Goal: Task Accomplishment & Management: Use online tool/utility

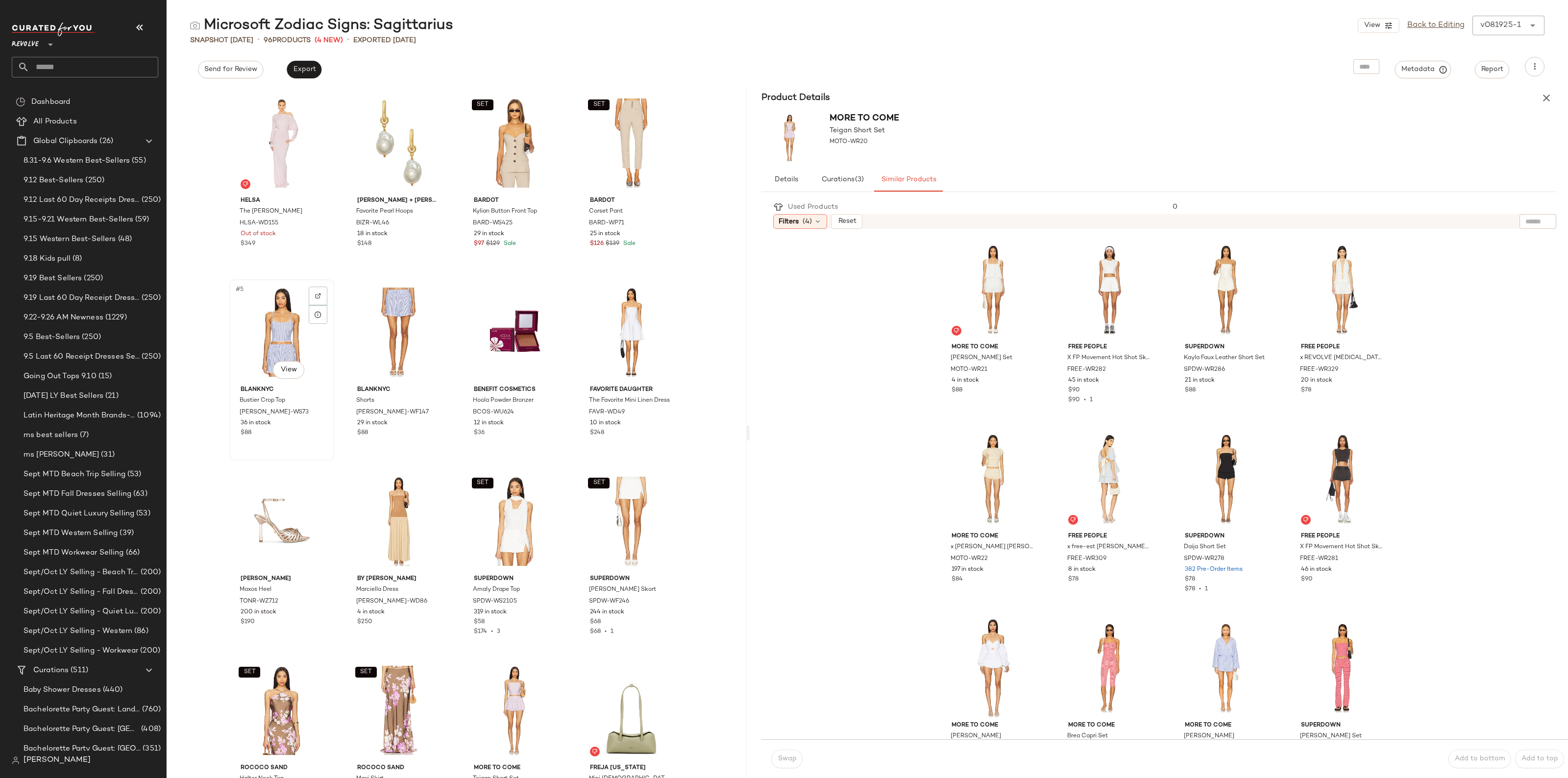
click at [259, 325] on div "#5 View" at bounding box center [282, 332] width 98 height 99
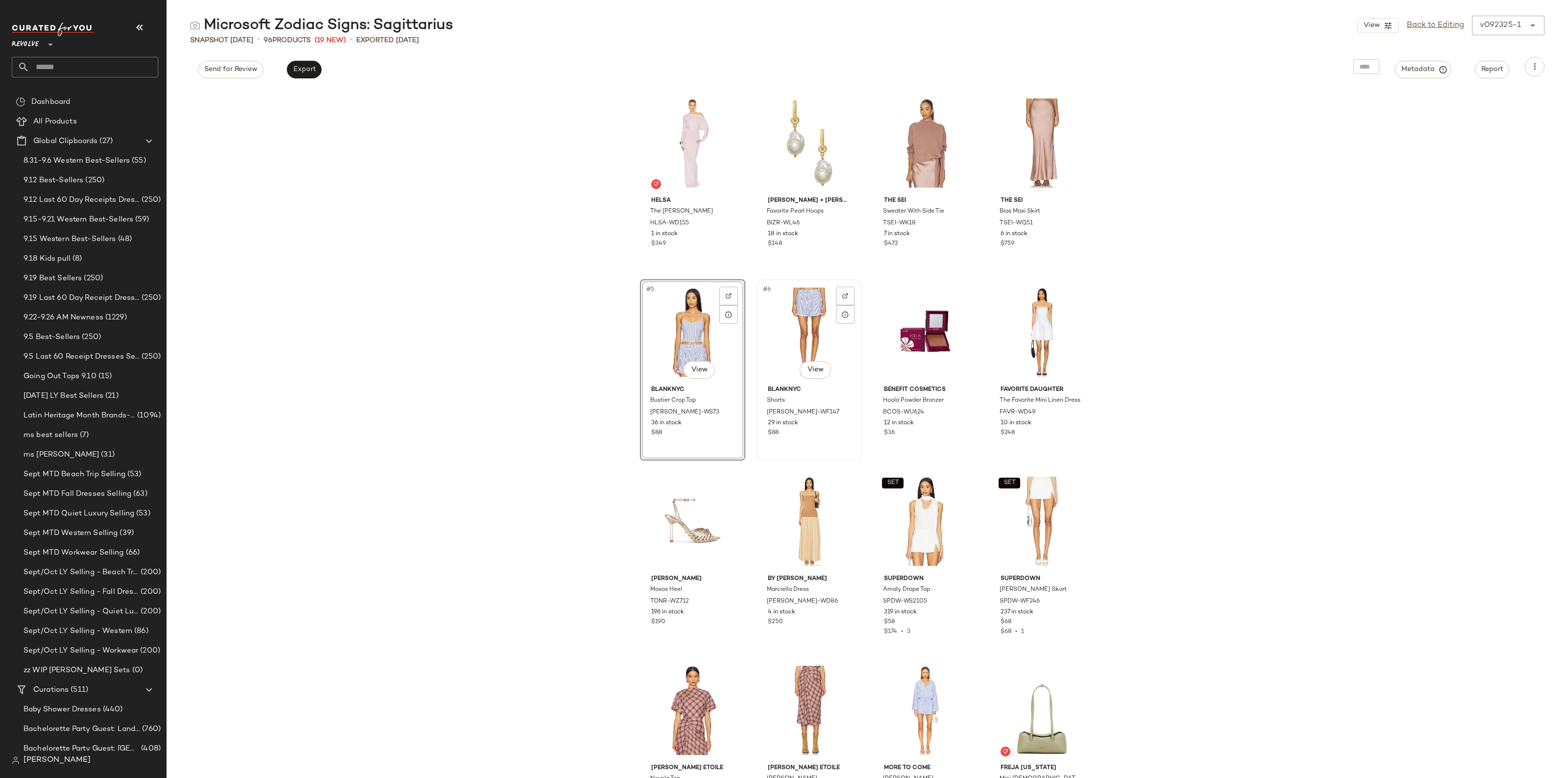
click at [791, 333] on div "#6 View" at bounding box center [809, 332] width 98 height 99
click at [682, 331] on div "#5 View" at bounding box center [692, 332] width 98 height 99
click at [523, 312] on div "Helsa The Nina Dress HLSA-WD155 1 in stock $349 Brinker + Eliza Favorite Pearl …" at bounding box center [867, 433] width 1401 height 690
click at [680, 332] on div "#5 View" at bounding box center [692, 332] width 98 height 99
click at [789, 341] on div "#6 View" at bounding box center [809, 332] width 98 height 99
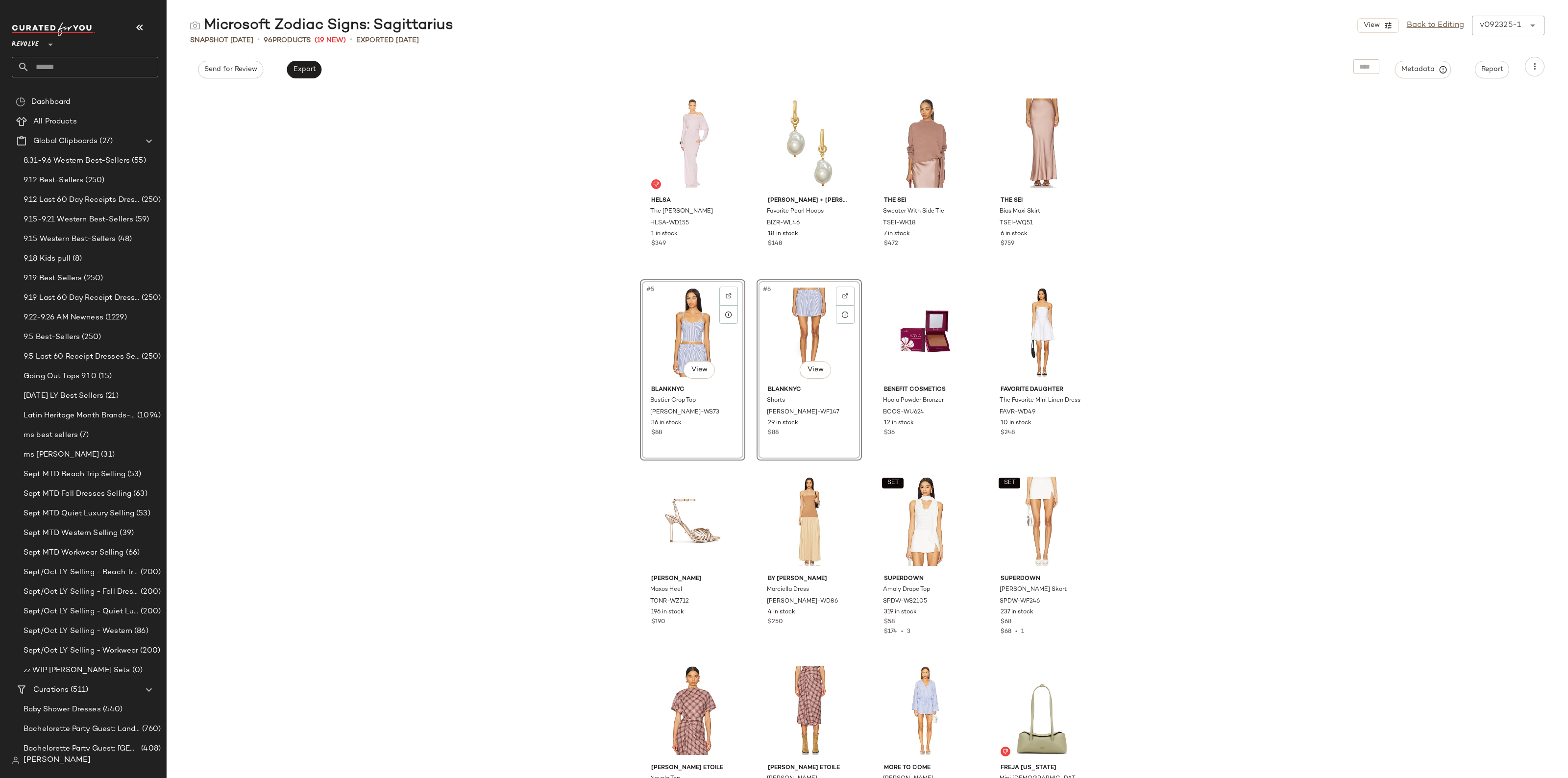
click at [458, 292] on div "Helsa The Nina Dress HLSA-WD155 1 in stock $349 Brinker + Eliza Favorite Pearl …" at bounding box center [867, 433] width 1401 height 690
click at [1440, 32] on div "View Back to Editing v092325-1 ******" at bounding box center [1450, 26] width 188 height 20
click at [1440, 31] on div "View Back to Editing v092325-1 ******" at bounding box center [1450, 26] width 188 height 20
click at [1438, 27] on link "Back to Editing" at bounding box center [1434, 26] width 57 height 12
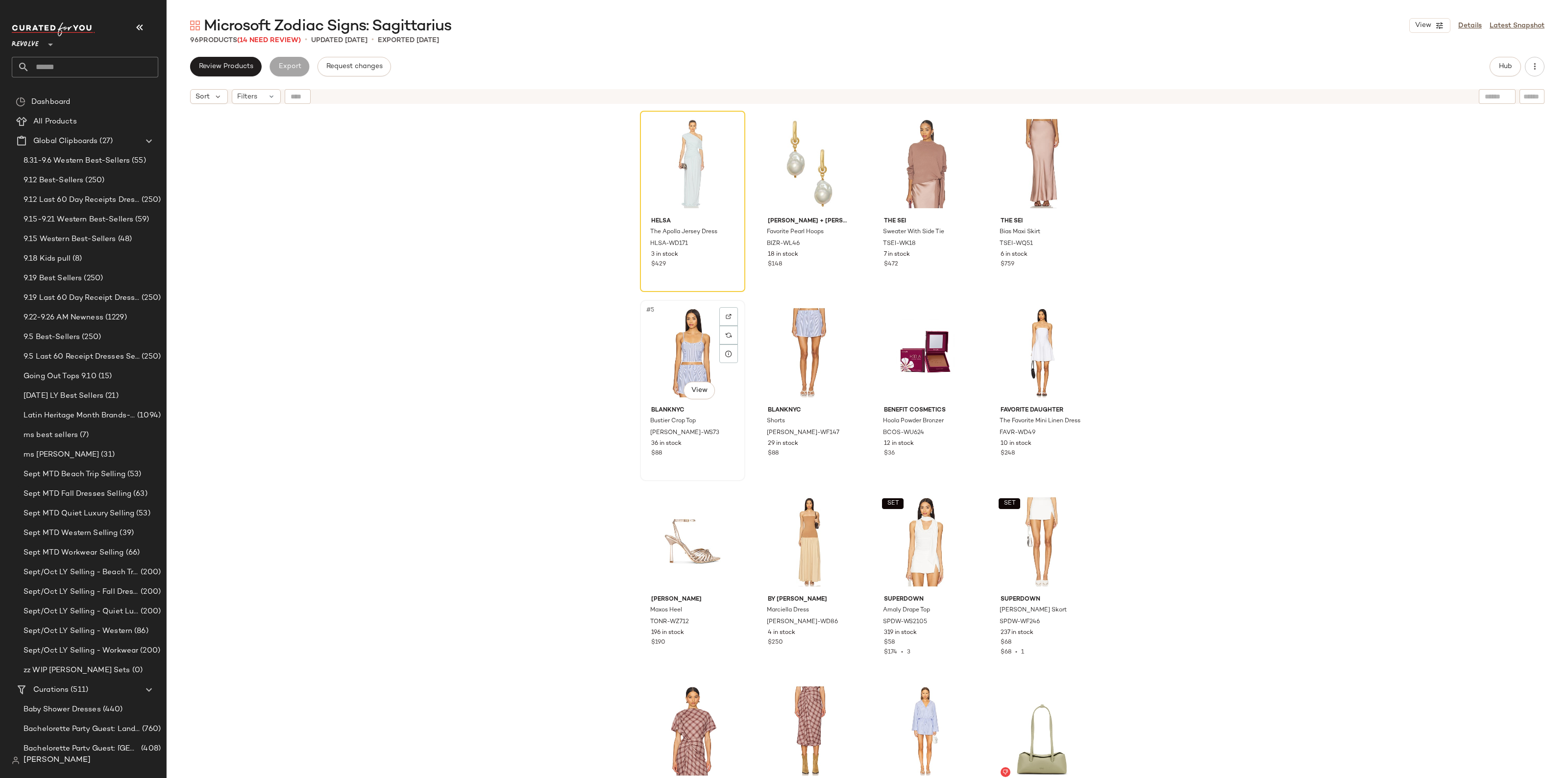
click at [687, 357] on div "#5 View" at bounding box center [692, 353] width 98 height 99
click at [797, 361] on div "#6 View" at bounding box center [809, 353] width 98 height 99
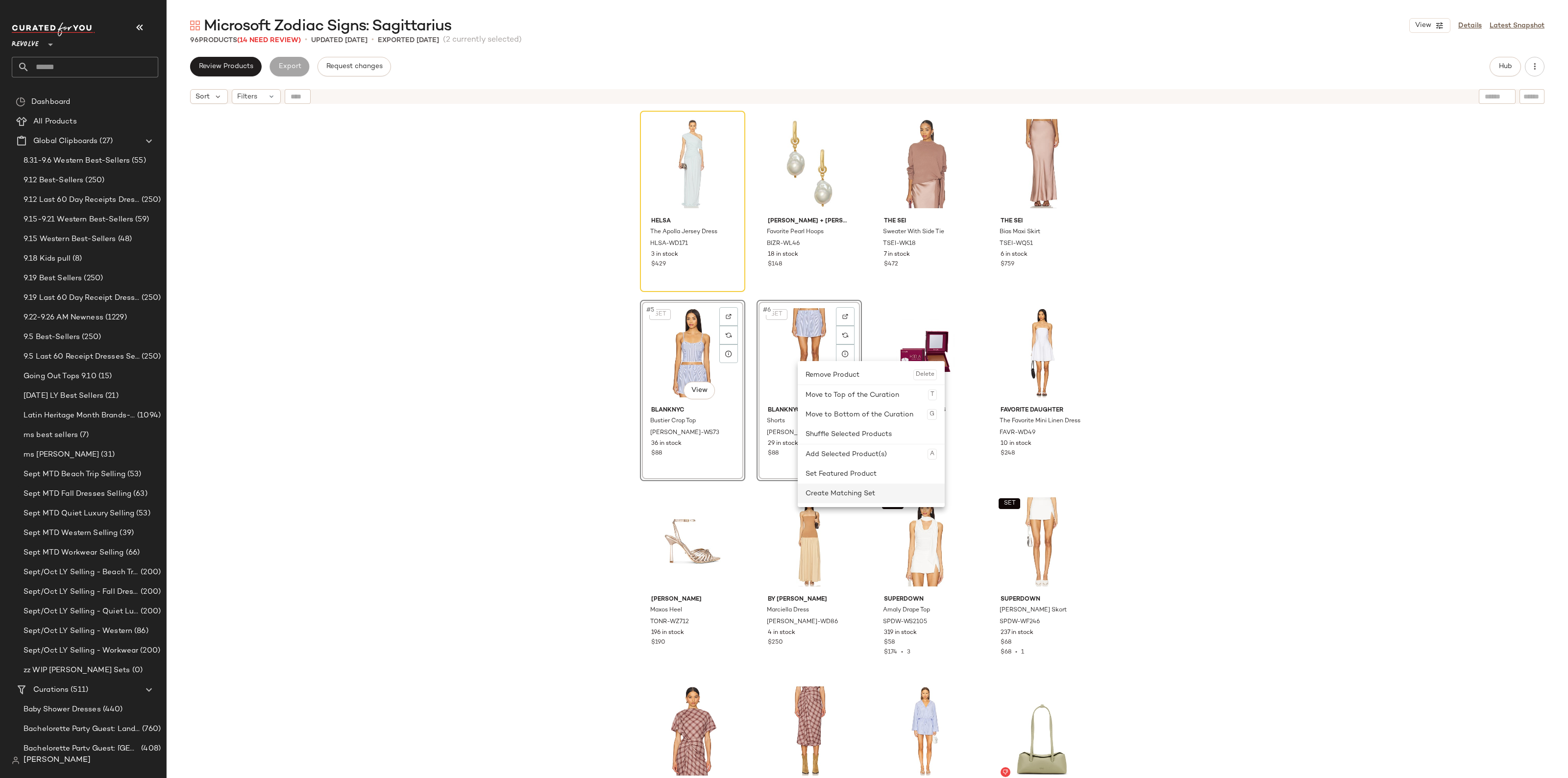
click at [860, 492] on div "Create Matching Set" at bounding box center [871, 493] width 132 height 20
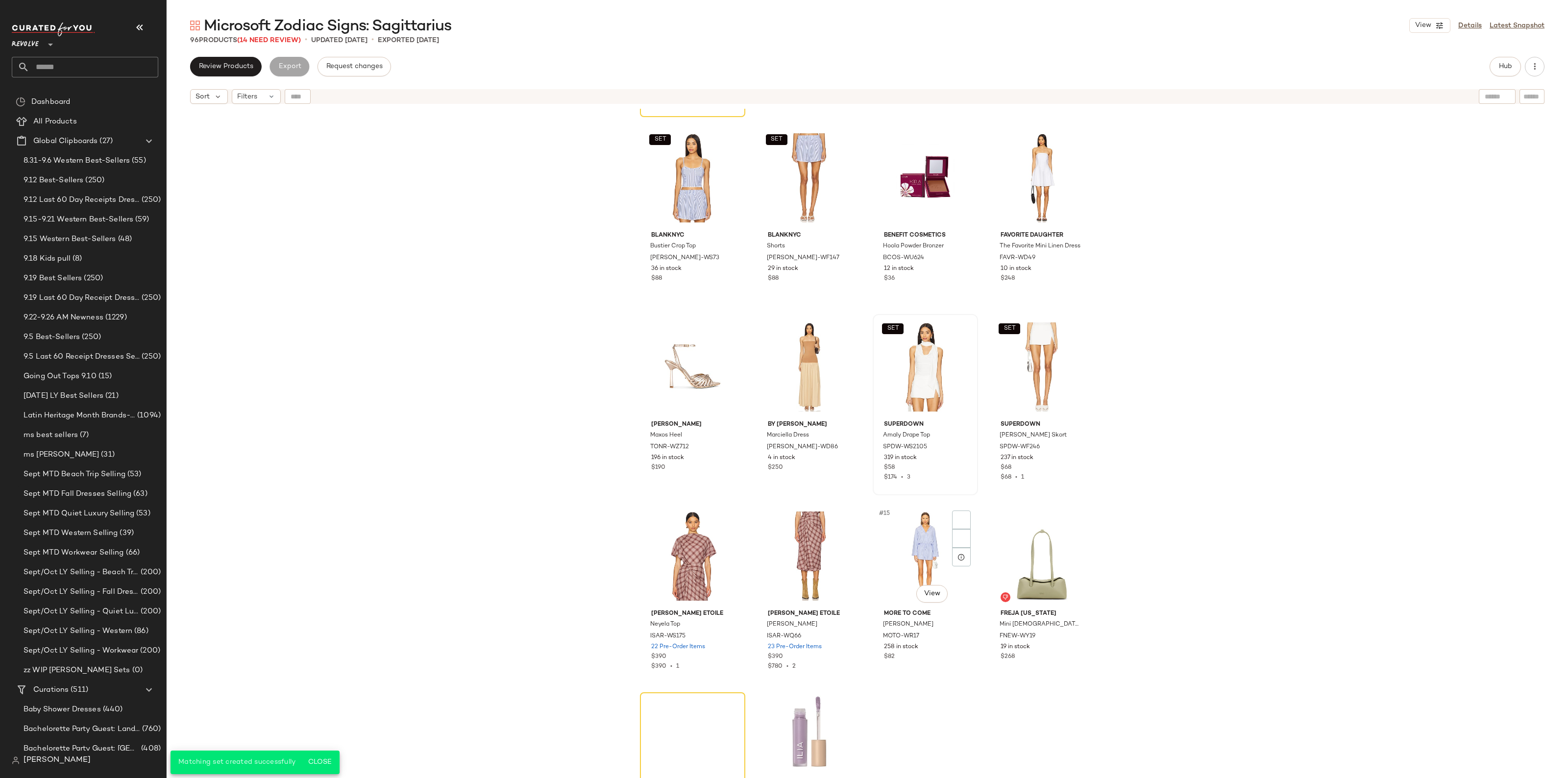
scroll to position [228, 0]
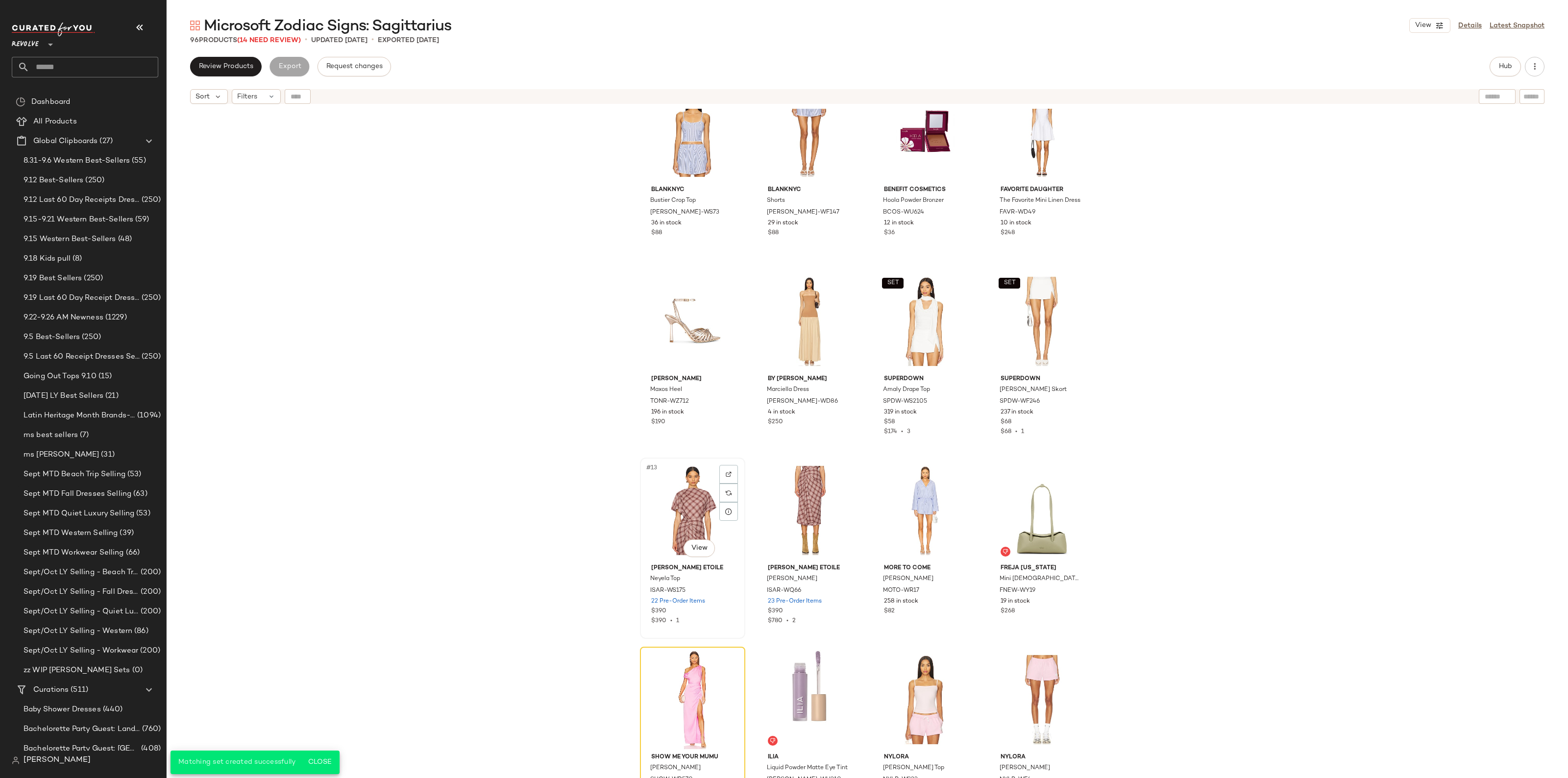
click at [676, 498] on div "#13 View" at bounding box center [692, 510] width 98 height 99
click at [784, 515] on div "#14 View" at bounding box center [809, 510] width 98 height 99
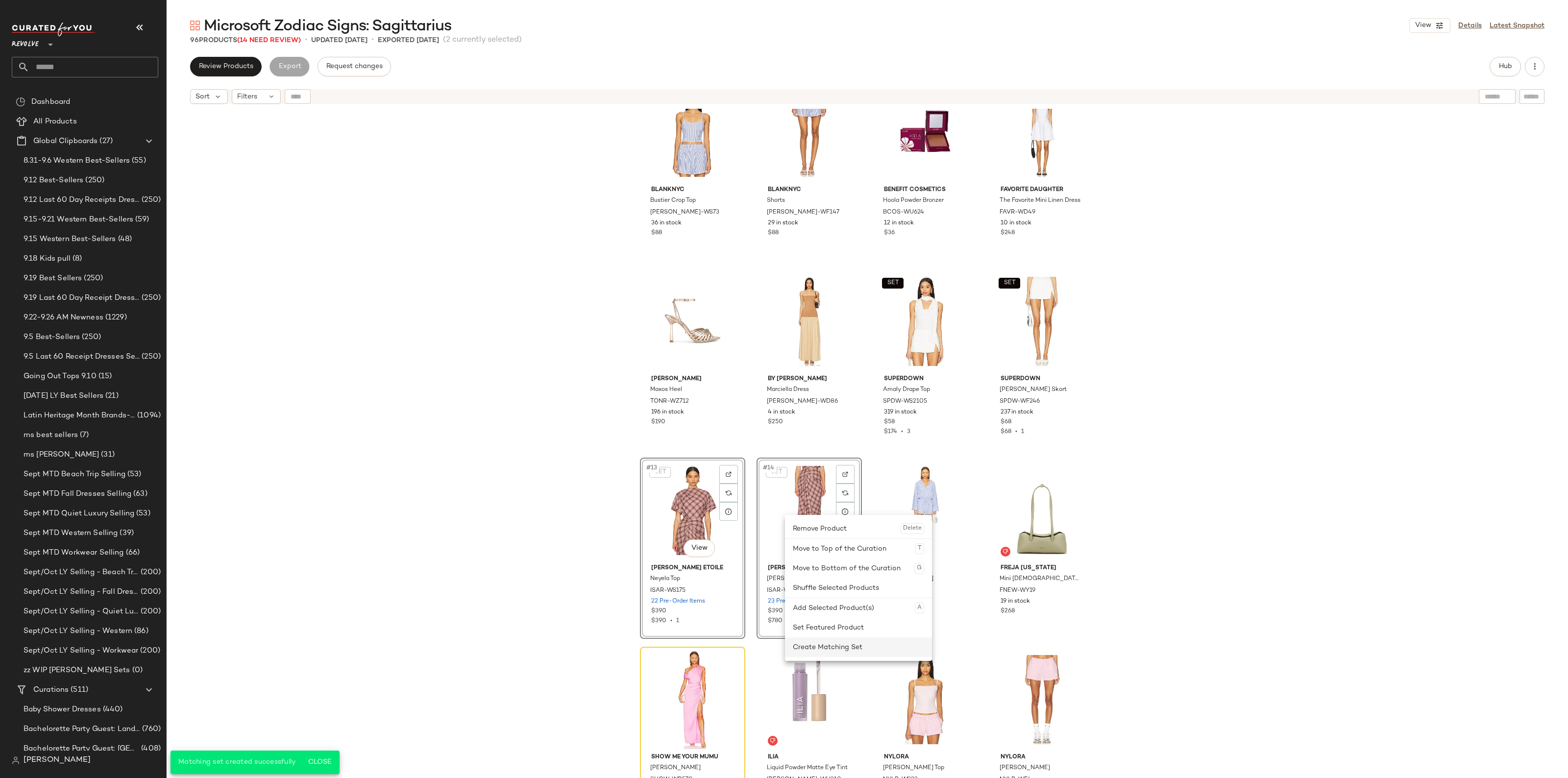
click at [816, 647] on div "Create Matching Set" at bounding box center [858, 647] width 132 height 20
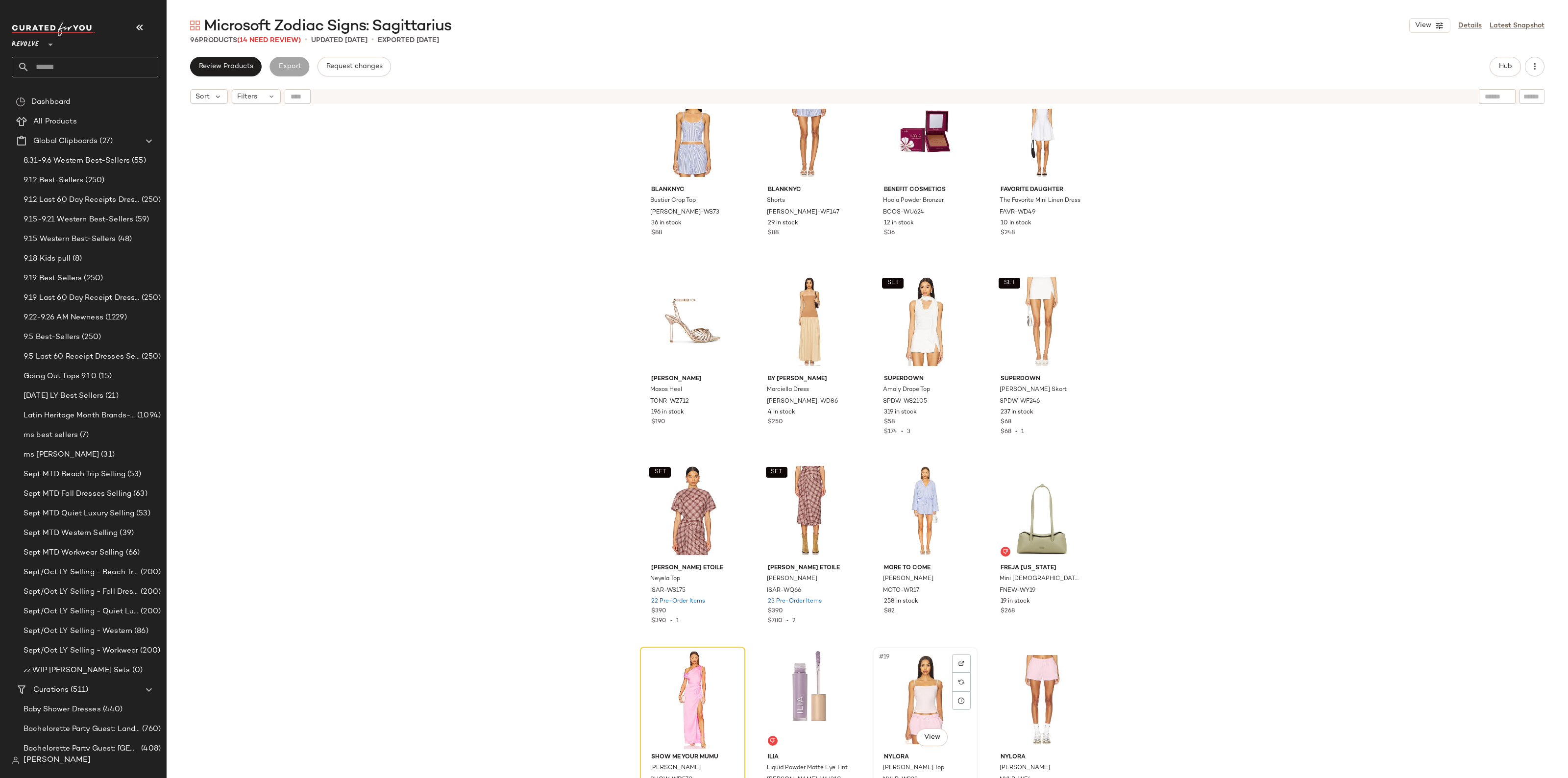
click at [910, 700] on div "#19 View" at bounding box center [925, 699] width 98 height 99
click at [1038, 698] on div "#20 View" at bounding box center [1042, 699] width 98 height 99
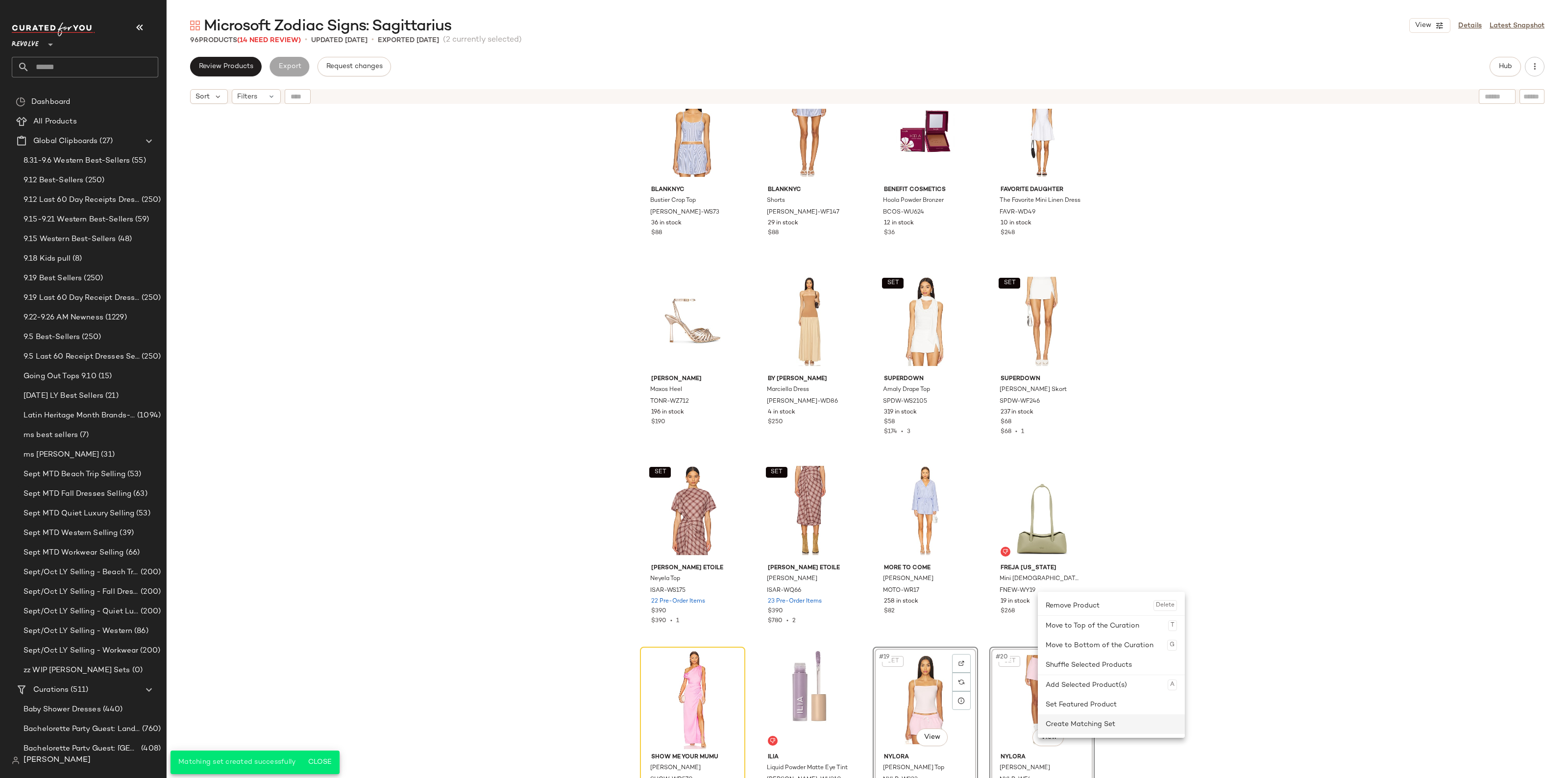
click at [1055, 725] on div "Create Matching Set" at bounding box center [1111, 724] width 132 height 20
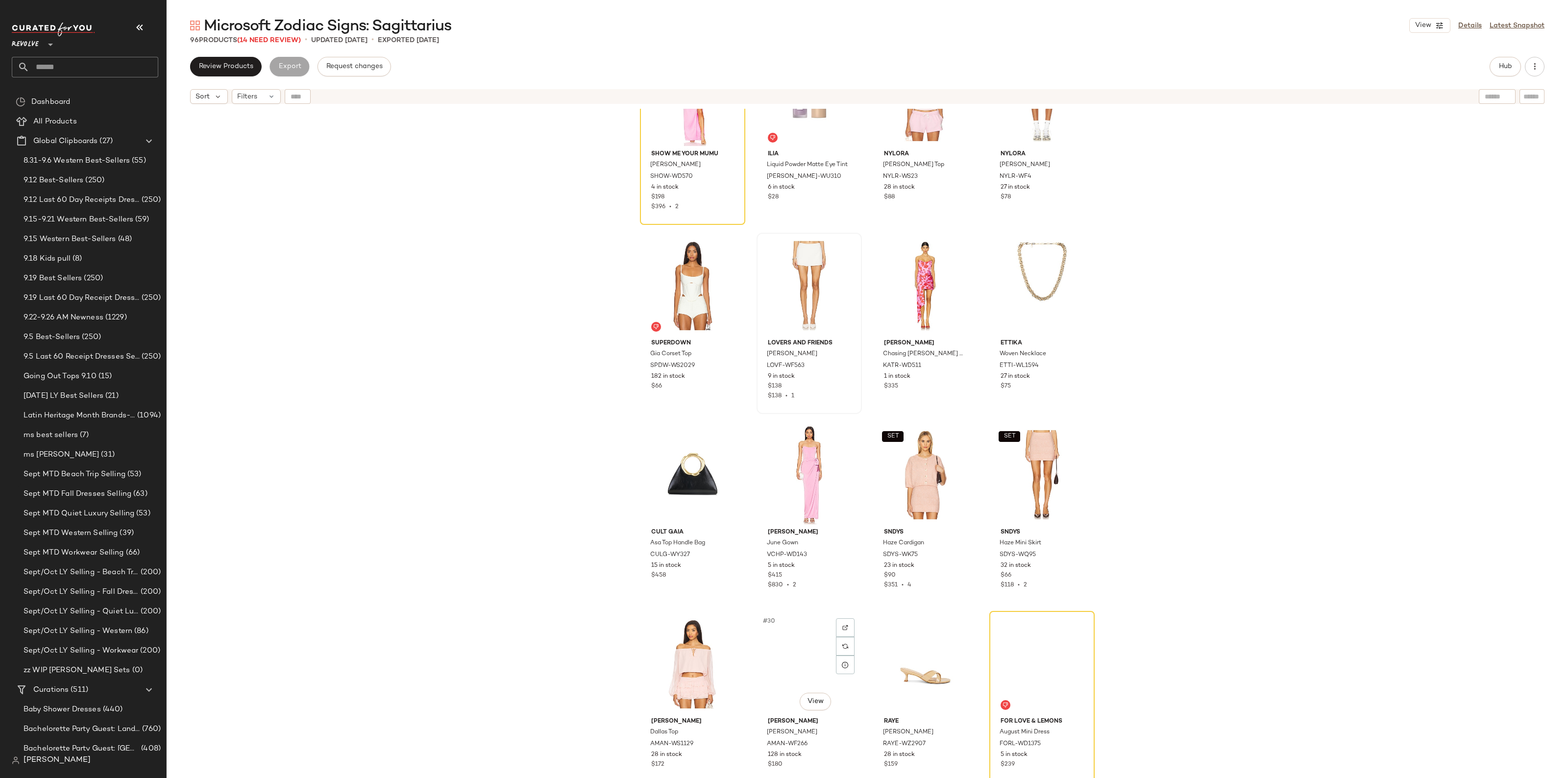
scroll to position [832, 0]
click at [679, 648] on div "#29 View" at bounding box center [692, 663] width 98 height 99
click at [804, 662] on div "#30 View" at bounding box center [809, 663] width 98 height 99
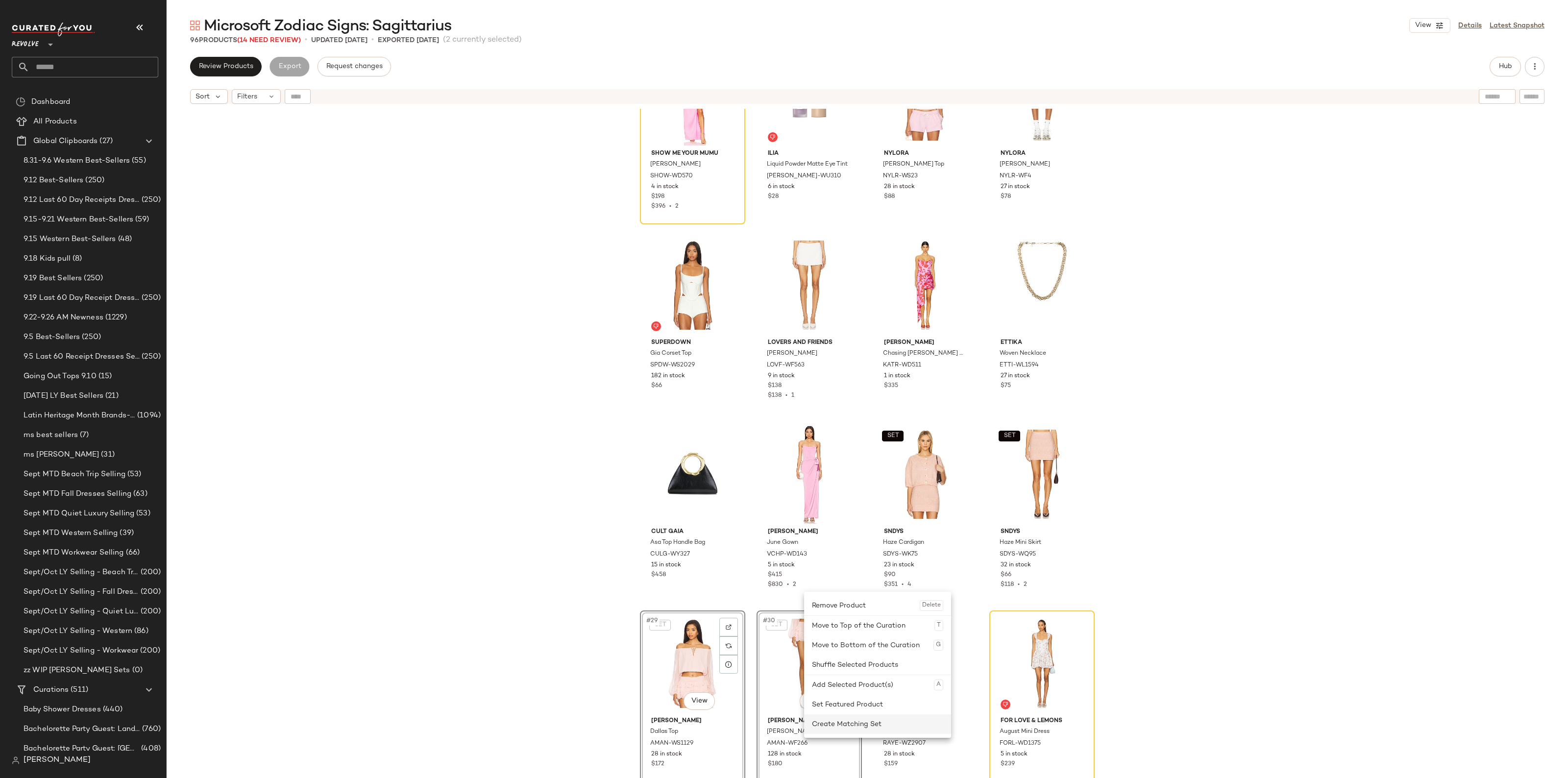
click at [838, 717] on div "Create Matching Set" at bounding box center [878, 724] width 132 height 20
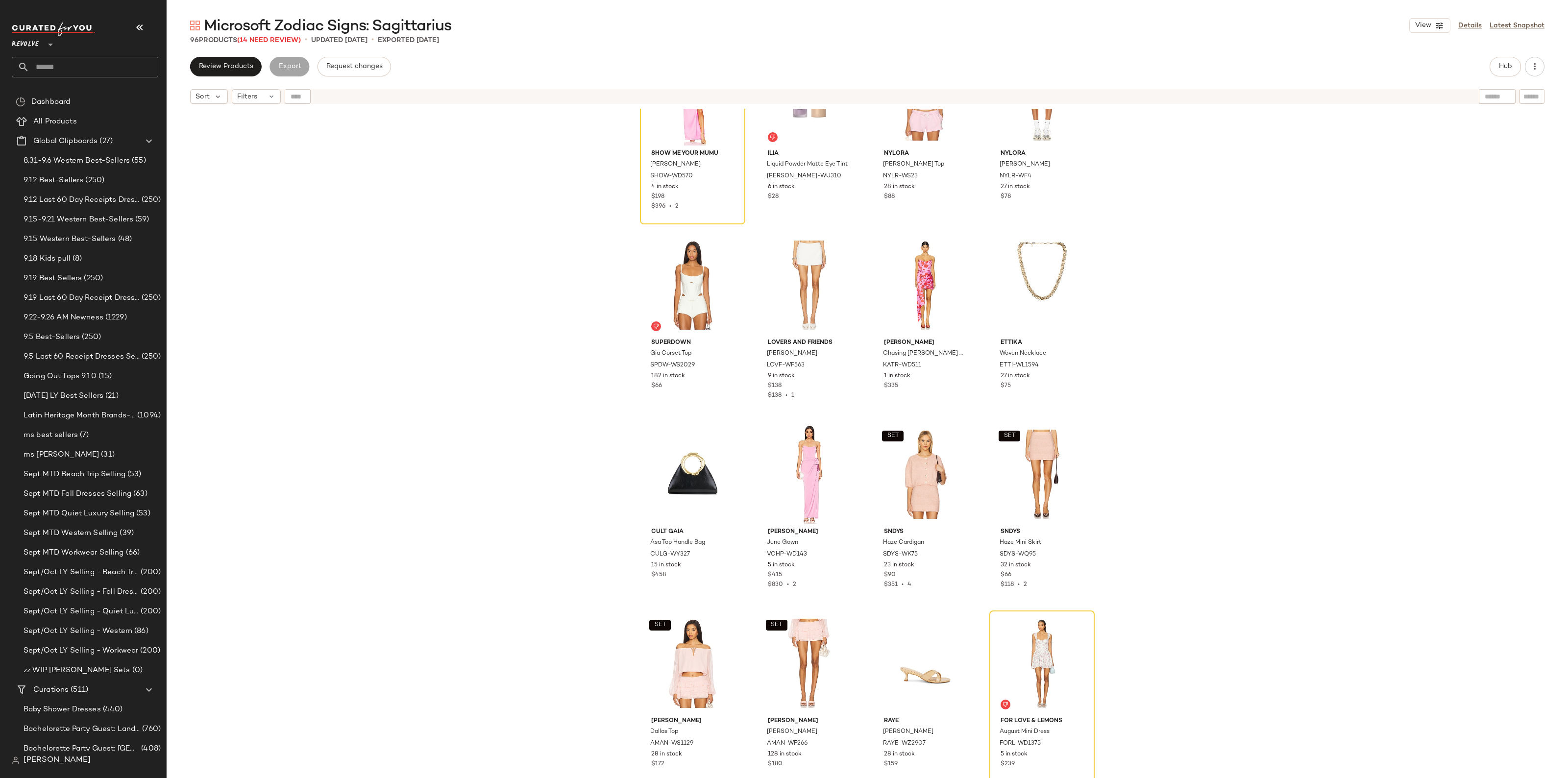
click at [42, 53] on div "Revolve **" at bounding box center [84, 50] width 146 height 55
click at [43, 69] on input "text" at bounding box center [93, 67] width 129 height 21
type input "*****"
click at [62, 92] on span "Microsoft Gift Guide: For the" at bounding box center [68, 95] width 96 height 10
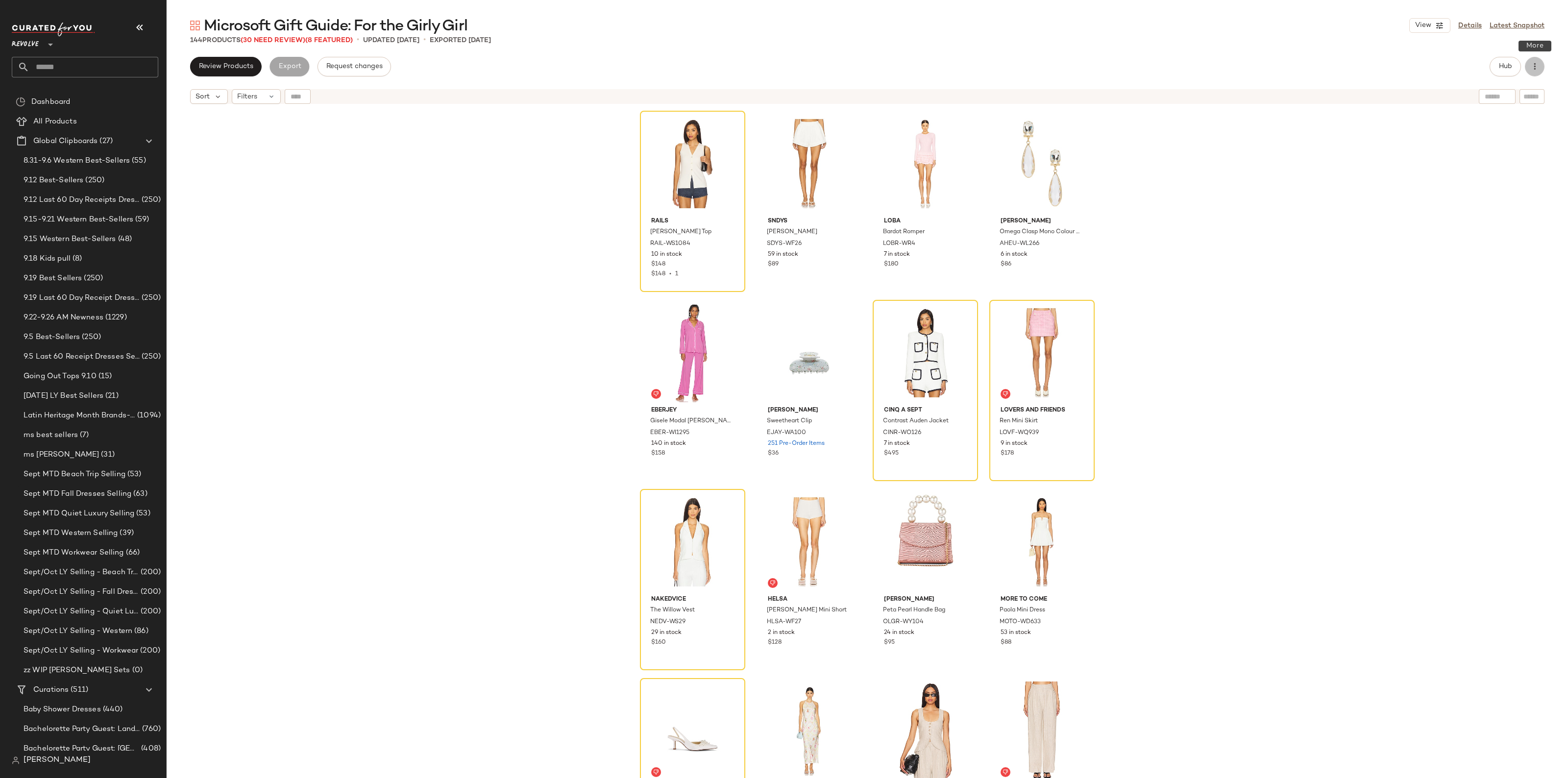
click at [1542, 67] on button "button" at bounding box center [1535, 67] width 20 height 20
click at [1485, 164] on span "Clear Suggested Products" at bounding box center [1490, 166] width 92 height 10
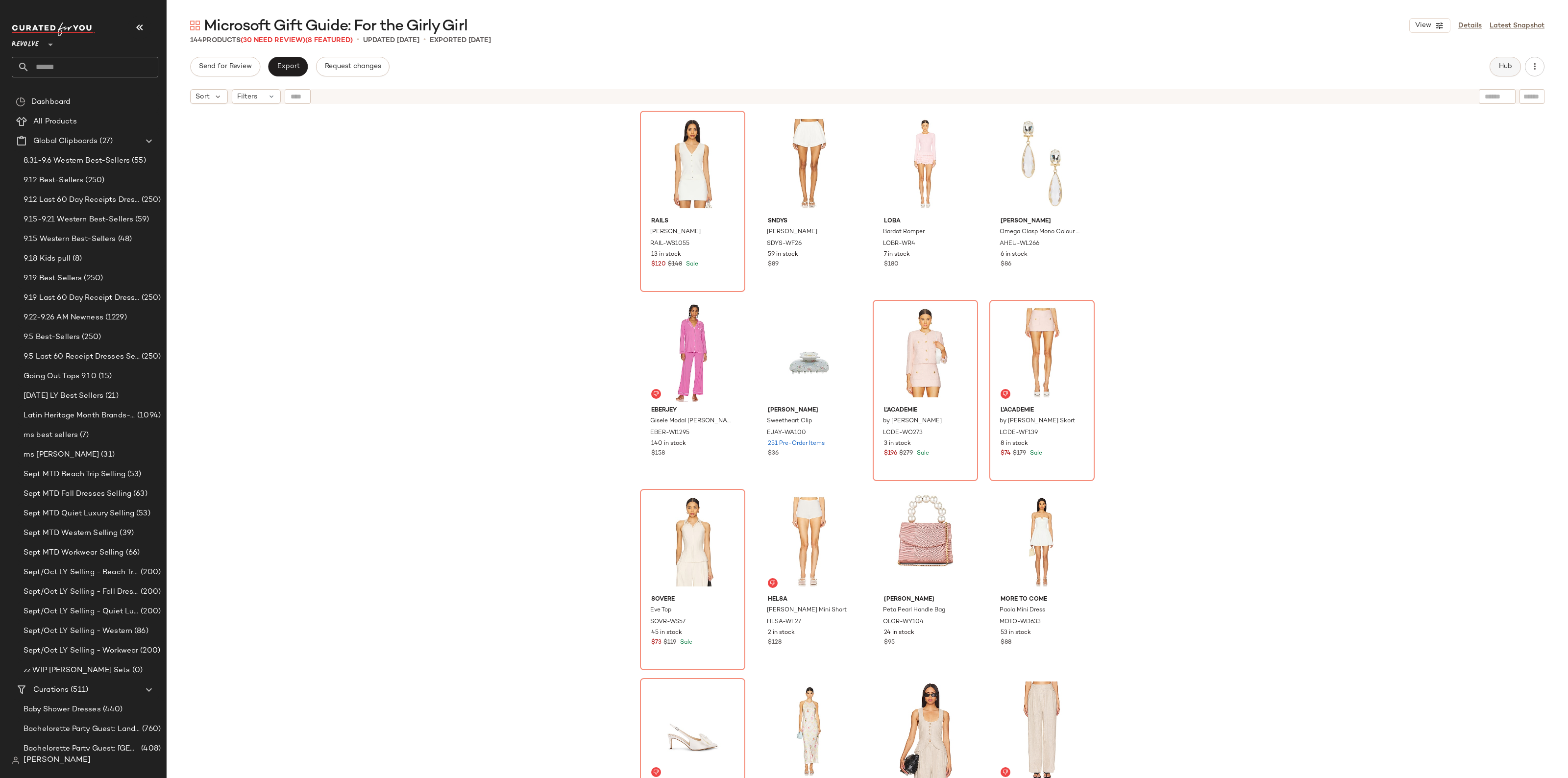
click at [1502, 70] on span "Hub" at bounding box center [1505, 67] width 14 height 8
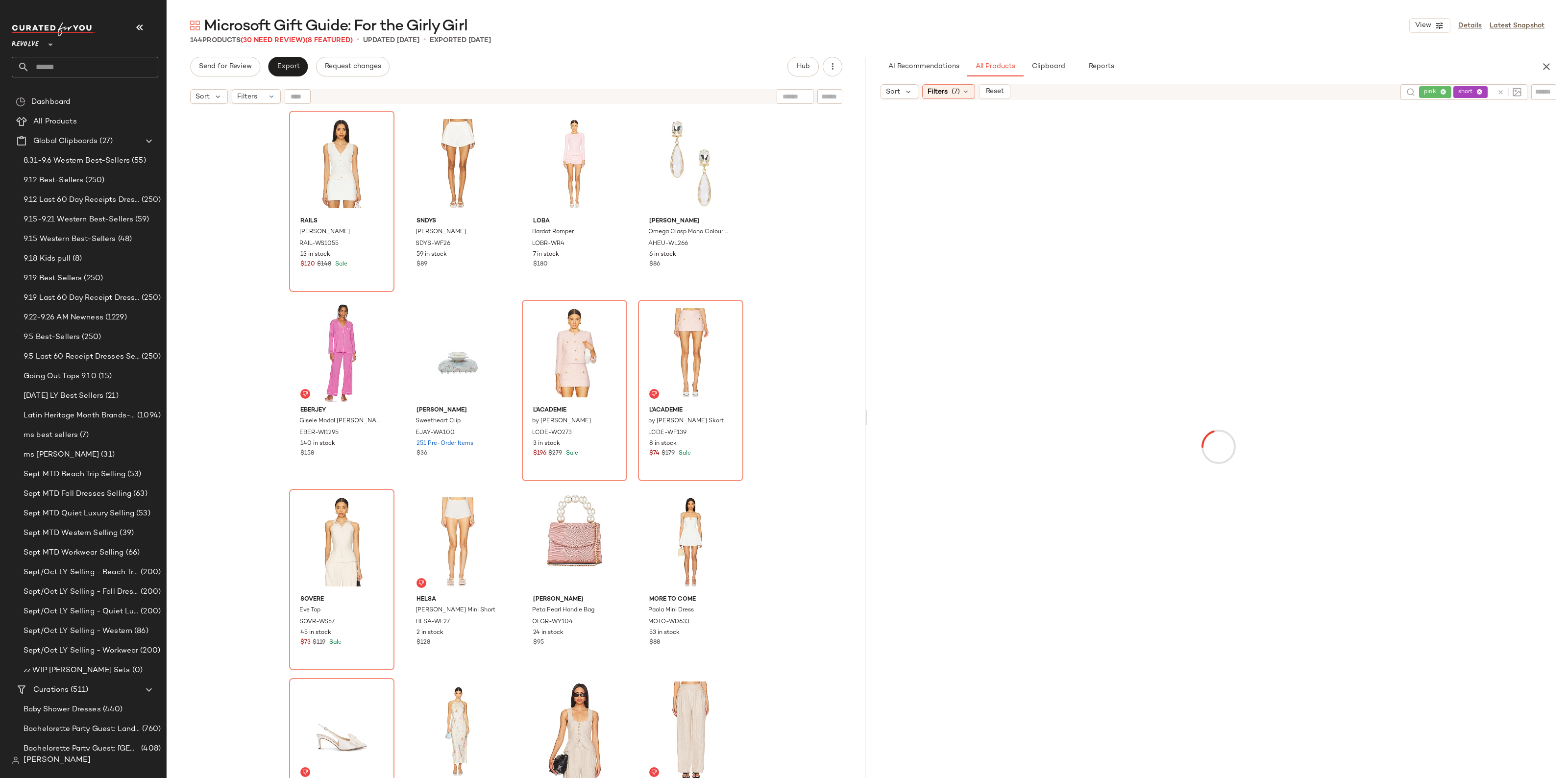
click at [1499, 88] on icon at bounding box center [1499, 91] width 7 height 7
click at [946, 91] on span "Filters" at bounding box center [937, 91] width 20 height 10
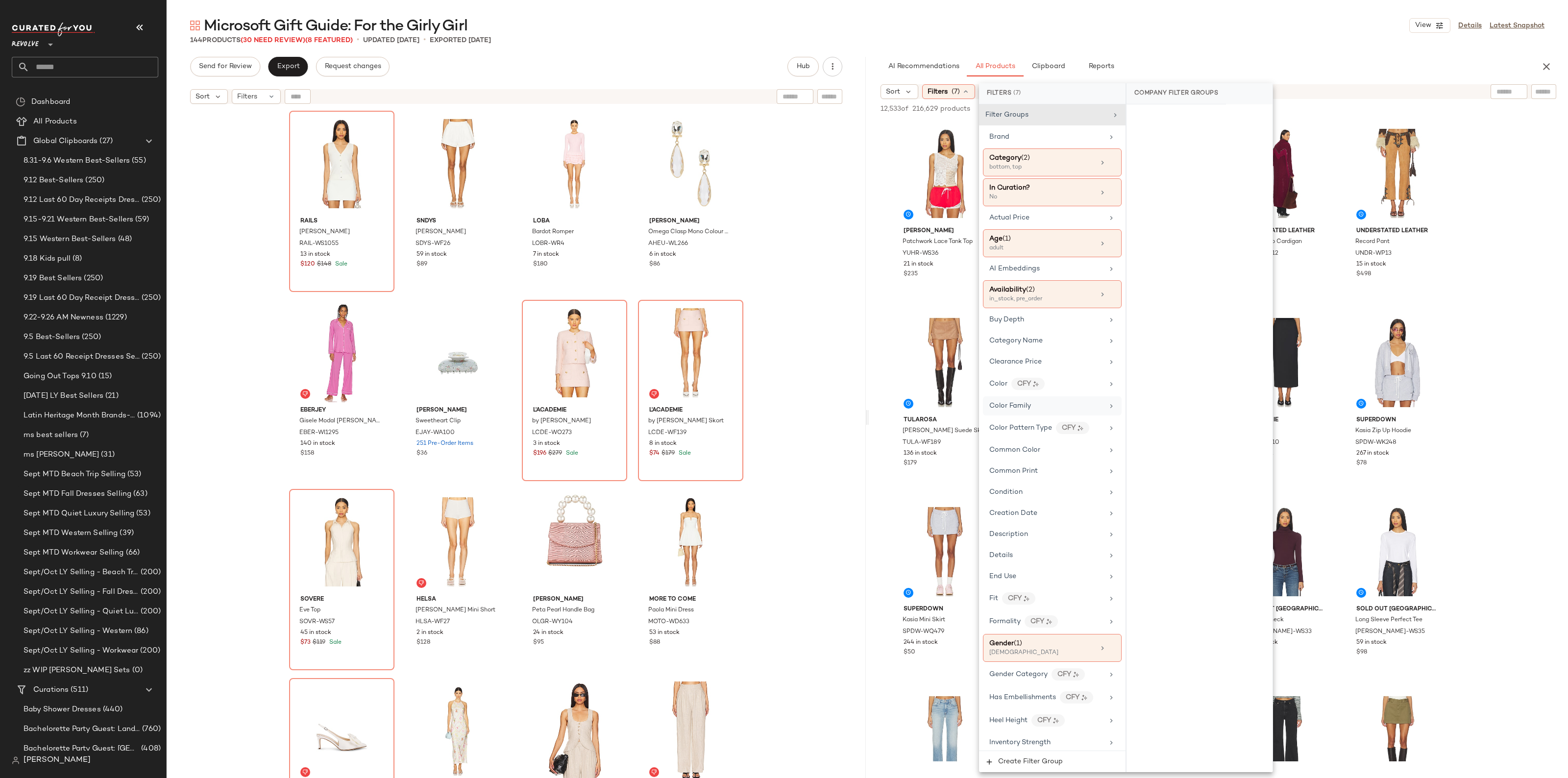
click at [1024, 408] on span "Color Family" at bounding box center [1009, 406] width 41 height 7
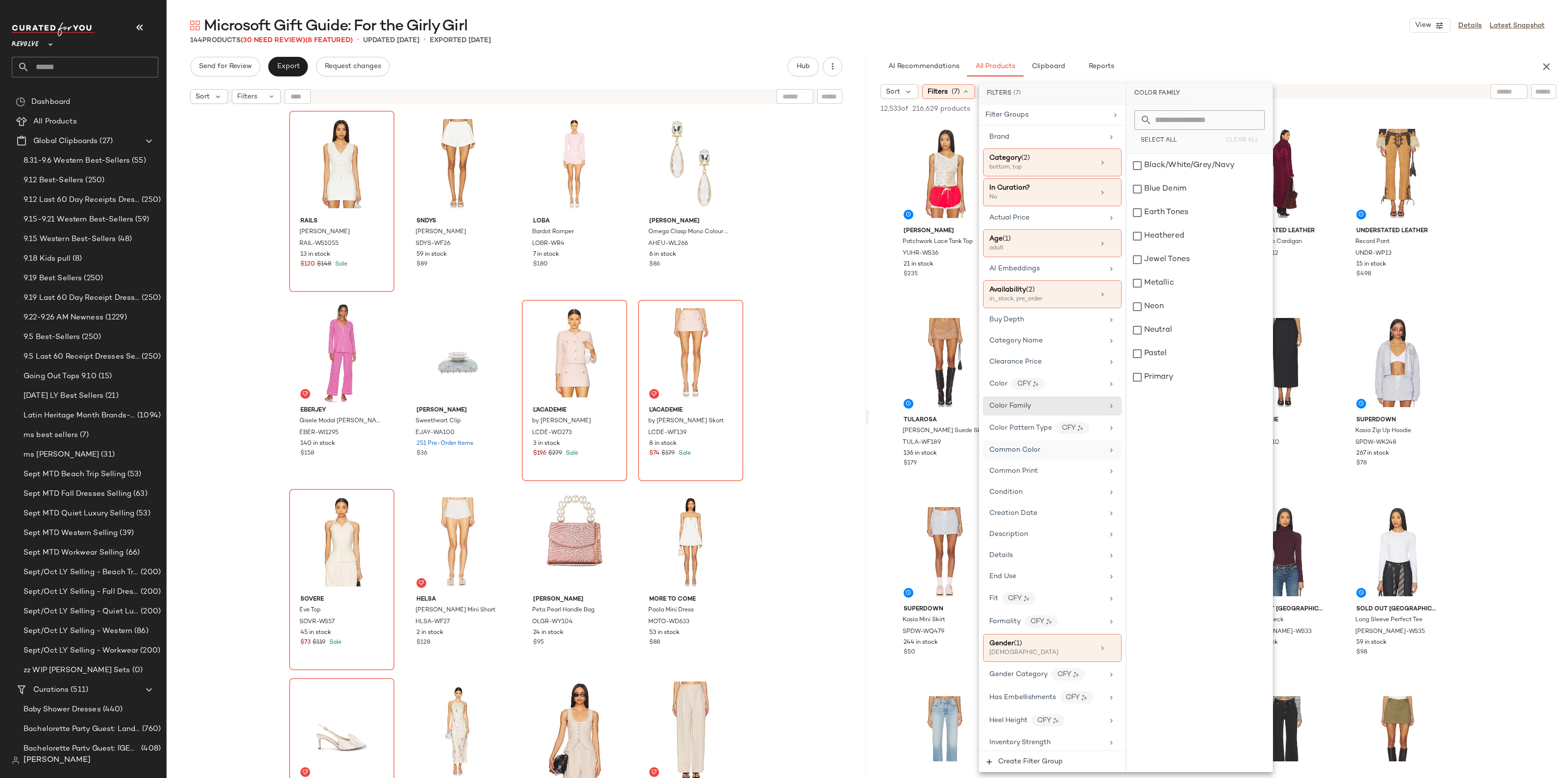
click at [1014, 454] on span "Common Color" at bounding box center [1014, 450] width 51 height 7
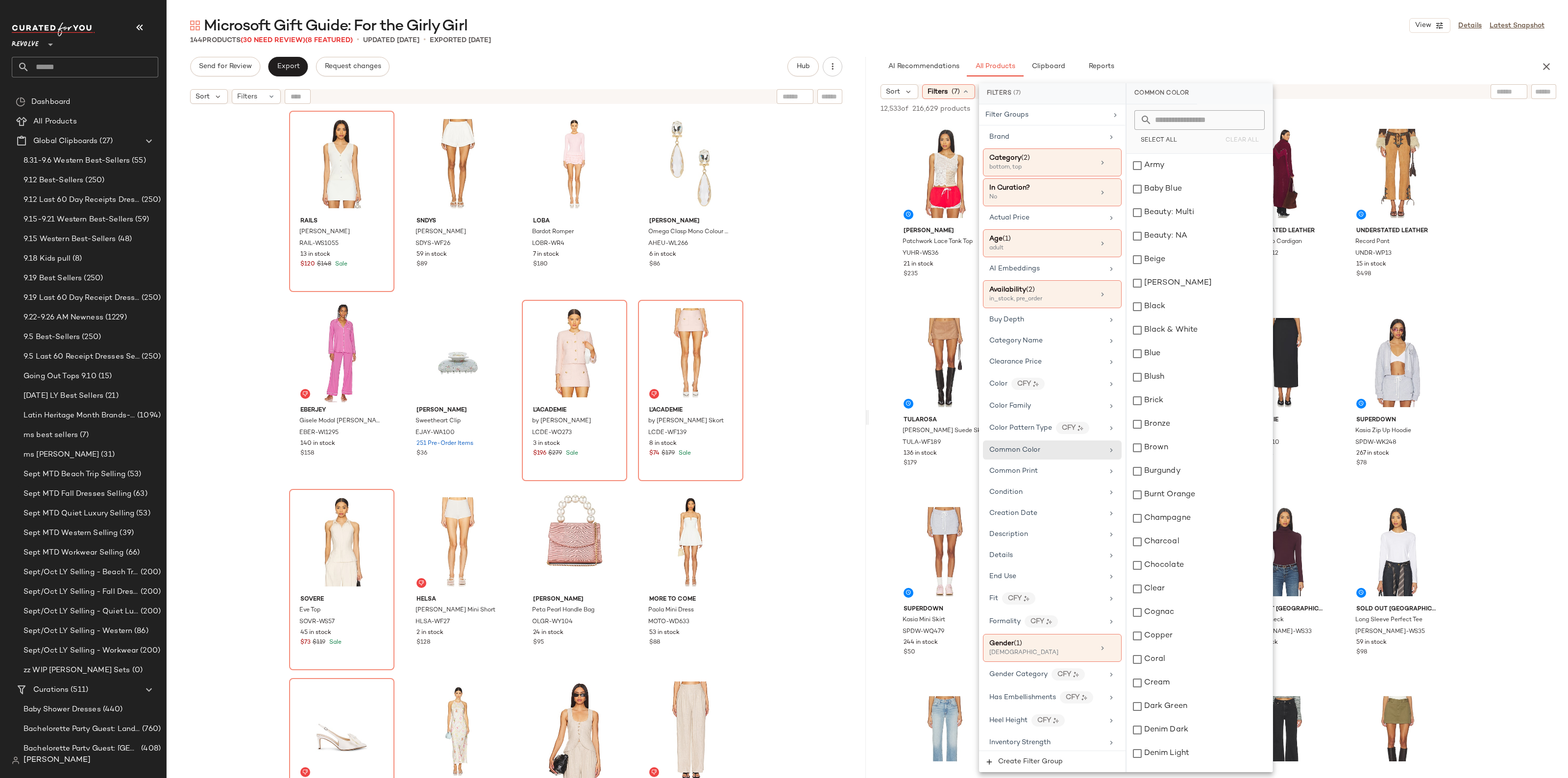
click at [1186, 121] on input "text" at bounding box center [1205, 120] width 107 height 20
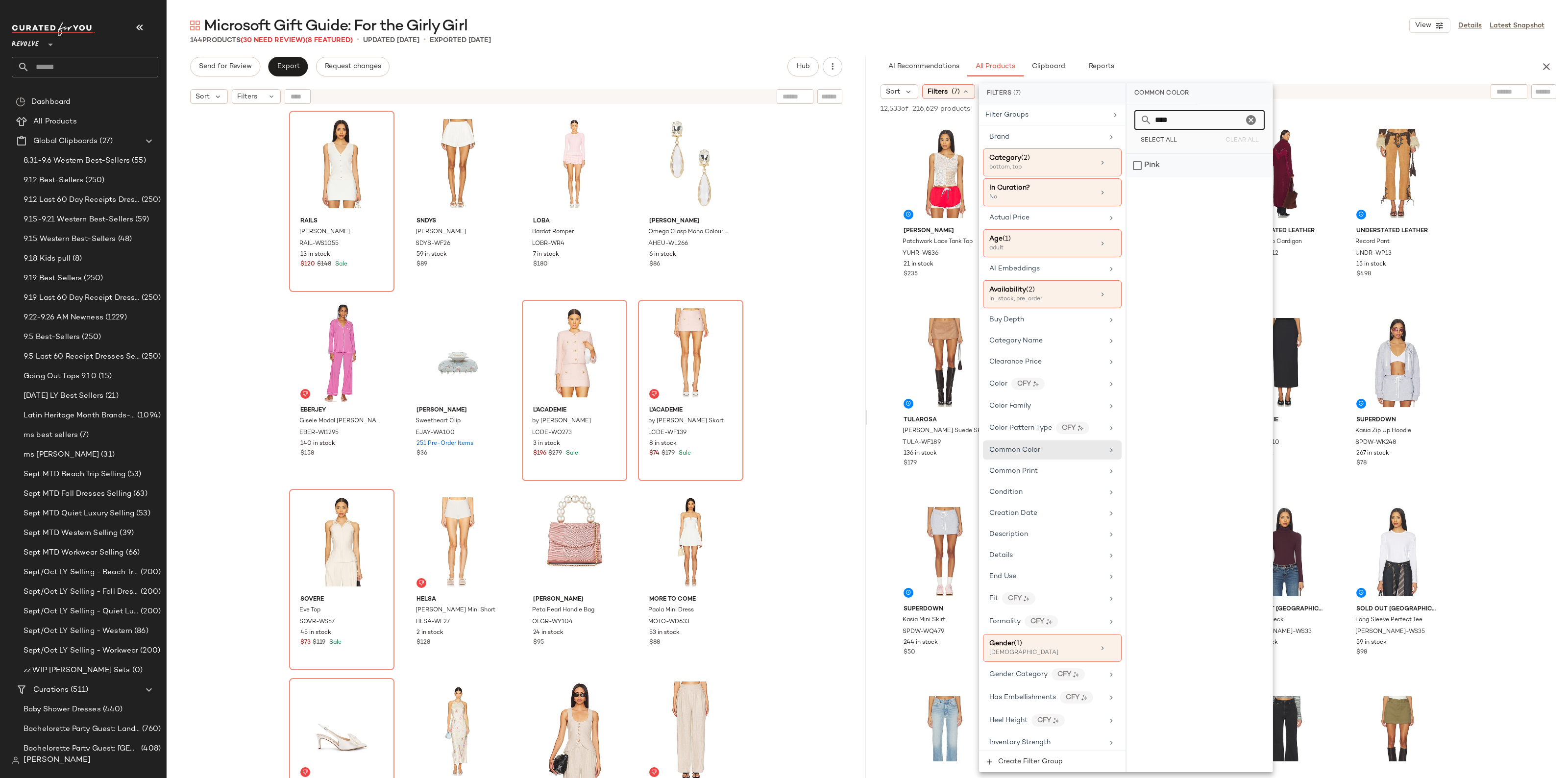
type input "****"
click at [1160, 168] on div "Pink" at bounding box center [1199, 166] width 146 height 24
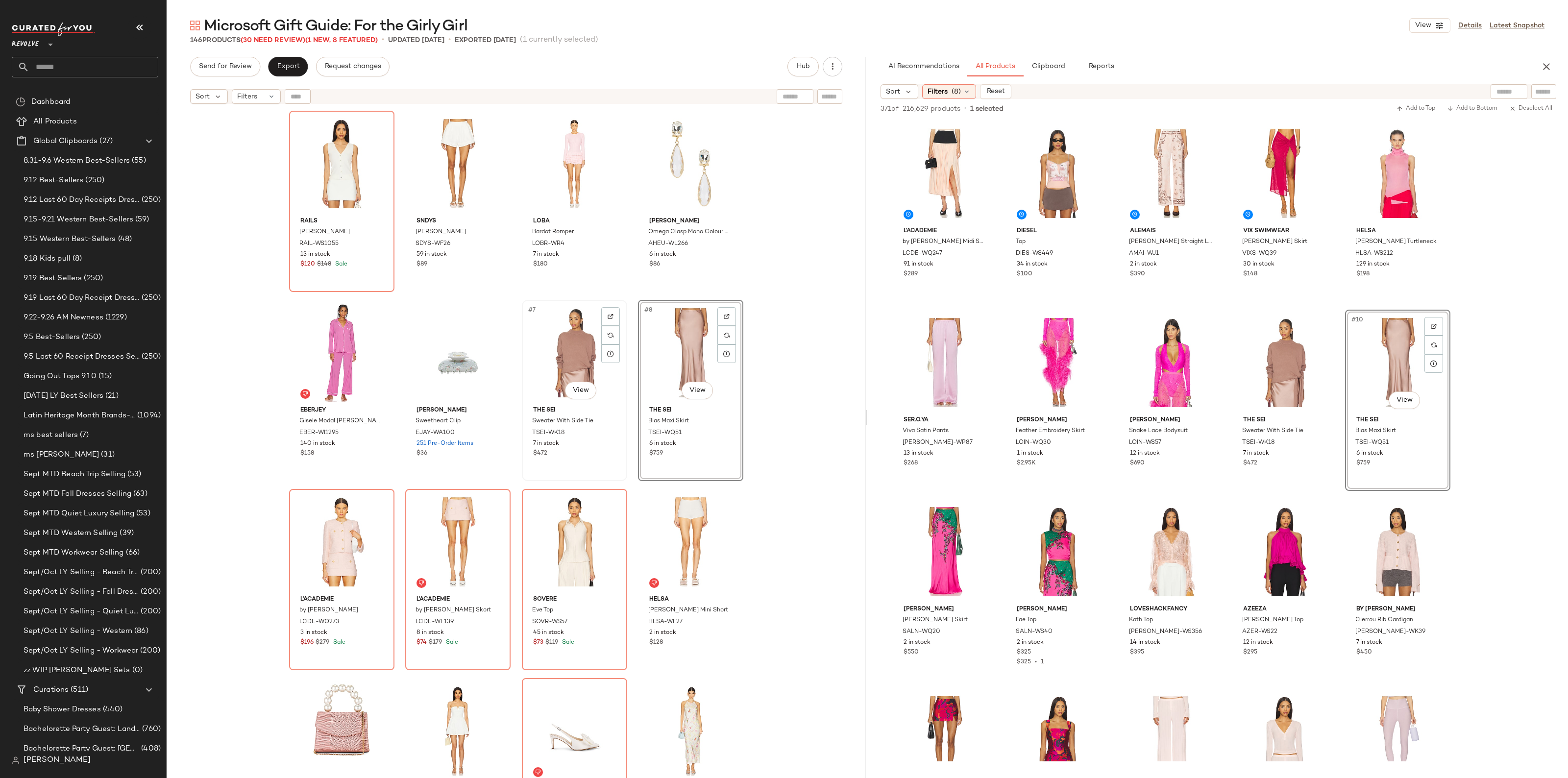
click at [558, 341] on div "#7 View" at bounding box center [574, 353] width 98 height 99
click at [691, 329] on div "#8 View" at bounding box center [690, 353] width 98 height 99
click at [716, 469] on div "Create Matching Set" at bounding box center [765, 462] width 132 height 20
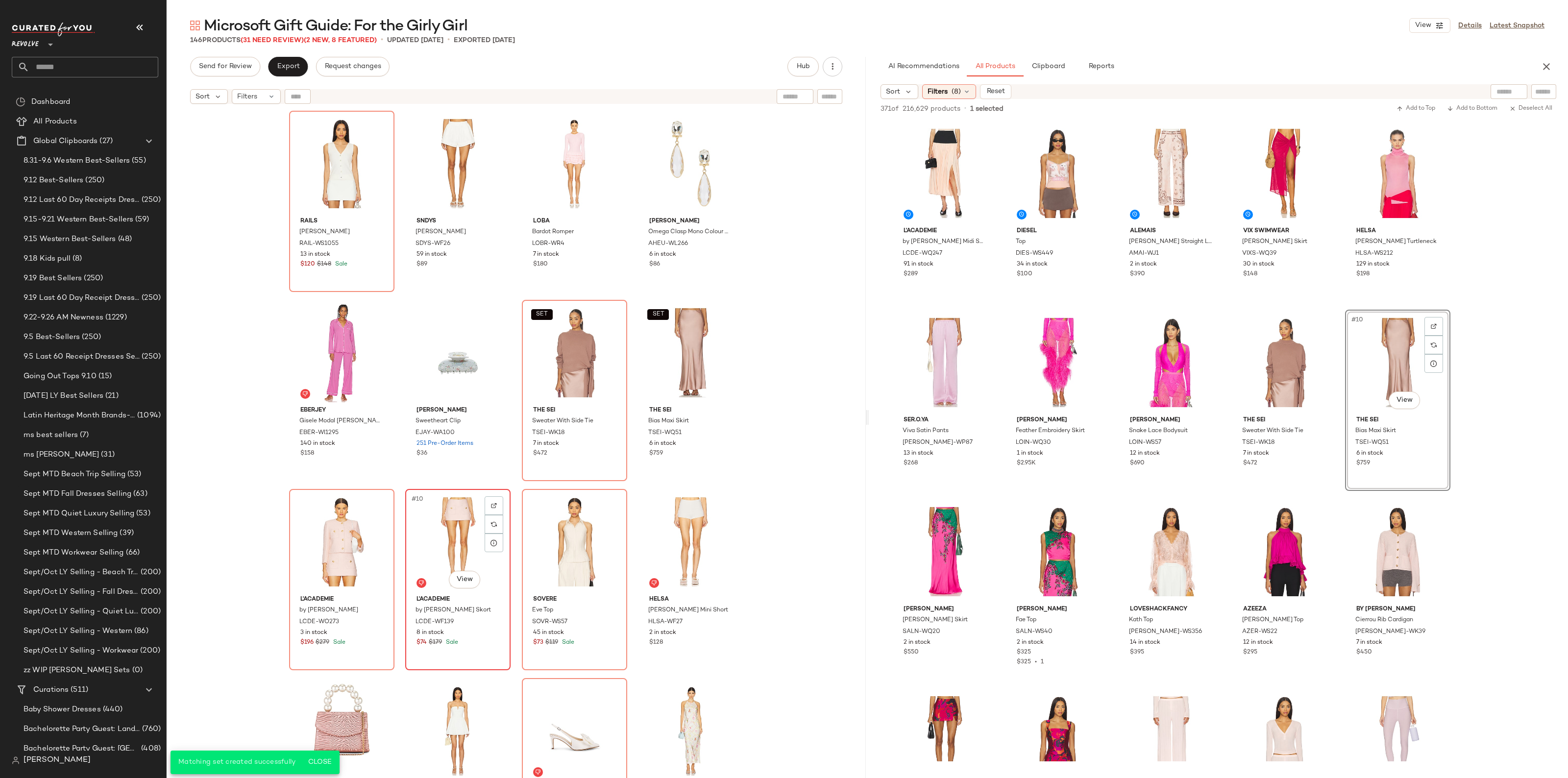
click at [435, 557] on div "#10 View" at bounding box center [458, 541] width 98 height 99
click at [324, 534] on div "#9 View" at bounding box center [342, 541] width 98 height 99
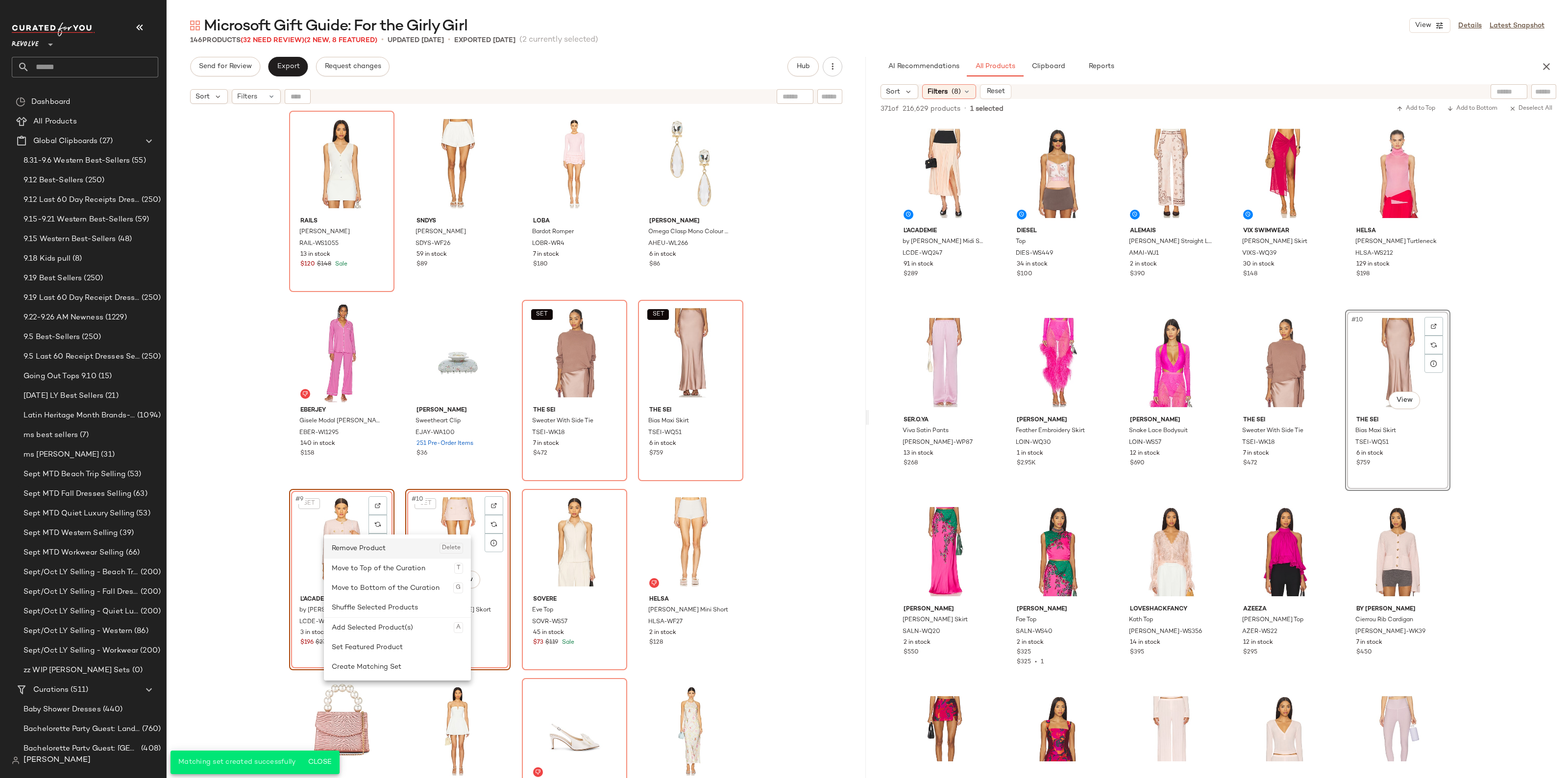
click at [392, 552] on div "Remove Product Delete" at bounding box center [398, 548] width 132 height 20
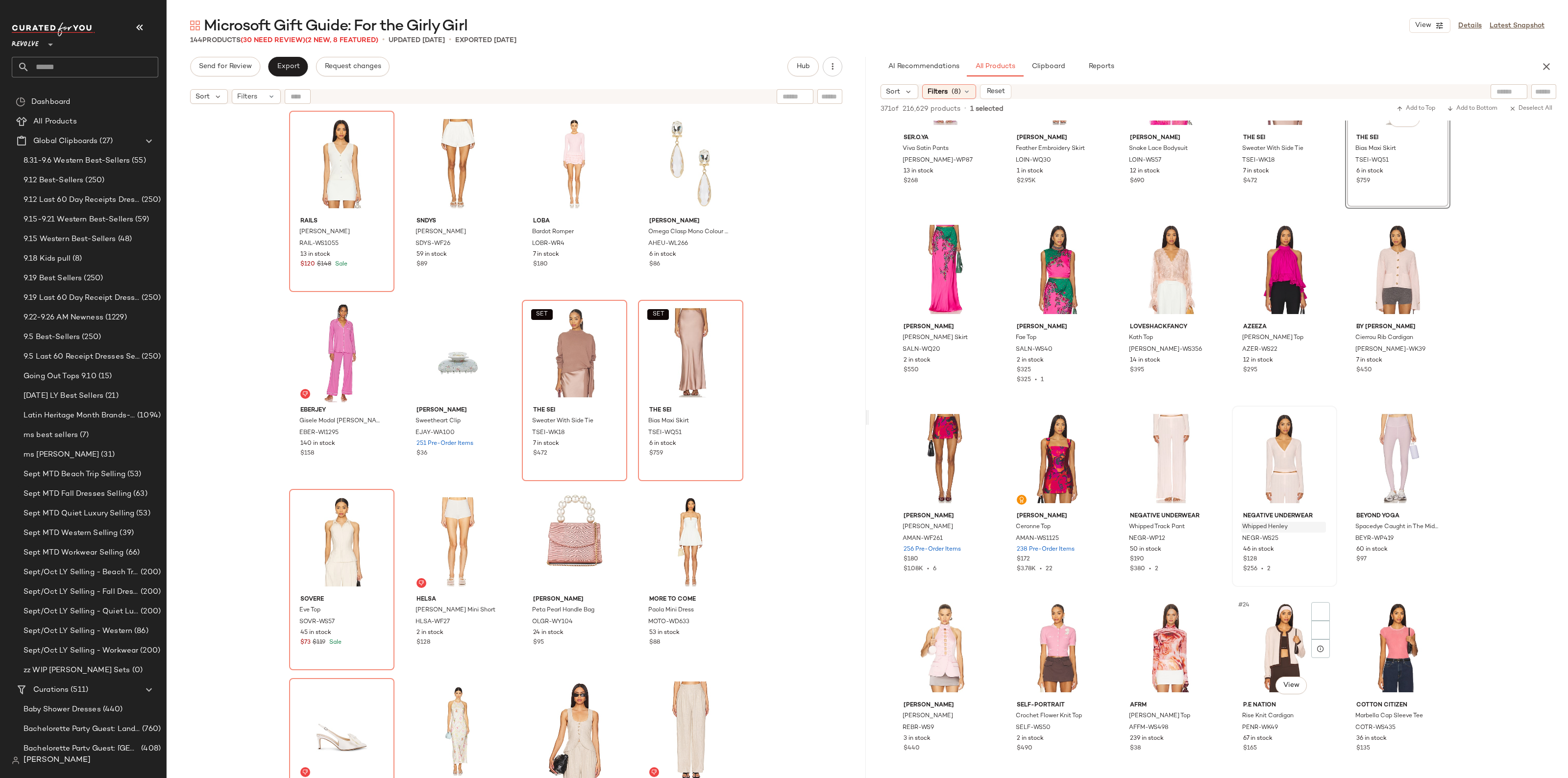
scroll to position [551, 0]
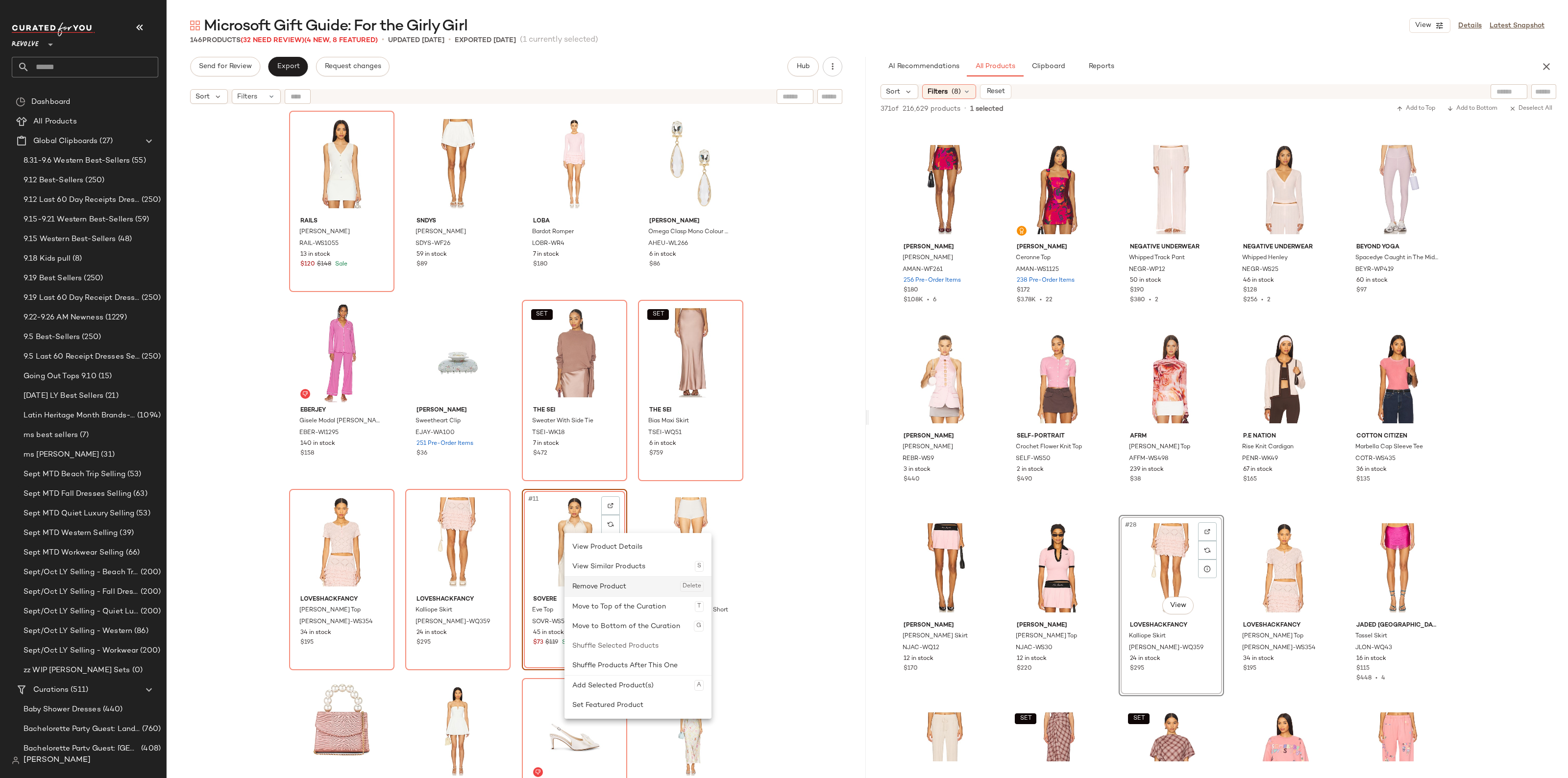
click at [599, 584] on div "Remove Product Delete" at bounding box center [638, 586] width 132 height 20
click at [135, 27] on icon "button" at bounding box center [139, 28] width 12 height 12
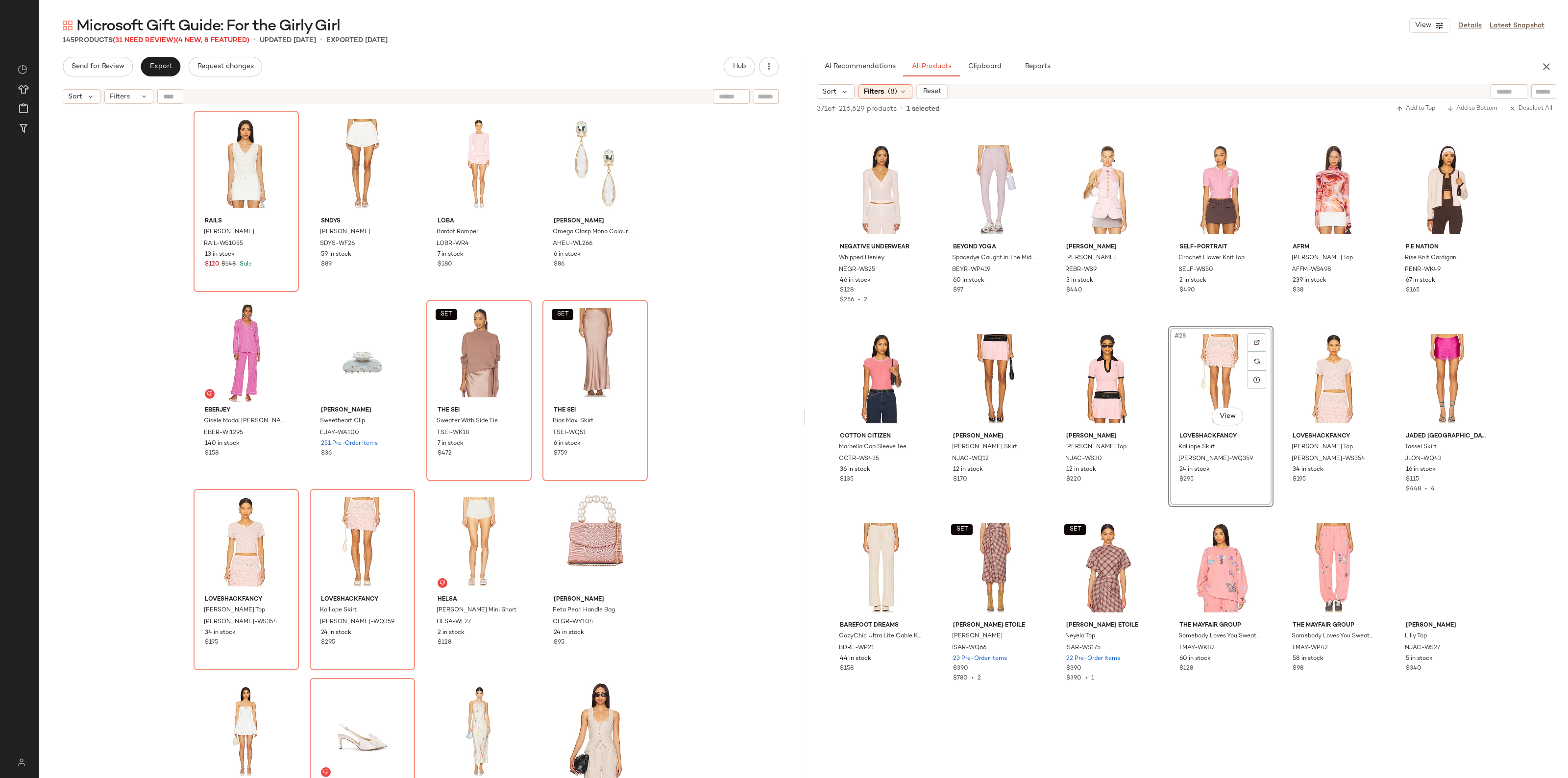
scroll to position [361, 0]
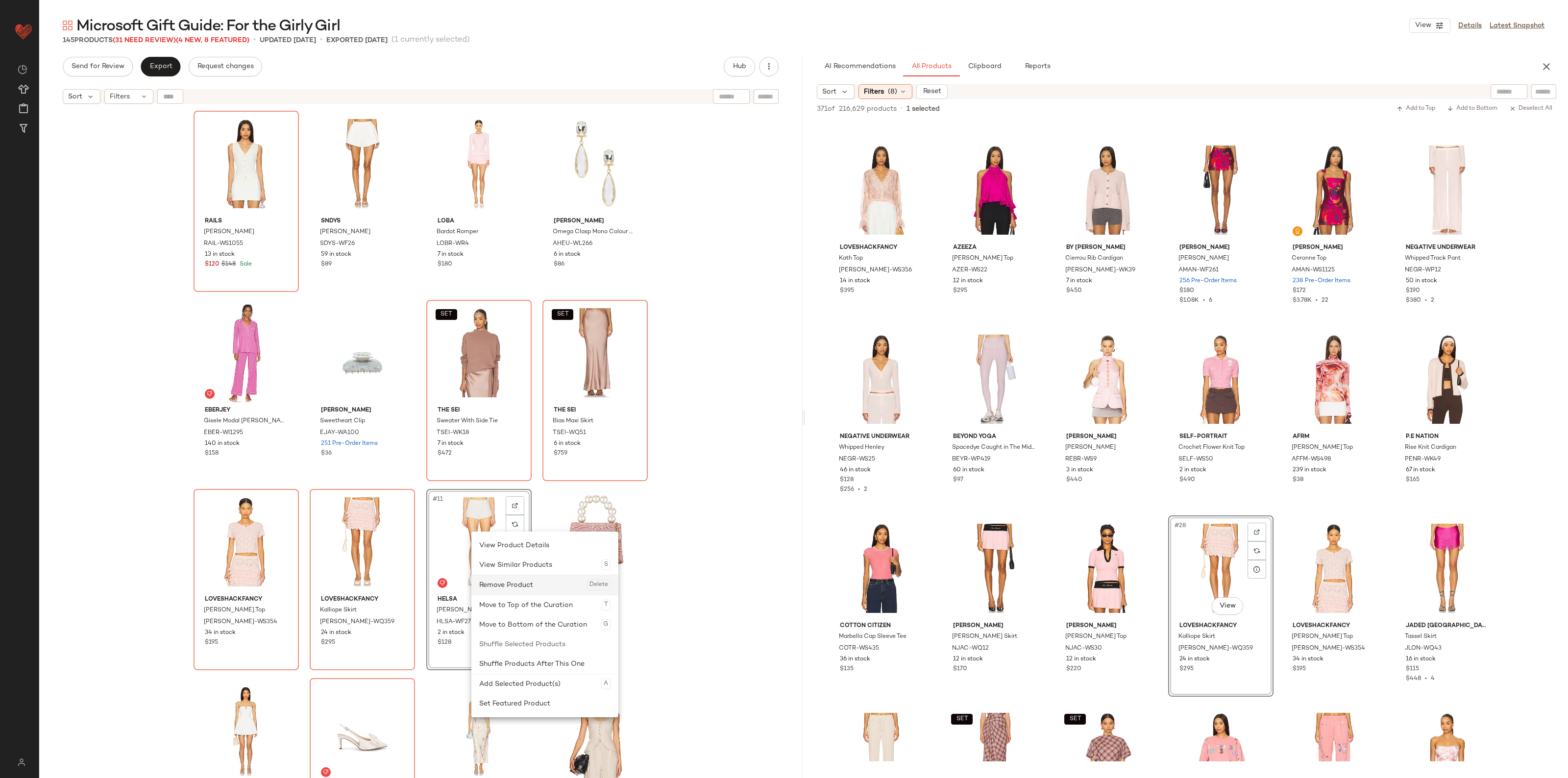
click at [501, 579] on div "Remove Product Delete" at bounding box center [545, 585] width 132 height 20
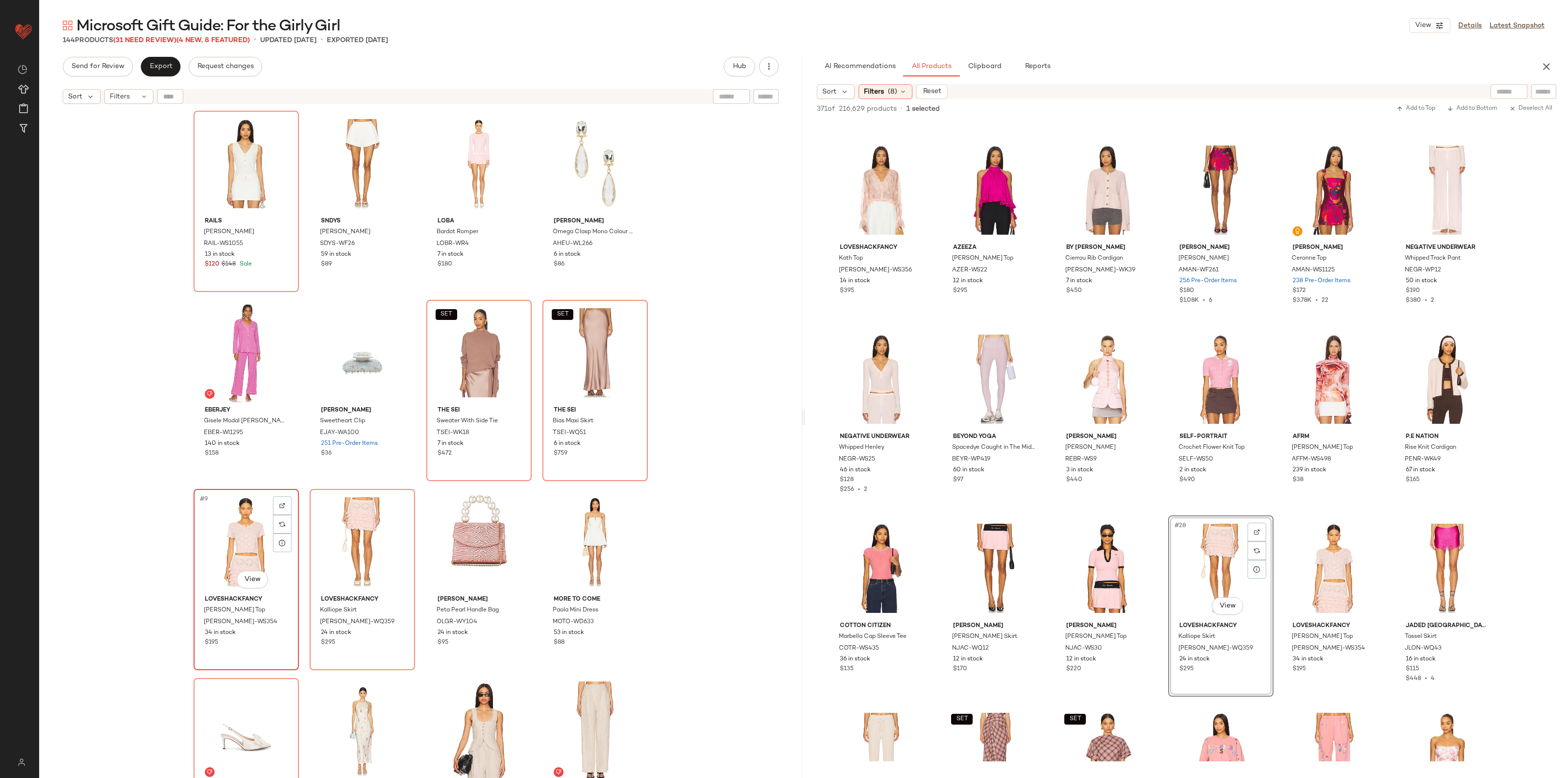
click at [216, 551] on div "#9 View" at bounding box center [246, 541] width 98 height 99
click at [356, 529] on div "#10 View" at bounding box center [362, 541] width 98 height 99
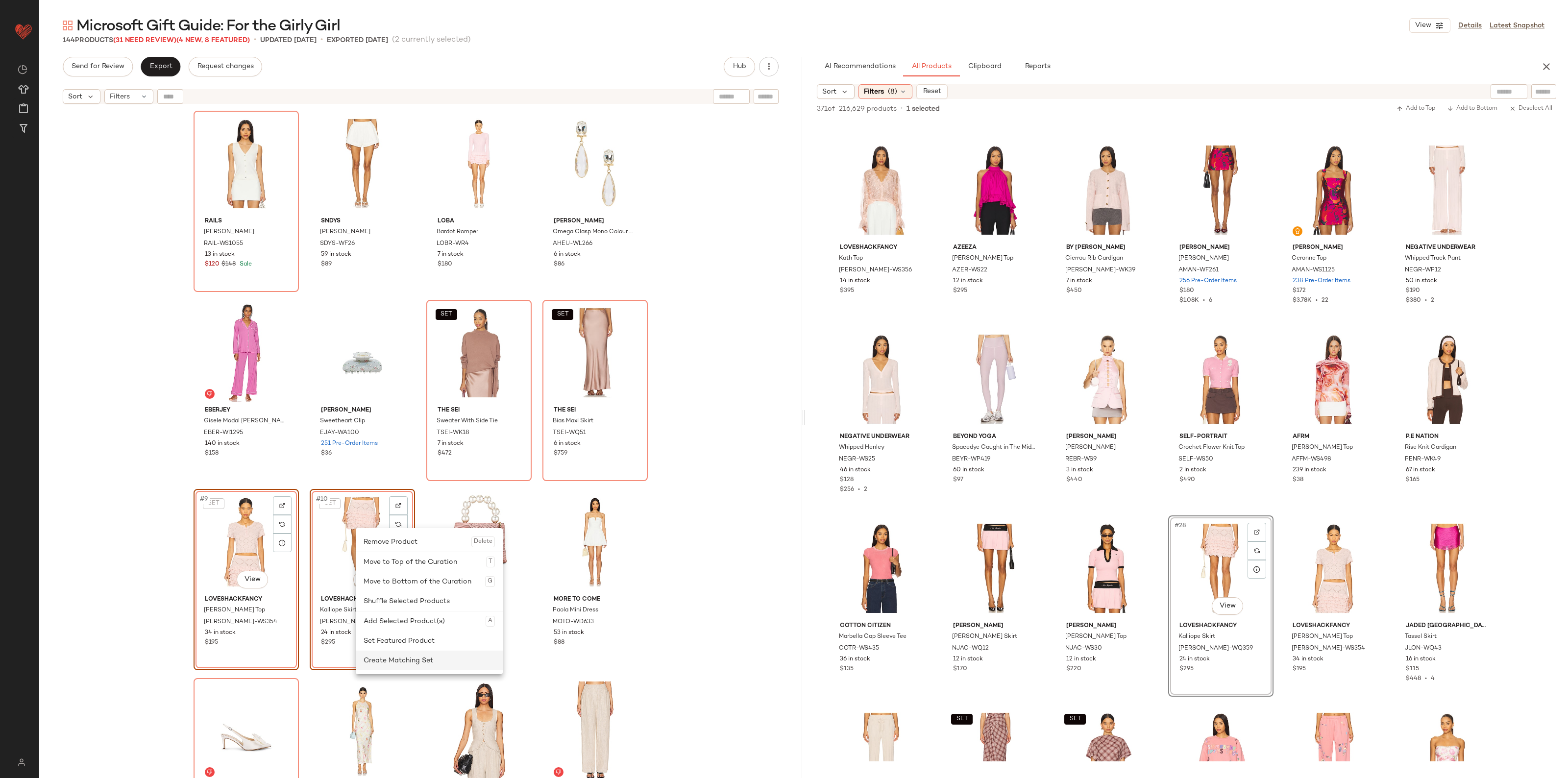
click at [388, 659] on div "Create Matching Set" at bounding box center [429, 661] width 132 height 20
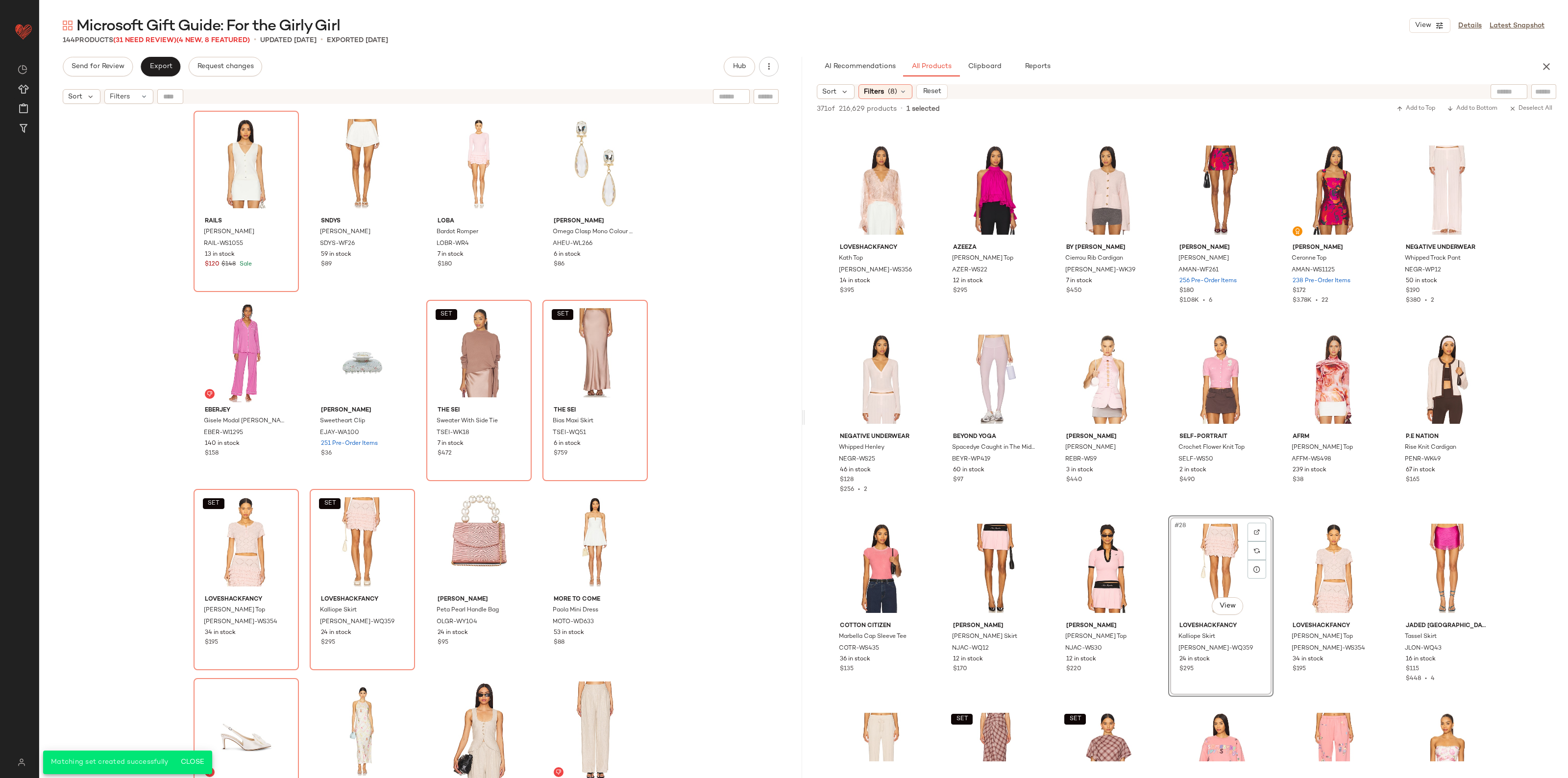
click at [693, 523] on div "Rails Rosa Vest RAIL-WS1055 13 in stock $120 $148 Sale SNDYS Ines Short SDYS-WF…" at bounding box center [420, 456] width 763 height 694
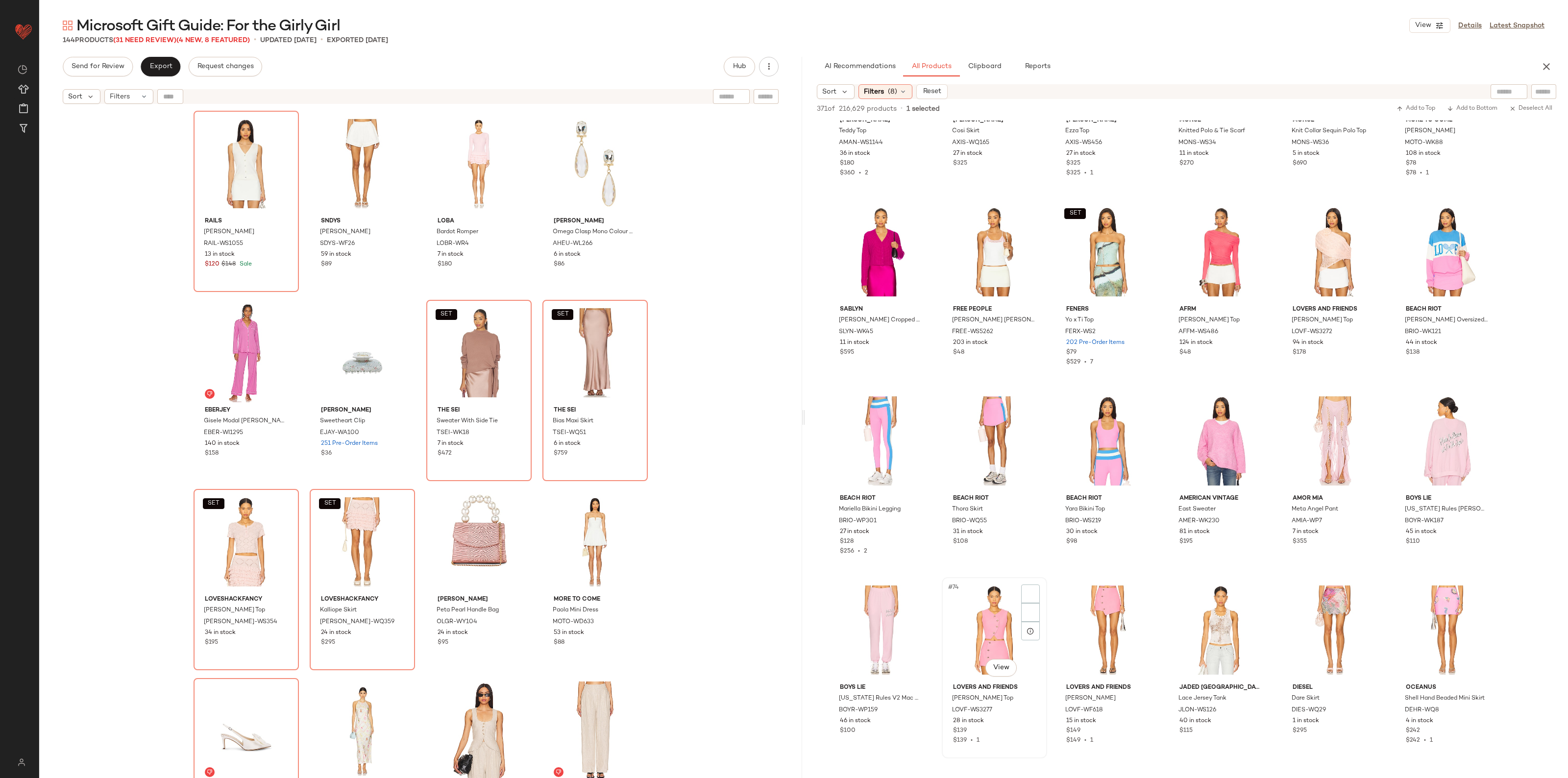
scroll to position [1832, 0]
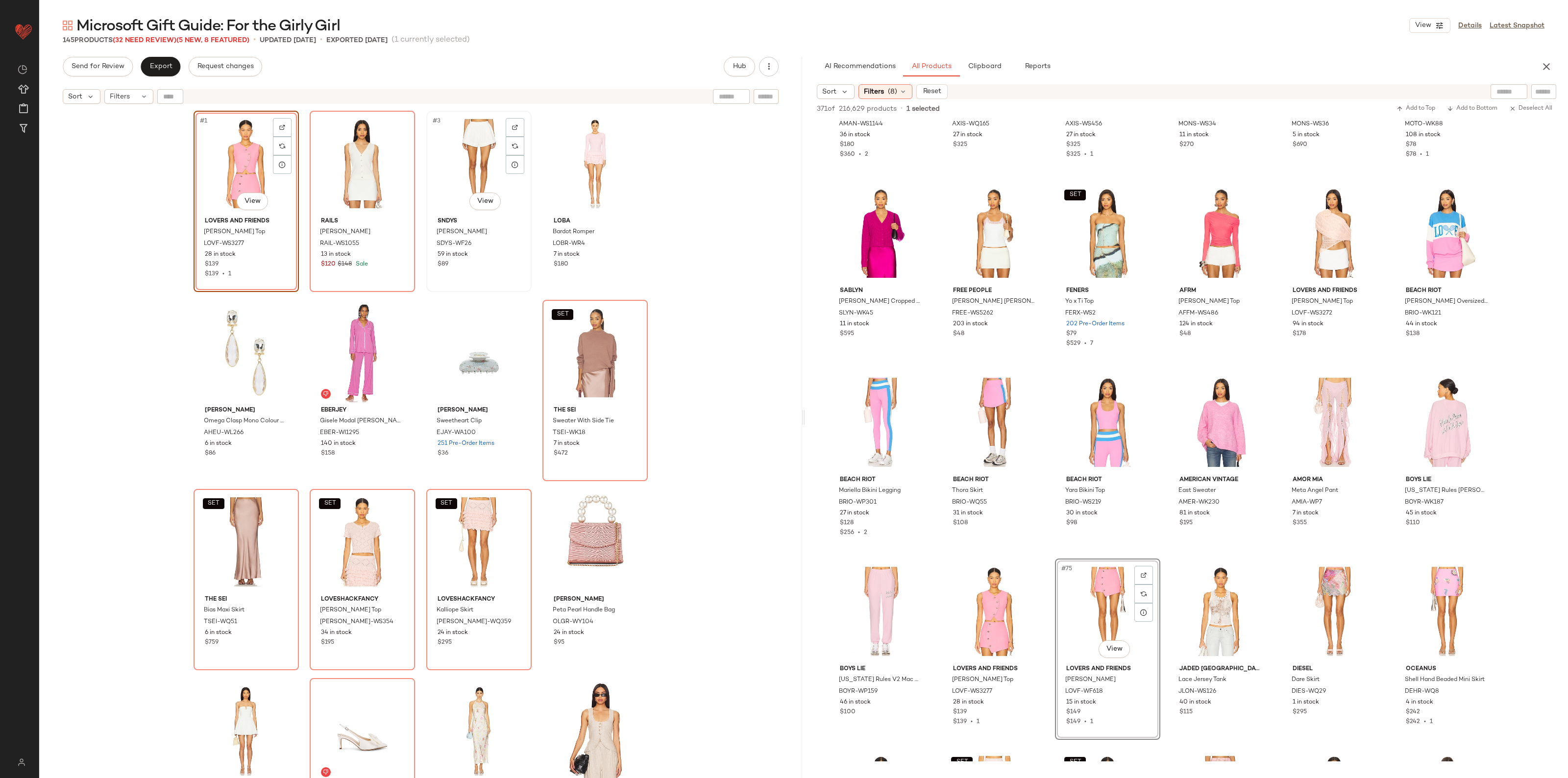
click at [478, 150] on div "#3 View" at bounding box center [479, 163] width 98 height 99
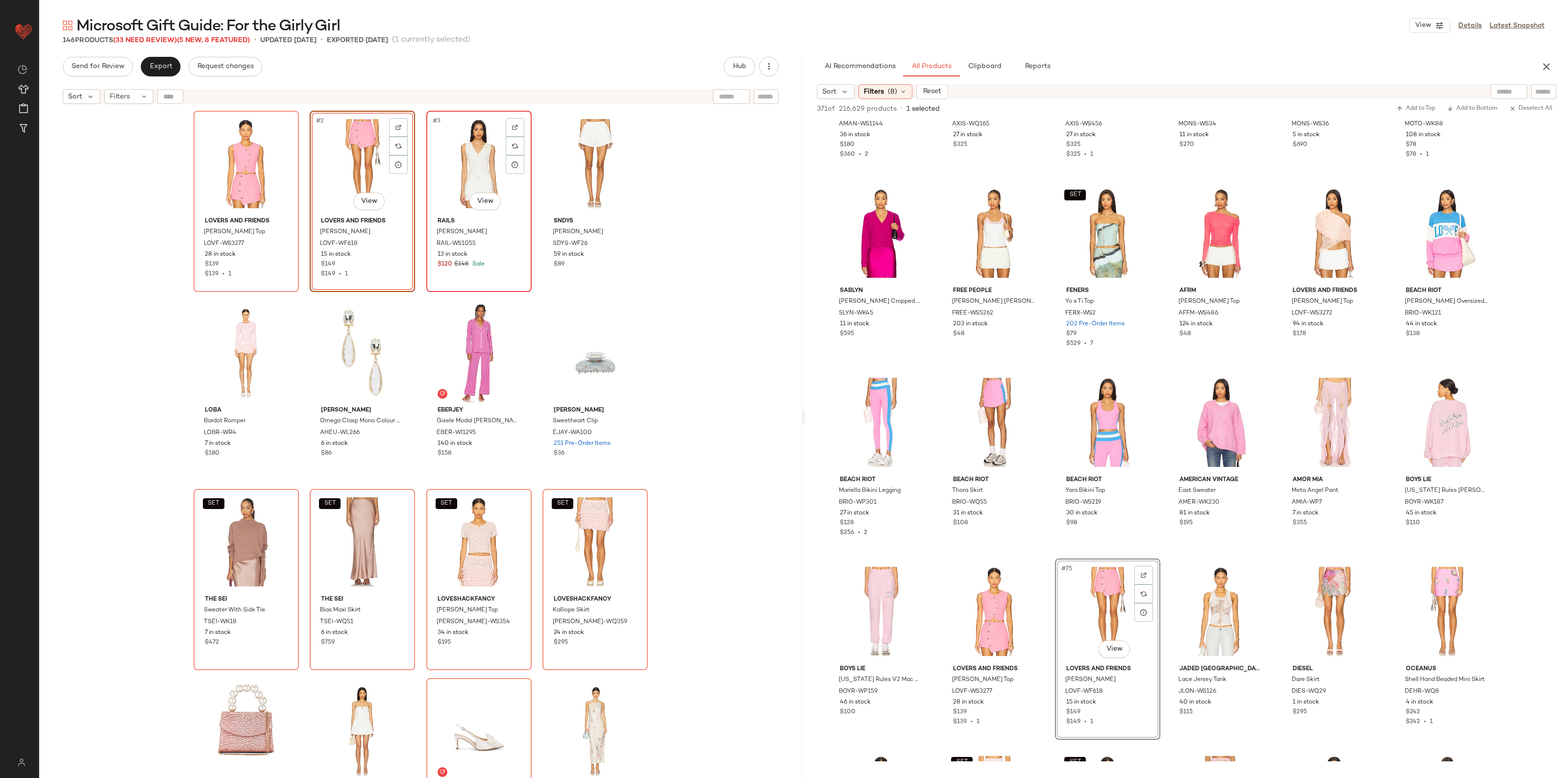
click at [467, 162] on div "#3 View" at bounding box center [479, 163] width 98 height 99
click at [576, 151] on div "#4 View" at bounding box center [595, 163] width 98 height 99
click at [349, 173] on div "SET #2 View" at bounding box center [362, 163] width 98 height 99
click at [334, 188] on div "SET #2 View" at bounding box center [362, 163] width 98 height 99
click at [270, 306] on div "#5 View" at bounding box center [246, 353] width 98 height 99
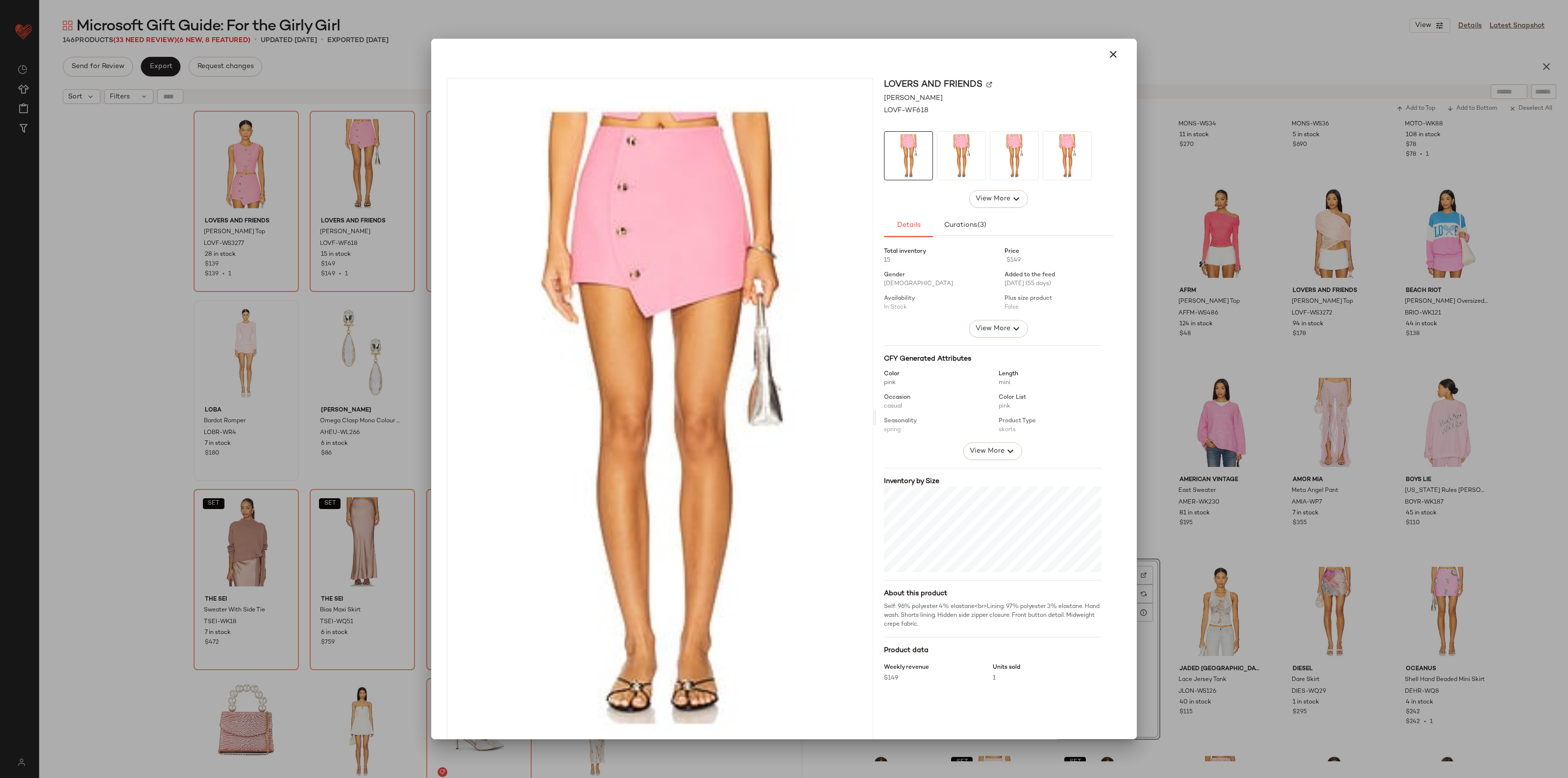
click at [1112, 182] on div "Lovers and Friends Quinn Skort LOVF-WF618 View More Details Curations (3) Total…" at bounding box center [998, 417] width 244 height 681
click at [1112, 52] on icon "button" at bounding box center [1113, 54] width 12 height 12
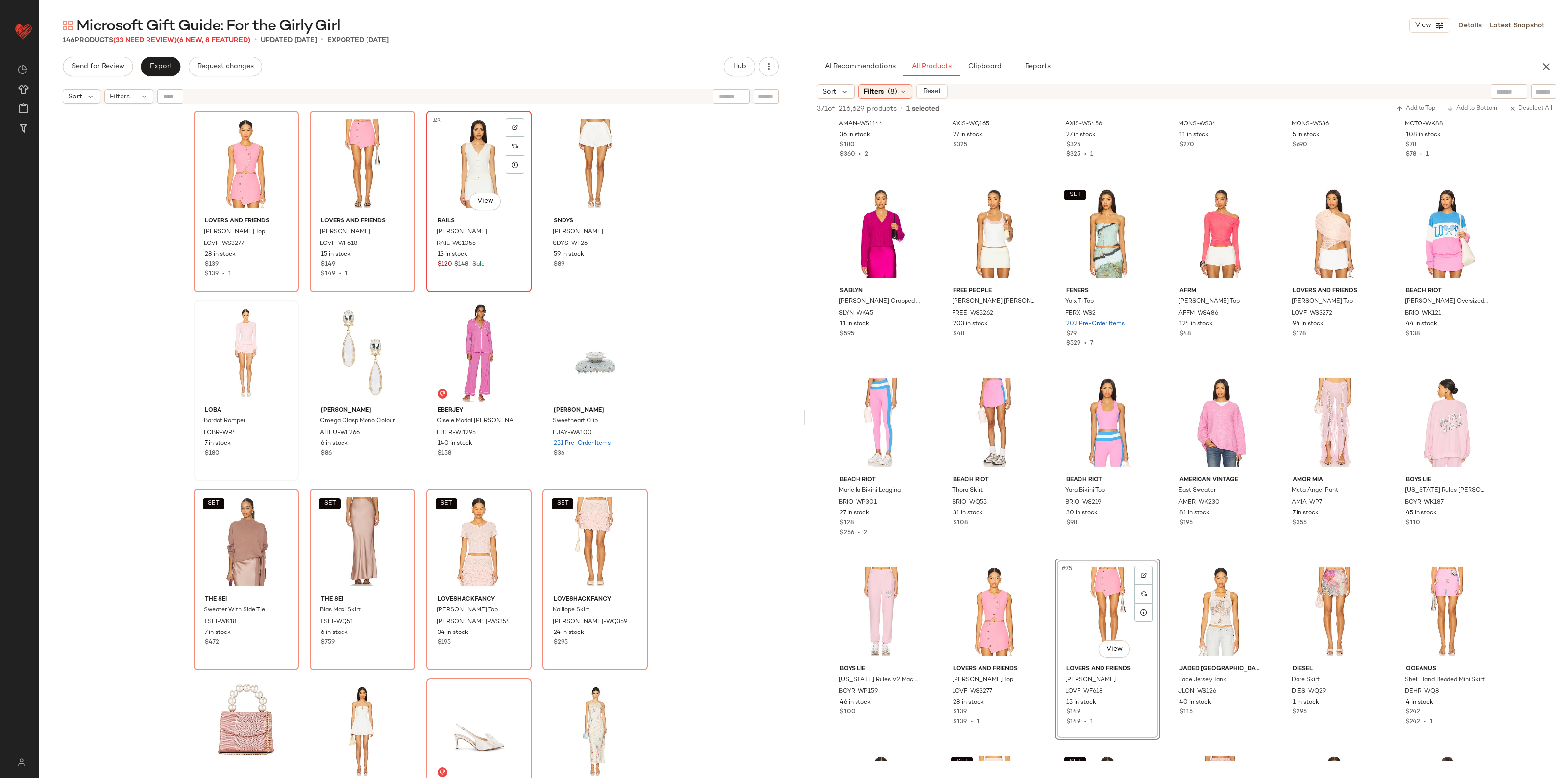
click at [475, 139] on div "#3 View" at bounding box center [479, 163] width 98 height 99
click at [588, 142] on div "#4 View" at bounding box center [595, 163] width 98 height 99
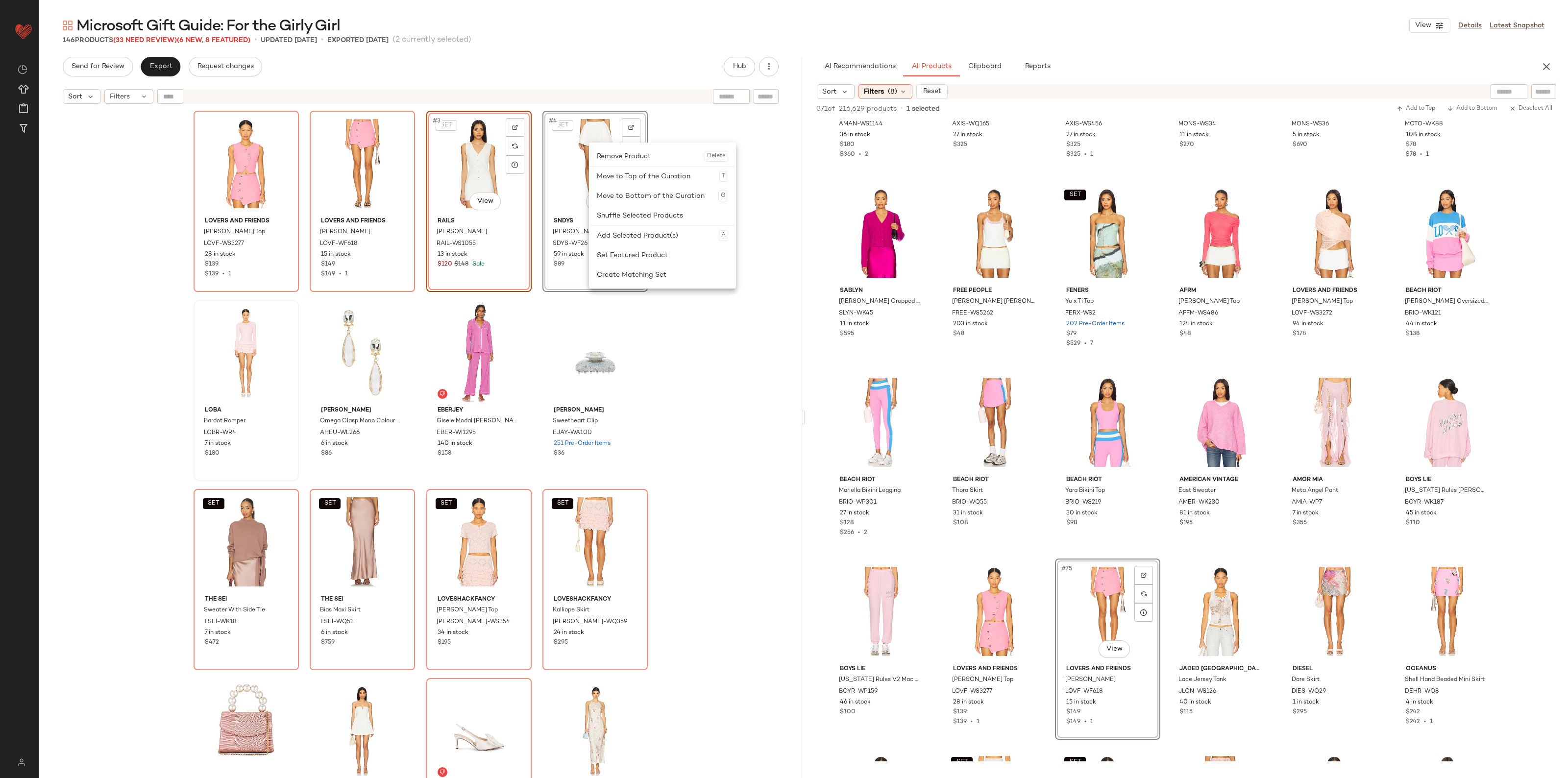
click at [639, 160] on div "Remove Product Delete" at bounding box center [663, 156] width 132 height 20
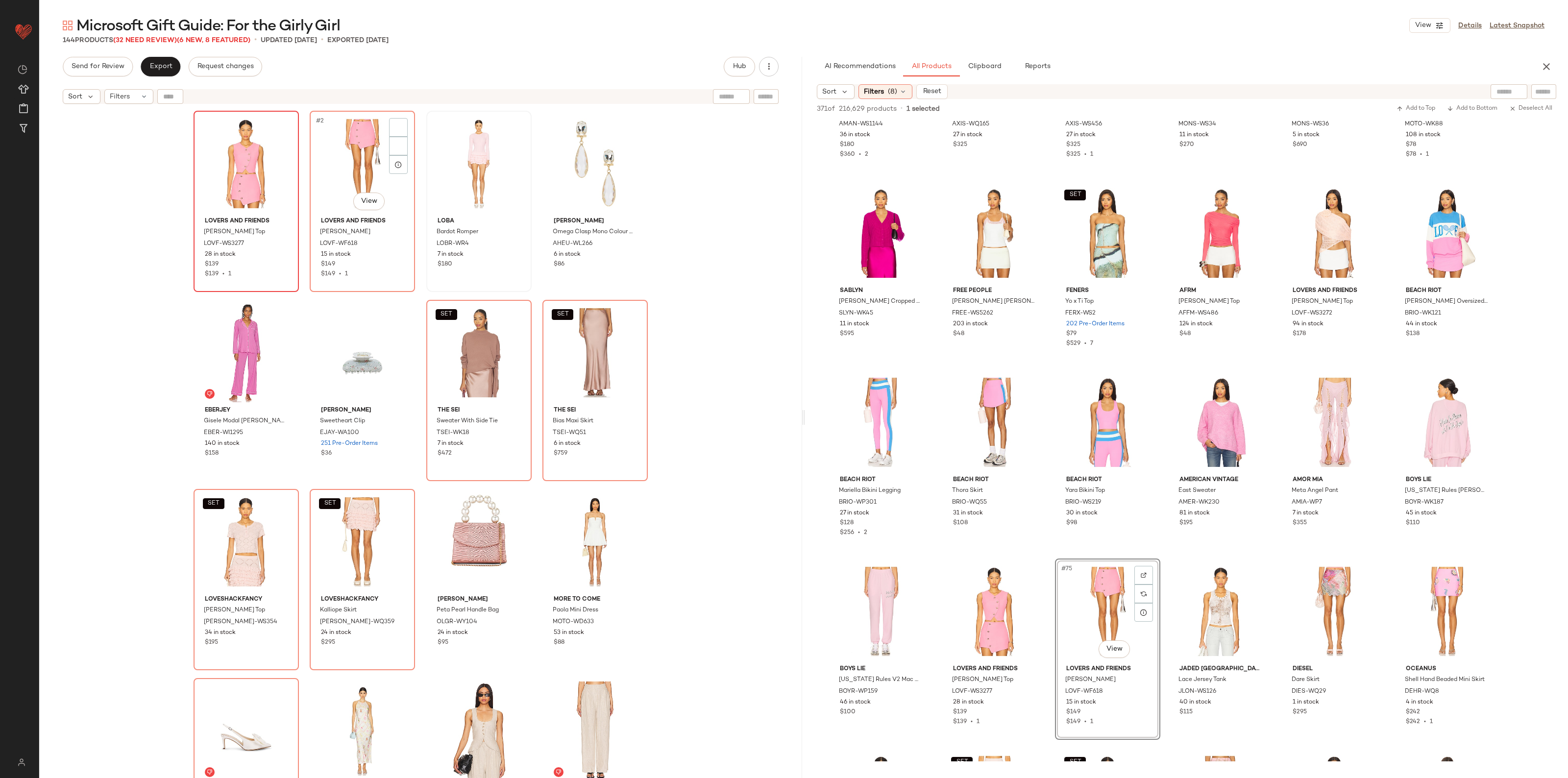
click at [222, 162] on div at bounding box center [246, 163] width 98 height 99
click at [329, 162] on div "#2 View" at bounding box center [362, 163] width 98 height 99
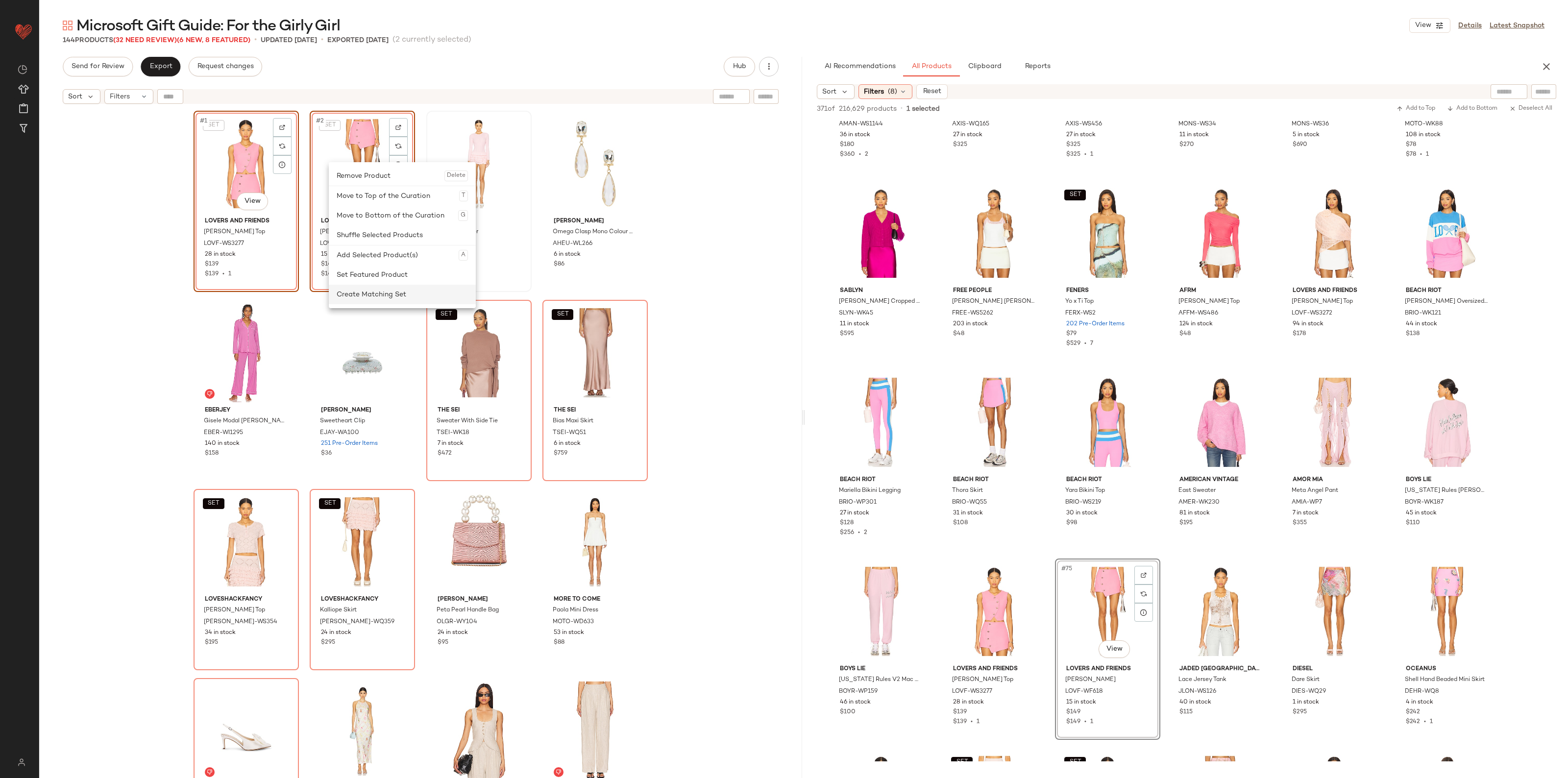
click at [375, 295] on div "Create Matching Set" at bounding box center [403, 295] width 132 height 20
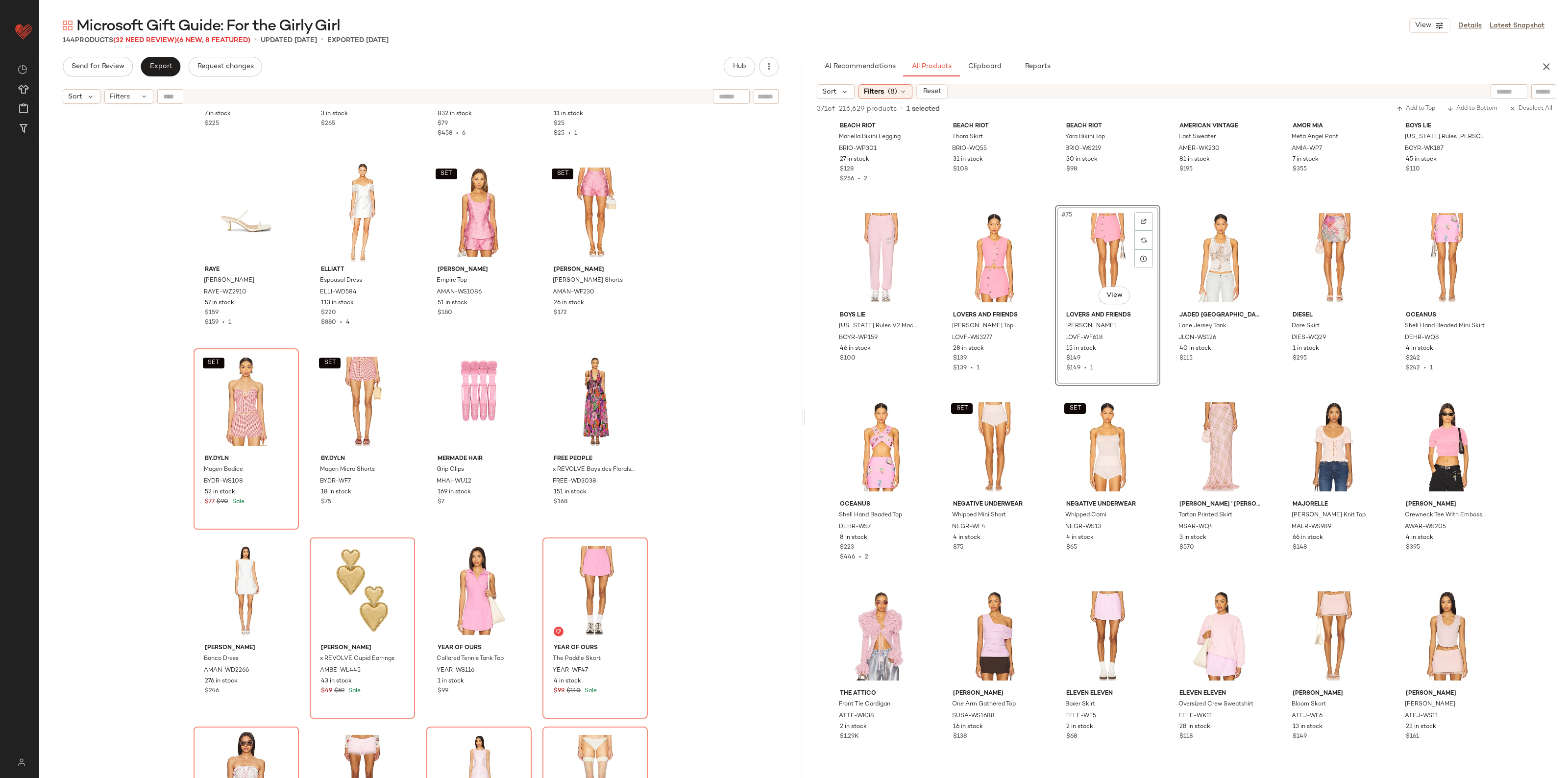
scroll to position [2445, 0]
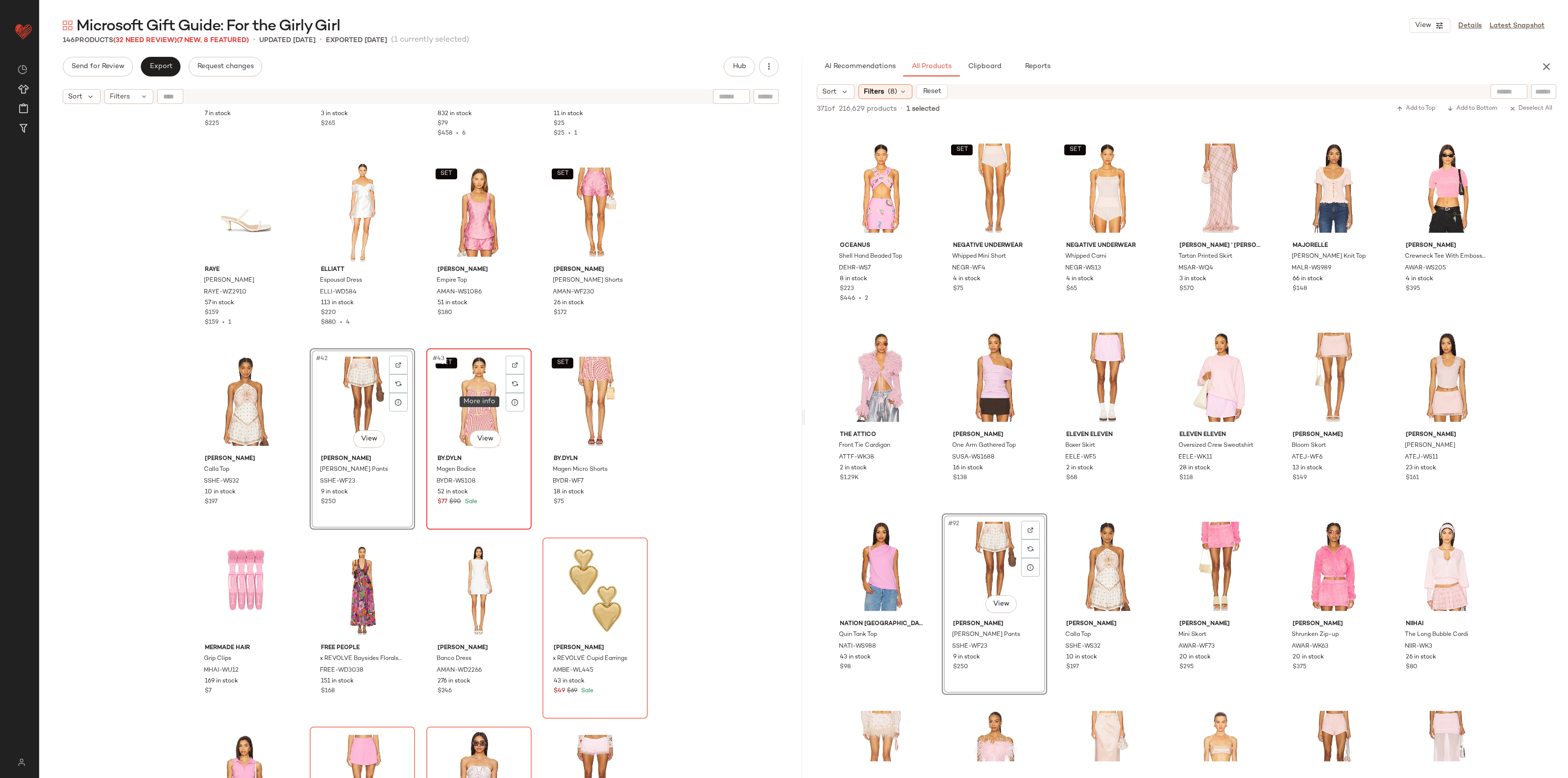
click at [498, 401] on div "SET #43 View" at bounding box center [479, 401] width 98 height 99
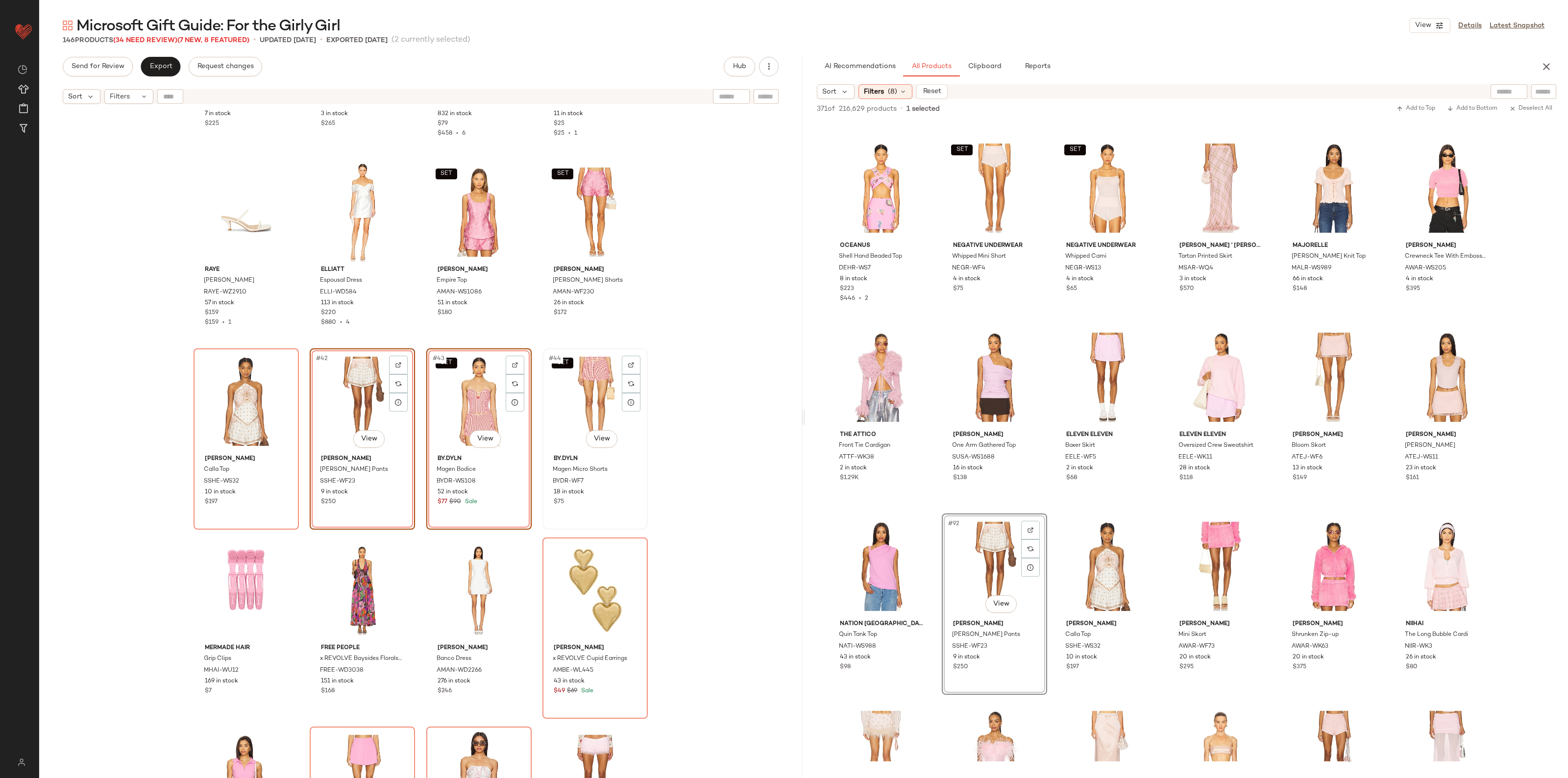
click at [568, 396] on div "SET #44 View" at bounding box center [595, 401] width 98 height 99
click at [609, 414] on div "Remove Product Delete" at bounding box center [642, 410] width 132 height 20
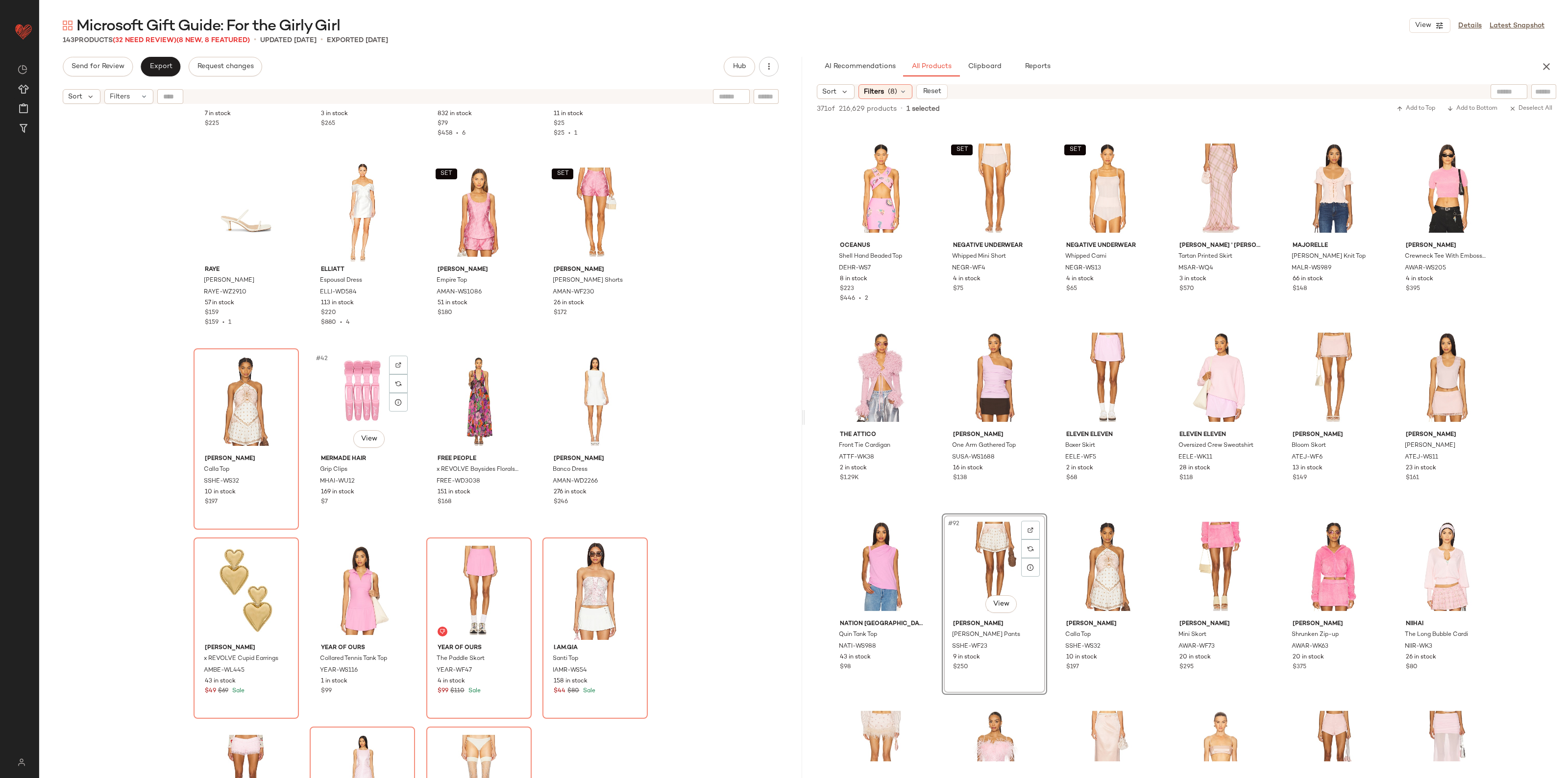
click at [342, 413] on div "#42 View" at bounding box center [362, 401] width 98 height 99
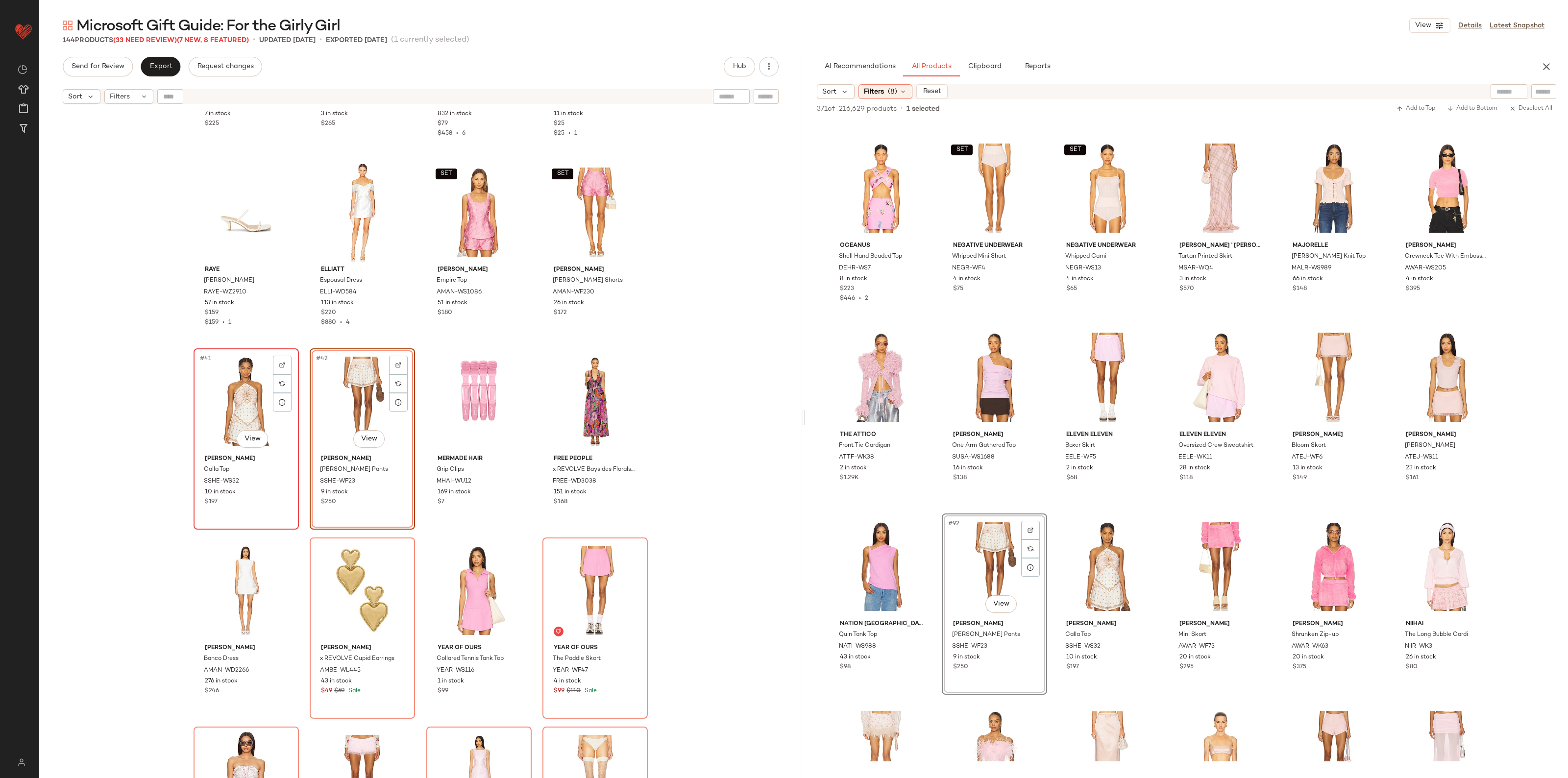
click at [247, 403] on div "#41 View" at bounding box center [246, 401] width 98 height 99
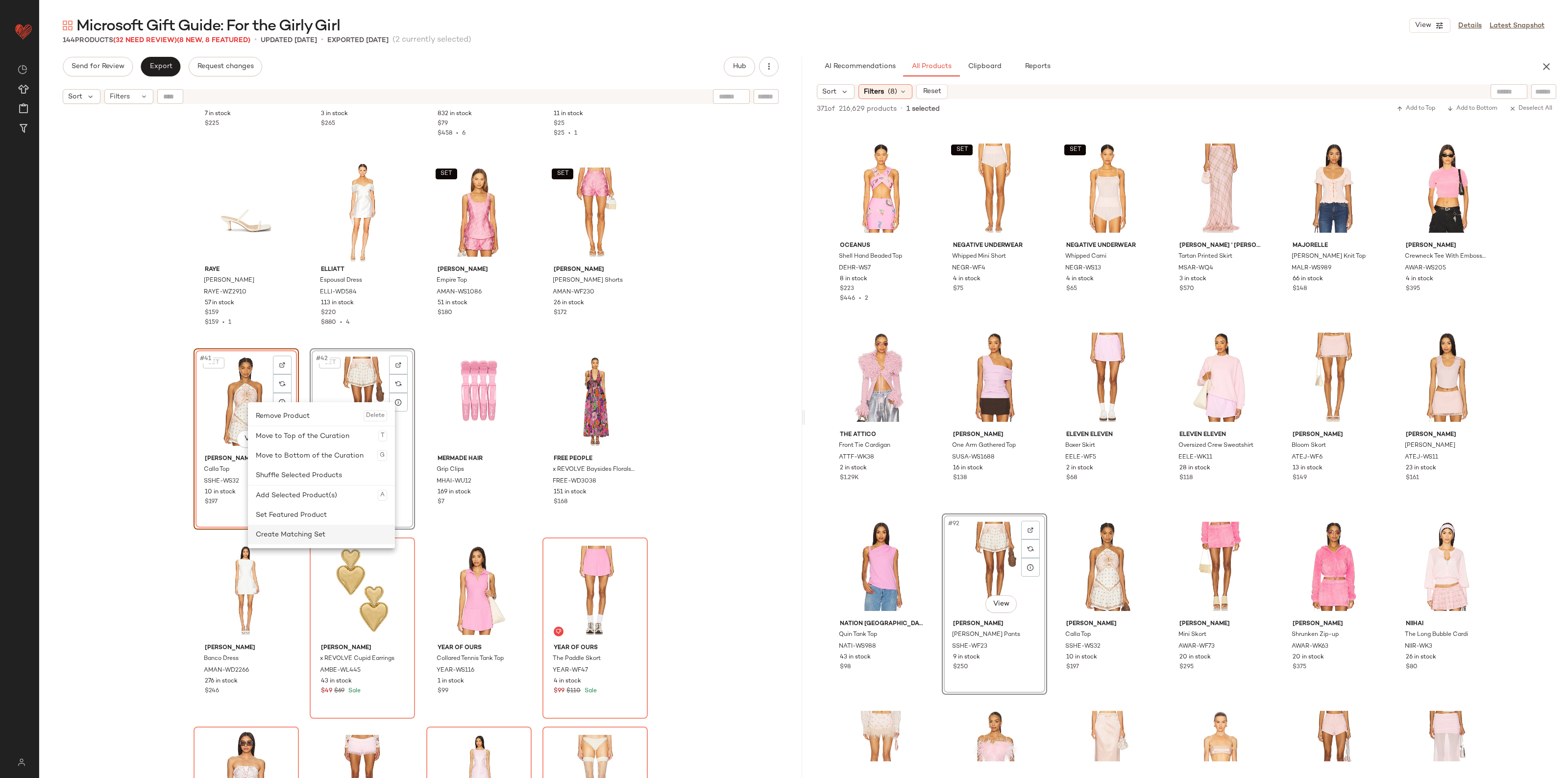
click at [312, 536] on div "Create Matching Set" at bounding box center [321, 534] width 132 height 20
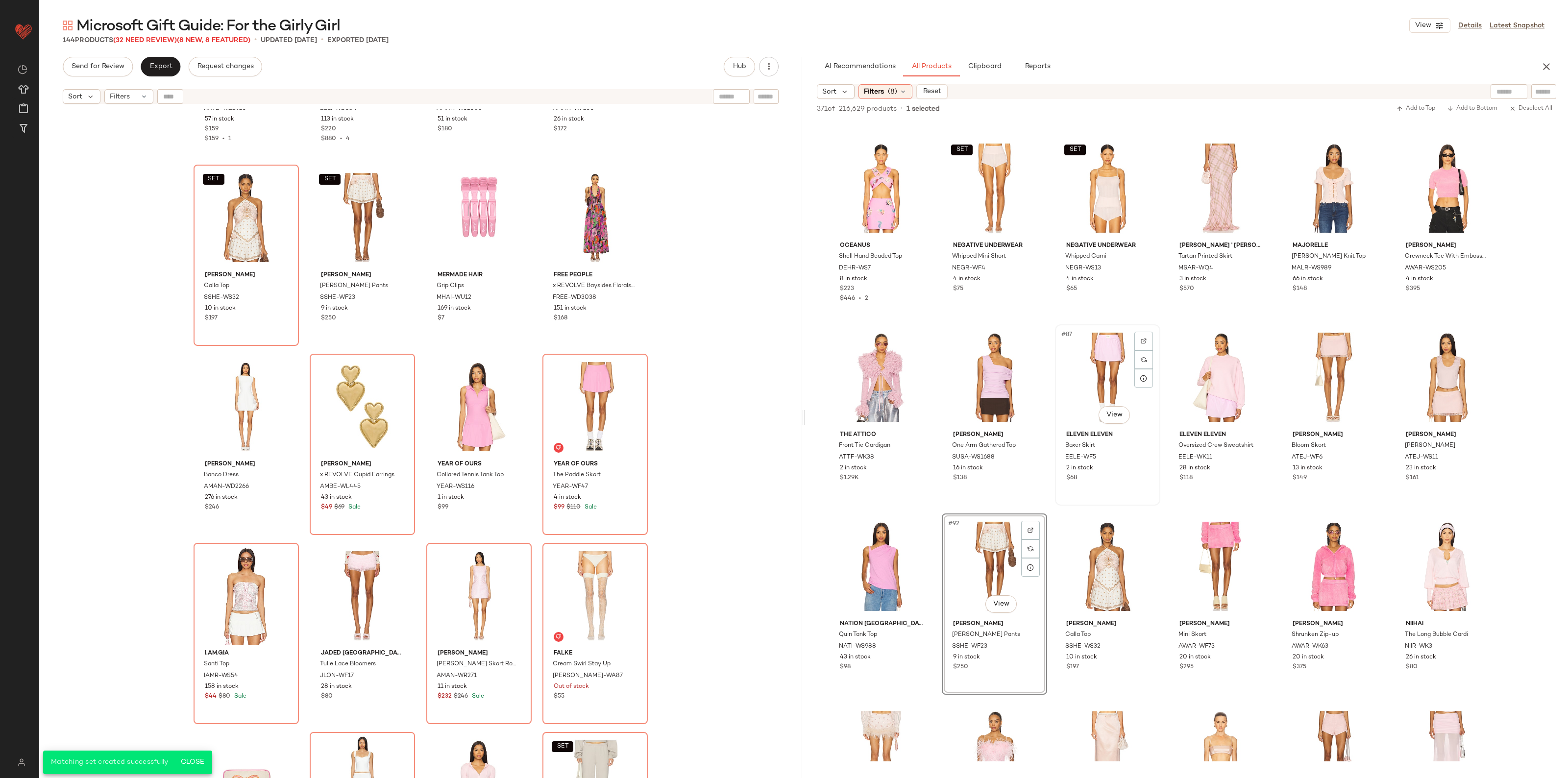
scroll to position [2567, 0]
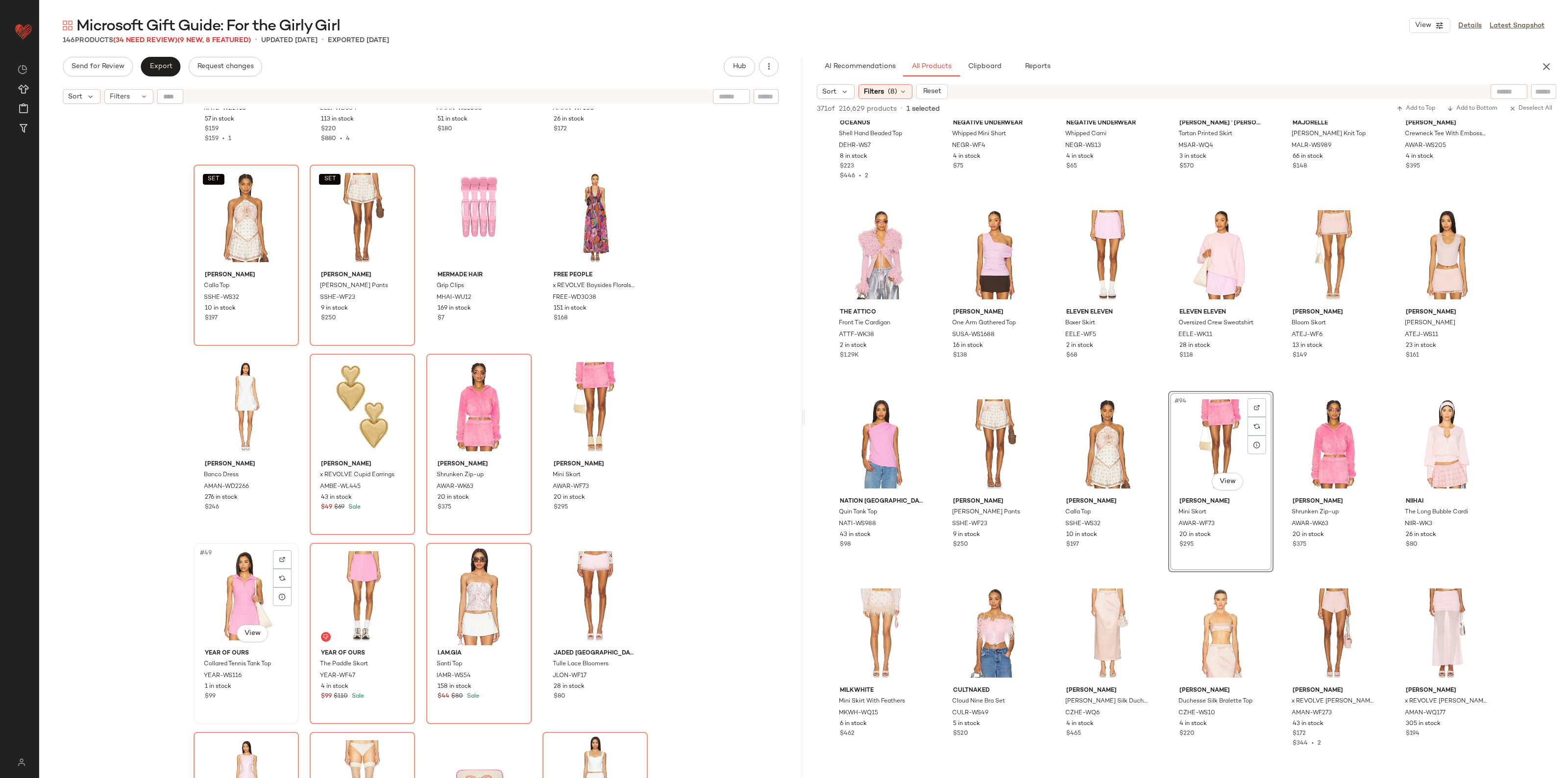
click at [238, 601] on div "#49 View" at bounding box center [246, 595] width 98 height 99
click at [342, 595] on div "#50 View" at bounding box center [362, 595] width 98 height 99
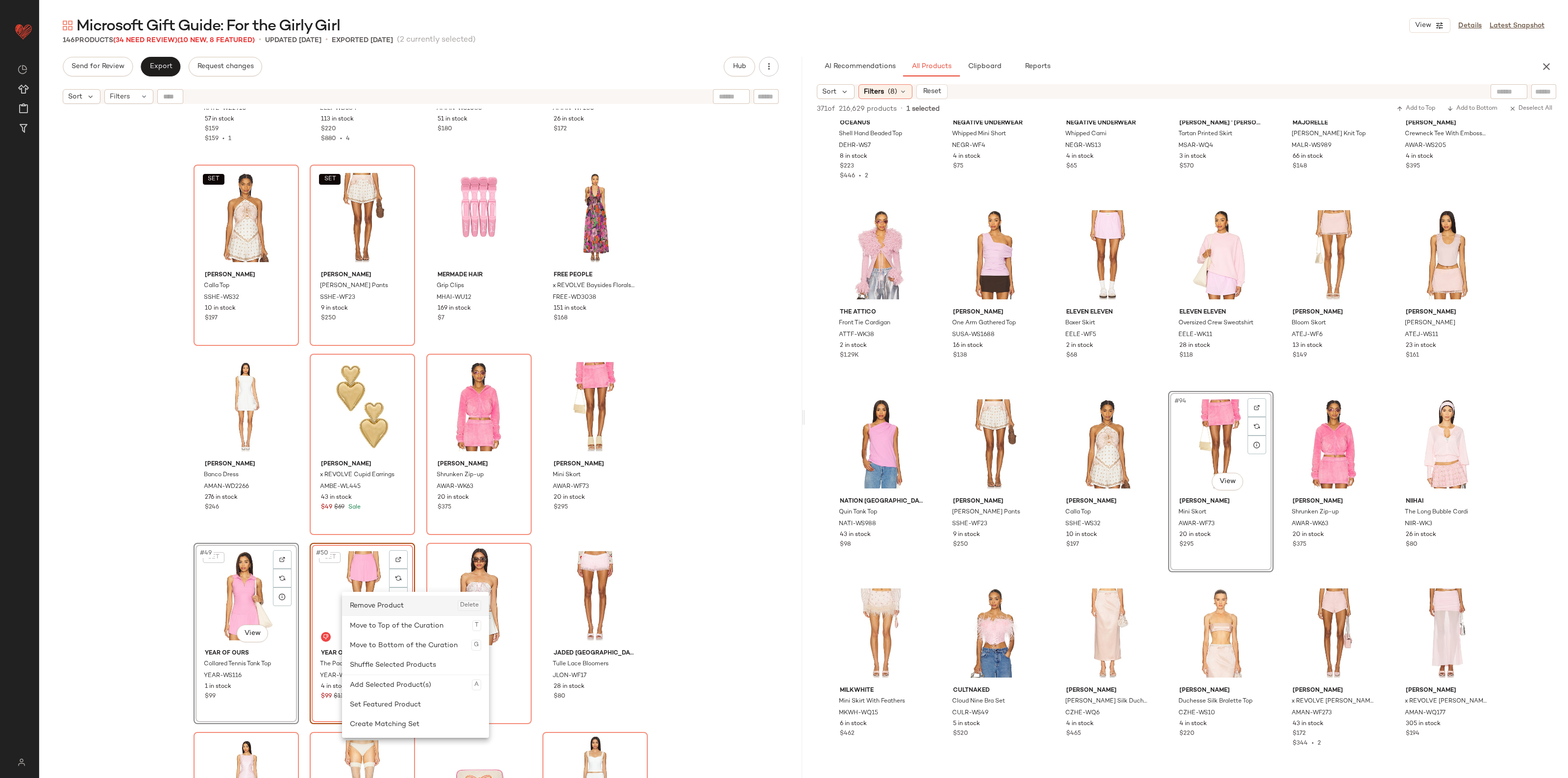
click at [375, 609] on div "Remove Product Delete" at bounding box center [415, 606] width 132 height 20
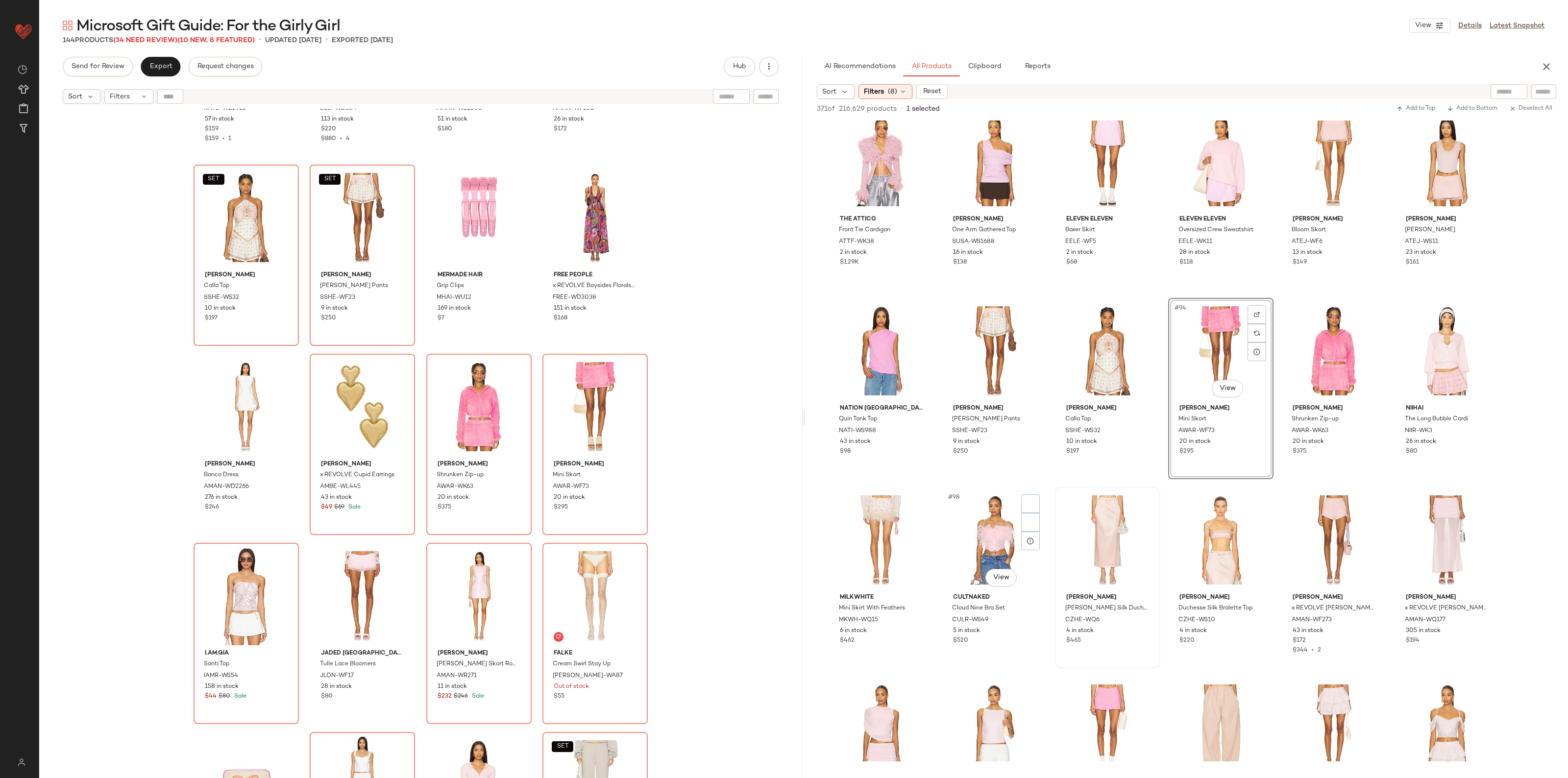
scroll to position [2690, 0]
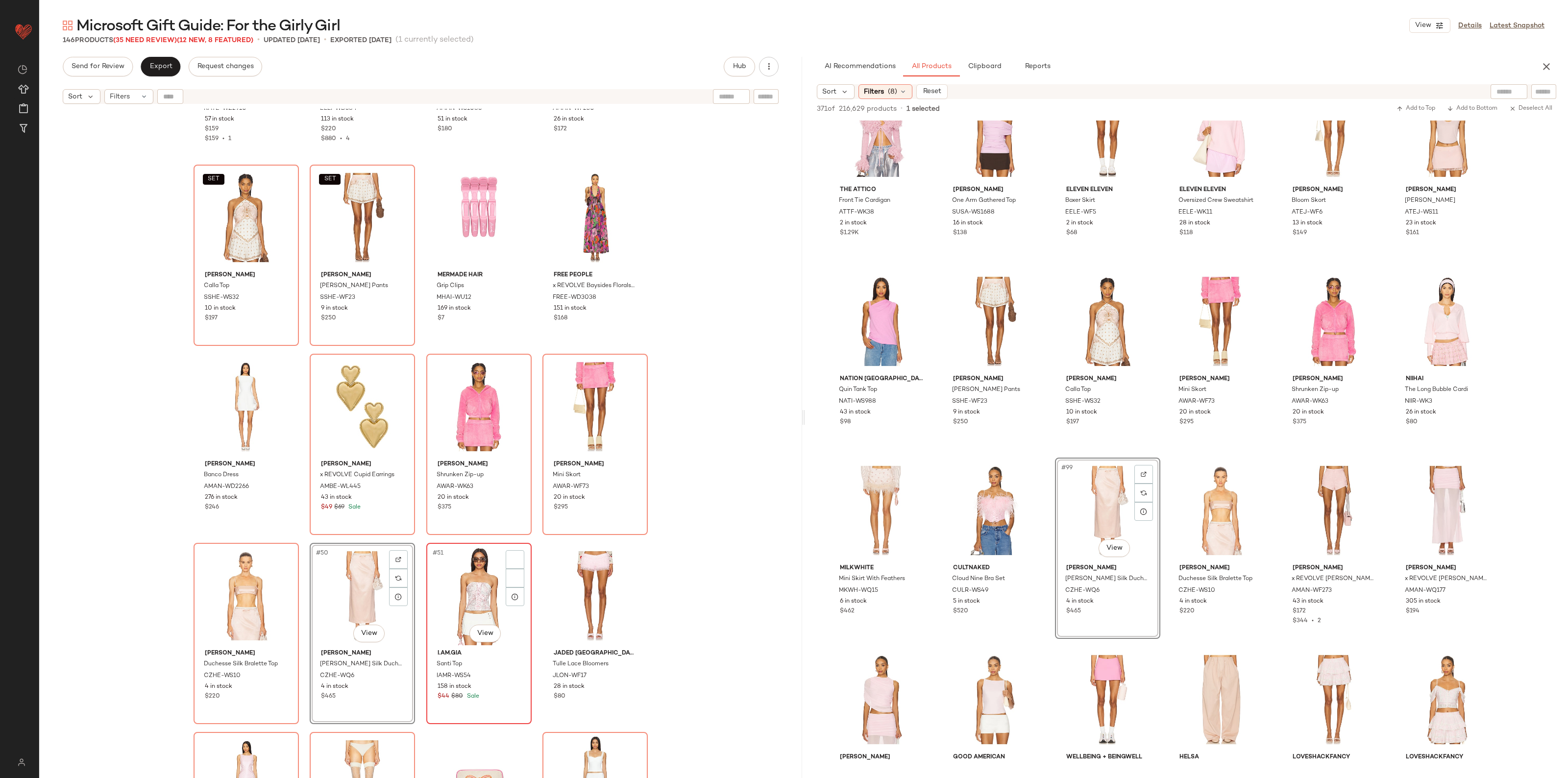
click at [464, 605] on div "#51 View" at bounding box center [479, 595] width 98 height 99
click at [568, 588] on div "#52 View" at bounding box center [595, 595] width 98 height 99
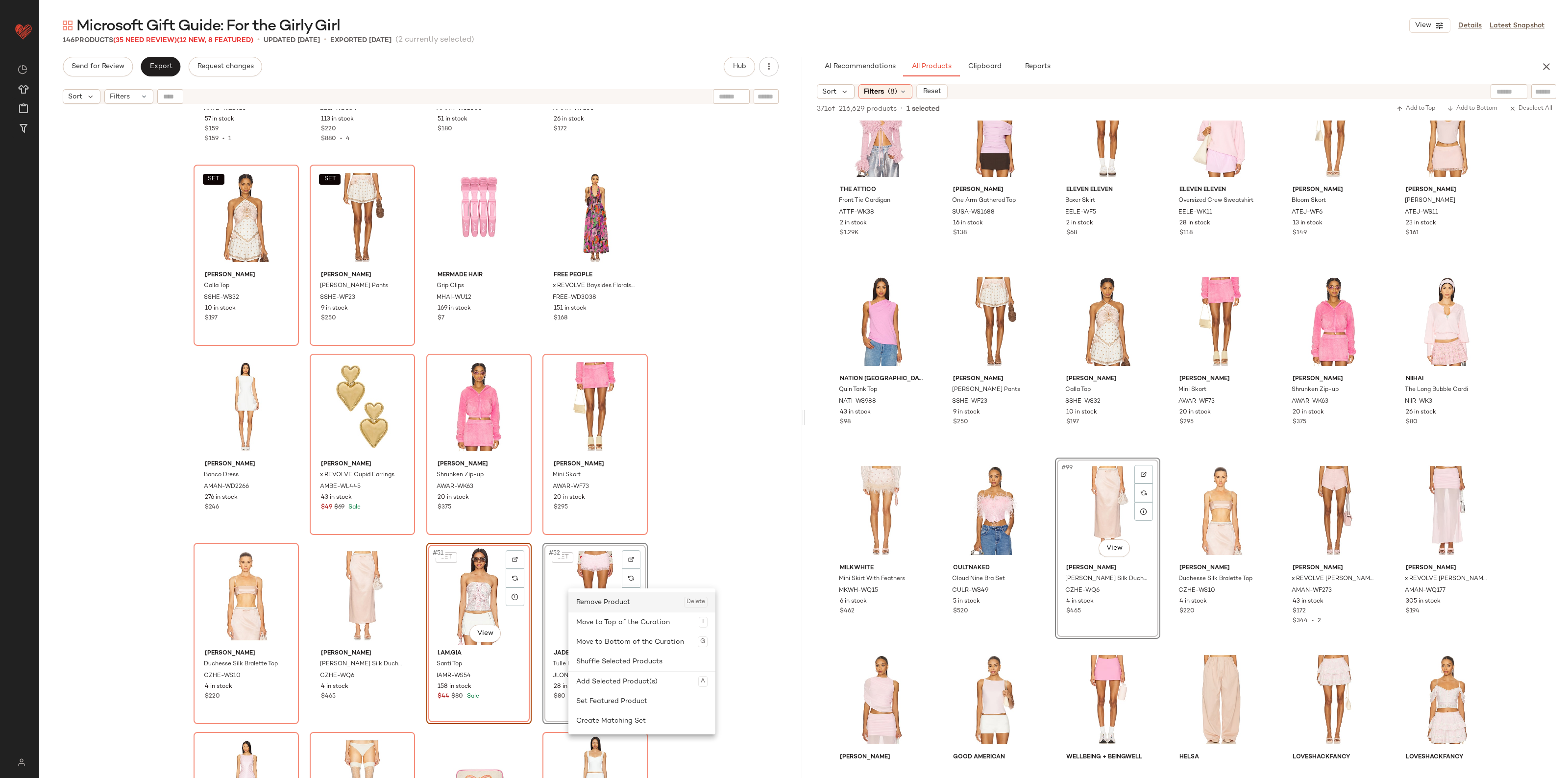
click at [592, 611] on div "Remove Product Delete" at bounding box center [642, 602] width 132 height 20
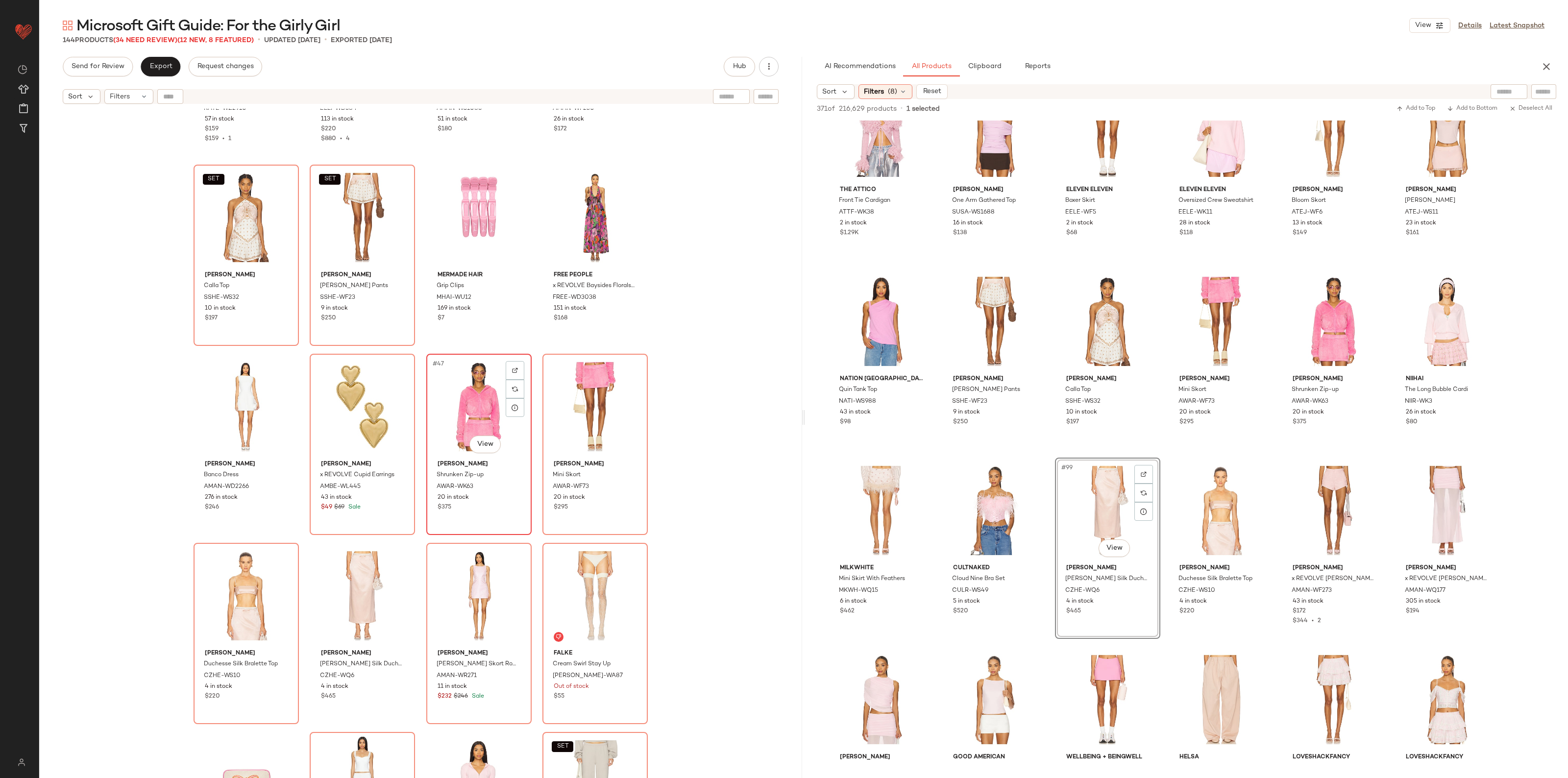
click at [465, 408] on div "#47 View" at bounding box center [479, 407] width 98 height 99
click at [561, 405] on div "#48 View" at bounding box center [595, 407] width 98 height 99
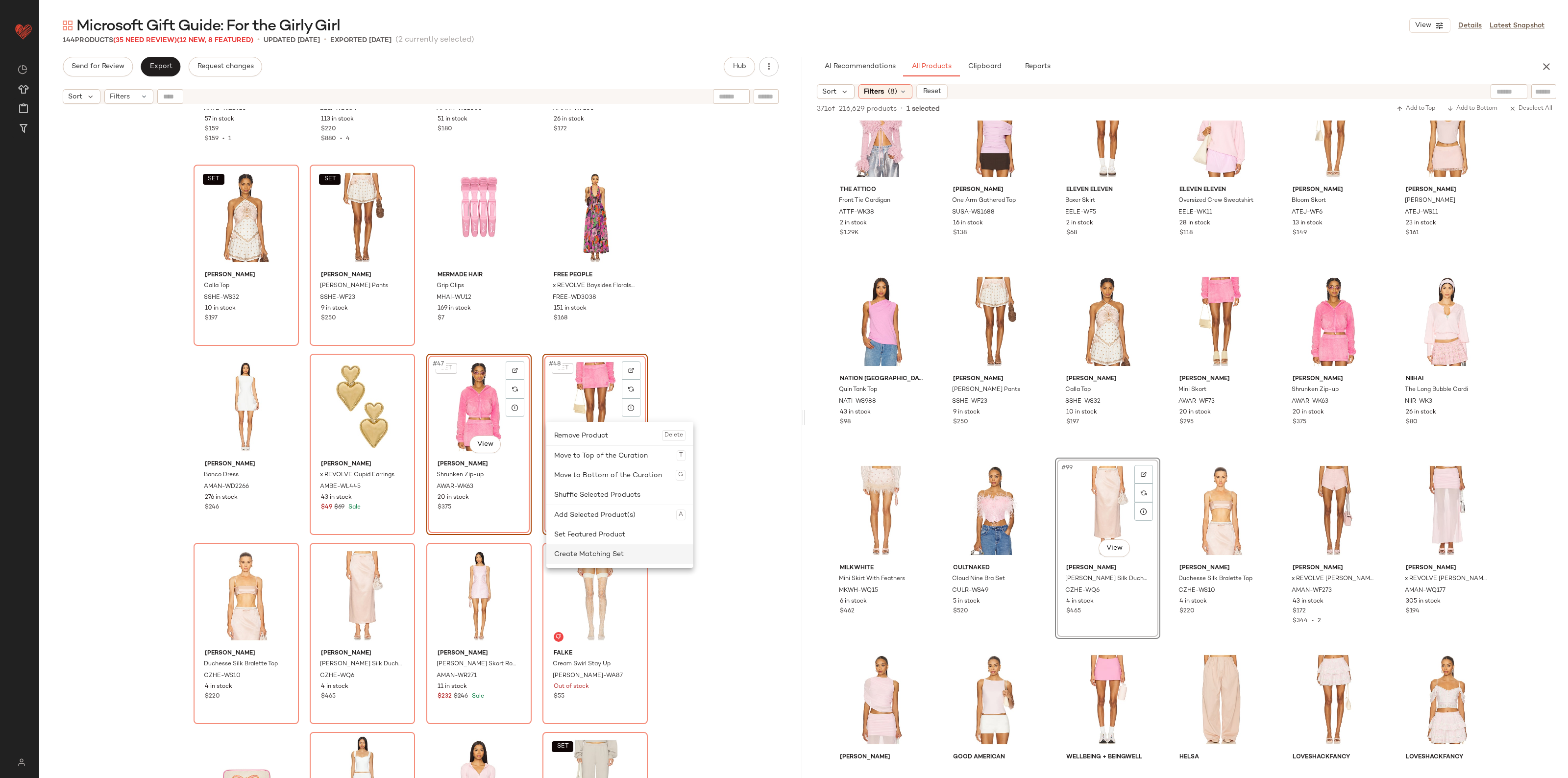
click at [591, 549] on div "Create Matching Set" at bounding box center [620, 554] width 132 height 20
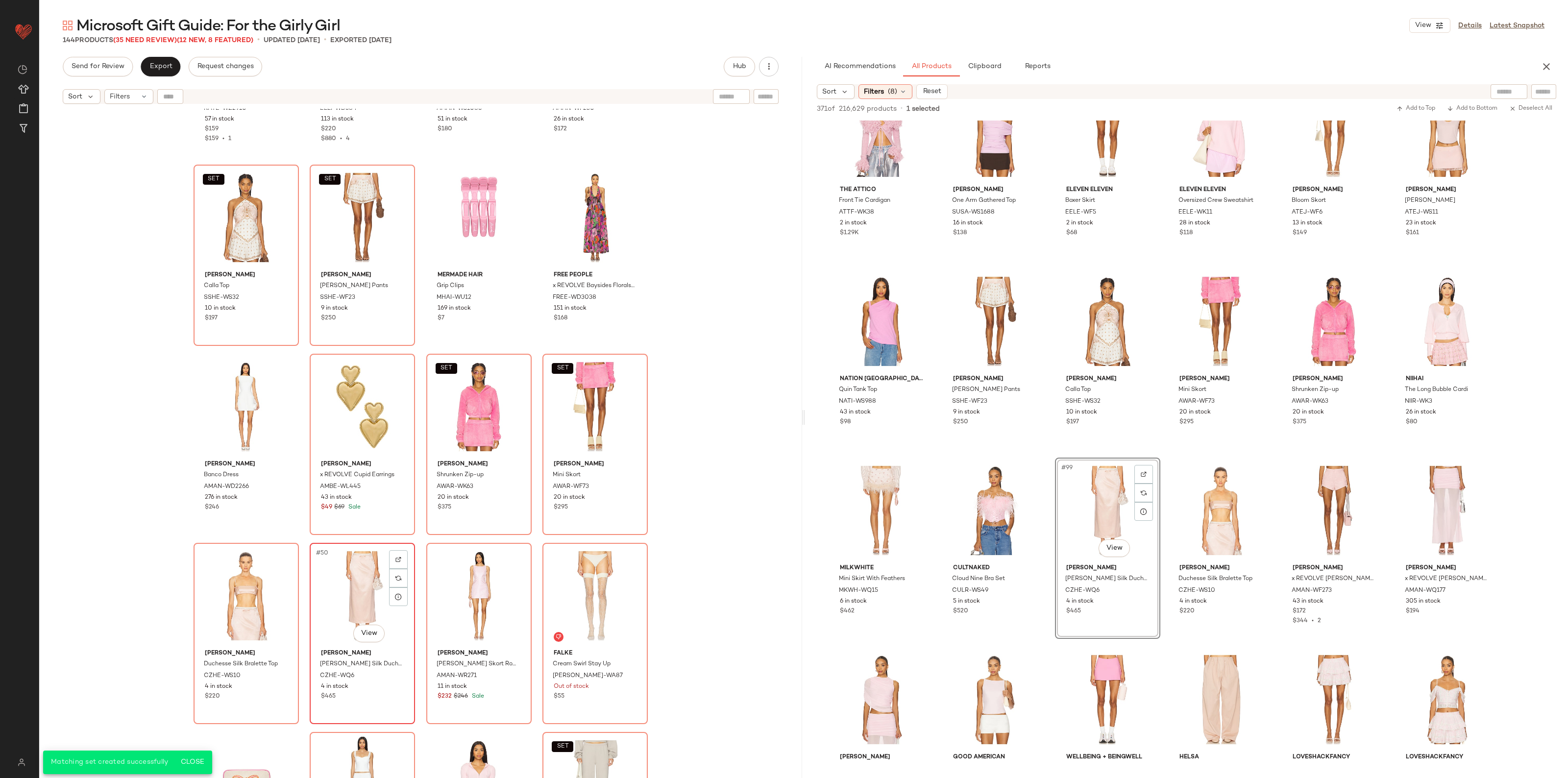
click at [319, 604] on div "#50 View" at bounding box center [362, 595] width 98 height 99
click at [252, 598] on div "#49 View" at bounding box center [246, 595] width 98 height 99
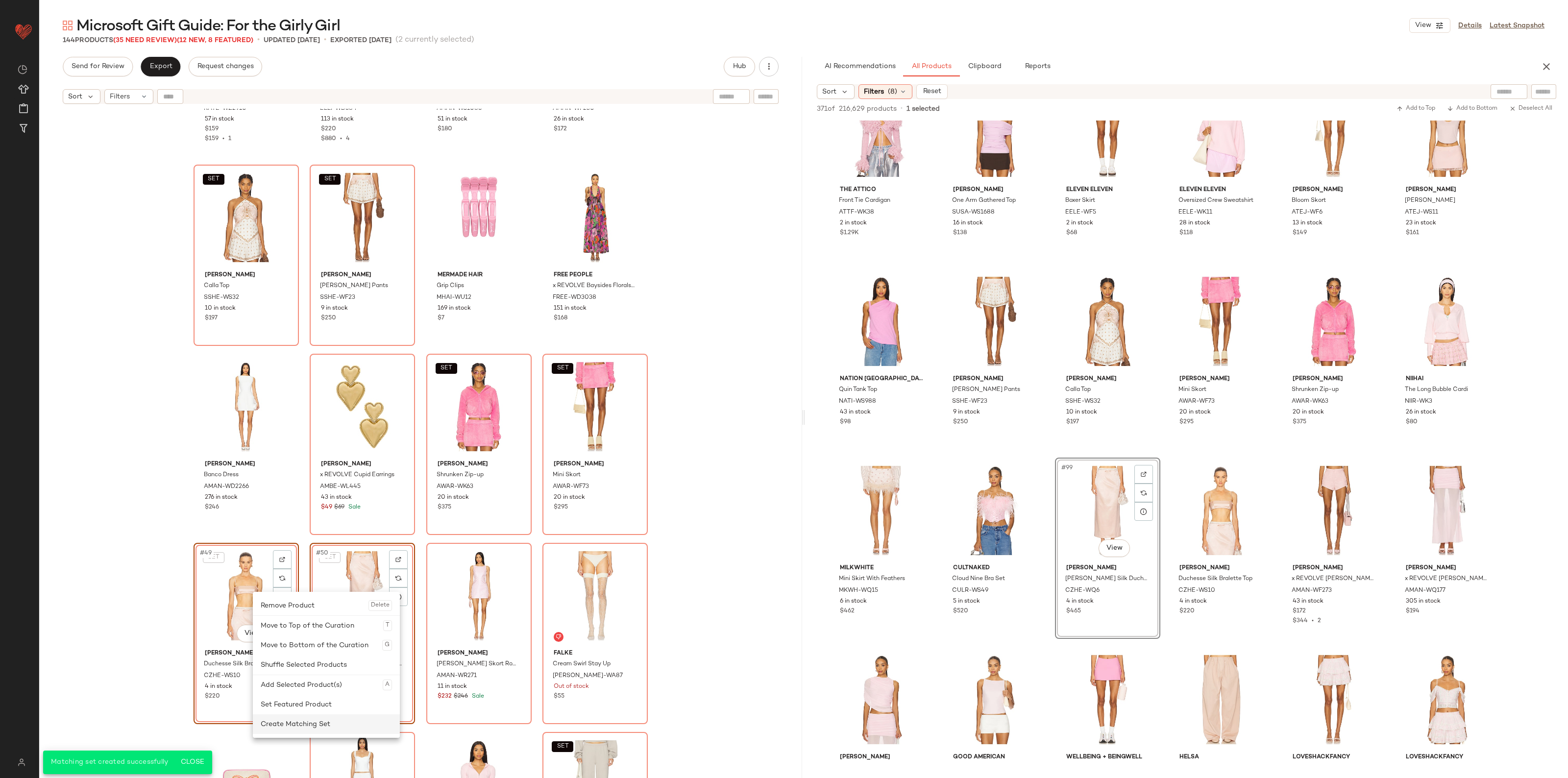
click at [311, 716] on div "Create Matching Set" at bounding box center [326, 724] width 132 height 20
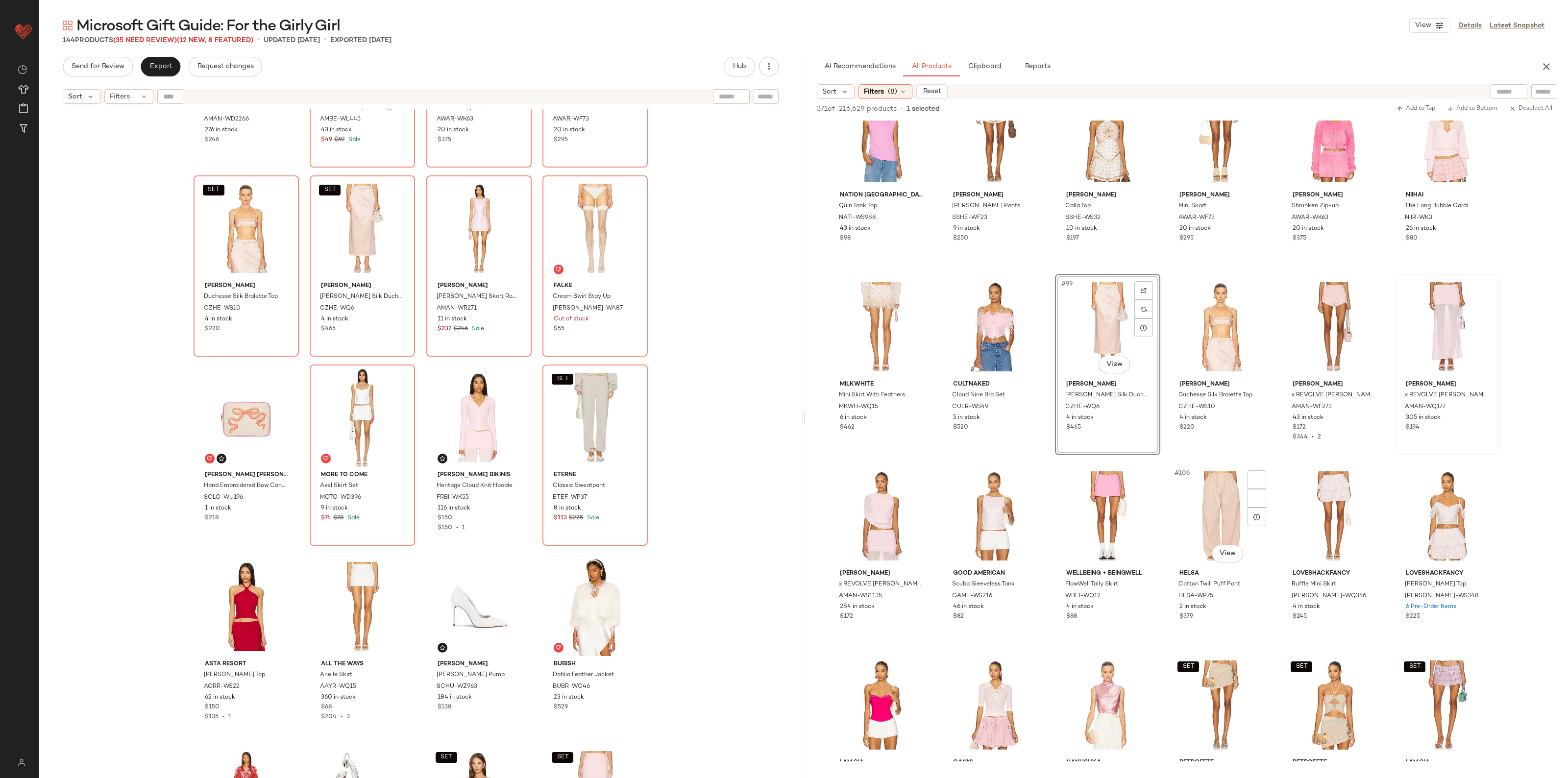
scroll to position [2935, 0]
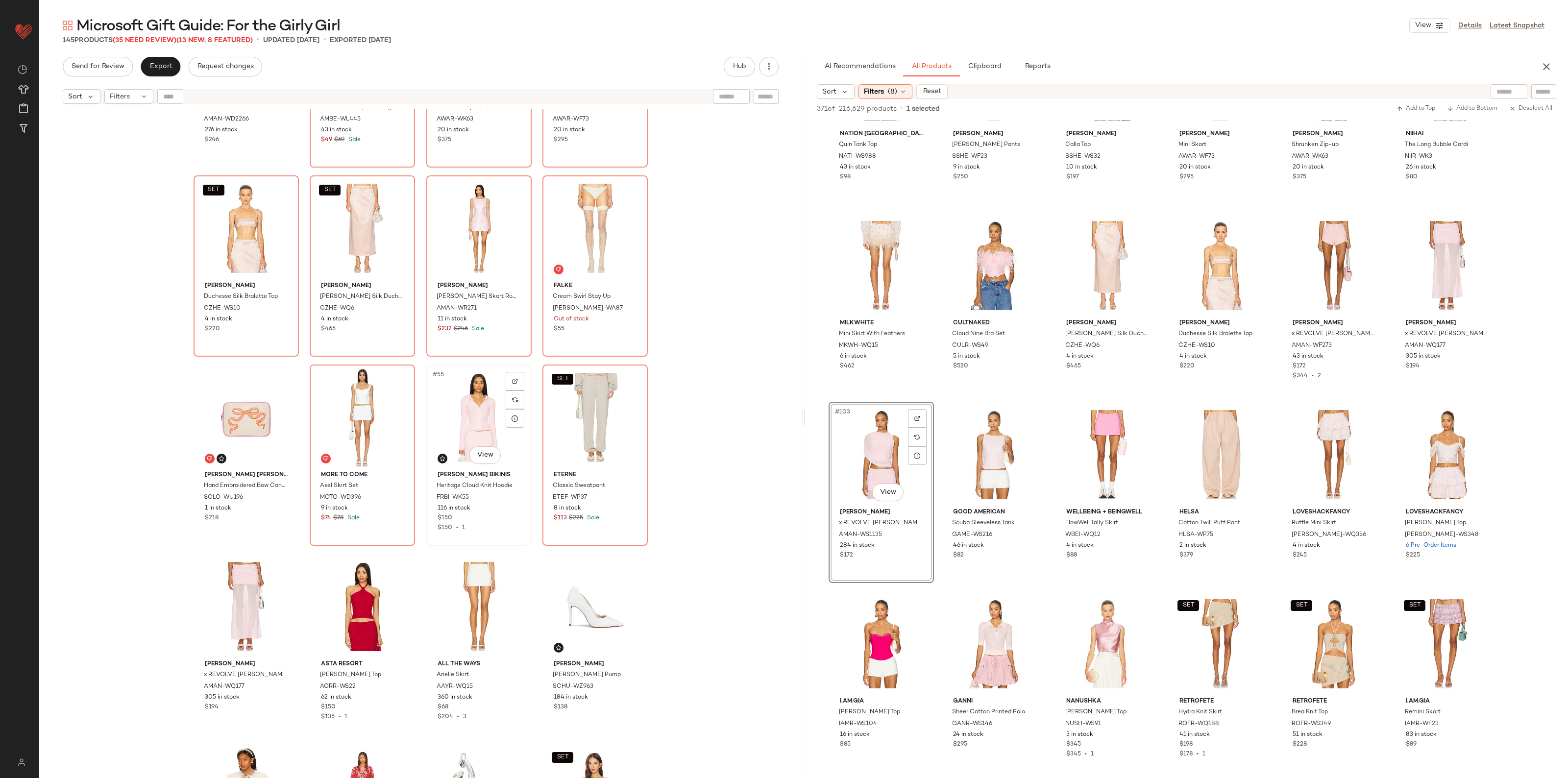
click at [442, 411] on div "#55 View" at bounding box center [479, 417] width 98 height 99
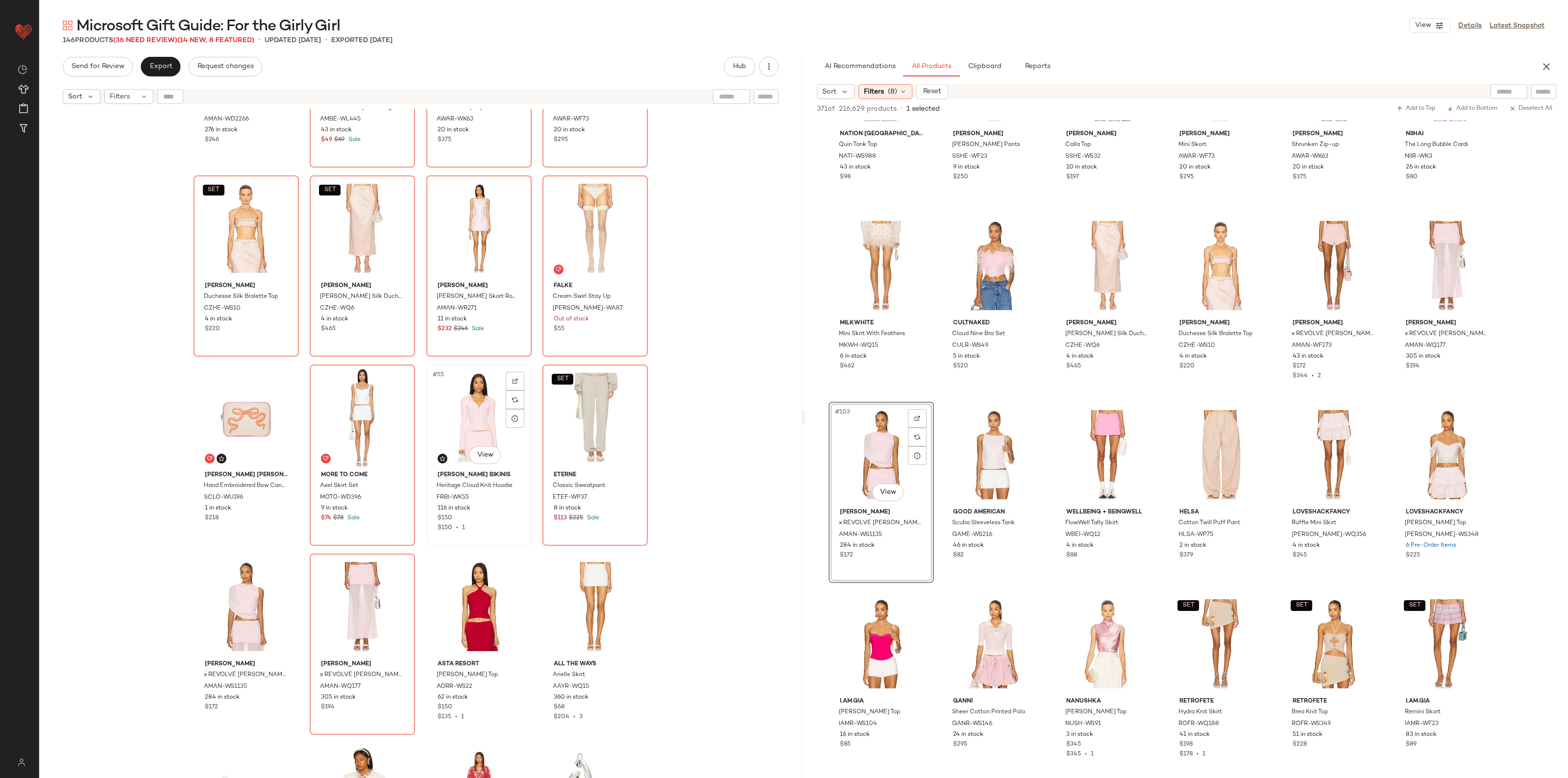
click at [473, 419] on div "#55 View" at bounding box center [479, 417] width 98 height 99
click at [595, 419] on div "SET #56 View" at bounding box center [595, 417] width 98 height 99
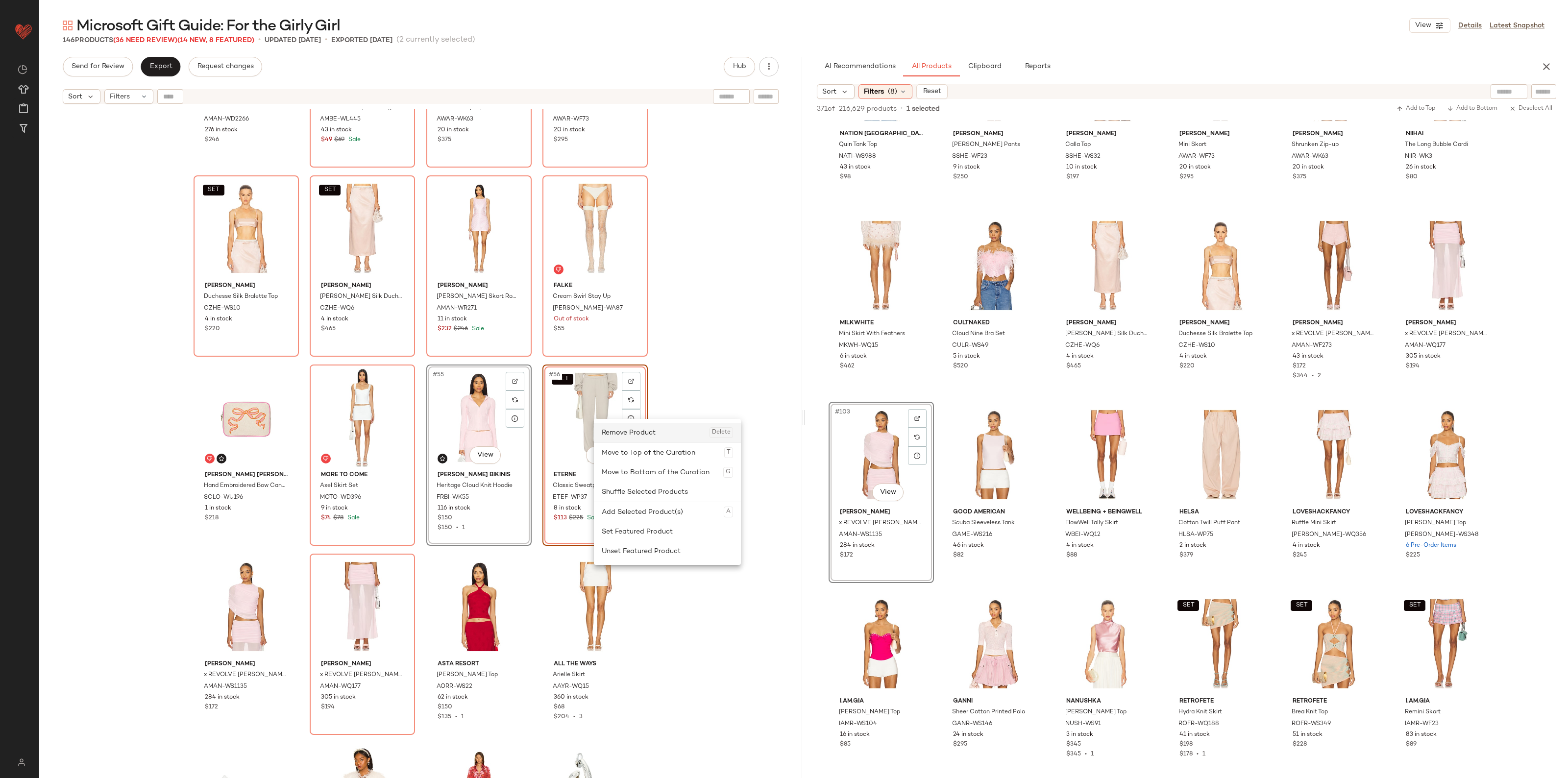
click at [624, 430] on div "Remove Product Delete" at bounding box center [668, 433] width 132 height 20
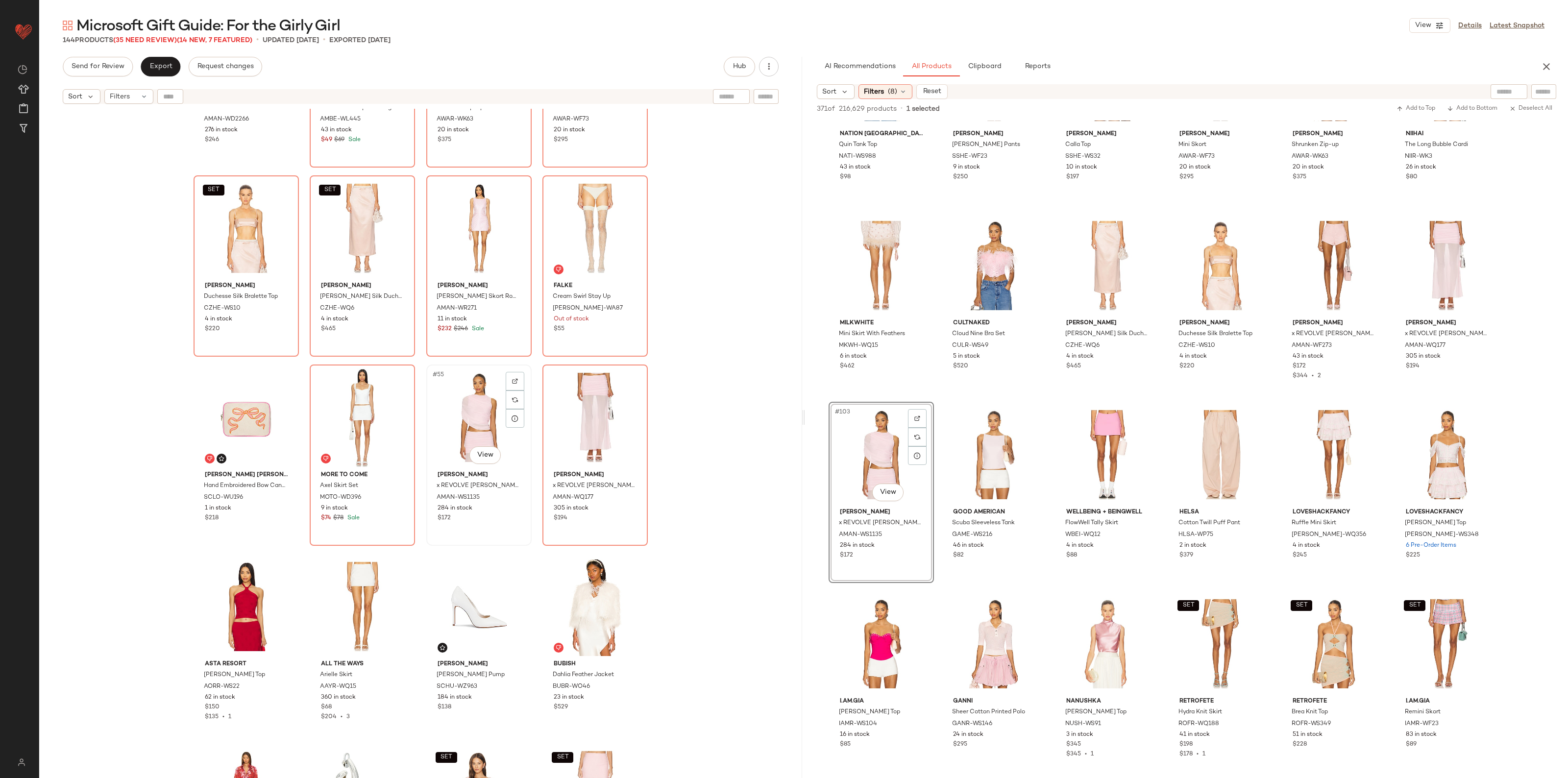
click at [478, 400] on div "#55 View" at bounding box center [479, 417] width 98 height 99
click at [571, 405] on div "#56 View" at bounding box center [595, 417] width 98 height 99
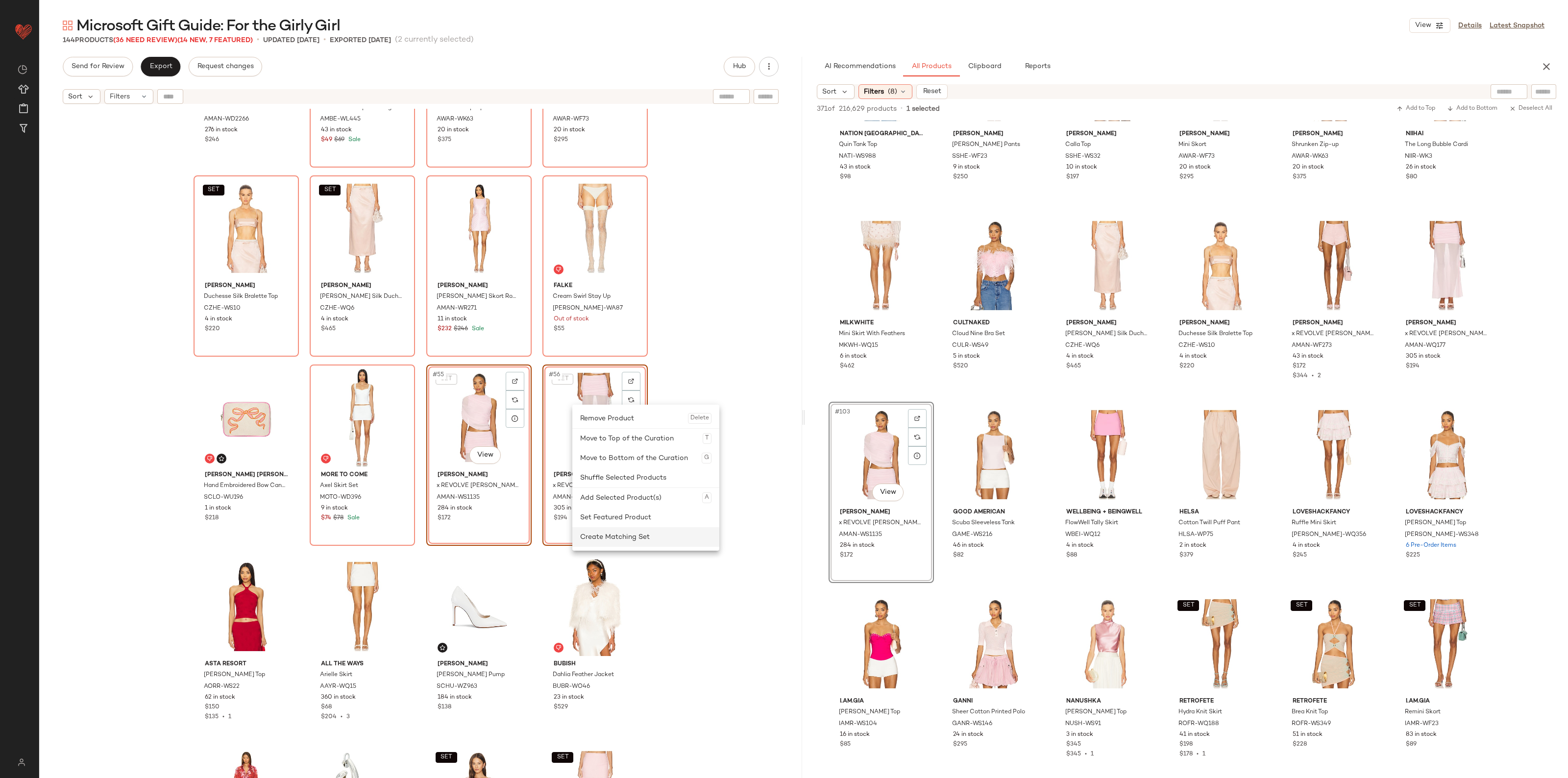
click at [600, 532] on div "Create Matching Set" at bounding box center [646, 537] width 132 height 20
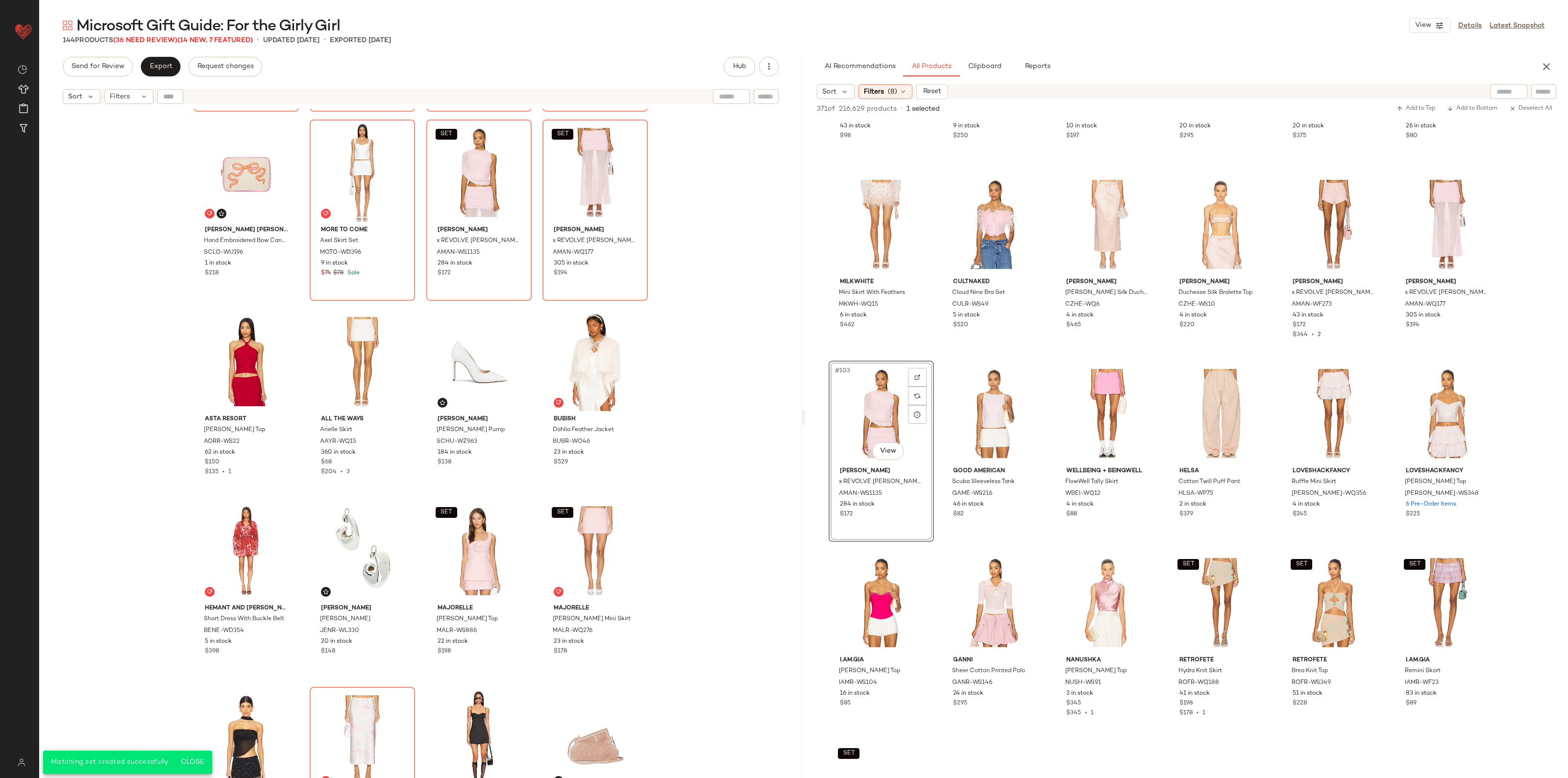
scroll to position [2996, 0]
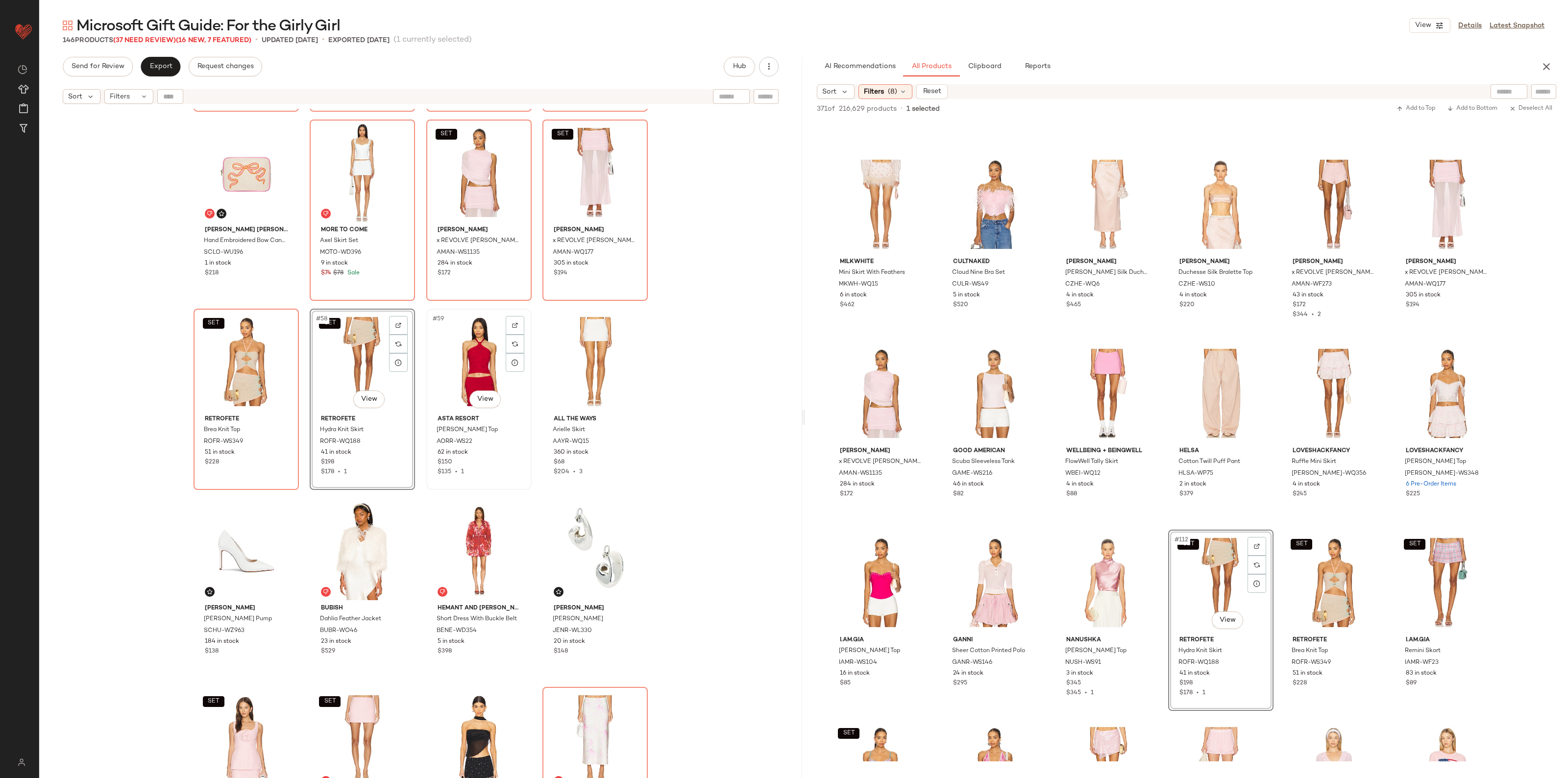
click at [460, 340] on div "#59 View" at bounding box center [479, 361] width 98 height 99
click at [585, 354] on div "#60 View" at bounding box center [595, 361] width 98 height 99
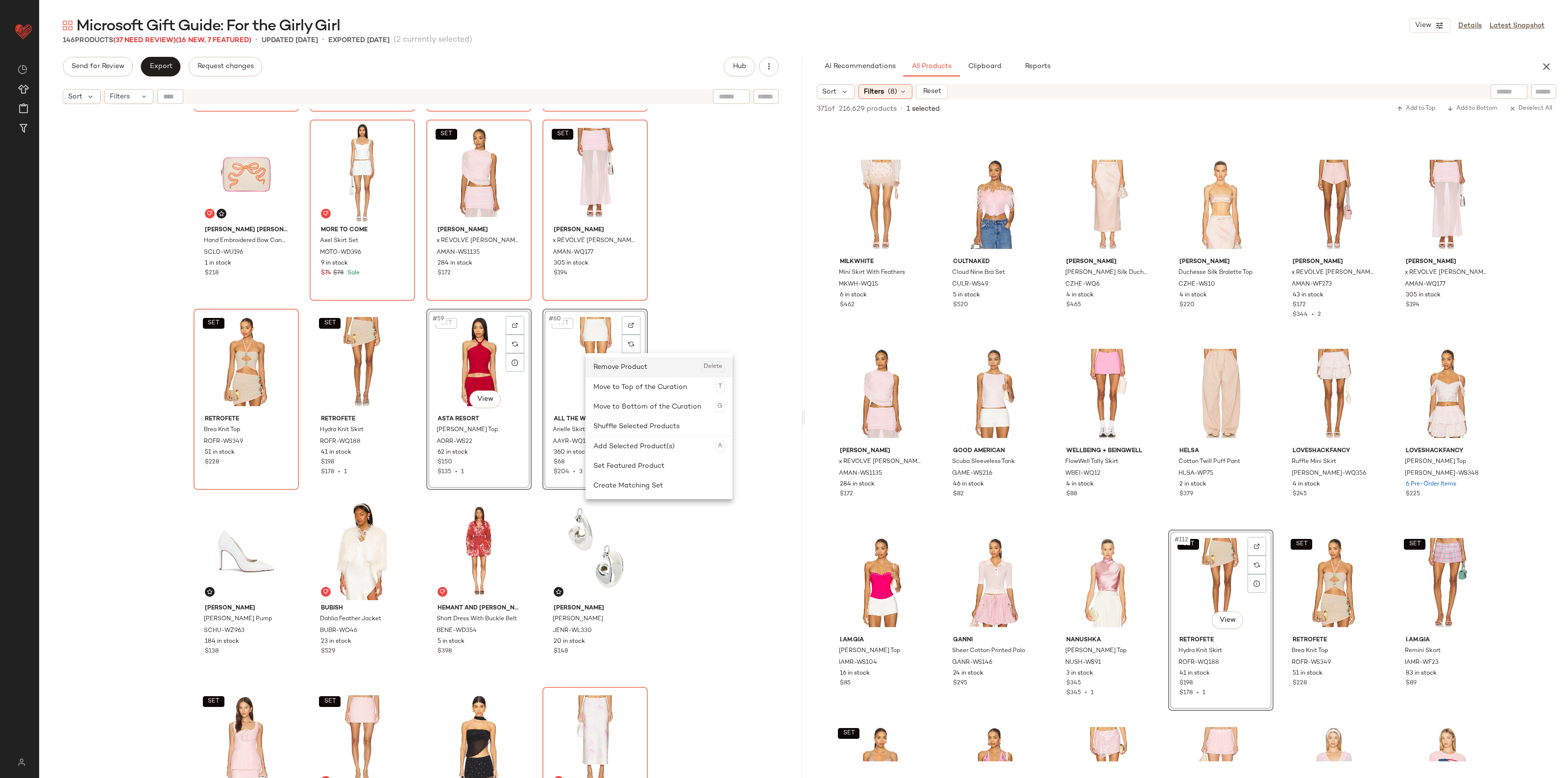
click at [625, 375] on div "Remove Product Delete" at bounding box center [659, 367] width 132 height 20
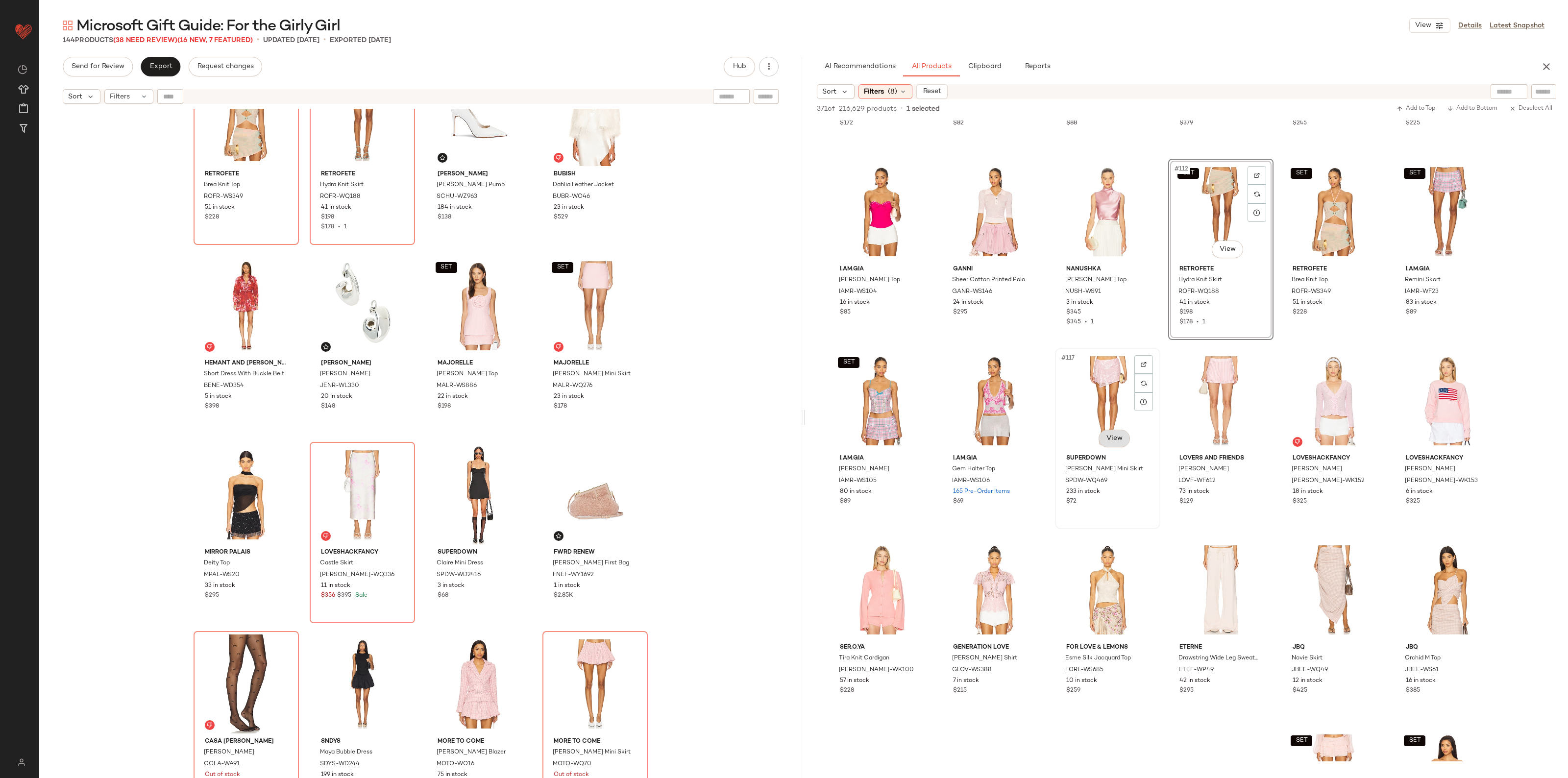
scroll to position [3424, 0]
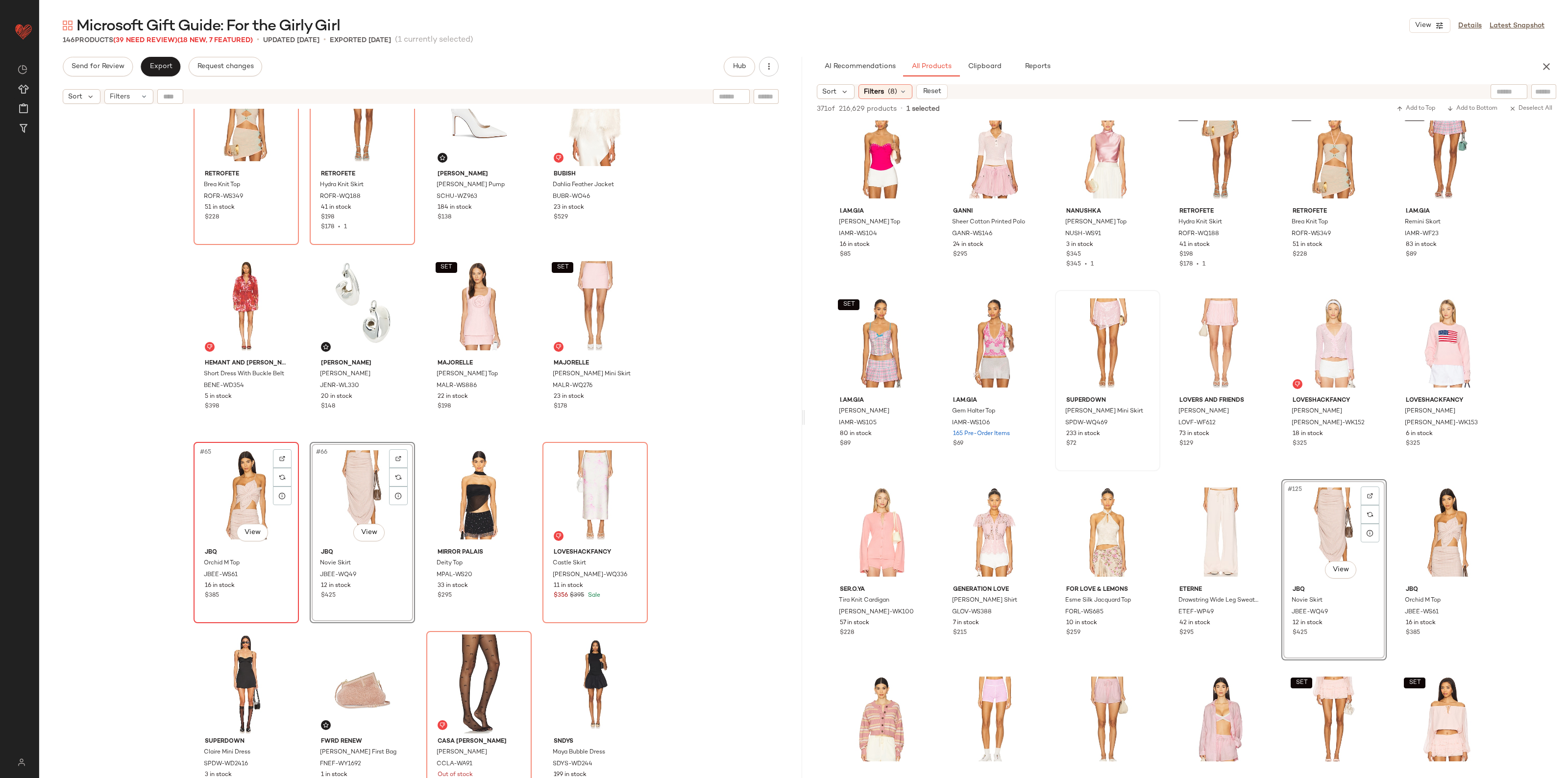
click at [236, 493] on div "#65 View" at bounding box center [246, 495] width 98 height 99
click at [273, 620] on div "Create Matching Set" at bounding box center [309, 626] width 132 height 20
click at [453, 500] on div "#67 View" at bounding box center [479, 495] width 98 height 99
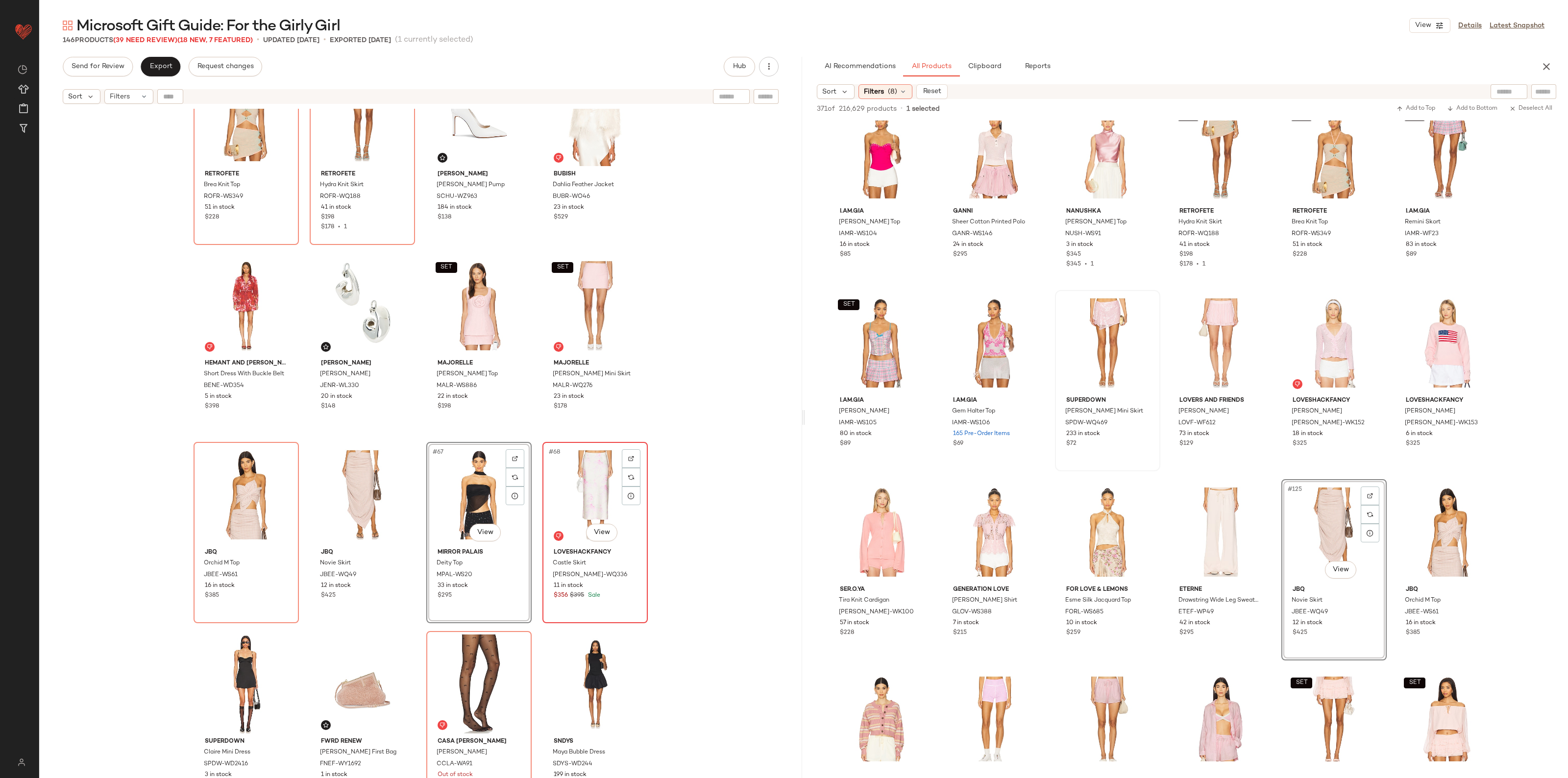
click at [556, 499] on div "#68 View" at bounding box center [595, 495] width 98 height 99
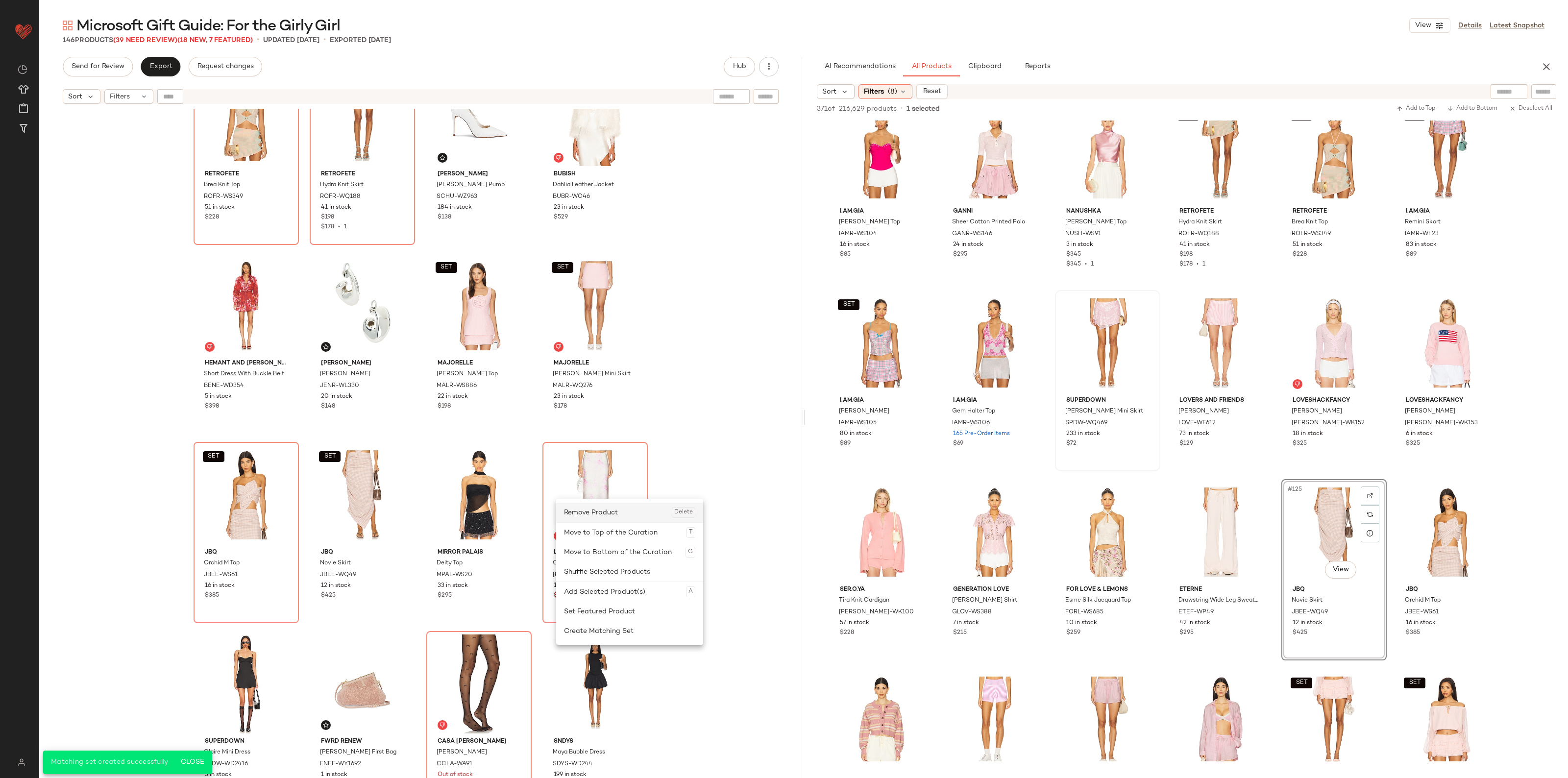
click at [588, 520] on div "Remove Product Delete" at bounding box center [629, 513] width 132 height 20
click at [490, 499] on div "#67 View" at bounding box center [479, 495] width 98 height 99
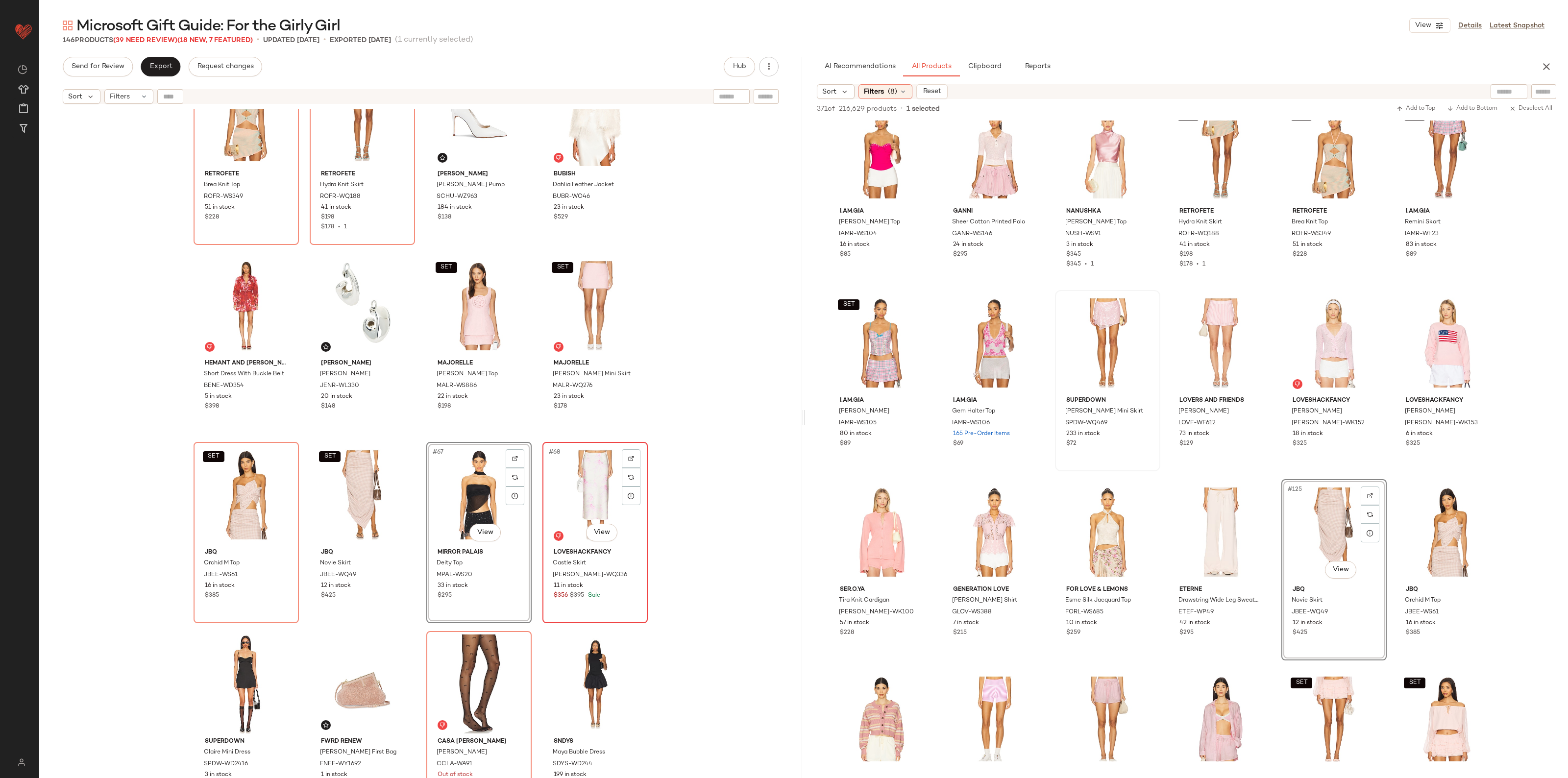
click at [579, 498] on div "#68 View" at bounding box center [595, 495] width 98 height 99
click at [620, 514] on div "Remove Product Delete" at bounding box center [653, 512] width 132 height 20
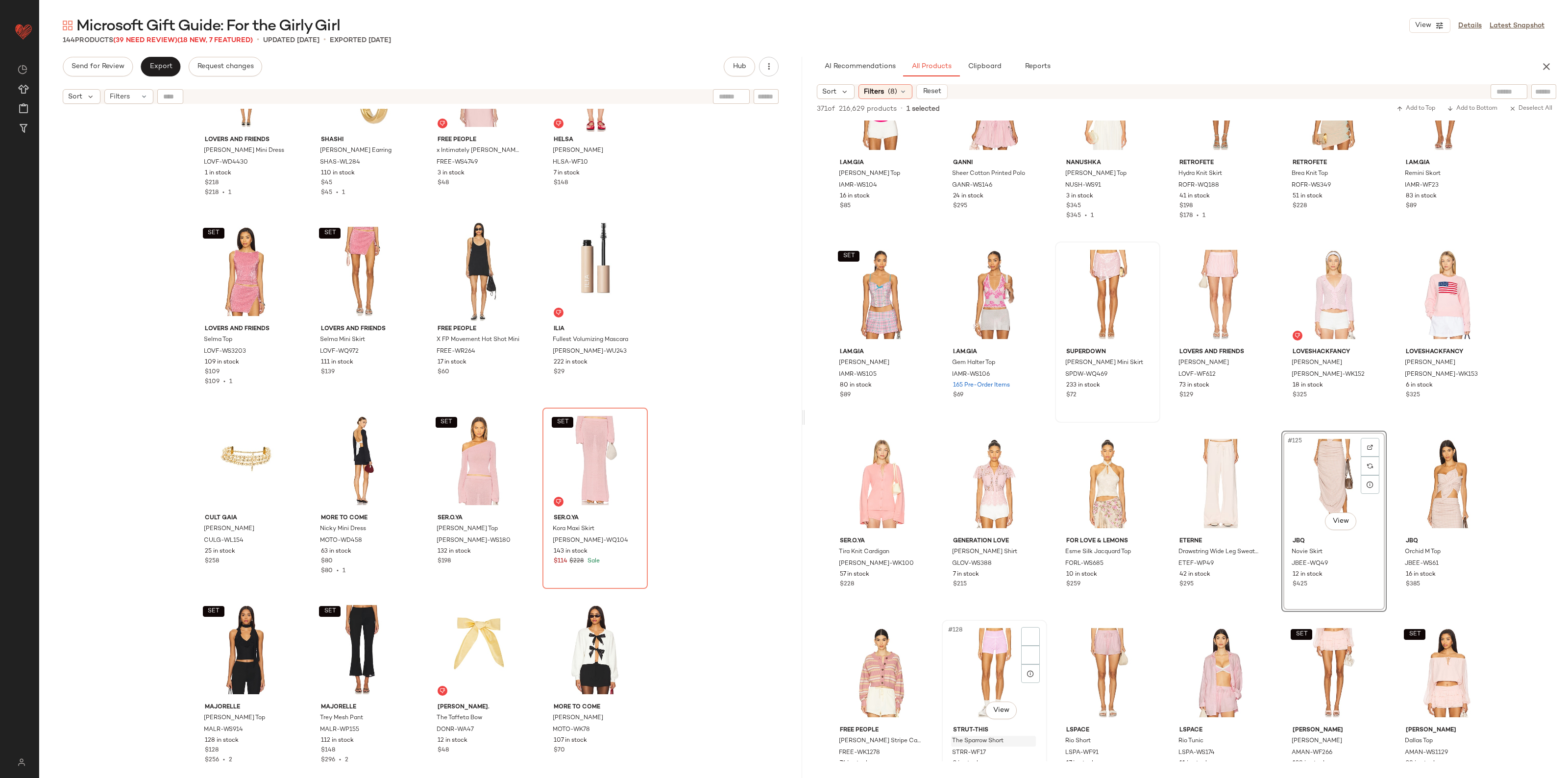
scroll to position [3670, 0]
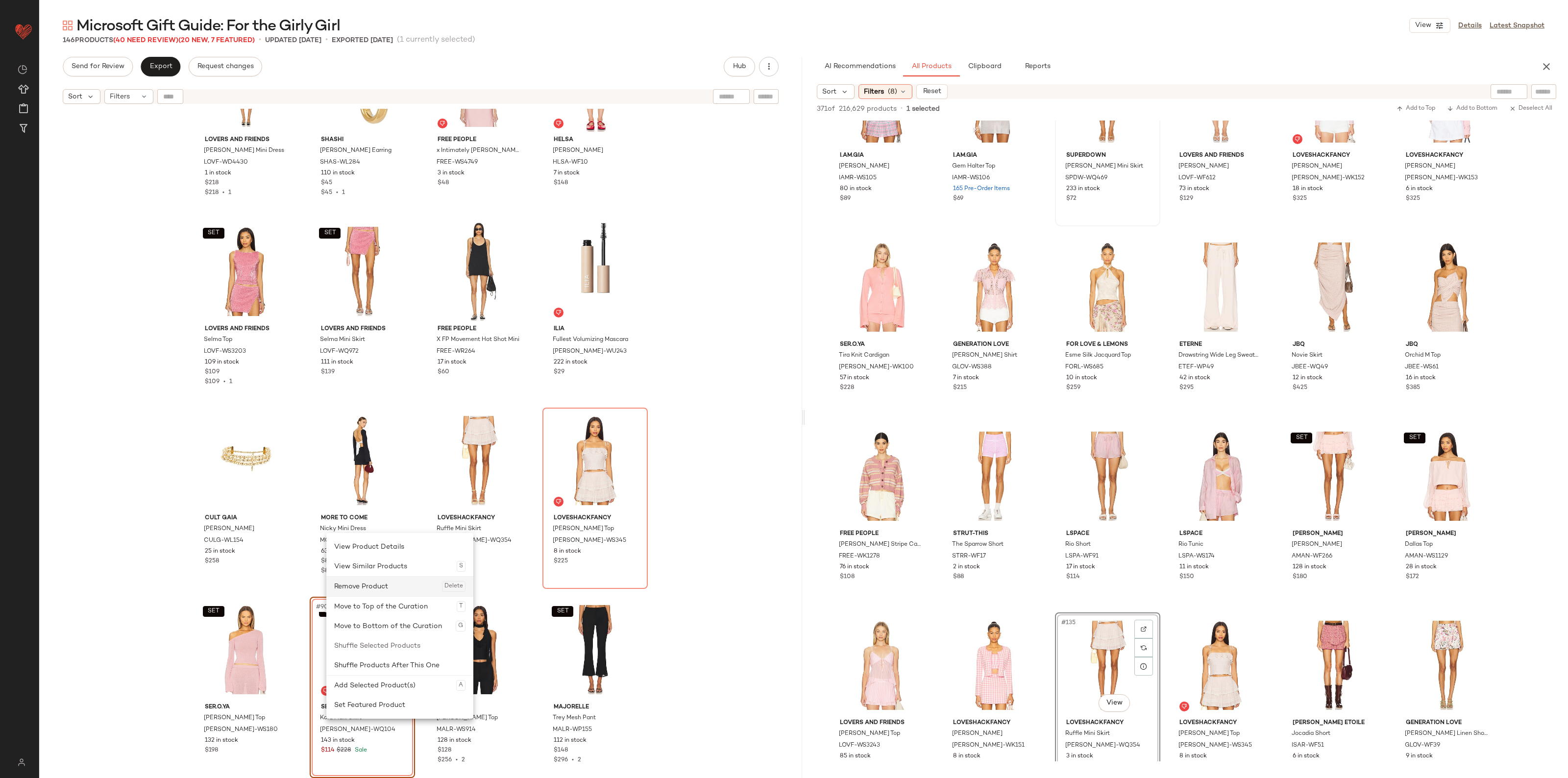
click at [366, 589] on div "Remove Product Delete" at bounding box center [400, 586] width 132 height 20
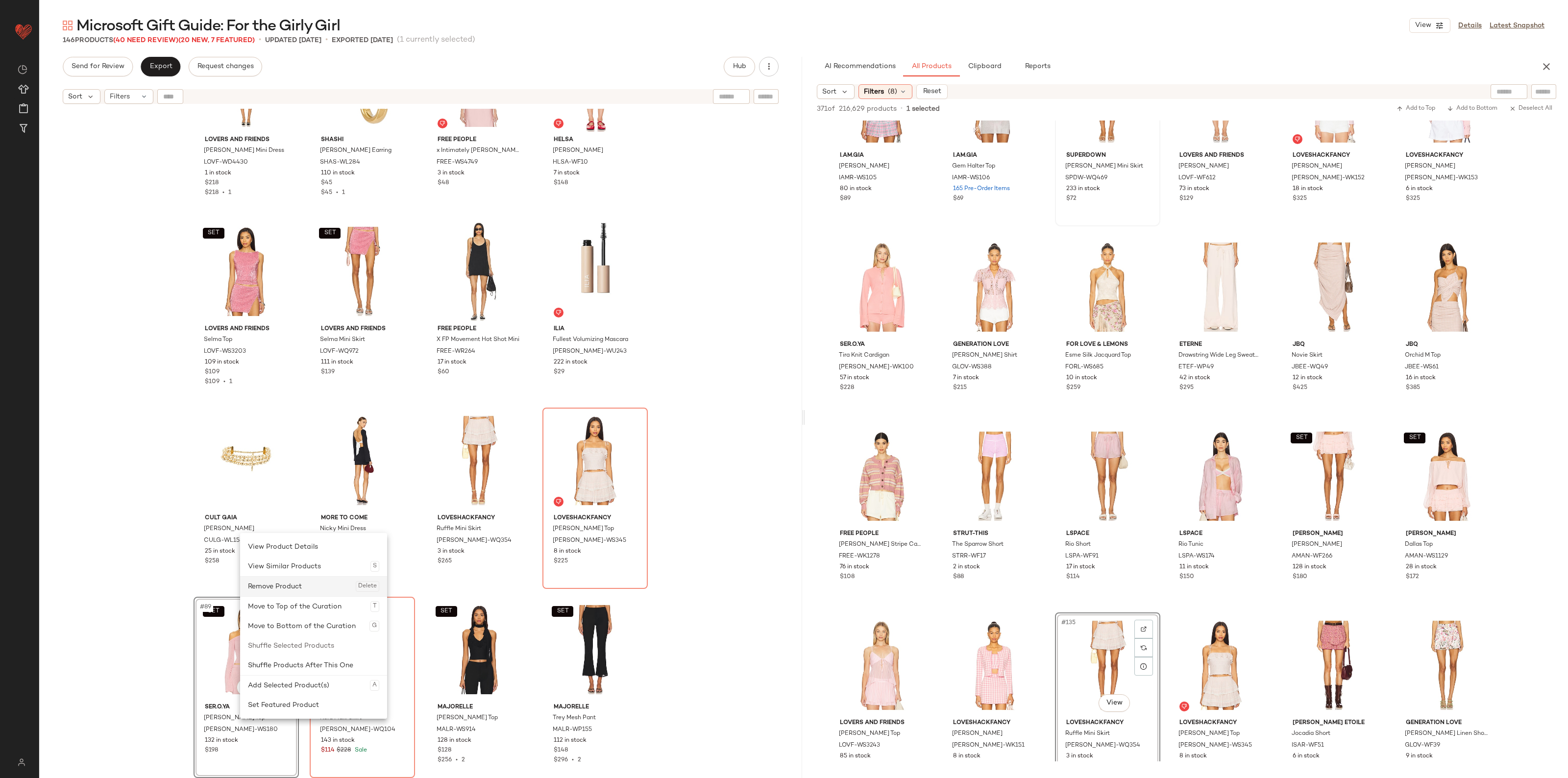
click at [278, 589] on div "Remove Product Delete" at bounding box center [313, 586] width 132 height 20
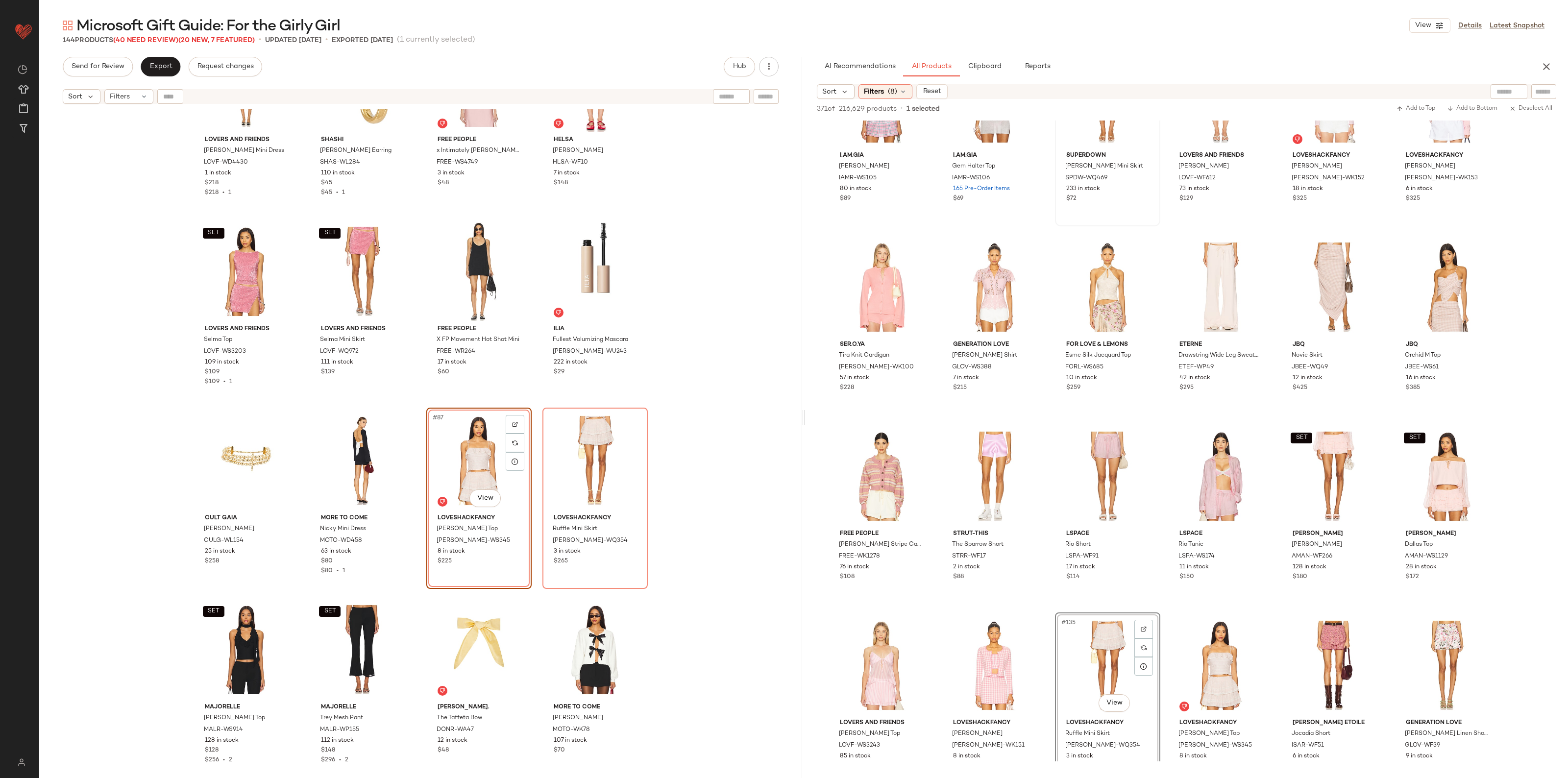
click at [446, 455] on div "#87 View" at bounding box center [479, 461] width 98 height 99
click at [573, 456] on div "#88 View" at bounding box center [595, 461] width 98 height 99
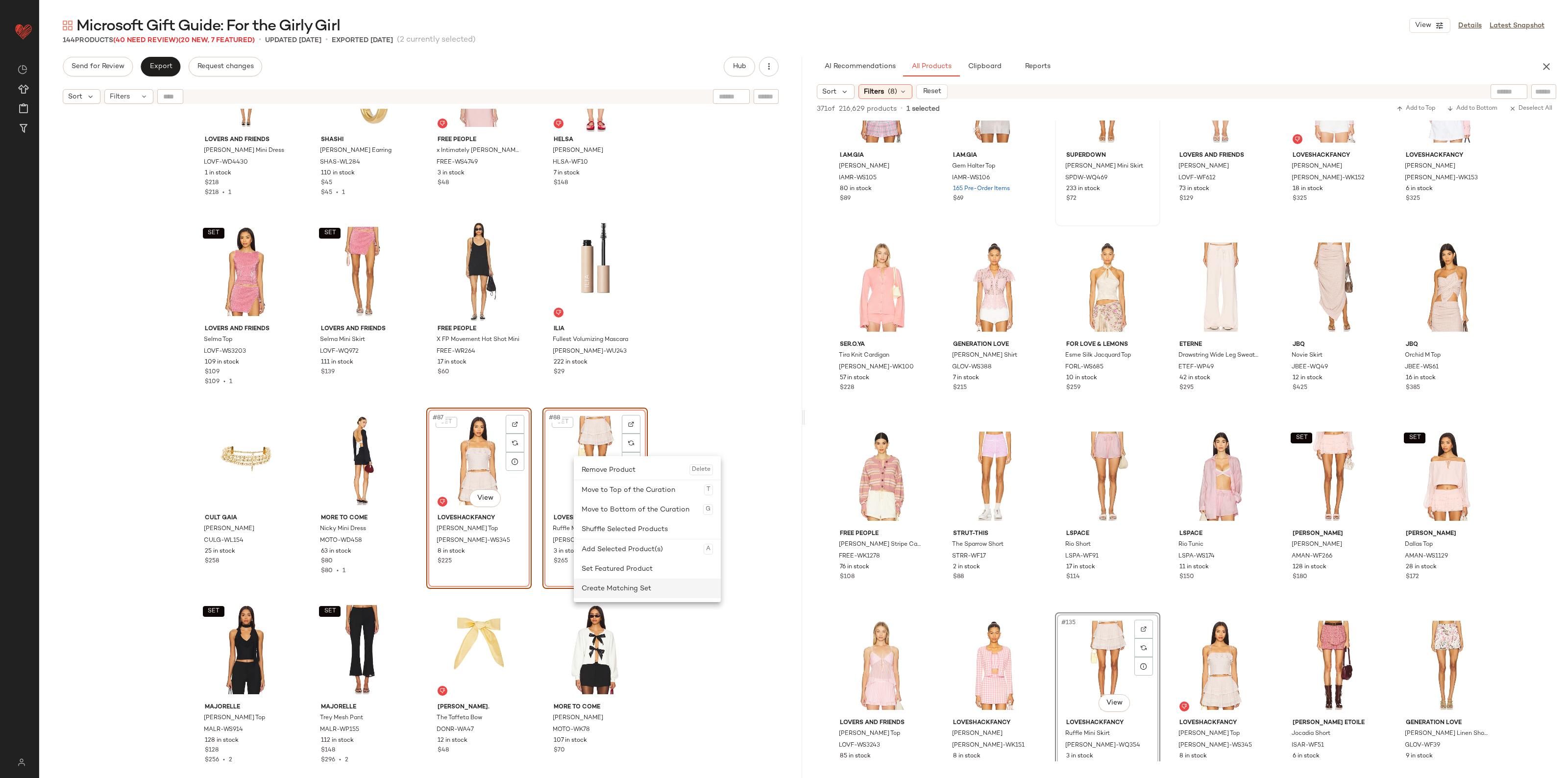
click at [618, 587] on div "Create Matching Set" at bounding box center [647, 588] width 132 height 20
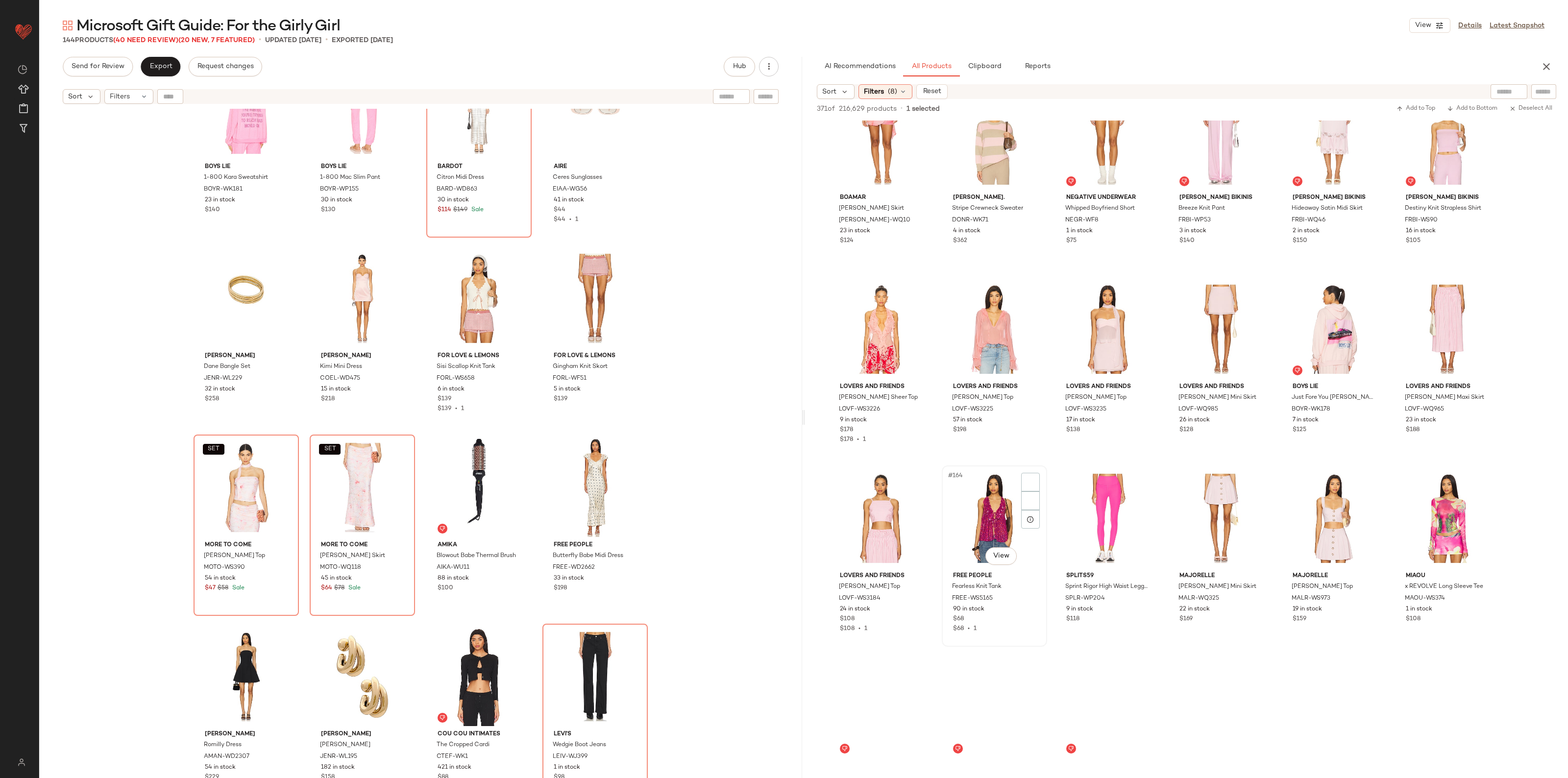
scroll to position [4834, 0]
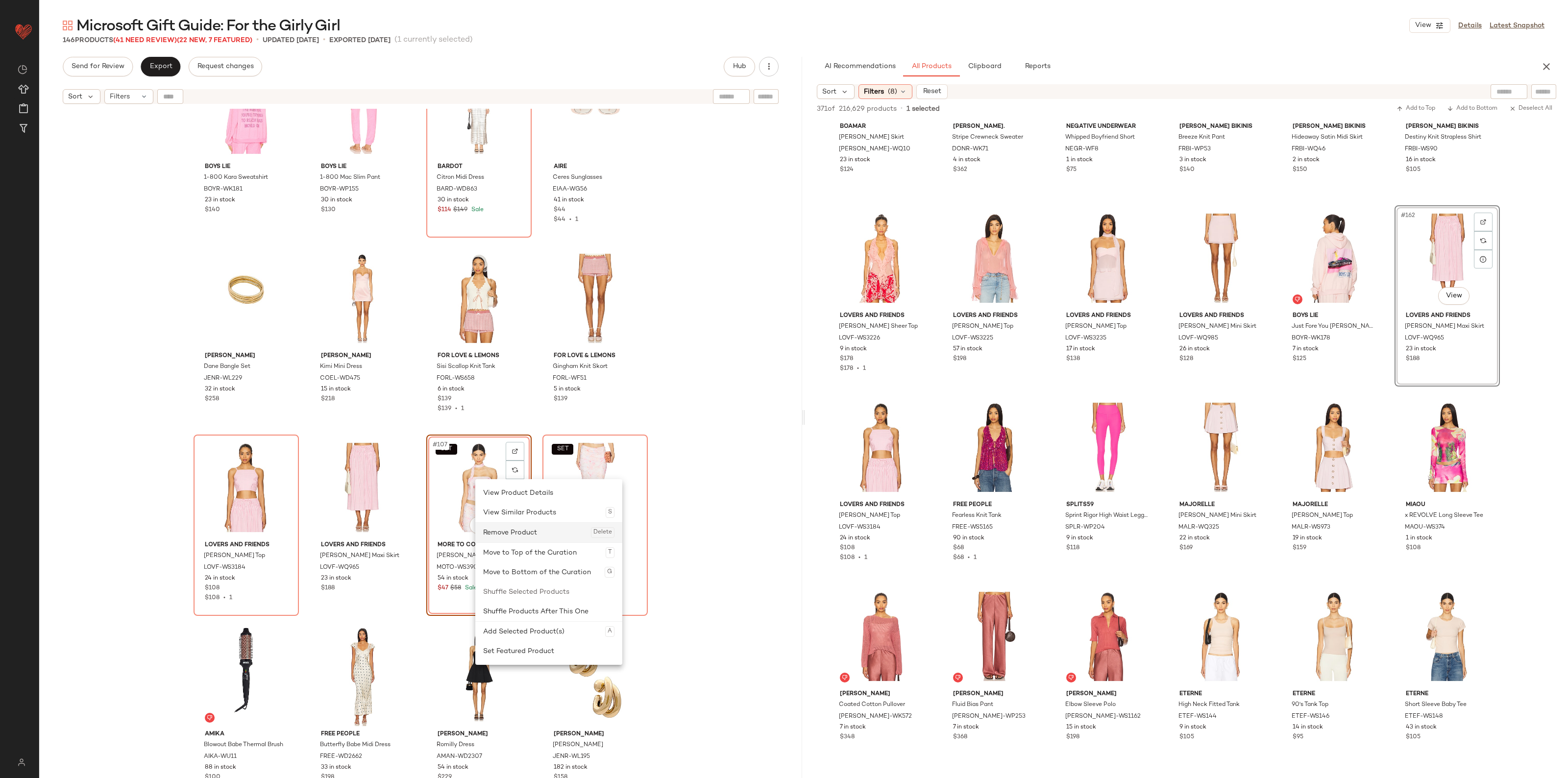
click at [519, 534] on div "Remove Product Delete" at bounding box center [549, 532] width 132 height 20
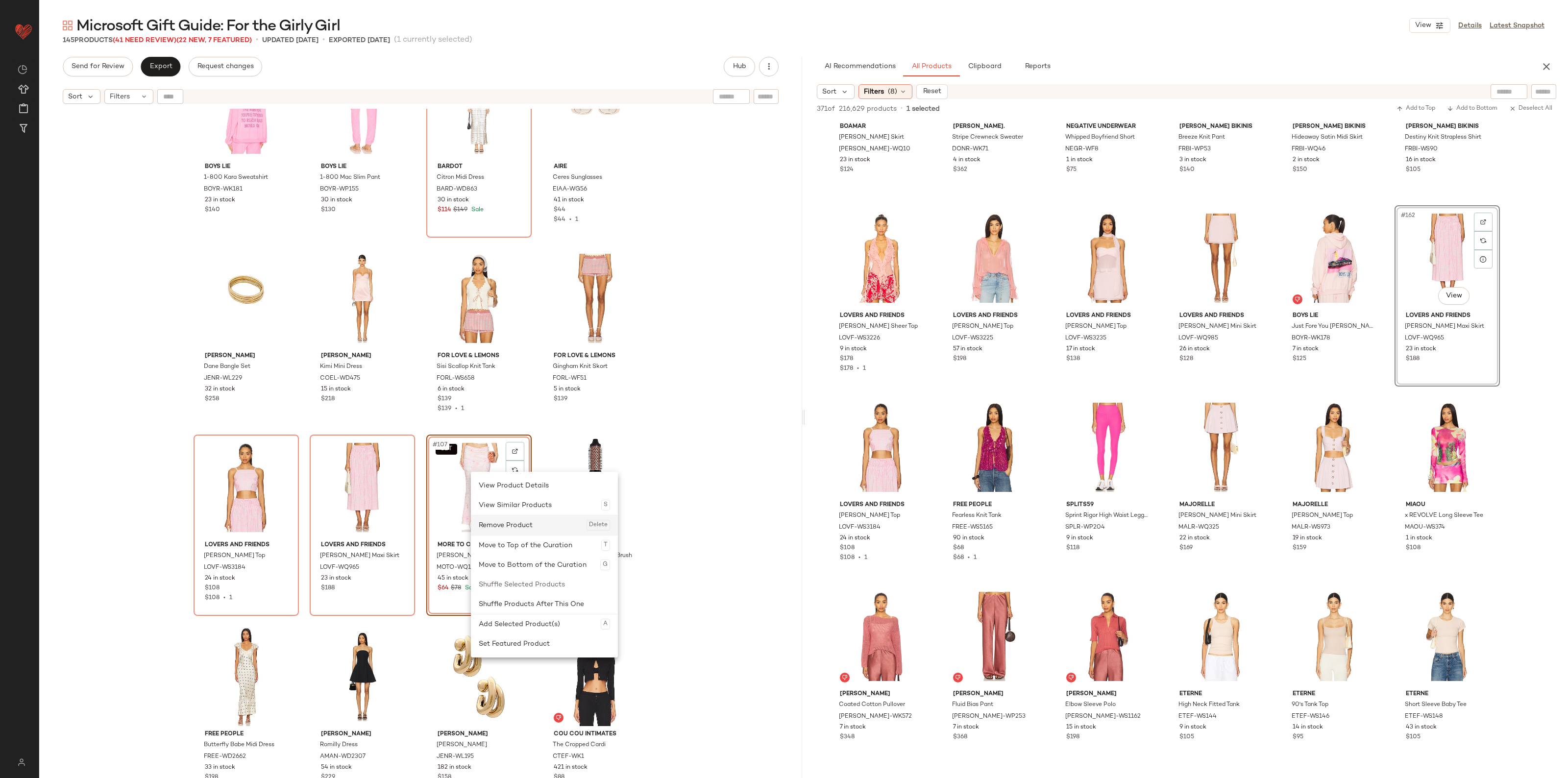
click at [507, 523] on div "Remove Product Delete" at bounding box center [544, 526] width 132 height 20
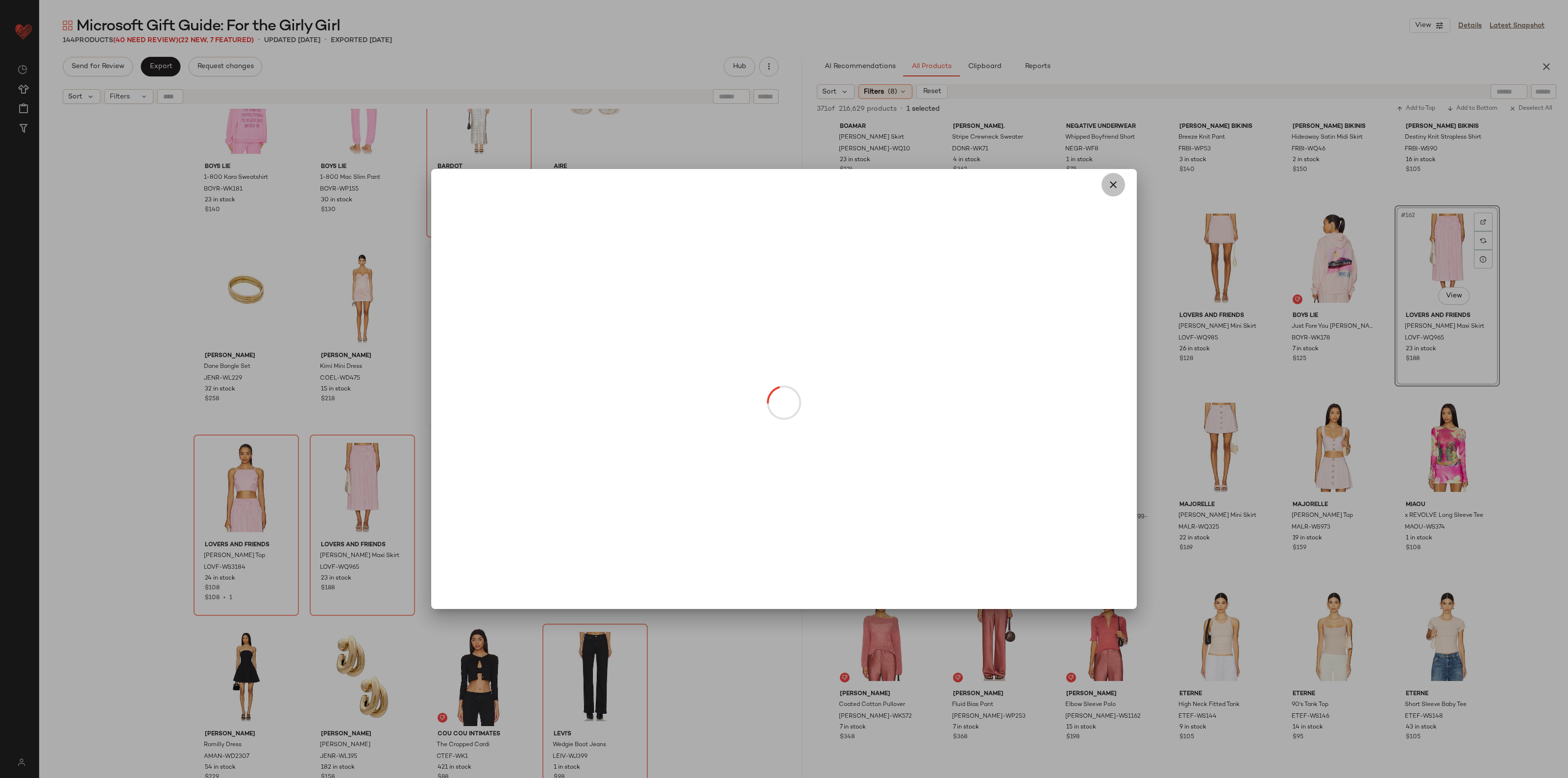
click at [1113, 185] on icon "button" at bounding box center [1113, 185] width 12 height 12
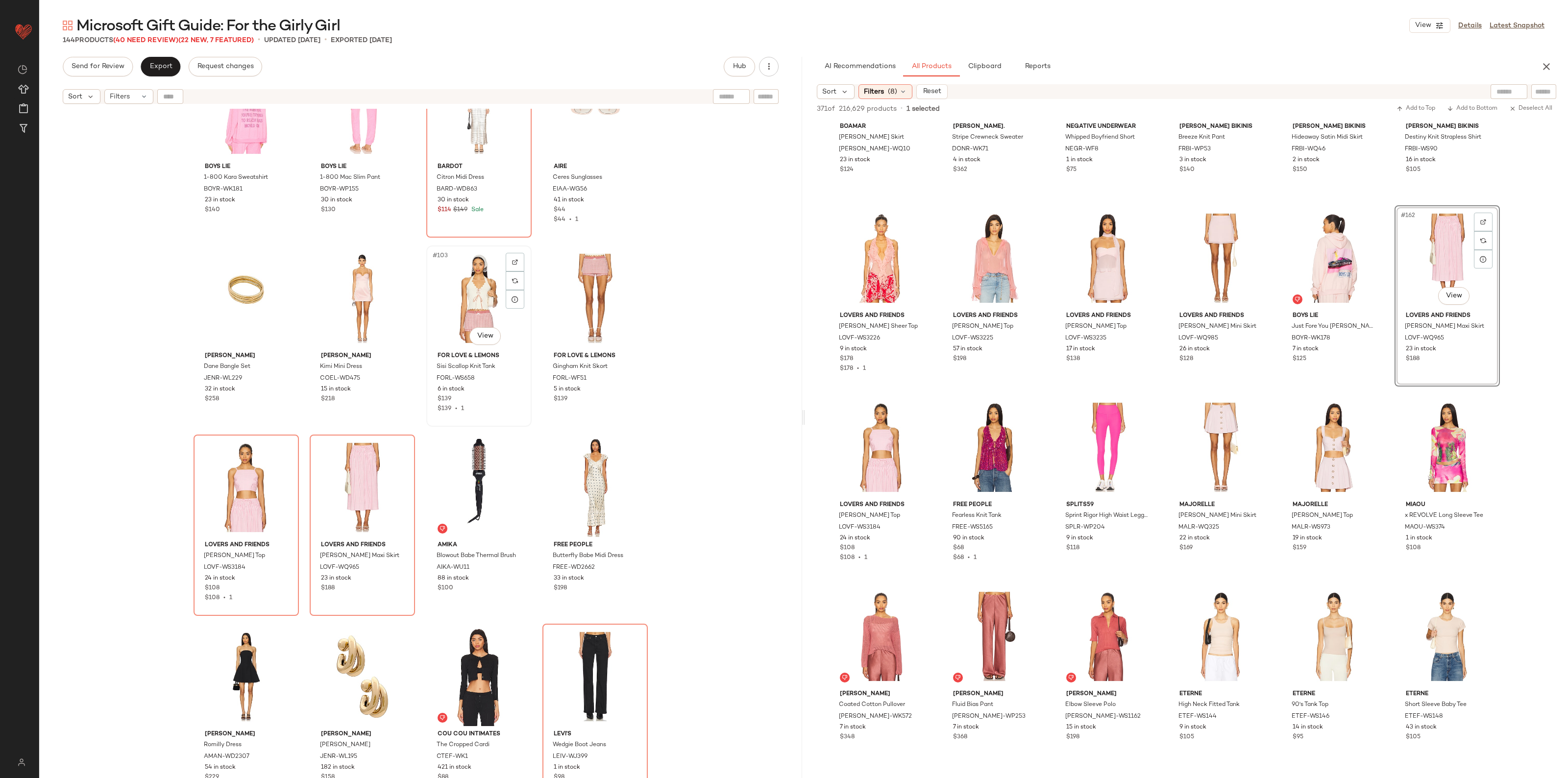
click at [450, 286] on div "#103 View" at bounding box center [479, 298] width 98 height 99
click at [578, 285] on div "#104 View" at bounding box center [595, 298] width 98 height 99
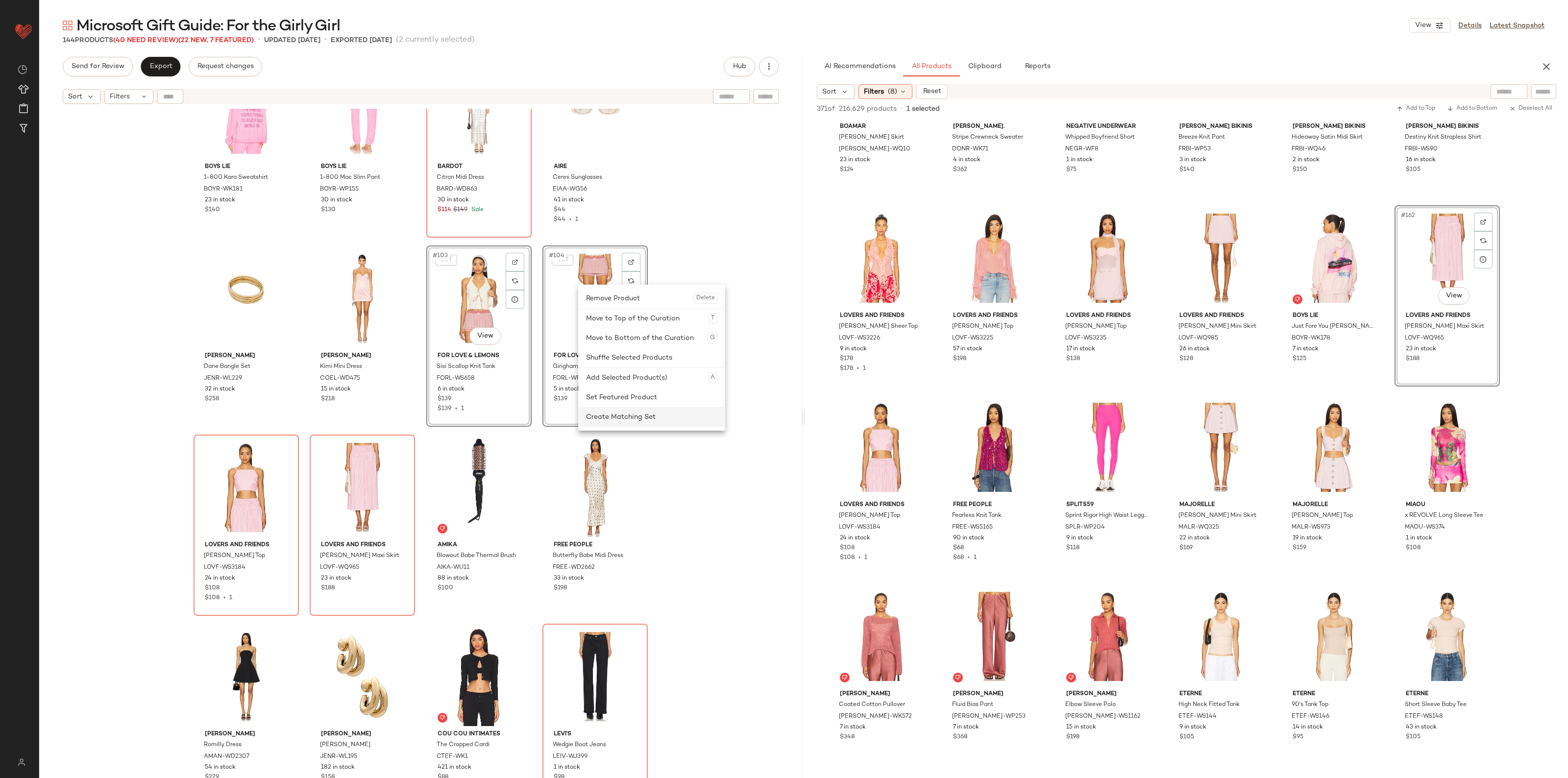
click at [621, 413] on div "Create Matching Set" at bounding box center [652, 417] width 132 height 20
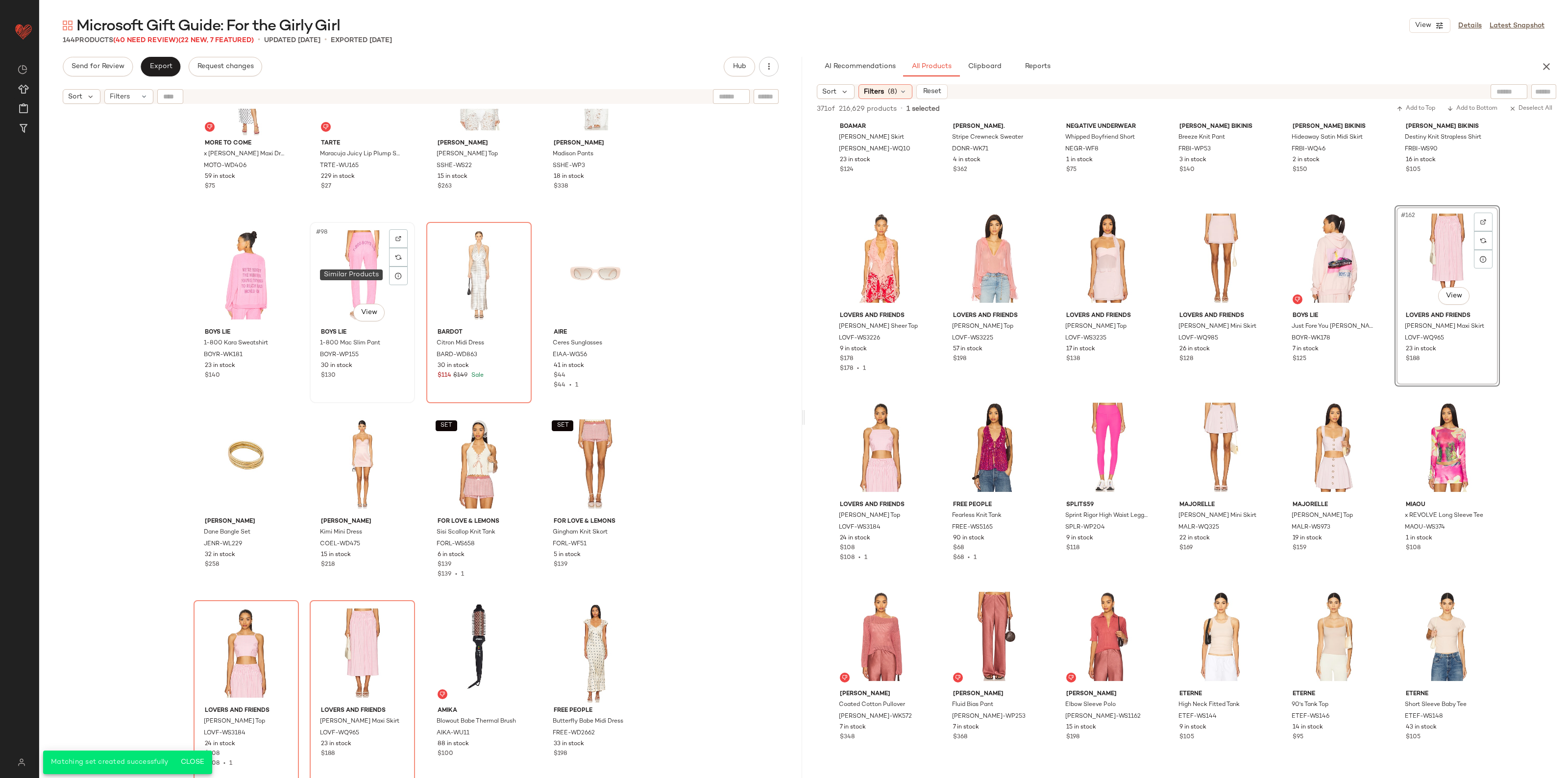
scroll to position [4418, 0]
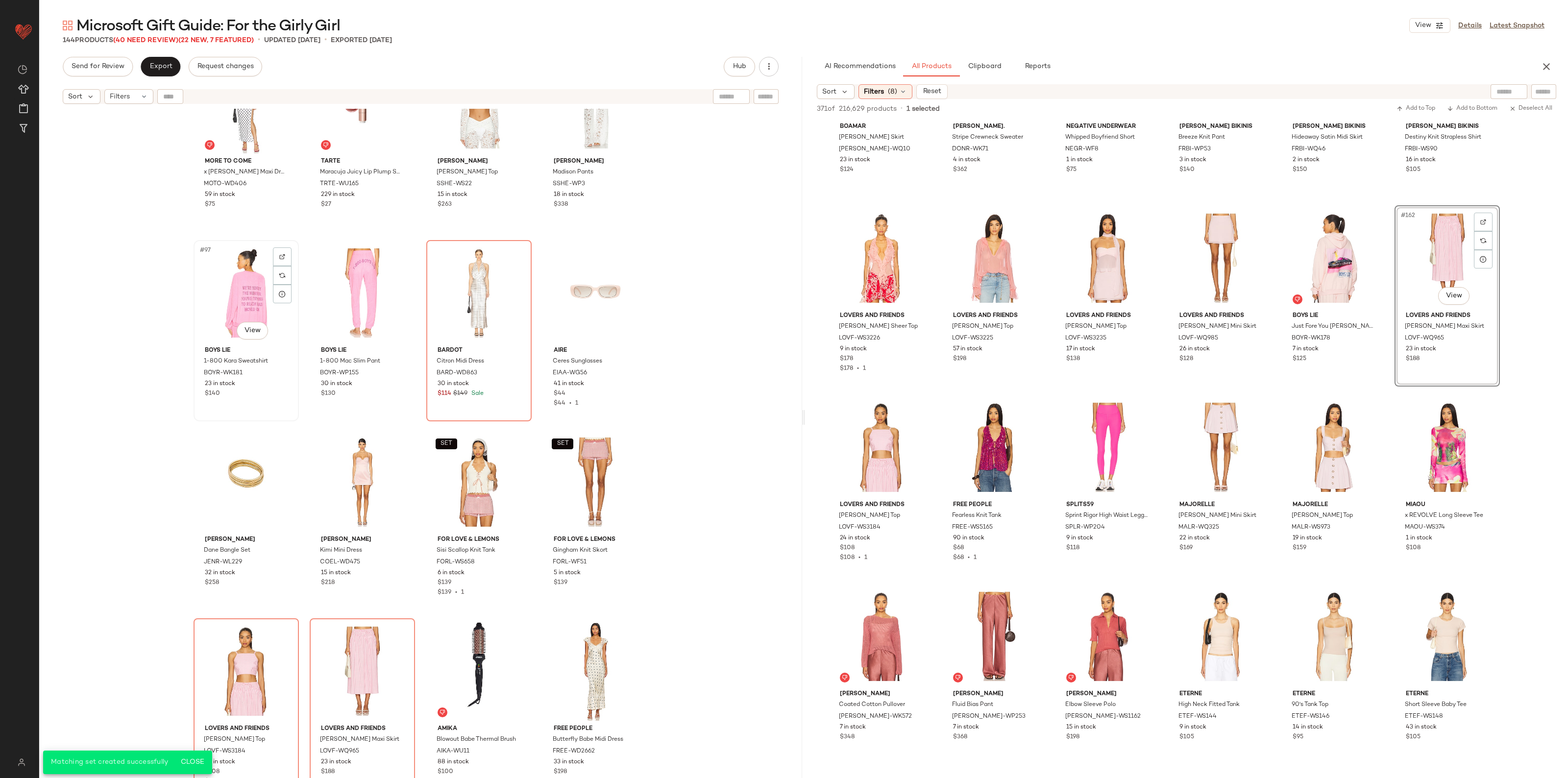
click at [247, 295] on div "#97 View" at bounding box center [246, 293] width 98 height 99
click at [255, 281] on div "#97 View" at bounding box center [246, 293] width 98 height 99
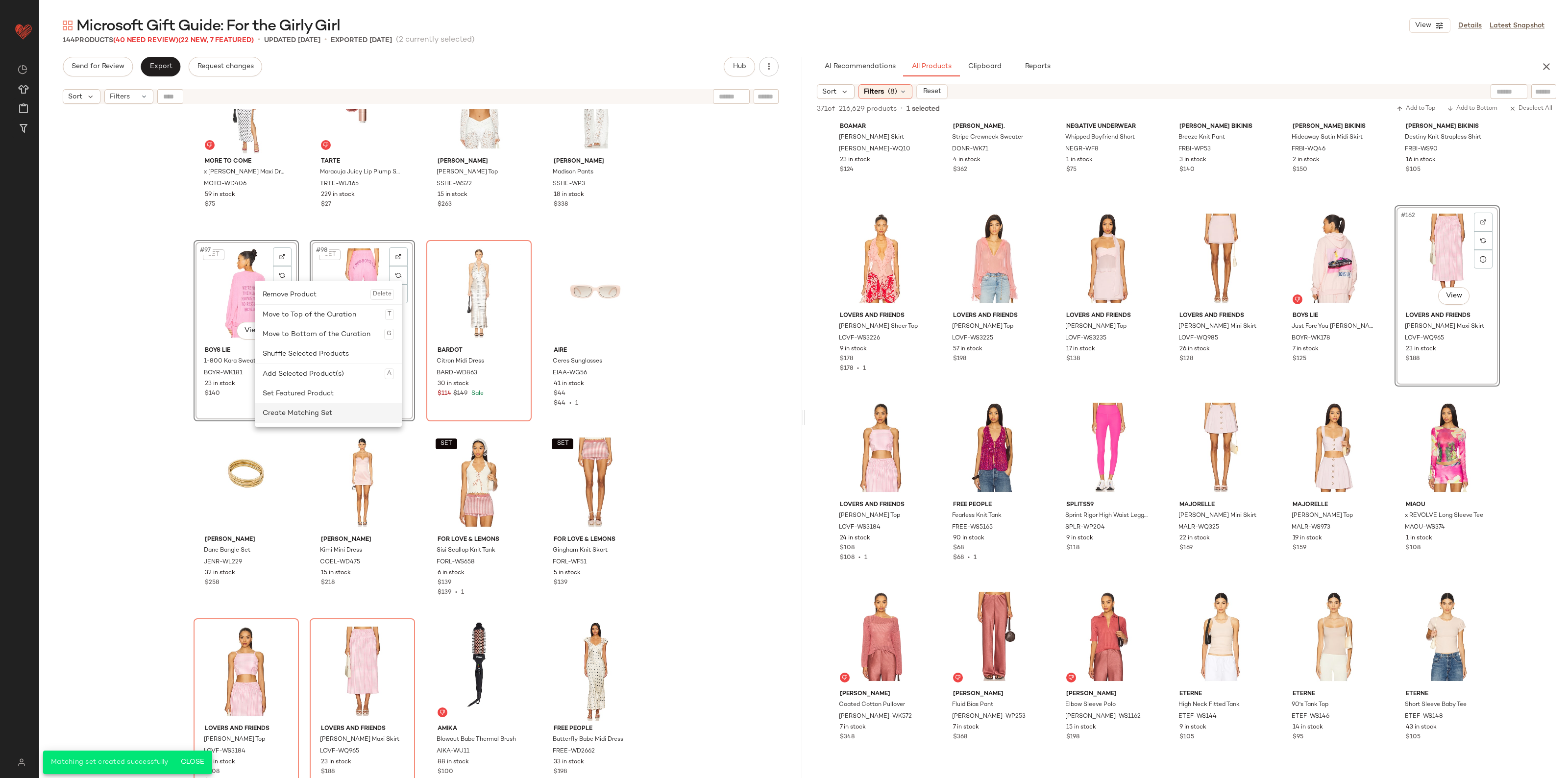
click at [298, 404] on div "Create Matching Set" at bounding box center [328, 414] width 132 height 20
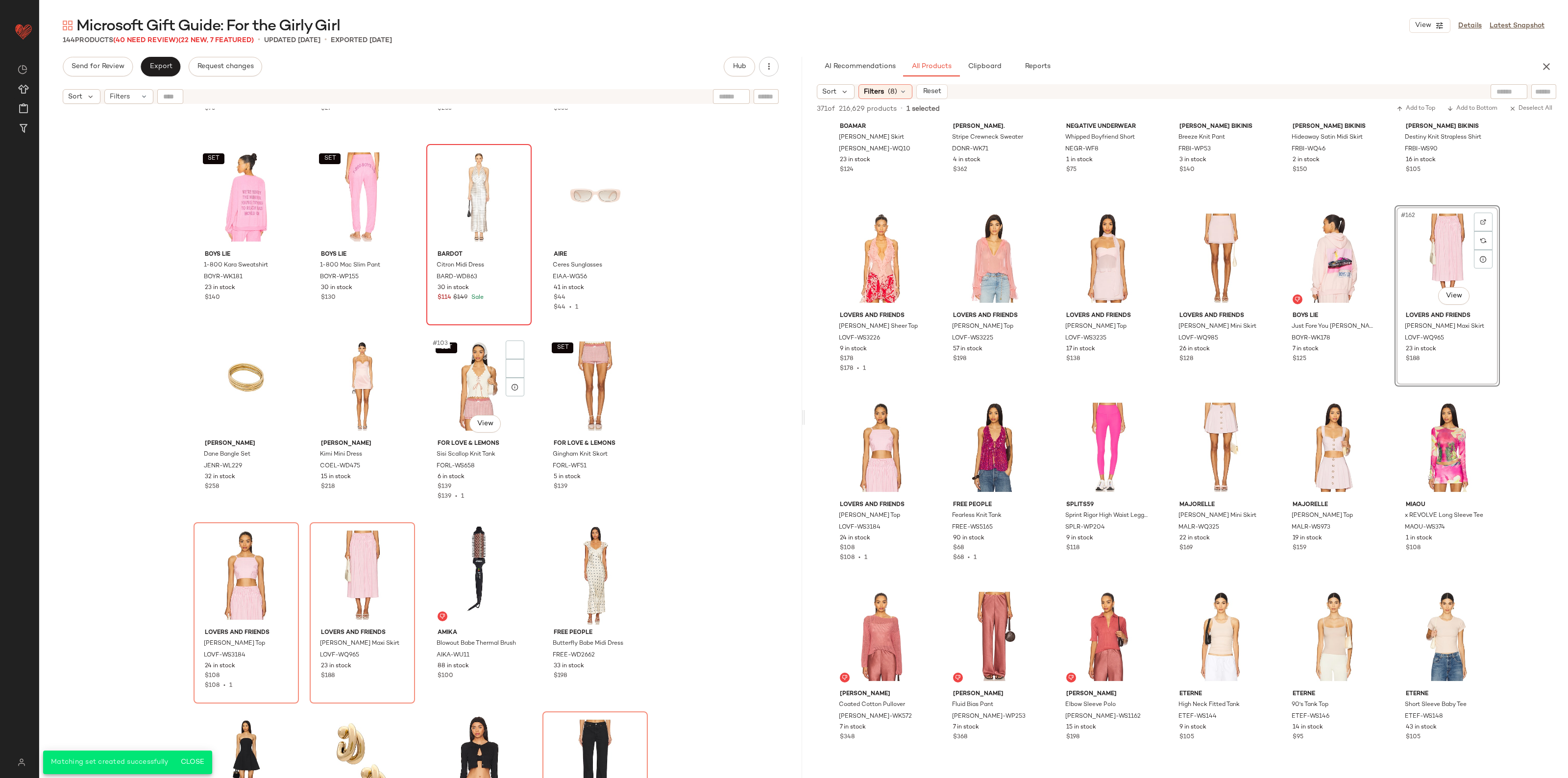
scroll to position [4541, 0]
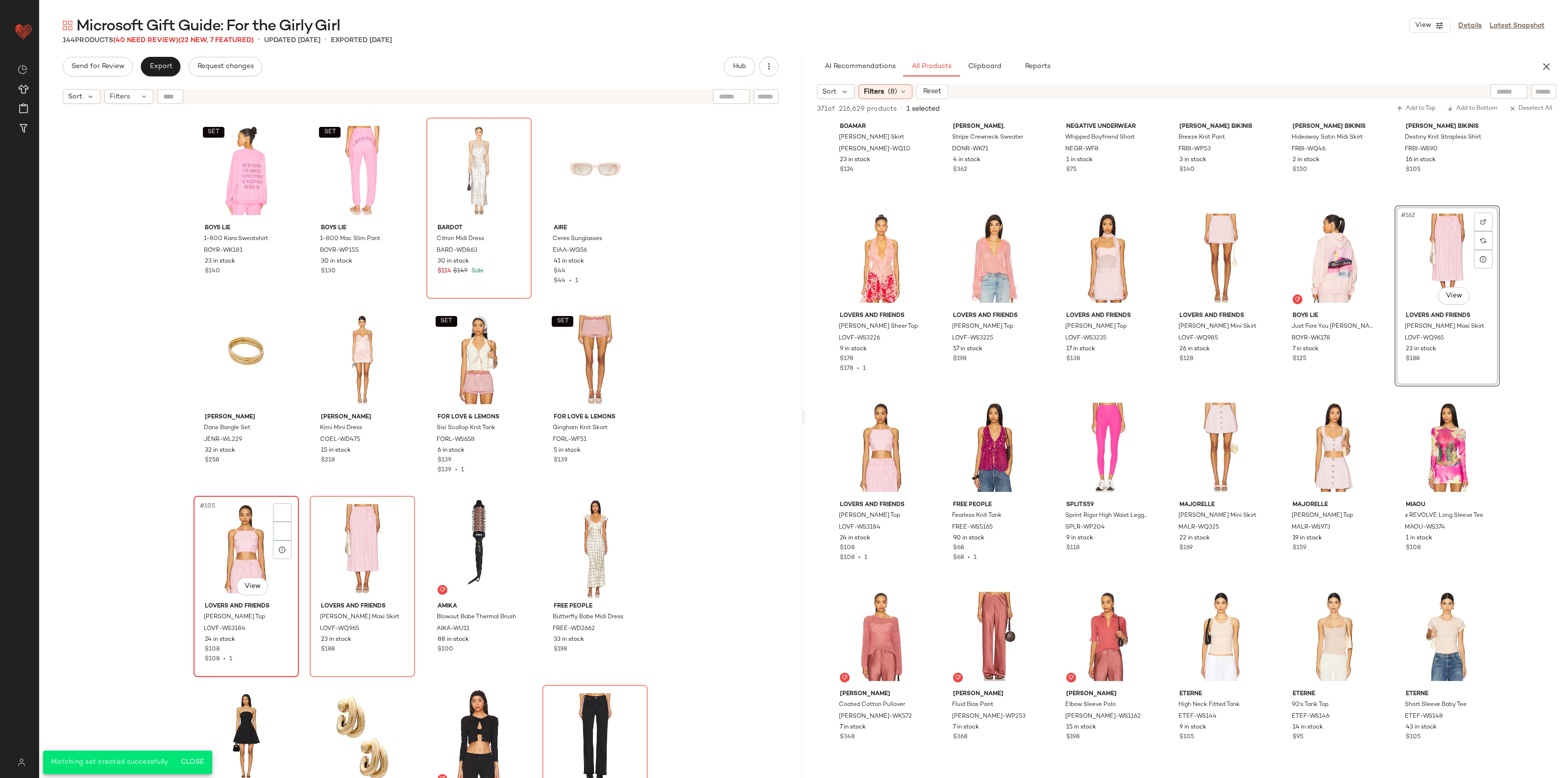
click at [231, 541] on div "#105 View" at bounding box center [246, 548] width 98 height 99
click at [351, 539] on div "#106 View" at bounding box center [362, 548] width 98 height 99
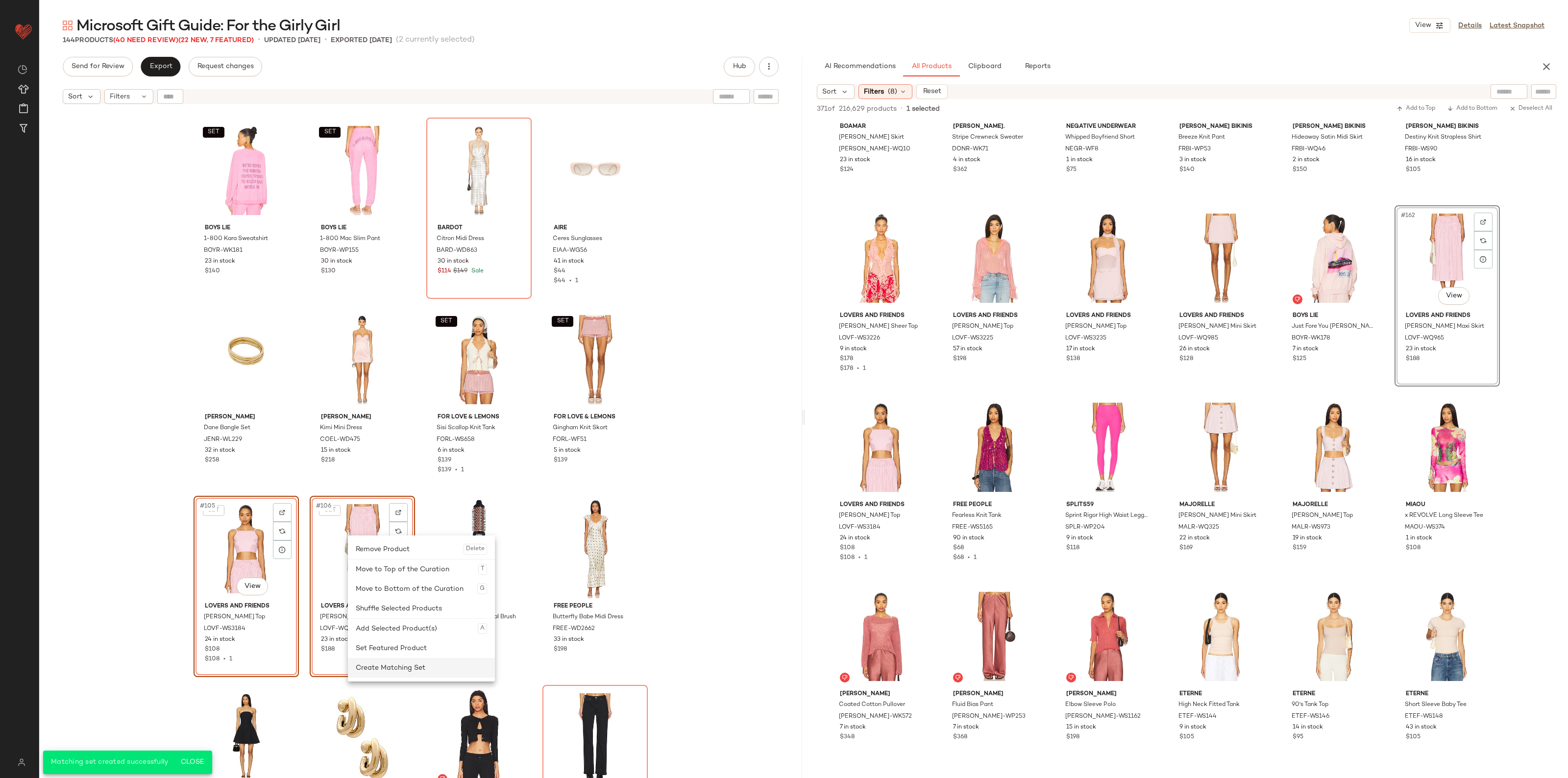
click at [384, 661] on div "Create Matching Set" at bounding box center [421, 668] width 132 height 20
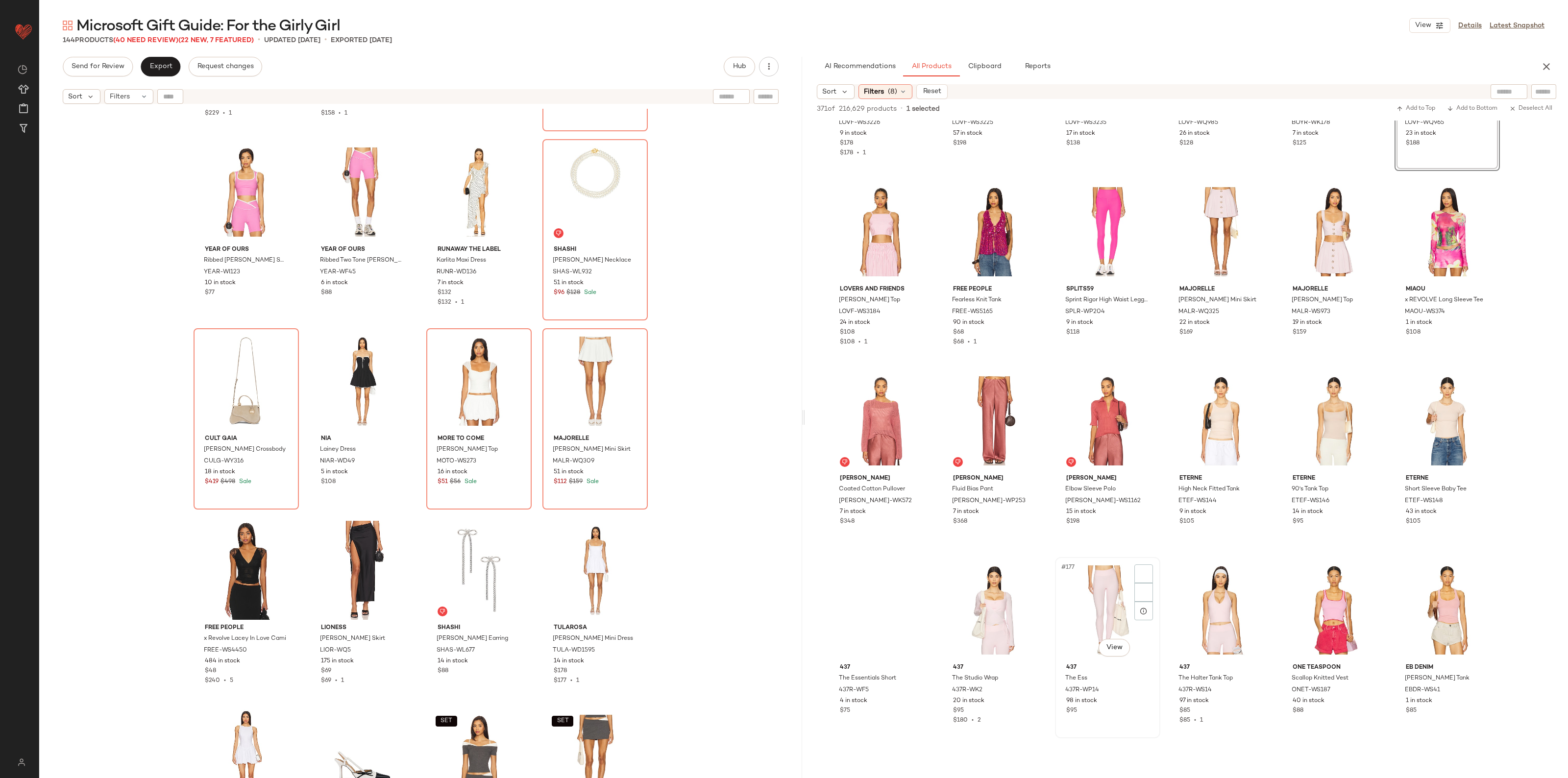
scroll to position [5201, 0]
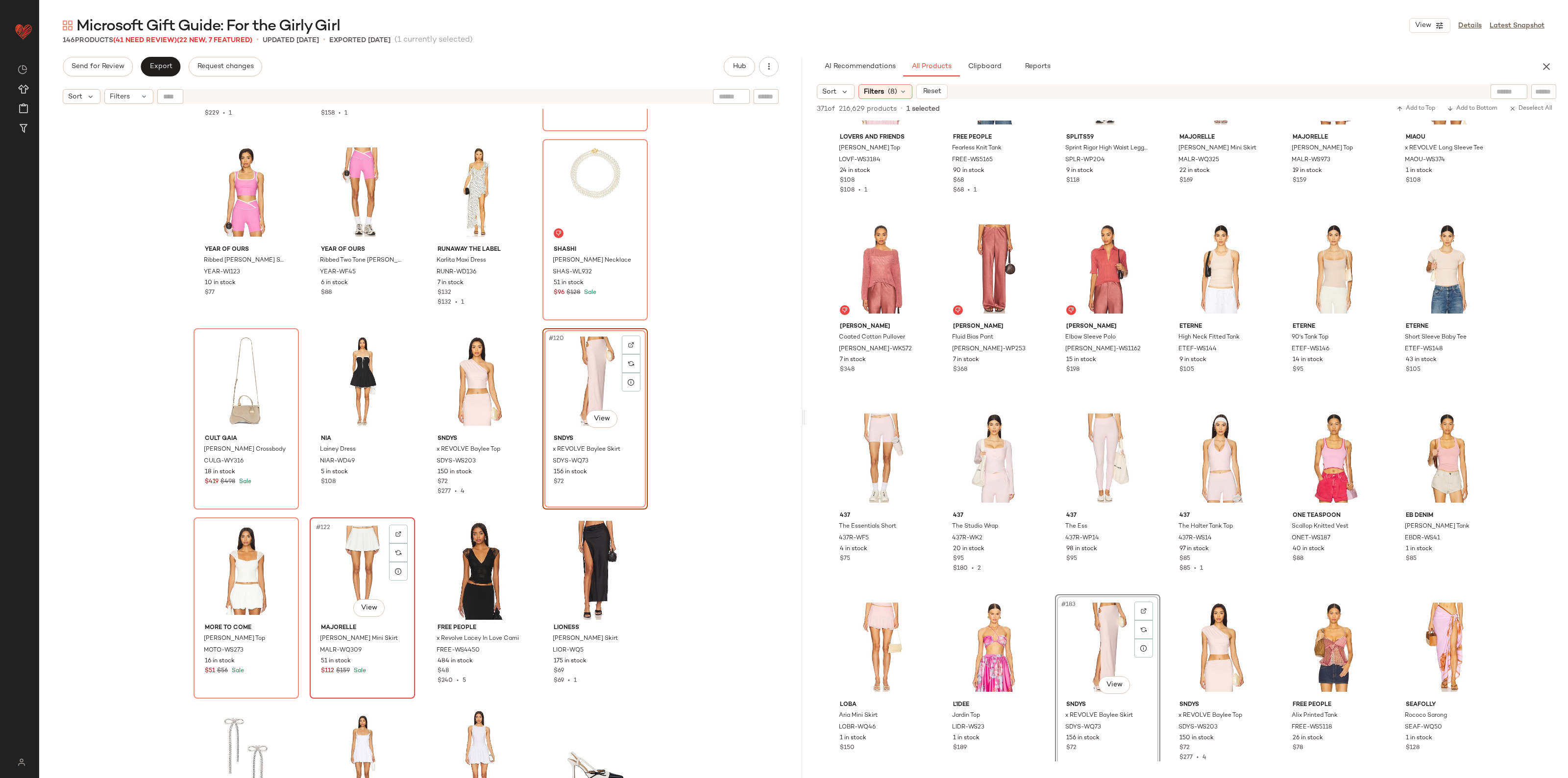
click at [334, 562] on div "#122 View" at bounding box center [362, 570] width 98 height 99
click at [219, 574] on div "#121 View" at bounding box center [246, 570] width 98 height 99
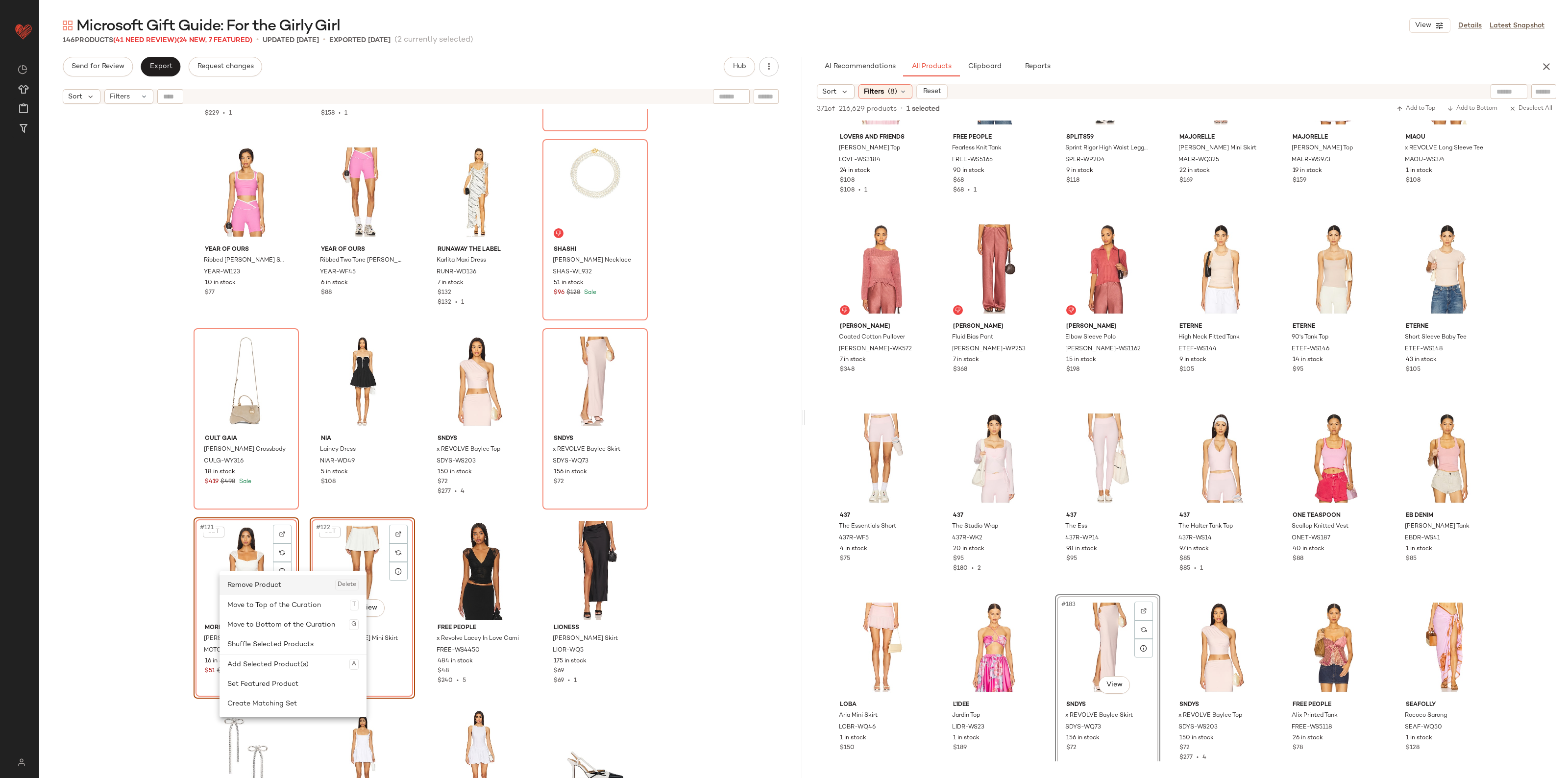
click at [271, 591] on div "Remove Product Delete" at bounding box center [294, 585] width 132 height 20
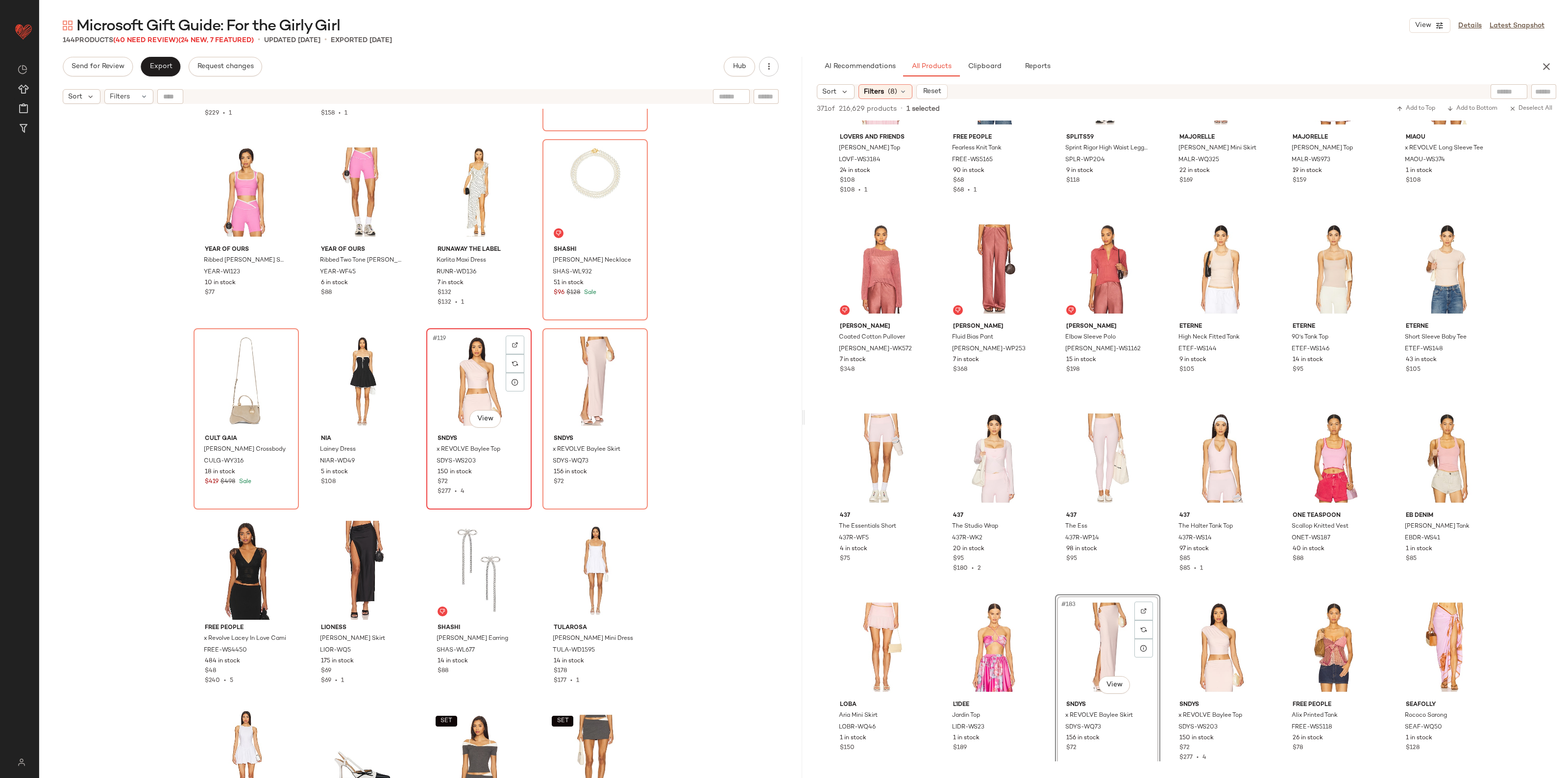
click at [468, 373] on div "#119 View" at bounding box center [479, 381] width 98 height 99
click at [559, 376] on div "#120 View" at bounding box center [595, 381] width 98 height 99
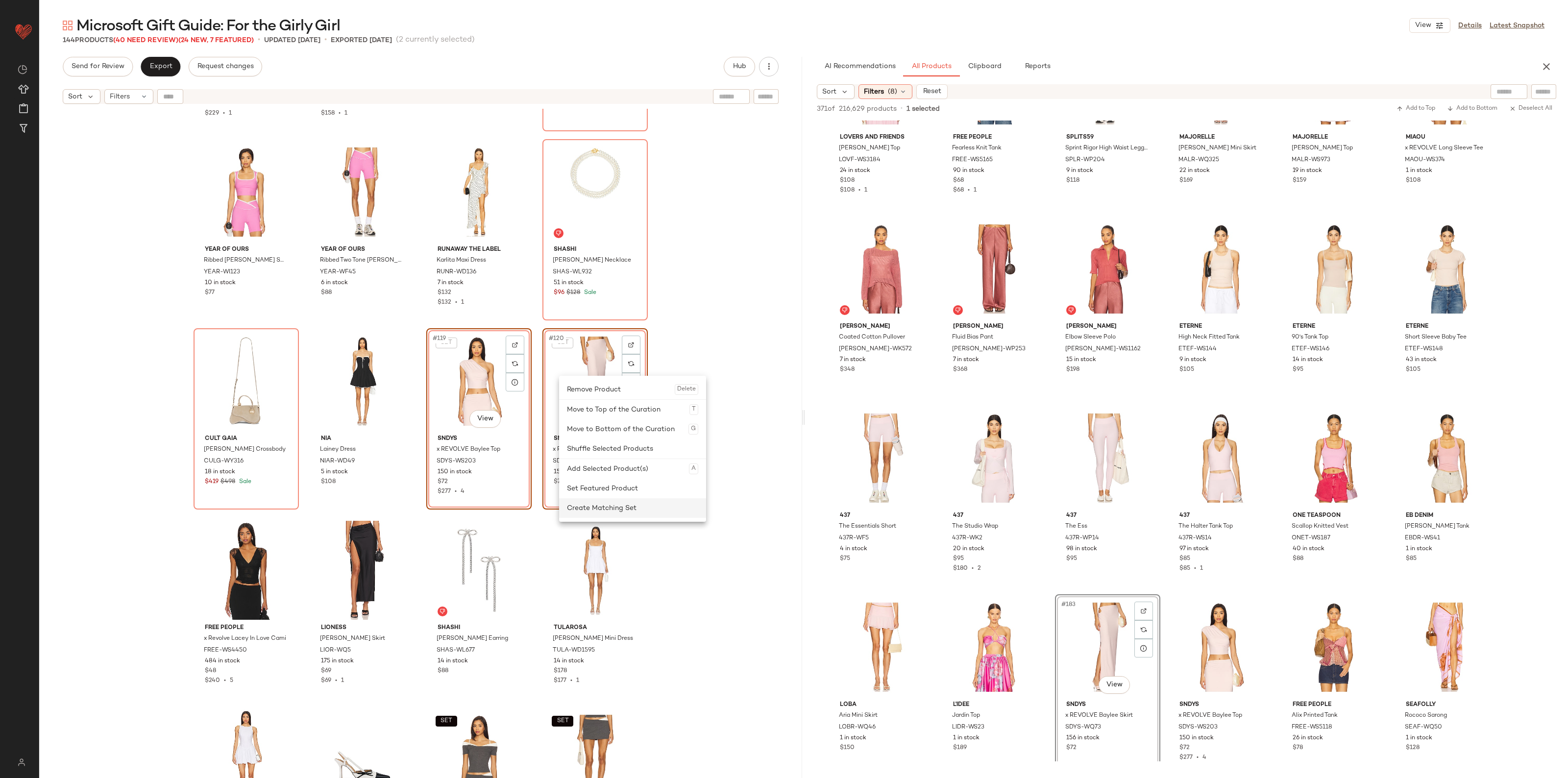
click at [609, 502] on div "Create Matching Set" at bounding box center [632, 508] width 132 height 20
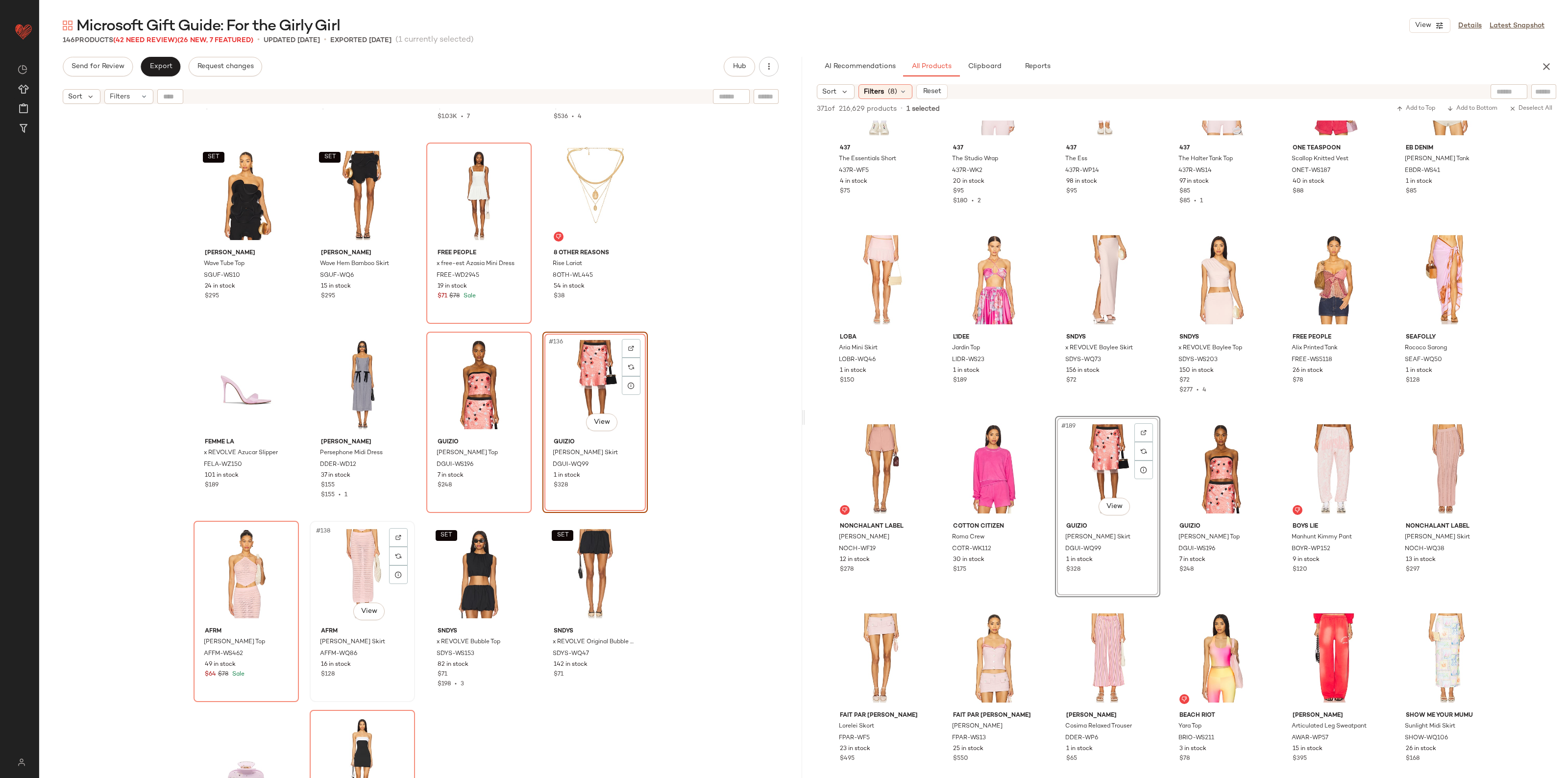
scroll to position [6073, 0]
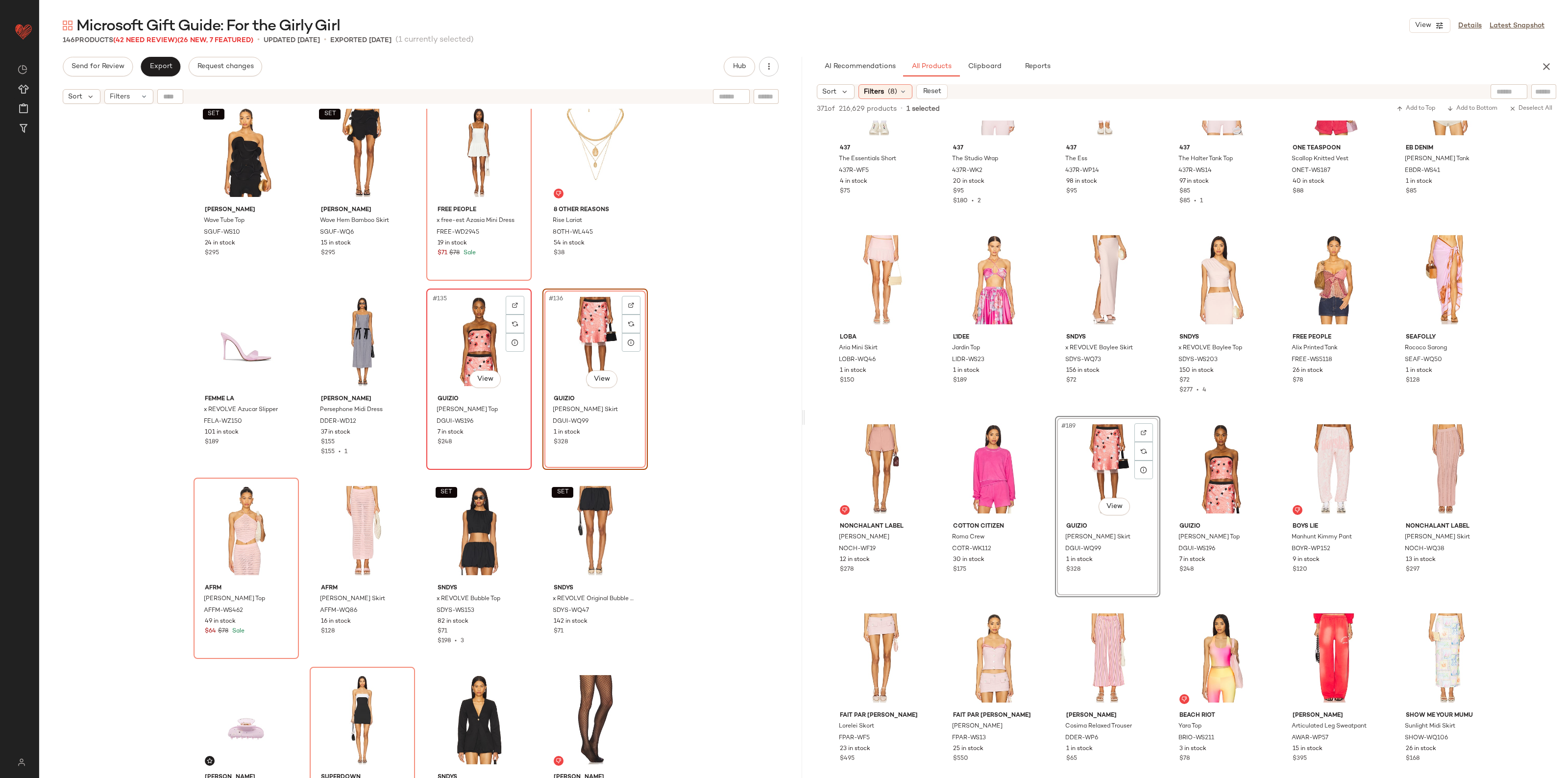
click at [480, 341] on div "#135 View" at bounding box center [479, 341] width 98 height 99
click at [579, 326] on div "#136 View" at bounding box center [595, 341] width 98 height 99
drag, startPoint x: 612, startPoint y: 462, endPoint x: 442, endPoint y: 489, distance: 172.1
click at [613, 462] on div "Create Matching Set" at bounding box center [654, 459] width 132 height 20
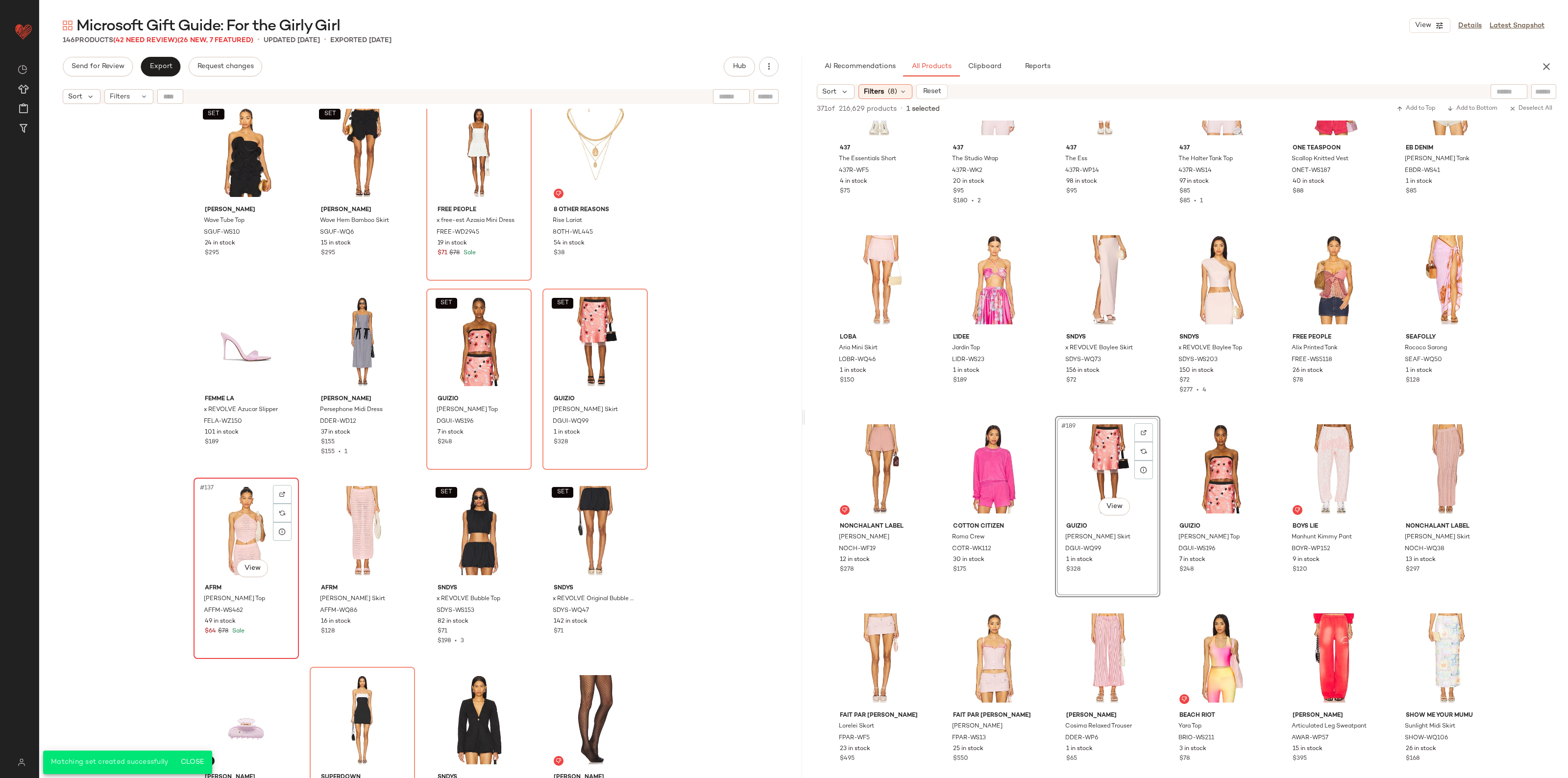
click at [264, 537] on div "#137 View" at bounding box center [246, 530] width 98 height 99
click at [327, 534] on div "#138 View" at bounding box center [362, 530] width 98 height 99
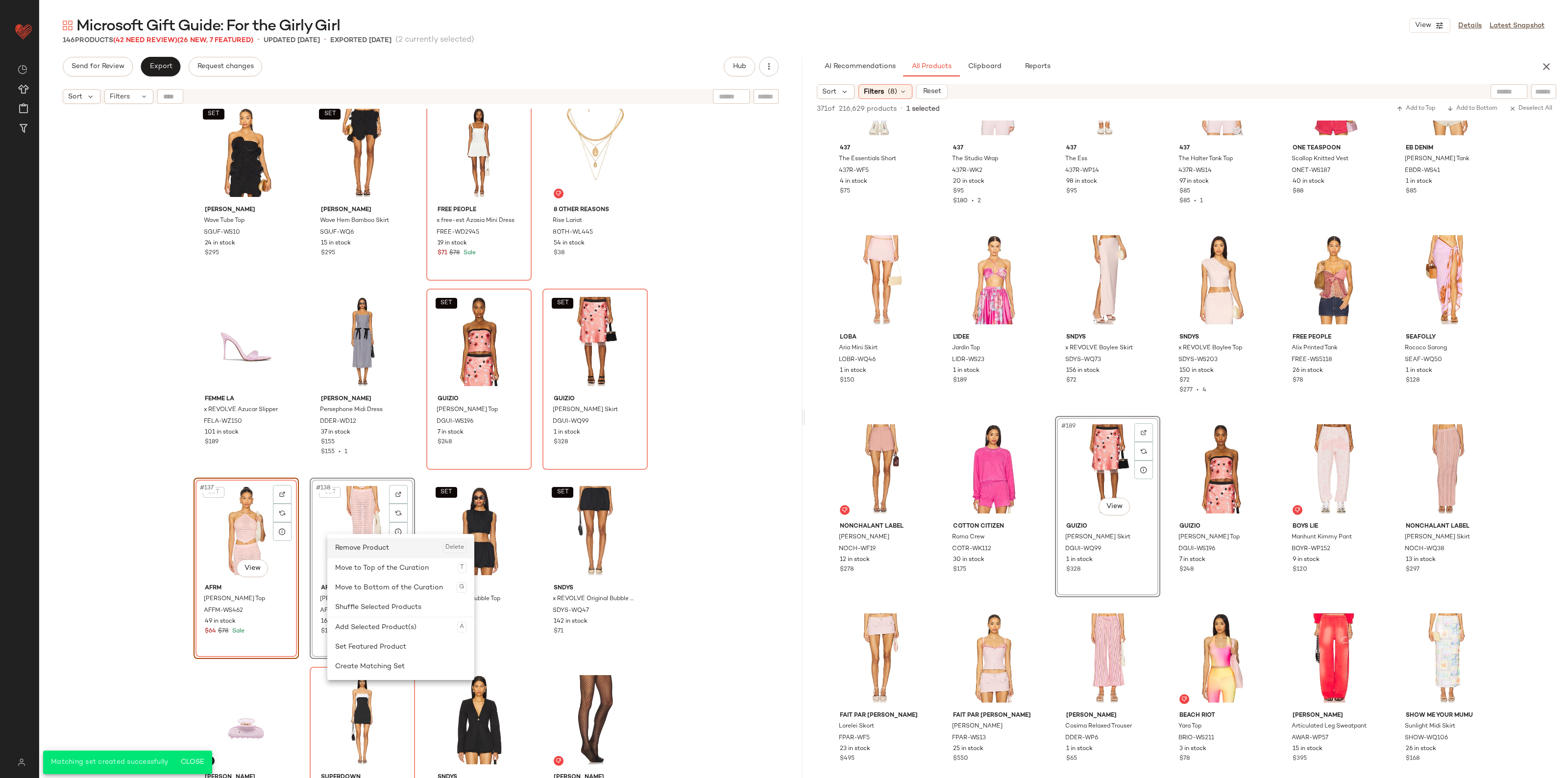
click at [366, 554] on div "Remove Product Delete" at bounding box center [401, 548] width 132 height 20
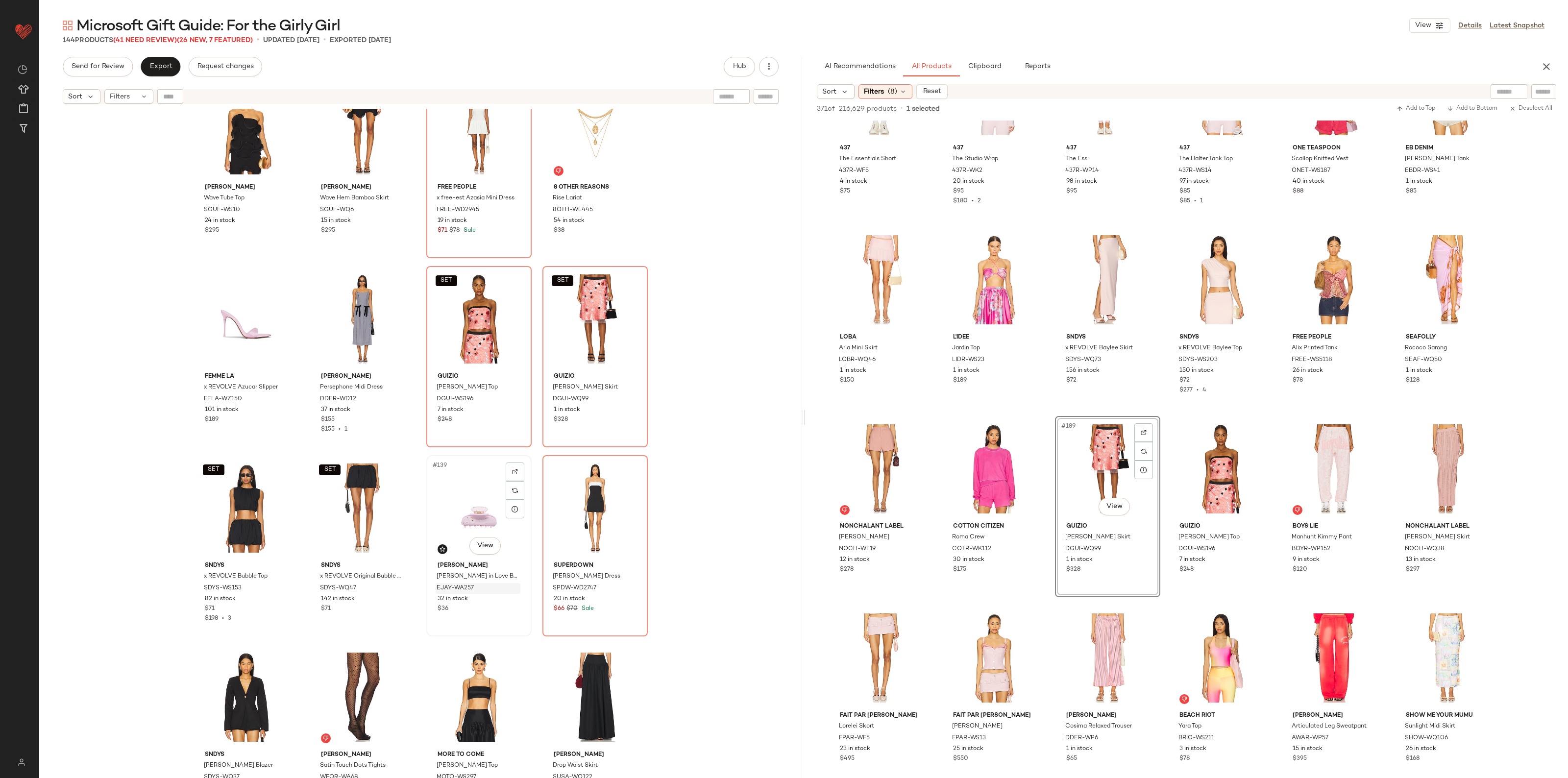
scroll to position [6118, 0]
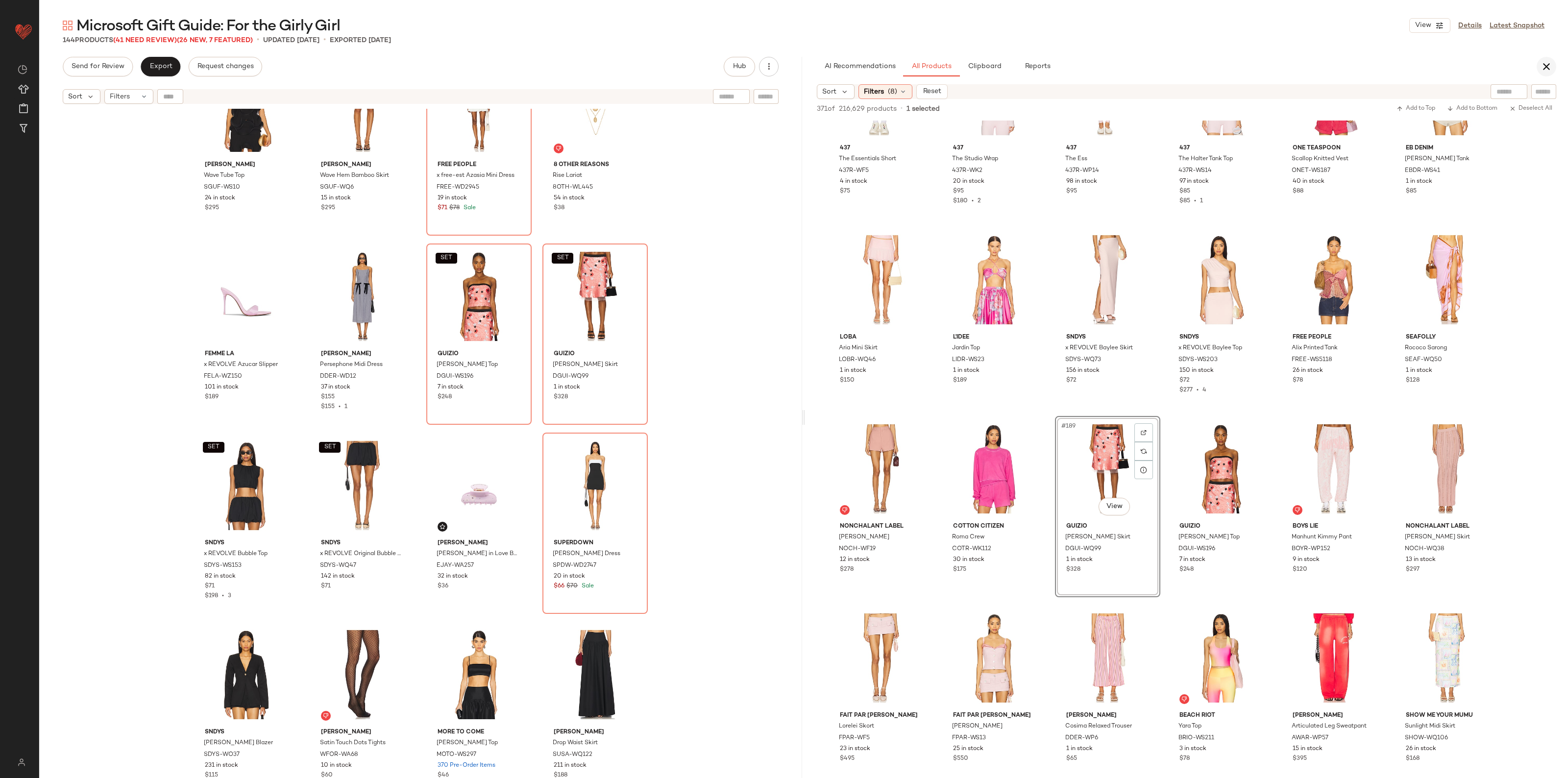
click at [1548, 64] on icon "button" at bounding box center [1546, 67] width 12 height 12
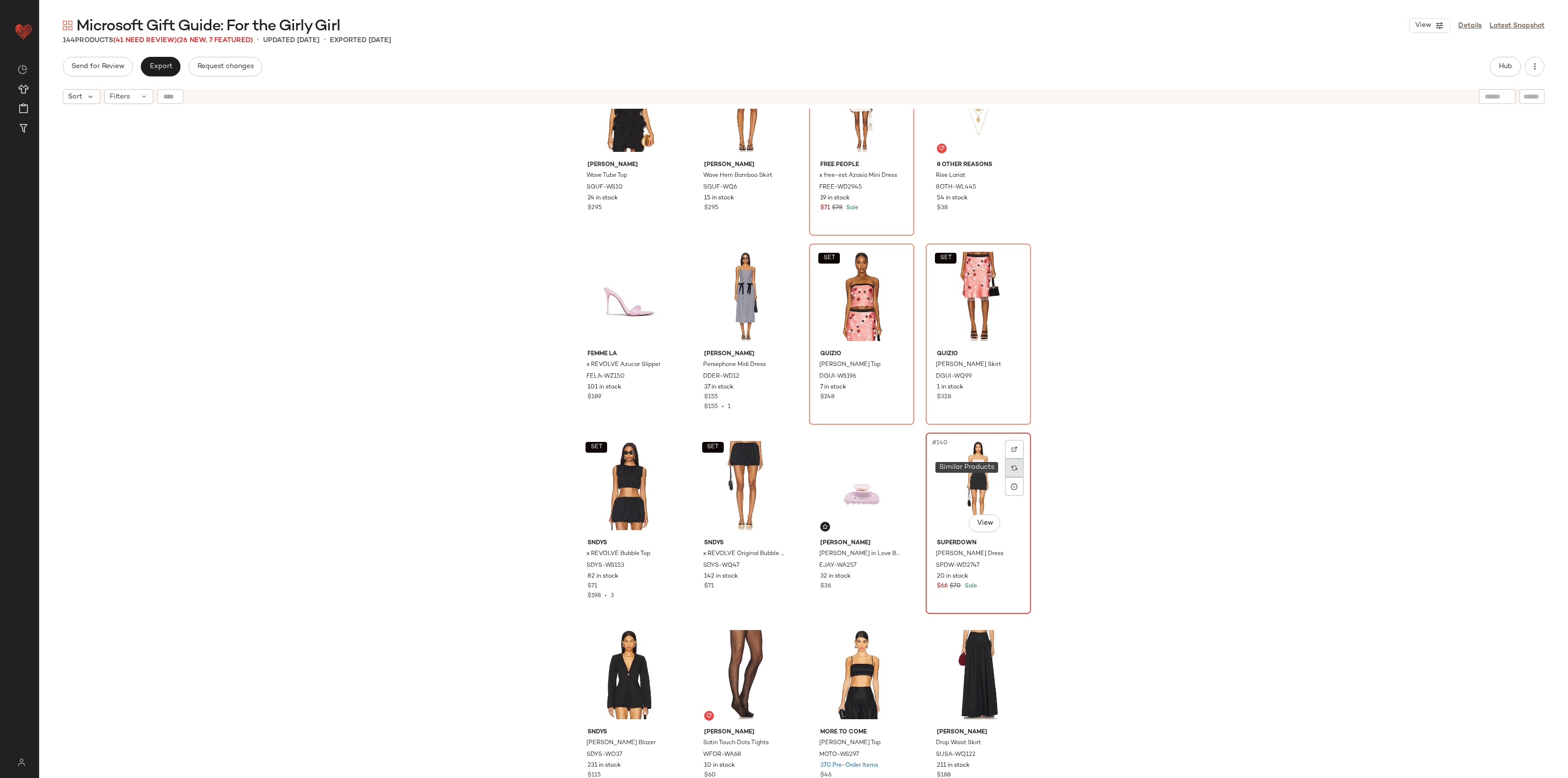
click at [1011, 472] on div at bounding box center [1013, 468] width 19 height 19
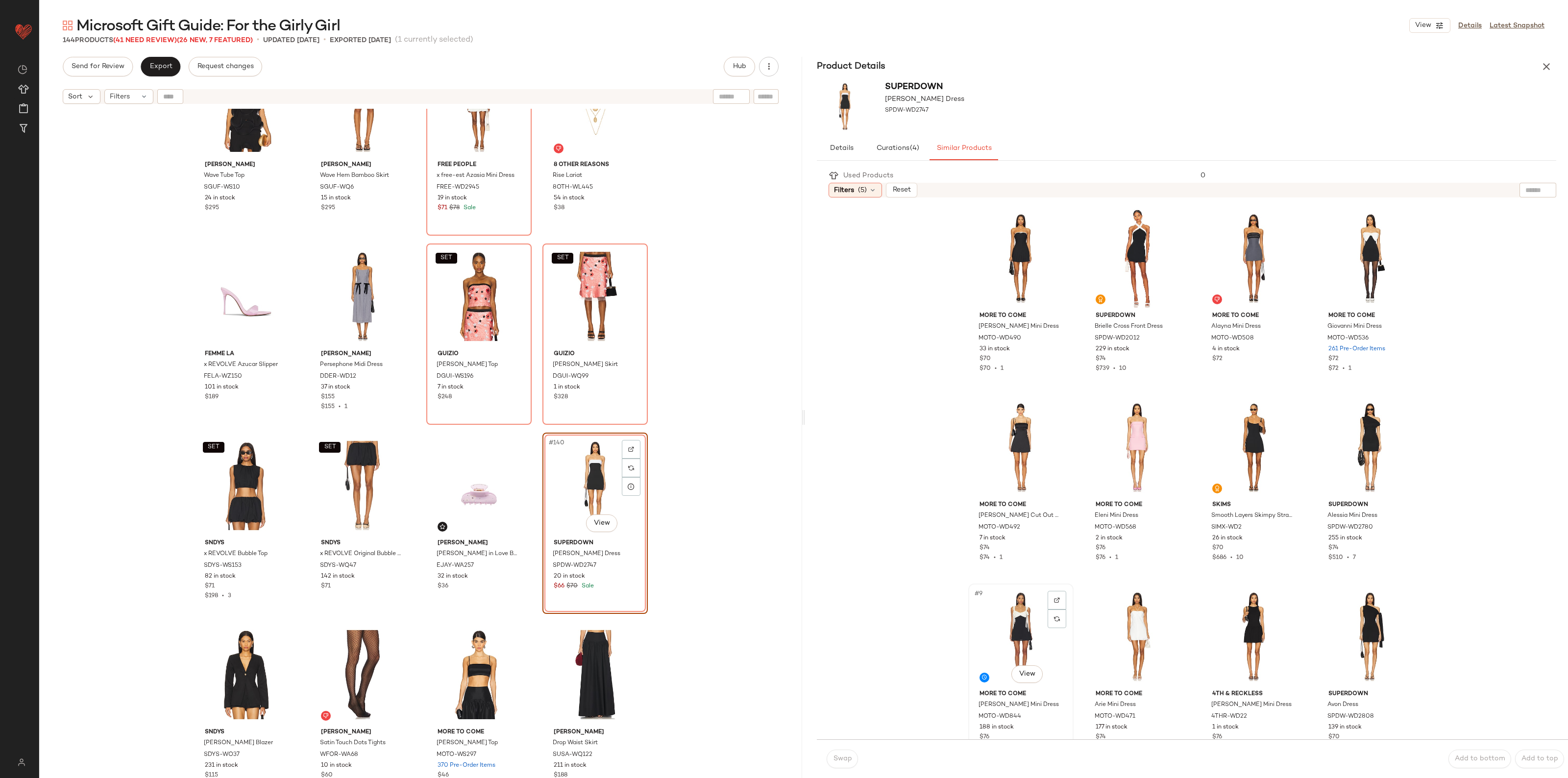
click at [1020, 604] on div "#9 View" at bounding box center [1020, 637] width 98 height 99
click at [845, 765] on button "Swap" at bounding box center [842, 758] width 31 height 19
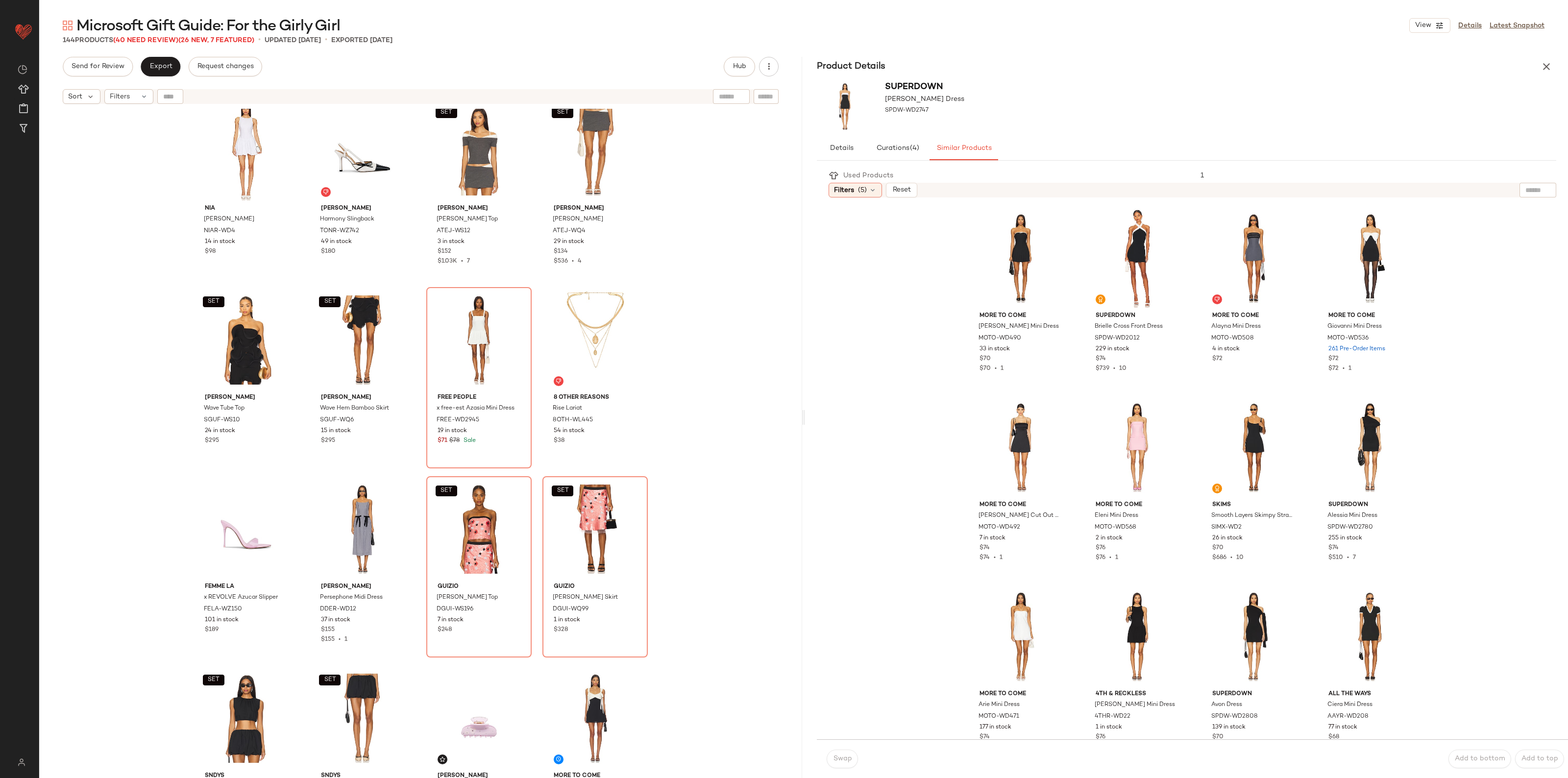
scroll to position [5811, 0]
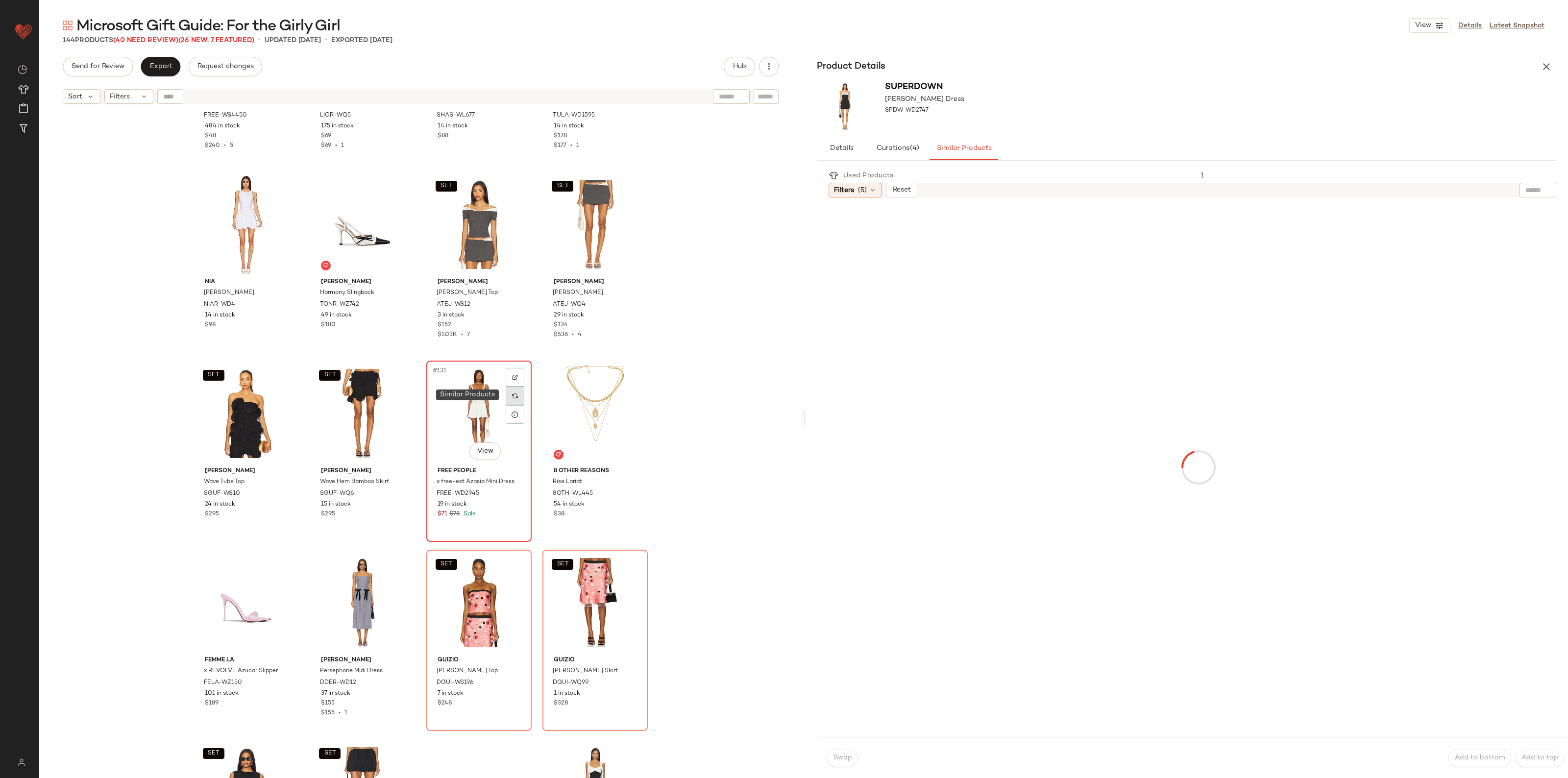
click at [517, 398] on div at bounding box center [514, 396] width 19 height 19
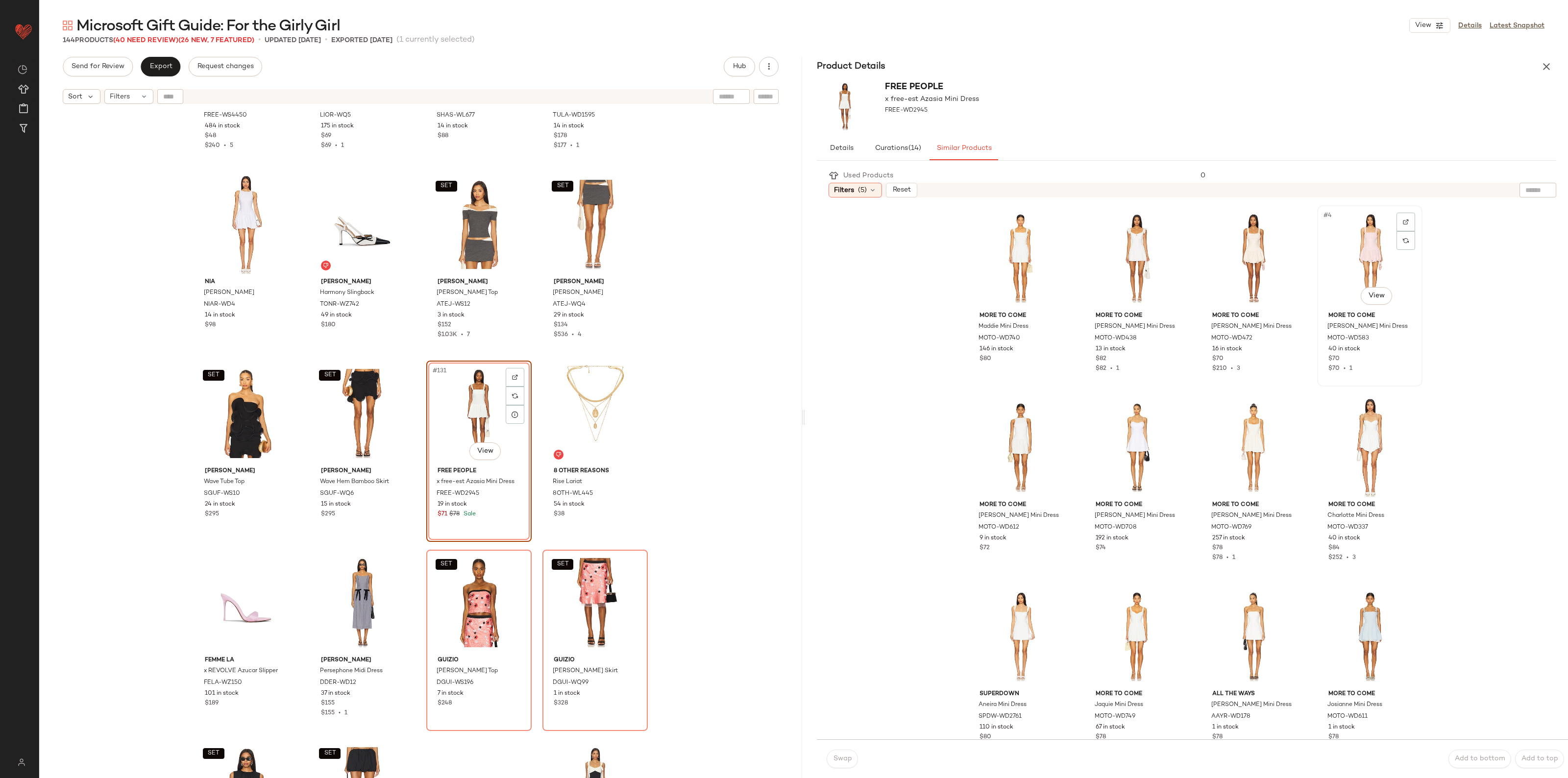
click at [1363, 268] on div "#4 View" at bounding box center [1370, 258] width 98 height 99
click at [839, 755] on span "Swap" at bounding box center [841, 759] width 19 height 8
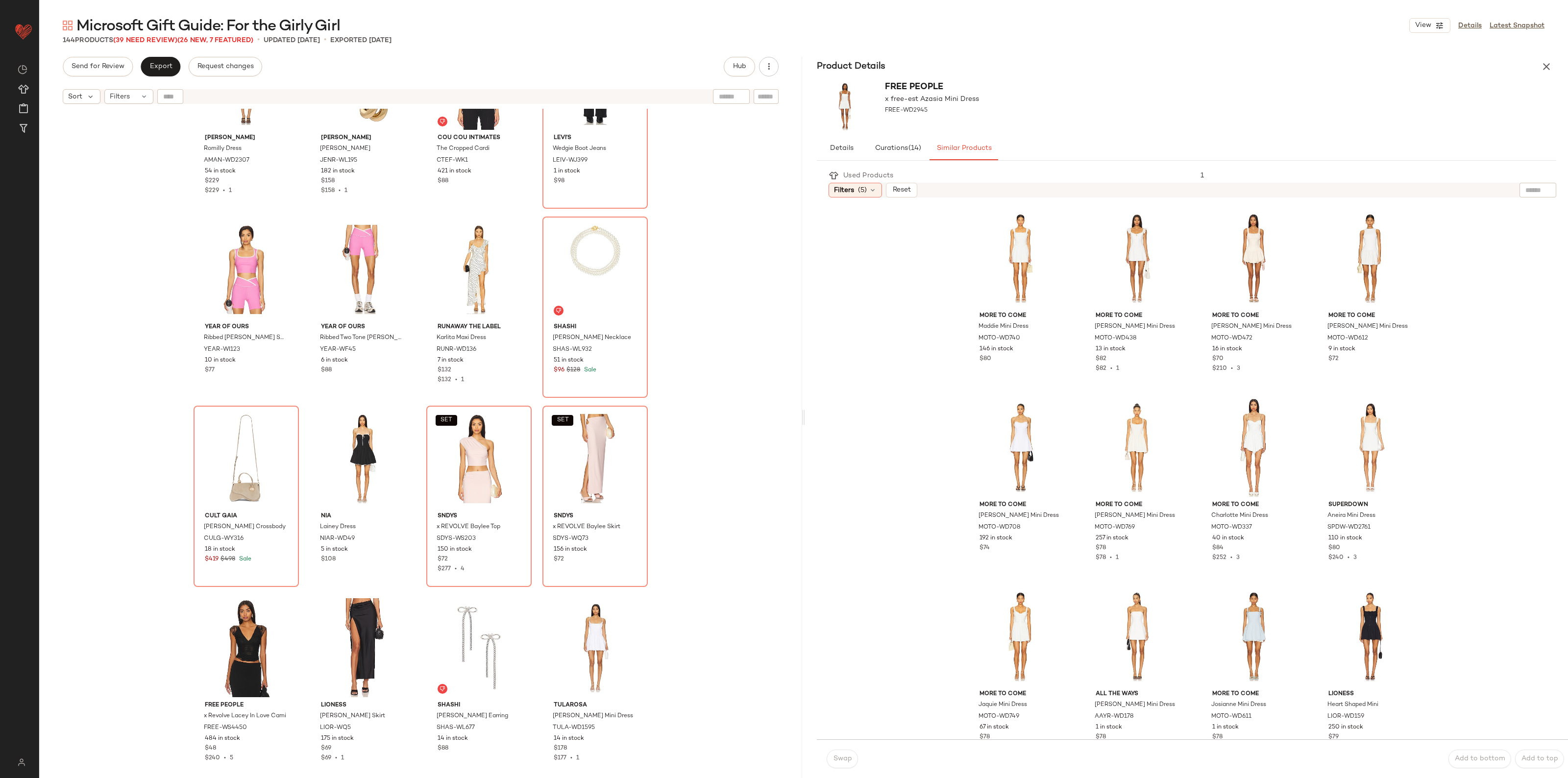
scroll to position [5138, 0]
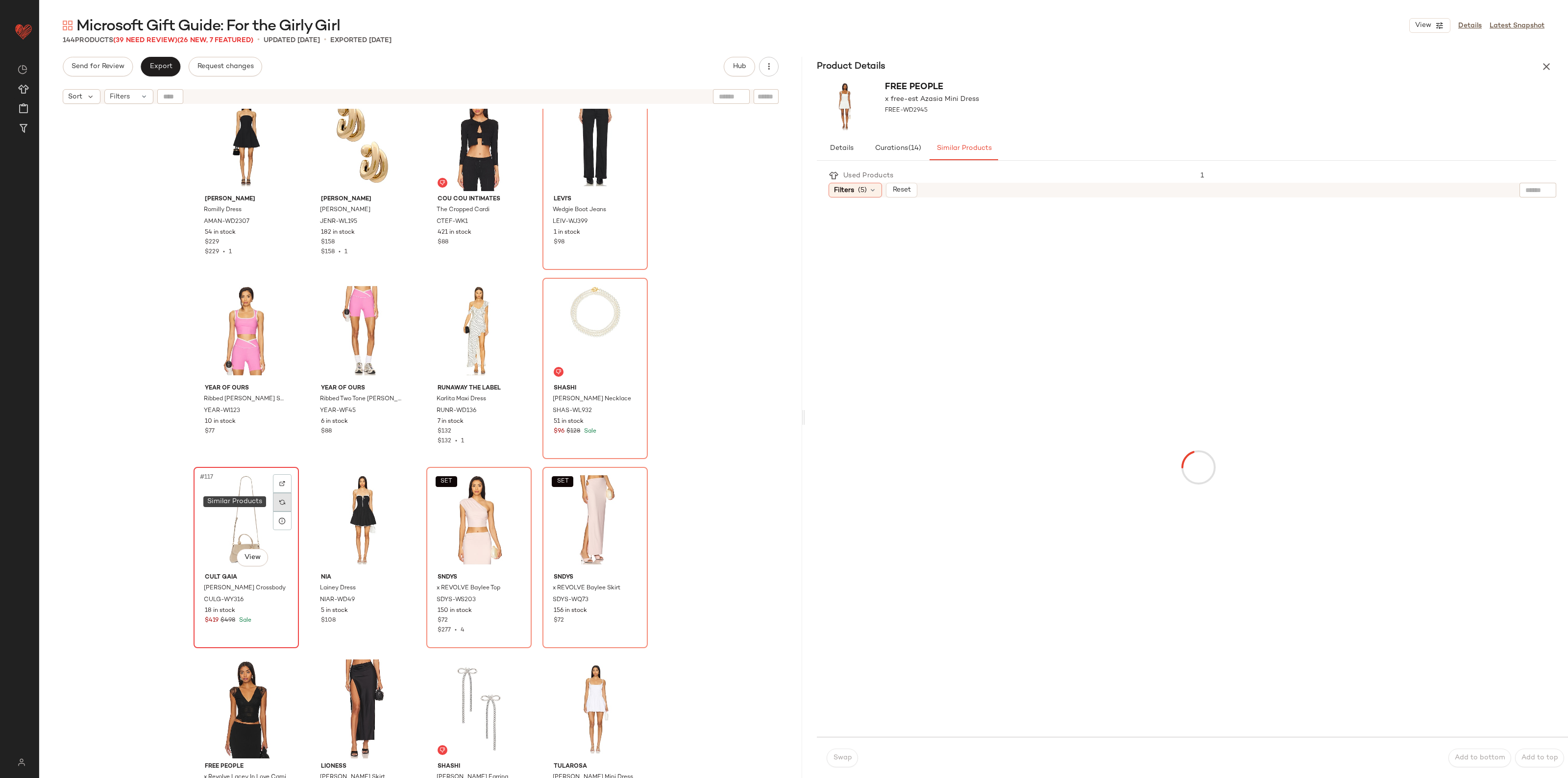
click at [279, 500] on img at bounding box center [282, 502] width 6 height 6
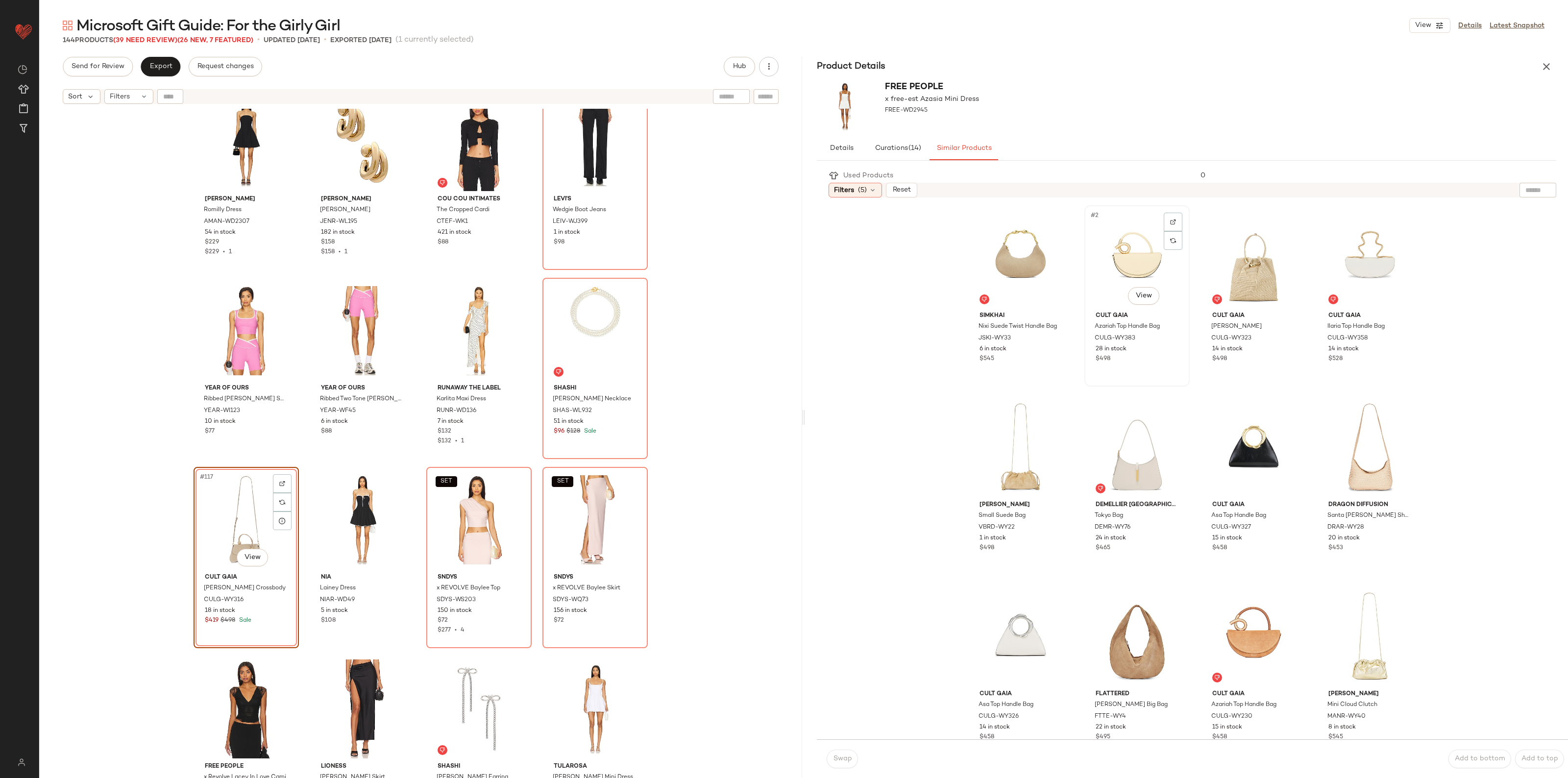
drag, startPoint x: 1098, startPoint y: 270, endPoint x: 1097, endPoint y: 283, distance: 13.0
click at [1098, 270] on div "#2 View" at bounding box center [1137, 258] width 98 height 99
click at [847, 758] on span "Swap" at bounding box center [841, 759] width 19 height 8
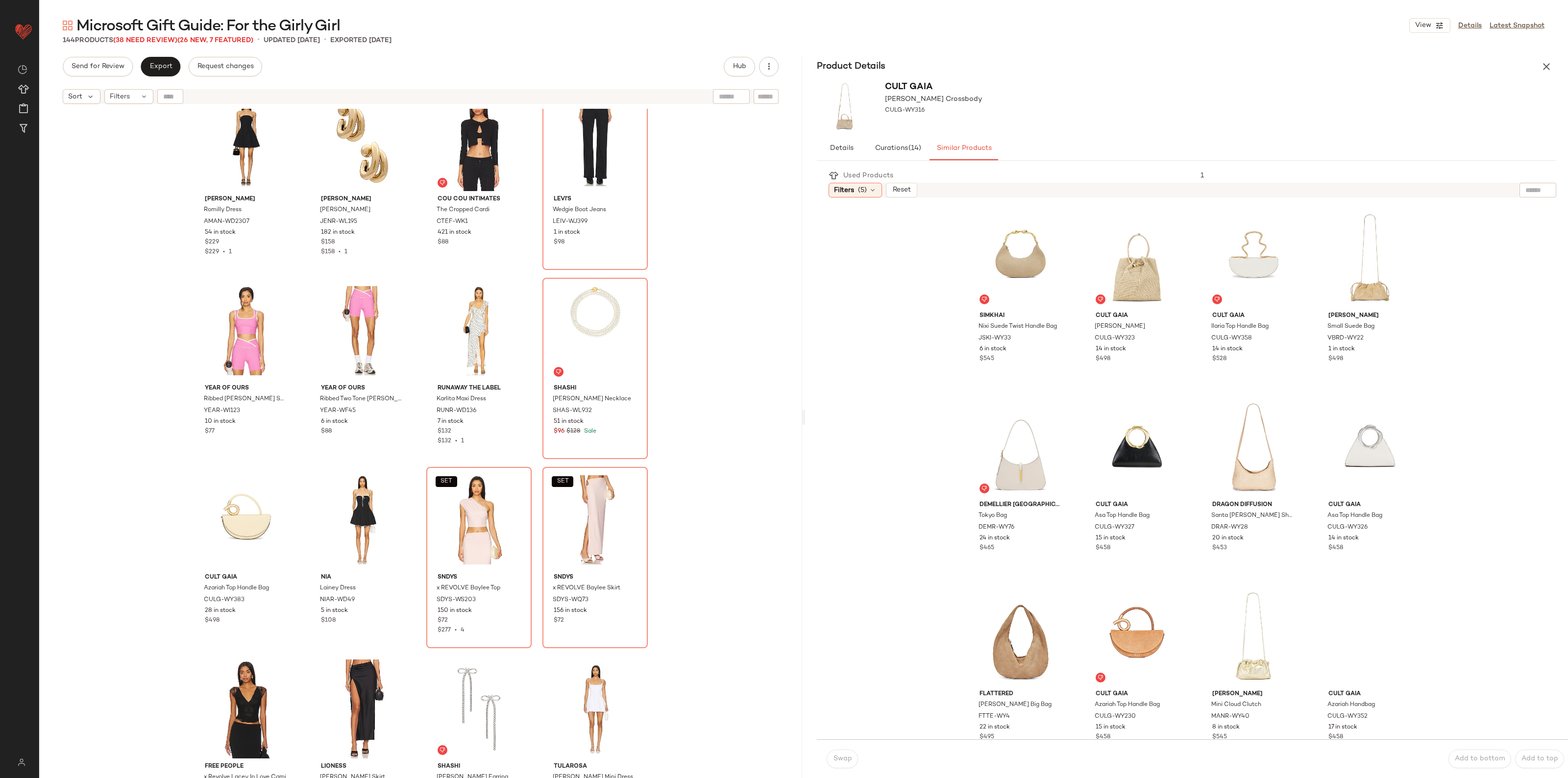
click at [840, 758] on div "Swap" at bounding box center [842, 758] width 31 height 19
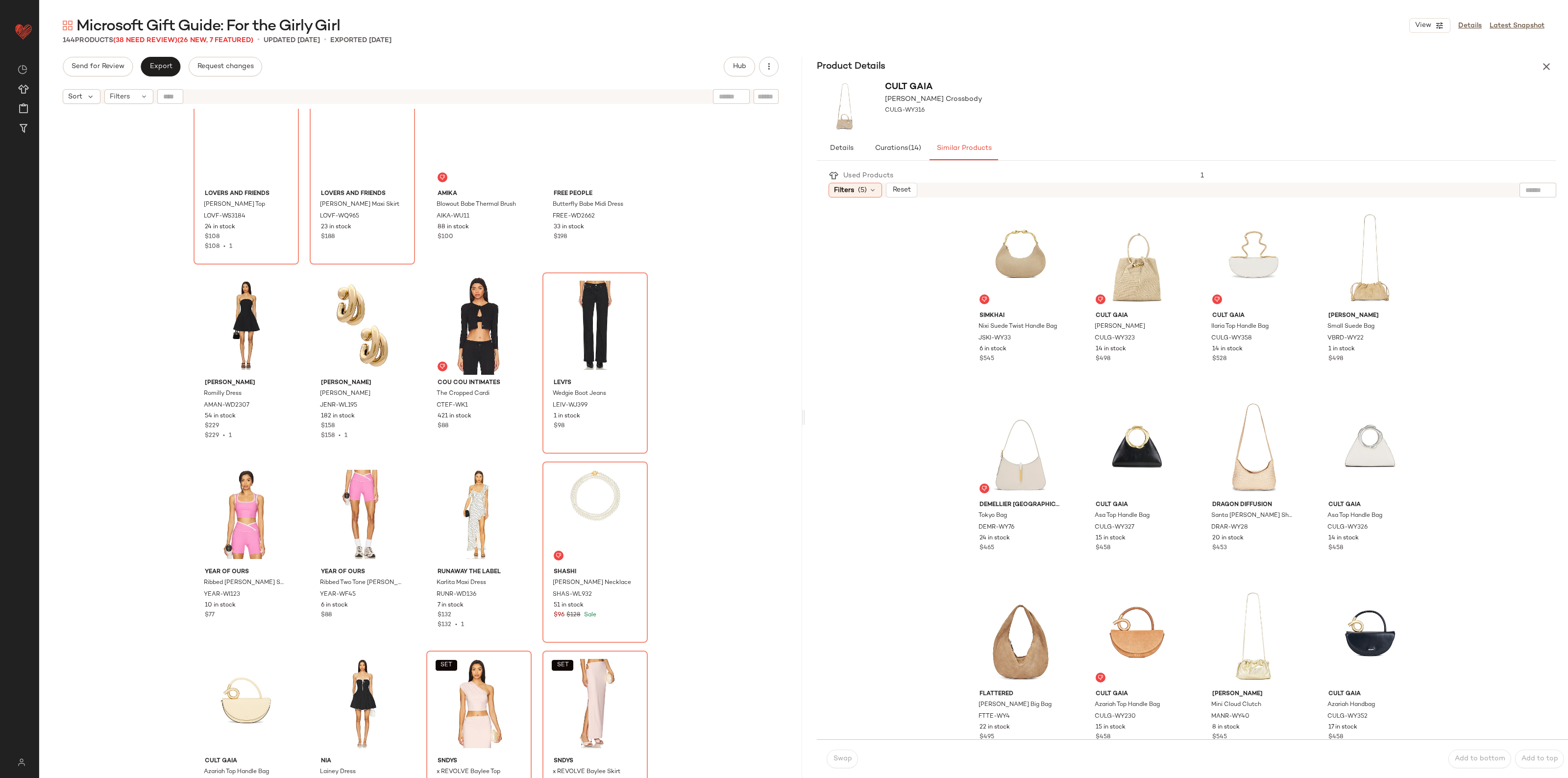
scroll to position [4893, 0]
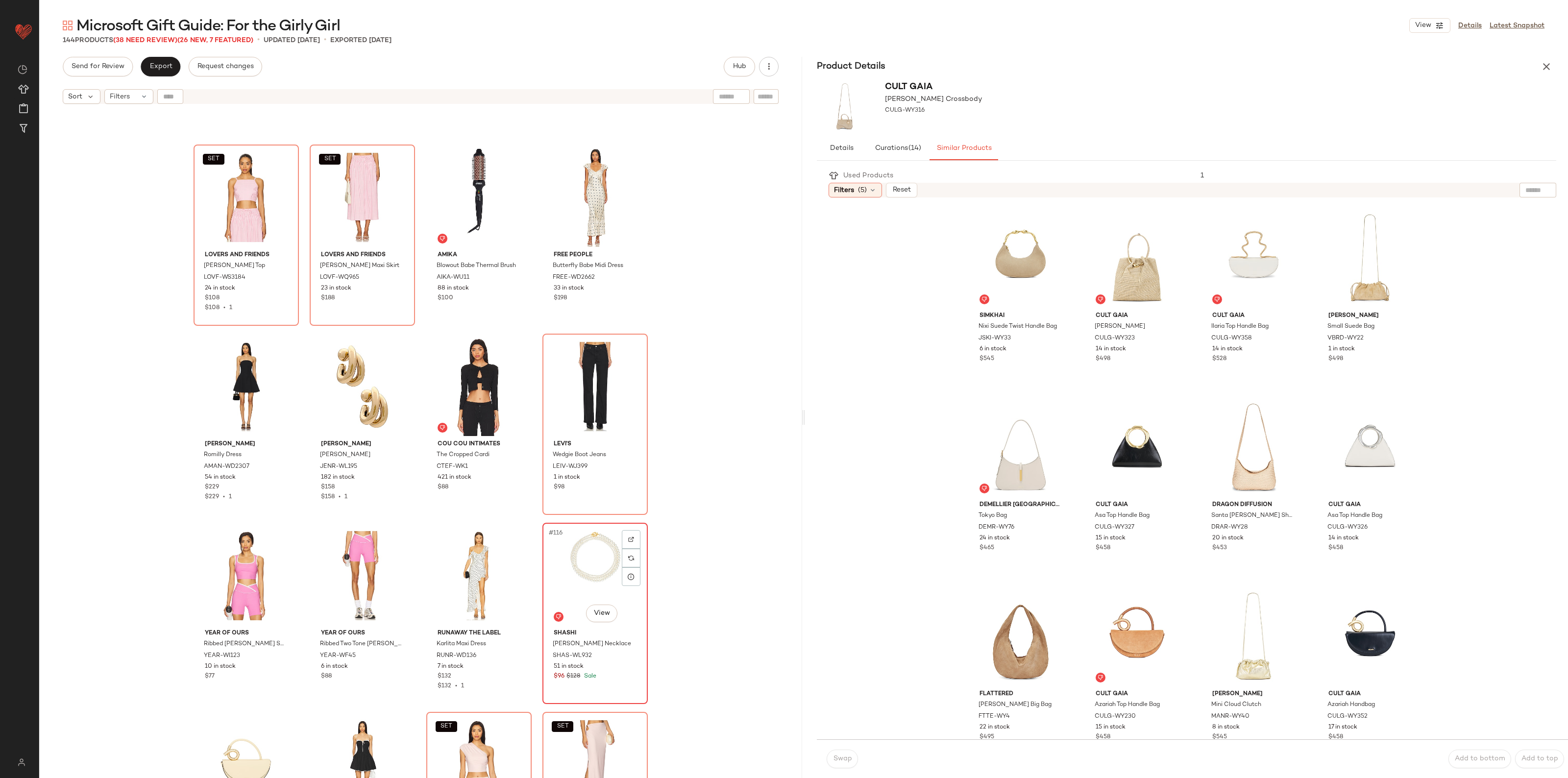
click at [574, 571] on div "#116 View" at bounding box center [595, 576] width 98 height 99
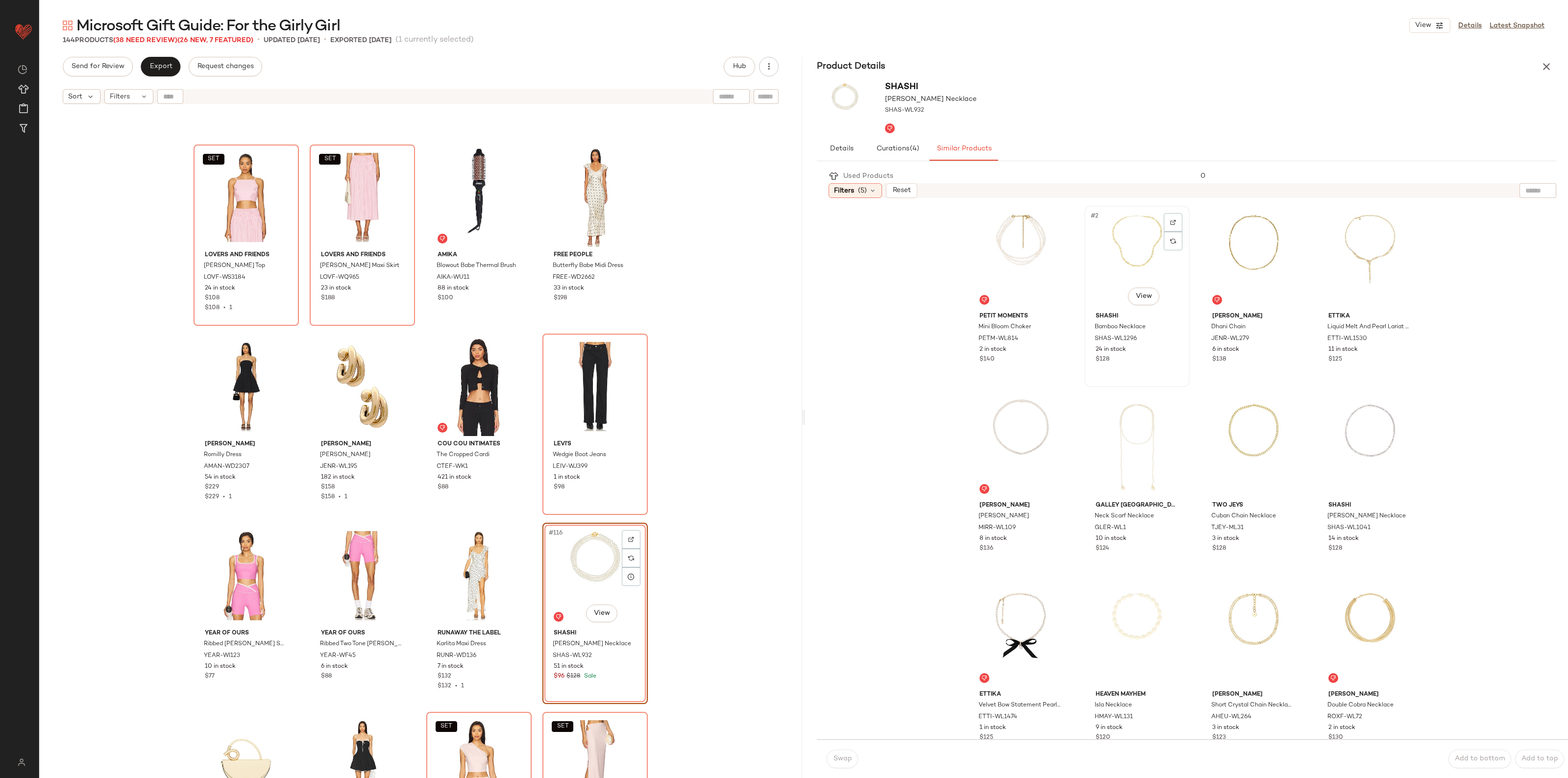
click at [1117, 256] on div "#2 View" at bounding box center [1137, 258] width 98 height 99
click at [838, 763] on button "Swap" at bounding box center [842, 758] width 31 height 19
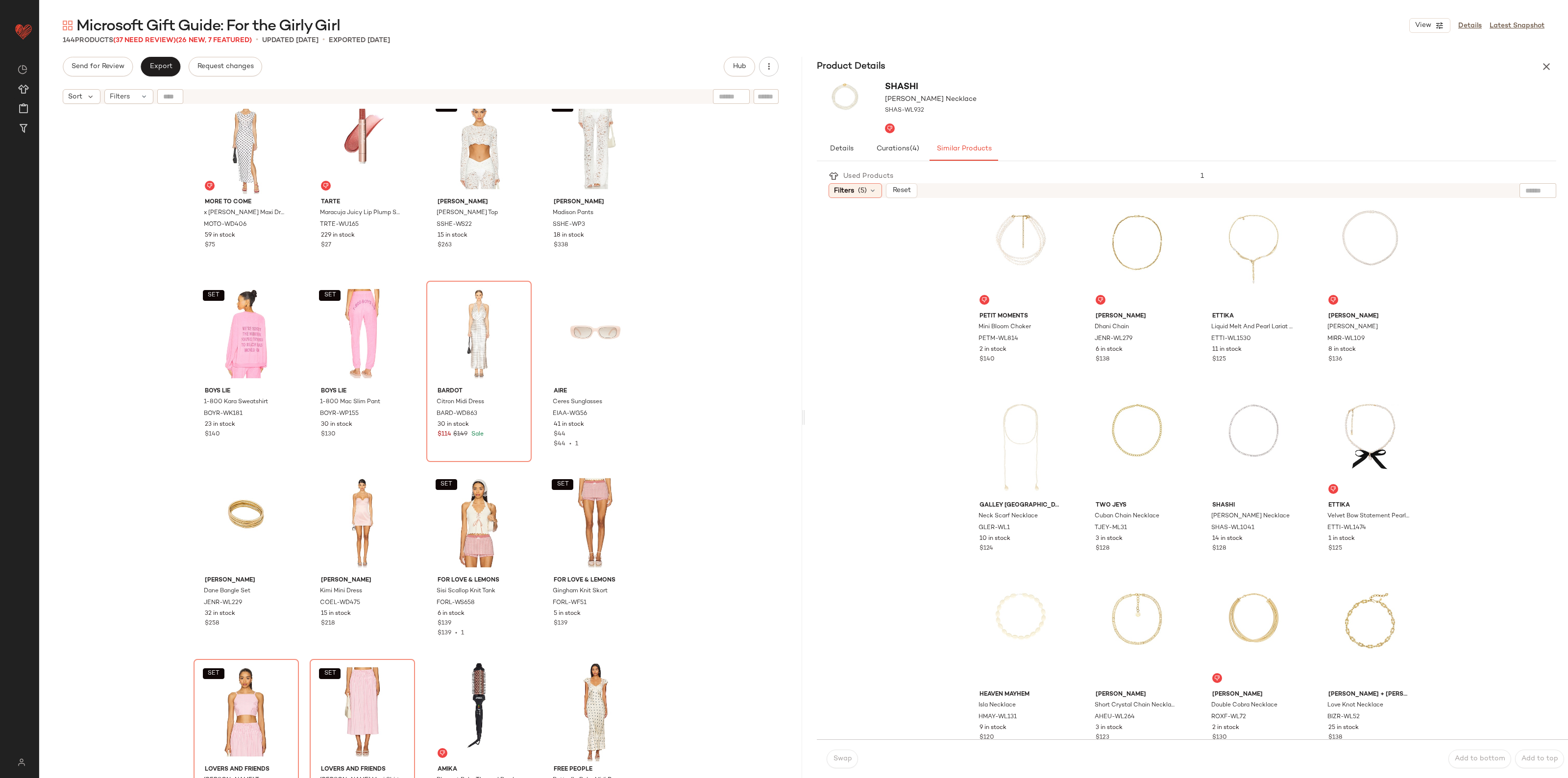
scroll to position [4341, 0]
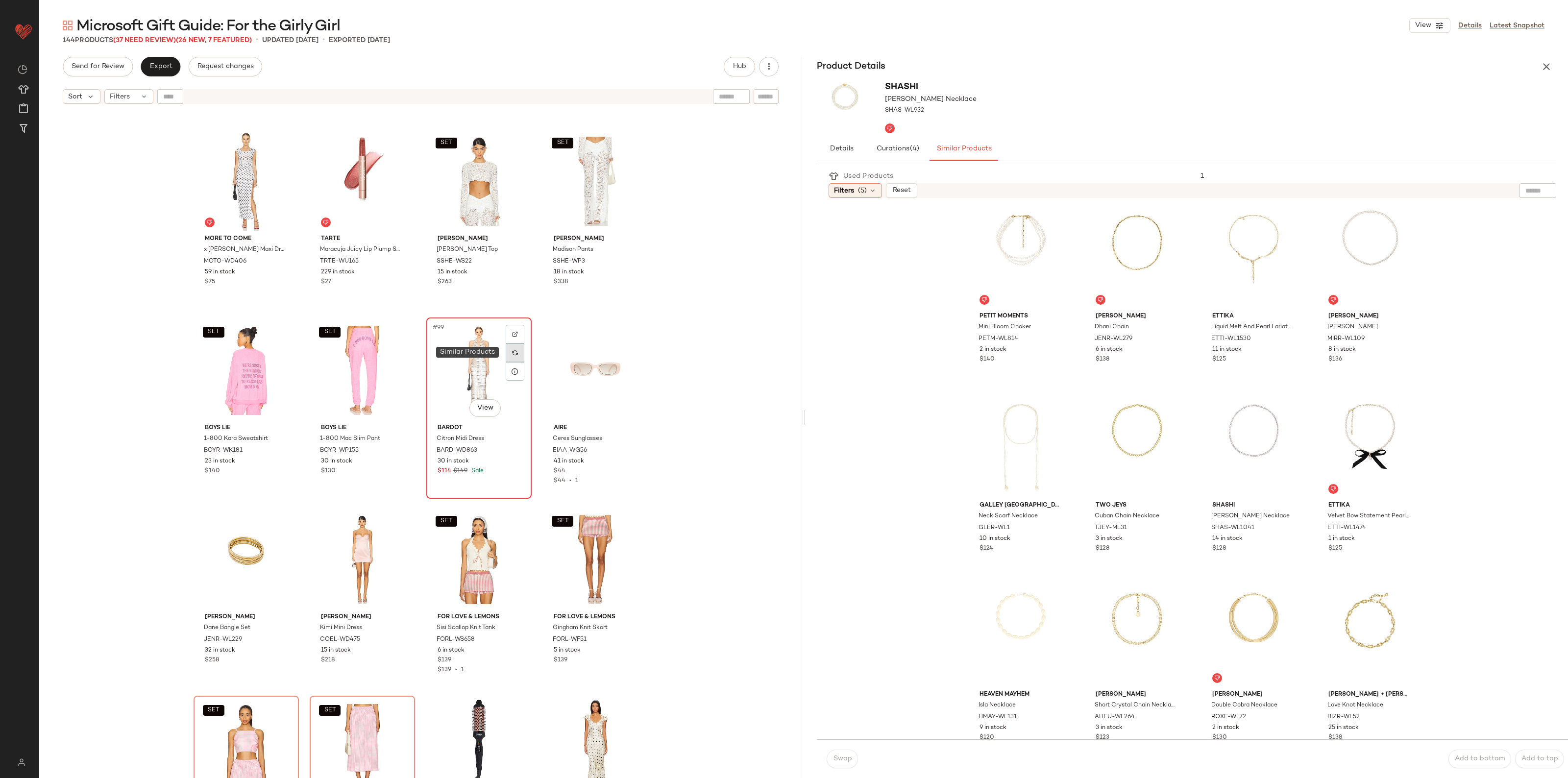
click at [513, 351] on img at bounding box center [514, 353] width 6 height 6
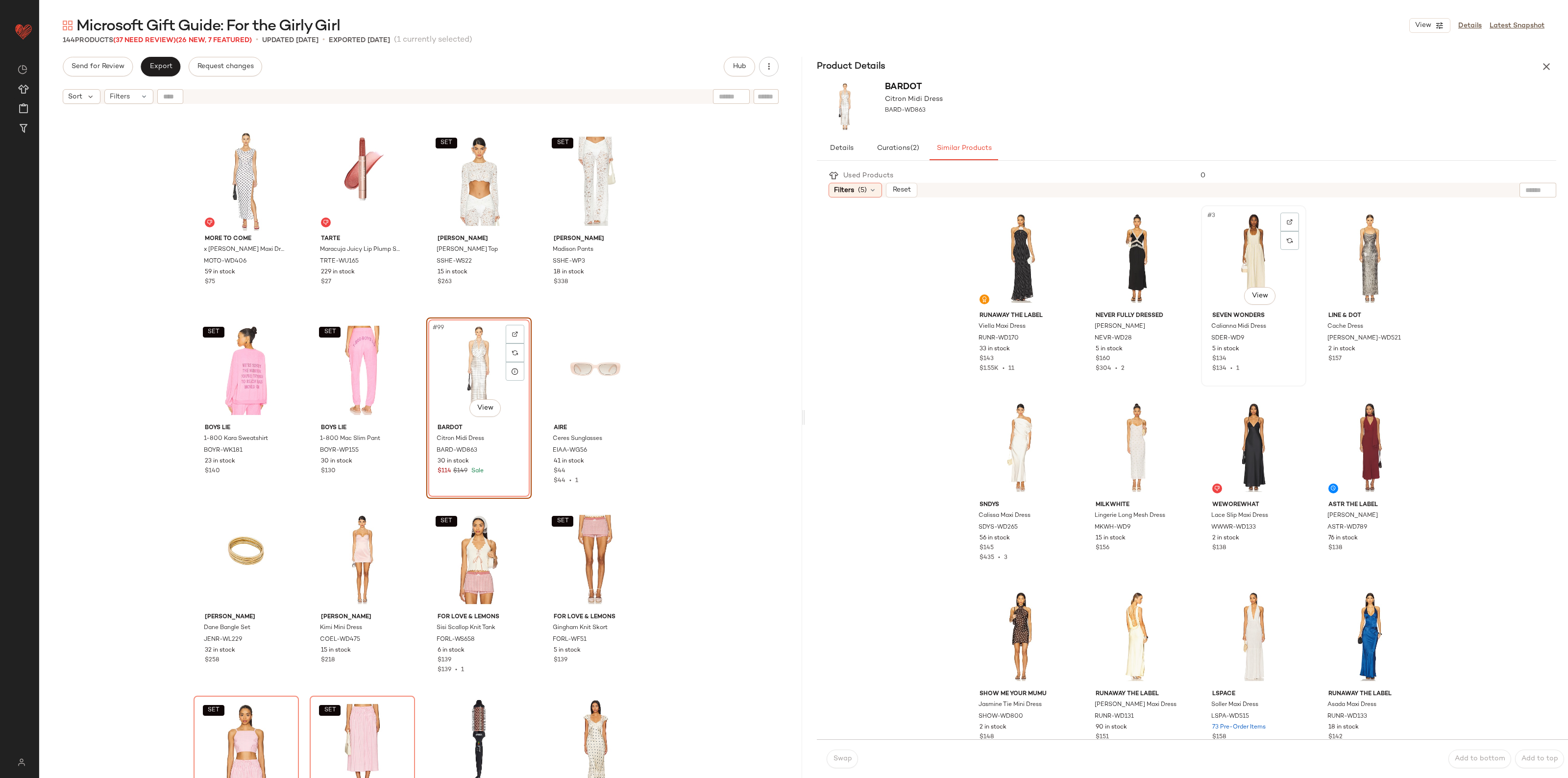
click at [1238, 244] on div "#3 View" at bounding box center [1253, 258] width 98 height 99
click at [1120, 435] on div "#6 View" at bounding box center [1137, 447] width 98 height 99
click at [837, 761] on span "Swap" at bounding box center [841, 759] width 19 height 8
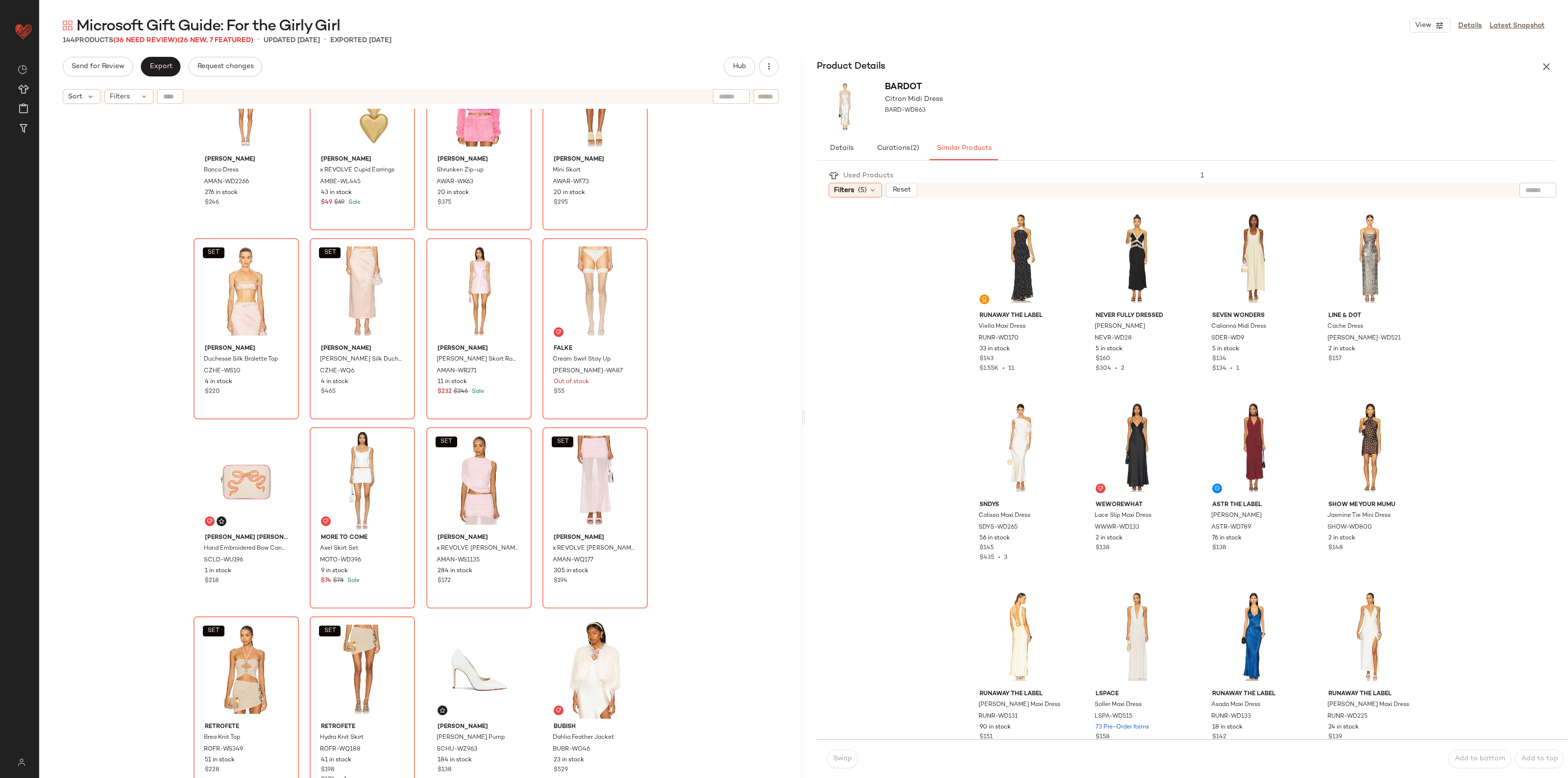
scroll to position [2136, 0]
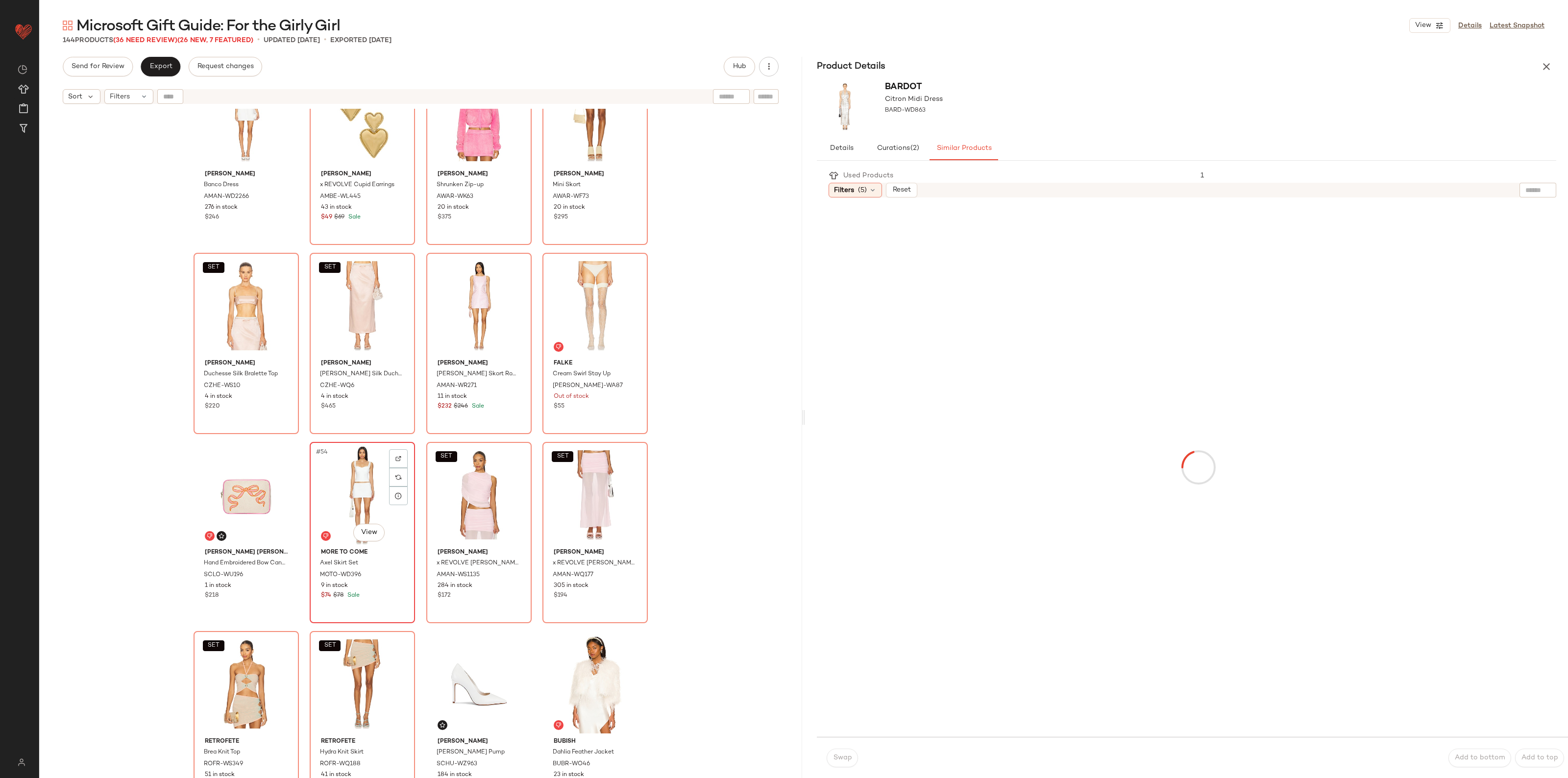
click at [351, 488] on div "#54 View" at bounding box center [362, 495] width 98 height 99
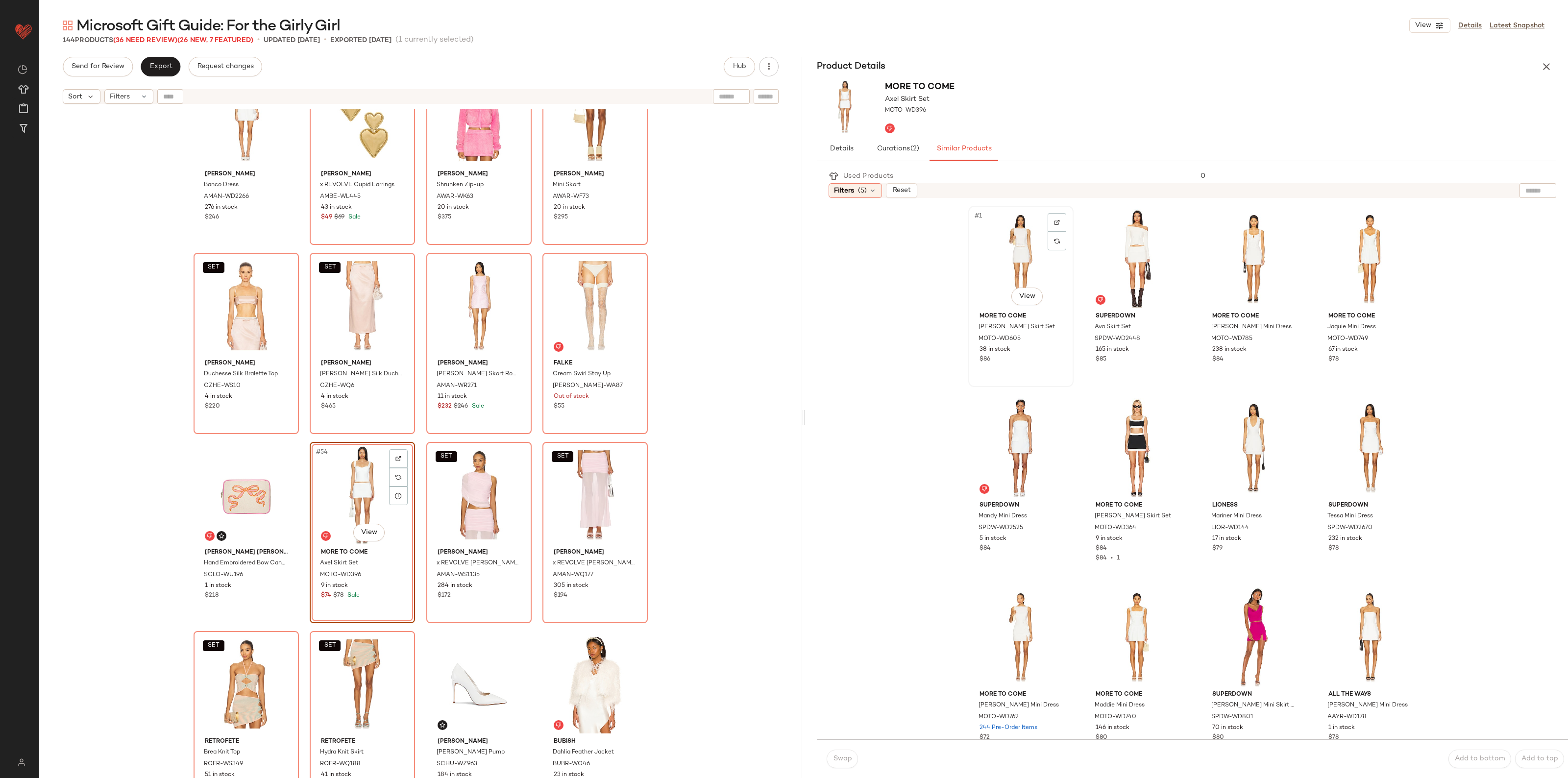
click at [998, 244] on div "#1 View" at bounding box center [1020, 258] width 98 height 99
click at [836, 758] on span "Swap" at bounding box center [841, 759] width 19 height 8
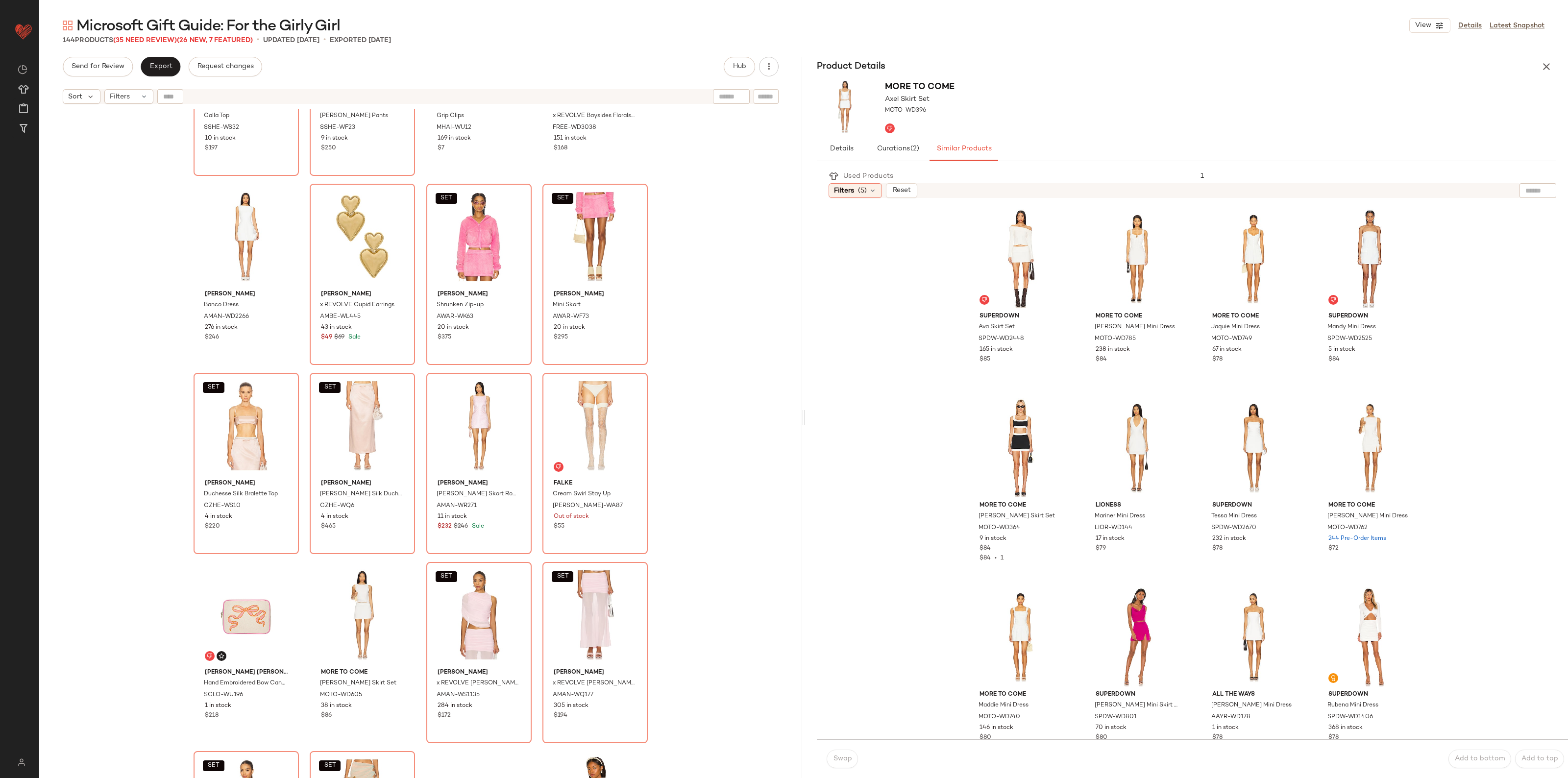
scroll to position [2014, 0]
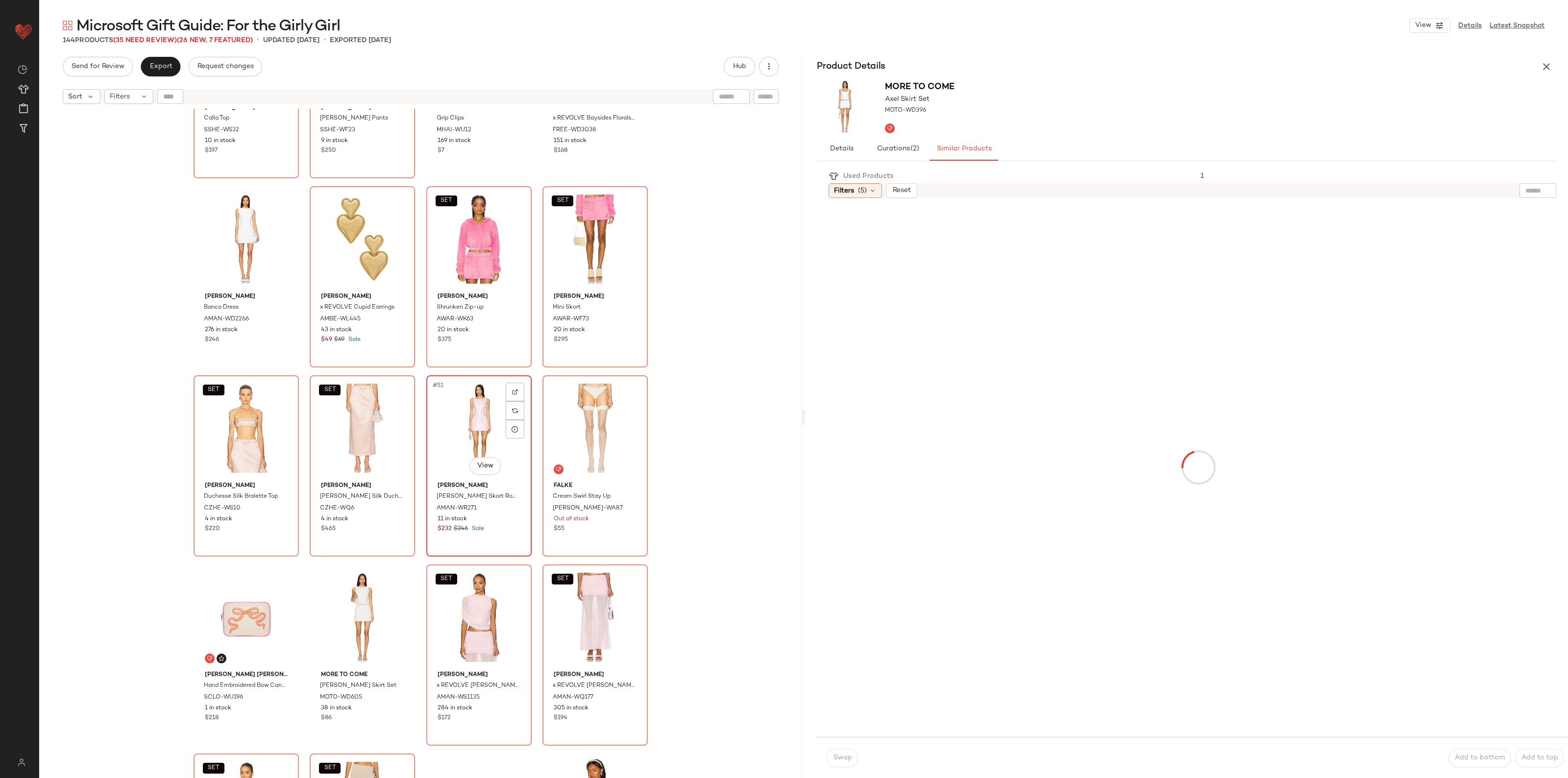
click at [495, 431] on div "#51 View" at bounding box center [479, 428] width 98 height 99
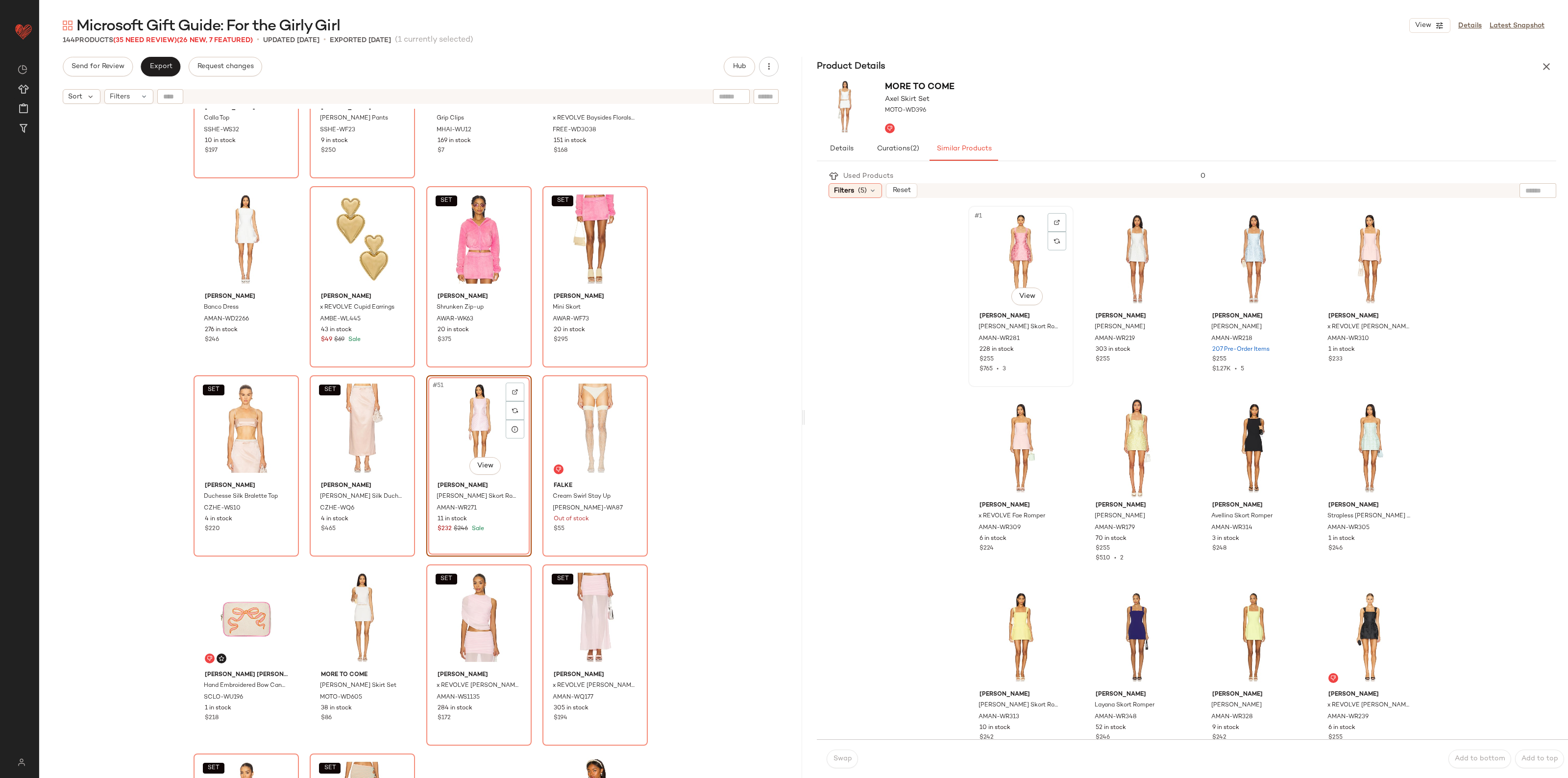
click at [987, 246] on div "#1 View" at bounding box center [1020, 258] width 98 height 99
click at [836, 767] on button "Swap" at bounding box center [842, 758] width 31 height 19
click at [840, 756] on span "Swap" at bounding box center [841, 759] width 19 height 8
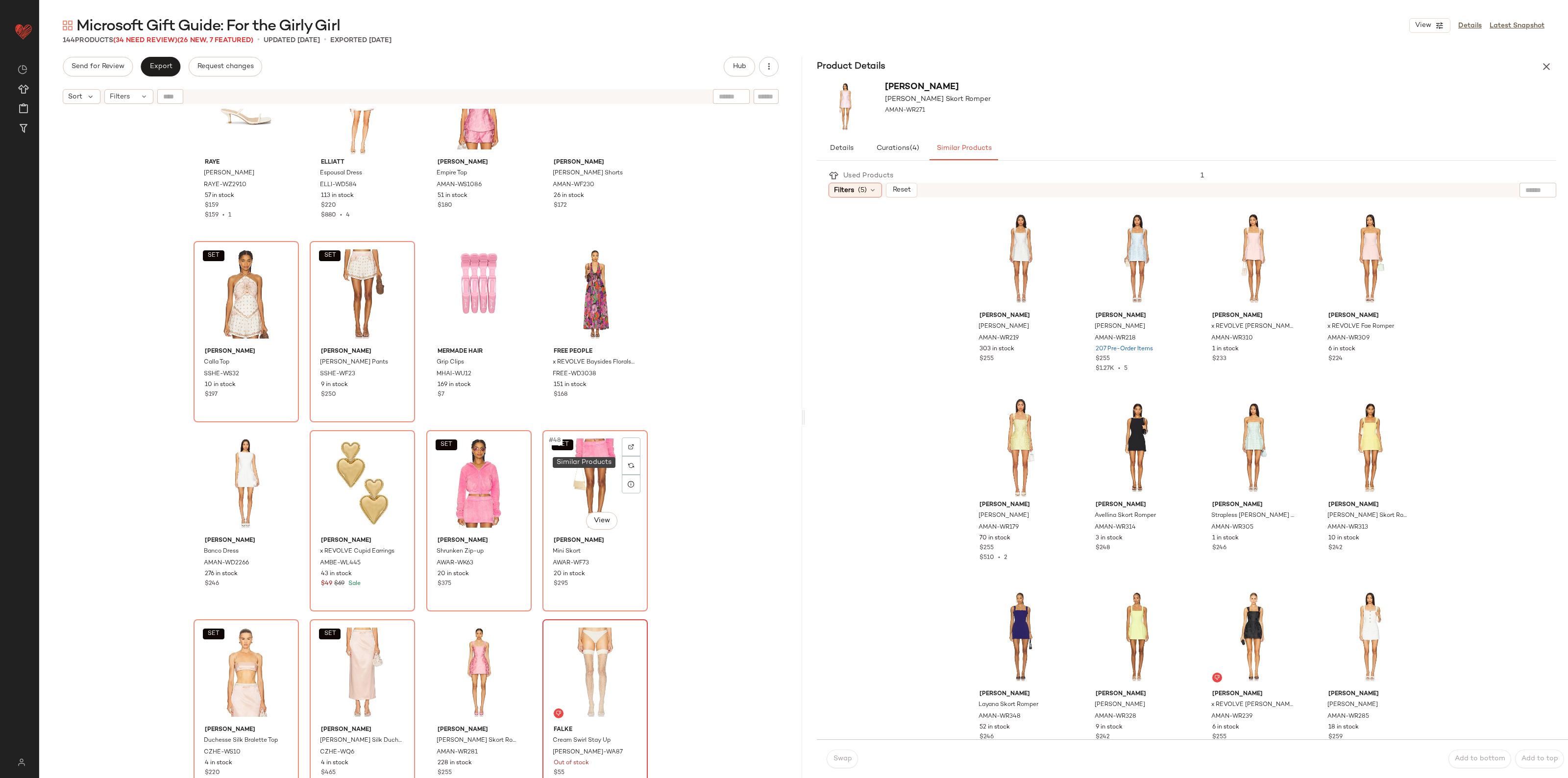
scroll to position [1768, 0]
click at [356, 476] on div "#46 View" at bounding box center [362, 484] width 98 height 99
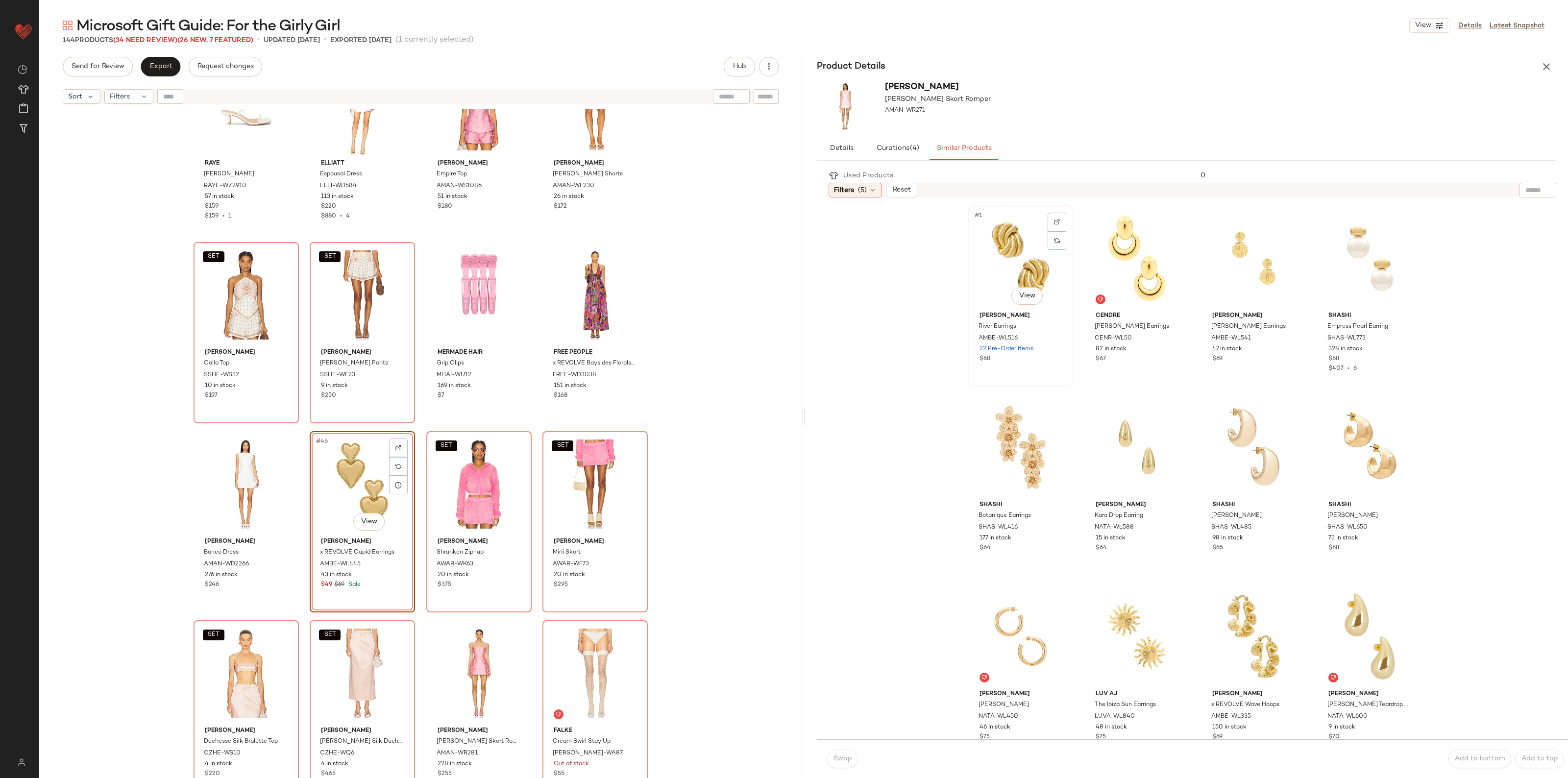
click at [1017, 246] on div "#1 View" at bounding box center [1020, 258] width 98 height 99
click at [841, 763] on span "Swap" at bounding box center [841, 759] width 19 height 8
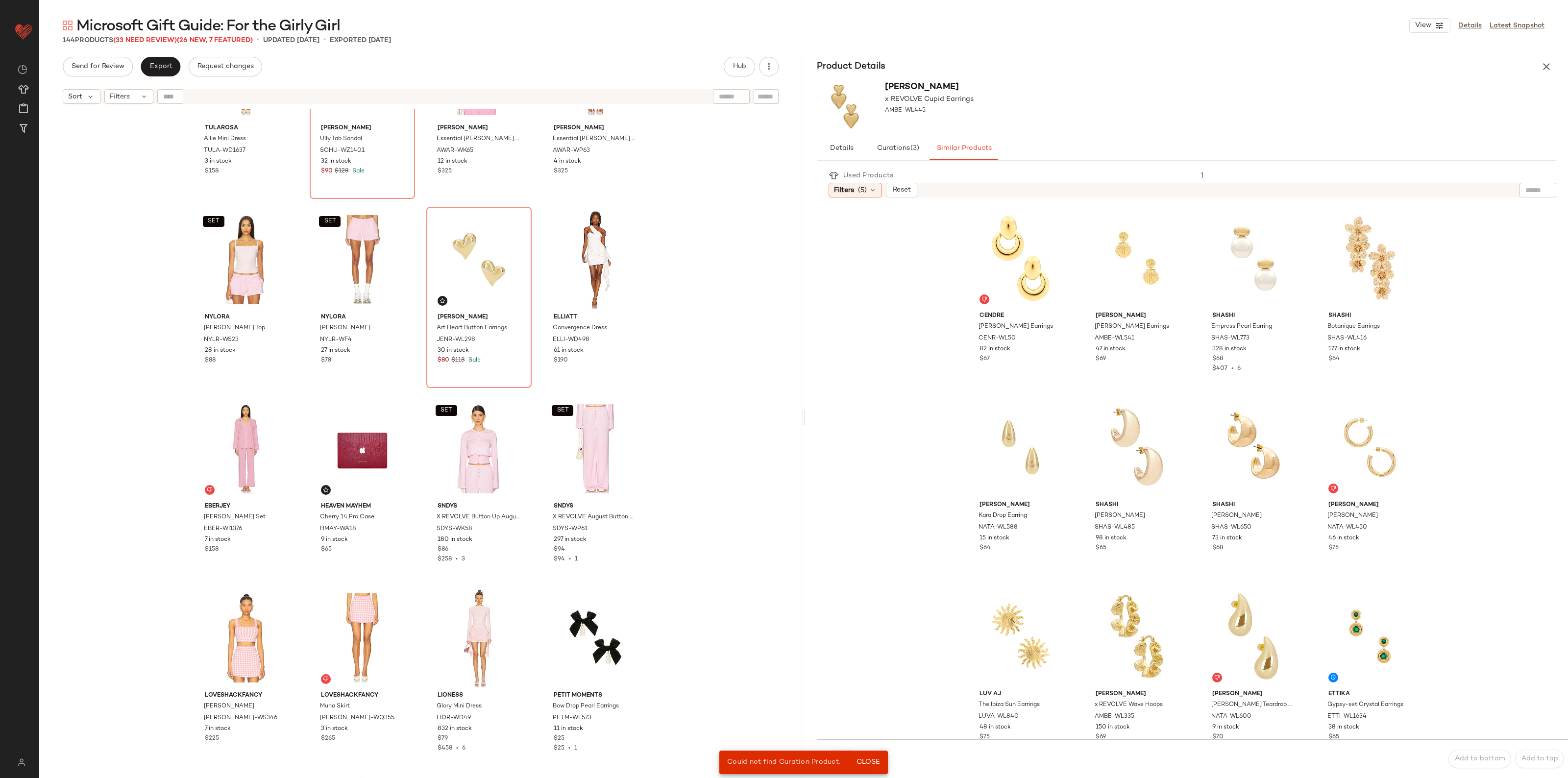
scroll to position [972, 0]
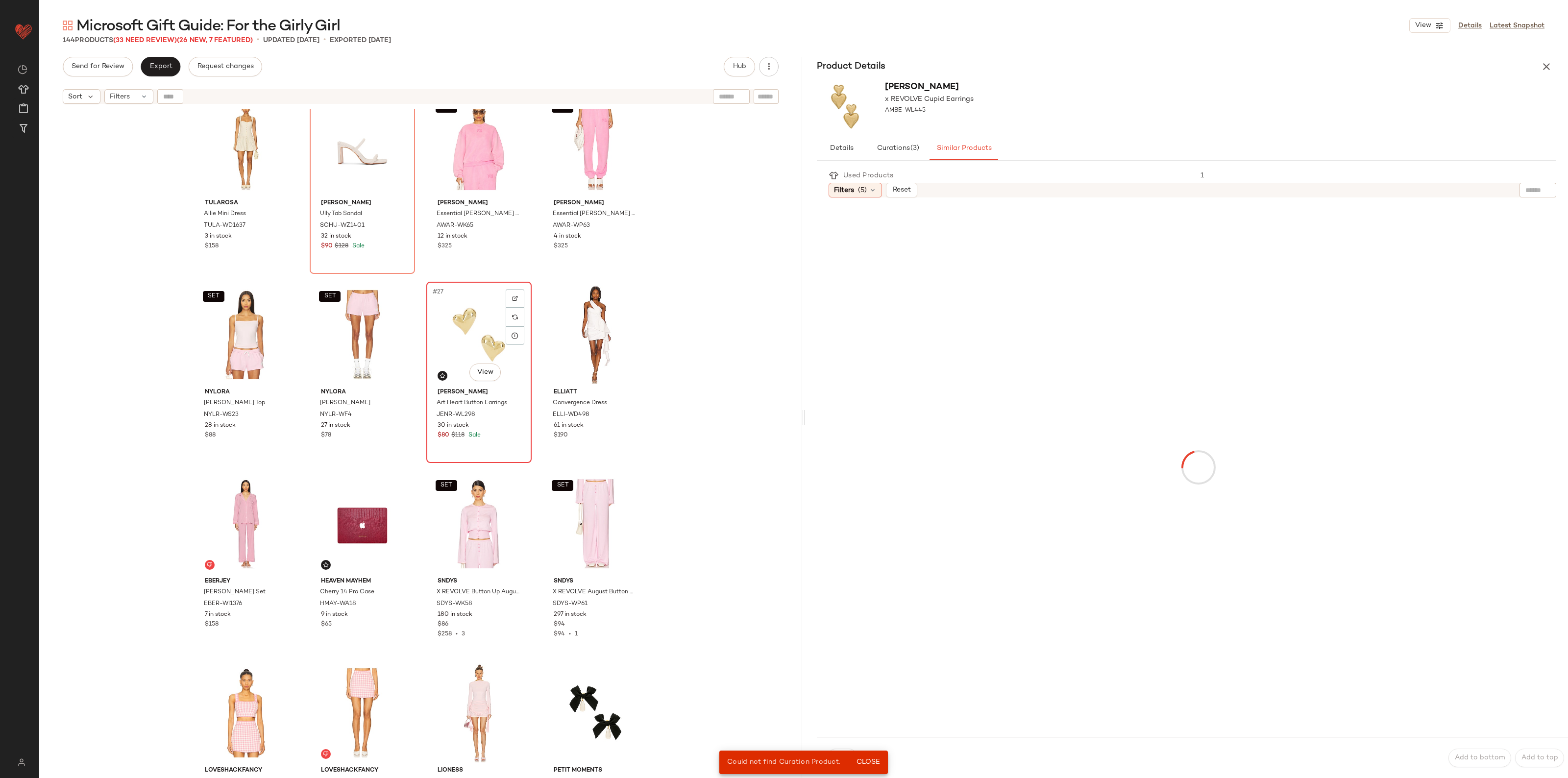
click at [468, 327] on div "#27 View" at bounding box center [479, 334] width 98 height 99
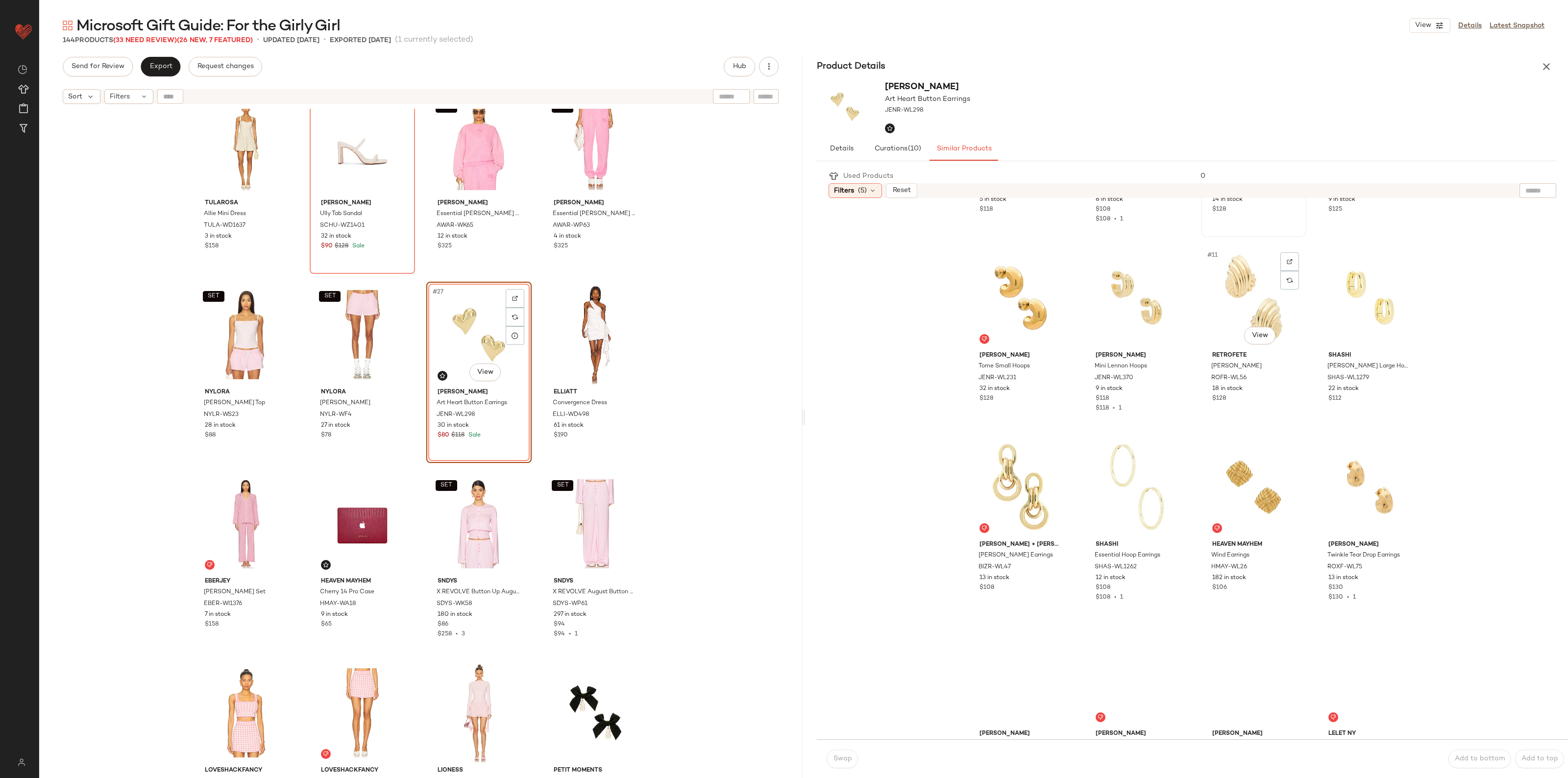
scroll to position [367, 0]
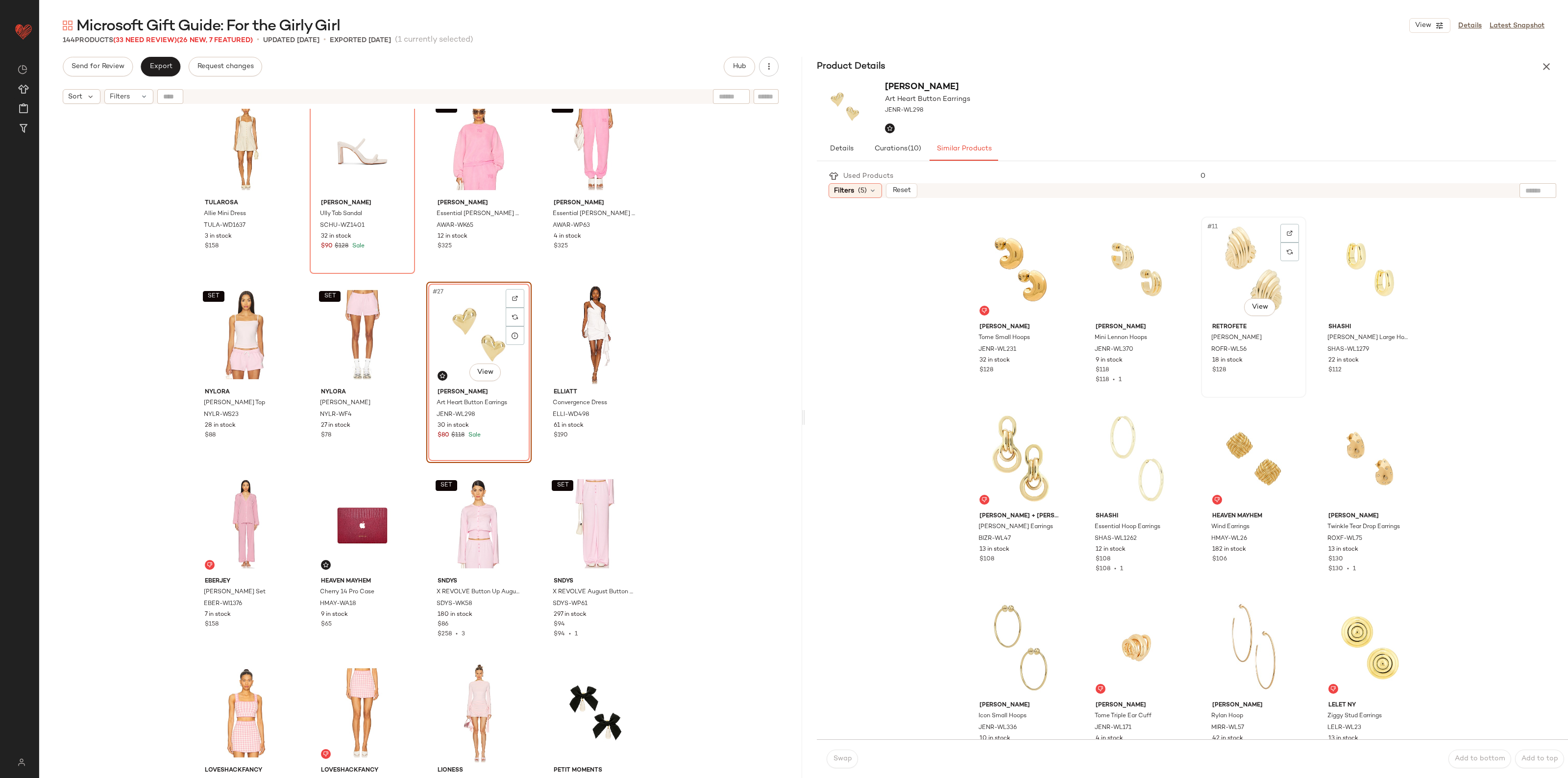
click at [1229, 228] on div "#11 View" at bounding box center [1253, 269] width 98 height 99
click at [853, 752] on button "Swap" at bounding box center [842, 758] width 31 height 19
click at [843, 766] on button "Swap" at bounding box center [842, 758] width 31 height 19
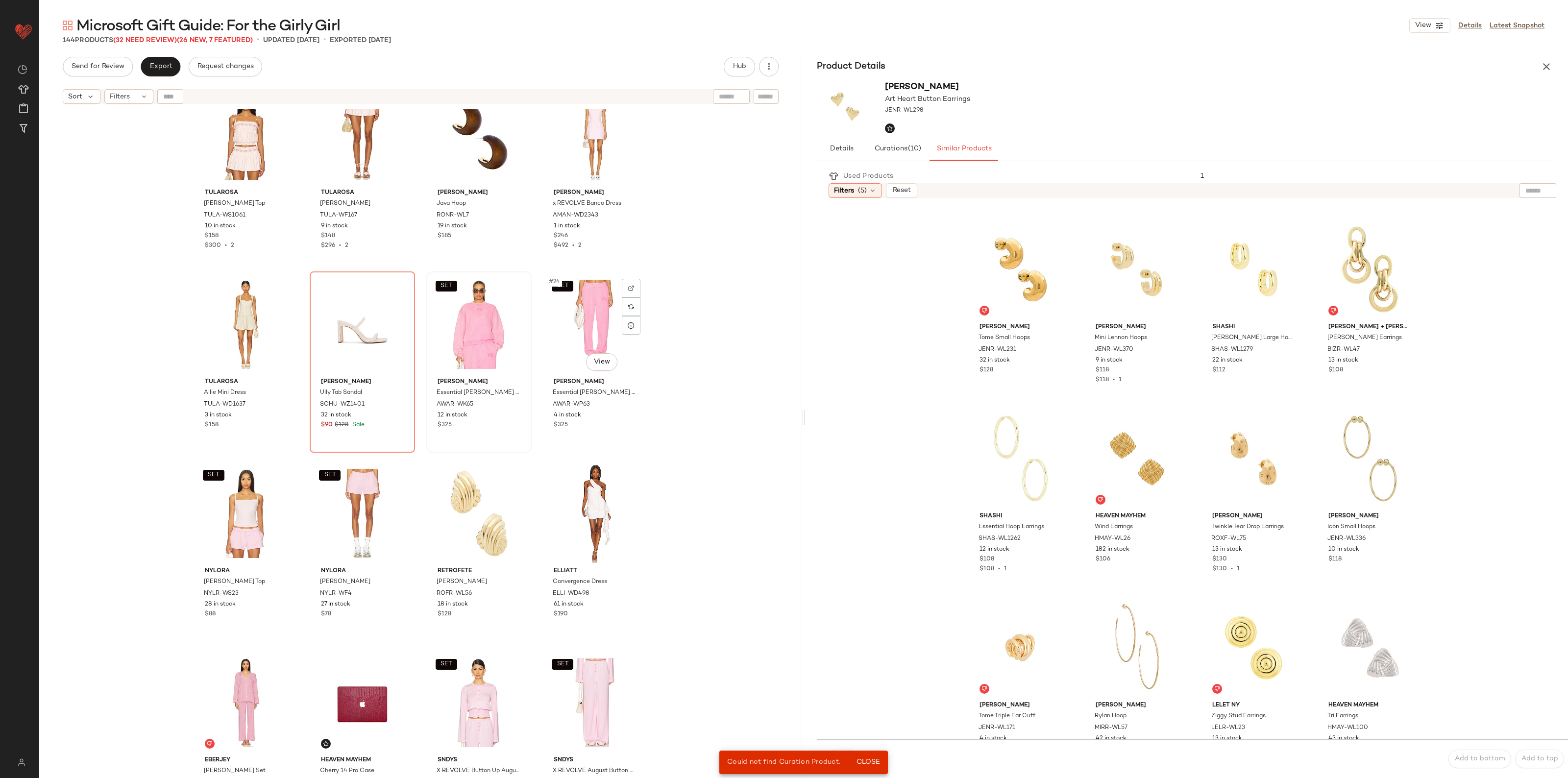
scroll to position [788, 0]
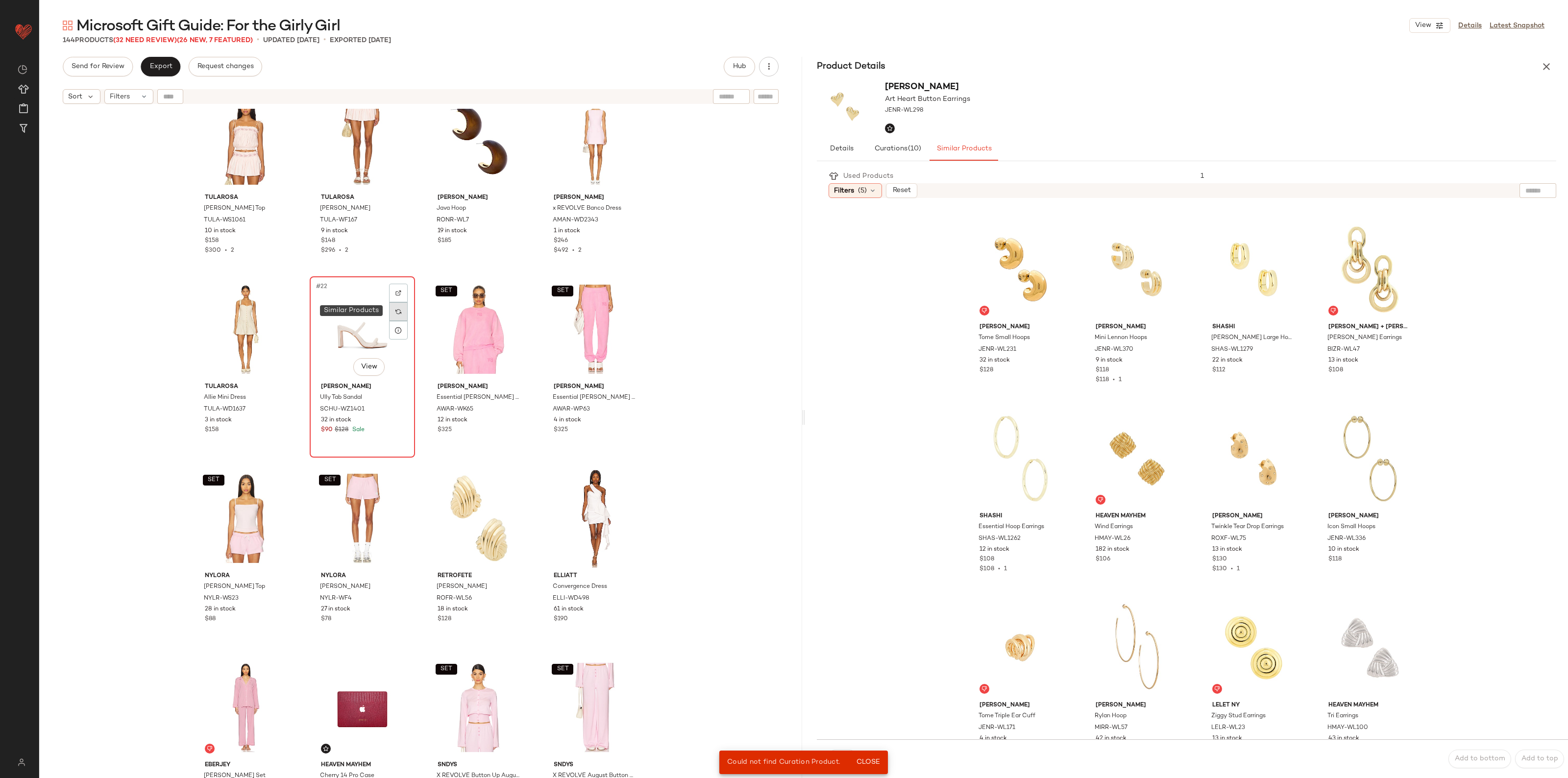
click at [398, 311] on img at bounding box center [399, 311] width 6 height 6
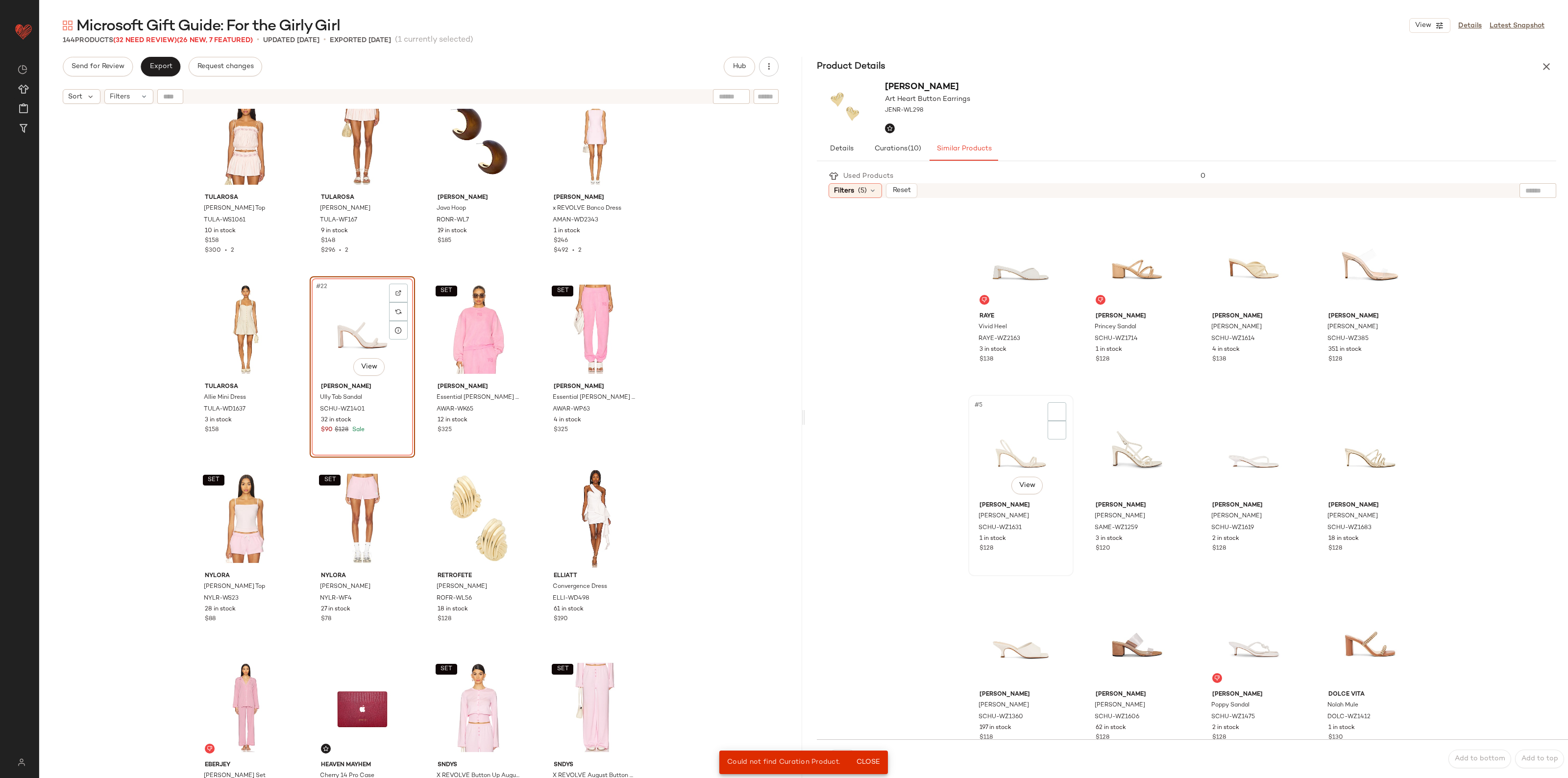
click at [1014, 455] on div "#5 View" at bounding box center [1020, 448] width 98 height 99
click at [871, 757] on button "Close" at bounding box center [868, 762] width 31 height 18
click at [851, 758] on button "Swap" at bounding box center [842, 758] width 31 height 19
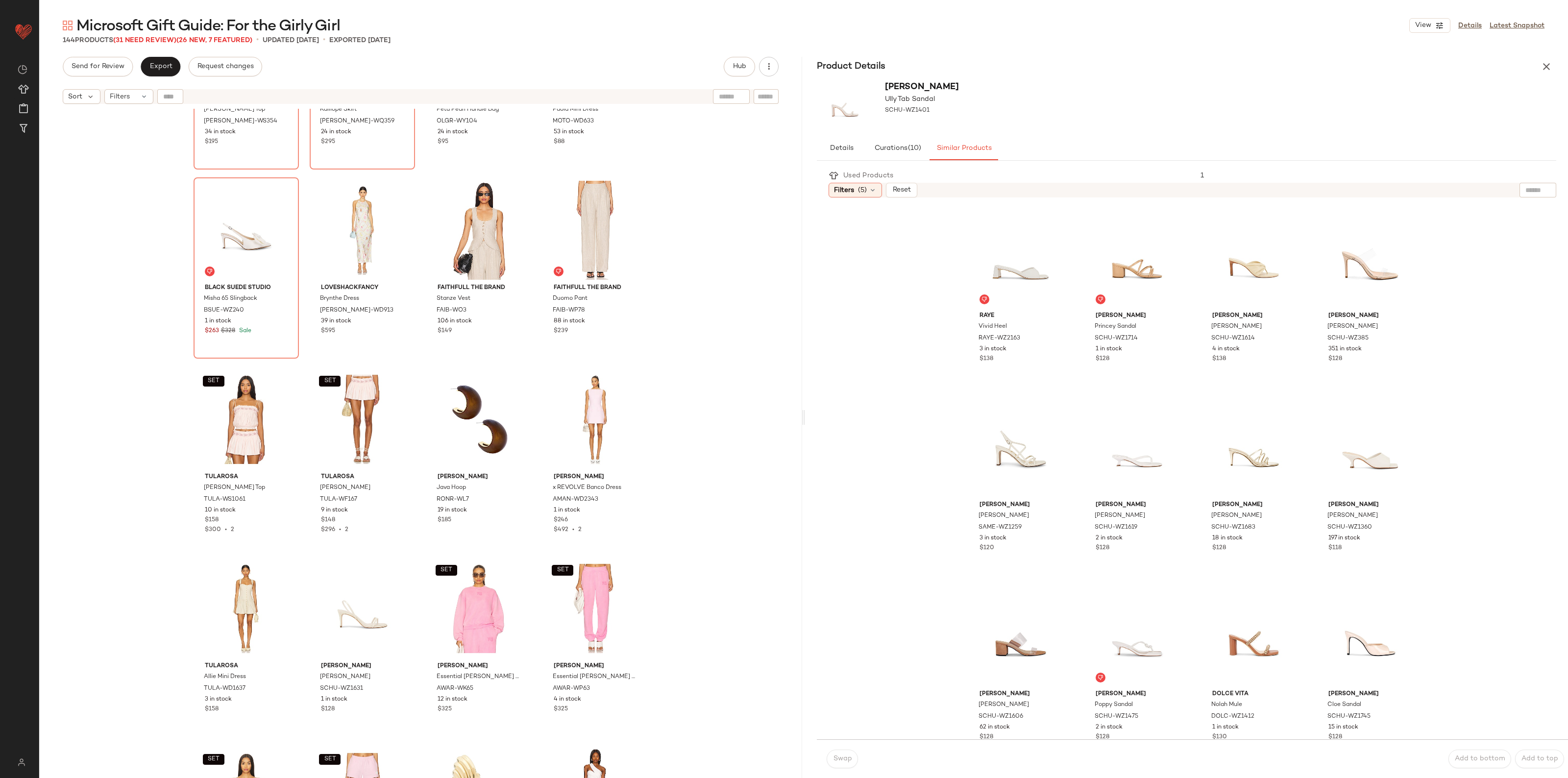
scroll to position [481, 0]
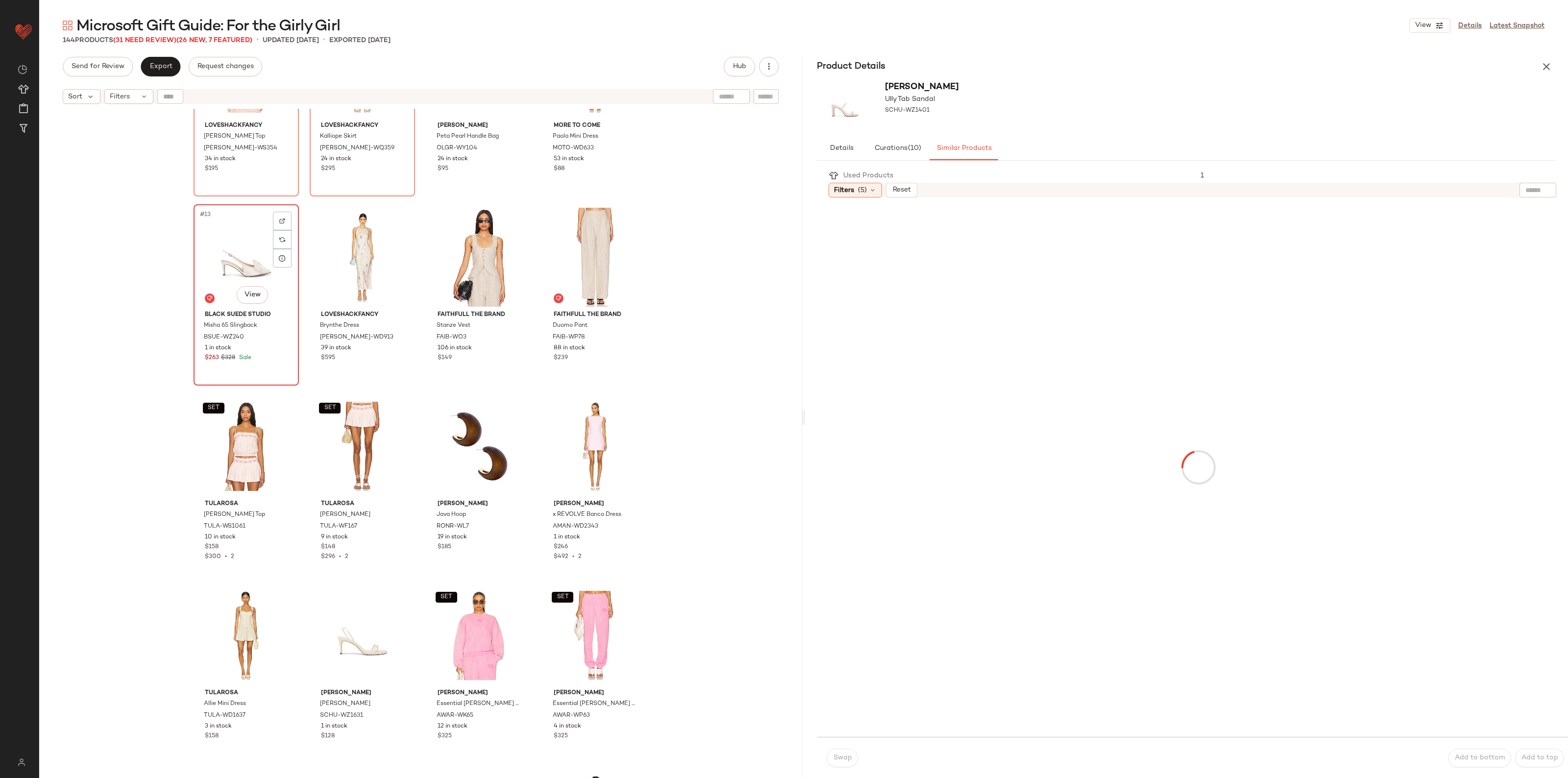
click at [232, 255] on div "#13 View" at bounding box center [246, 257] width 98 height 99
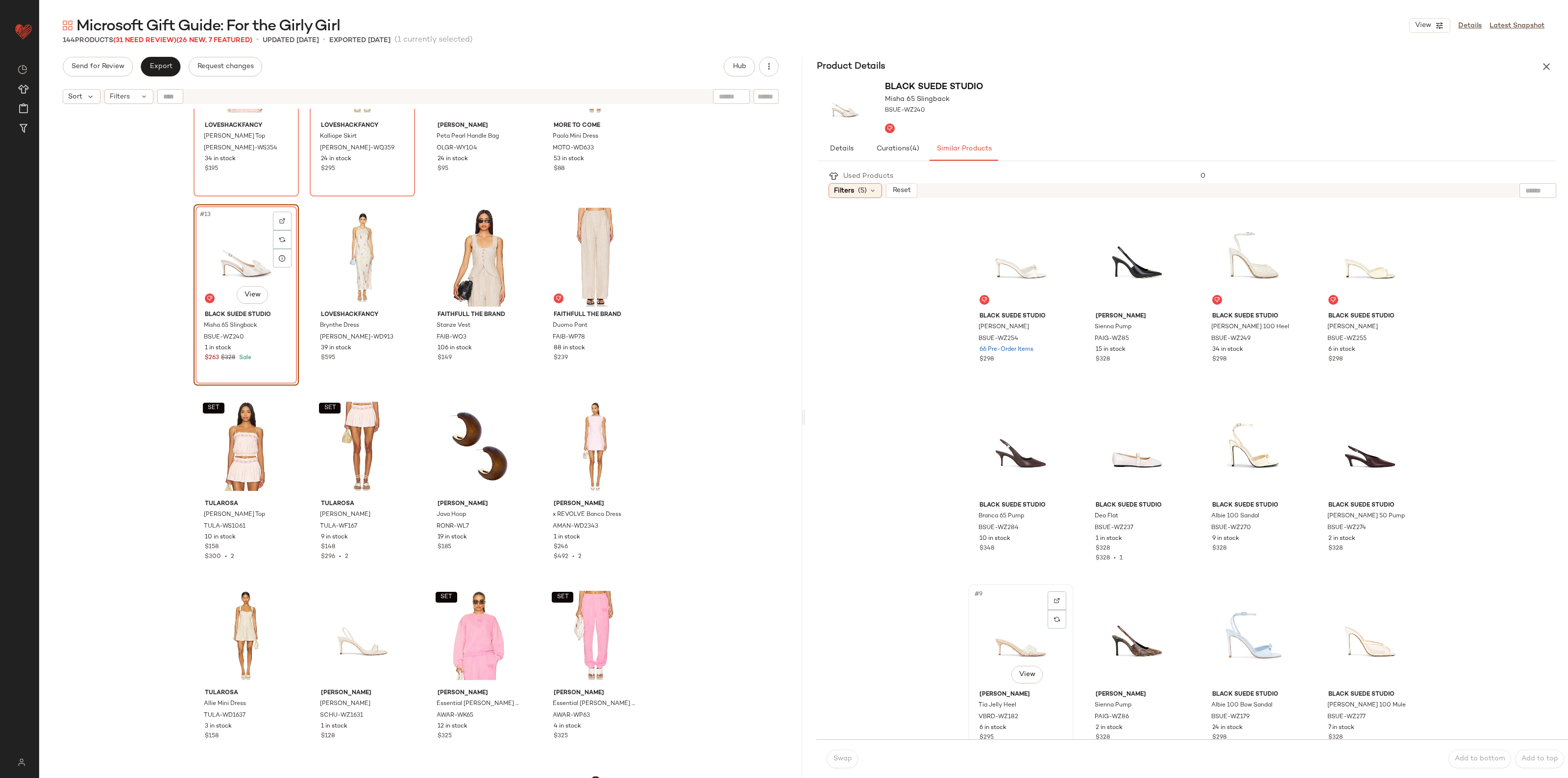
click at [1029, 631] on div "#9 View" at bounding box center [1020, 637] width 98 height 99
click at [848, 762] on span "Swap" at bounding box center [841, 759] width 19 height 8
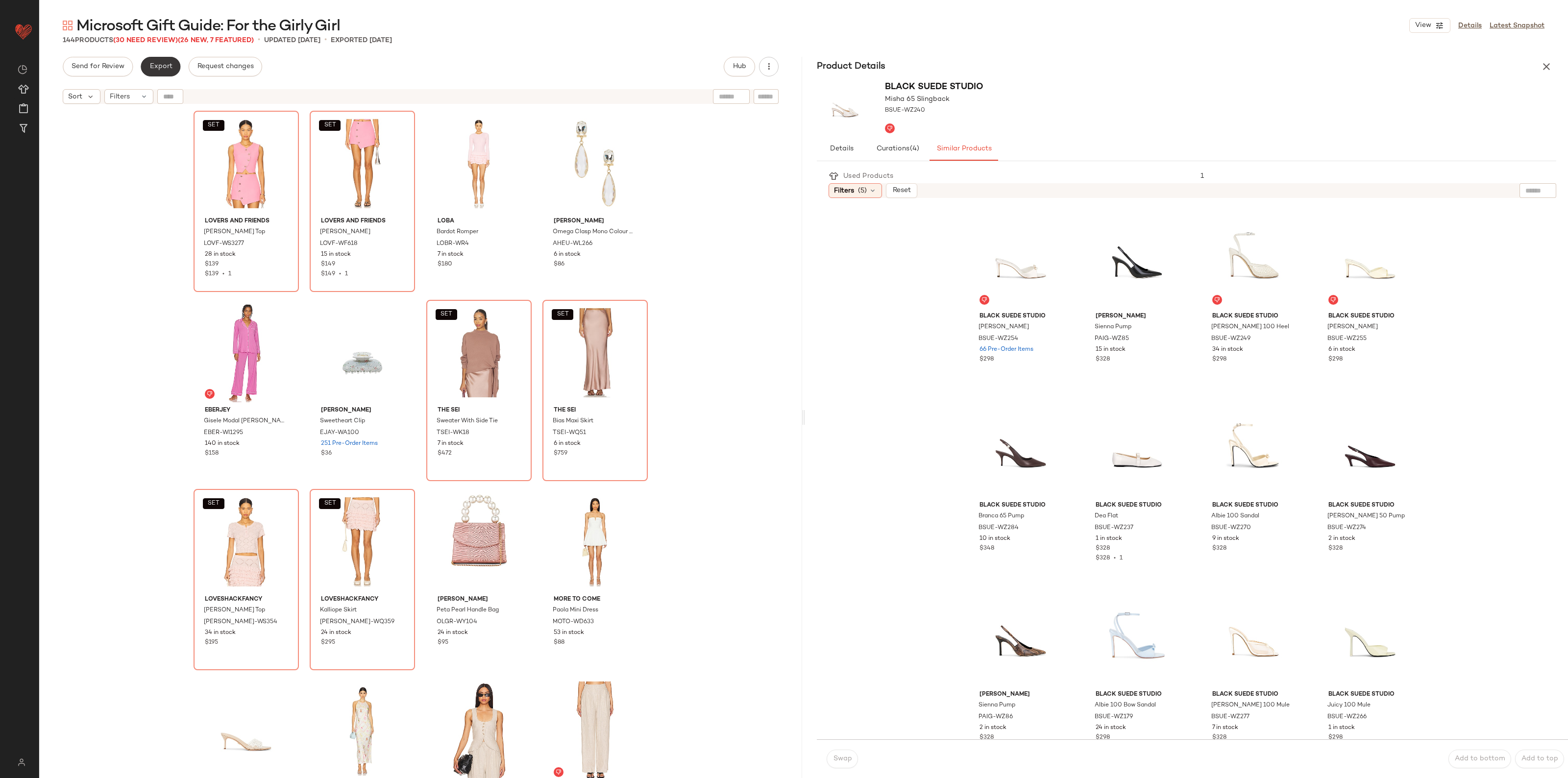
click at [162, 74] on button "Export" at bounding box center [160, 67] width 39 height 20
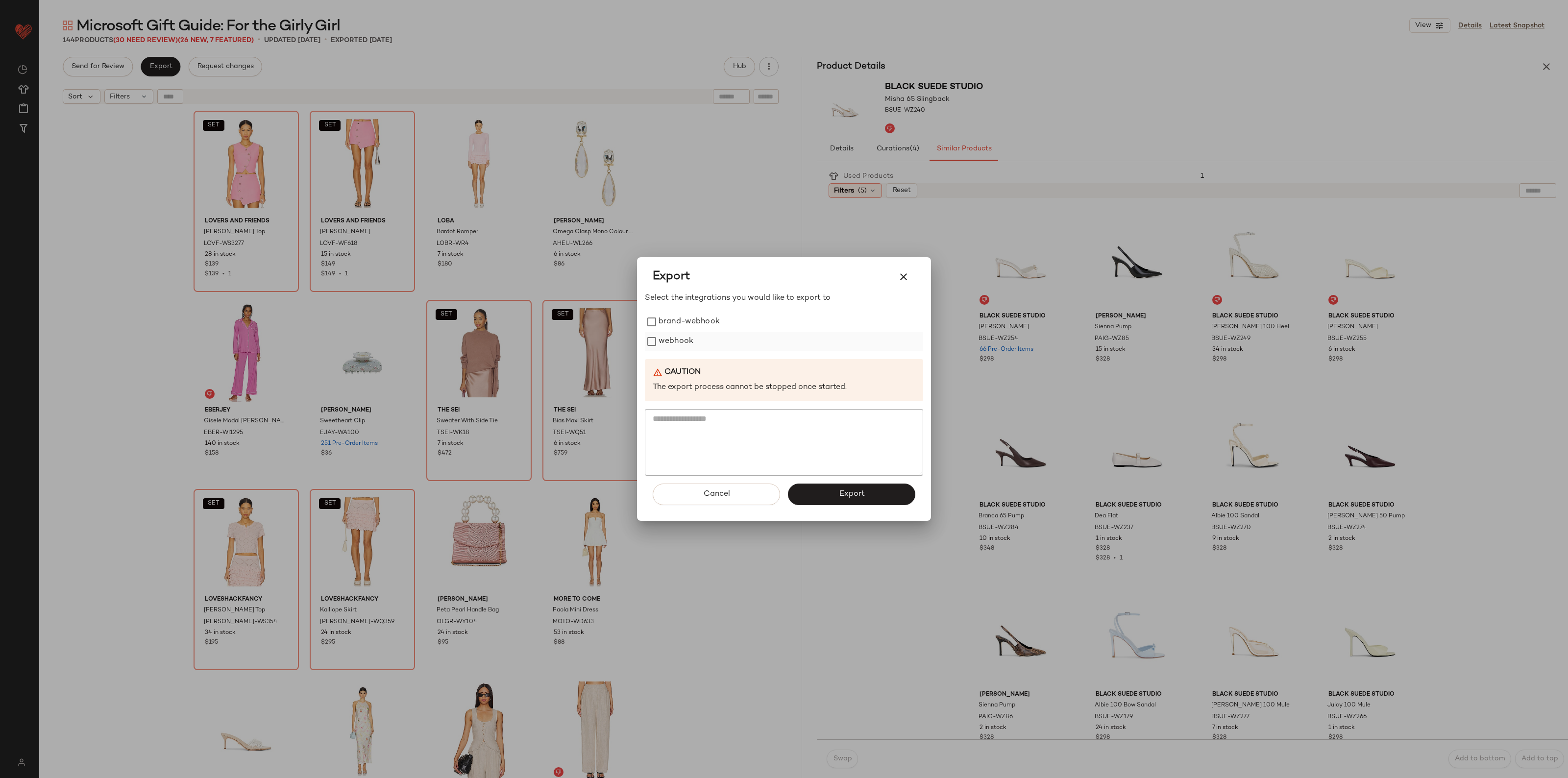
click at [677, 337] on label "webhook" at bounding box center [676, 342] width 34 height 20
click at [833, 495] on button "Export" at bounding box center [851, 494] width 128 height 22
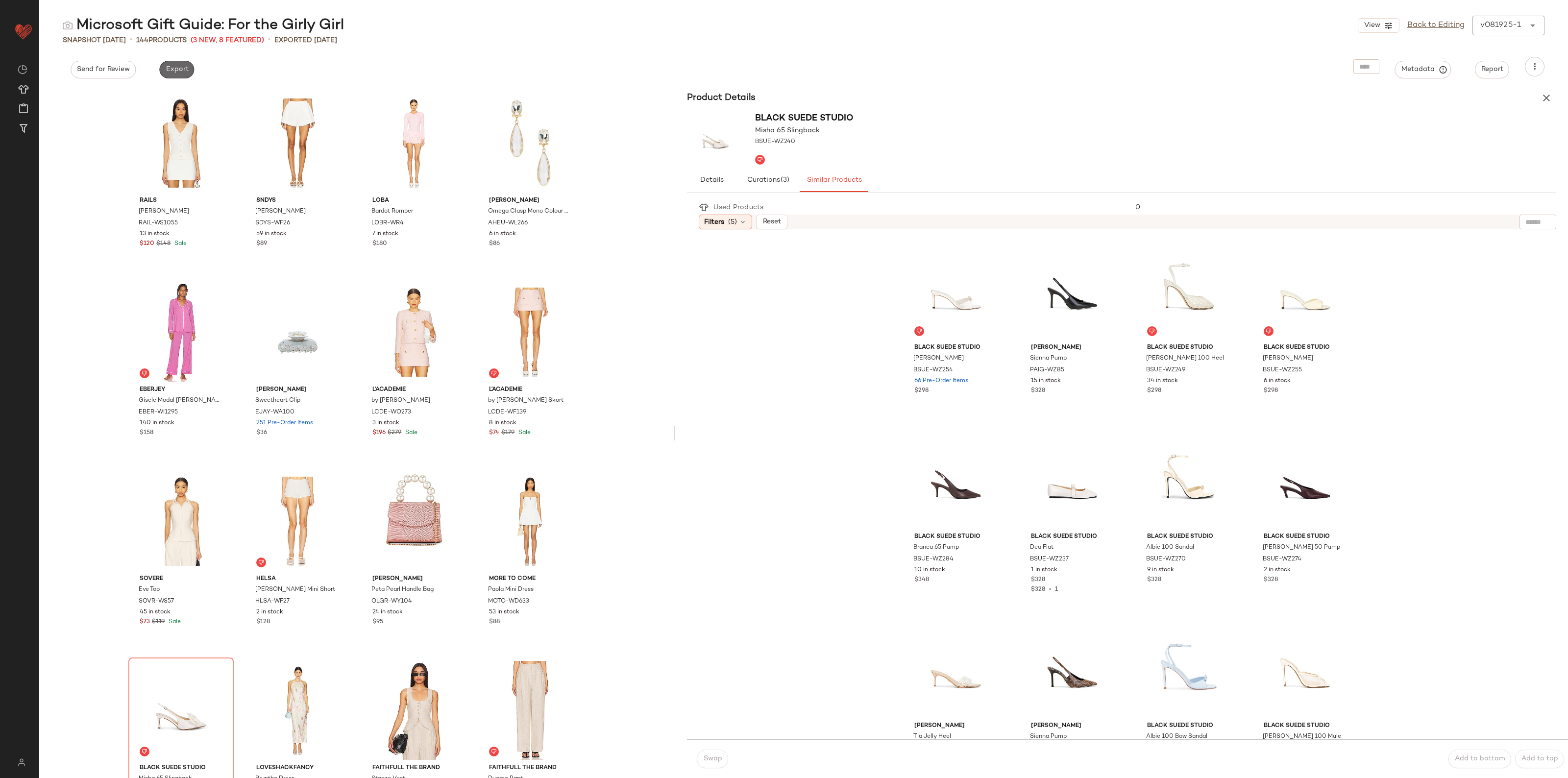
click at [172, 67] on span "Export" at bounding box center [176, 70] width 23 height 8
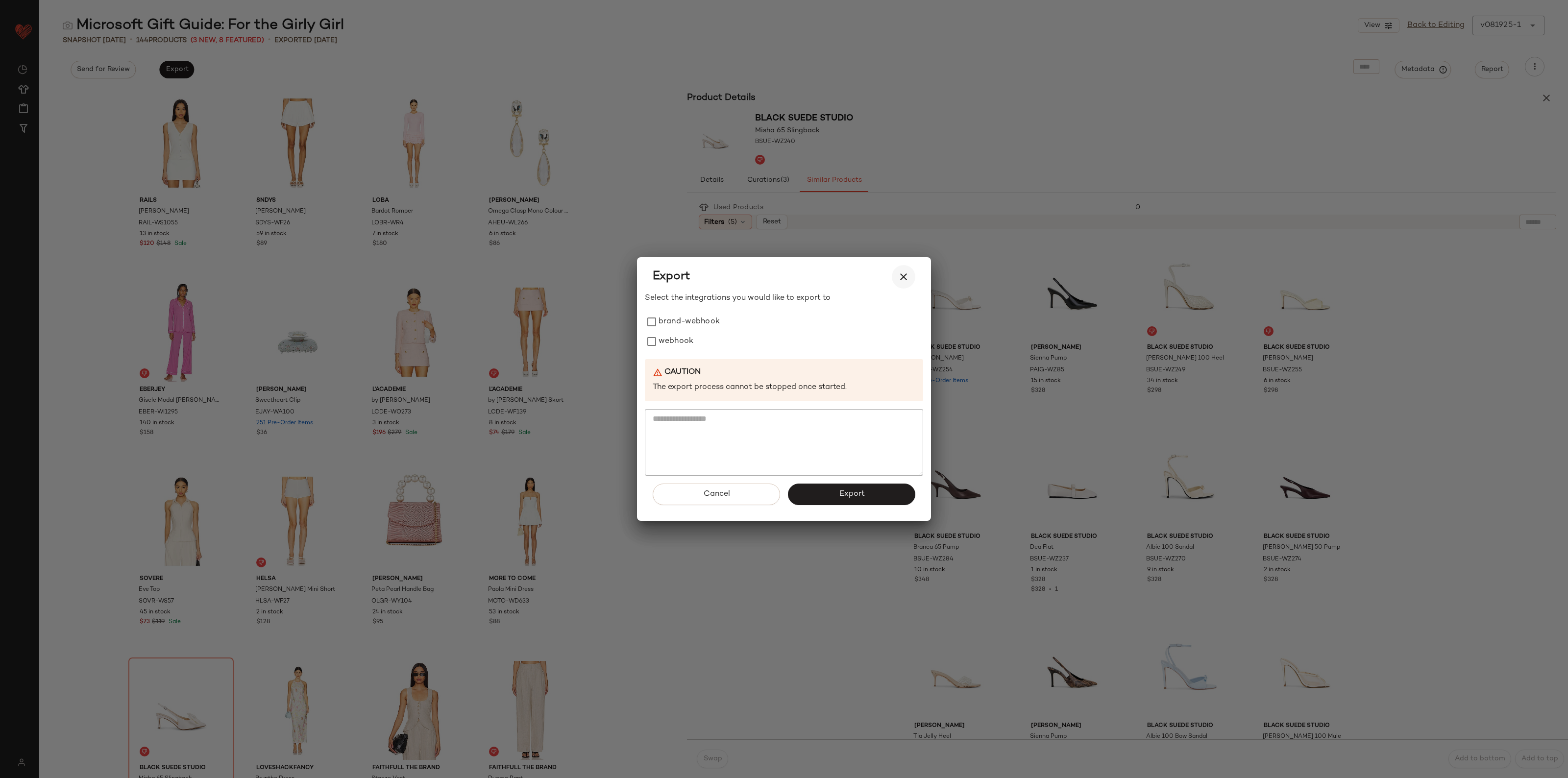
click at [905, 274] on icon "button" at bounding box center [903, 277] width 12 height 12
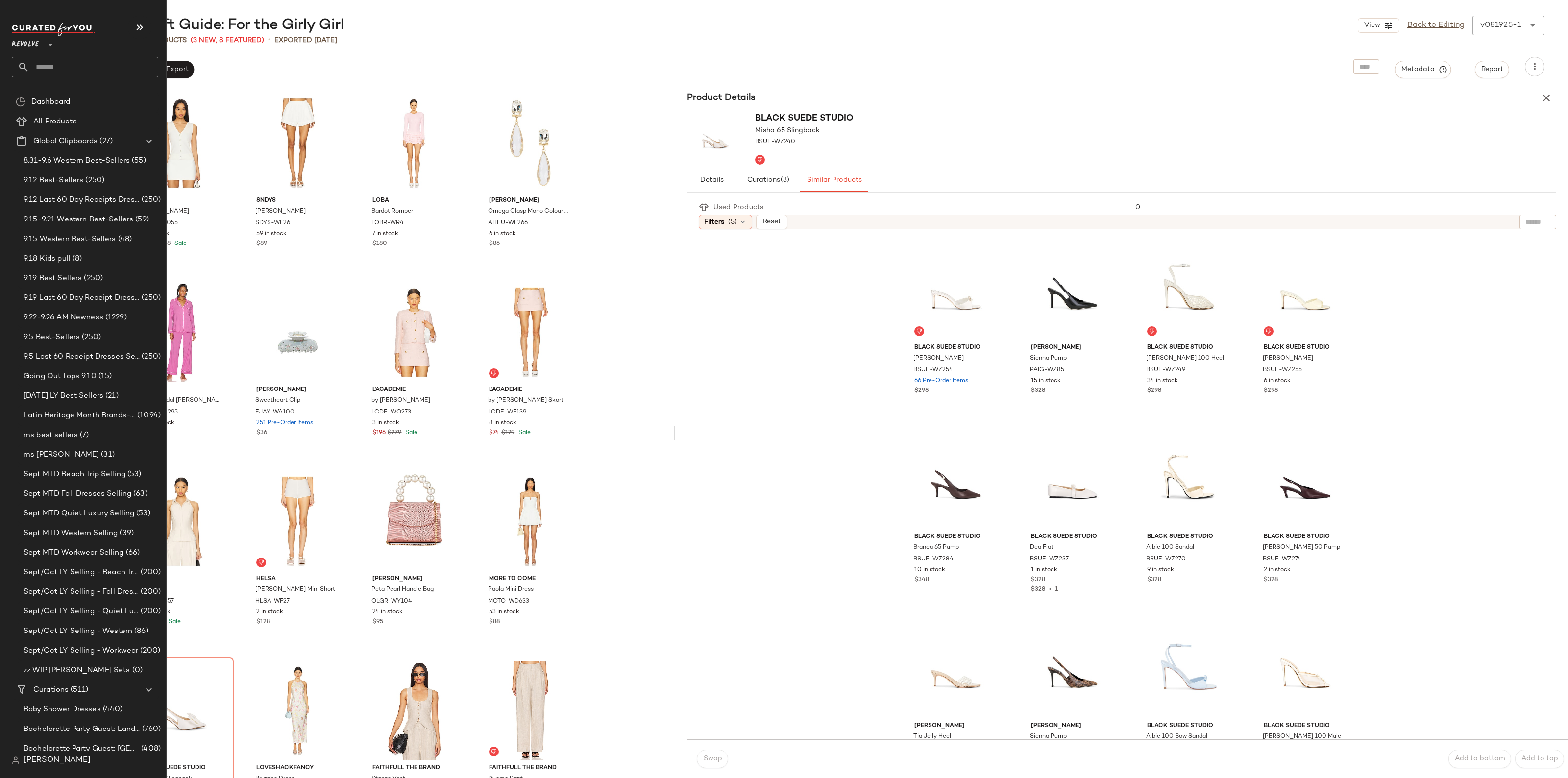
click at [72, 64] on input "text" at bounding box center [93, 67] width 129 height 21
type input "*********"
click at [75, 90] on span "Microsoft BigTen:" at bounding box center [48, 95] width 57 height 10
click at [94, 70] on input "text" at bounding box center [93, 67] width 129 height 21
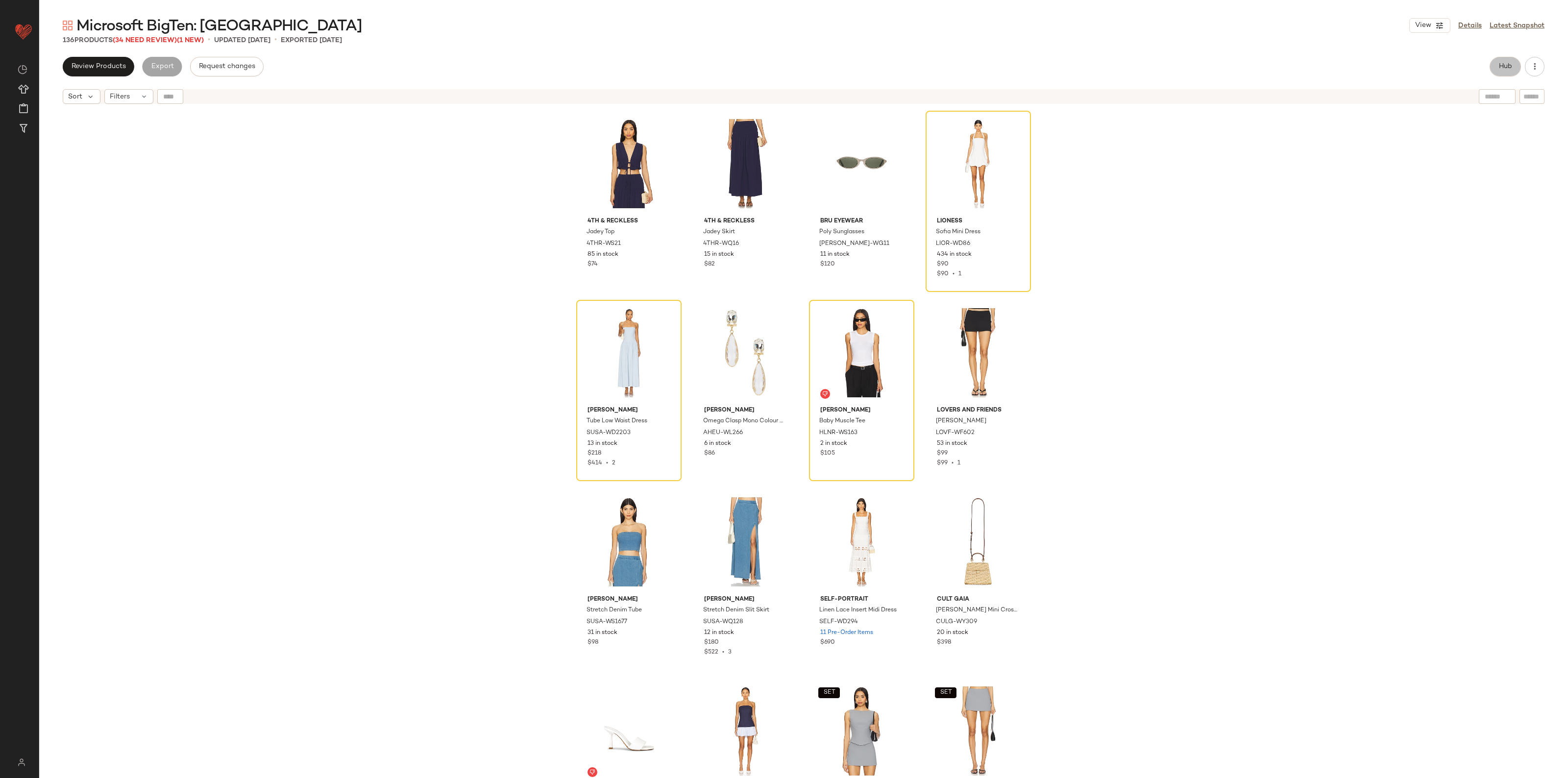
click at [1502, 70] on span "Hub" at bounding box center [1505, 67] width 14 height 8
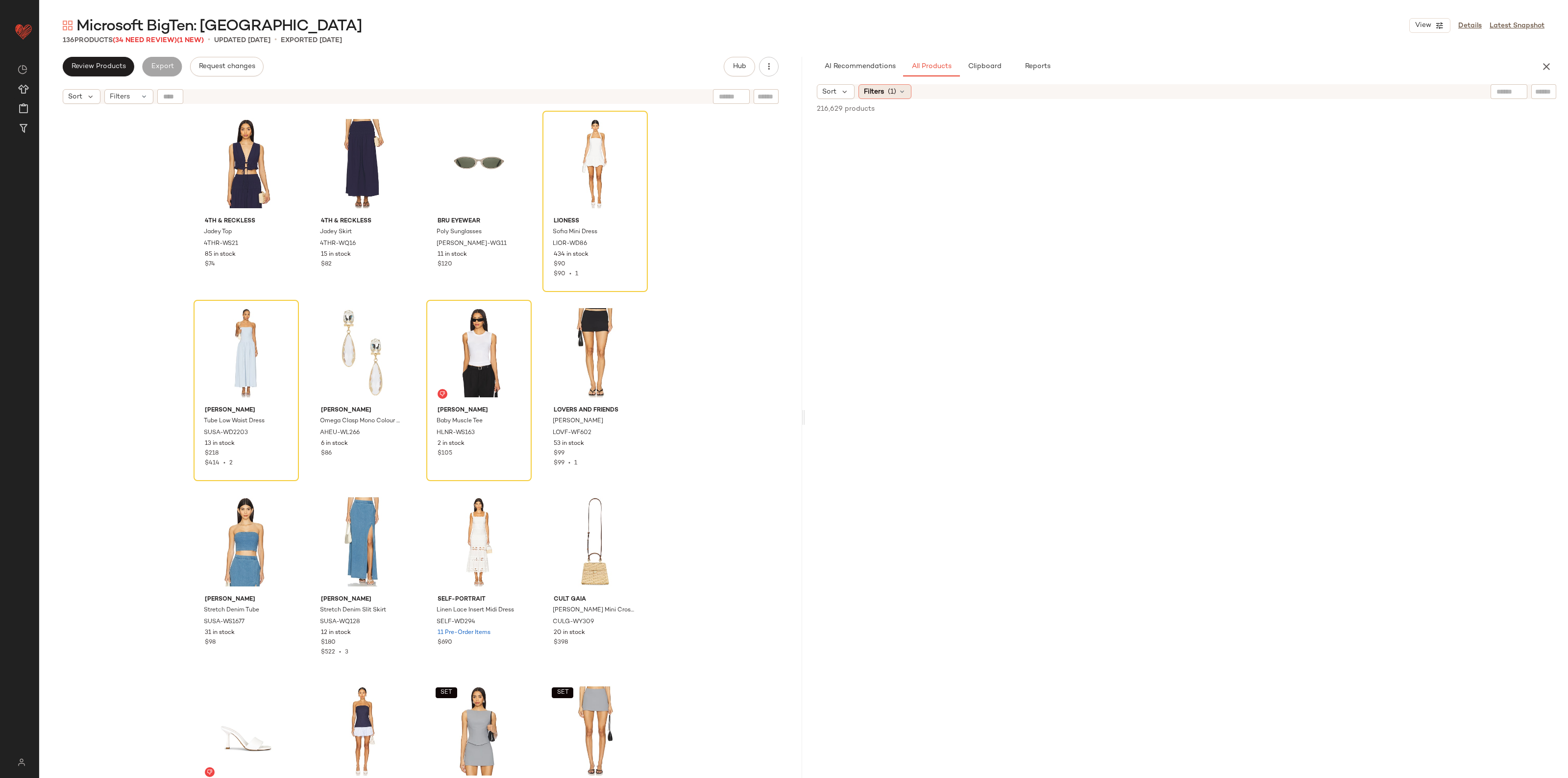
click at [874, 98] on div "Filters (1)" at bounding box center [885, 91] width 53 height 15
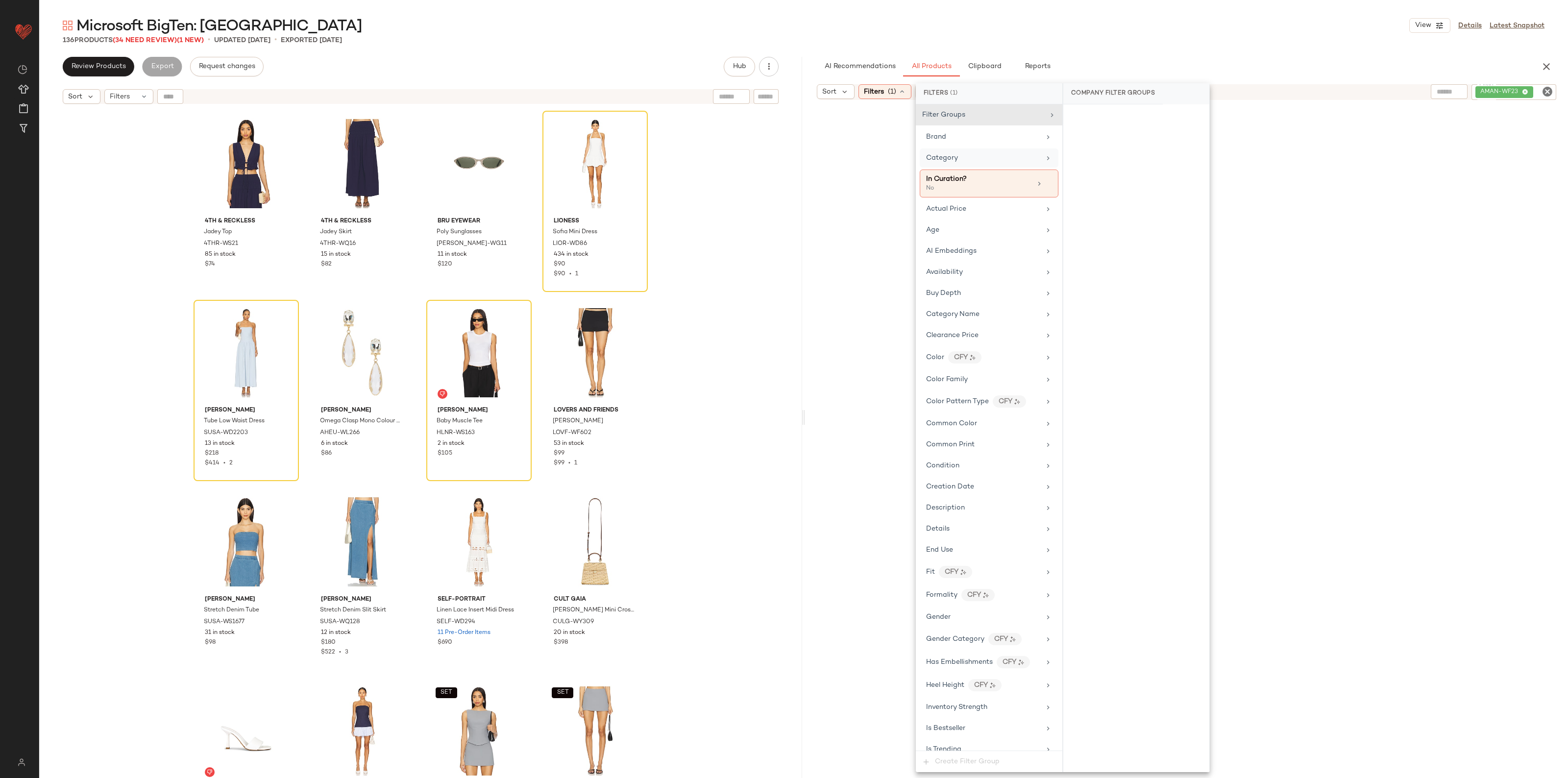
click at [1000, 160] on div "Category" at bounding box center [983, 158] width 114 height 10
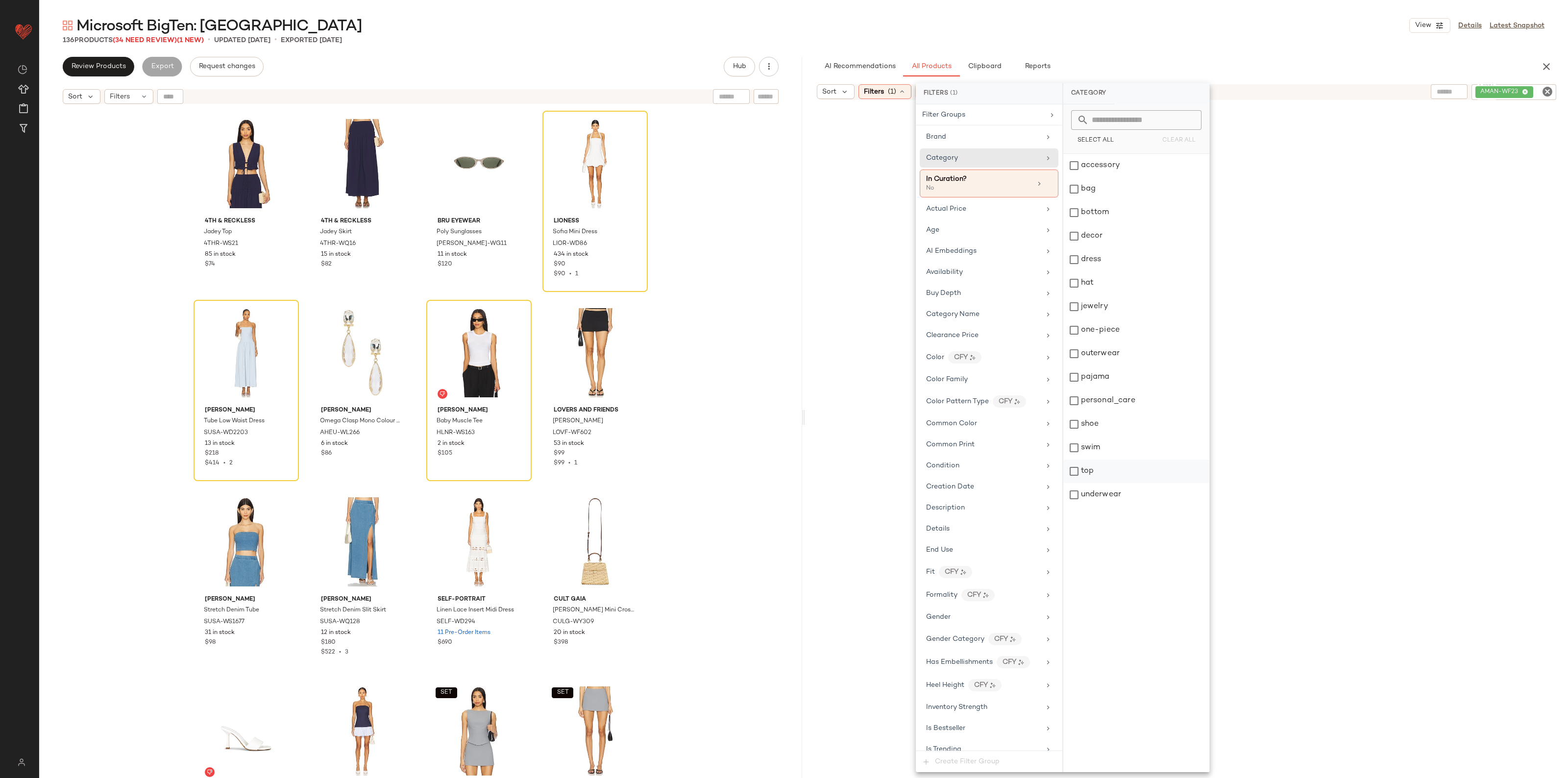
click at [1103, 462] on div "top" at bounding box center [1136, 472] width 146 height 24
click at [1099, 204] on div "bottom" at bounding box center [1136, 213] width 146 height 24
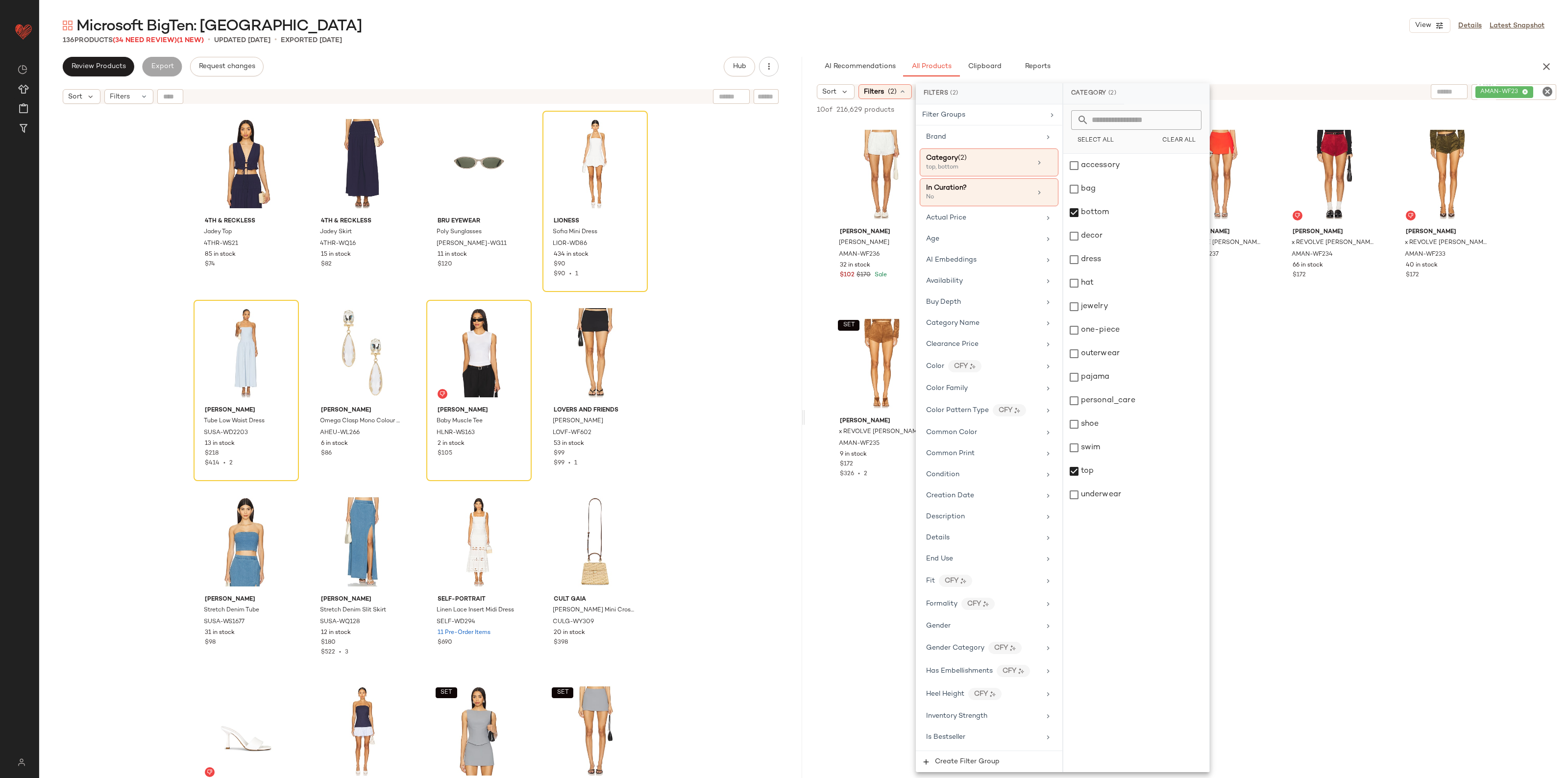
click at [1546, 94] on icon "Clear Filter" at bounding box center [1547, 91] width 12 height 12
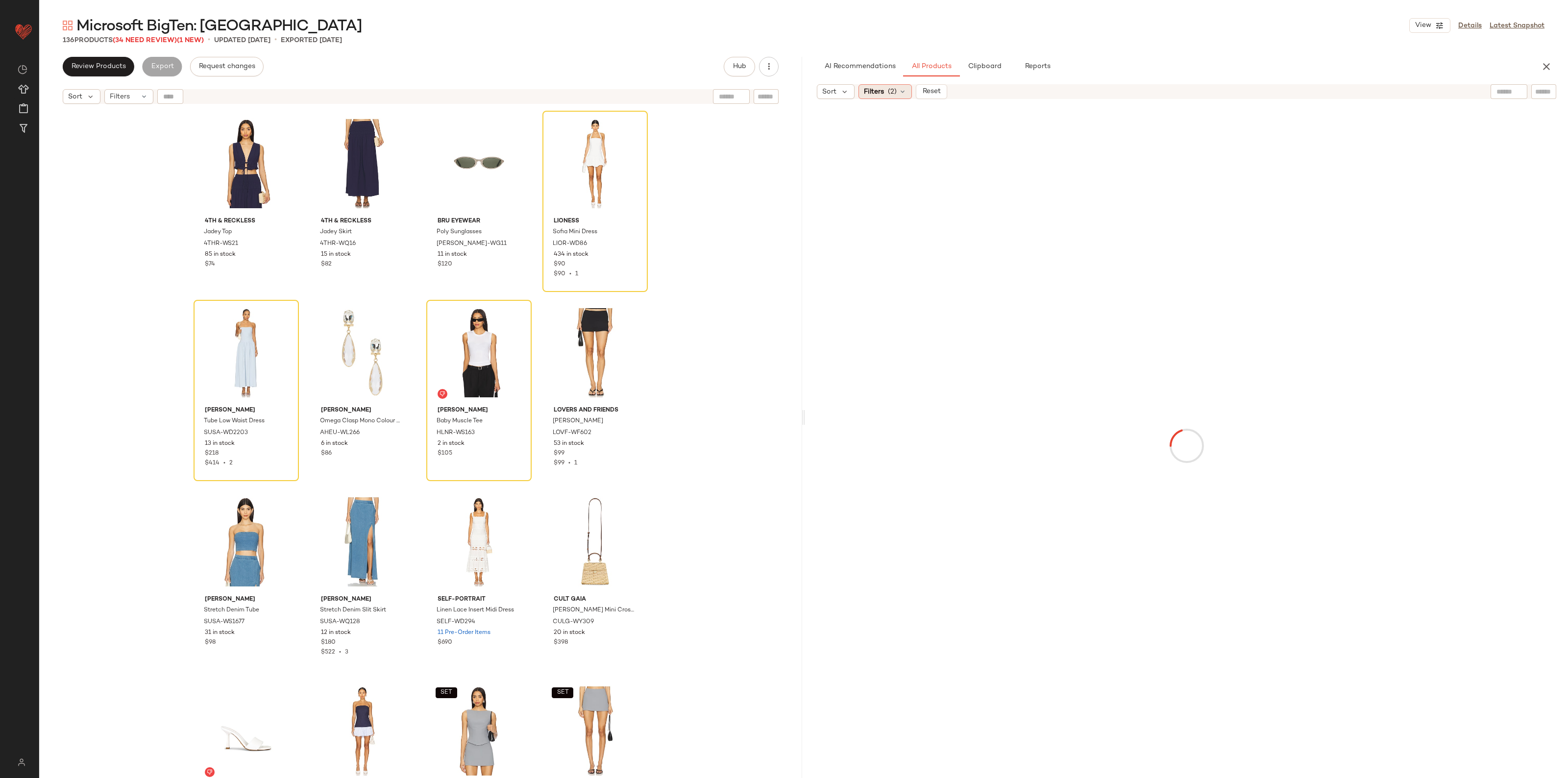
click at [887, 93] on div "Filters (2)" at bounding box center [885, 91] width 53 height 15
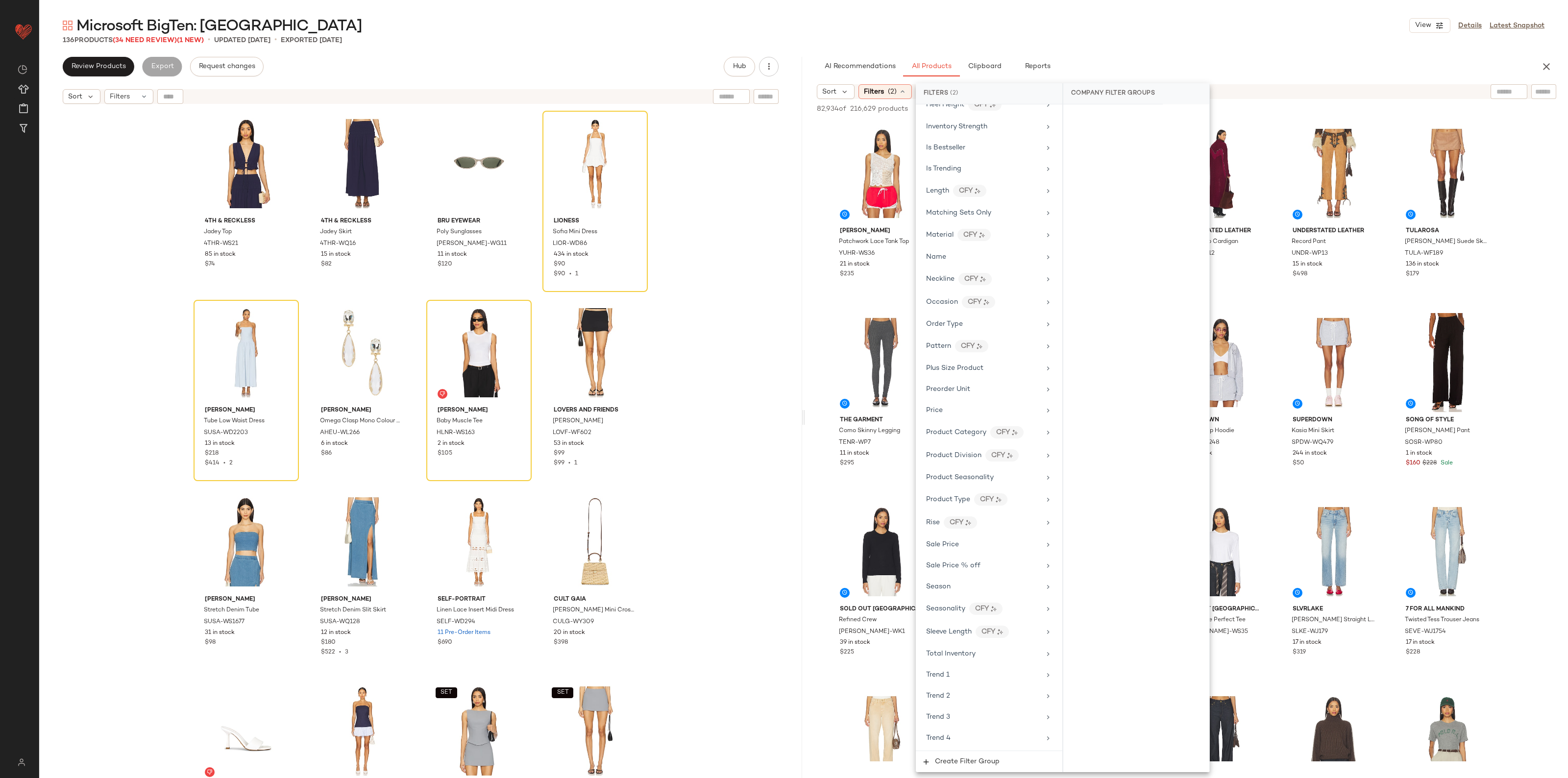
scroll to position [590, 0]
click at [963, 549] on div "Sale Price" at bounding box center [983, 543] width 114 height 10
click at [1113, 134] on div "Not on sale" at bounding box center [1136, 135] width 138 height 18
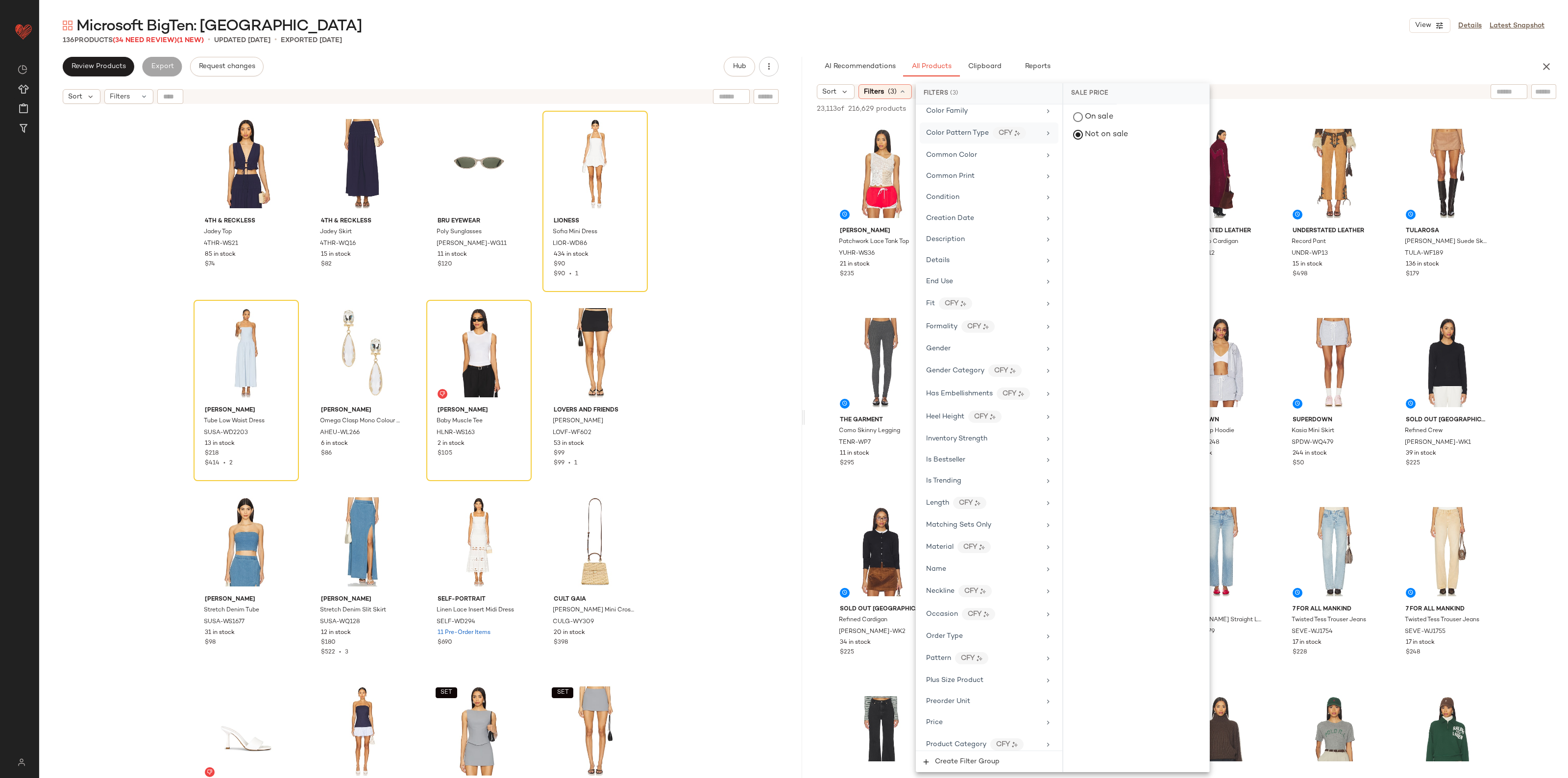
scroll to position [0, 0]
click at [965, 283] on div "Availability" at bounding box center [983, 281] width 114 height 10
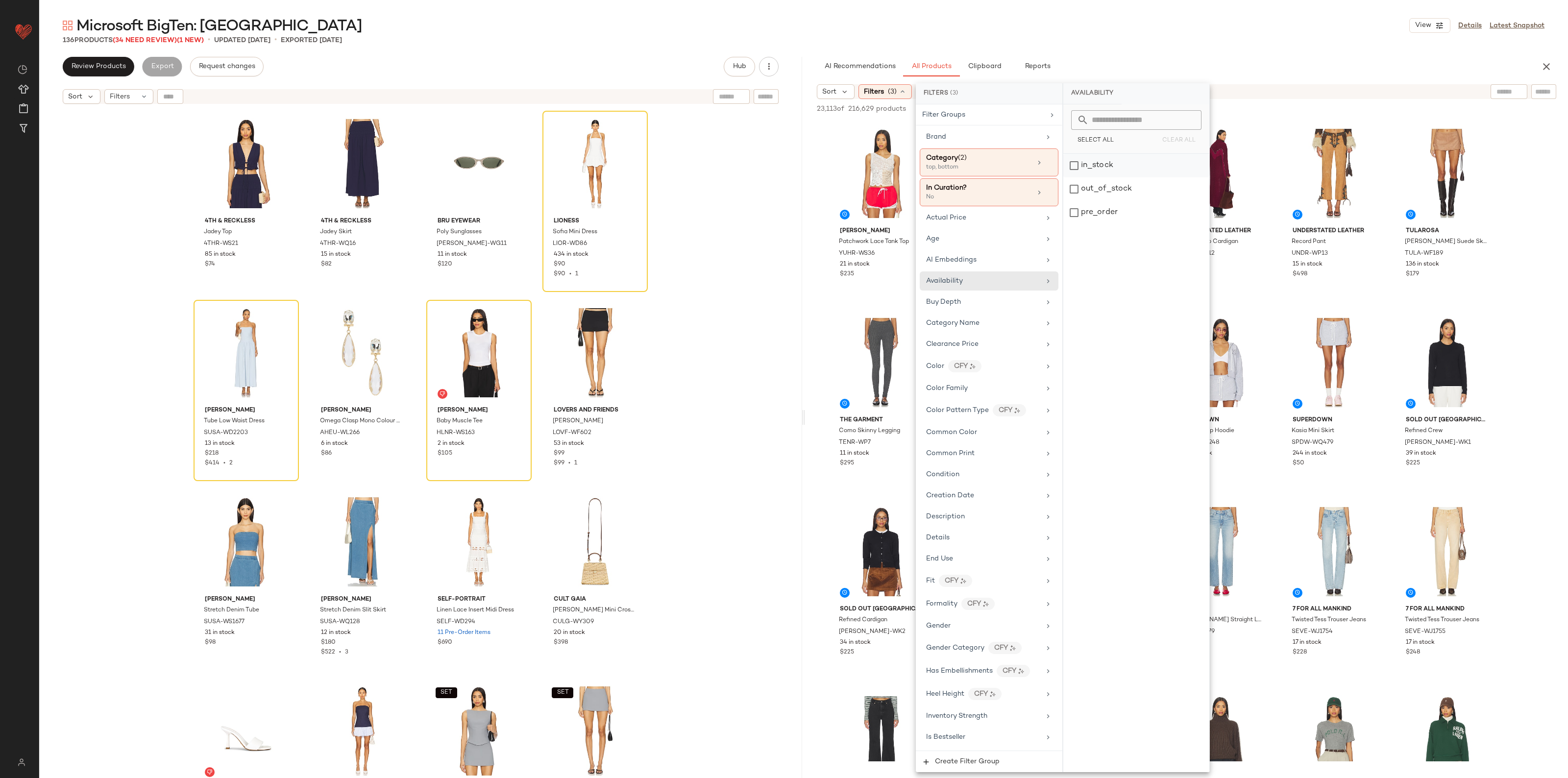
click at [1094, 164] on div "in_stock" at bounding box center [1136, 166] width 146 height 24
click at [1096, 212] on div "pre_order" at bounding box center [1136, 213] width 146 height 24
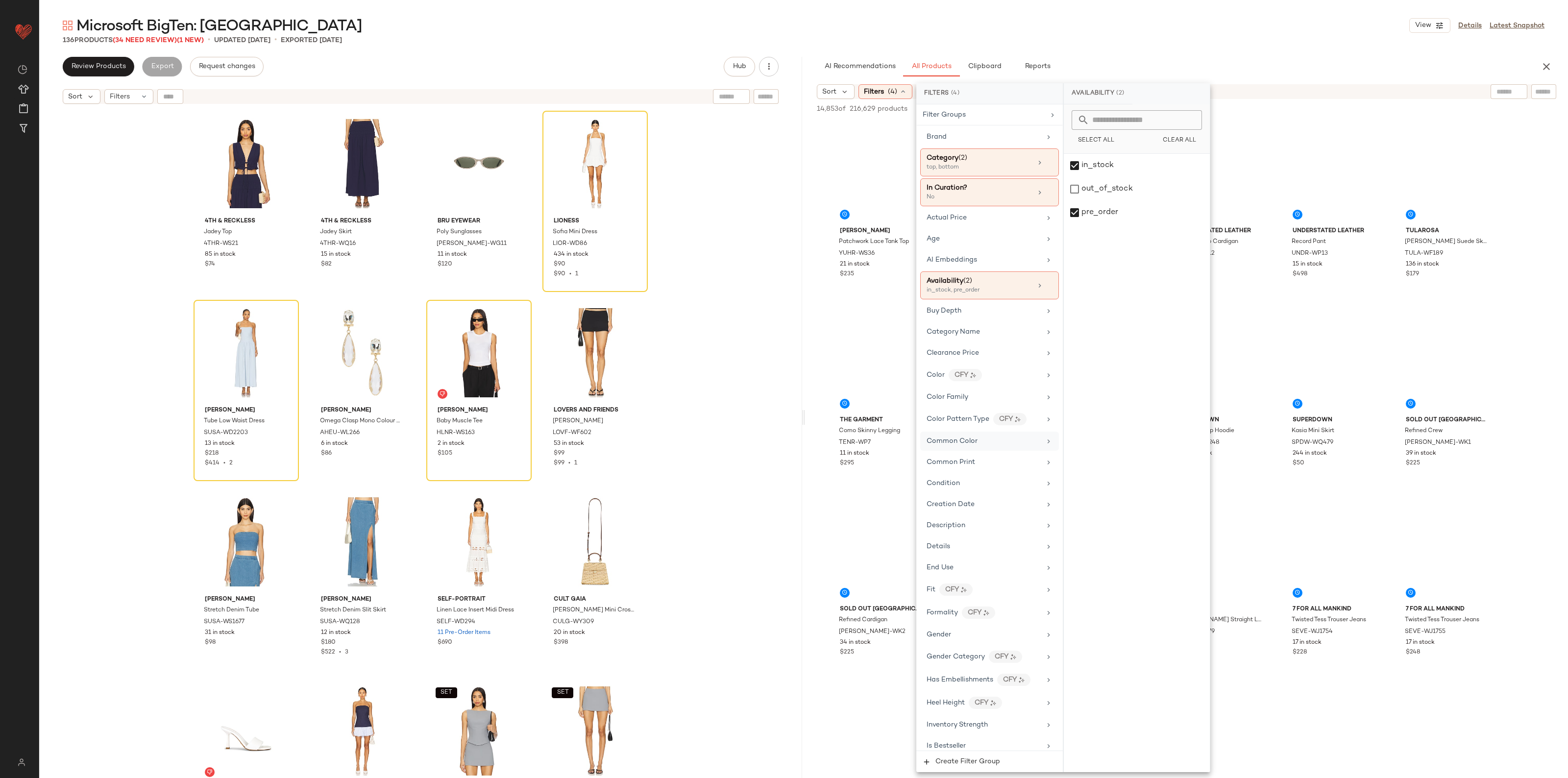
click at [965, 442] on span "Common Color" at bounding box center [951, 441] width 51 height 7
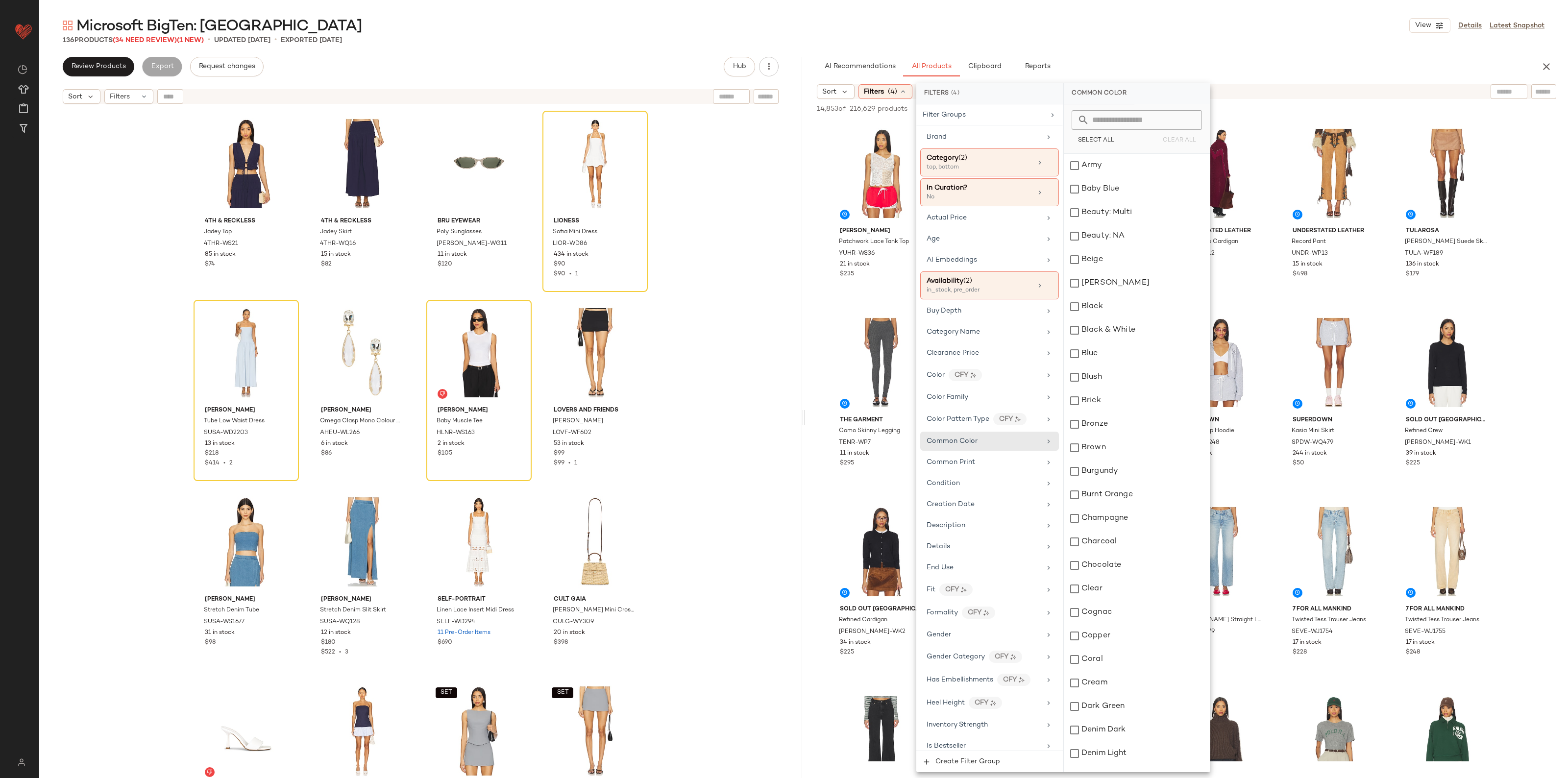
click at [1100, 122] on input "text" at bounding box center [1142, 120] width 107 height 20
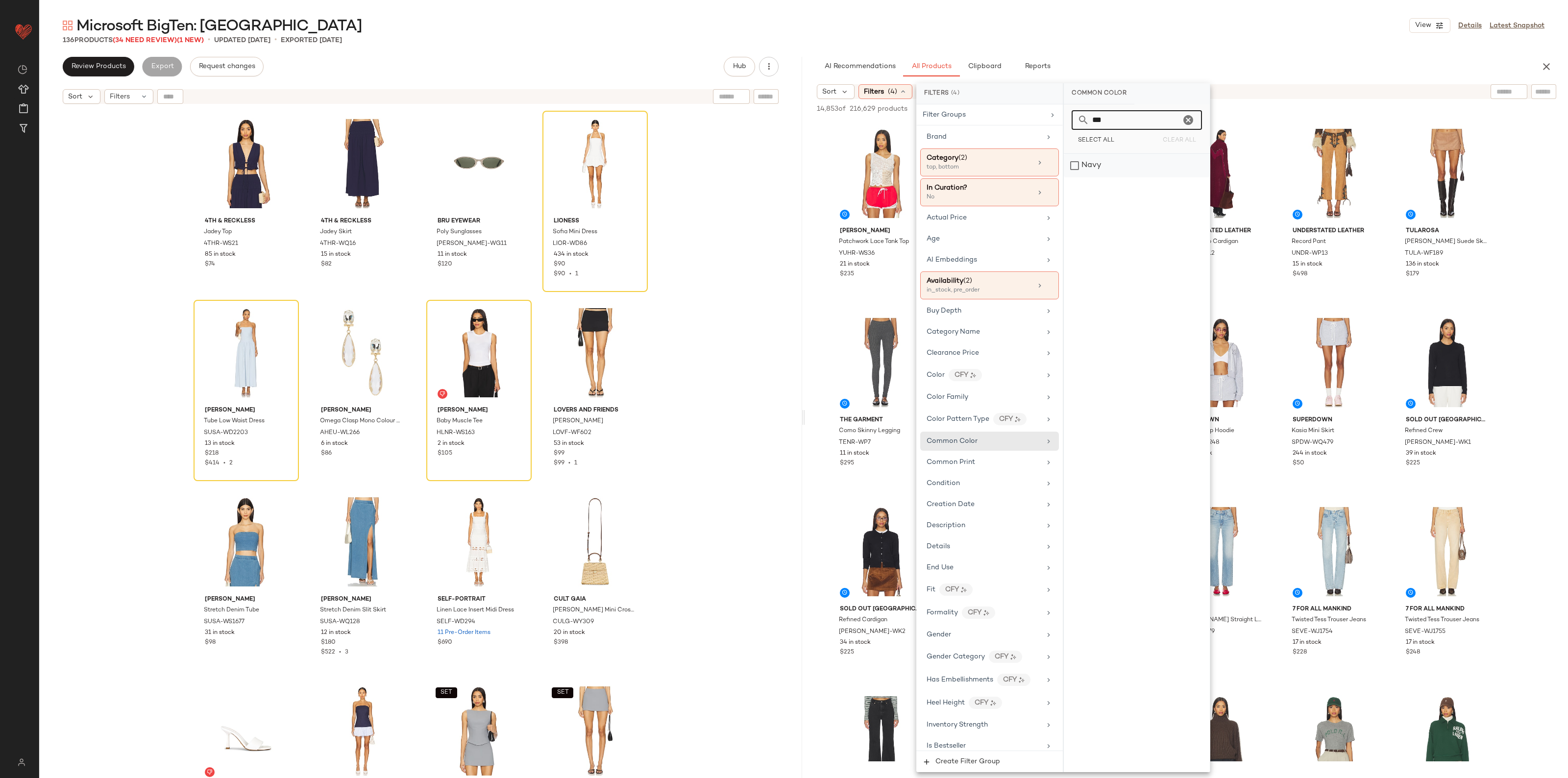
click at [1098, 171] on div "Navy" at bounding box center [1136, 166] width 146 height 24
drag, startPoint x: 1124, startPoint y: 119, endPoint x: 1063, endPoint y: 120, distance: 61.0
click at [1063, 120] on div "*** Select All Clear All" at bounding box center [1136, 129] width 146 height 49
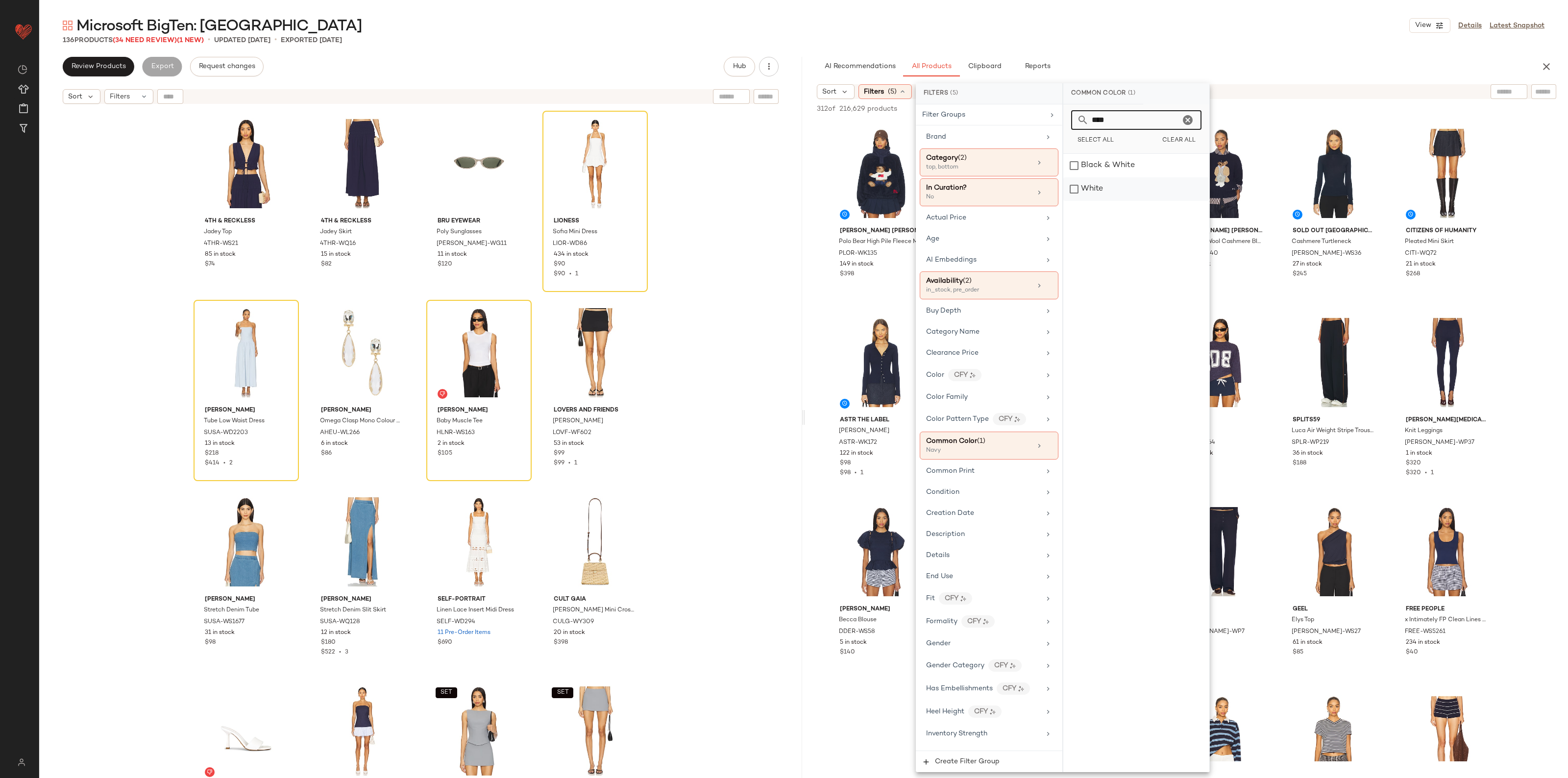
type input "****"
click at [1099, 188] on div "White" at bounding box center [1136, 190] width 146 height 24
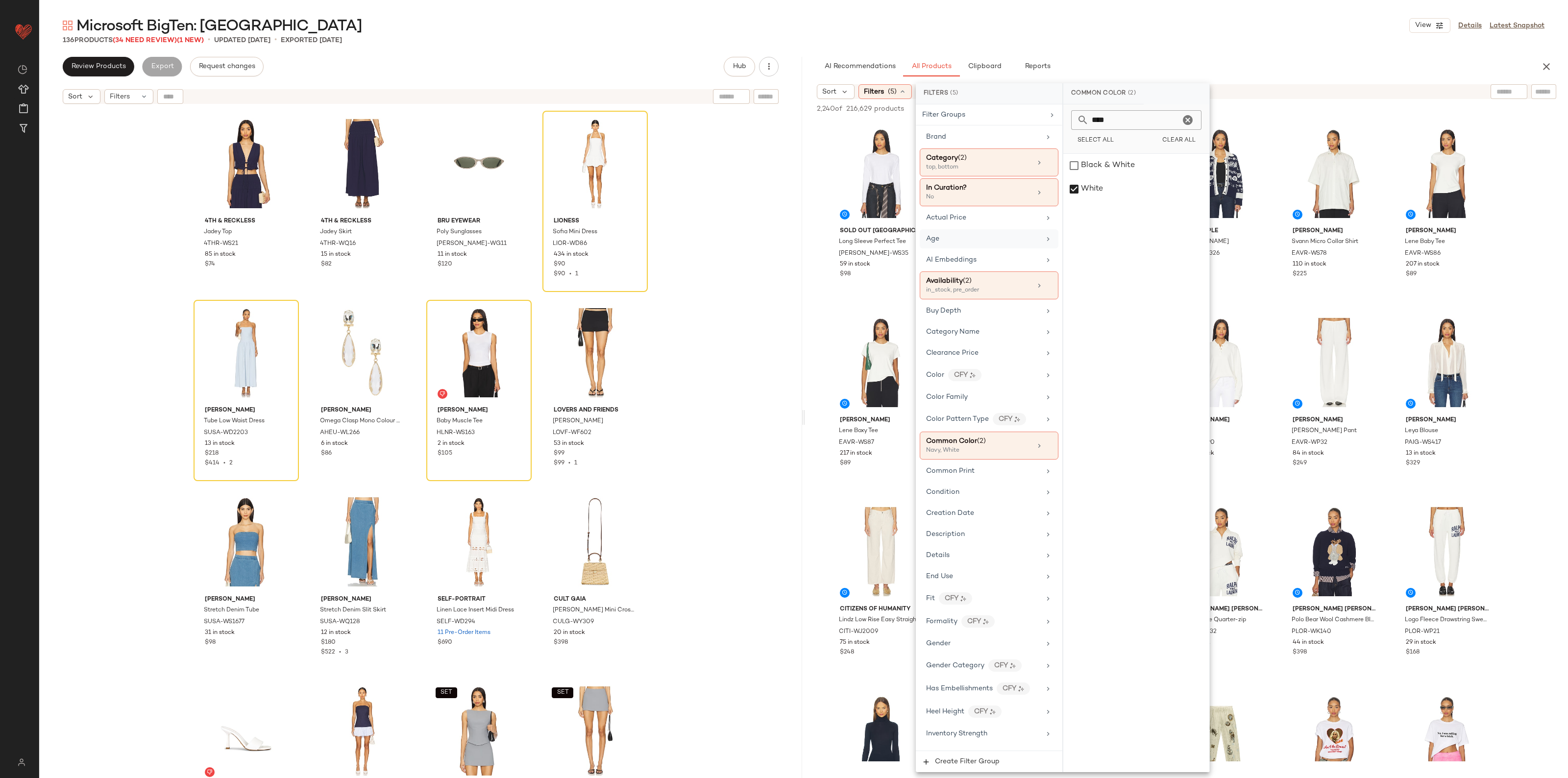
click at [944, 233] on div "Age" at bounding box center [988, 238] width 138 height 19
click at [1088, 168] on div "adult" at bounding box center [1136, 166] width 146 height 24
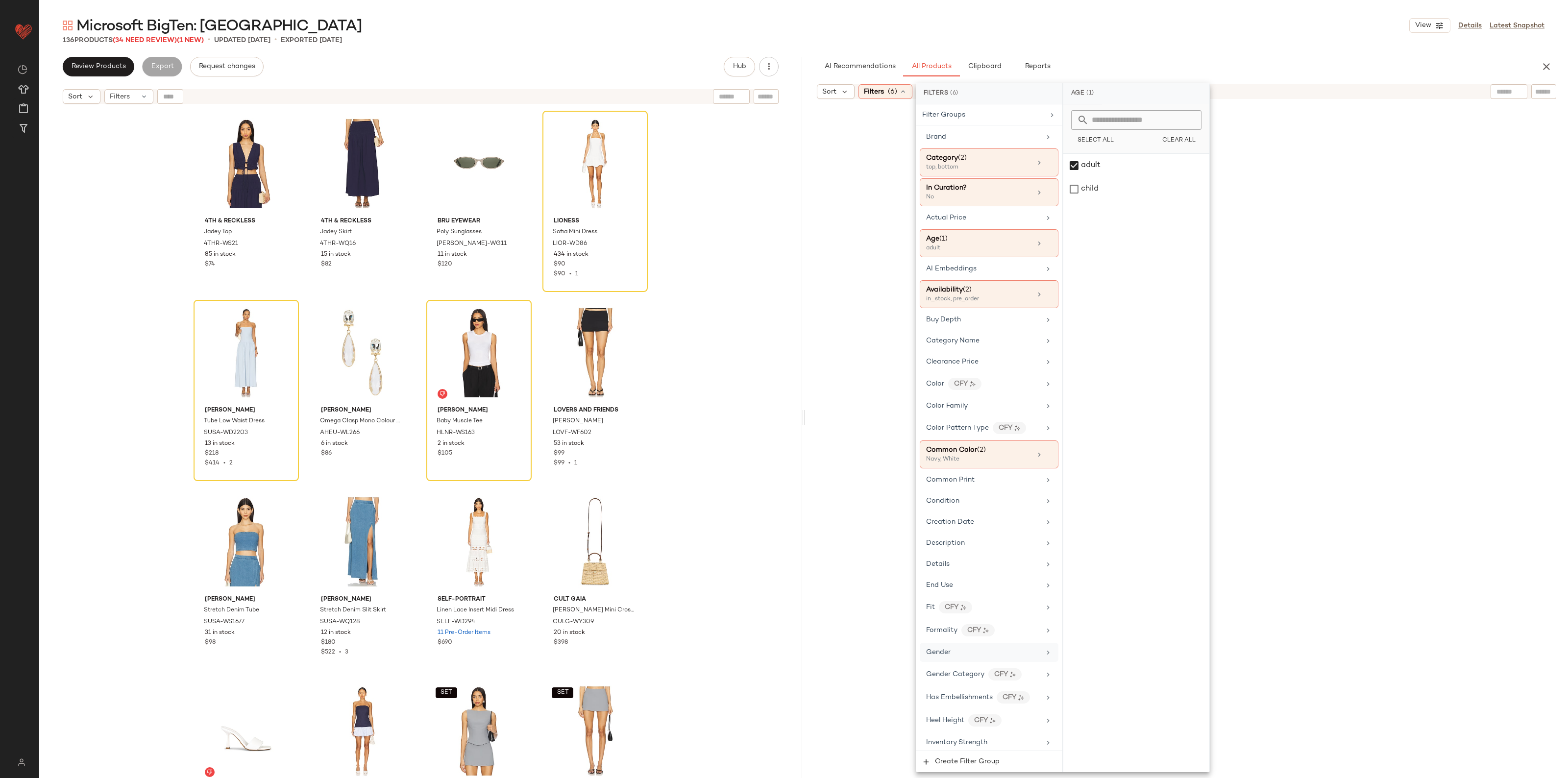
click at [955, 656] on div "Gender" at bounding box center [983, 652] width 114 height 10
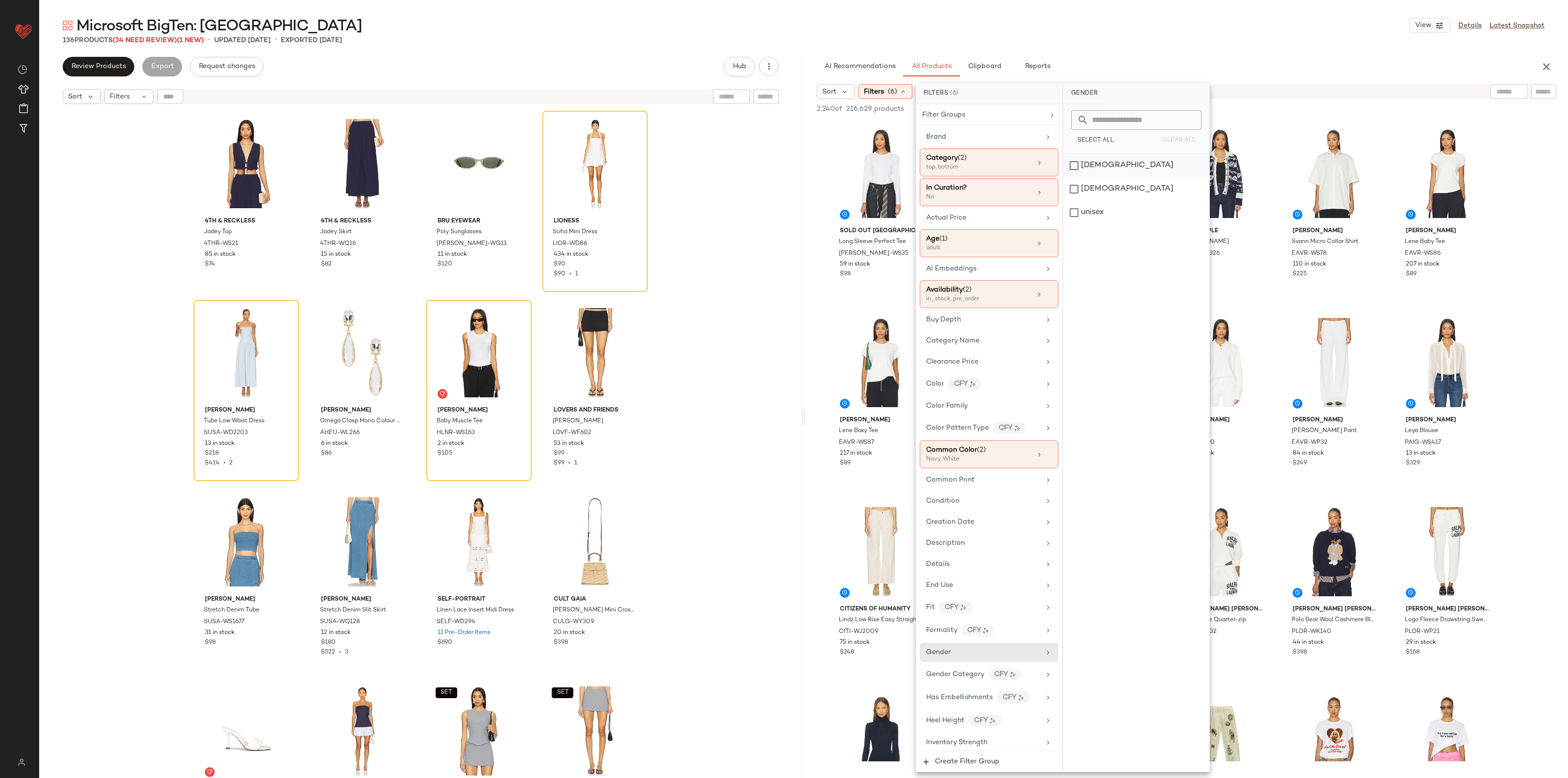
click at [1091, 162] on div "[DEMOGRAPHIC_DATA]" at bounding box center [1136, 166] width 146 height 24
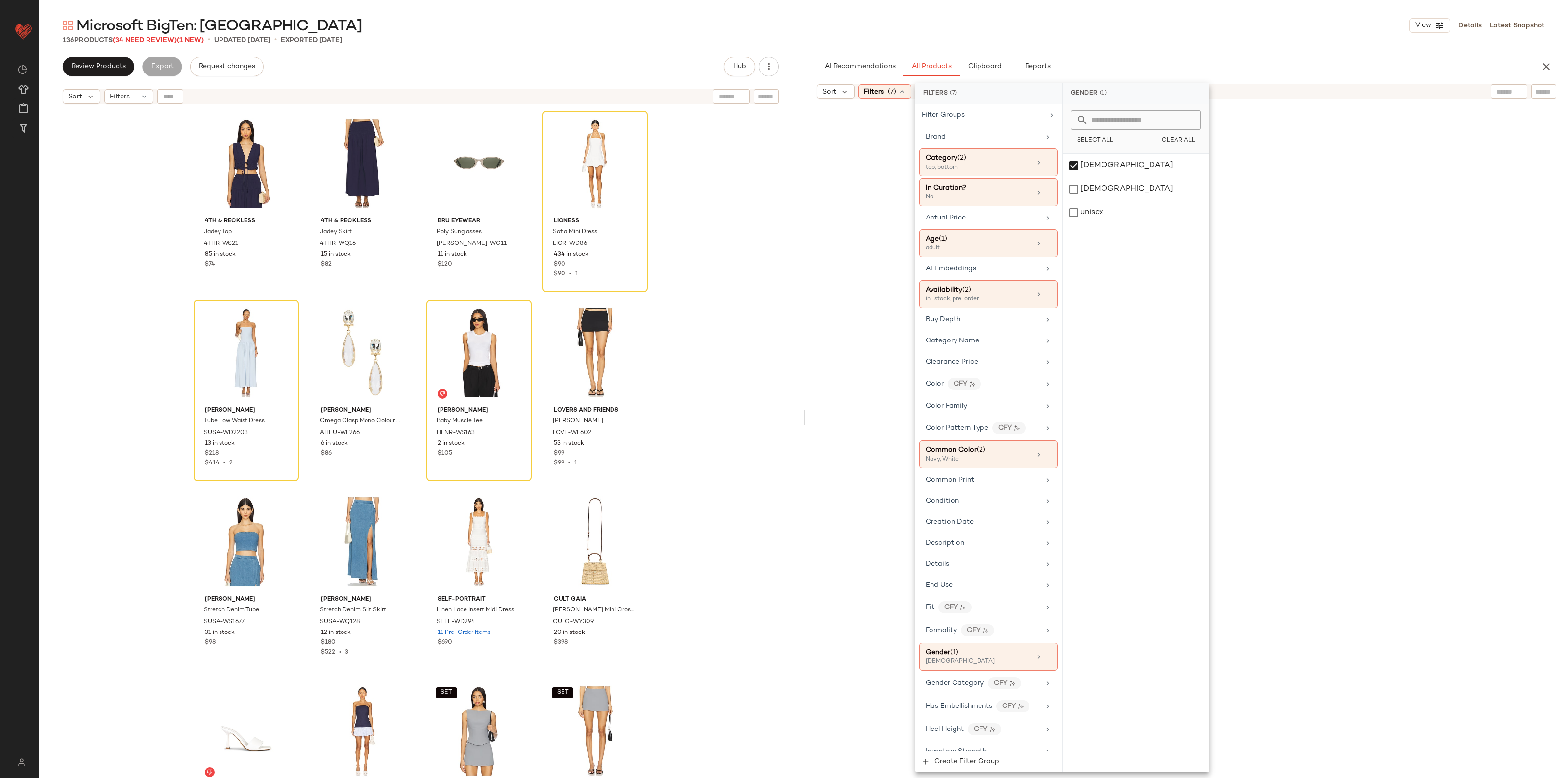
click at [1529, 378] on div at bounding box center [1186, 446] width 759 height 690
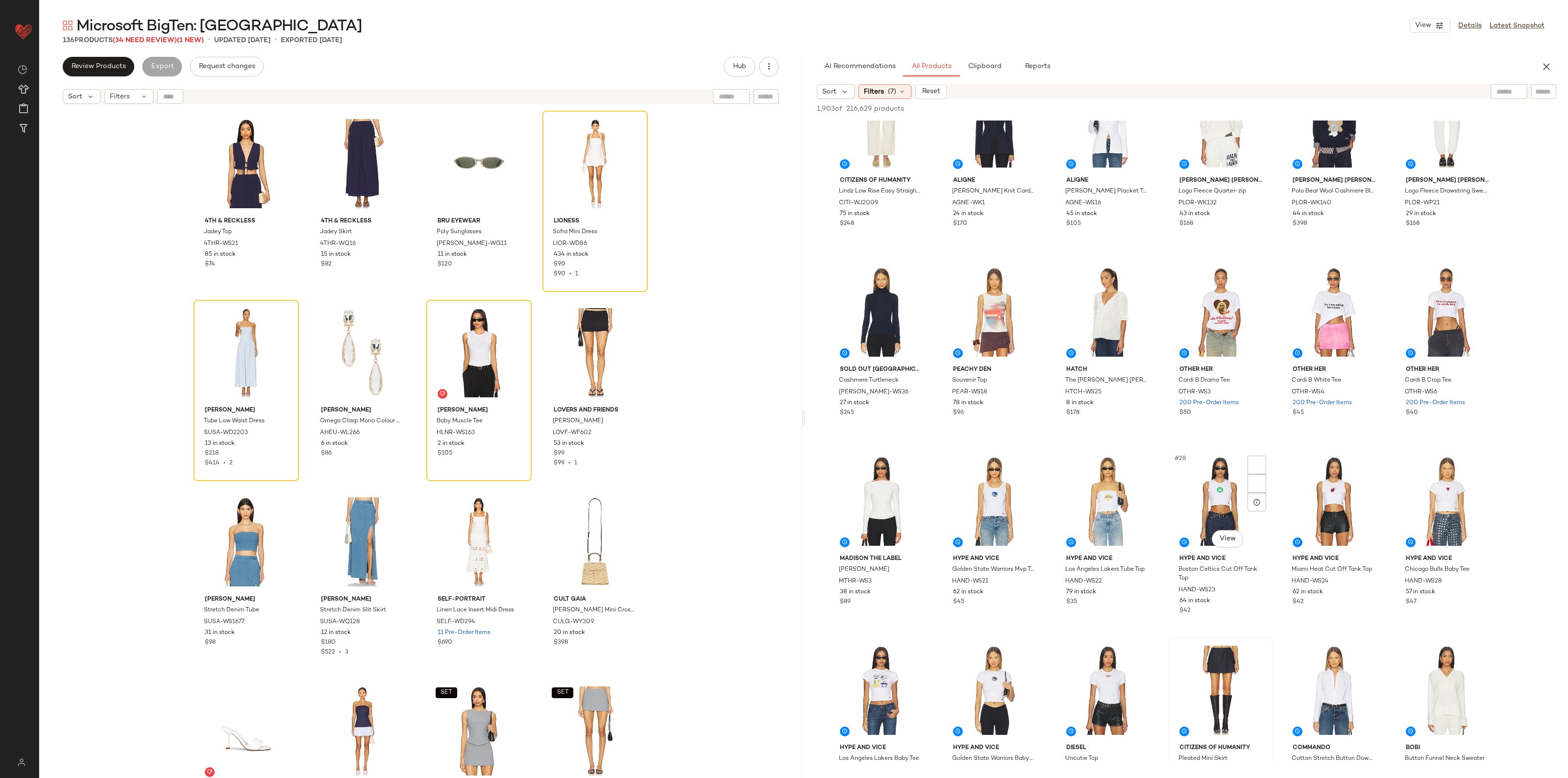
scroll to position [797, 0]
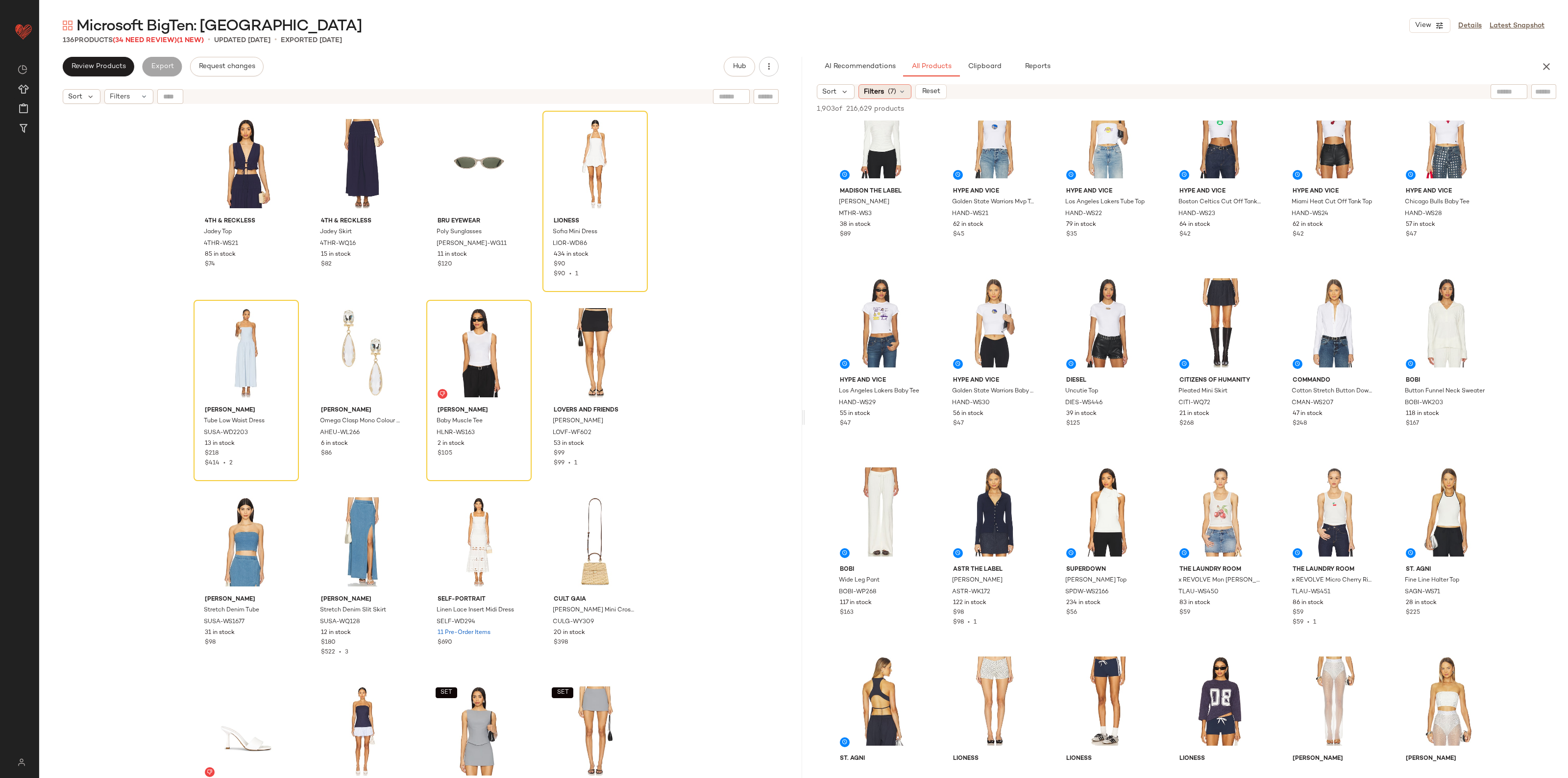
click at [892, 89] on span "(7)" at bounding box center [892, 91] width 8 height 10
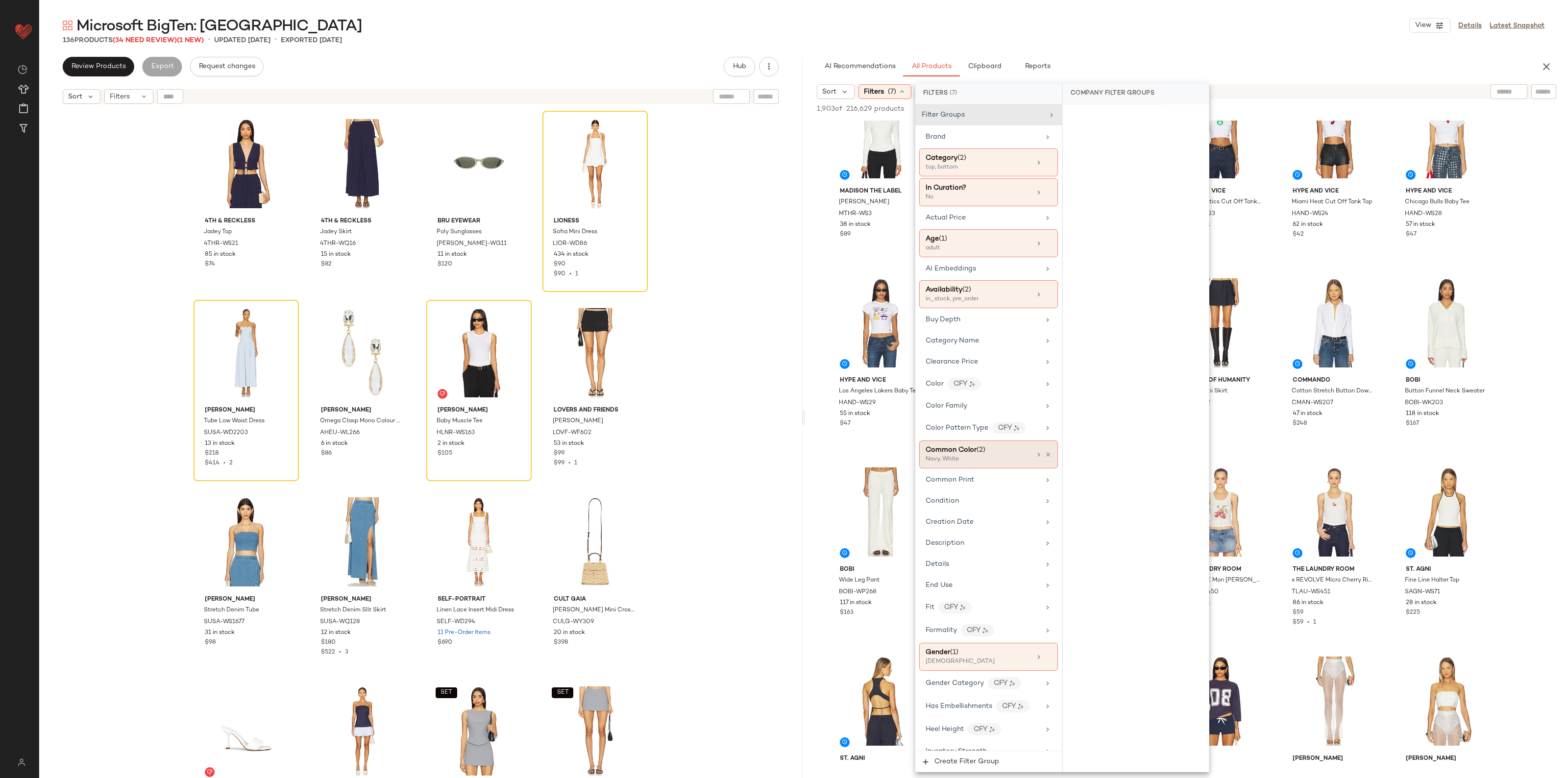
click at [998, 456] on div "Common Color (2)" at bounding box center [977, 450] width 105 height 10
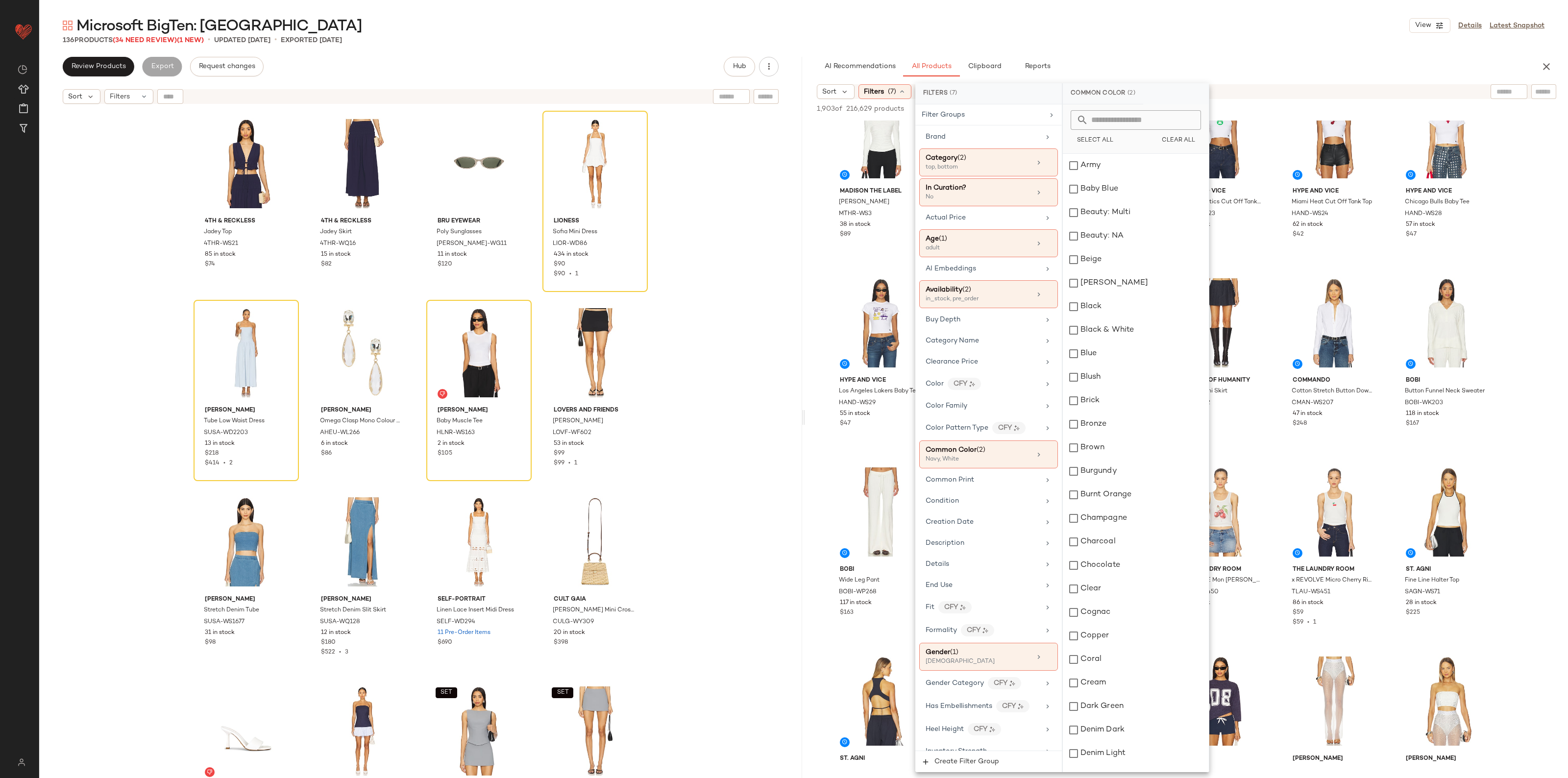
click at [1118, 118] on input "text" at bounding box center [1141, 120] width 107 height 20
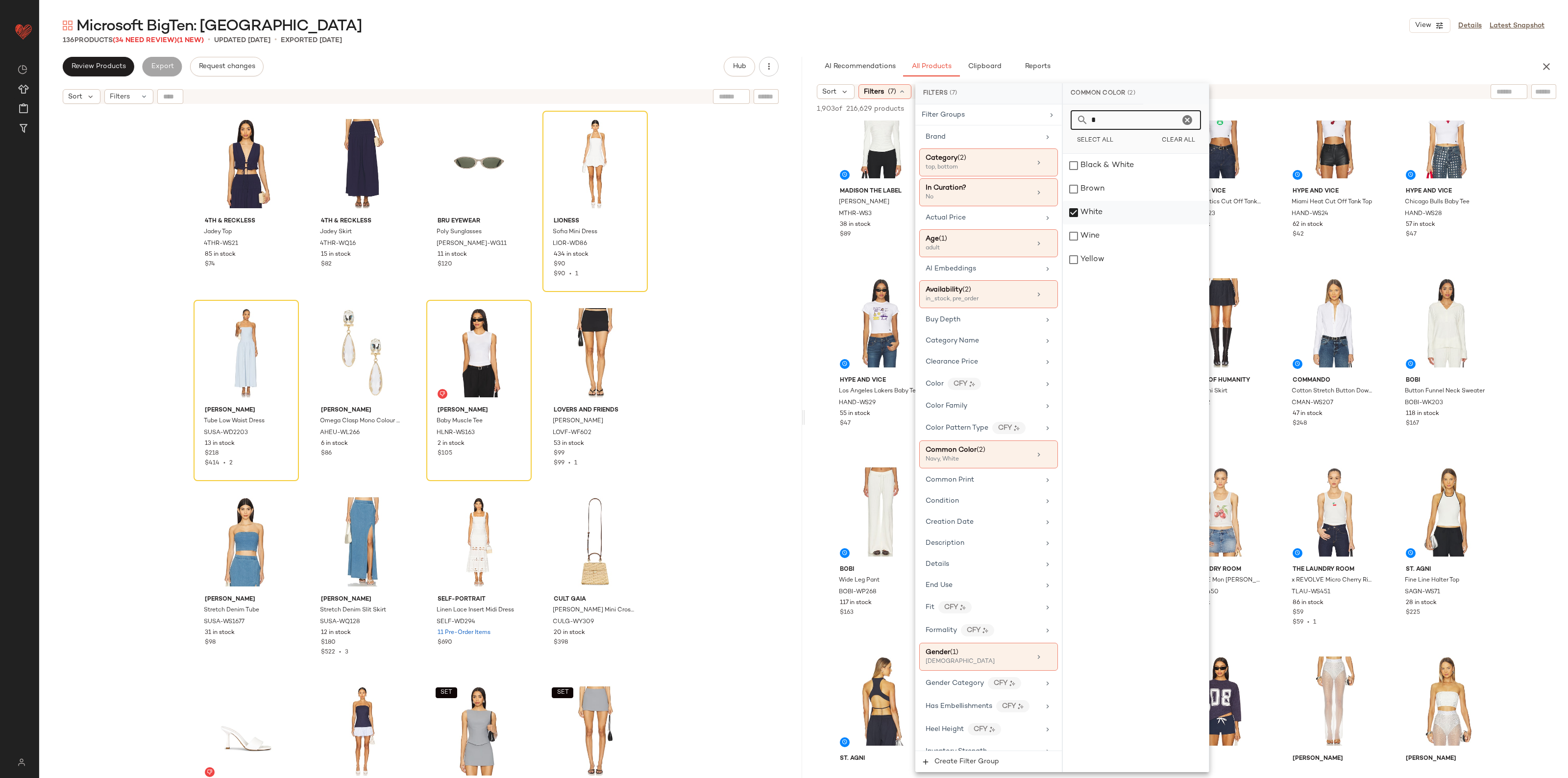
type input "*"
click at [1078, 212] on div "White" at bounding box center [1135, 213] width 146 height 24
click at [748, 263] on div "4th & Reckless Jadey Top 4THR-WS21 85 in stock $74 4th & Reckless Jadey Skirt 4…" at bounding box center [420, 456] width 763 height 694
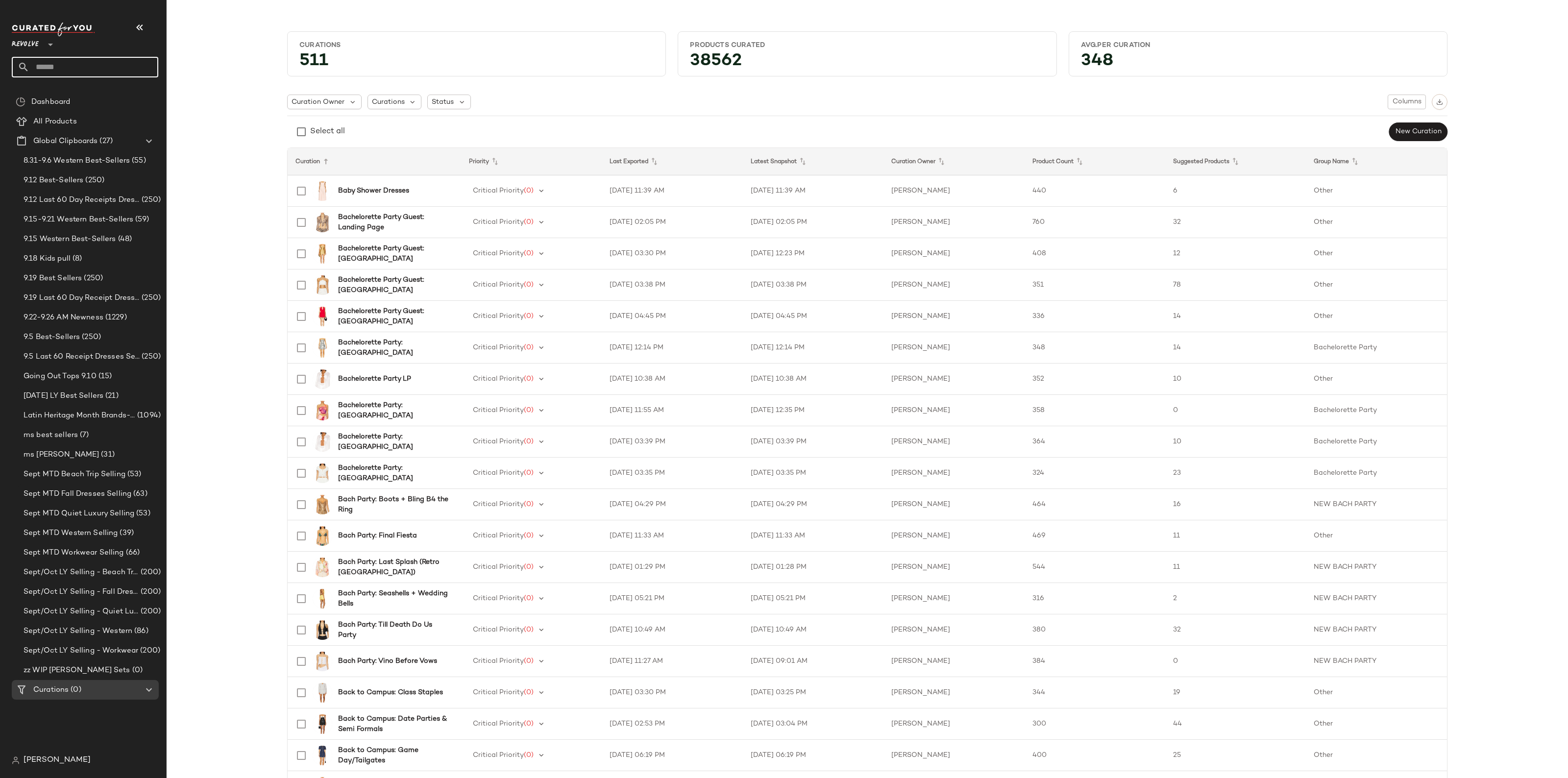
click at [75, 64] on input "text" at bounding box center [93, 67] width 129 height 21
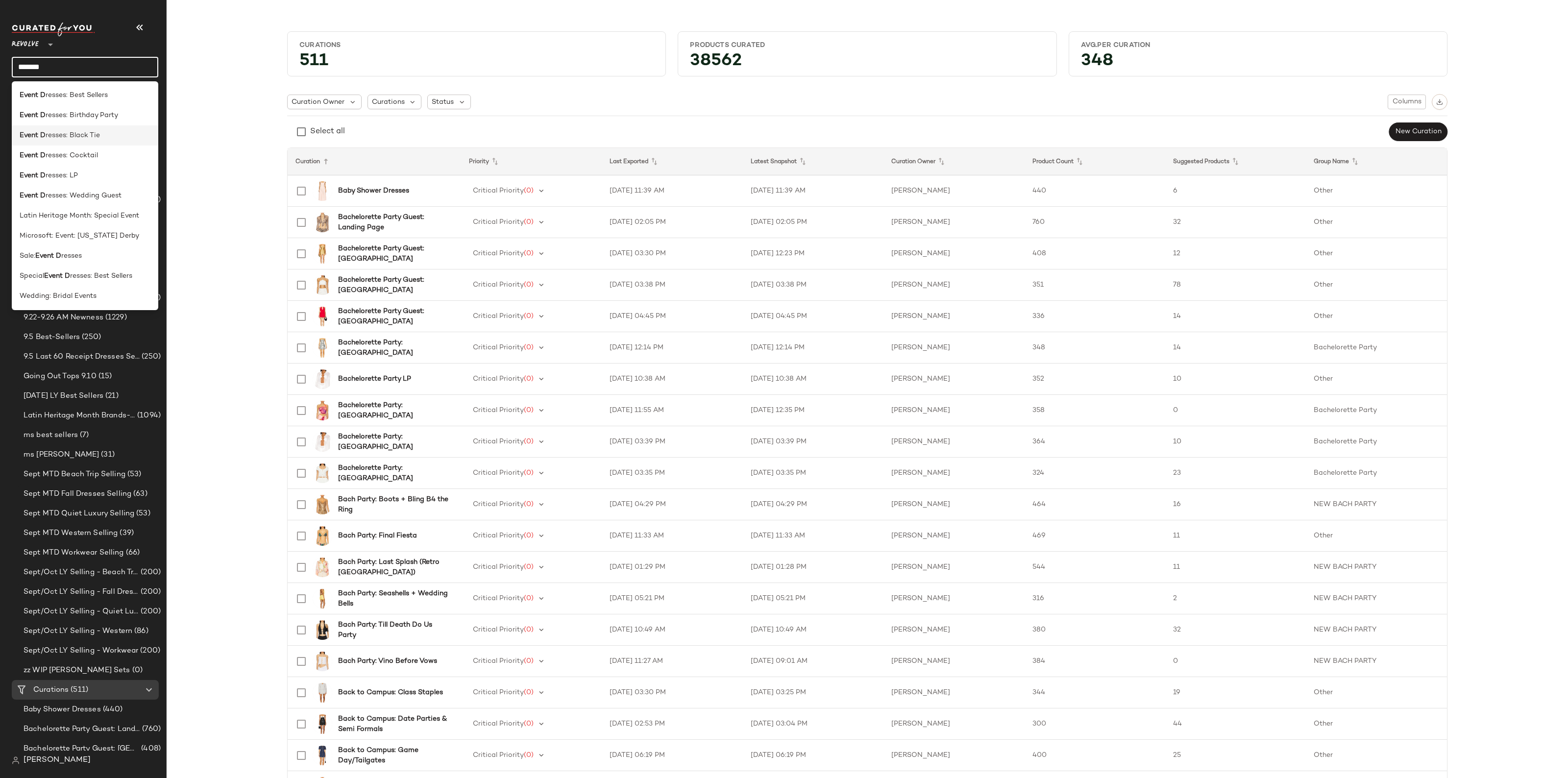
type input "*******"
click at [53, 131] on span "resses: Black Tie" at bounding box center [72, 136] width 54 height 10
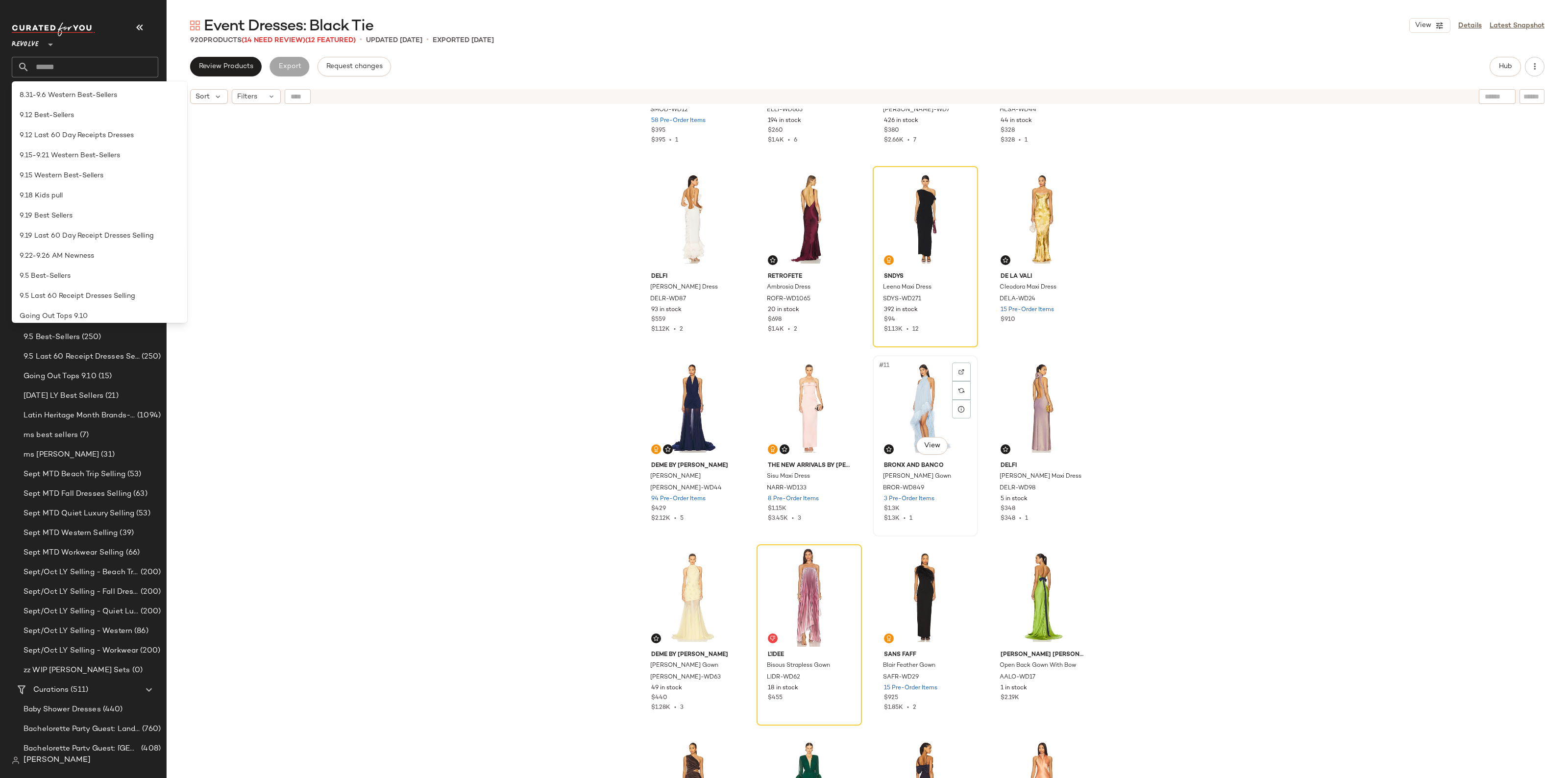
scroll to position [135, 0]
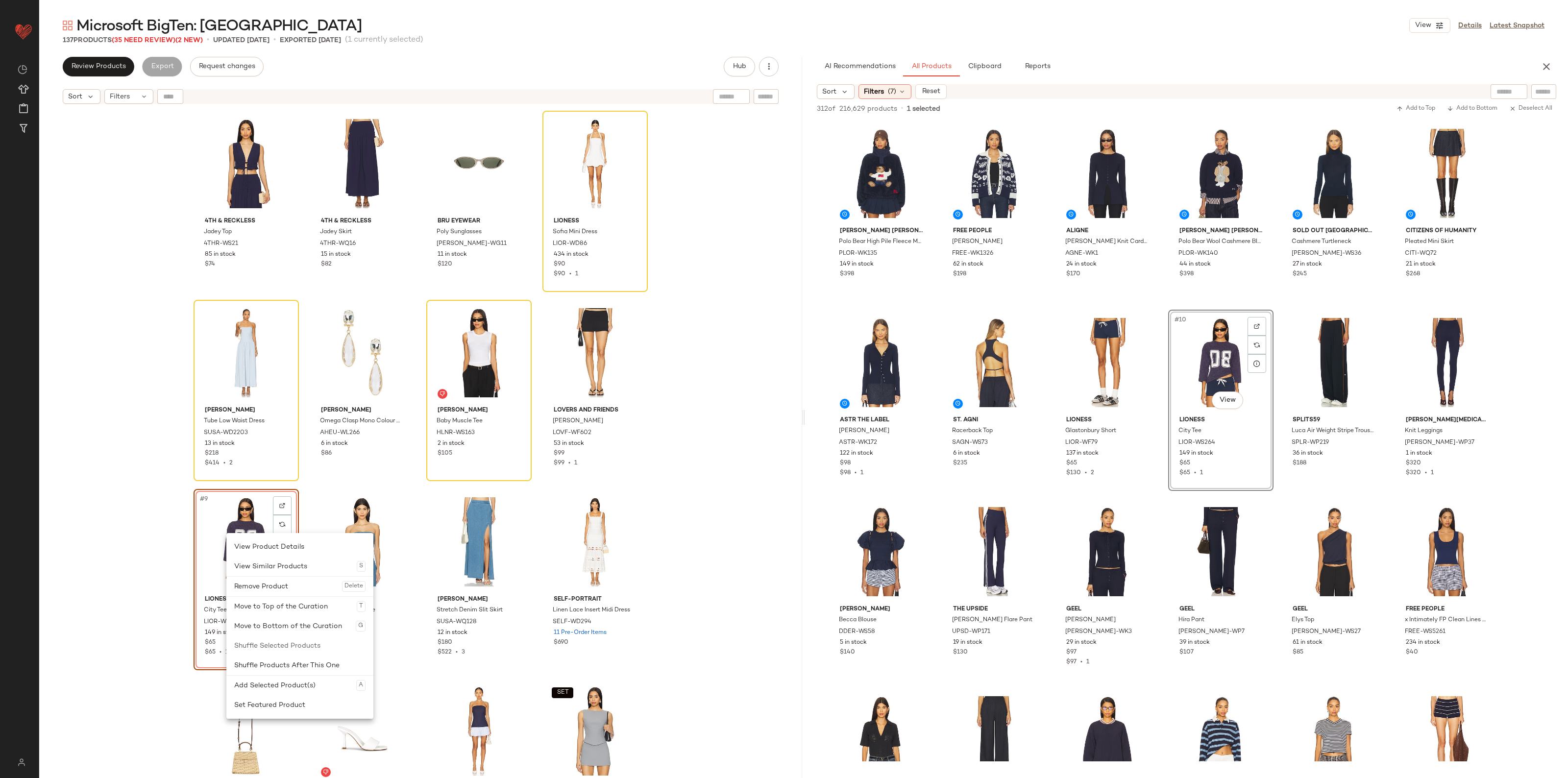
click at [297, 587] on div "Remove Product Delete" at bounding box center [299, 586] width 132 height 20
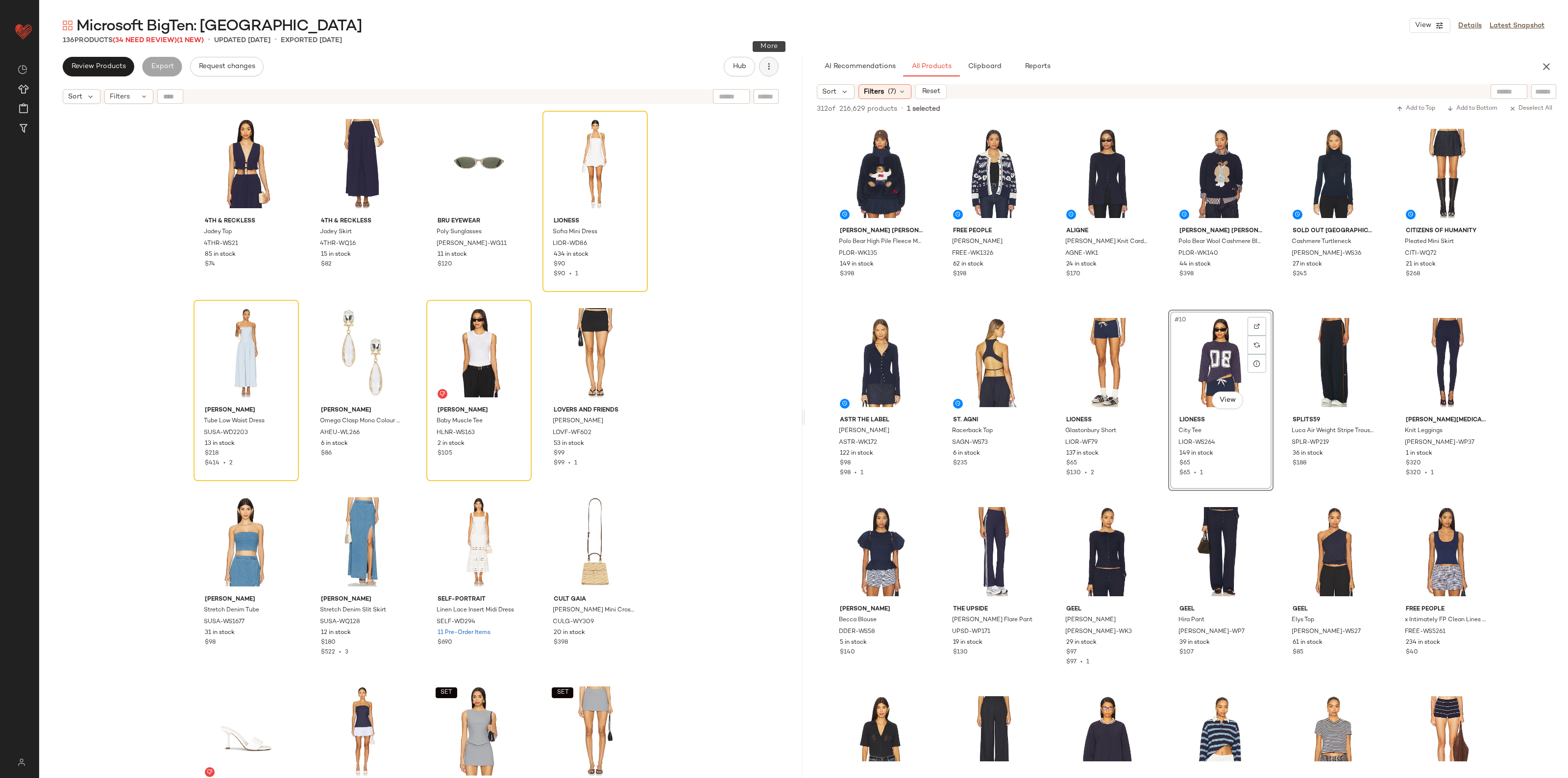
click at [775, 68] on button "button" at bounding box center [769, 67] width 20 height 20
click at [723, 168] on span "Clear Suggested Products" at bounding box center [725, 166] width 92 height 10
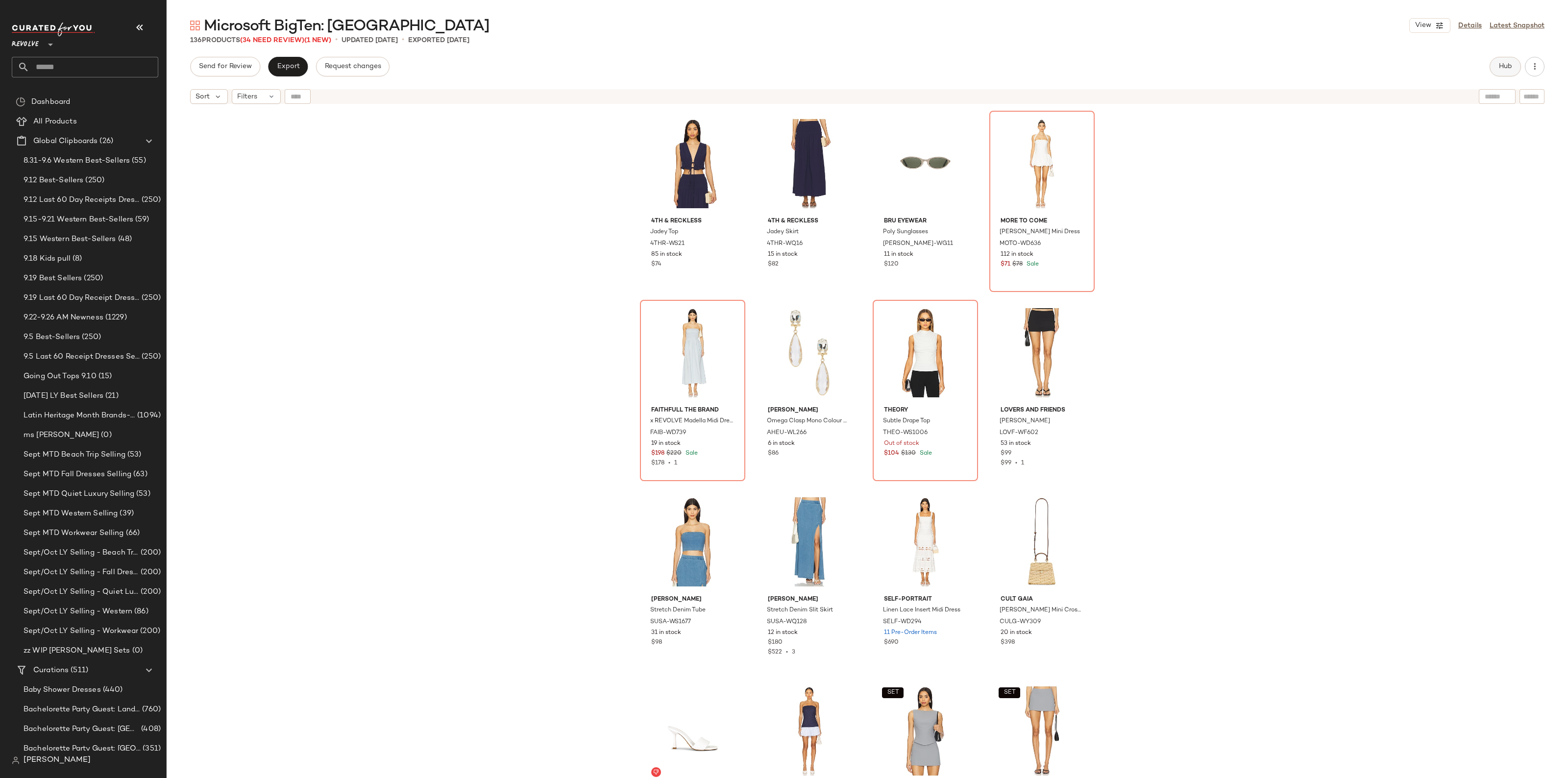
click at [1504, 63] on span "Hub" at bounding box center [1505, 67] width 14 height 8
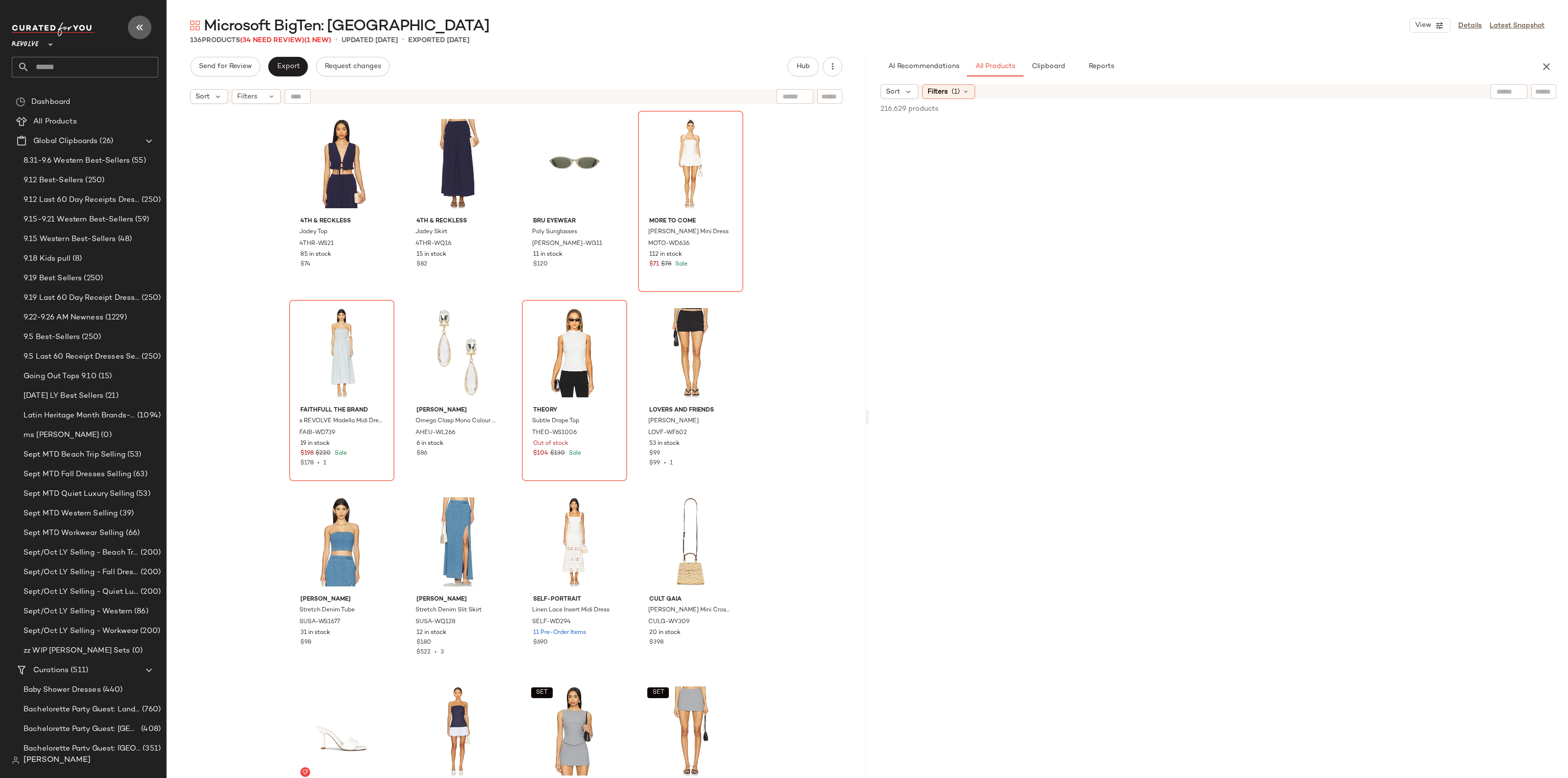
click at [149, 28] on button "button" at bounding box center [139, 28] width 24 height 24
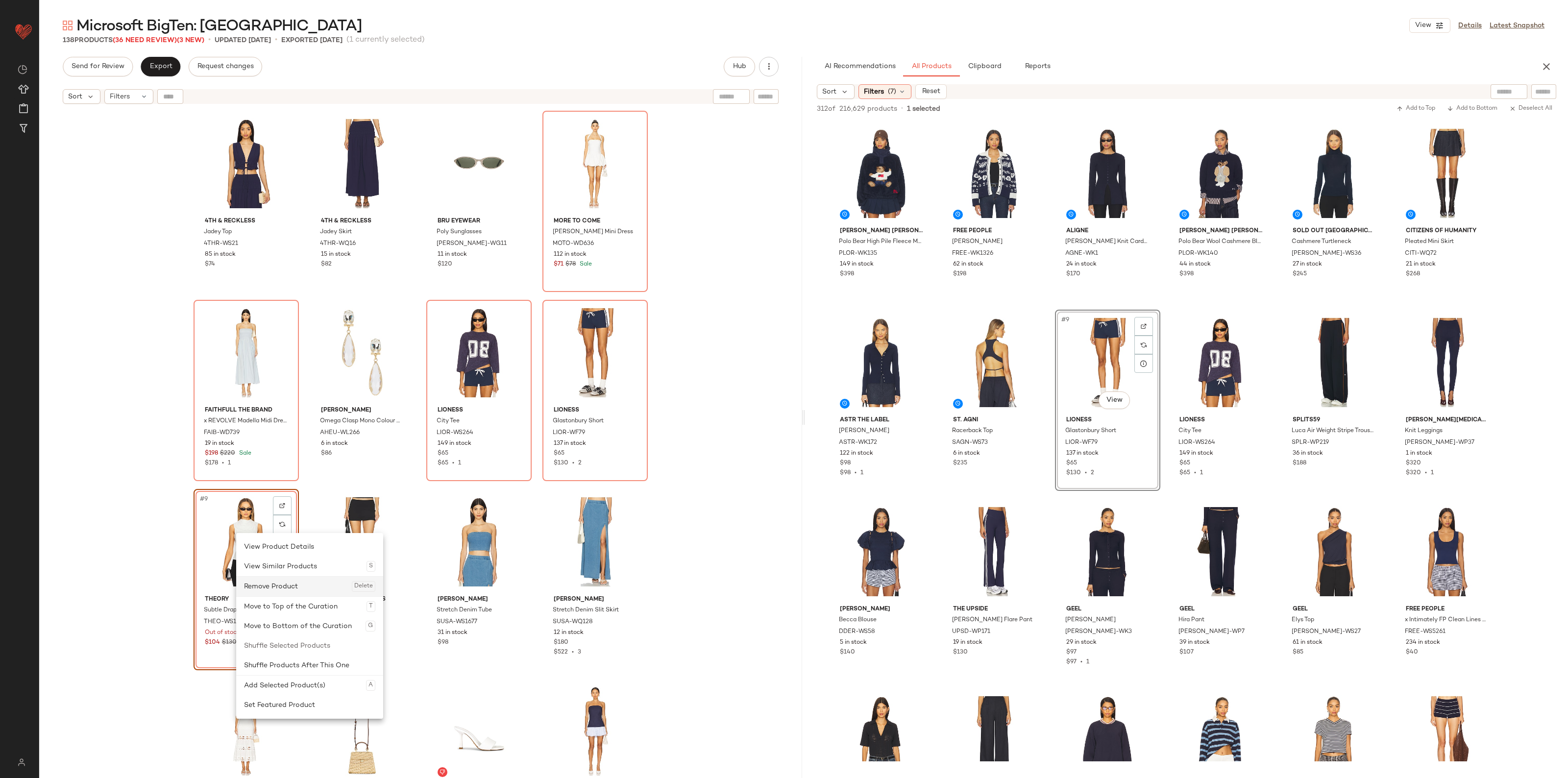
click at [277, 589] on div "Remove Product Delete" at bounding box center [309, 586] width 132 height 20
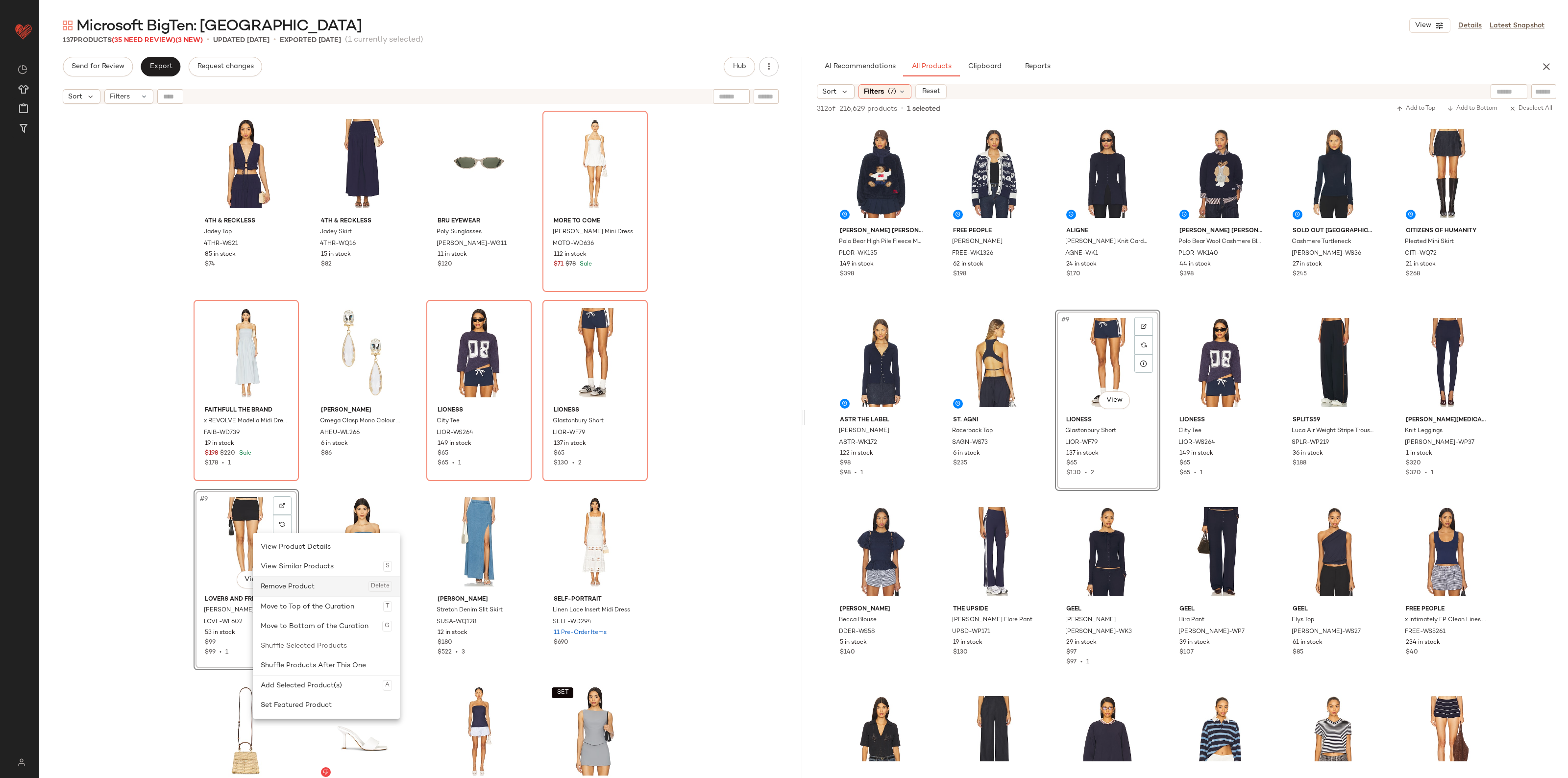
click at [295, 587] on div "Remove Product Delete" at bounding box center [326, 586] width 132 height 20
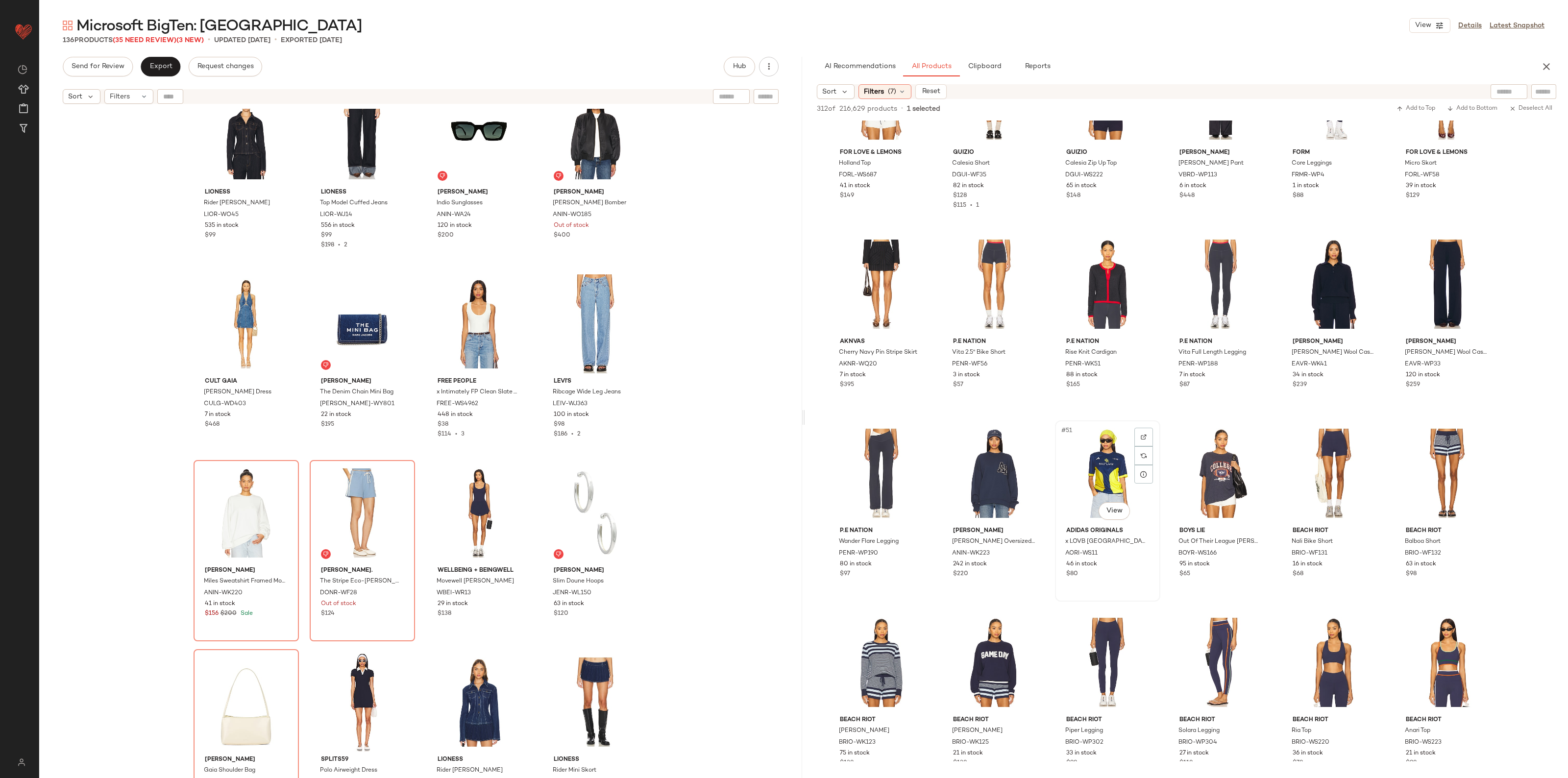
scroll to position [1287, 0]
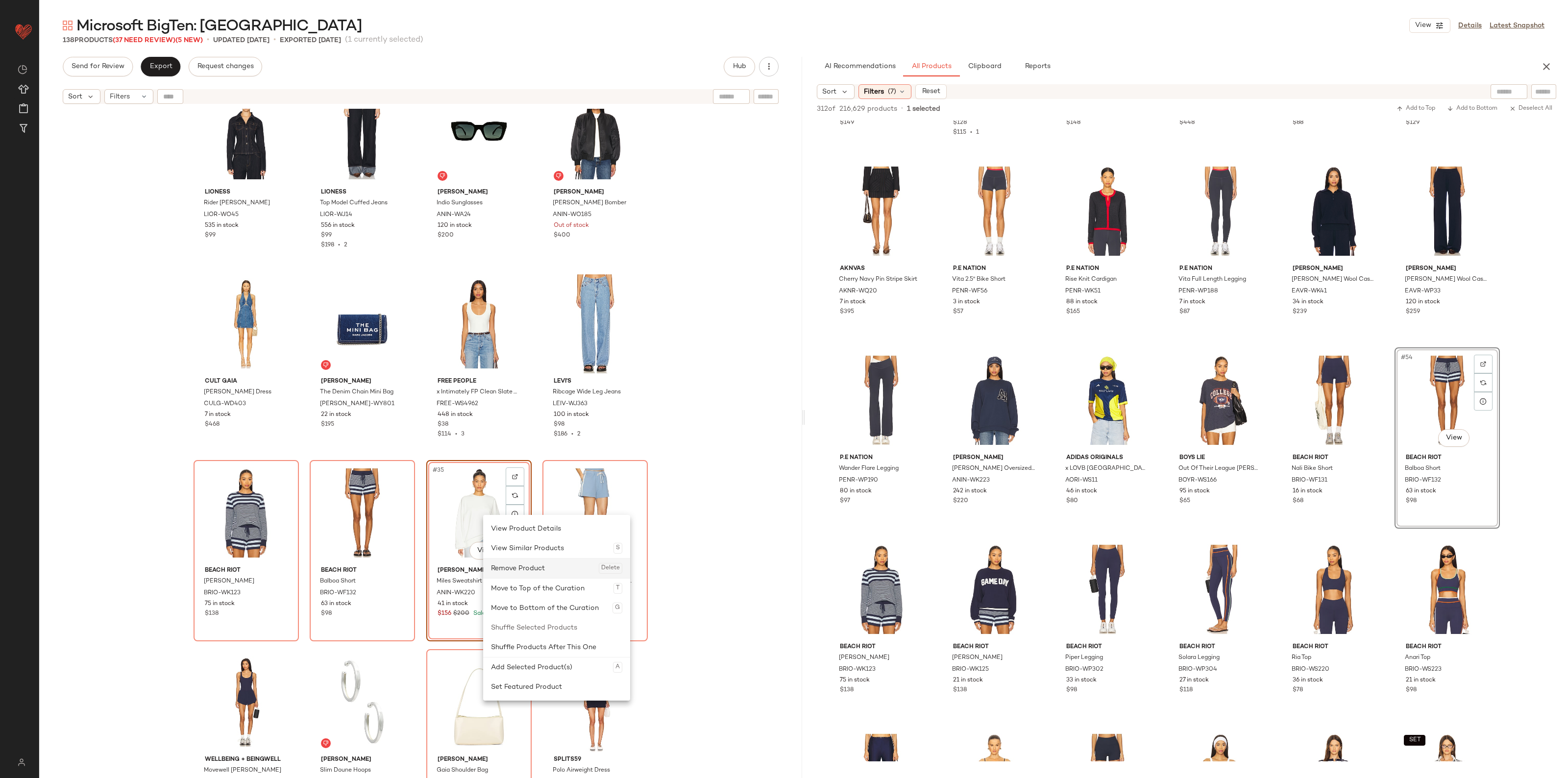
click at [510, 565] on div "Remove Product Delete" at bounding box center [557, 569] width 132 height 20
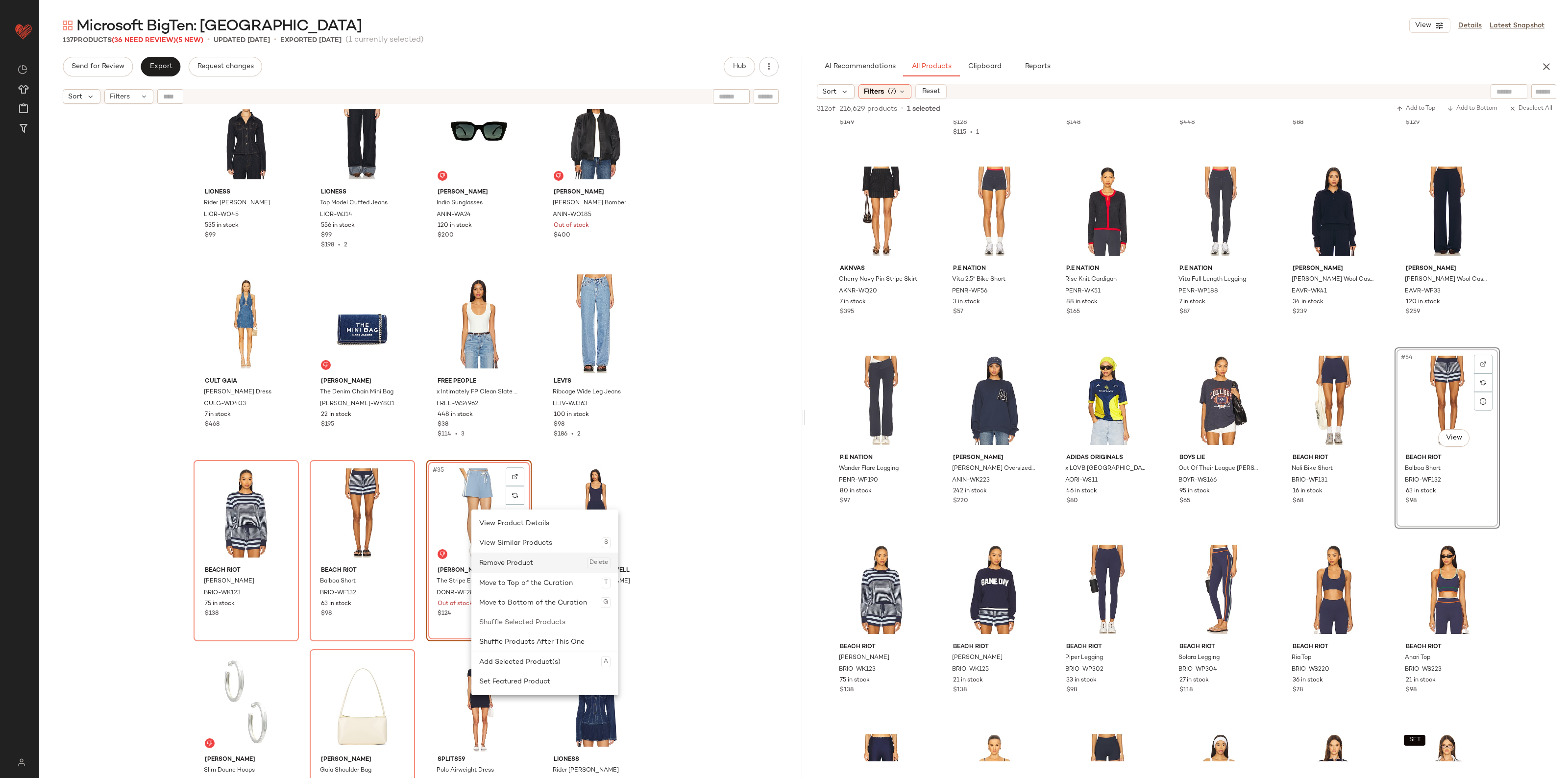
click at [500, 565] on div "Remove Product Delete" at bounding box center [545, 563] width 132 height 20
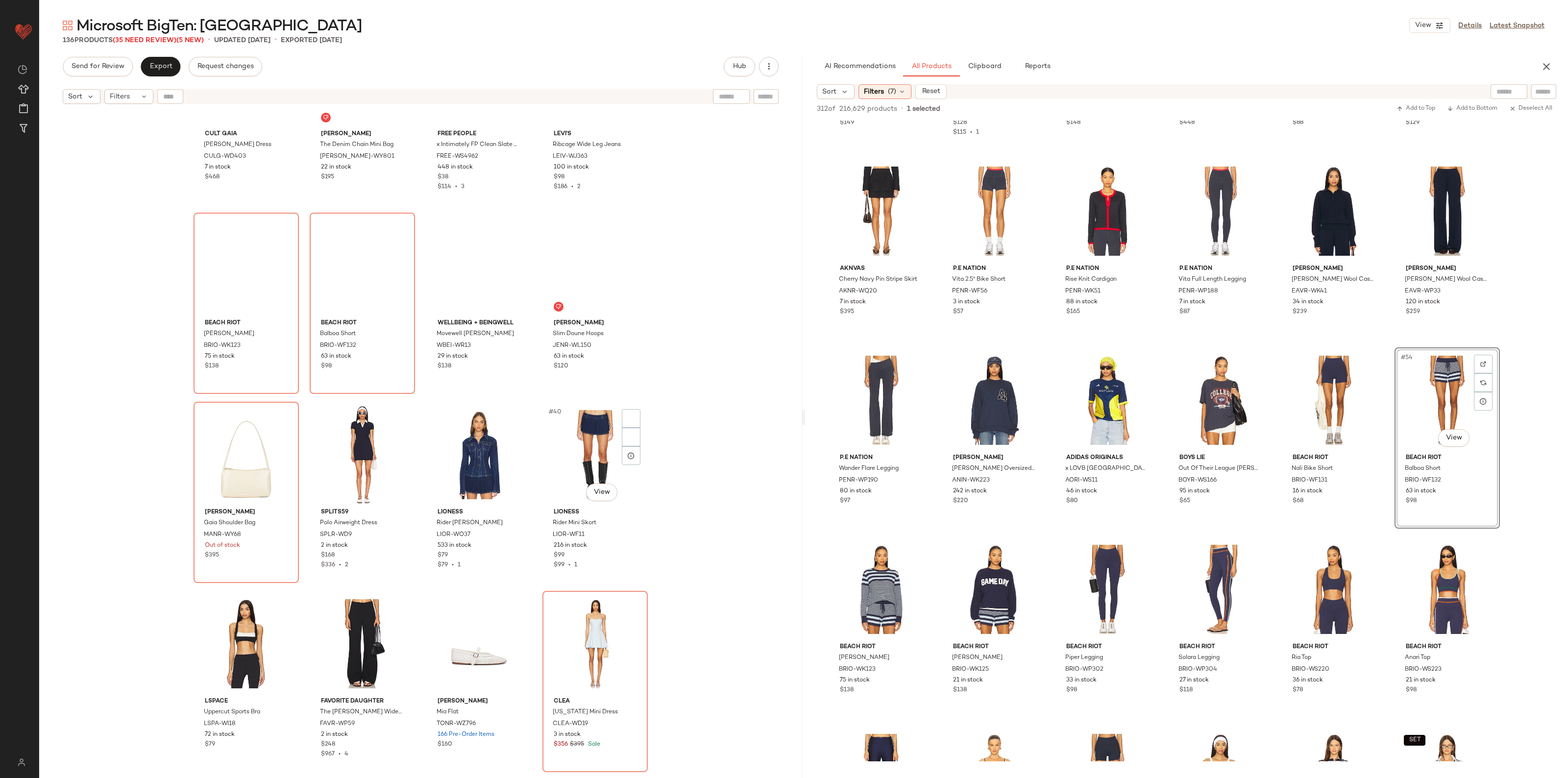
scroll to position [1295, 0]
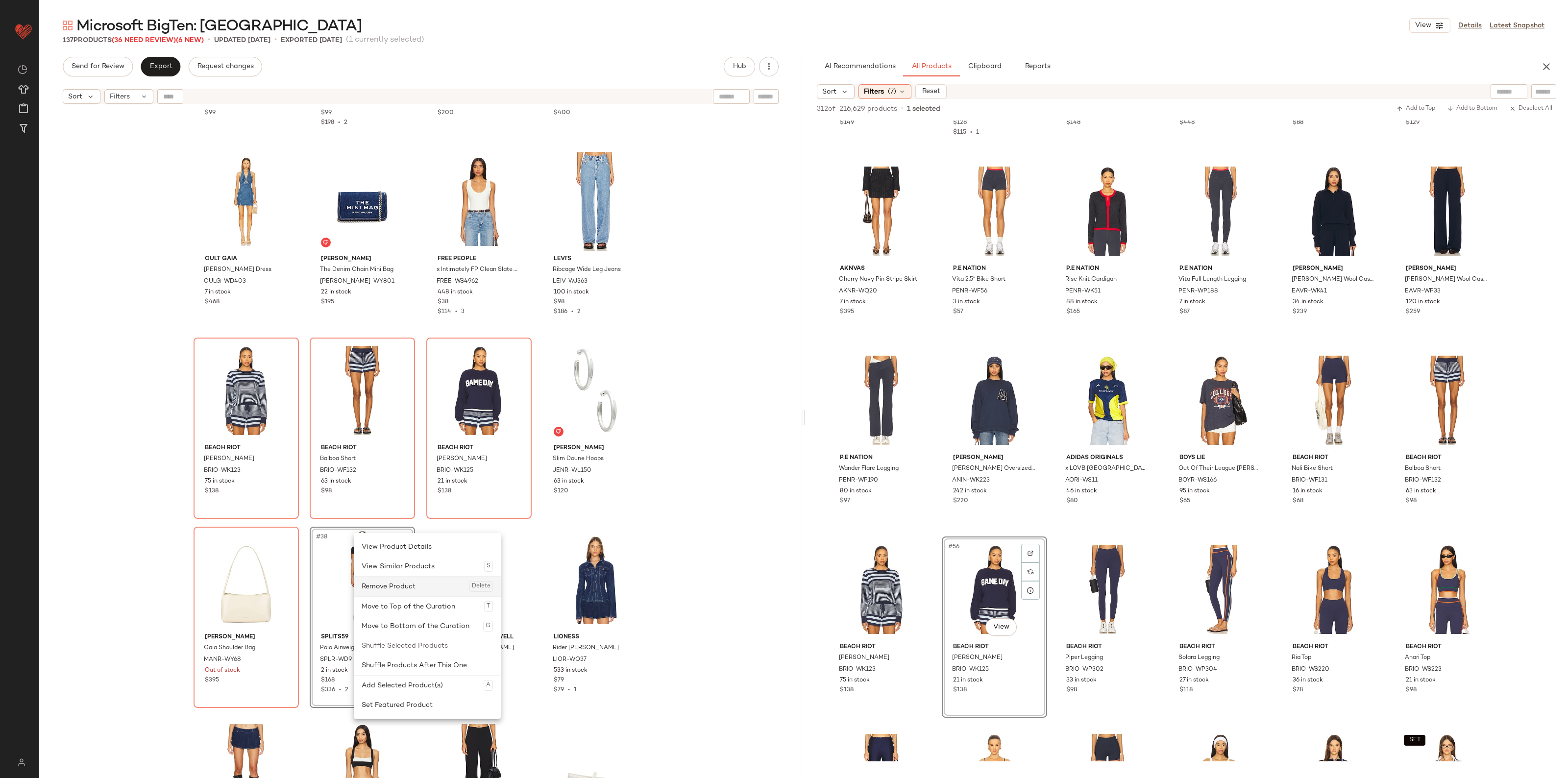
click at [389, 594] on div "Remove Product Delete" at bounding box center [427, 586] width 132 height 20
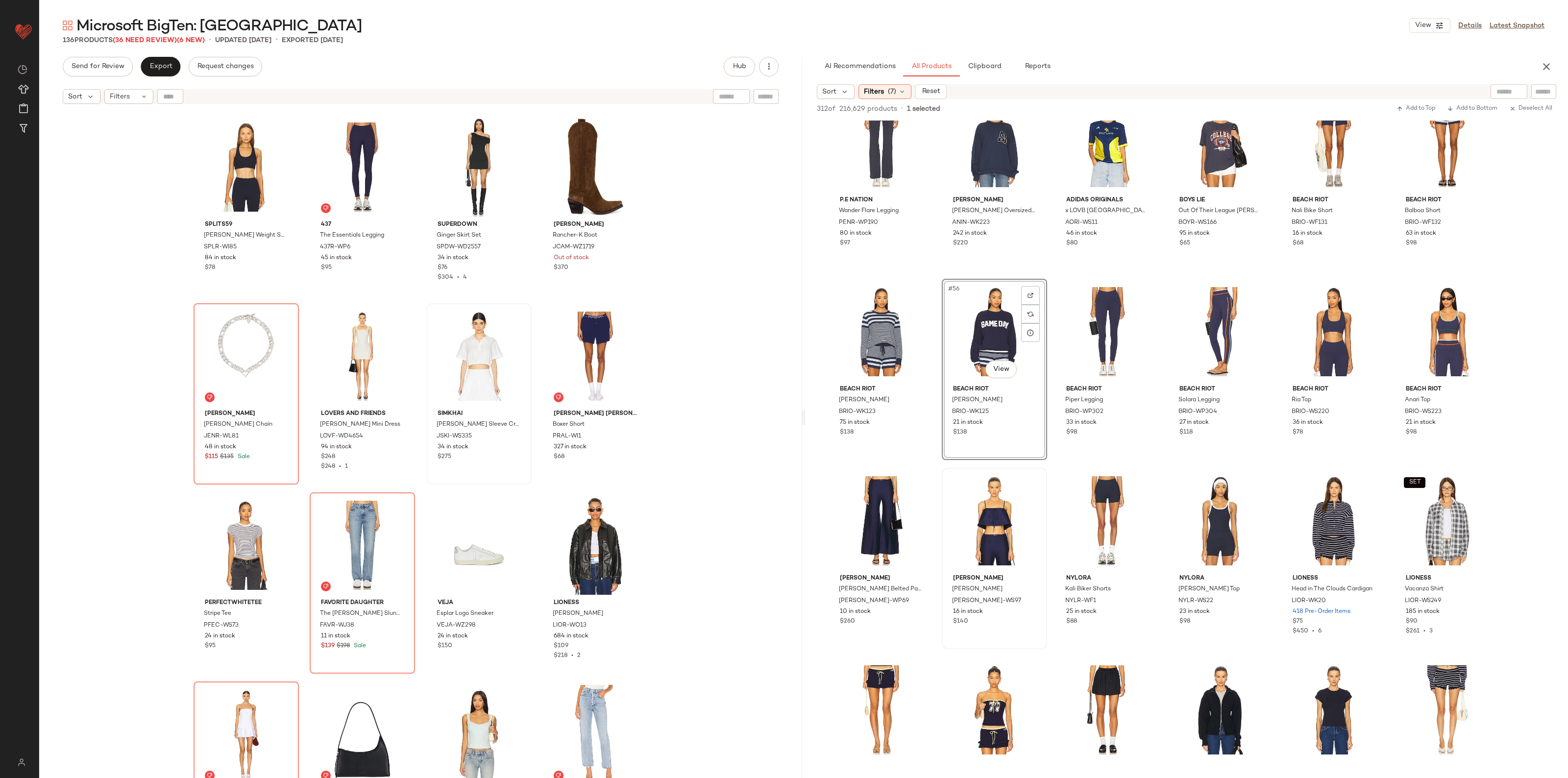
scroll to position [1654, 0]
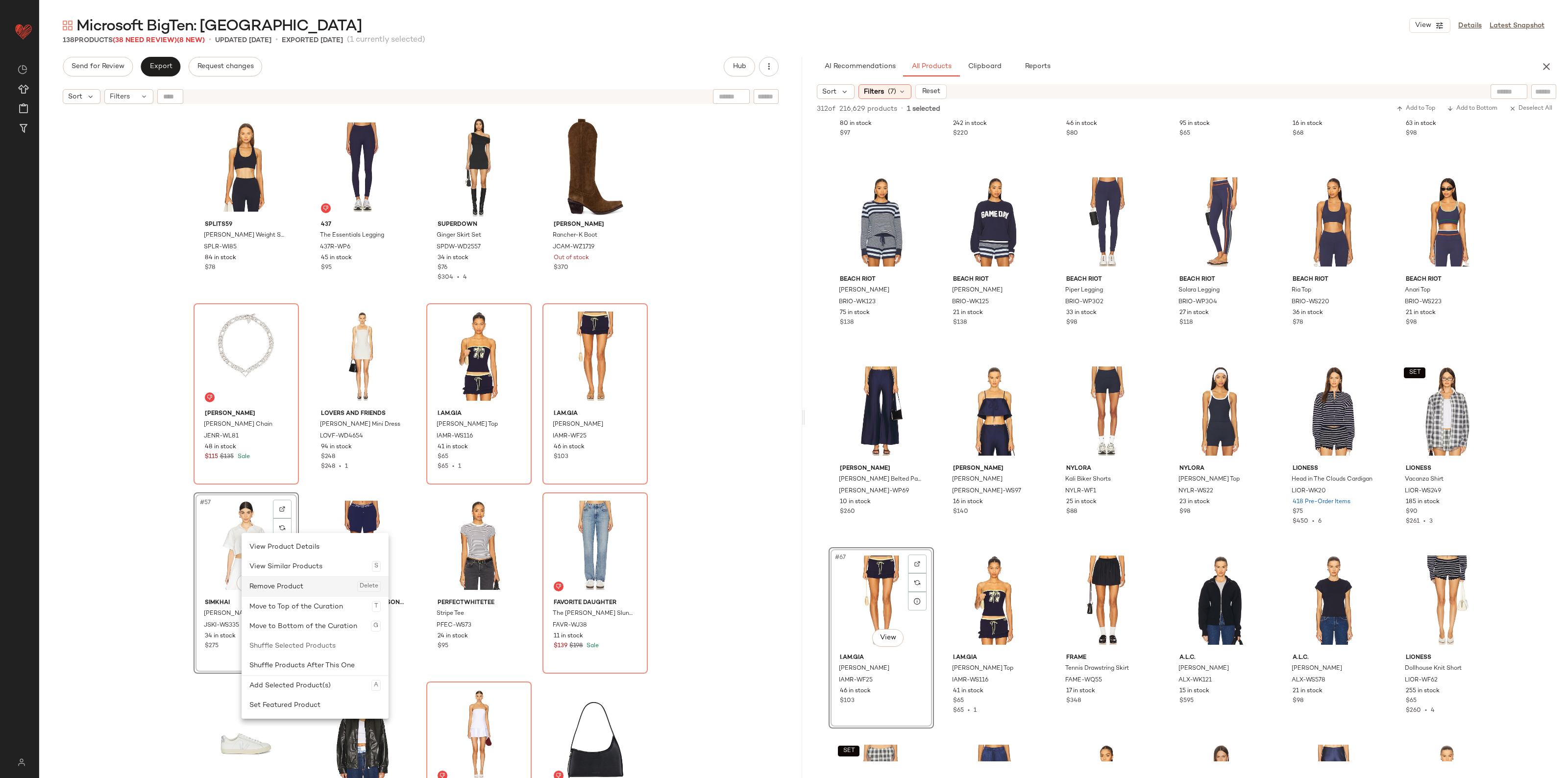
click at [283, 590] on div "Remove Product Delete" at bounding box center [315, 586] width 132 height 20
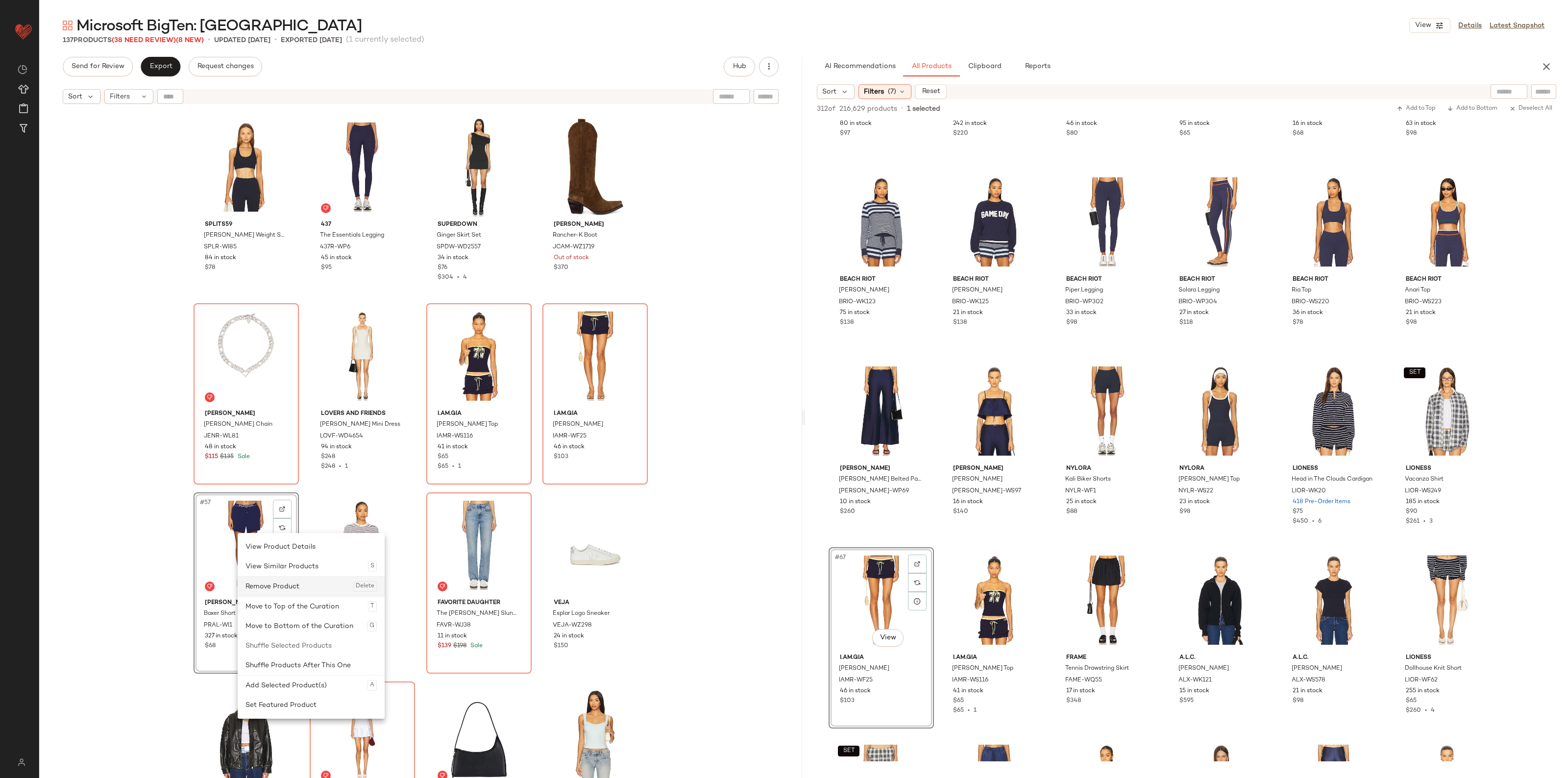
click at [260, 583] on div "Remove Product Delete" at bounding box center [311, 586] width 132 height 20
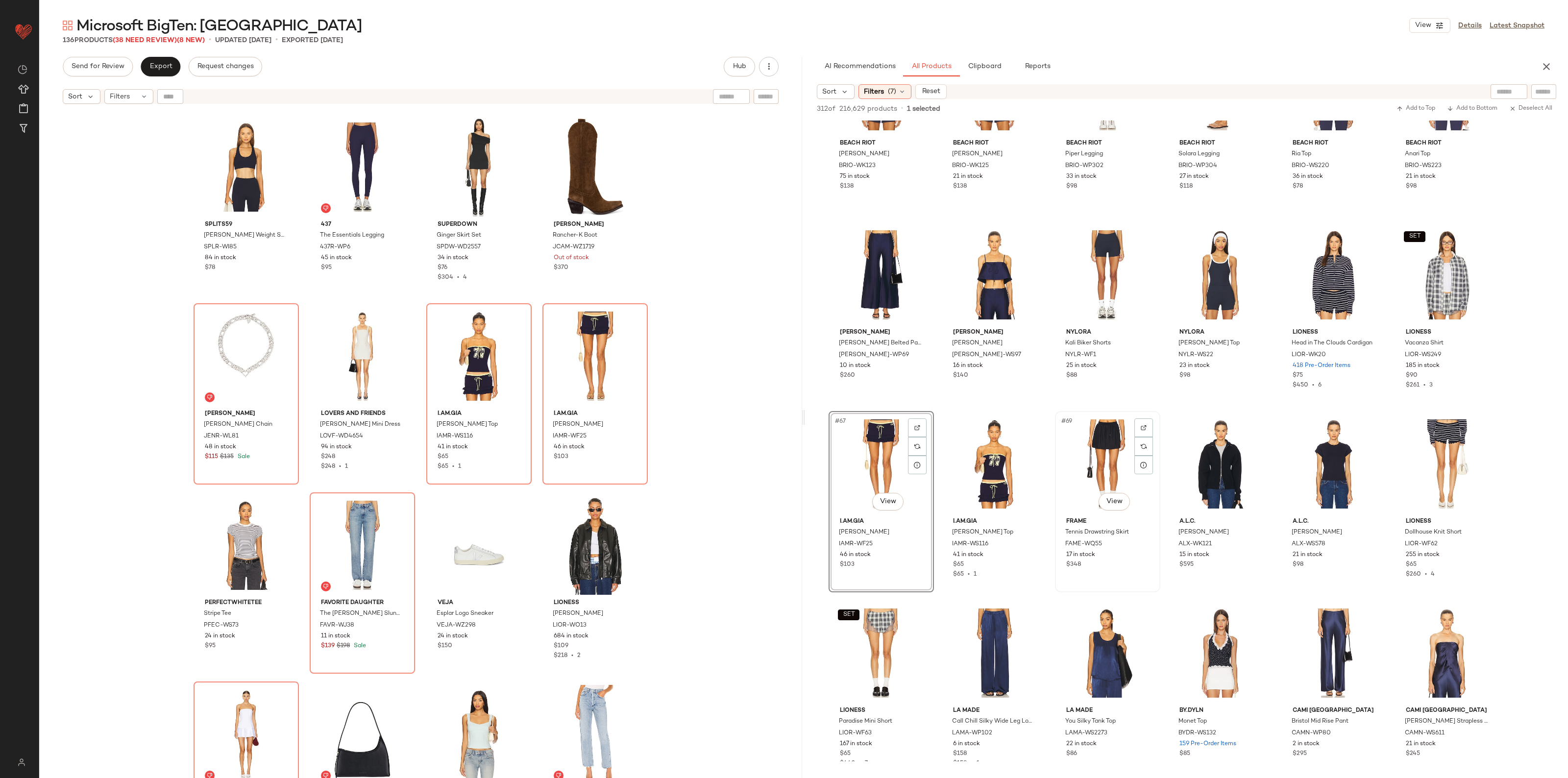
scroll to position [1838, 0]
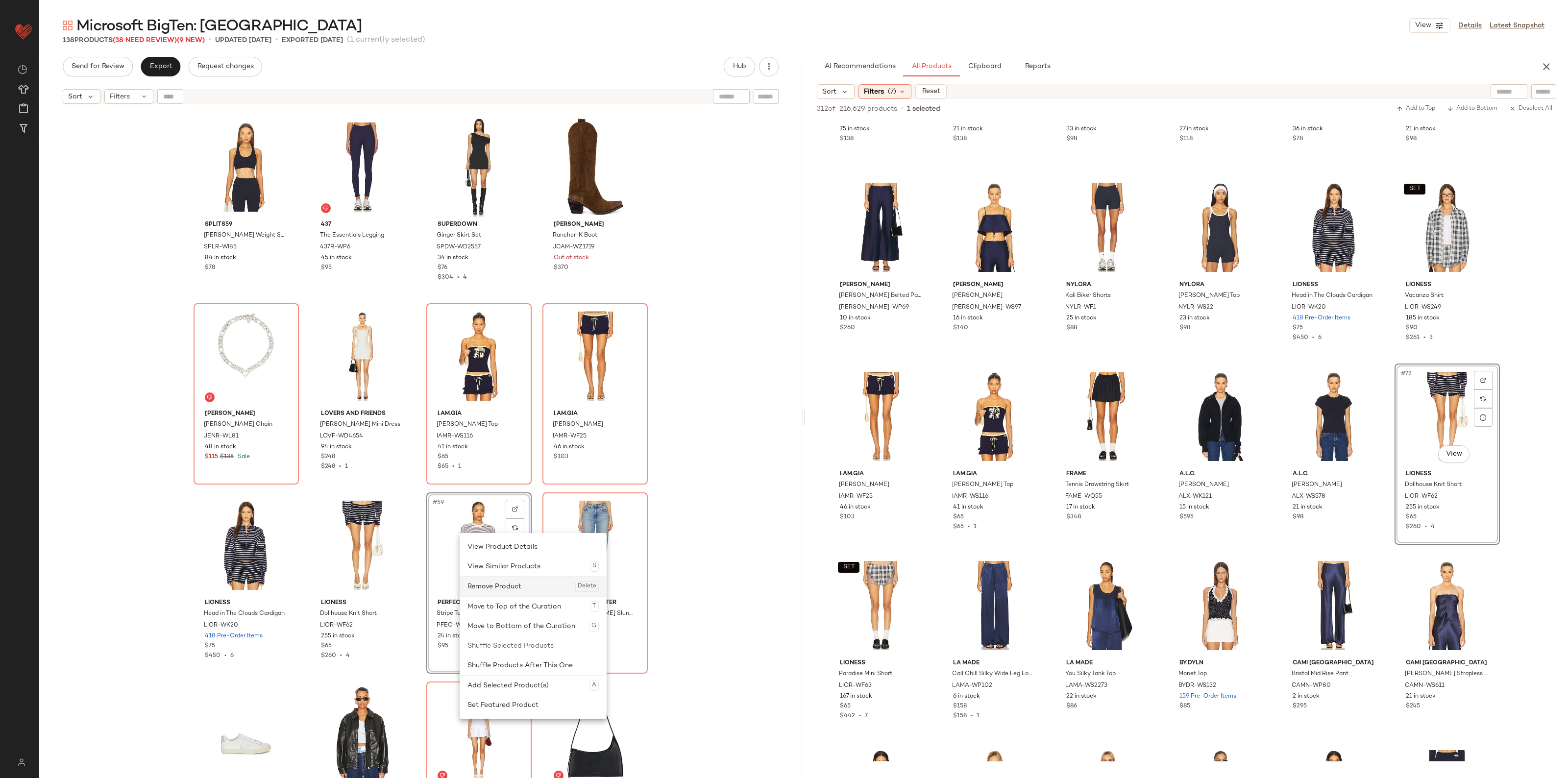
click at [481, 579] on div "Remove Product Delete" at bounding box center [533, 586] width 132 height 20
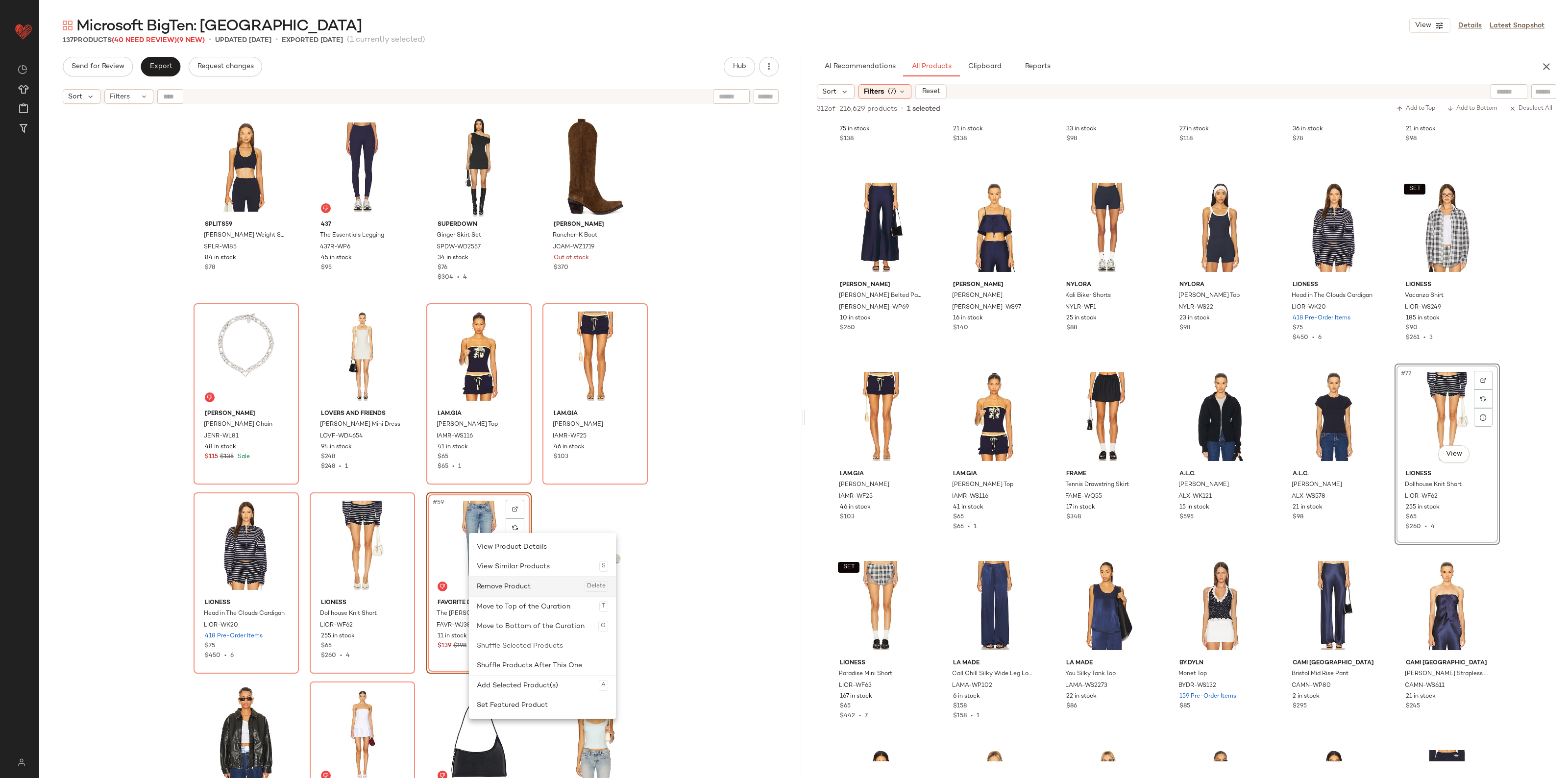
click at [493, 585] on div "Remove Product Delete" at bounding box center [542, 586] width 132 height 20
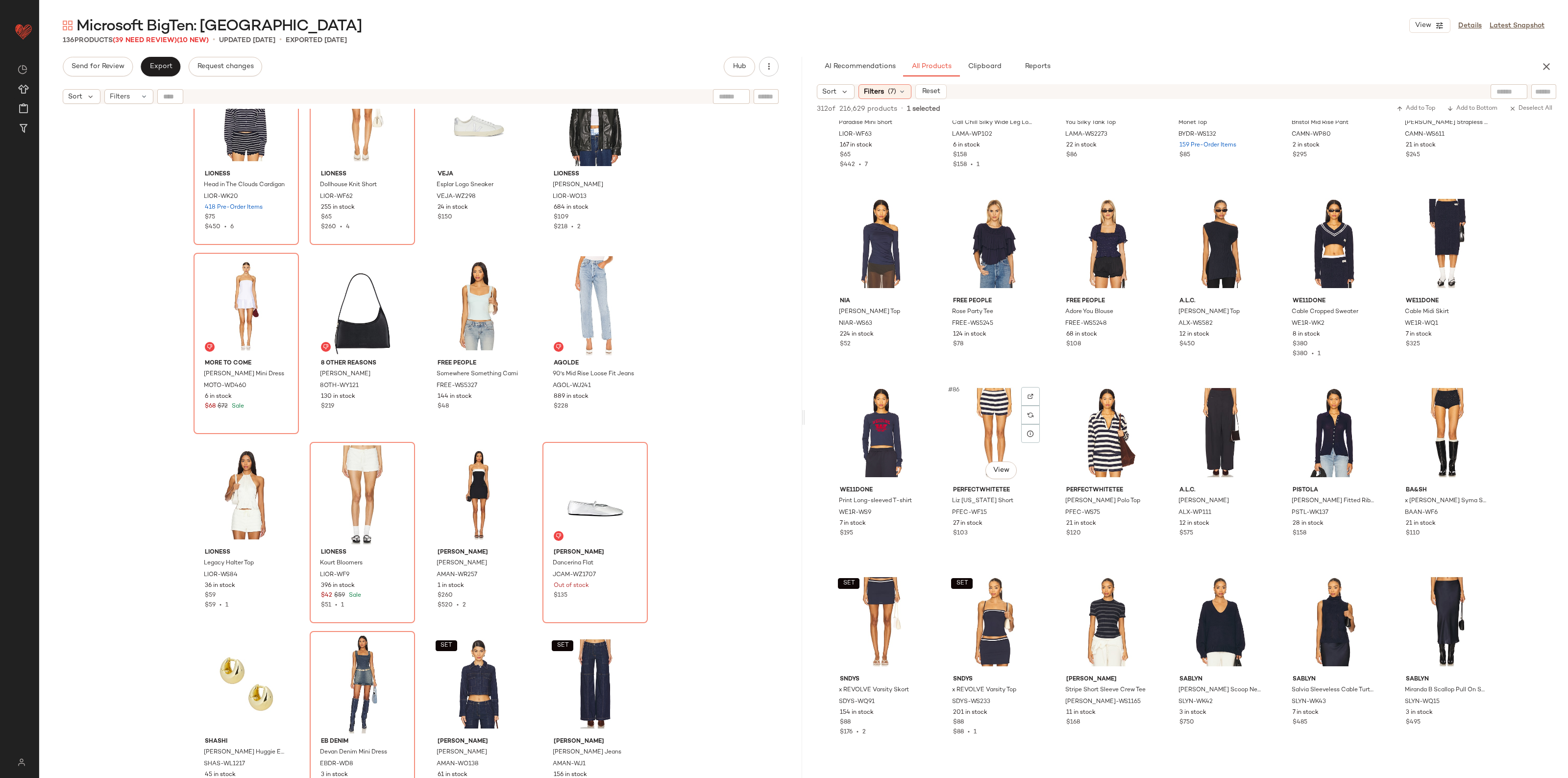
scroll to position [2451, 0]
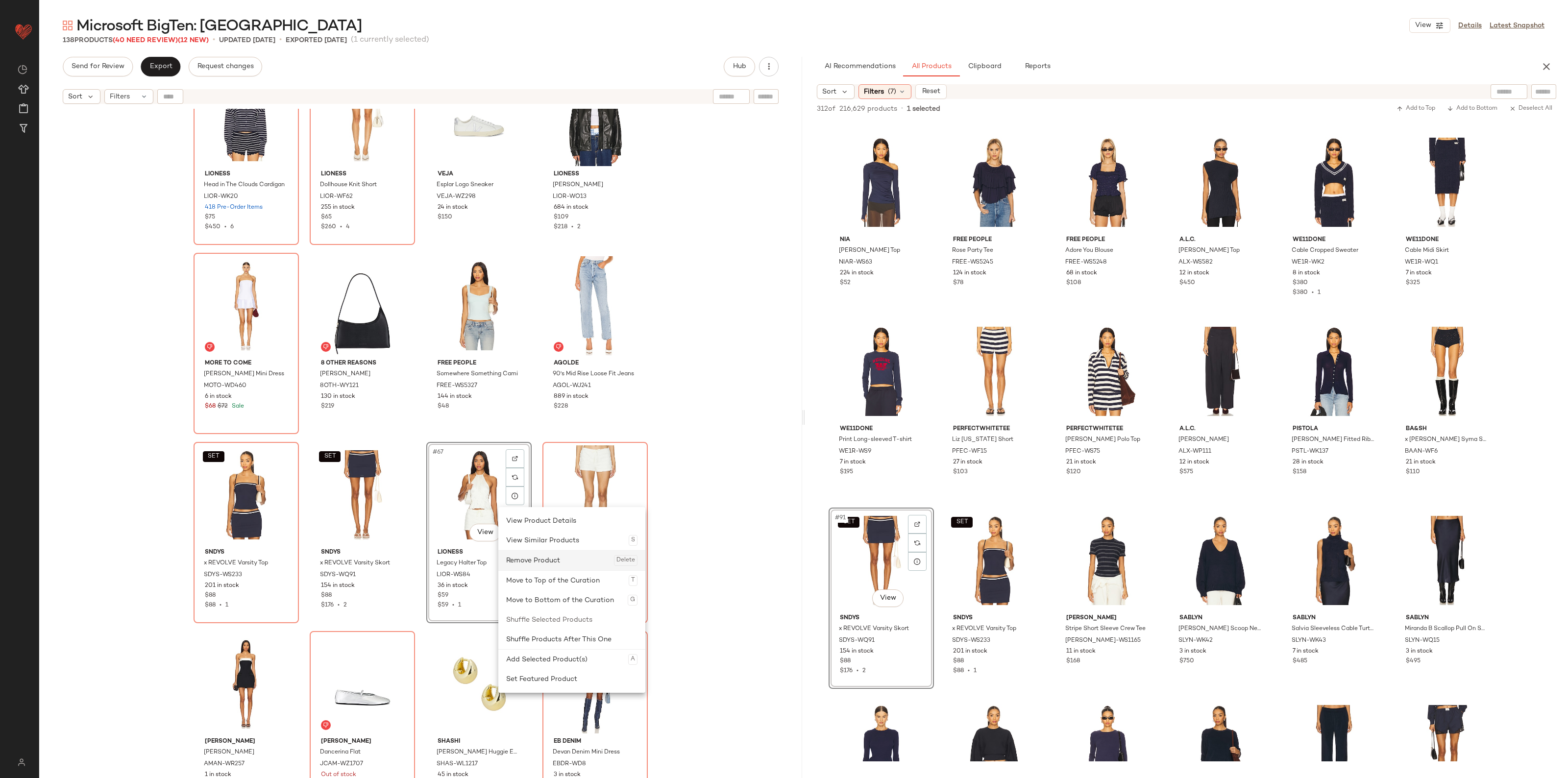
click at [529, 555] on div "Remove Product Delete" at bounding box center [571, 561] width 132 height 20
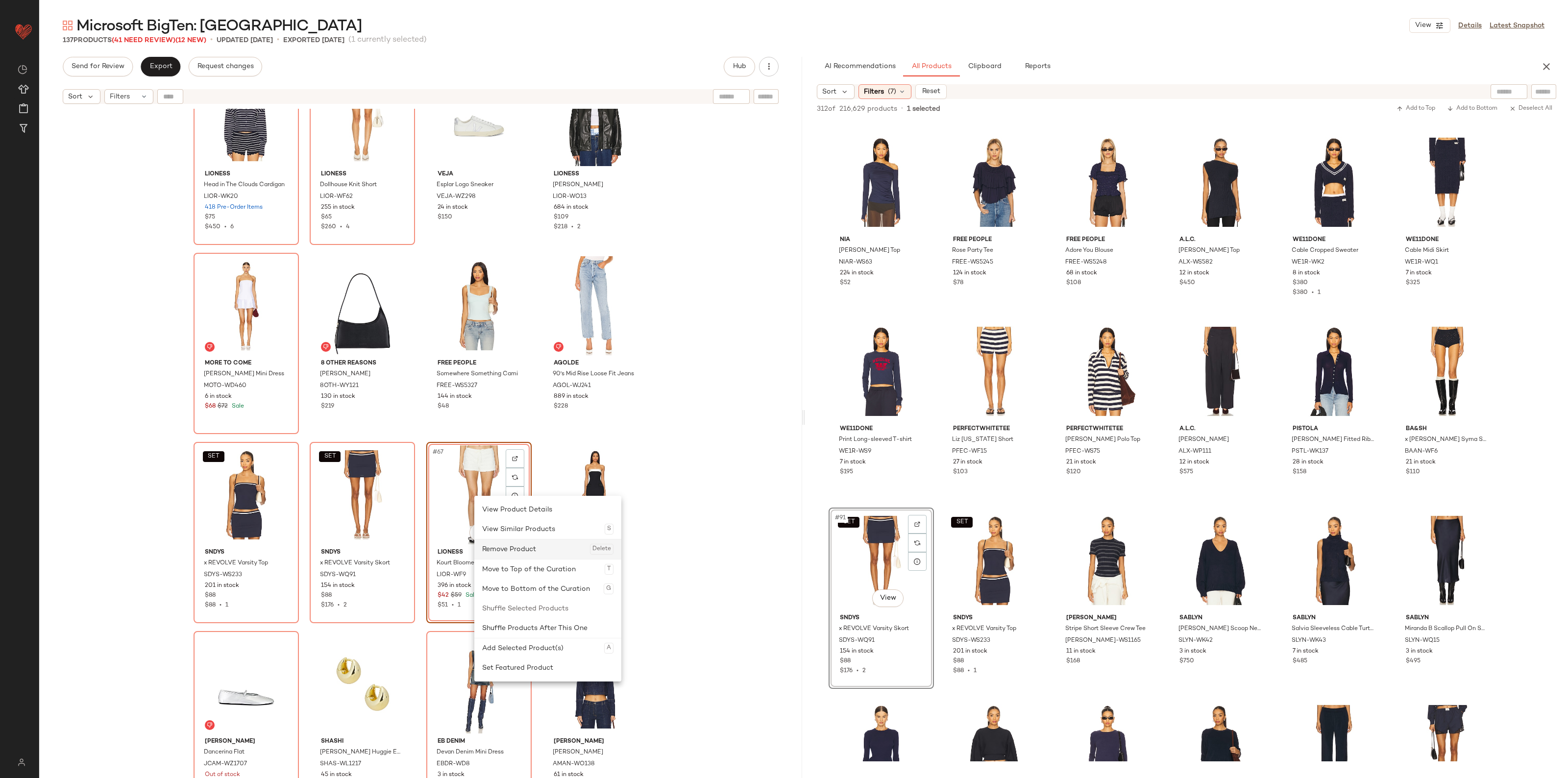
click at [508, 547] on div "Remove Product Delete" at bounding box center [548, 549] width 132 height 20
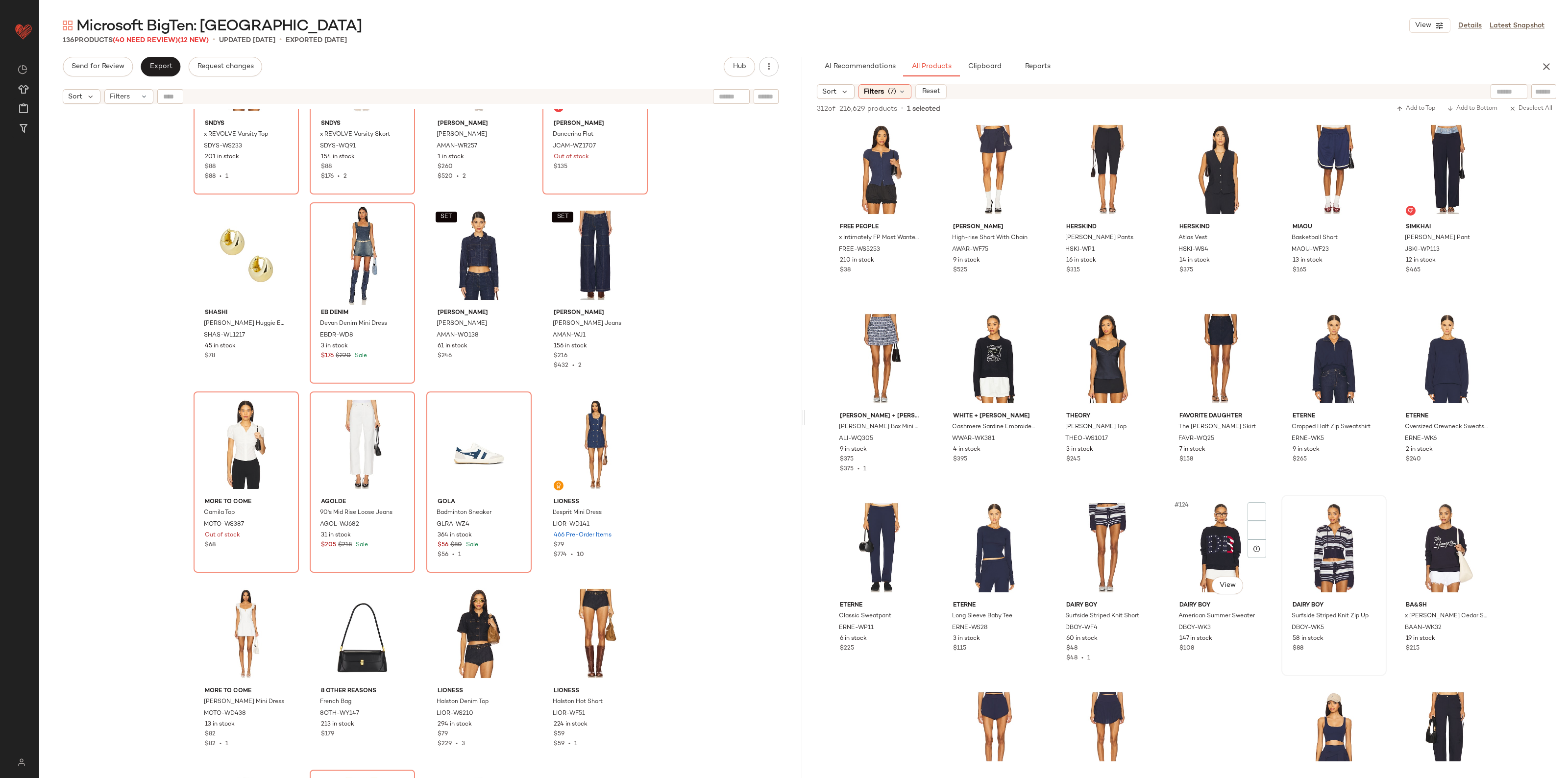
scroll to position [3430, 0]
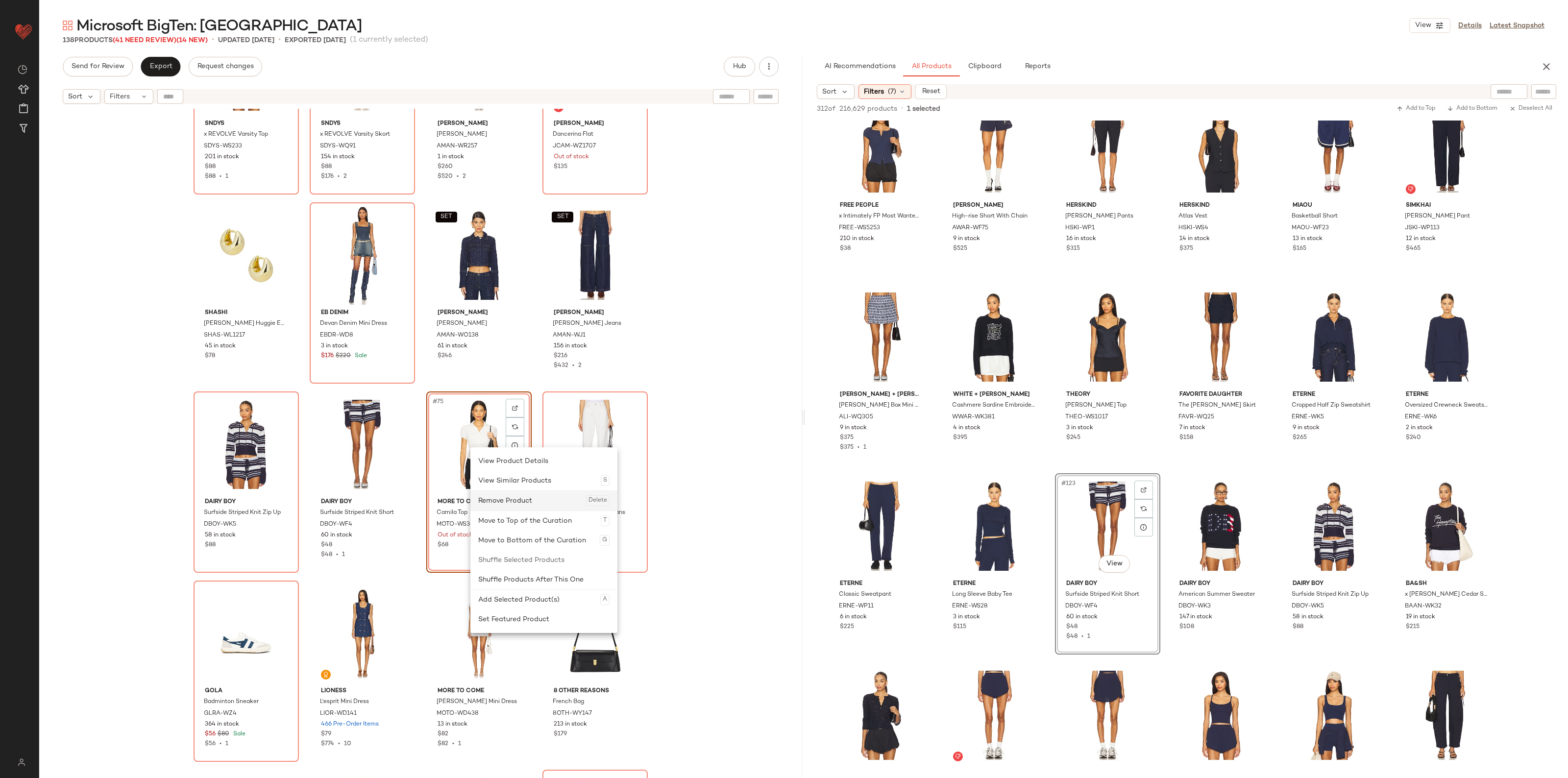
click at [513, 501] on div "Remove Product Delete" at bounding box center [544, 501] width 132 height 20
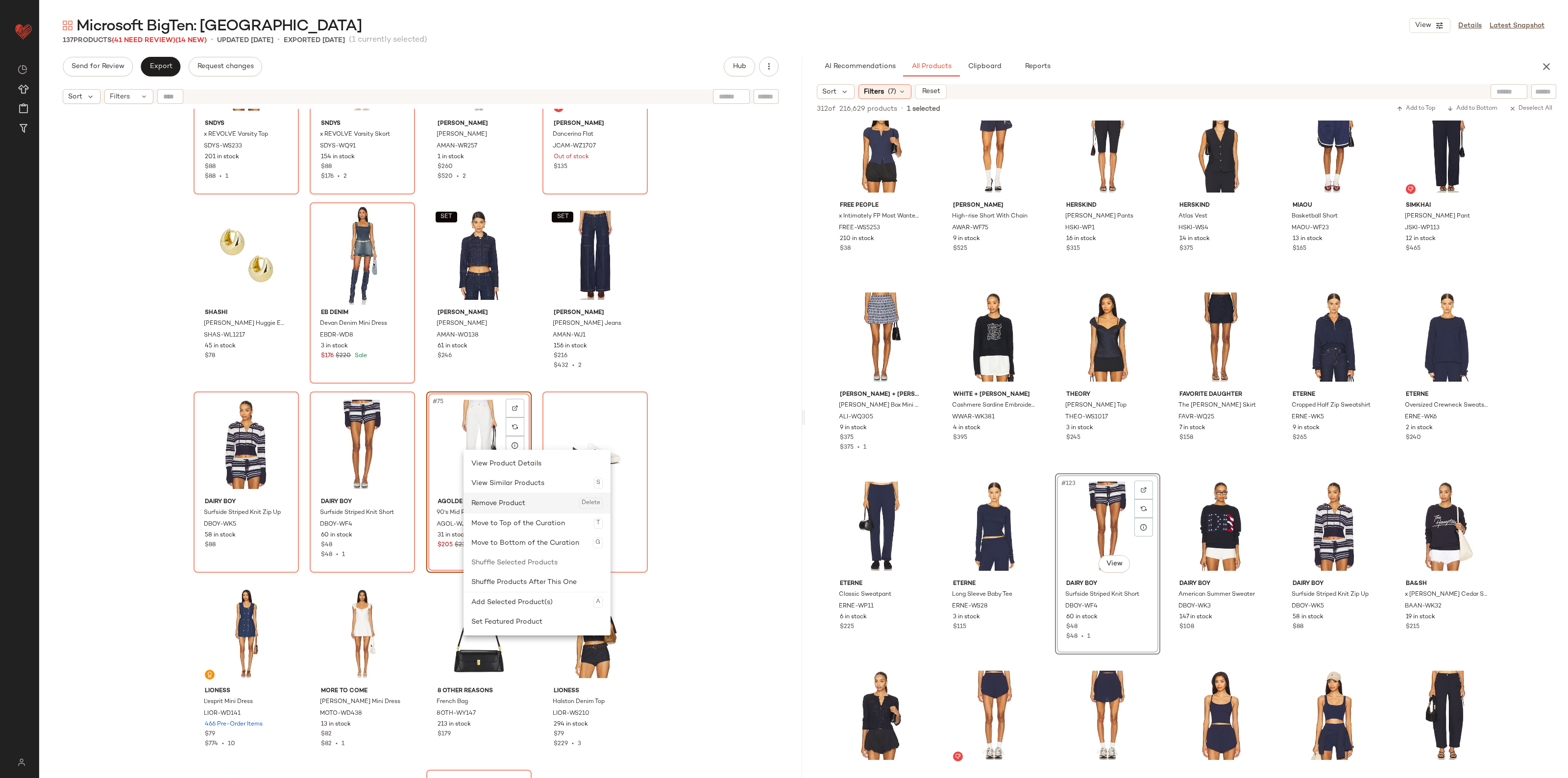
click at [498, 498] on div "Remove Product Delete" at bounding box center [537, 503] width 132 height 20
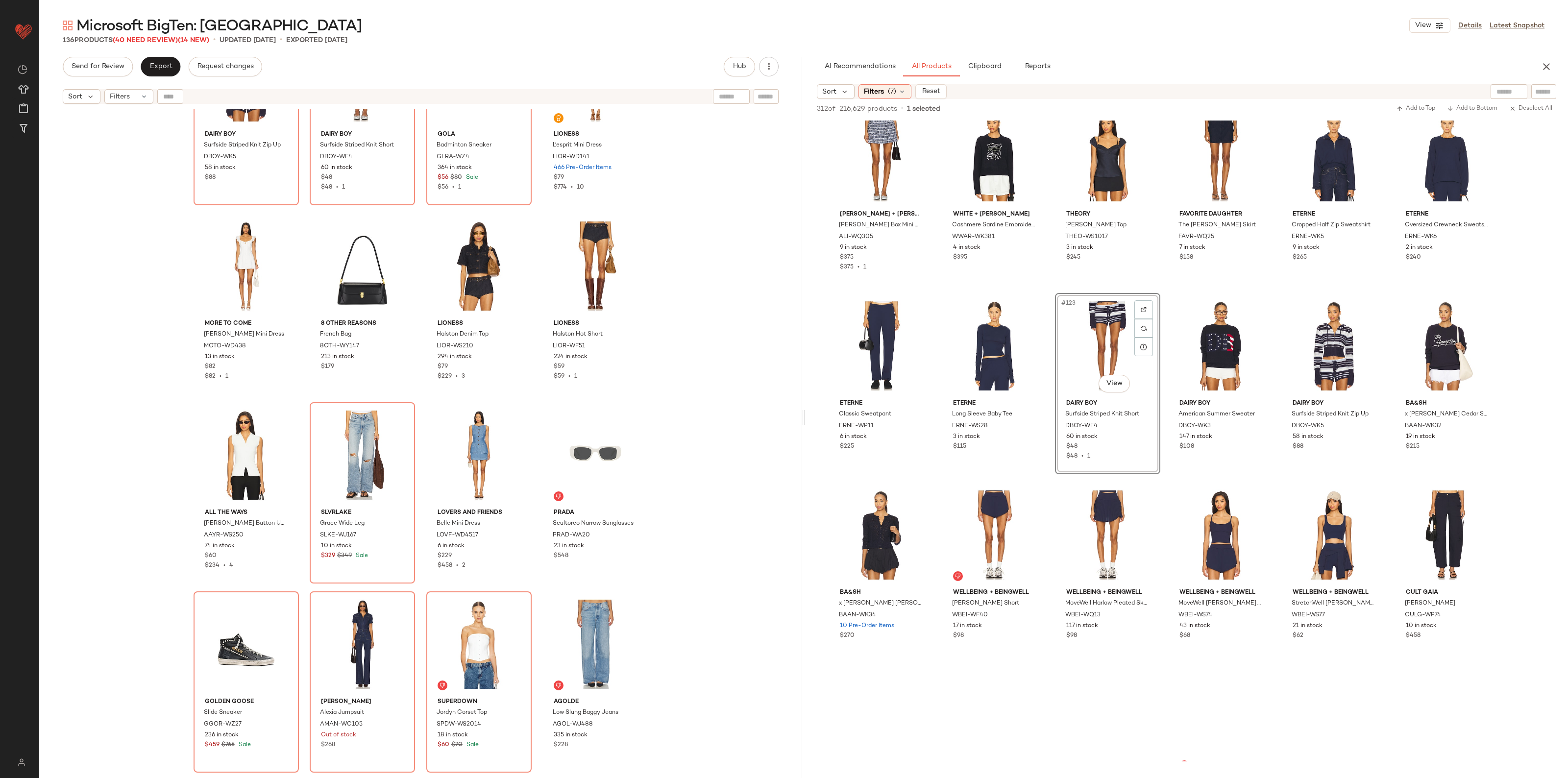
scroll to position [3615, 0]
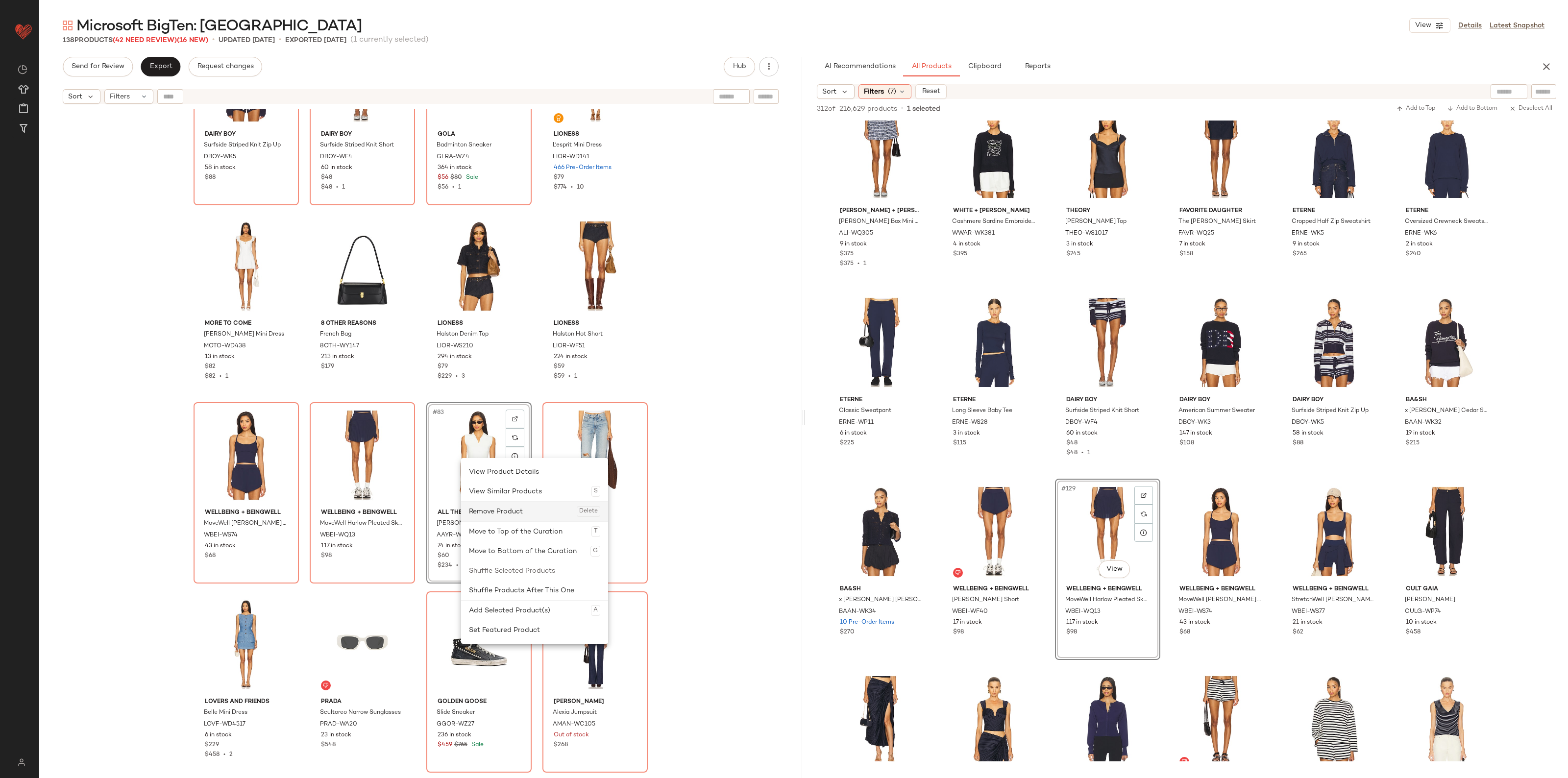
click at [514, 514] on div "Remove Product Delete" at bounding box center [534, 512] width 132 height 20
click at [724, 474] on div "Dairy Boy Surfside Striped Knit Zip Up DBOY-WK5 58 in stock $88 Dairy Boy Surfs…" at bounding box center [420, 456] width 763 height 694
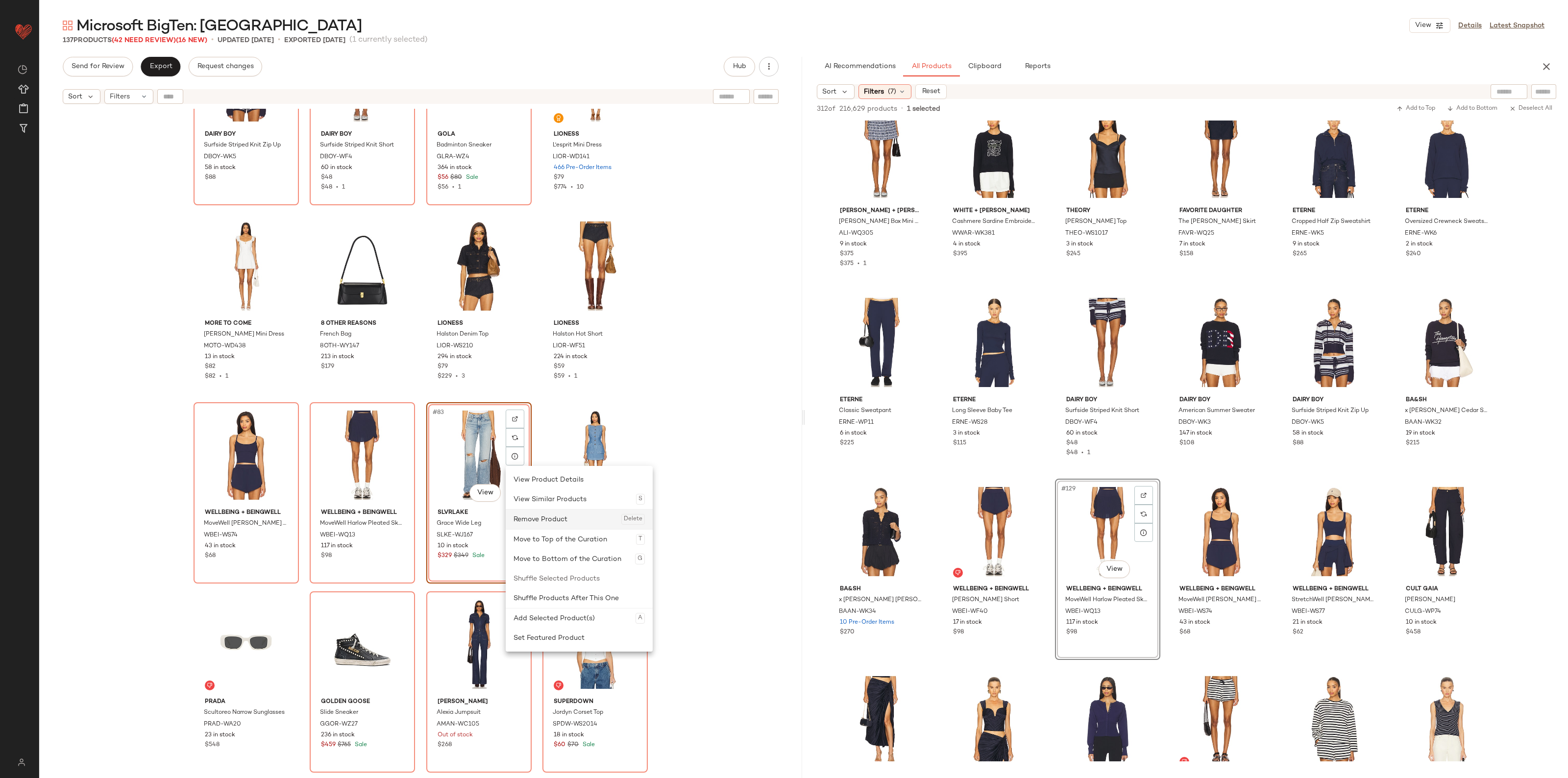
click at [544, 524] on div "Remove Product Delete" at bounding box center [579, 520] width 132 height 20
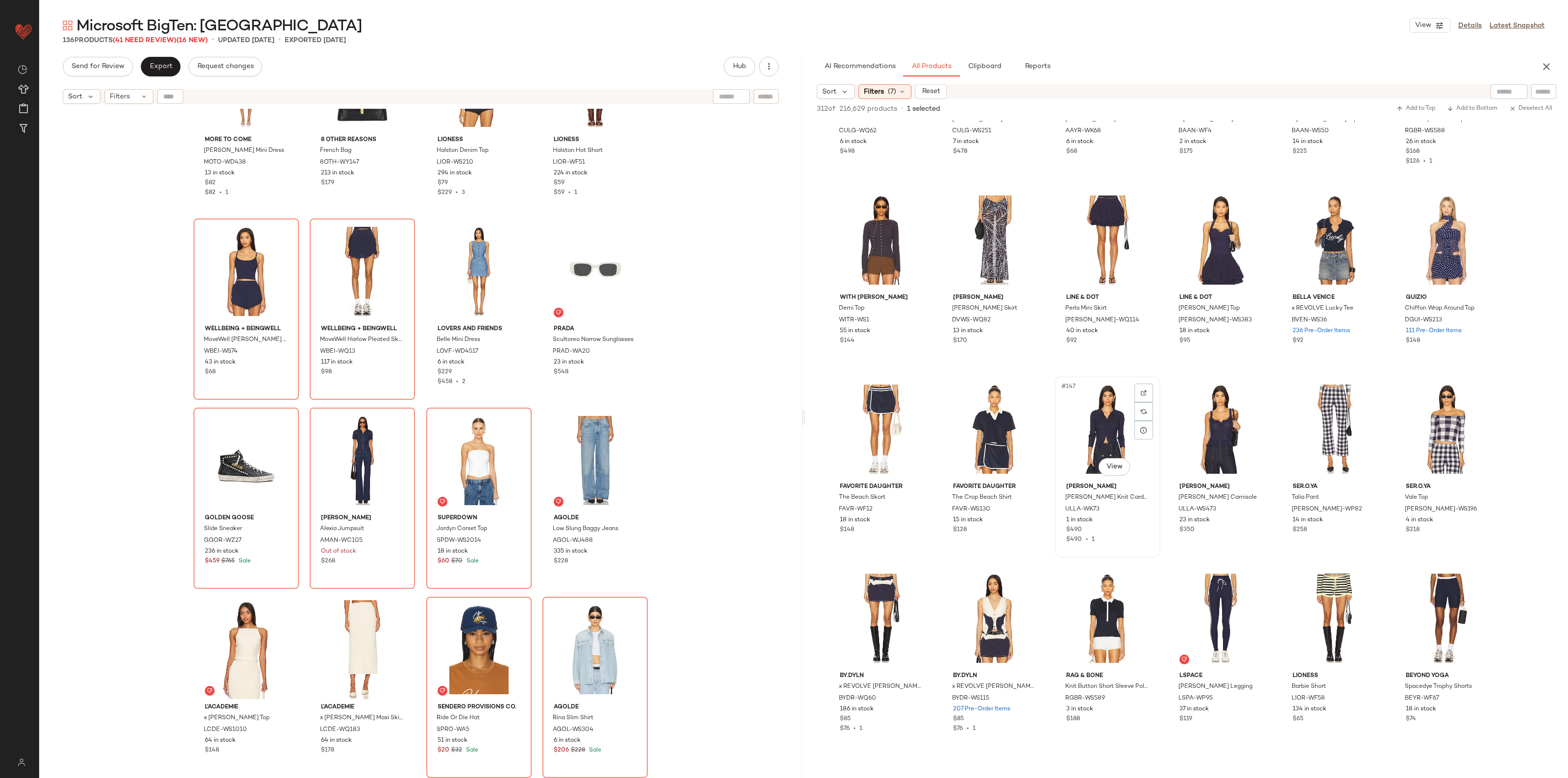
scroll to position [4289, 0]
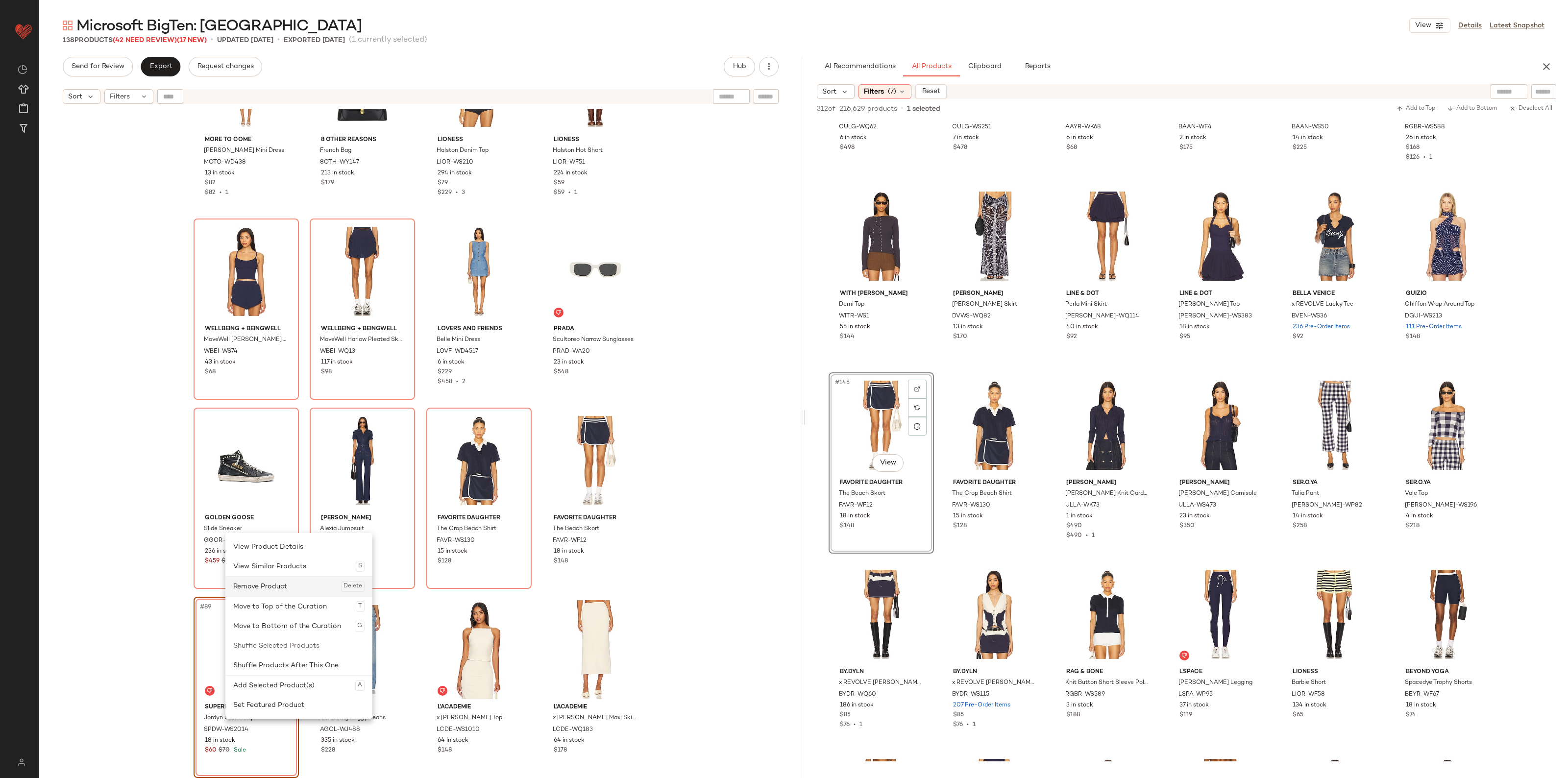
click at [274, 590] on div "Remove Product Delete" at bounding box center [298, 586] width 132 height 20
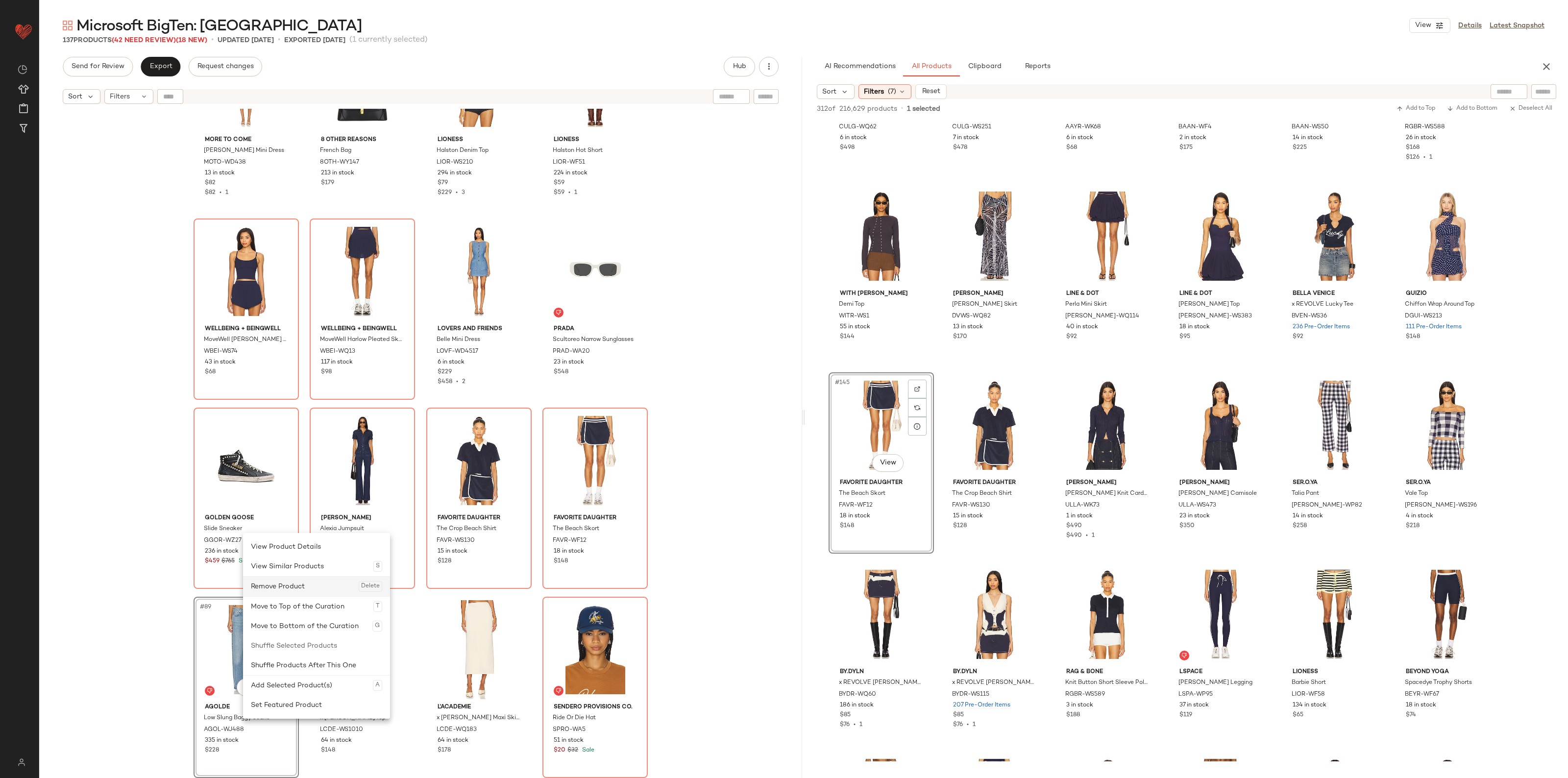
click at [270, 584] on div "Remove Product Delete" at bounding box center [316, 586] width 132 height 20
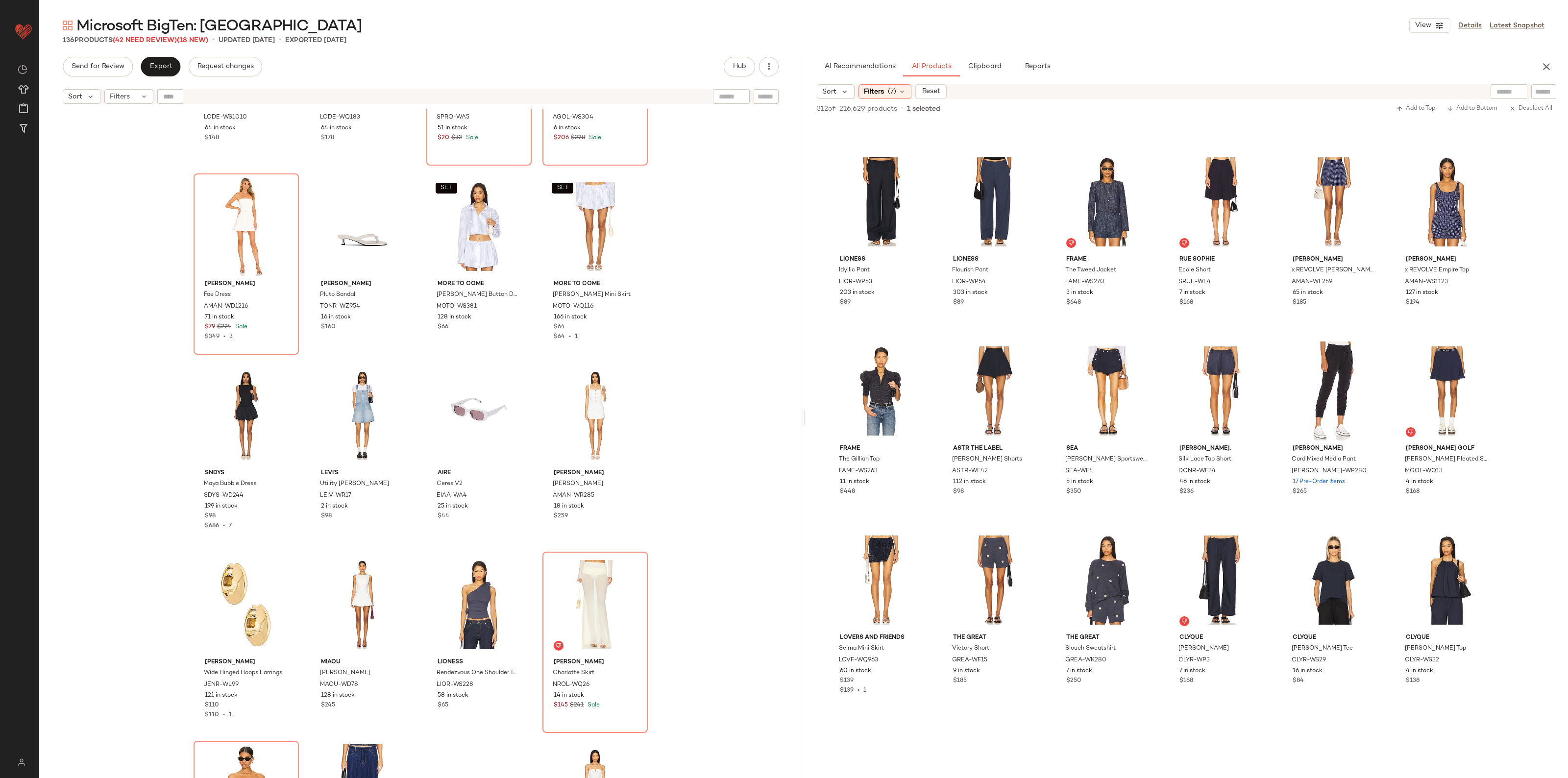
scroll to position [5330, 0]
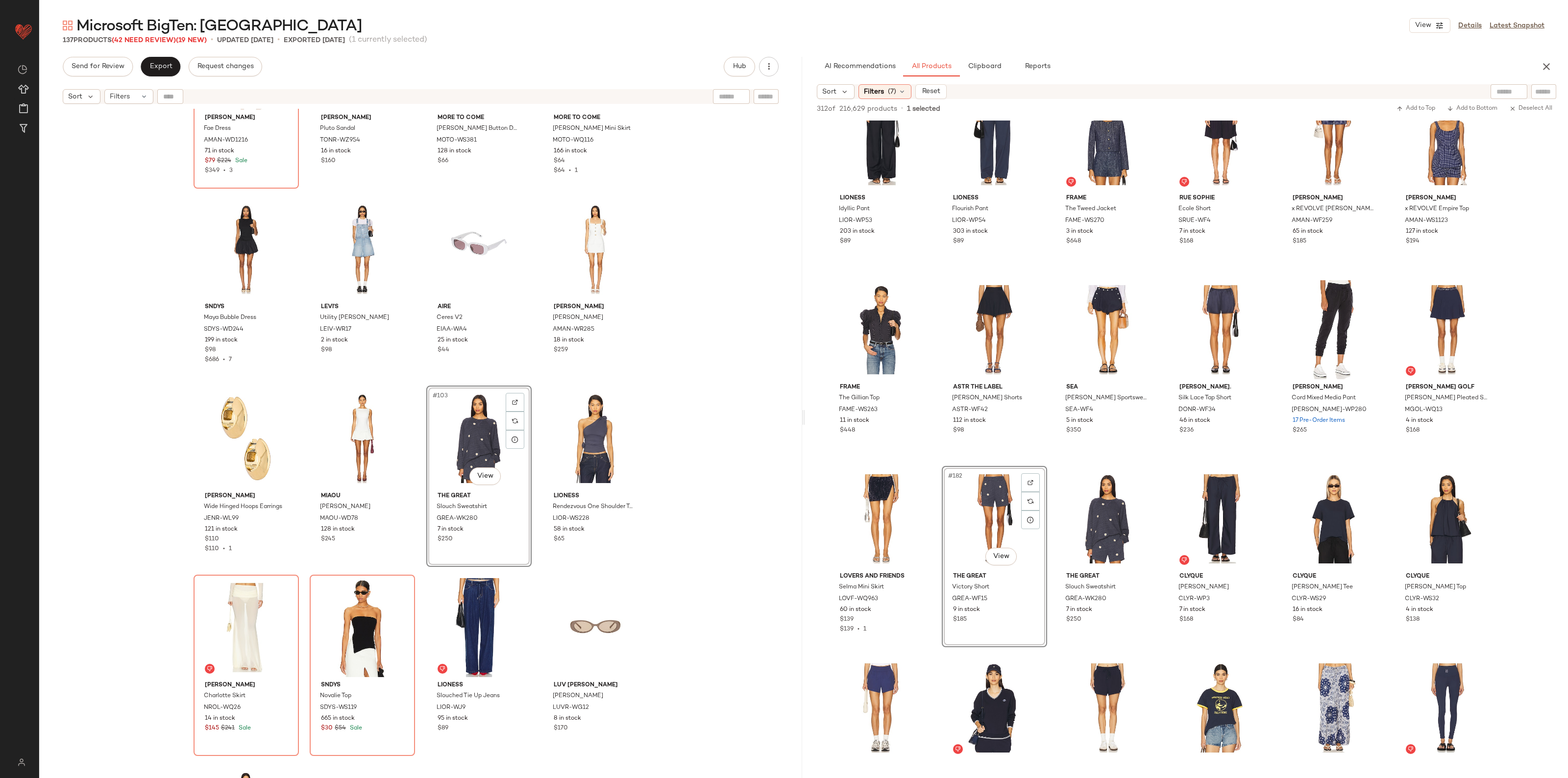
scroll to position [4480, 0]
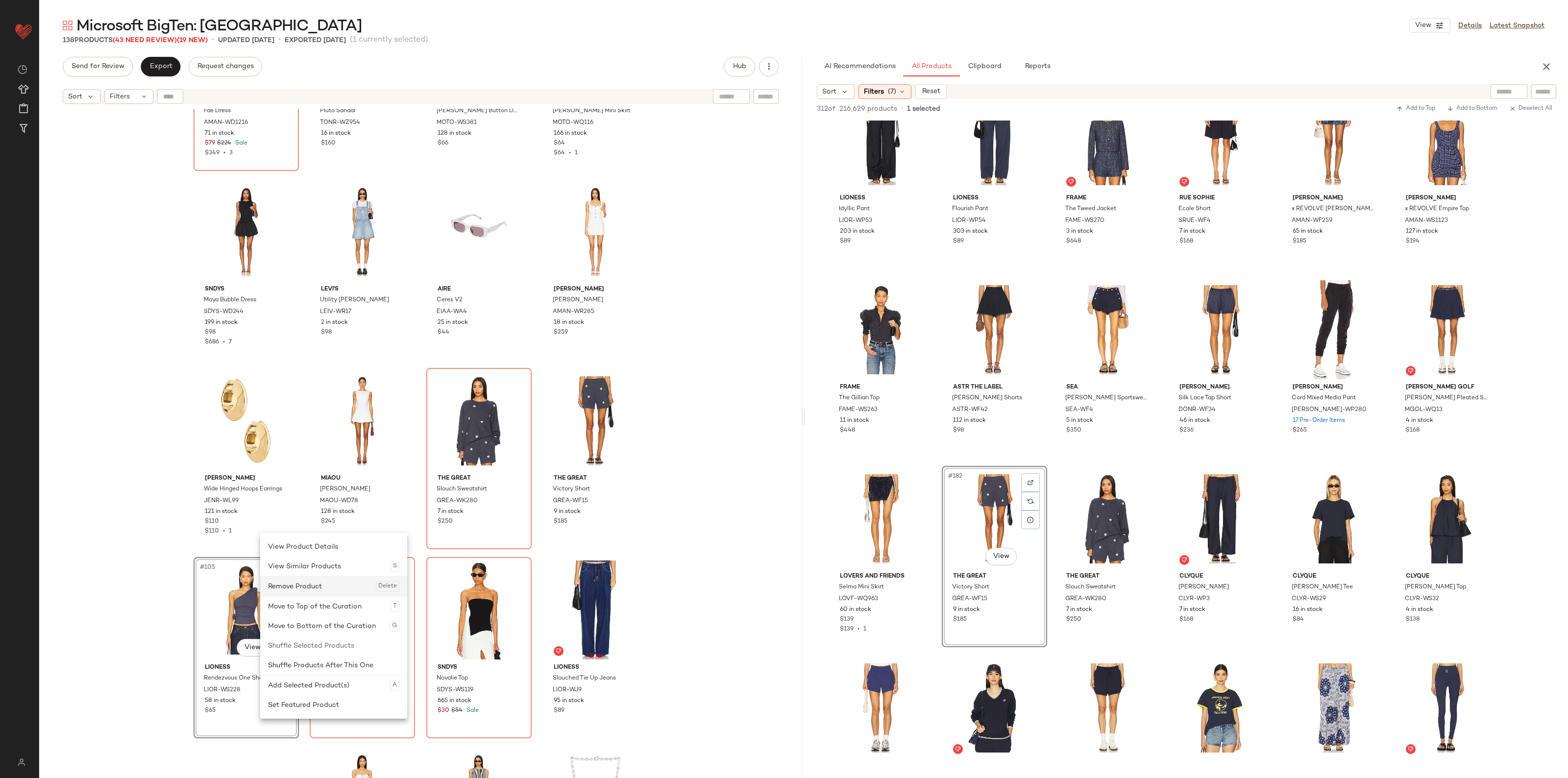
click at [301, 588] on div "Remove Product Delete" at bounding box center [334, 586] width 132 height 20
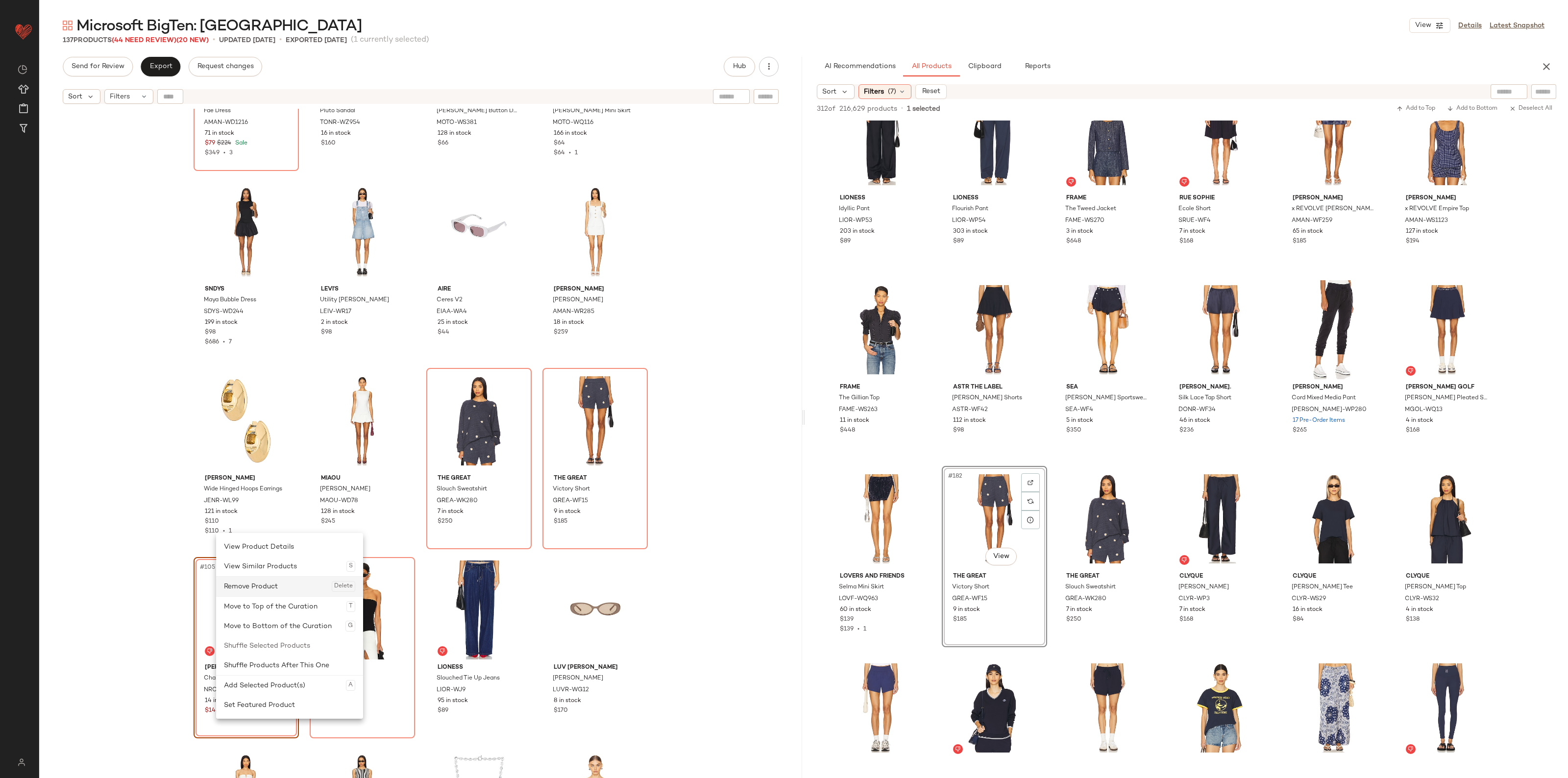
click at [231, 592] on div "Remove Product Delete" at bounding box center [290, 586] width 132 height 20
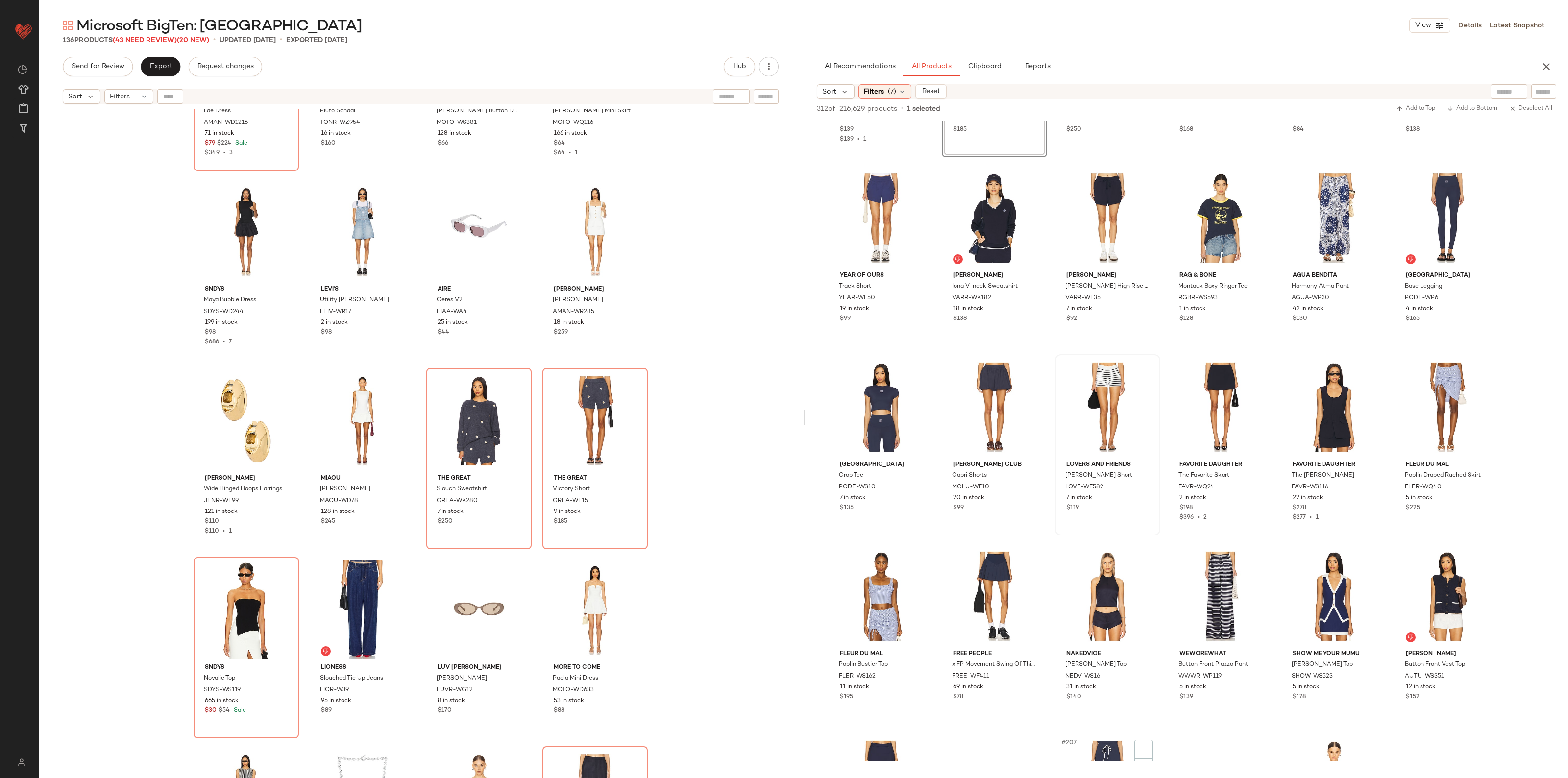
scroll to position [6065, 0]
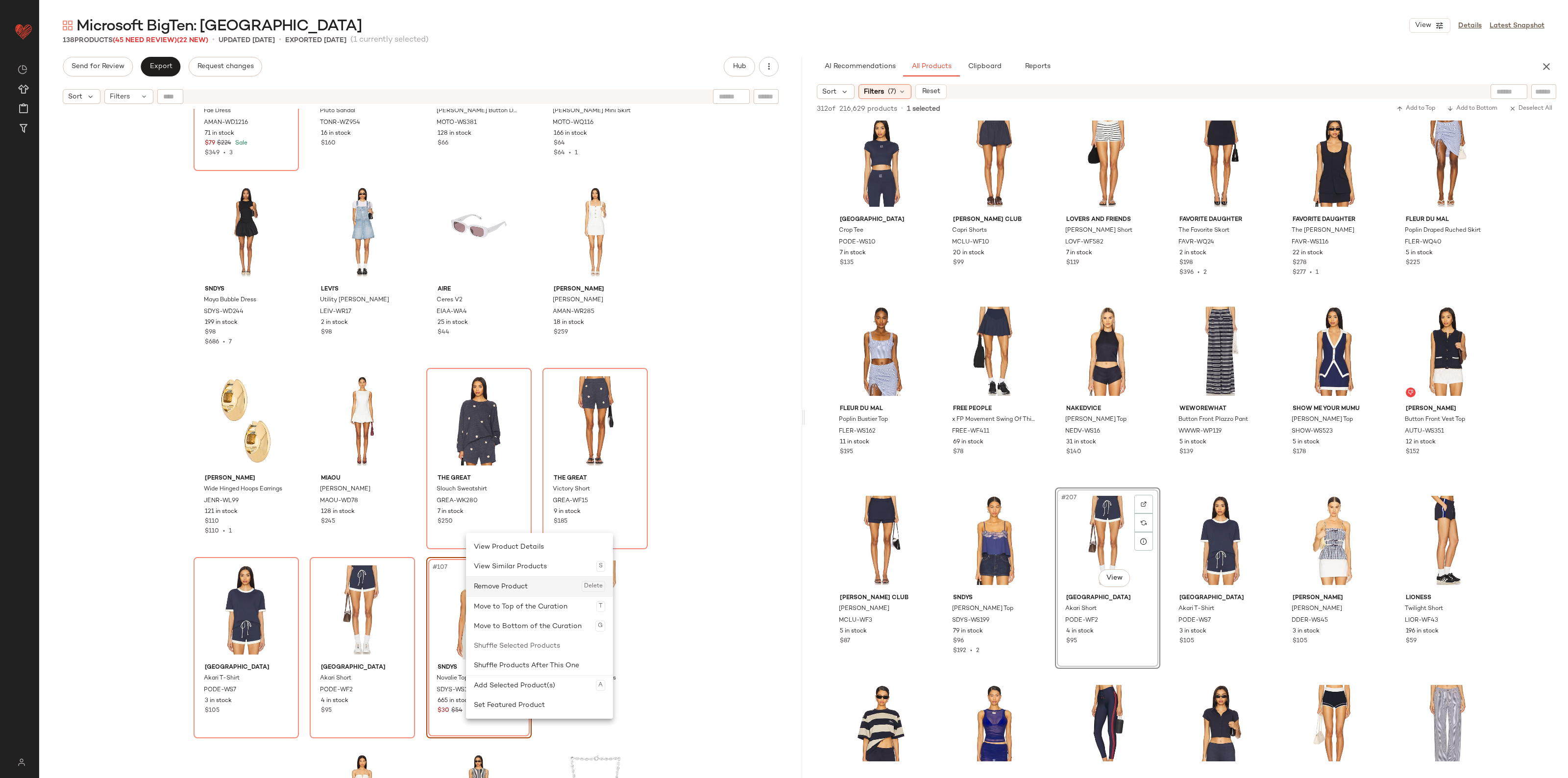
click at [517, 585] on div "Remove Product Delete" at bounding box center [539, 586] width 132 height 20
click at [509, 593] on div "Remove Product Delete" at bounding box center [538, 586] width 132 height 20
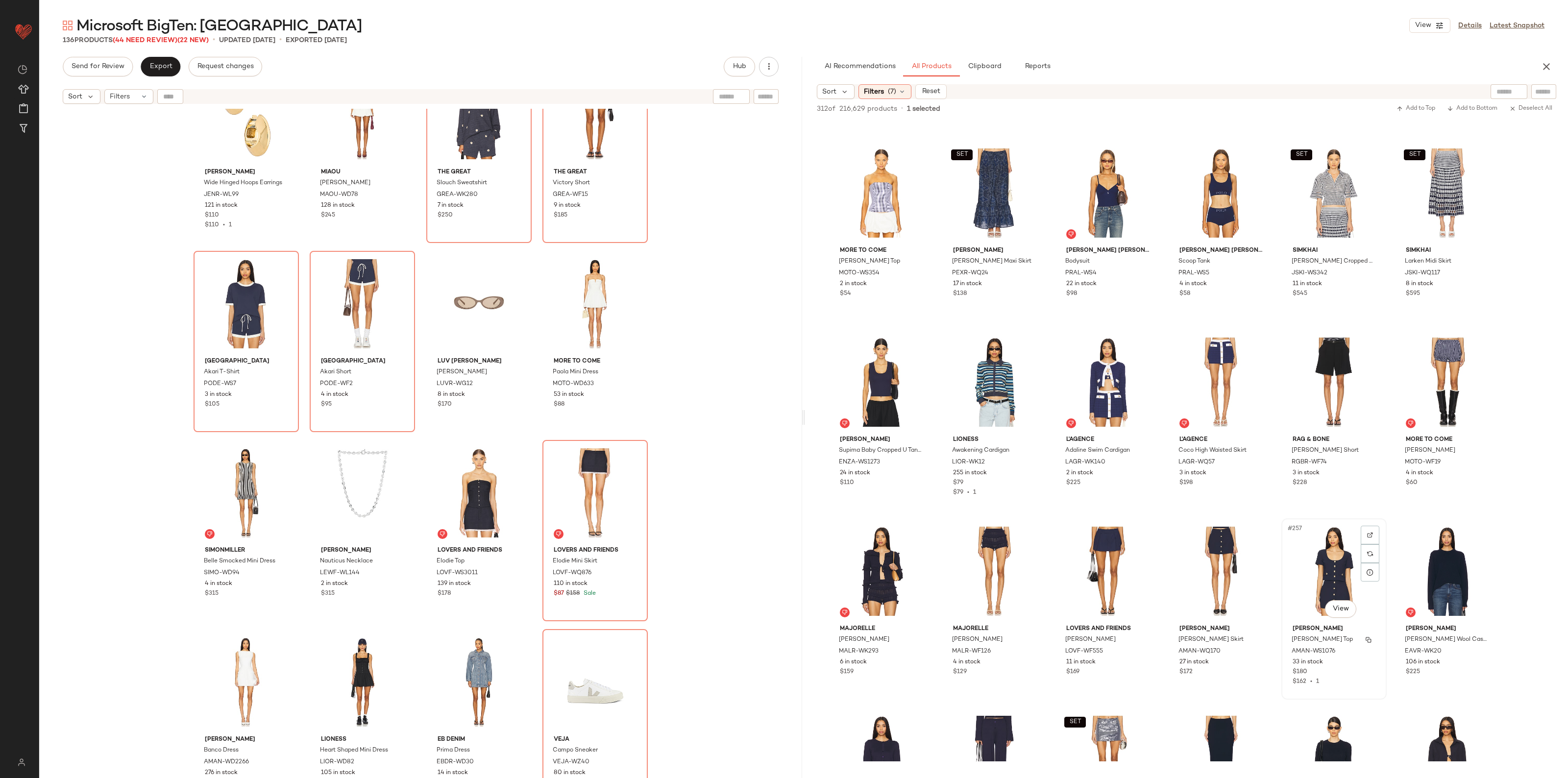
scroll to position [7535, 0]
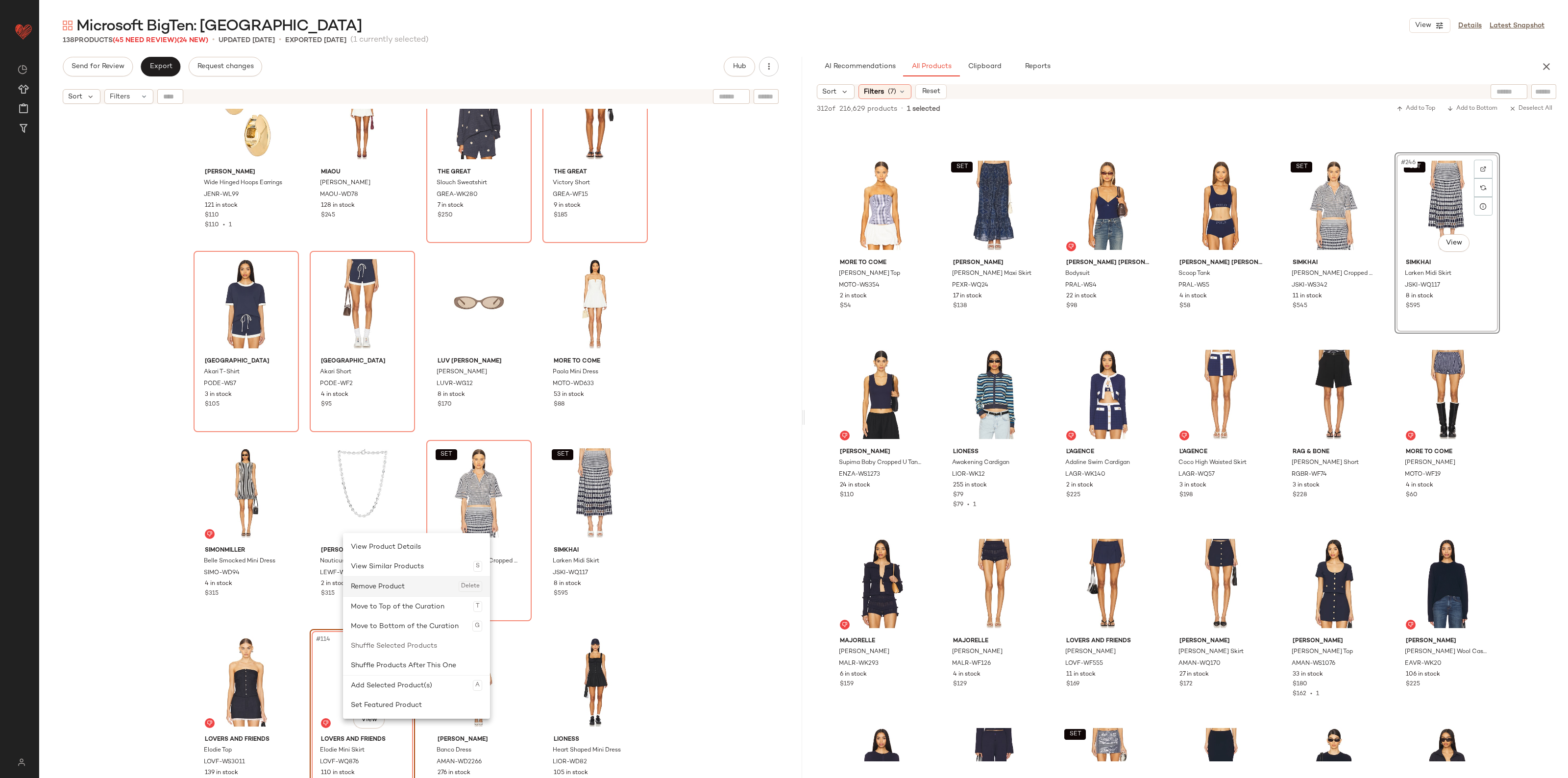
click at [390, 592] on div "Remove Product Delete" at bounding box center [416, 586] width 132 height 20
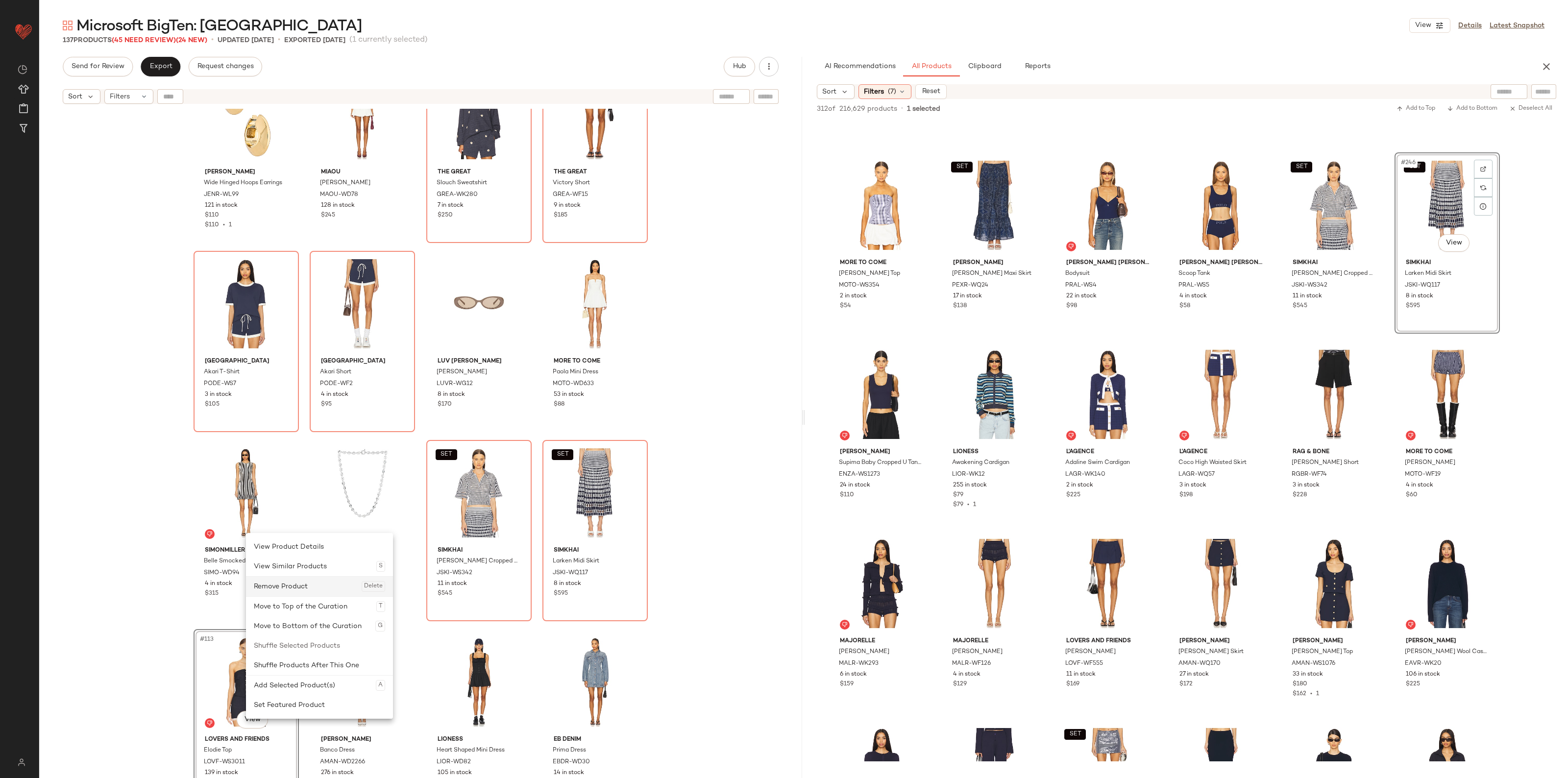
click at [311, 594] on div "Remove Product Delete" at bounding box center [319, 586] width 132 height 20
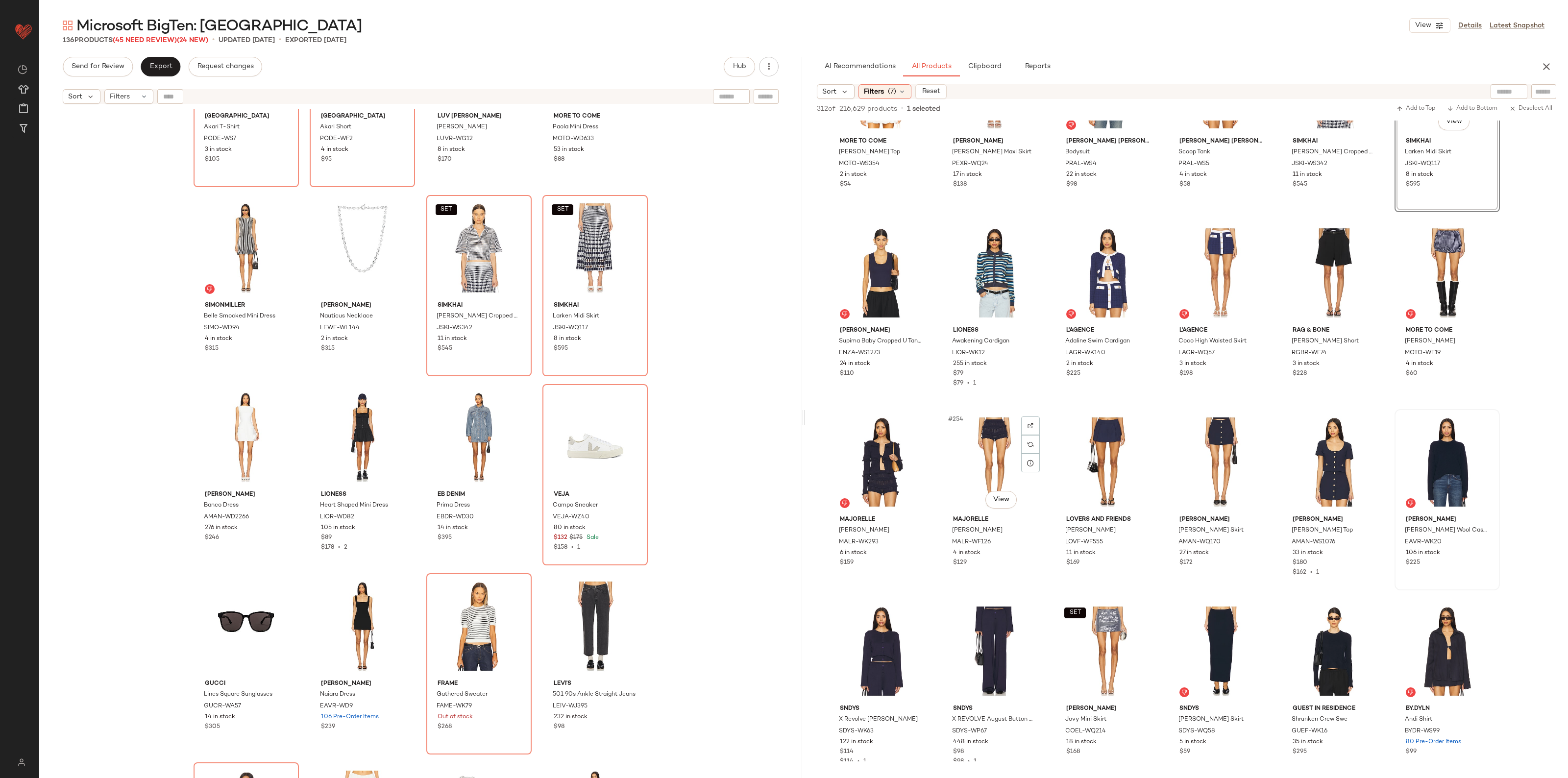
scroll to position [7658, 0]
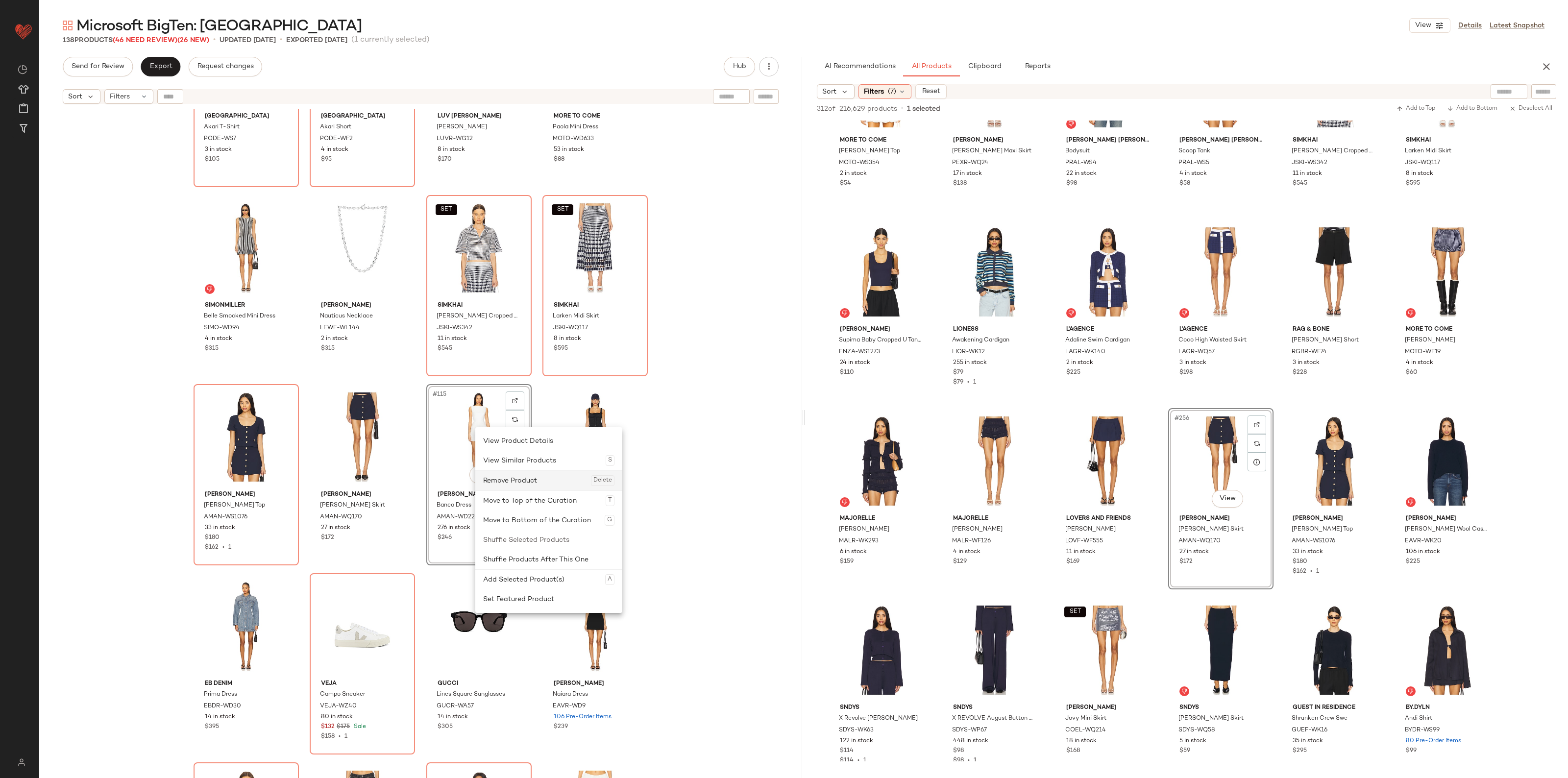
click at [504, 473] on div "Remove Product Delete" at bounding box center [549, 480] width 132 height 20
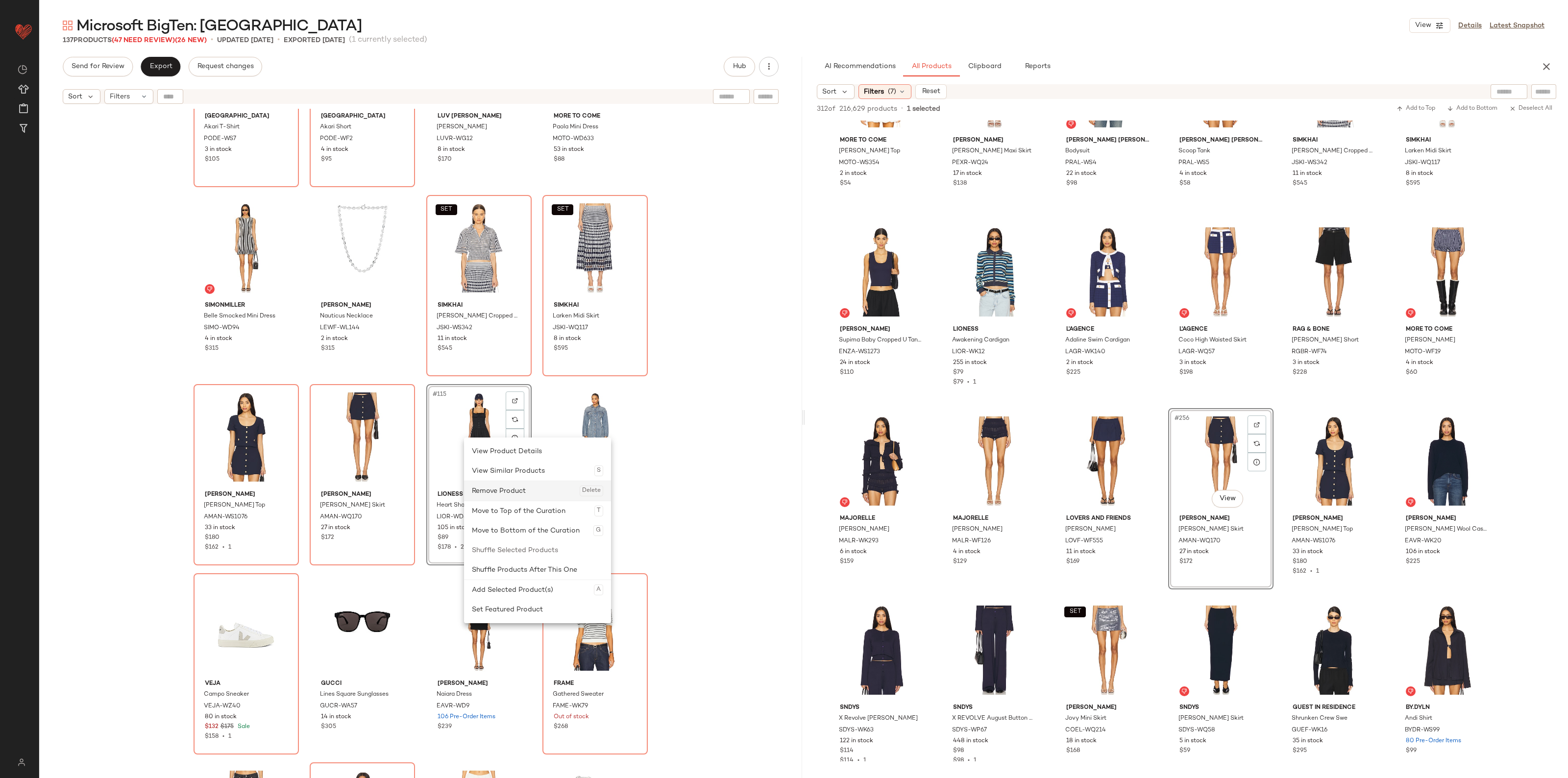
click at [491, 488] on div "Remove Product Delete" at bounding box center [537, 491] width 132 height 20
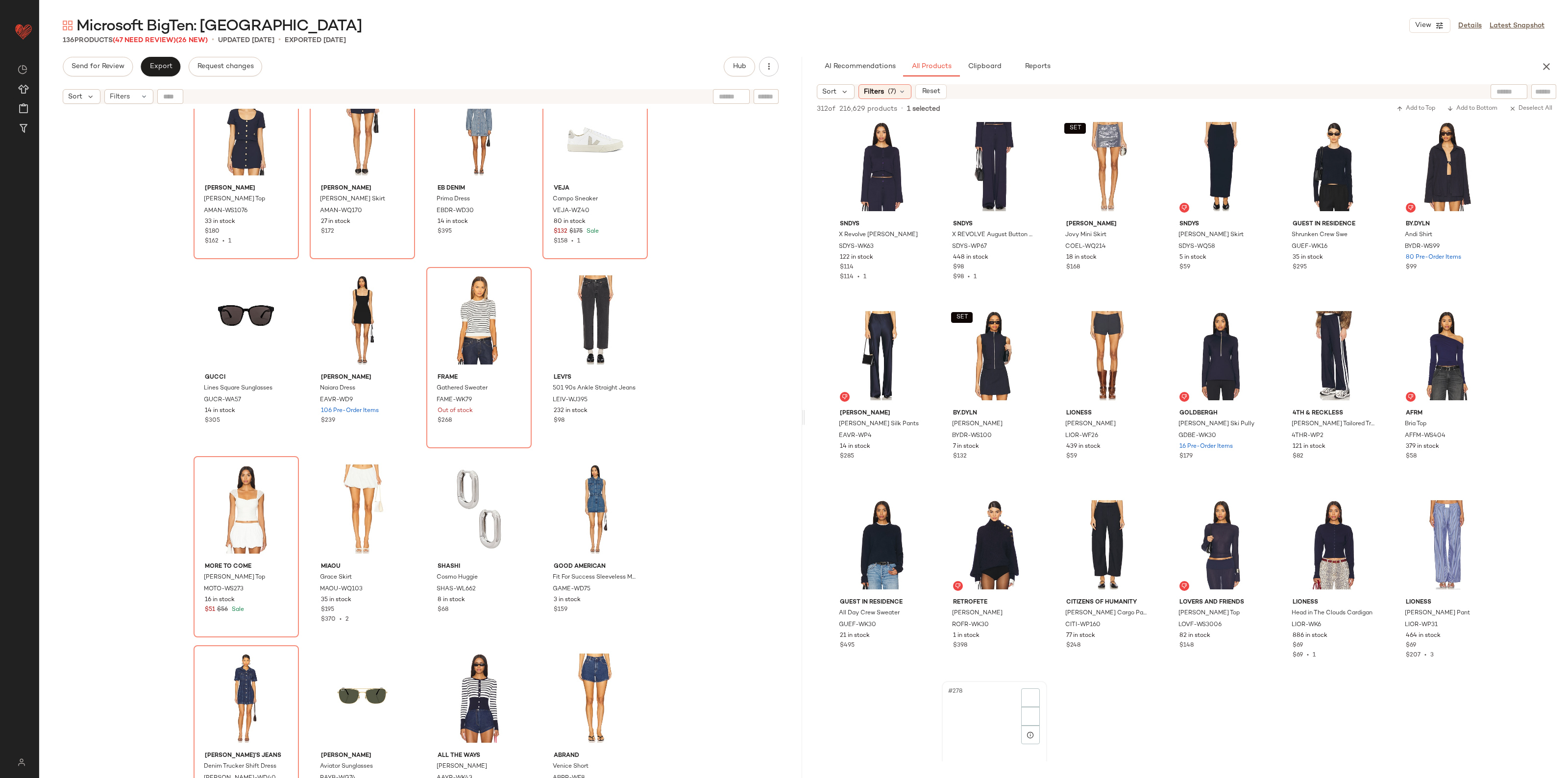
scroll to position [8393, 0]
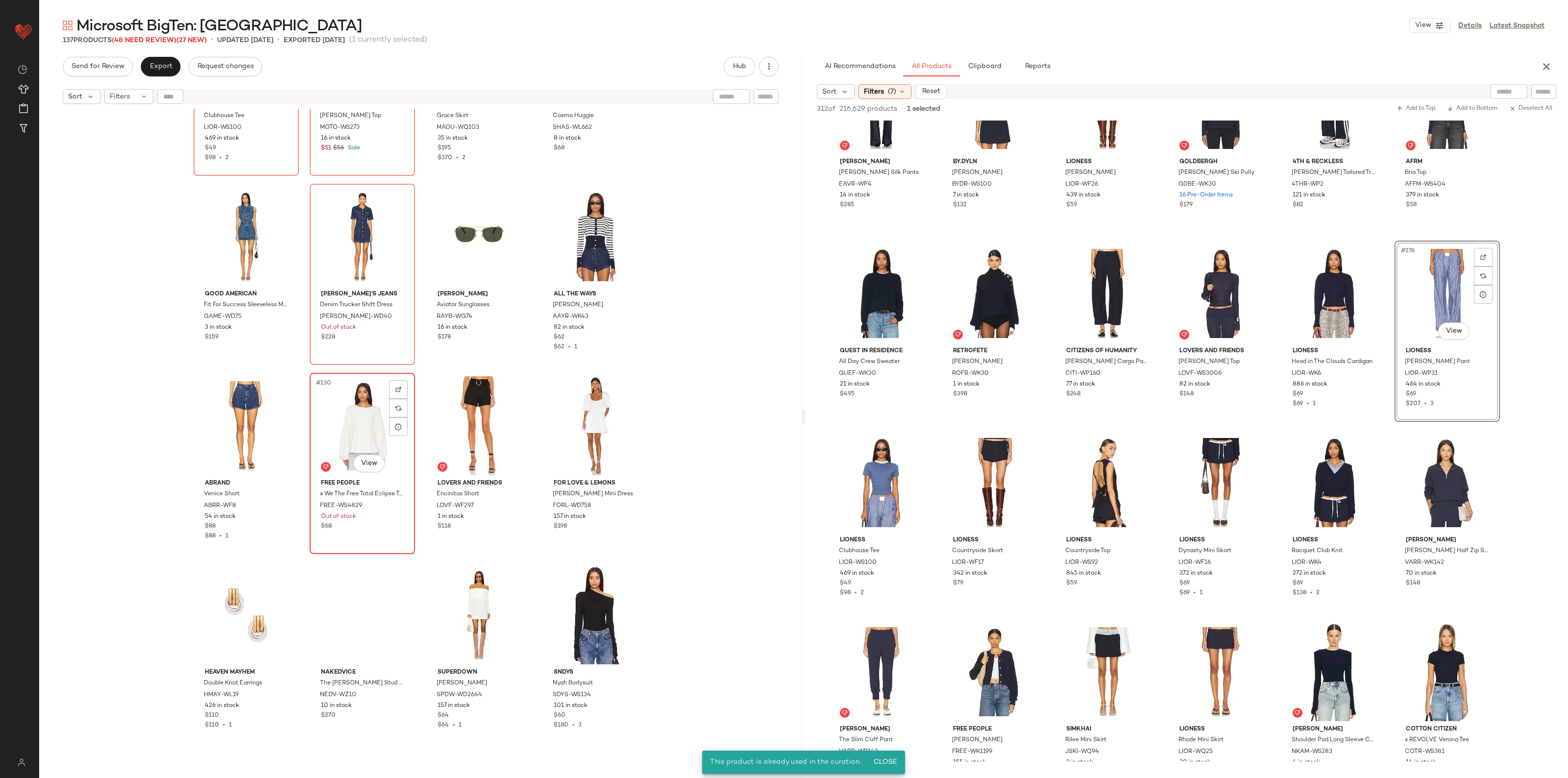
scroll to position [5828, 0]
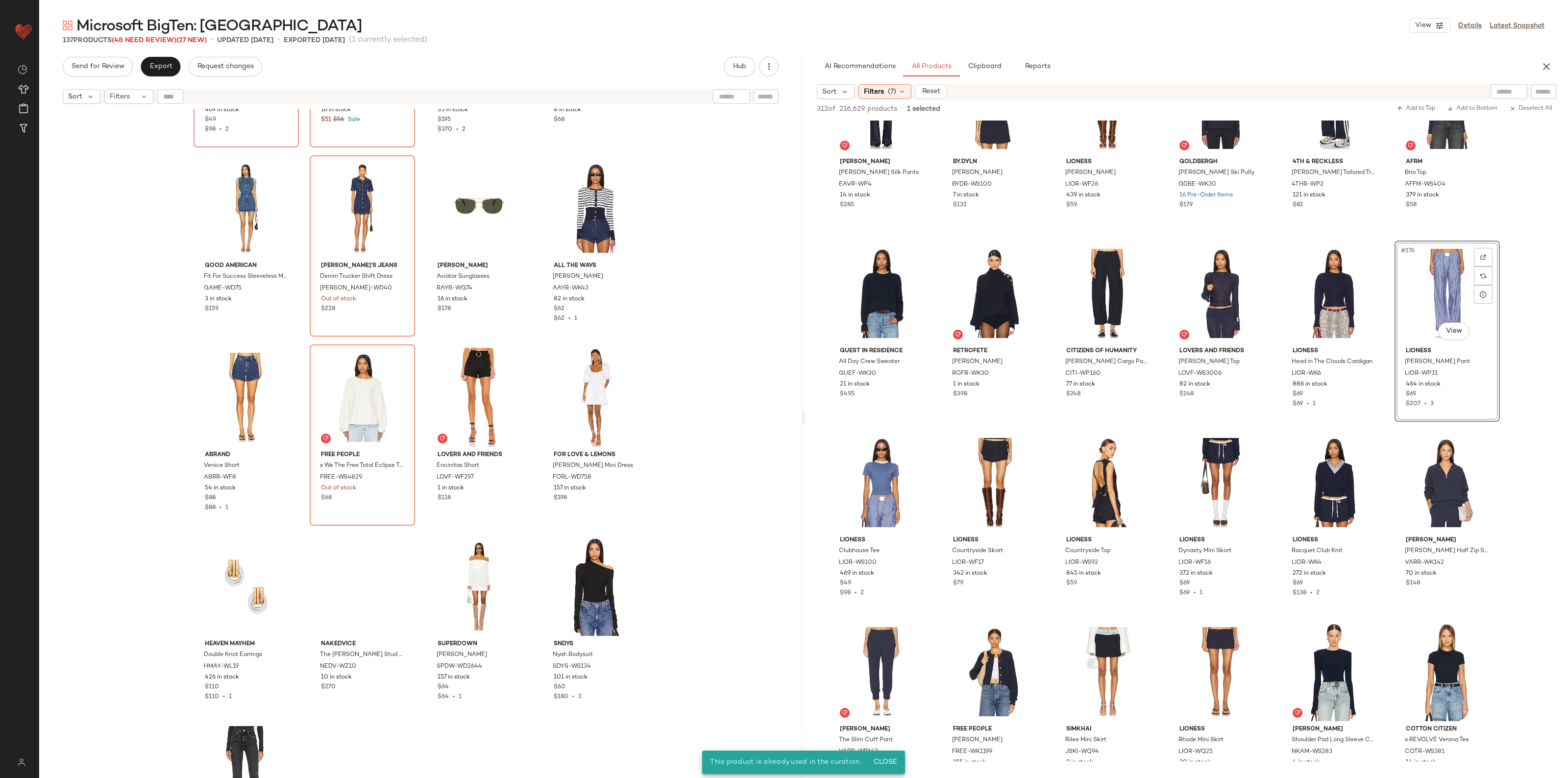
click at [1435, 273] on div "#276 View" at bounding box center [1446, 293] width 98 height 99
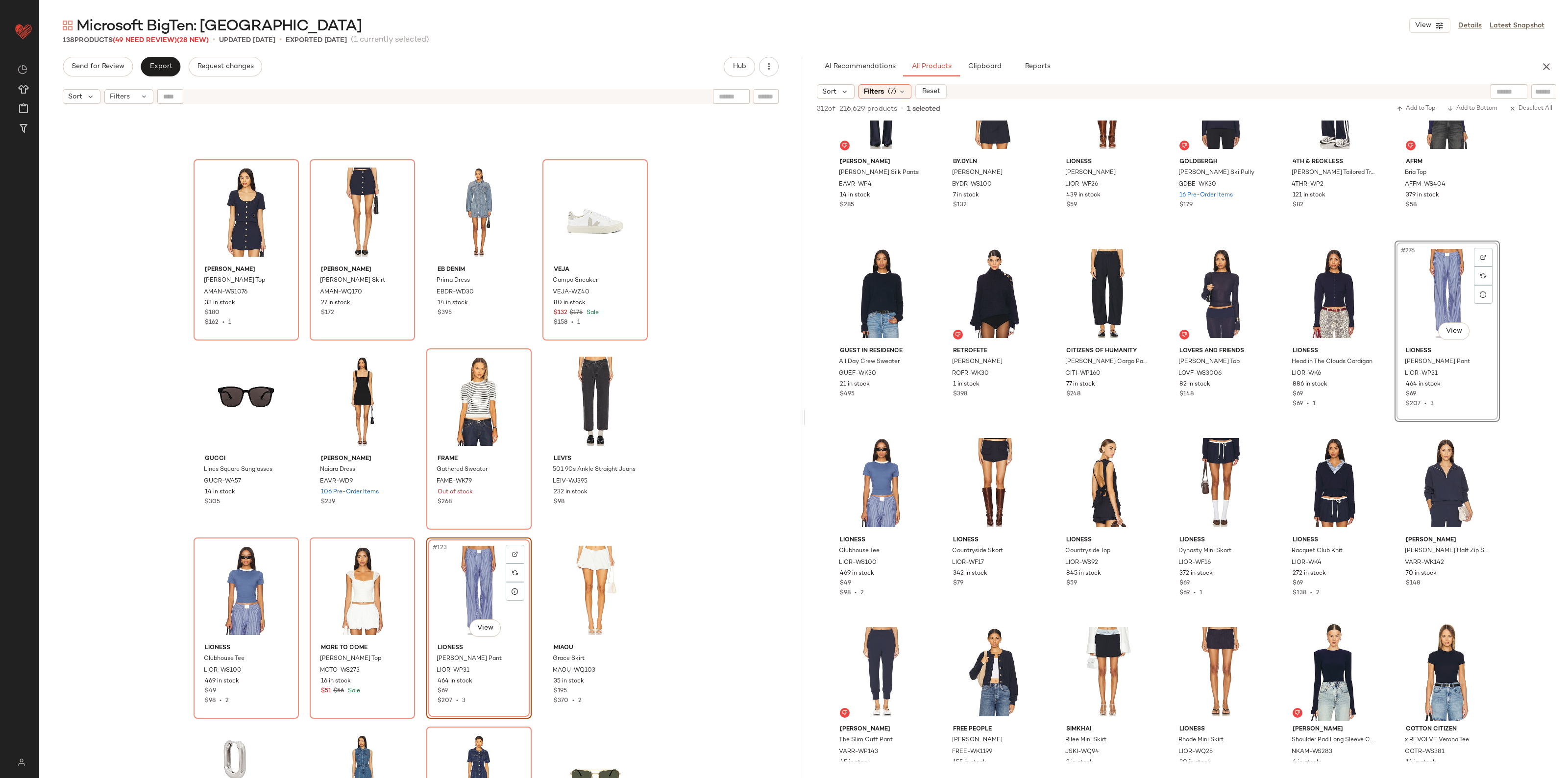
scroll to position [5254, 0]
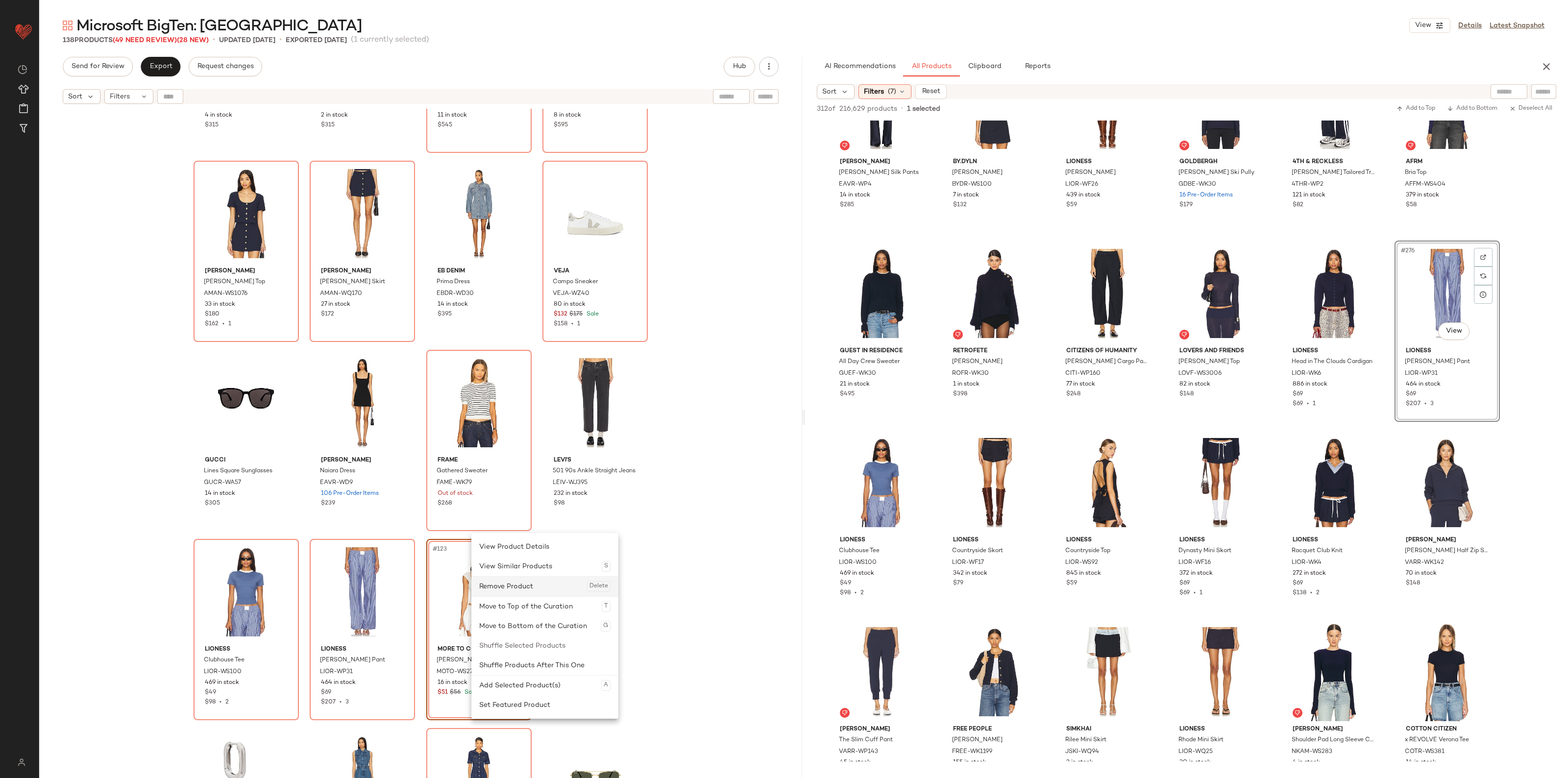
click at [501, 586] on div "Remove Product Delete" at bounding box center [545, 586] width 132 height 20
click at [499, 592] on div "Remove Product Delete" at bounding box center [534, 586] width 132 height 20
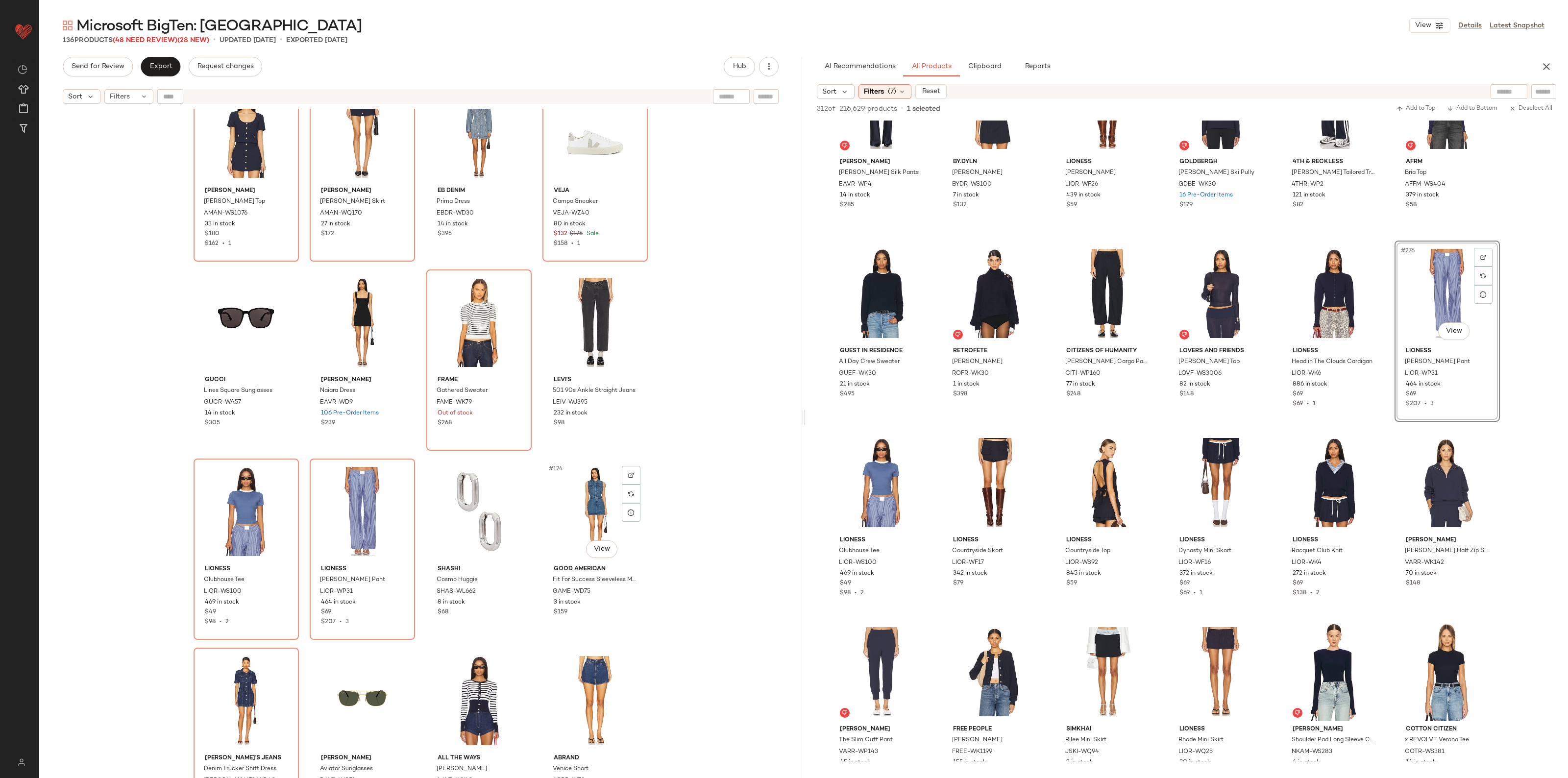
scroll to position [5310, 0]
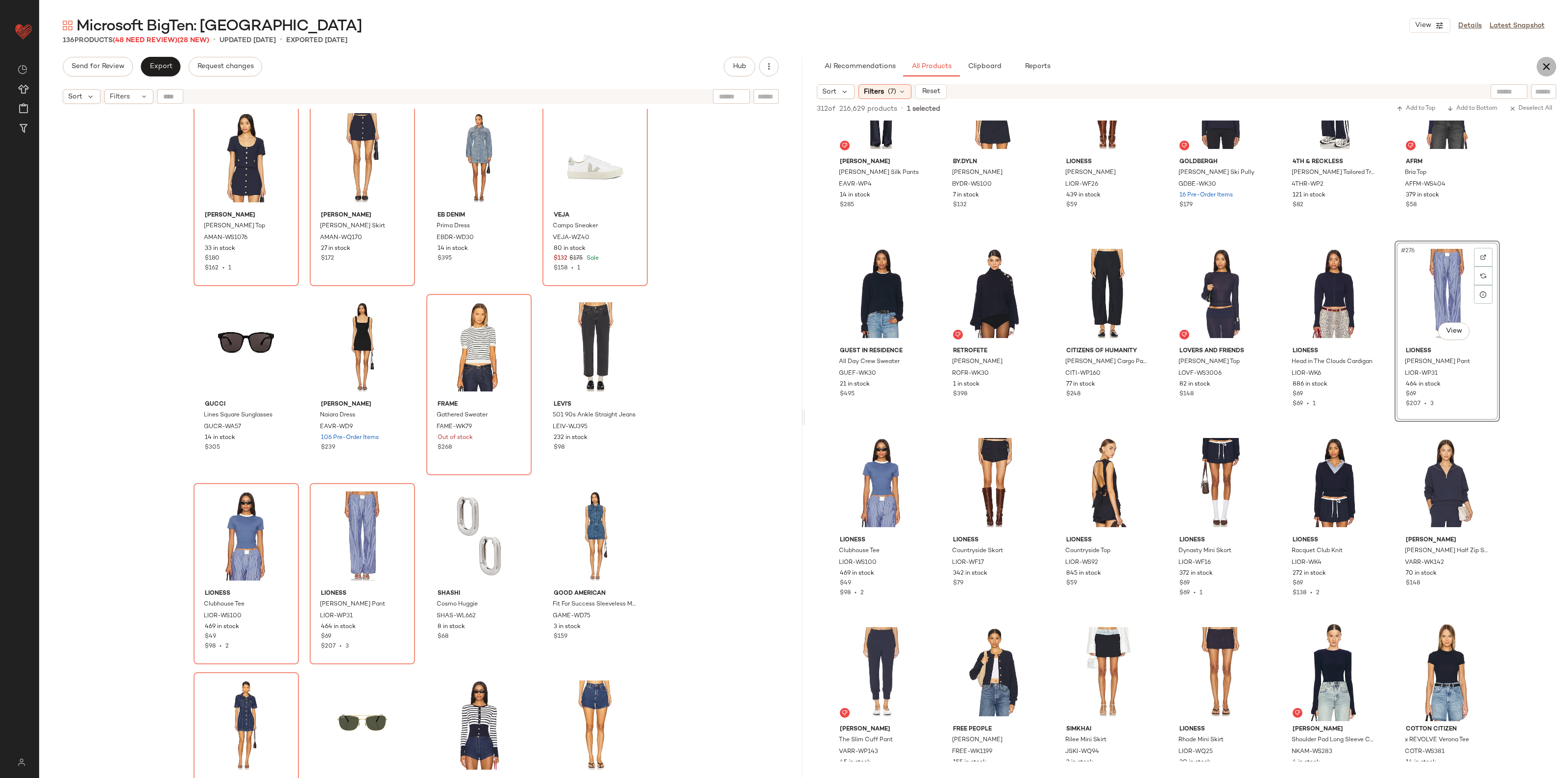
click at [1549, 61] on icon "button" at bounding box center [1546, 67] width 12 height 12
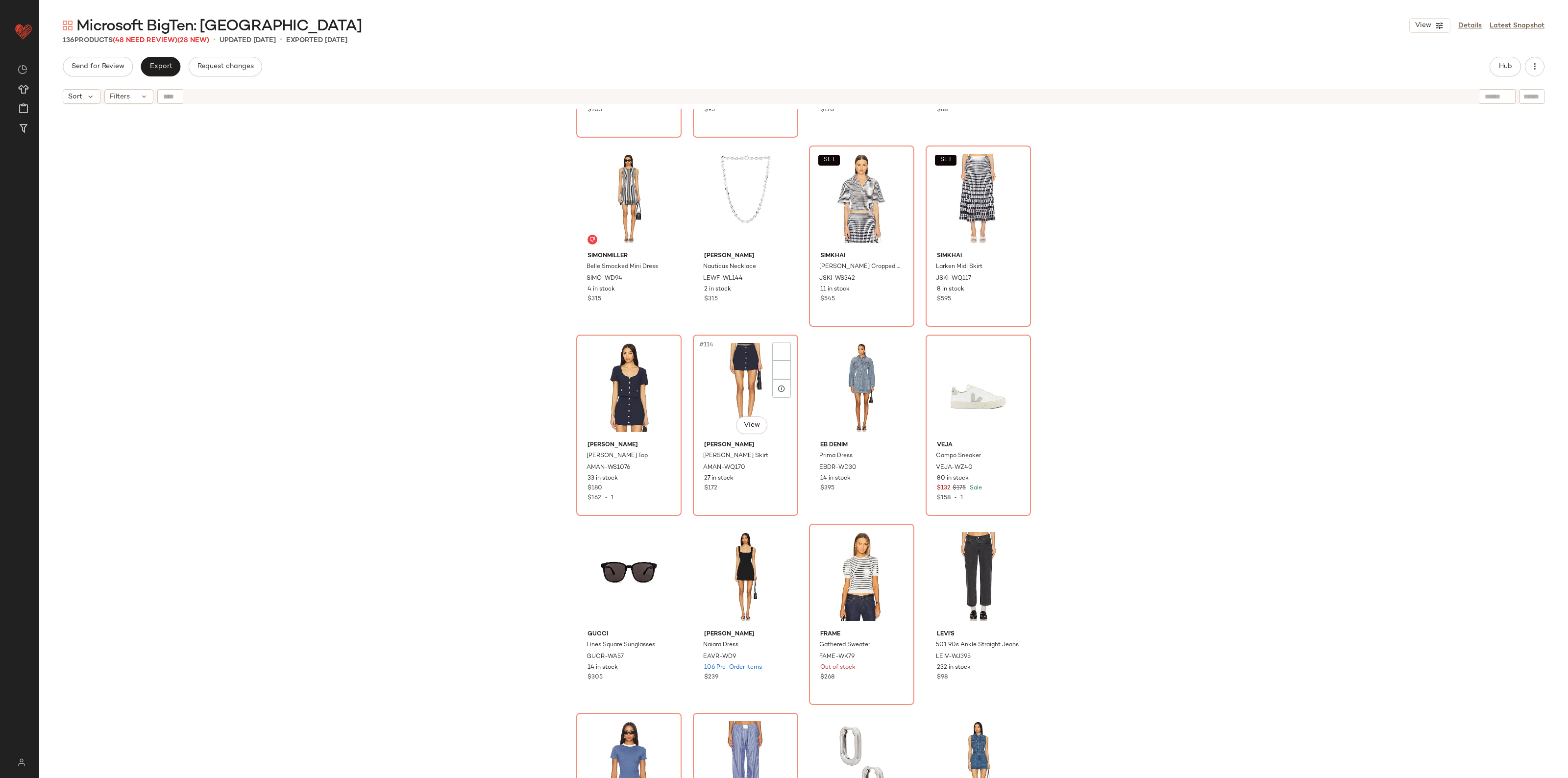
scroll to position [5005, 0]
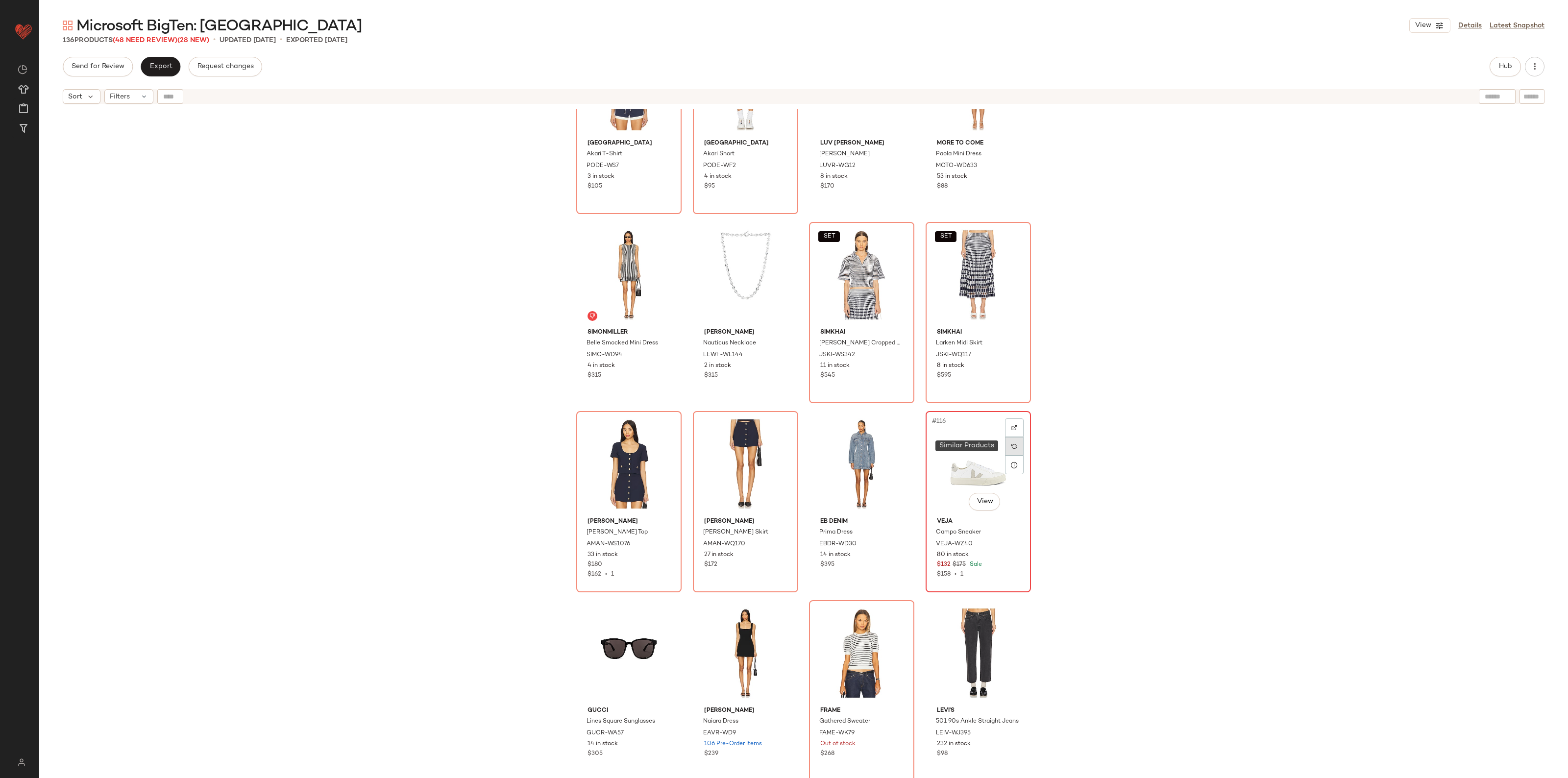
click at [1015, 443] on div at bounding box center [1013, 446] width 19 height 19
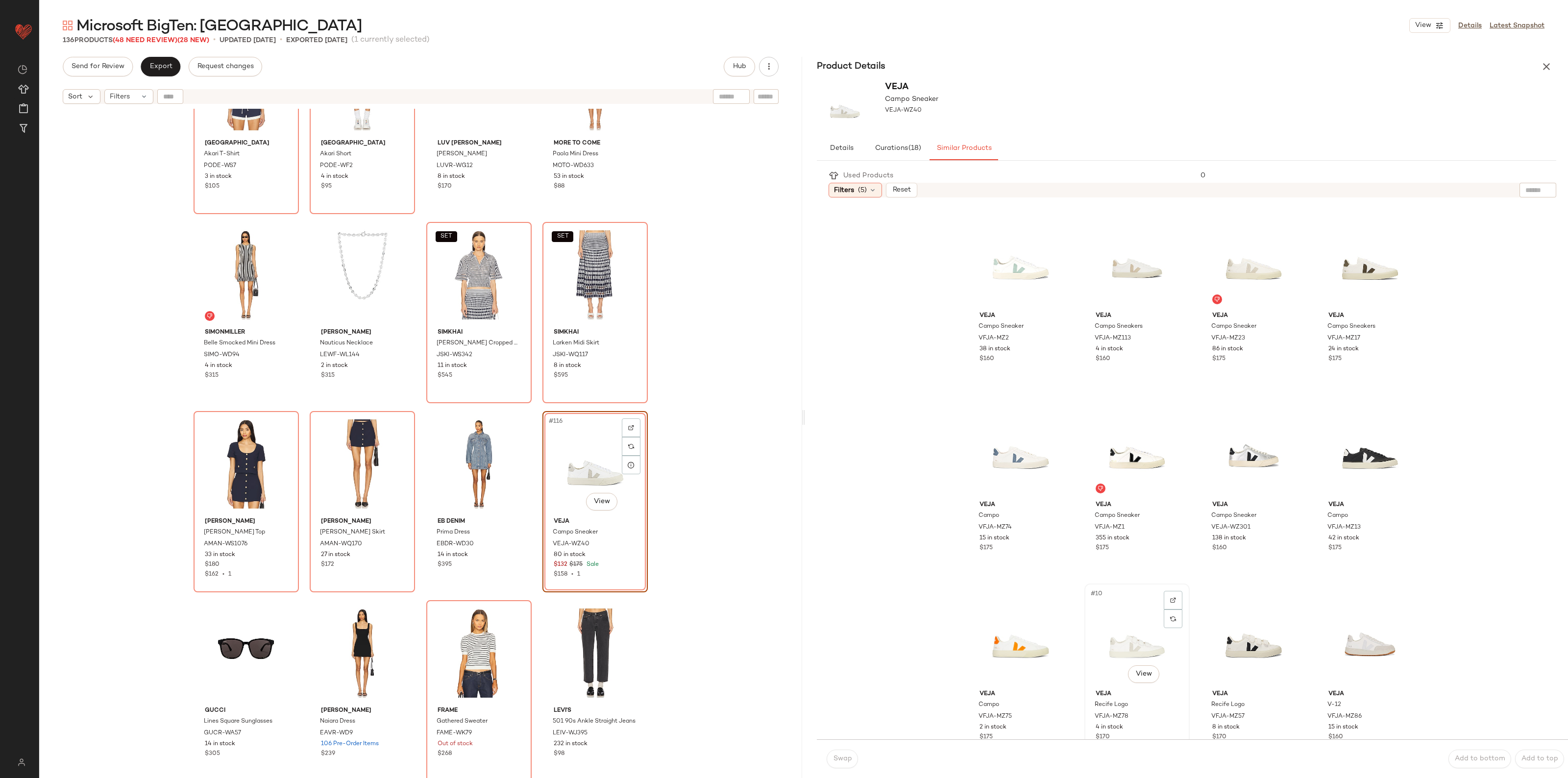
click at [1140, 652] on div "#10 View" at bounding box center [1137, 637] width 98 height 99
click at [848, 758] on span "Swap" at bounding box center [841, 759] width 19 height 8
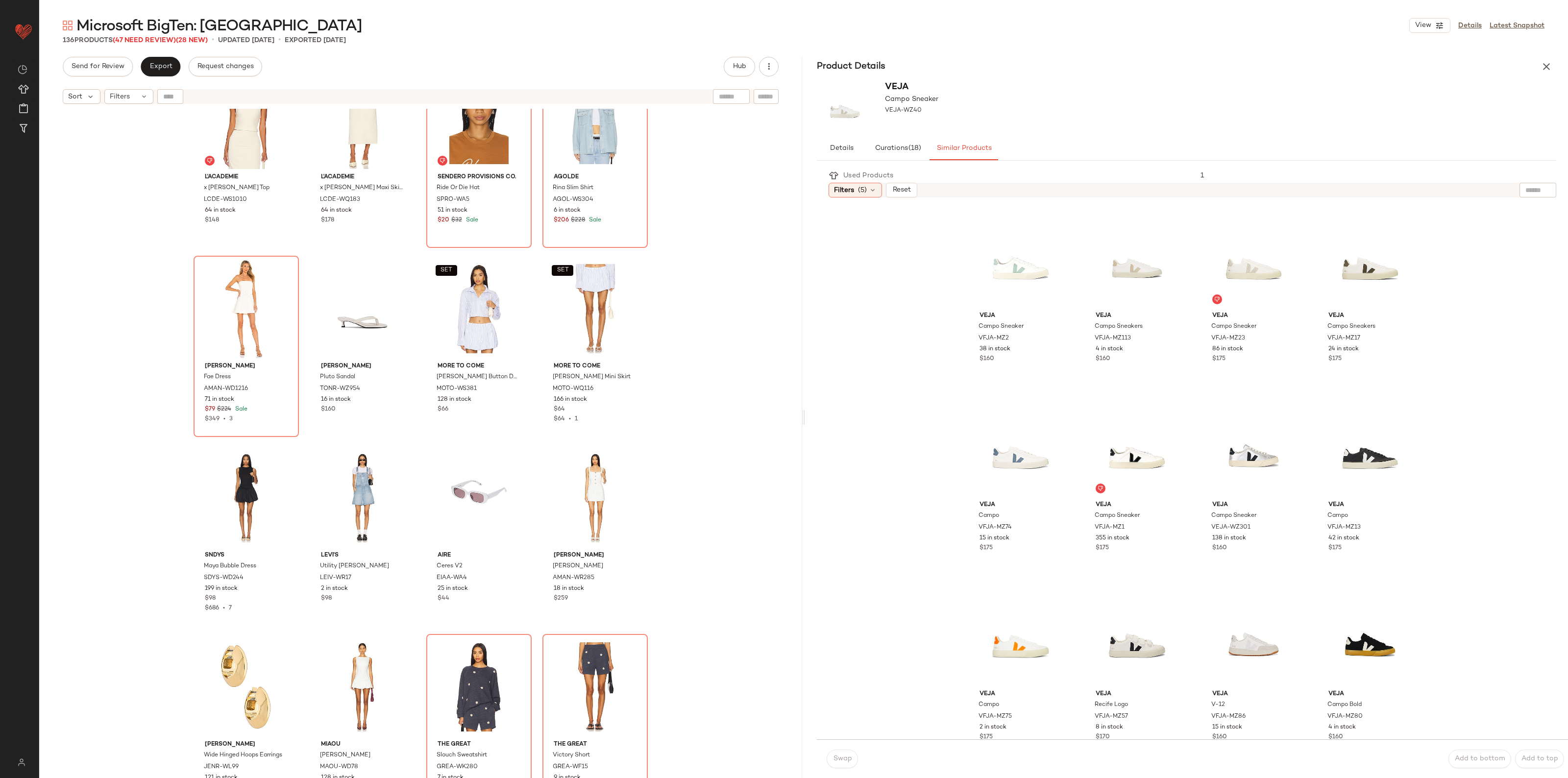
scroll to position [4208, 0]
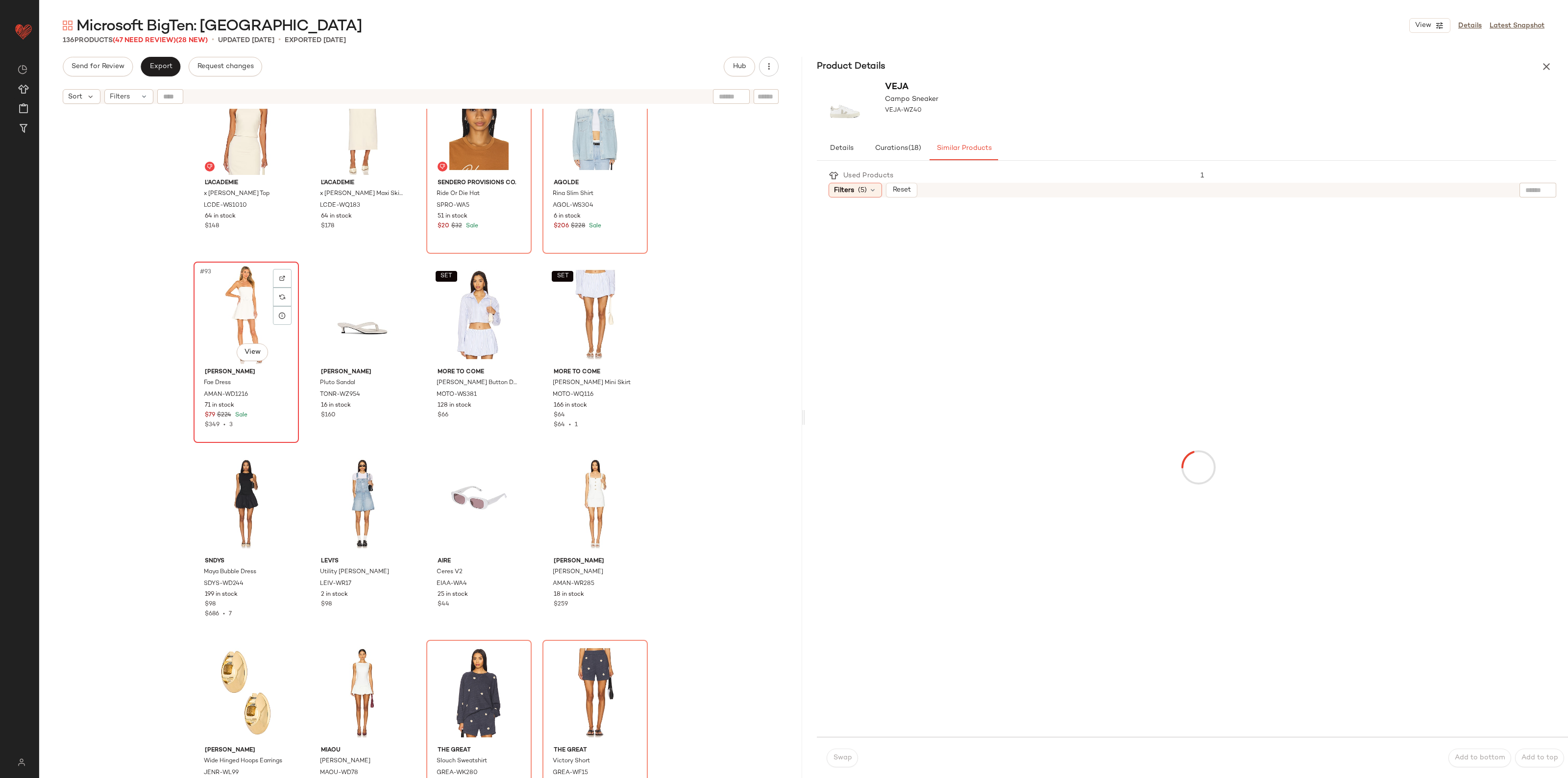
click at [226, 312] on div "#93 View" at bounding box center [246, 314] width 98 height 99
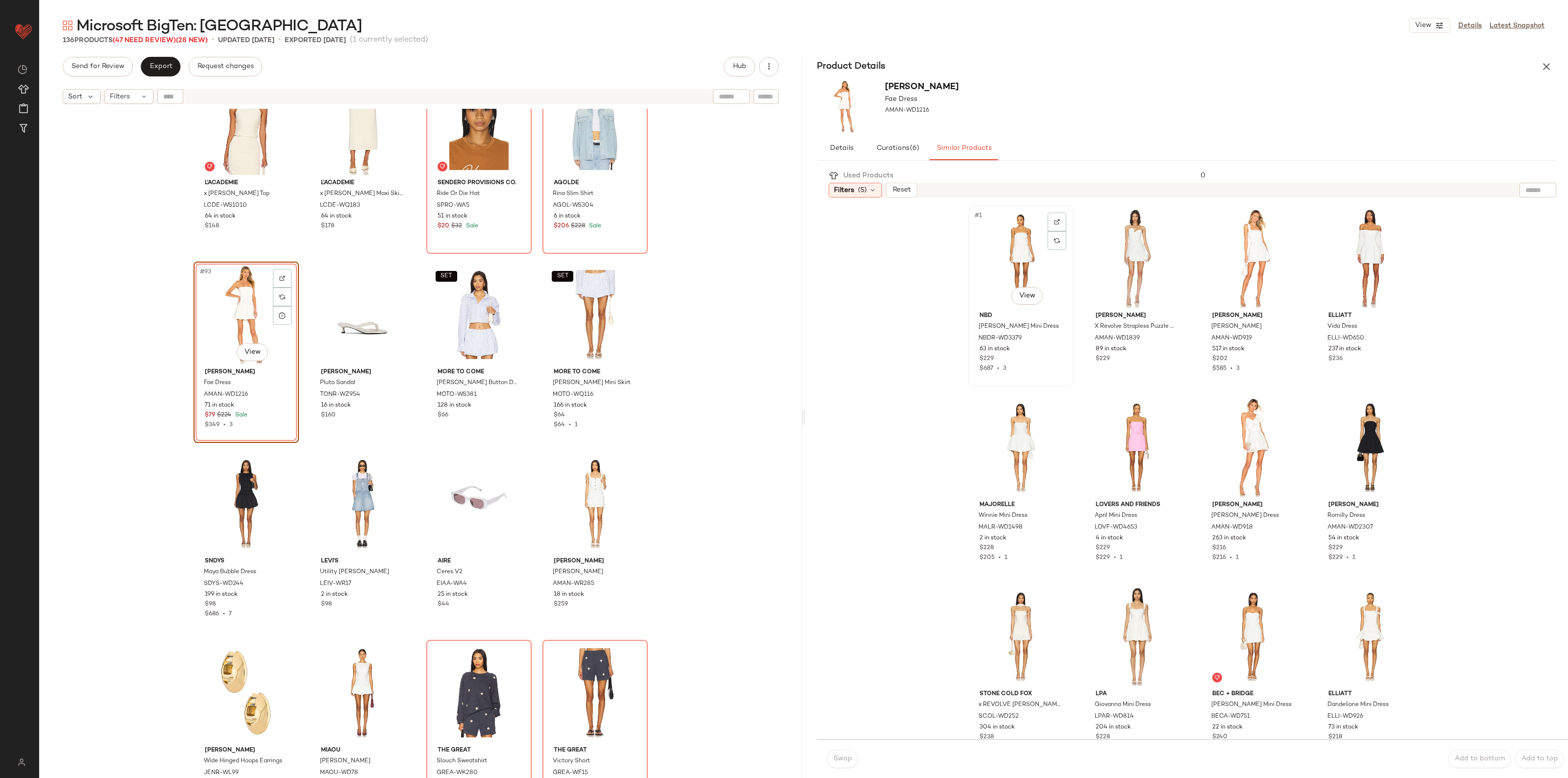
click at [1017, 248] on div "#1 View" at bounding box center [1020, 258] width 98 height 99
click at [833, 766] on button "Swap" at bounding box center [842, 758] width 31 height 19
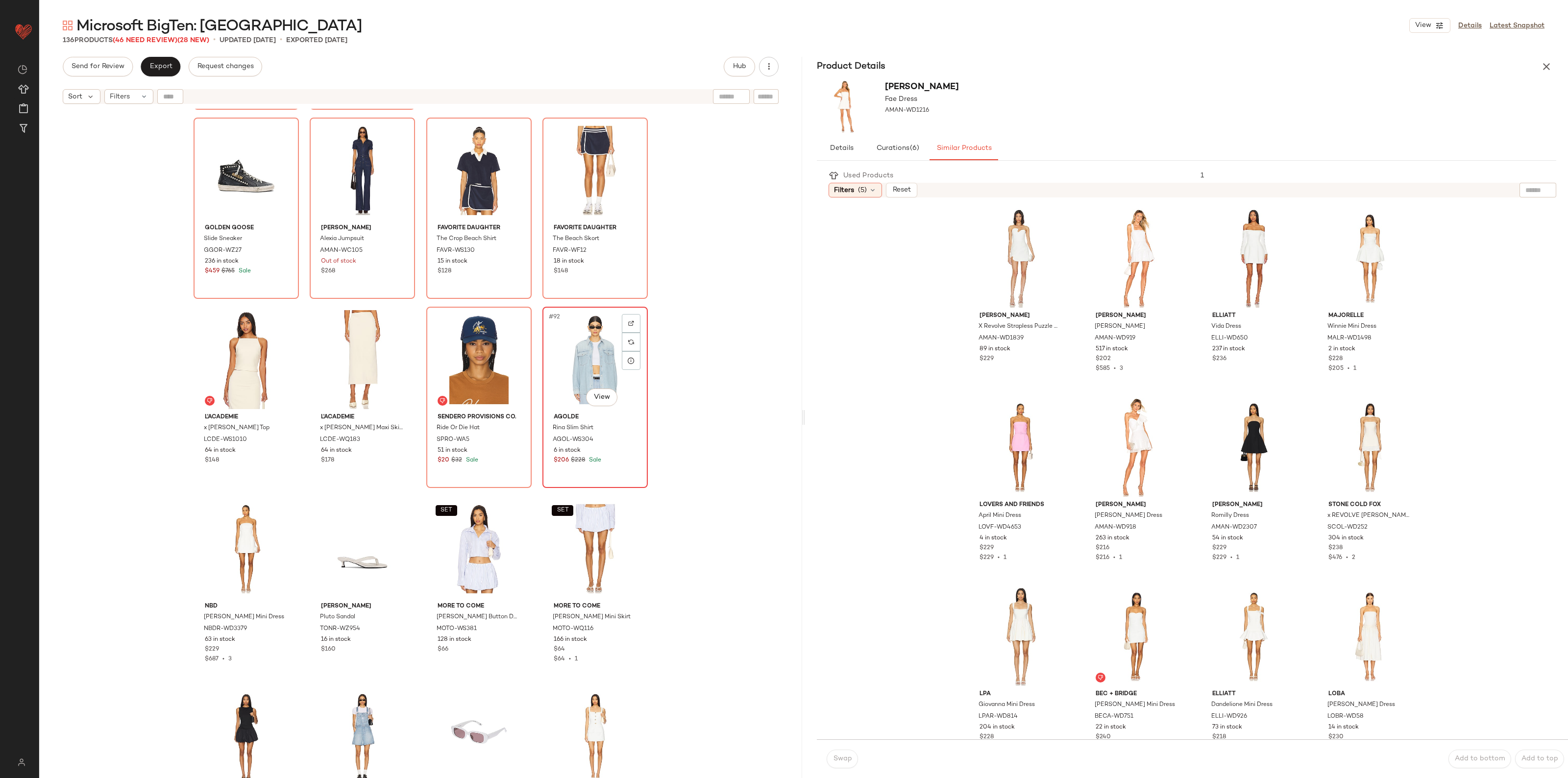
scroll to position [3963, 0]
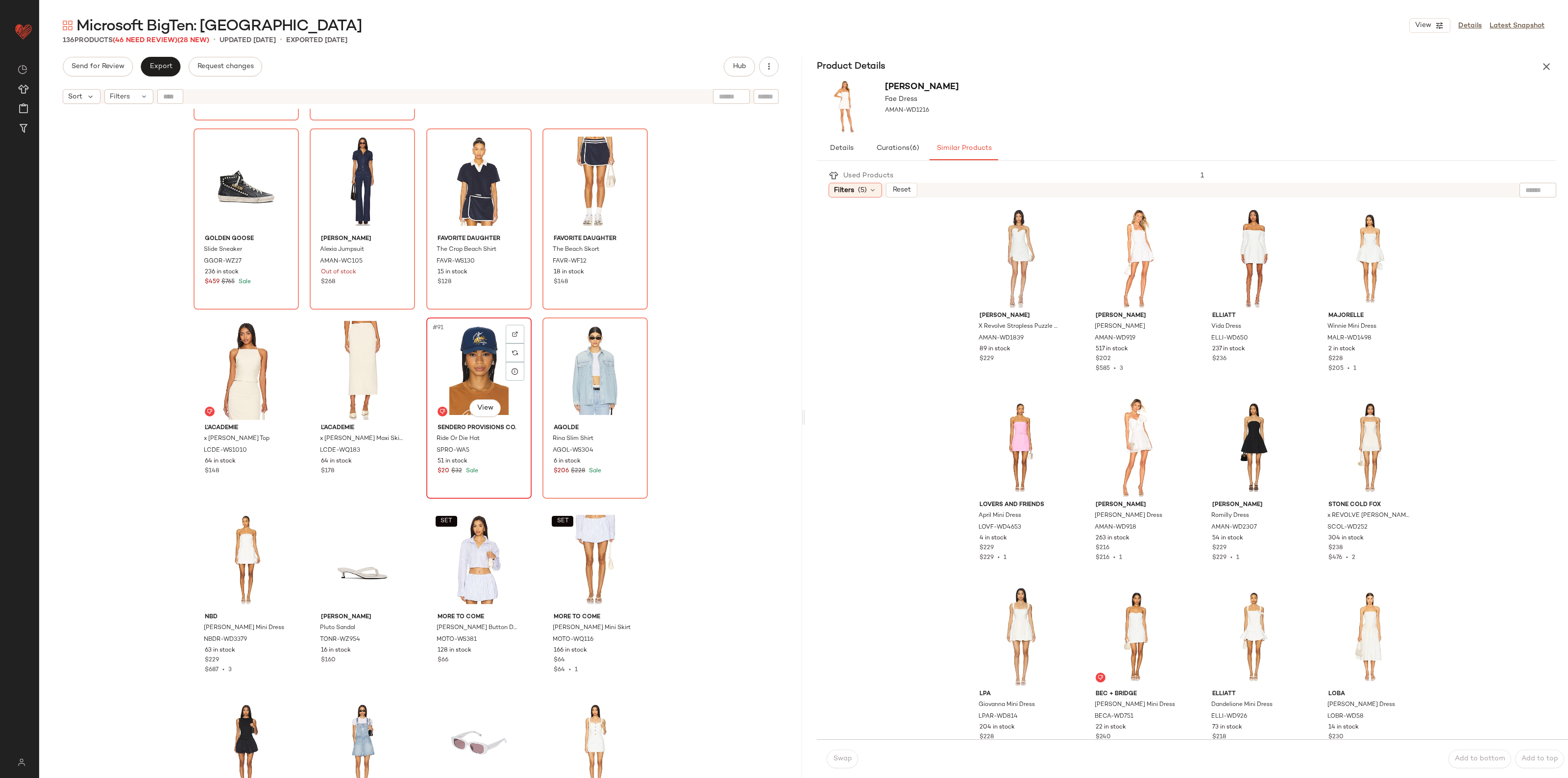
click at [460, 361] on div "#91 View" at bounding box center [479, 370] width 98 height 99
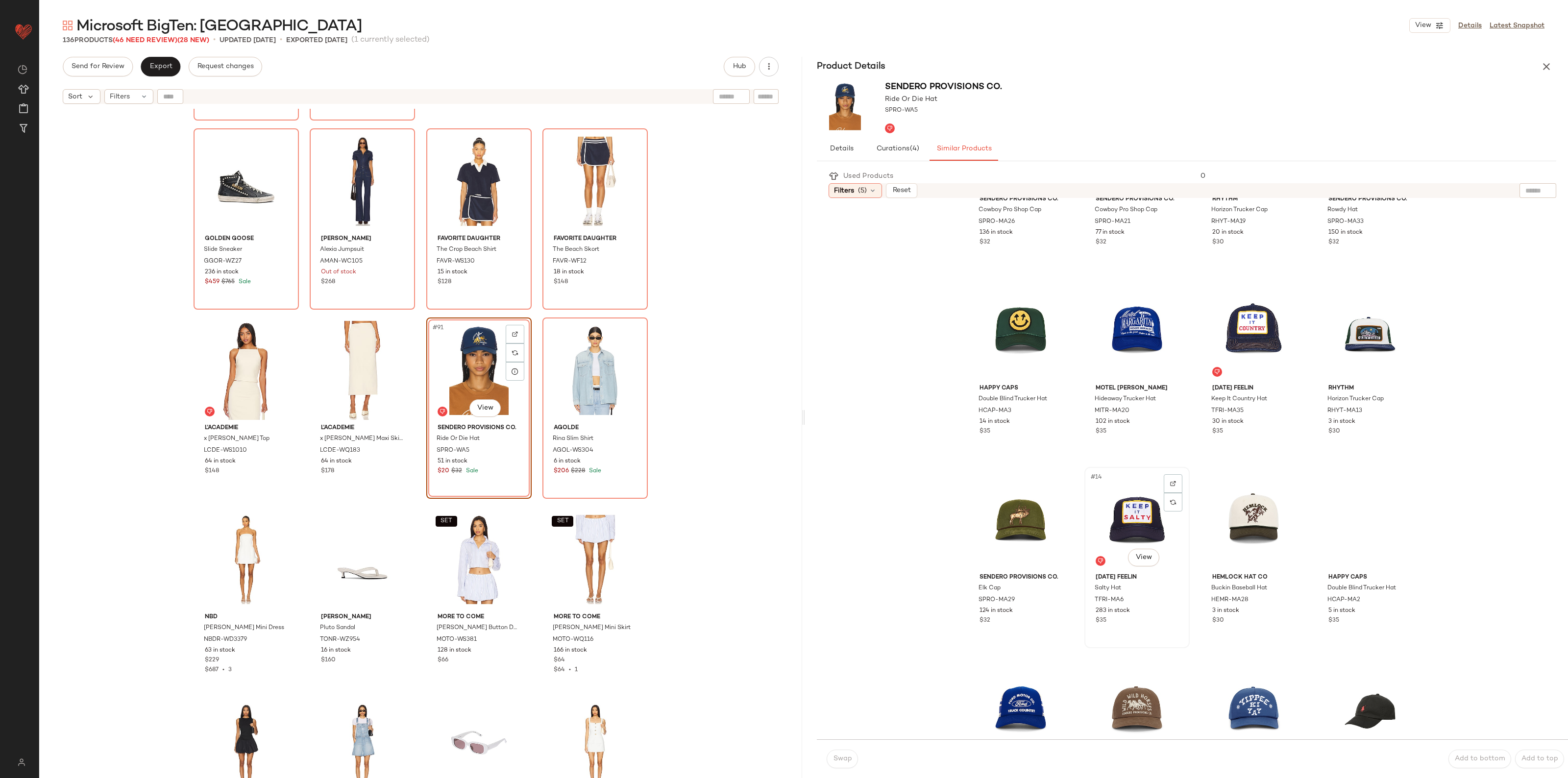
scroll to position [367, 0]
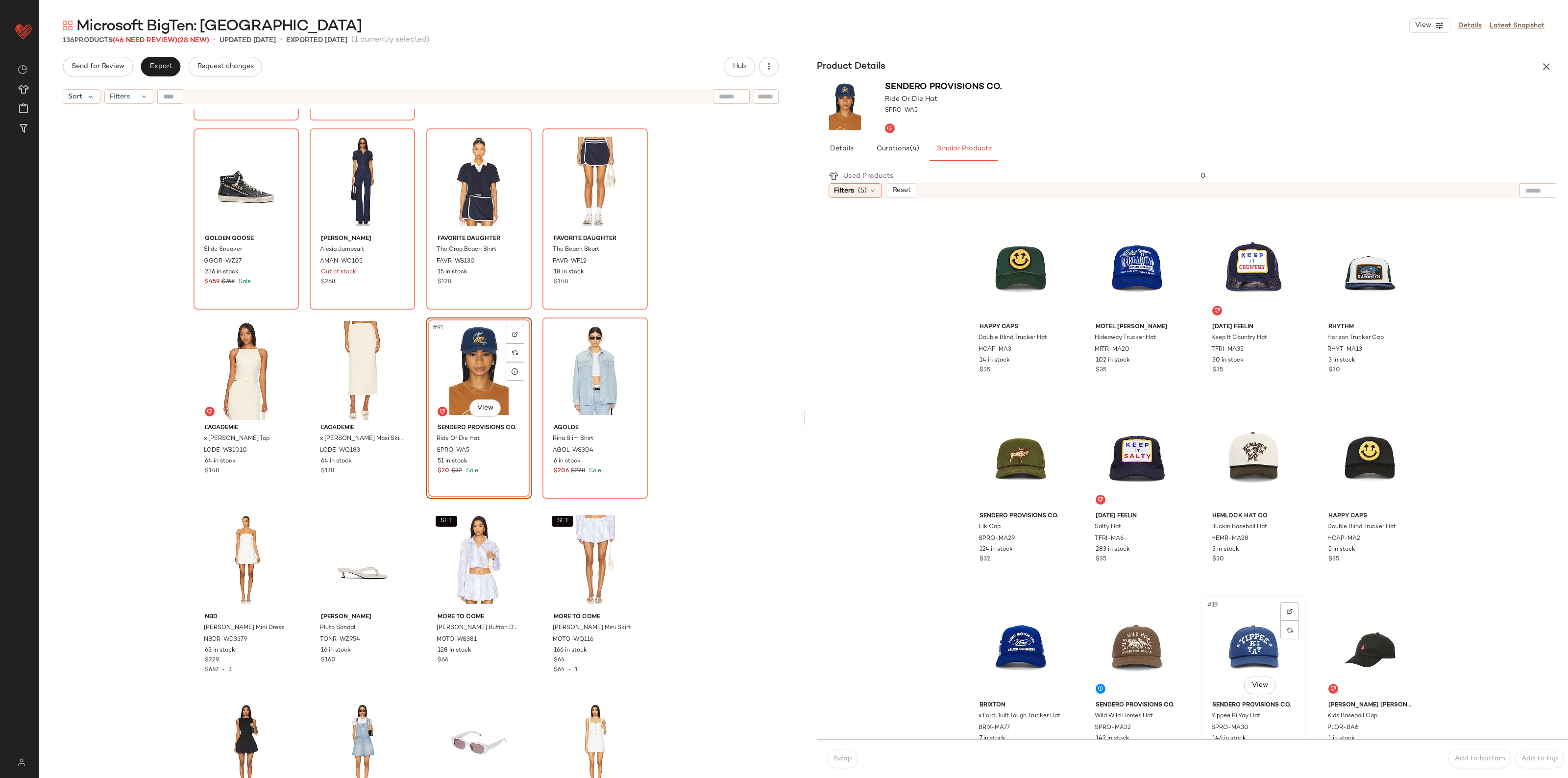
click at [1246, 645] on div "#19 View" at bounding box center [1253, 647] width 98 height 99
click at [855, 762] on button "Swap" at bounding box center [842, 758] width 31 height 19
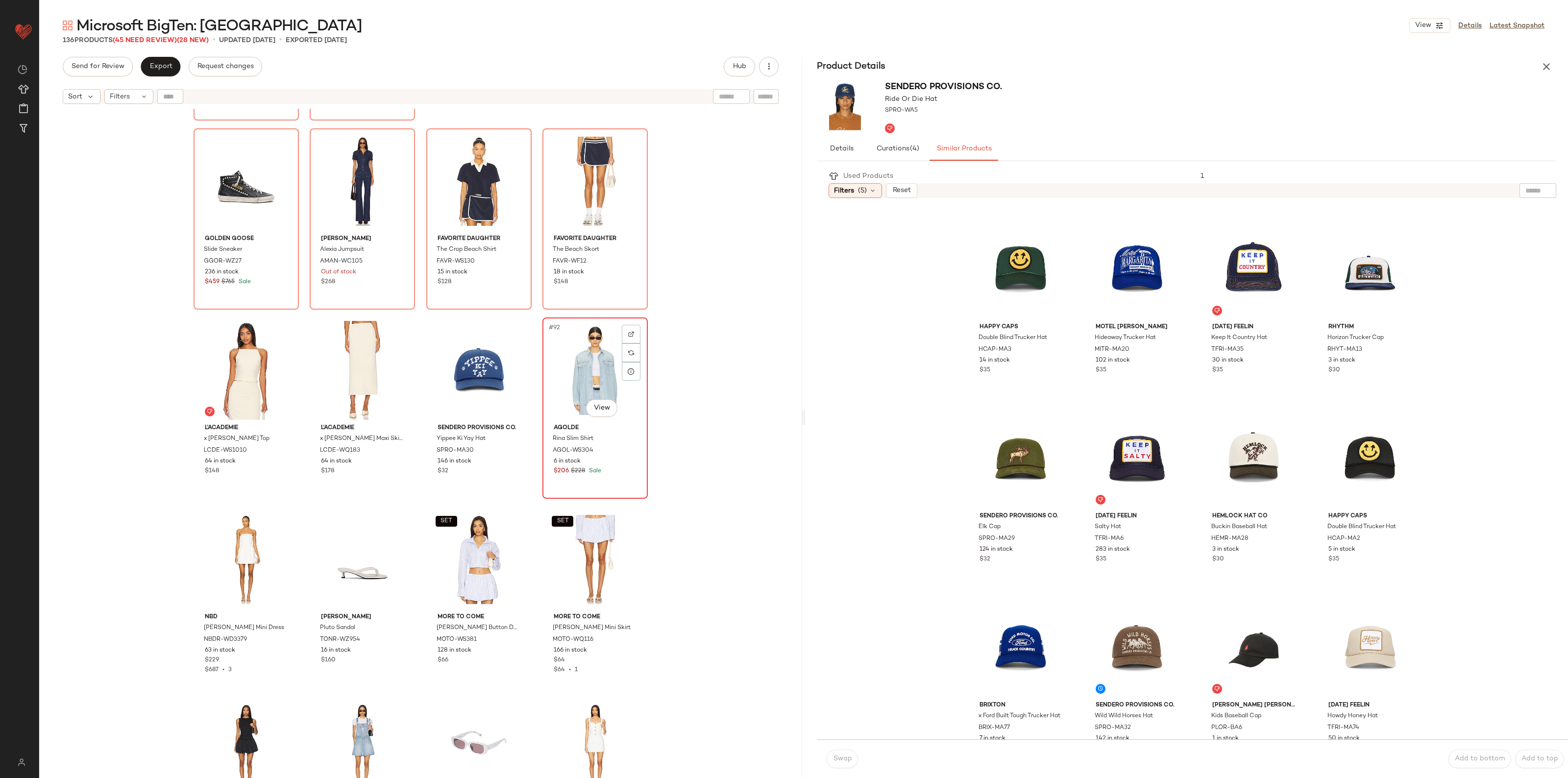
click at [584, 369] on div "#92 View" at bounding box center [595, 370] width 98 height 99
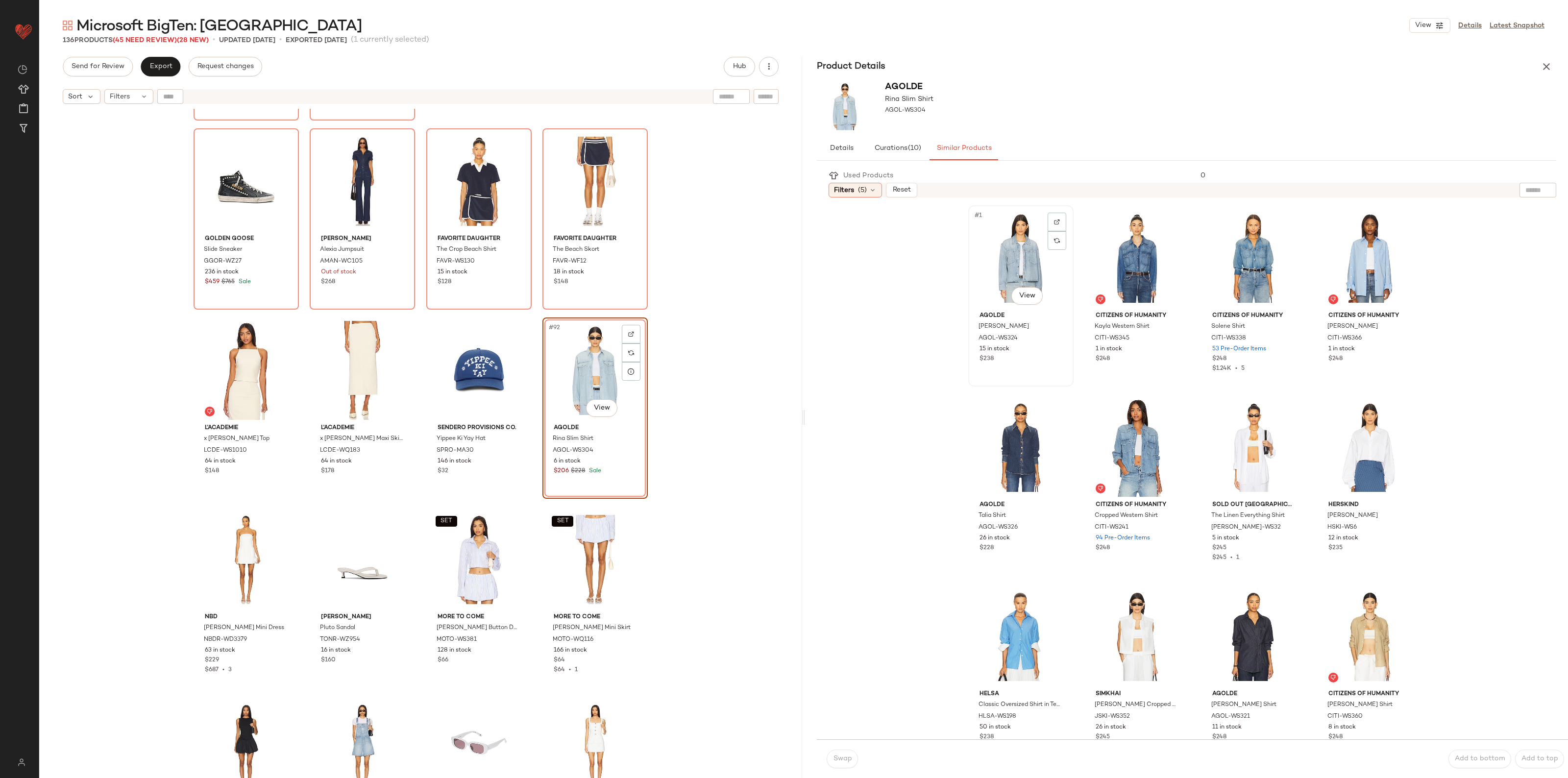
click at [1010, 252] on div "#1 View" at bounding box center [1020, 258] width 98 height 99
click at [841, 771] on div "Swap Add to bottom Add to top" at bounding box center [1192, 758] width 751 height 38
click at [841, 763] on button "Swap" at bounding box center [842, 758] width 31 height 19
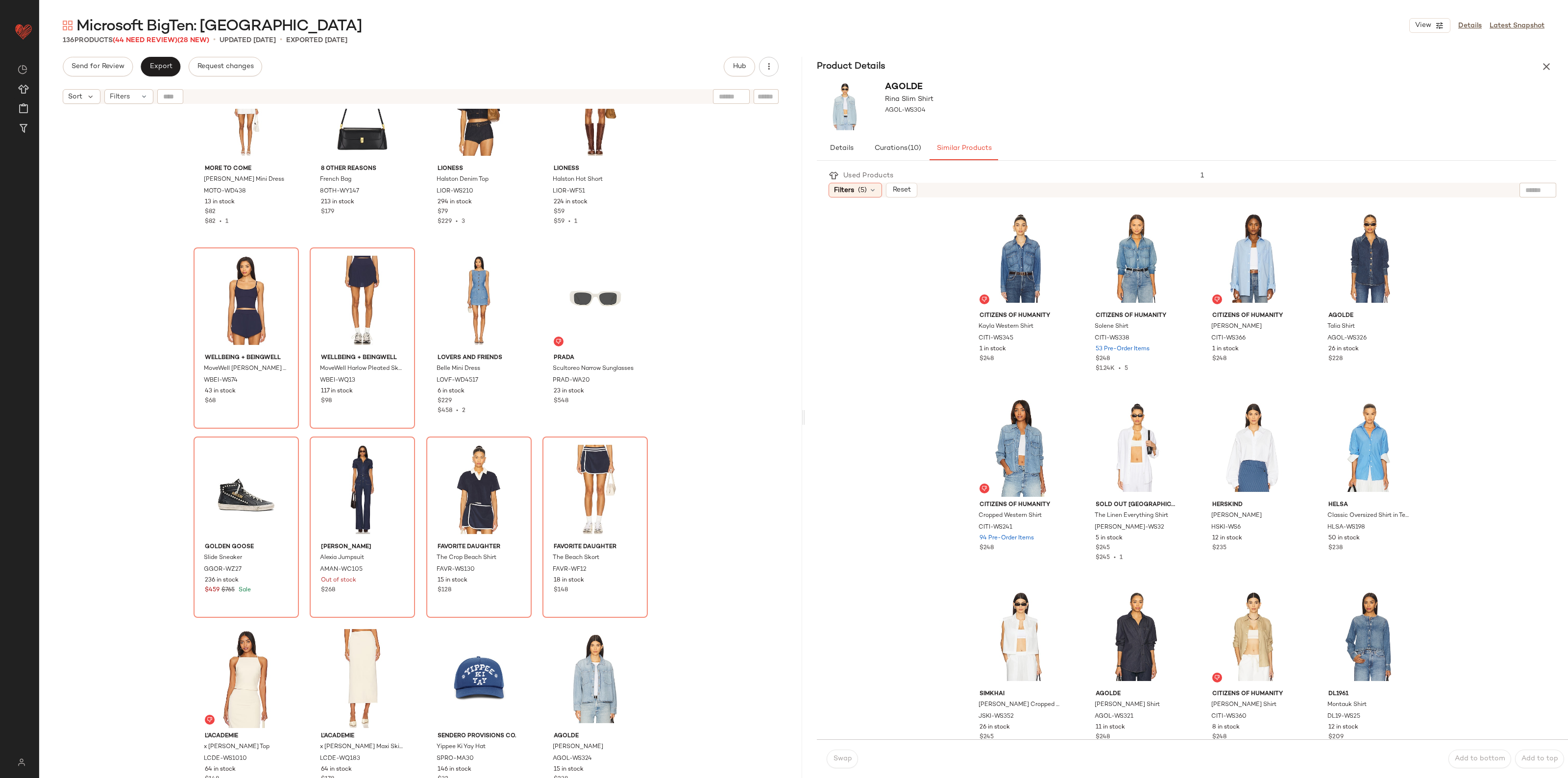
scroll to position [3595, 0]
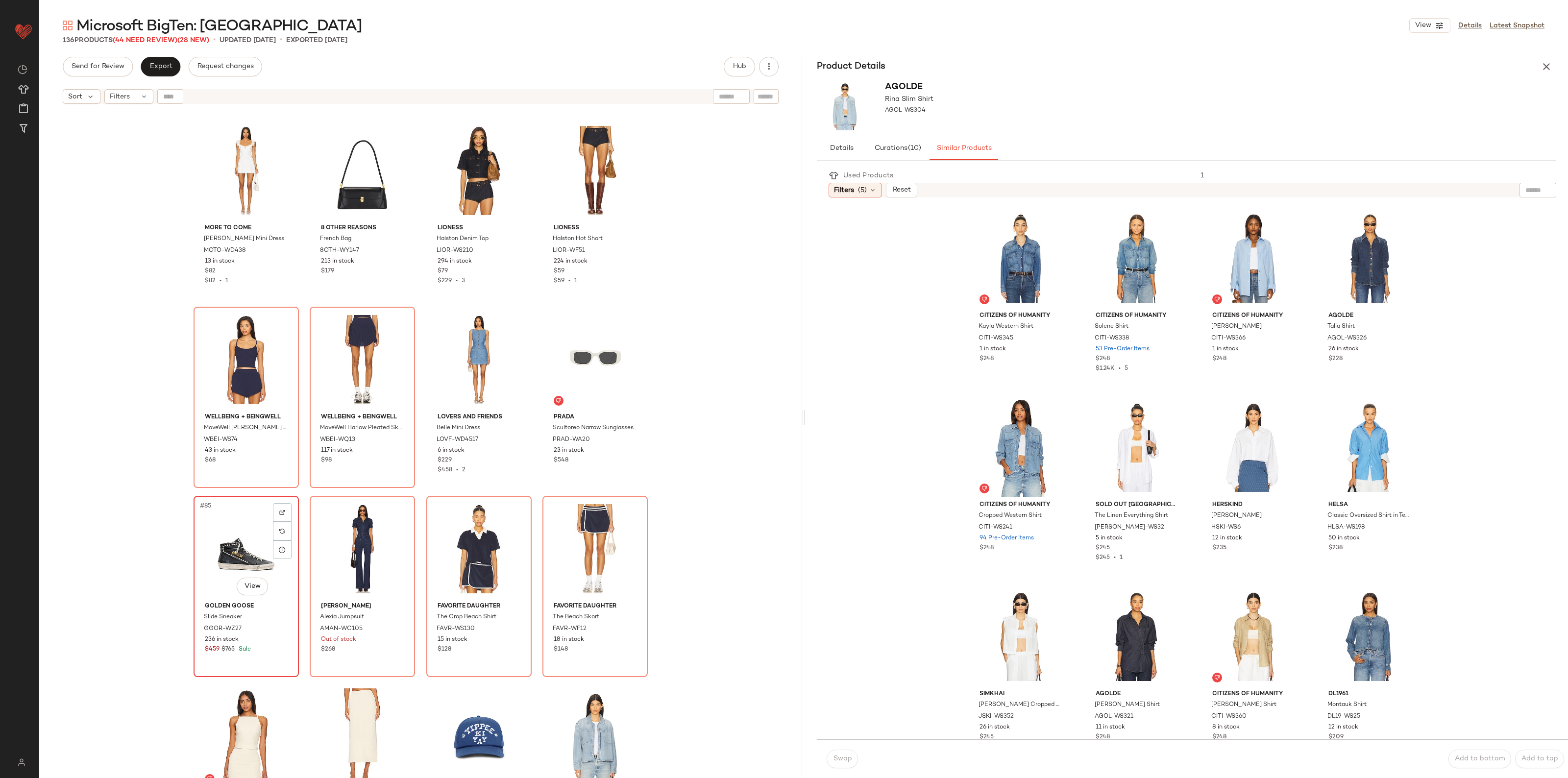
click at [226, 545] on div "#85 View" at bounding box center [246, 548] width 98 height 99
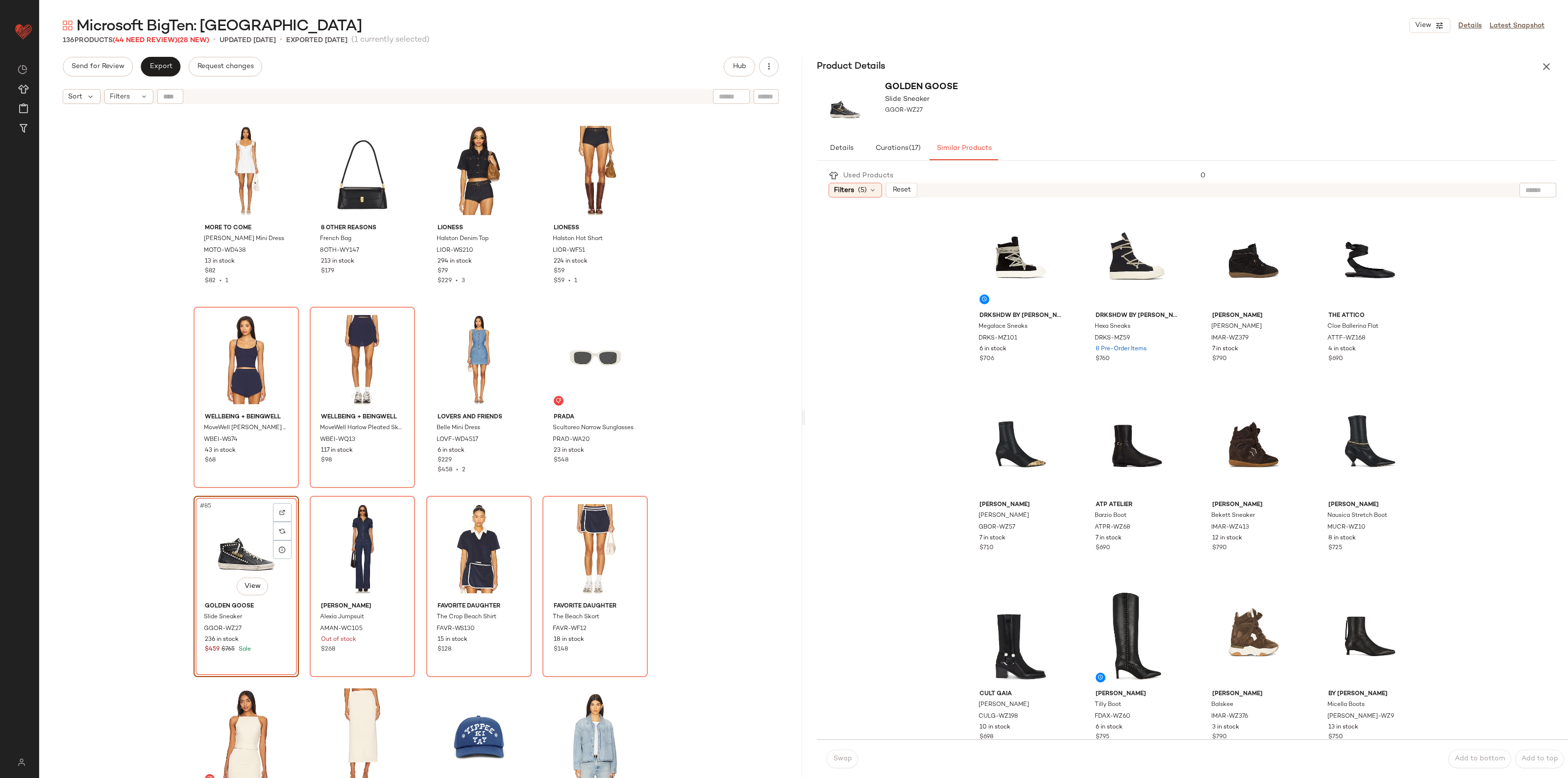
click at [1554, 61] on div "Product Details" at bounding box center [1186, 67] width 763 height 20
click at [1553, 64] on button "button" at bounding box center [1546, 67] width 20 height 20
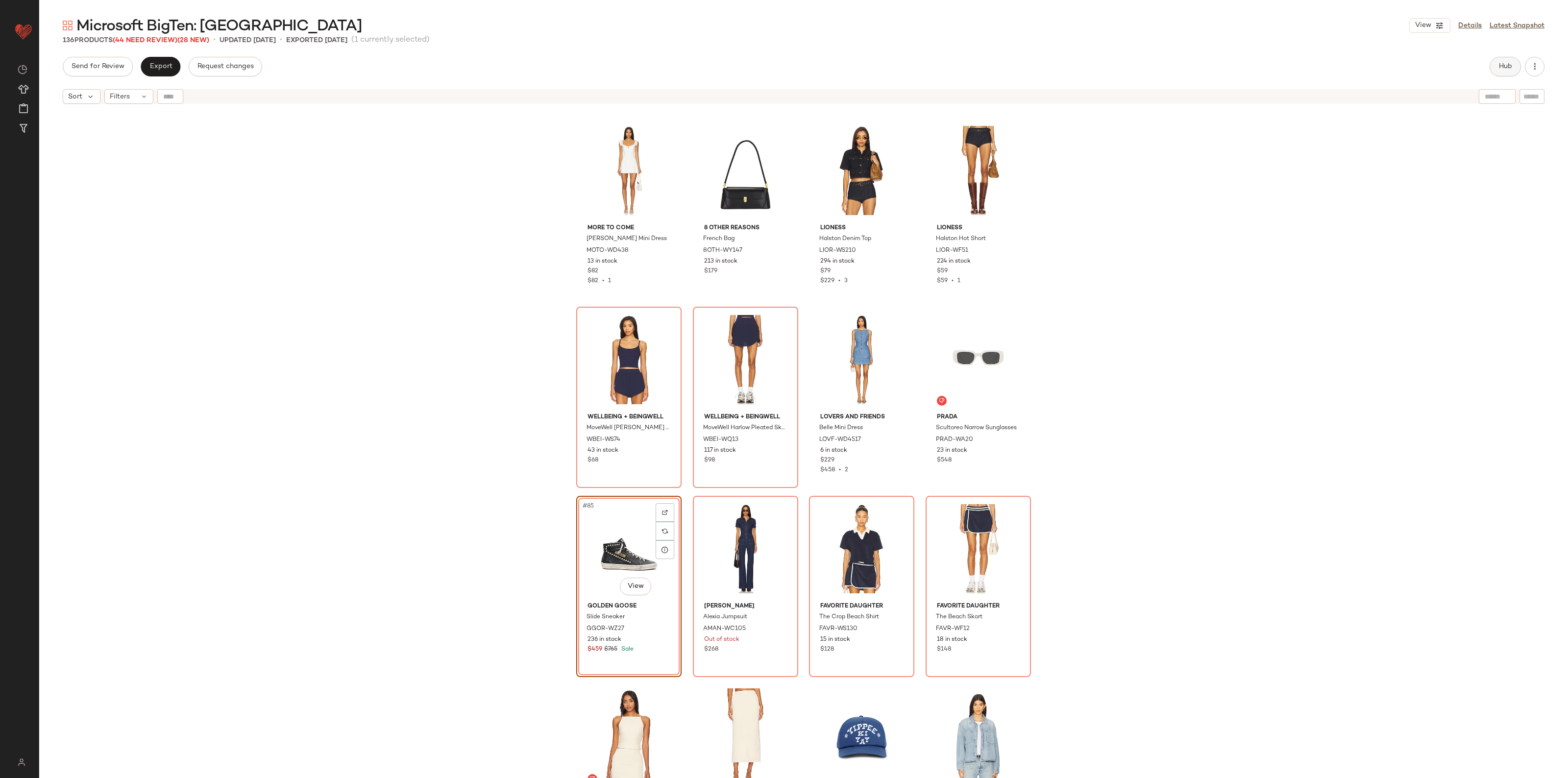
click at [1492, 64] on button "Hub" at bounding box center [1505, 67] width 31 height 20
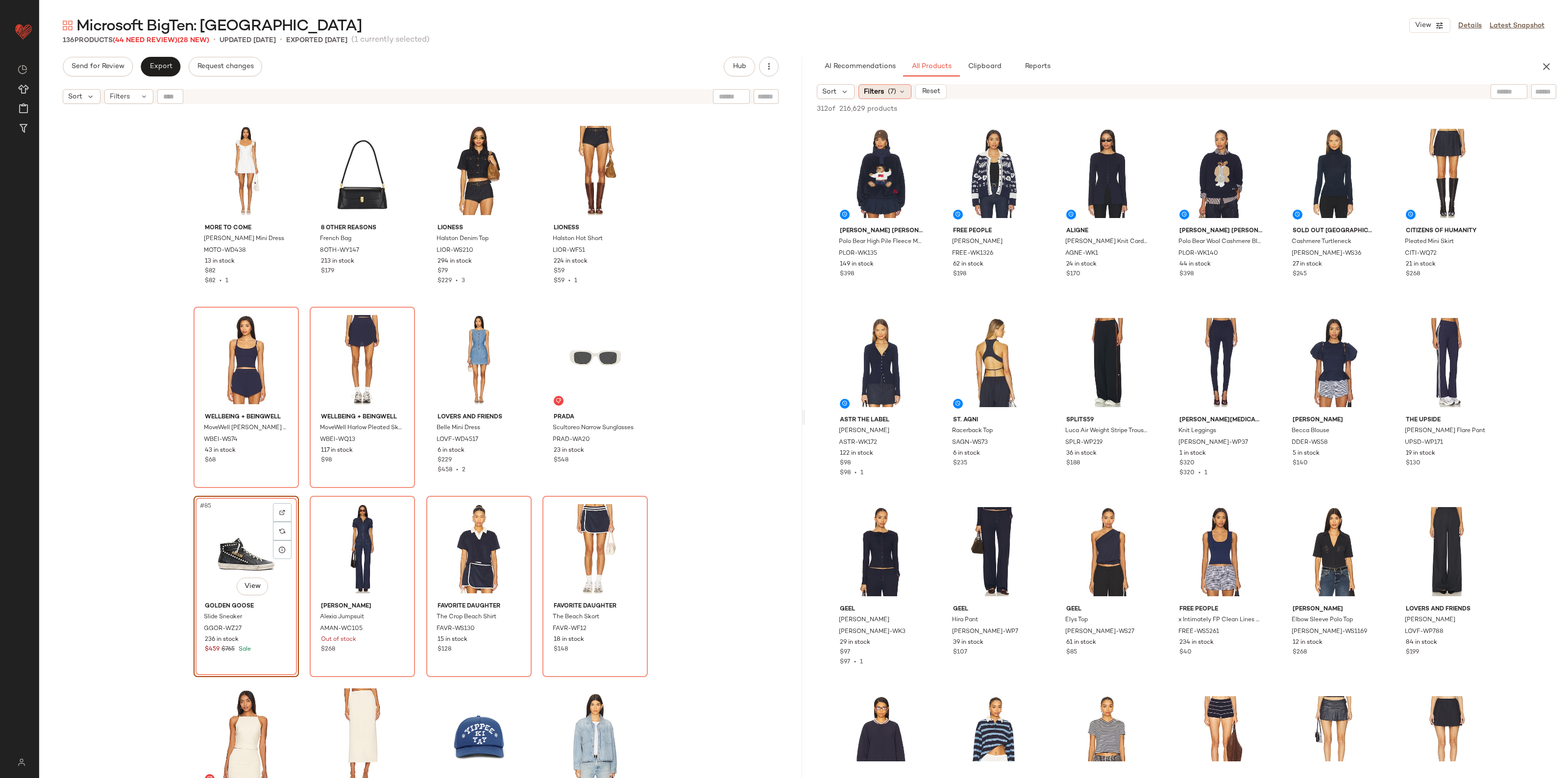
click at [892, 93] on span "(7)" at bounding box center [892, 91] width 8 height 10
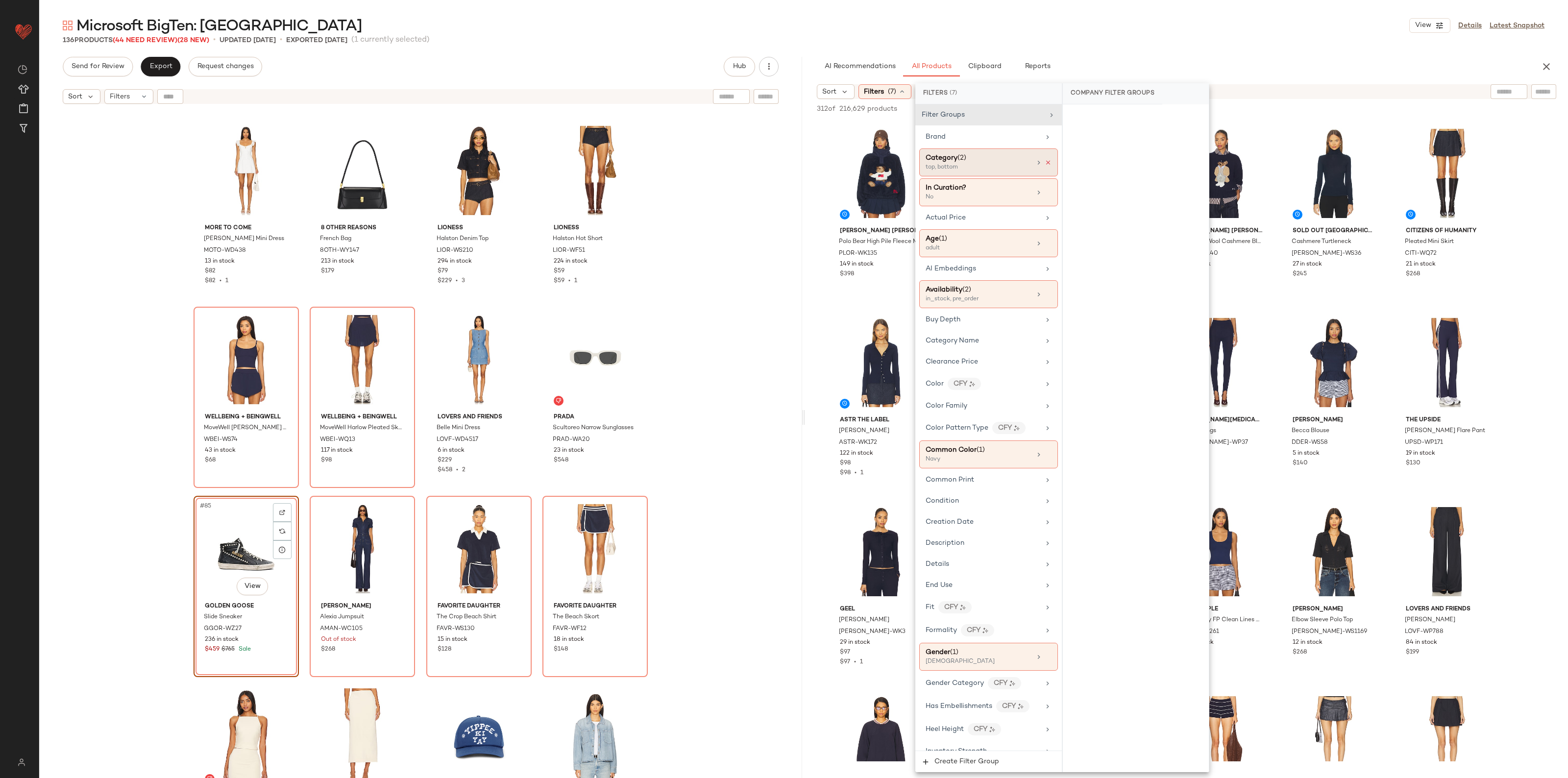
click at [1045, 163] on icon at bounding box center [1048, 162] width 7 height 7
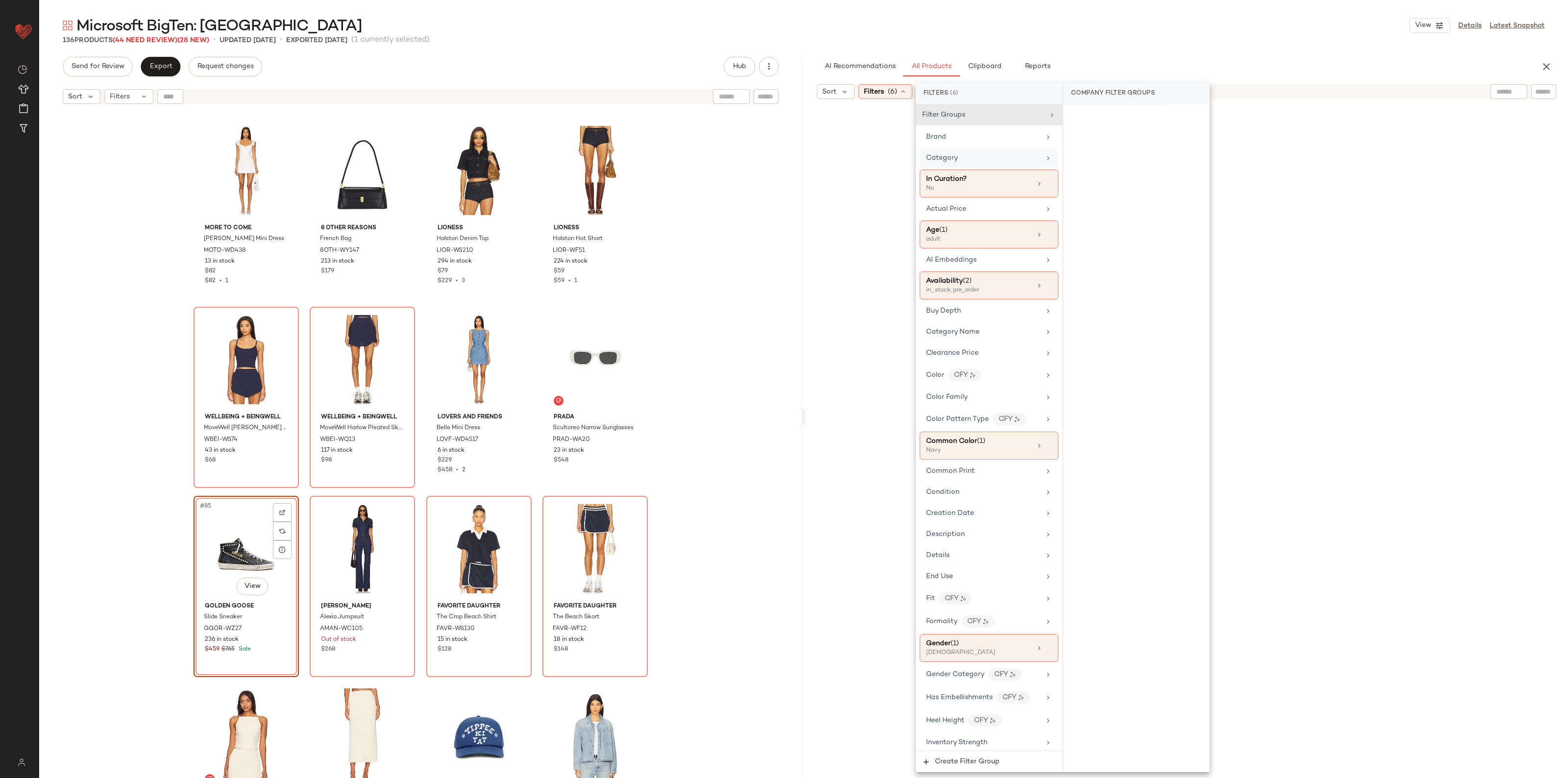
click at [987, 163] on div "Category" at bounding box center [983, 158] width 114 height 10
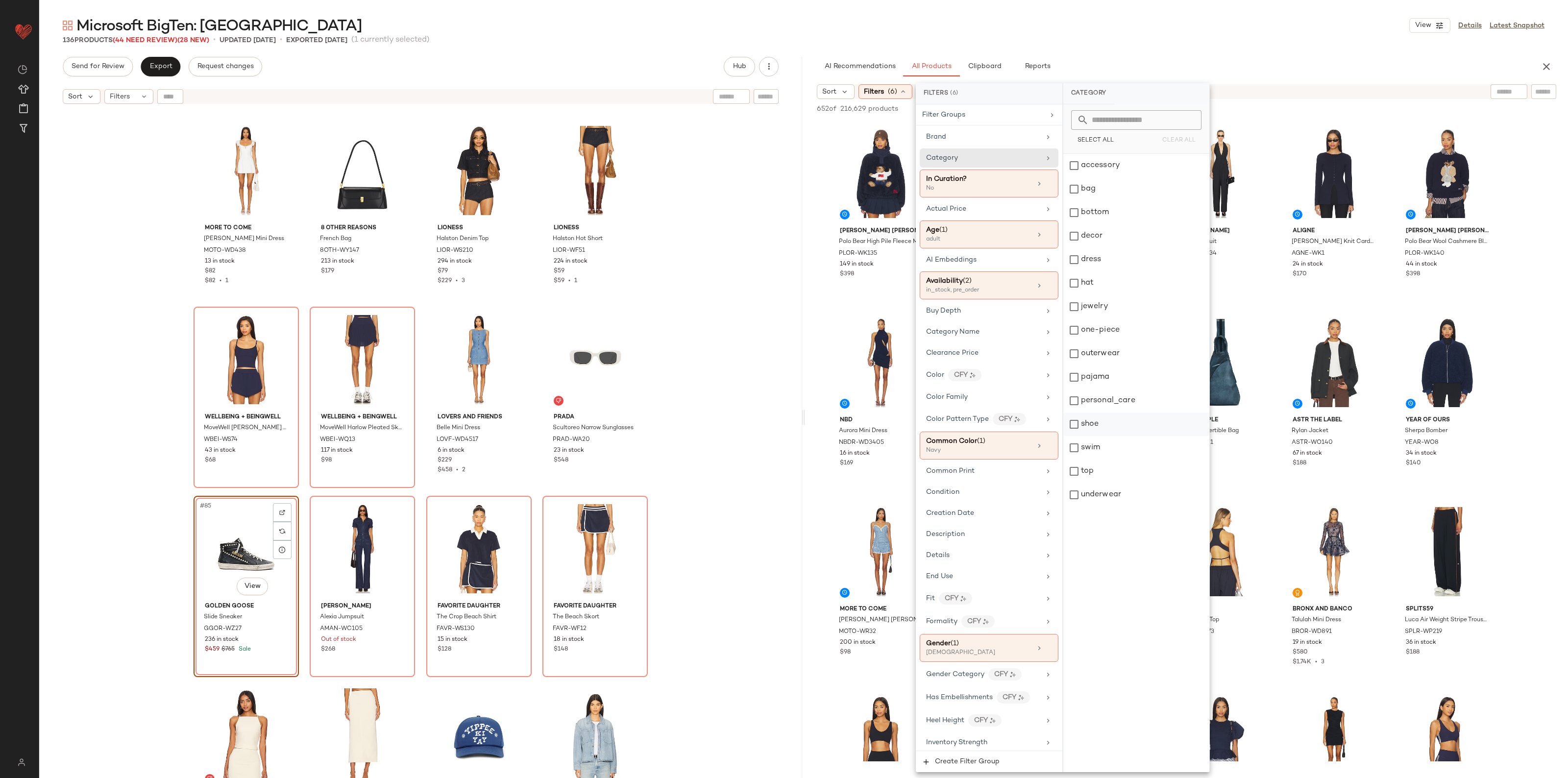
click at [1108, 426] on div "shoe" at bounding box center [1136, 424] width 146 height 24
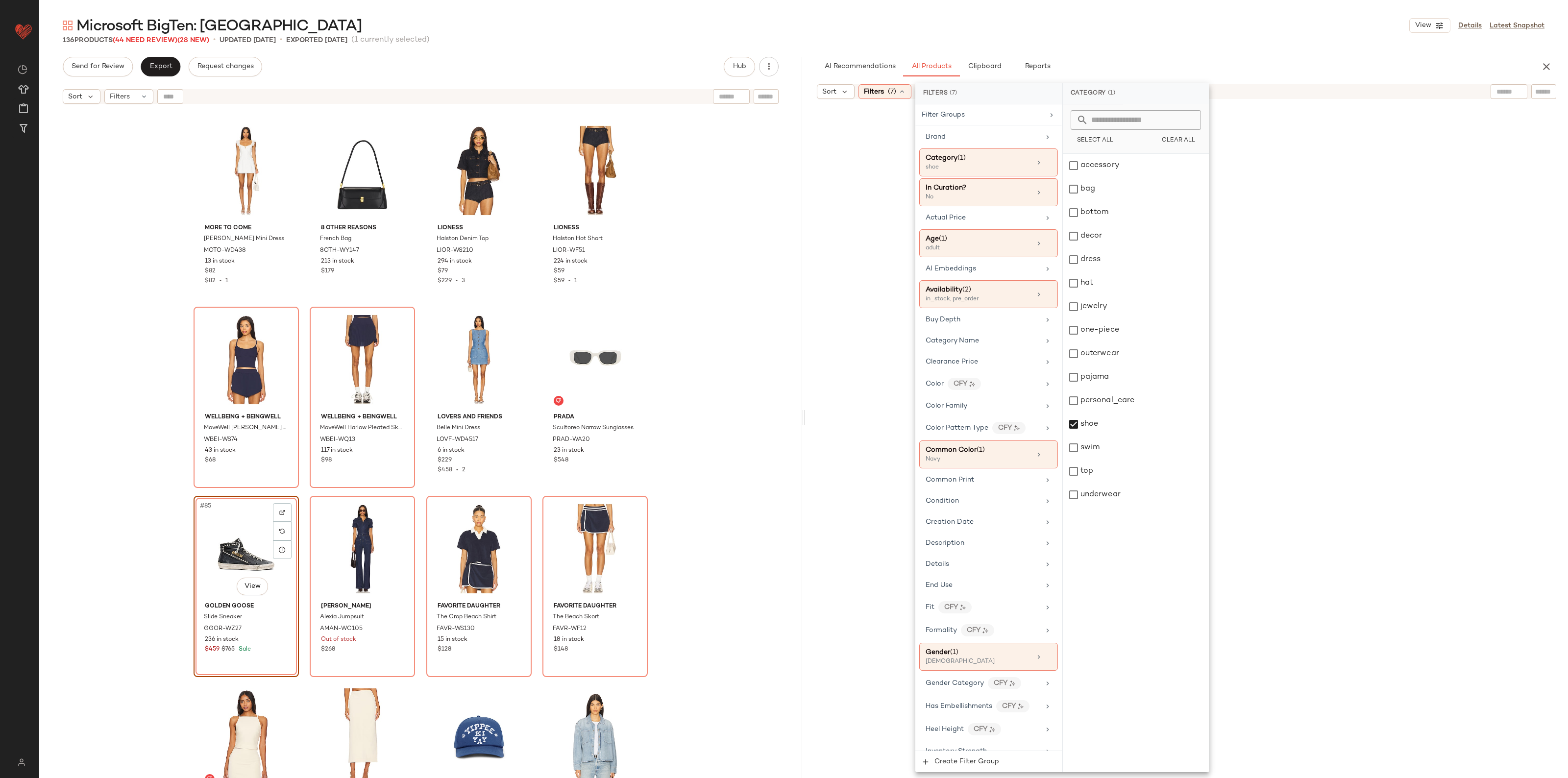
click at [1525, 537] on div at bounding box center [1186, 446] width 759 height 690
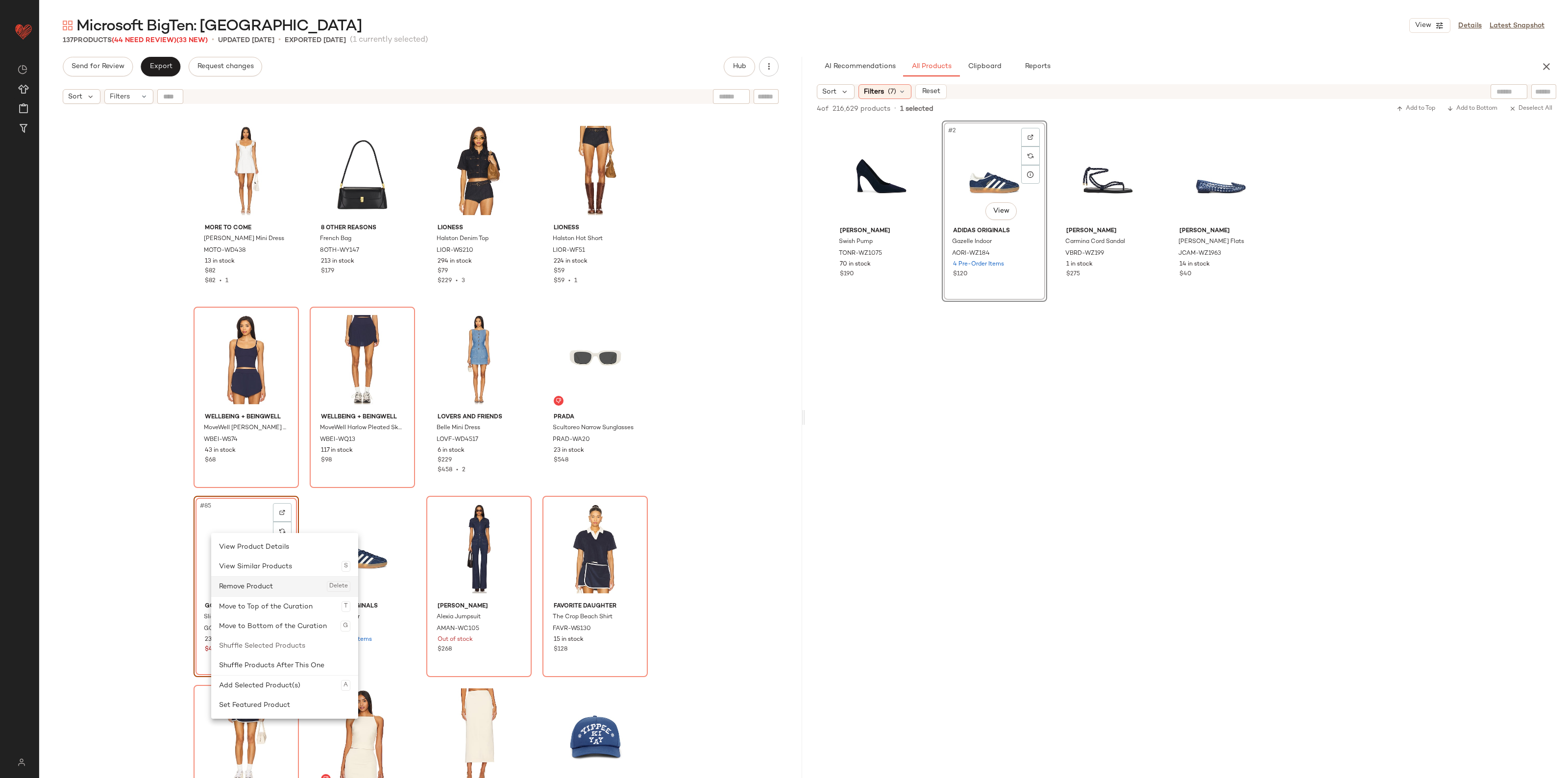
click at [254, 584] on div "Remove Product Delete" at bounding box center [285, 586] width 132 height 20
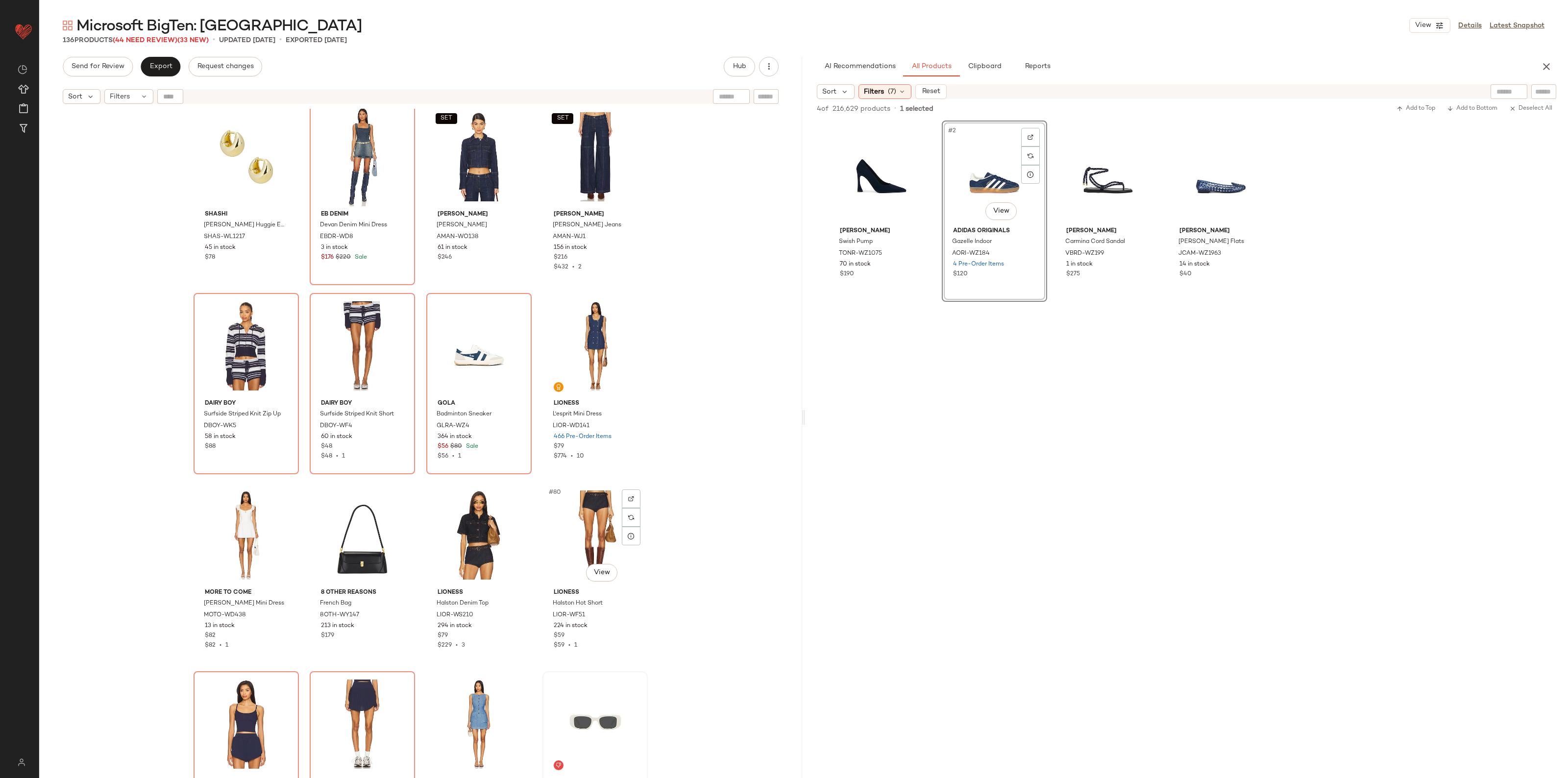
scroll to position [3228, 0]
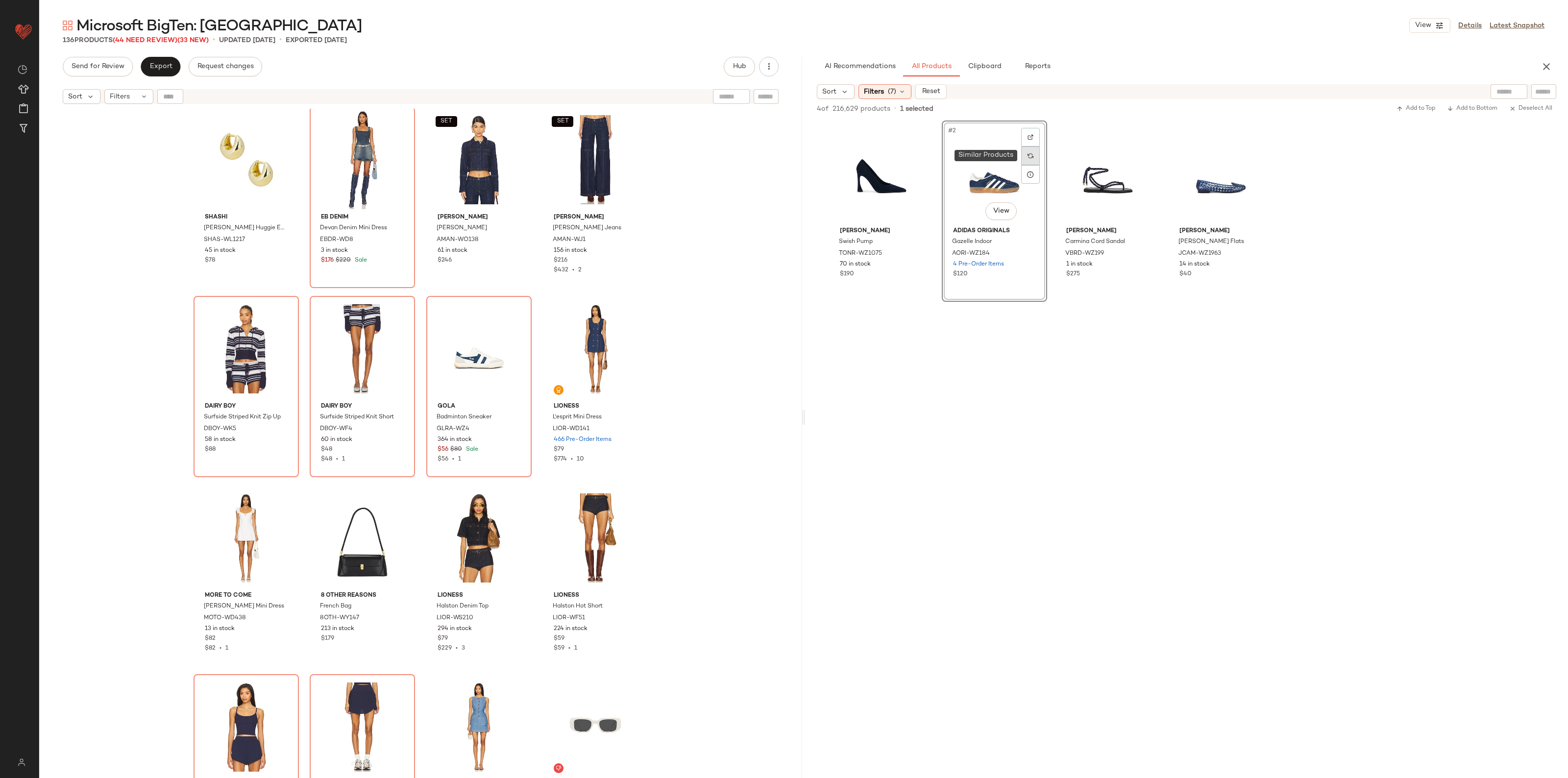
click at [1029, 157] on img at bounding box center [1030, 156] width 6 height 6
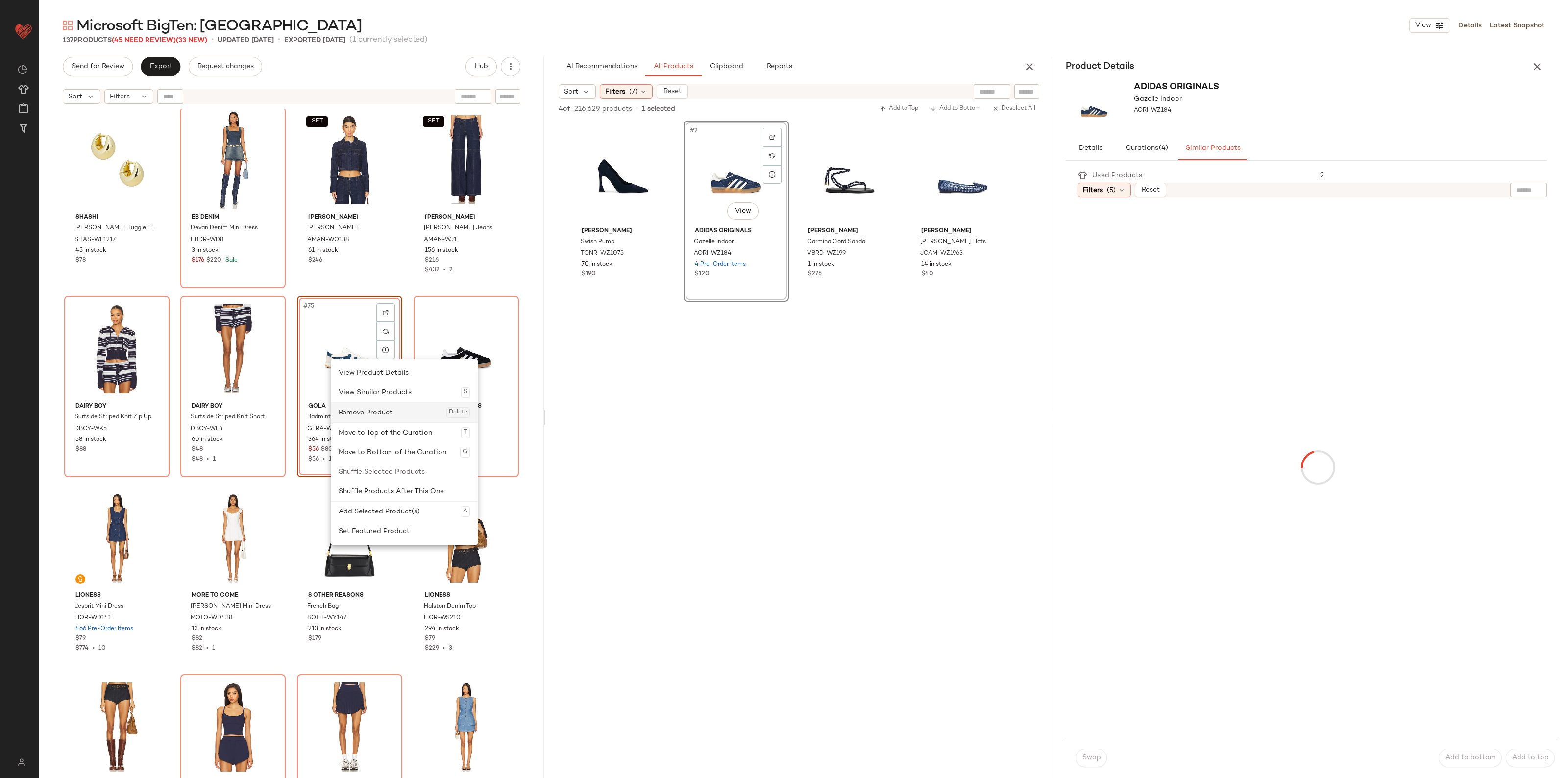
click at [365, 408] on div "Remove Product Delete" at bounding box center [405, 413] width 132 height 20
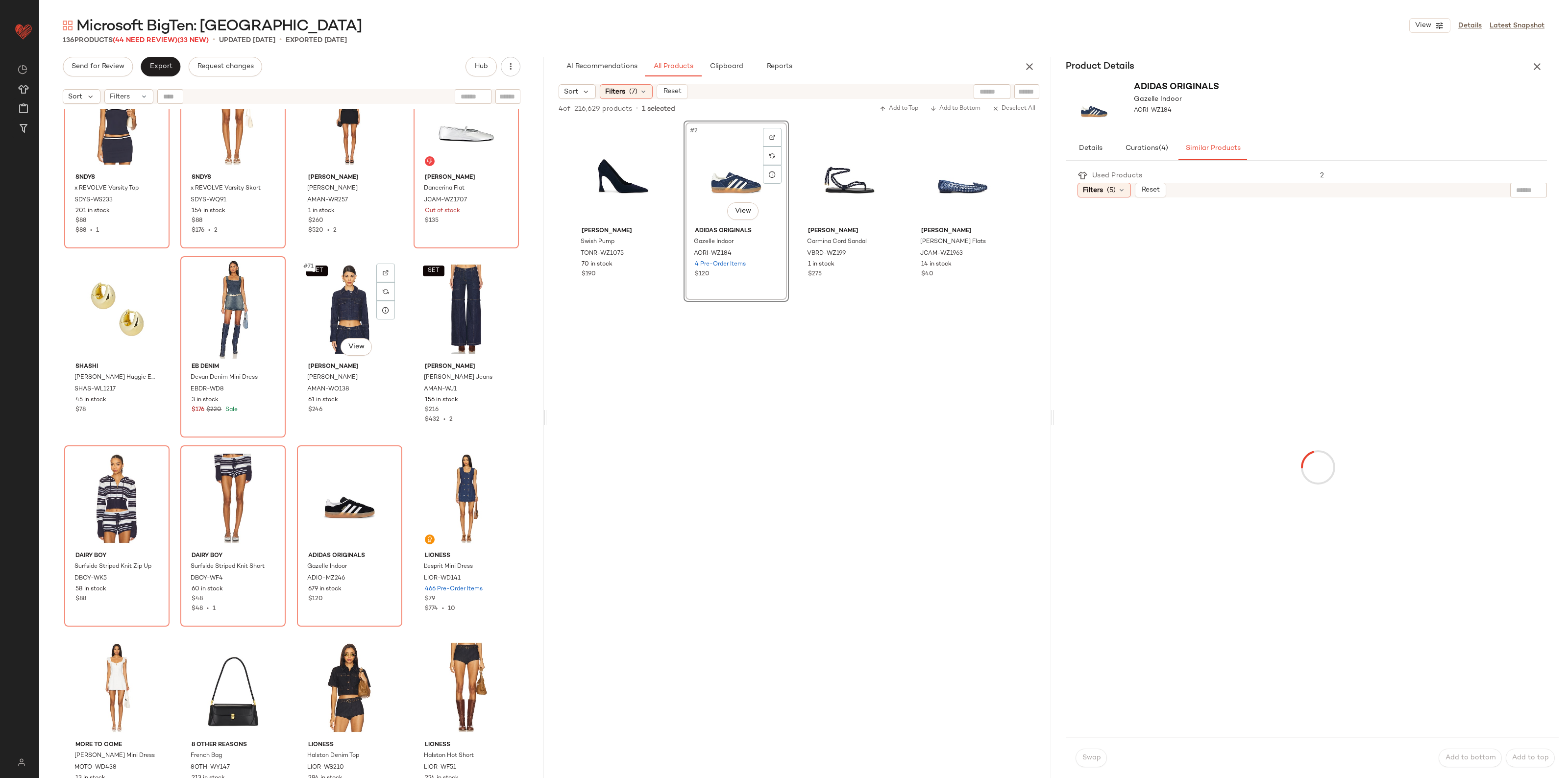
scroll to position [3044, 0]
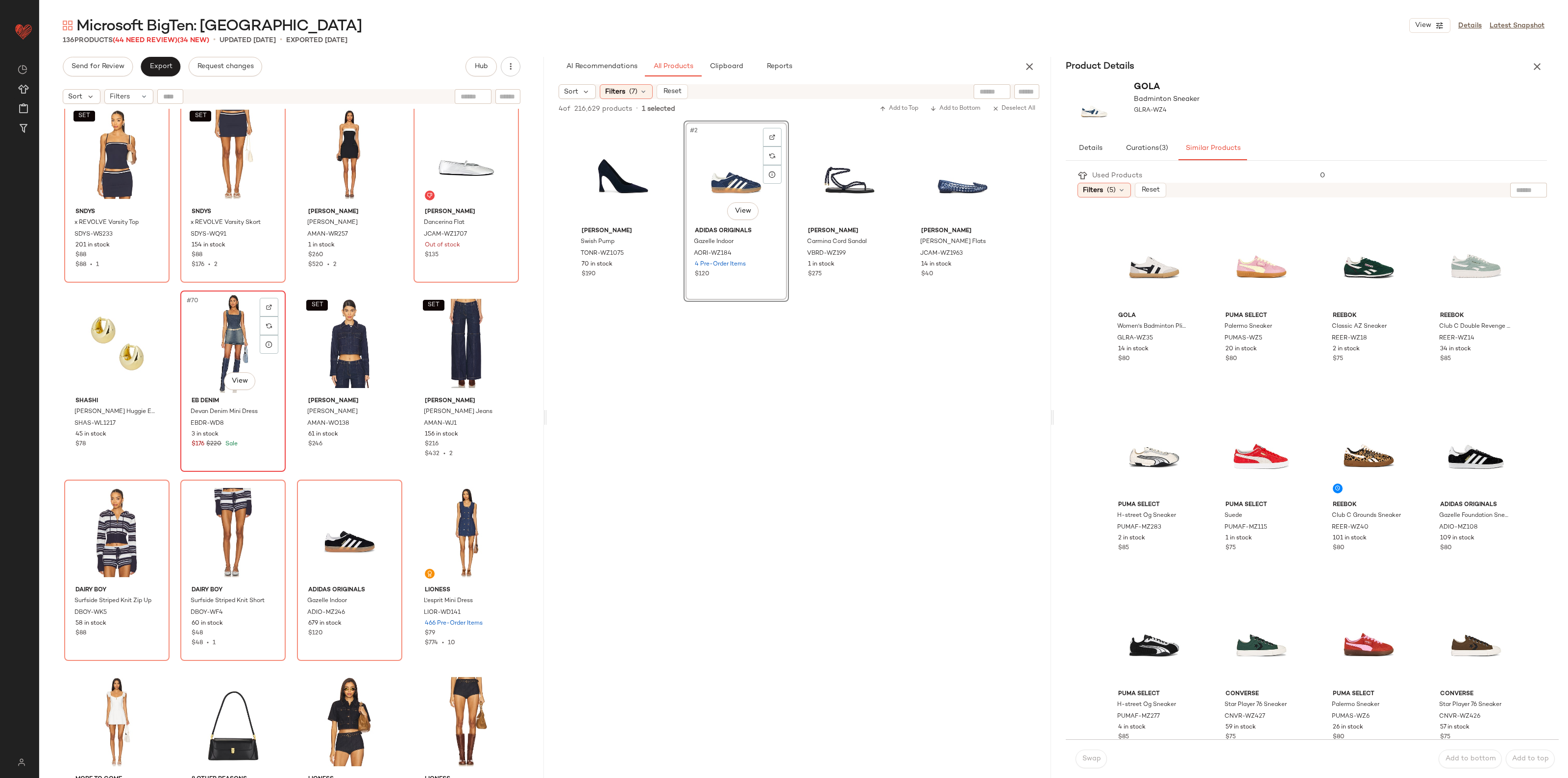
click at [233, 326] on div "#70 View" at bounding box center [233, 343] width 98 height 99
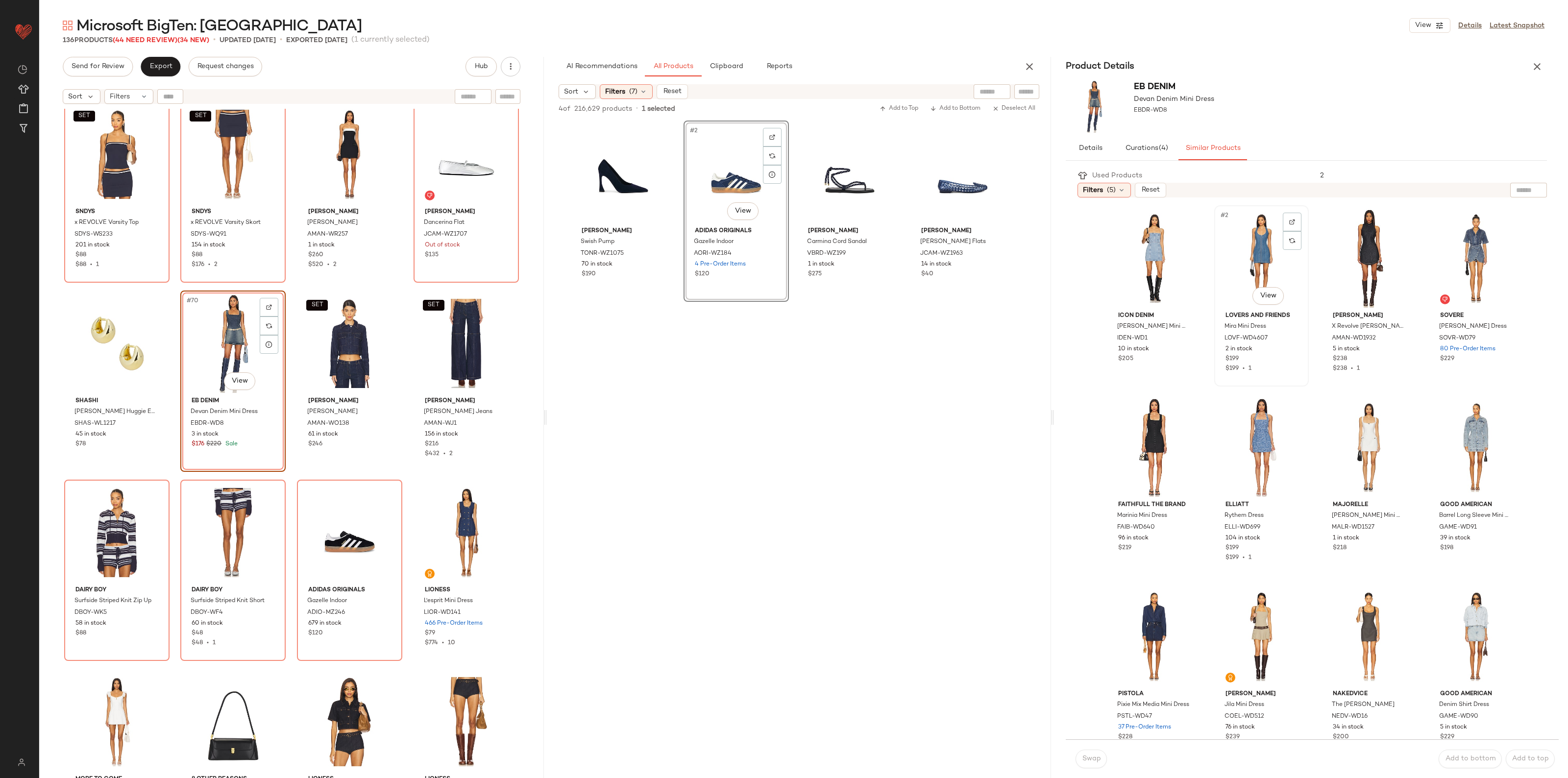
drag, startPoint x: 1245, startPoint y: 249, endPoint x: 1237, endPoint y: 265, distance: 17.9
click at [1245, 249] on div "#2 View" at bounding box center [1261, 258] width 87 height 99
click at [1087, 758] on span "Swap" at bounding box center [1091, 759] width 19 height 8
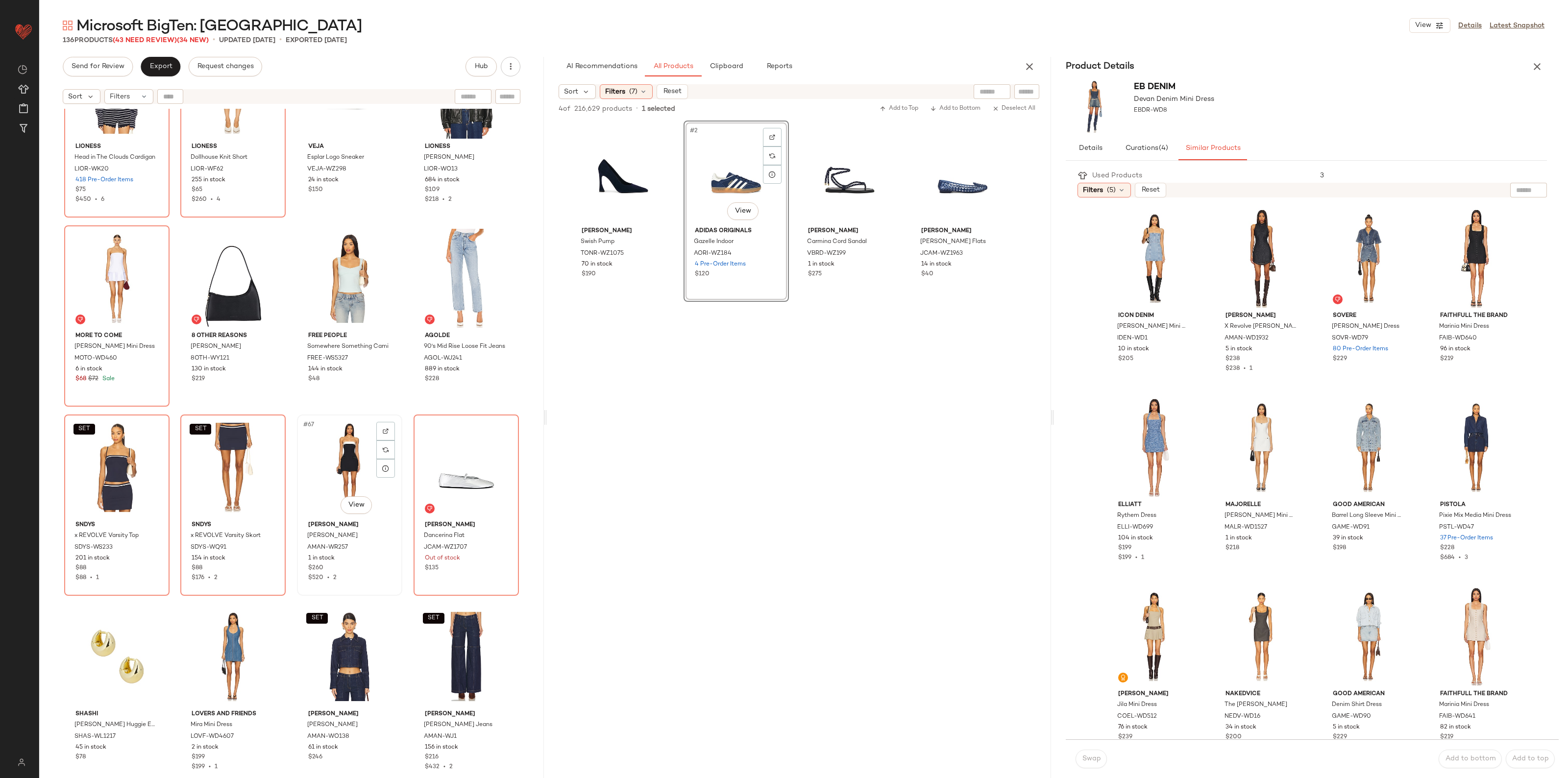
scroll to position [2677, 0]
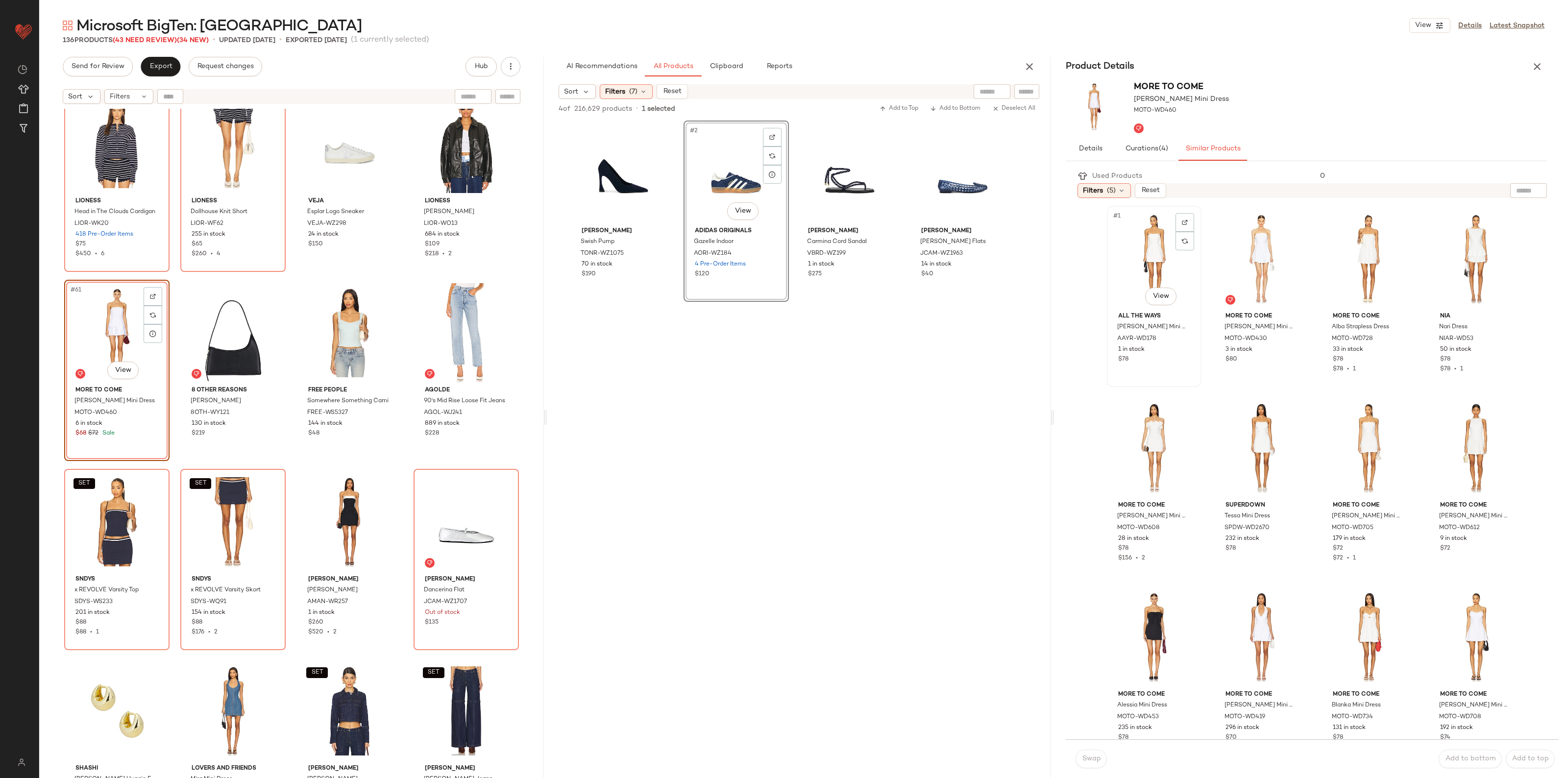
click at [1146, 279] on div "#1 View" at bounding box center [1154, 258] width 87 height 99
click at [1081, 755] on button "Swap" at bounding box center [1091, 758] width 31 height 19
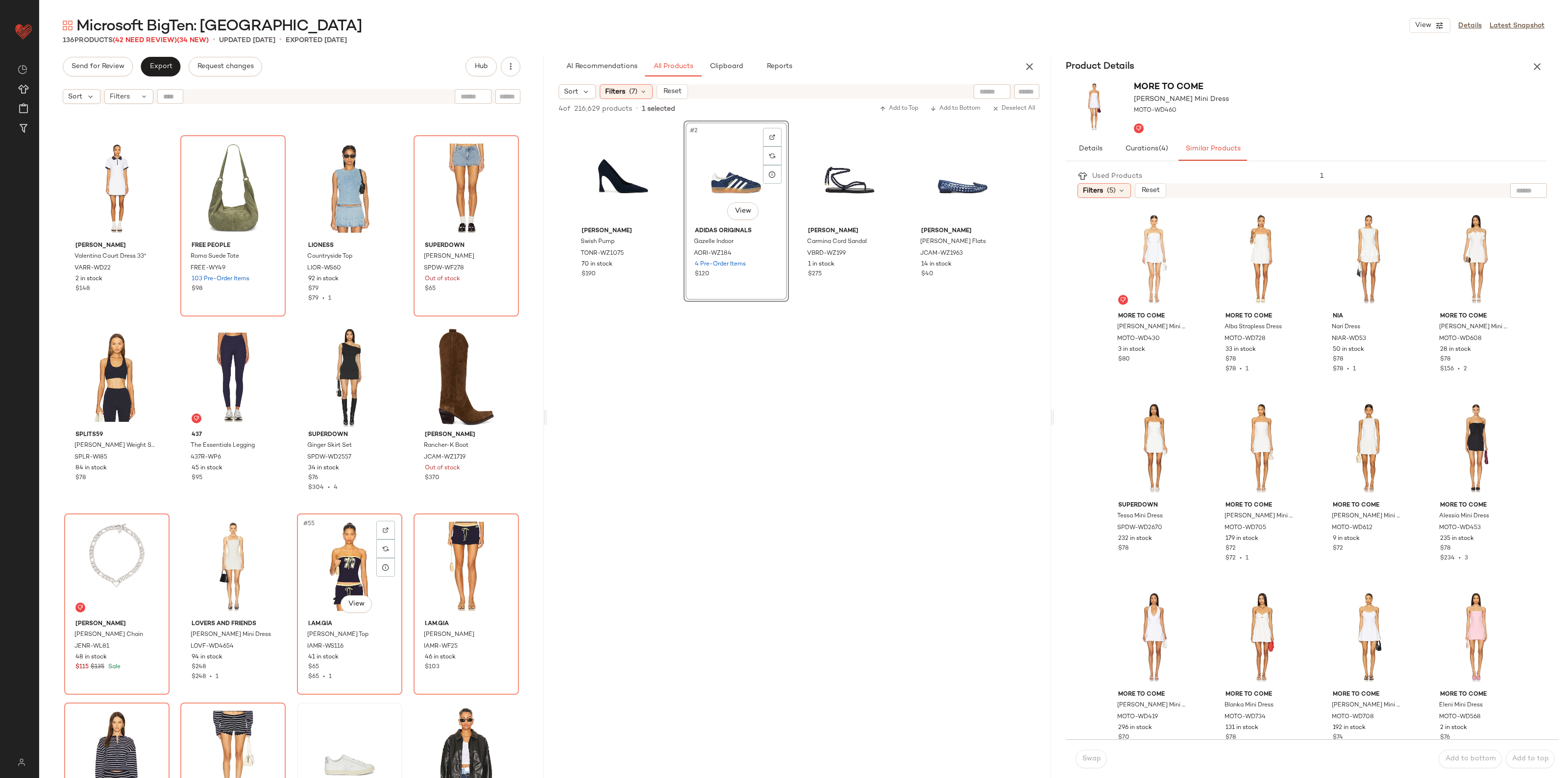
scroll to position [2064, 0]
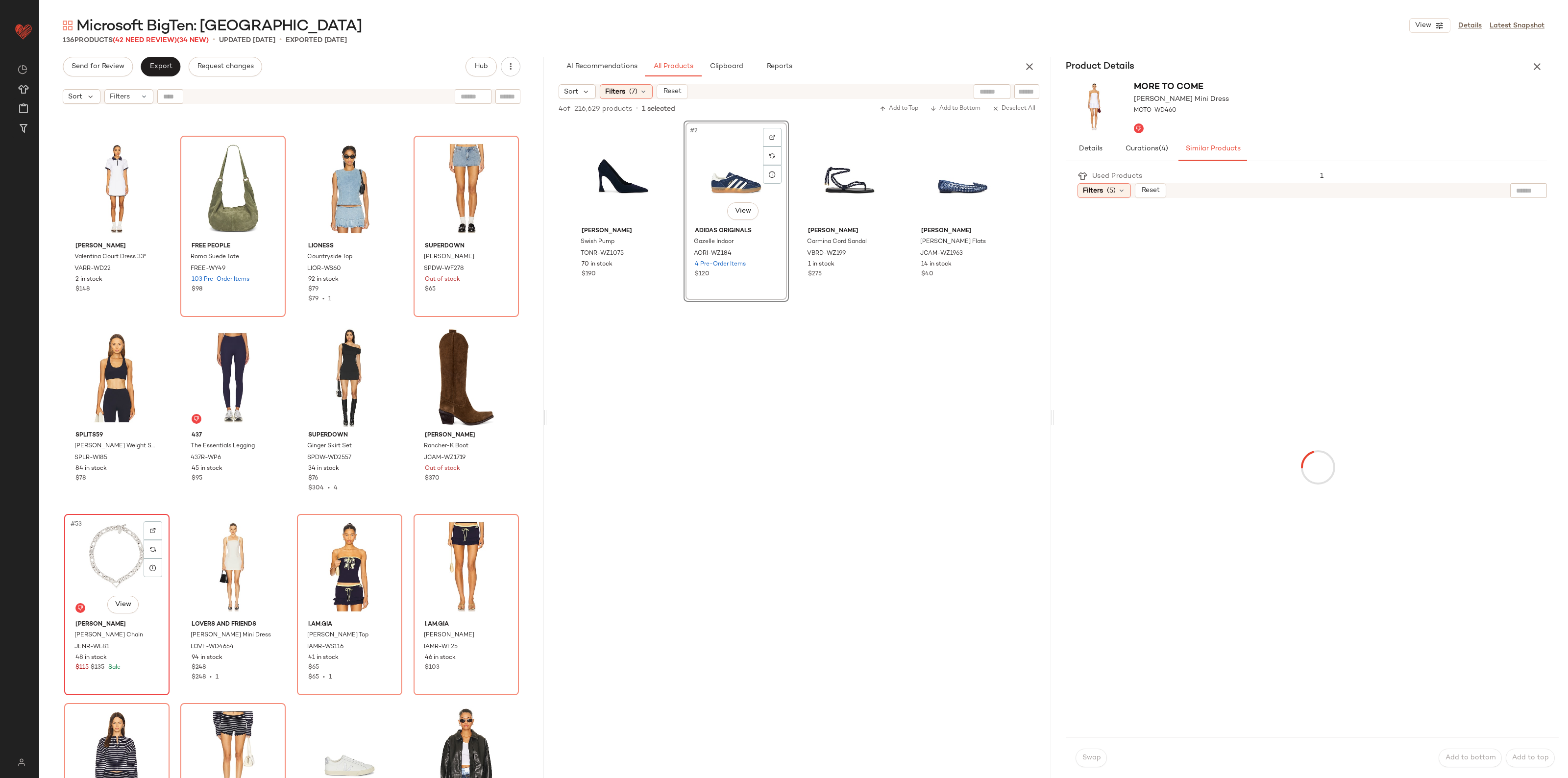
click at [90, 544] on div "#53 View" at bounding box center [117, 567] width 98 height 99
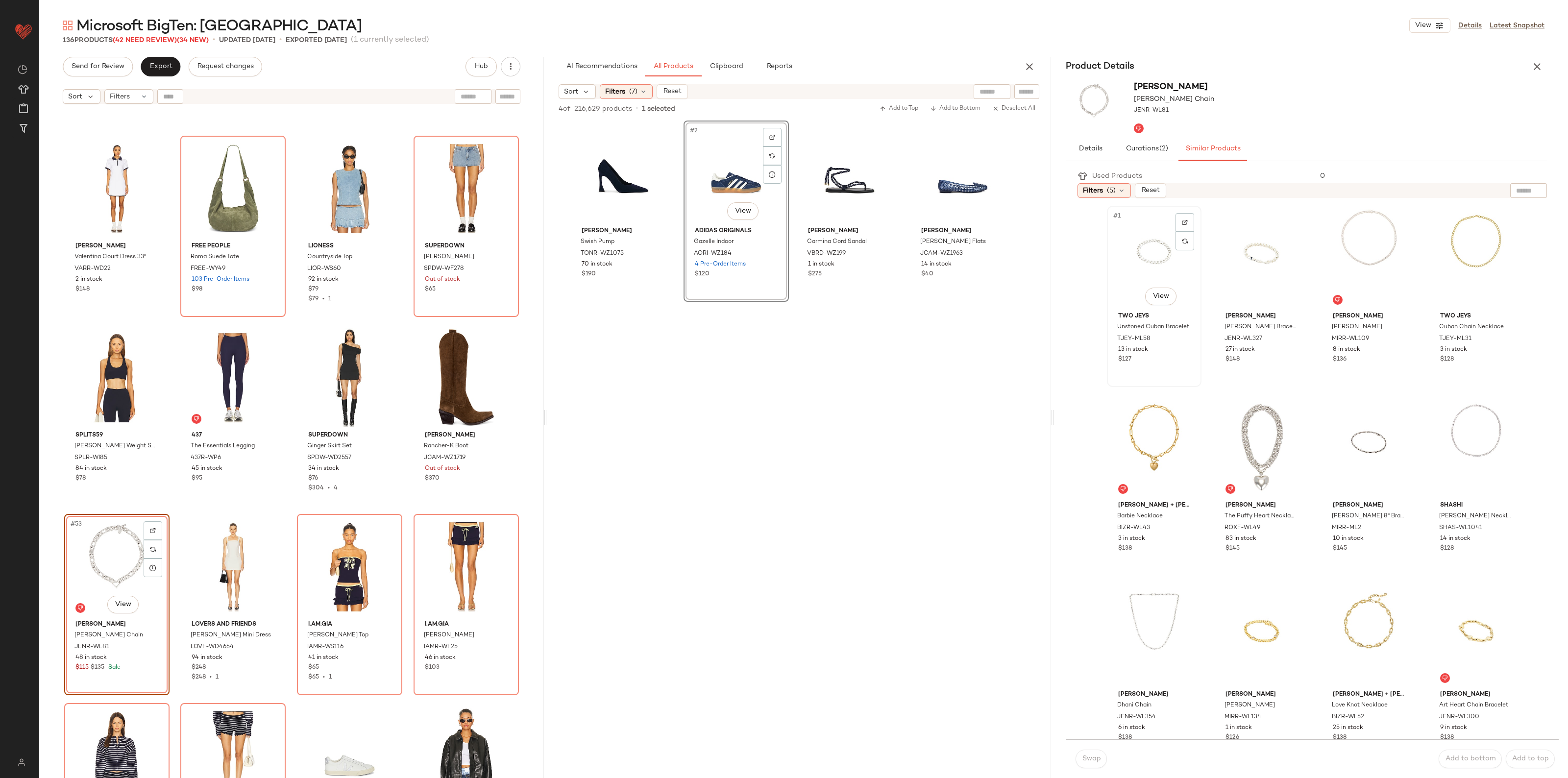
click at [1149, 268] on div "#1 View" at bounding box center [1154, 258] width 87 height 99
drag, startPoint x: 1094, startPoint y: 755, endPoint x: 1085, endPoint y: 755, distance: 9.0
click at [1093, 755] on span "Swap" at bounding box center [1091, 759] width 19 height 8
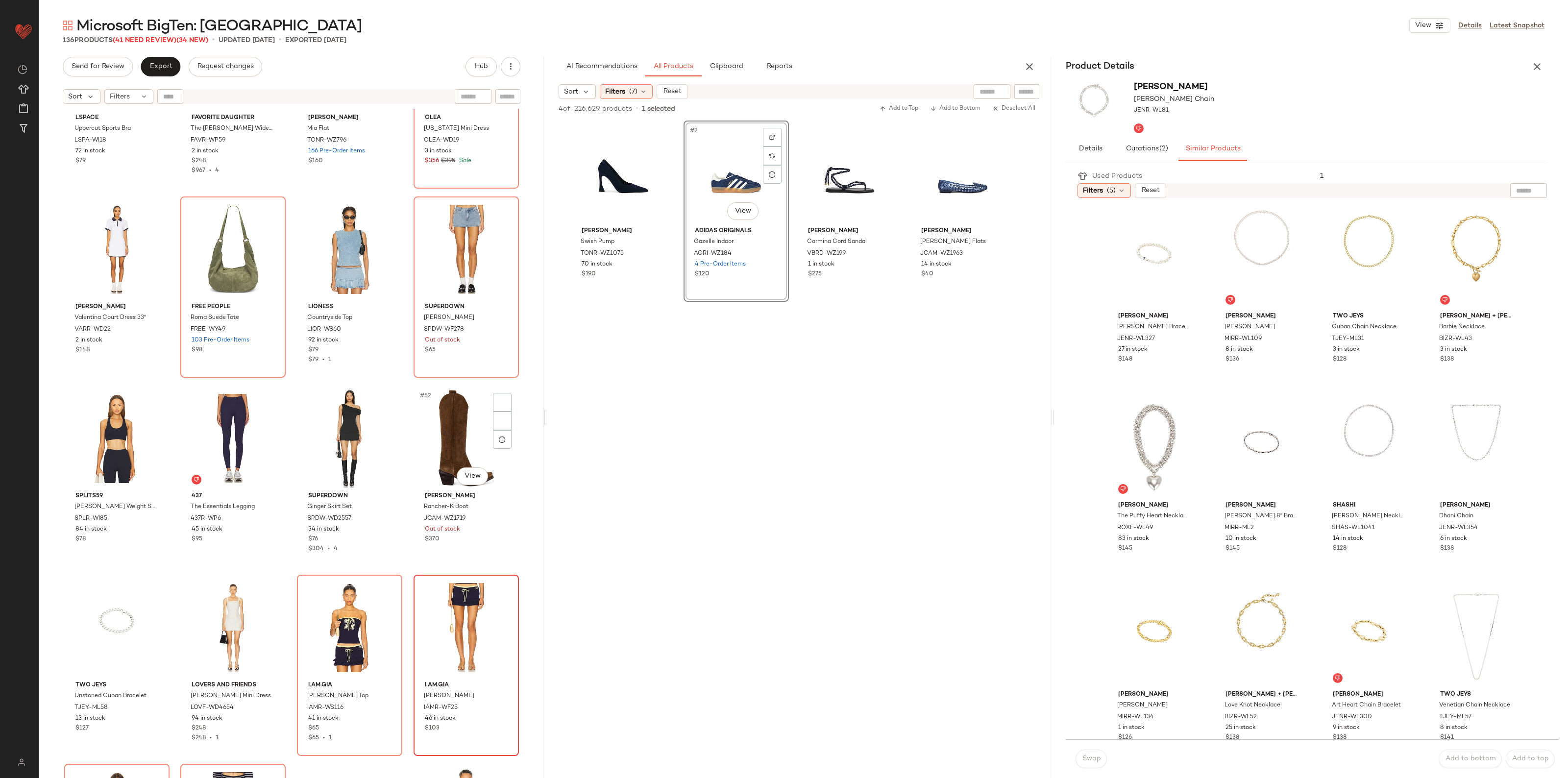
scroll to position [1819, 0]
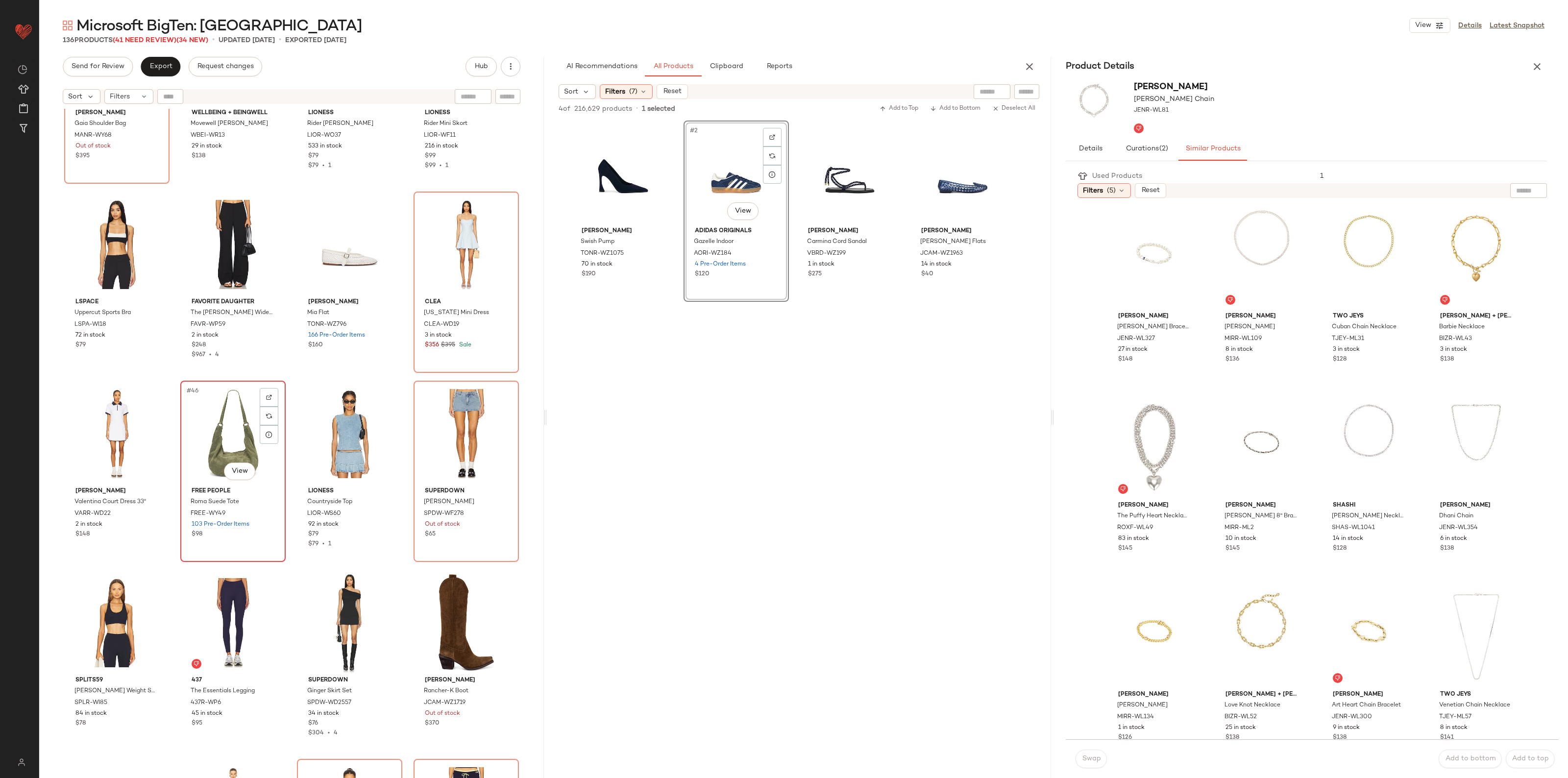
click at [222, 439] on div "#46 View" at bounding box center [233, 433] width 98 height 99
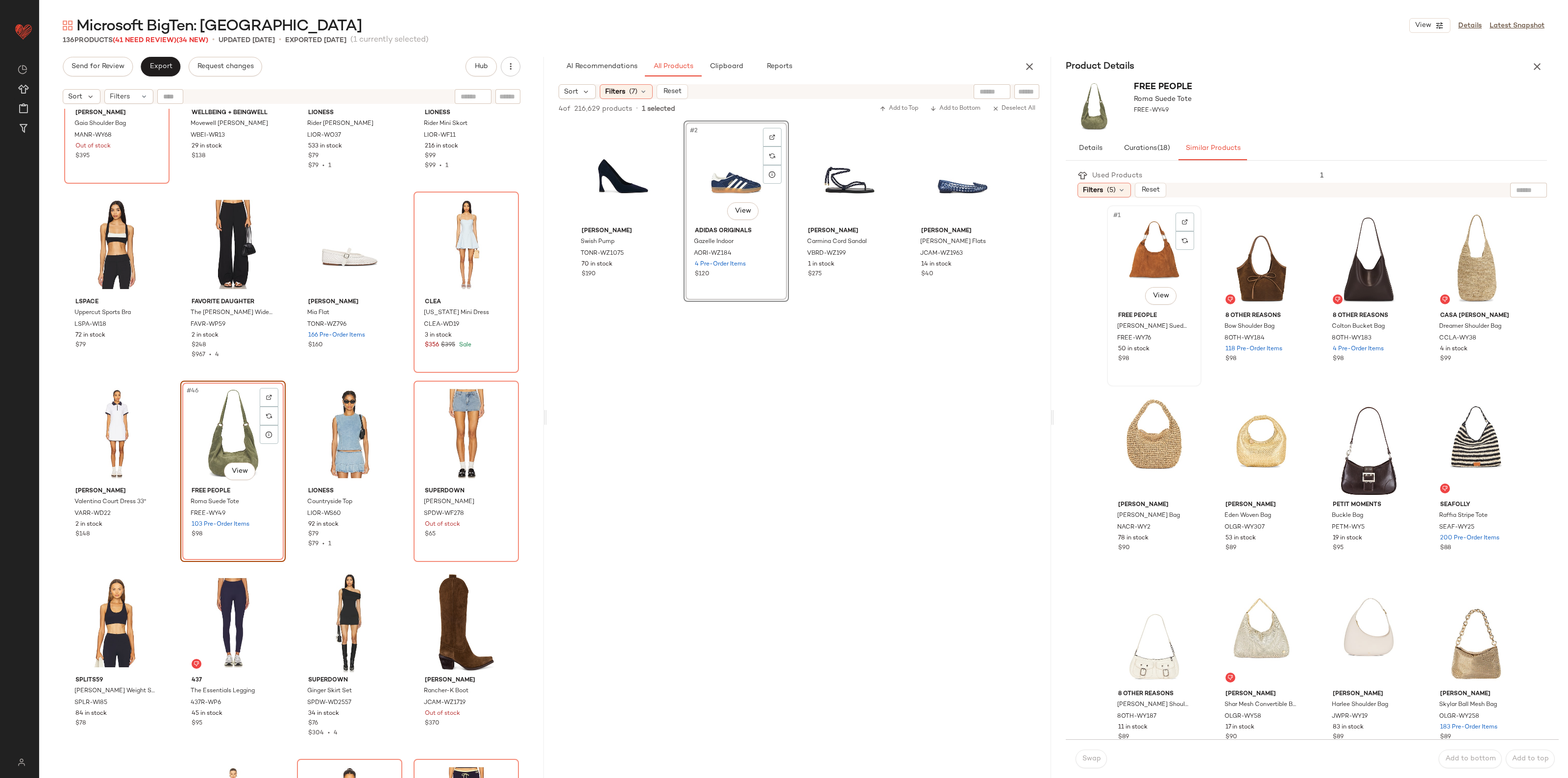
click at [1160, 255] on div "#1 View" at bounding box center [1154, 258] width 87 height 99
click at [1255, 449] on div "#6 View" at bounding box center [1261, 447] width 87 height 99
click at [1351, 634] on div "#11 View" at bounding box center [1368, 637] width 87 height 99
click at [1089, 755] on span "Swap" at bounding box center [1091, 759] width 19 height 8
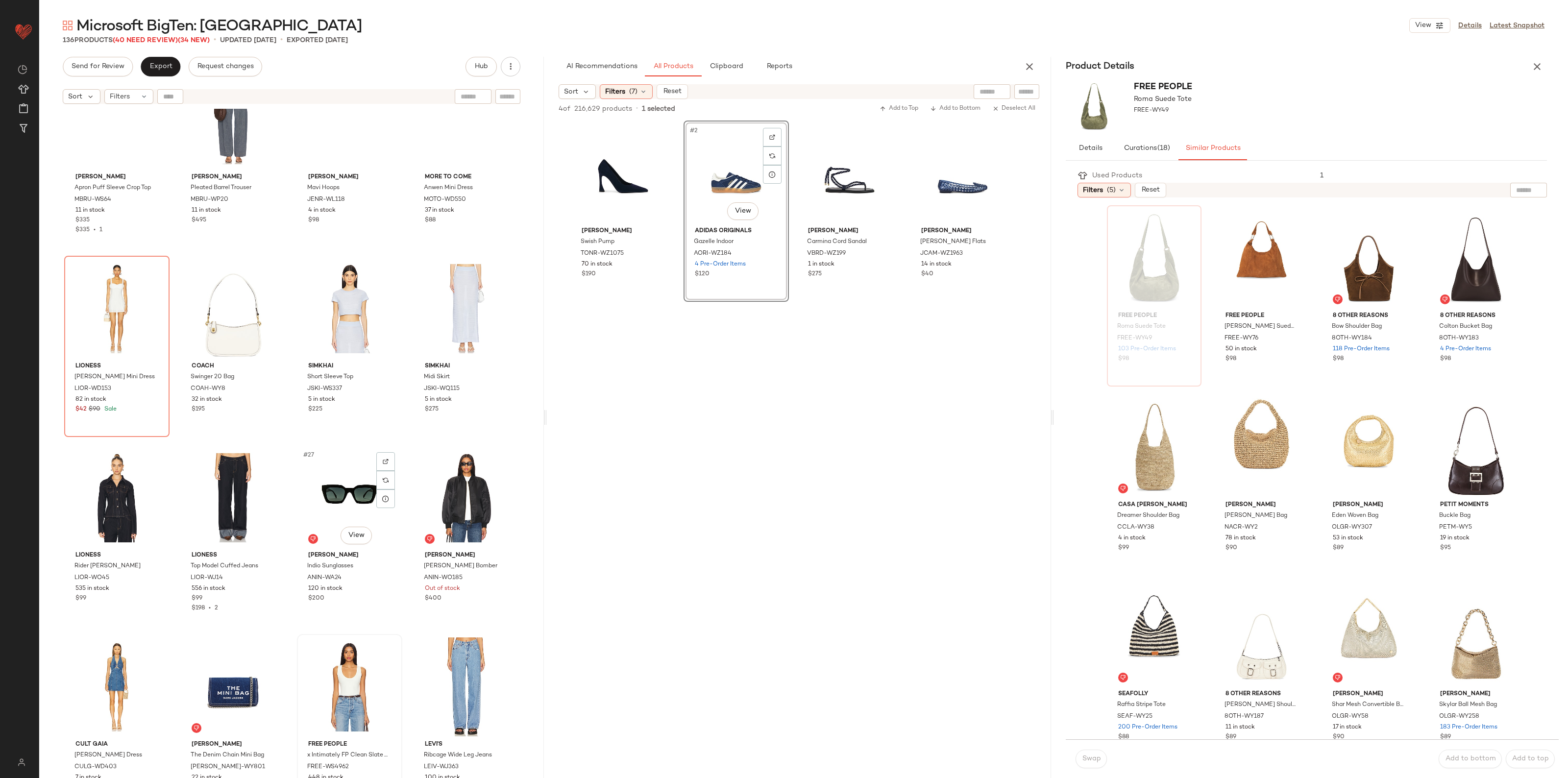
scroll to position [777, 0]
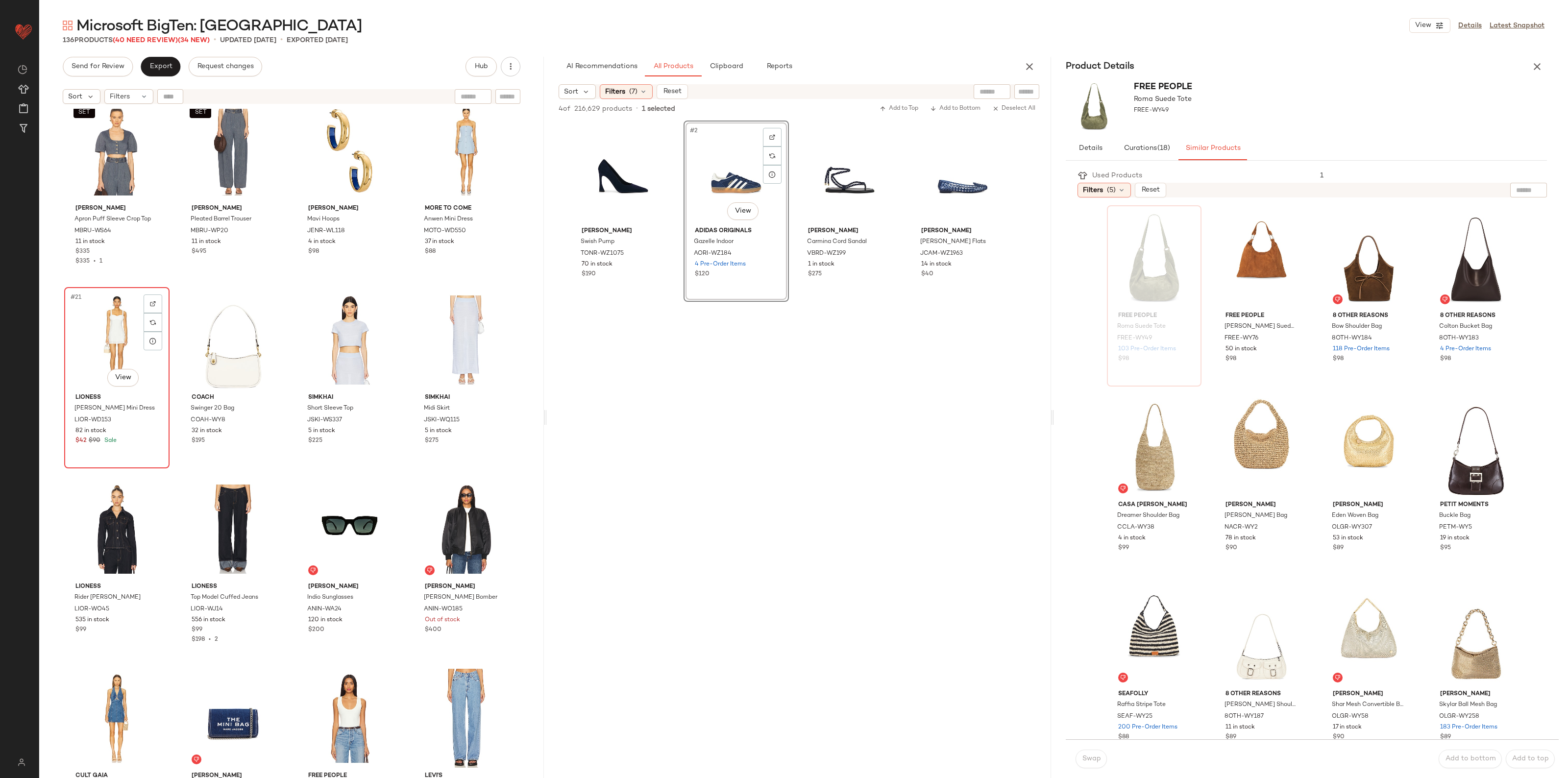
click at [108, 328] on div "#21 View" at bounding box center [117, 340] width 98 height 99
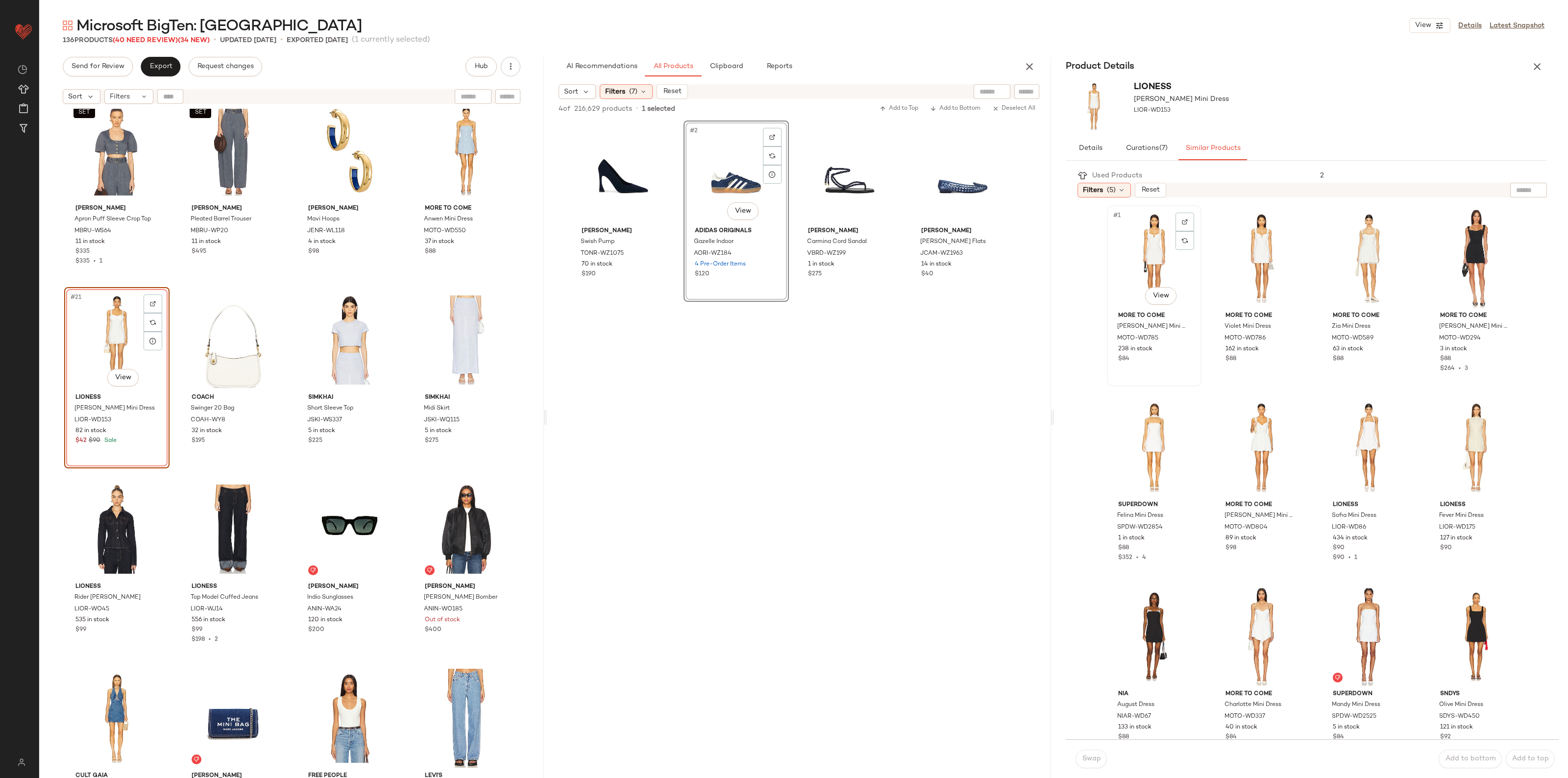
click at [1122, 248] on div "#1 View" at bounding box center [1154, 258] width 87 height 99
click at [1081, 767] on button "Swap" at bounding box center [1091, 758] width 31 height 19
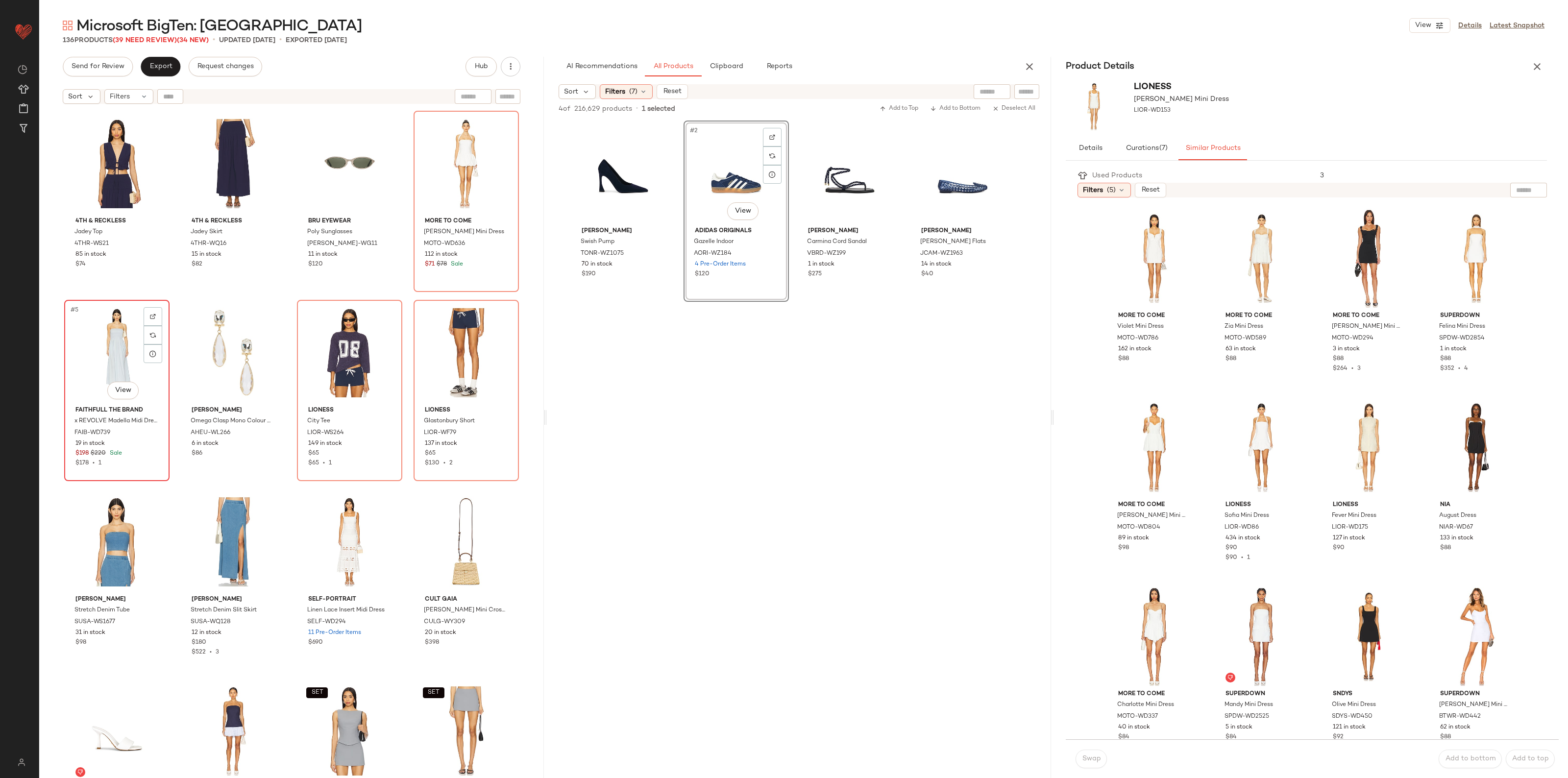
click at [113, 361] on div "#5 View" at bounding box center [117, 353] width 98 height 99
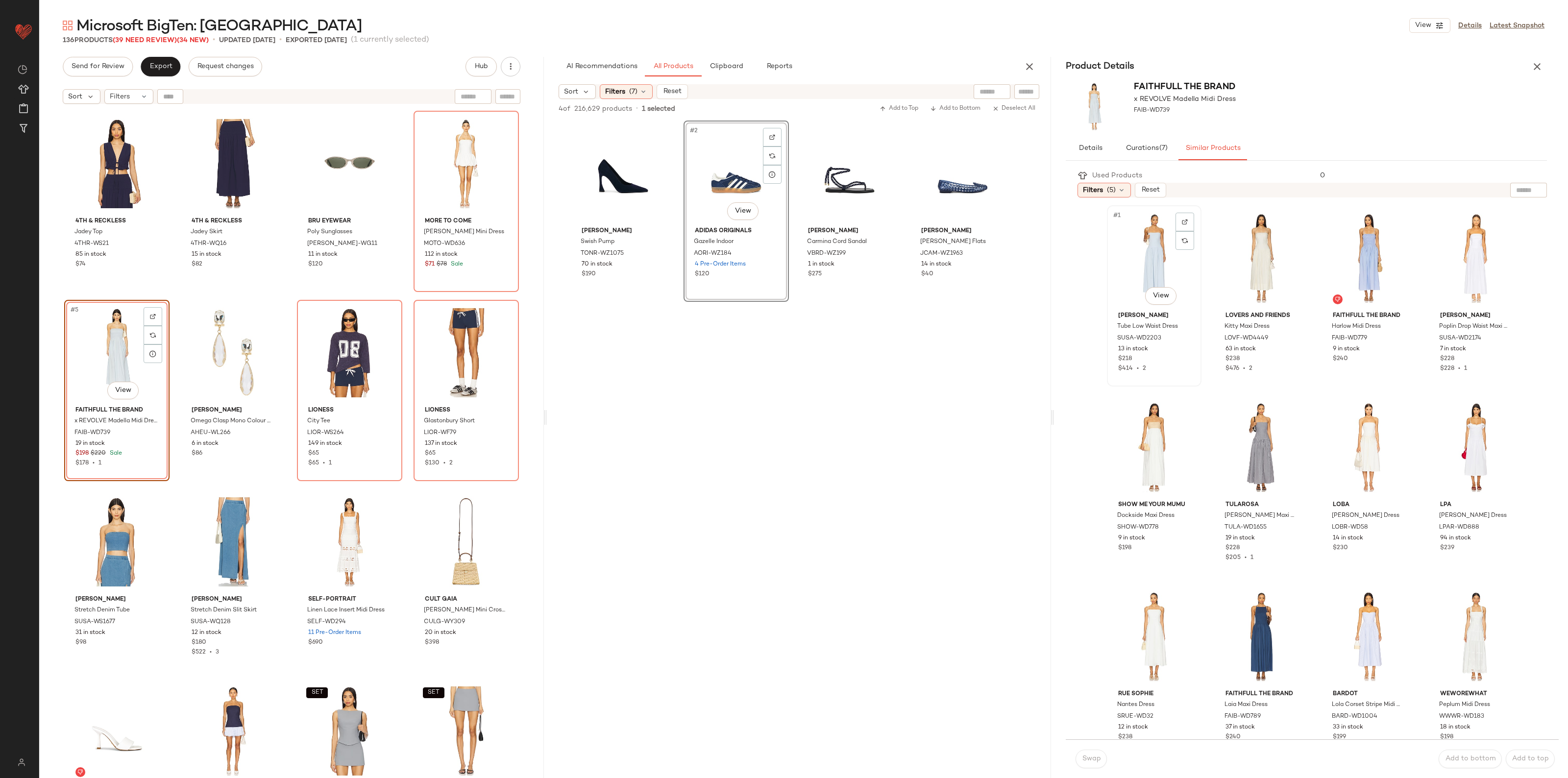
click at [1149, 250] on div "#1 View" at bounding box center [1154, 258] width 87 height 99
click at [1089, 764] on button "Swap" at bounding box center [1091, 758] width 31 height 19
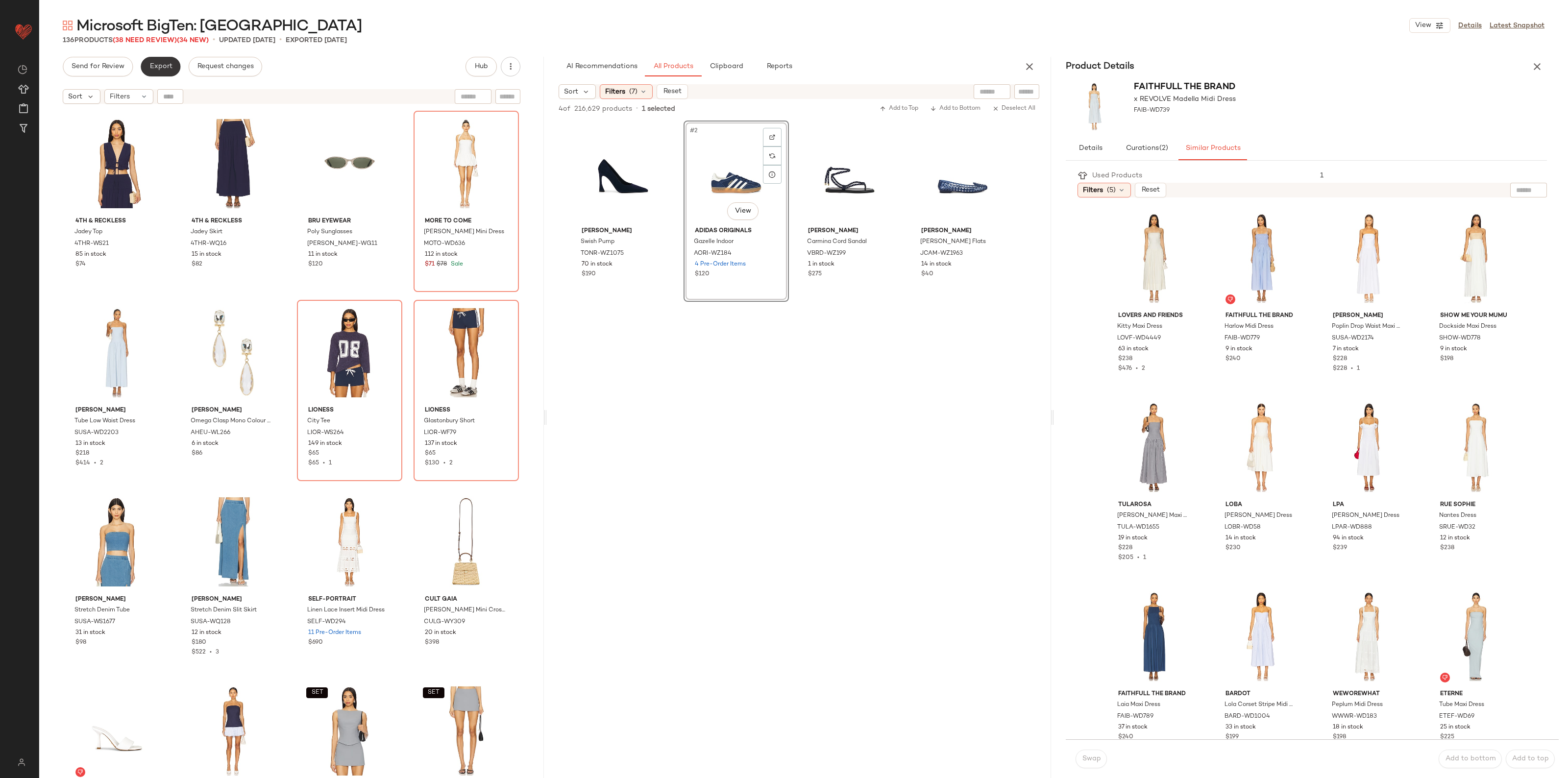
click at [160, 61] on button "Export" at bounding box center [160, 67] width 39 height 20
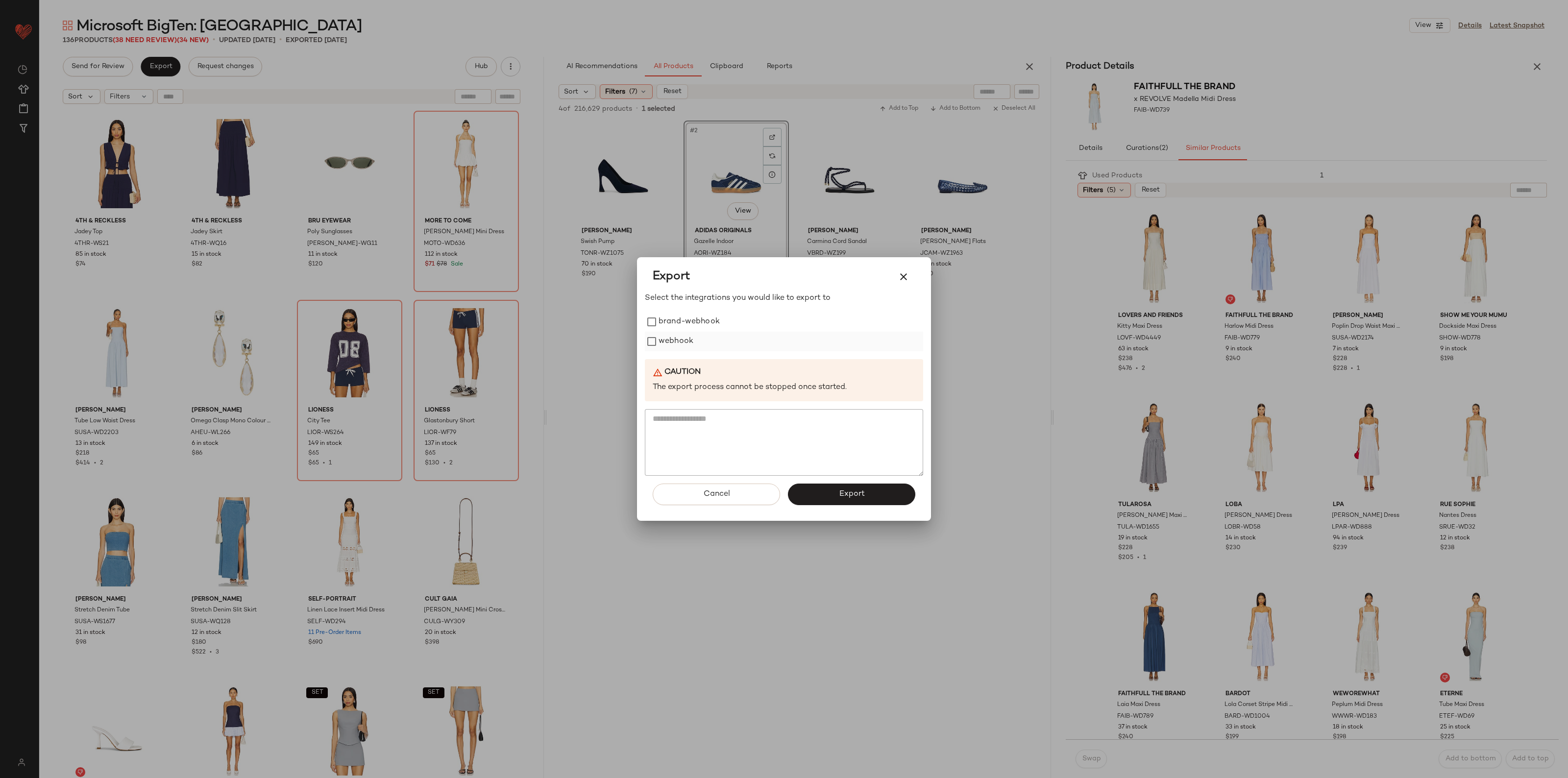
click at [679, 346] on label "webhook" at bounding box center [676, 342] width 34 height 20
click at [817, 498] on button "Export" at bounding box center [851, 494] width 128 height 22
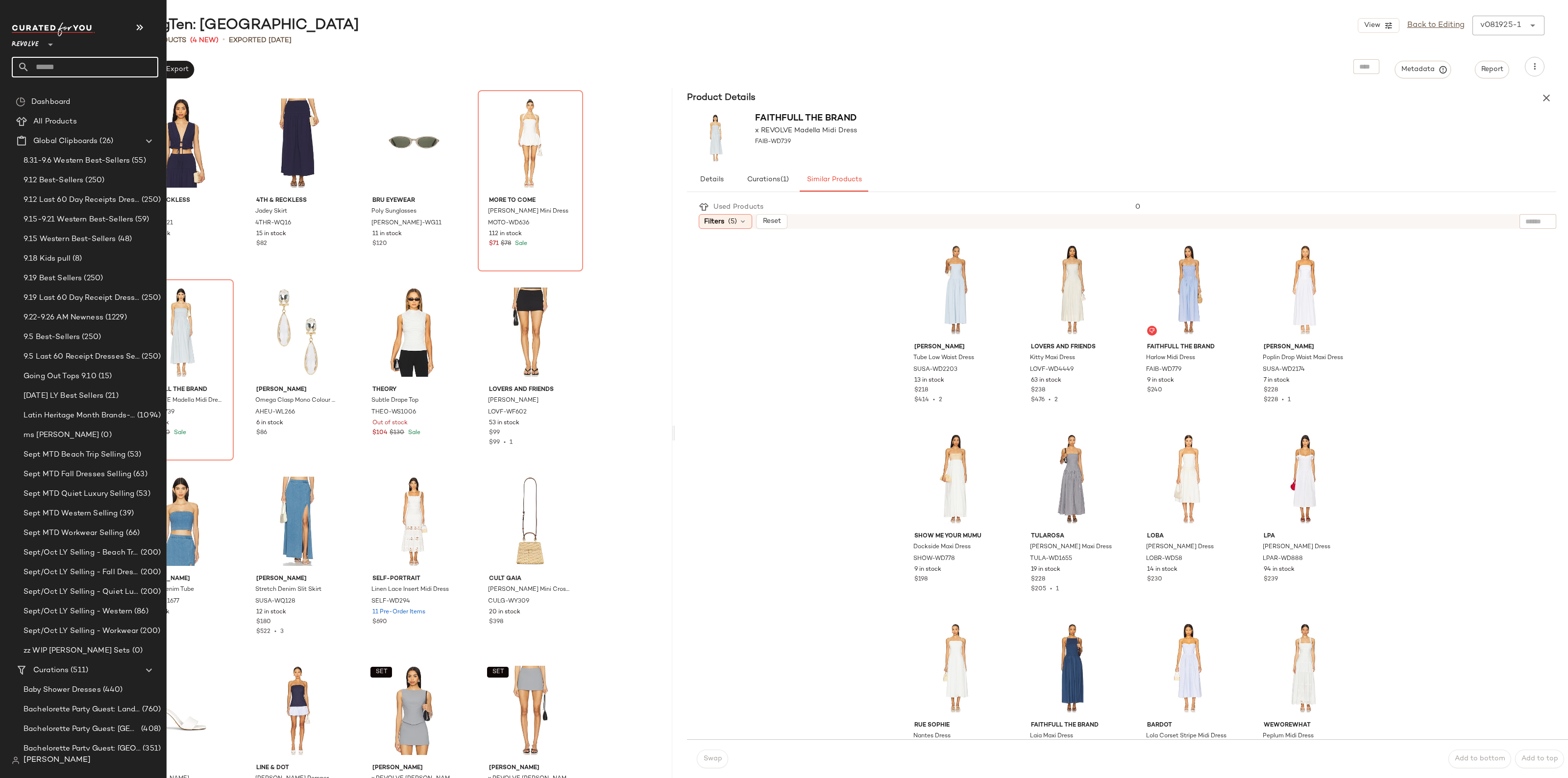
click at [44, 73] on input "text" at bounding box center [93, 67] width 129 height 21
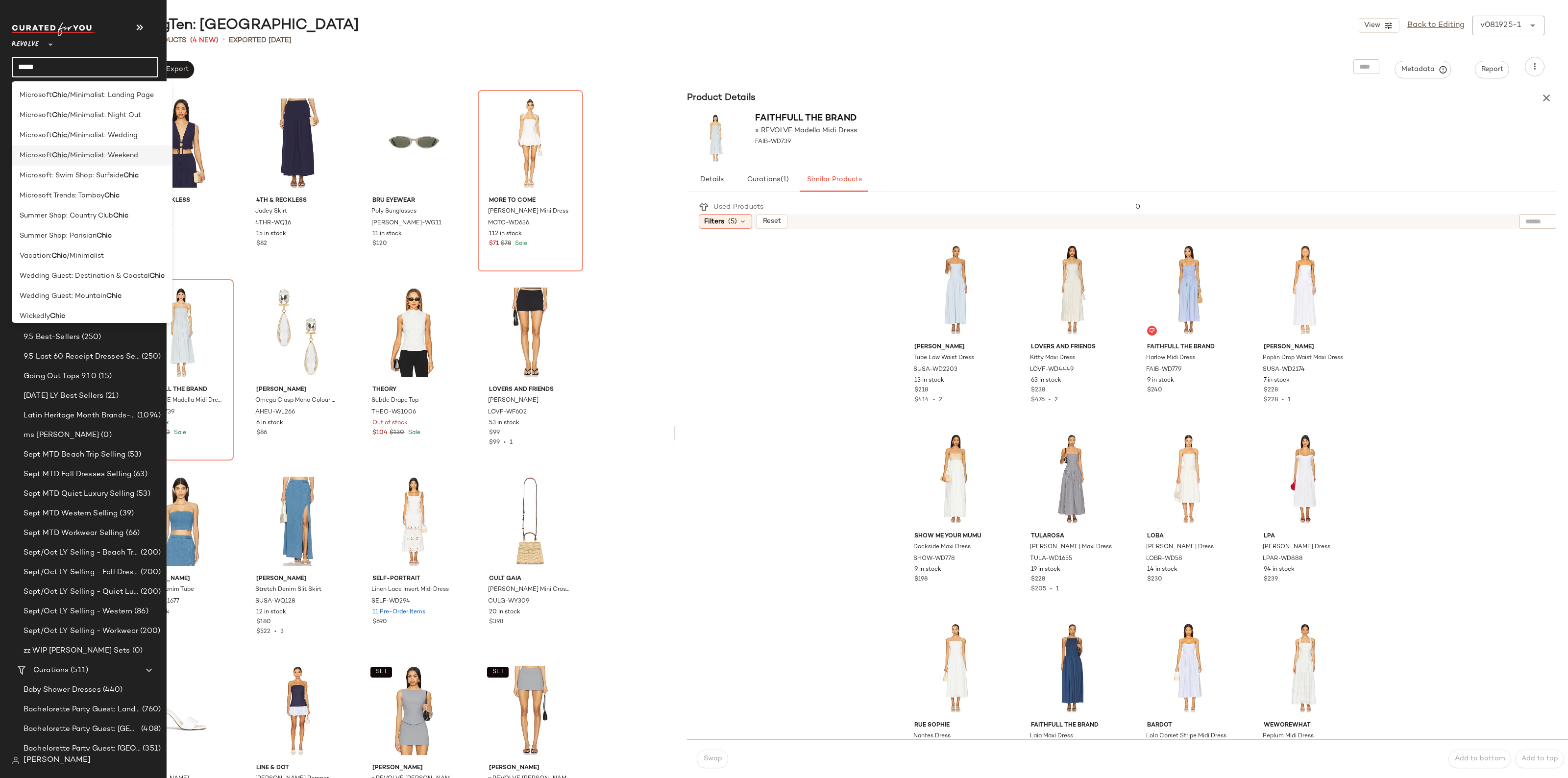
type input "****"
click at [79, 150] on span "/Minimalist: Weekend" at bounding box center [102, 155] width 71 height 10
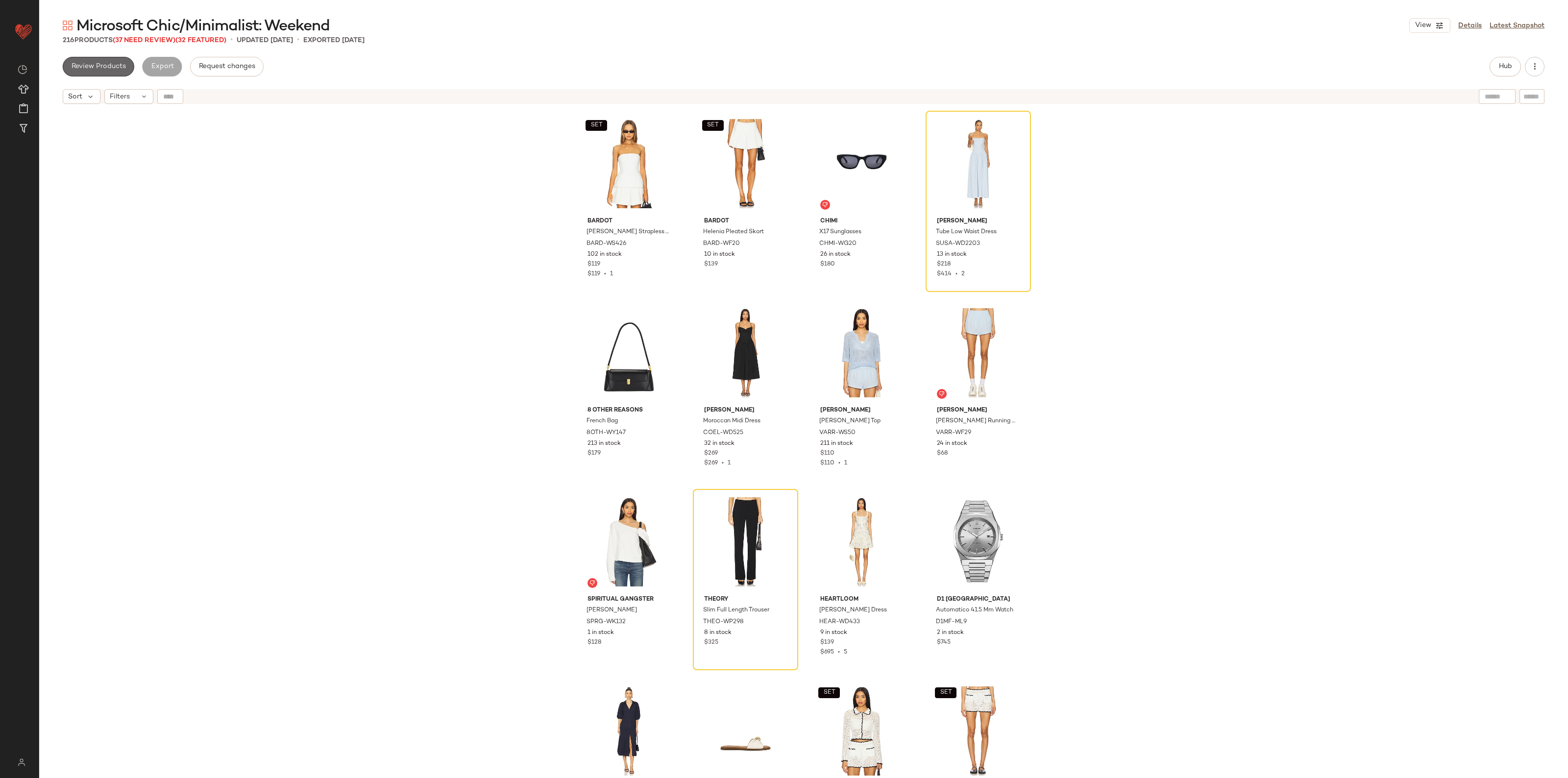
click at [119, 67] on span "Review Products" at bounding box center [98, 67] width 55 height 8
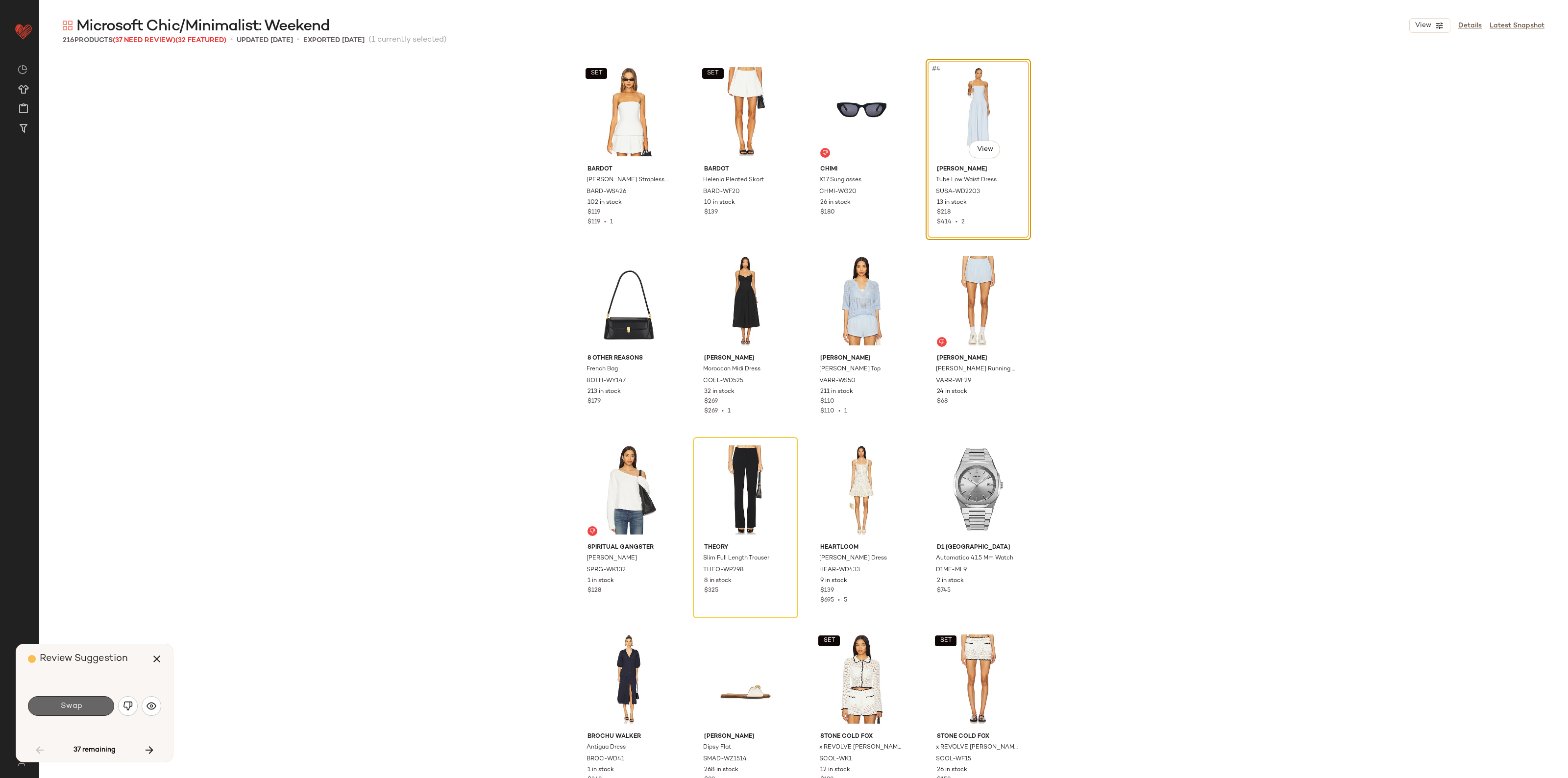
click at [86, 712] on button "Swap" at bounding box center [71, 706] width 86 height 20
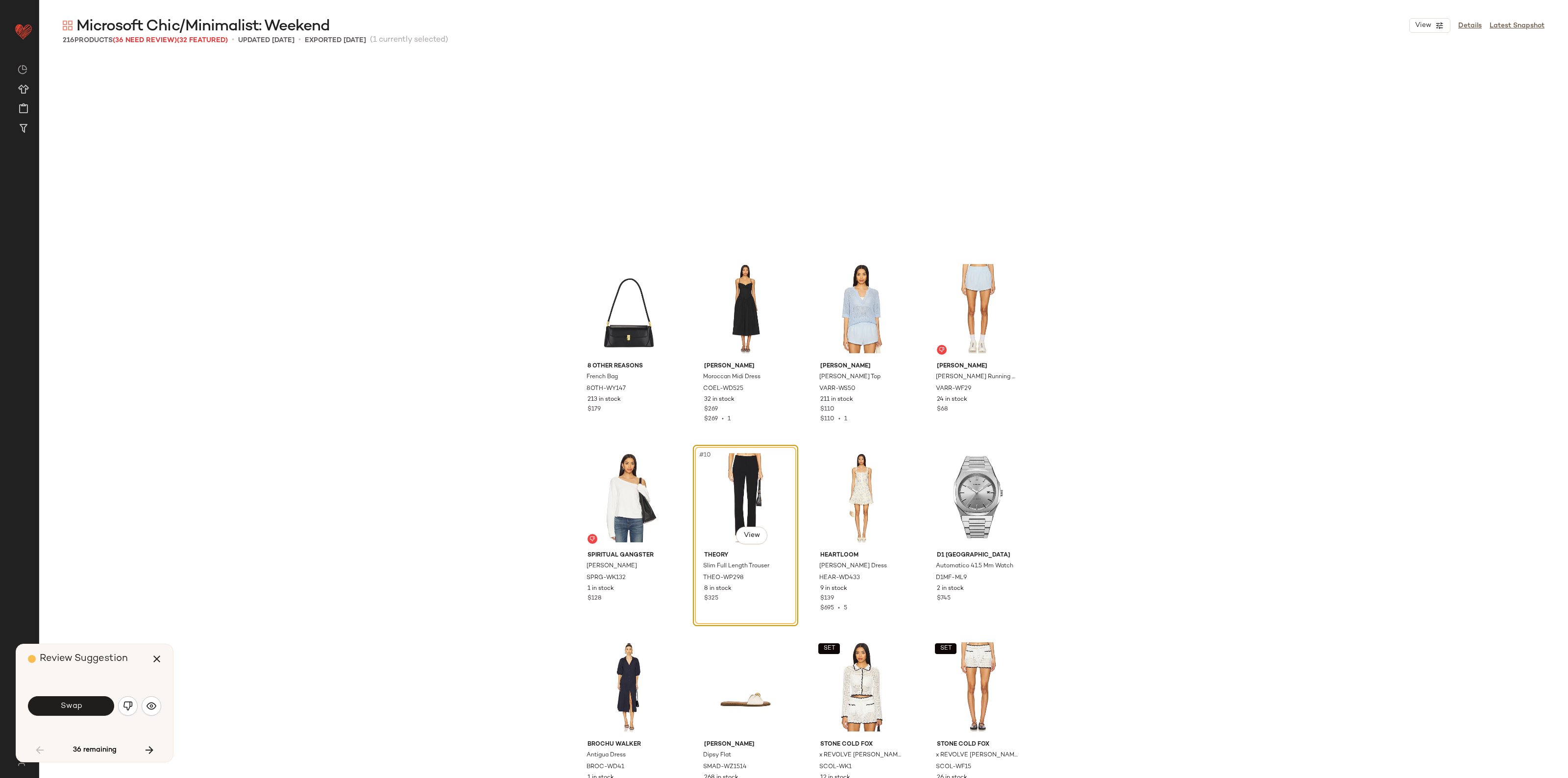
scroll to position [197, 0]
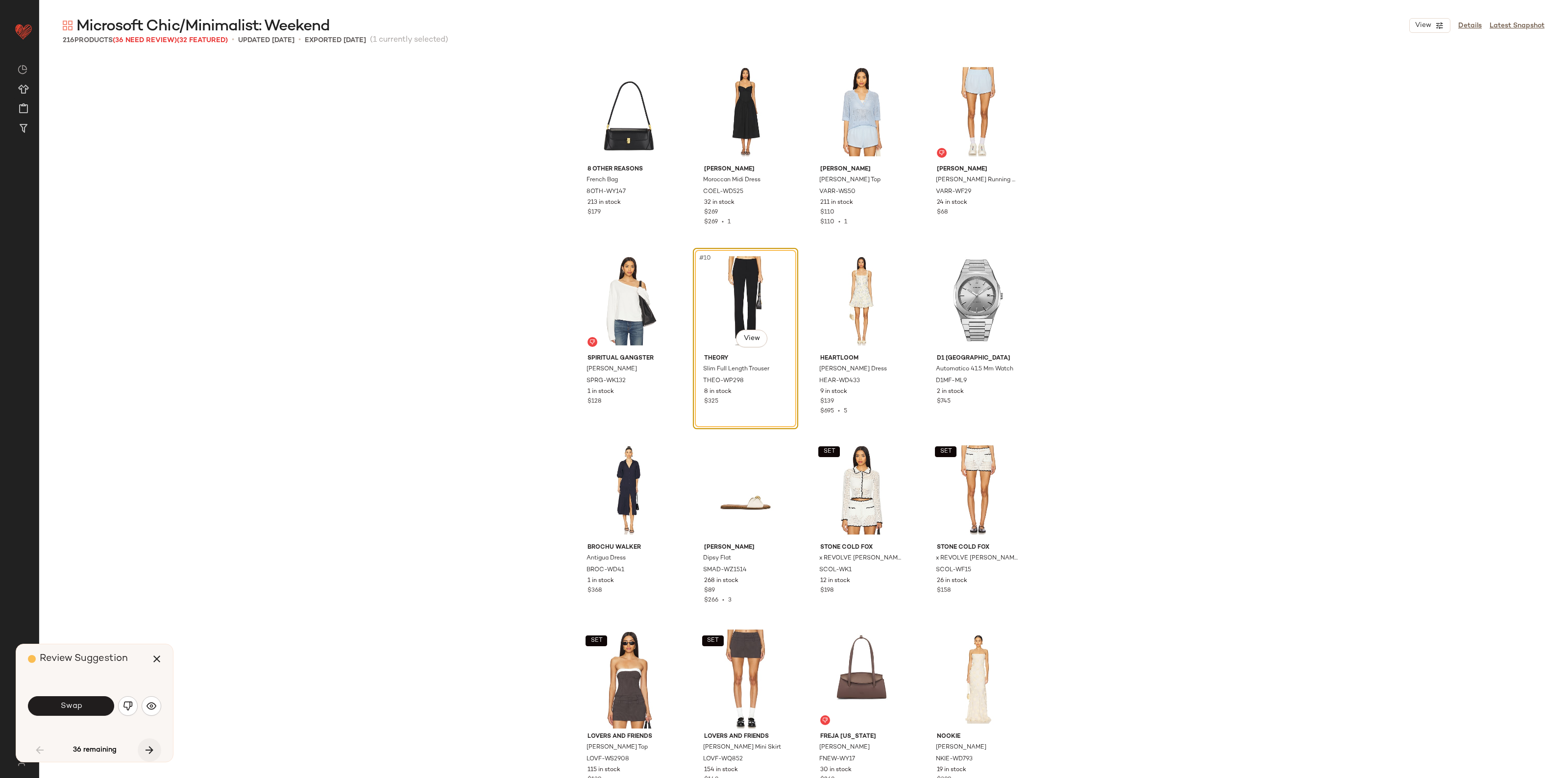
click at [154, 753] on icon "button" at bounding box center [149, 750] width 12 height 12
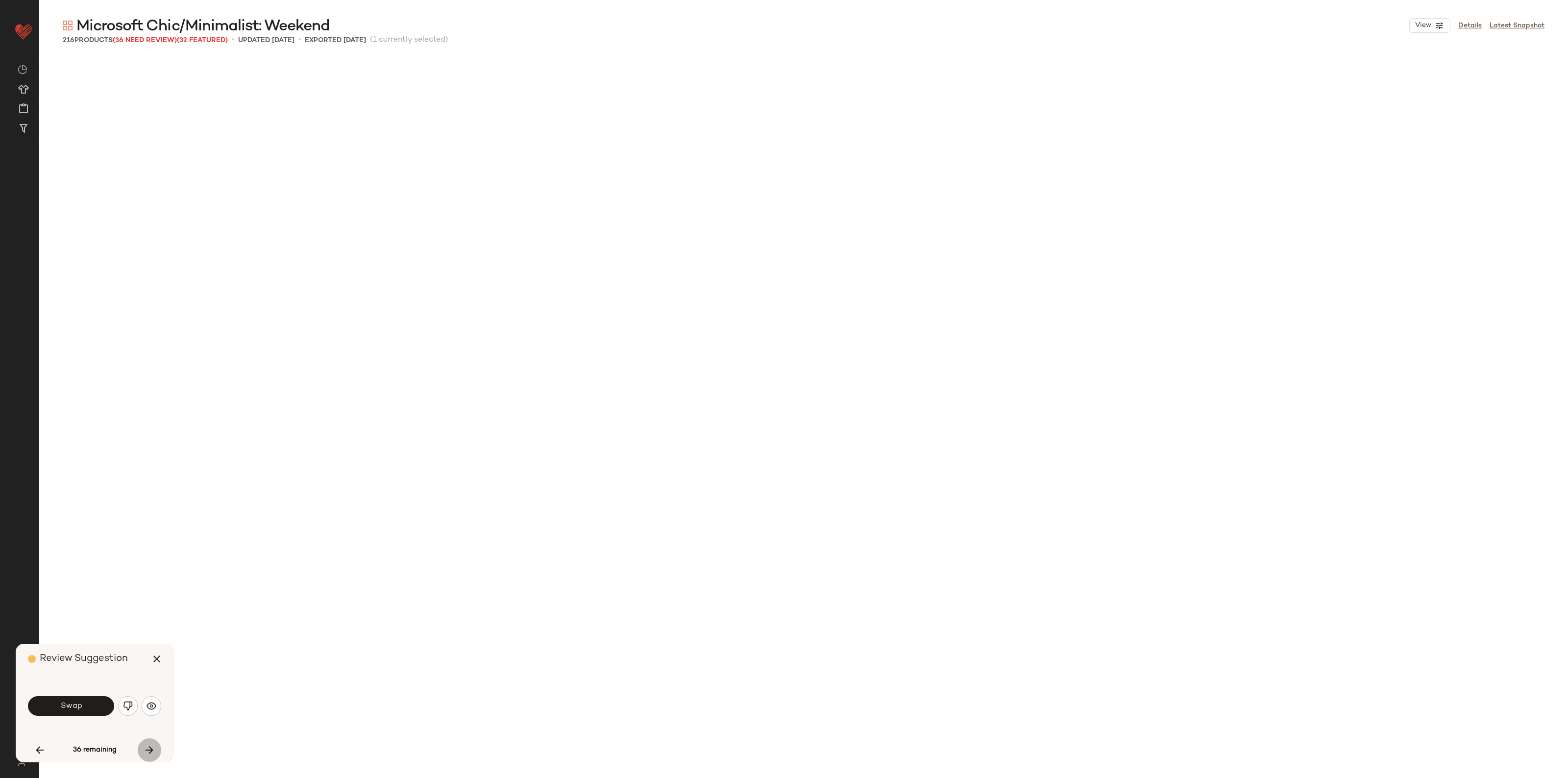
scroll to position [946, 0]
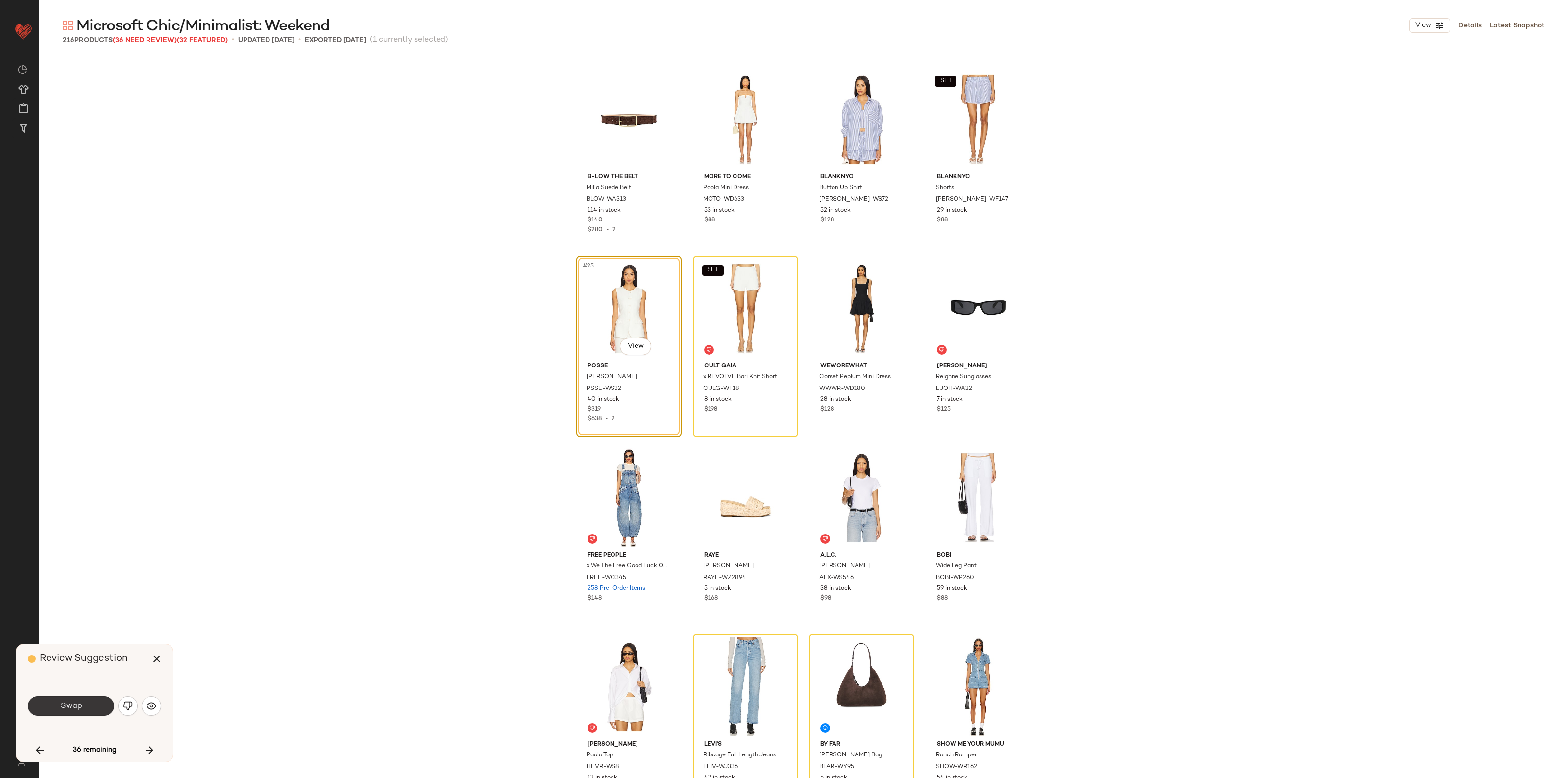
click at [91, 713] on button "Swap" at bounding box center [71, 706] width 86 height 20
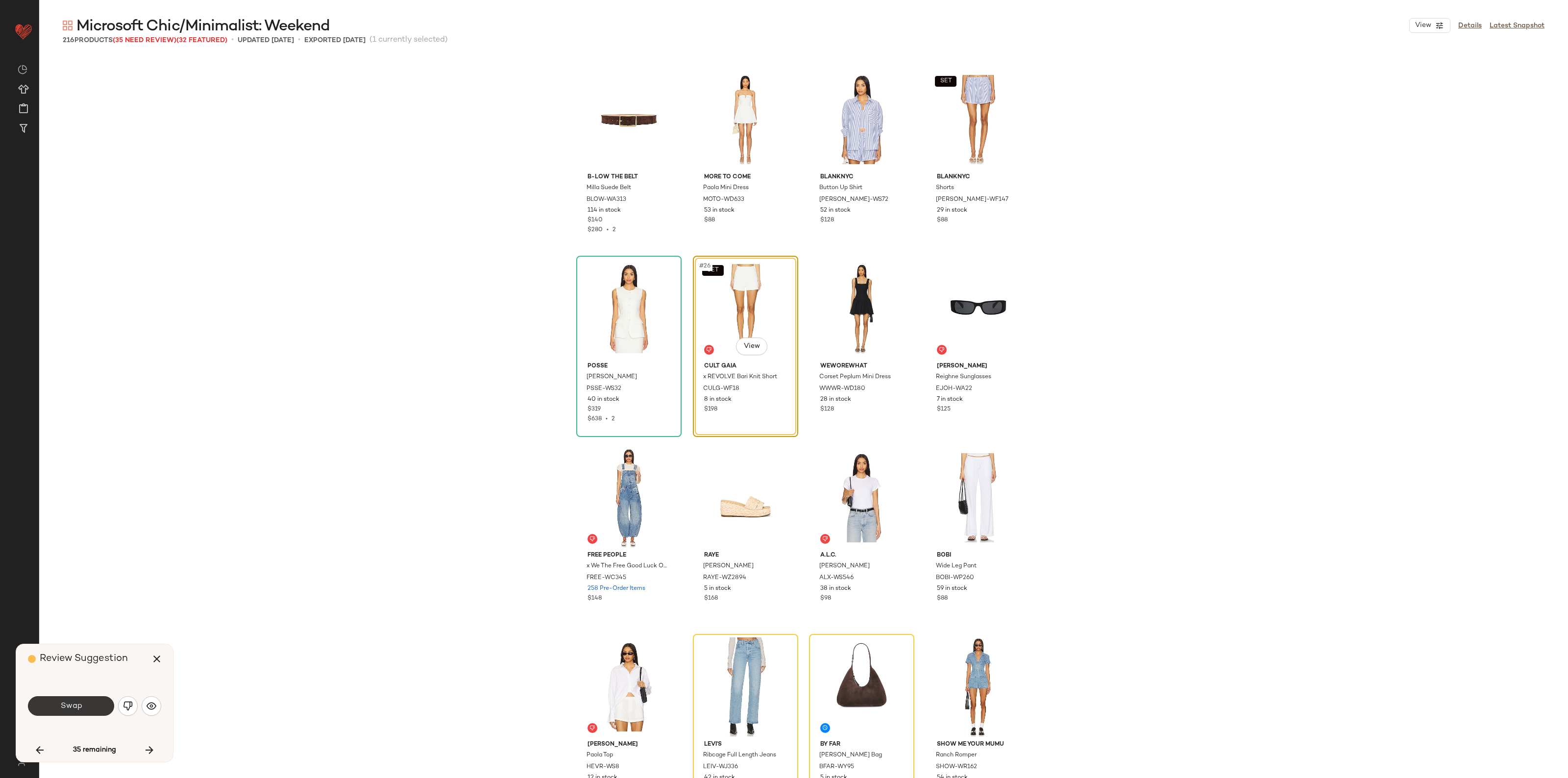
click at [91, 709] on button "Swap" at bounding box center [71, 706] width 86 height 20
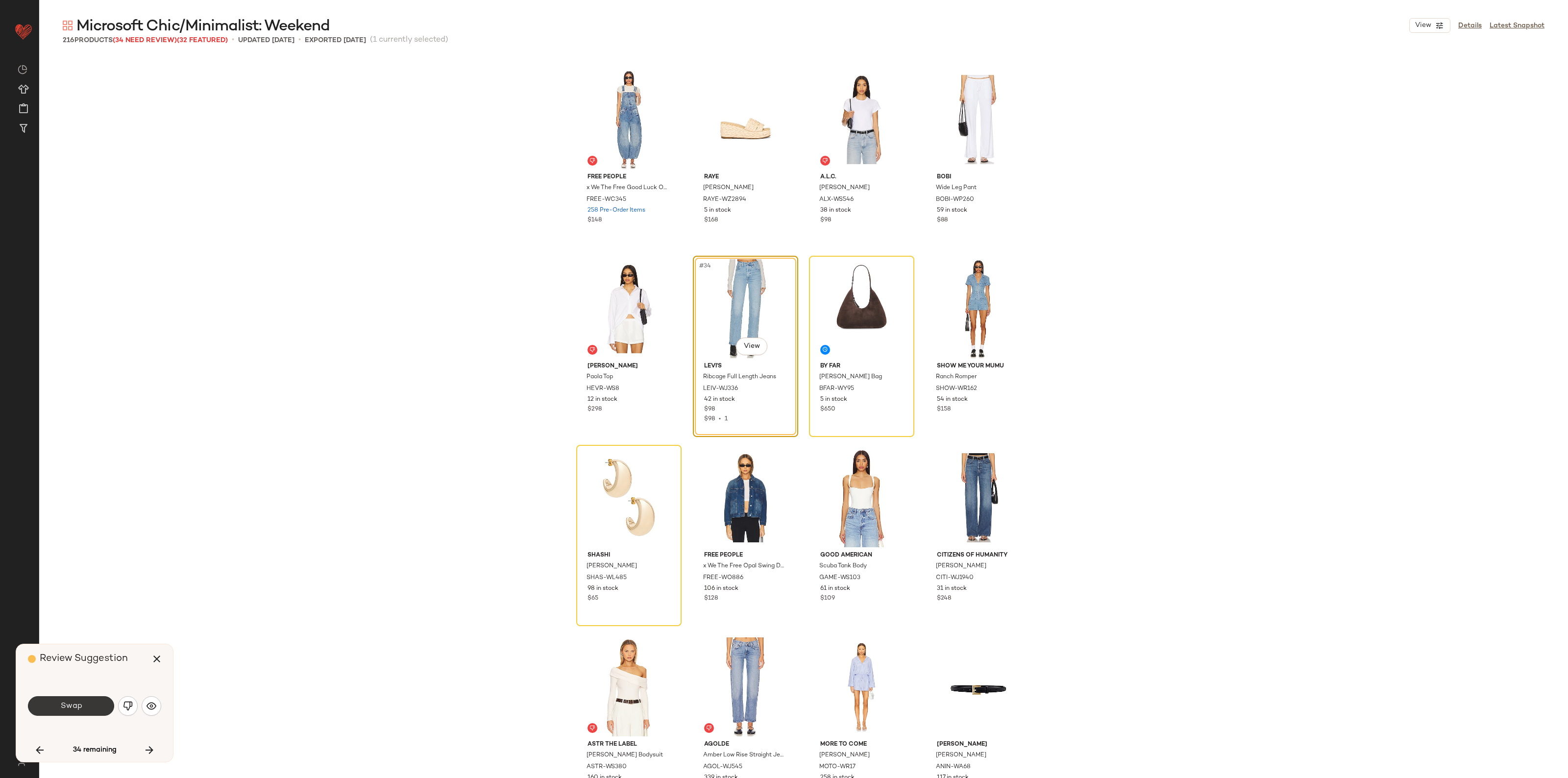
click at [82, 708] on button "Swap" at bounding box center [71, 706] width 86 height 20
click at [70, 703] on span "Swap" at bounding box center [71, 705] width 22 height 9
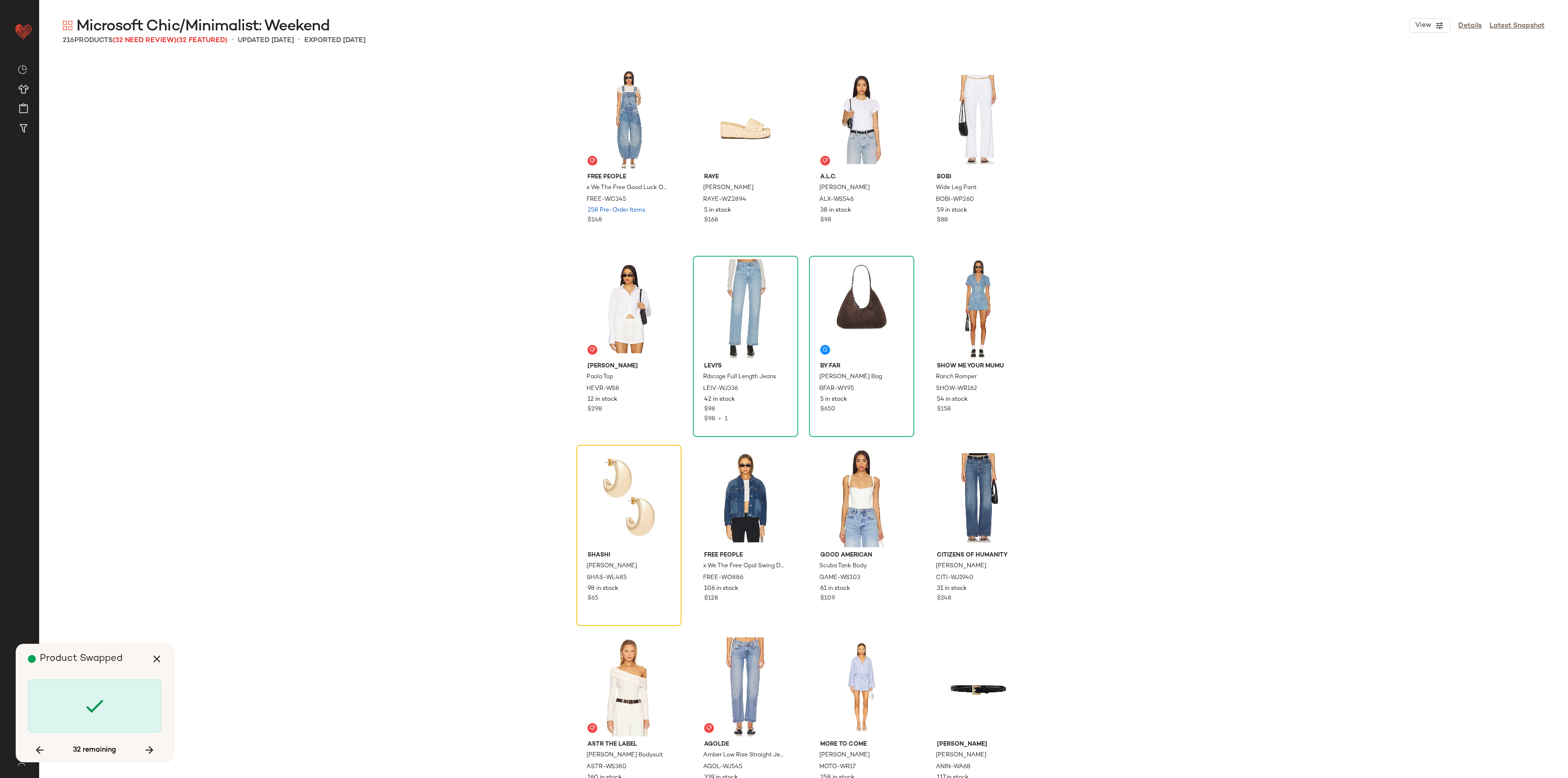
scroll to position [1513, 0]
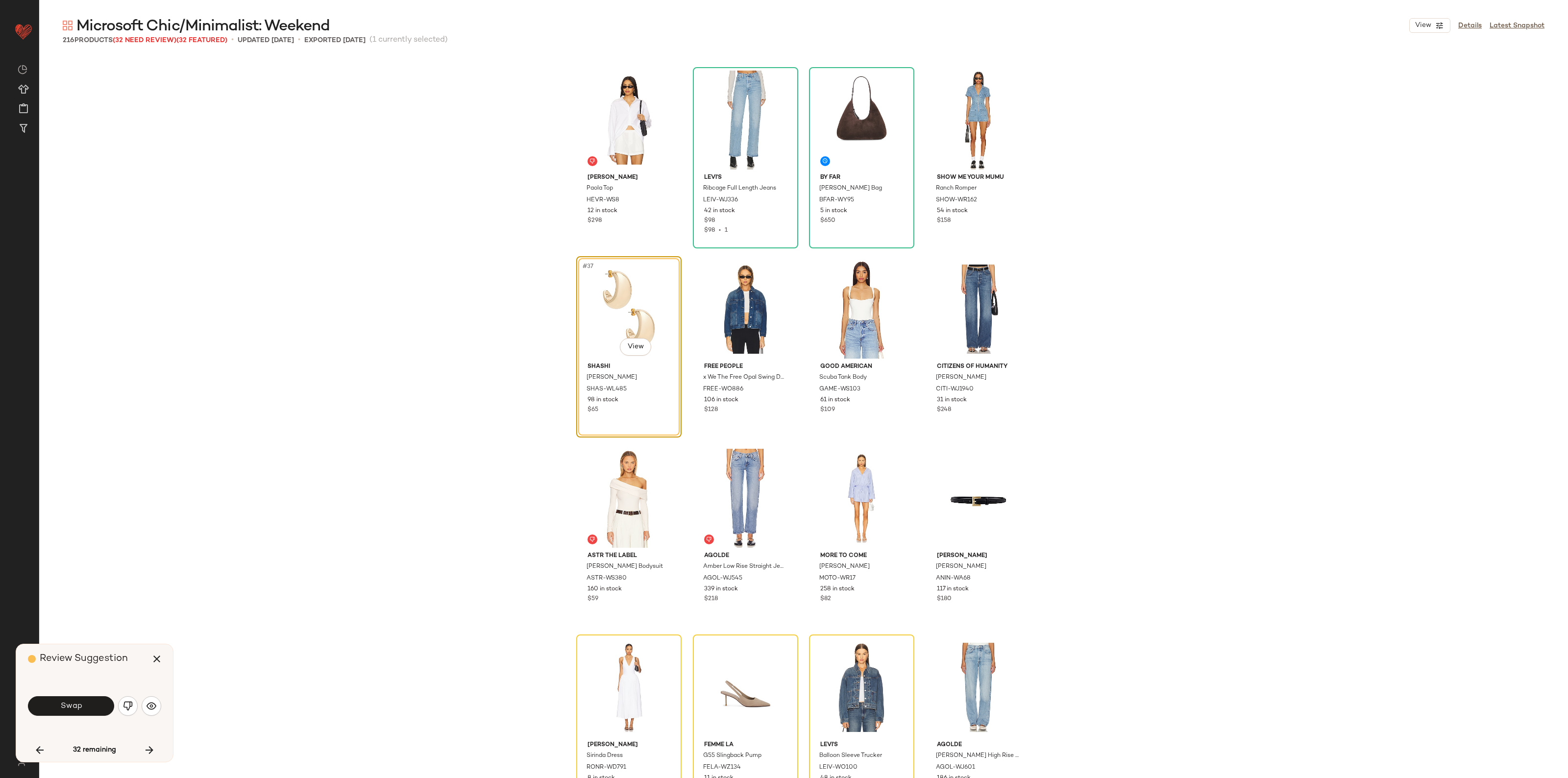
click at [70, 703] on span "Swap" at bounding box center [71, 705] width 22 height 9
click at [123, 701] on button "button" at bounding box center [128, 706] width 20 height 20
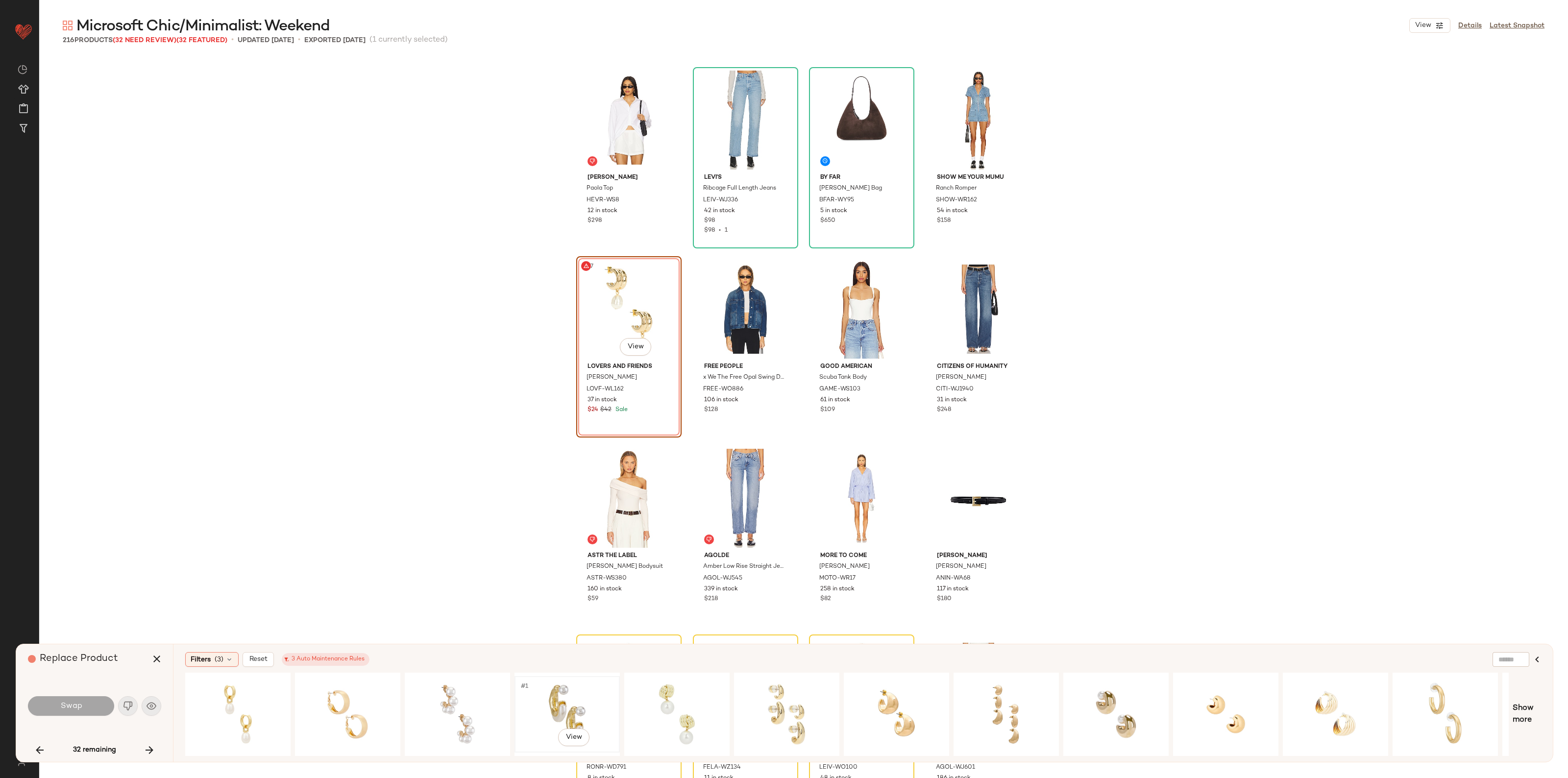
click at [545, 700] on div "#1 View" at bounding box center [567, 714] width 98 height 70
click at [329, 721] on div "#1 View" at bounding box center [348, 714] width 98 height 70
click at [84, 709] on button "Swap" at bounding box center [71, 706] width 86 height 20
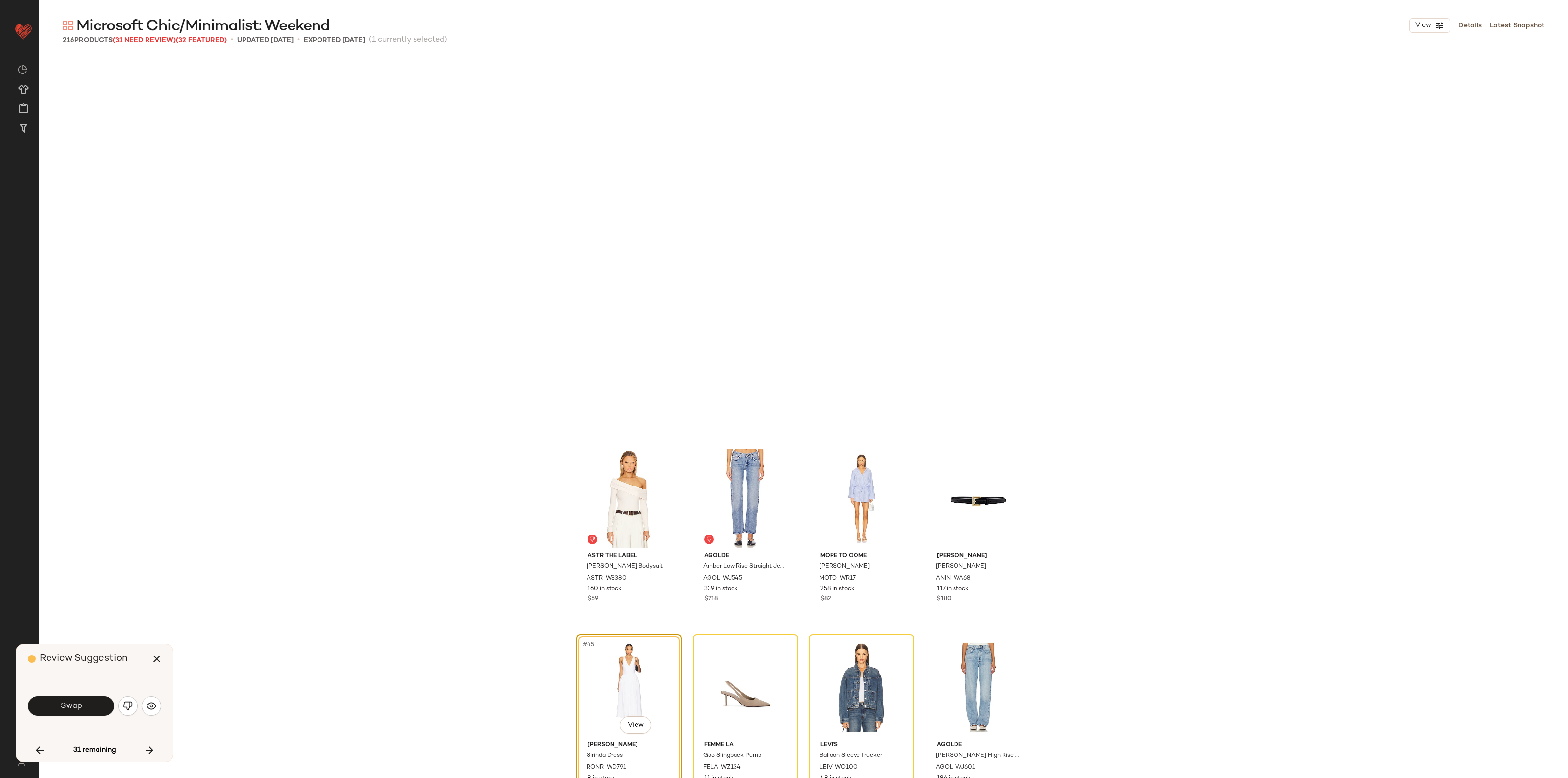
scroll to position [1892, 0]
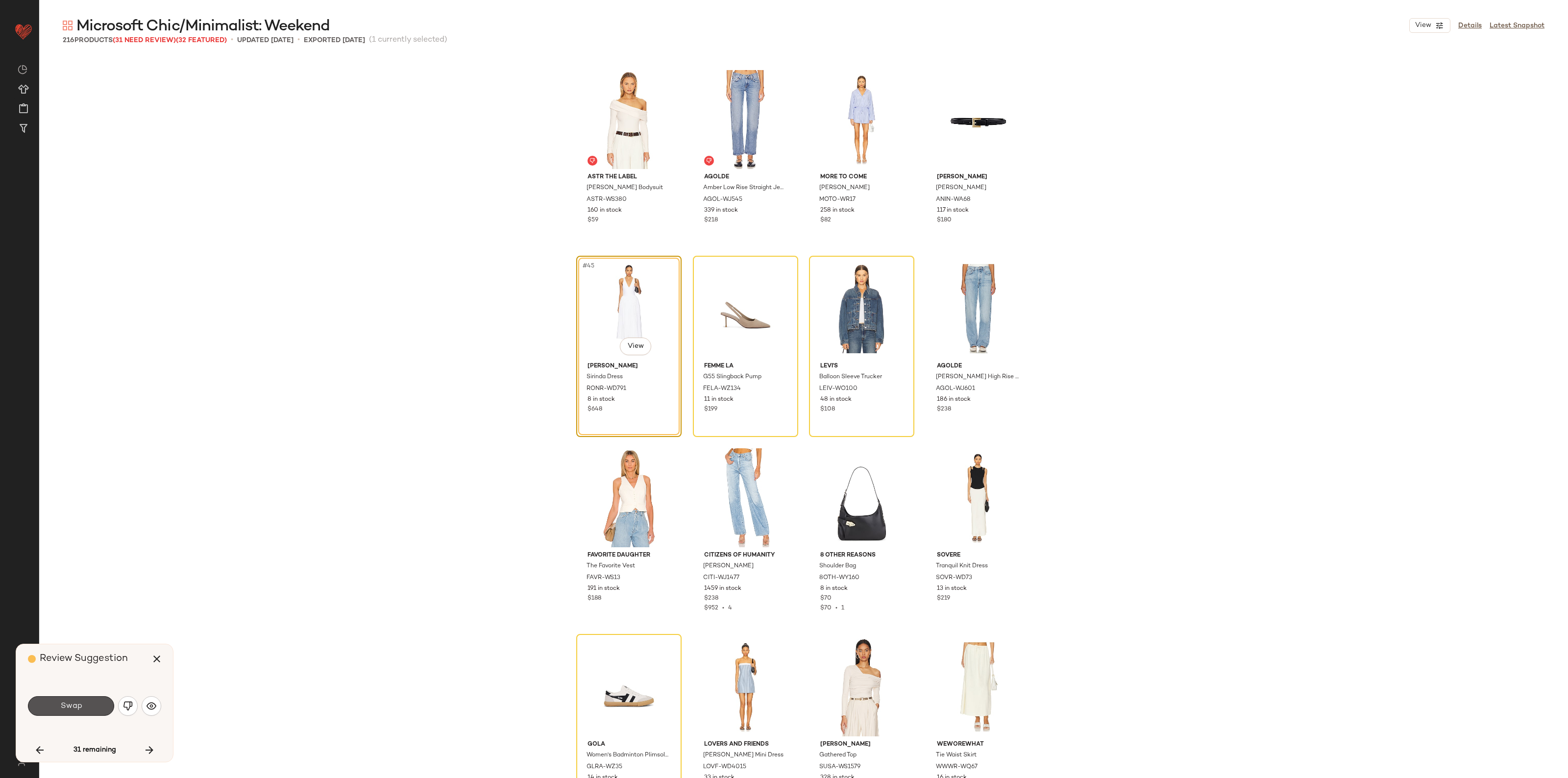
click at [85, 709] on button "Swap" at bounding box center [71, 706] width 86 height 20
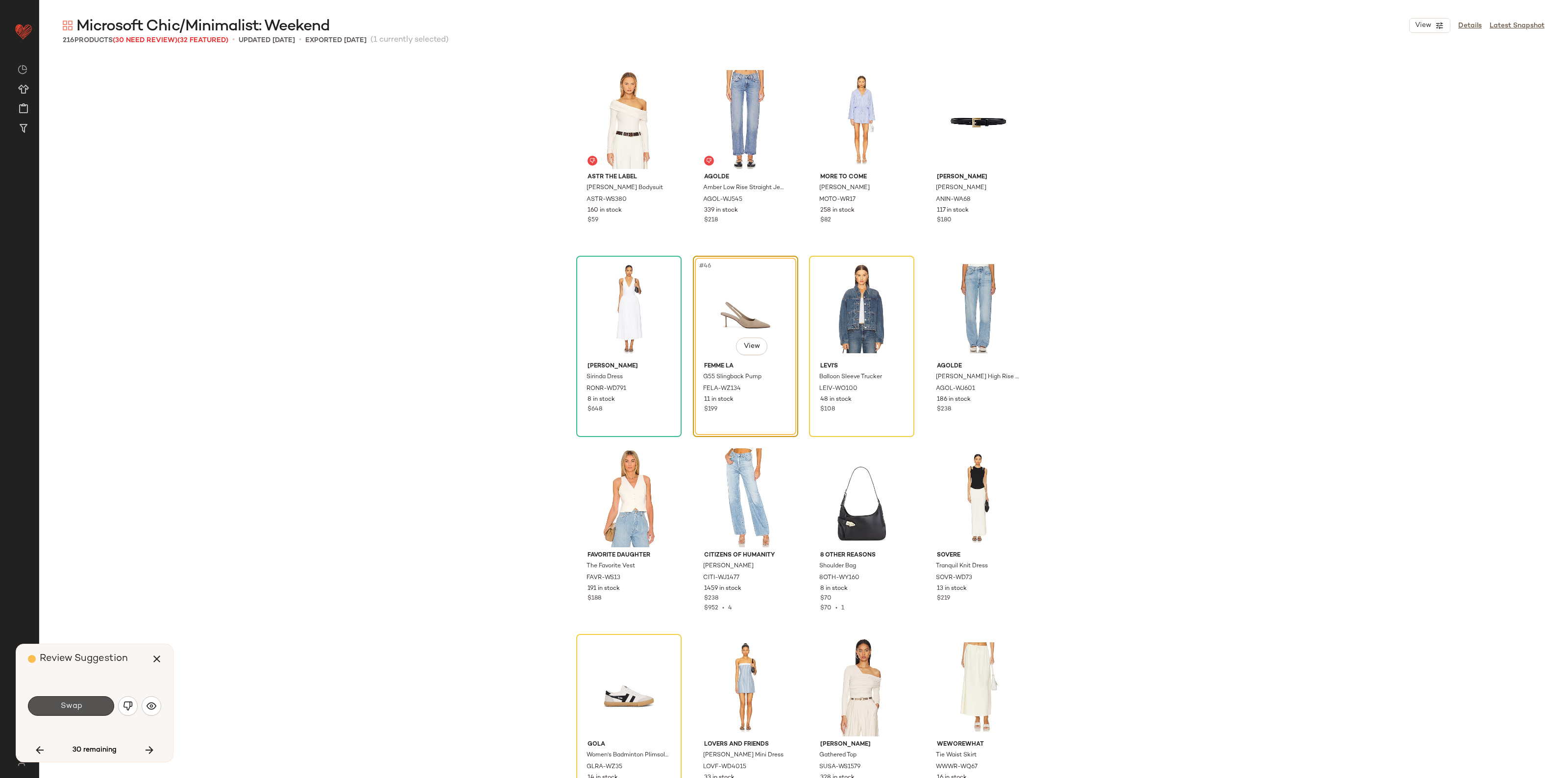
click at [85, 709] on button "Swap" at bounding box center [71, 706] width 86 height 20
click at [126, 706] on img "button" at bounding box center [128, 706] width 10 height 10
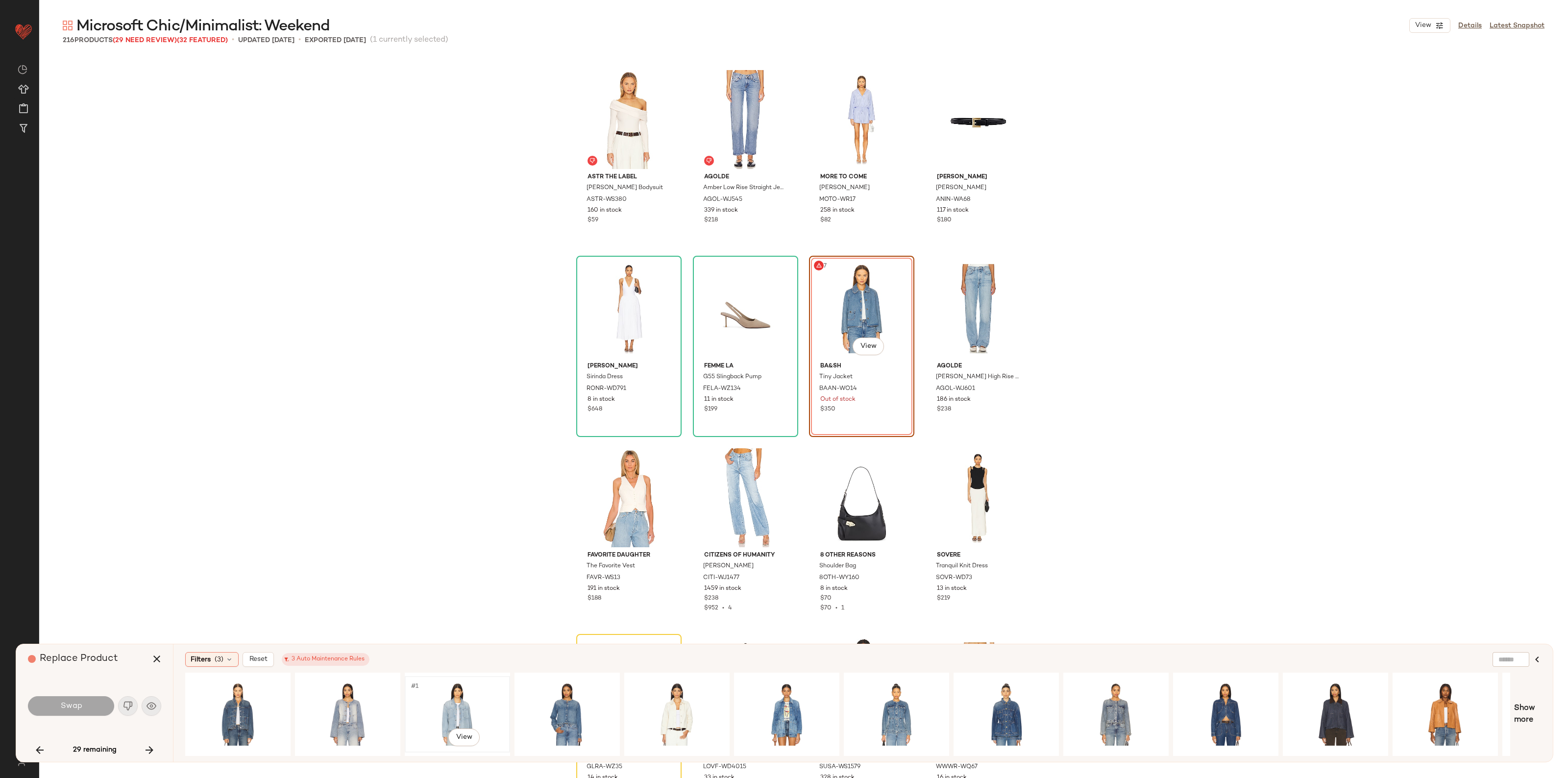
click at [442, 708] on div "#1 View" at bounding box center [458, 714] width 98 height 70
click at [89, 706] on button "Swap" at bounding box center [71, 706] width 86 height 20
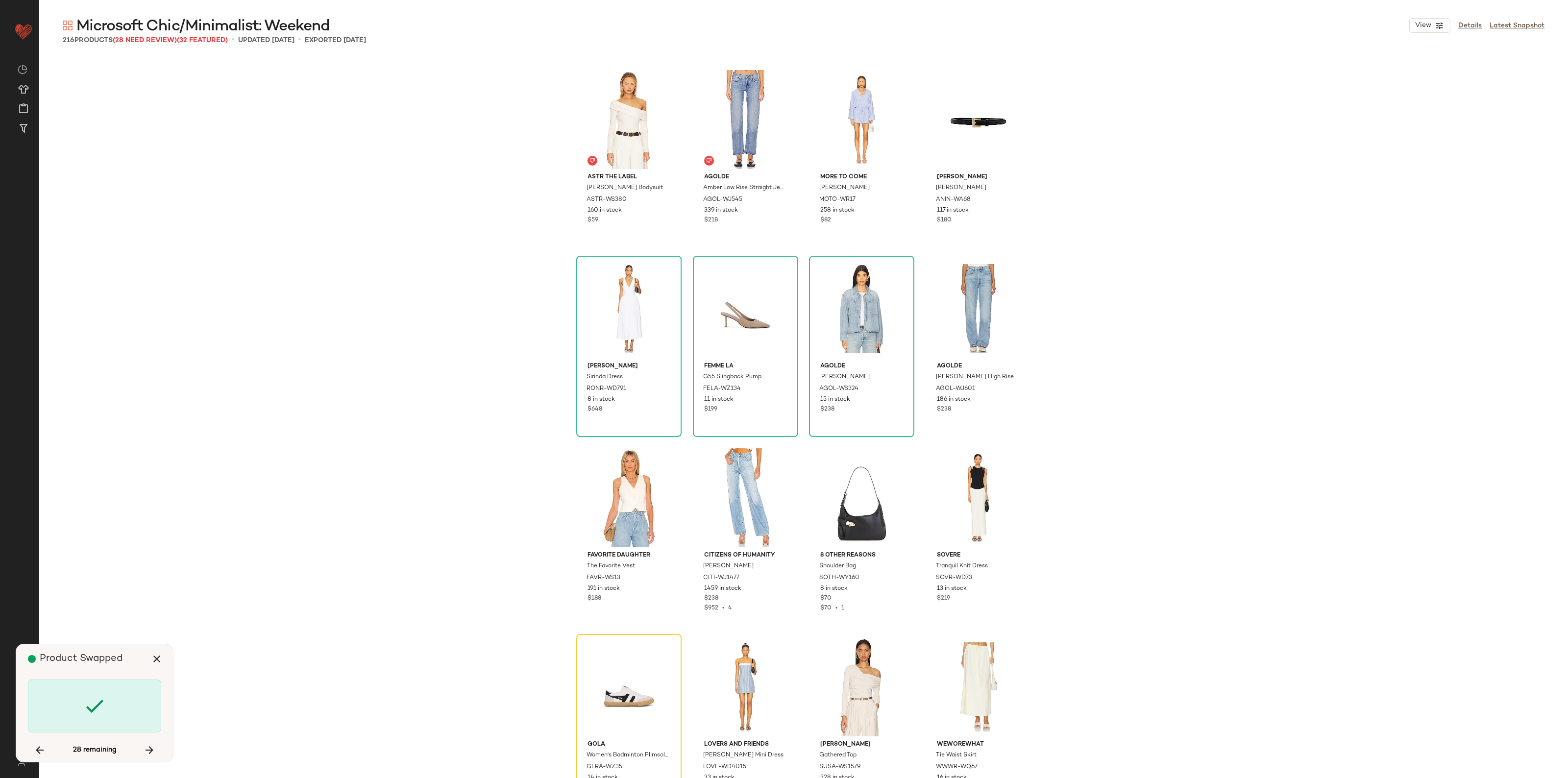
scroll to position [2270, 0]
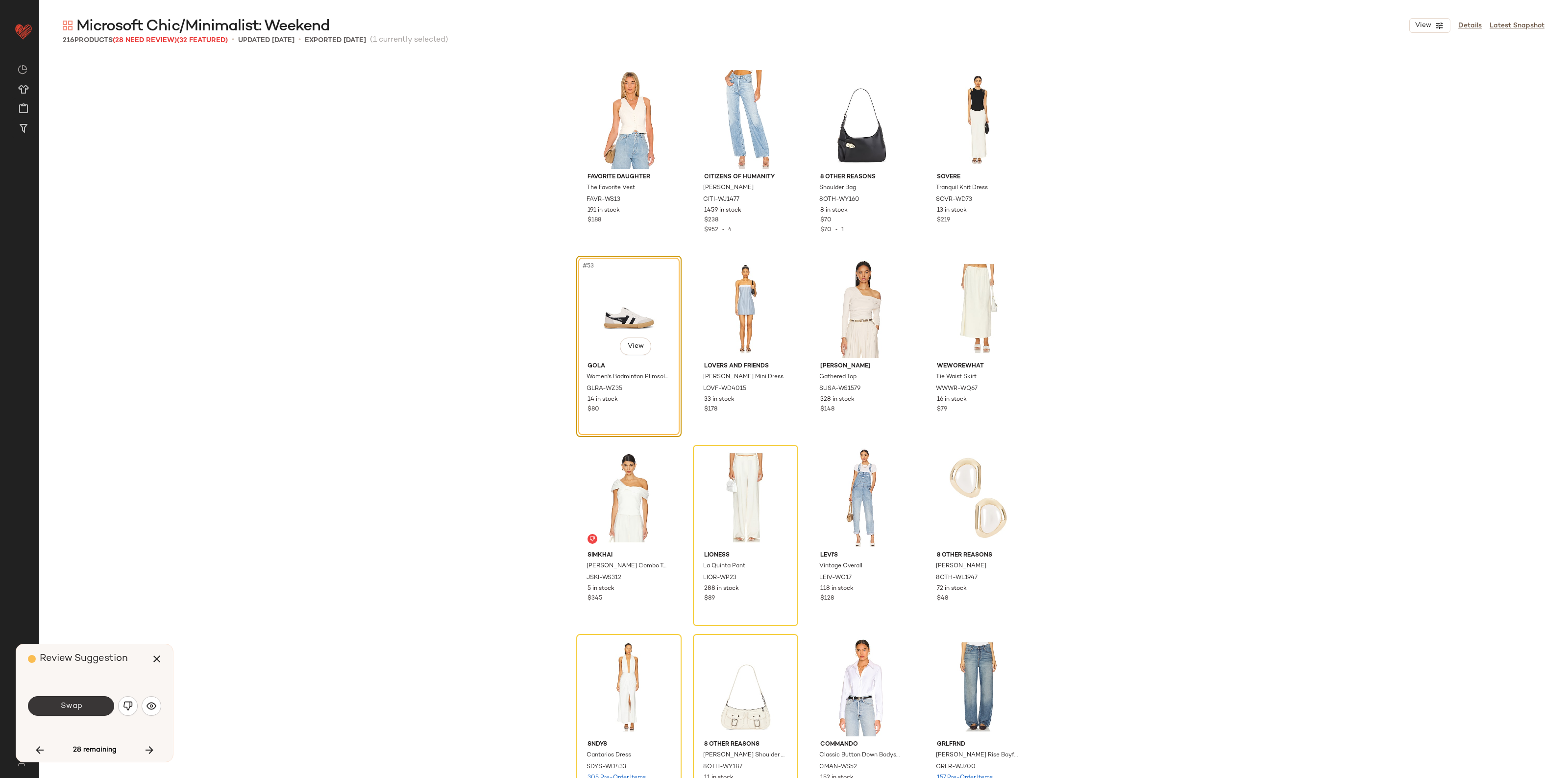
click at [88, 706] on button "Swap" at bounding box center [71, 706] width 86 height 20
click at [128, 701] on img "button" at bounding box center [128, 706] width 10 height 10
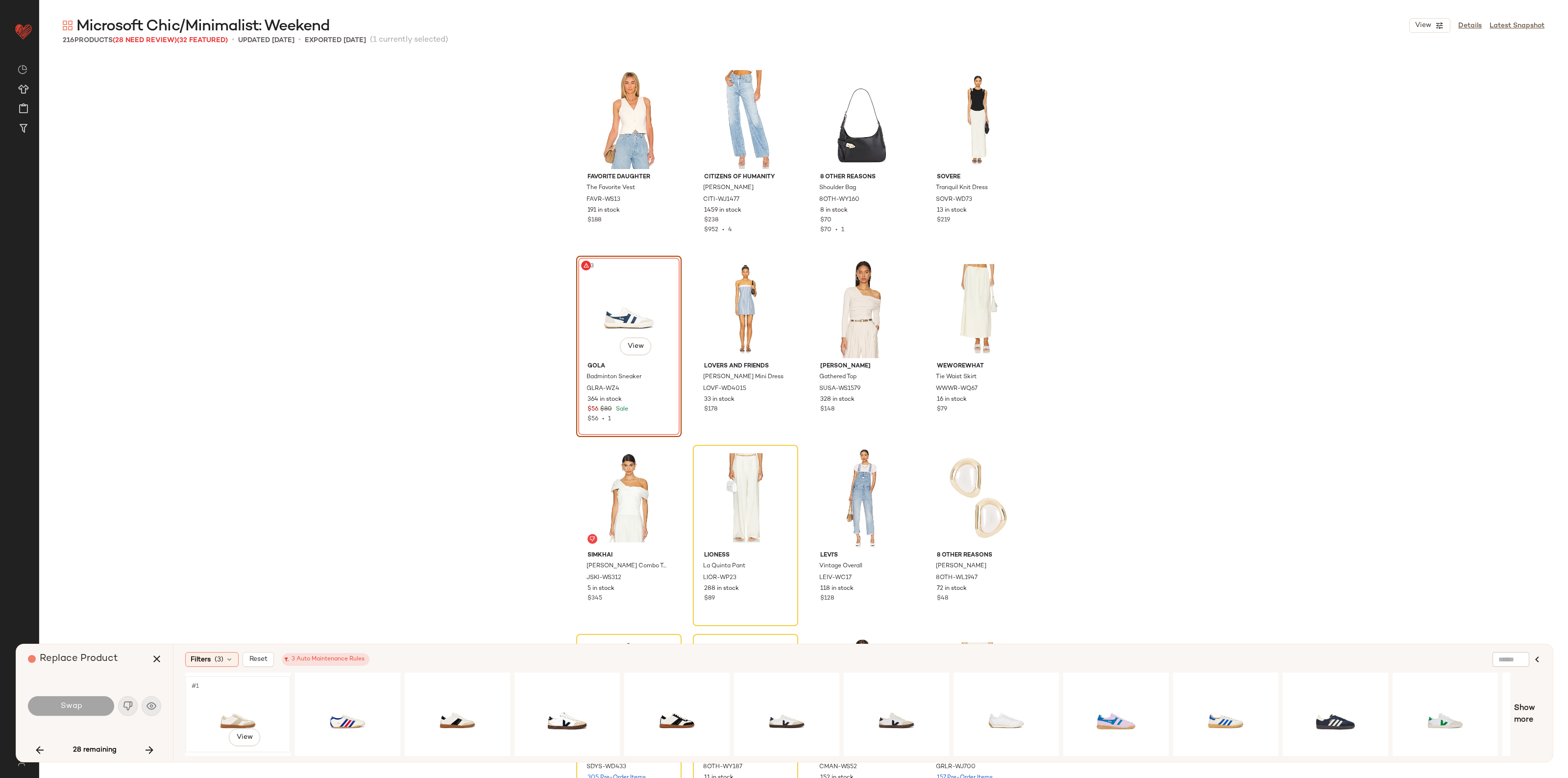
click at [241, 711] on div "#1 View" at bounding box center [238, 714] width 98 height 70
click at [96, 709] on button "Swap" at bounding box center [71, 706] width 86 height 20
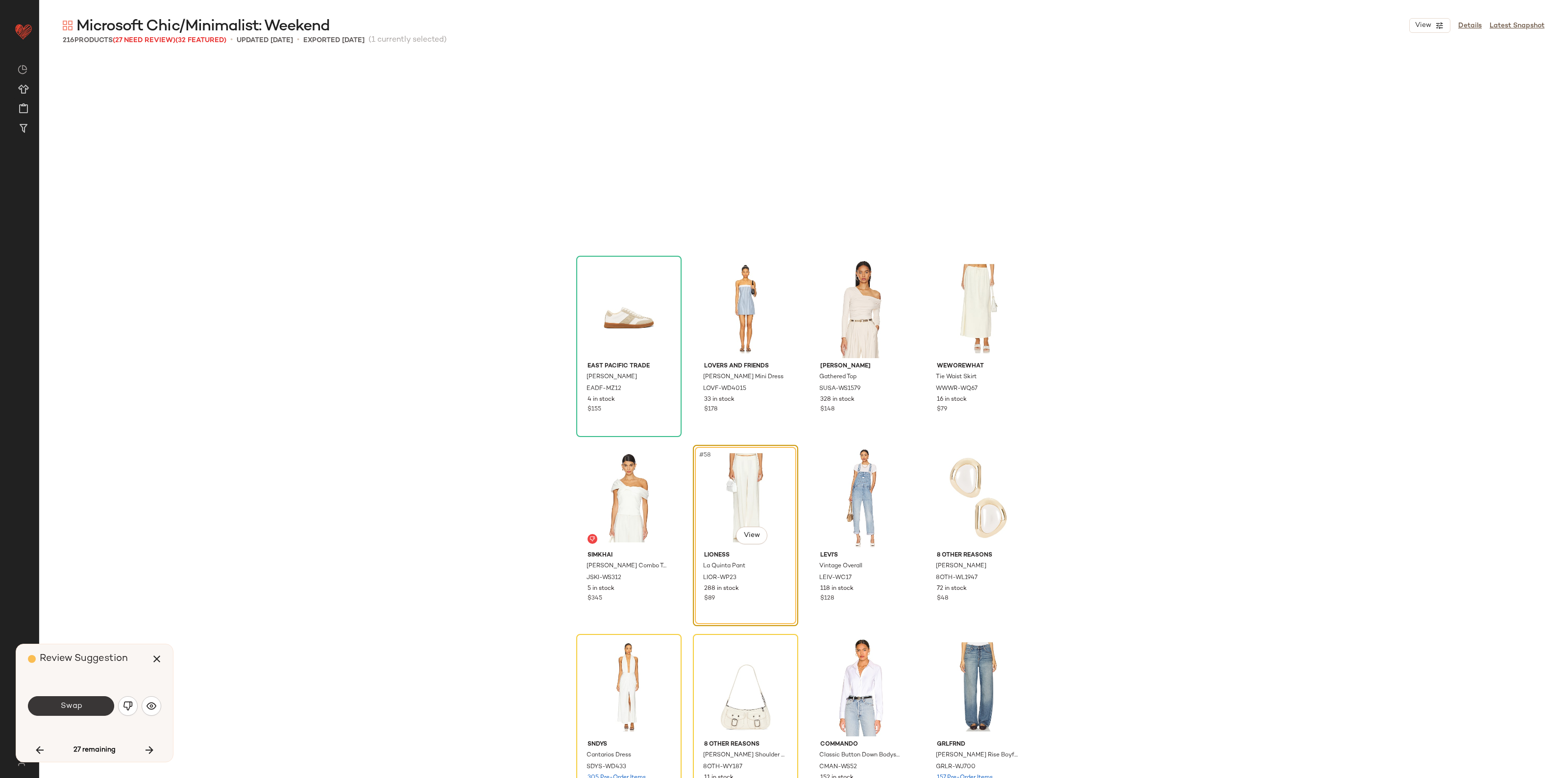
scroll to position [2459, 0]
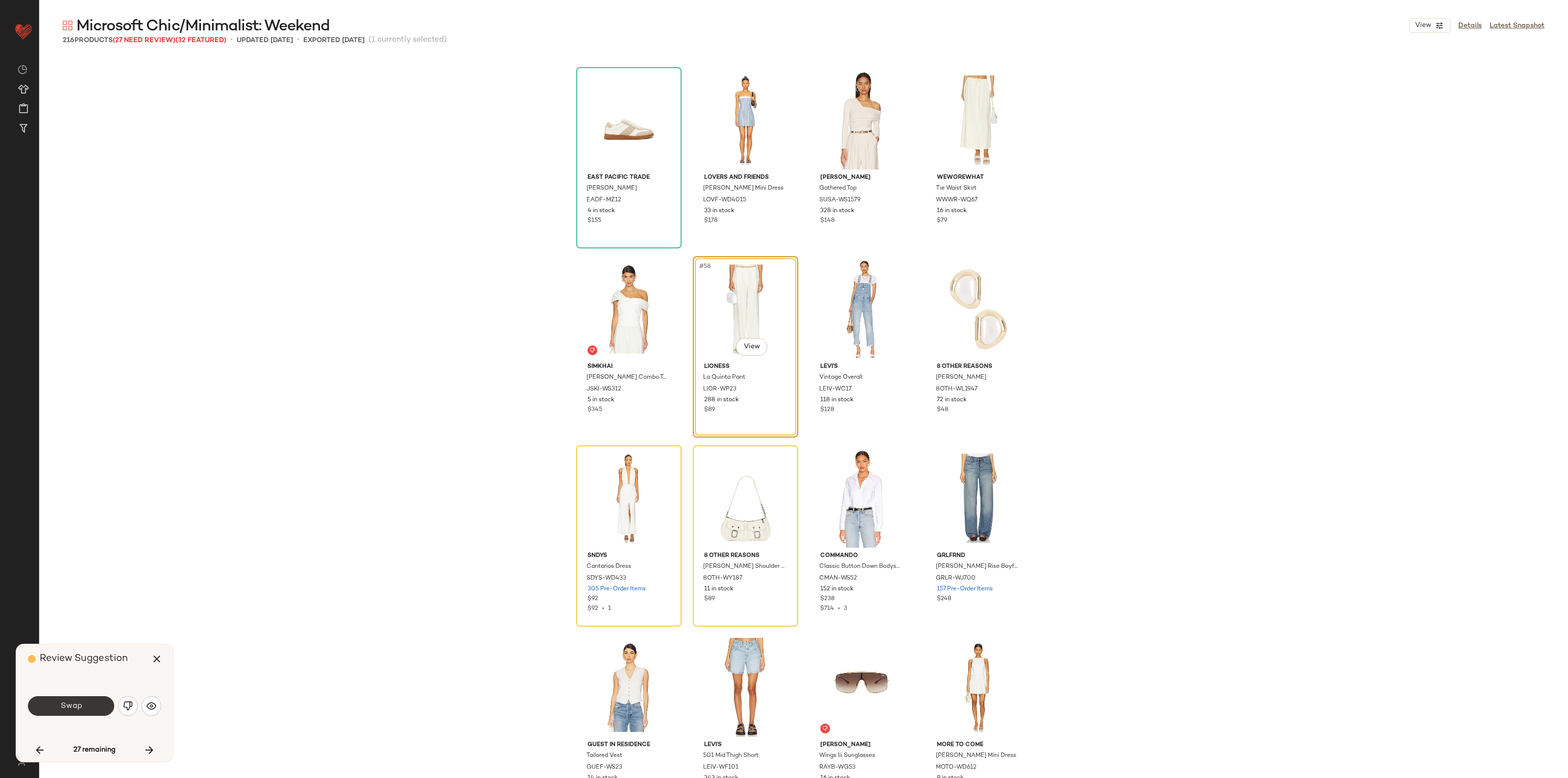
click at [64, 711] on span "Swap" at bounding box center [71, 705] width 22 height 9
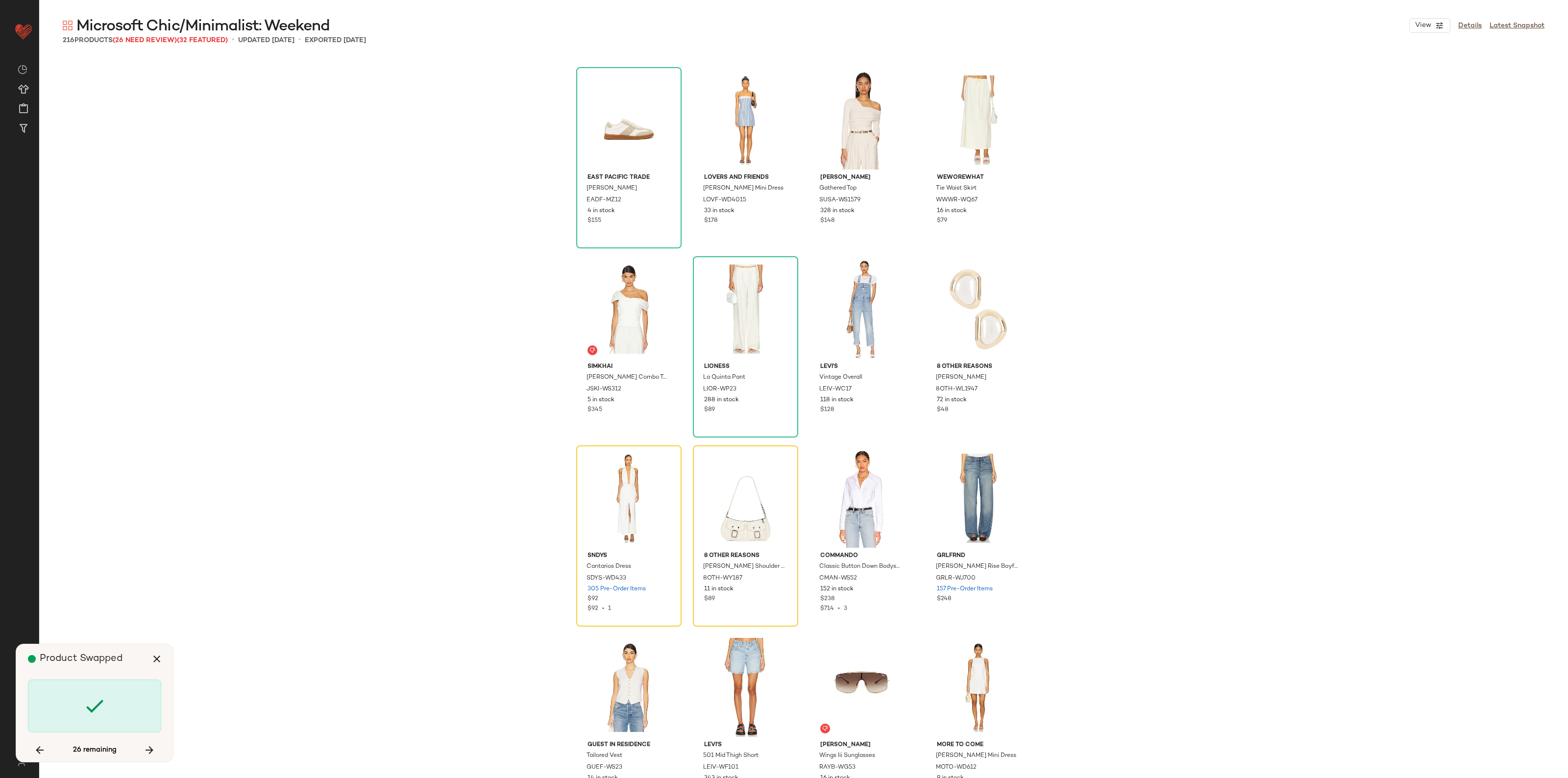
scroll to position [2648, 0]
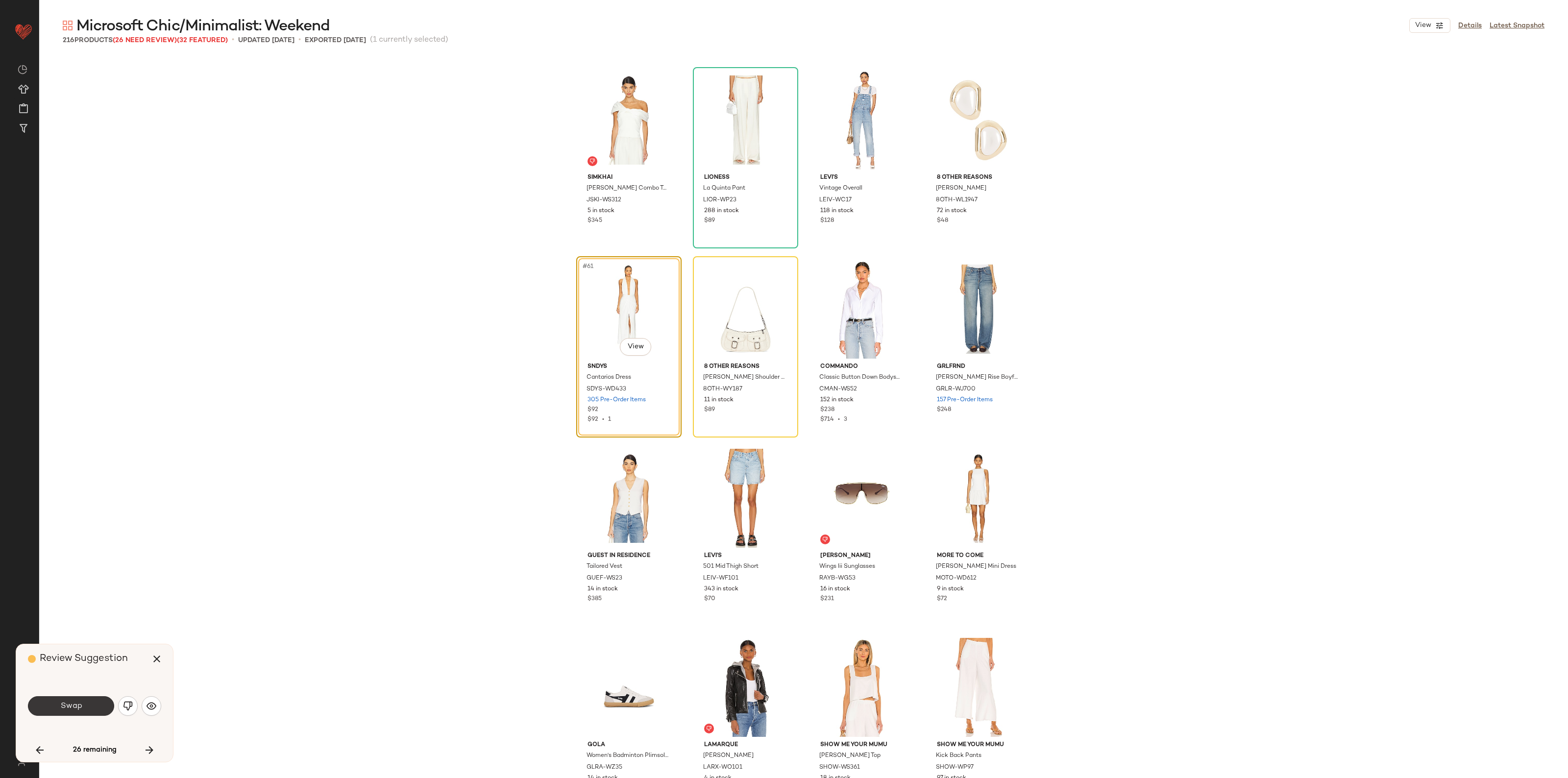
click at [89, 713] on button "Swap" at bounding box center [71, 706] width 86 height 20
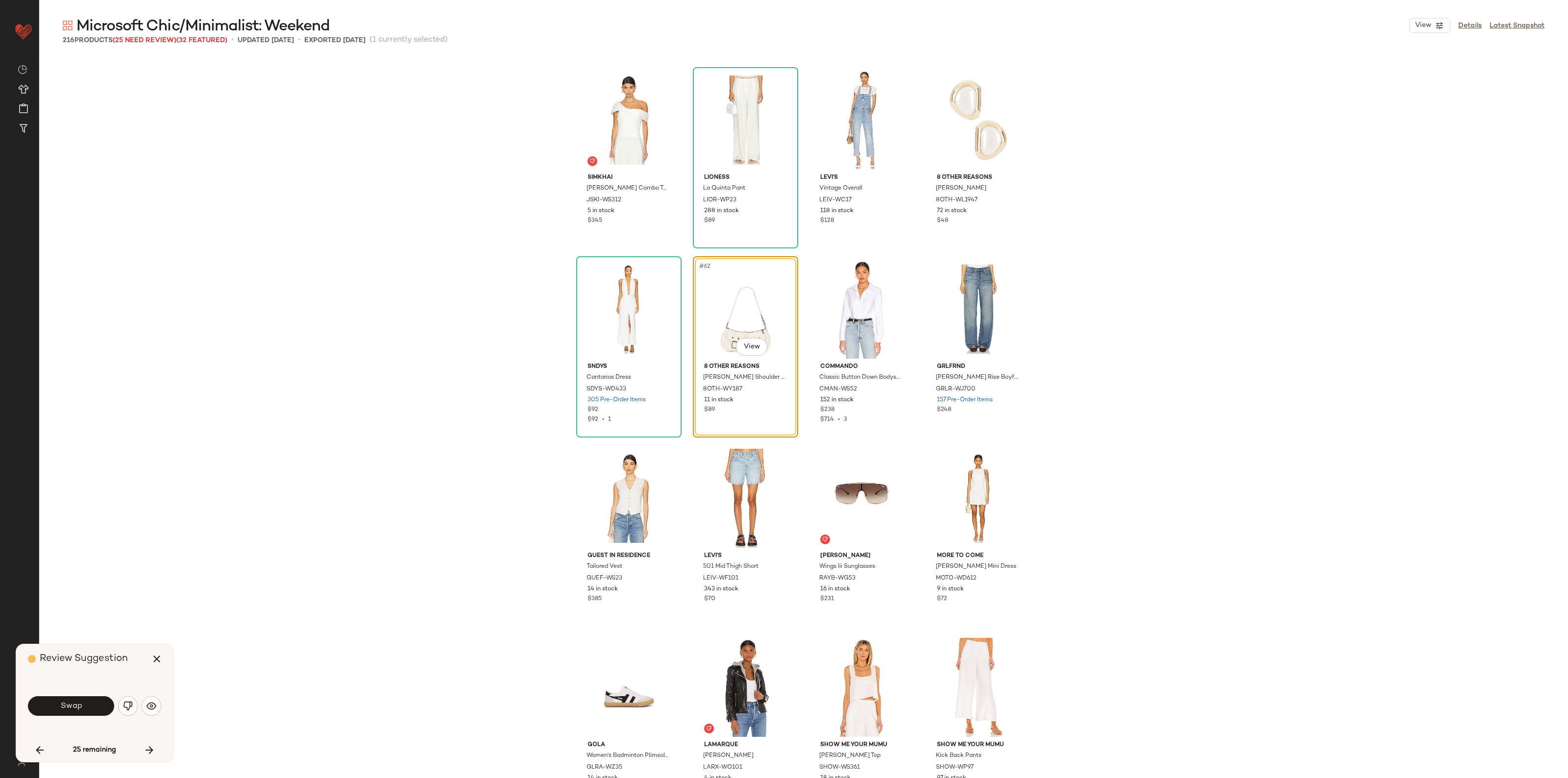
click at [73, 699] on button "Swap" at bounding box center [71, 706] width 86 height 20
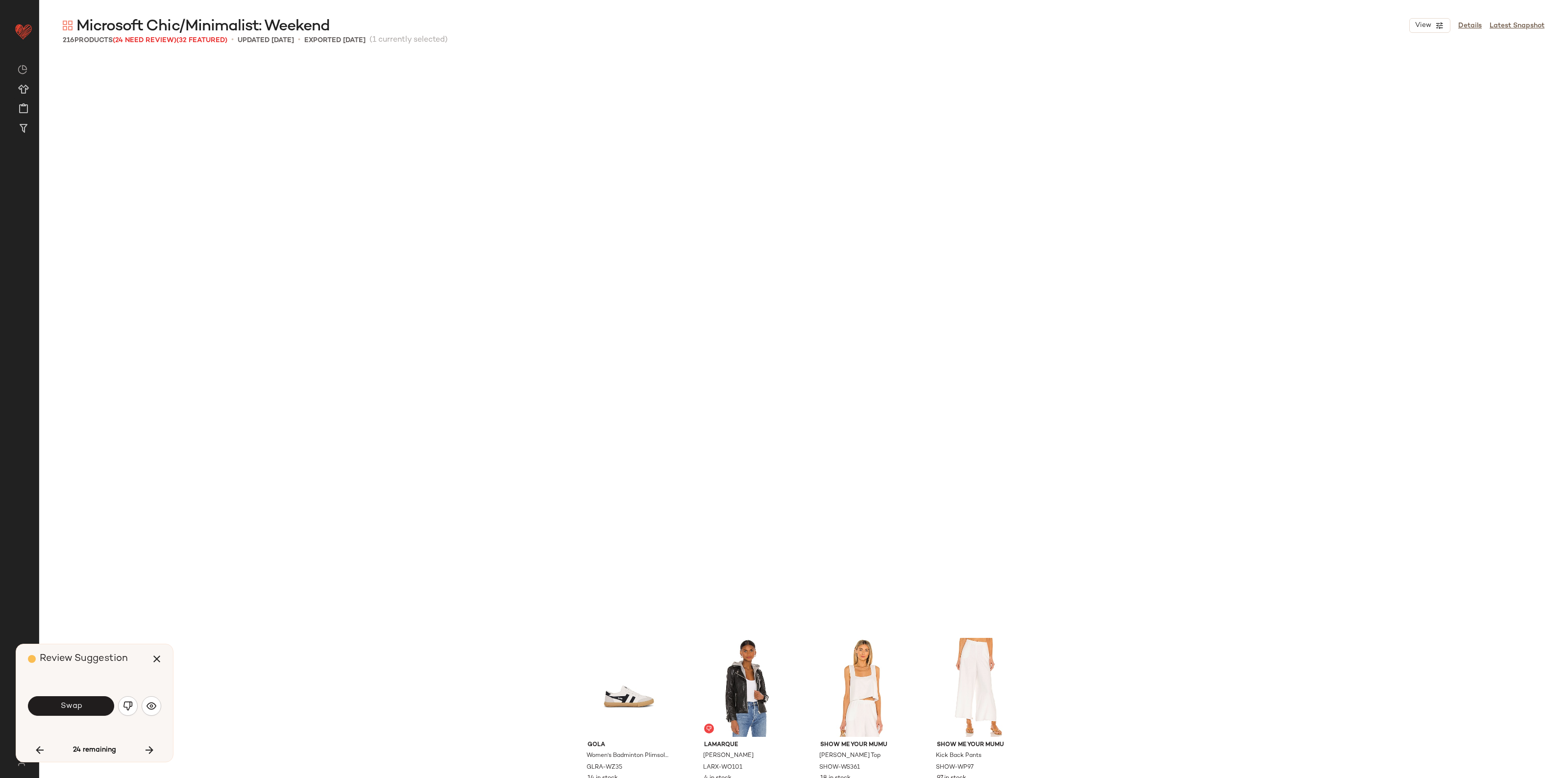
scroll to position [3216, 0]
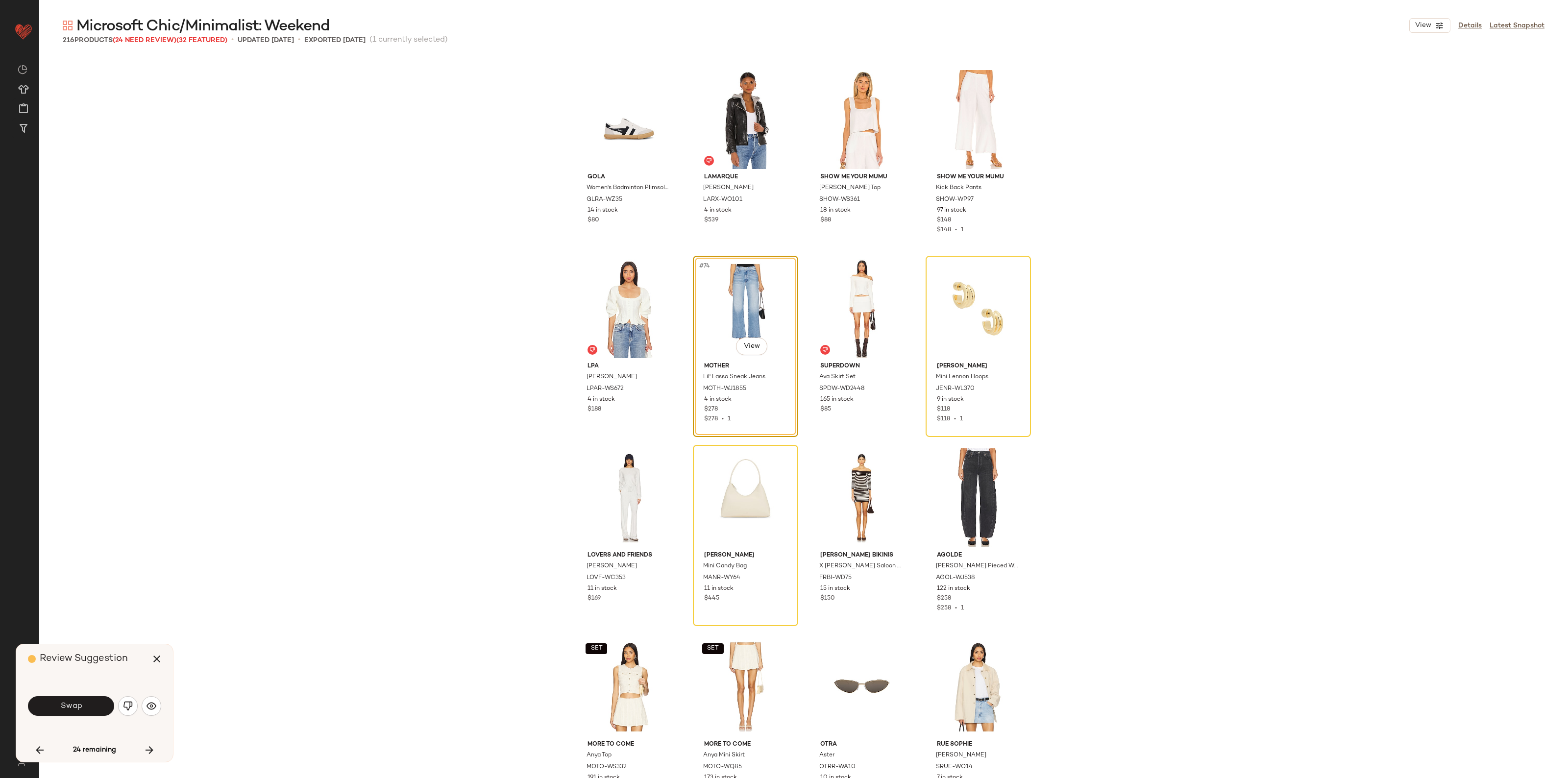
click at [79, 710] on span "Swap" at bounding box center [71, 705] width 22 height 9
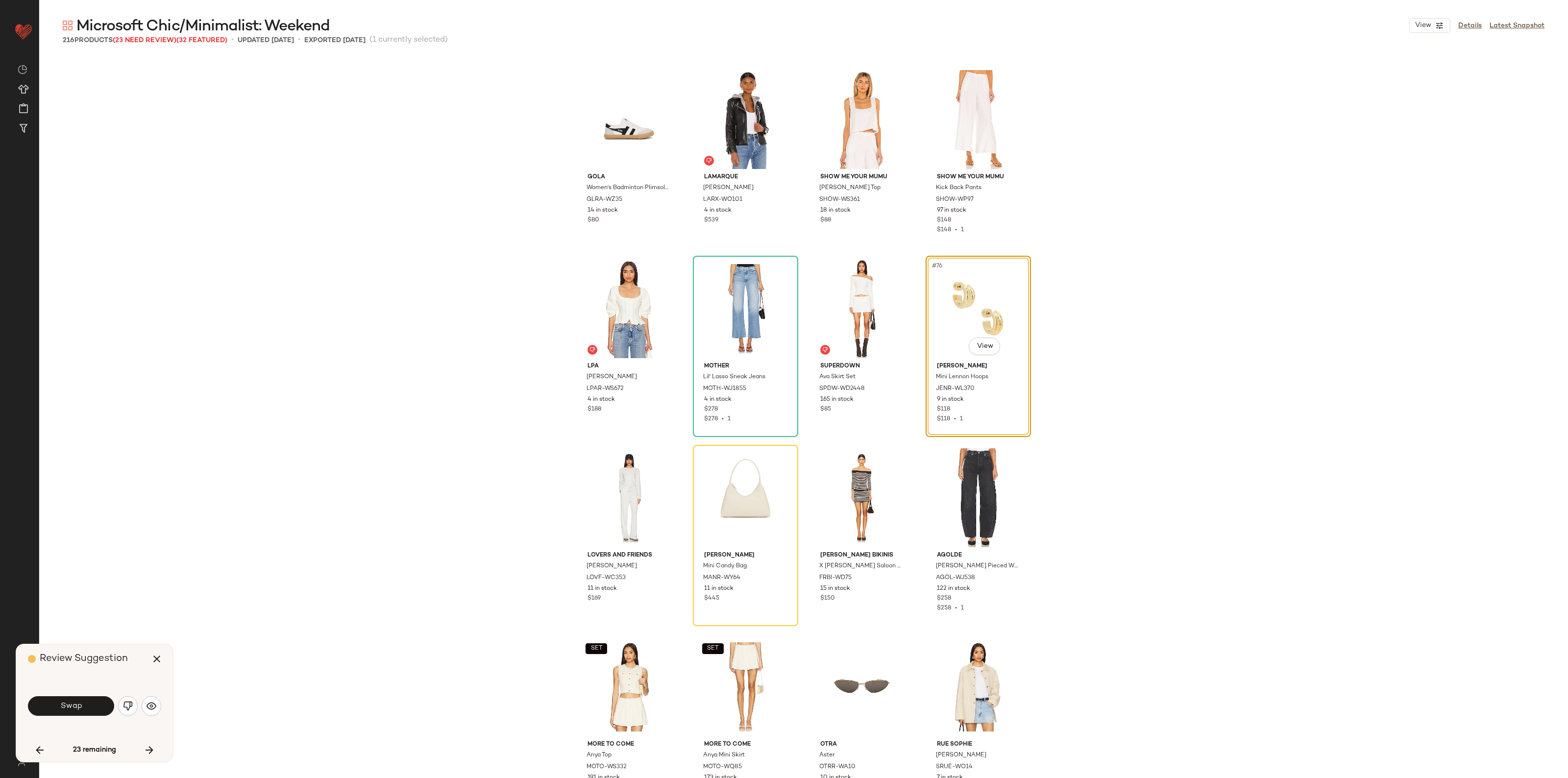
click at [77, 711] on span "Swap" at bounding box center [71, 705] width 22 height 9
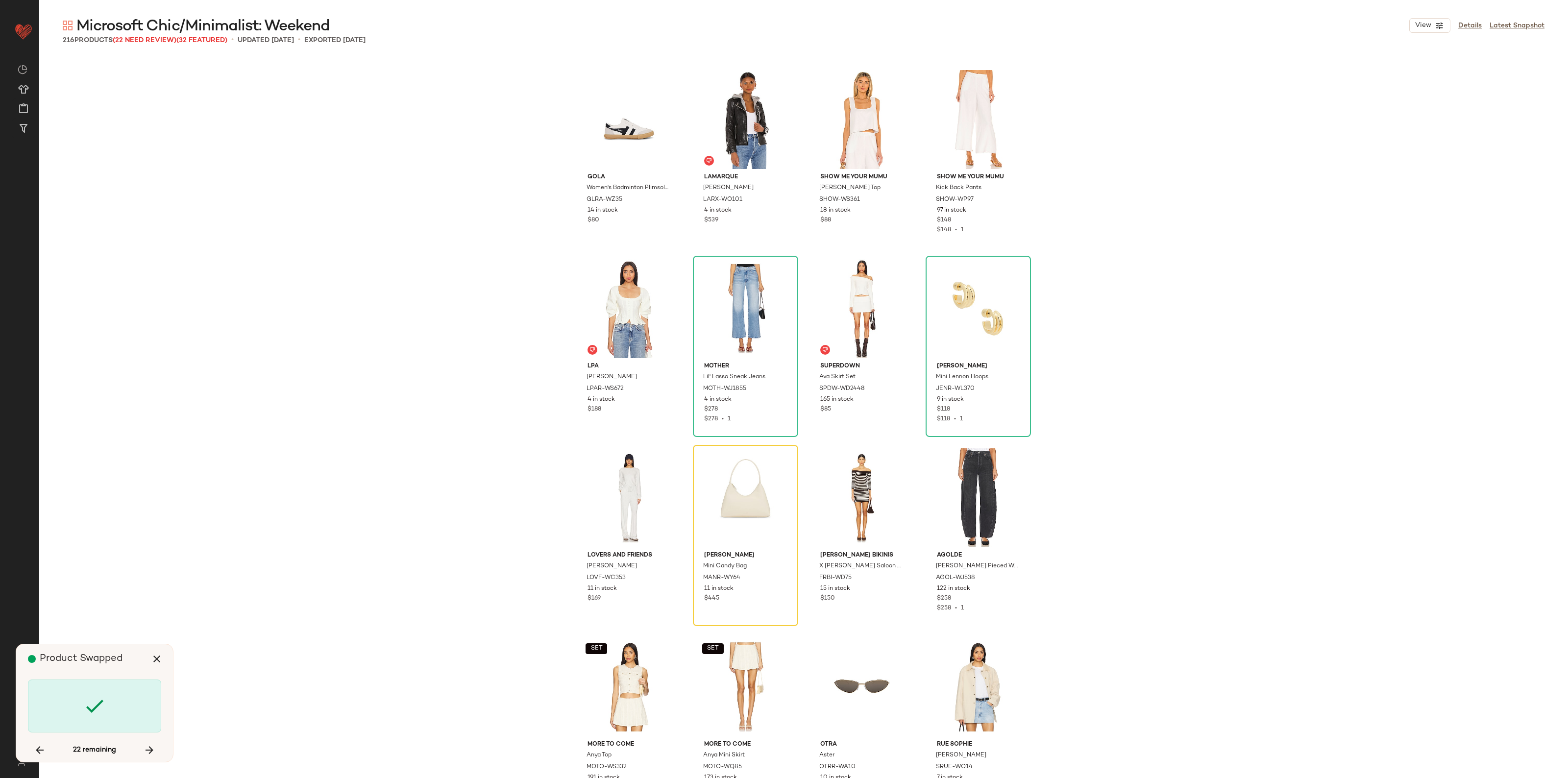
scroll to position [3405, 0]
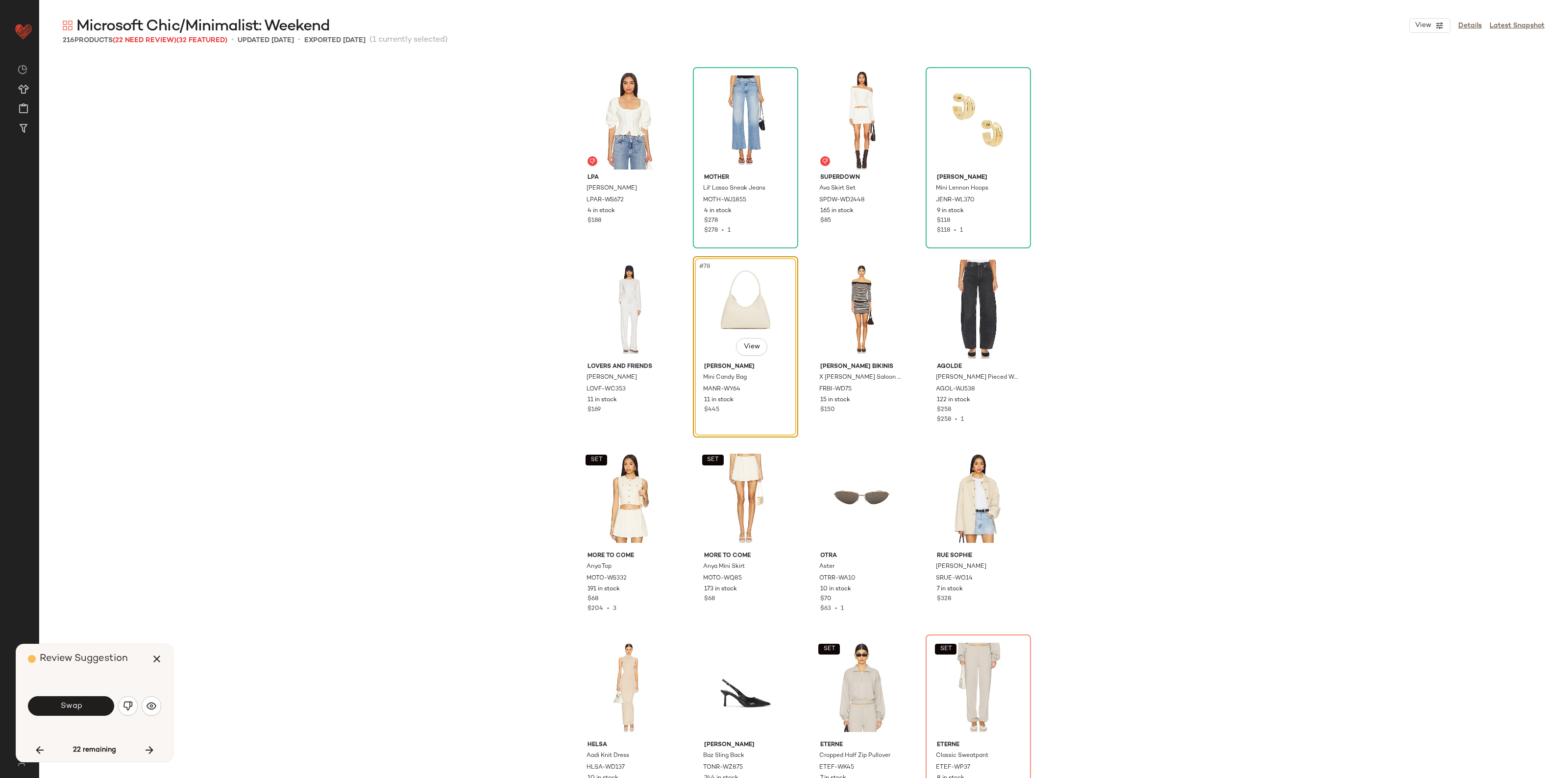
click at [75, 711] on span "Swap" at bounding box center [71, 705] width 22 height 9
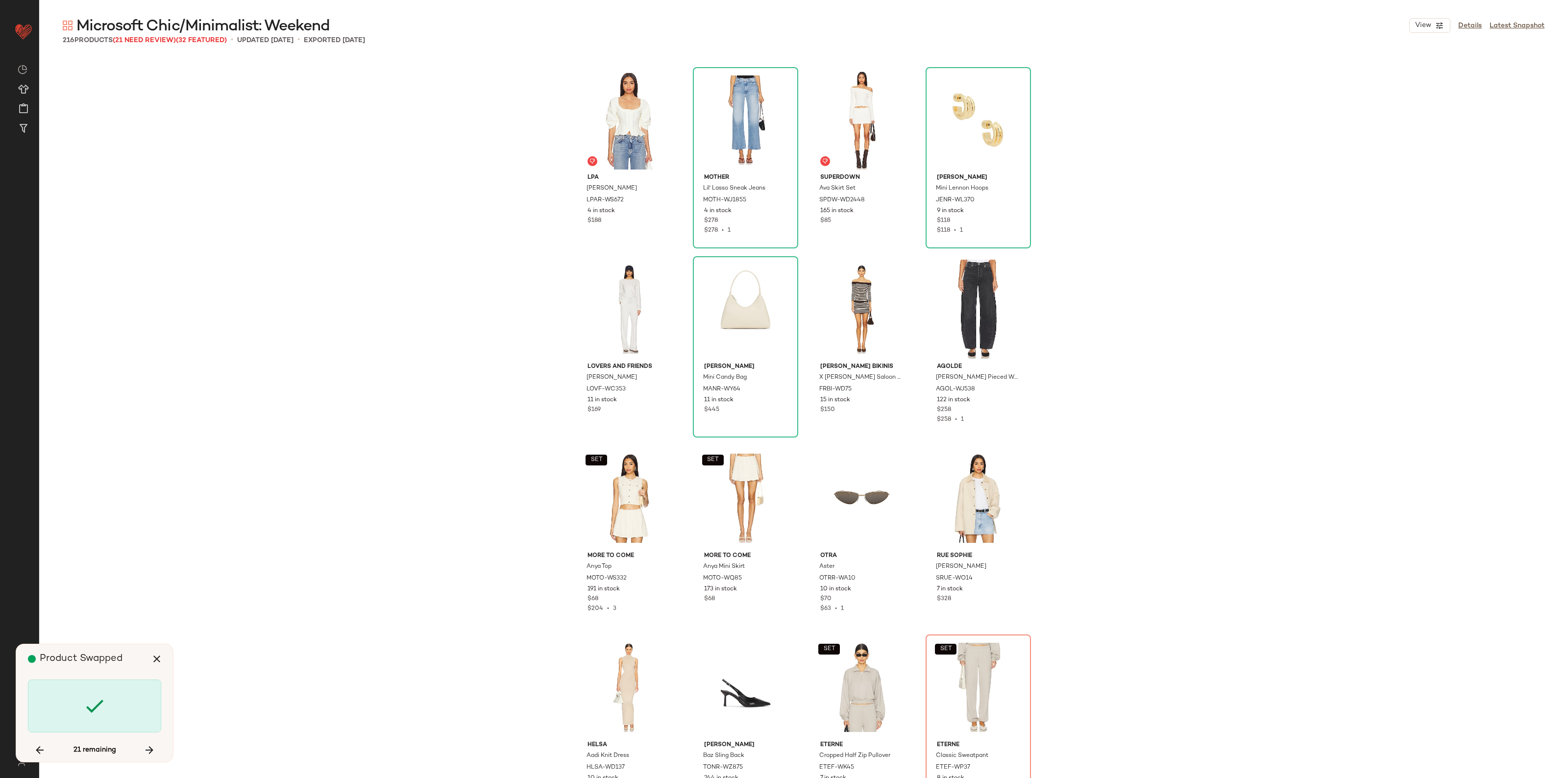
scroll to position [3784, 0]
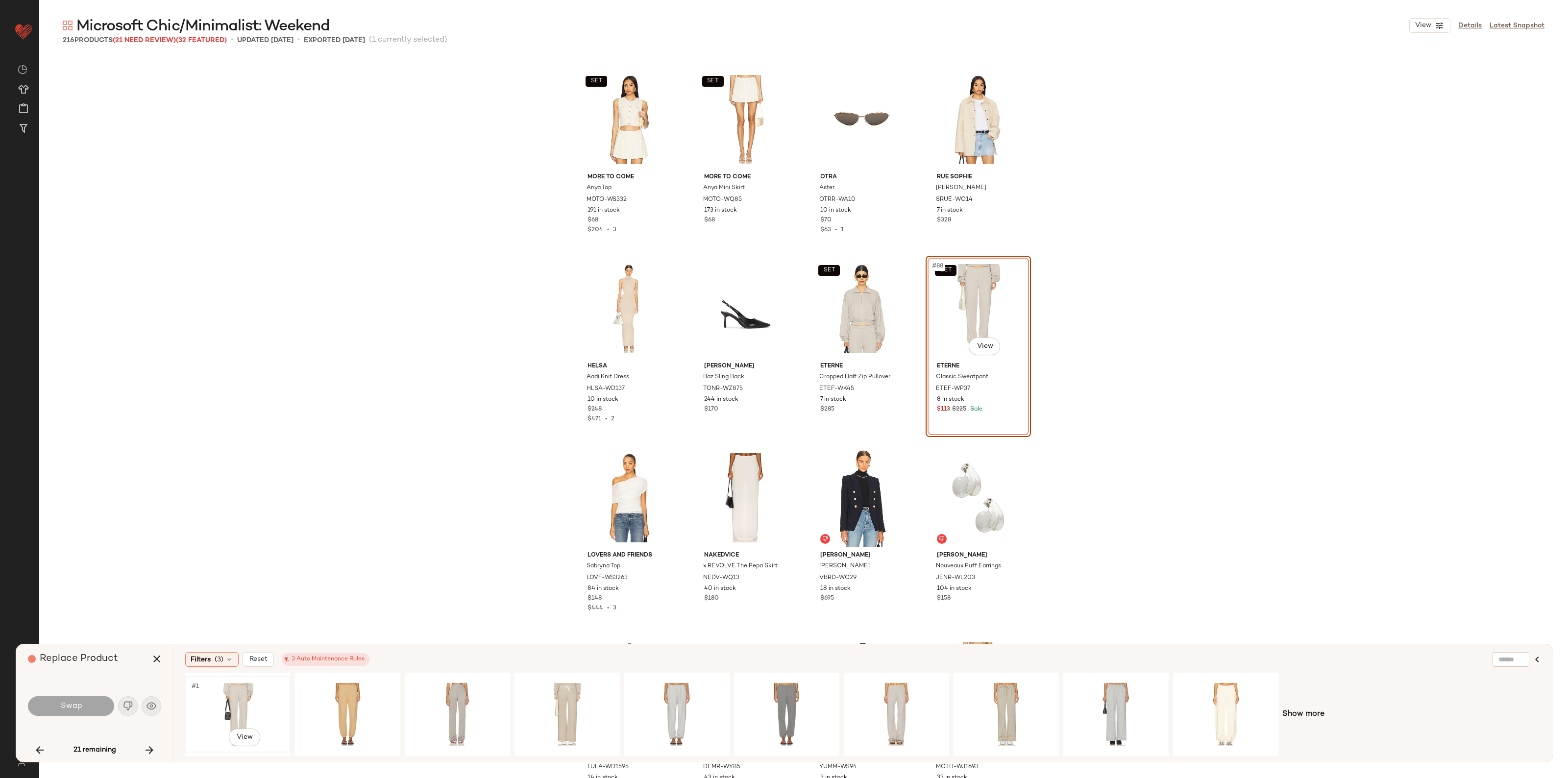
drag, startPoint x: 258, startPoint y: 714, endPoint x: 262, endPoint y: 717, distance: 5.0
click at [263, 716] on div "#1 View" at bounding box center [238, 714] width 98 height 70
click at [86, 708] on button "Swap" at bounding box center [71, 706] width 86 height 20
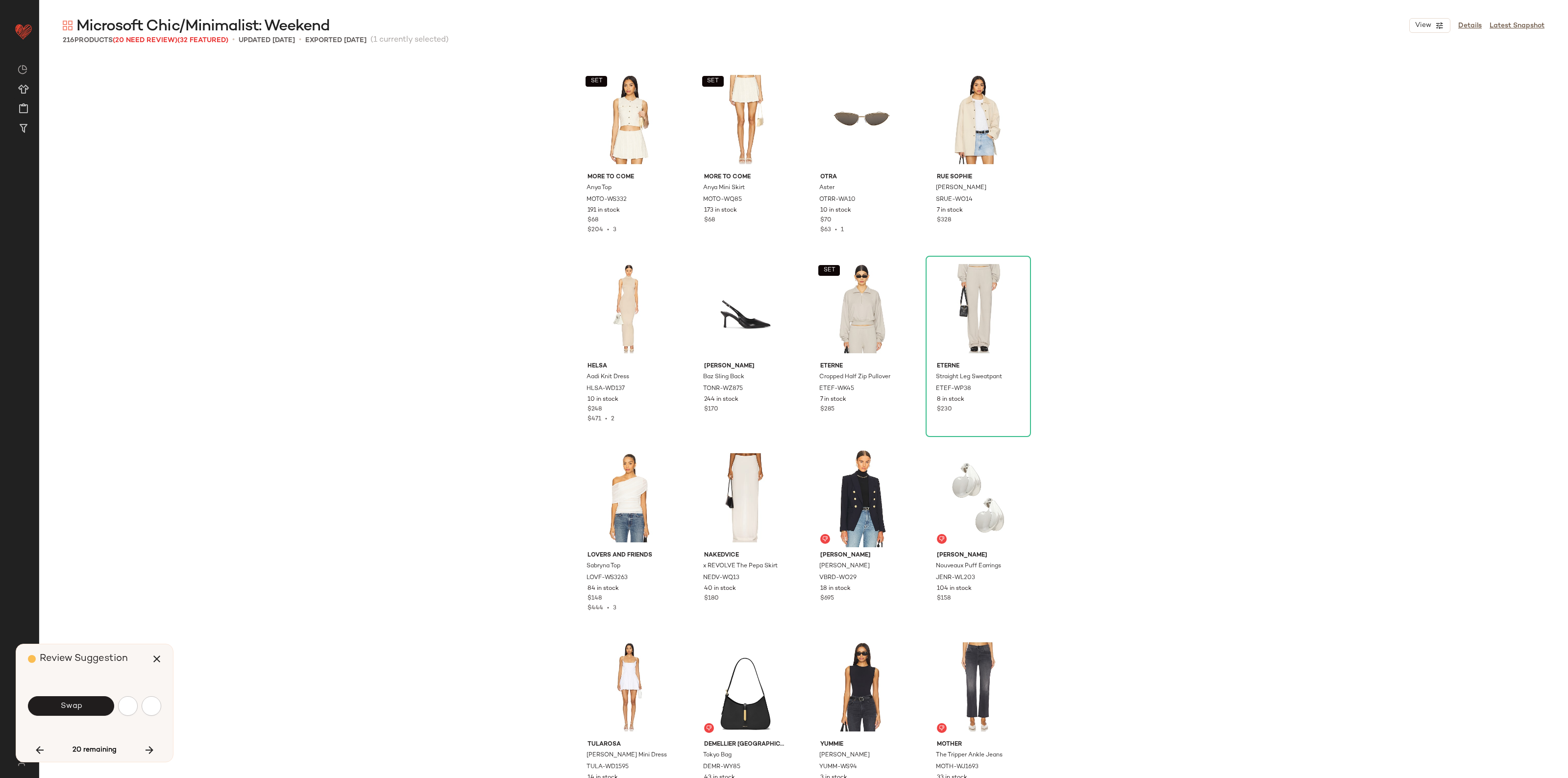
scroll to position [4540, 0]
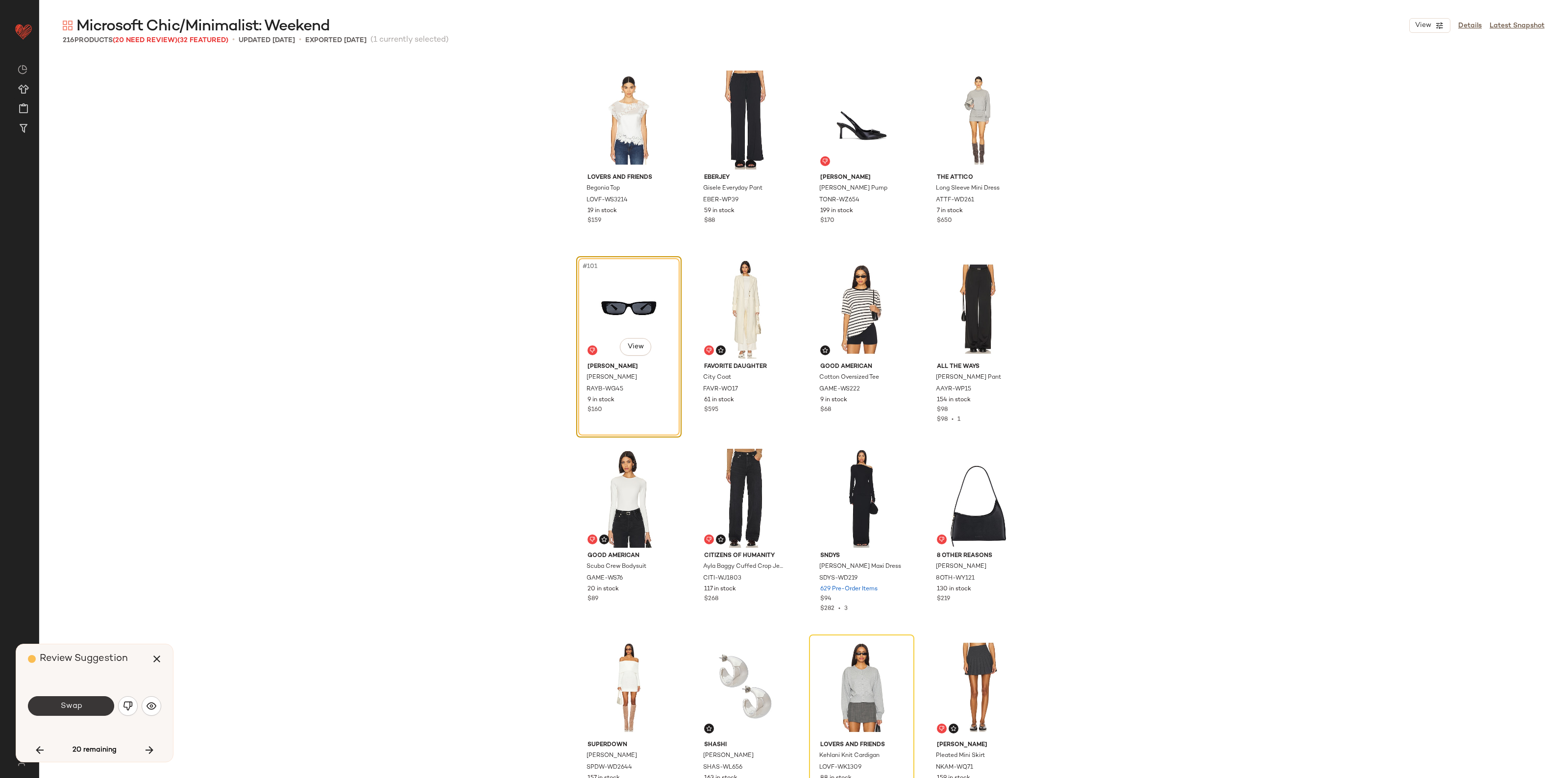
click at [97, 713] on button "Swap" at bounding box center [71, 706] width 86 height 20
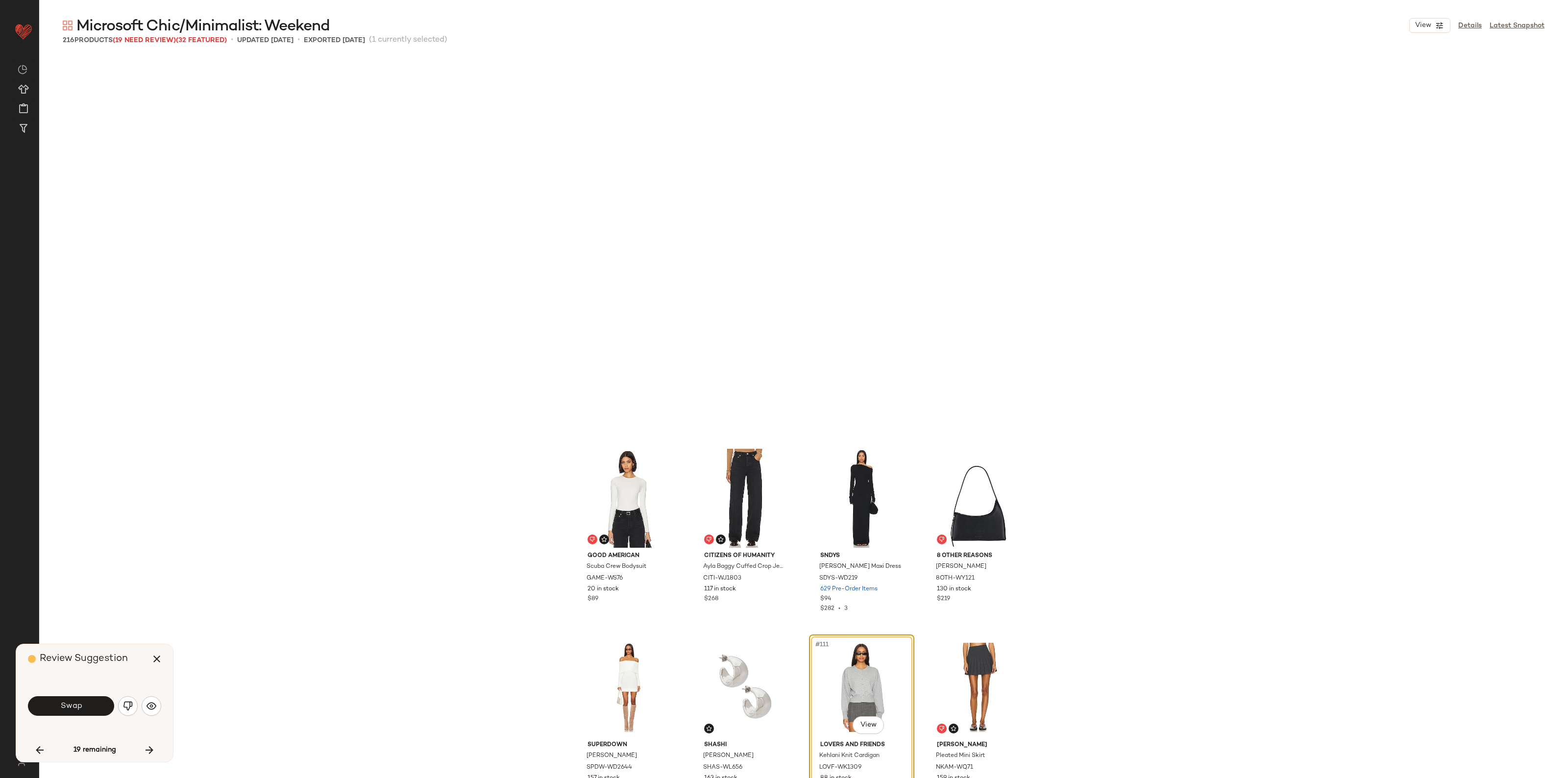
scroll to position [4918, 0]
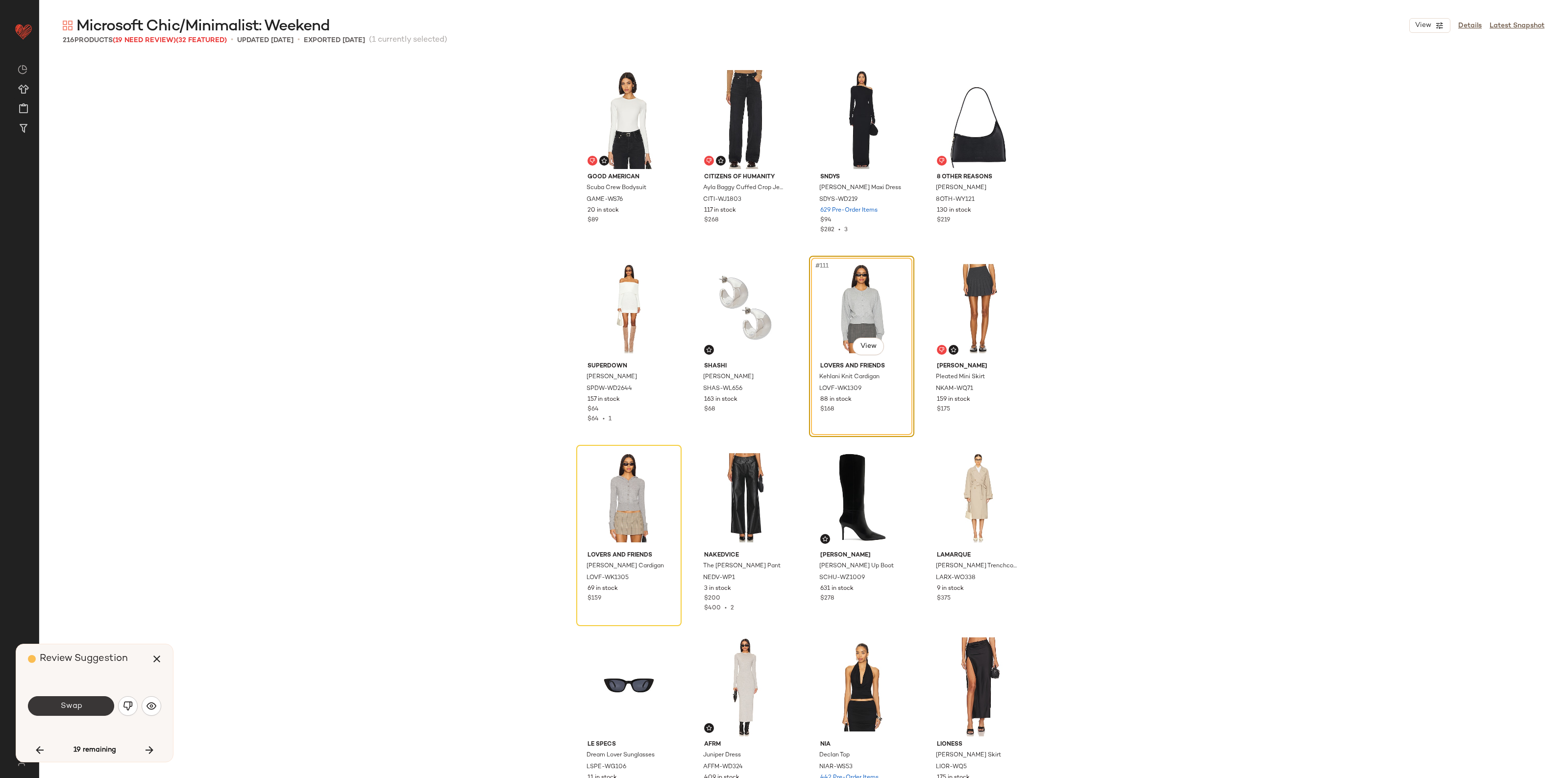
click at [96, 709] on button "Swap" at bounding box center [71, 706] width 86 height 20
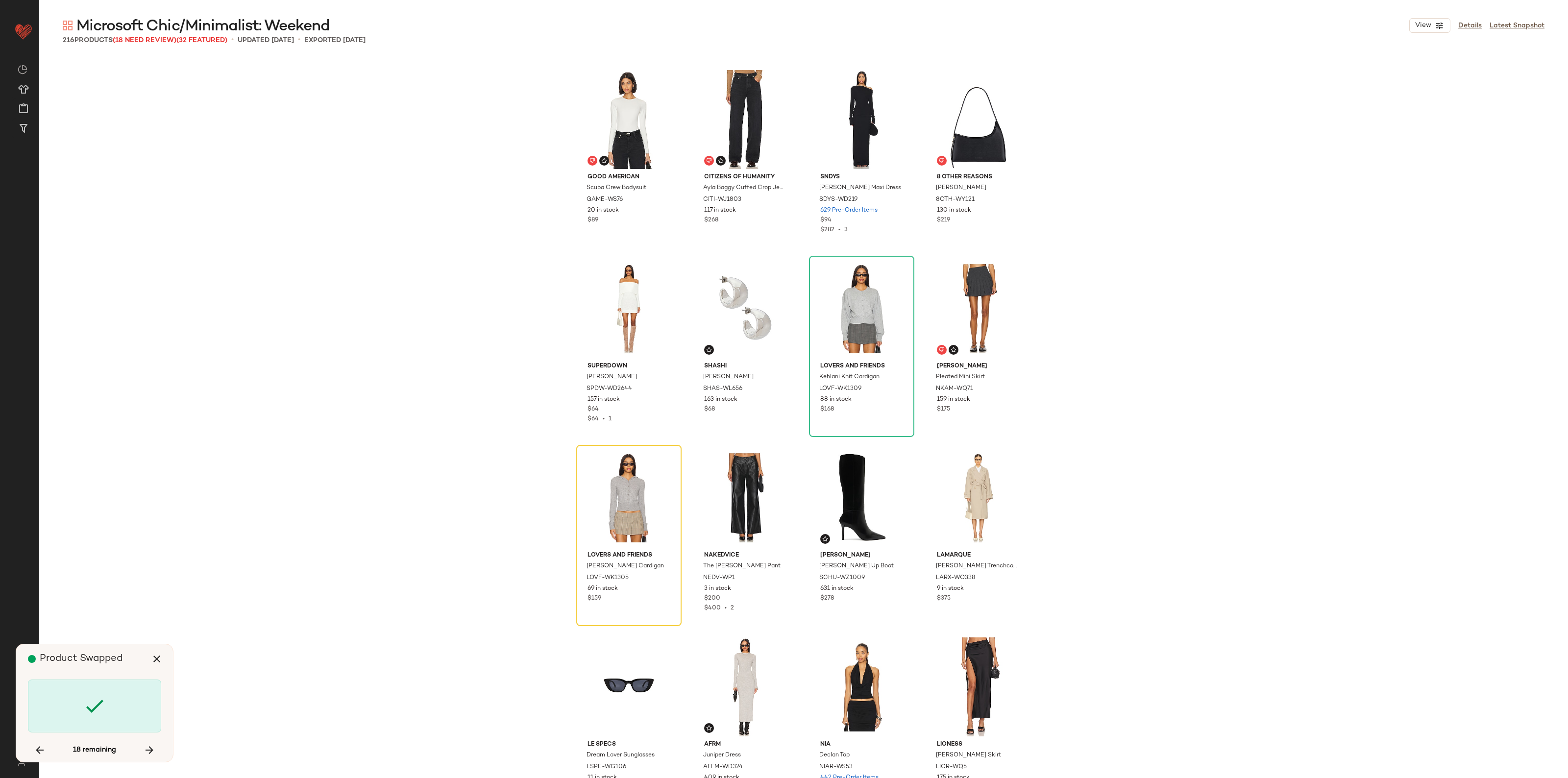
scroll to position [5108, 0]
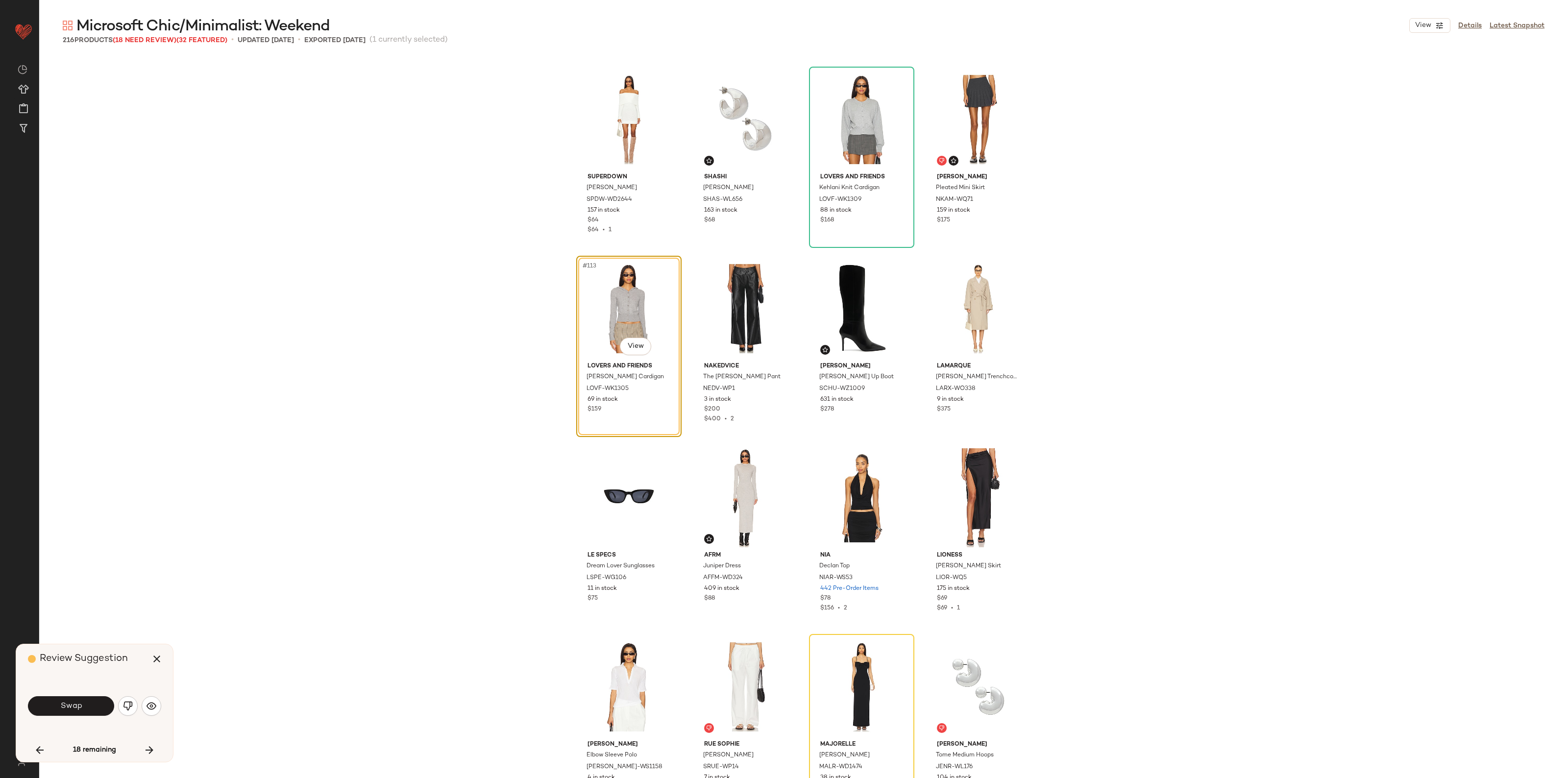
click at [126, 705] on img "button" at bounding box center [128, 706] width 10 height 10
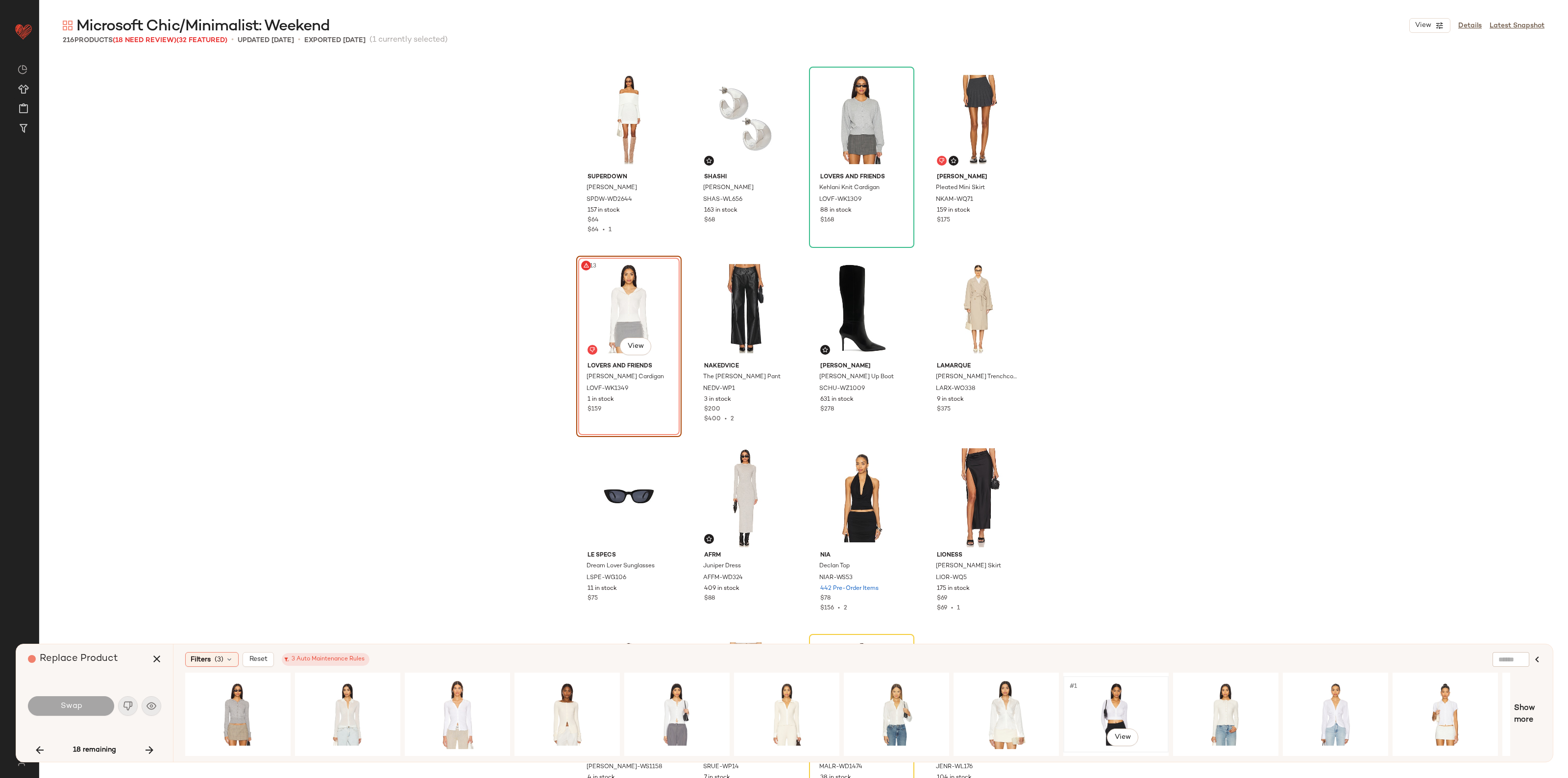
click at [1122, 696] on div "#1 View" at bounding box center [1115, 714] width 98 height 70
click at [81, 698] on button "Swap" at bounding box center [71, 706] width 86 height 20
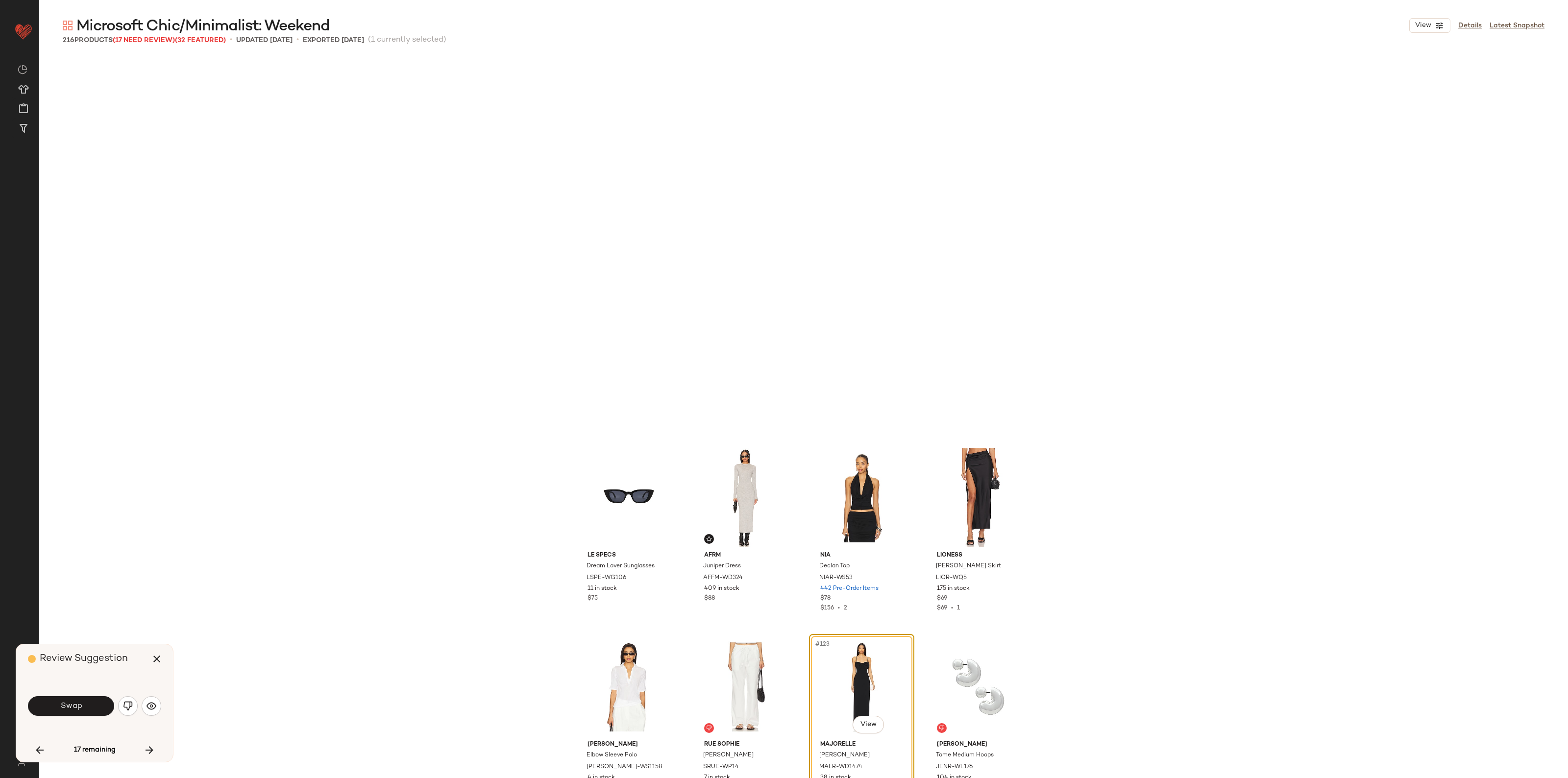
scroll to position [5485, 0]
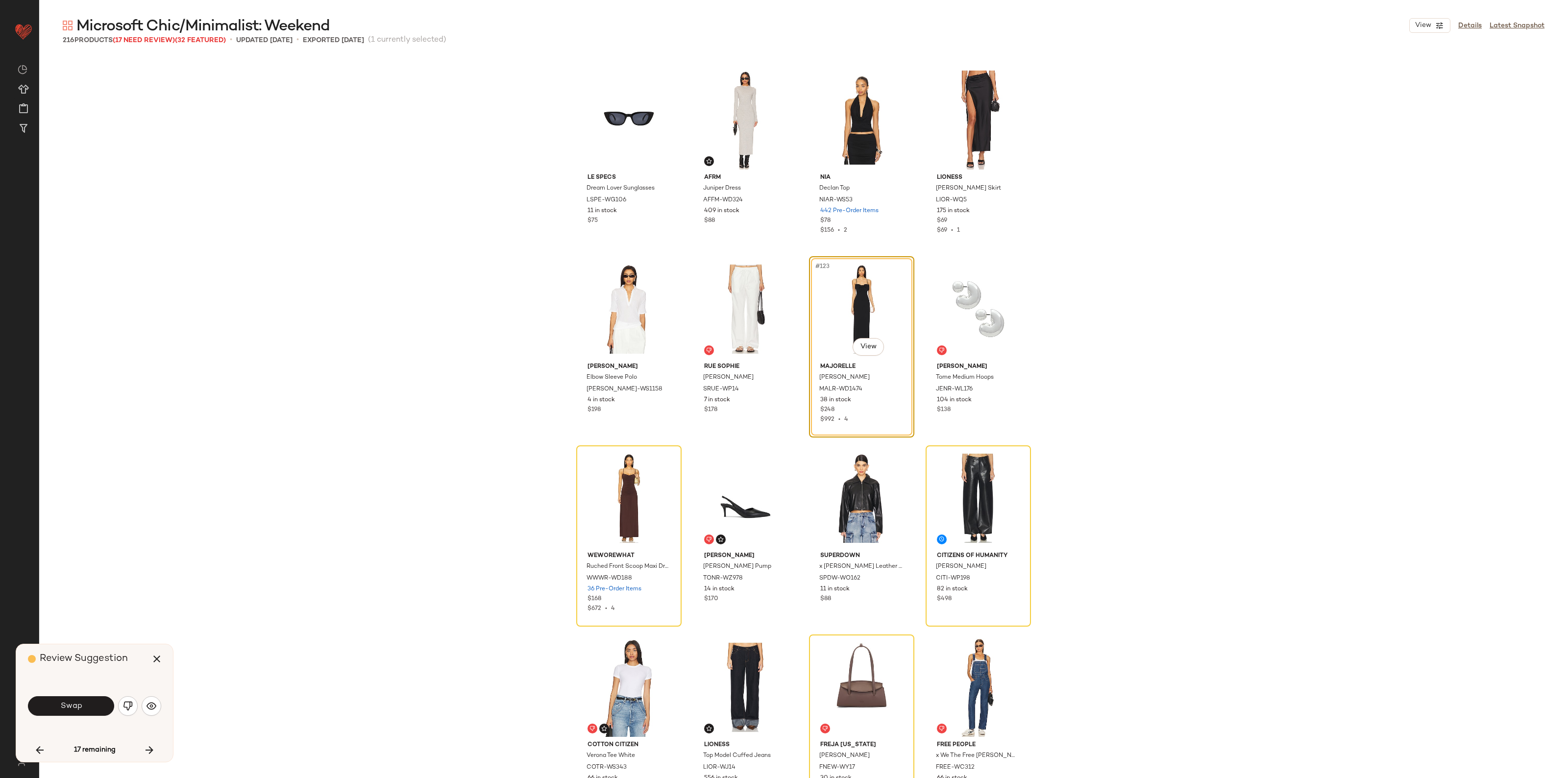
click at [74, 713] on button "Swap" at bounding box center [71, 706] width 86 height 20
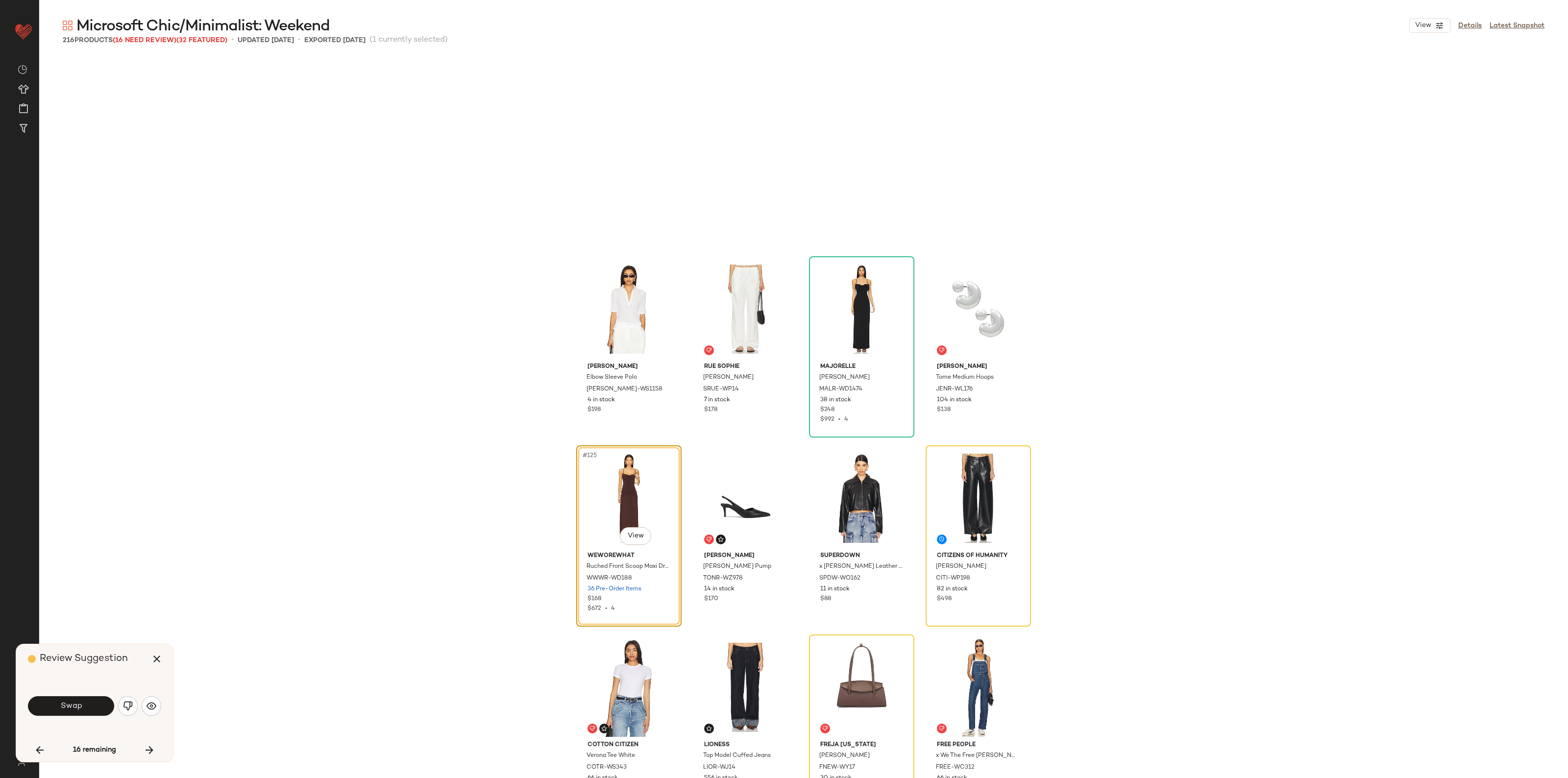
scroll to position [5676, 0]
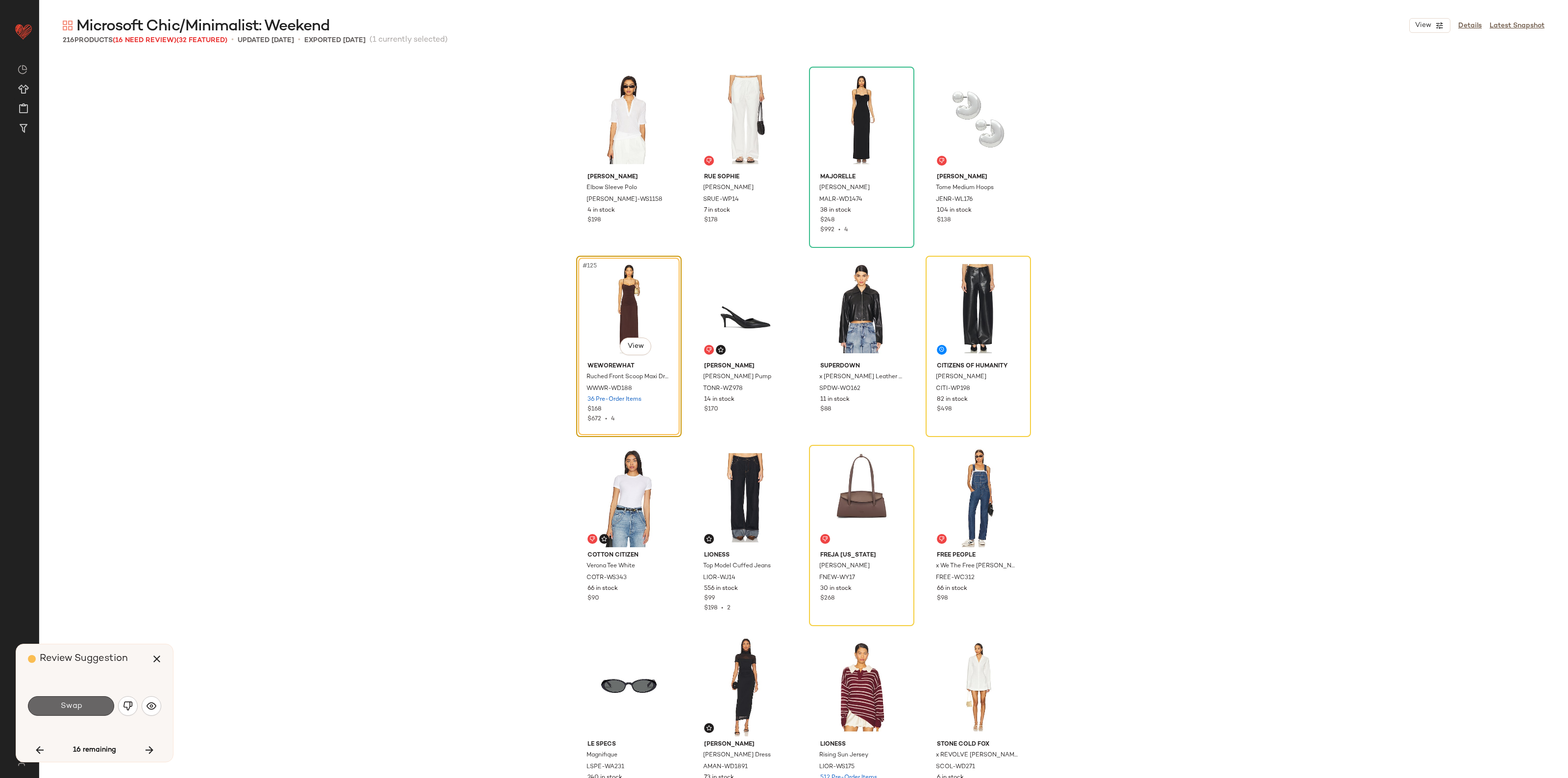
click at [57, 711] on button "Swap" at bounding box center [71, 706] width 86 height 20
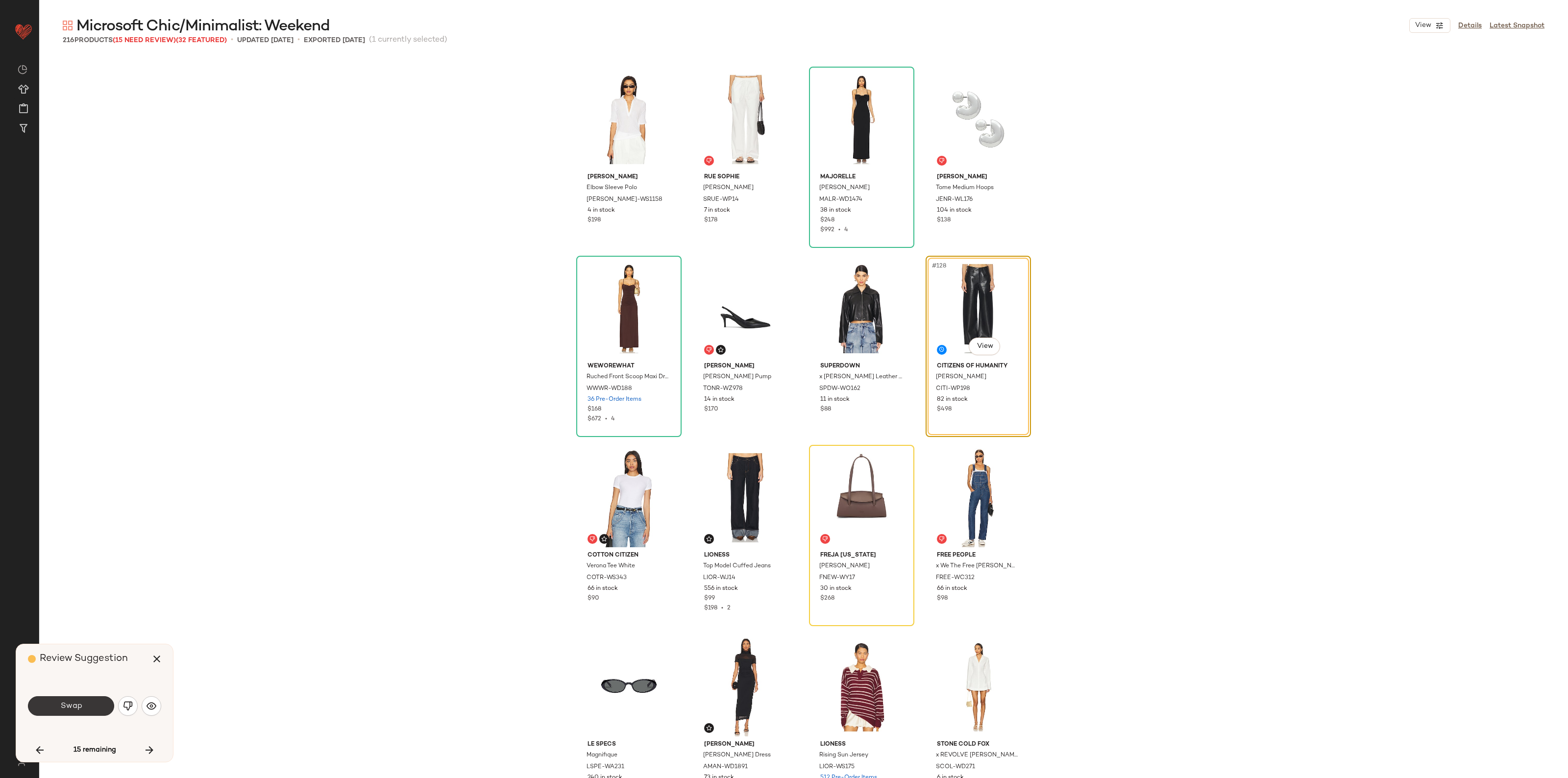
click at [98, 714] on button "Swap" at bounding box center [71, 706] width 86 height 20
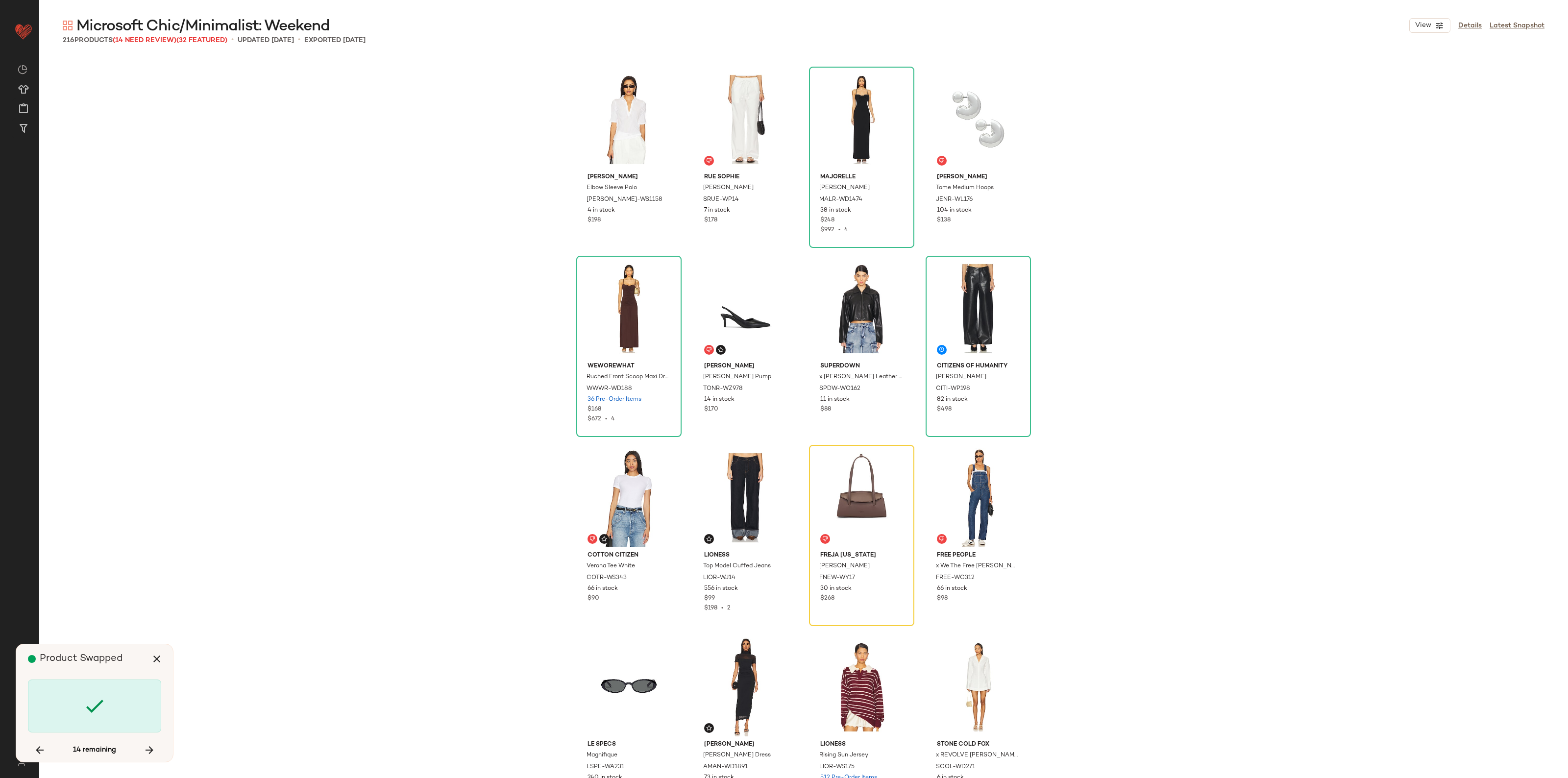
scroll to position [567, 0]
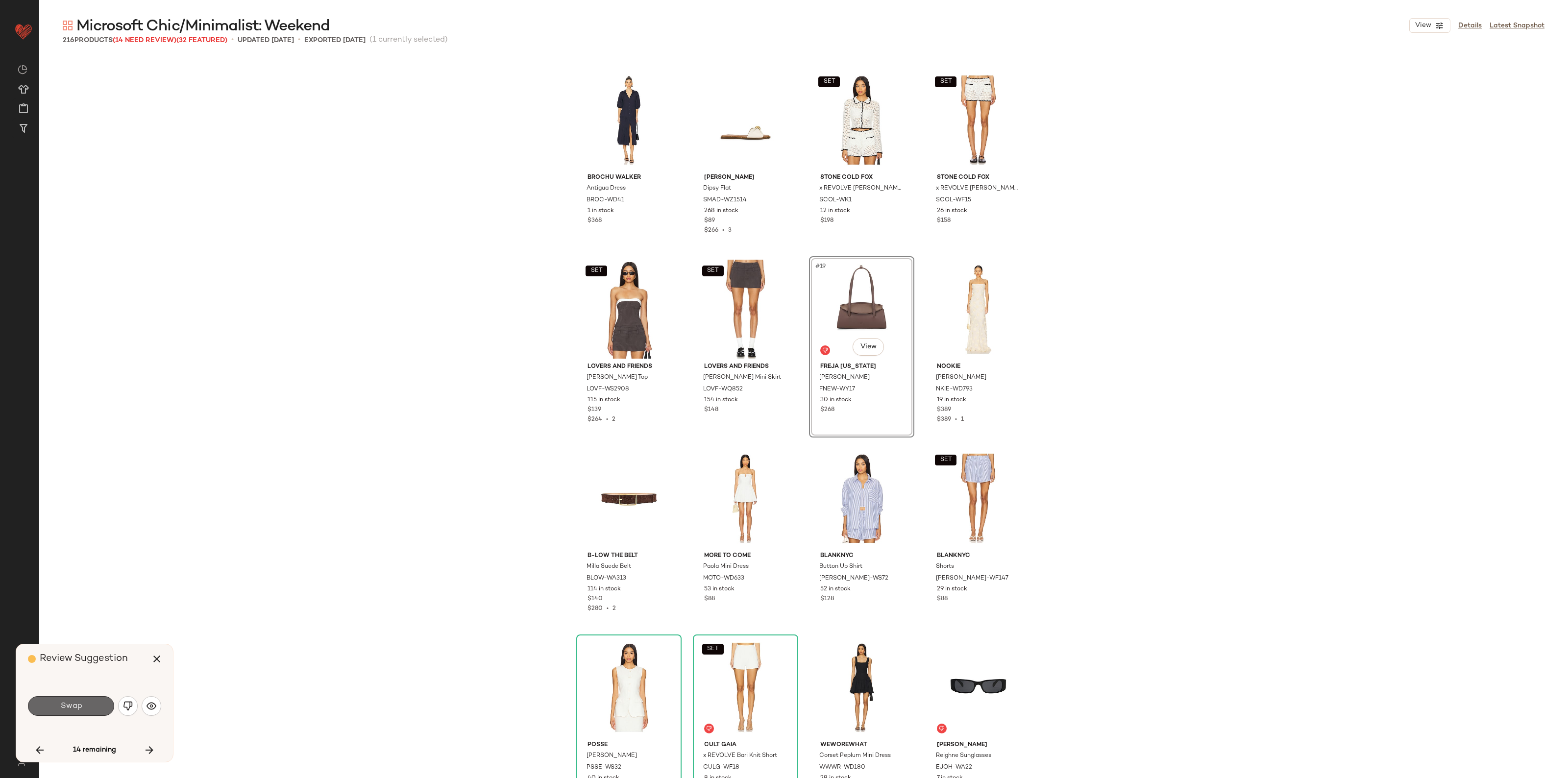
click at [94, 702] on button "Swap" at bounding box center [71, 706] width 86 height 20
click at [124, 709] on img "button" at bounding box center [128, 706] width 10 height 10
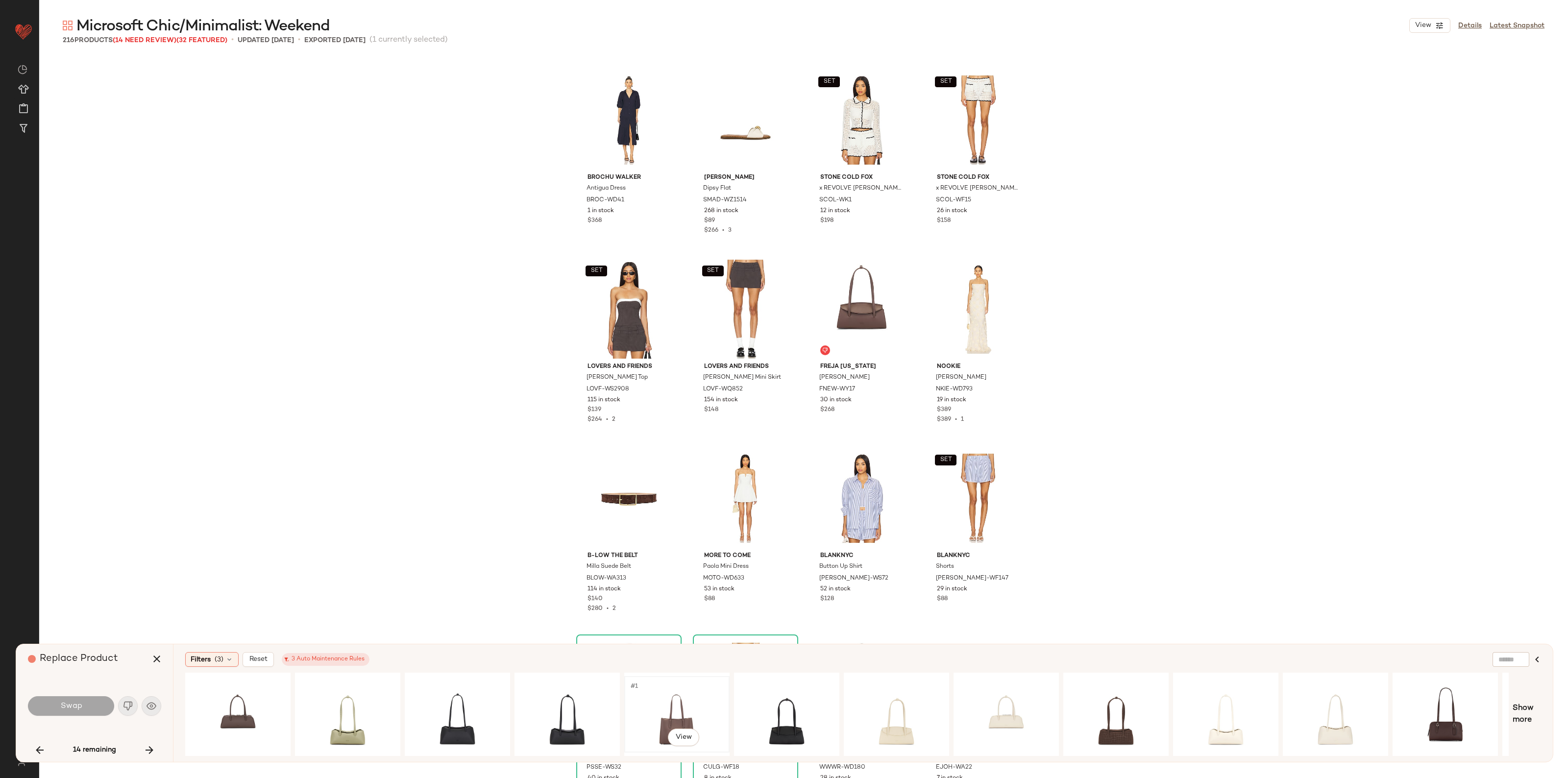
click at [697, 721] on div "#1 View" at bounding box center [676, 714] width 98 height 70
click at [70, 712] on button "Swap" at bounding box center [71, 706] width 86 height 20
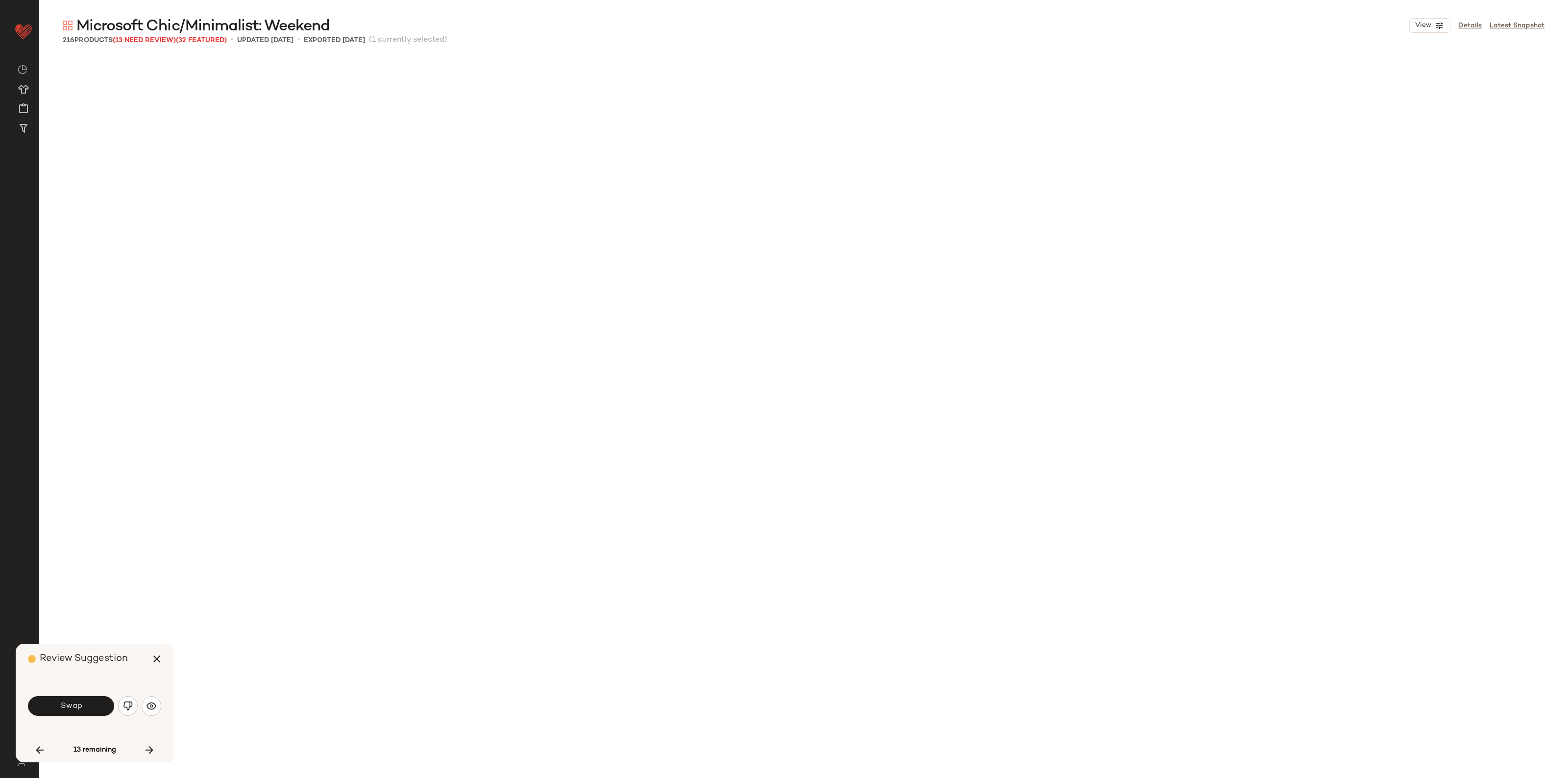
scroll to position [6243, 0]
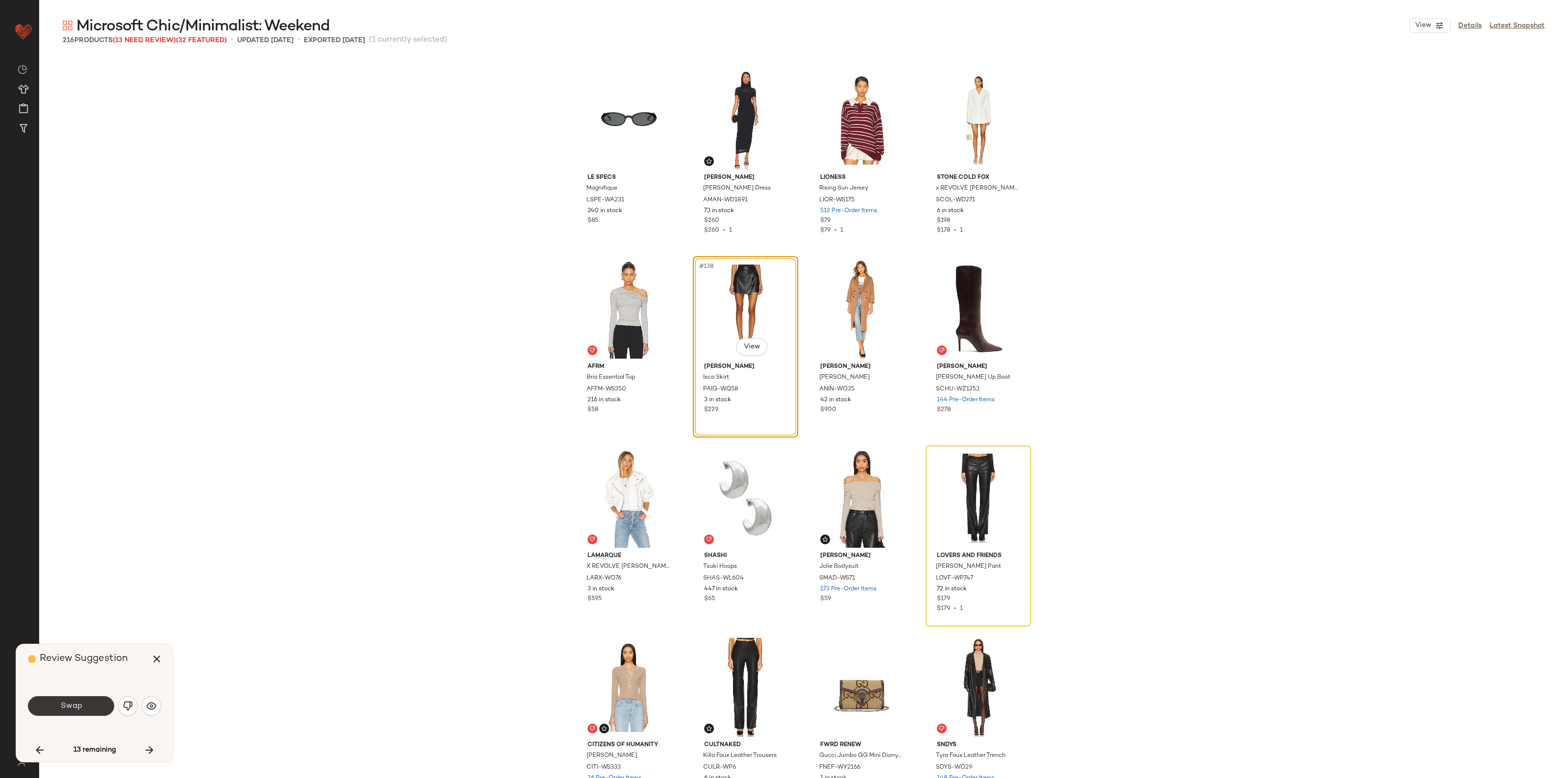
click at [57, 701] on button "Swap" at bounding box center [71, 706] width 86 height 20
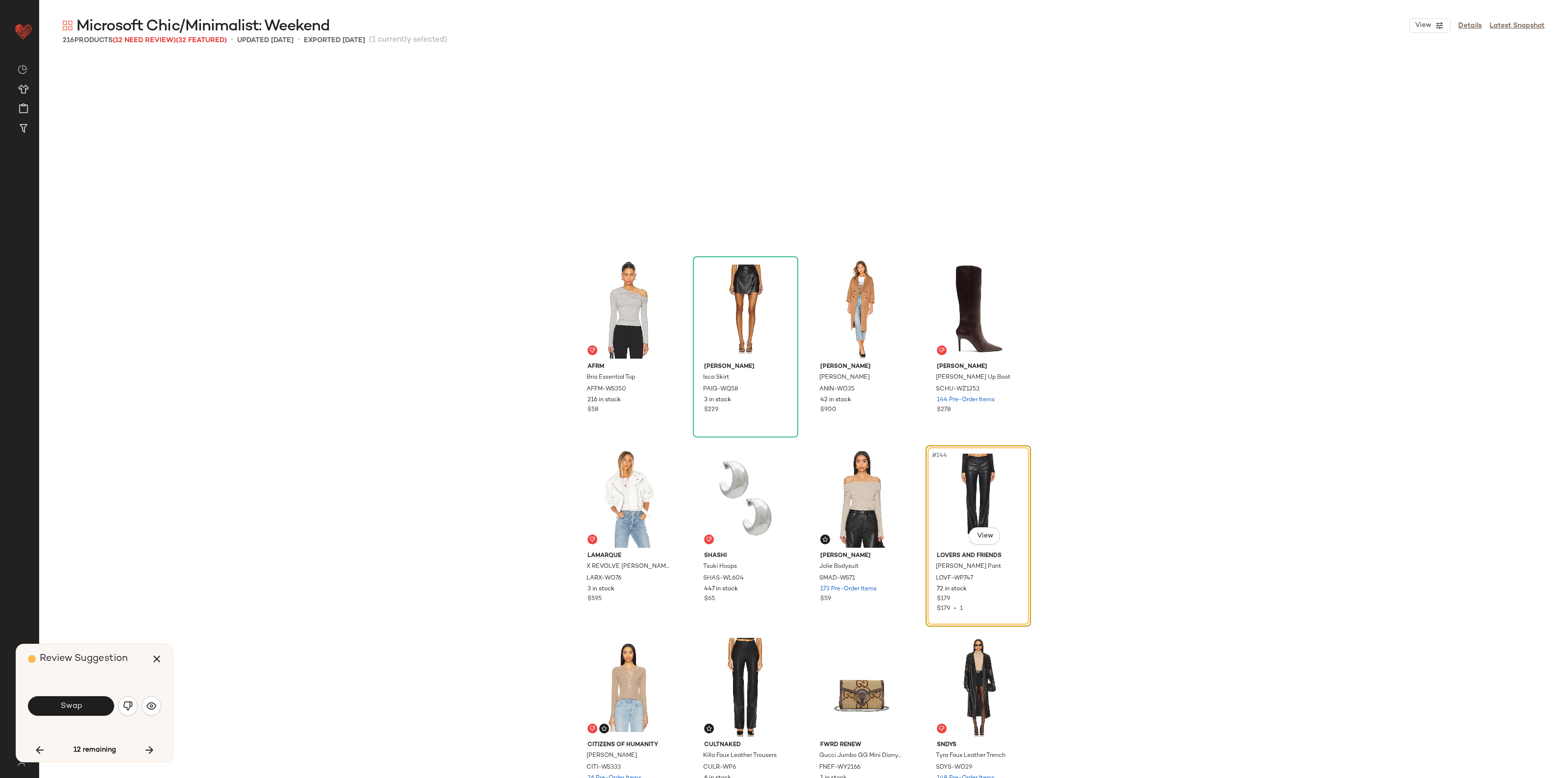
scroll to position [6431, 0]
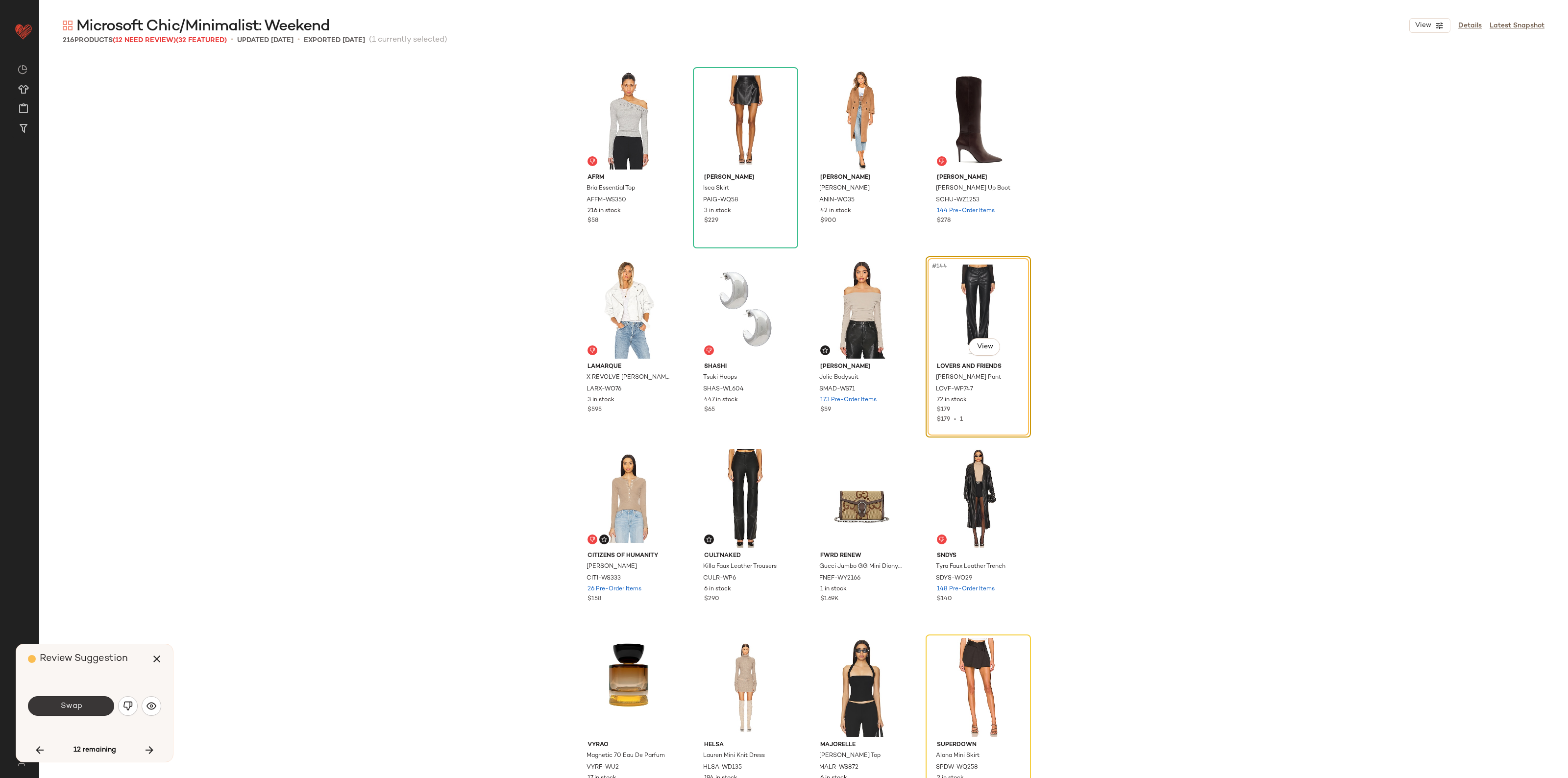
click at [70, 706] on span "Swap" at bounding box center [71, 705] width 22 height 9
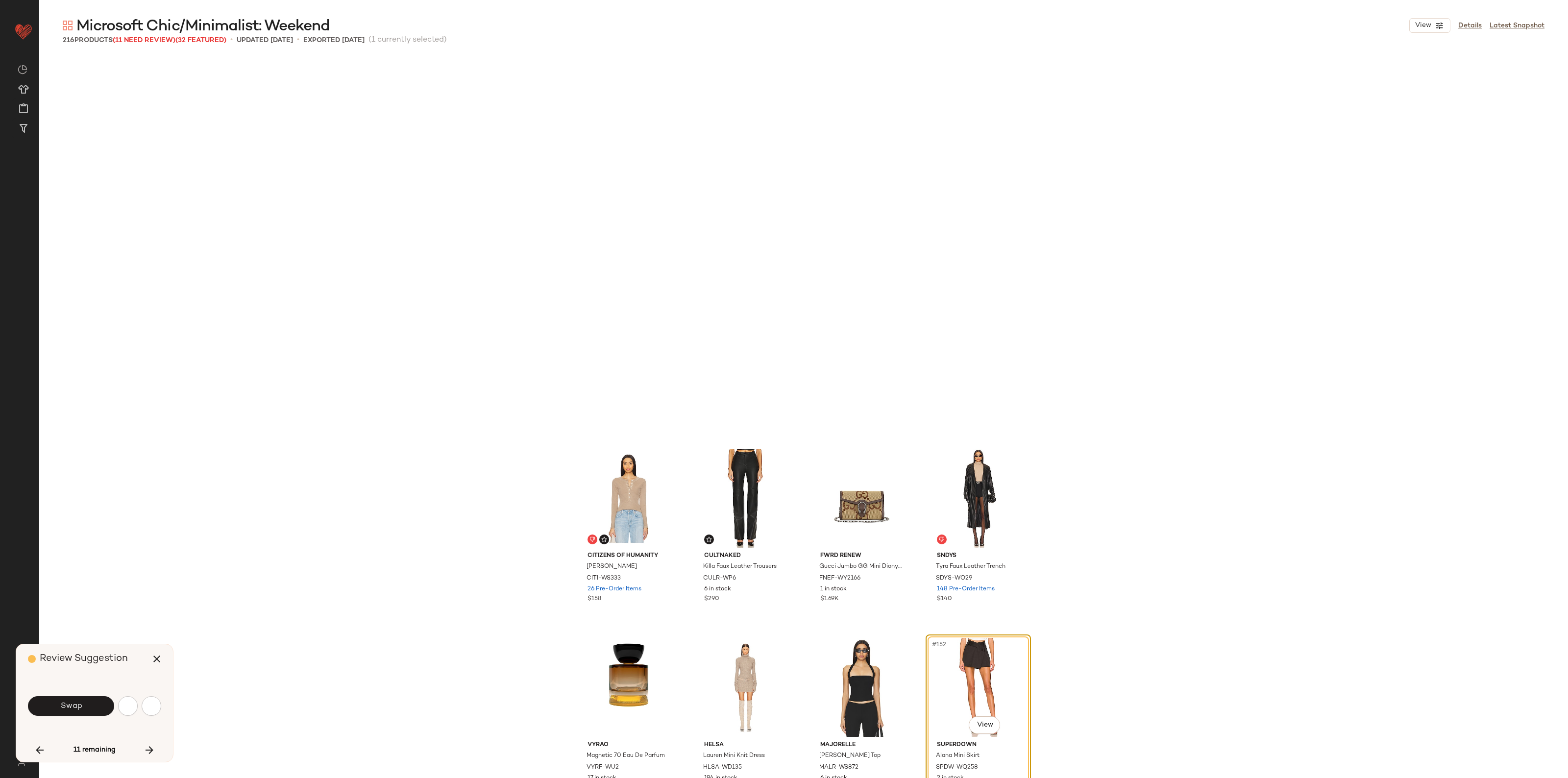
scroll to position [6810, 0]
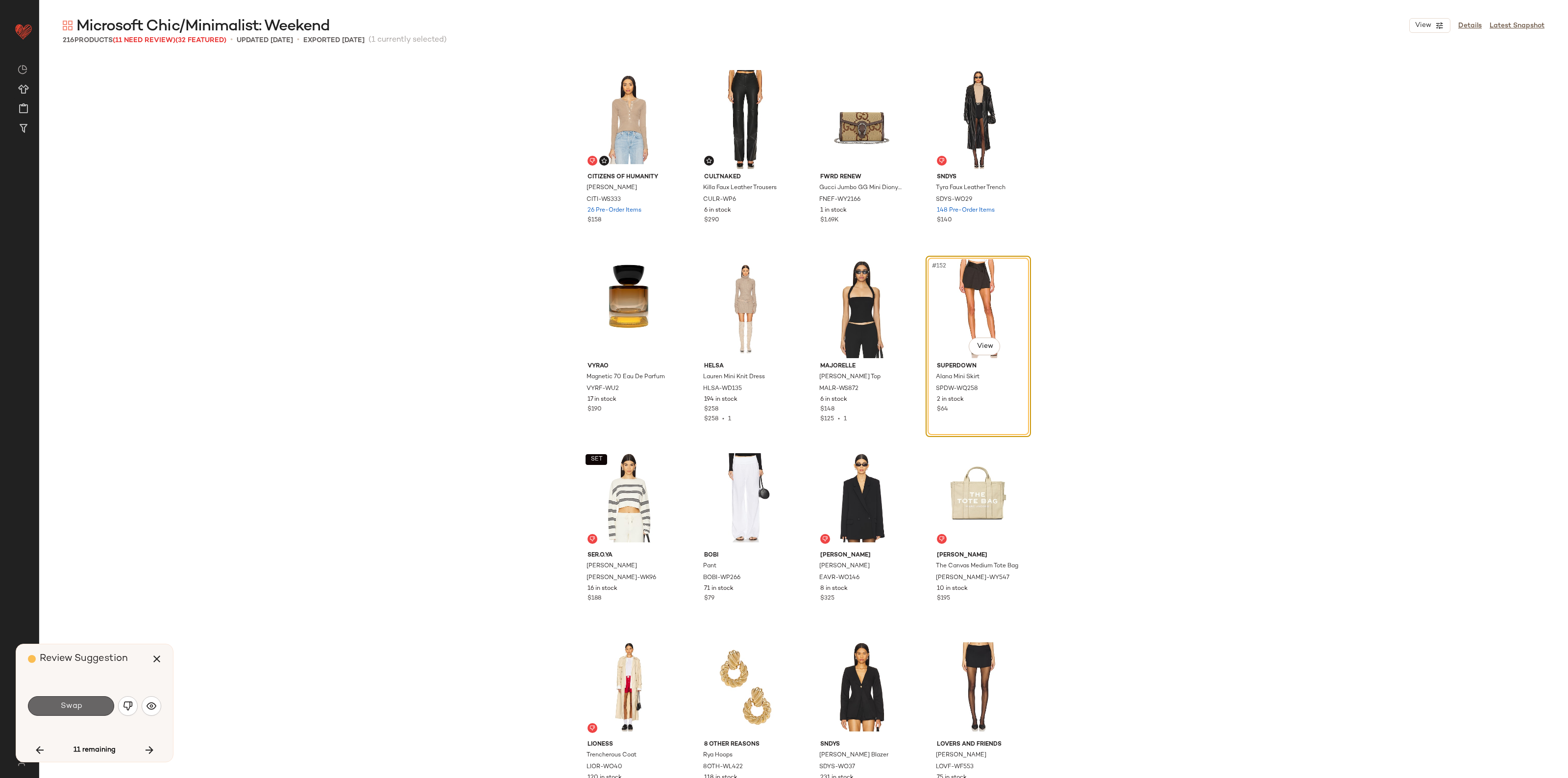
click at [83, 701] on button "Swap" at bounding box center [71, 706] width 86 height 20
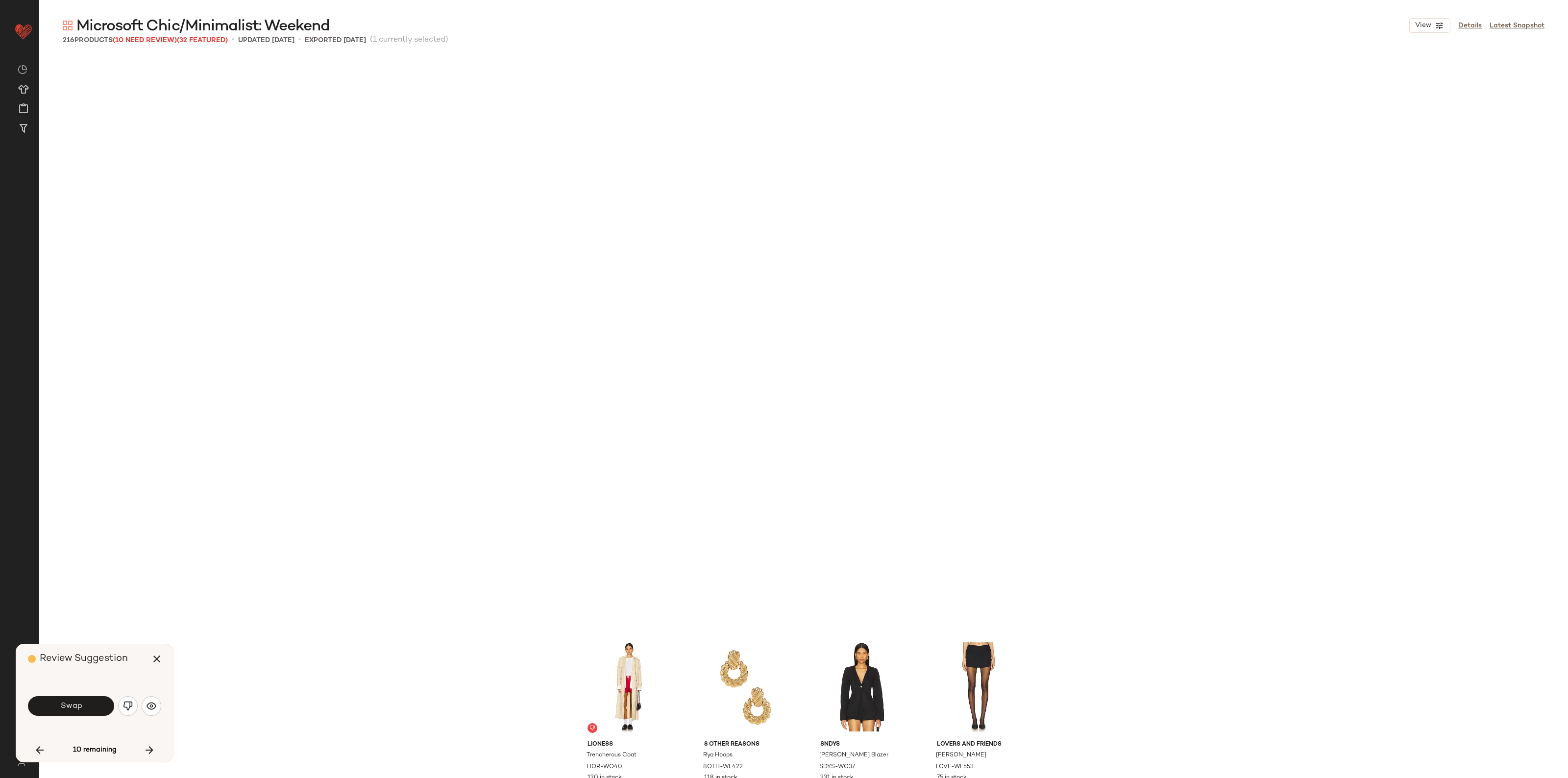
scroll to position [7377, 0]
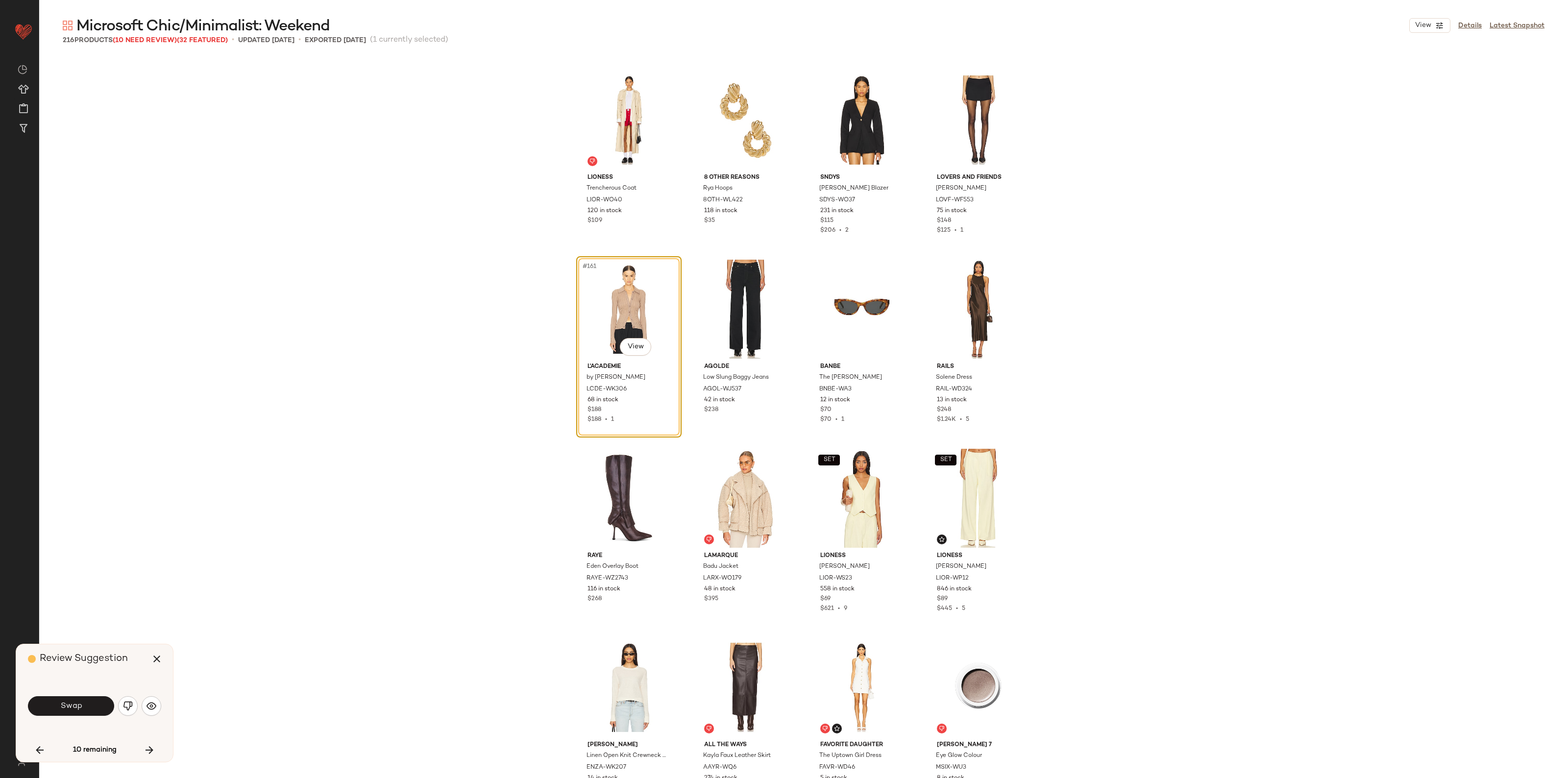
click at [58, 704] on button "Swap" at bounding box center [71, 706] width 86 height 20
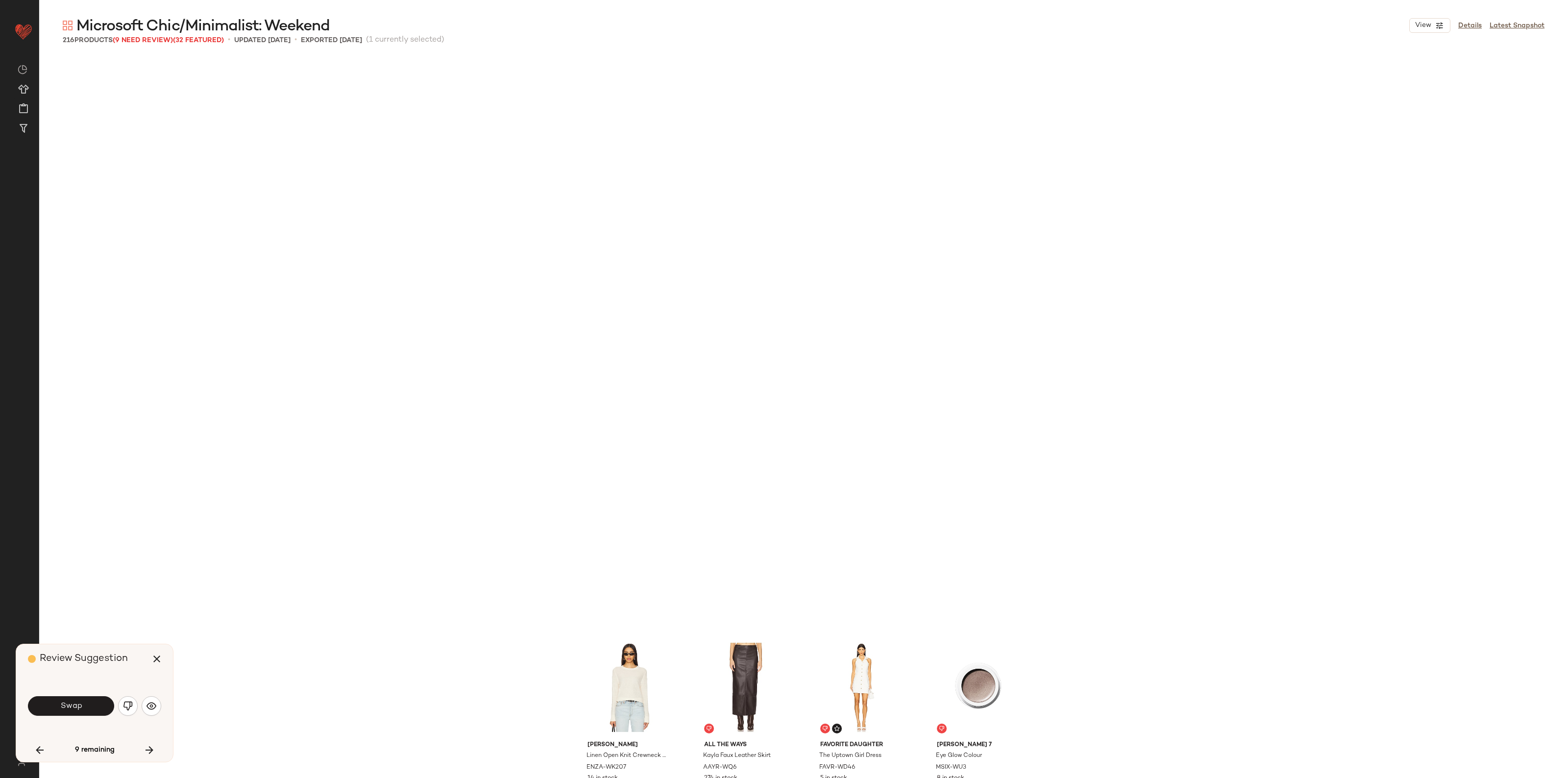
scroll to position [7946, 0]
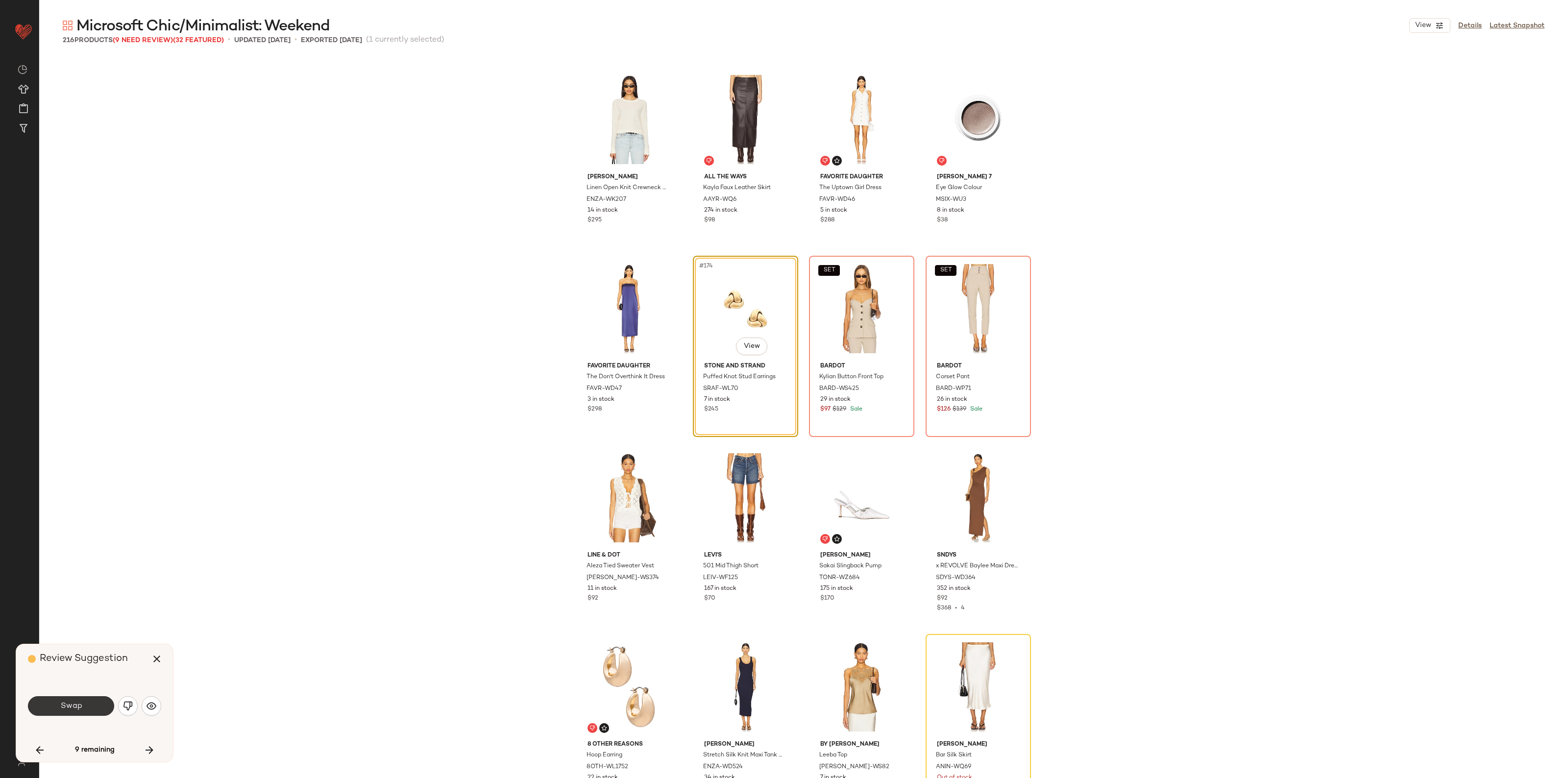
click at [51, 702] on button "Swap" at bounding box center [71, 706] width 86 height 20
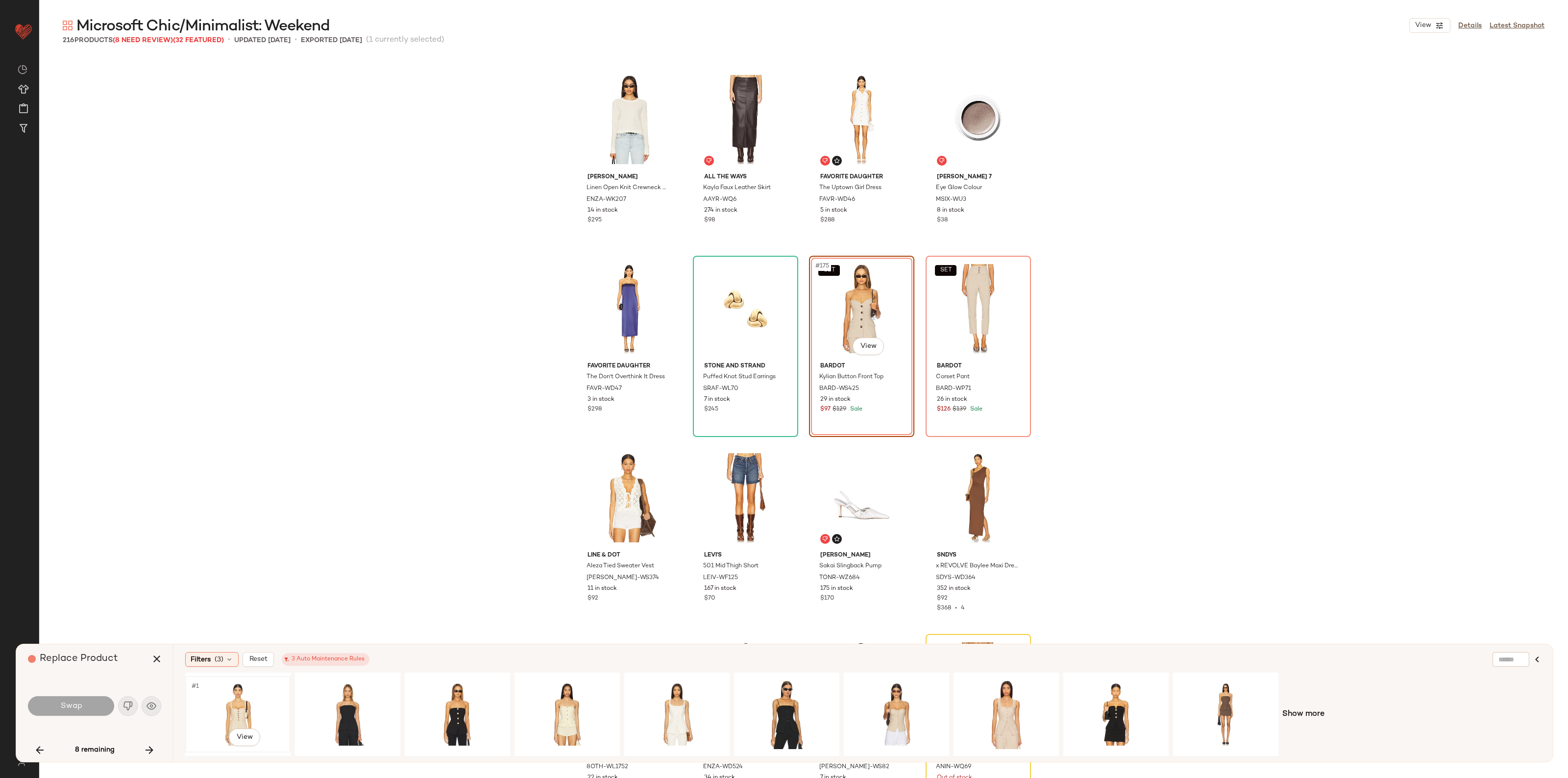
click at [238, 708] on div "#1 View" at bounding box center [238, 714] width 98 height 70
click at [101, 700] on button "Swap" at bounding box center [71, 706] width 86 height 20
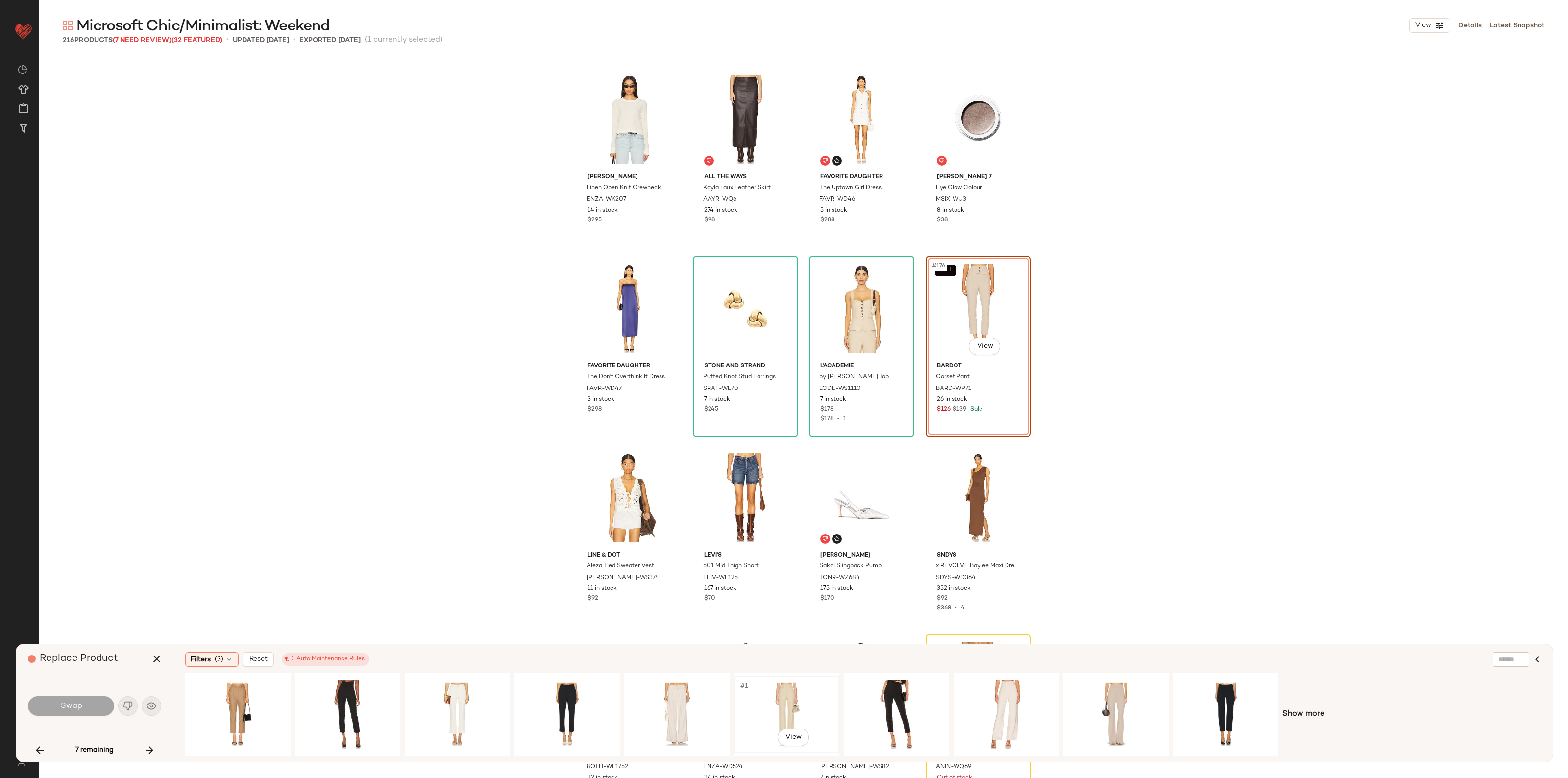
click at [791, 701] on div "#1 View" at bounding box center [786, 714] width 98 height 70
click at [78, 701] on span "Swap" at bounding box center [71, 705] width 22 height 9
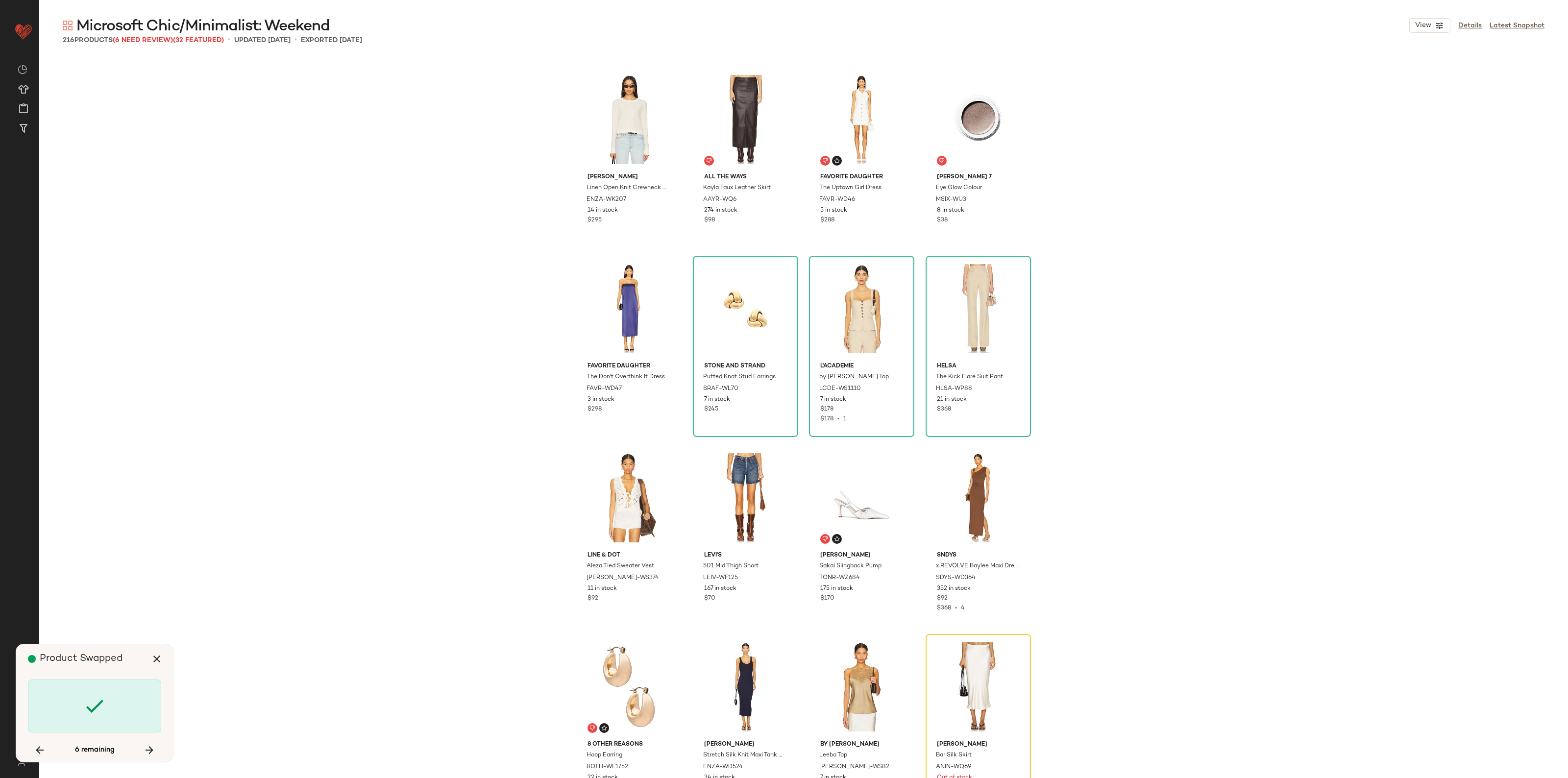
scroll to position [8323, 0]
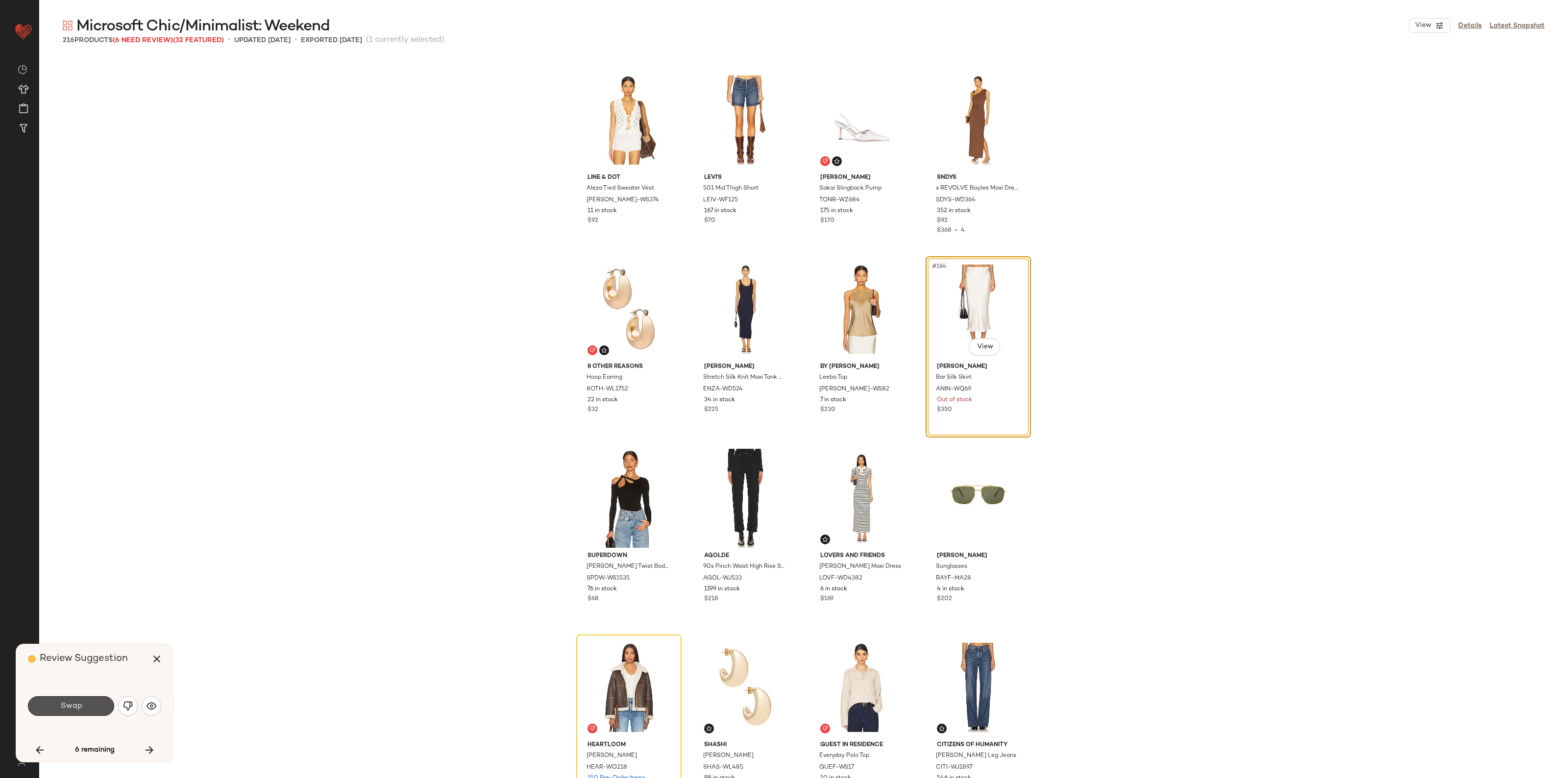
click at [79, 701] on span "Swap" at bounding box center [71, 705] width 22 height 9
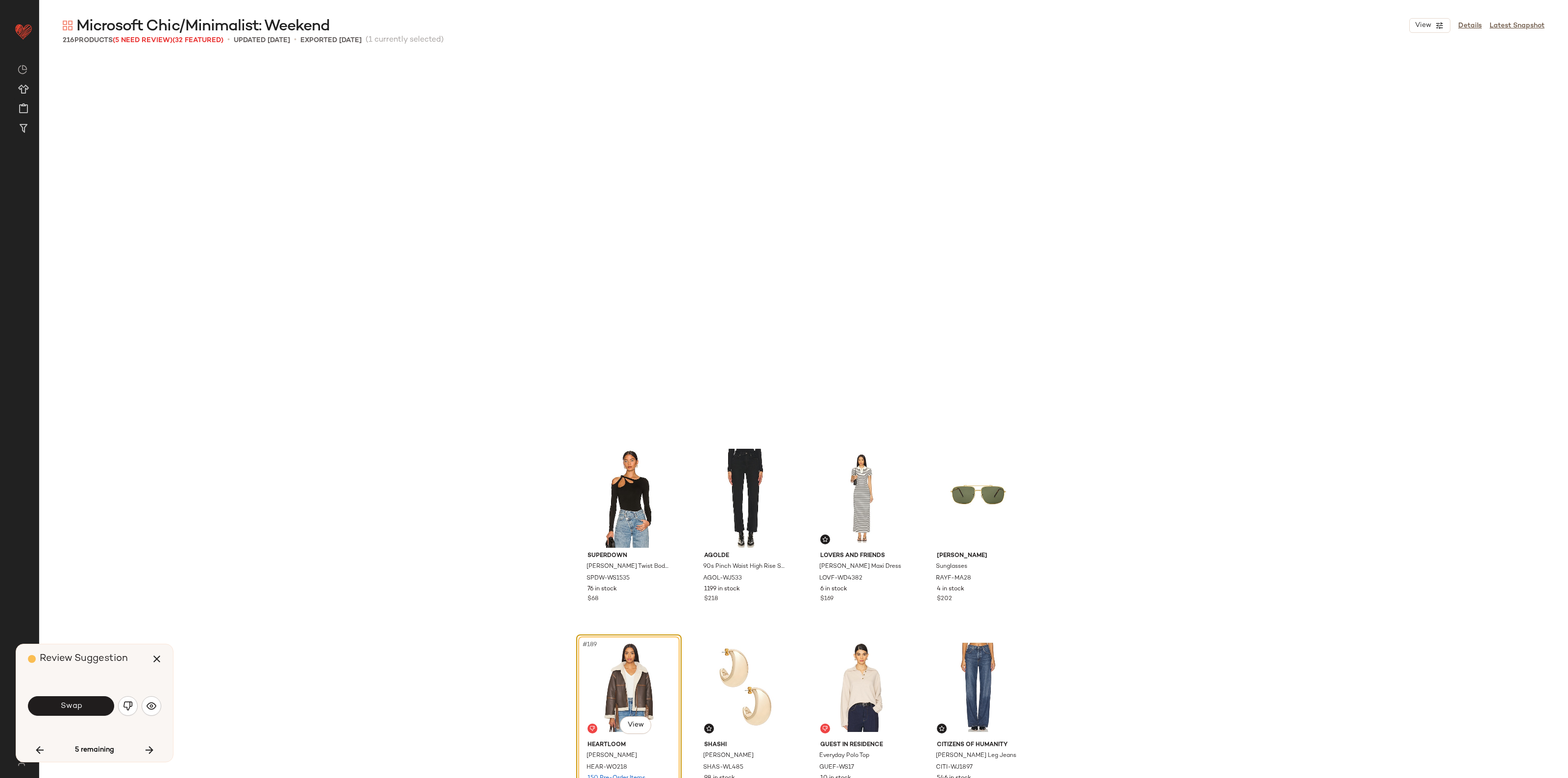
scroll to position [8702, 0]
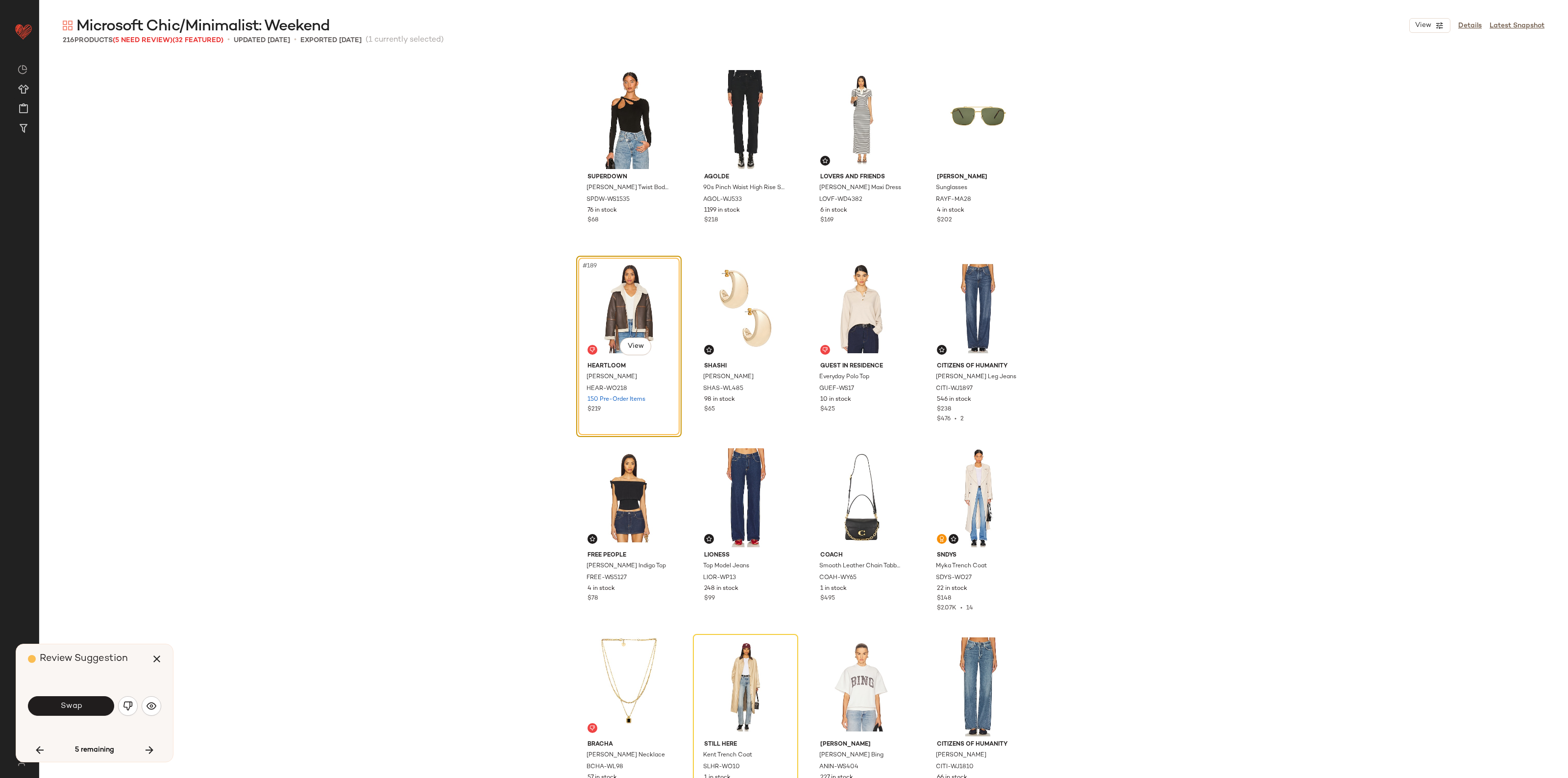
click at [79, 701] on span "Swap" at bounding box center [71, 705] width 22 height 9
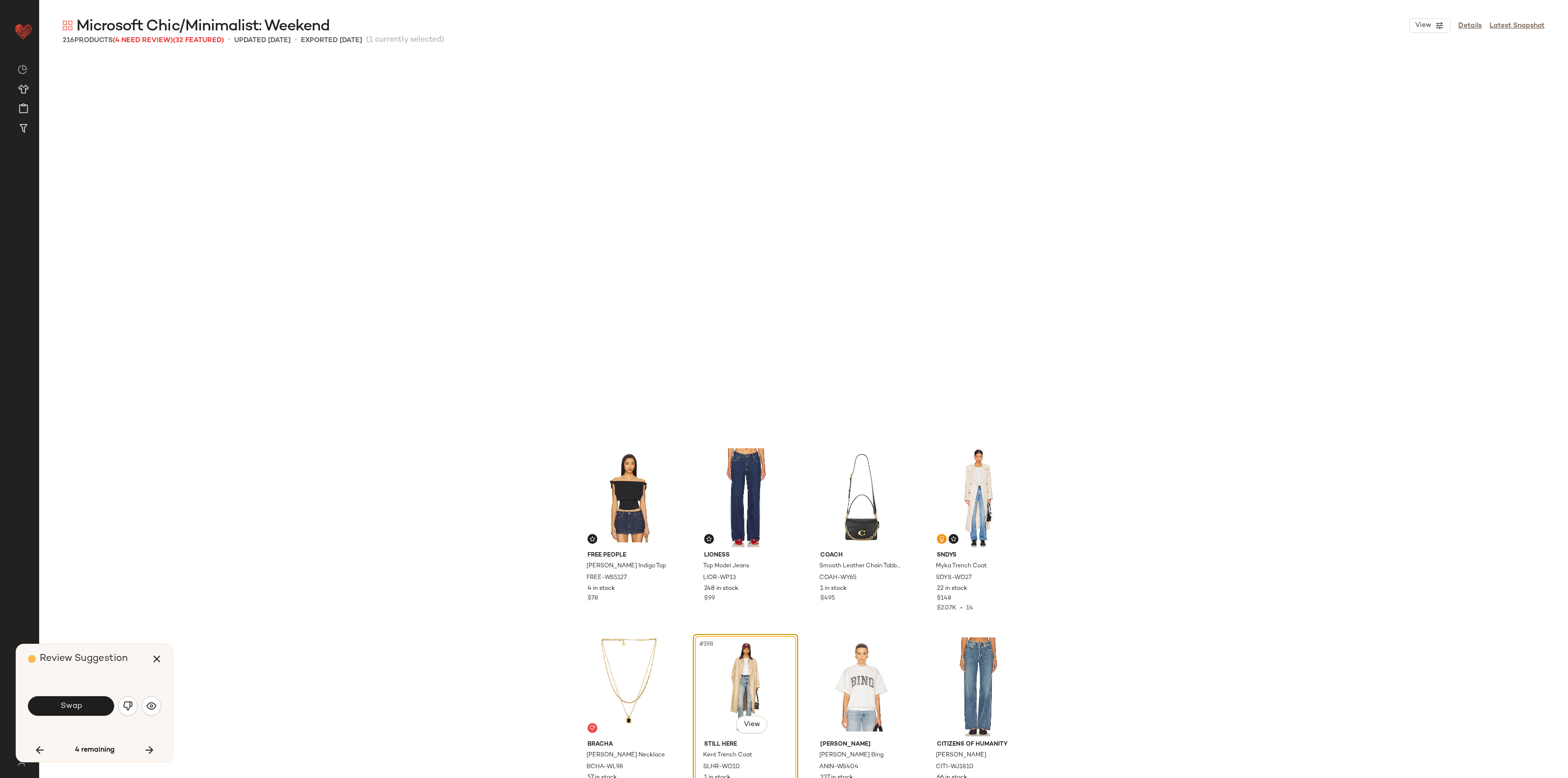
scroll to position [9081, 0]
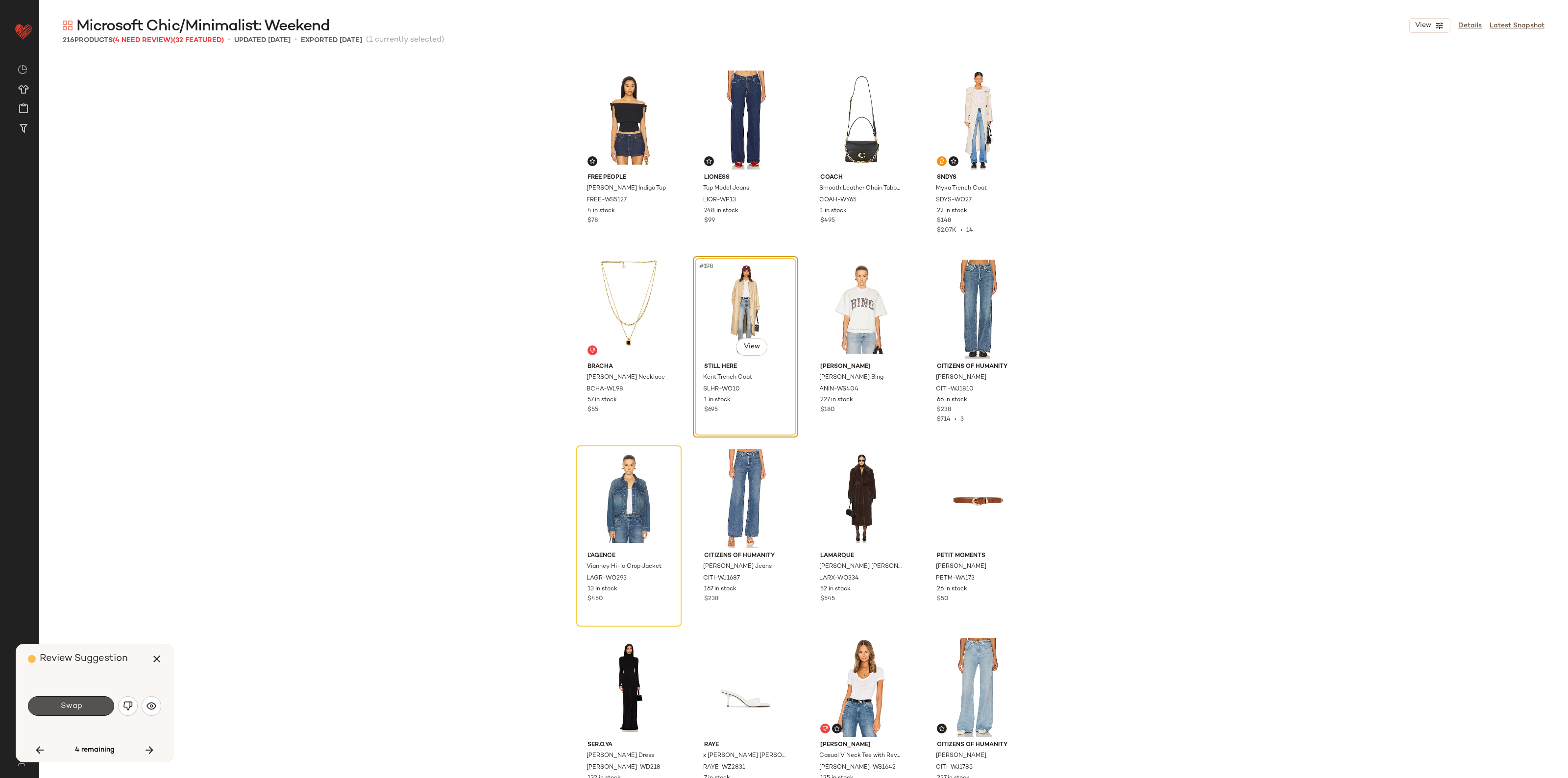
click at [79, 701] on span "Swap" at bounding box center [71, 705] width 22 height 9
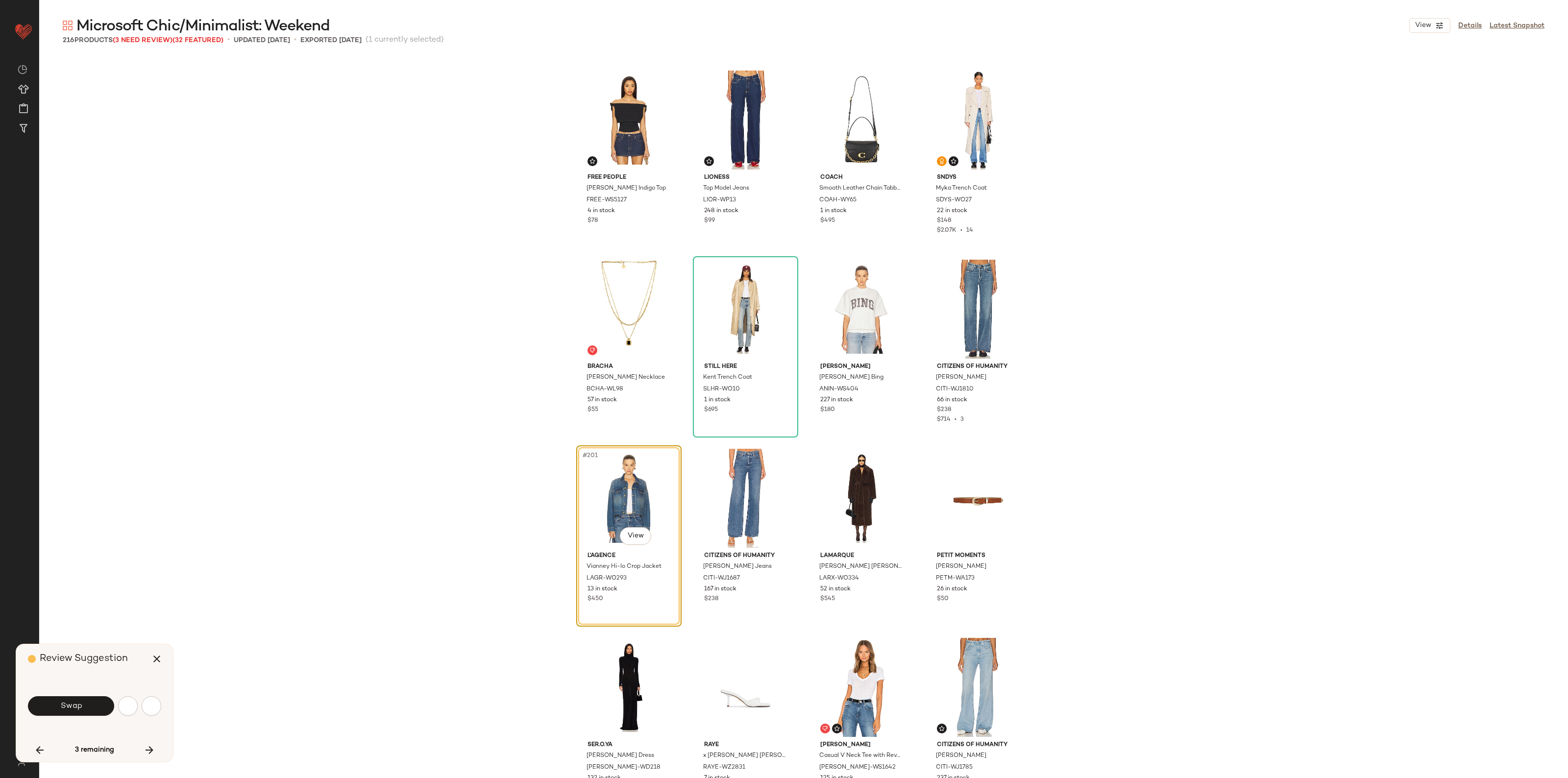
scroll to position [9269, 0]
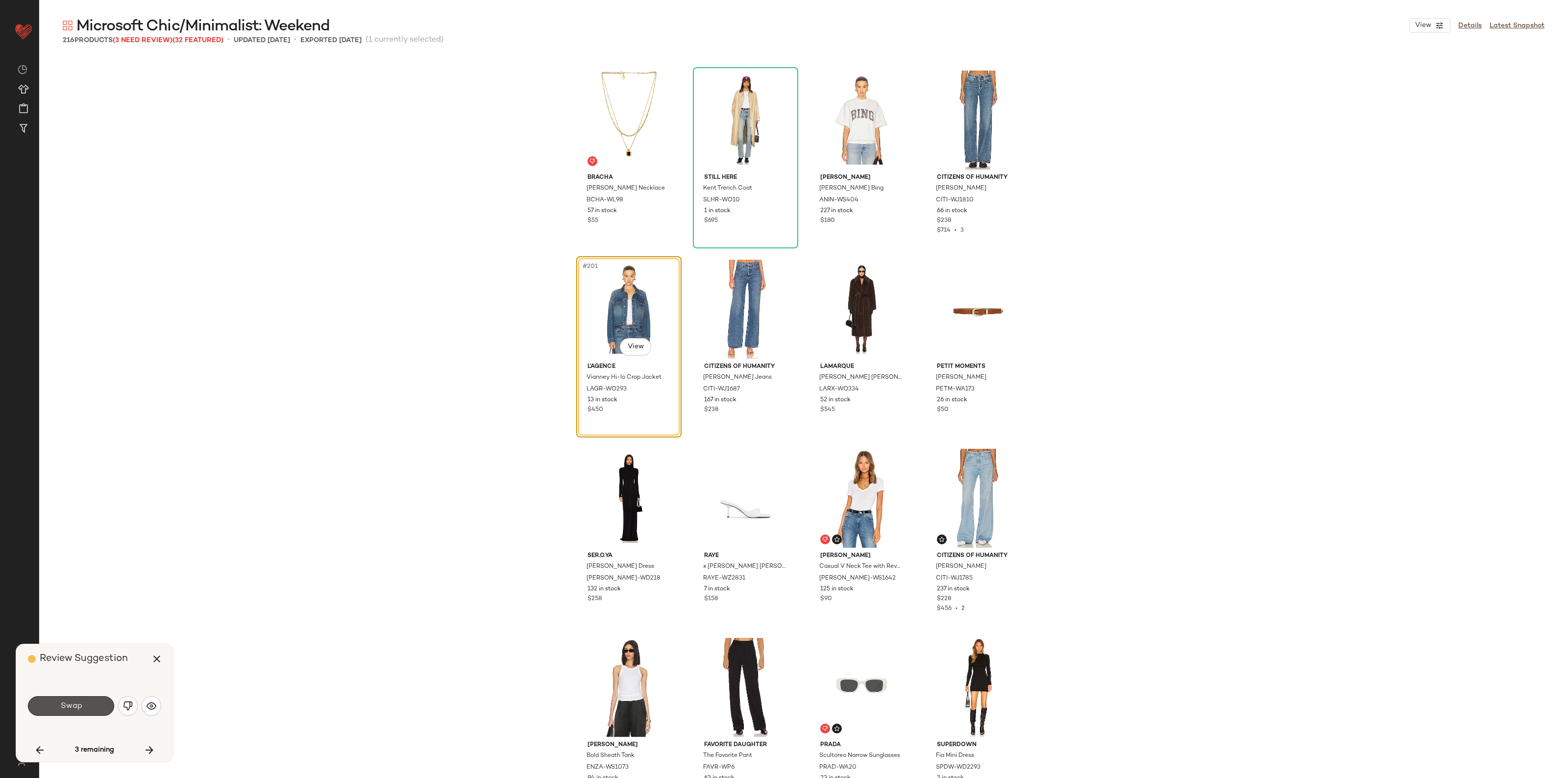
click at [79, 702] on span "Swap" at bounding box center [71, 705] width 22 height 9
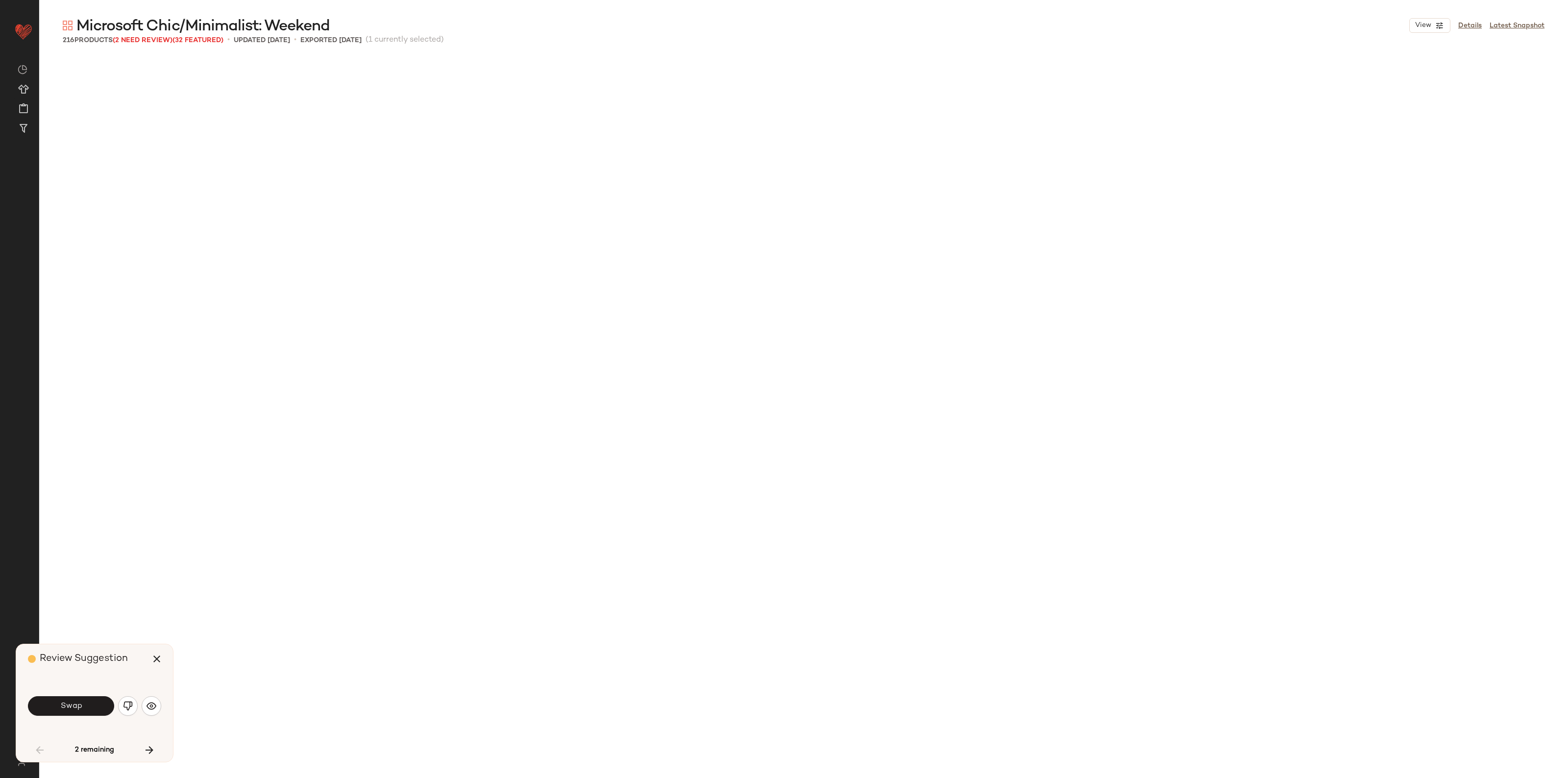
scroll to position [190, 0]
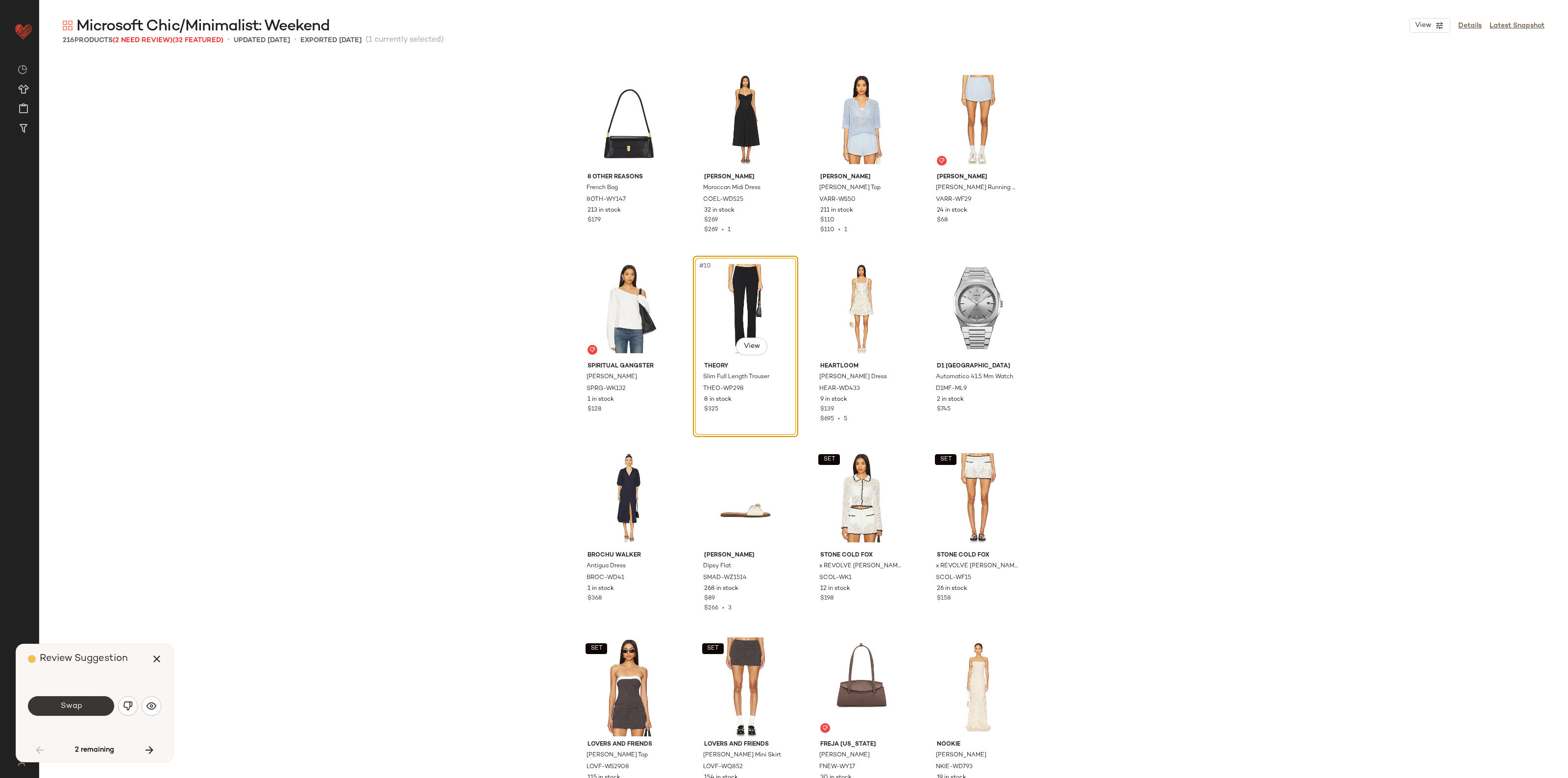
click at [79, 703] on span "Swap" at bounding box center [71, 705] width 22 height 9
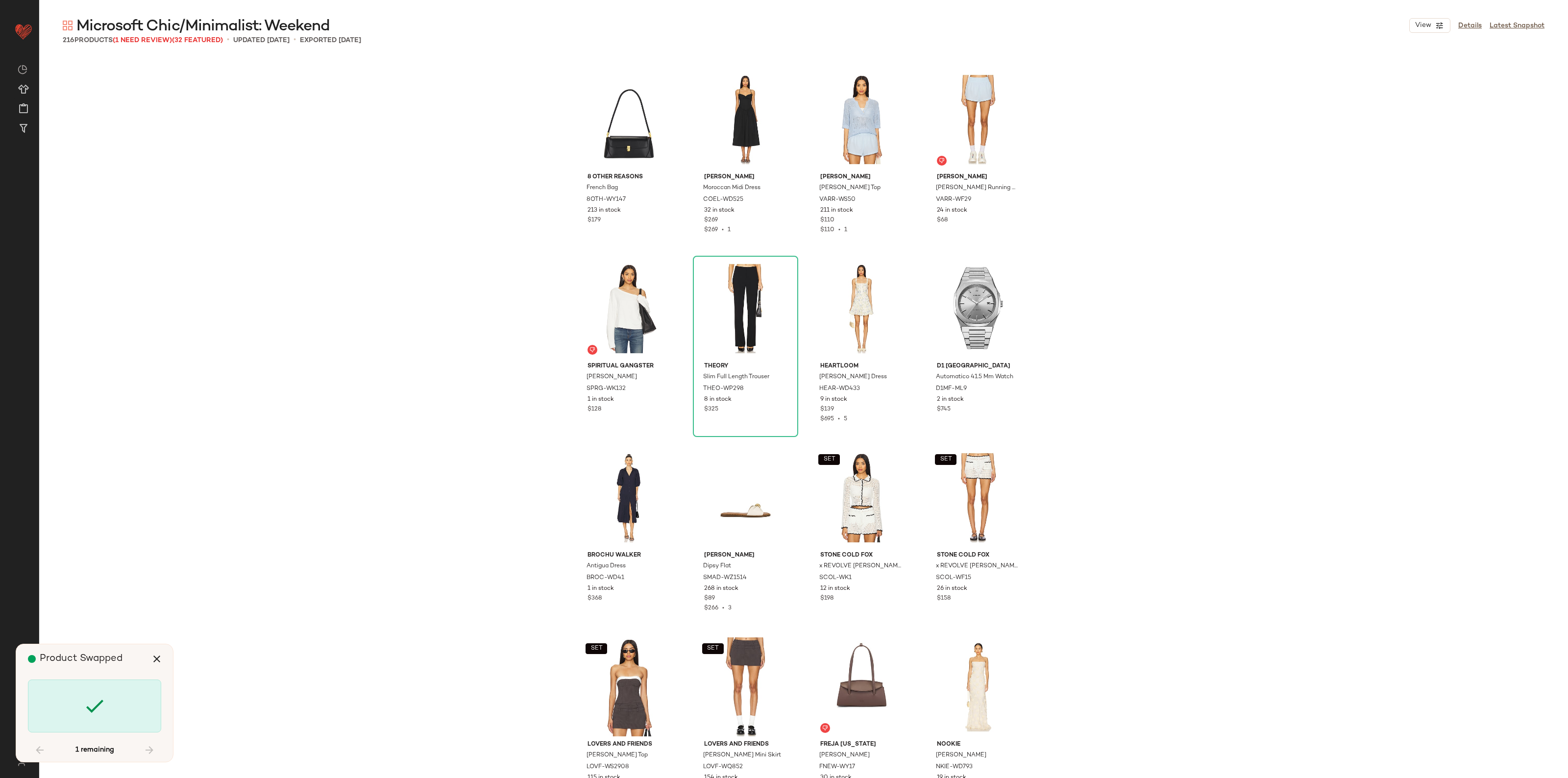
scroll to position [9496, 0]
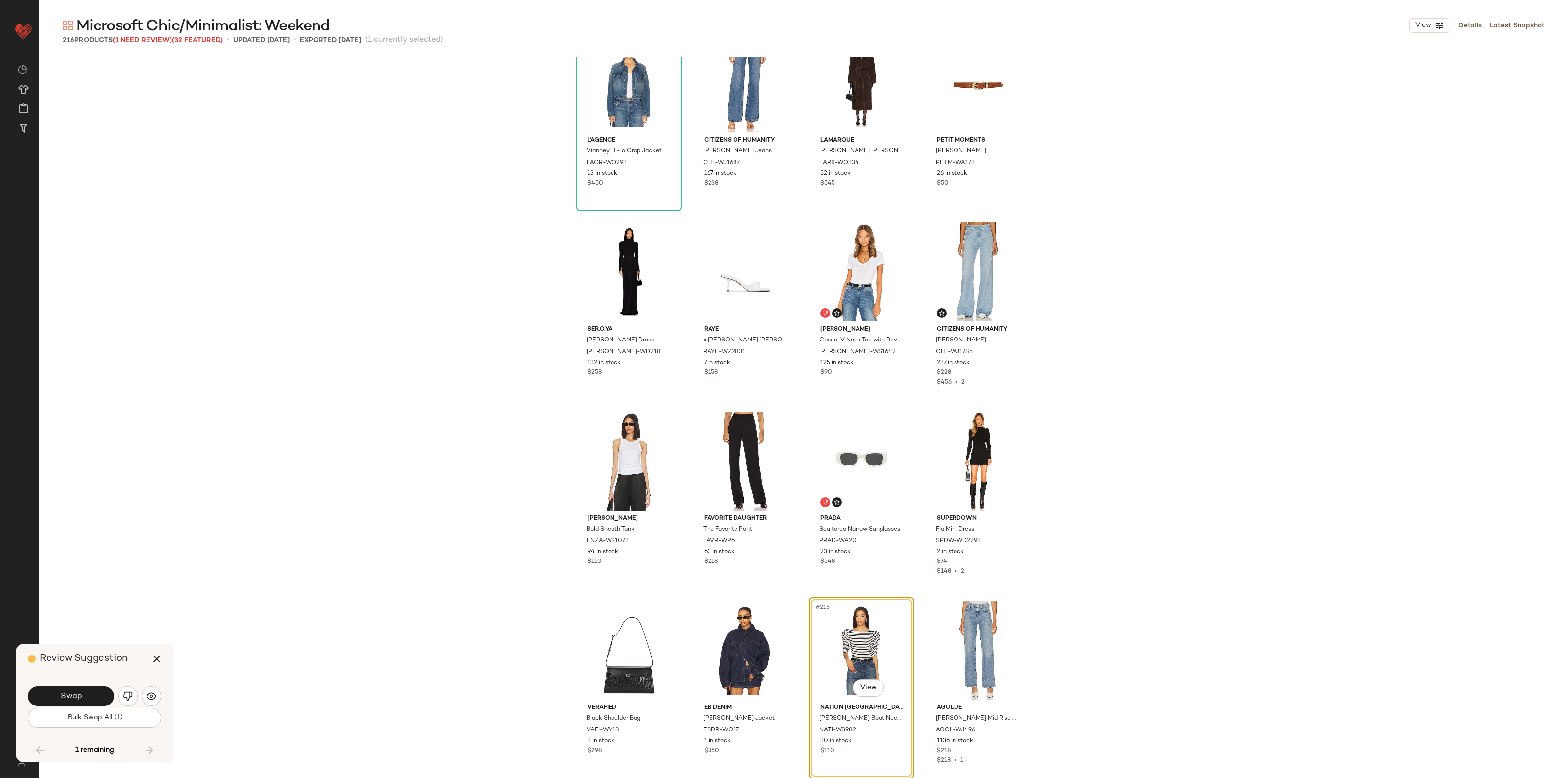
click at [79, 703] on button "Swap" at bounding box center [71, 696] width 86 height 20
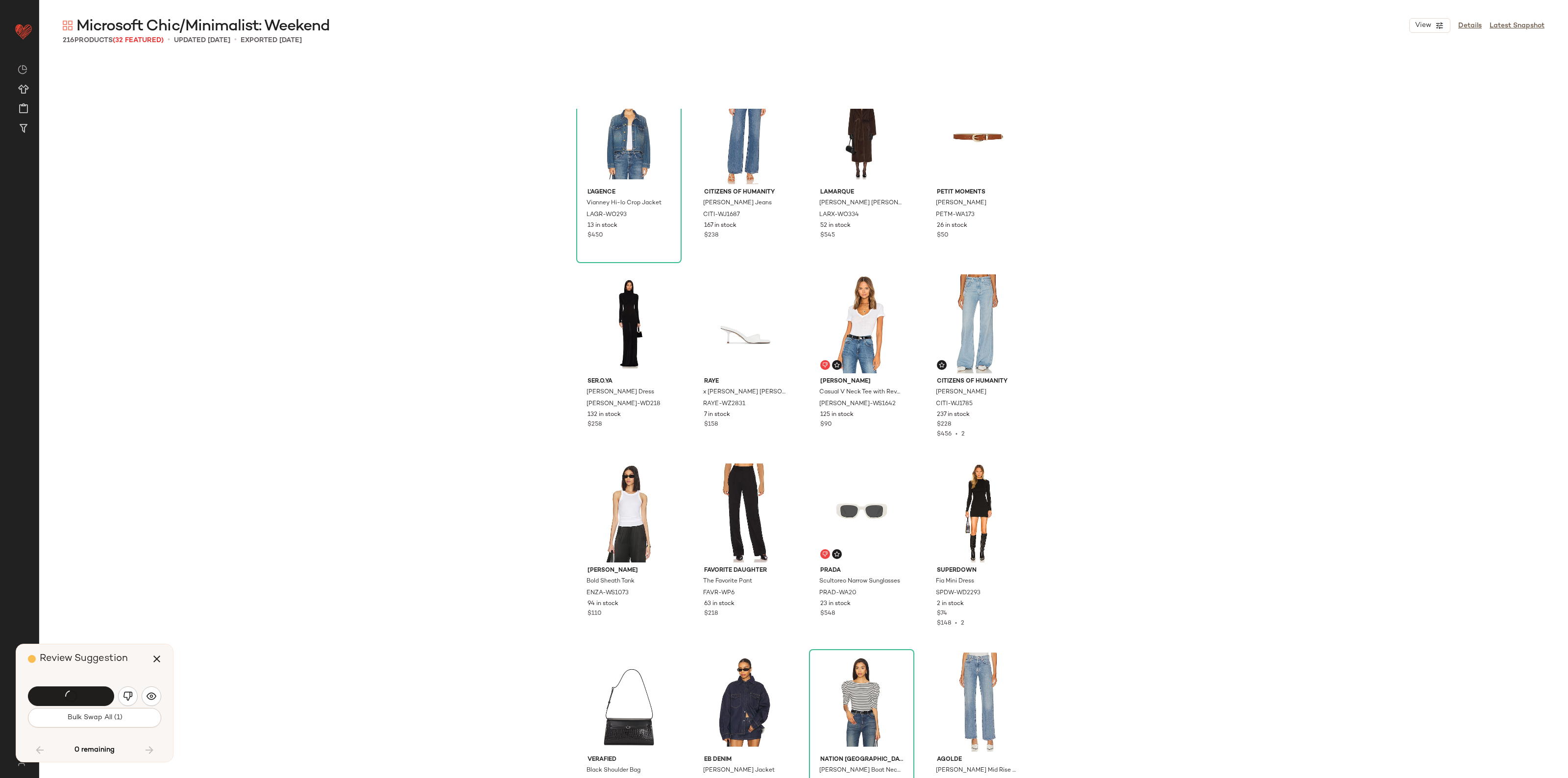
scroll to position [9504, 0]
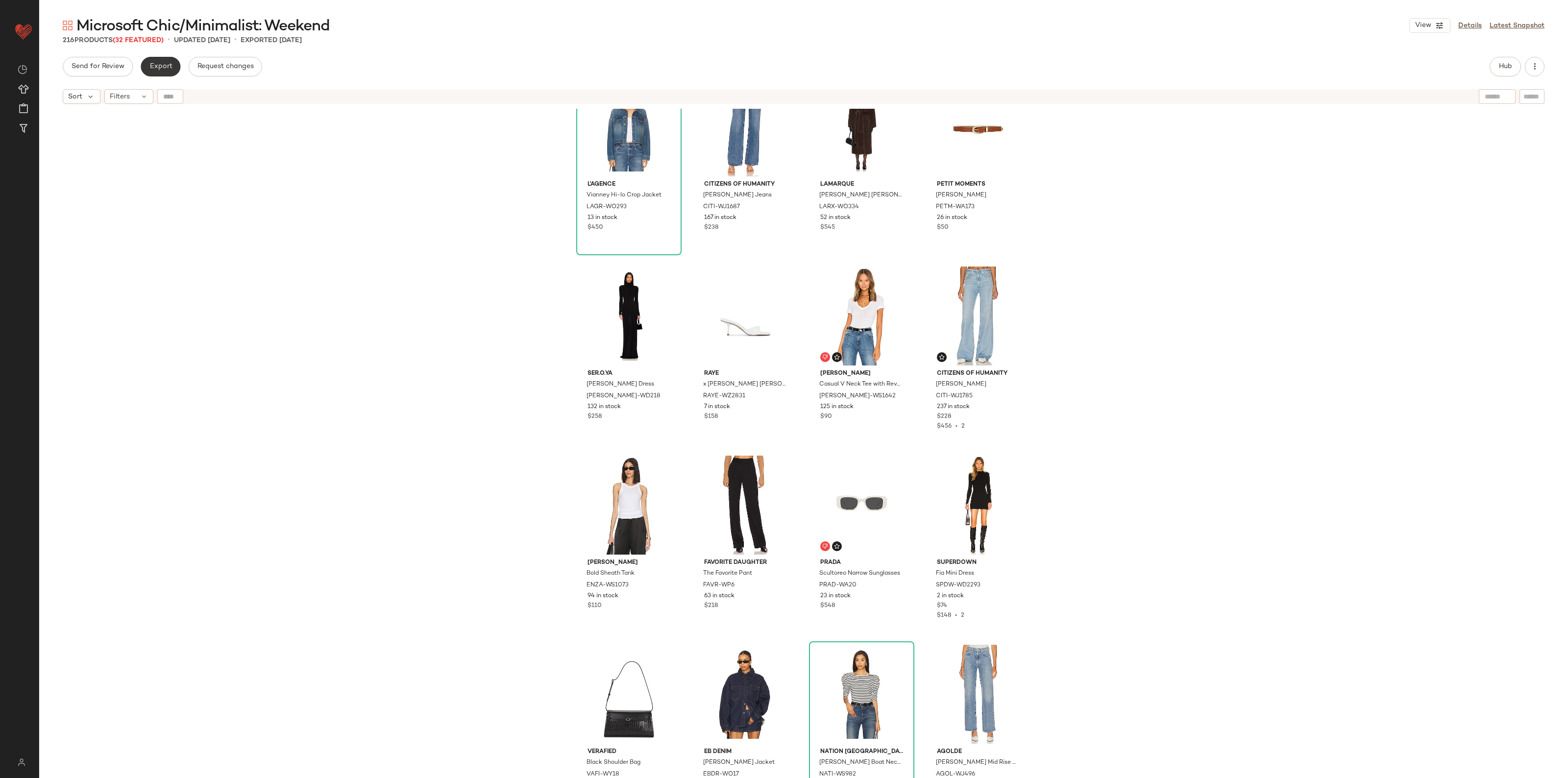
click at [157, 70] on span "Export" at bounding box center [160, 67] width 23 height 8
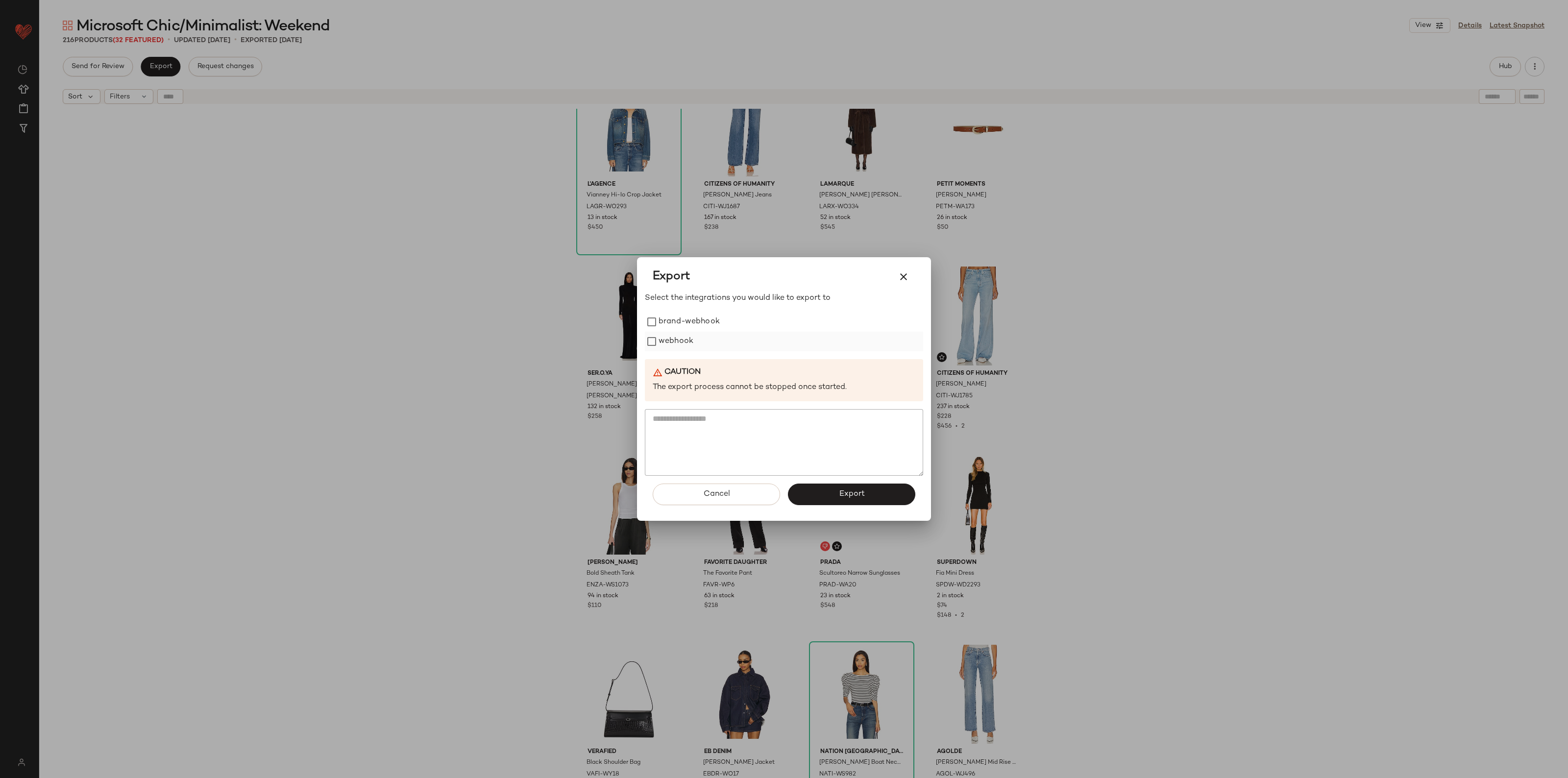
click at [681, 332] on label "webhook" at bounding box center [676, 342] width 34 height 20
click at [821, 485] on button "Export" at bounding box center [851, 494] width 128 height 22
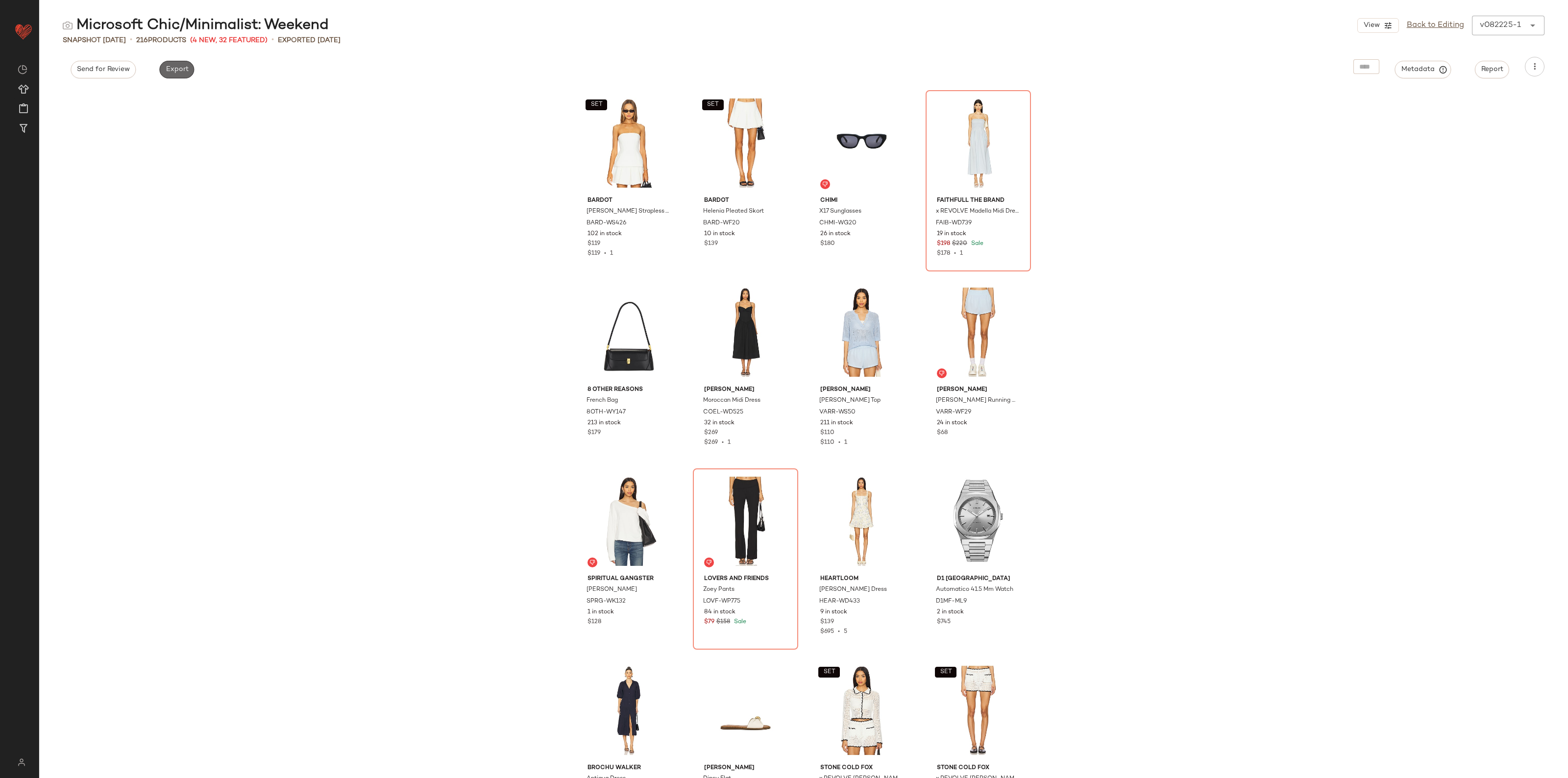
click at [180, 69] on span "Export" at bounding box center [176, 70] width 23 height 8
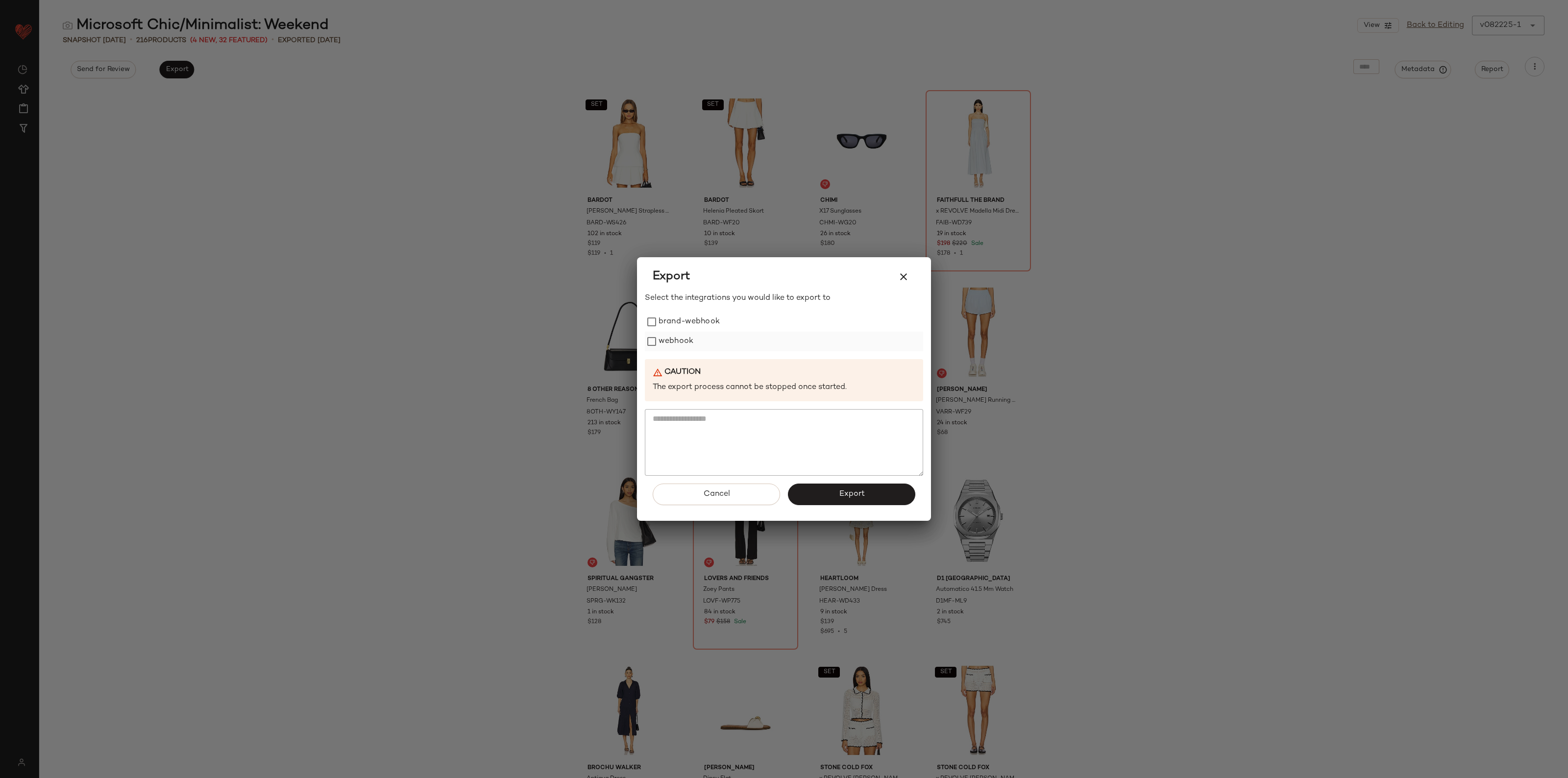
click at [673, 342] on label "webhook" at bounding box center [676, 342] width 34 height 20
click at [843, 499] on span "Export" at bounding box center [851, 493] width 26 height 9
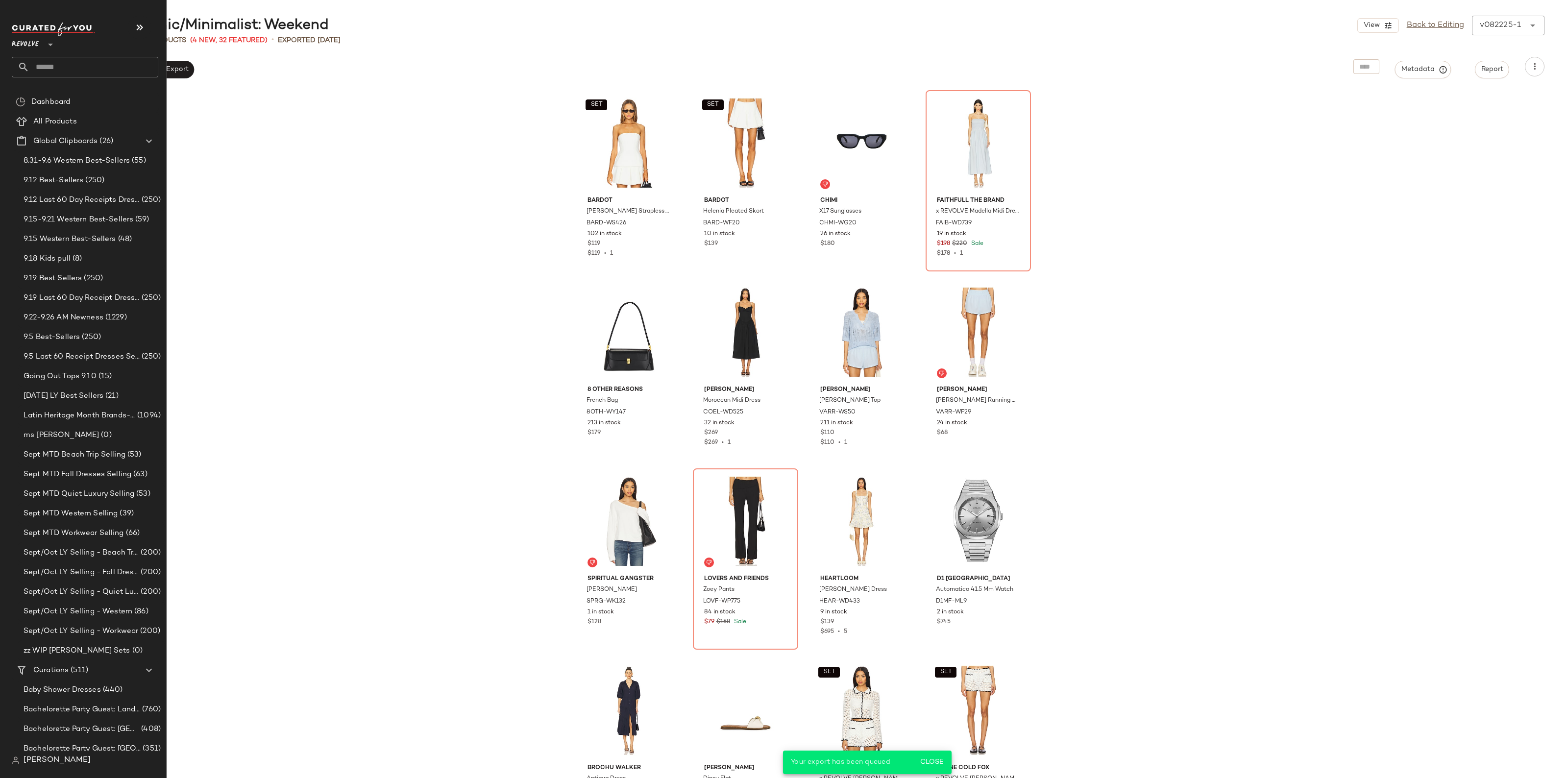
click at [75, 68] on input "text" at bounding box center [93, 67] width 129 height 21
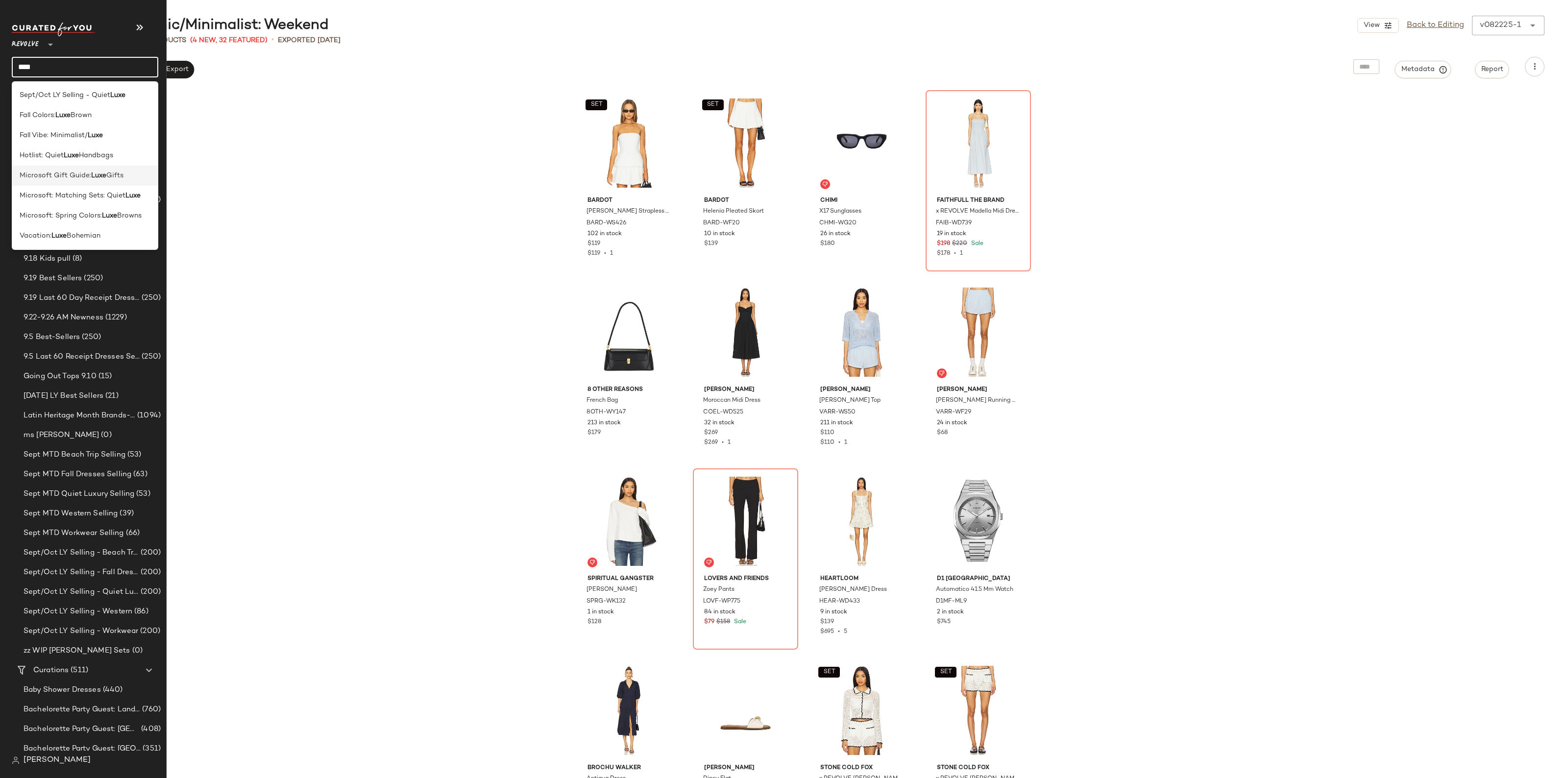
type input "****"
click at [101, 177] on b "Luxe" at bounding box center [98, 176] width 15 height 10
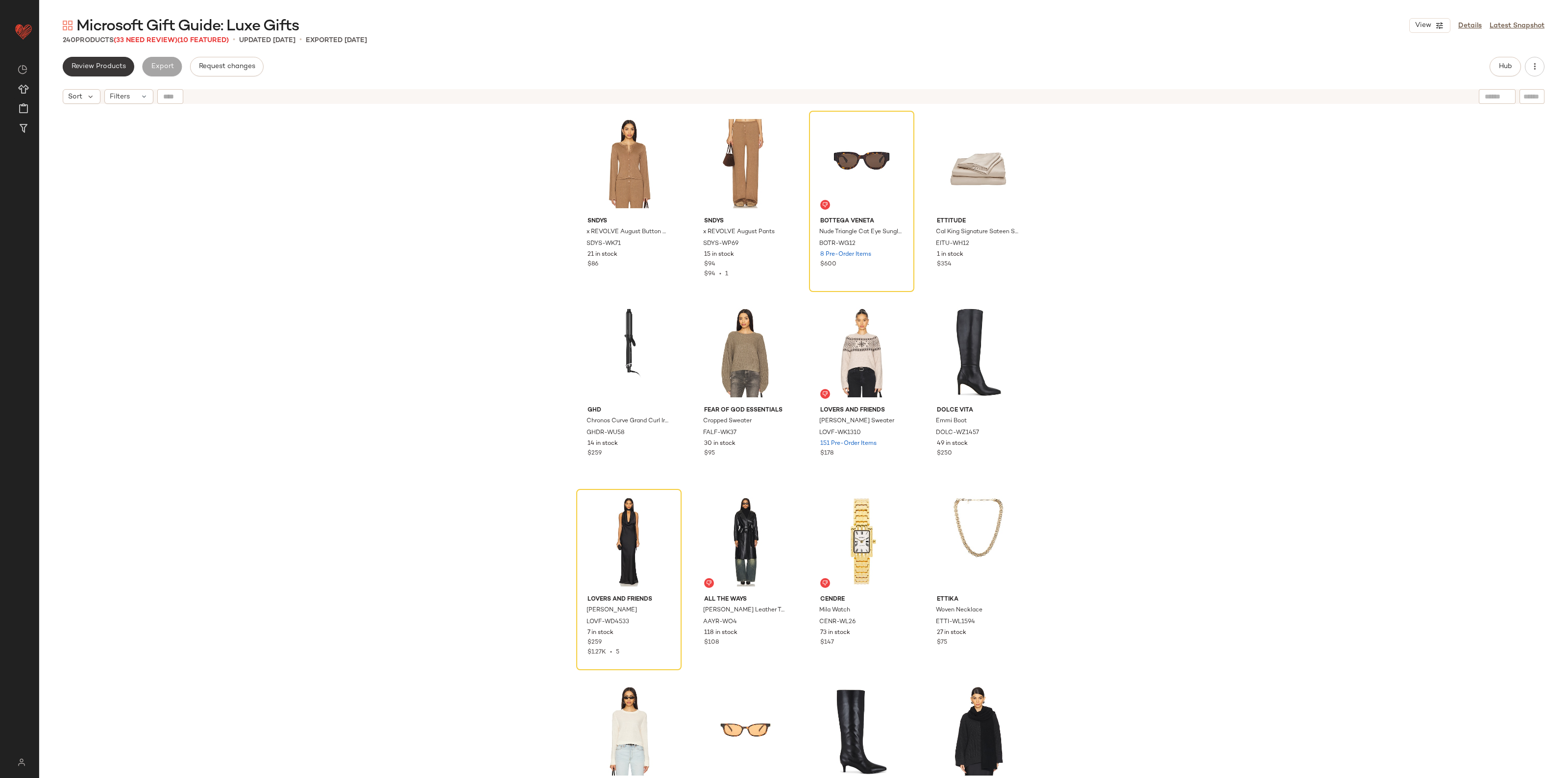
click at [99, 61] on button "Review Products" at bounding box center [98, 67] width 72 height 20
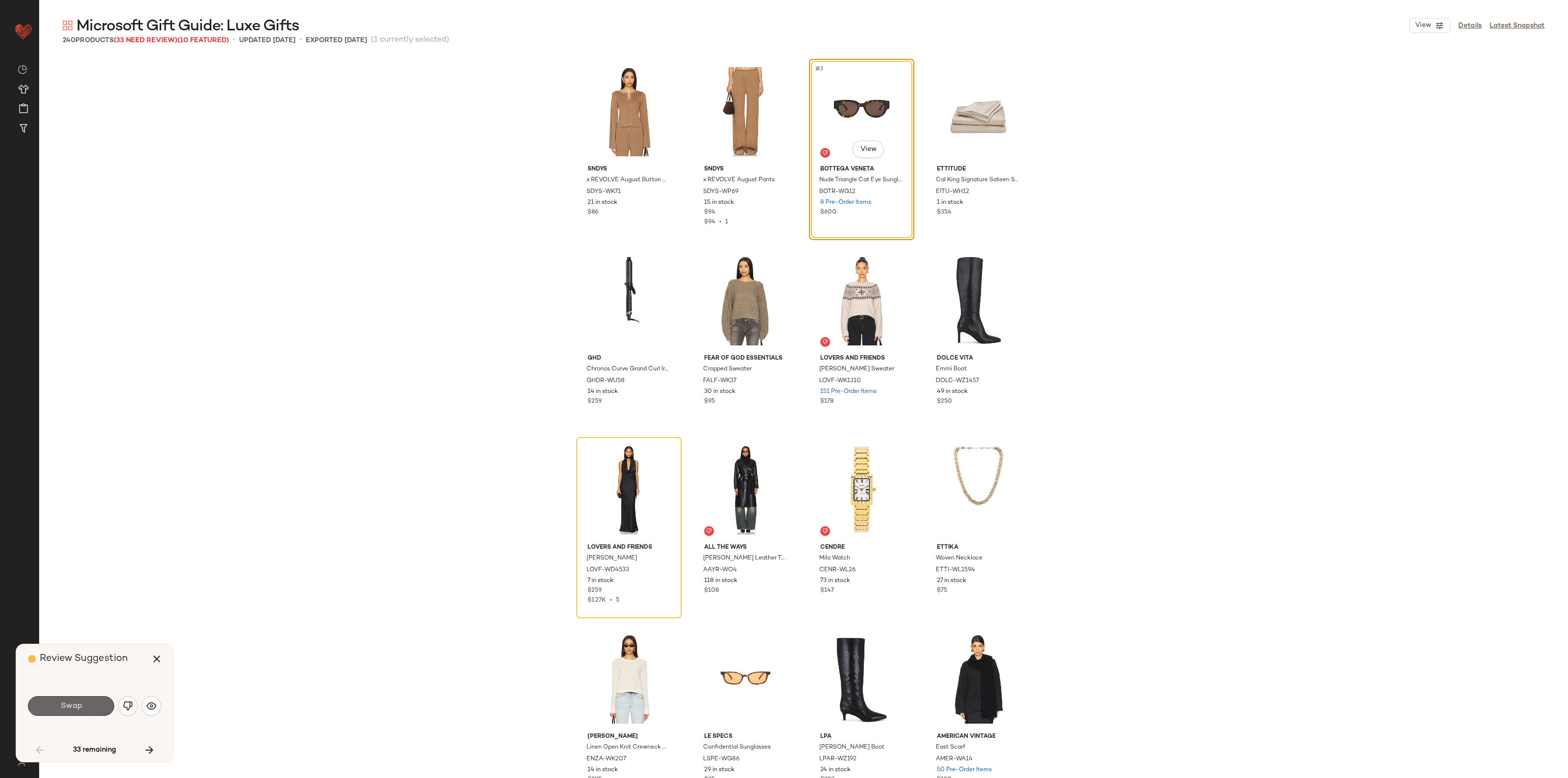
click at [72, 704] on span "Swap" at bounding box center [71, 705] width 22 height 9
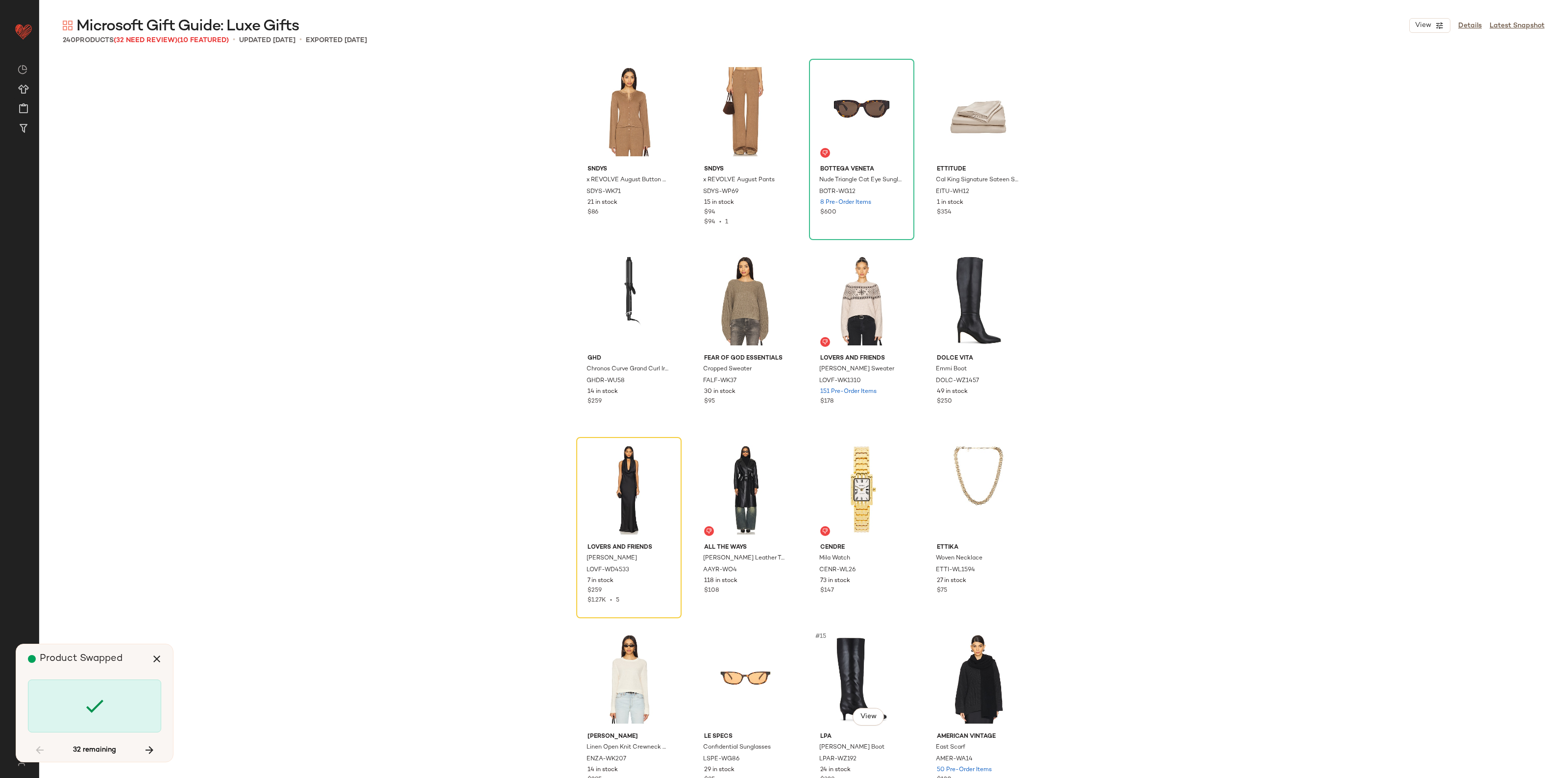
scroll to position [197, 0]
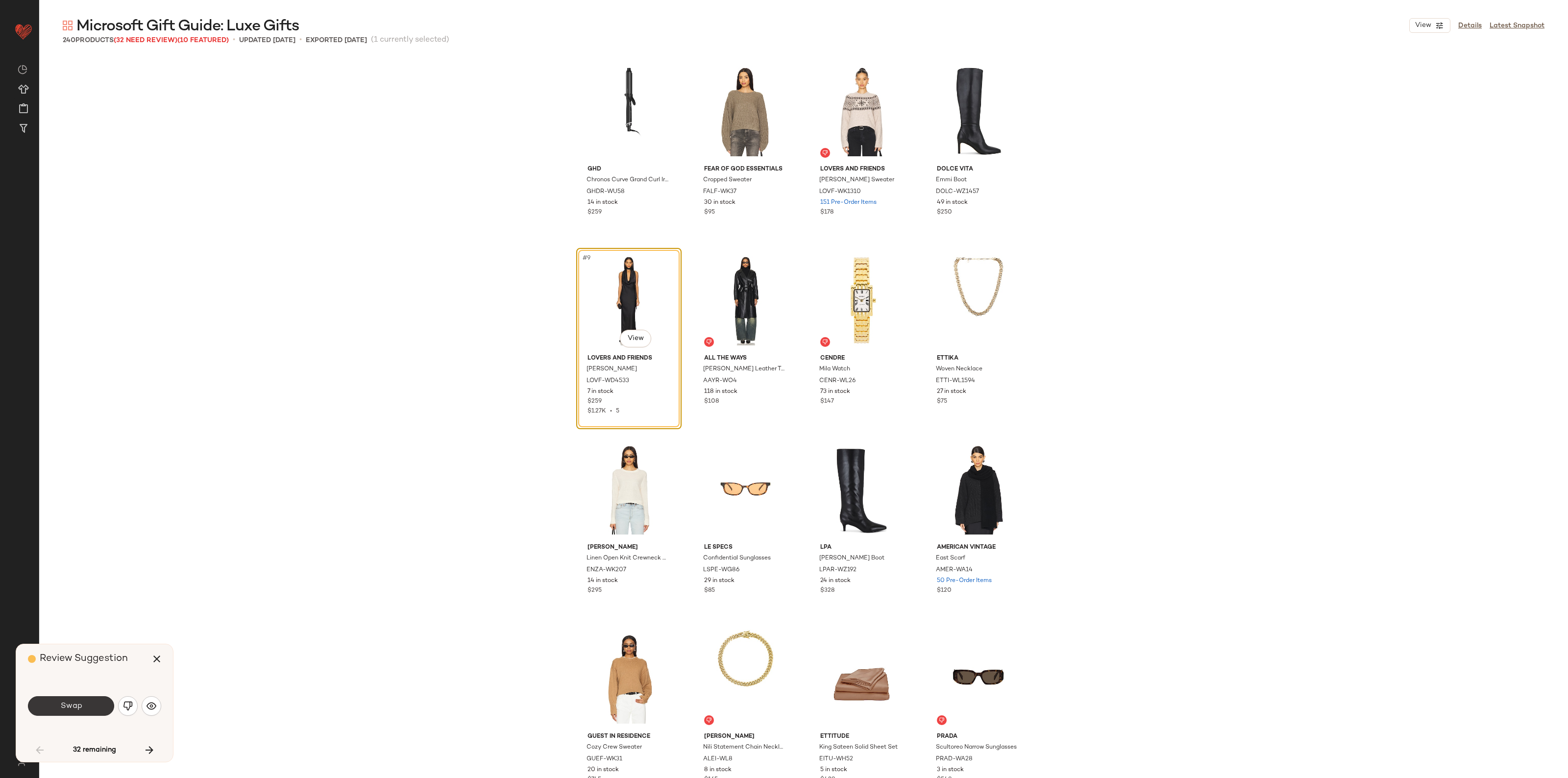
click at [56, 701] on button "Swap" at bounding box center [71, 706] width 86 height 20
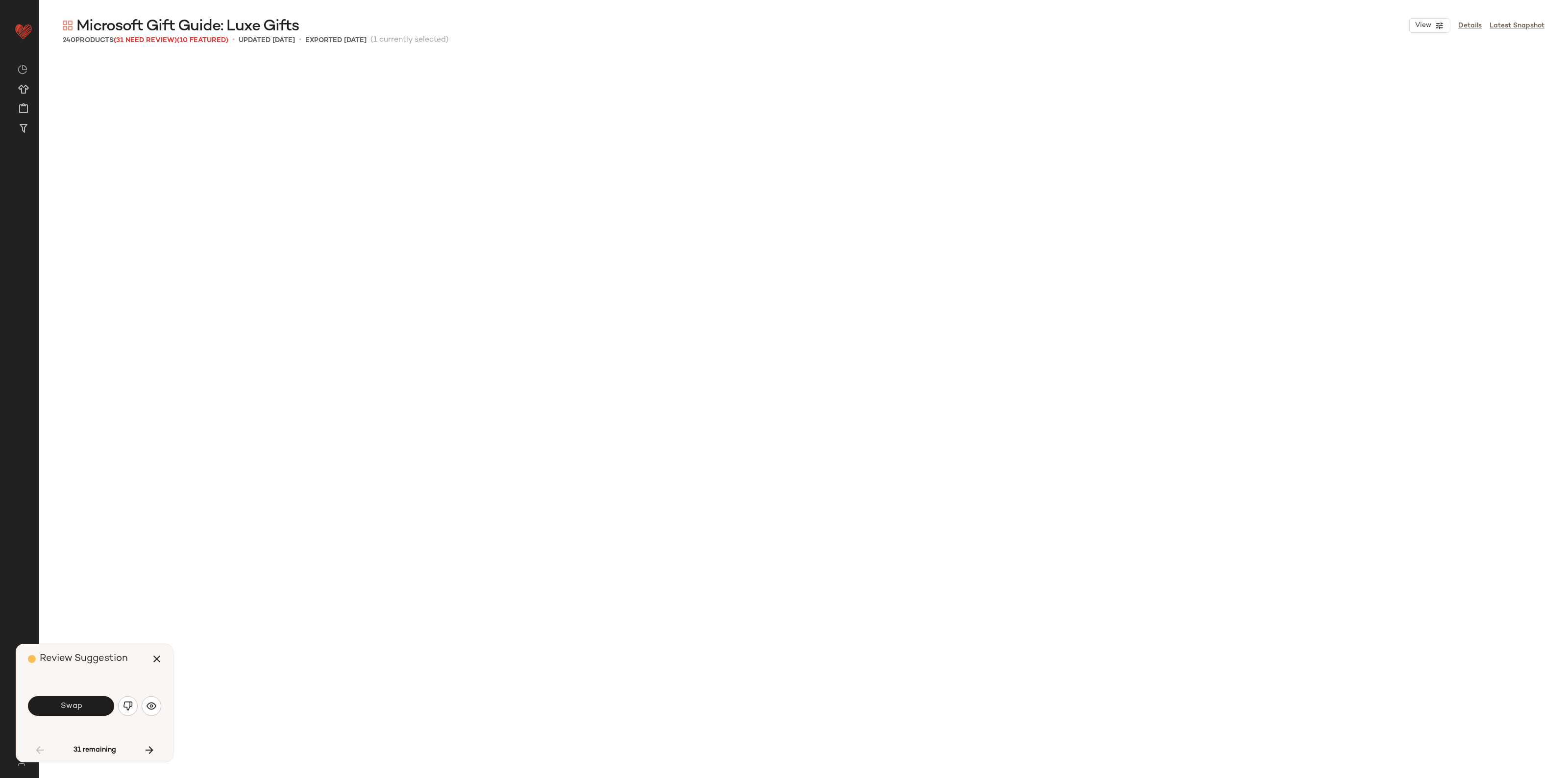
scroll to position [946, 0]
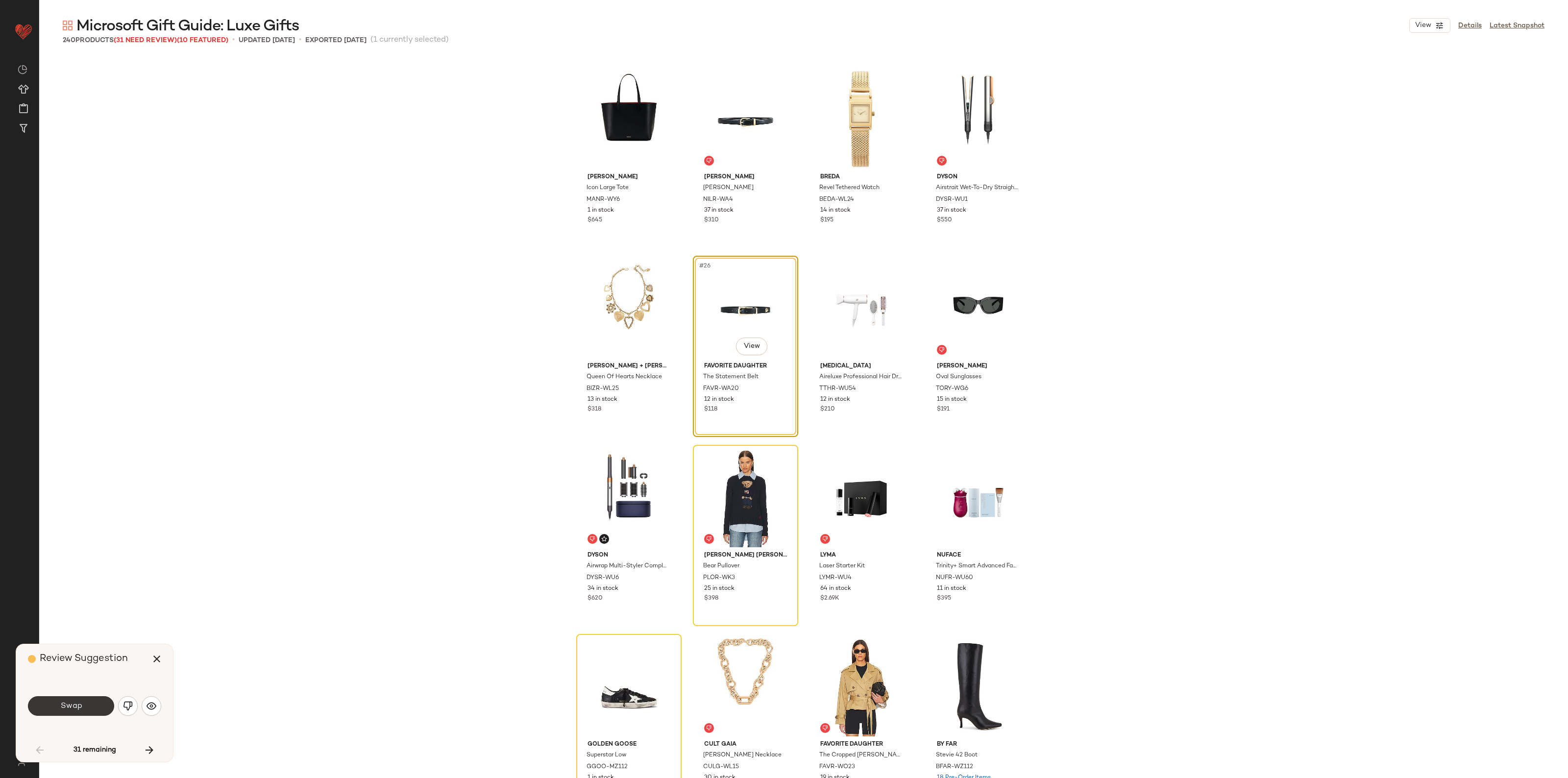
click at [86, 707] on button "Swap" at bounding box center [71, 706] width 86 height 20
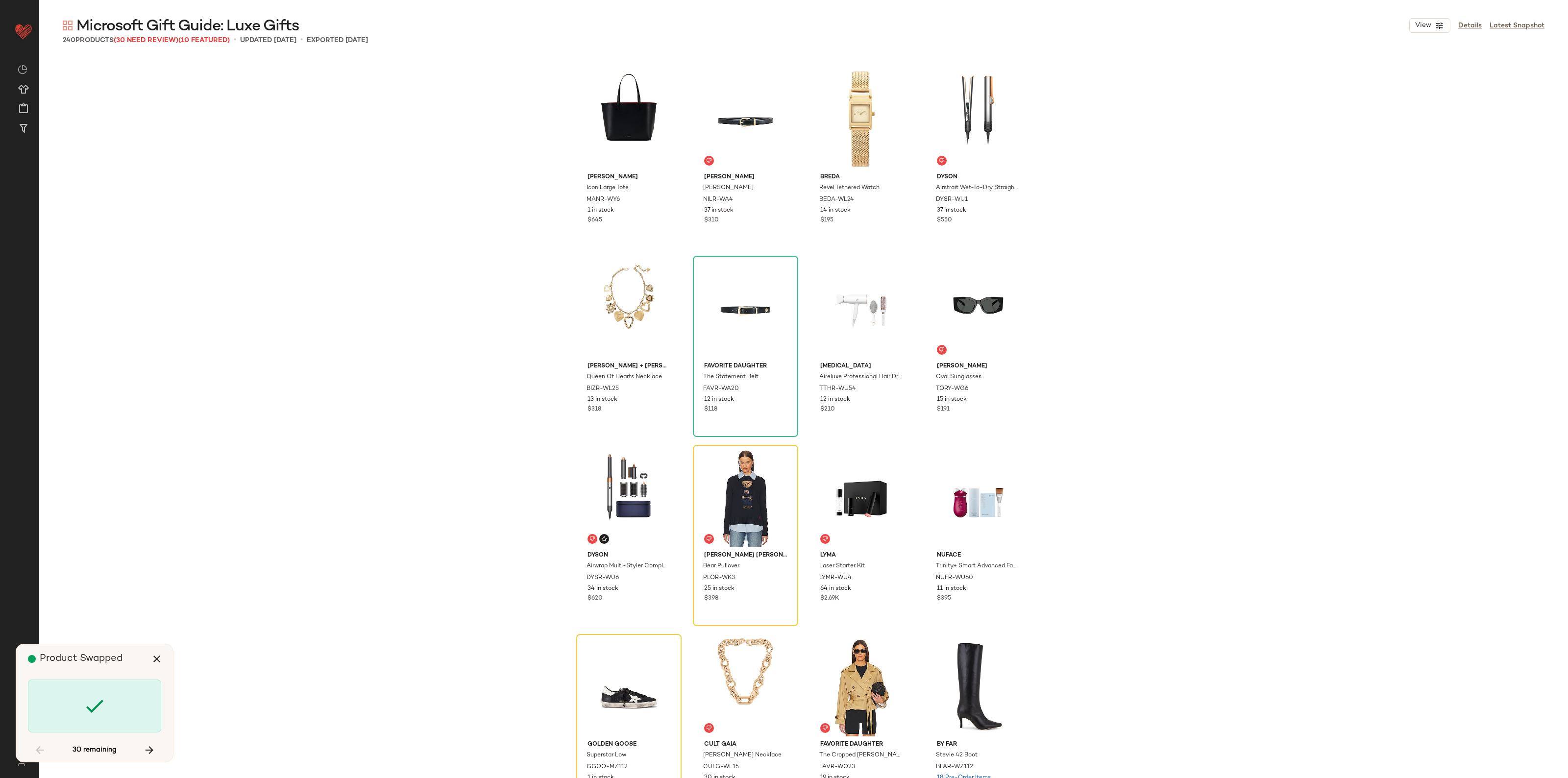
scroll to position [1136, 0]
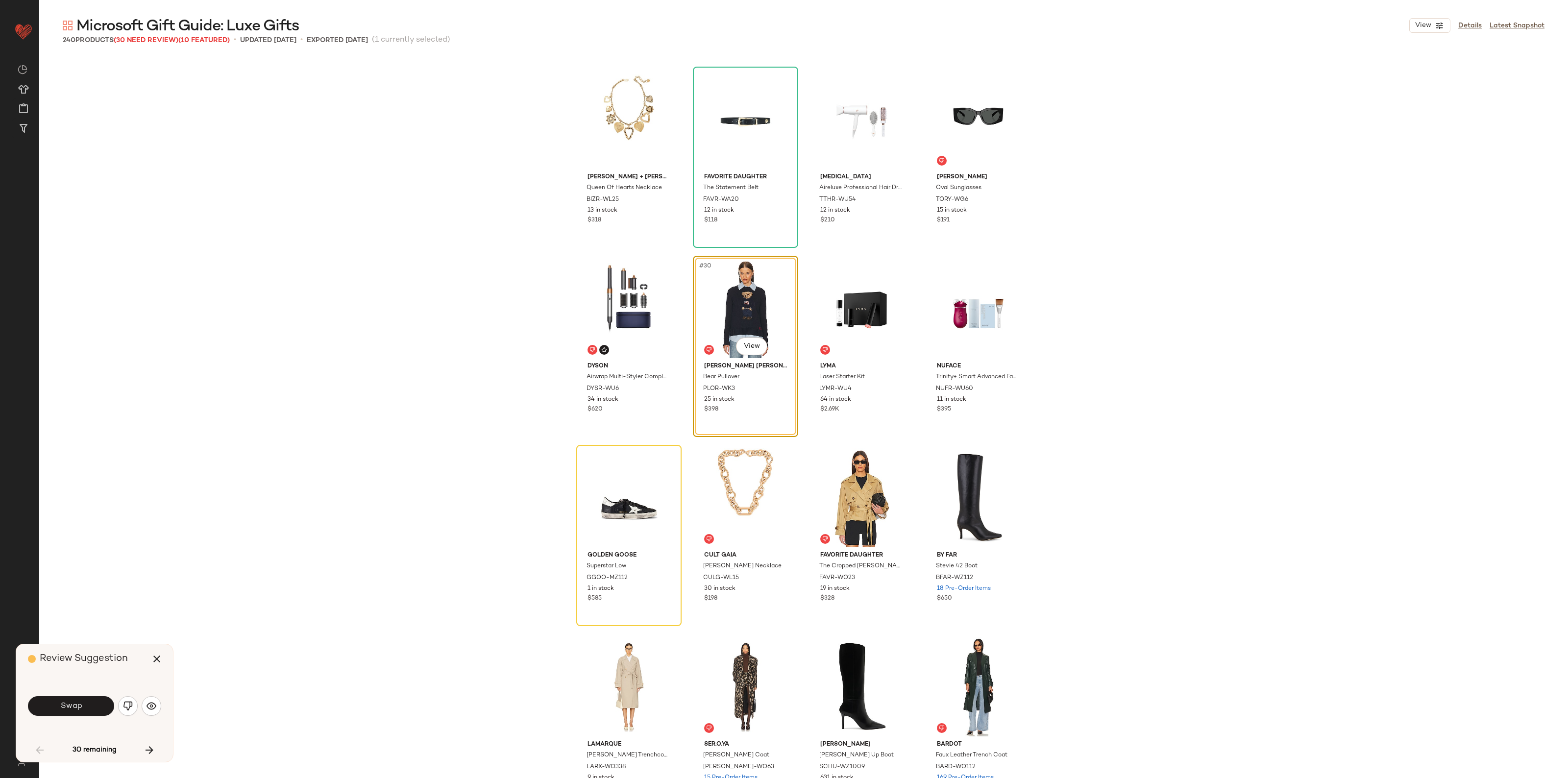
click at [86, 707] on button "Swap" at bounding box center [71, 706] width 86 height 20
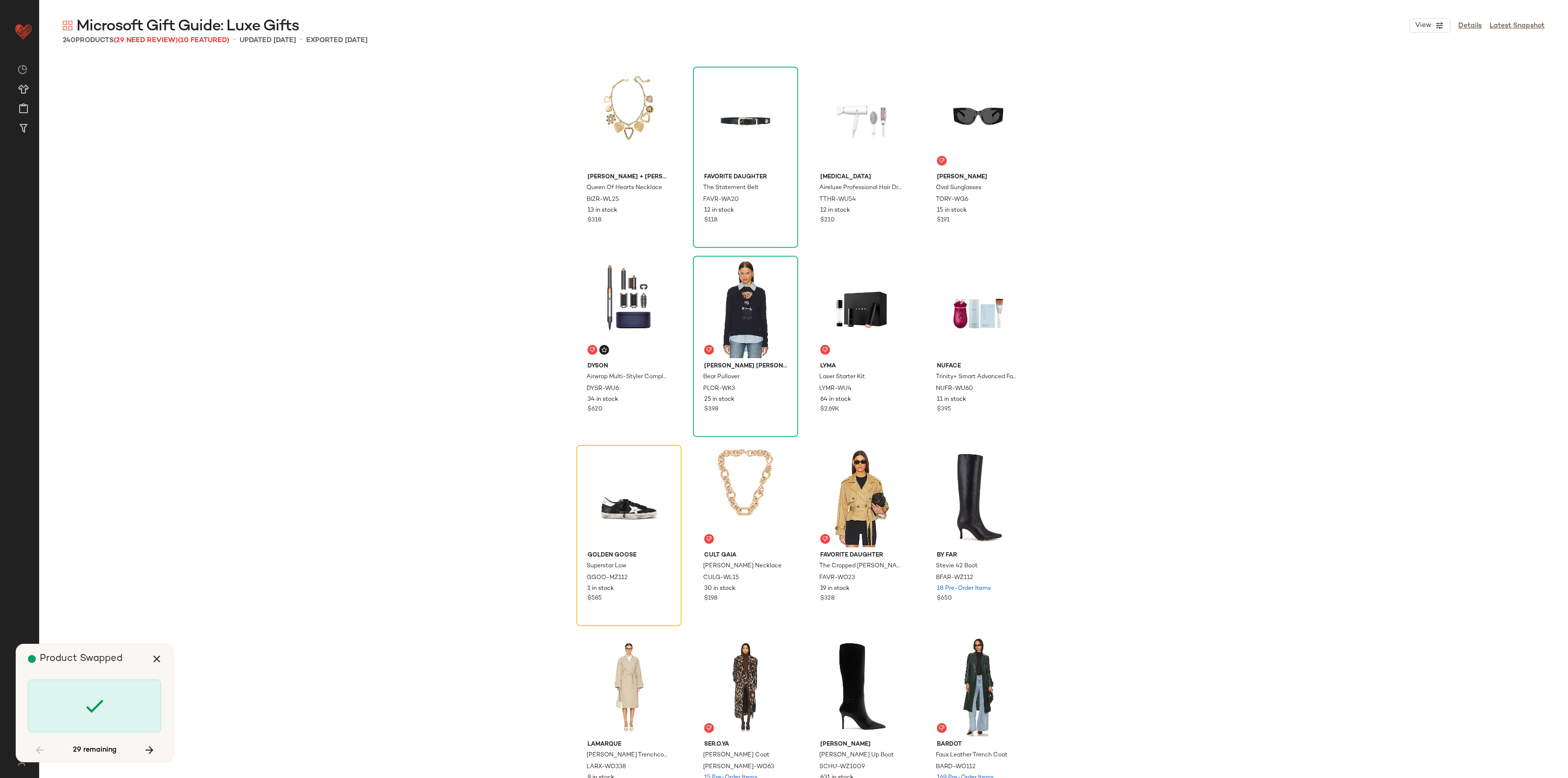
scroll to position [1324, 0]
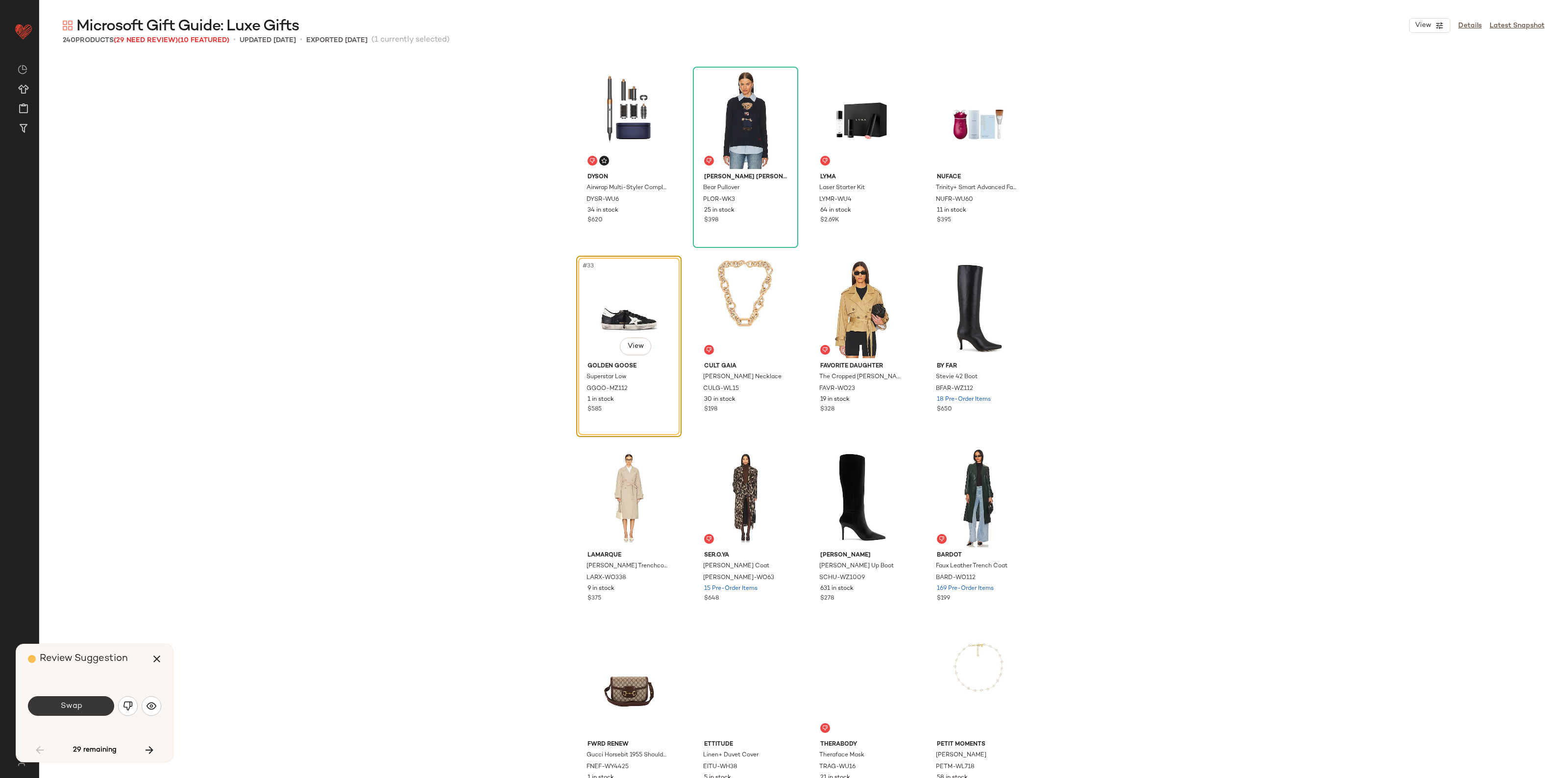
click at [51, 713] on button "Swap" at bounding box center [71, 706] width 86 height 20
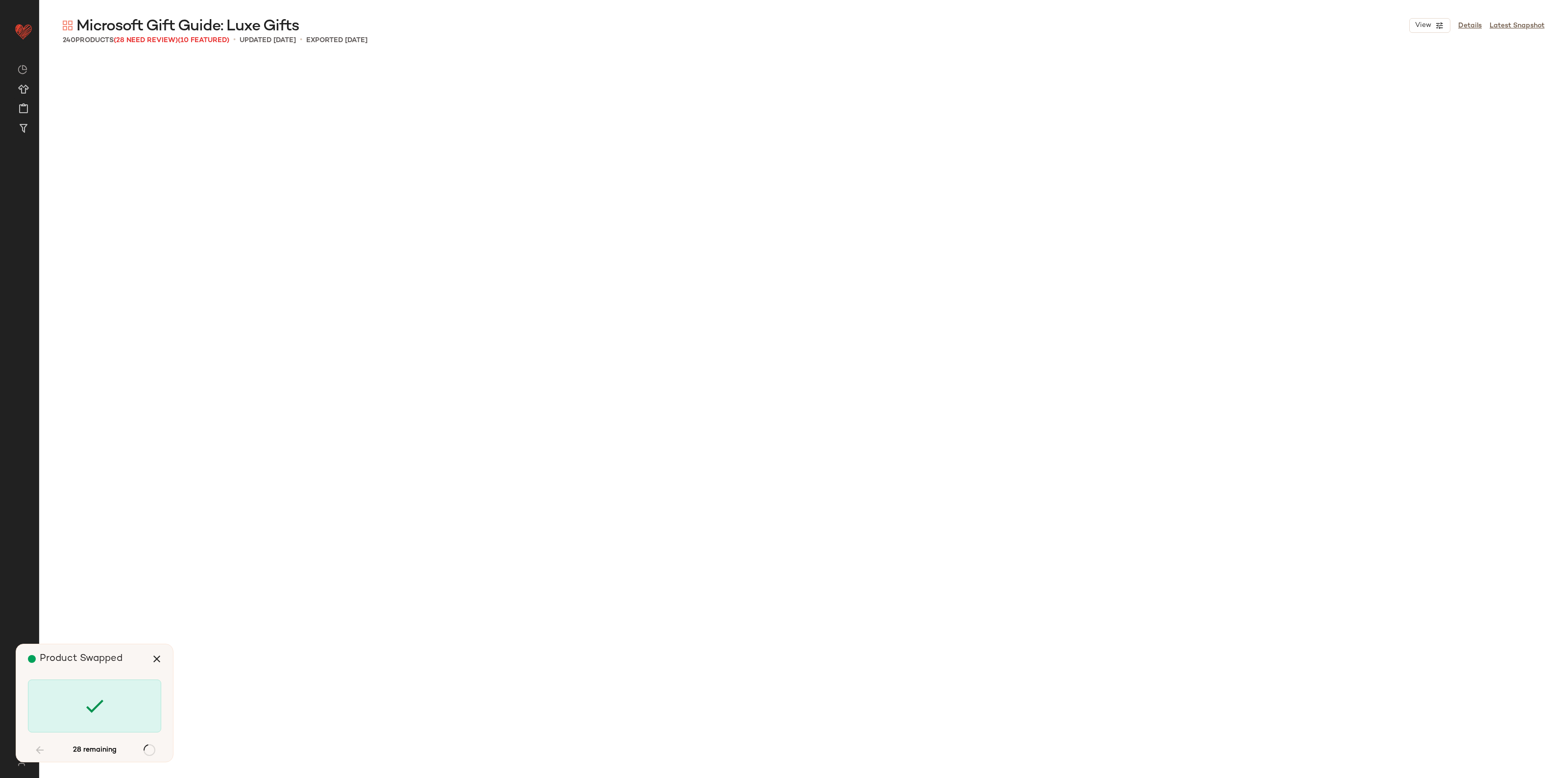
scroll to position [2459, 0]
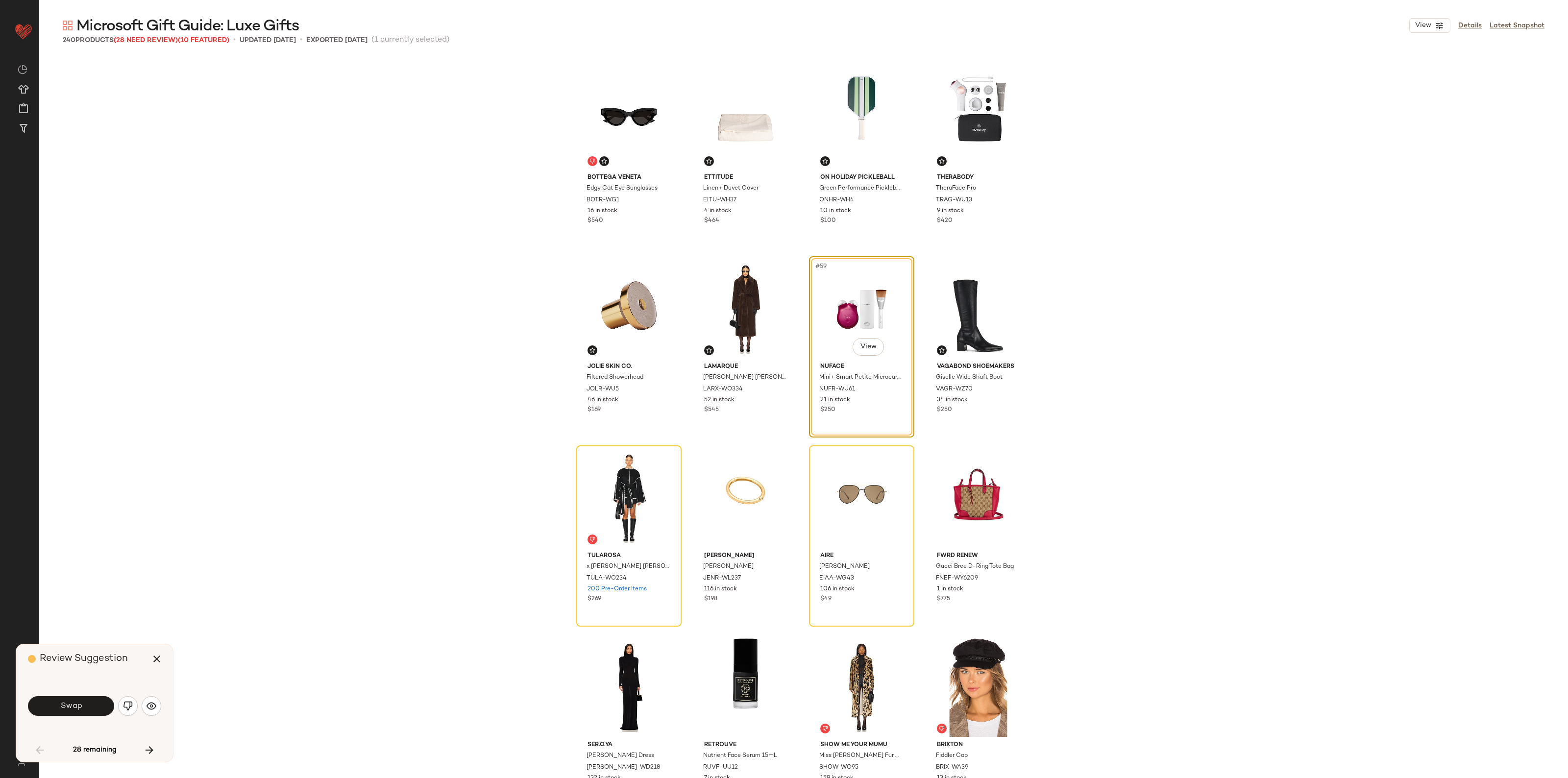
click at [51, 713] on button "Swap" at bounding box center [71, 706] width 86 height 20
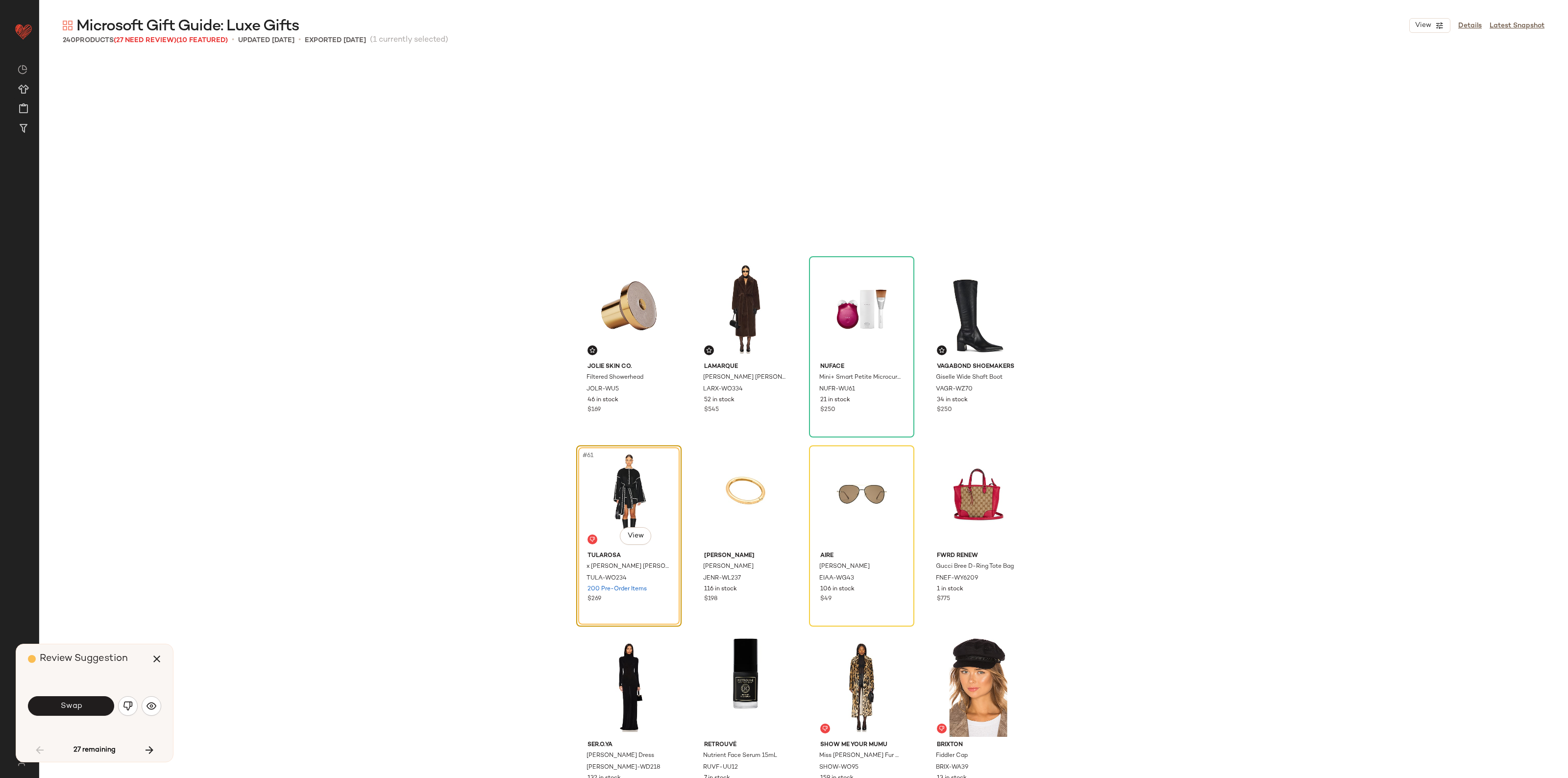
scroll to position [2648, 0]
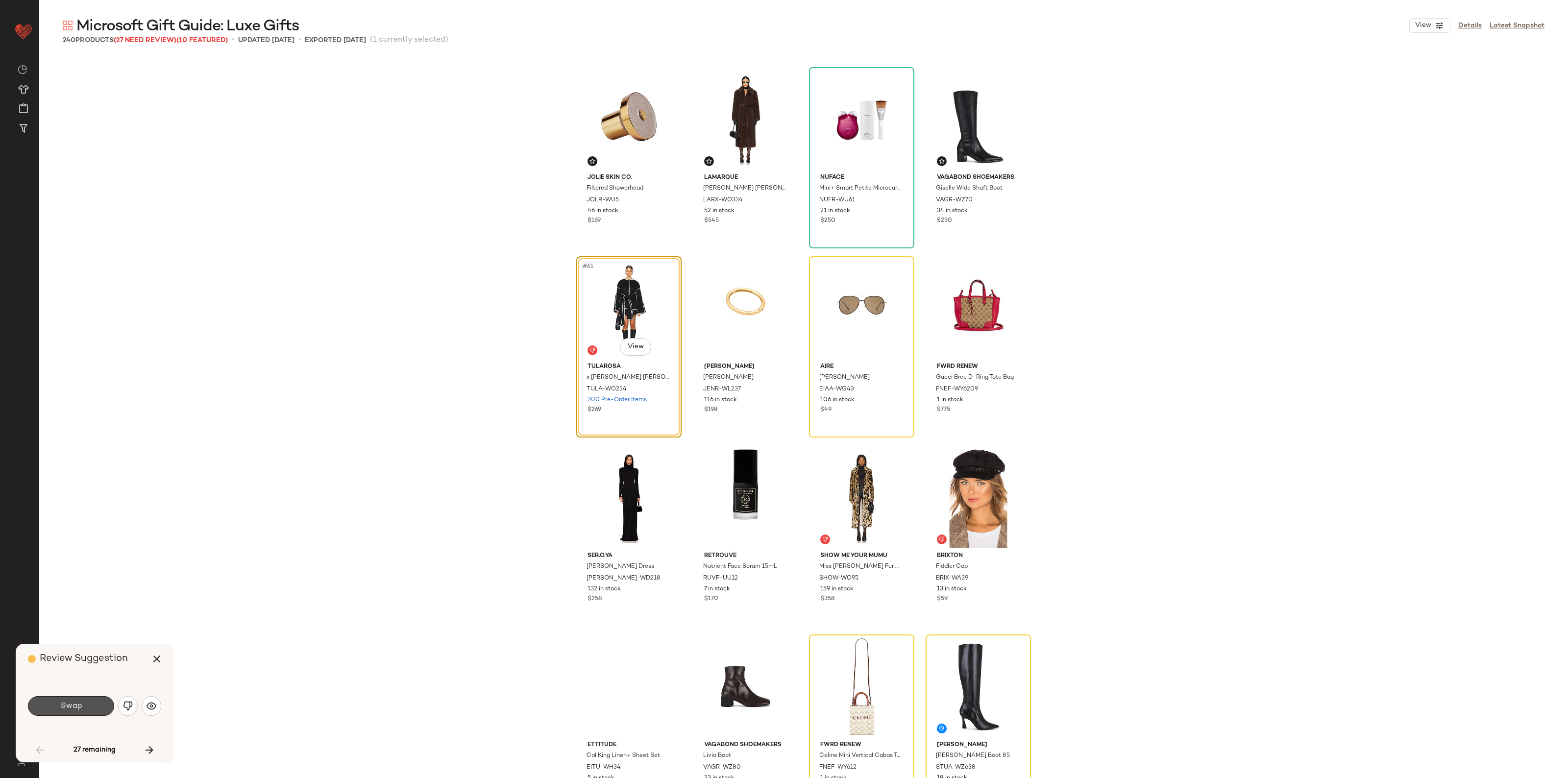
click at [51, 713] on button "Swap" at bounding box center [71, 706] width 86 height 20
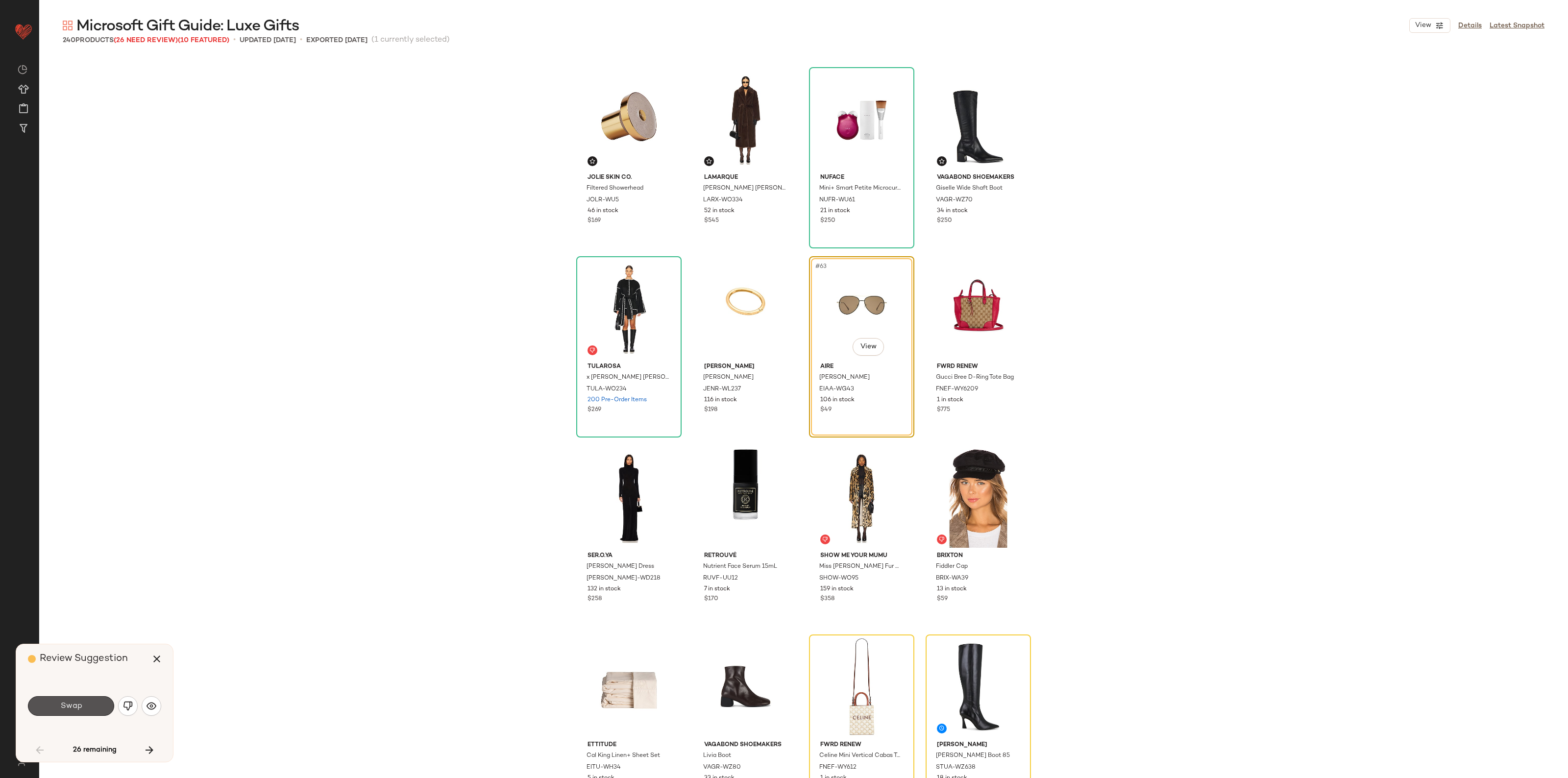
click at [51, 713] on button "Swap" at bounding box center [71, 706] width 86 height 20
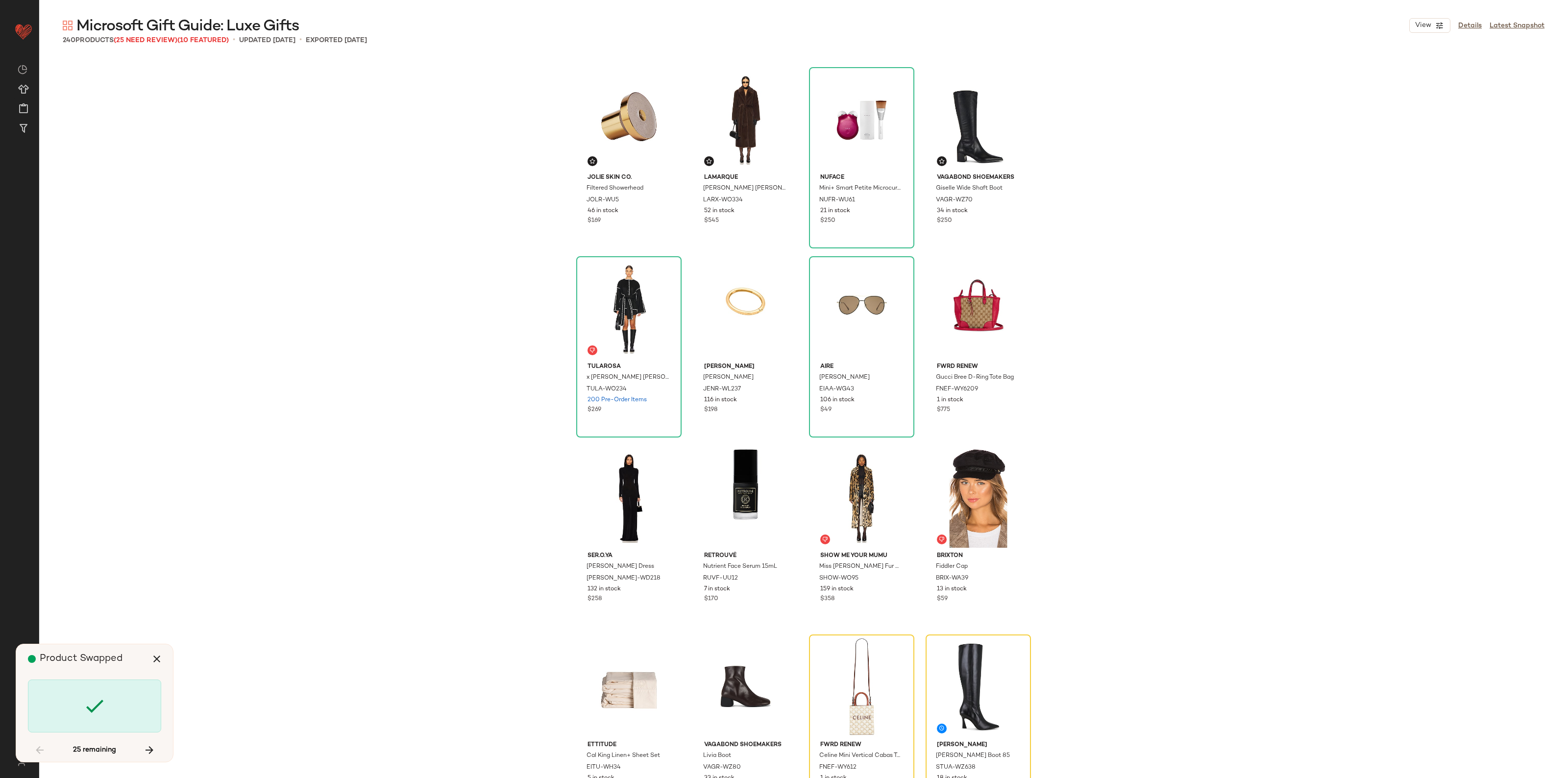
scroll to position [3027, 0]
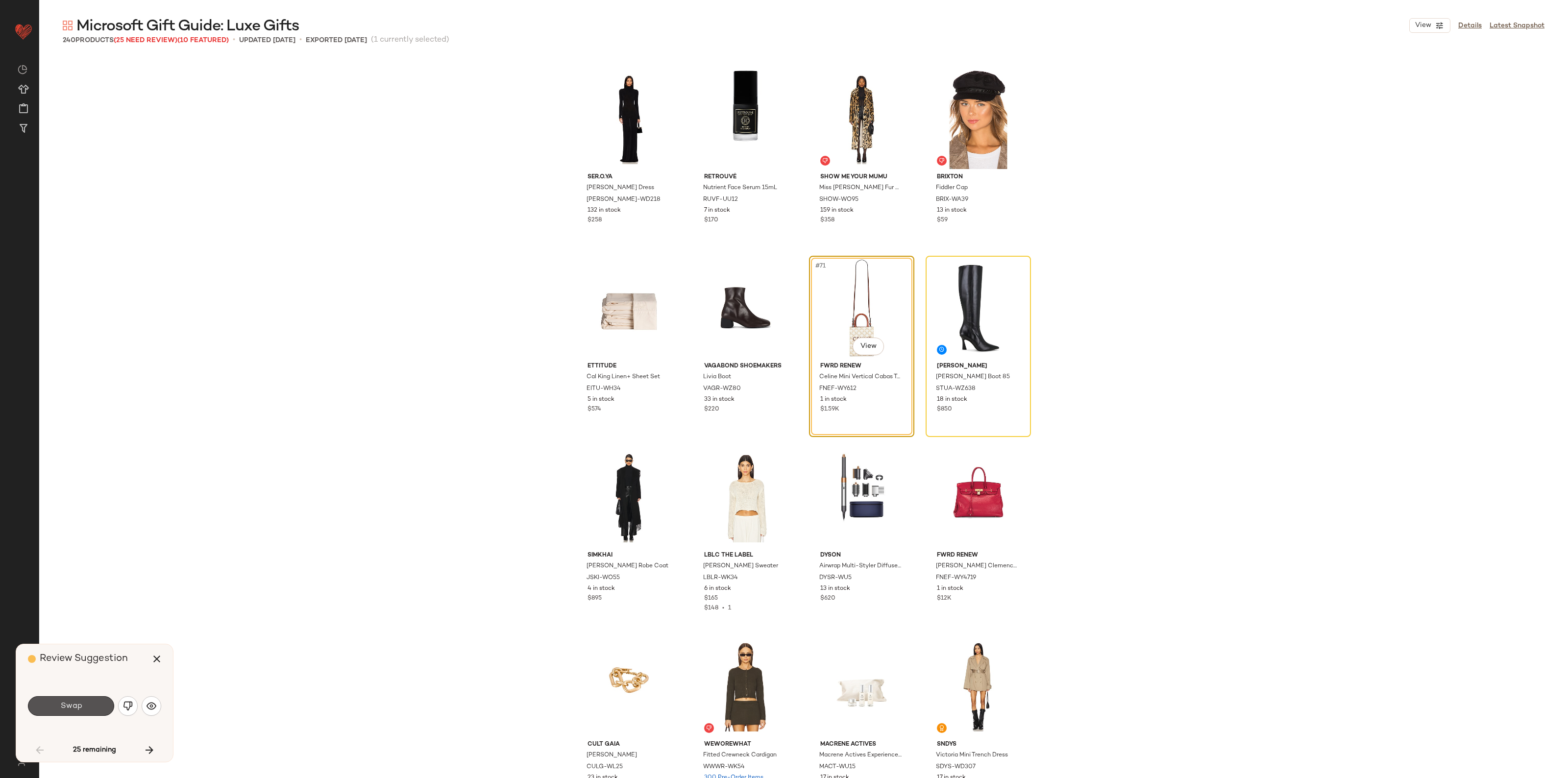
click at [51, 713] on button "Swap" at bounding box center [71, 706] width 86 height 20
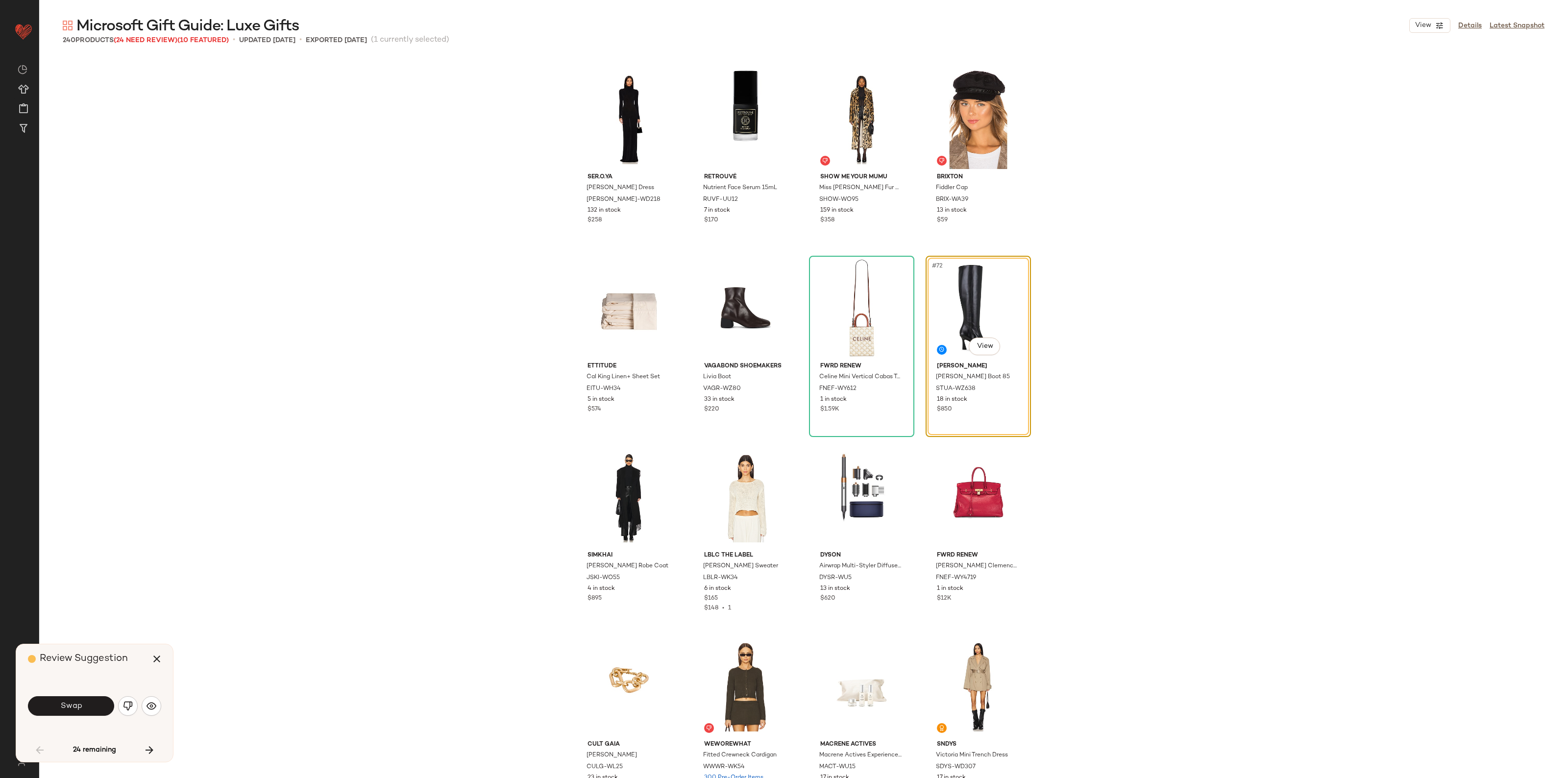
click at [51, 713] on button "Swap" at bounding box center [71, 706] width 86 height 20
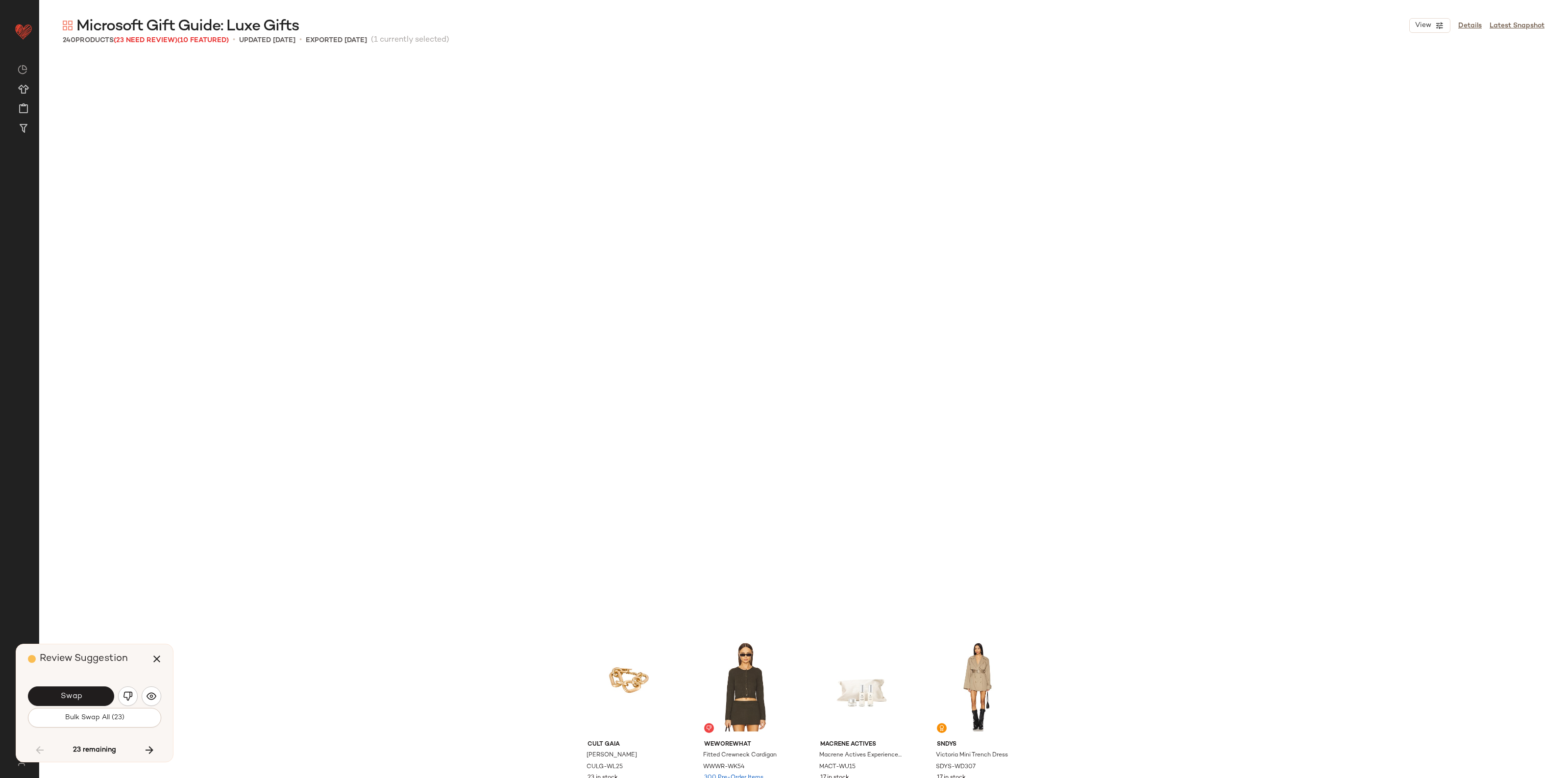
scroll to position [3594, 0]
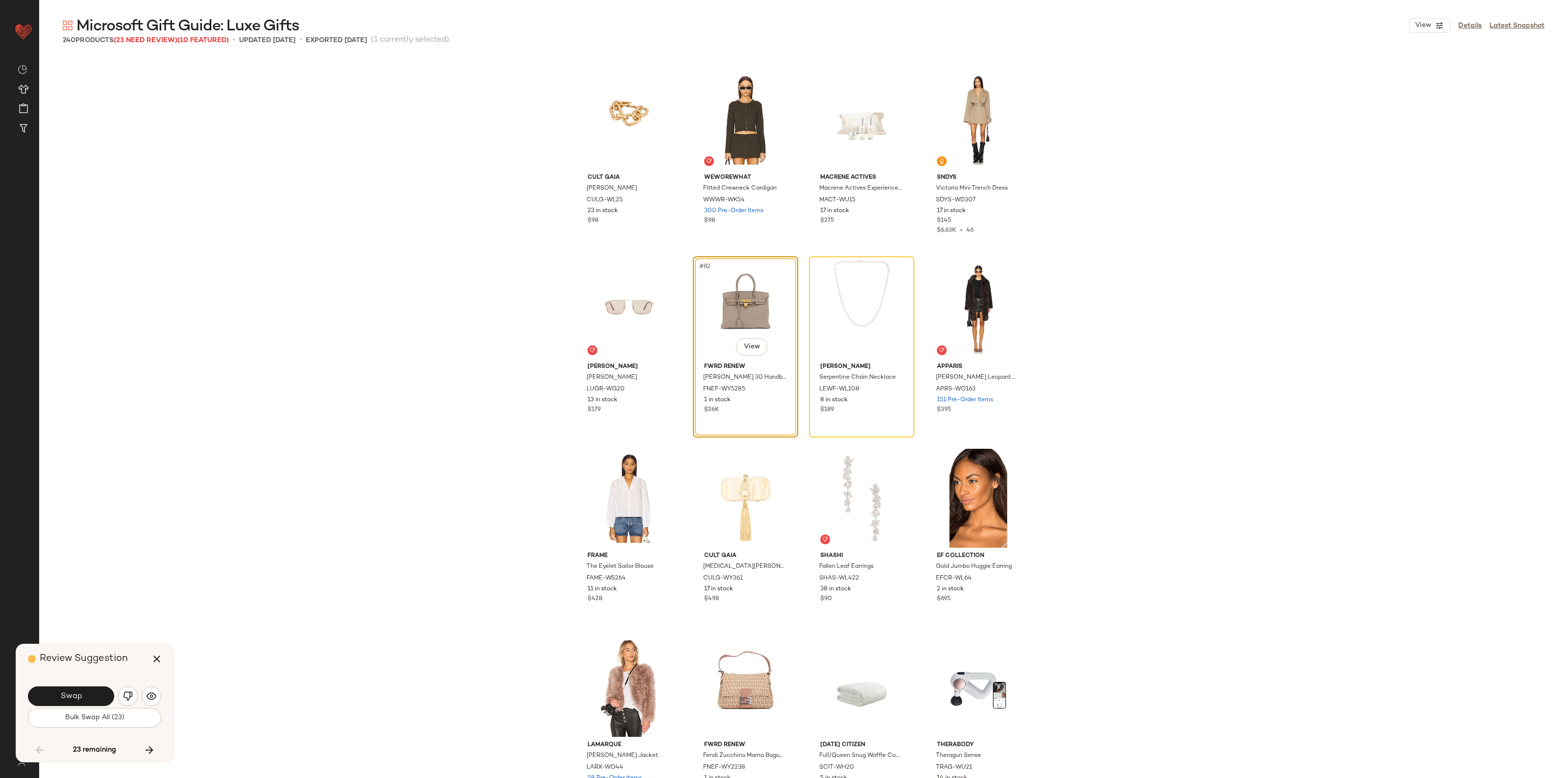
click at [51, 713] on button "Bulk Swap All (23)" at bounding box center [94, 718] width 134 height 20
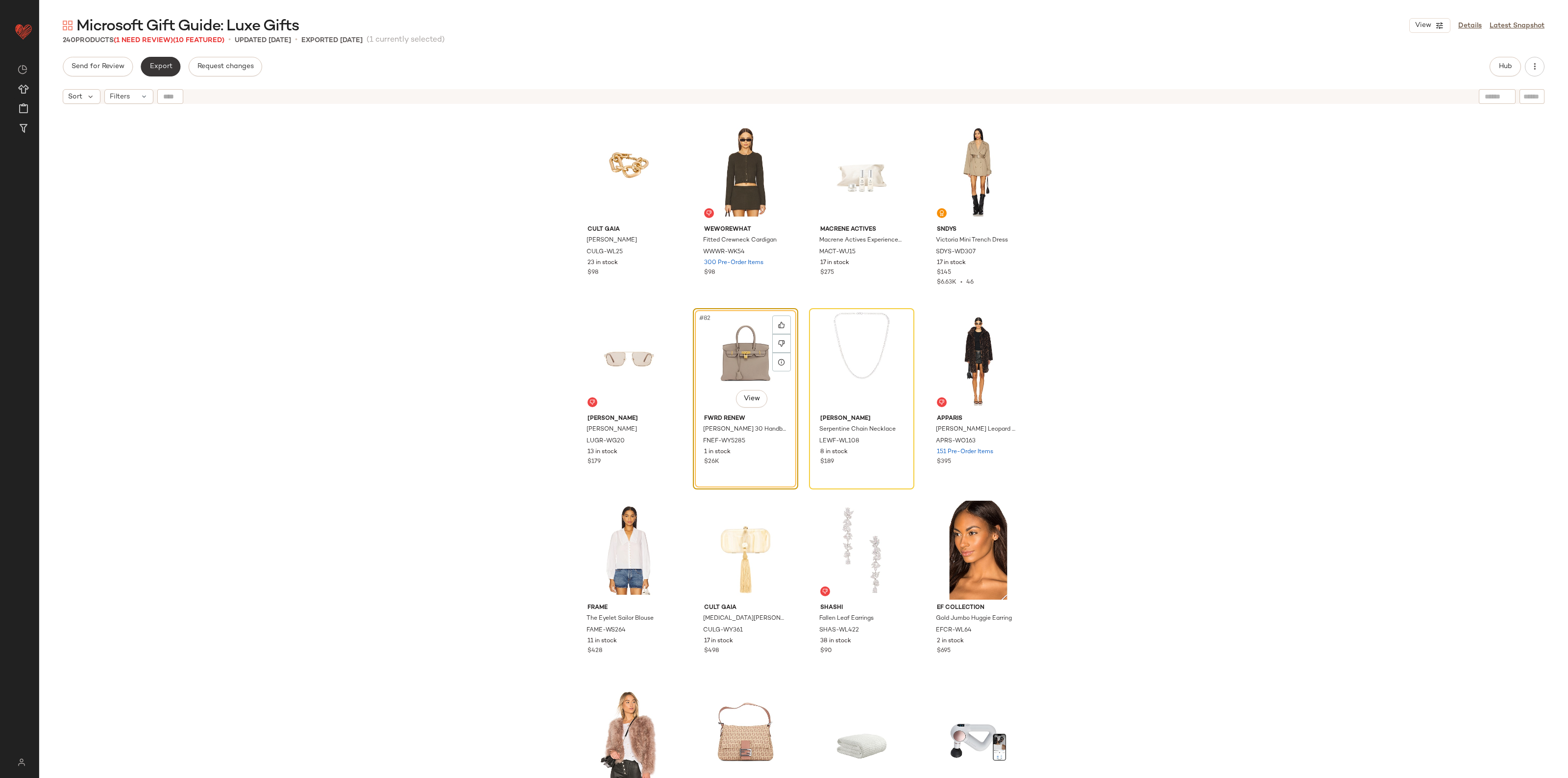
click at [164, 69] on span "Export" at bounding box center [160, 67] width 23 height 8
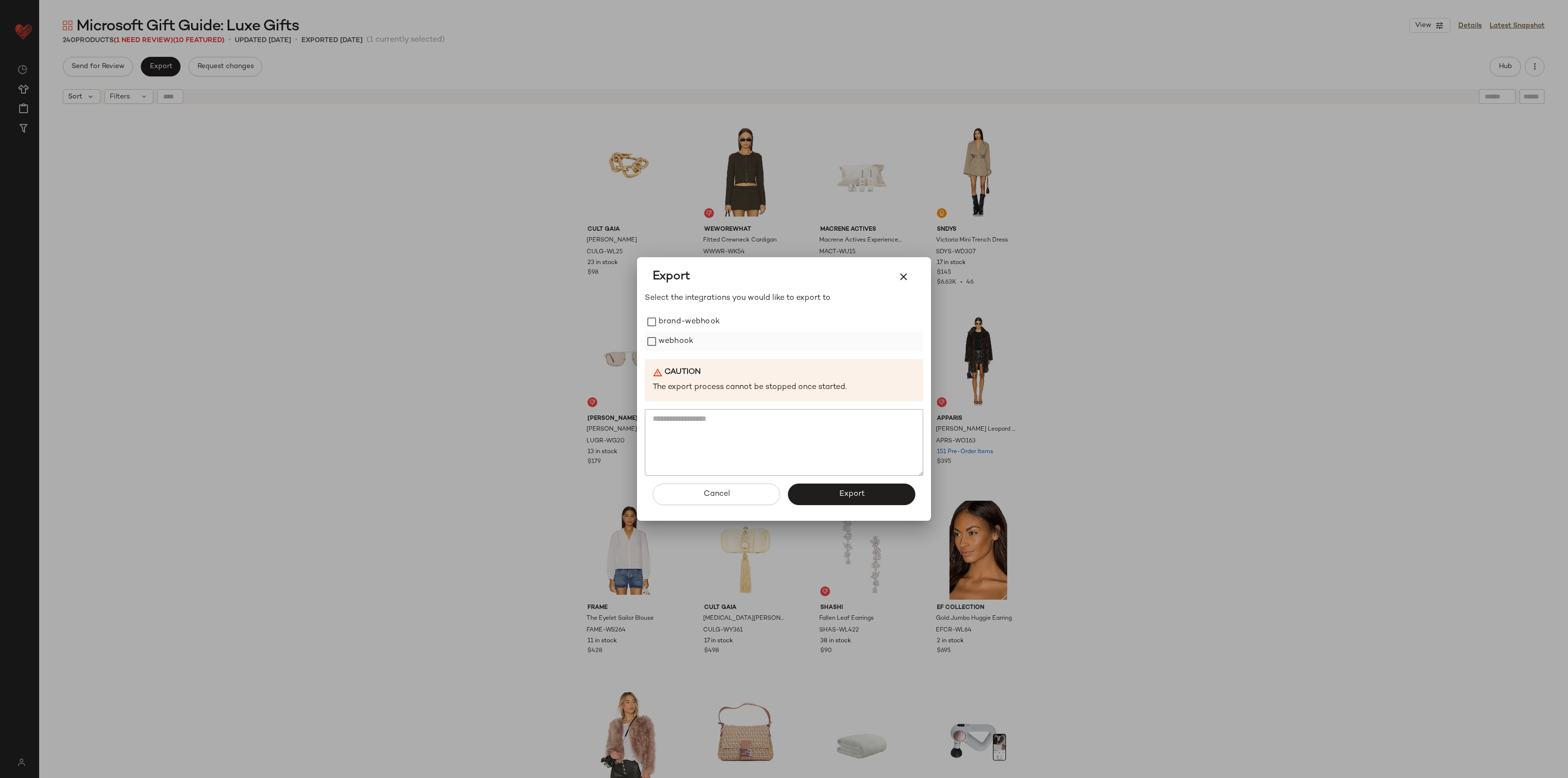
click at [689, 346] on label "webhook" at bounding box center [676, 342] width 34 height 20
click at [820, 500] on button "Export" at bounding box center [851, 494] width 128 height 22
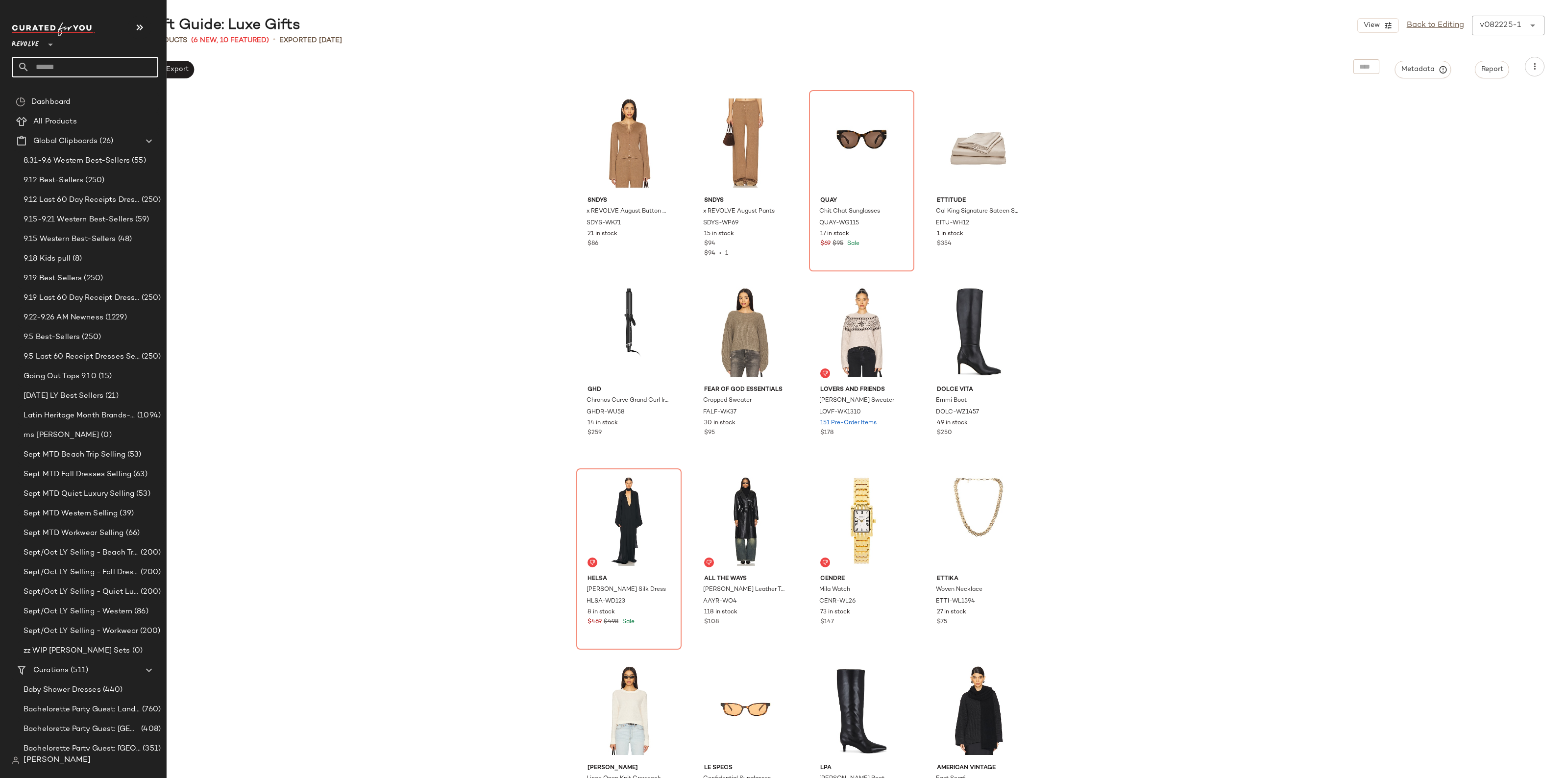
click at [51, 72] on input "text" at bounding box center [93, 67] width 129 height 21
type input "*******"
click at [71, 93] on span "Microsoft Trend:" at bounding box center [46, 95] width 53 height 10
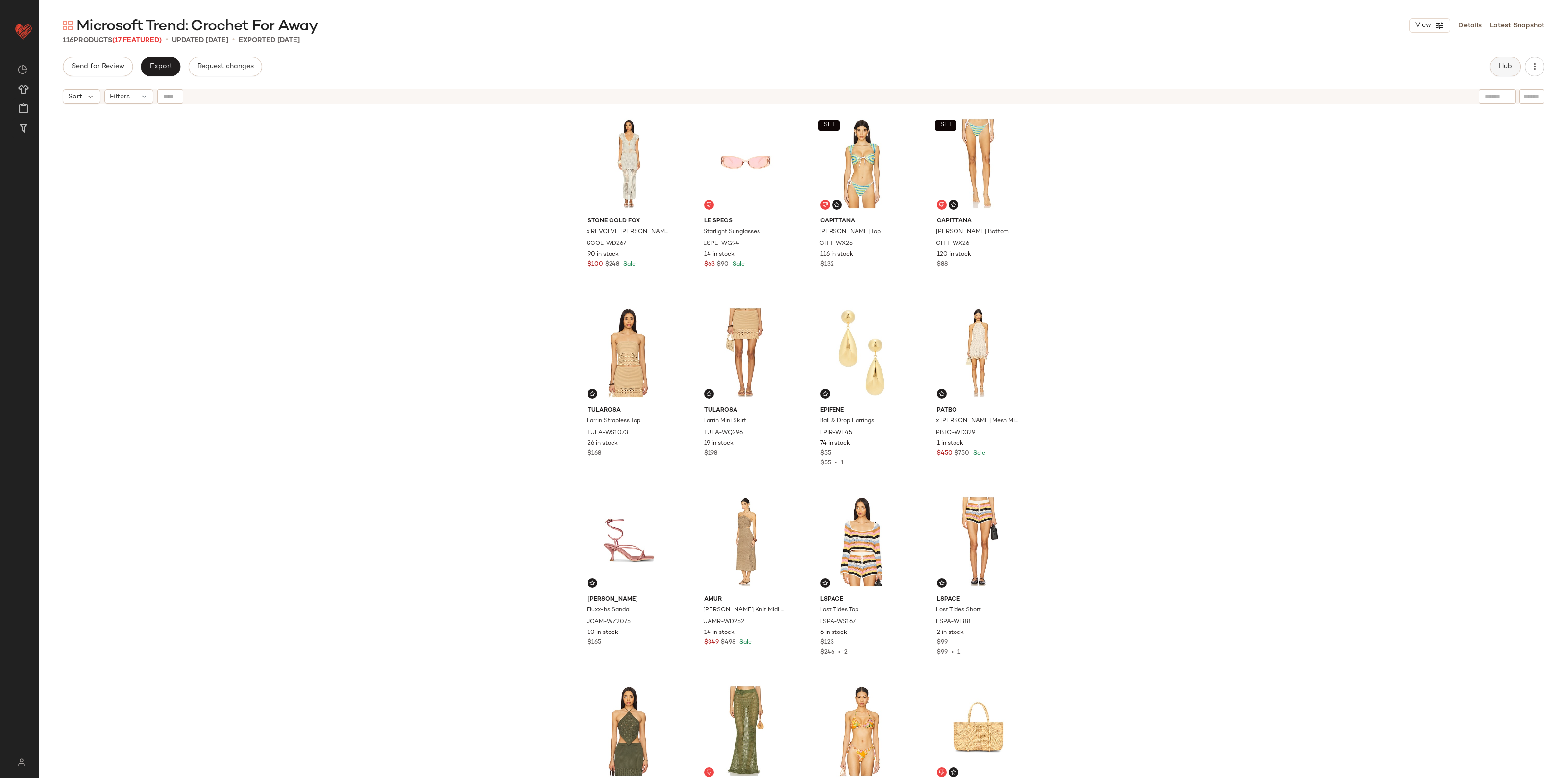
click at [1490, 67] on button "Hub" at bounding box center [1505, 67] width 31 height 20
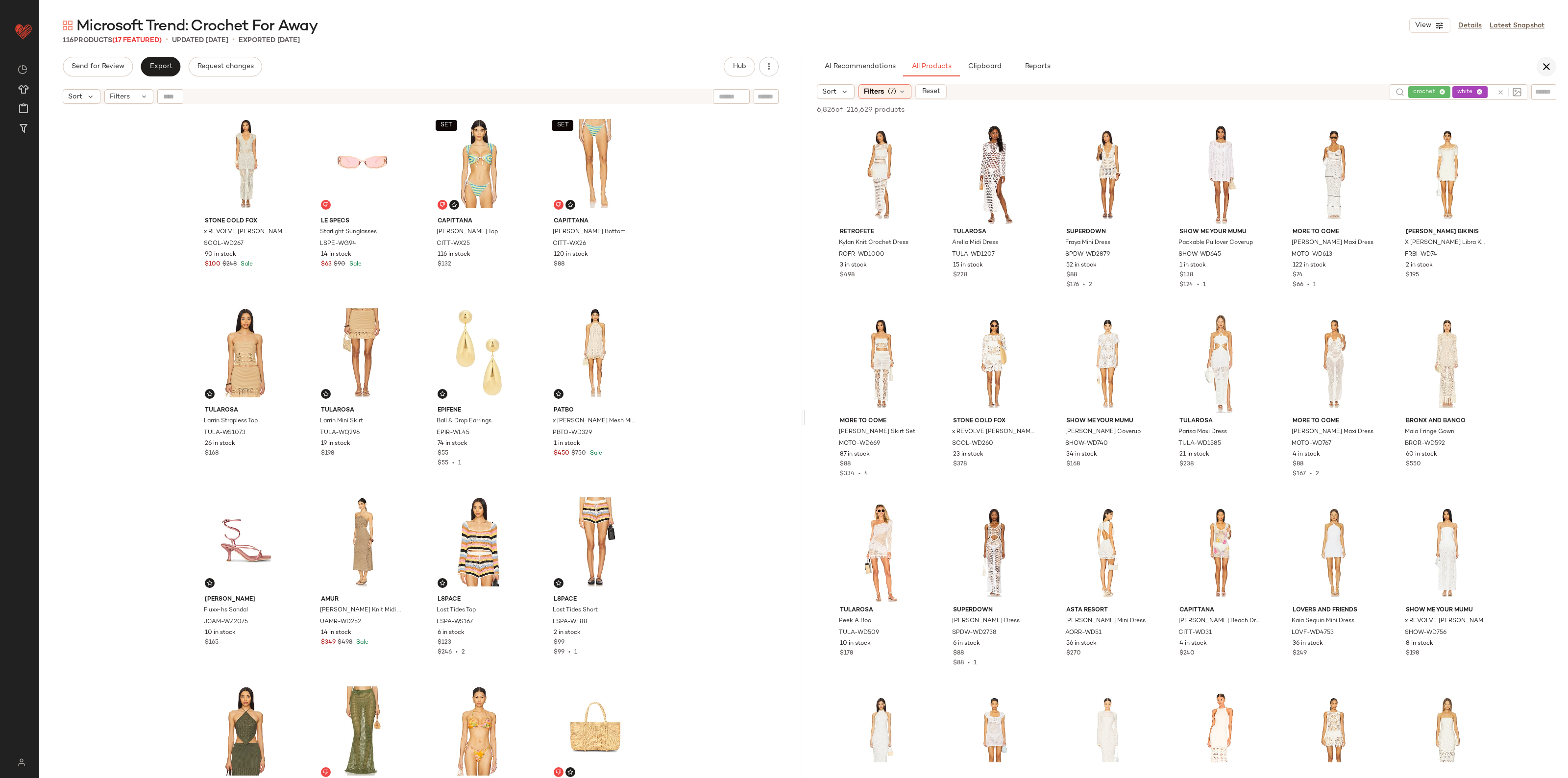
click at [1540, 59] on button "button" at bounding box center [1546, 67] width 20 height 20
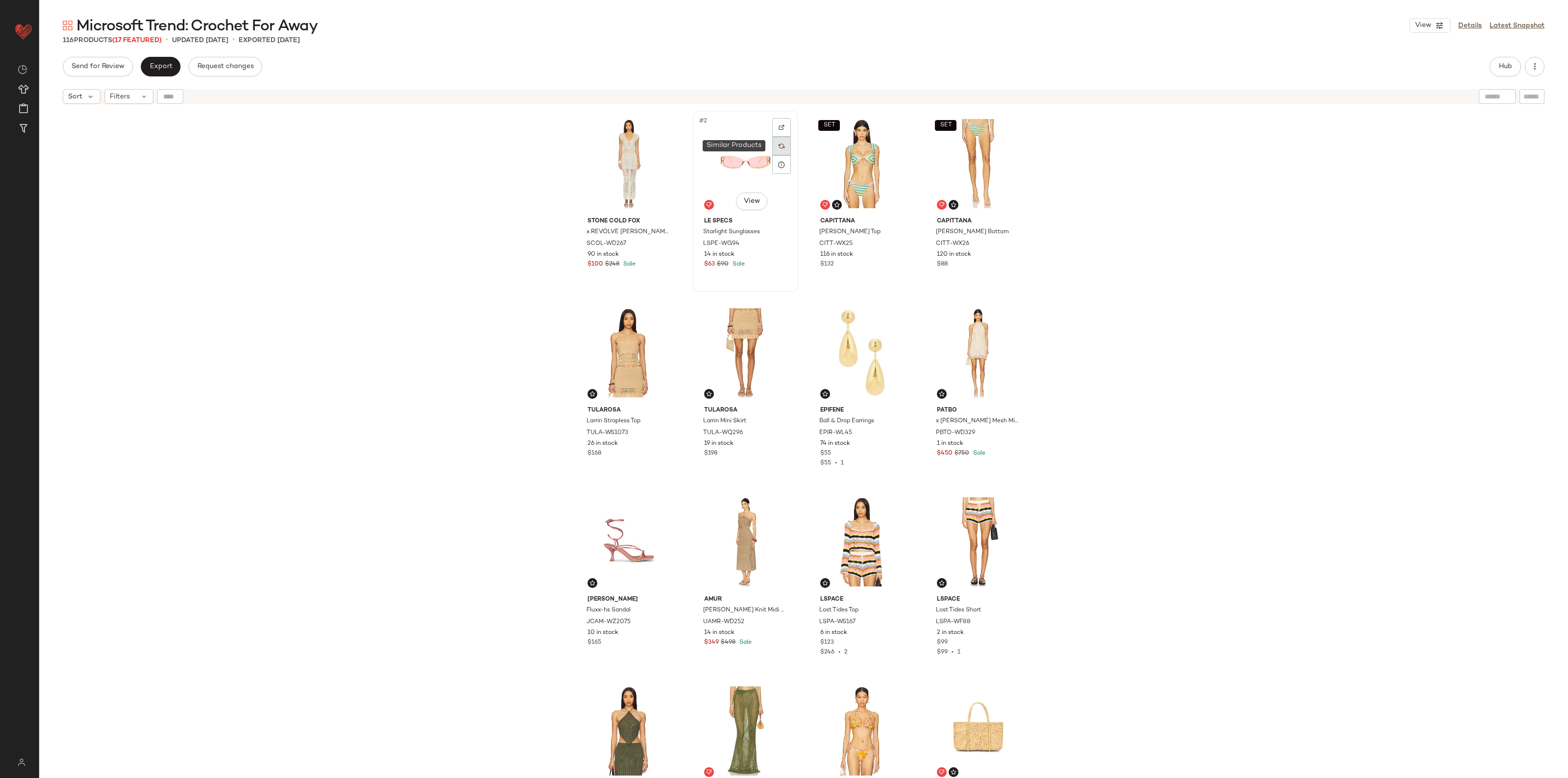
click at [783, 146] on div at bounding box center [781, 145] width 19 height 19
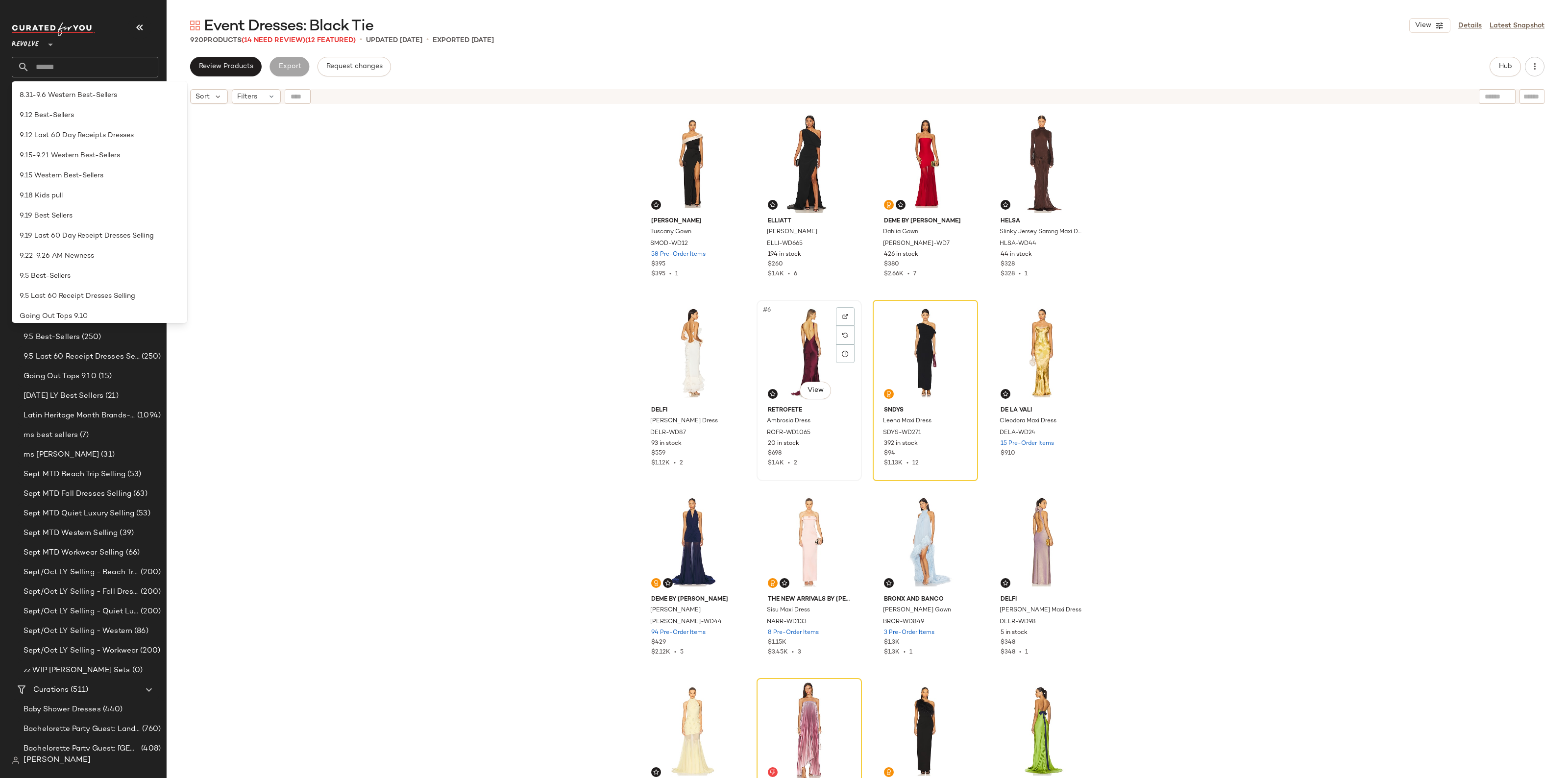
scroll to position [135, 0]
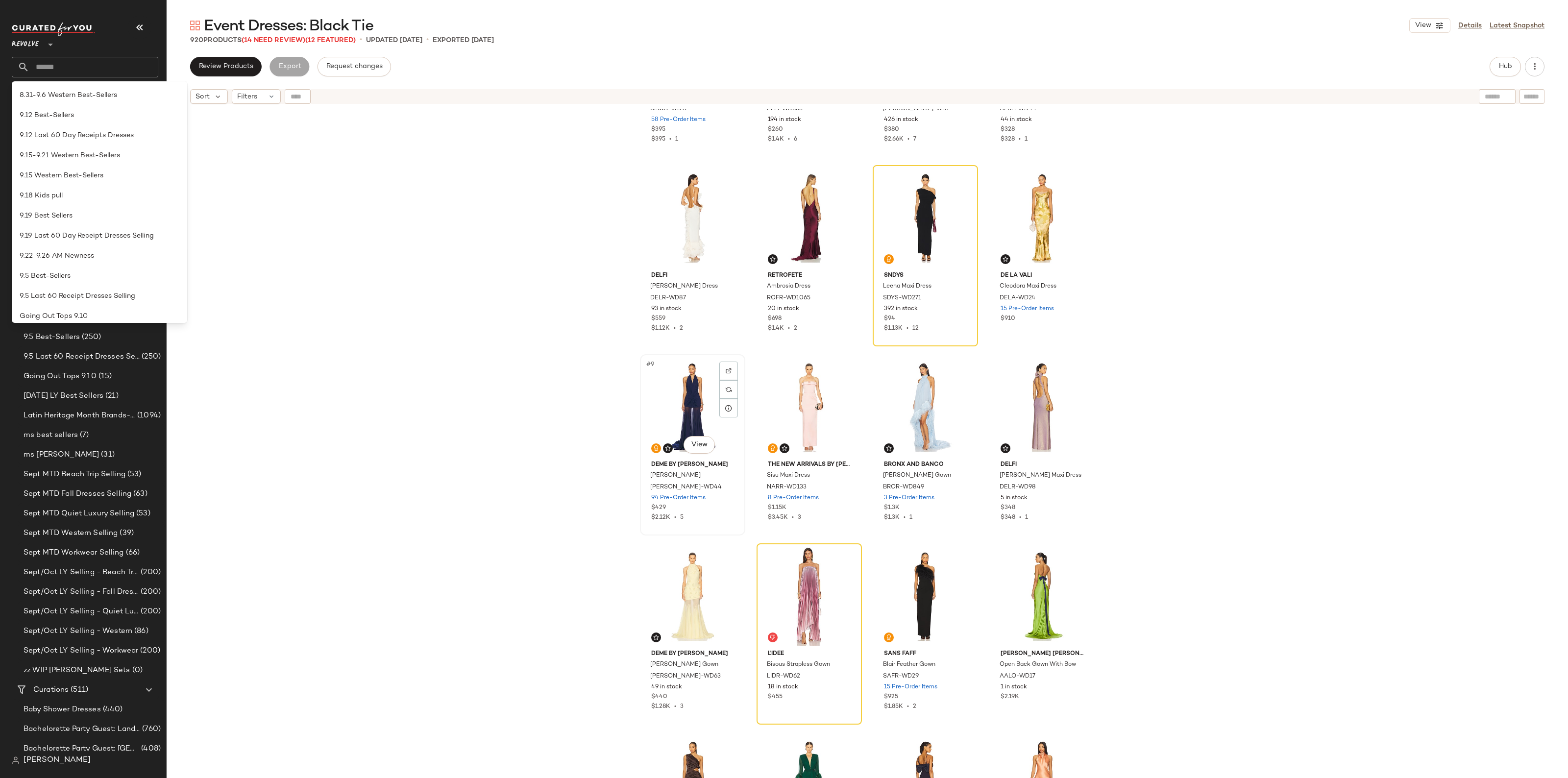
click at [689, 408] on div "#9 View" at bounding box center [692, 407] width 98 height 99
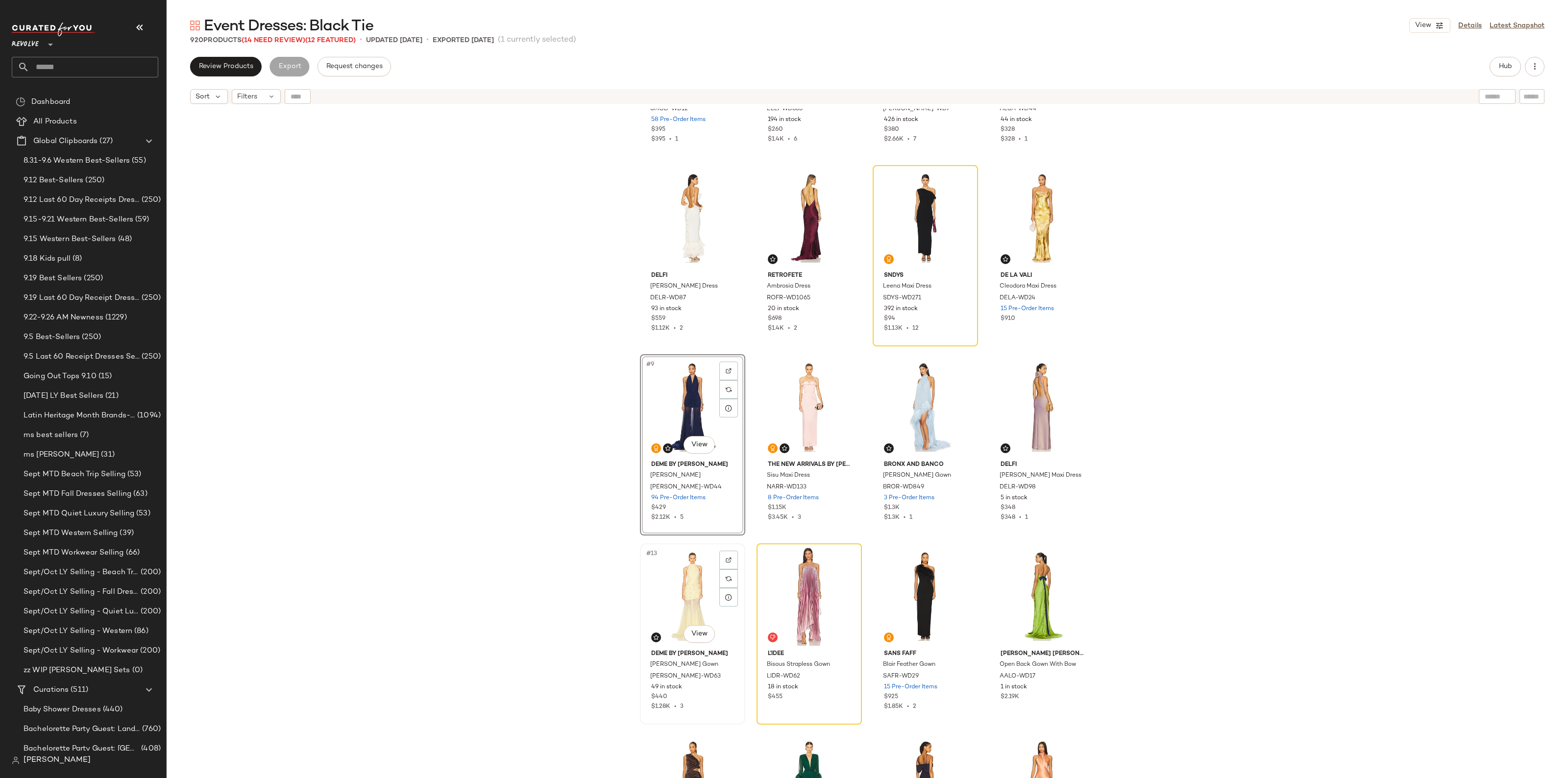
click at [688, 584] on div "#13 View" at bounding box center [692, 596] width 98 height 99
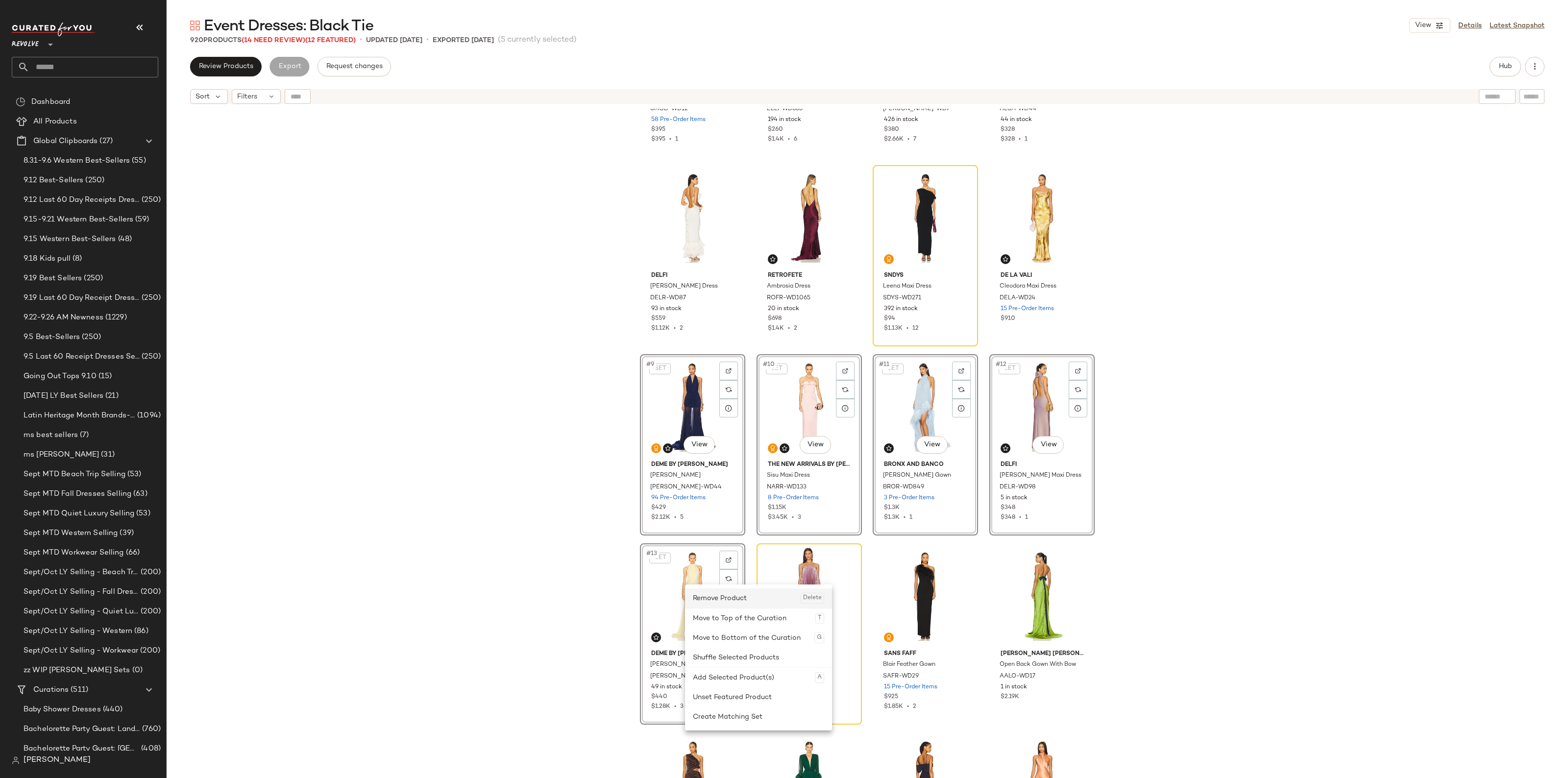
click at [732, 599] on div "Remove Product Delete" at bounding box center [758, 598] width 132 height 20
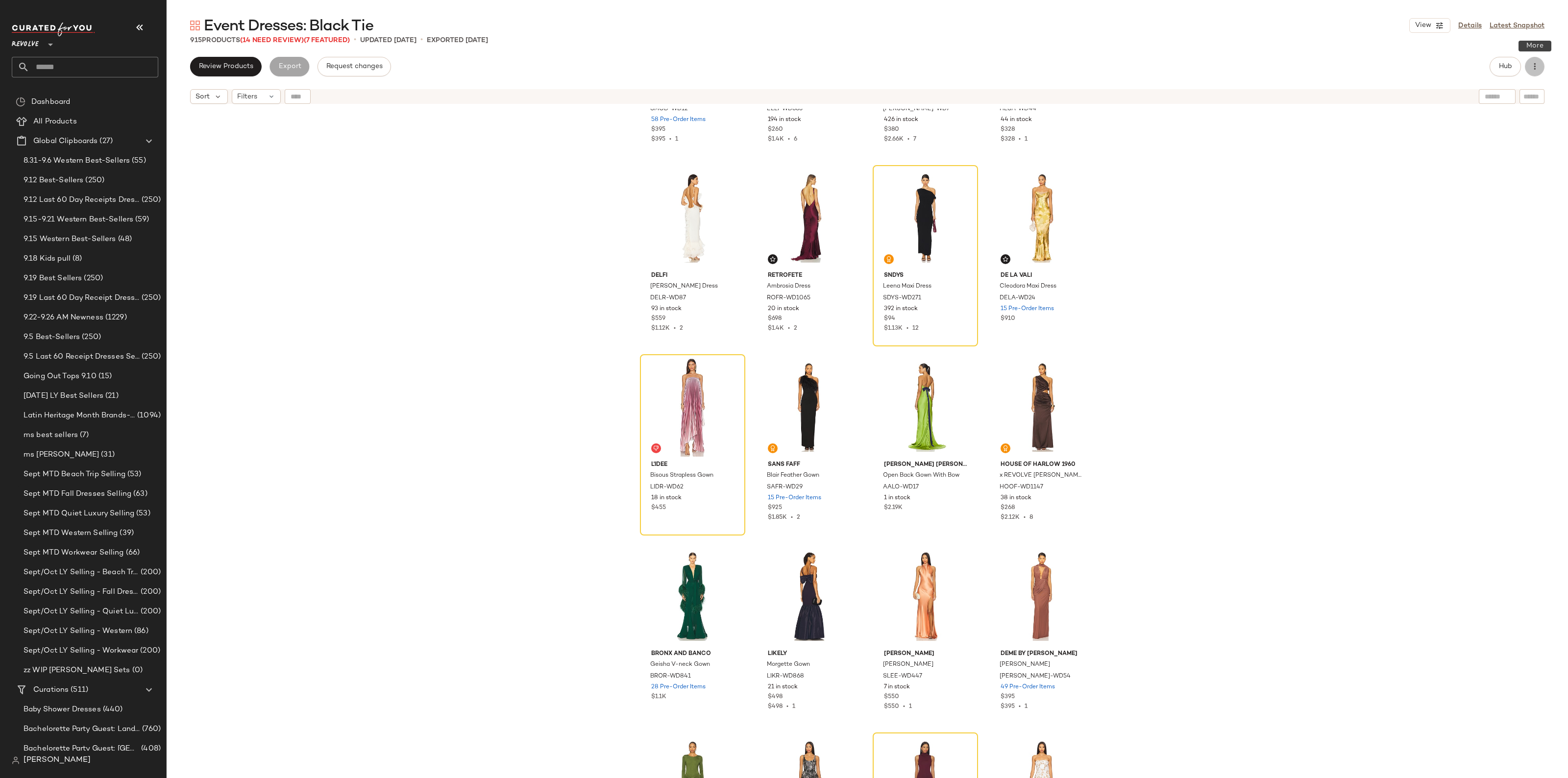
click at [1530, 71] on icon "button" at bounding box center [1535, 67] width 10 height 10
click at [1494, 174] on div "Clear Suggested Products" at bounding box center [1484, 165] width 122 height 24
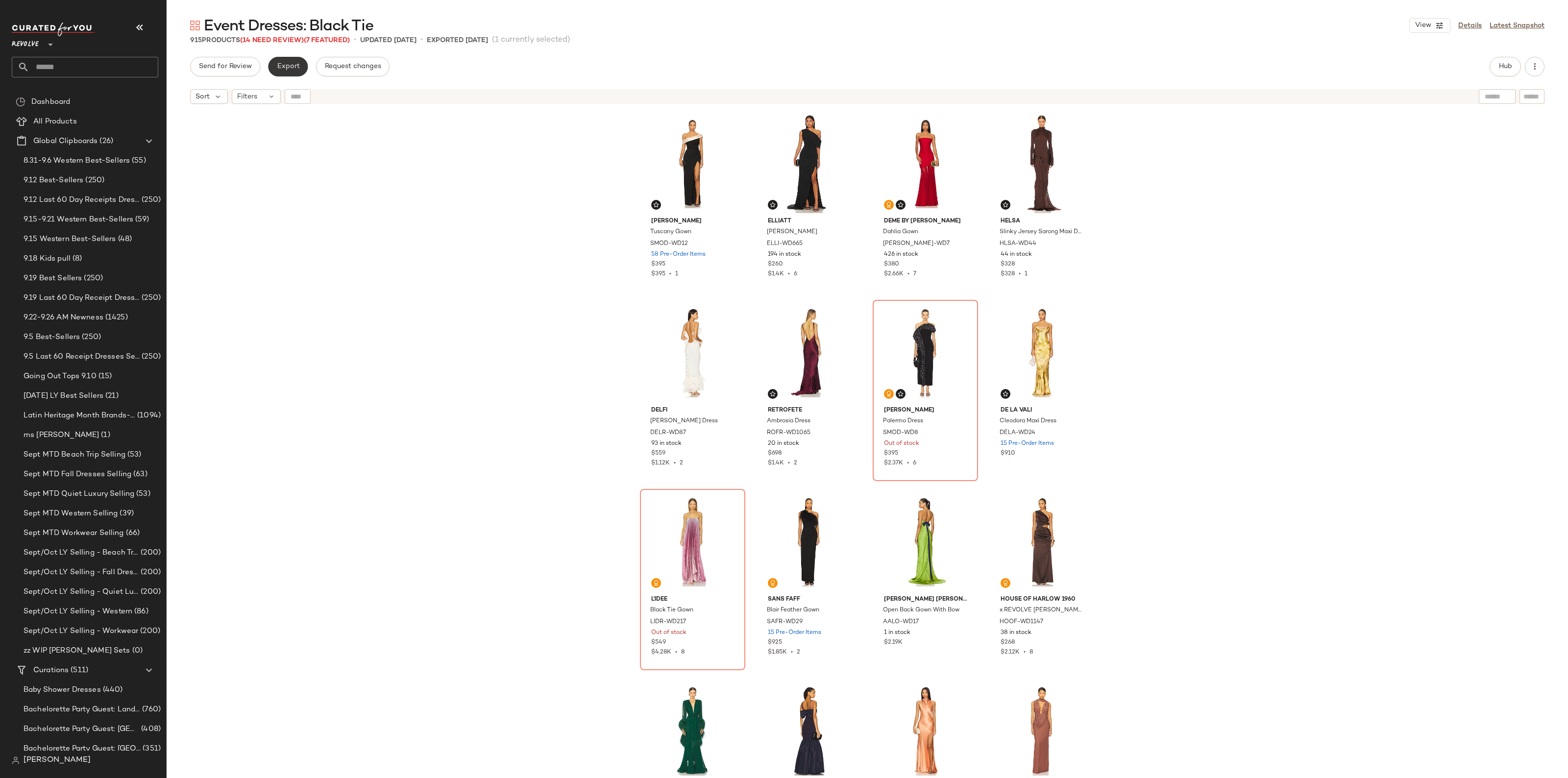
click at [282, 61] on button "Export" at bounding box center [288, 67] width 39 height 20
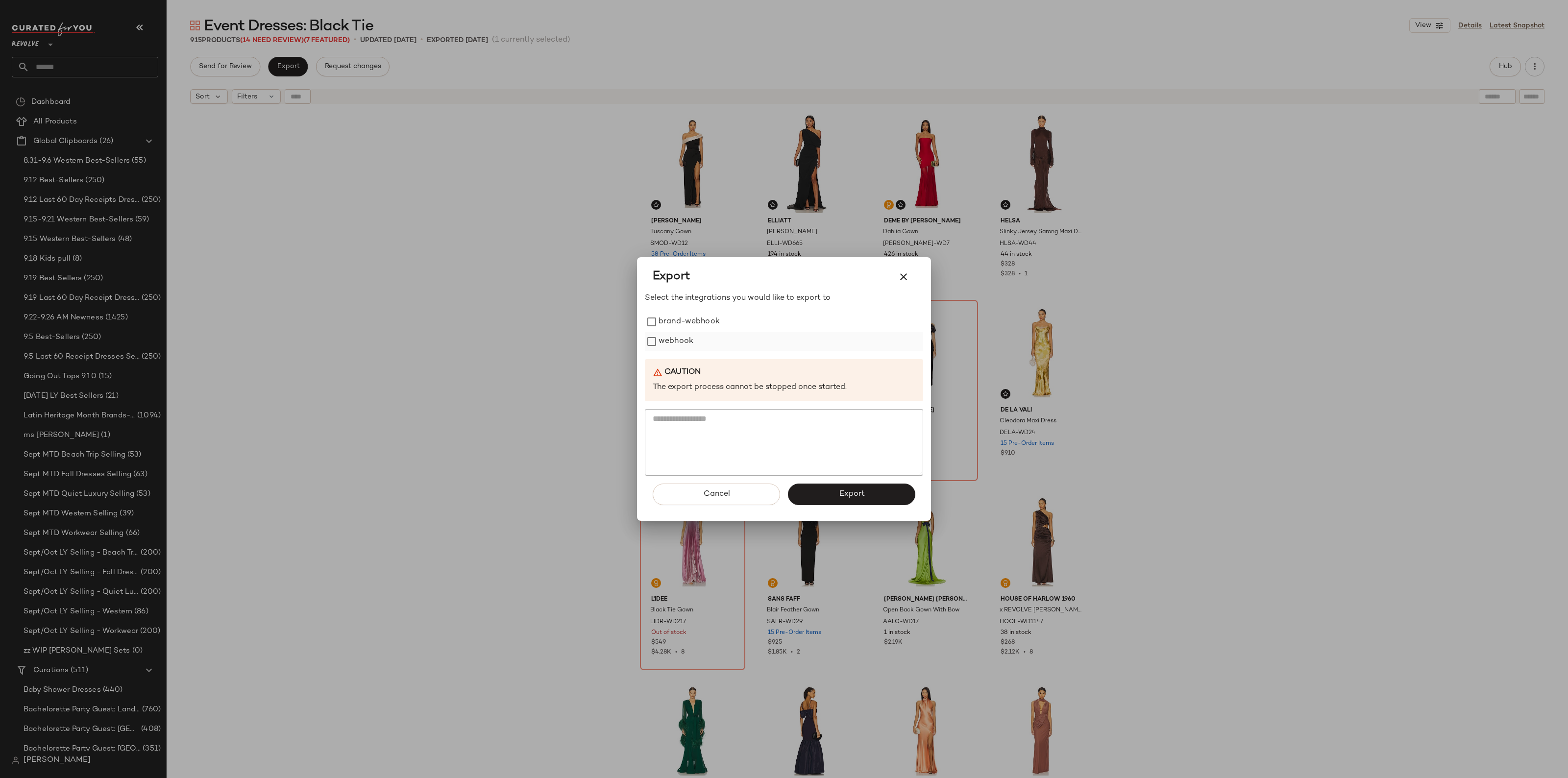
click at [676, 345] on label "webhook" at bounding box center [676, 342] width 34 height 20
click at [831, 487] on button "Export" at bounding box center [851, 494] width 128 height 22
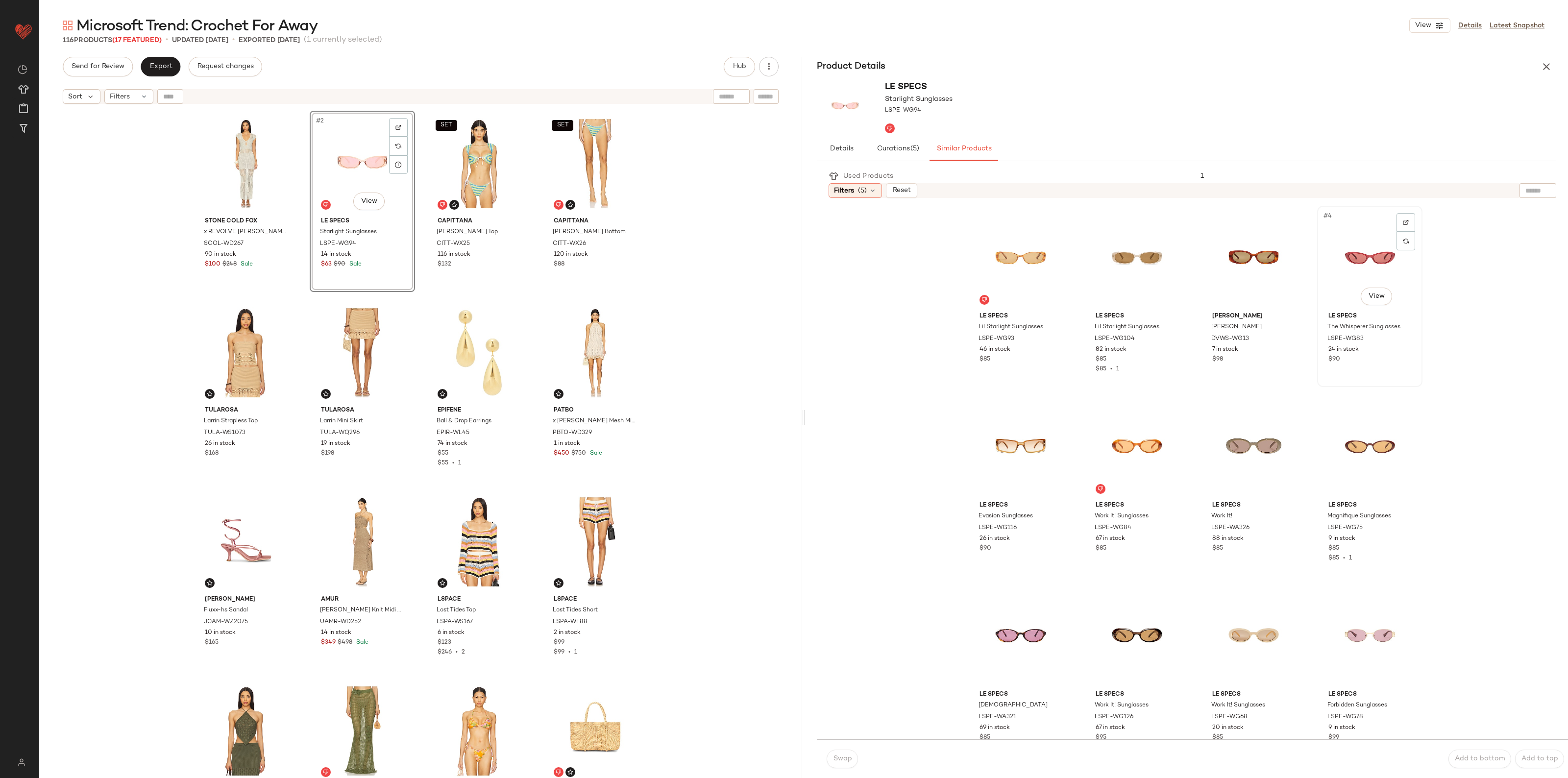
click at [1360, 267] on div "#4 View" at bounding box center [1370, 258] width 98 height 99
drag, startPoint x: 837, startPoint y: 708, endPoint x: 838, endPoint y: 732, distance: 24.0
click at [838, 731] on div "Le Specs Lil Starlight Sunglasses LSPE-WG93 46 in stock $85 Le Specs Lil Starli…" at bounding box center [1195, 769] width 722 height 1130
click at [1360, 277] on div "#4 View" at bounding box center [1370, 258] width 98 height 99
click at [811, 754] on div "Used Products 1 Filters (5) Reset Le Specs Lil Starlight Sunglasses LSPE-WG93 4…" at bounding box center [1186, 472] width 763 height 613
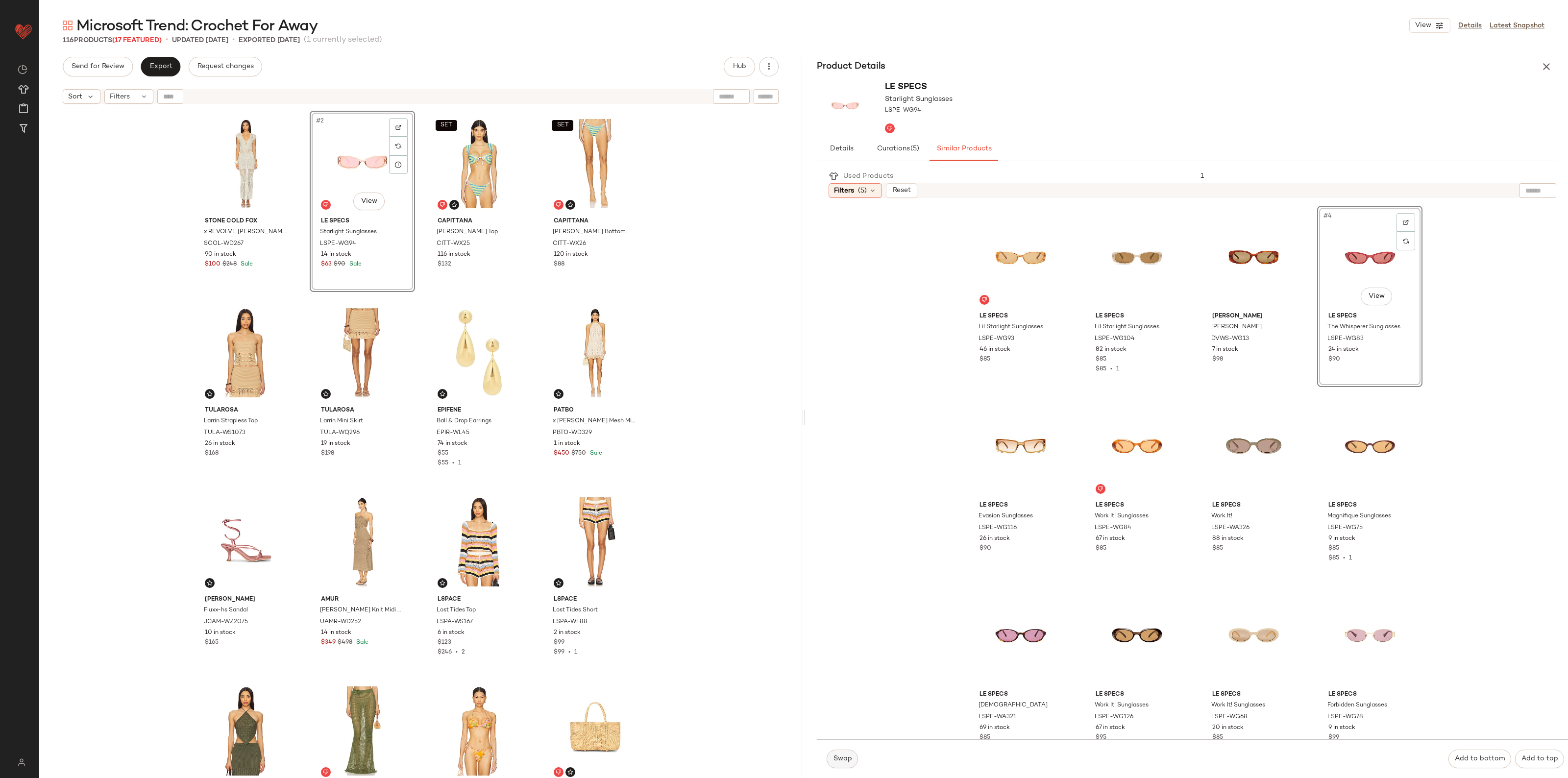
click at [831, 755] on button "Swap" at bounding box center [842, 758] width 31 height 19
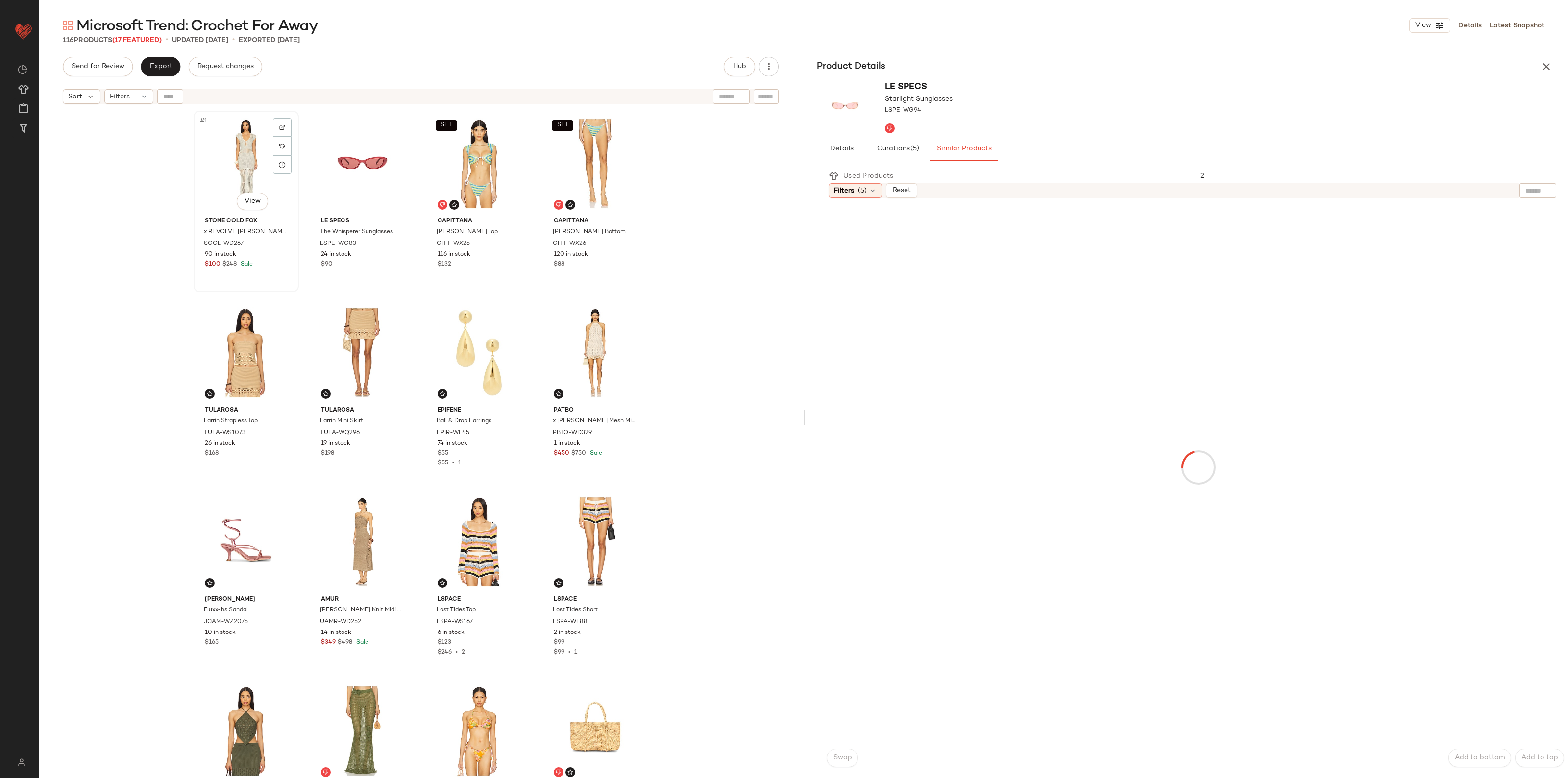
click at [223, 172] on div "#1 View" at bounding box center [246, 163] width 98 height 99
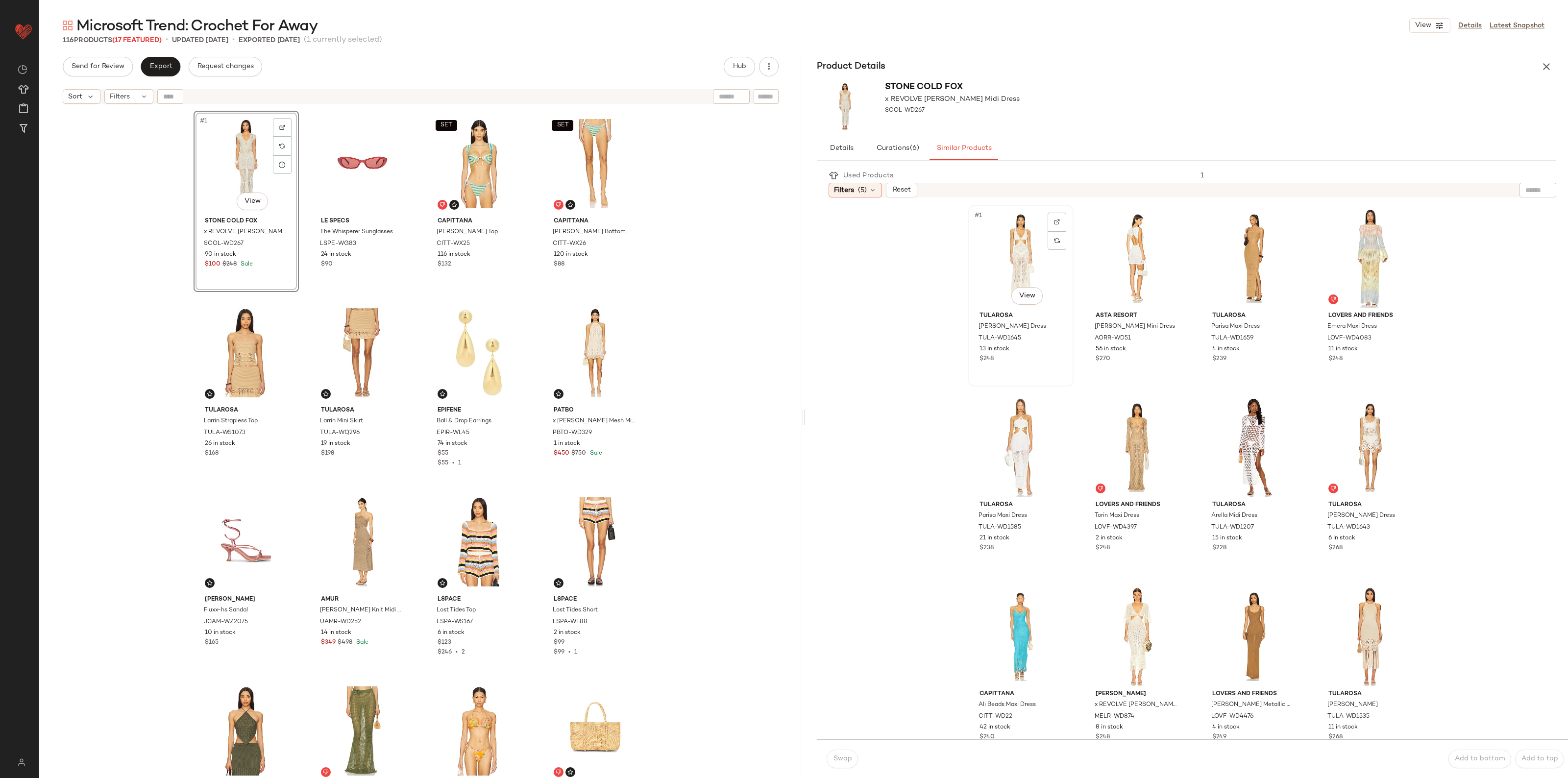
click at [1031, 250] on div "#1 View" at bounding box center [1020, 258] width 98 height 99
click at [845, 767] on button "Swap" at bounding box center [842, 758] width 31 height 19
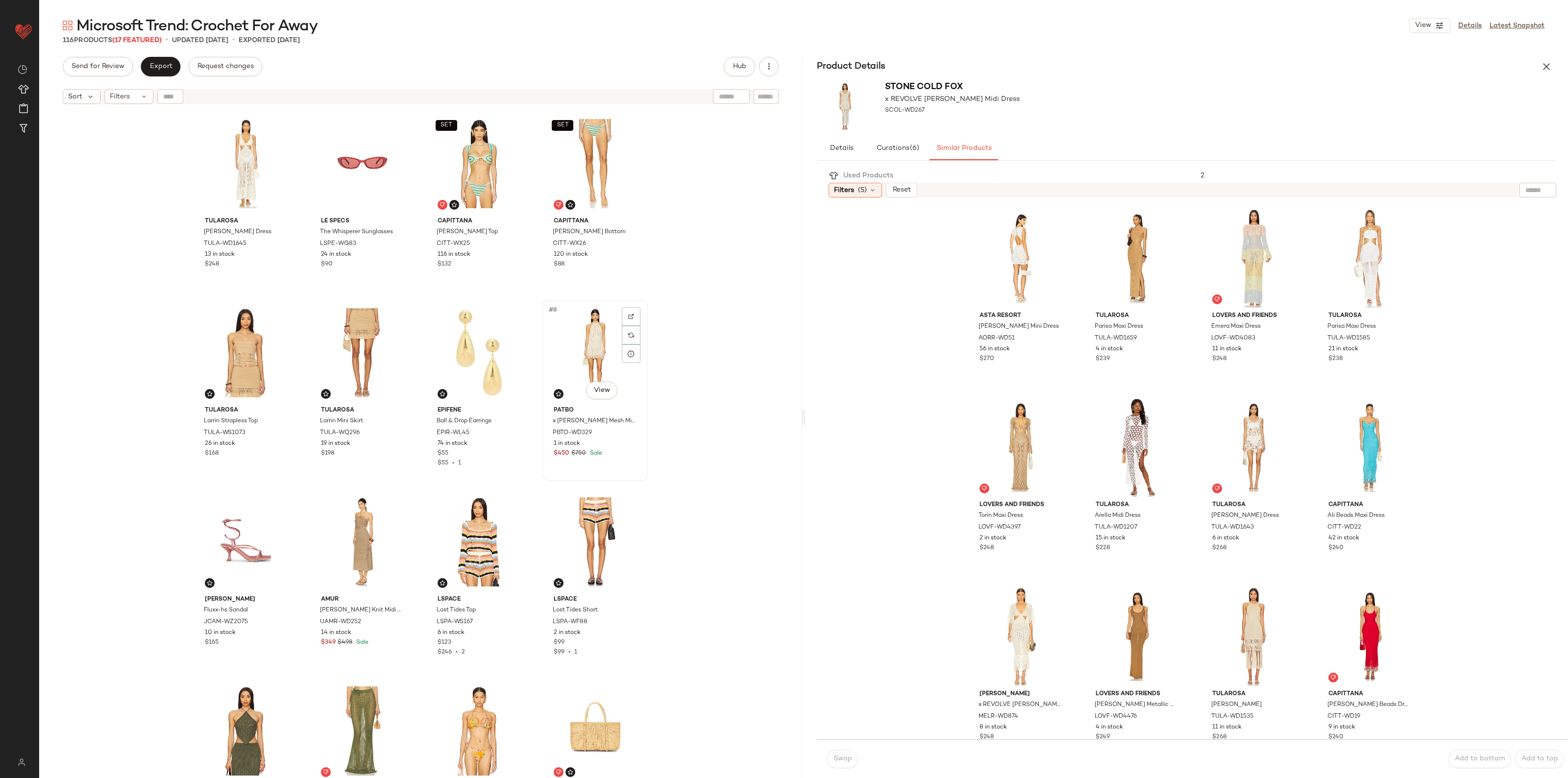
click at [599, 345] on div "#8 View" at bounding box center [595, 353] width 98 height 99
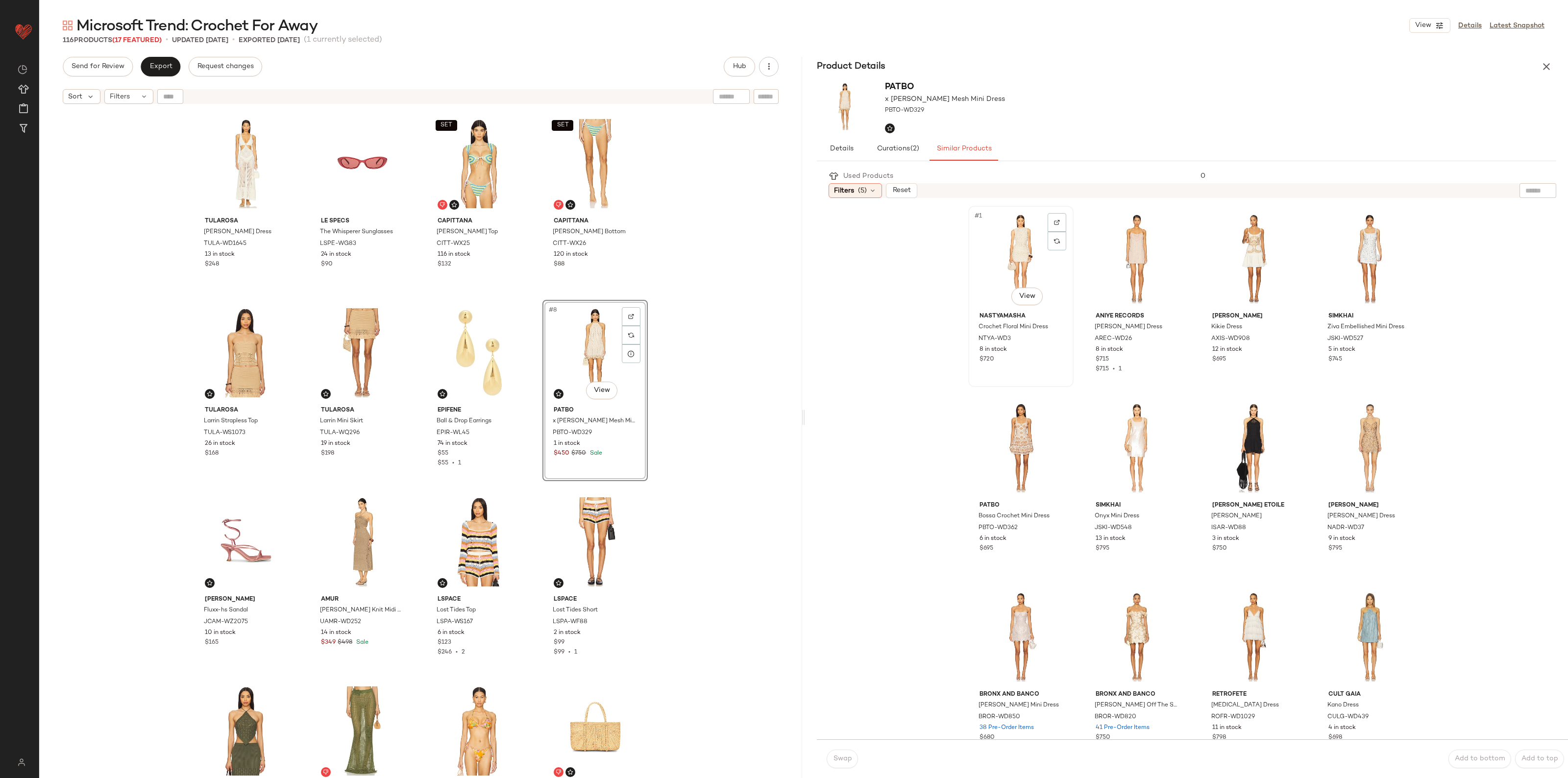
click at [1009, 249] on div "#1 View" at bounding box center [1020, 258] width 98 height 99
click at [853, 760] on button "Swap" at bounding box center [842, 758] width 31 height 19
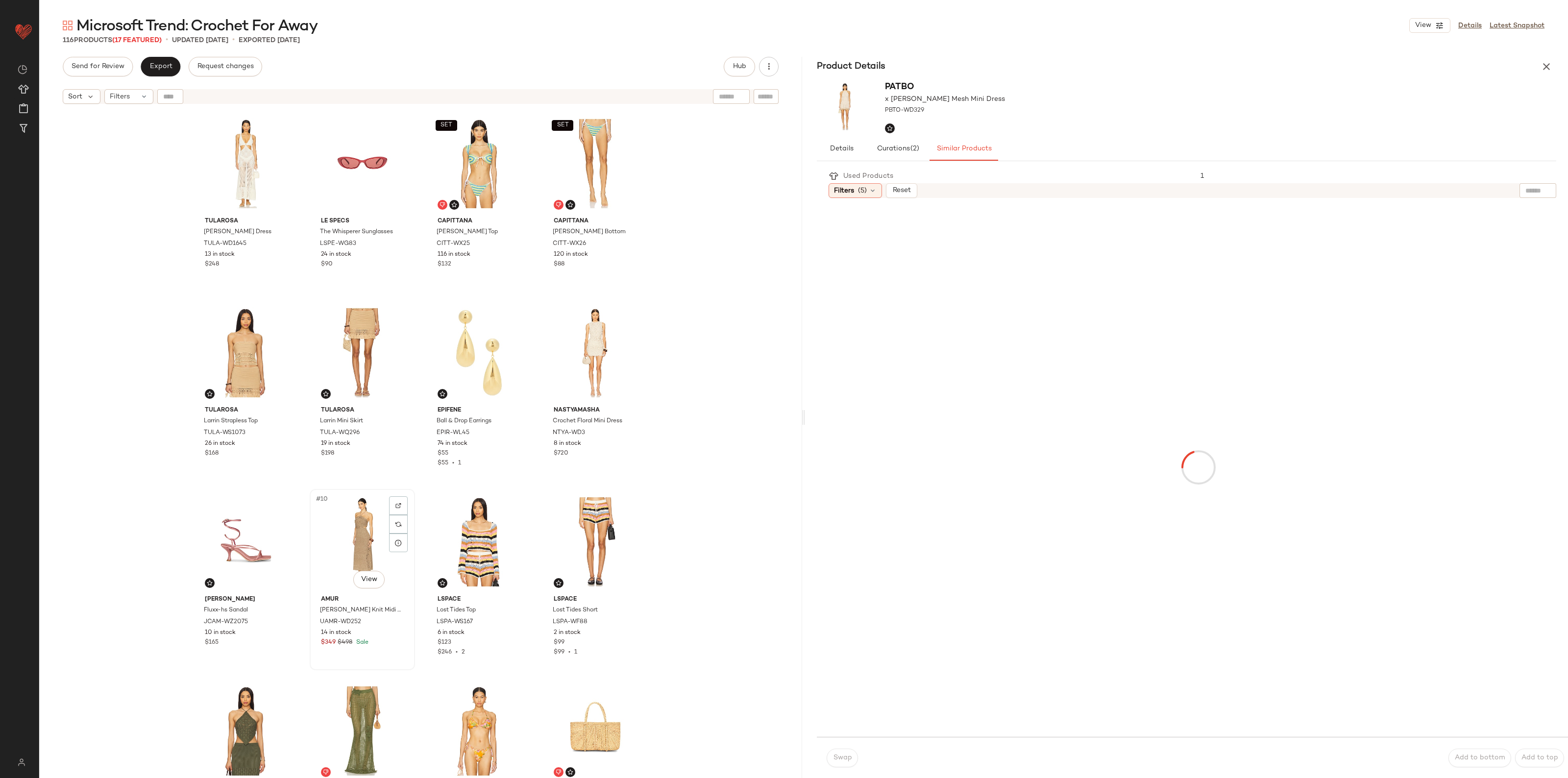
click at [342, 538] on div "#10 View" at bounding box center [362, 541] width 98 height 99
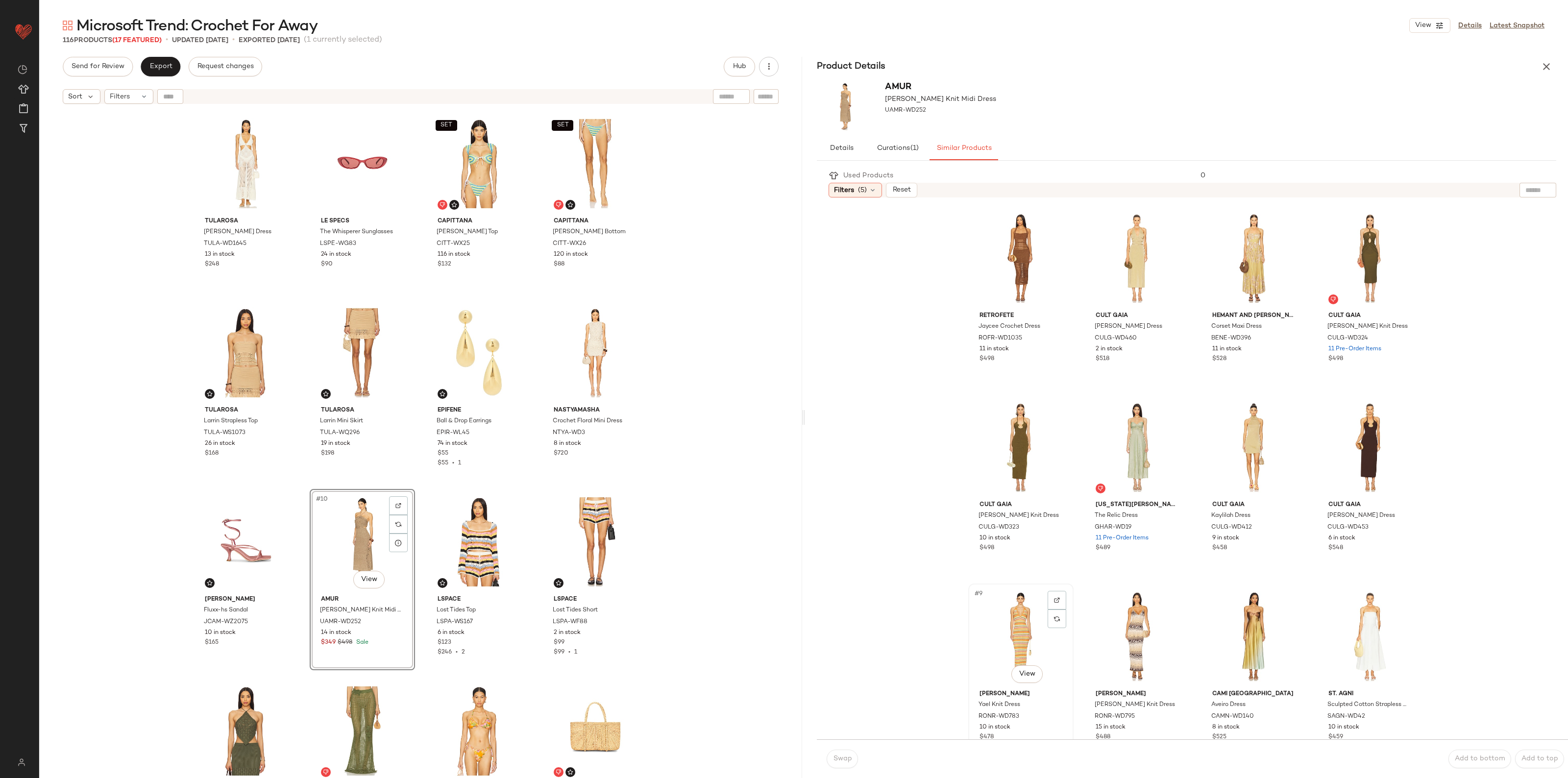
click at [1027, 626] on div "#9 View" at bounding box center [1020, 637] width 98 height 99
click at [1243, 422] on div "#7 View" at bounding box center [1253, 447] width 98 height 99
click at [1156, 267] on div "#2 View" at bounding box center [1137, 258] width 98 height 99
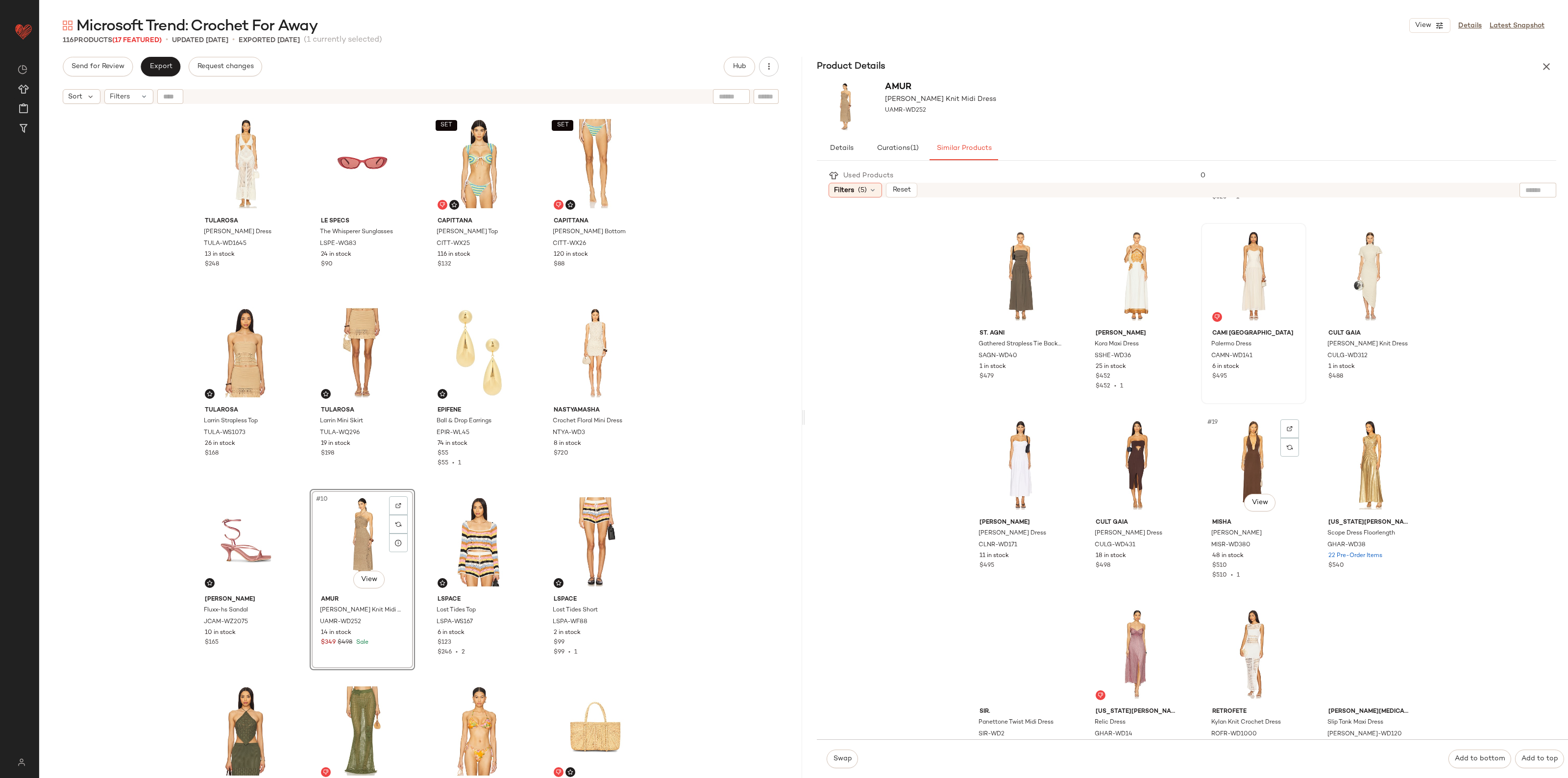
scroll to position [551, 0]
click at [838, 771] on div "Swap Add to bottom Add to top" at bounding box center [1192, 758] width 751 height 38
click at [841, 757] on span "Swap" at bounding box center [841, 759] width 19 height 8
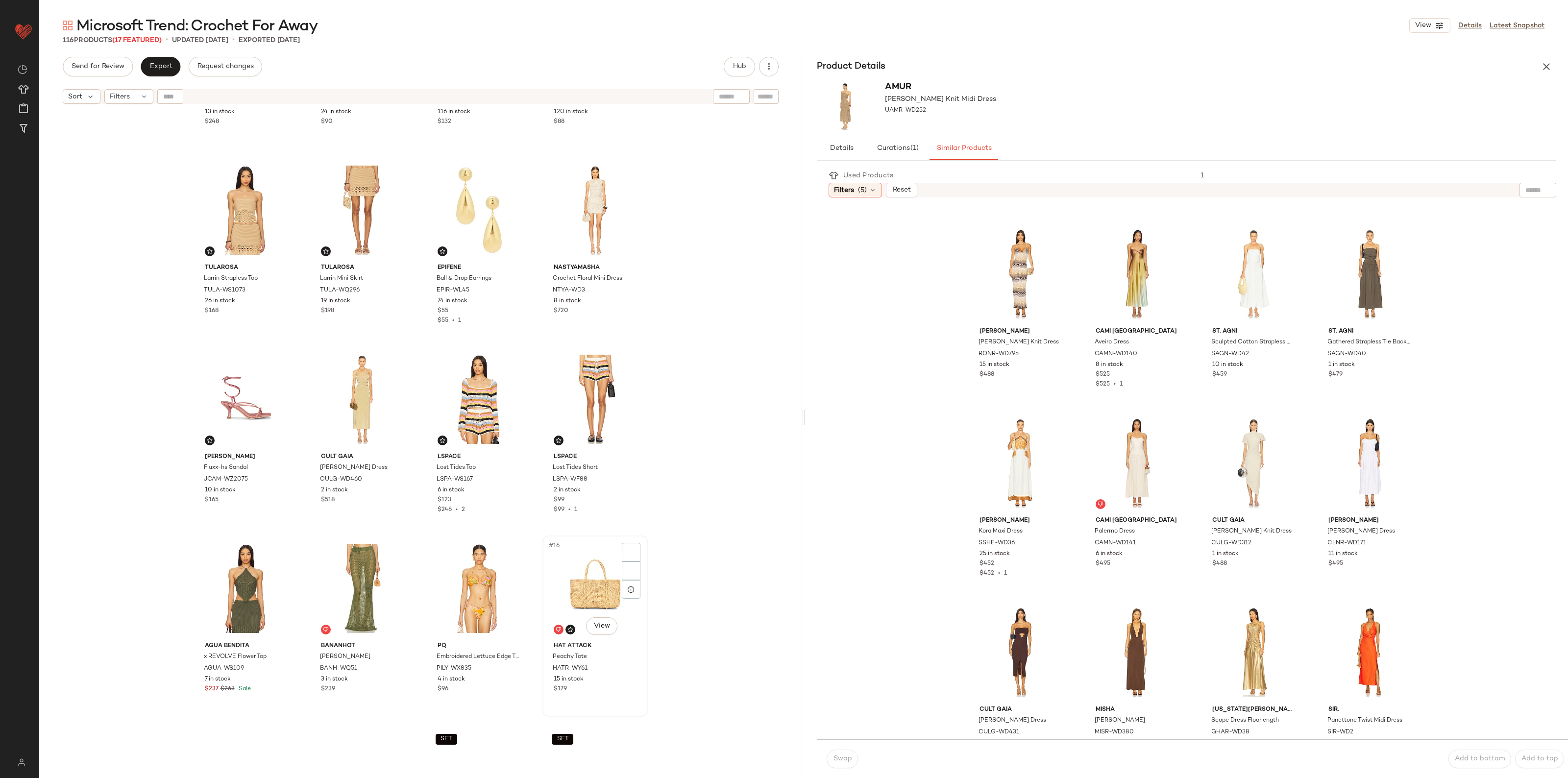
scroll to position [184, 0]
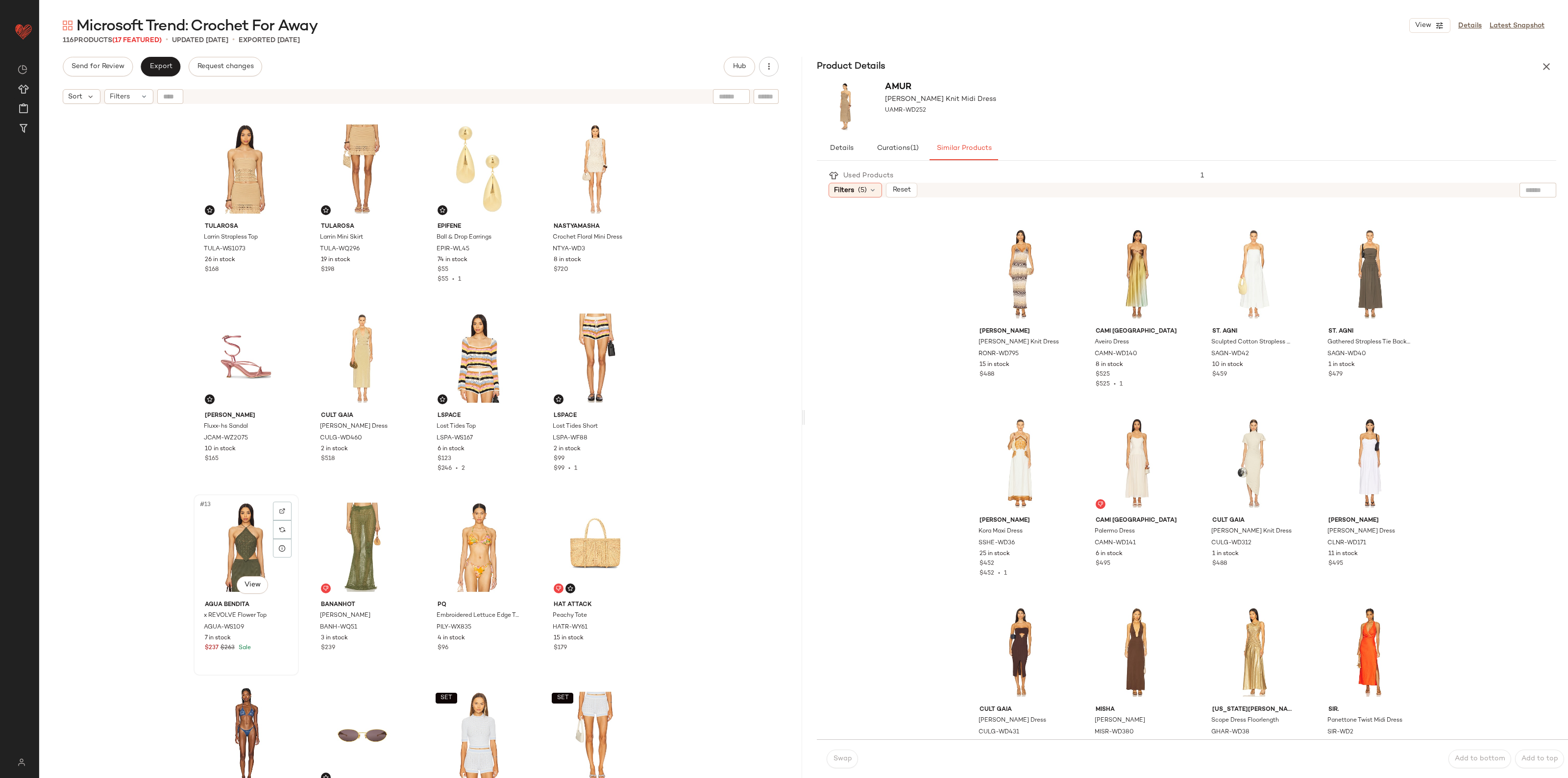
click at [236, 552] on div "#13 View" at bounding box center [246, 547] width 98 height 99
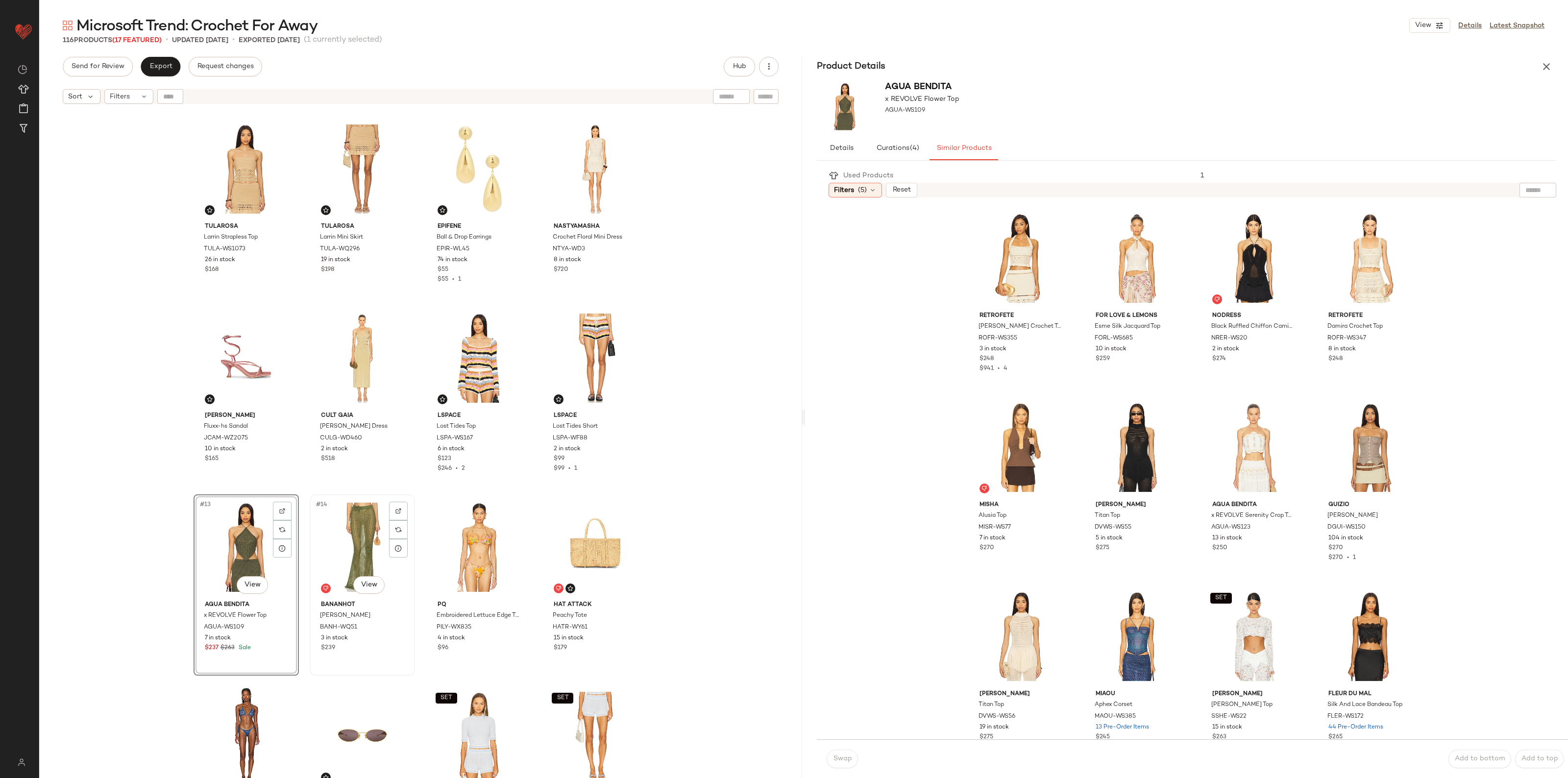
click at [396, 511] on img at bounding box center [399, 511] width 6 height 6
click at [734, 63] on span "Hub" at bounding box center [739, 67] width 14 height 8
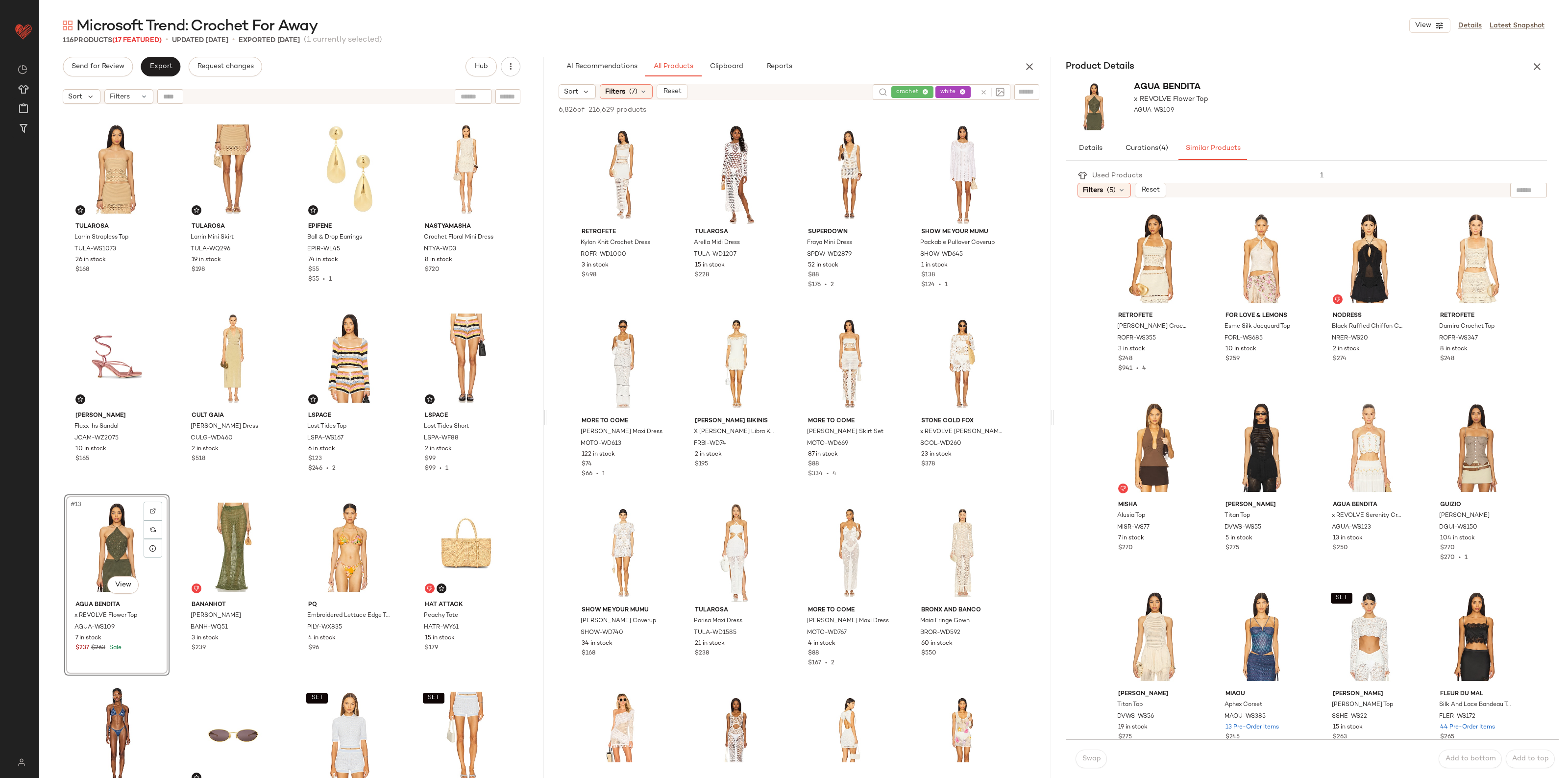
click at [983, 91] on icon at bounding box center [983, 91] width 7 height 7
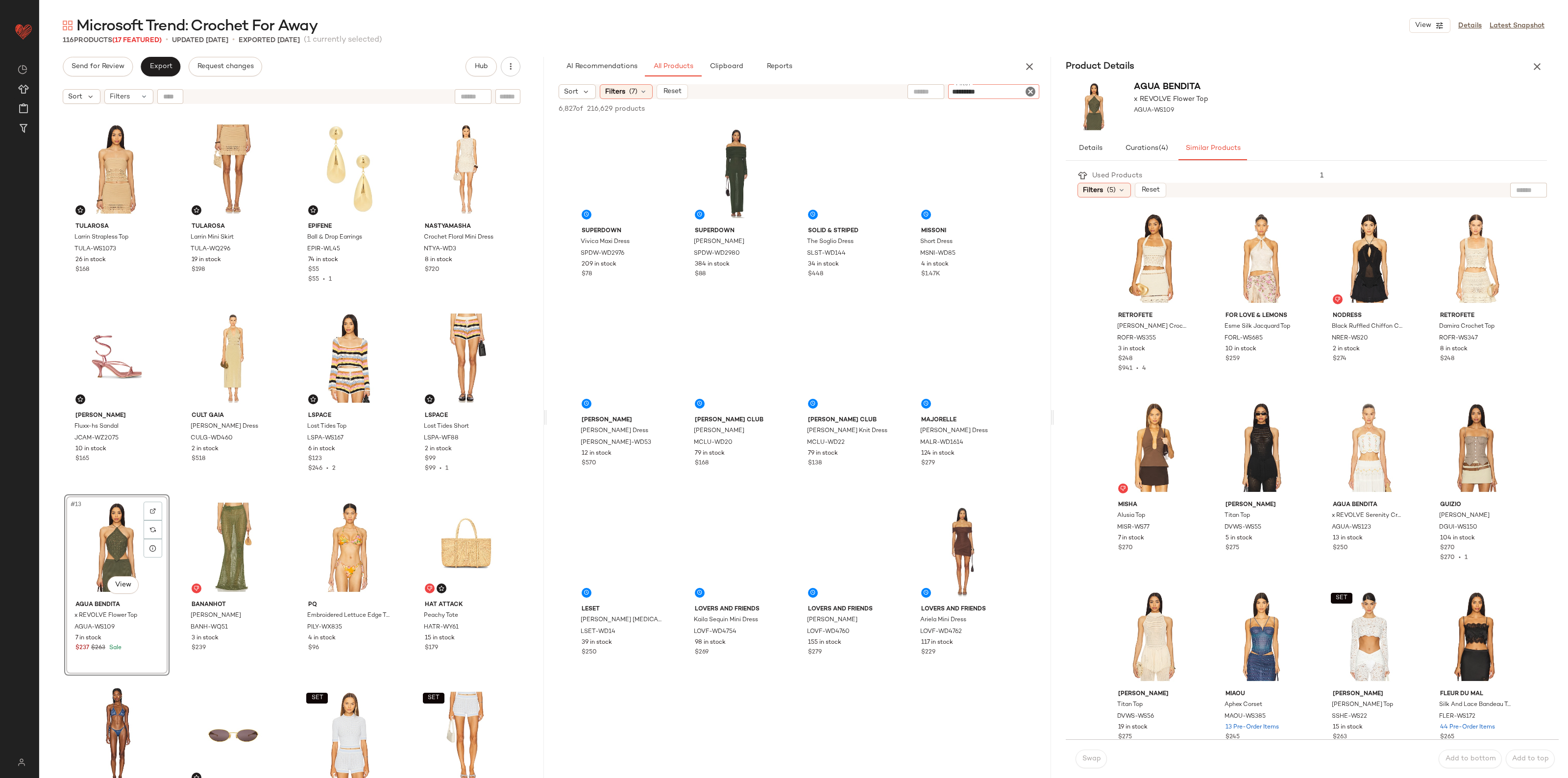
type input "*********"
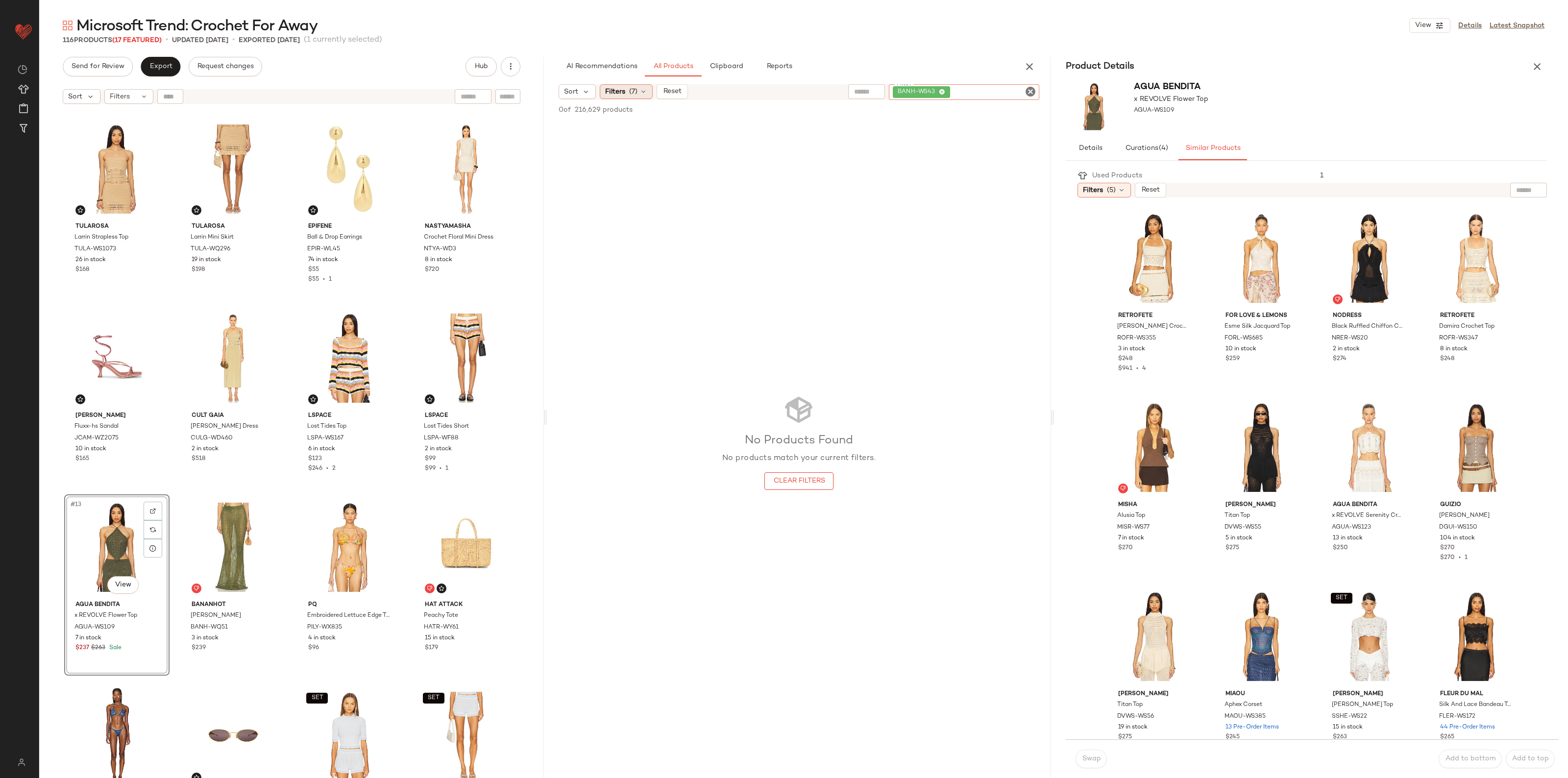
click at [647, 91] on icon at bounding box center [643, 91] width 8 height 8
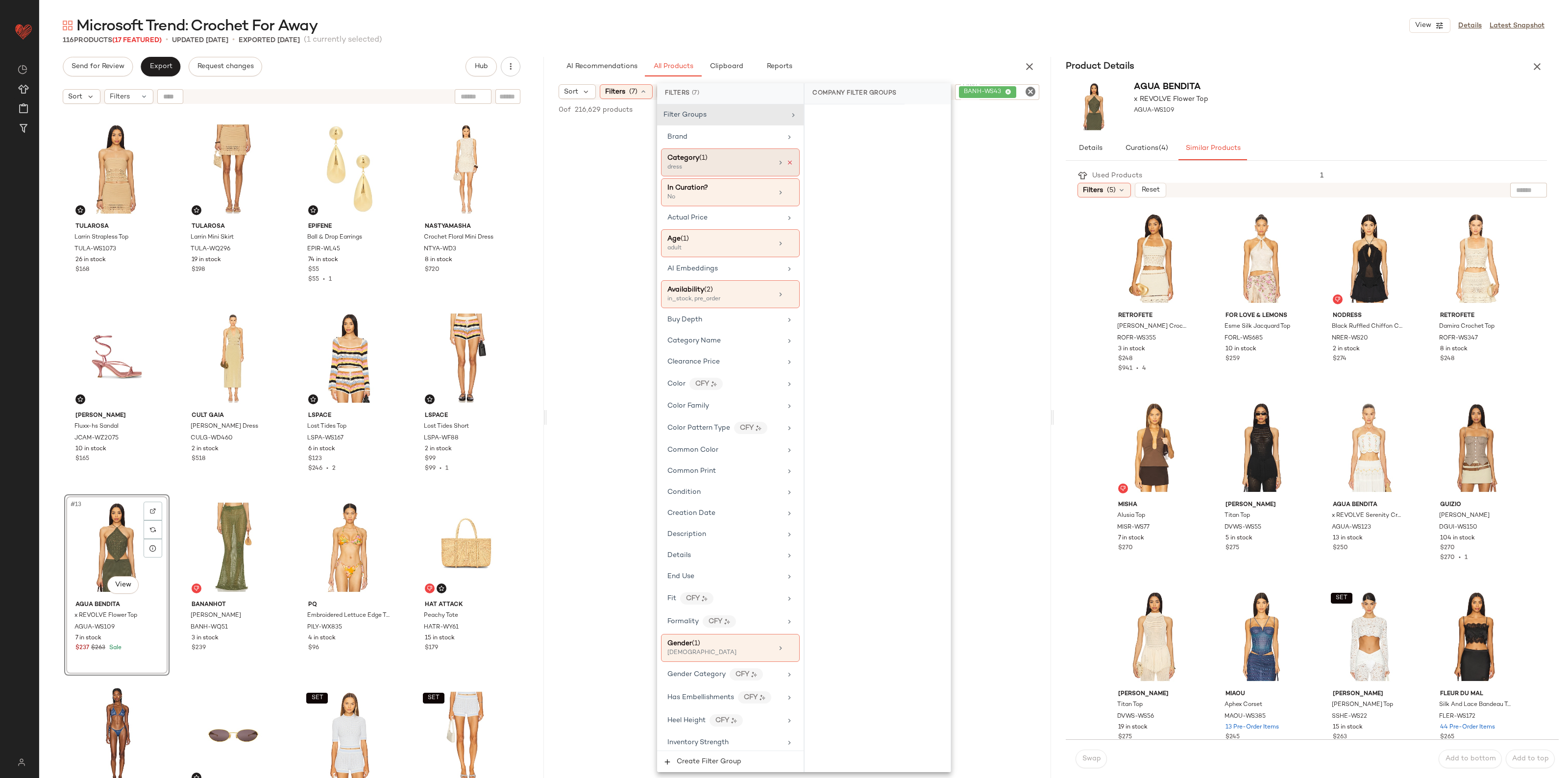
click at [786, 165] on icon at bounding box center [789, 162] width 7 height 7
click at [1030, 252] on div "No Products Found No products match your current filters. Clear Filters" at bounding box center [799, 442] width 505 height 641
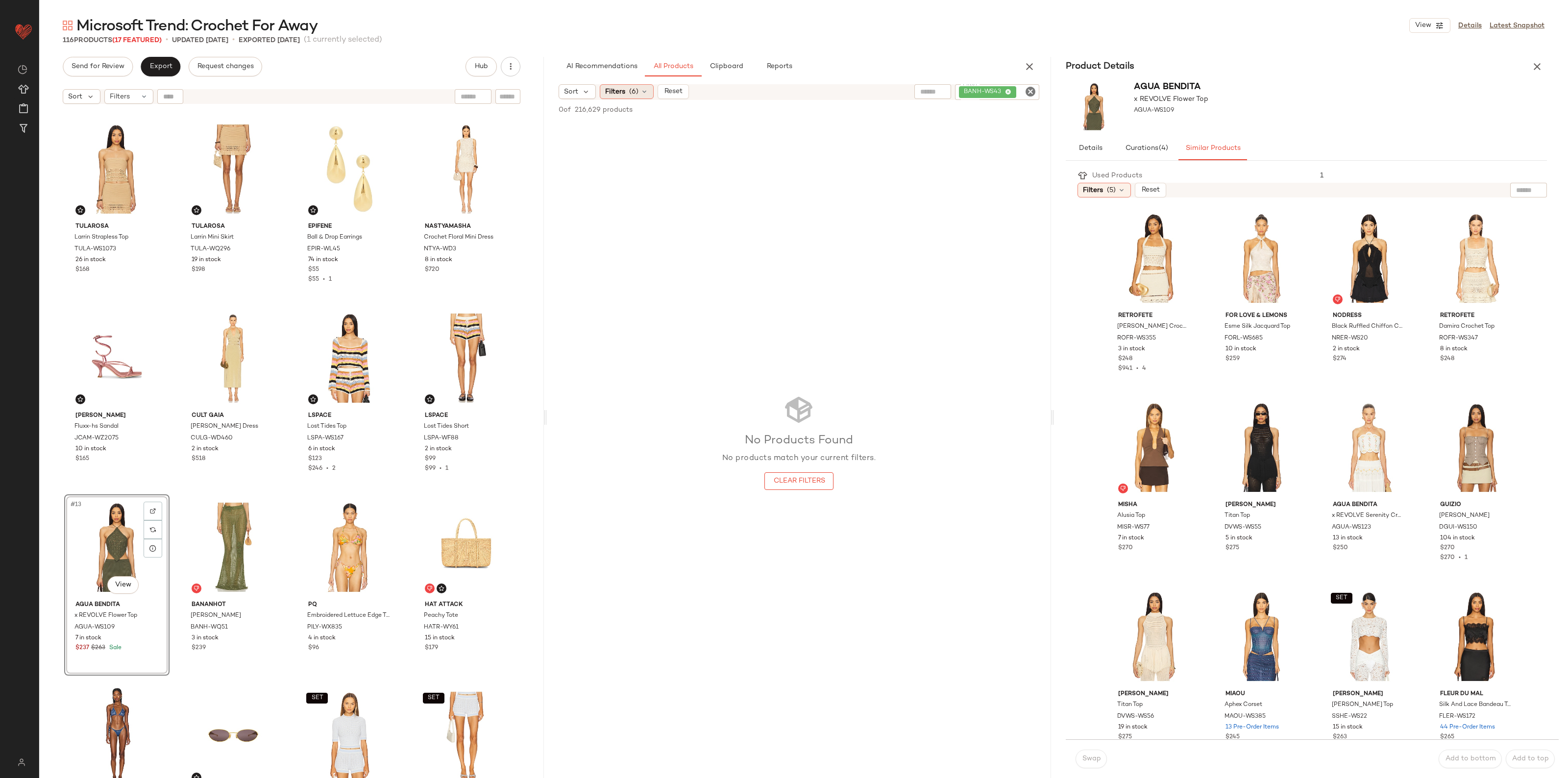
click at [648, 93] on icon at bounding box center [644, 91] width 8 height 8
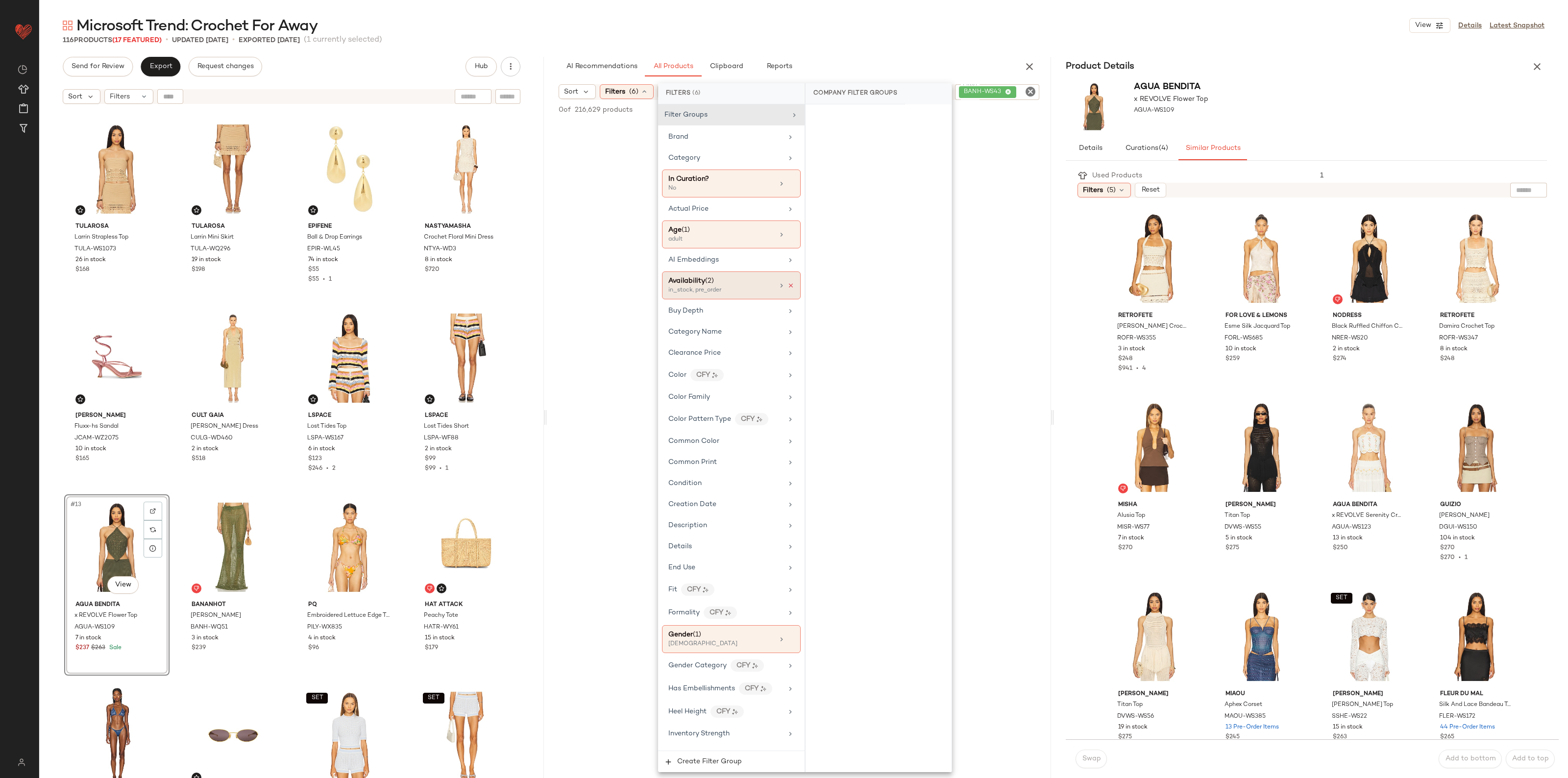
click at [789, 289] on icon at bounding box center [790, 285] width 7 height 7
click at [789, 634] on div "Gender (1) female" at bounding box center [730, 631] width 138 height 28
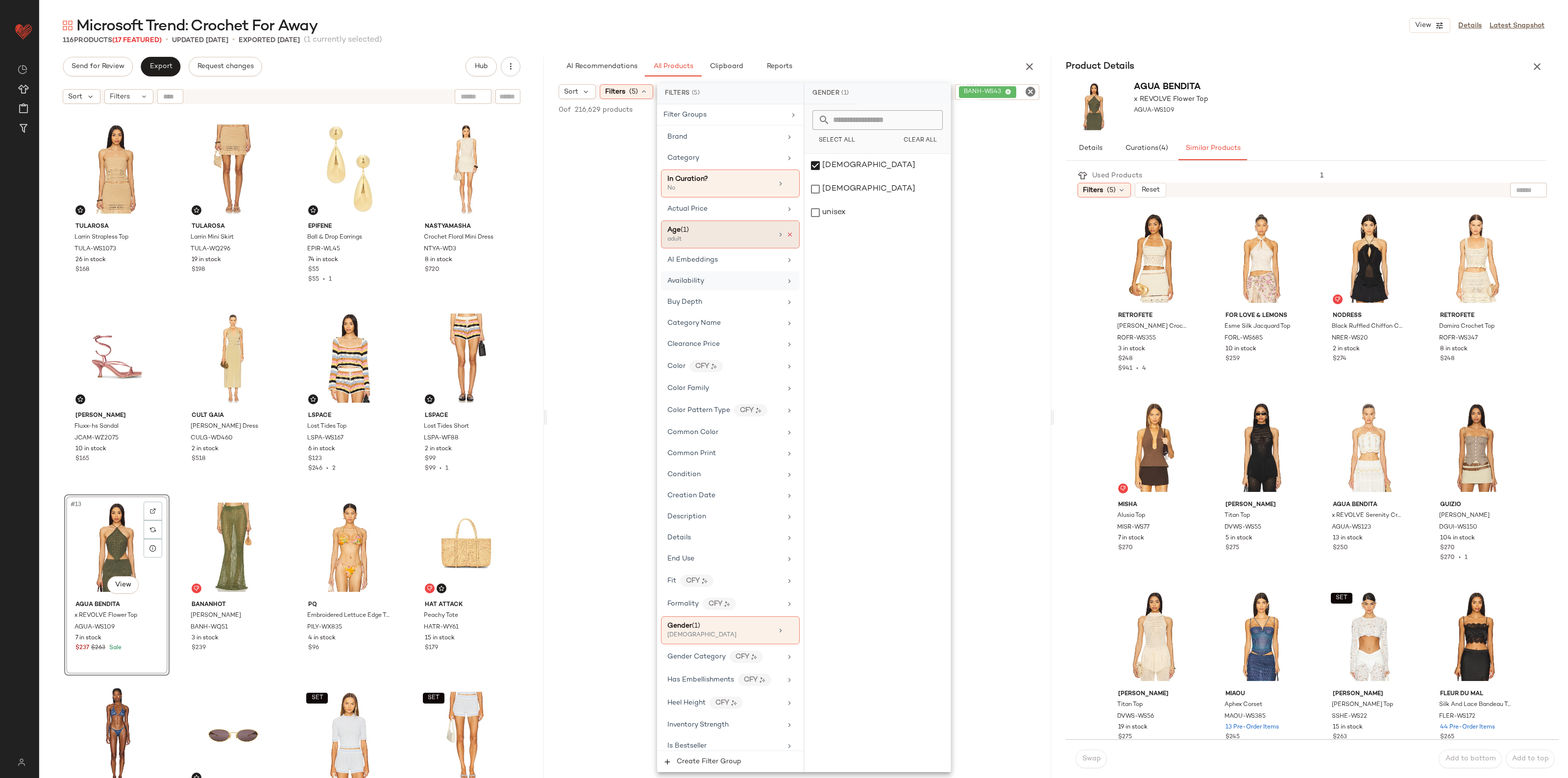
click at [786, 236] on icon at bounding box center [789, 234] width 7 height 7
click at [784, 188] on div at bounding box center [785, 184] width 17 height 8
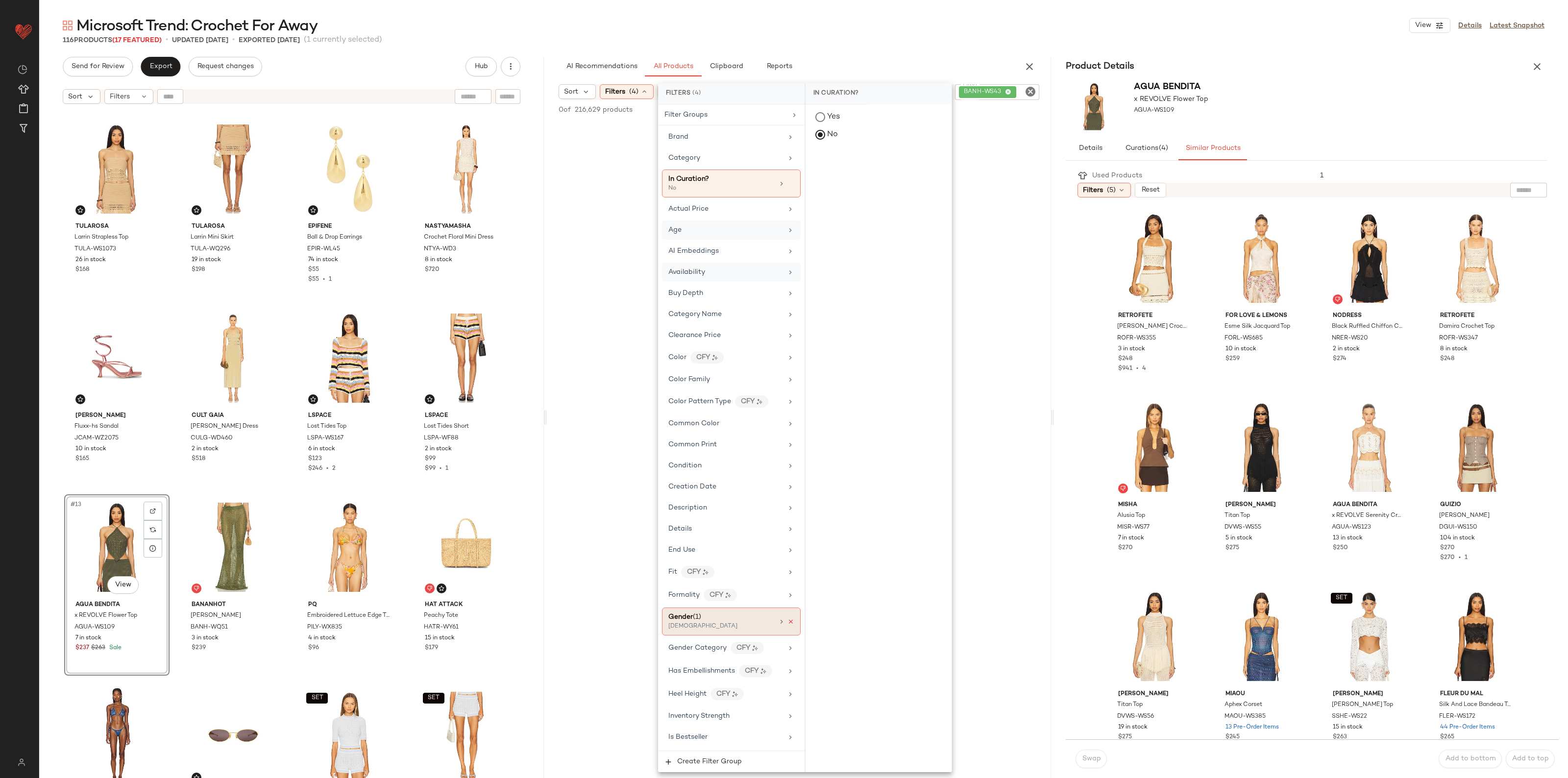
click at [787, 625] on icon at bounding box center [790, 622] width 7 height 7
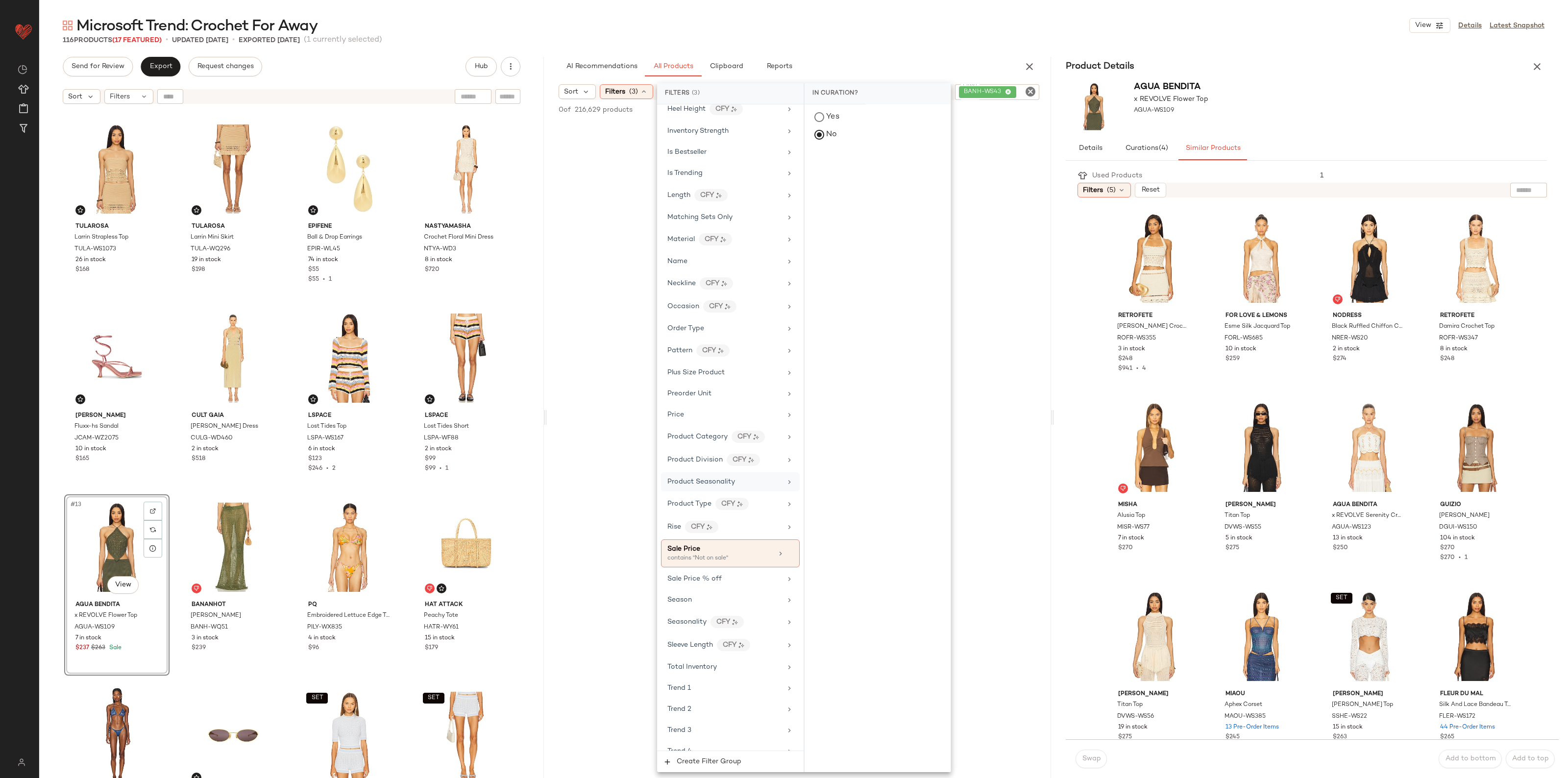
scroll to position [674, 0]
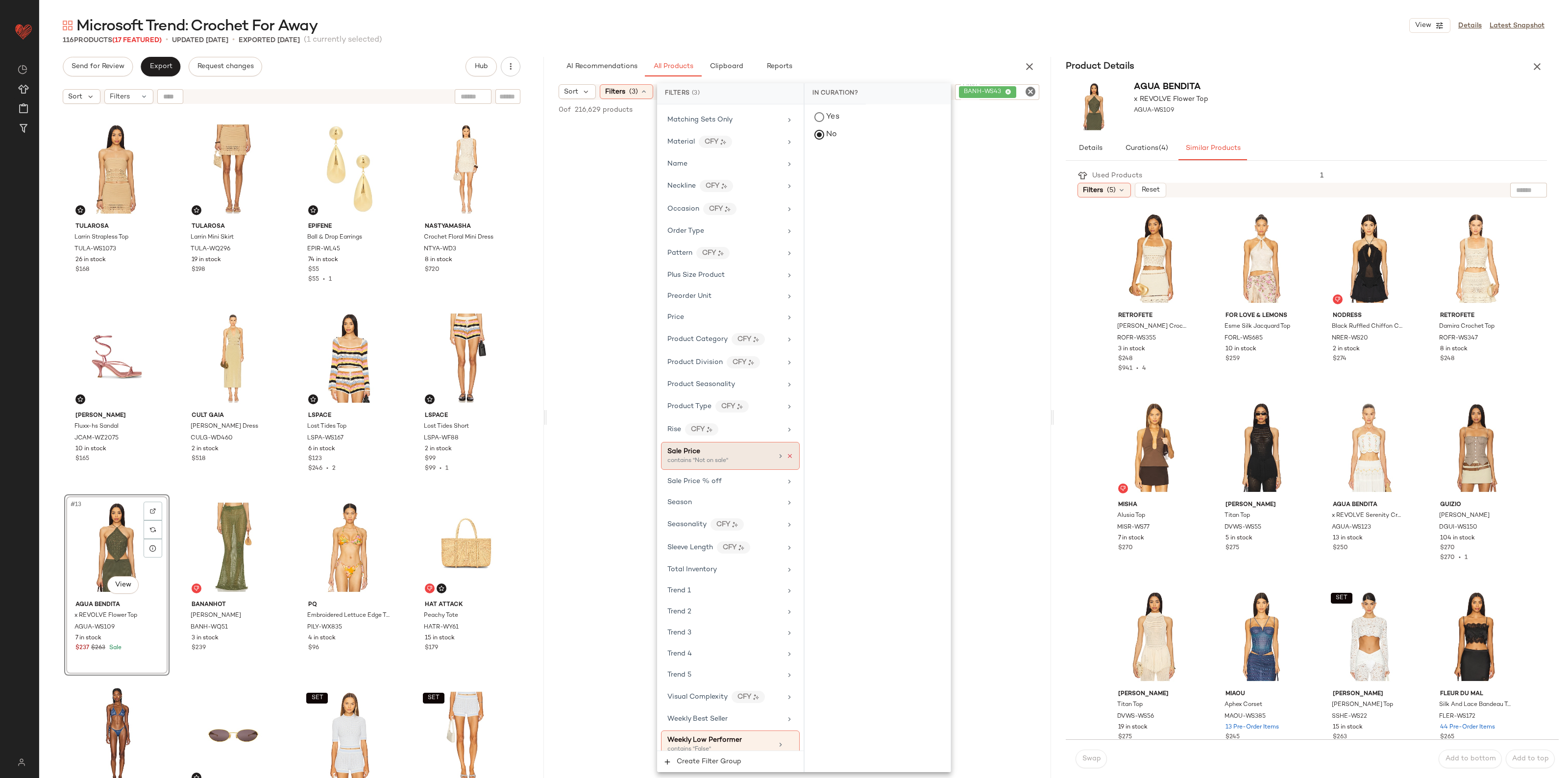
click at [786, 460] on icon at bounding box center [789, 456] width 7 height 7
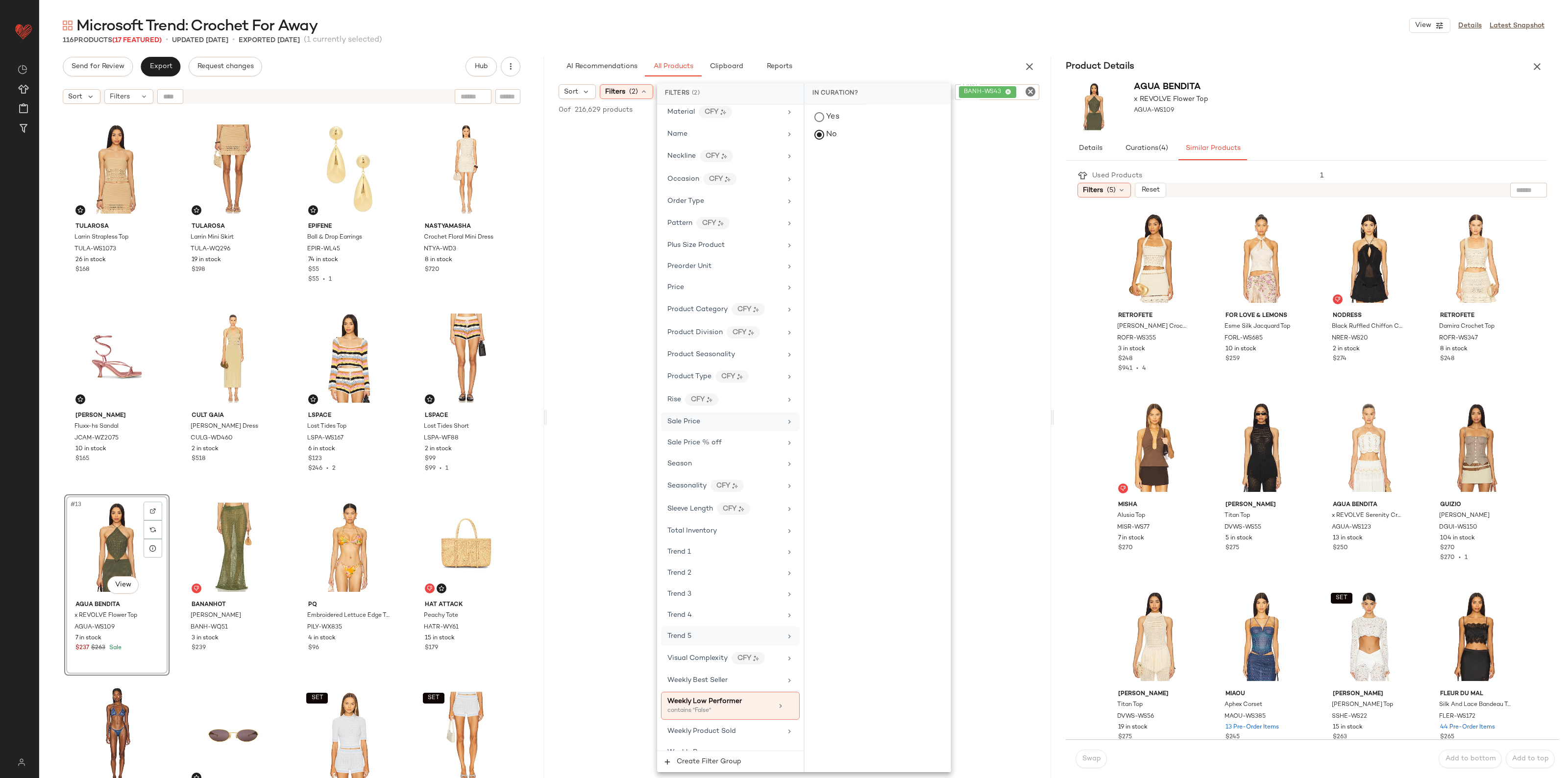
scroll to position [730, 0]
click at [787, 690] on icon at bounding box center [789, 693] width 7 height 7
click at [860, 566] on div "Yes No" at bounding box center [877, 438] width 146 height 668
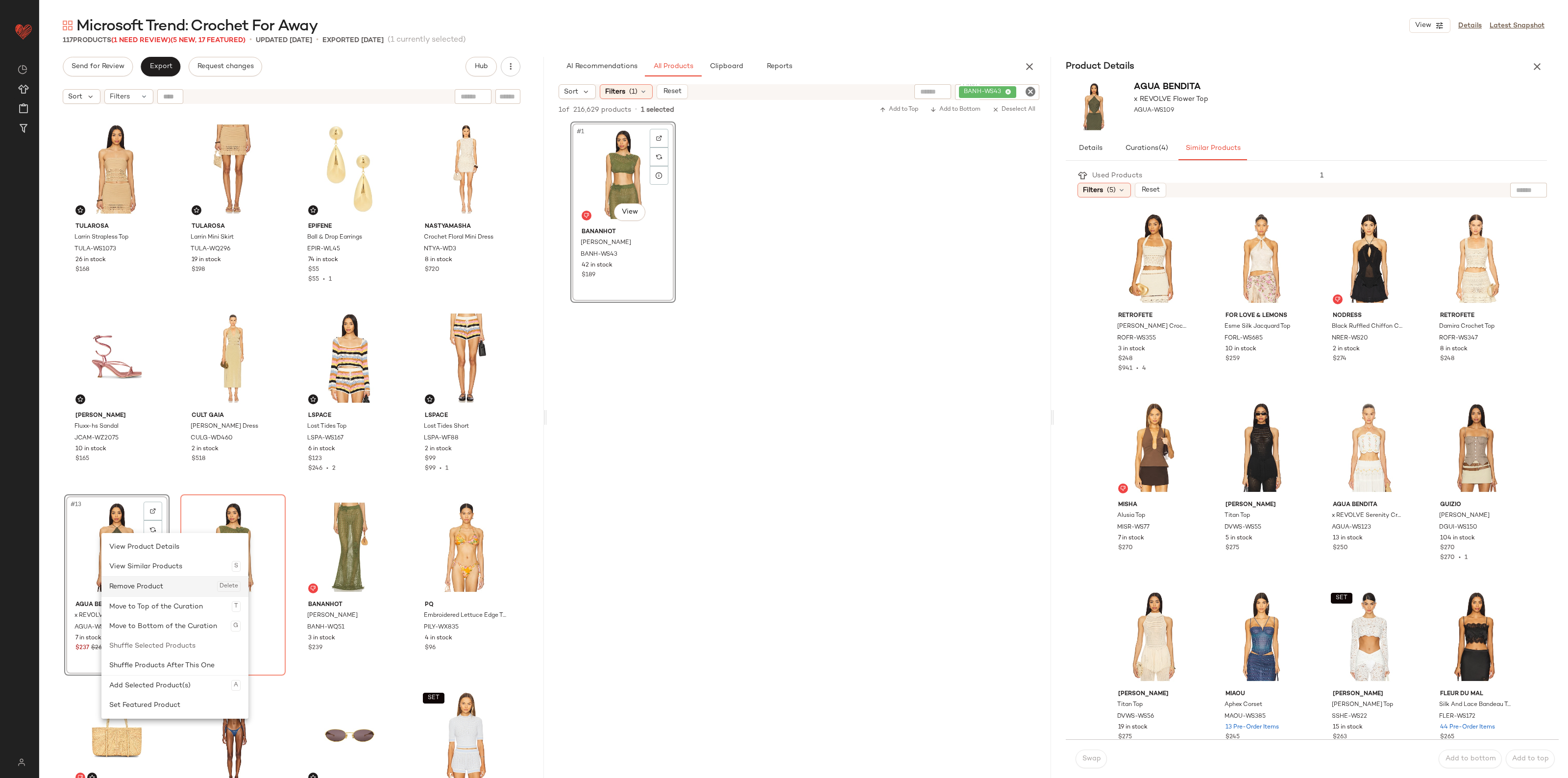
click at [147, 584] on div "Remove Product Delete" at bounding box center [175, 586] width 132 height 20
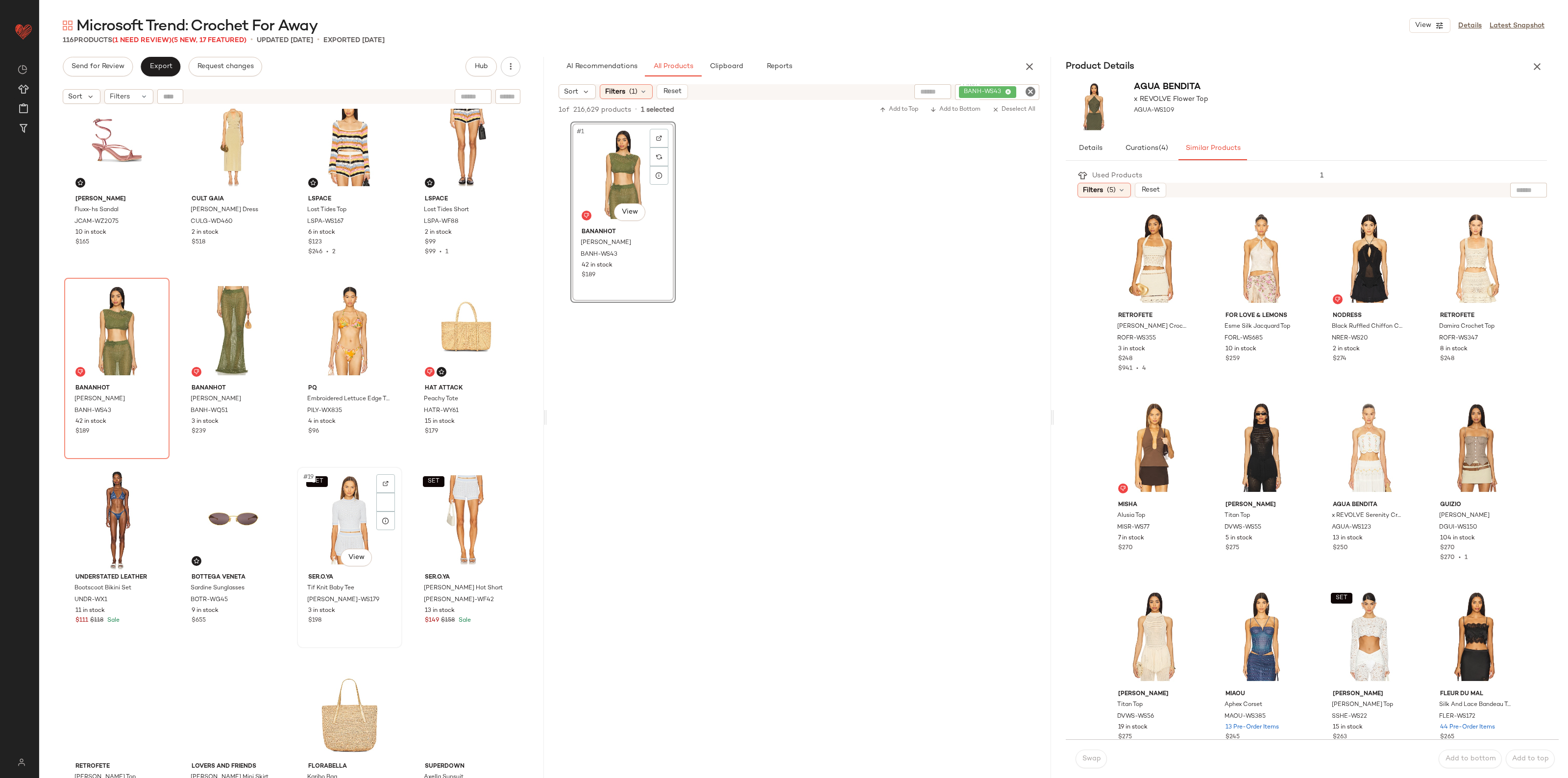
scroll to position [437, 0]
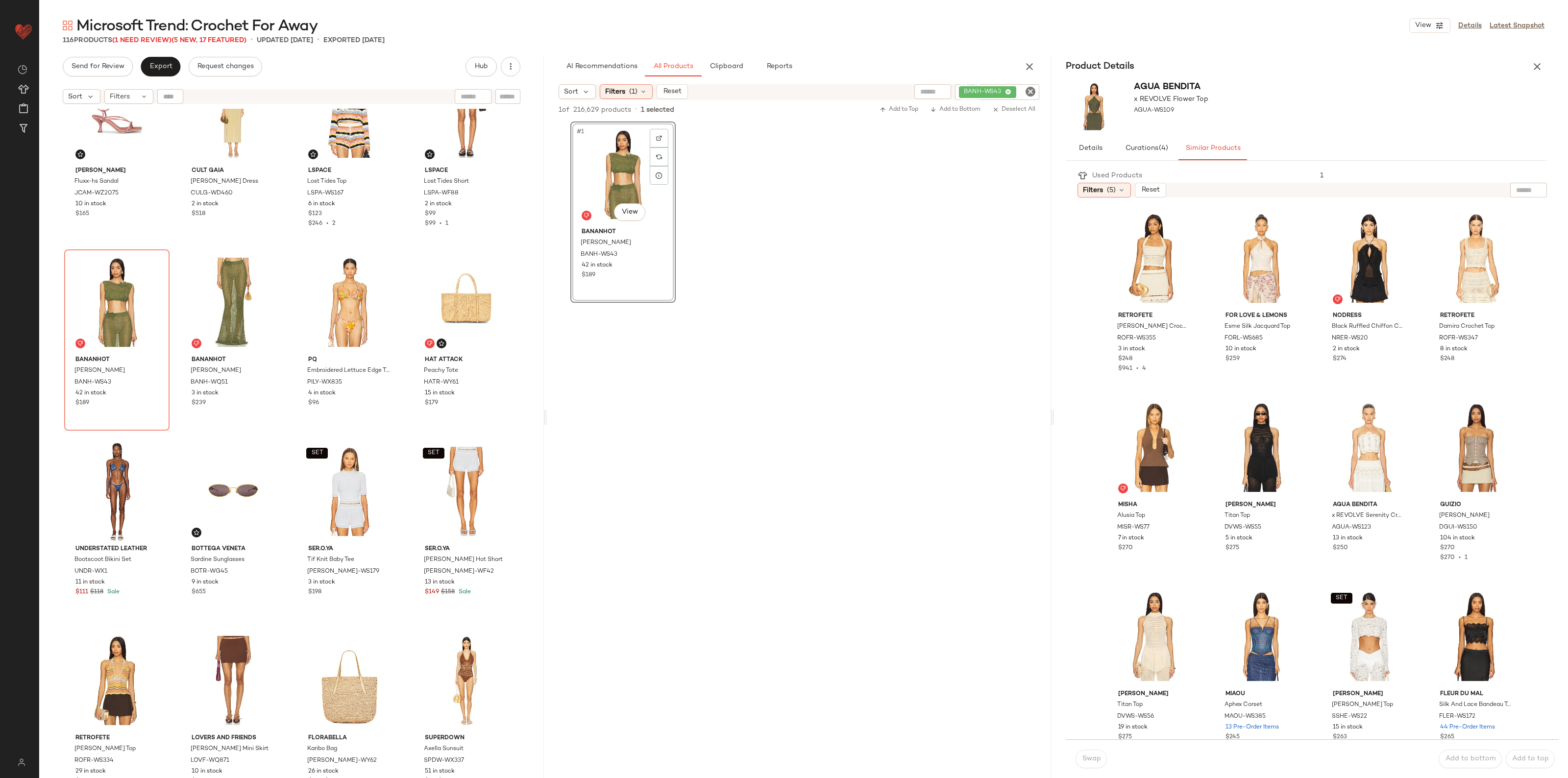
click at [1029, 90] on icon "Clear Filter" at bounding box center [1030, 91] width 12 height 12
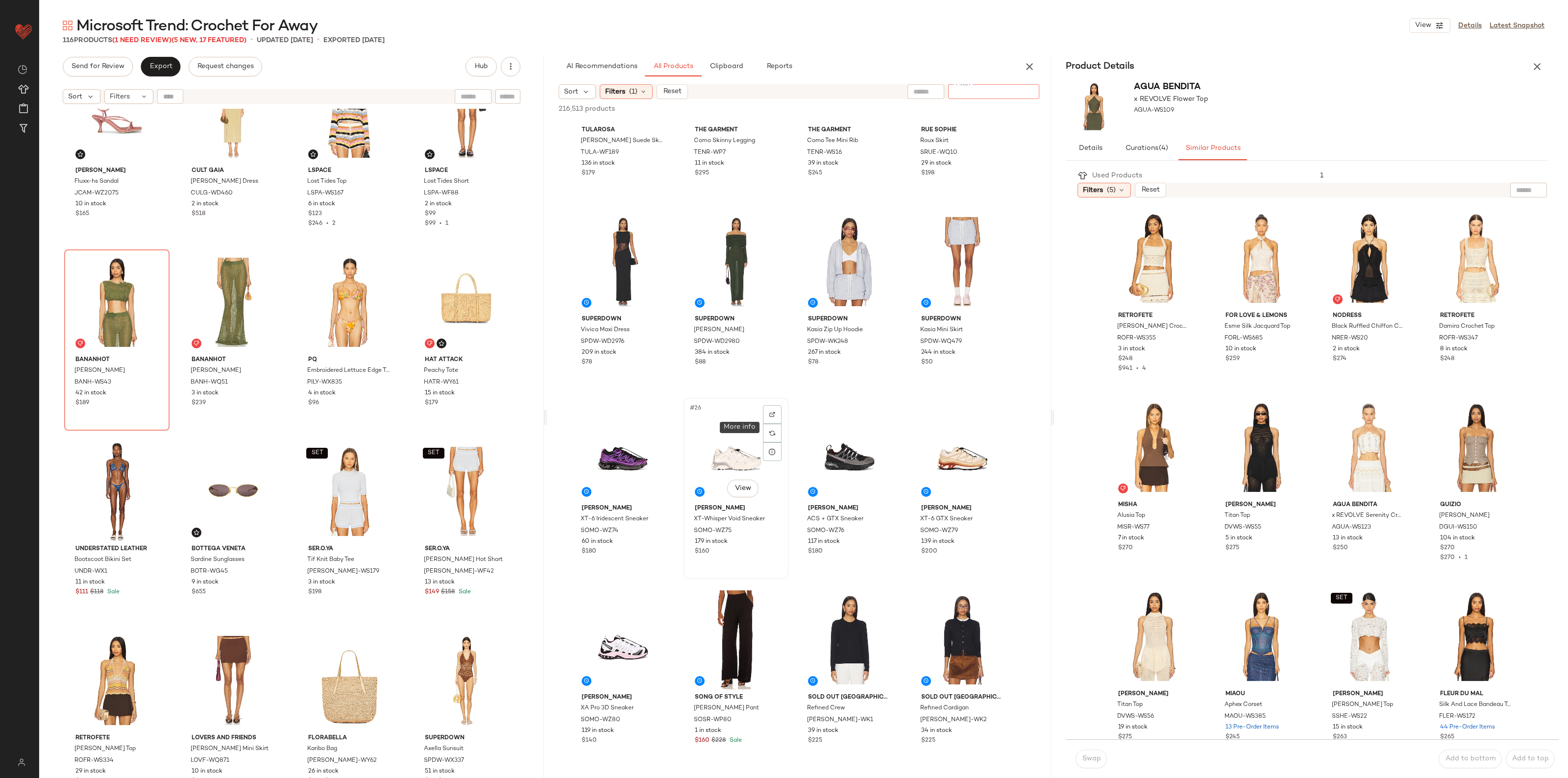
scroll to position [980, 0]
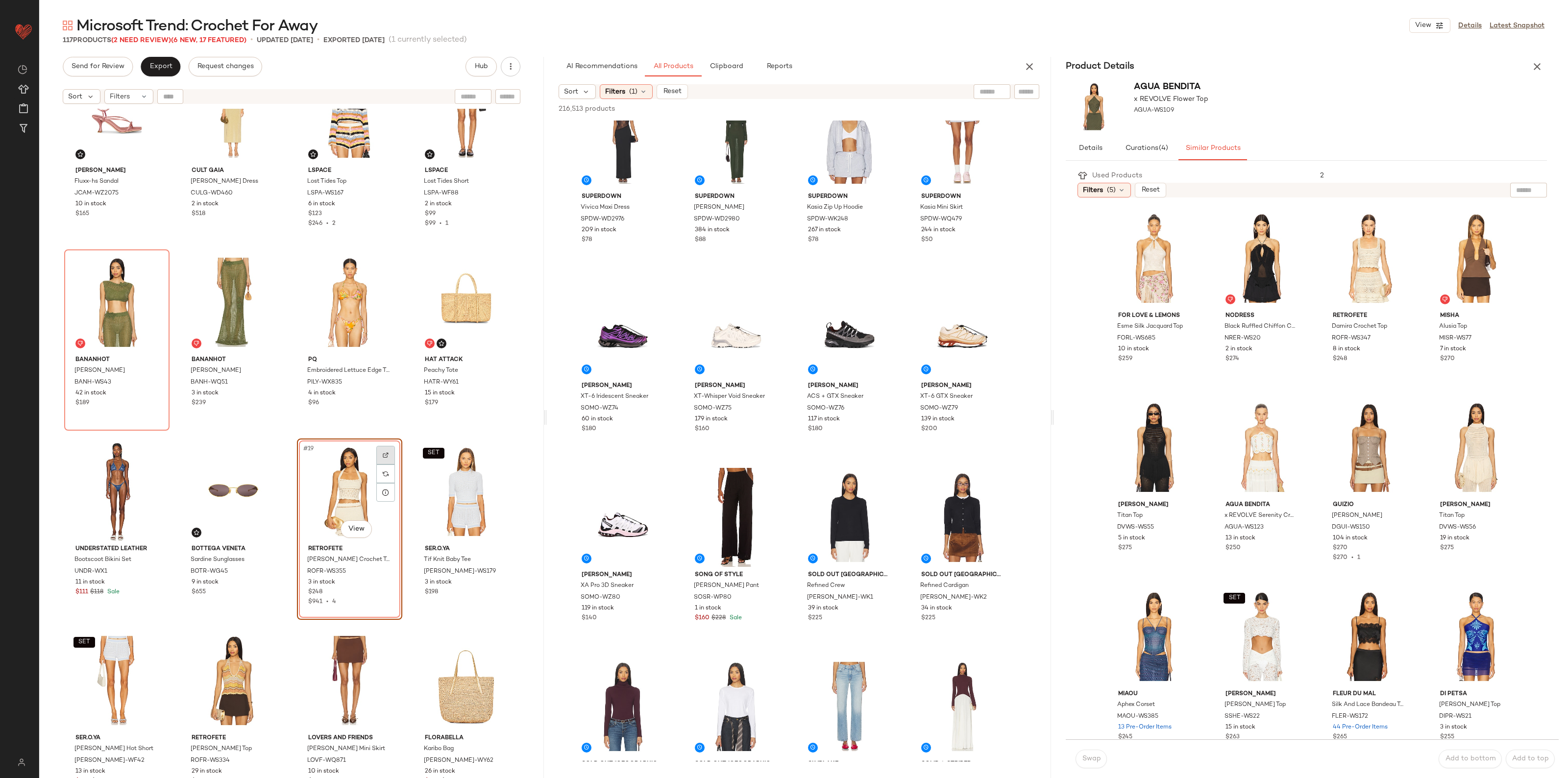
click at [383, 453] on img at bounding box center [386, 456] width 6 height 6
click at [391, 537] on div "Remove Product Delete" at bounding box center [405, 542] width 132 height 20
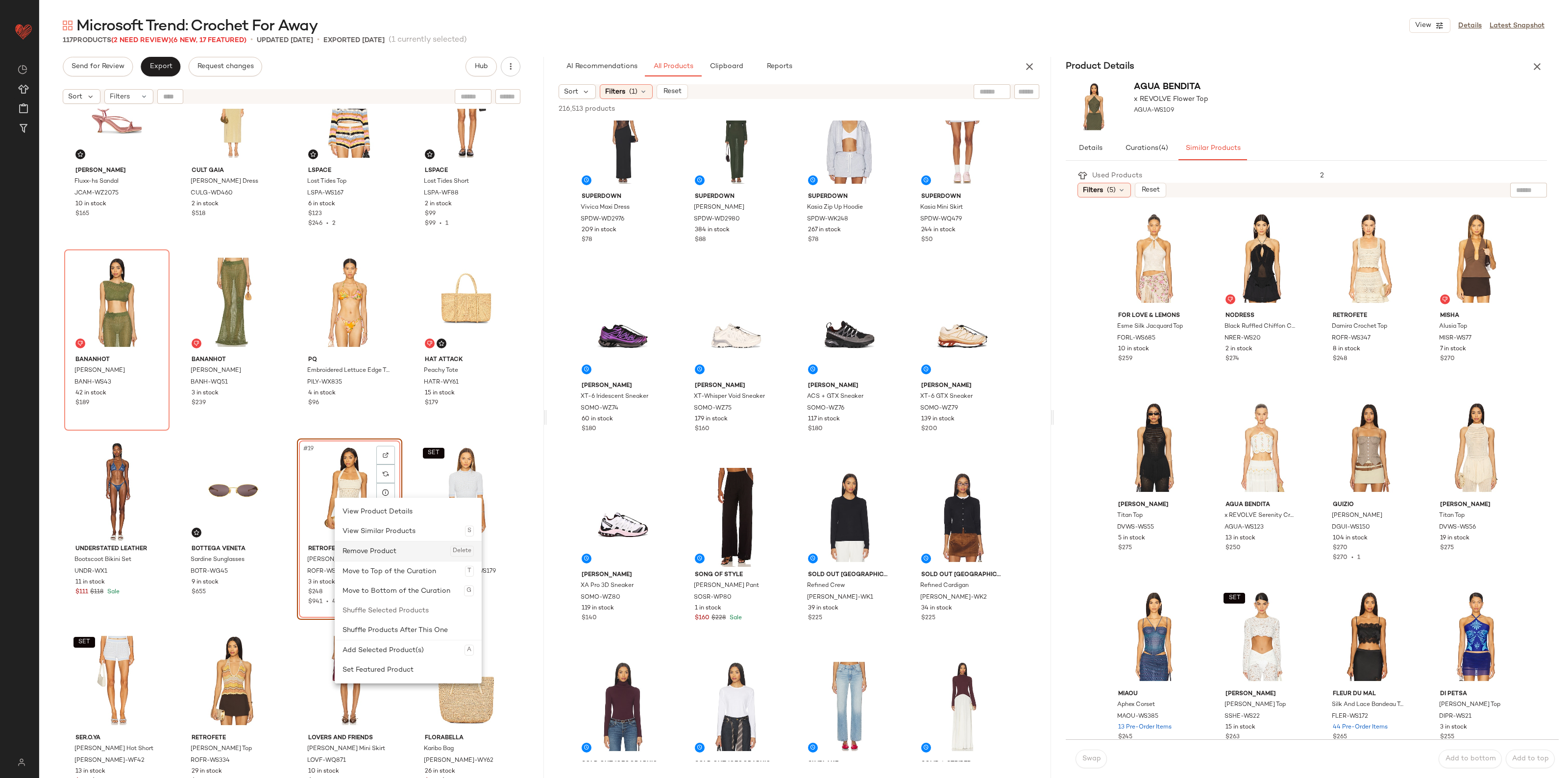
click at [375, 545] on div "Remove Product Delete" at bounding box center [408, 551] width 132 height 20
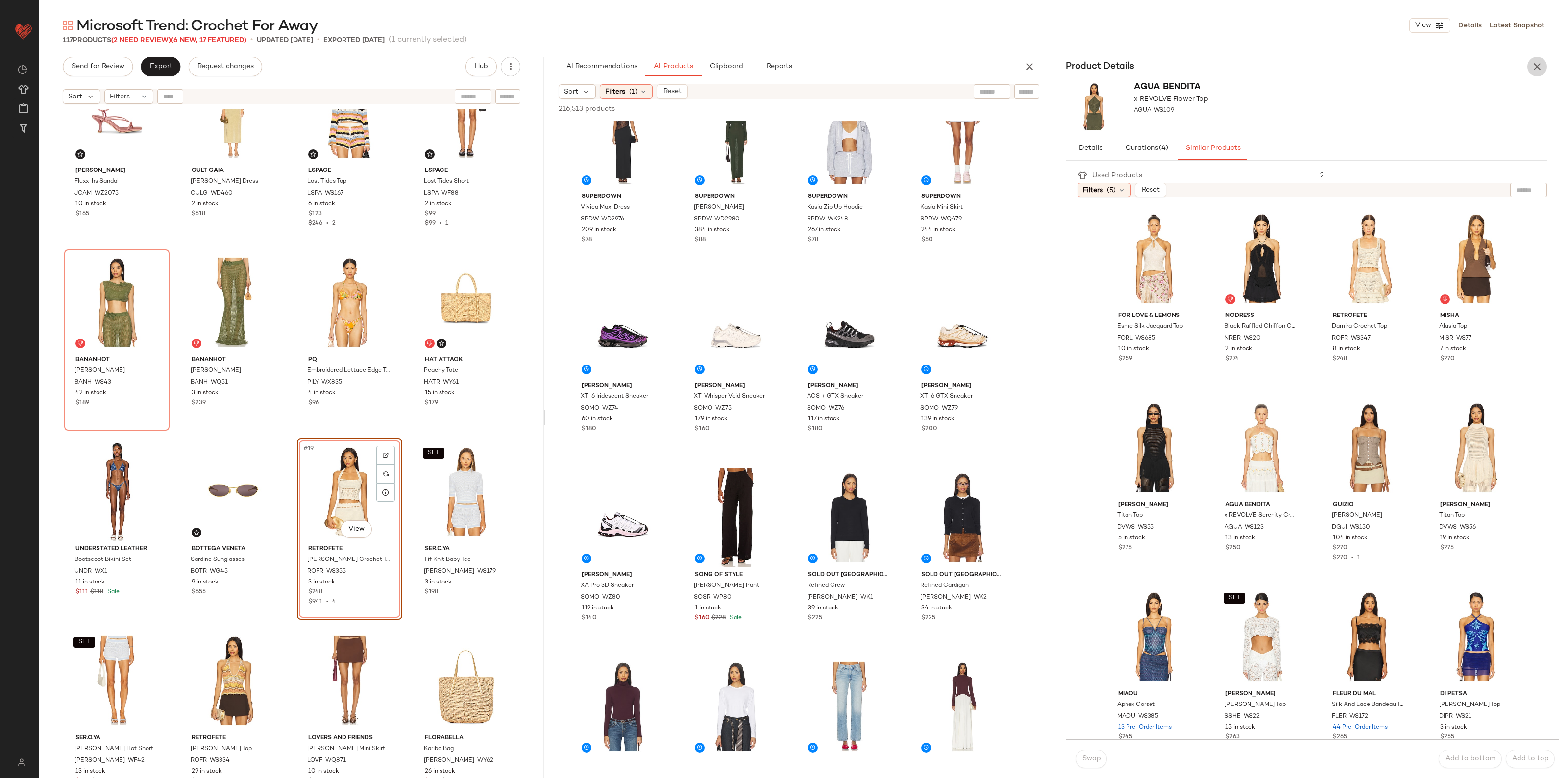
click at [1533, 64] on icon "button" at bounding box center [1537, 67] width 12 height 12
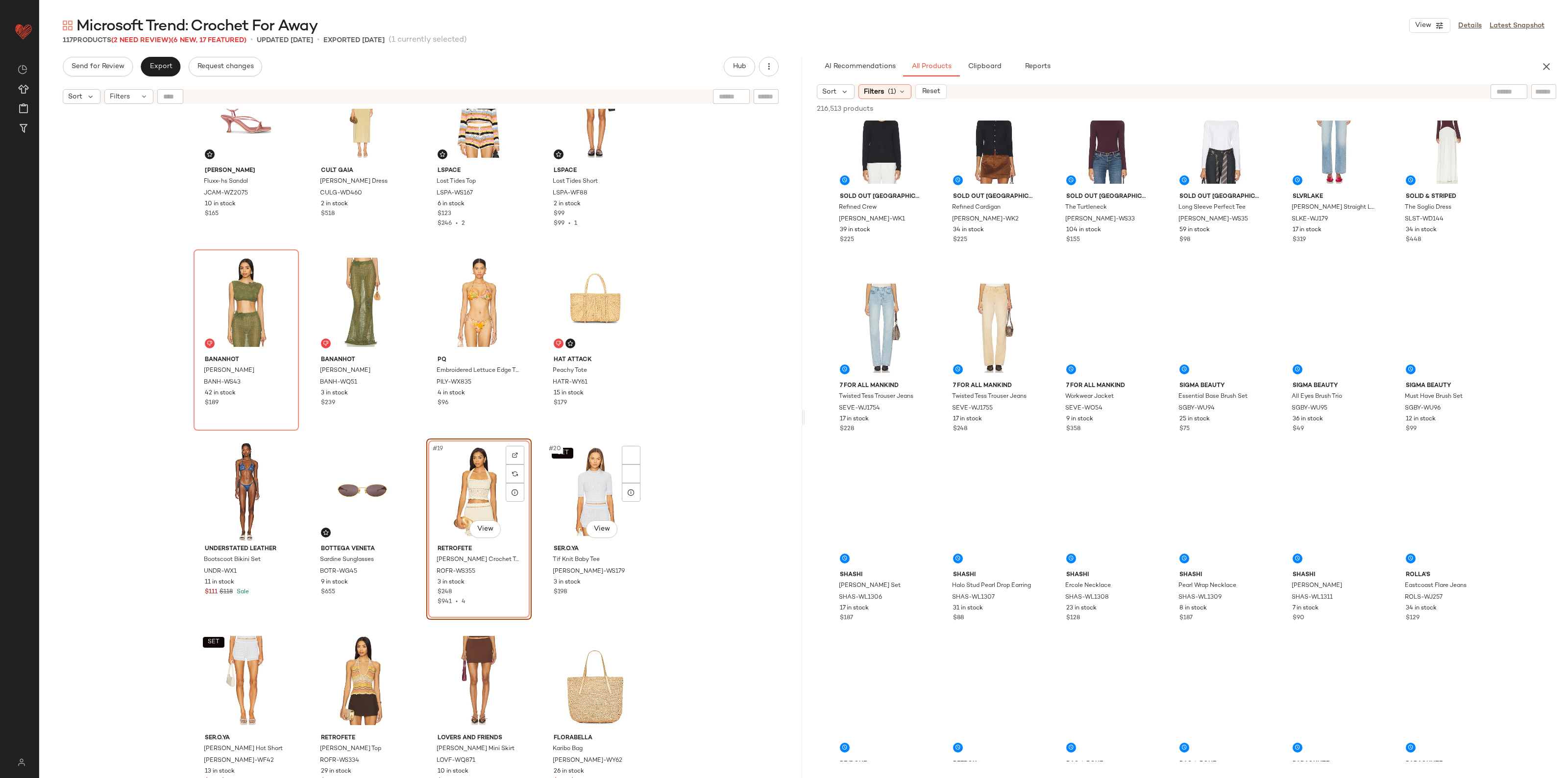
scroll to position [601, 0]
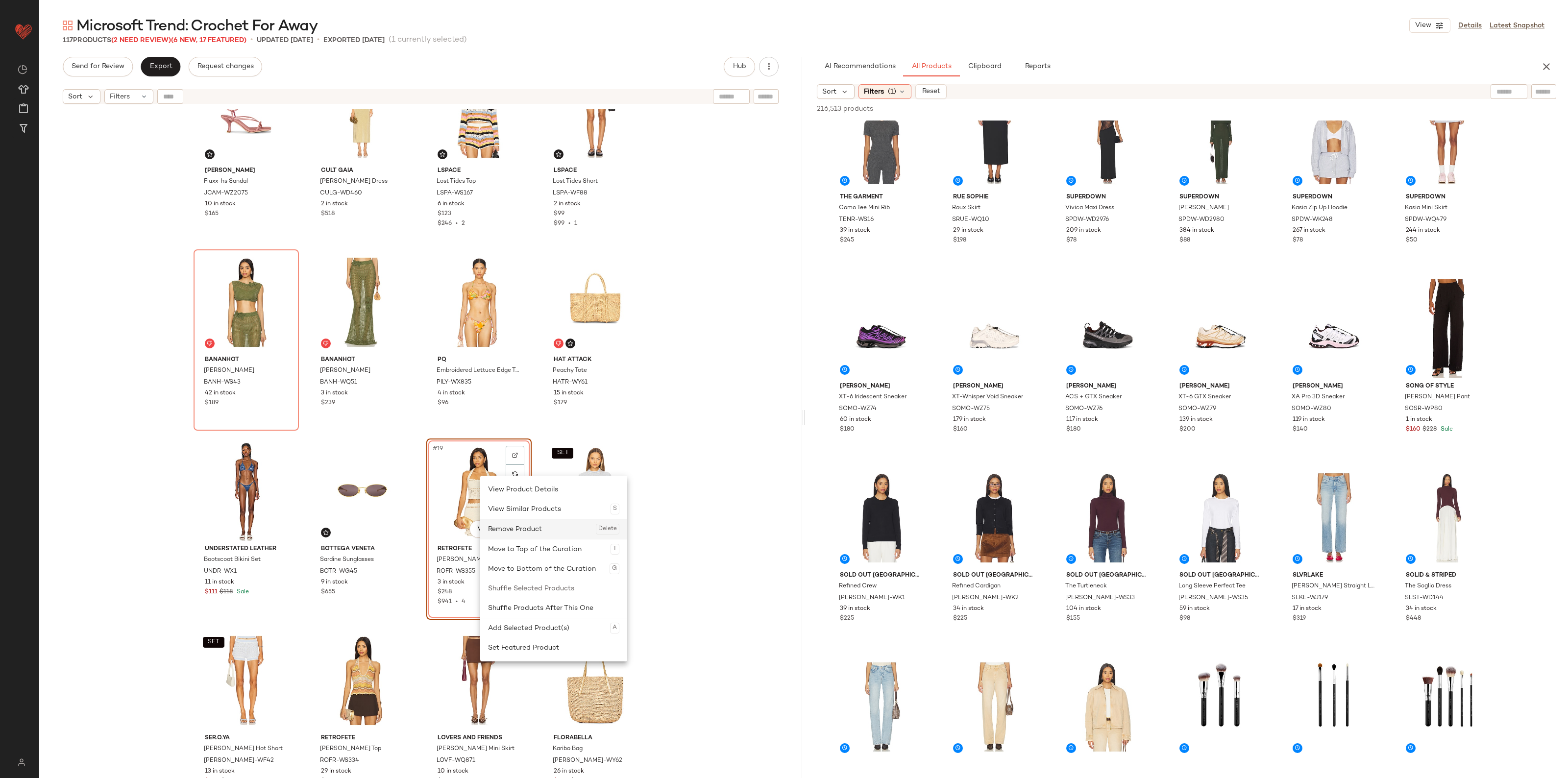
click at [509, 528] on div "Remove Product Delete" at bounding box center [554, 529] width 132 height 20
click at [576, 473] on div "SET #20 View" at bounding box center [595, 491] width 98 height 99
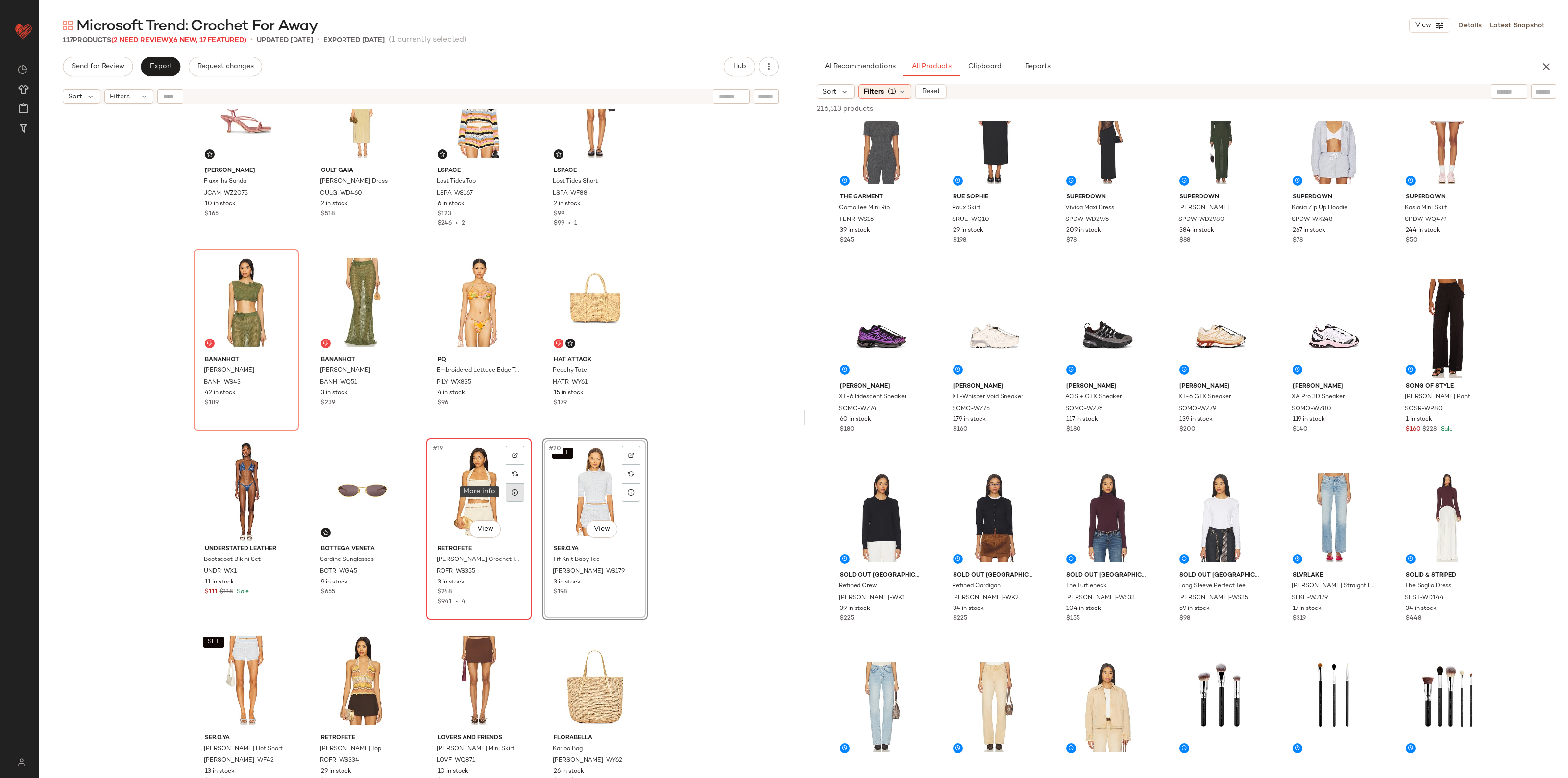
click at [506, 500] on div at bounding box center [514, 492] width 19 height 19
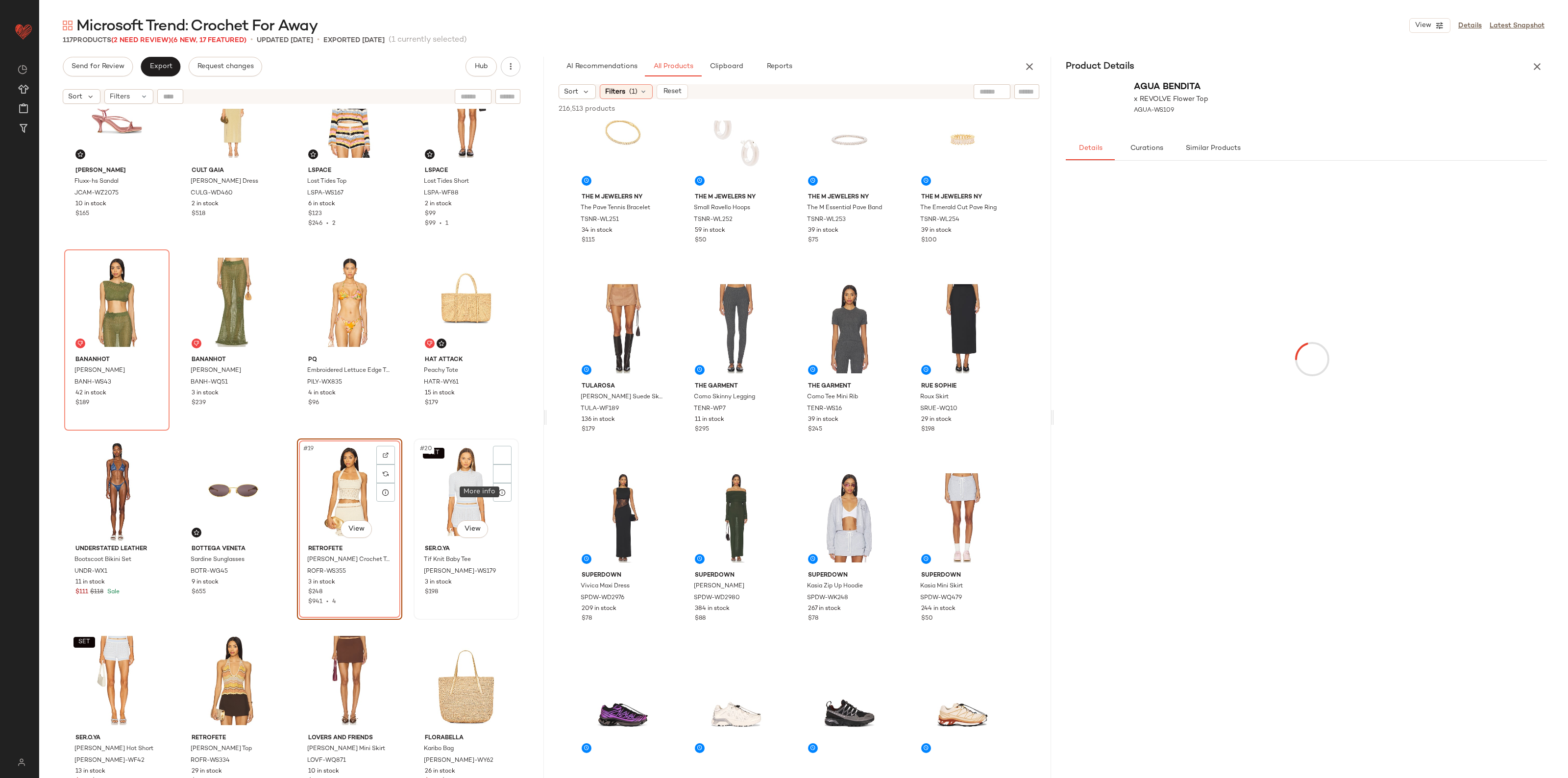
scroll to position [980, 0]
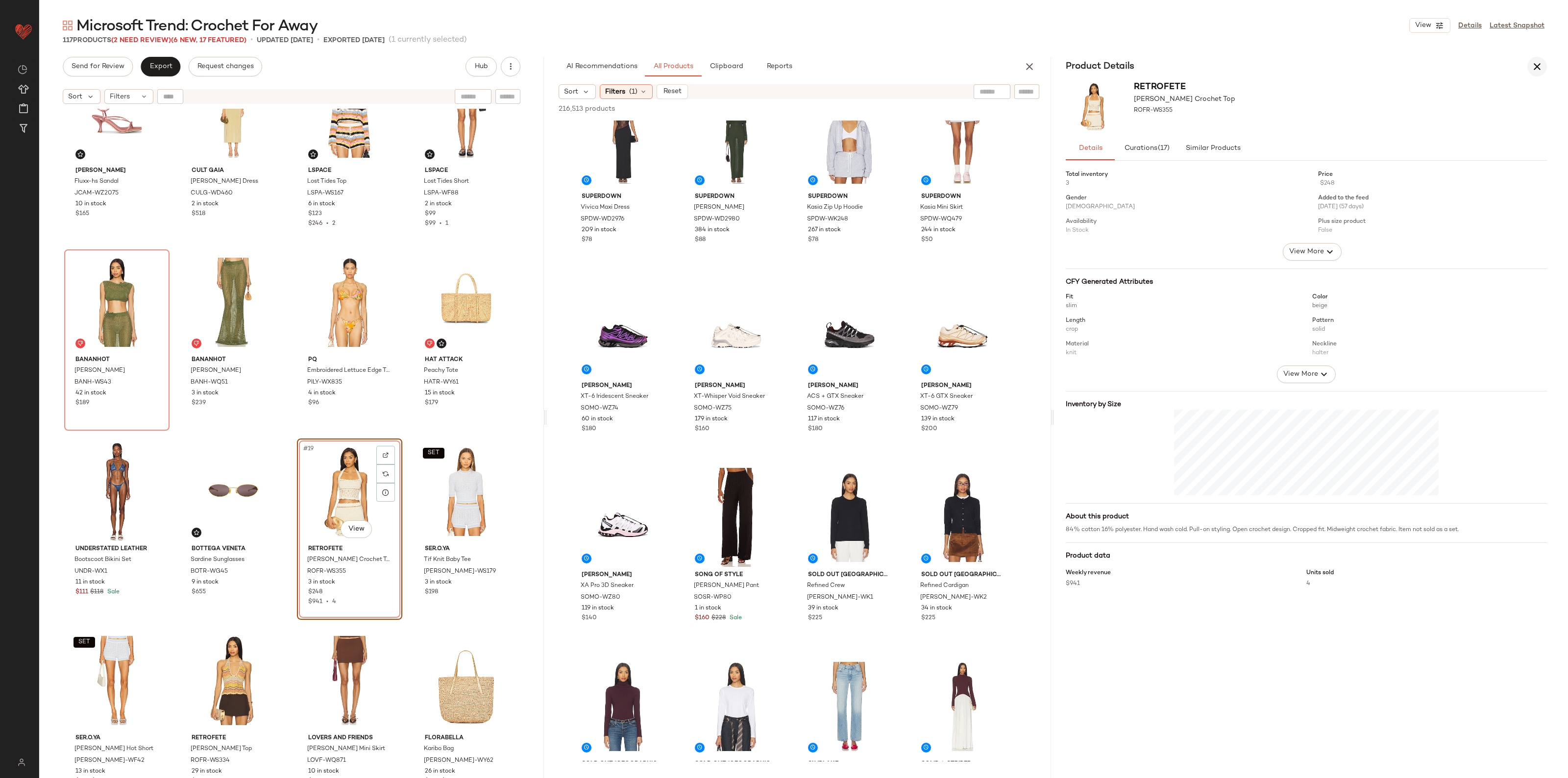
click at [1528, 66] on button "button" at bounding box center [1537, 67] width 20 height 20
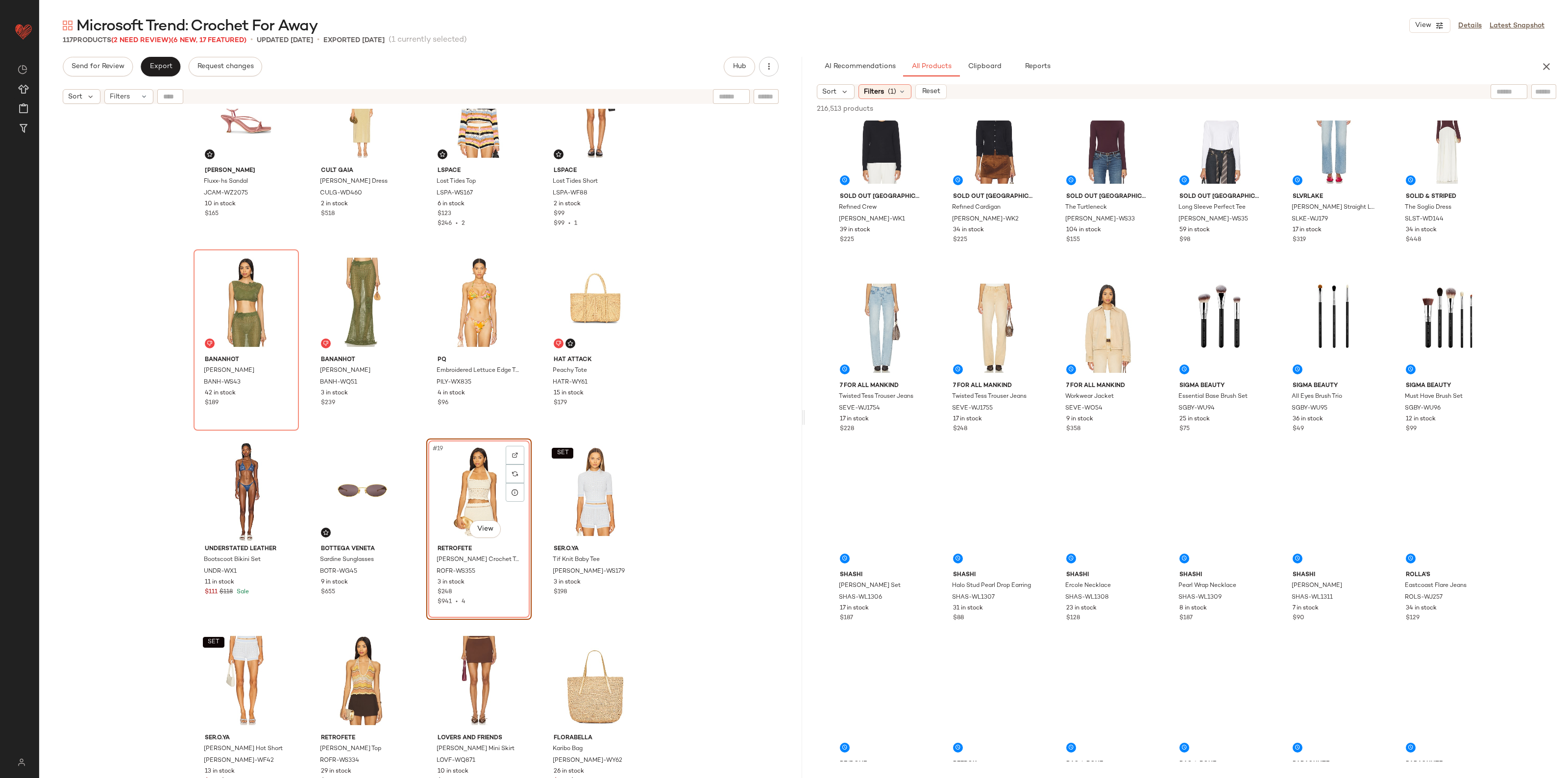
scroll to position [601, 0]
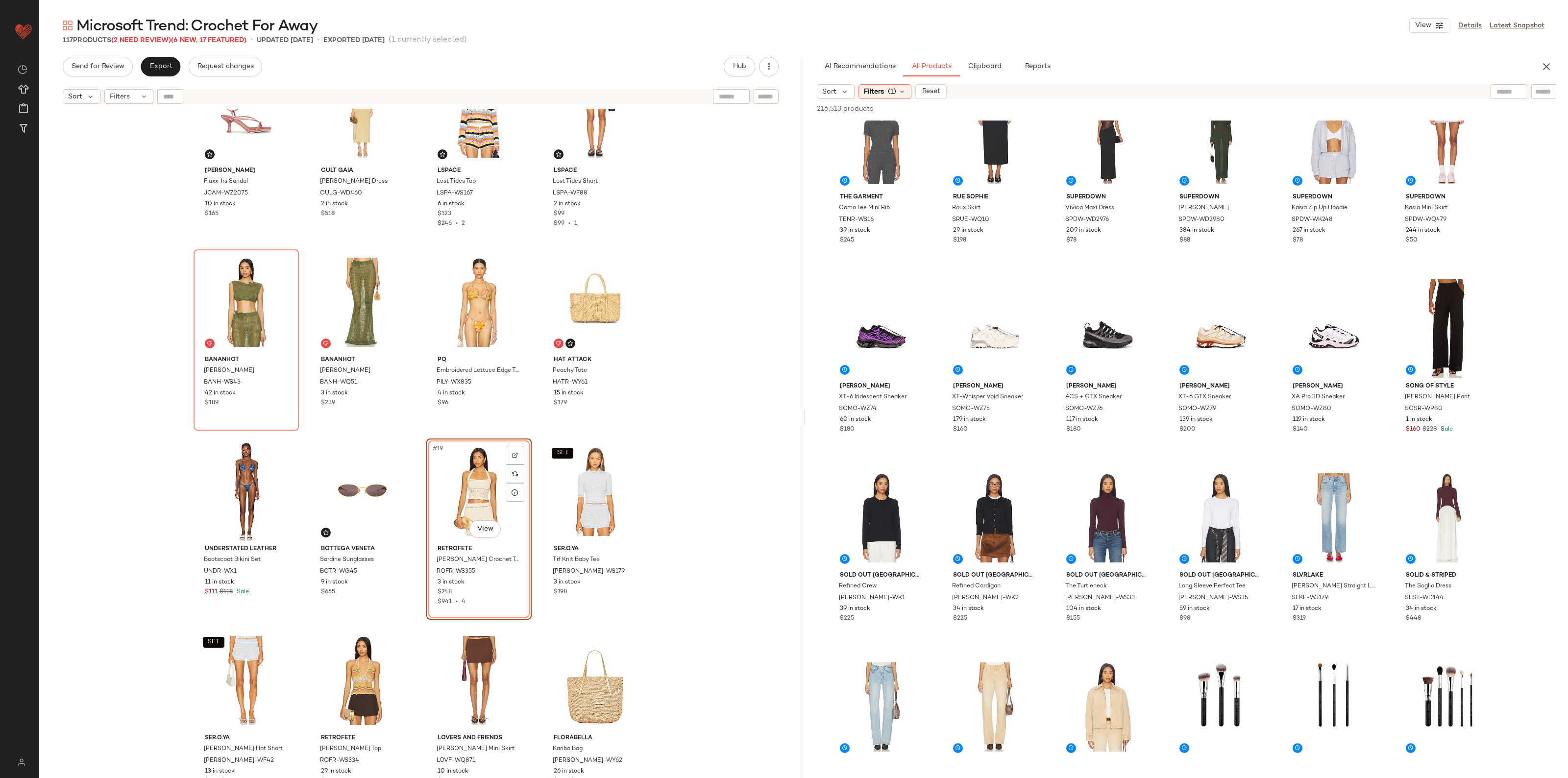
drag, startPoint x: 463, startPoint y: 462, endPoint x: 473, endPoint y: 466, distance: 10.8
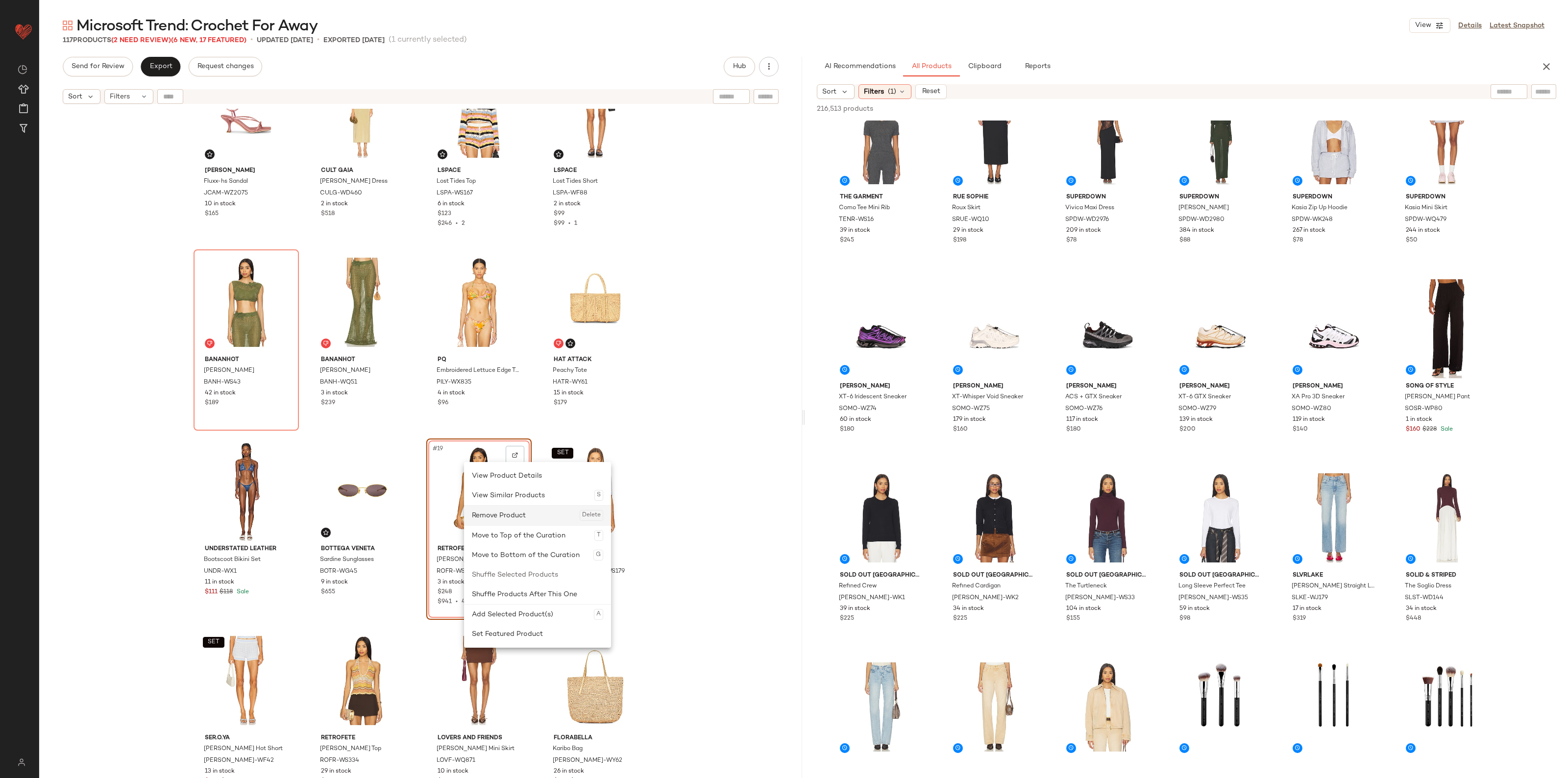
click at [500, 507] on div "Remove Product Delete" at bounding box center [537, 516] width 132 height 20
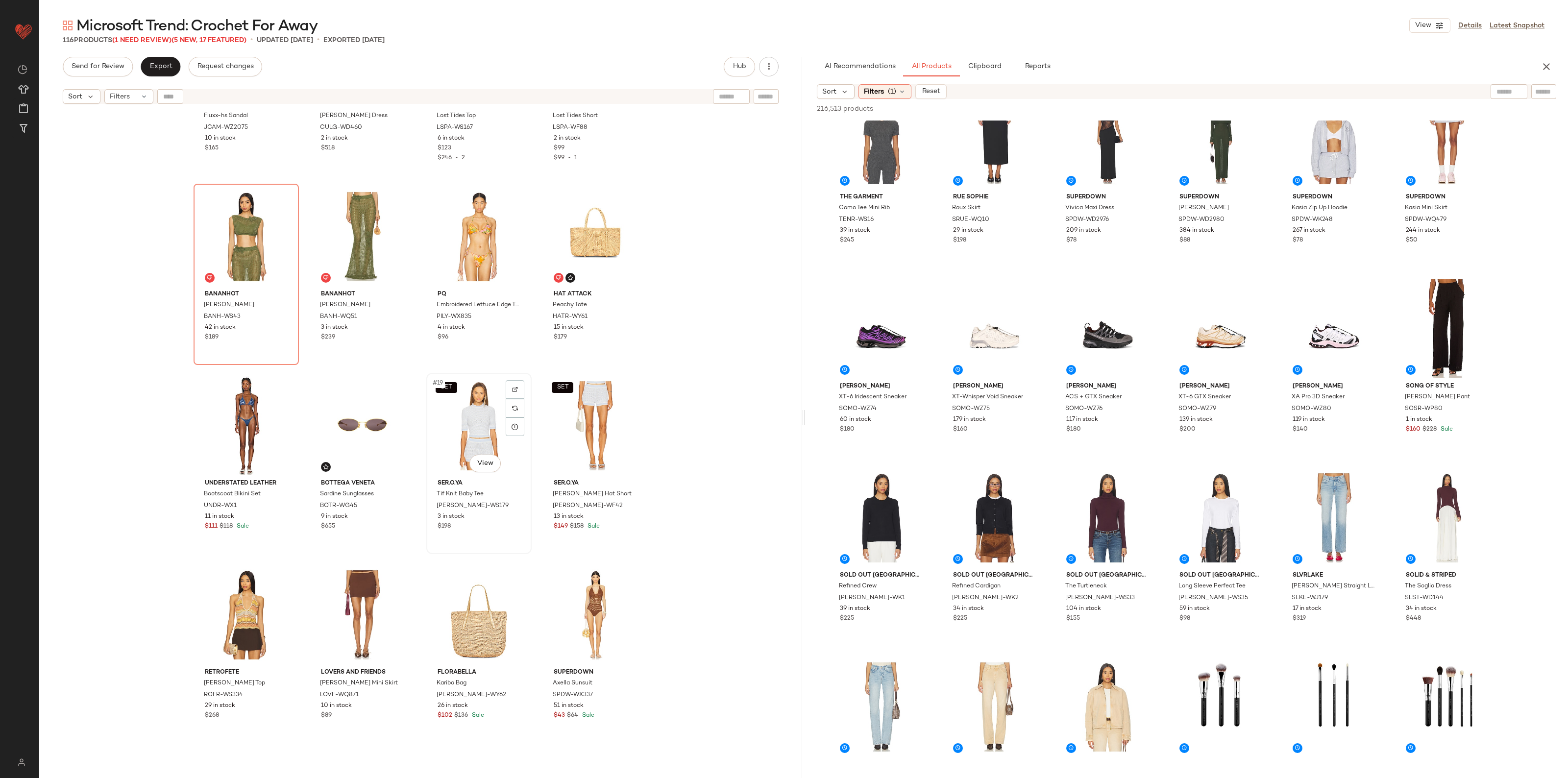
scroll to position [559, 0]
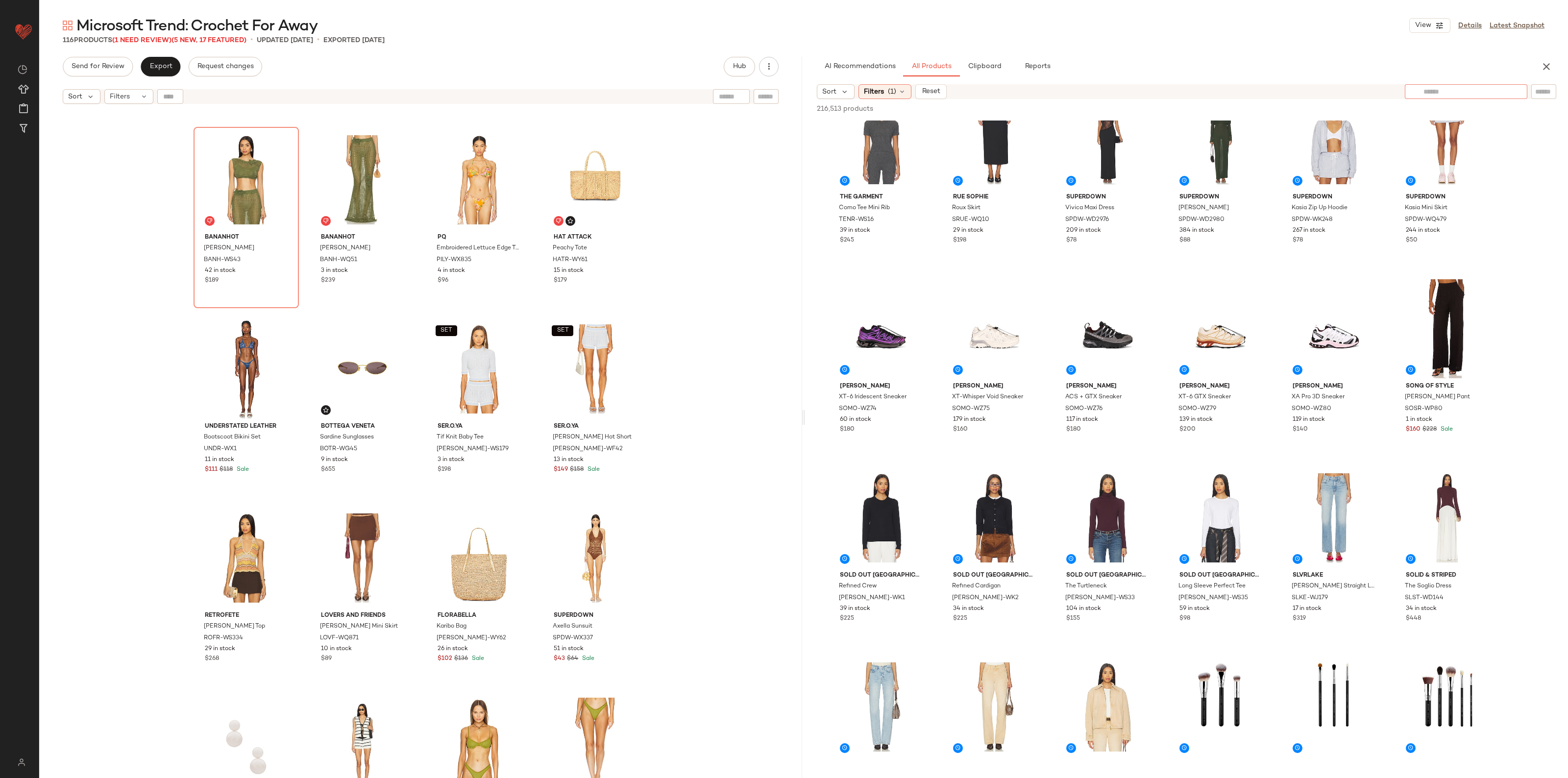
click at [1505, 88] on input "text" at bounding box center [1465, 91] width 85 height 10
type input "*******"
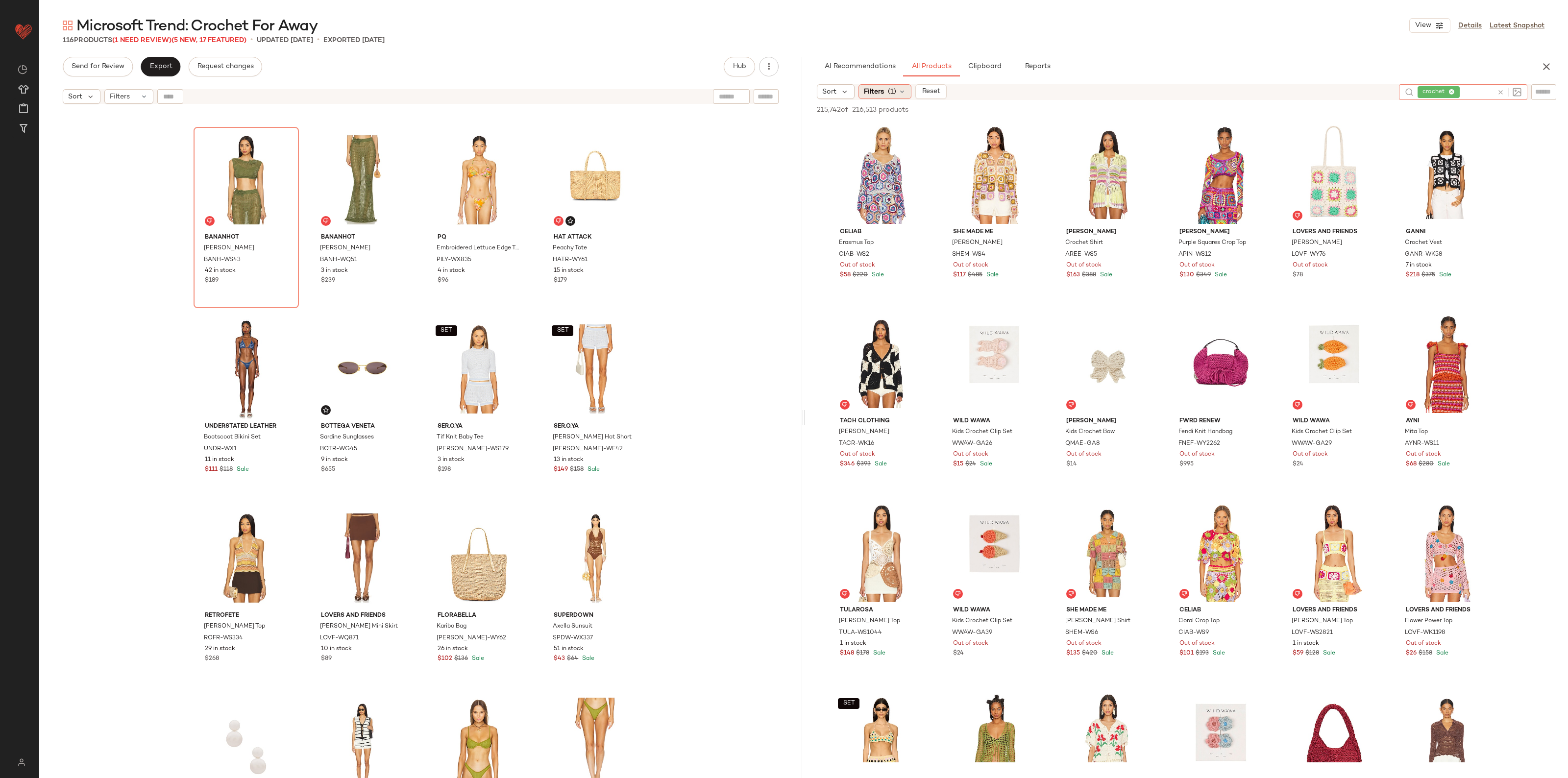
click at [892, 88] on span "(1)" at bounding box center [892, 91] width 8 height 10
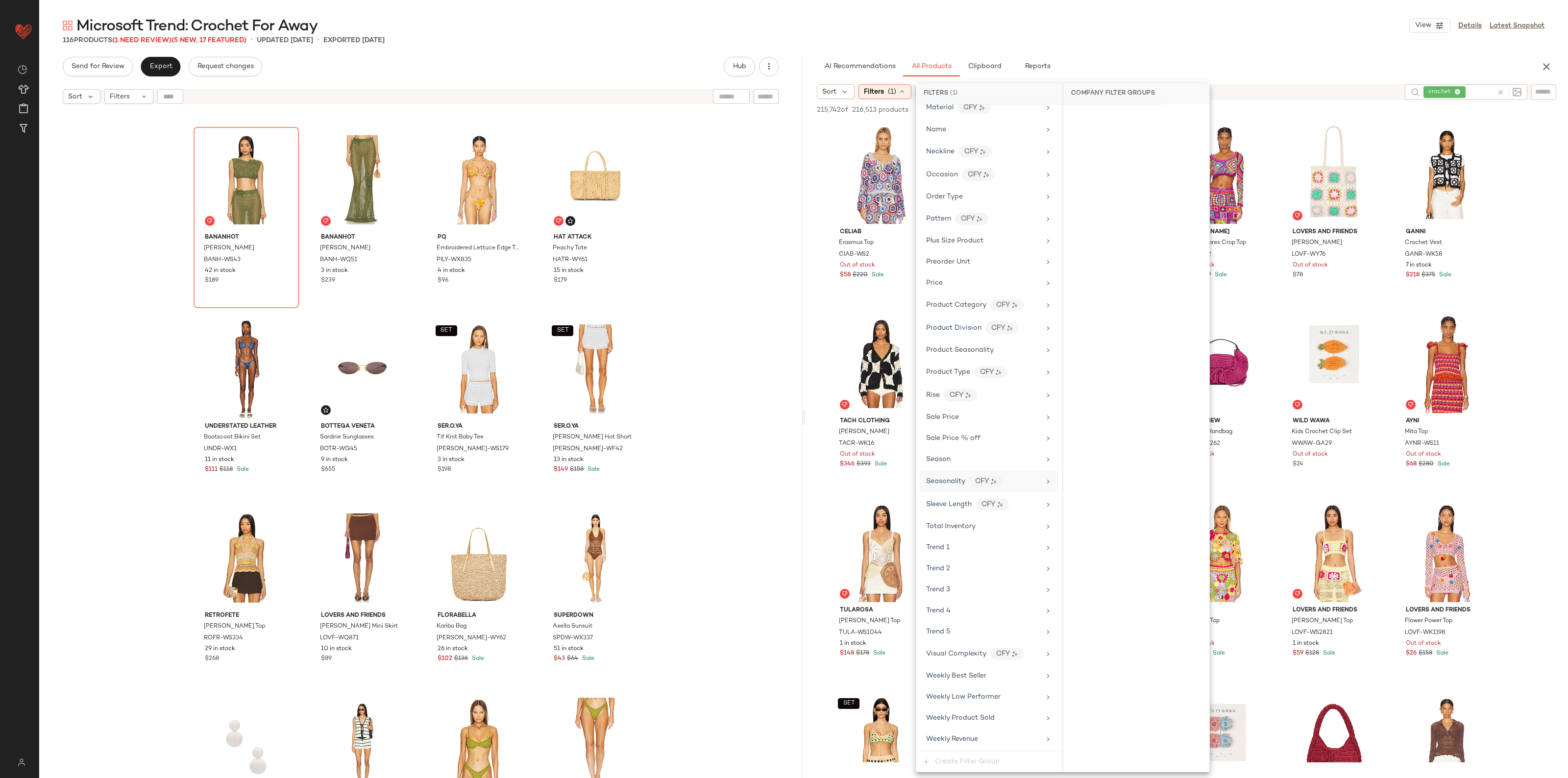
scroll to position [721, 0]
click at [954, 424] on div "Filter Groups Brand Category In Curation? No Actual Price Age AI Embeddings Ava…" at bounding box center [988, 427] width 146 height 646
click at [955, 417] on span "Sale Price" at bounding box center [942, 417] width 32 height 7
click at [1104, 139] on div "Not on sale" at bounding box center [1136, 135] width 138 height 18
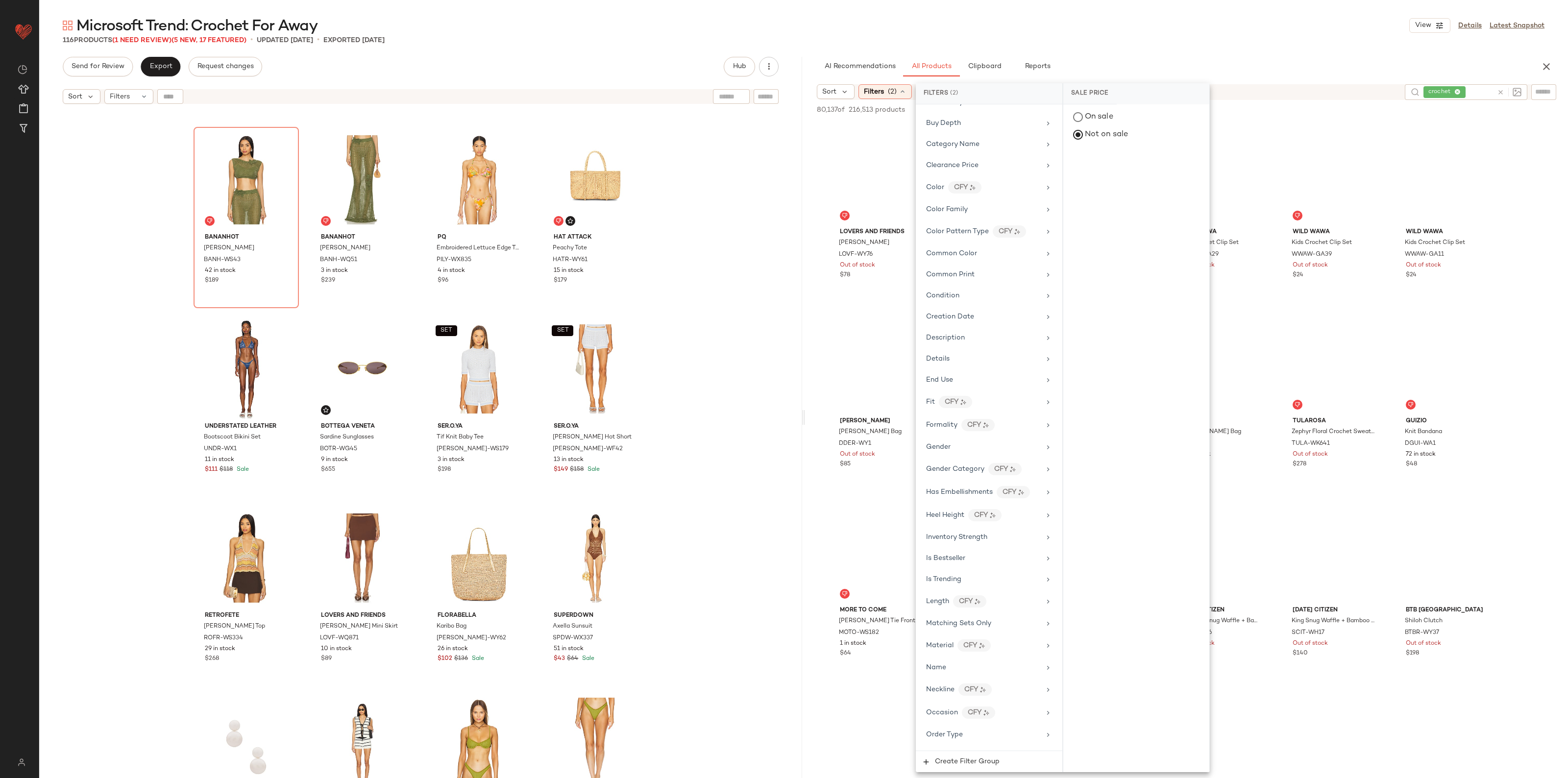
scroll to position [0, 0]
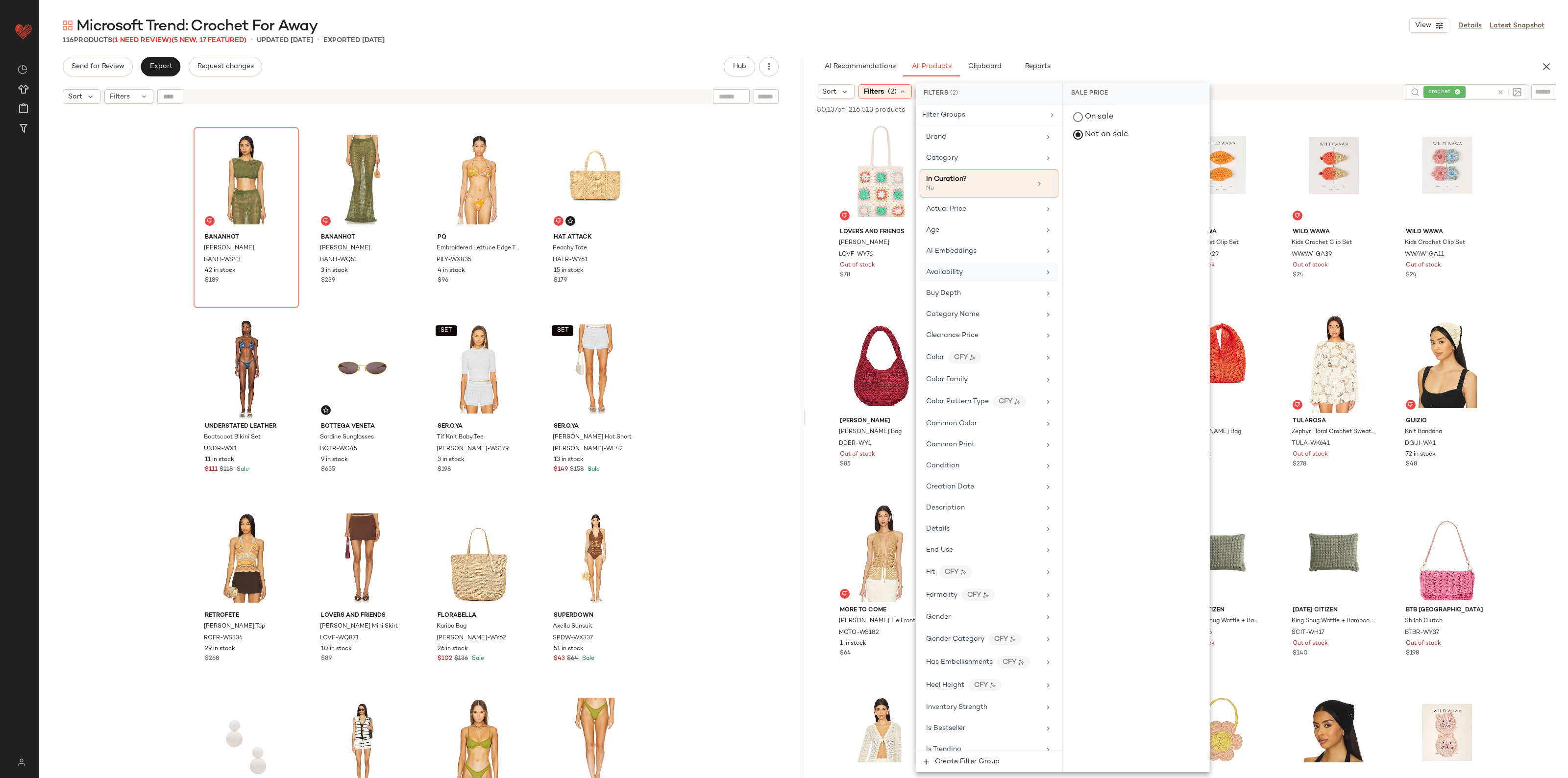
click at [965, 272] on div "Availability" at bounding box center [983, 272] width 114 height 10
click at [1118, 160] on div "in_stock" at bounding box center [1136, 166] width 146 height 24
click at [1115, 207] on div "pre_order" at bounding box center [1136, 213] width 146 height 24
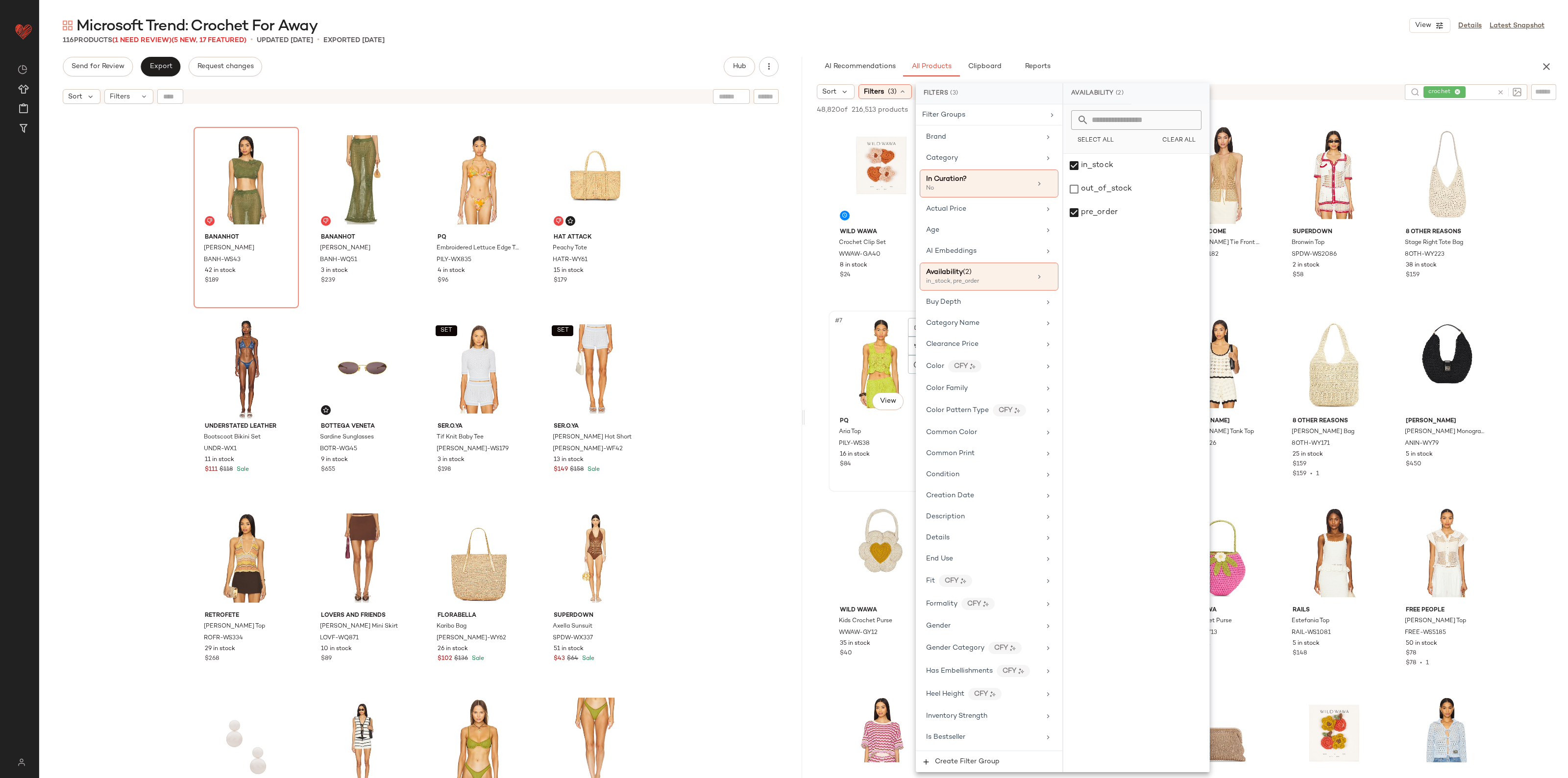
click at [833, 336] on div "#7 View" at bounding box center [881, 363] width 98 height 99
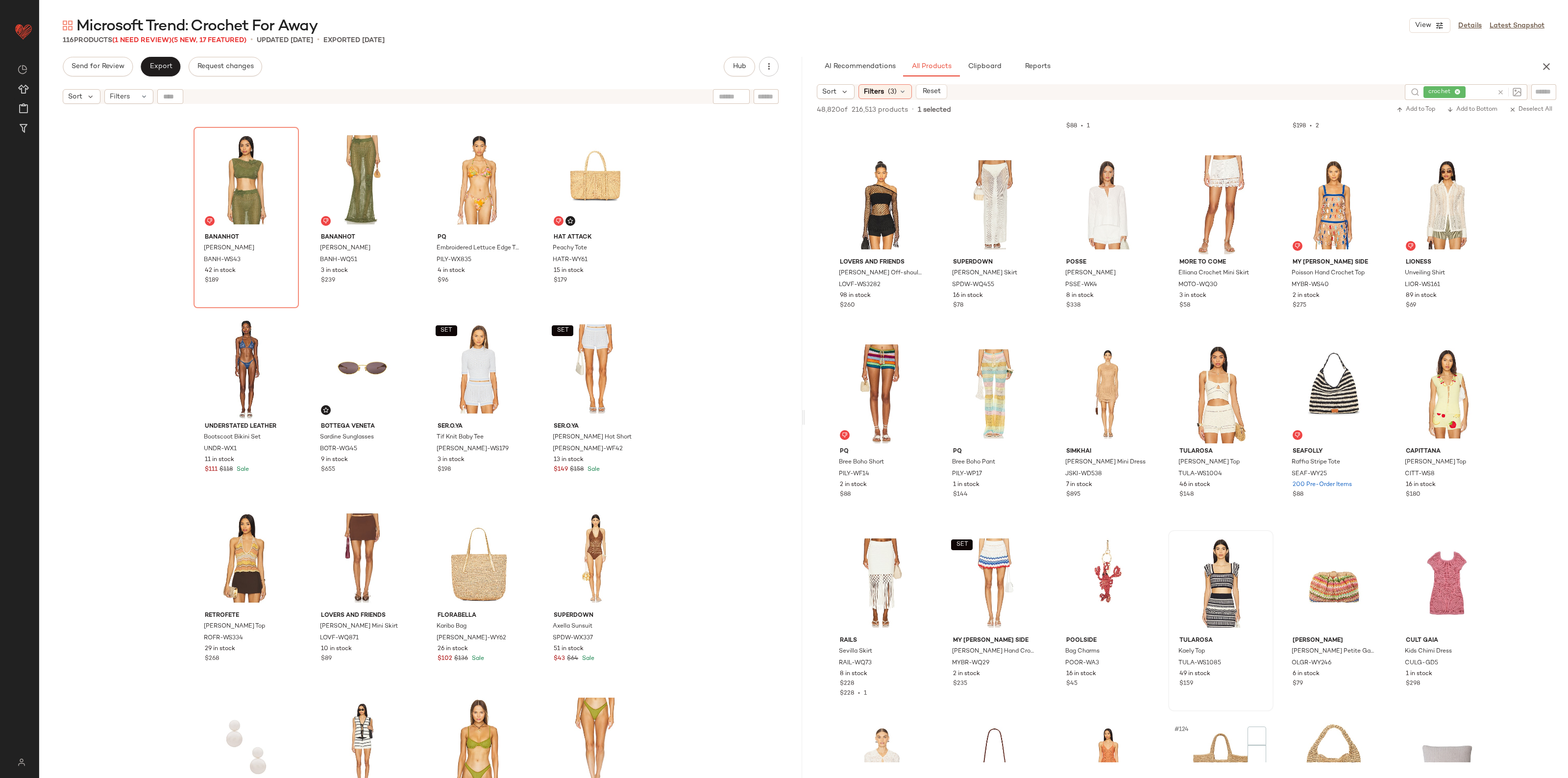
scroll to position [3369, 0]
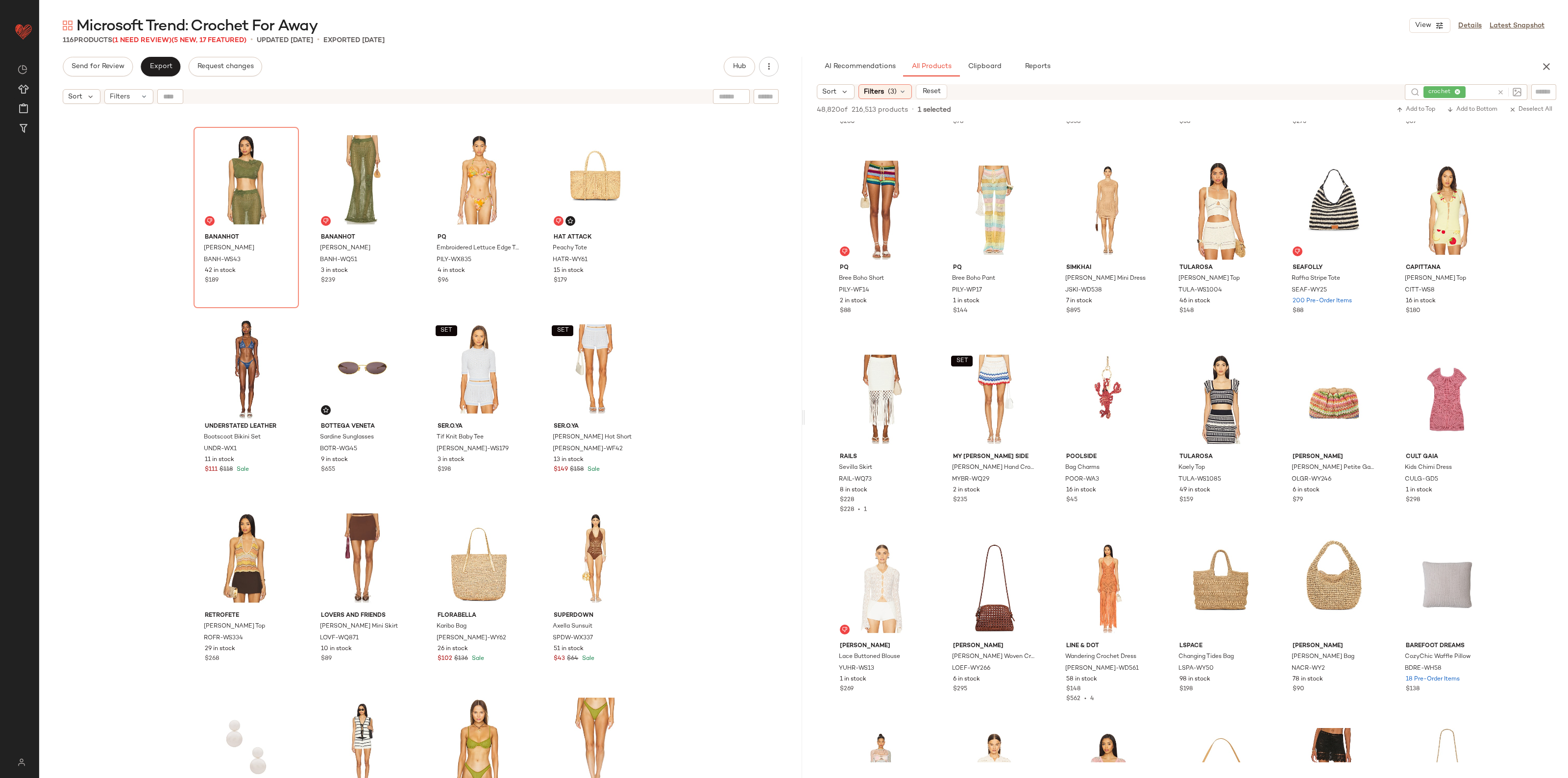
click at [1502, 88] on icon at bounding box center [1499, 91] width 7 height 7
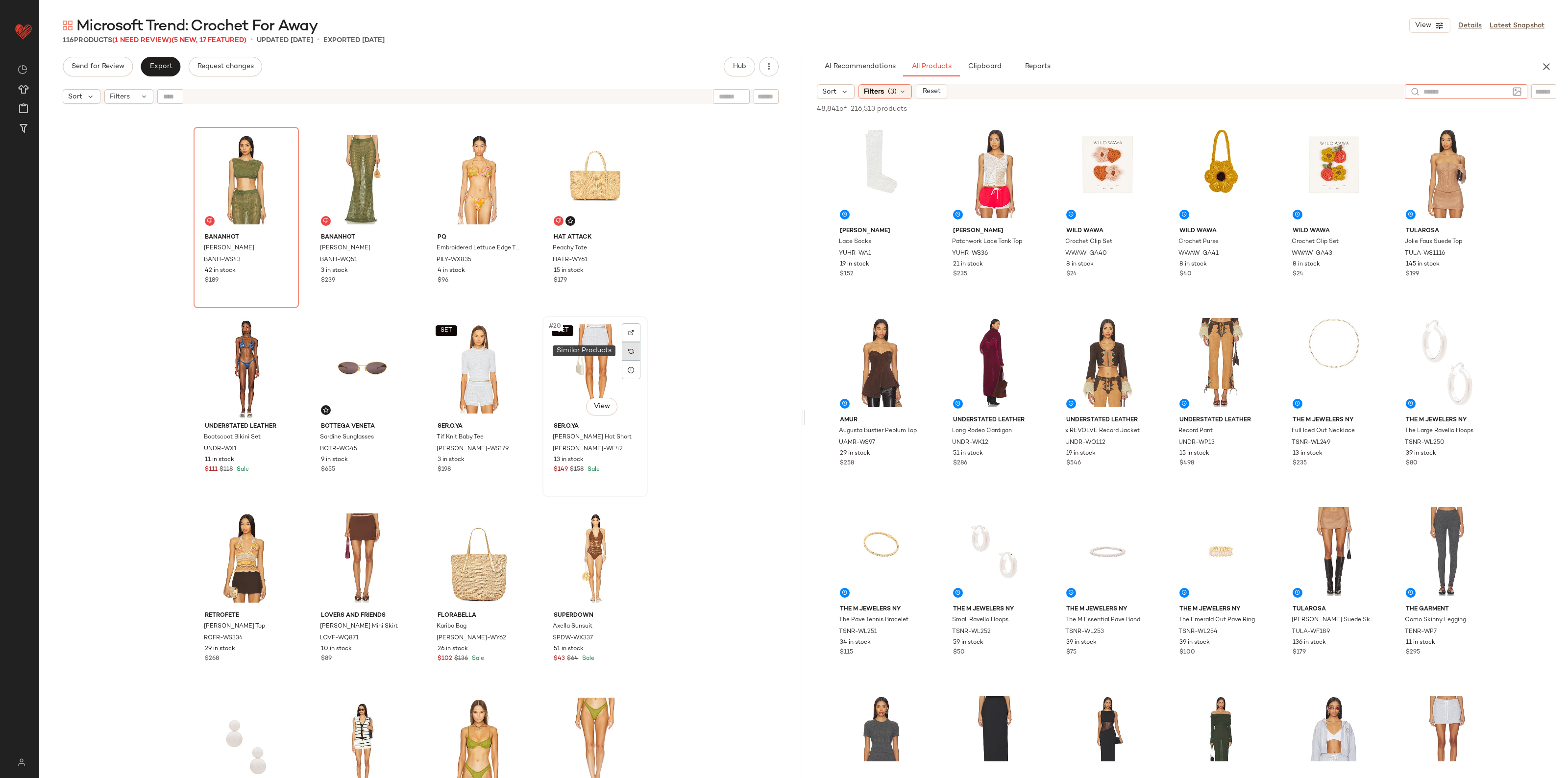
click at [622, 353] on div at bounding box center [630, 351] width 19 height 19
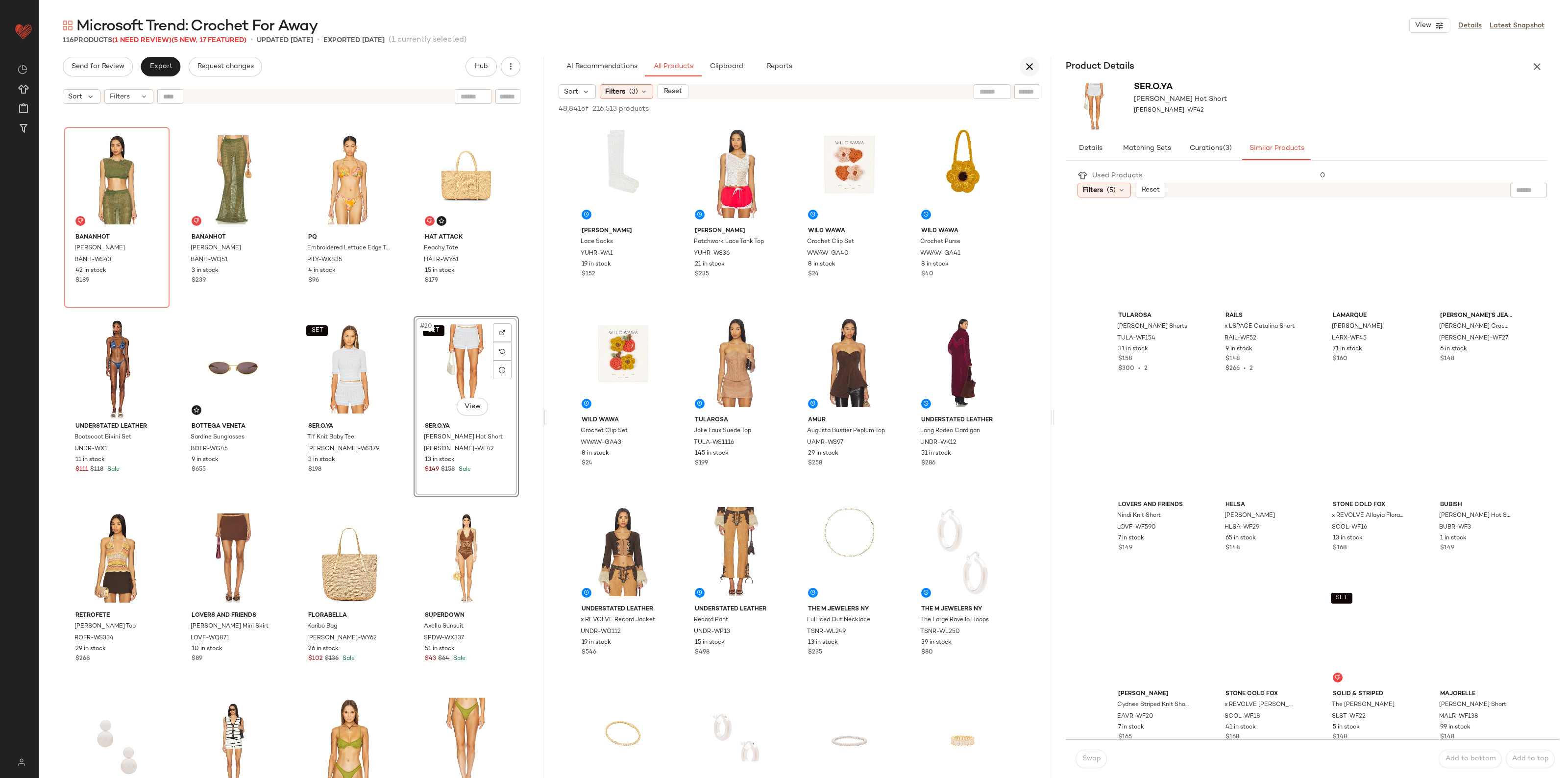
click at [1027, 66] on icon "button" at bounding box center [1029, 67] width 12 height 12
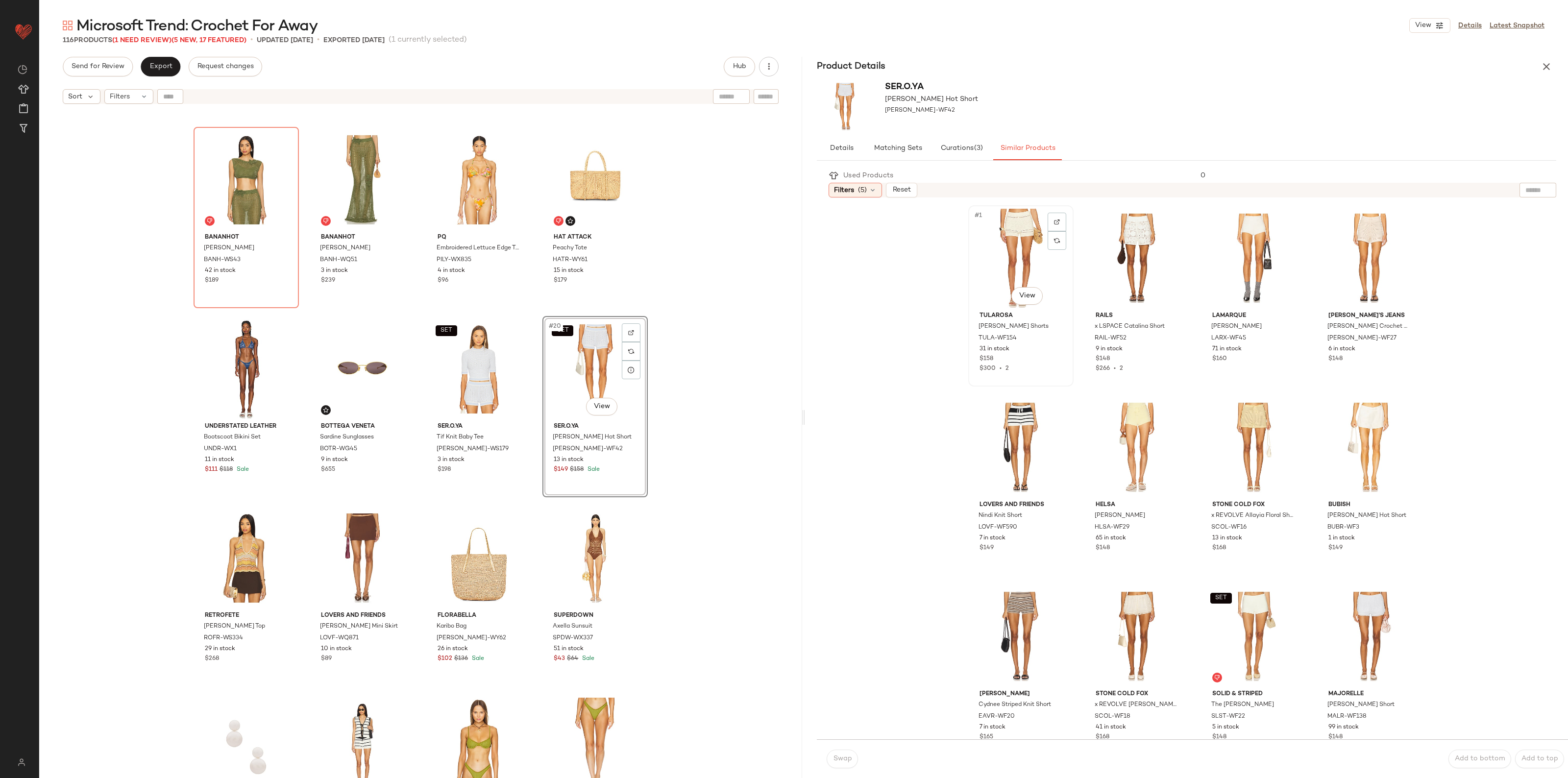
click at [1010, 251] on div "#1 View" at bounding box center [1020, 258] width 98 height 99
click at [844, 757] on span "Swap" at bounding box center [841, 759] width 19 height 8
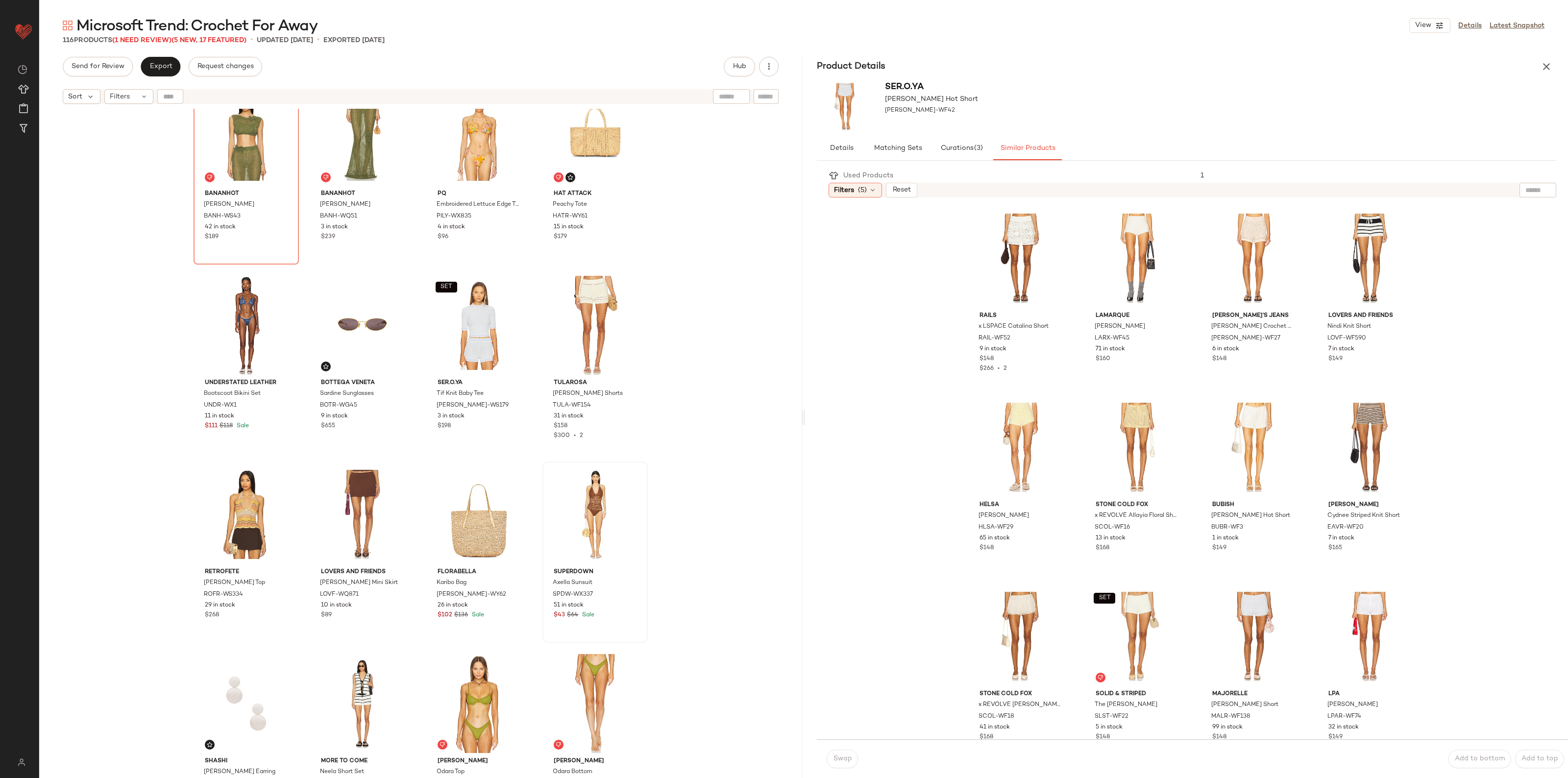
scroll to position [621, 0]
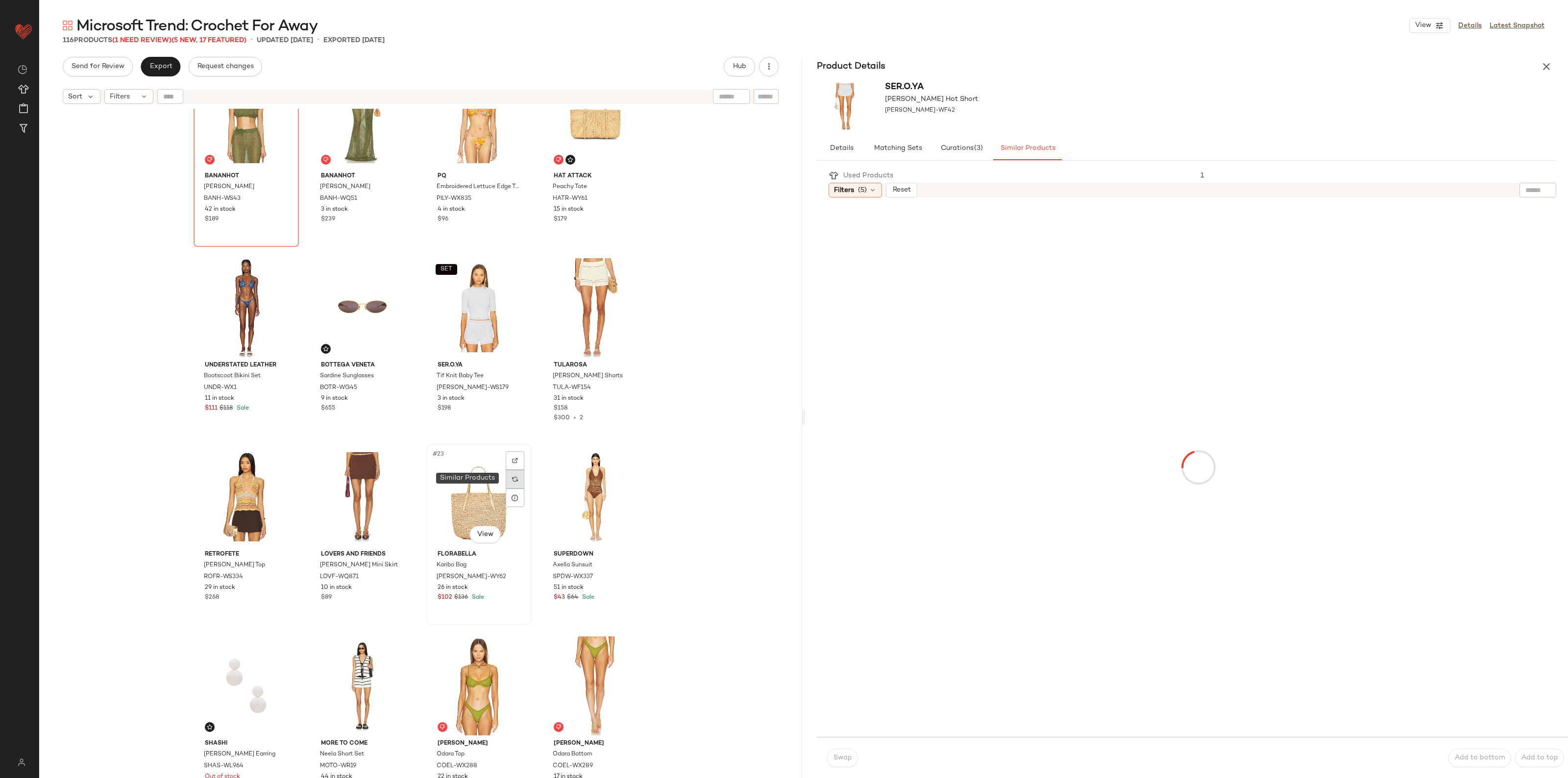
click at [513, 481] on img at bounding box center [514, 479] width 6 height 6
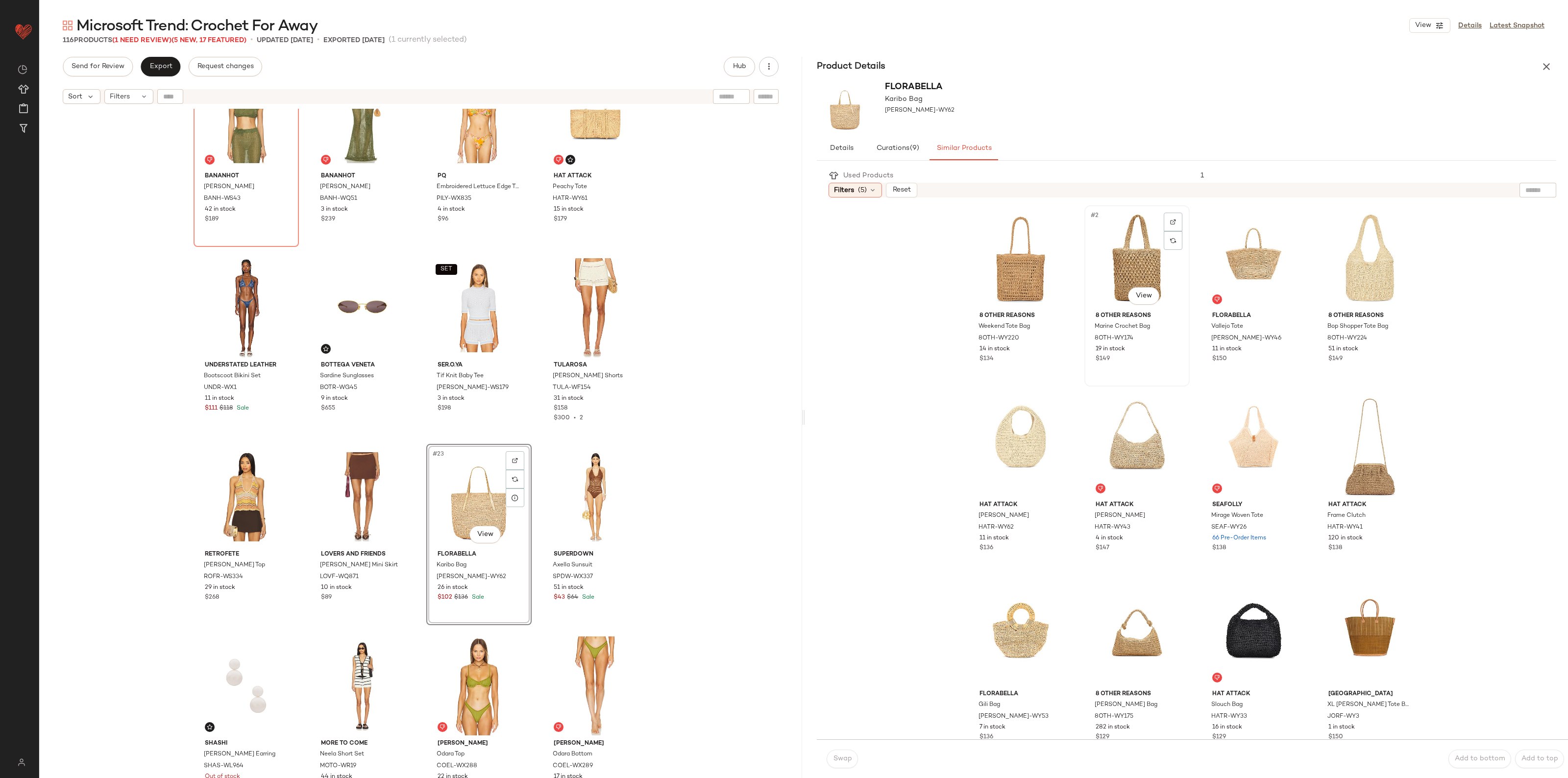
click at [1115, 255] on div "#2 View" at bounding box center [1137, 258] width 98 height 99
click at [831, 750] on div "Swap" at bounding box center [842, 758] width 31 height 19
click at [848, 762] on span "Swap" at bounding box center [841, 759] width 19 height 8
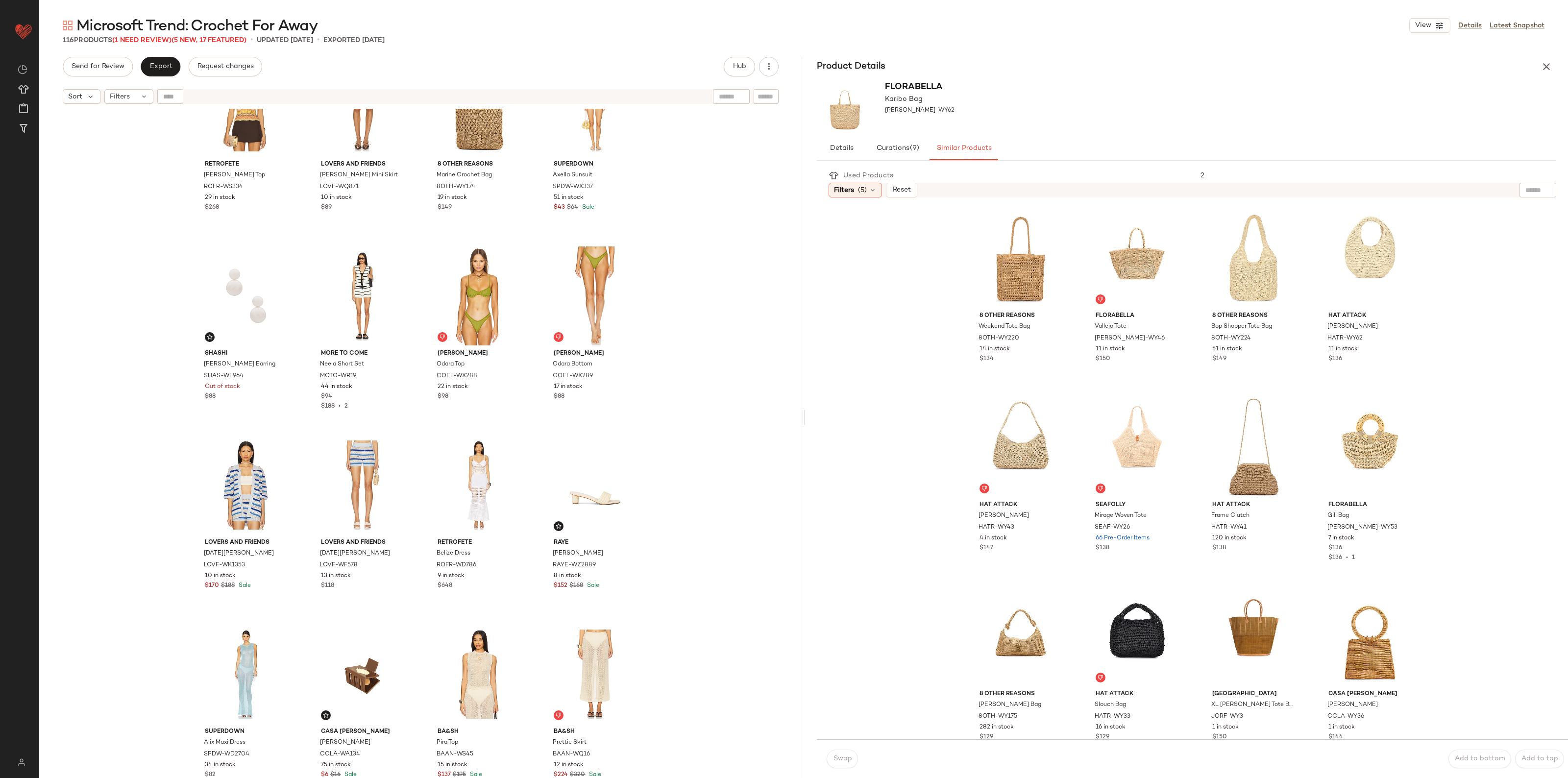
scroll to position [1049, 0]
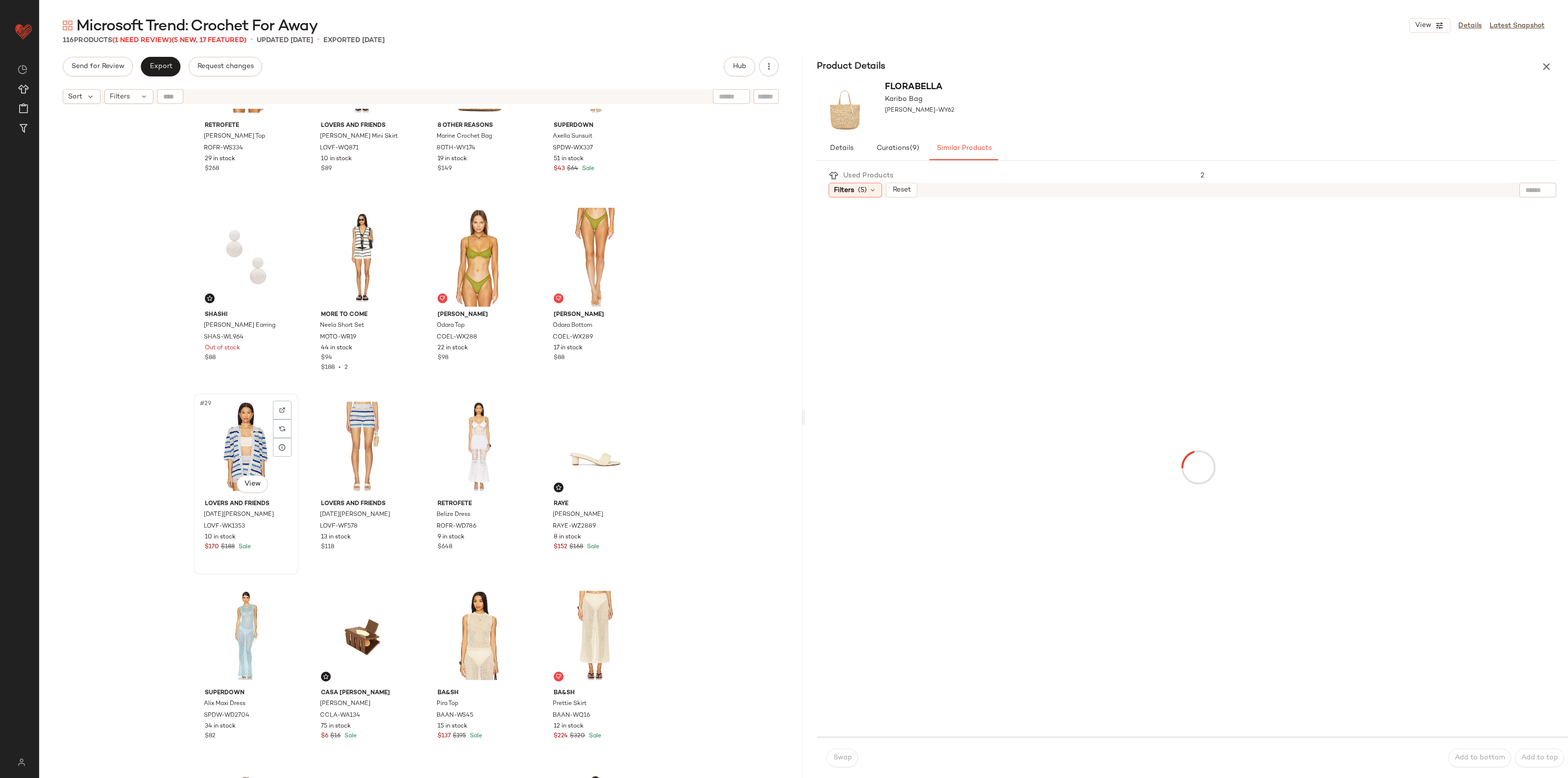
click at [231, 444] on div "#29 View" at bounding box center [246, 446] width 98 height 99
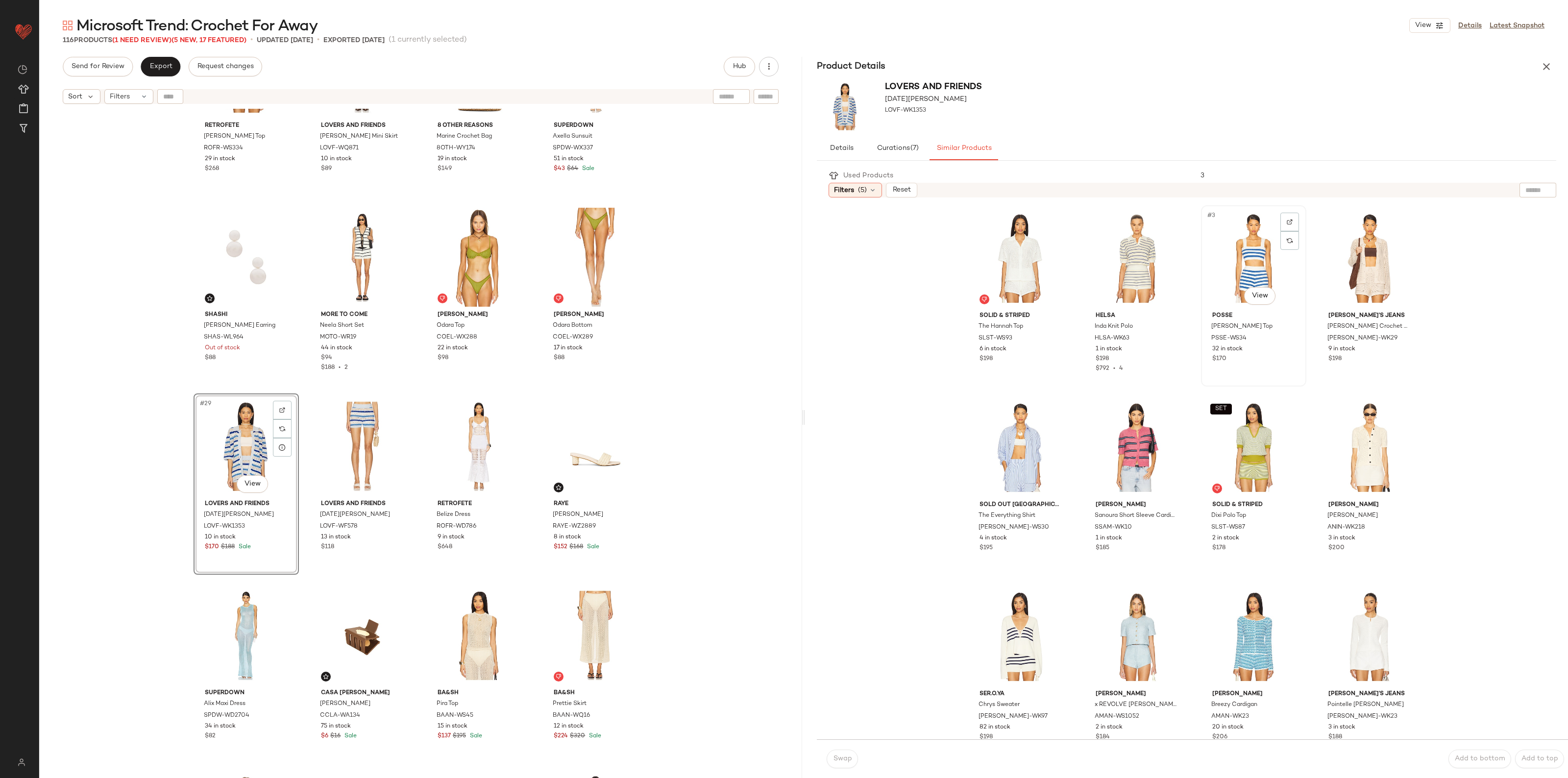
click at [1219, 273] on div "#3 View" at bounding box center [1253, 258] width 98 height 99
click at [833, 767] on button "Swap" at bounding box center [842, 758] width 31 height 19
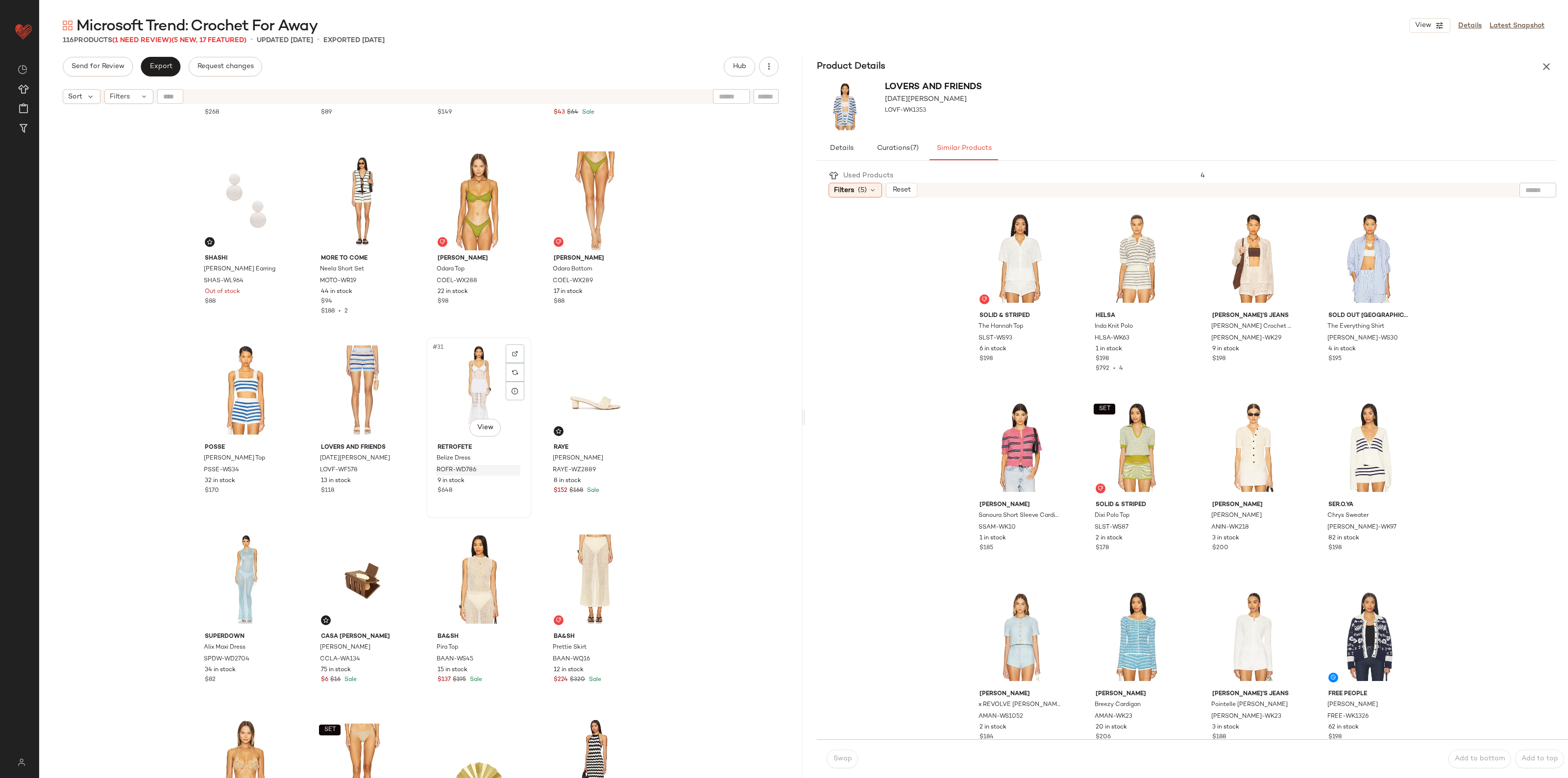
scroll to position [1111, 0]
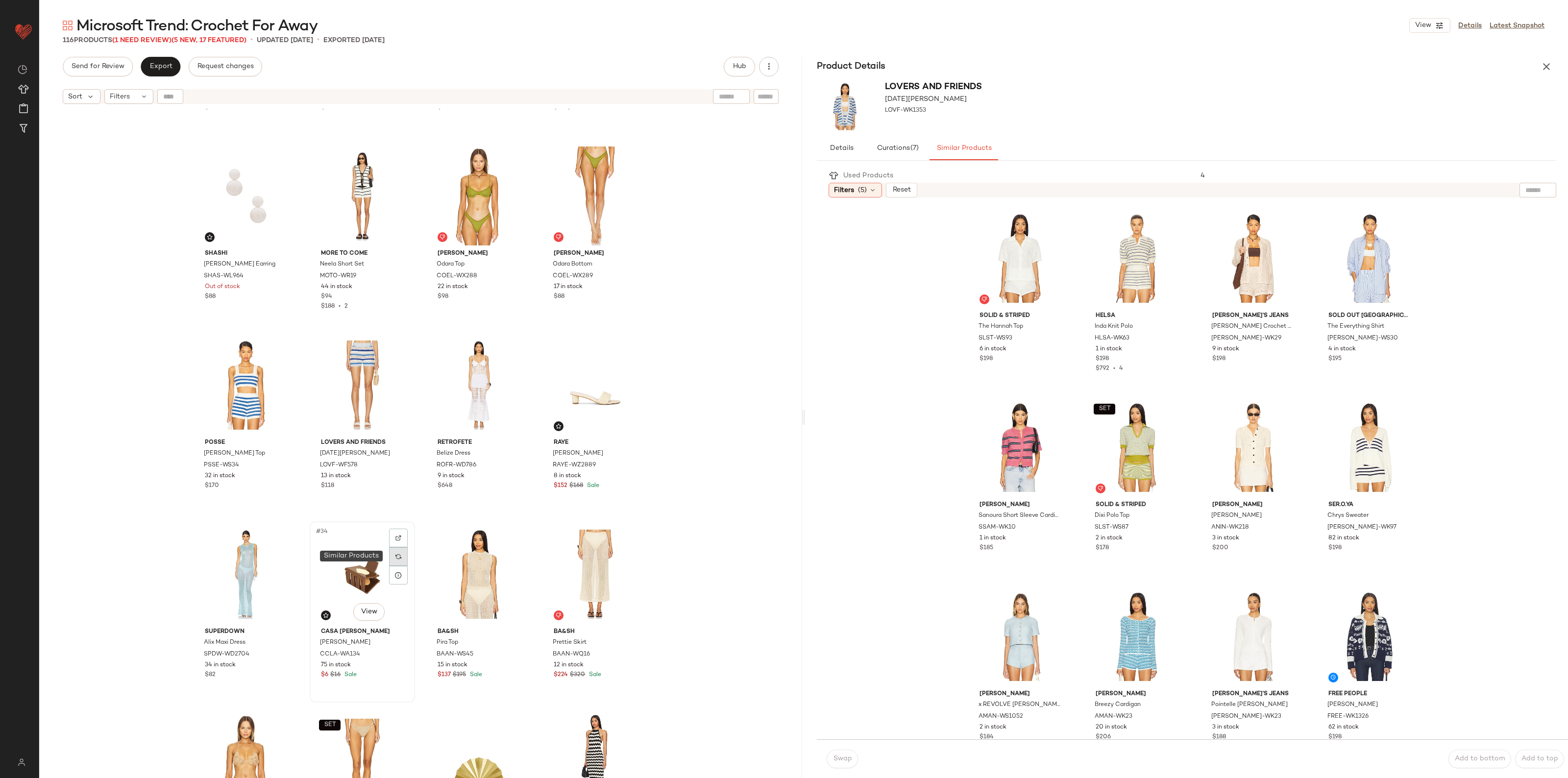
click at [392, 560] on div at bounding box center [398, 556] width 19 height 19
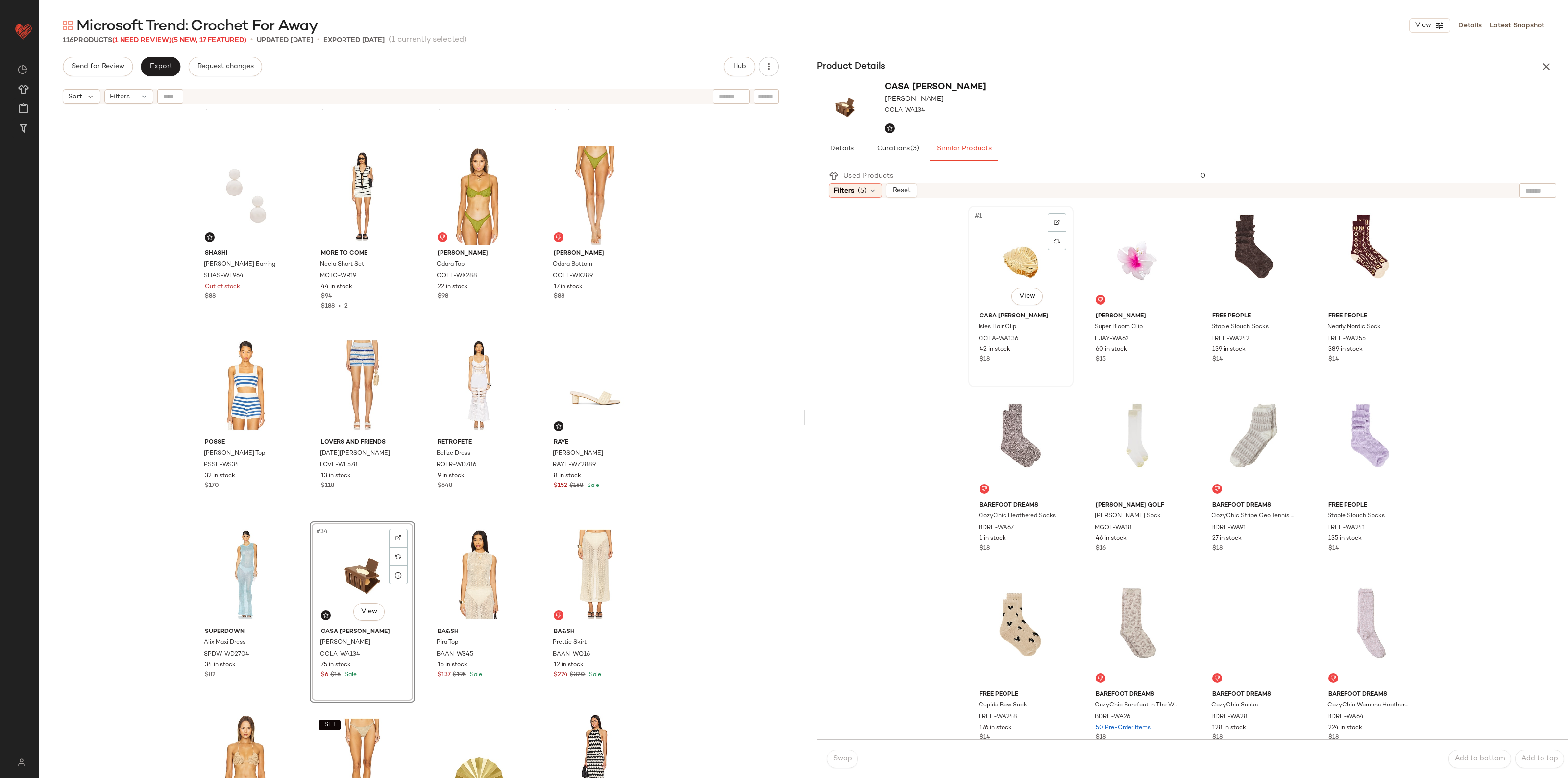
click at [1015, 243] on div "#1 View" at bounding box center [1020, 258] width 98 height 99
click at [844, 761] on span "Swap" at bounding box center [841, 759] width 19 height 8
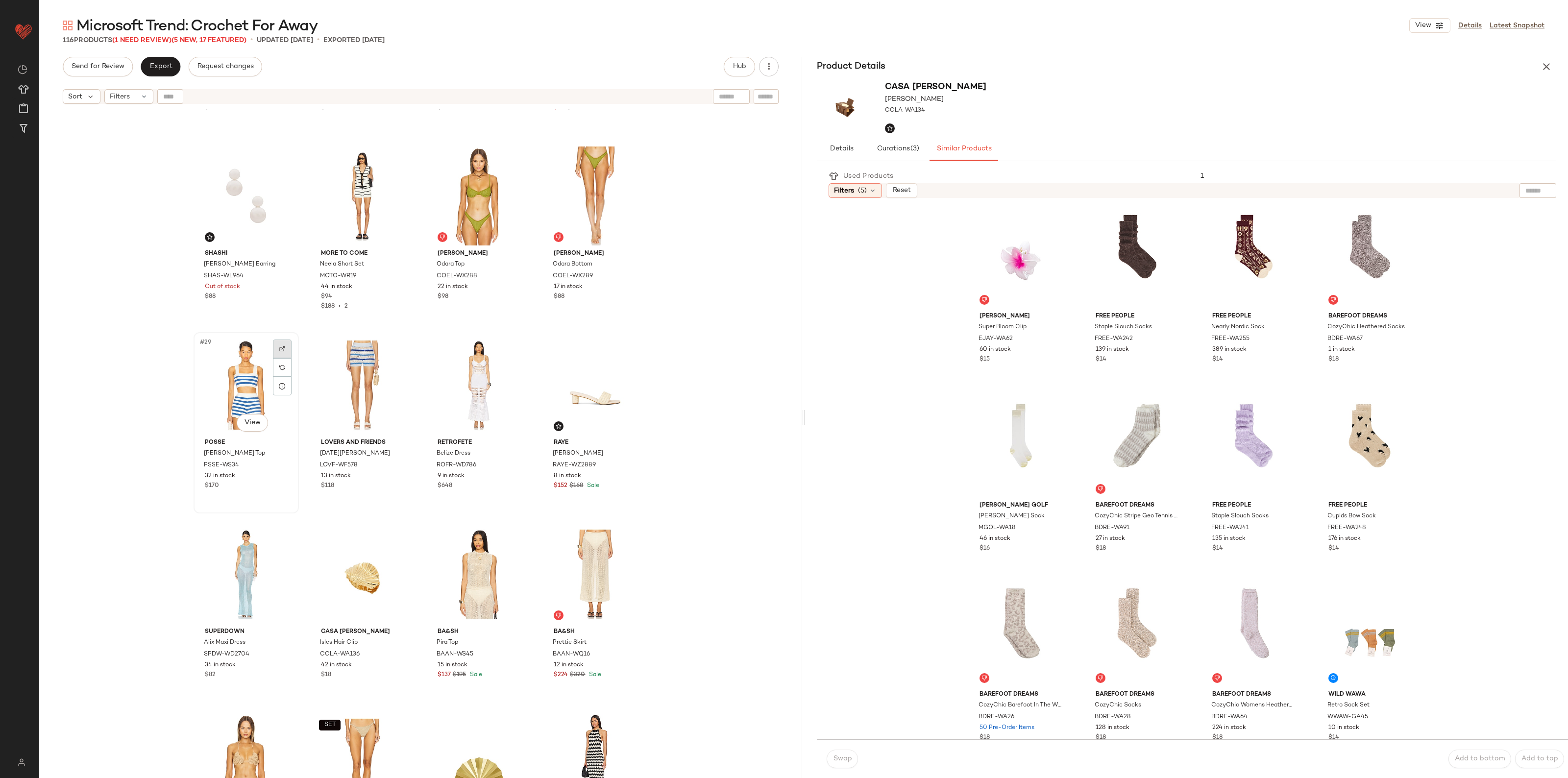
click at [282, 349] on img at bounding box center [282, 349] width 6 height 6
click at [1543, 67] on icon "button" at bounding box center [1546, 67] width 12 height 12
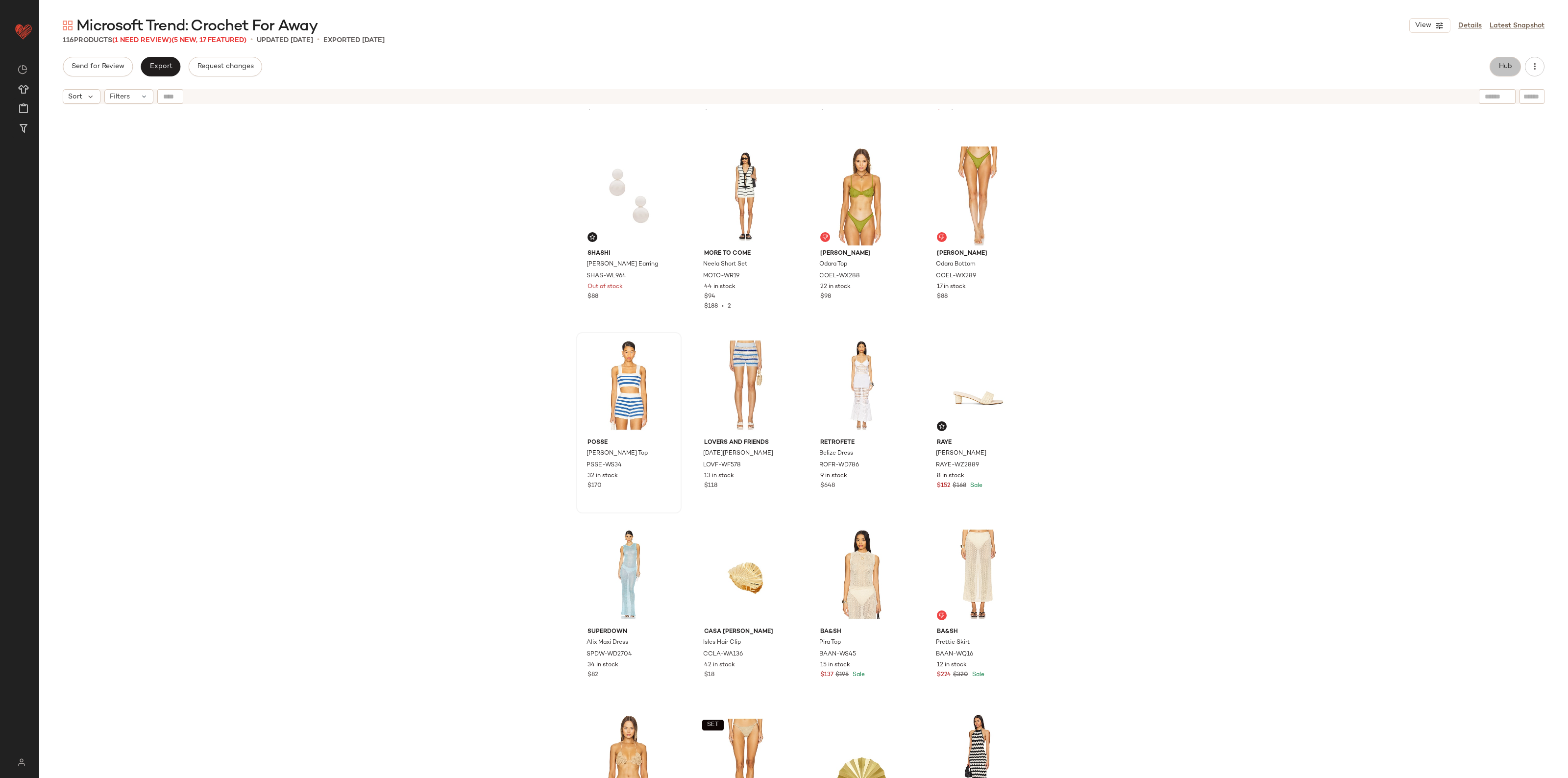
click at [1507, 67] on span "Hub" at bounding box center [1505, 67] width 14 height 8
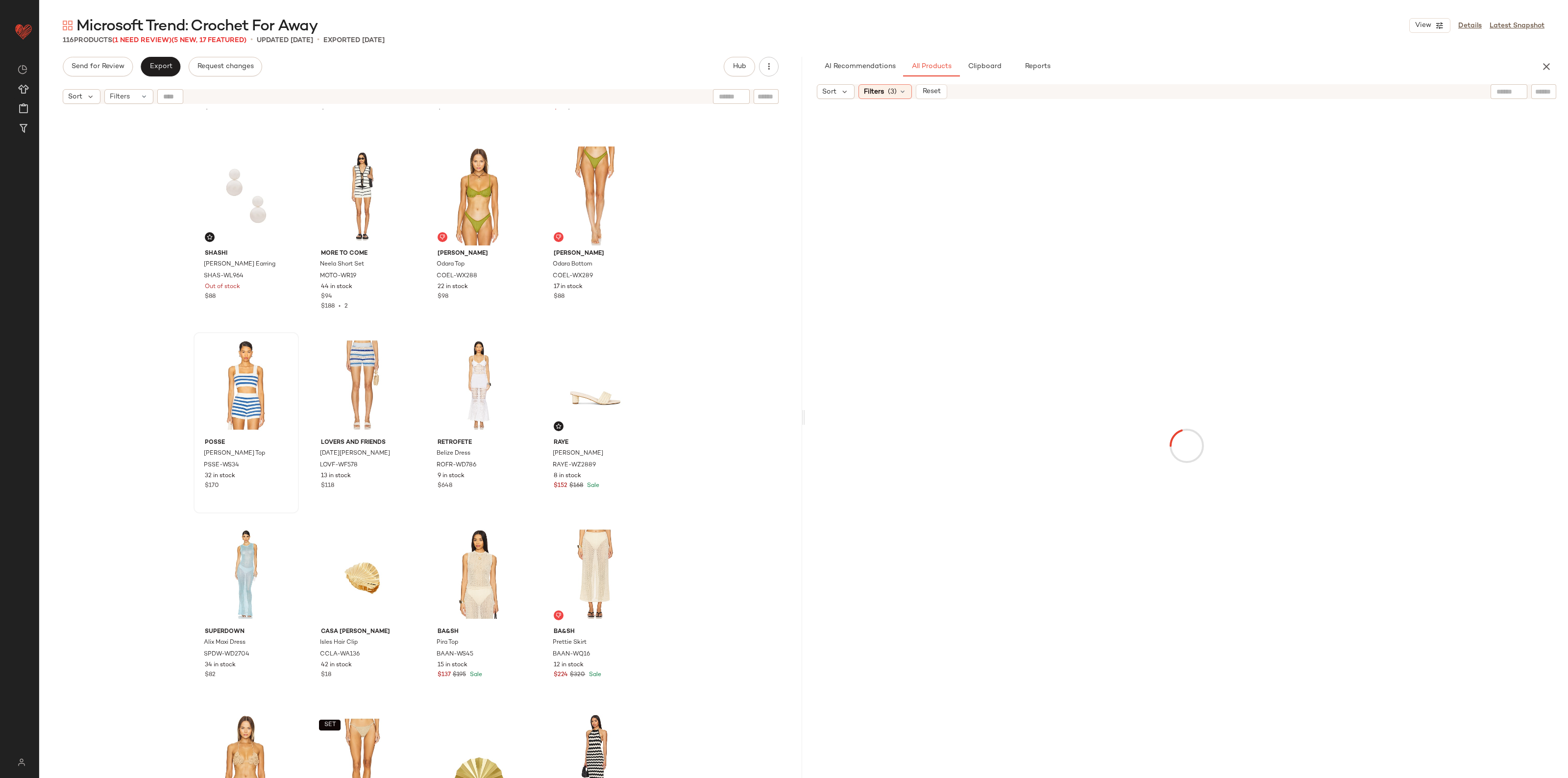
click at [1548, 89] on input "text" at bounding box center [1542, 91] width 17 height 10
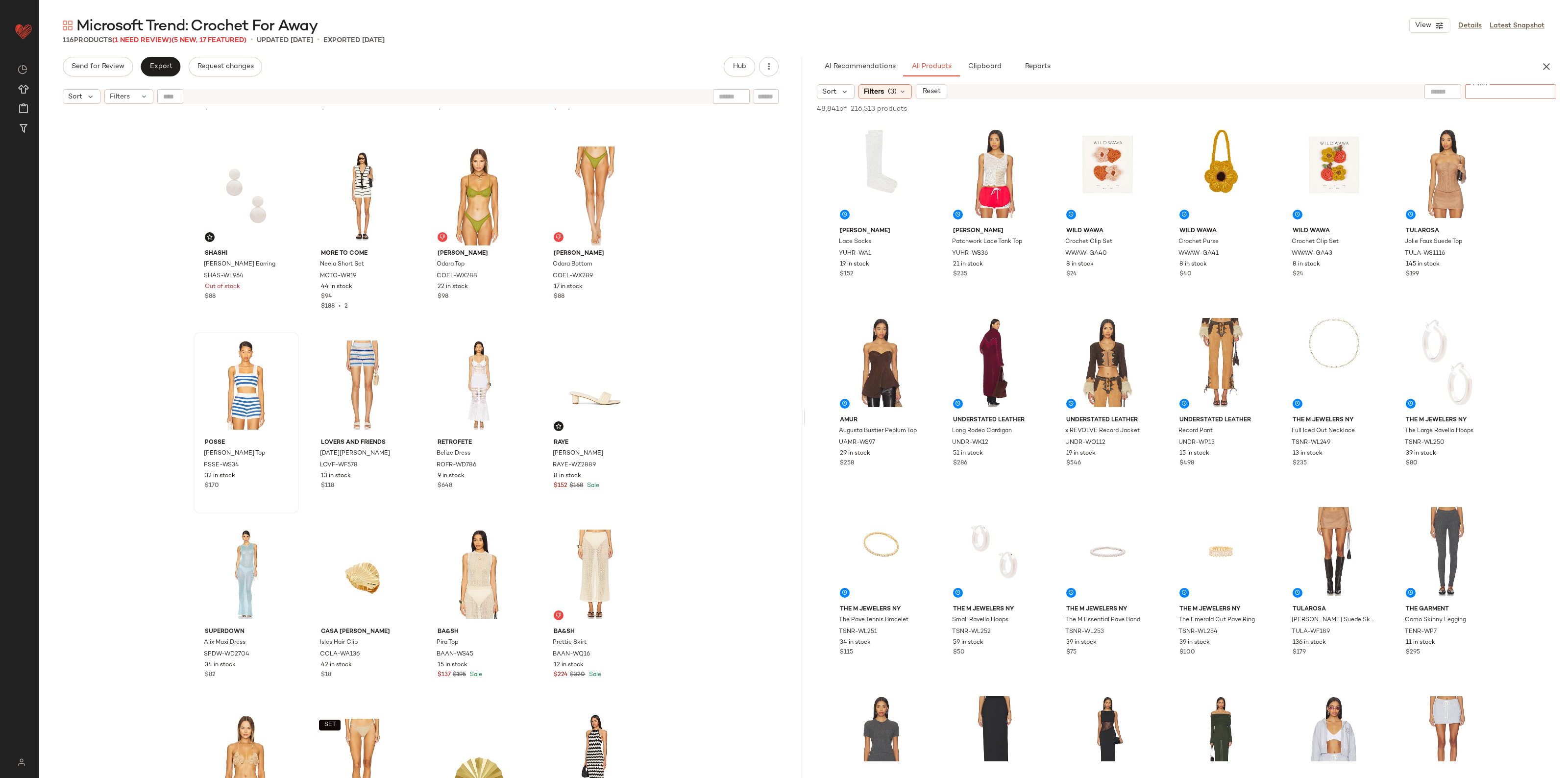
paste input "*********"
type input "*********"
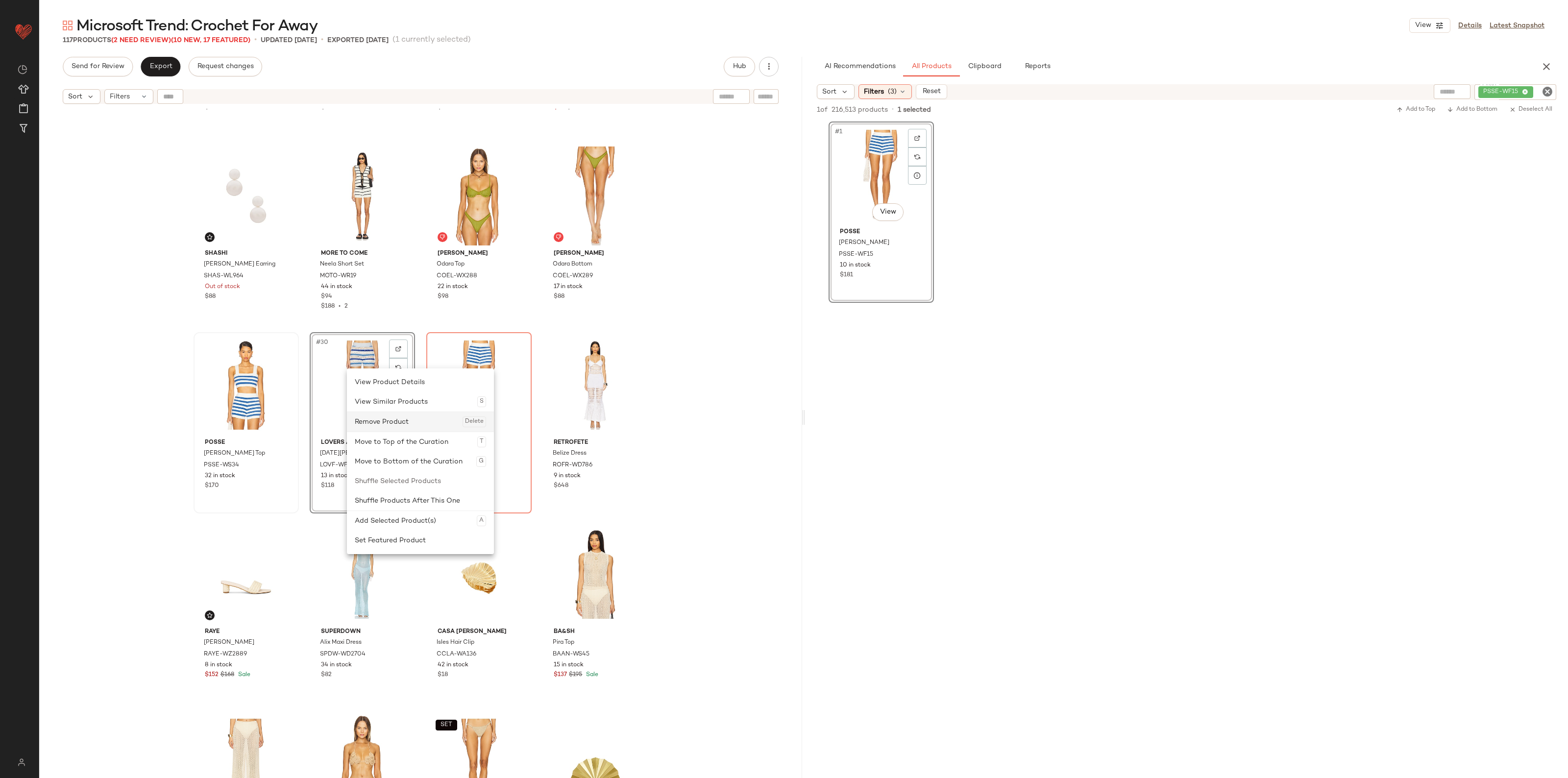
click at [381, 418] on div "Remove Product Delete" at bounding box center [420, 422] width 132 height 20
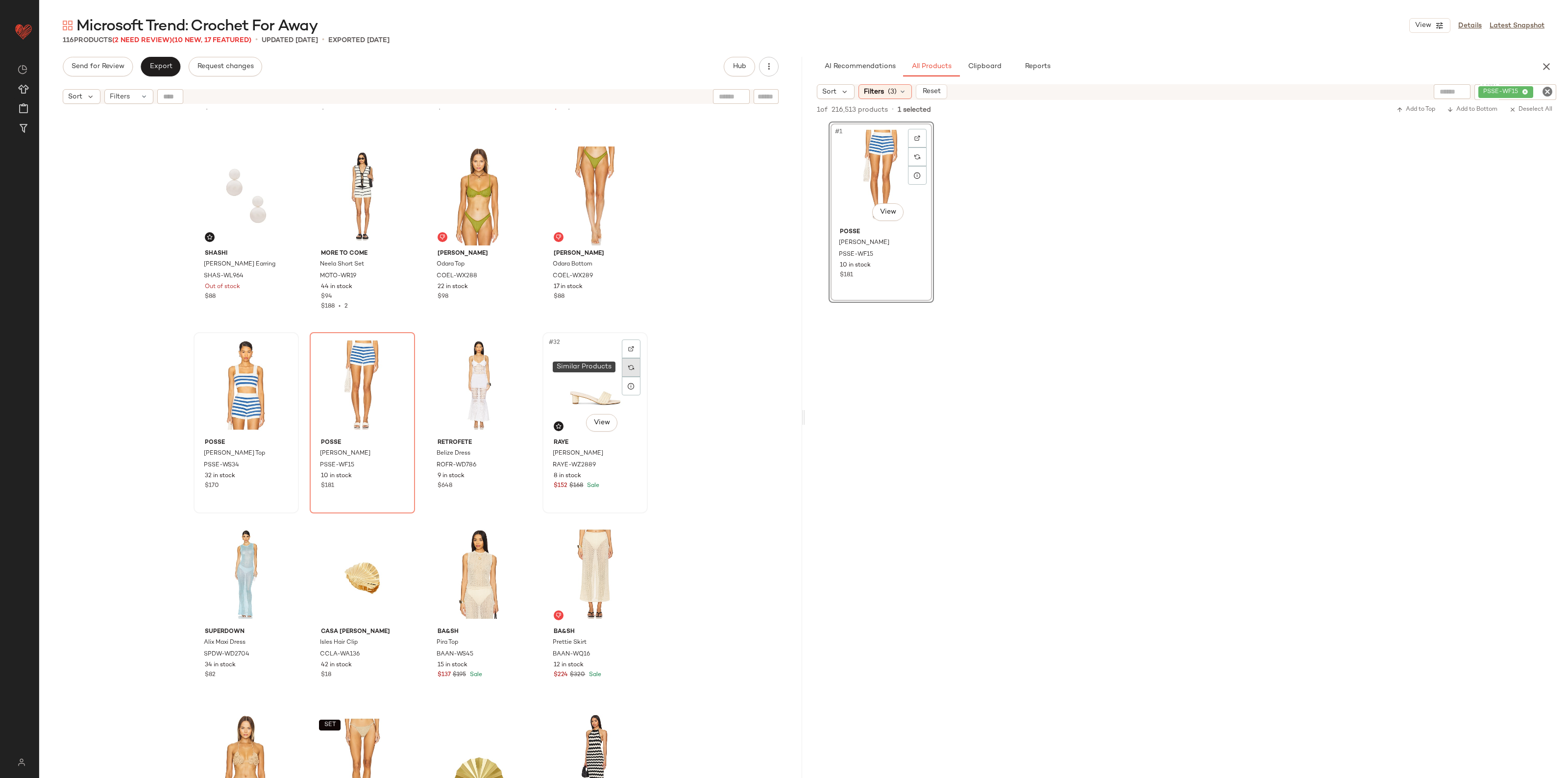
click at [622, 363] on div at bounding box center [630, 367] width 19 height 19
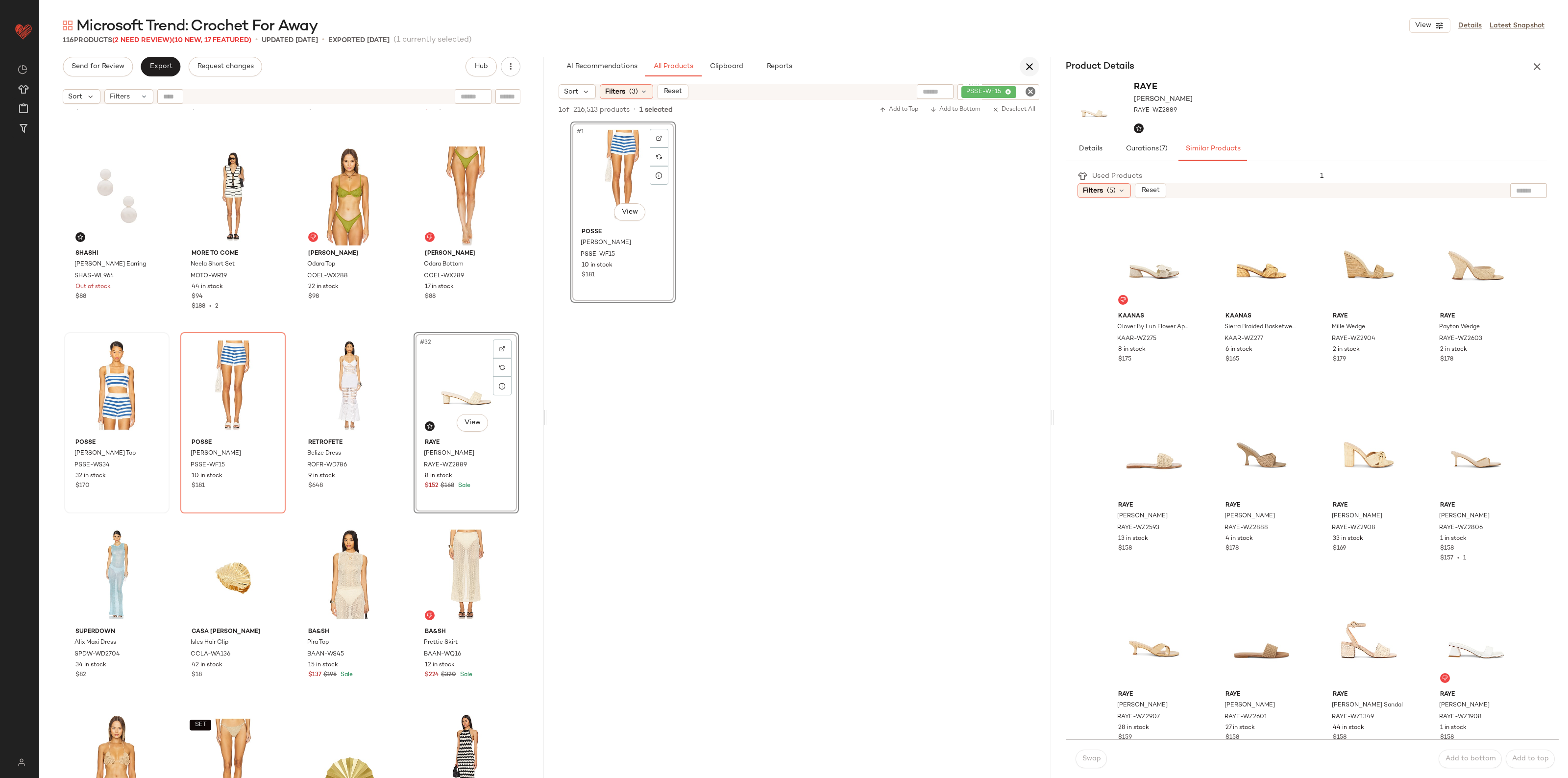
click at [1027, 69] on icon "button" at bounding box center [1029, 67] width 12 height 12
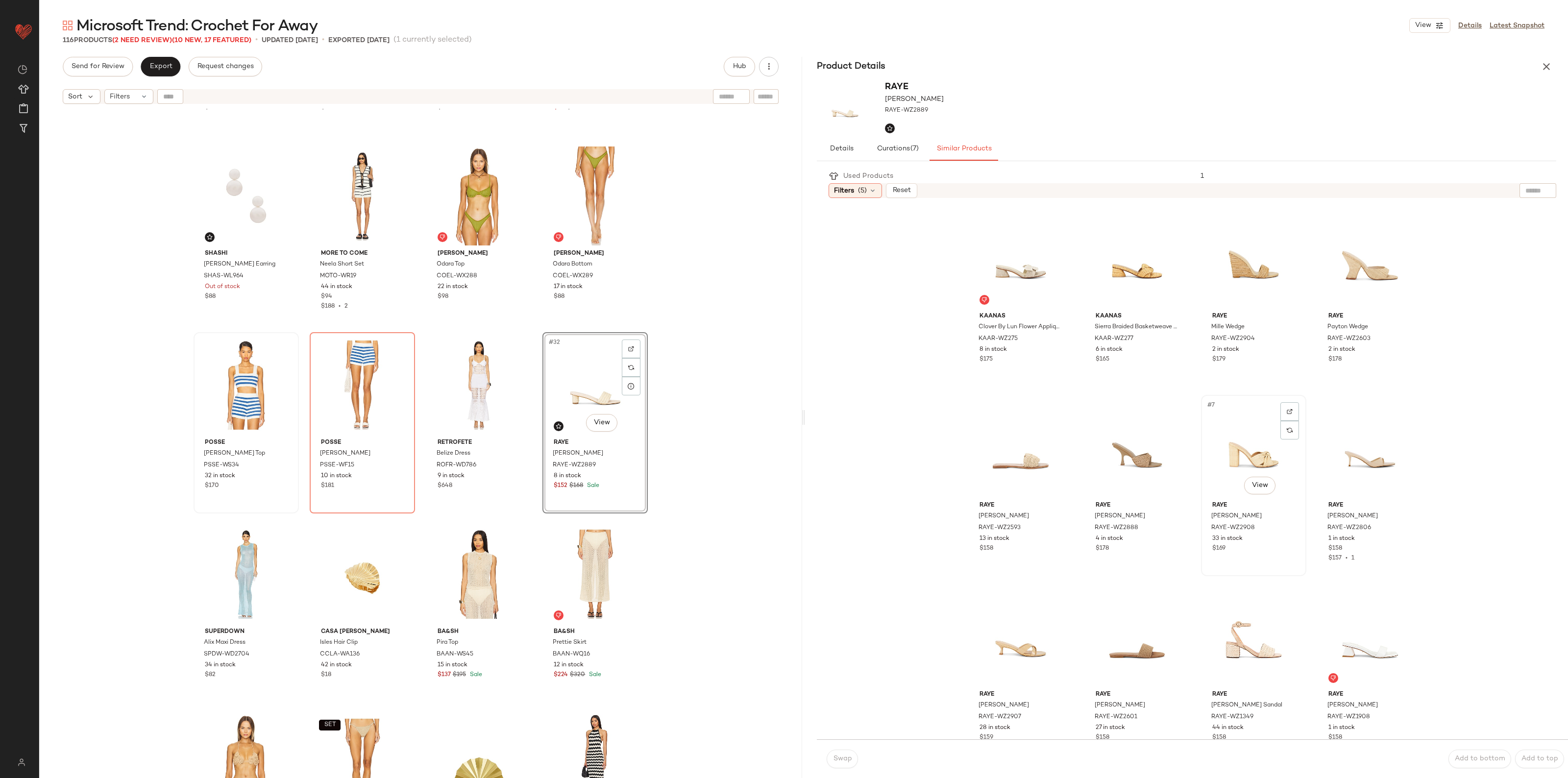
click at [1248, 439] on div "#7 View" at bounding box center [1253, 448] width 98 height 99
click at [843, 753] on button "Swap" at bounding box center [842, 758] width 31 height 19
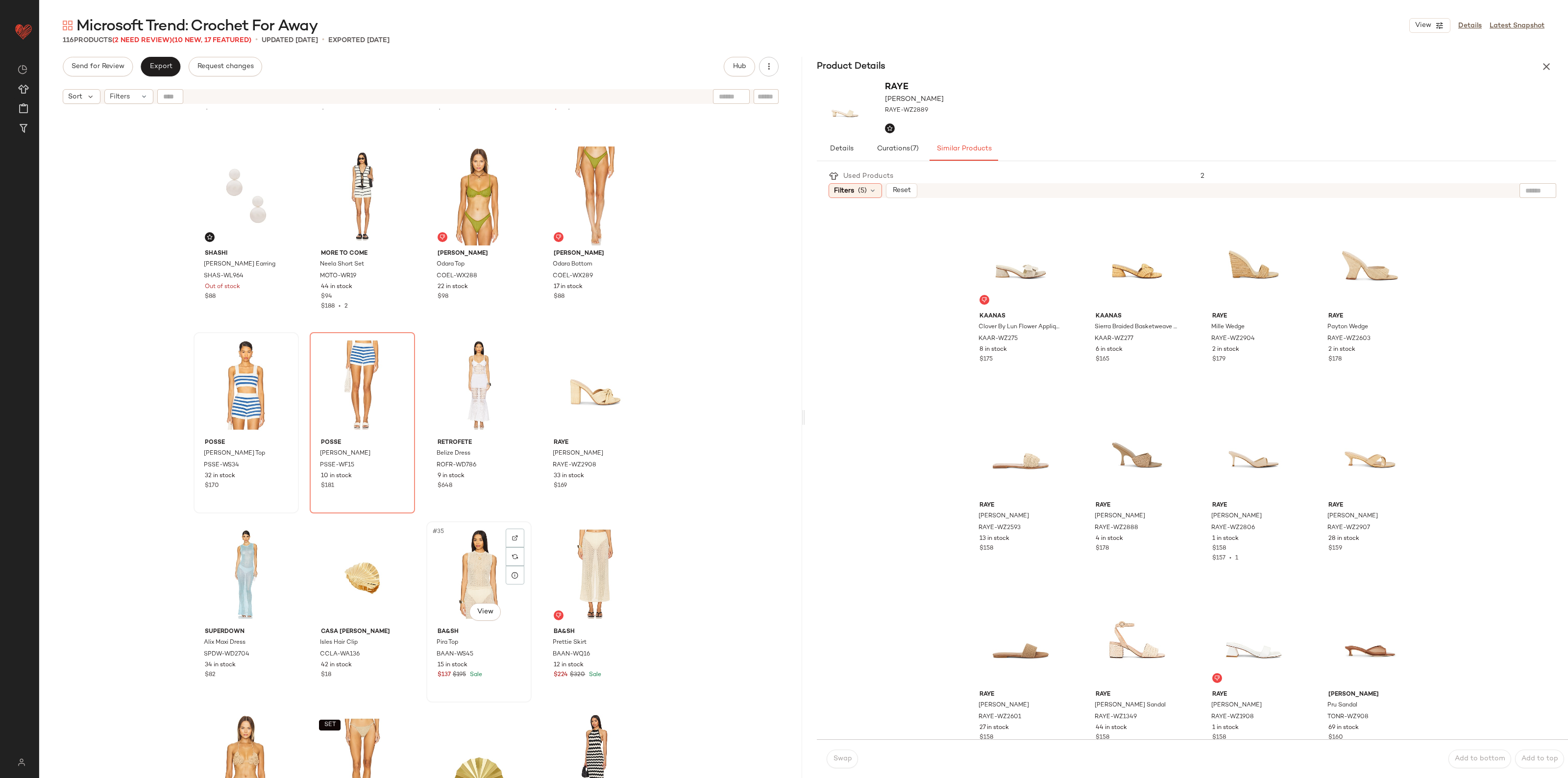
click at [469, 557] on div "#35 View" at bounding box center [479, 574] width 98 height 99
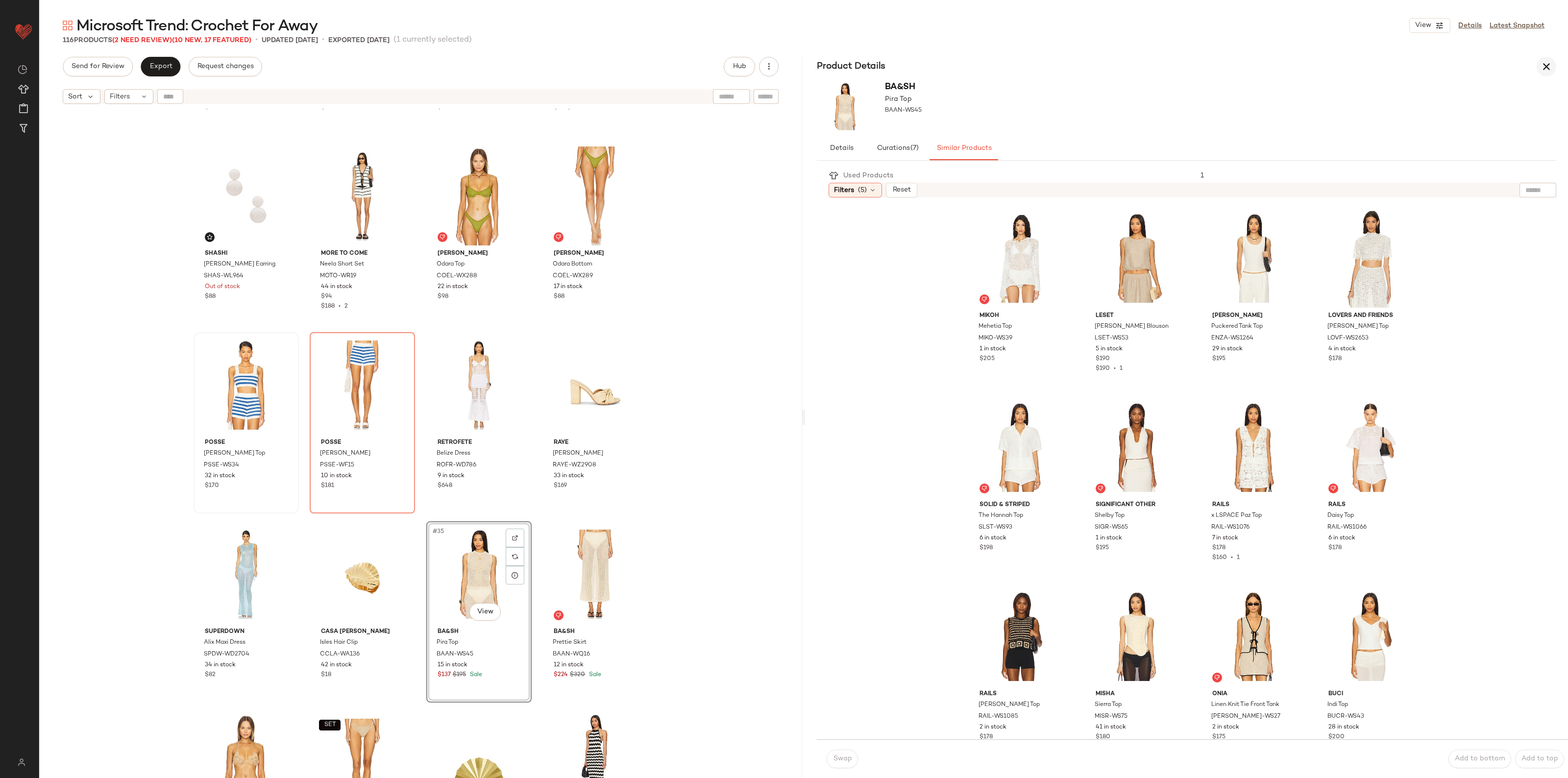
click at [1546, 65] on icon "button" at bounding box center [1546, 67] width 12 height 12
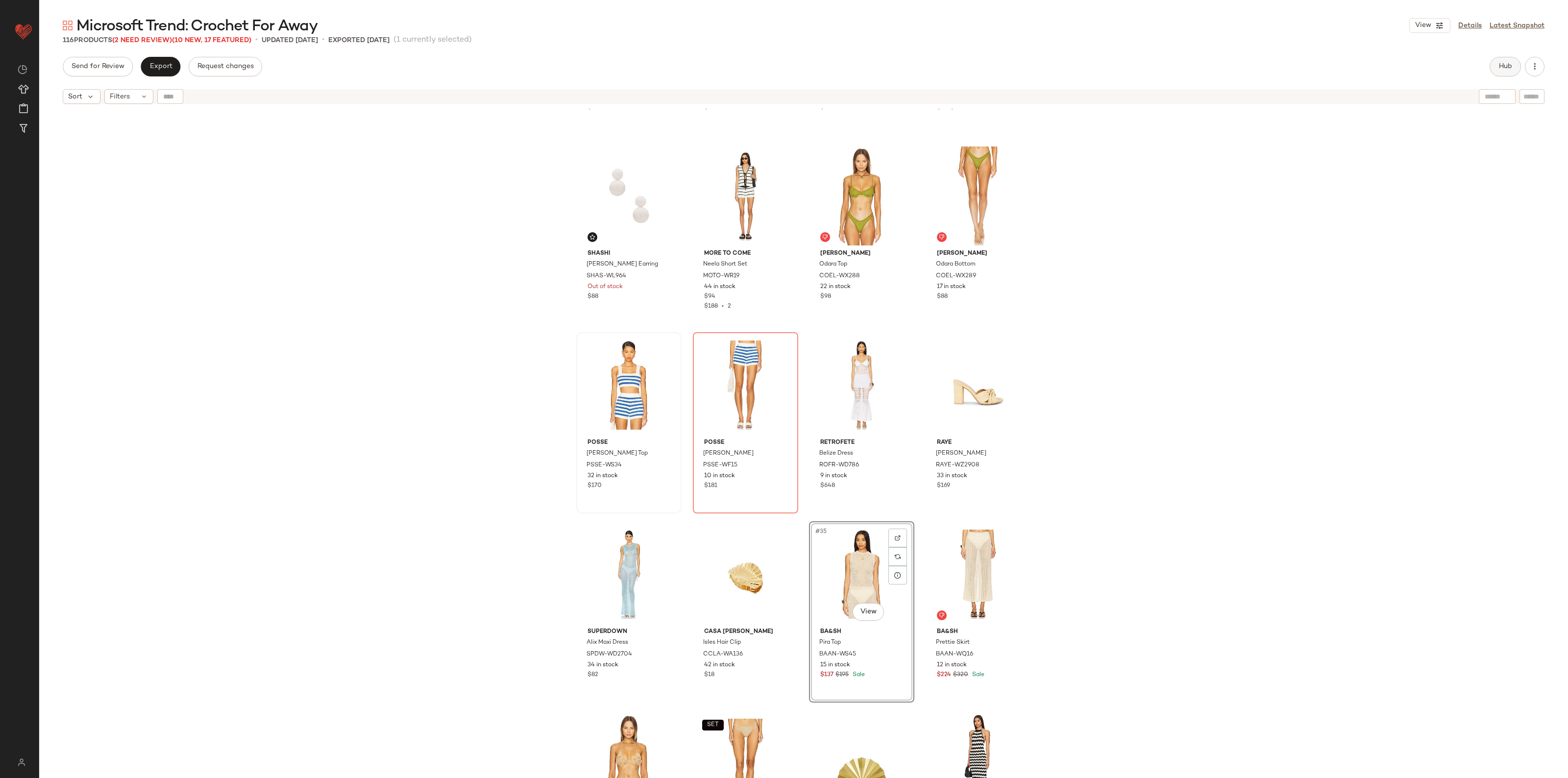
click at [1512, 61] on button "Hub" at bounding box center [1505, 67] width 31 height 20
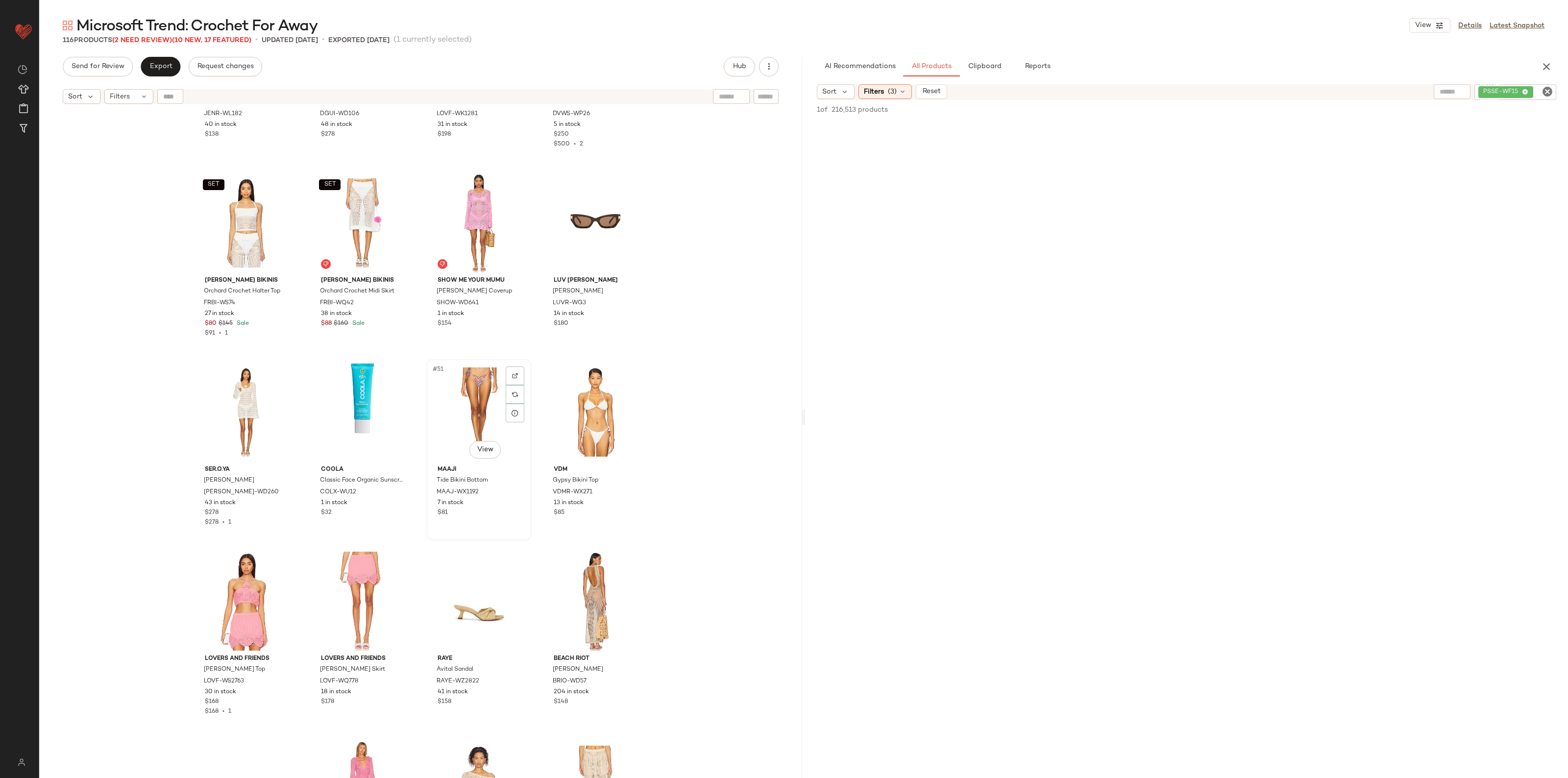
scroll to position [2090, 0]
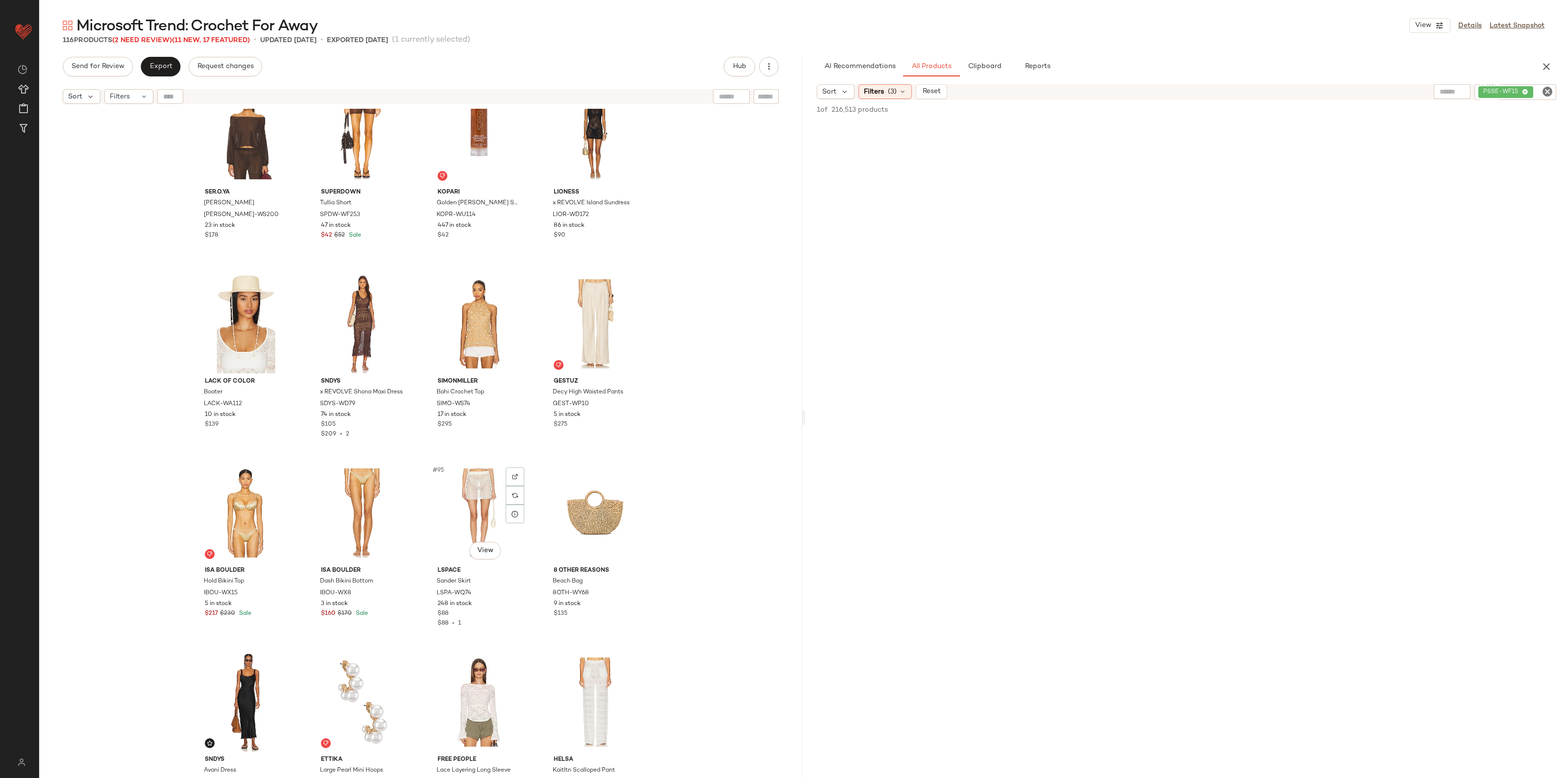
scroll to position [4120, 0]
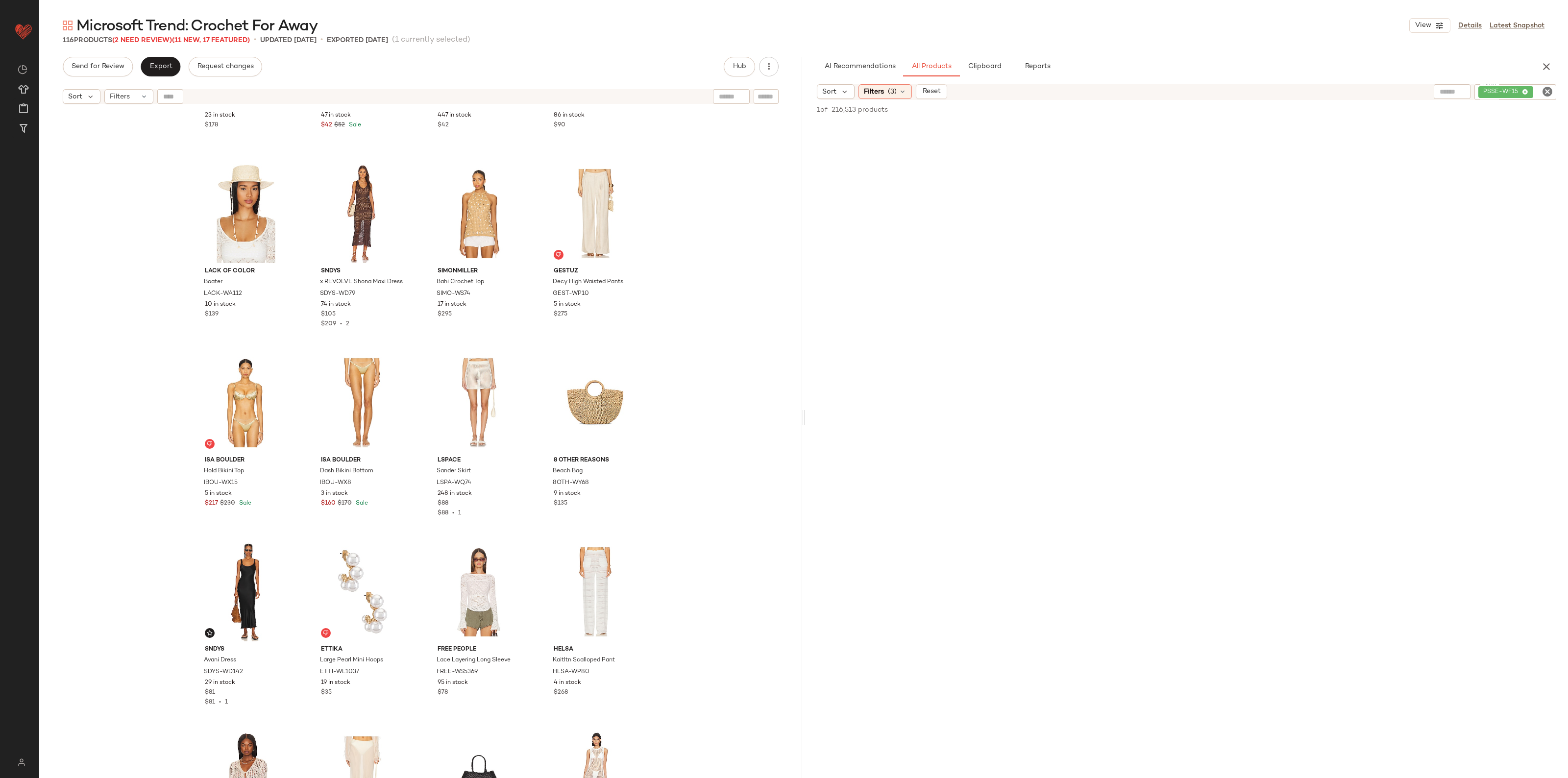
click at [1547, 86] on icon "Clear Filter" at bounding box center [1547, 91] width 12 height 12
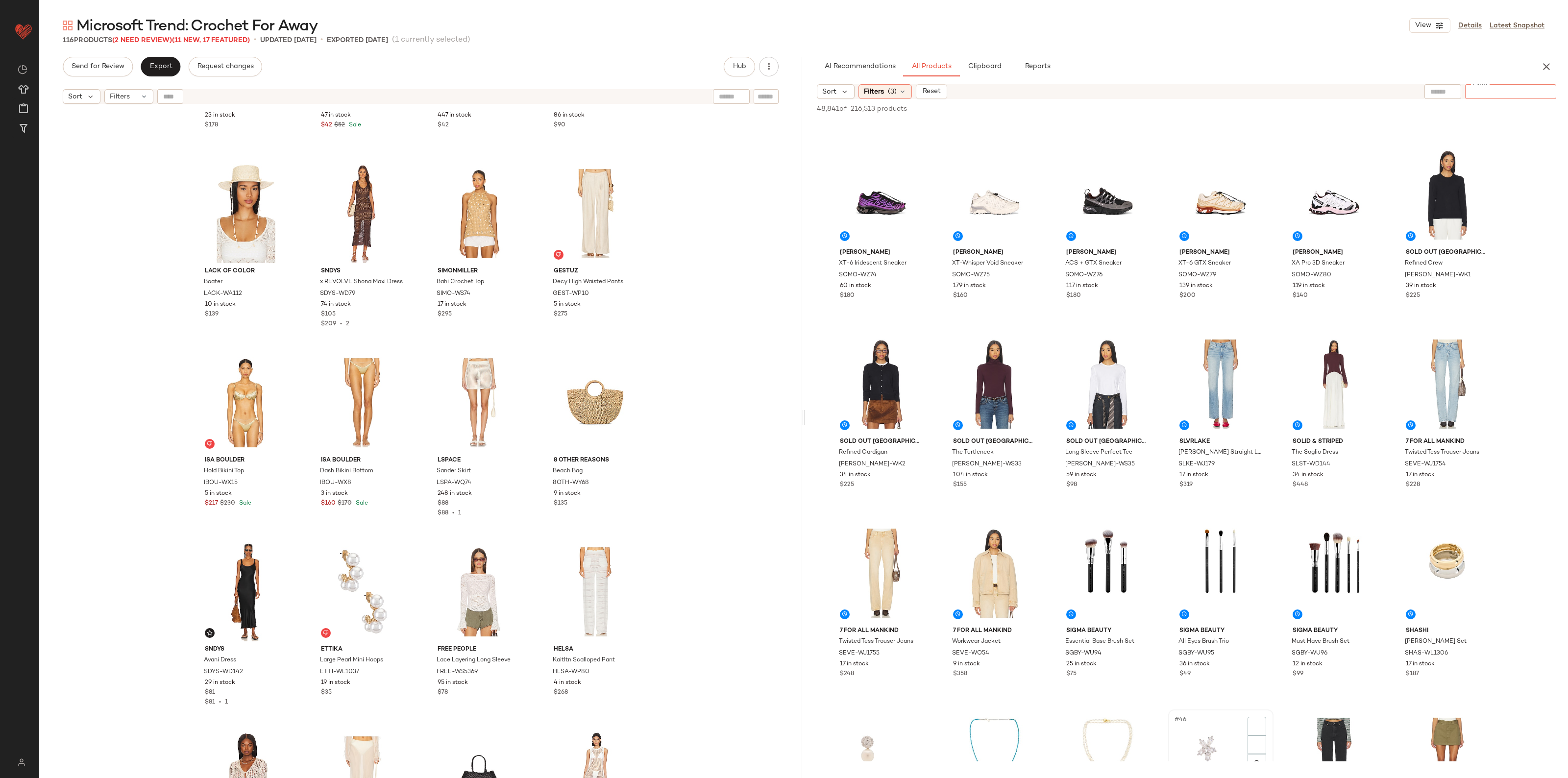
scroll to position [1041, 0]
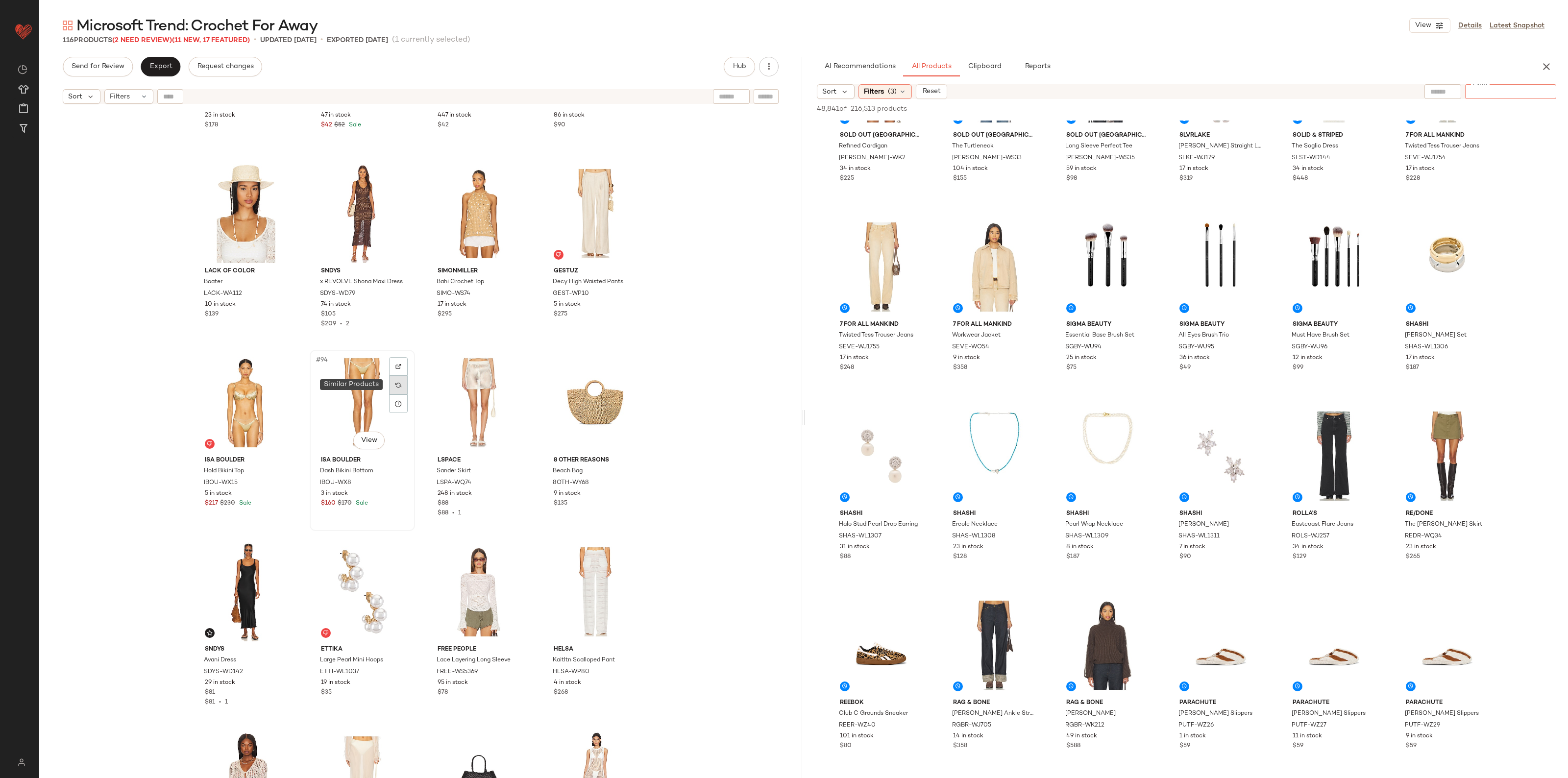
click at [395, 381] on div at bounding box center [398, 385] width 19 height 19
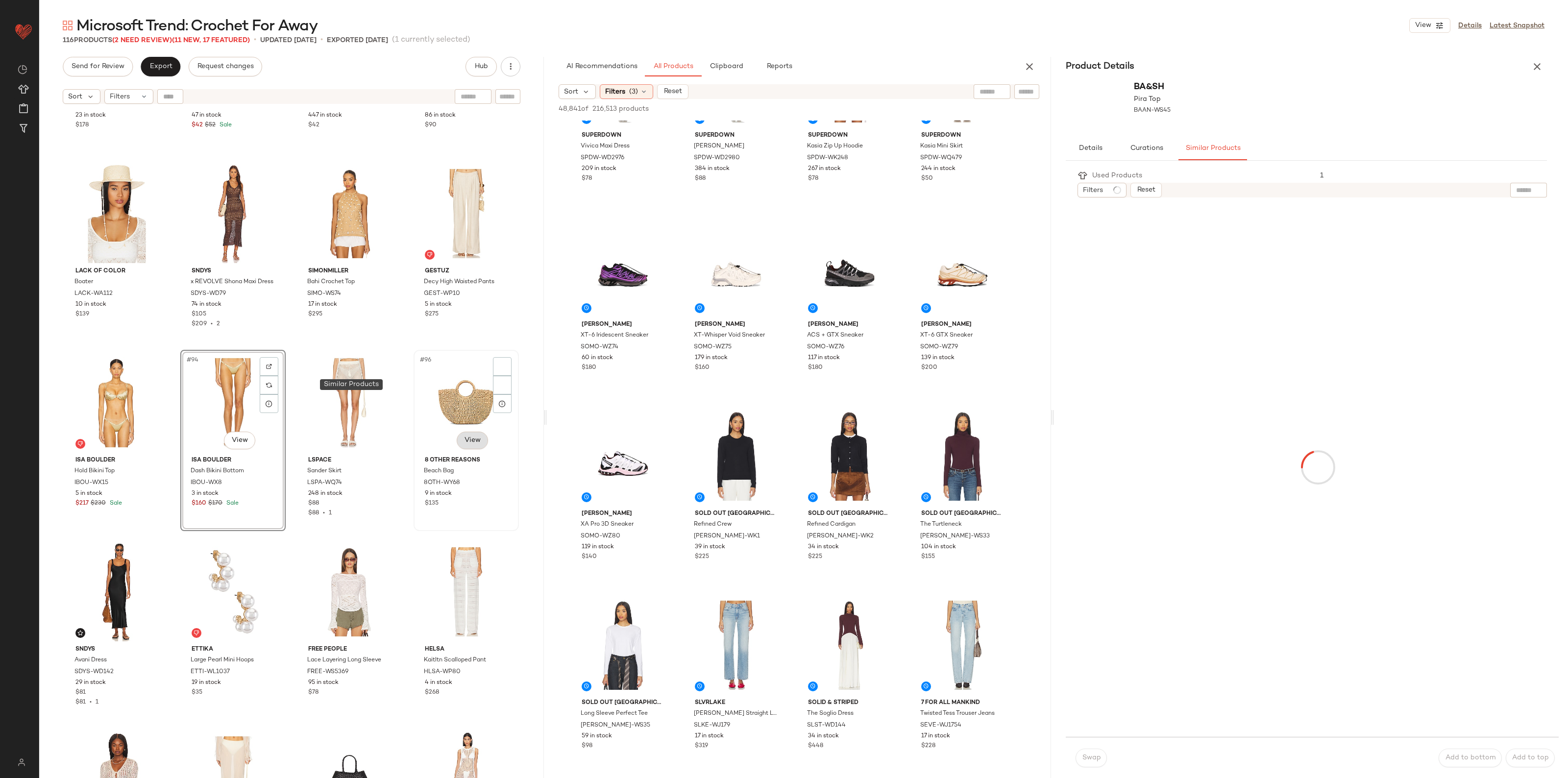
scroll to position [1419, 0]
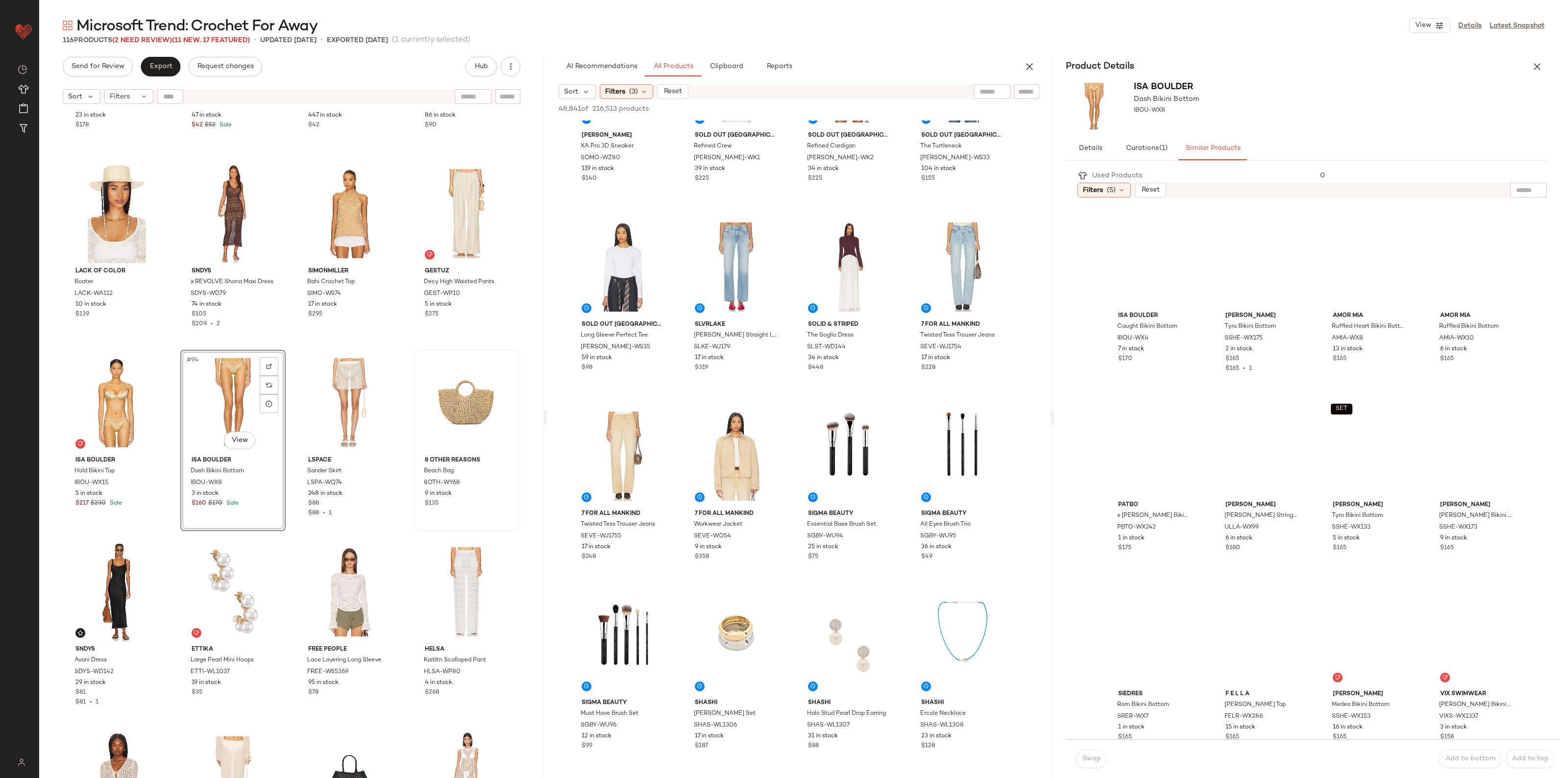
click at [1037, 74] on div "AI Recommendations All Products Clipboard Reports" at bounding box center [799, 67] width 505 height 20
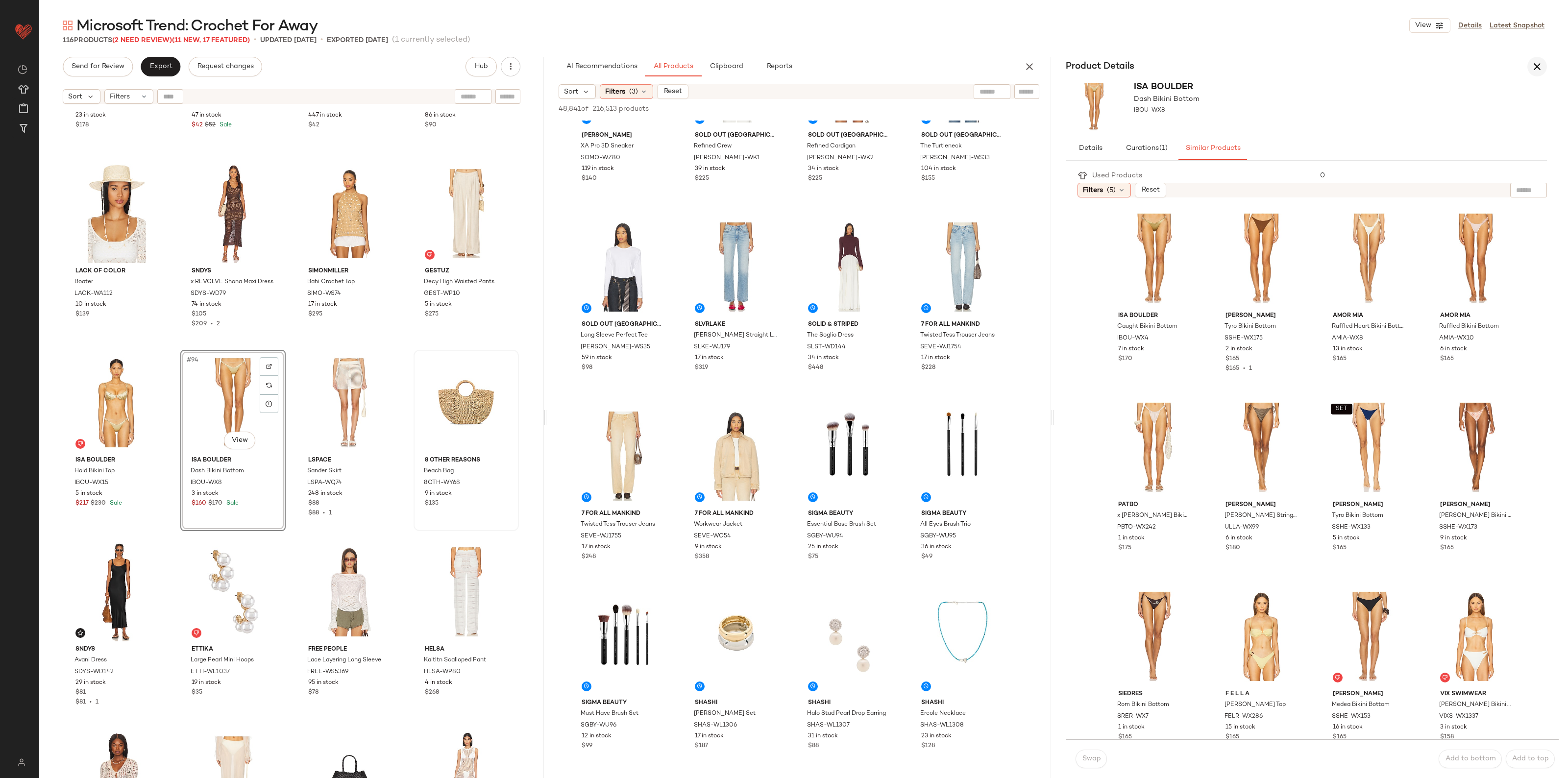
click at [1029, 66] on icon "button" at bounding box center [1029, 67] width 12 height 12
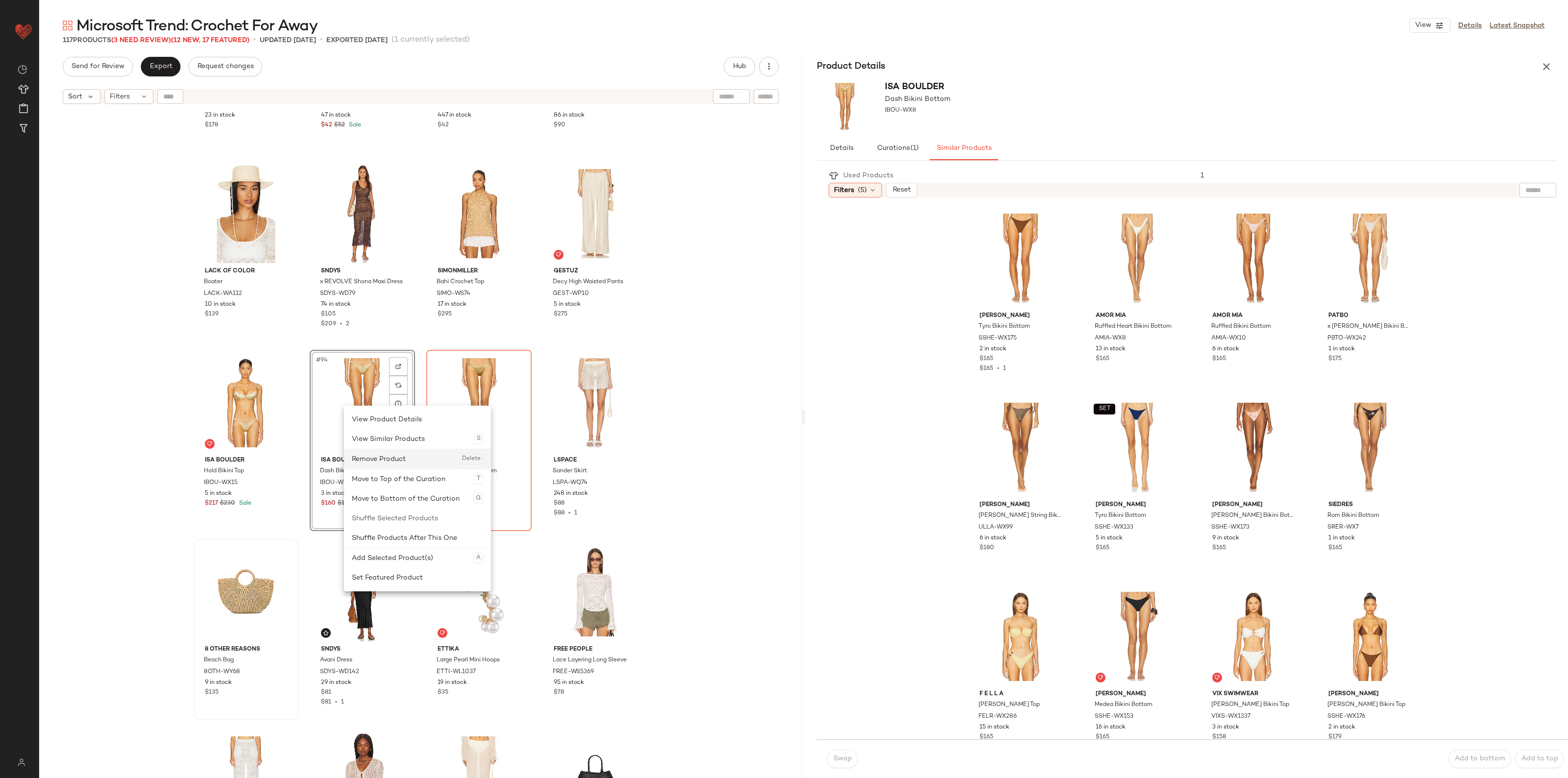
click at [395, 459] on div "Remove Product Delete" at bounding box center [417, 460] width 132 height 20
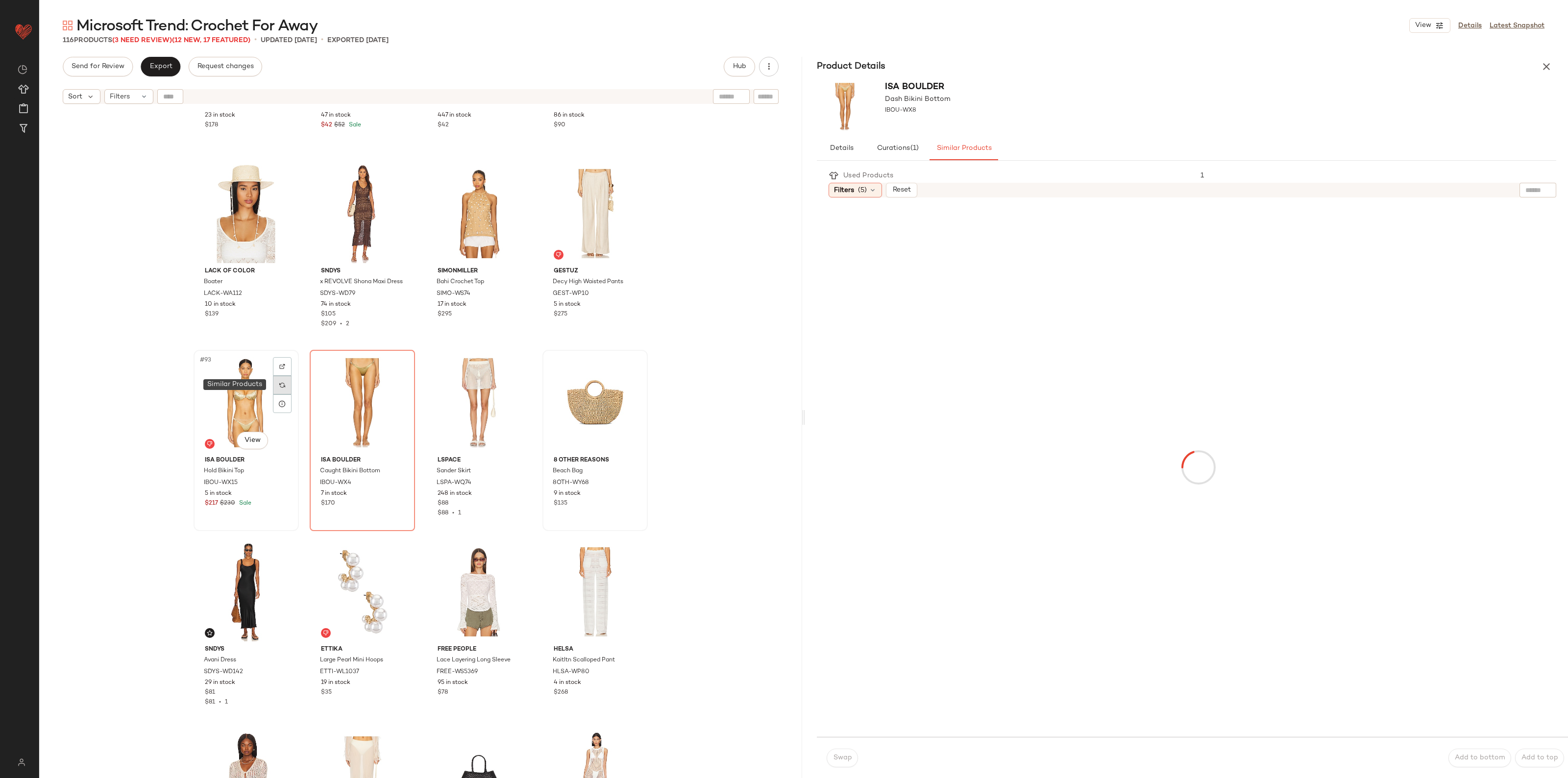
click at [282, 387] on div at bounding box center [282, 385] width 19 height 19
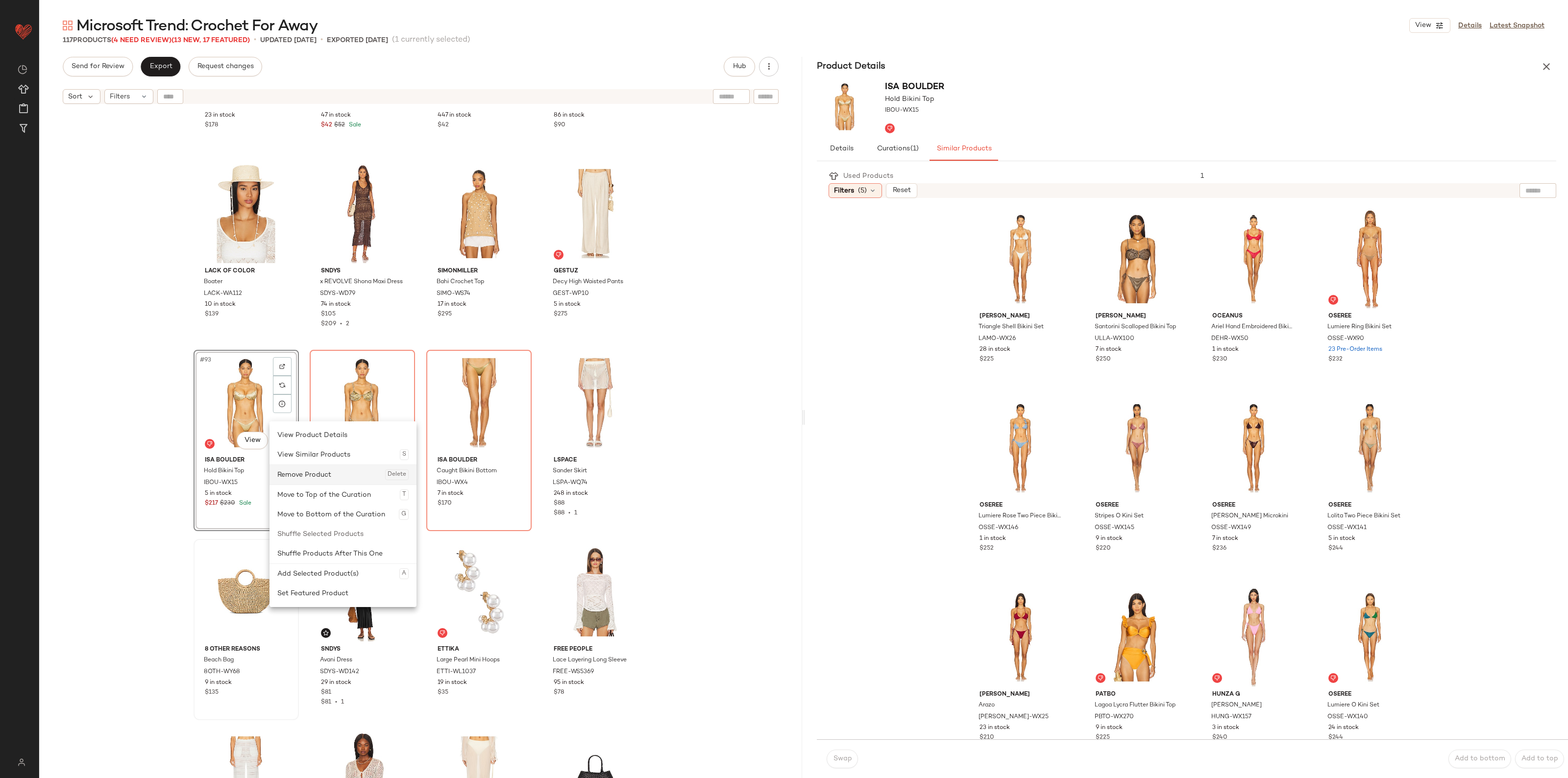
drag, startPoint x: 324, startPoint y: 478, endPoint x: 317, endPoint y: 477, distance: 7.1
click at [323, 478] on div "Remove Product Delete" at bounding box center [343, 474] width 132 height 20
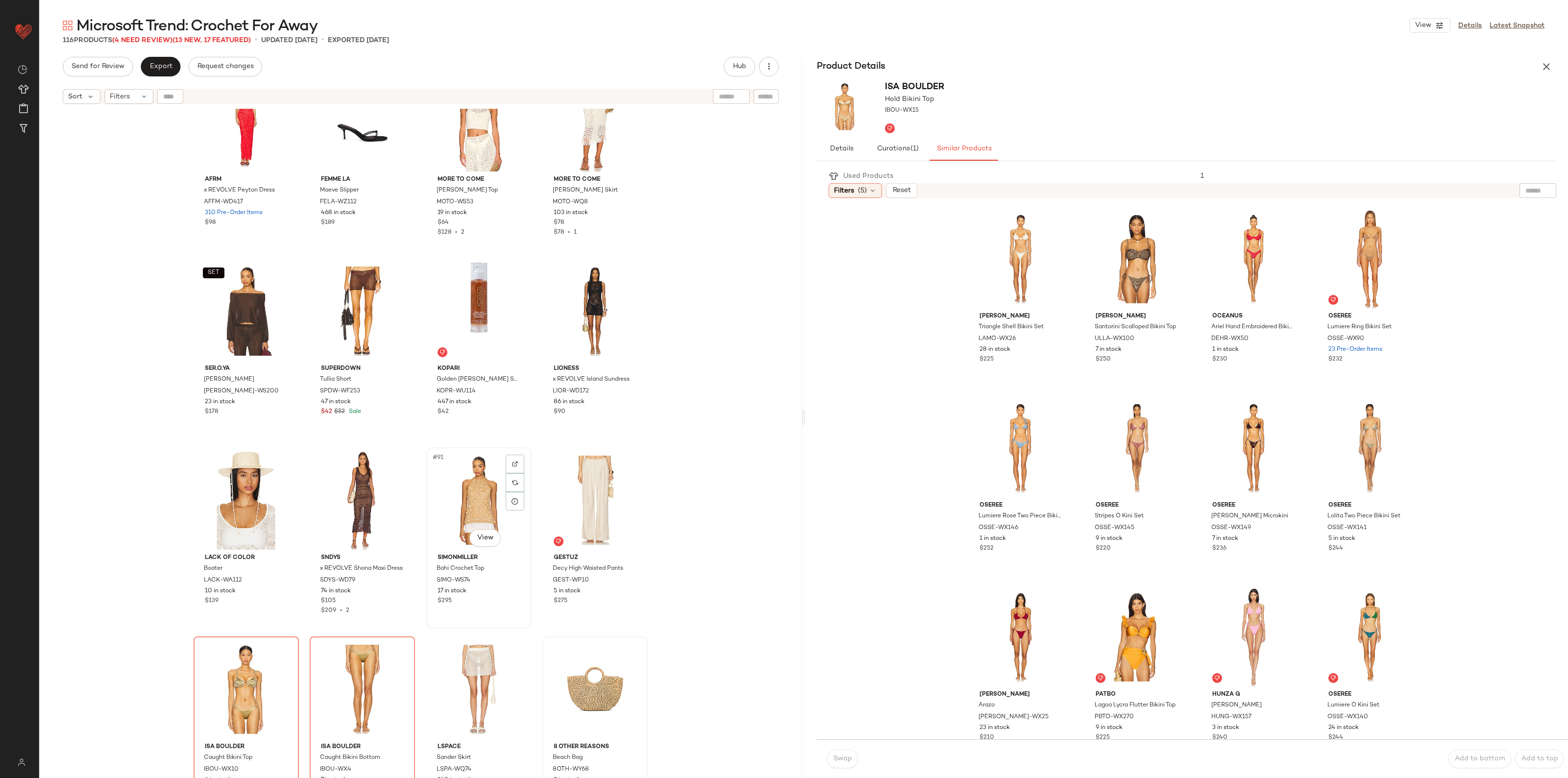
scroll to position [3813, 0]
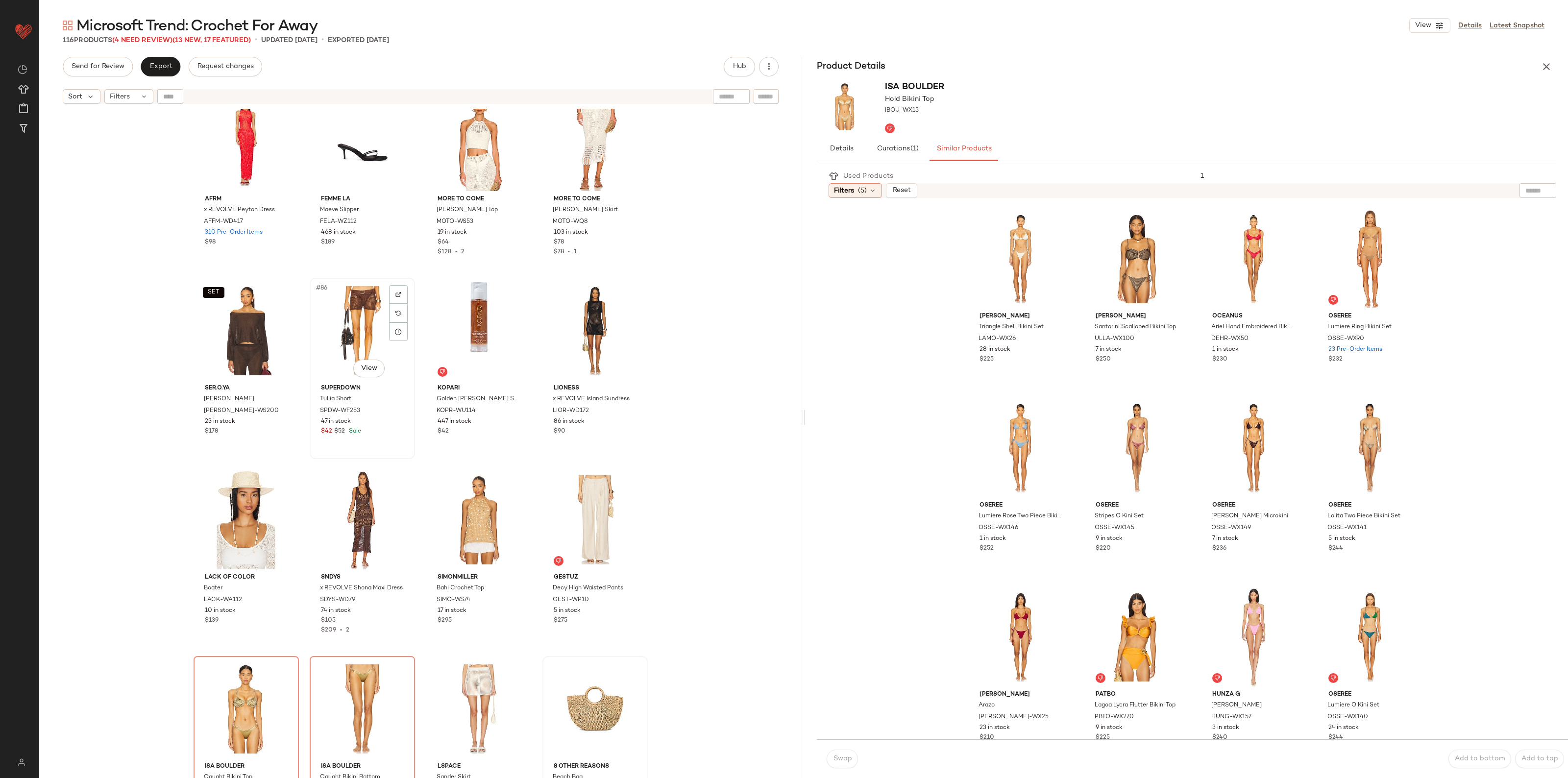
click at [347, 315] on div "#86 View" at bounding box center [362, 330] width 98 height 99
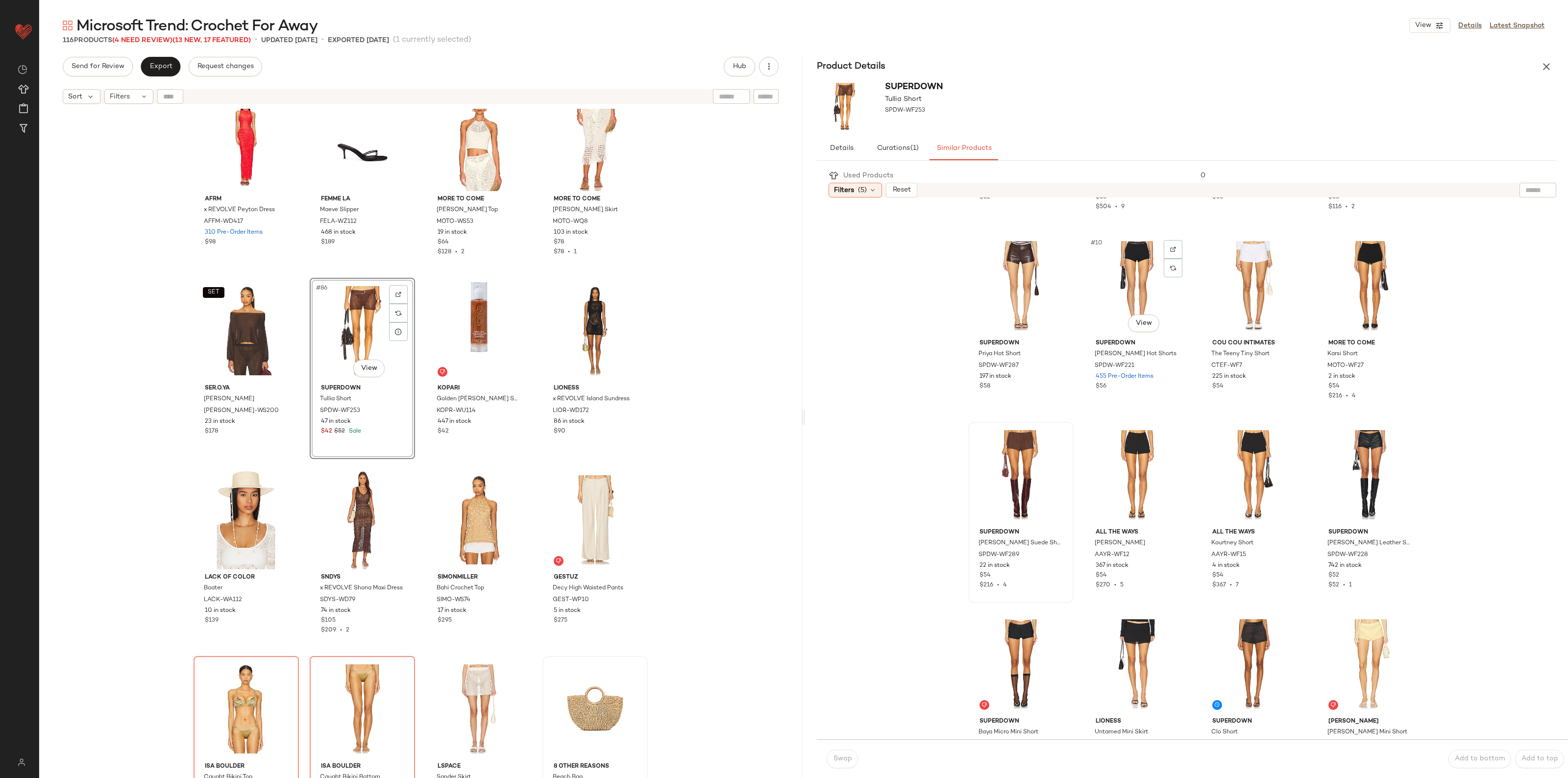
scroll to position [367, 0]
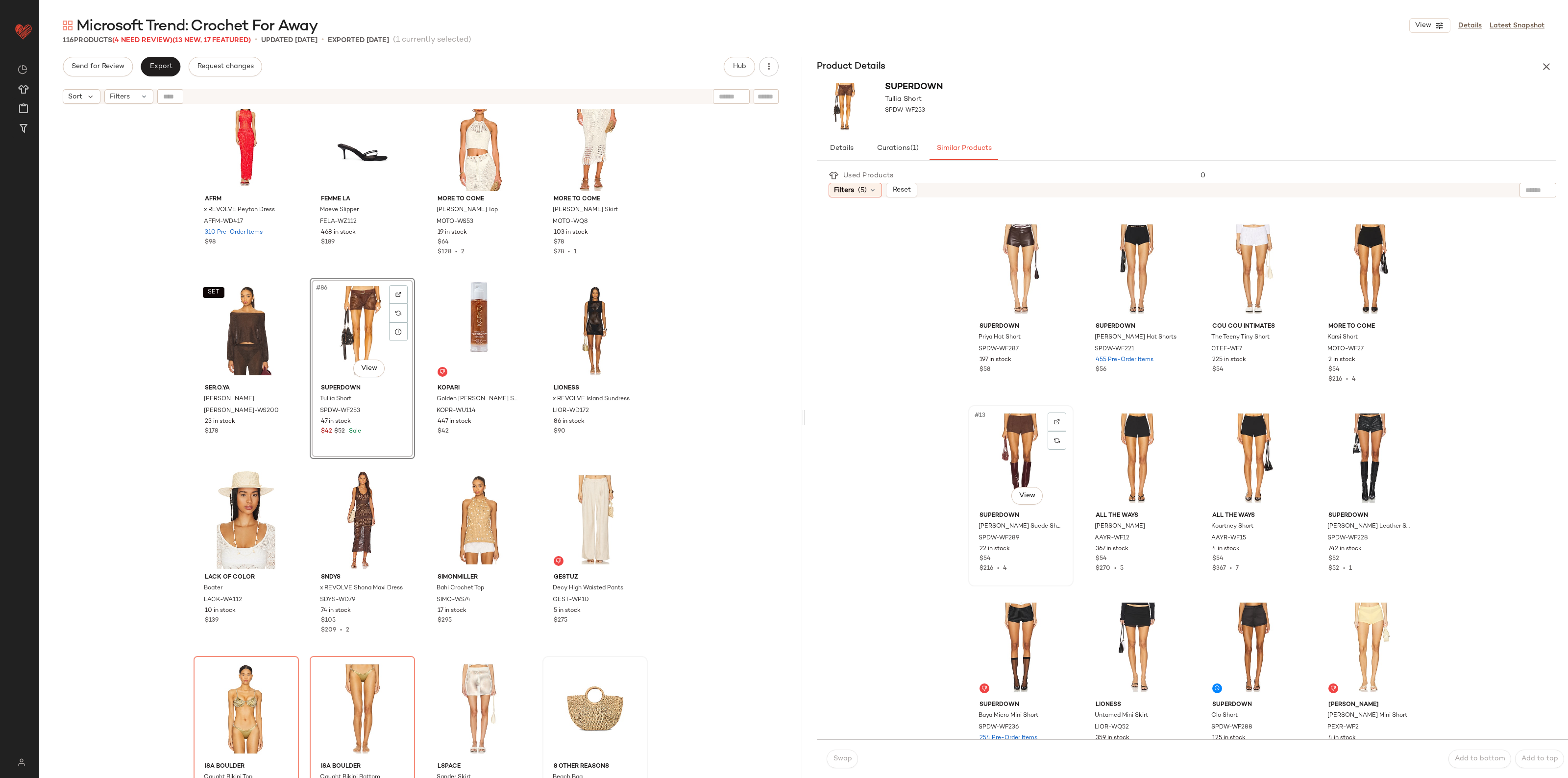
click at [1004, 422] on div "#13 View" at bounding box center [1020, 458] width 98 height 99
click at [847, 759] on span "Swap" at bounding box center [841, 759] width 19 height 8
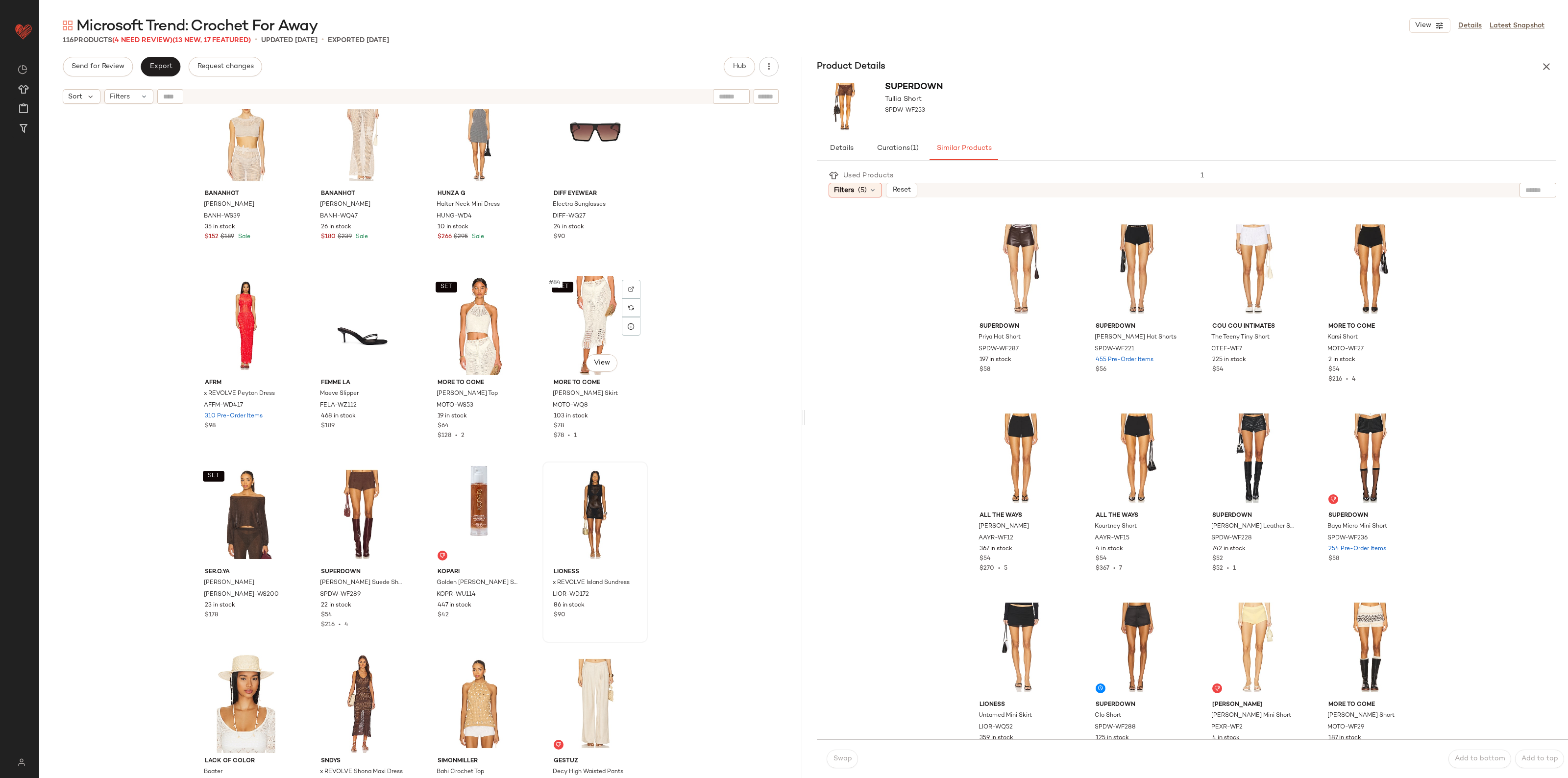
scroll to position [3569, 0]
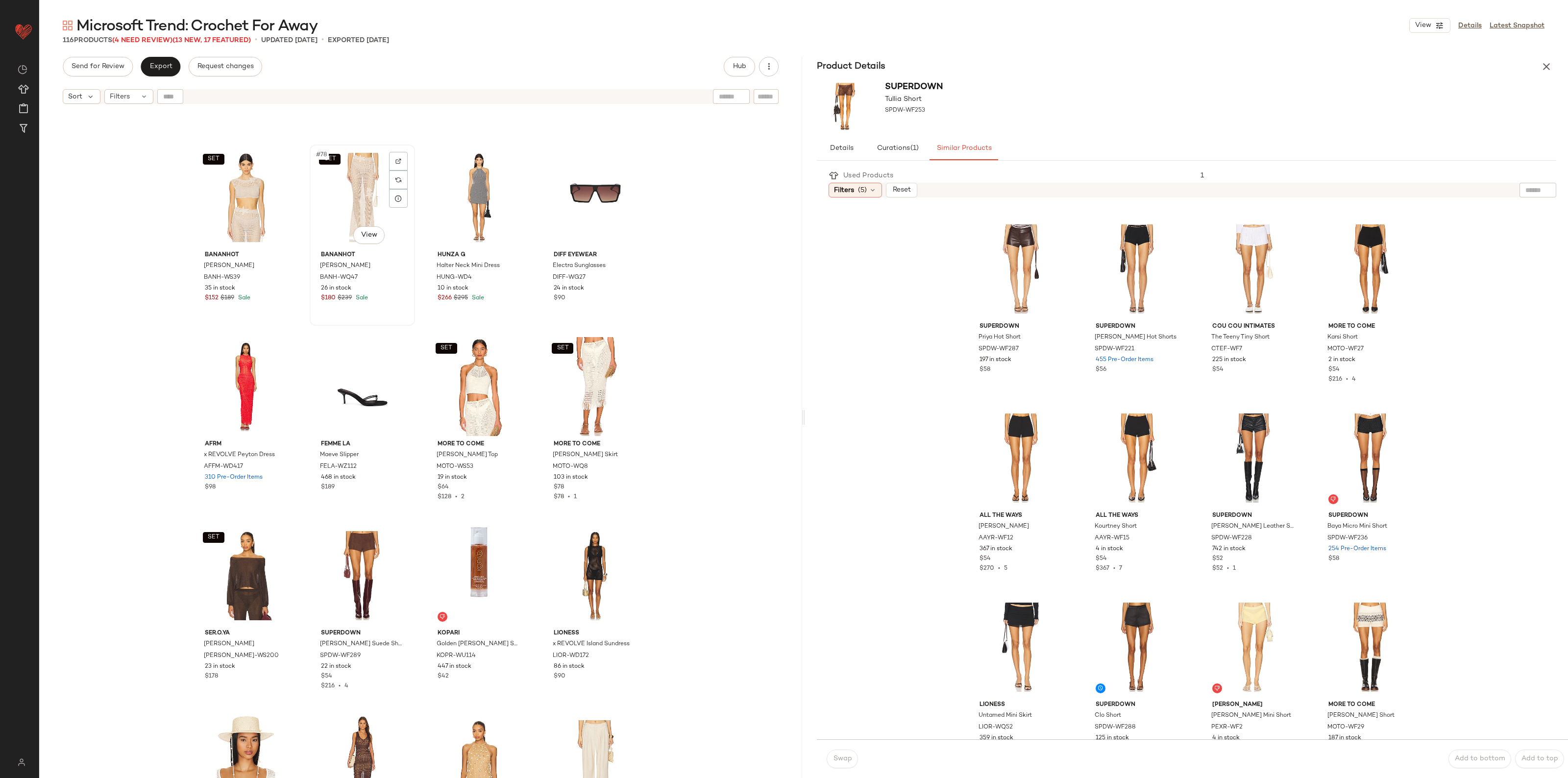
click at [347, 200] on div "SET #78 View" at bounding box center [362, 197] width 98 height 99
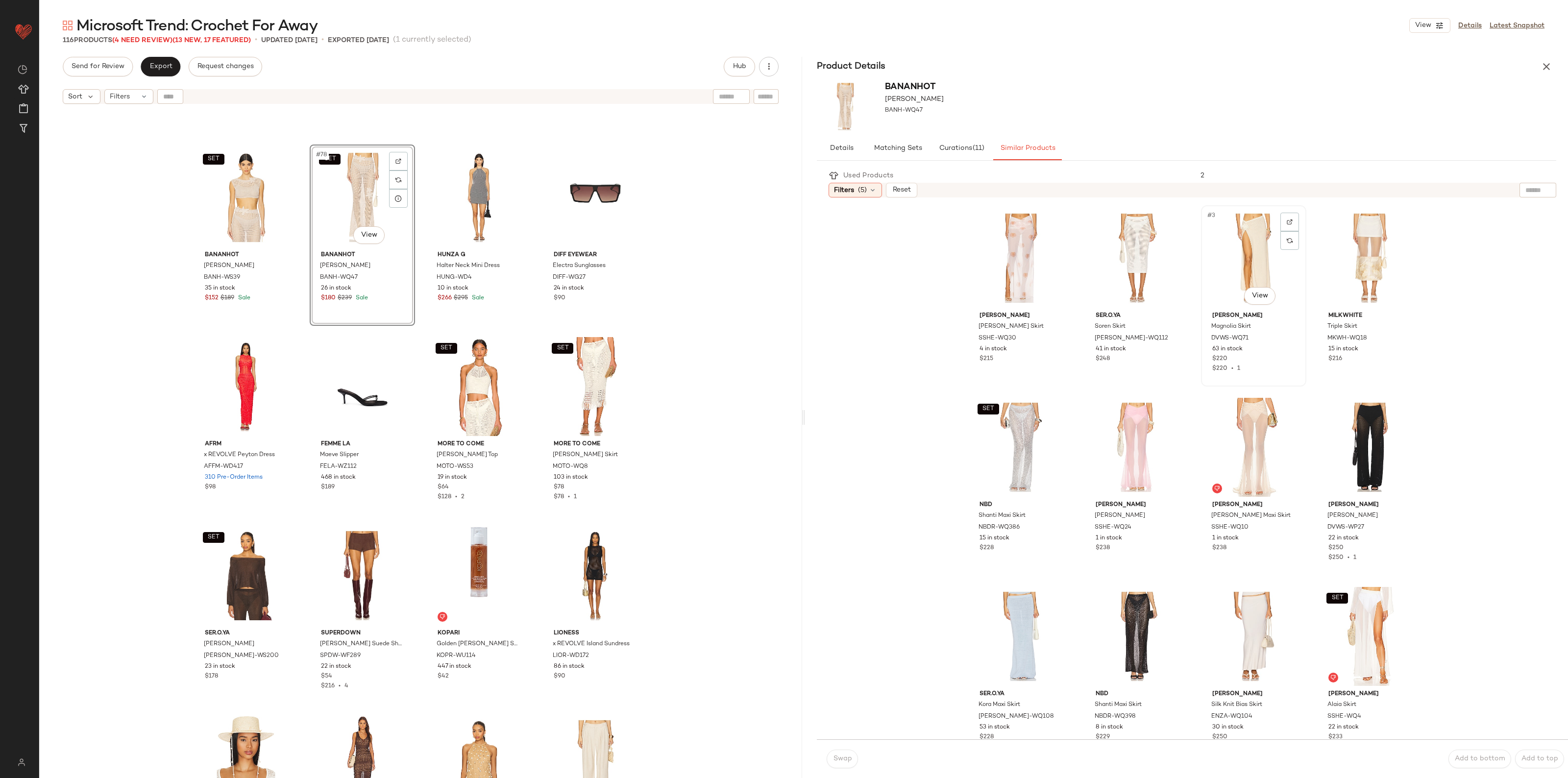
click at [1248, 251] on div "#3 View" at bounding box center [1253, 258] width 98 height 99
drag, startPoint x: 836, startPoint y: 761, endPoint x: 834, endPoint y: 756, distance: 5.4
click at [836, 760] on span "Swap" at bounding box center [841, 759] width 19 height 8
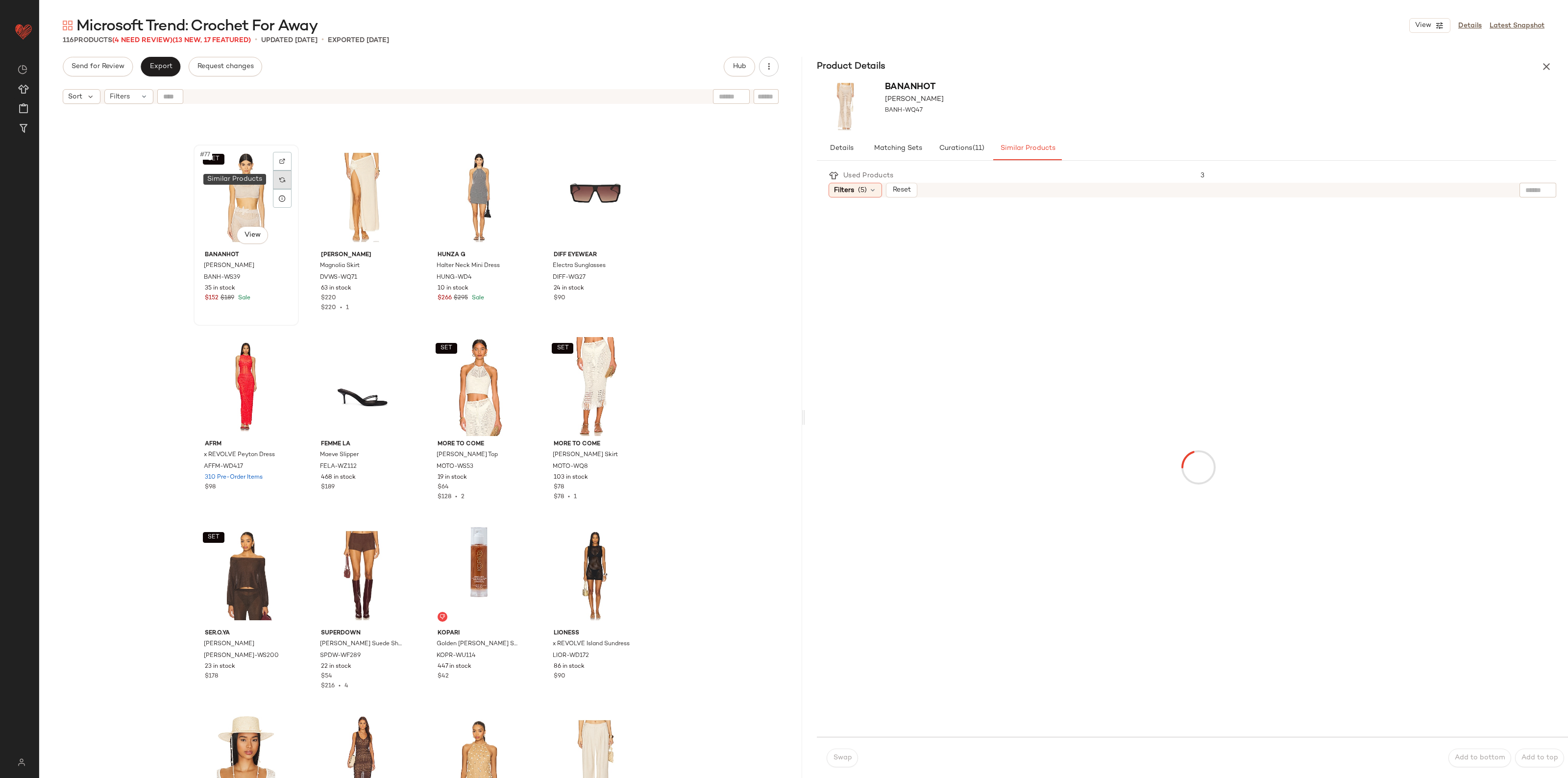
click at [273, 180] on div at bounding box center [282, 180] width 19 height 19
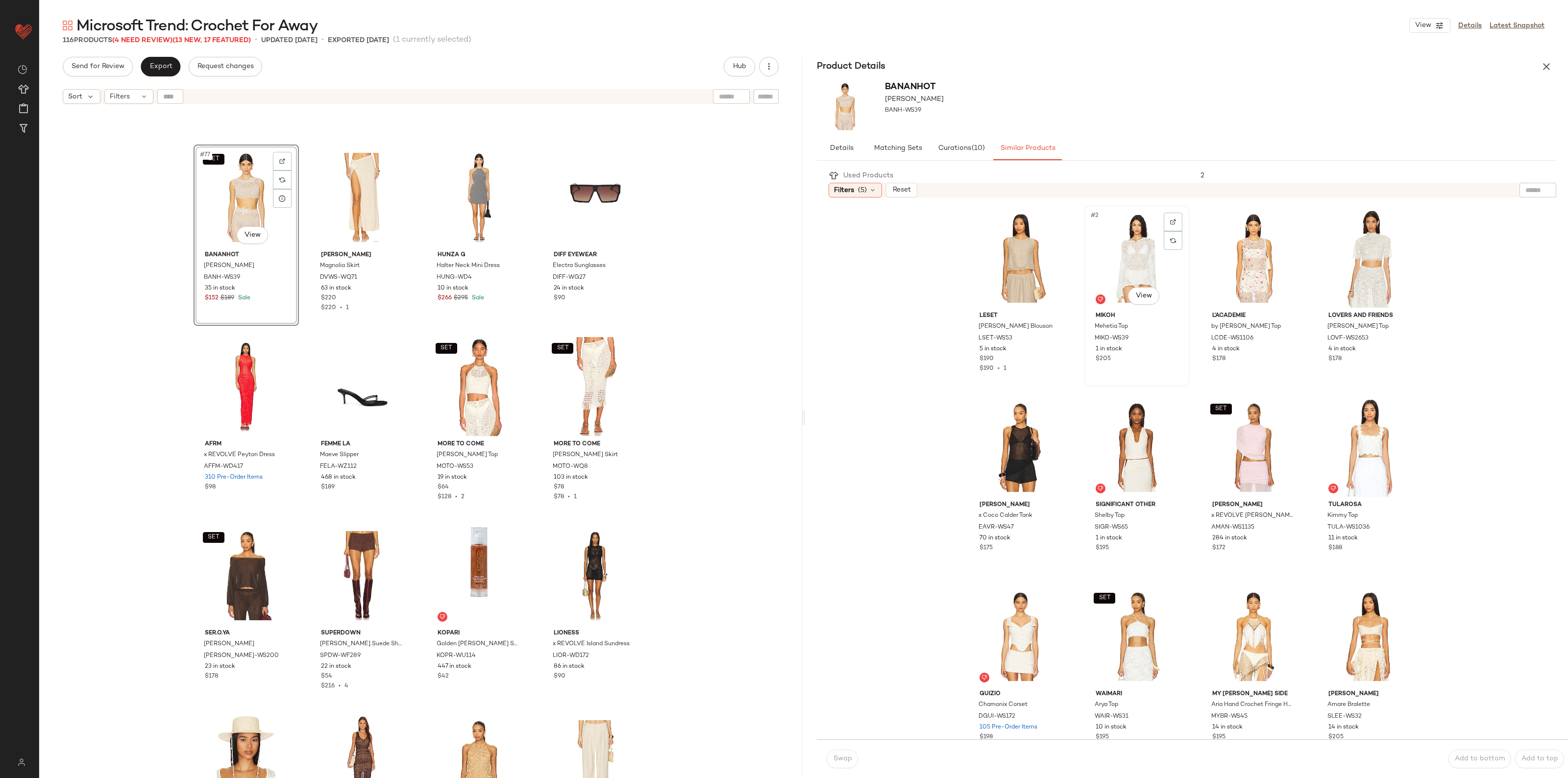
click at [1115, 246] on div "#2 View" at bounding box center [1137, 258] width 98 height 99
click at [838, 766] on button "Swap" at bounding box center [842, 758] width 31 height 19
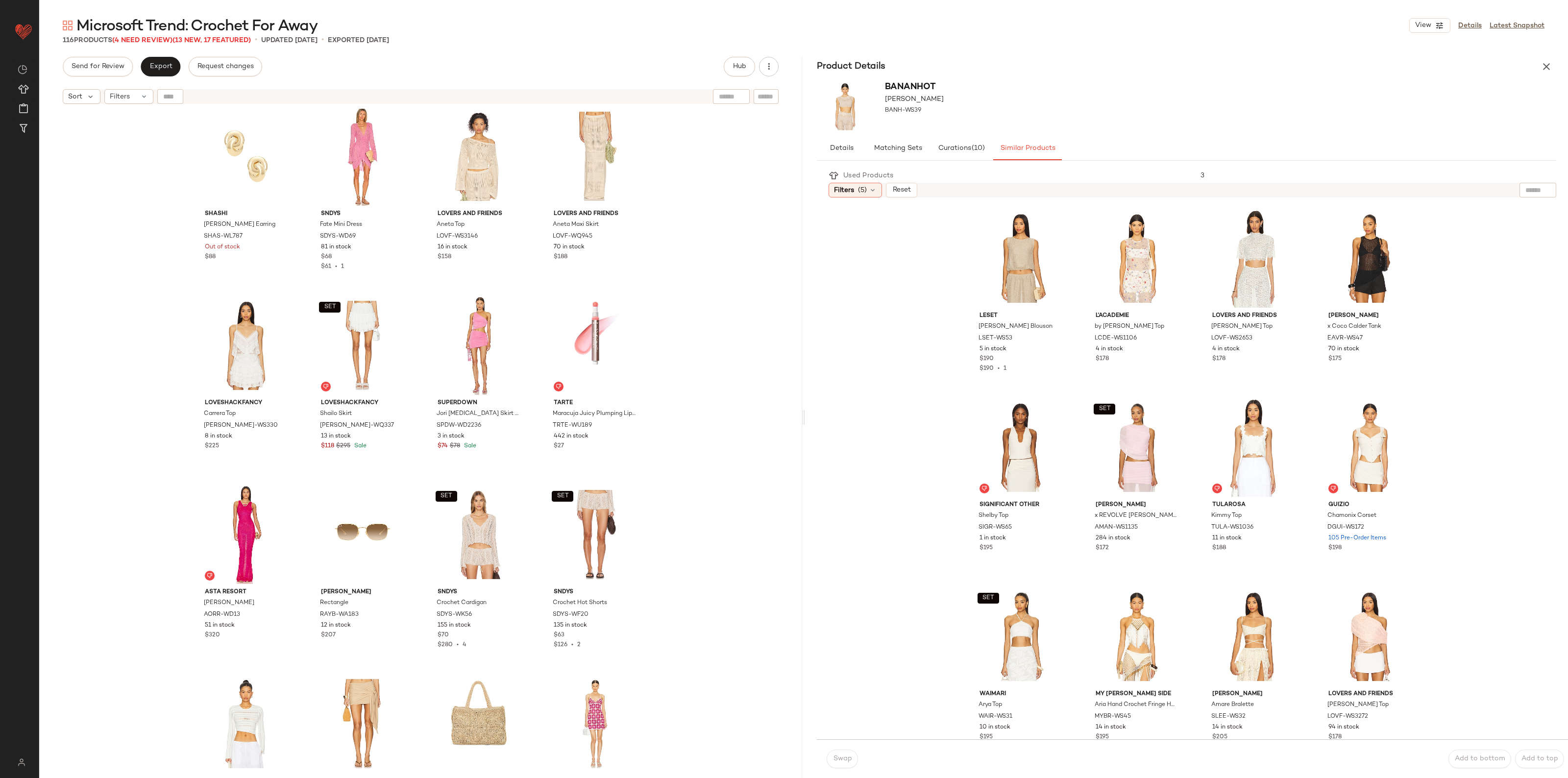
scroll to position [2649, 0]
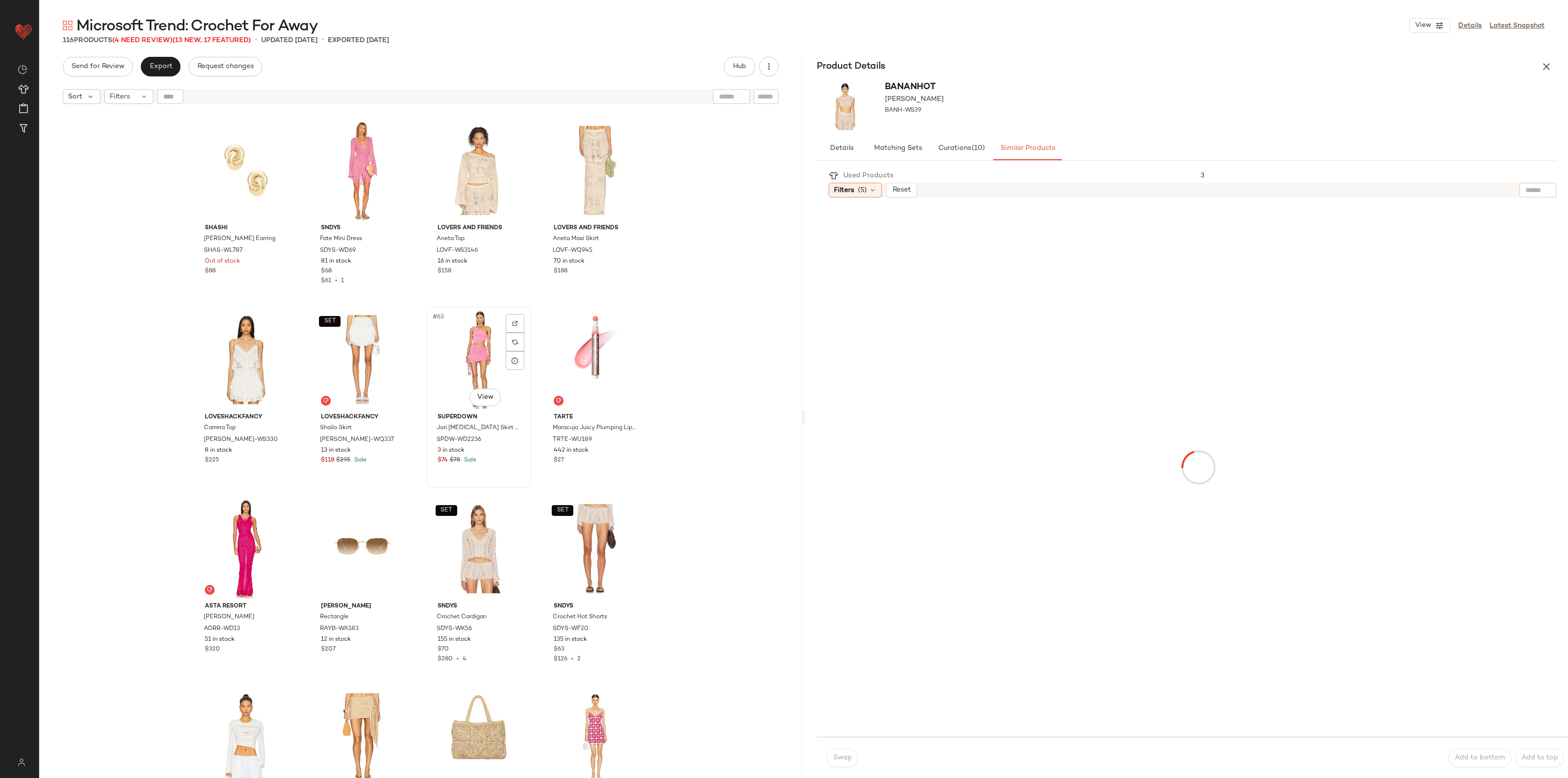
click at [444, 369] on div "#63 View" at bounding box center [479, 360] width 98 height 99
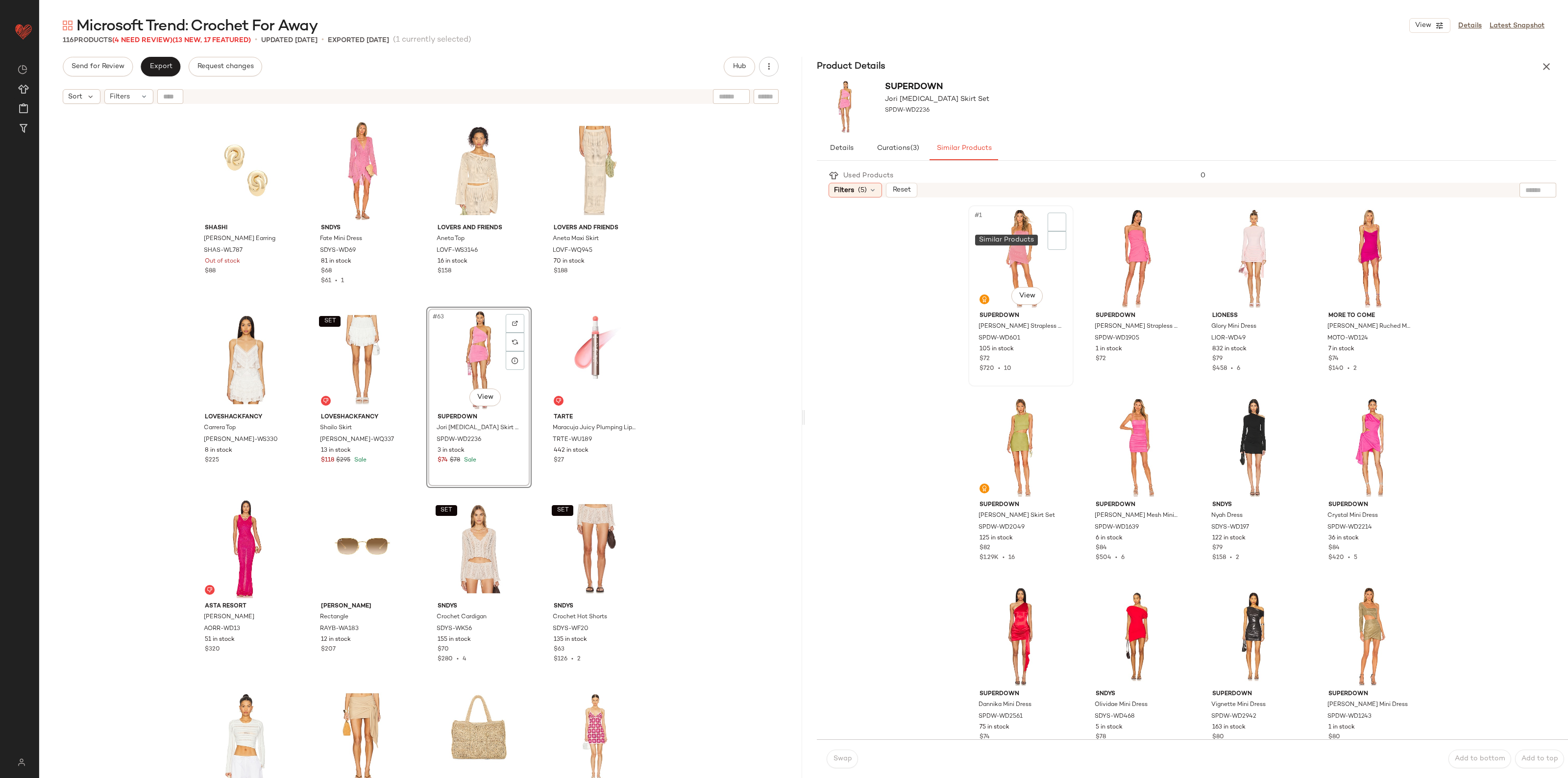
click at [994, 257] on div "#1 View" at bounding box center [1020, 258] width 98 height 99
click at [1249, 252] on div "#3 View" at bounding box center [1253, 258] width 98 height 99
click at [845, 755] on span "Swap" at bounding box center [841, 759] width 19 height 8
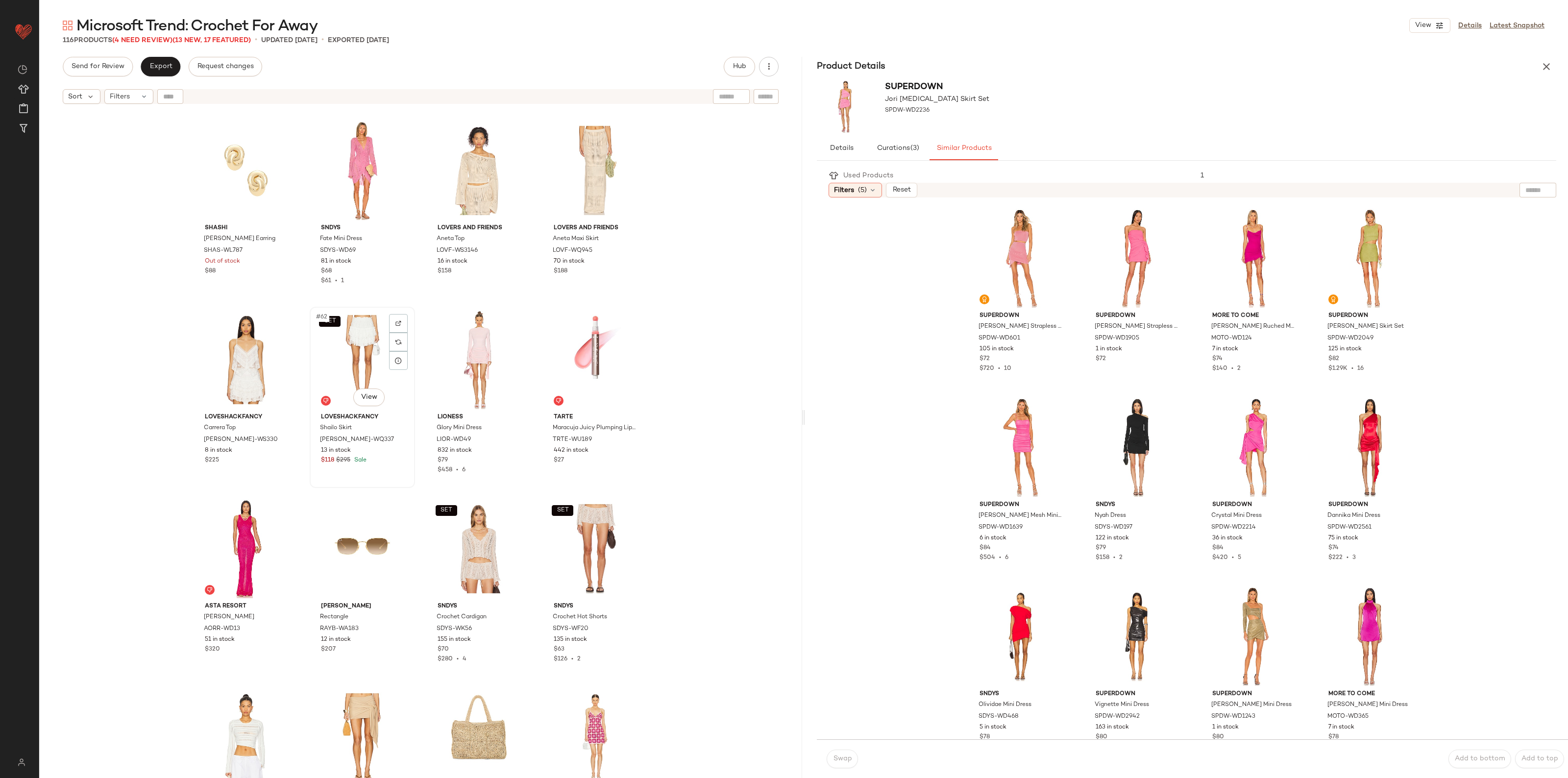
click at [361, 351] on div "SET #62 View" at bounding box center [362, 360] width 98 height 99
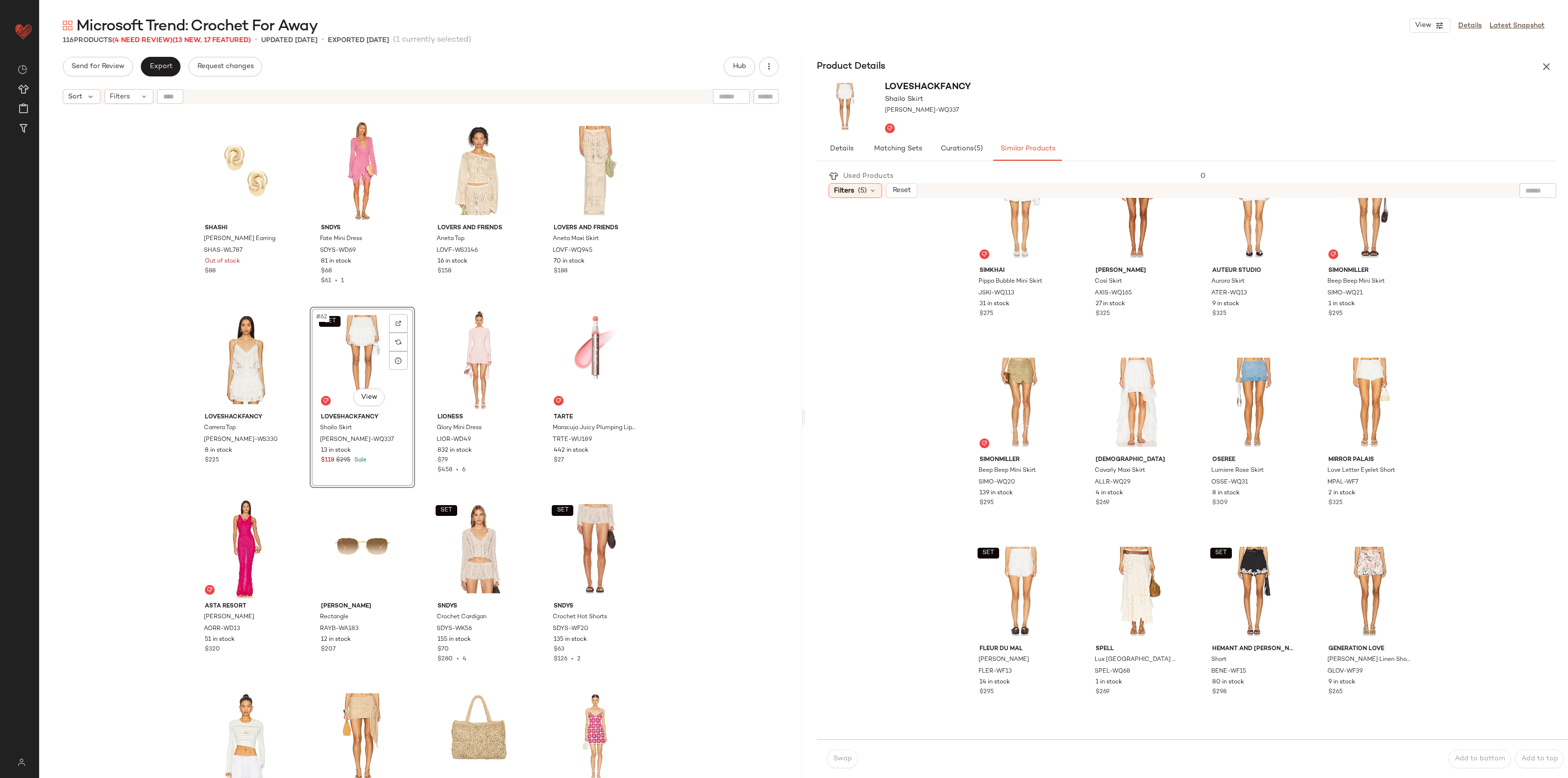
scroll to position [429, 0]
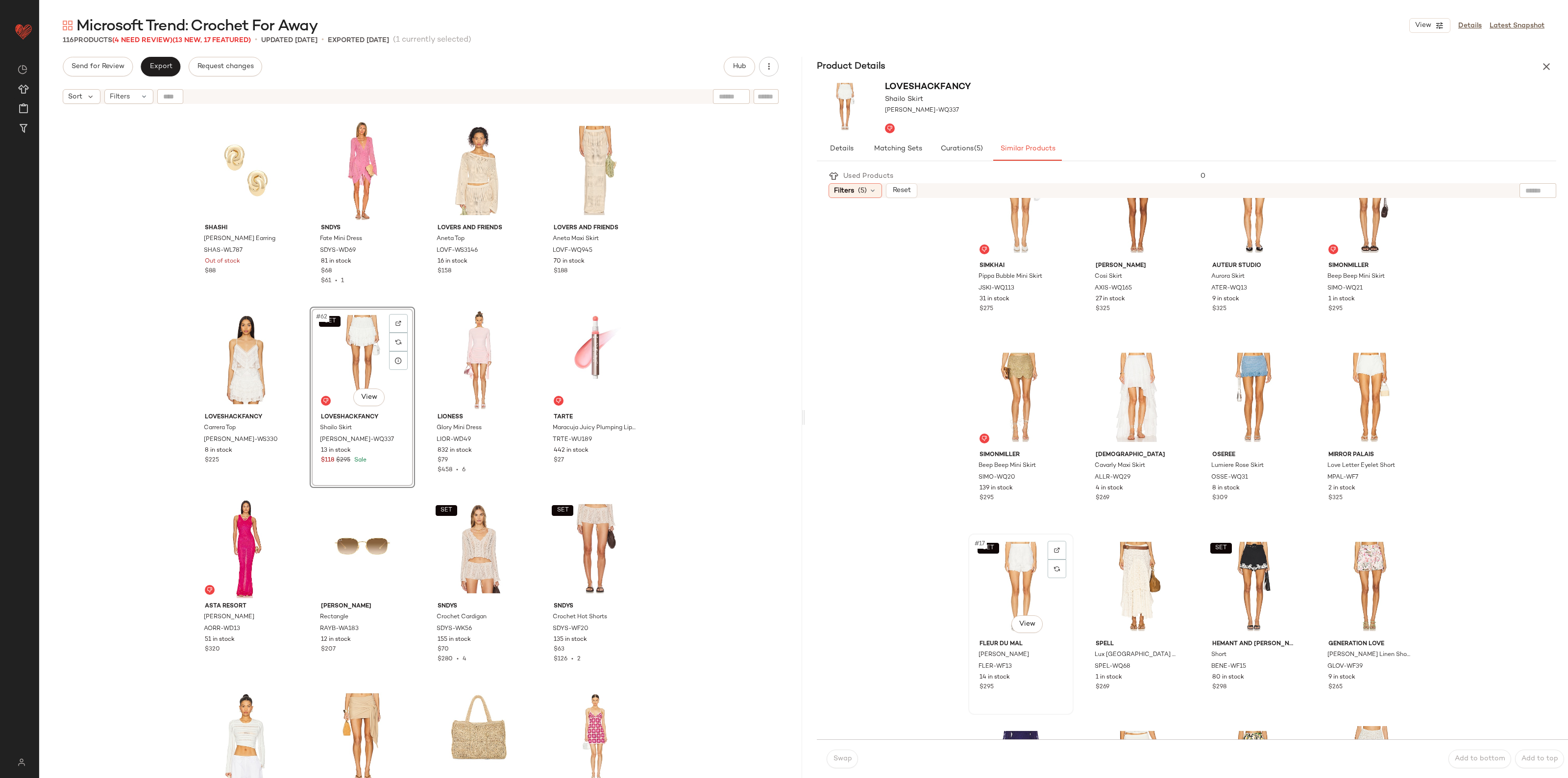
click at [1000, 565] on div "SET #17 View" at bounding box center [1020, 586] width 98 height 99
click at [832, 767] on button "Swap" at bounding box center [842, 758] width 31 height 19
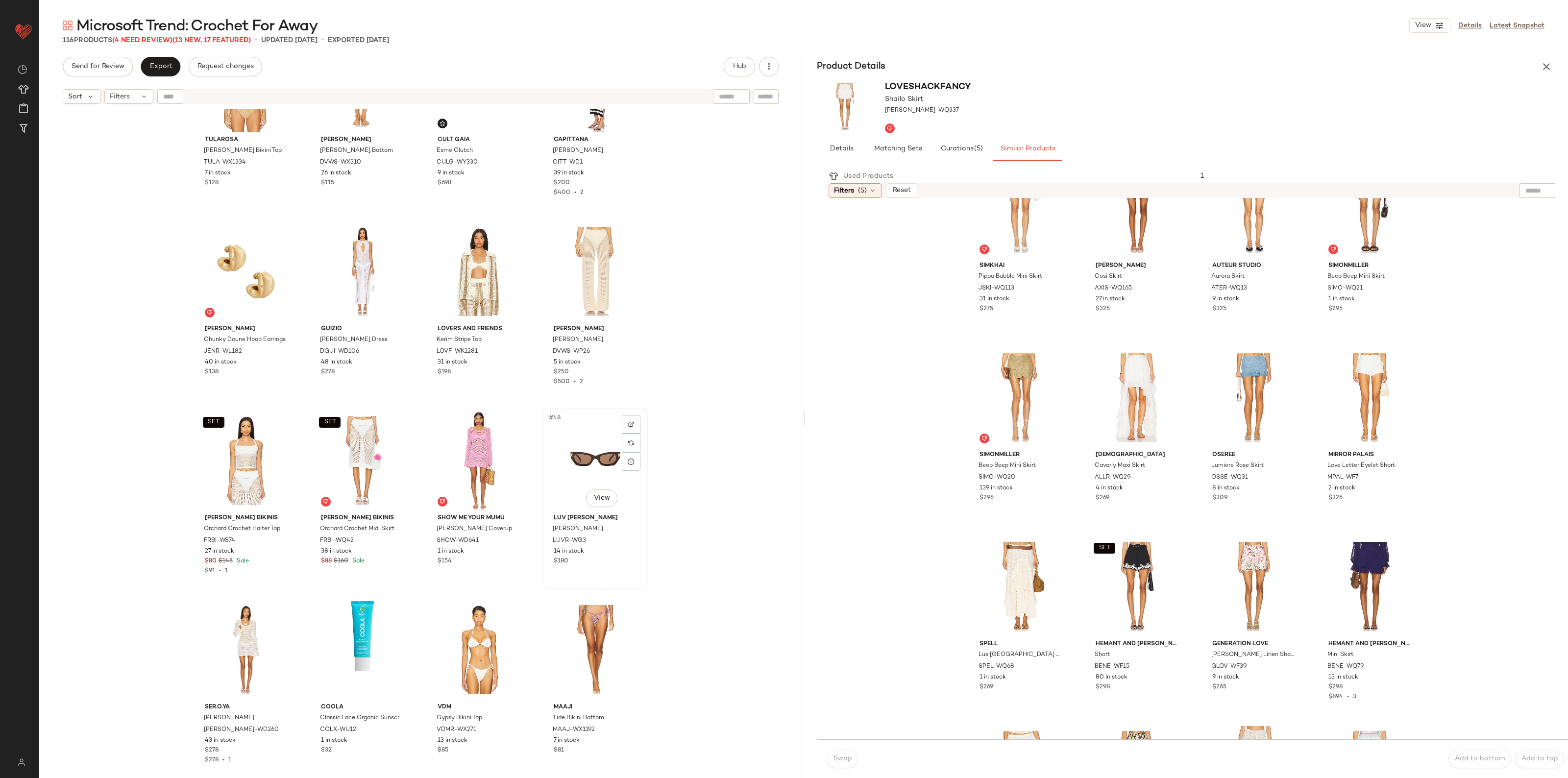
scroll to position [1669, 0]
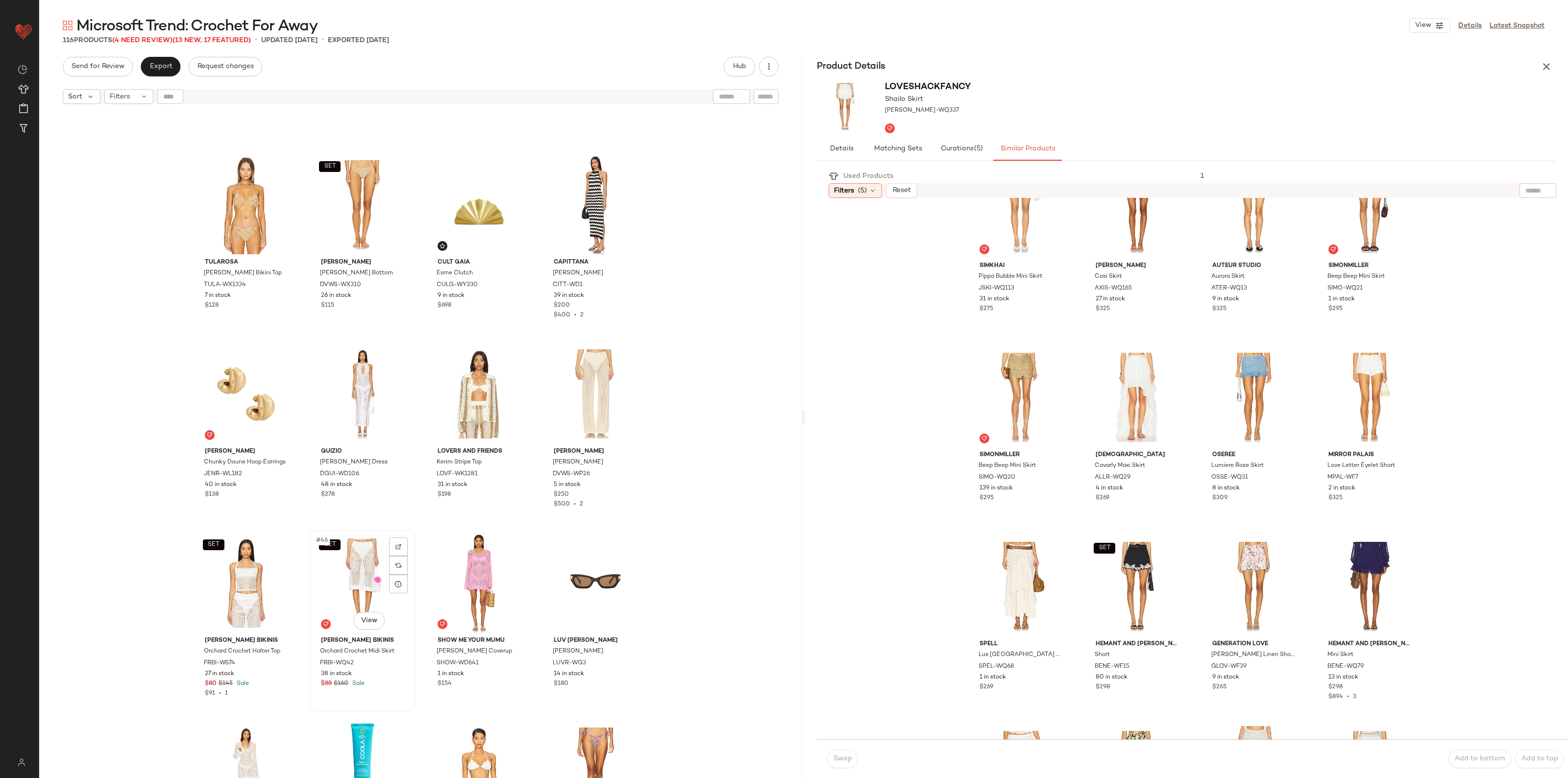
click at [326, 565] on div "SET #46 View" at bounding box center [362, 583] width 98 height 99
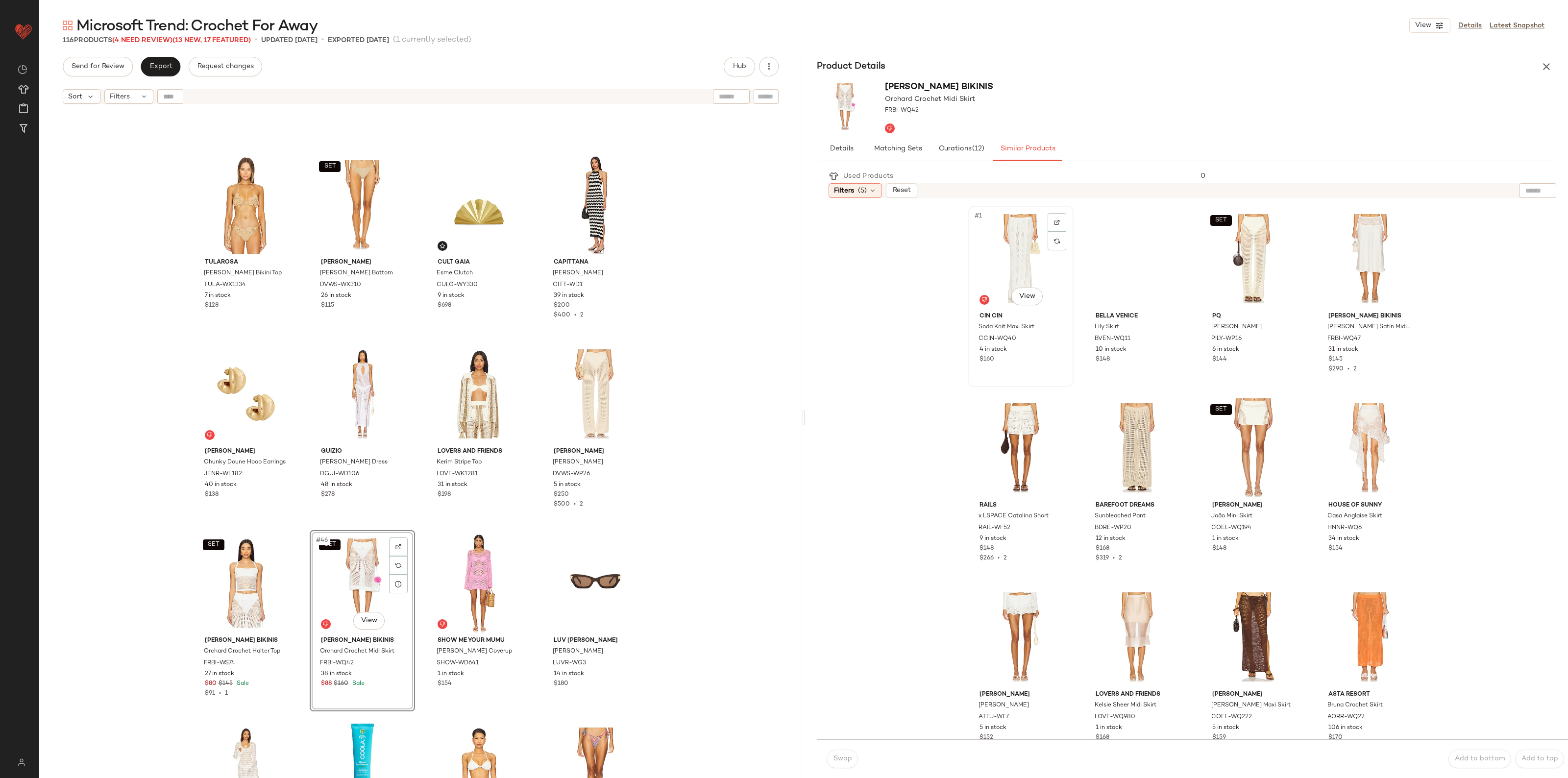
click at [1011, 262] on div "#1 View" at bounding box center [1020, 258] width 98 height 99
click at [838, 760] on span "Swap" at bounding box center [841, 759] width 19 height 8
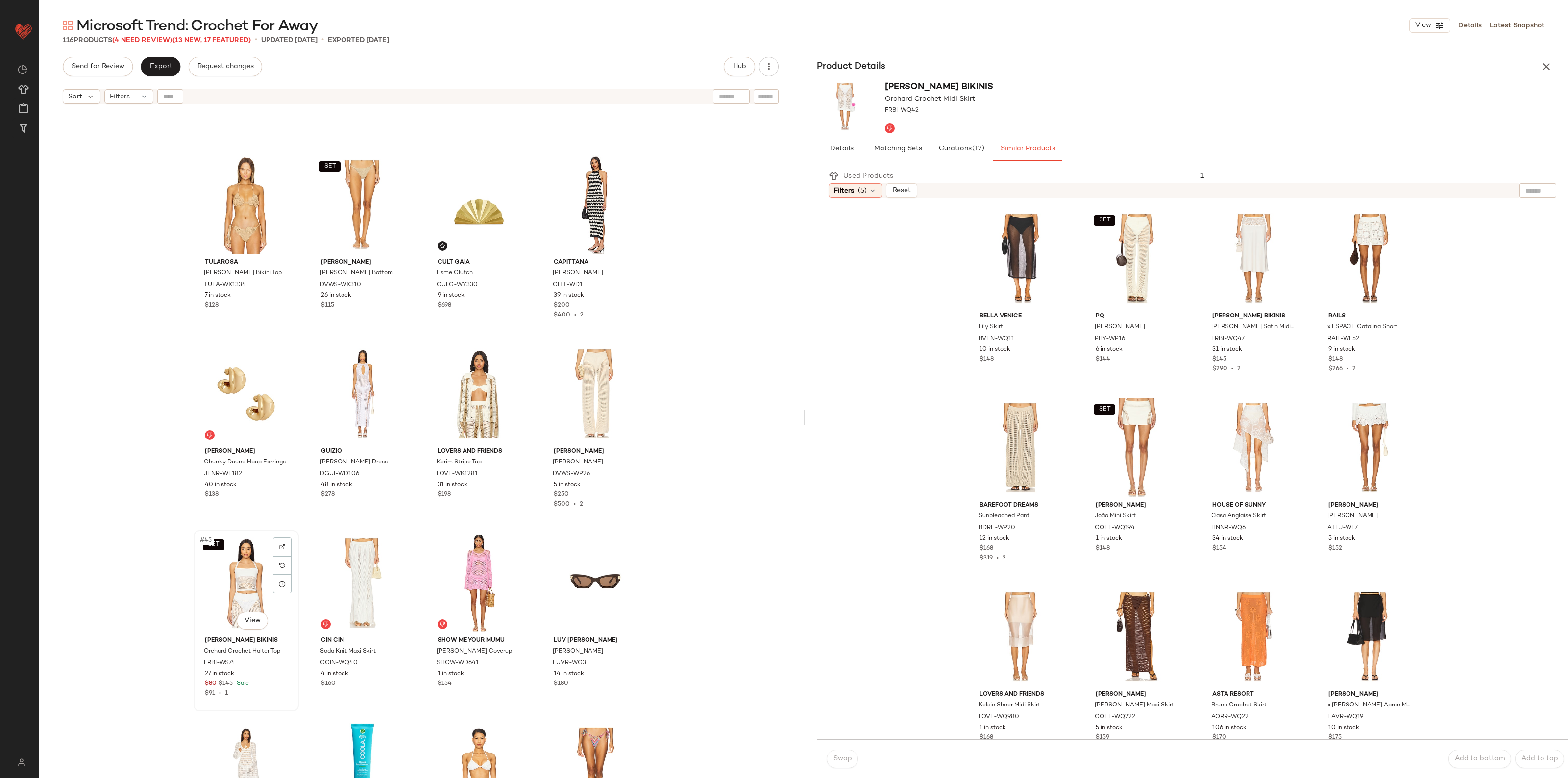
click at [243, 591] on div "SET #45 View" at bounding box center [246, 583] width 98 height 99
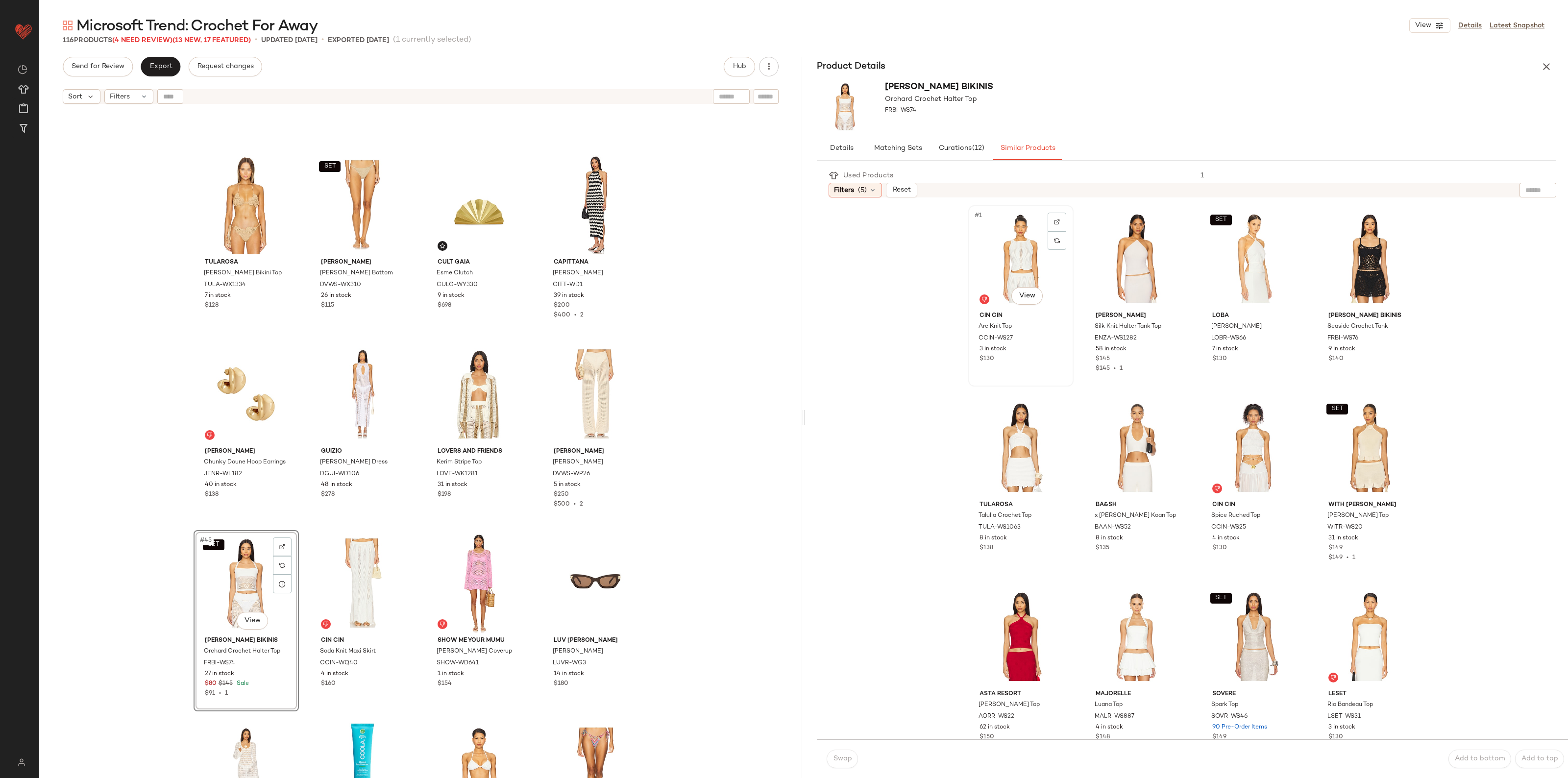
click at [991, 253] on div "#1 View" at bounding box center [1020, 258] width 98 height 99
click at [838, 757] on span "Swap" at bounding box center [841, 759] width 19 height 8
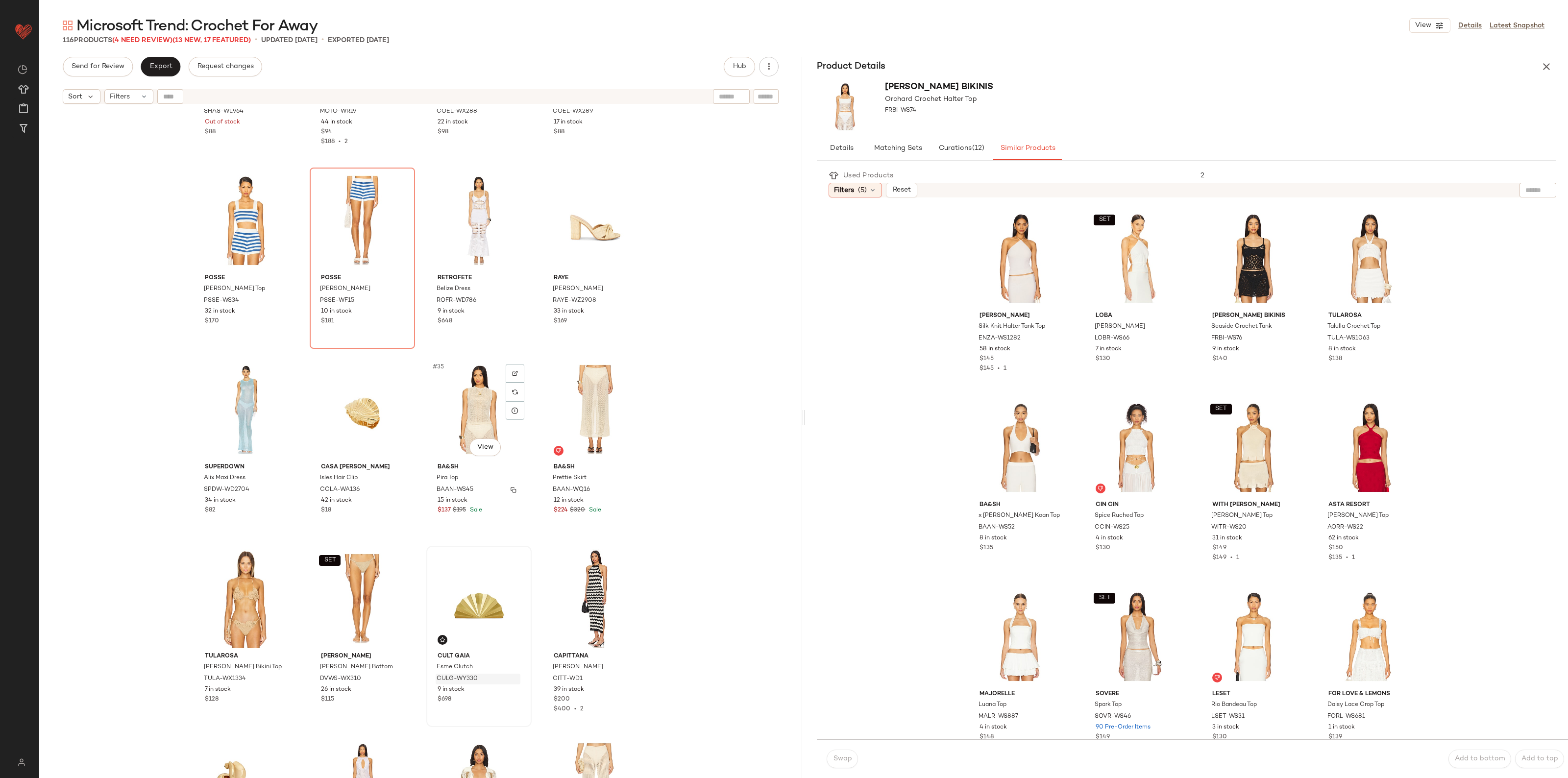
scroll to position [1241, 0]
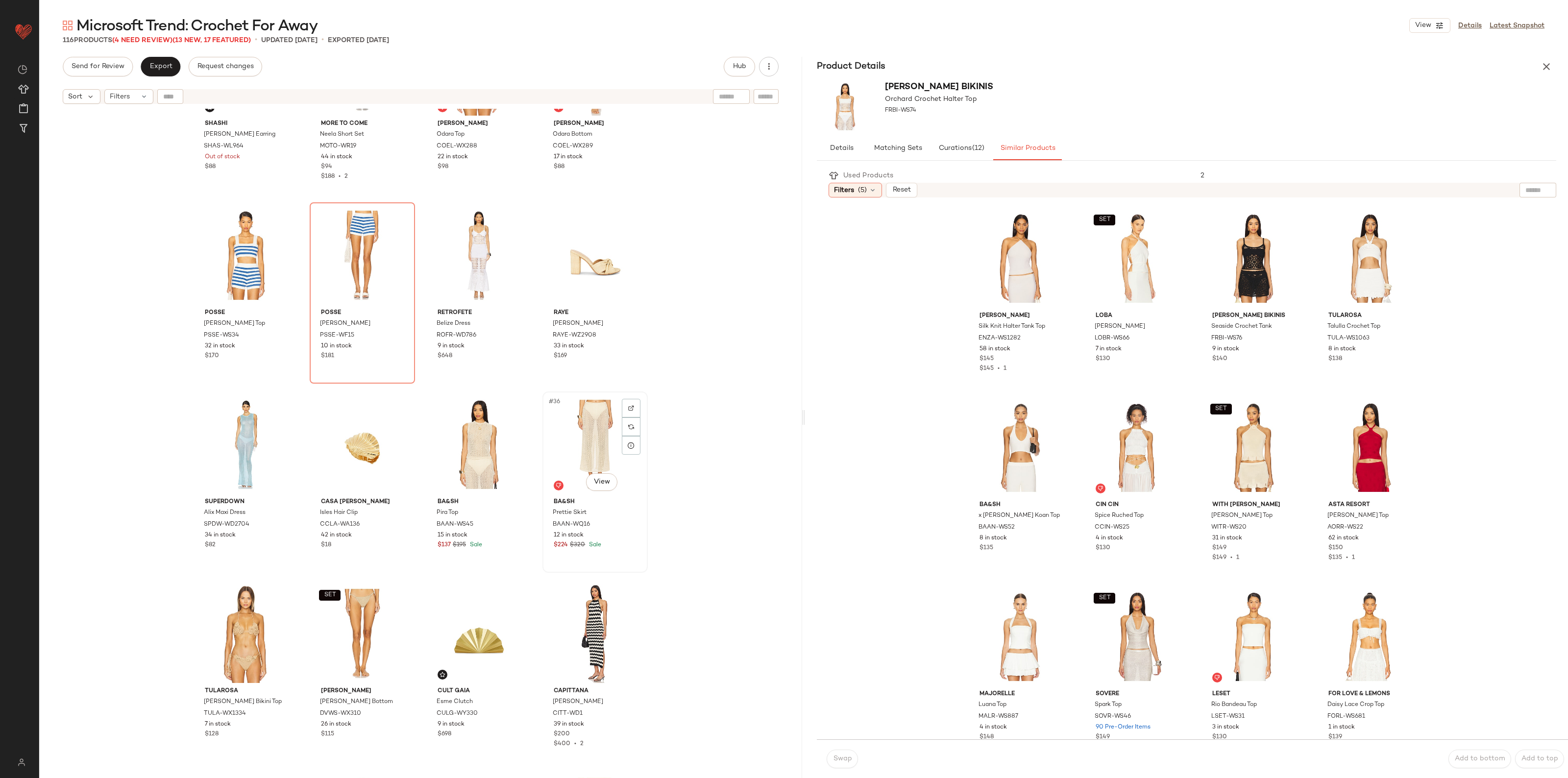
click at [564, 451] on div "#36 View" at bounding box center [595, 444] width 98 height 99
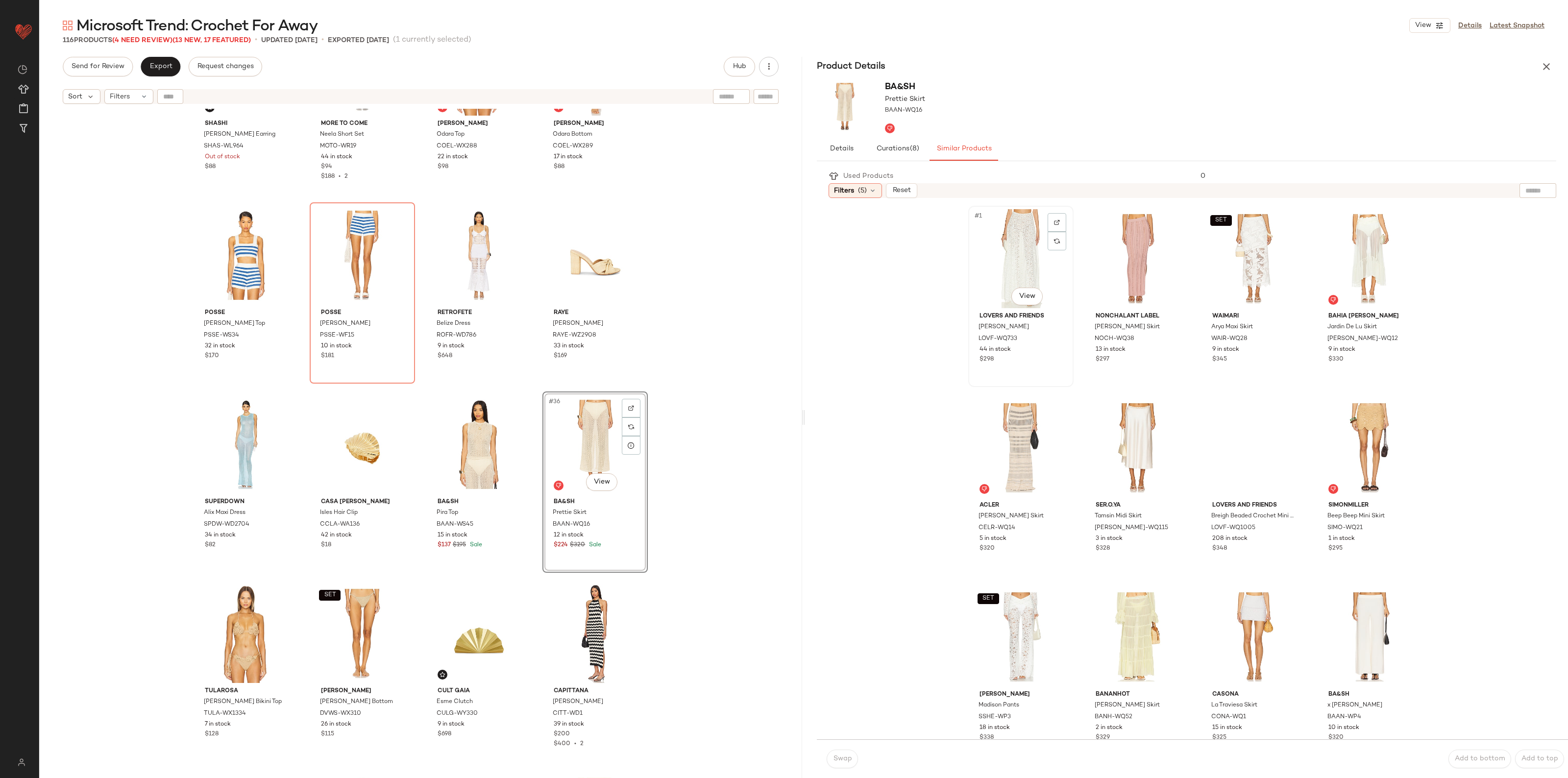
click at [1026, 260] on div "#1 View" at bounding box center [1020, 258] width 98 height 99
click at [834, 755] on span "Swap" at bounding box center [841, 759] width 19 height 8
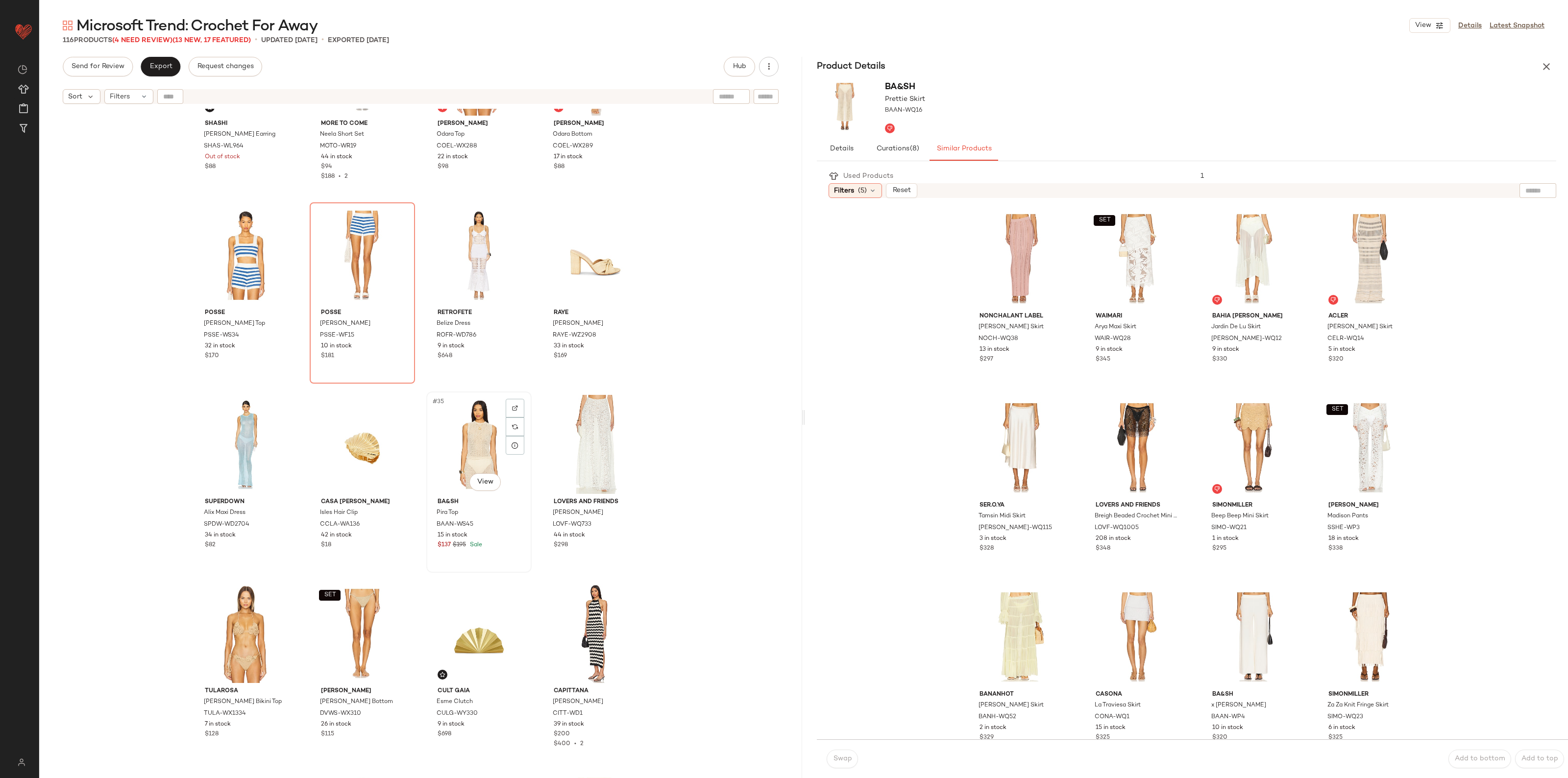
click at [485, 467] on div "#35 View" at bounding box center [479, 444] width 98 height 99
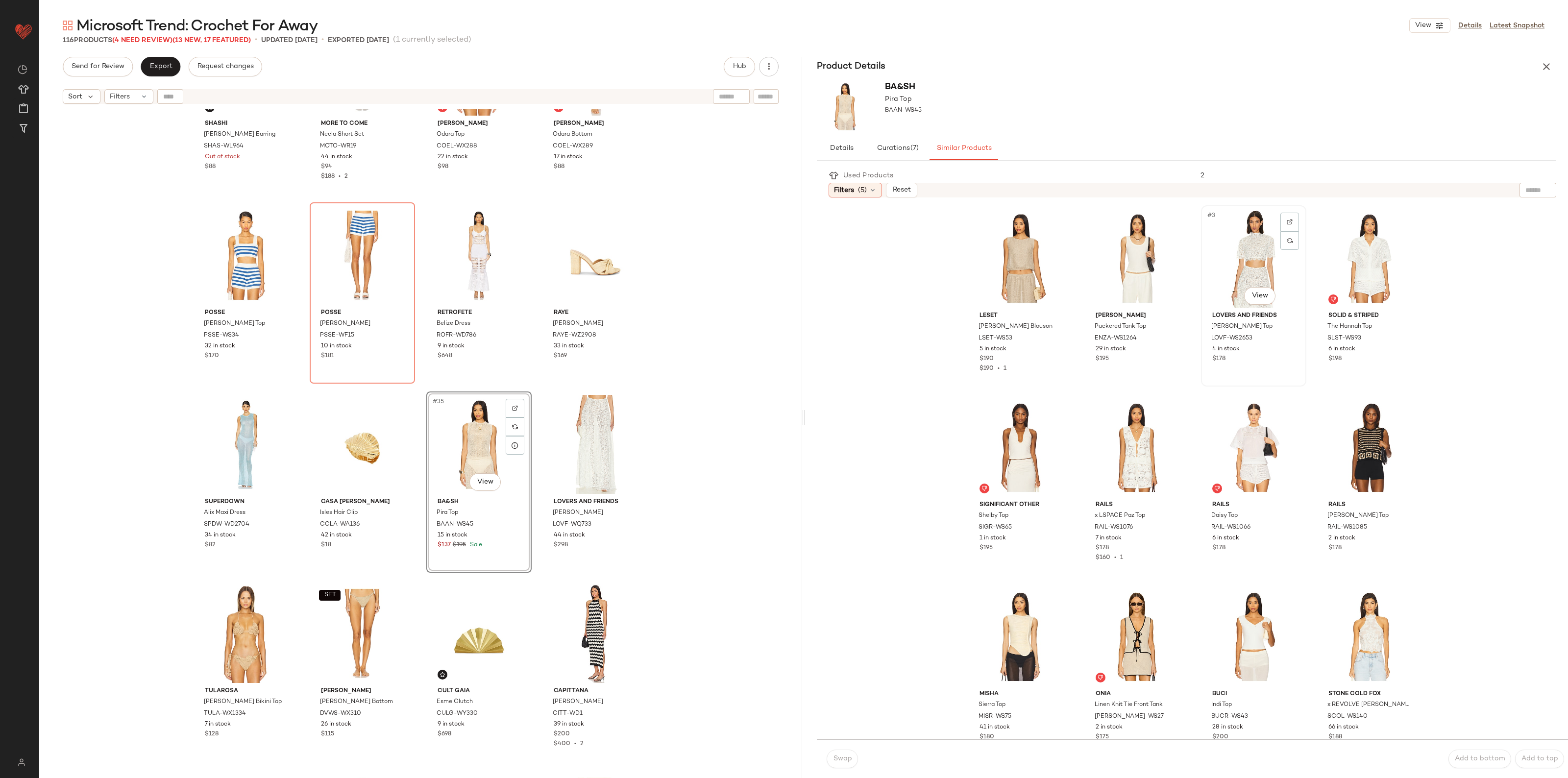
click at [1283, 259] on div "#3 View" at bounding box center [1253, 258] width 98 height 99
click at [836, 757] on span "Swap" at bounding box center [841, 759] width 19 height 8
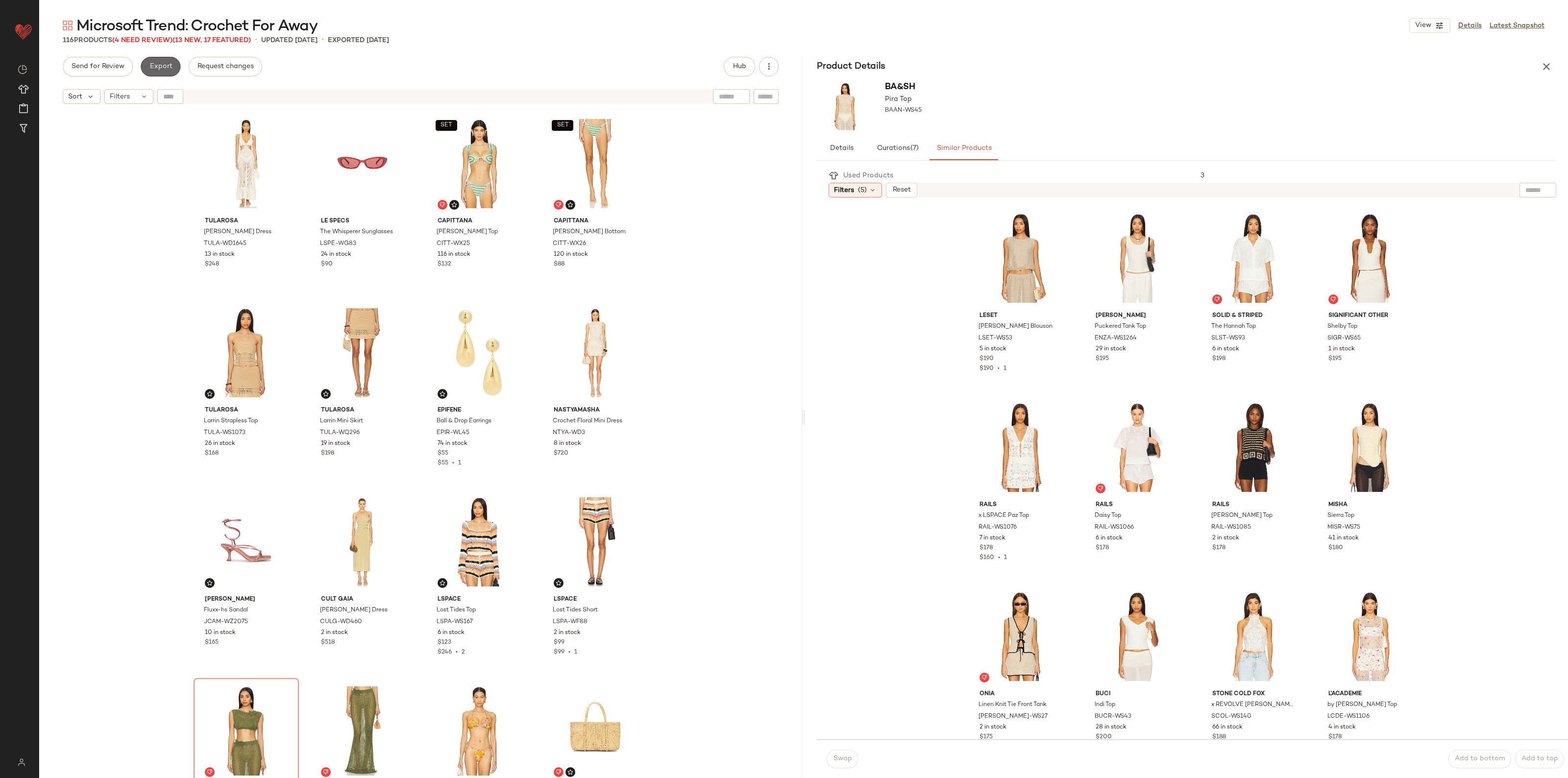
click at [170, 67] on span "Export" at bounding box center [160, 67] width 23 height 8
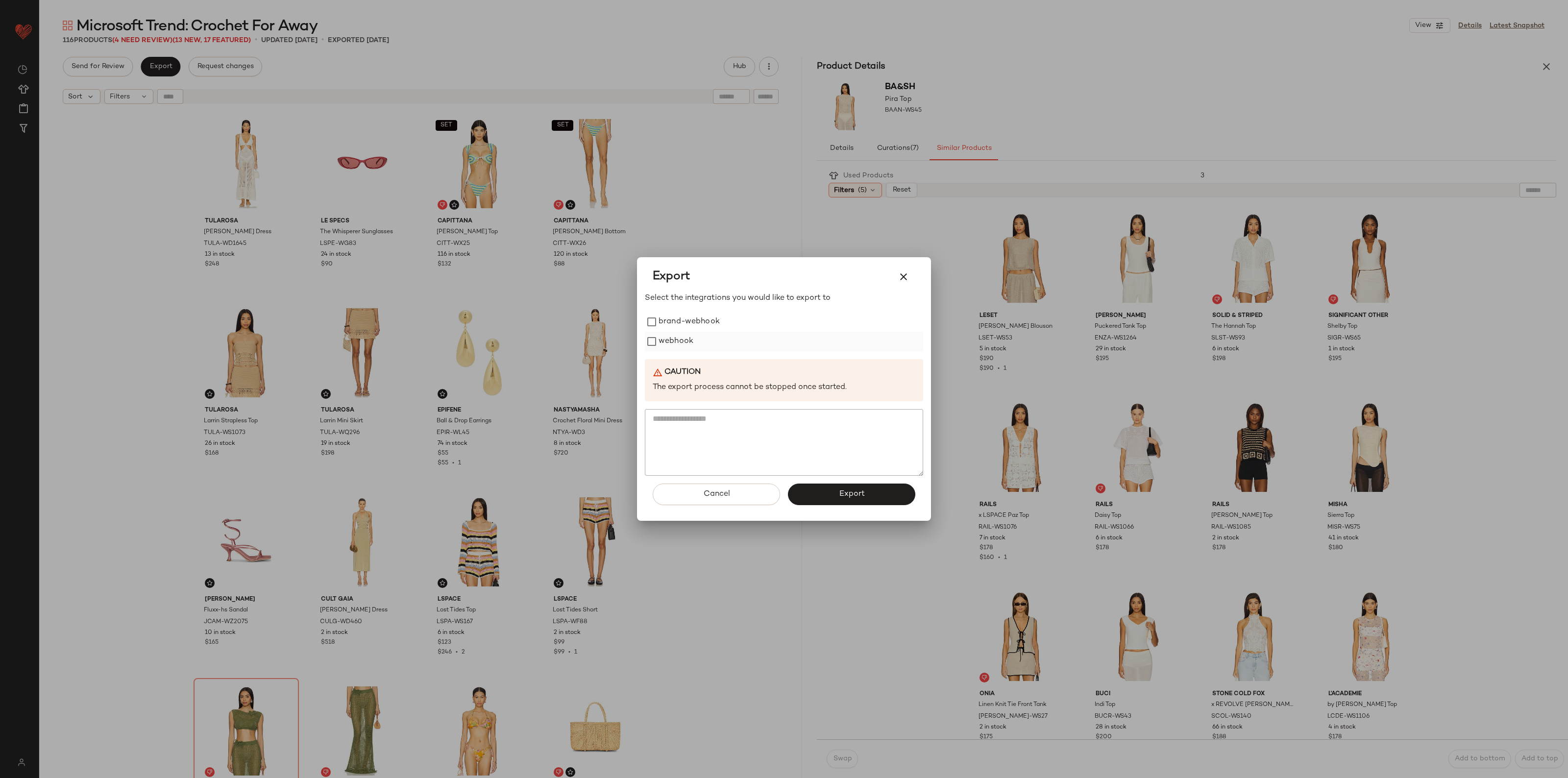
click at [669, 339] on label "webhook" at bounding box center [676, 342] width 34 height 20
click at [832, 484] on button "Export" at bounding box center [851, 494] width 128 height 22
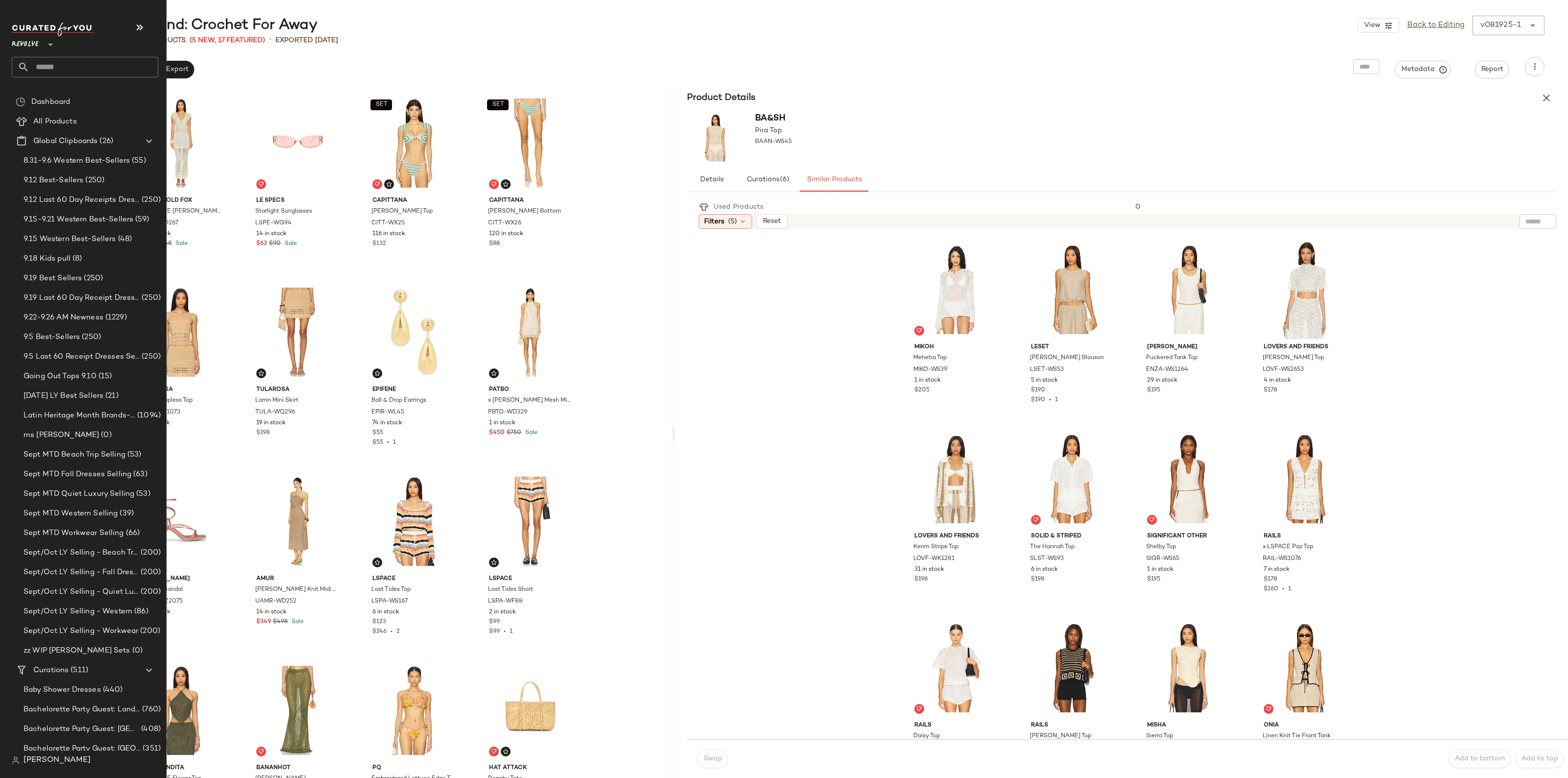
click at [59, 70] on input "text" at bounding box center [93, 67] width 129 height 21
click at [49, 64] on input "text" at bounding box center [93, 67] width 129 height 21
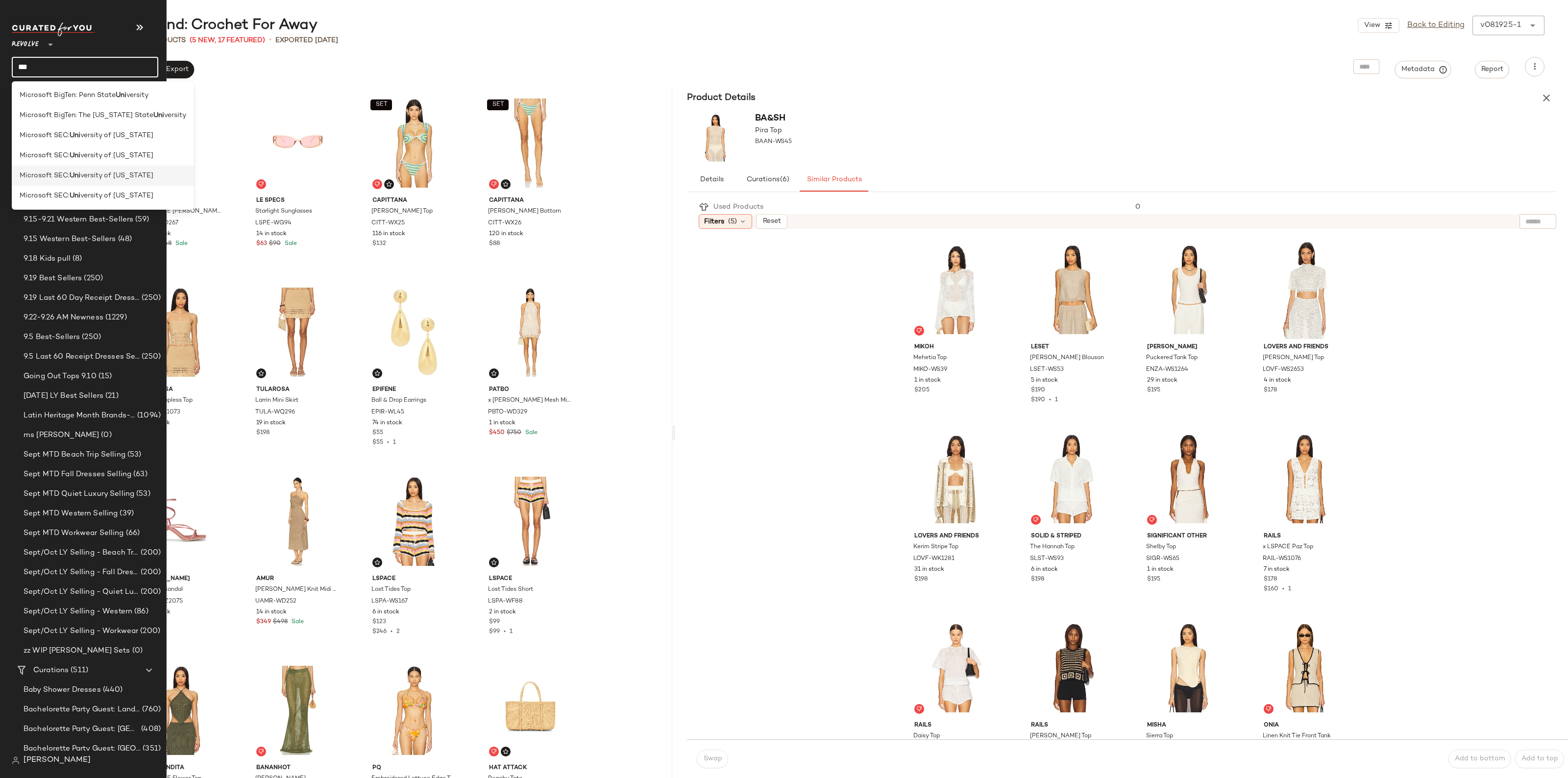
type input "***"
click at [89, 173] on span "versity of Georgia" at bounding box center [117, 176] width 73 height 10
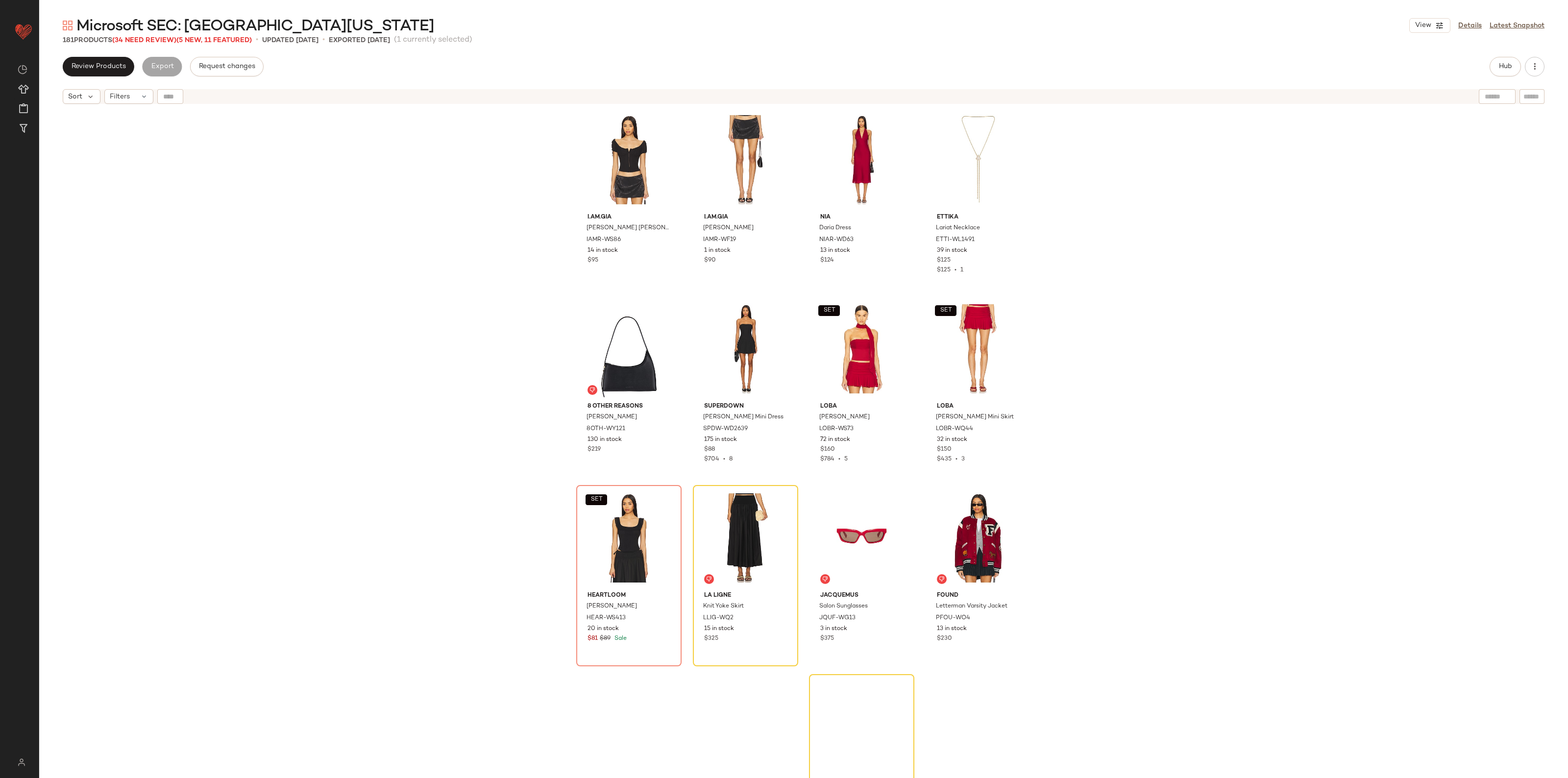
scroll to position [926, 0]
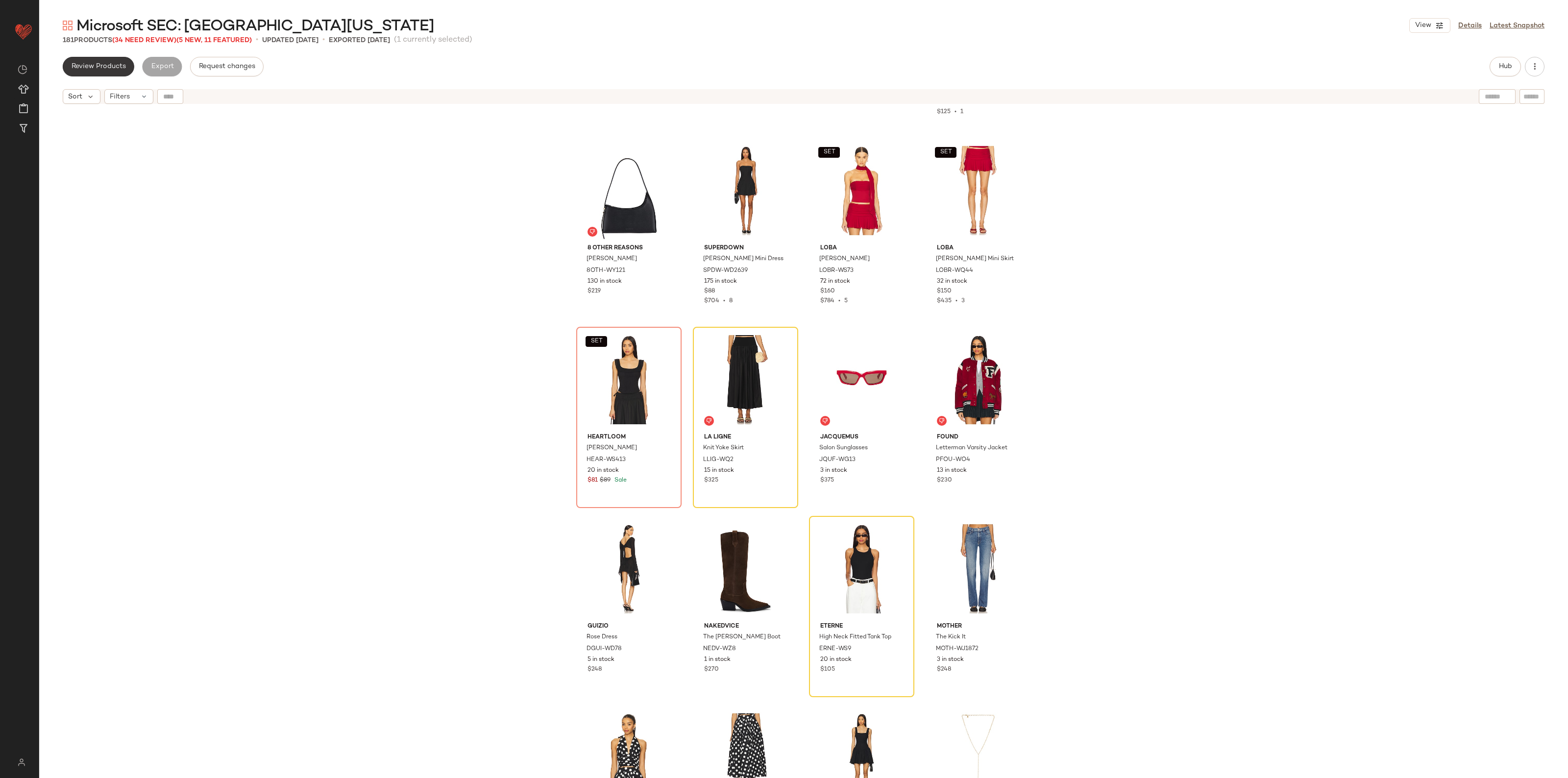
click at [97, 67] on span "Review Products" at bounding box center [98, 67] width 55 height 8
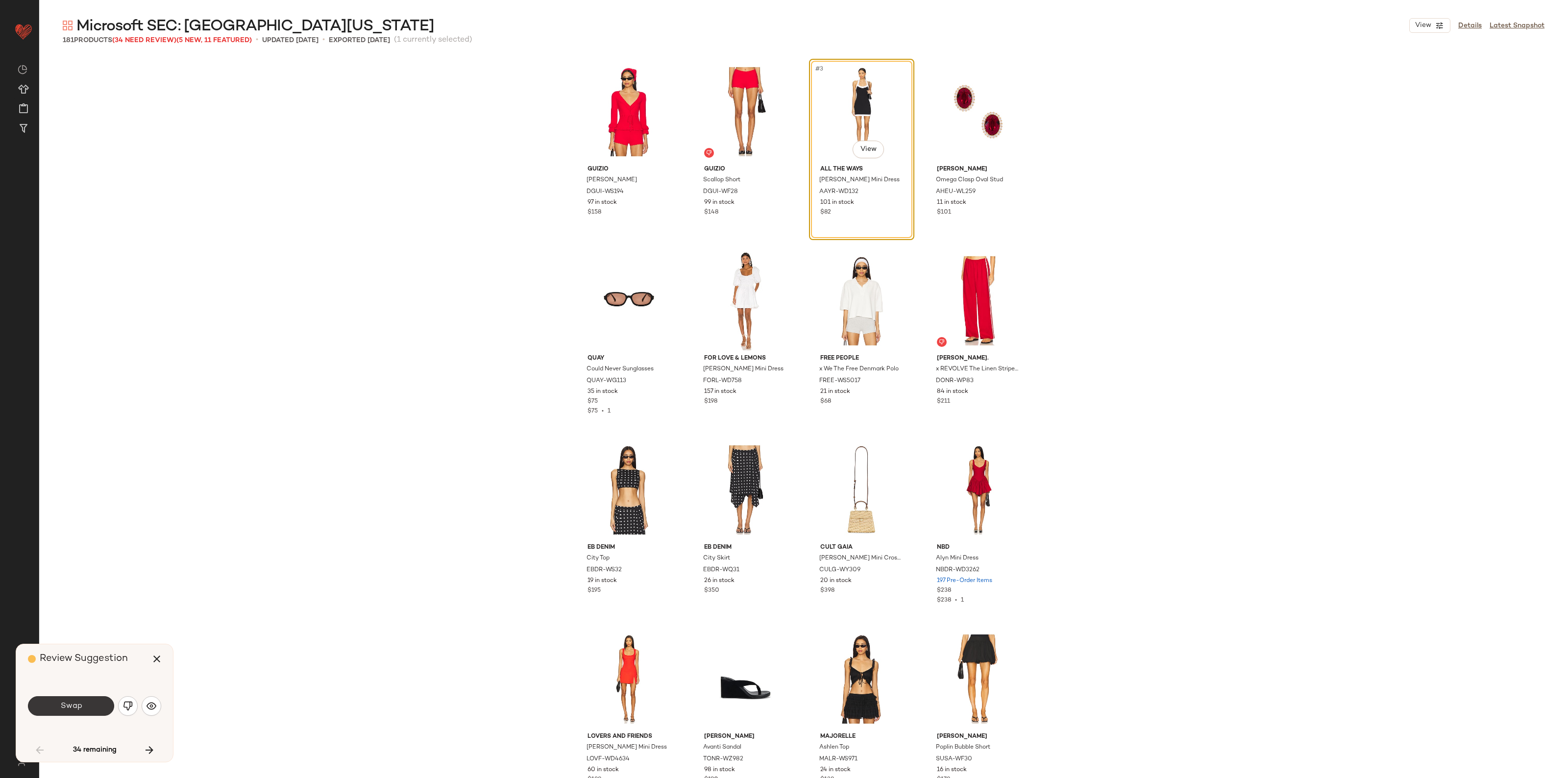
click at [62, 706] on span "Swap" at bounding box center [71, 705] width 22 height 9
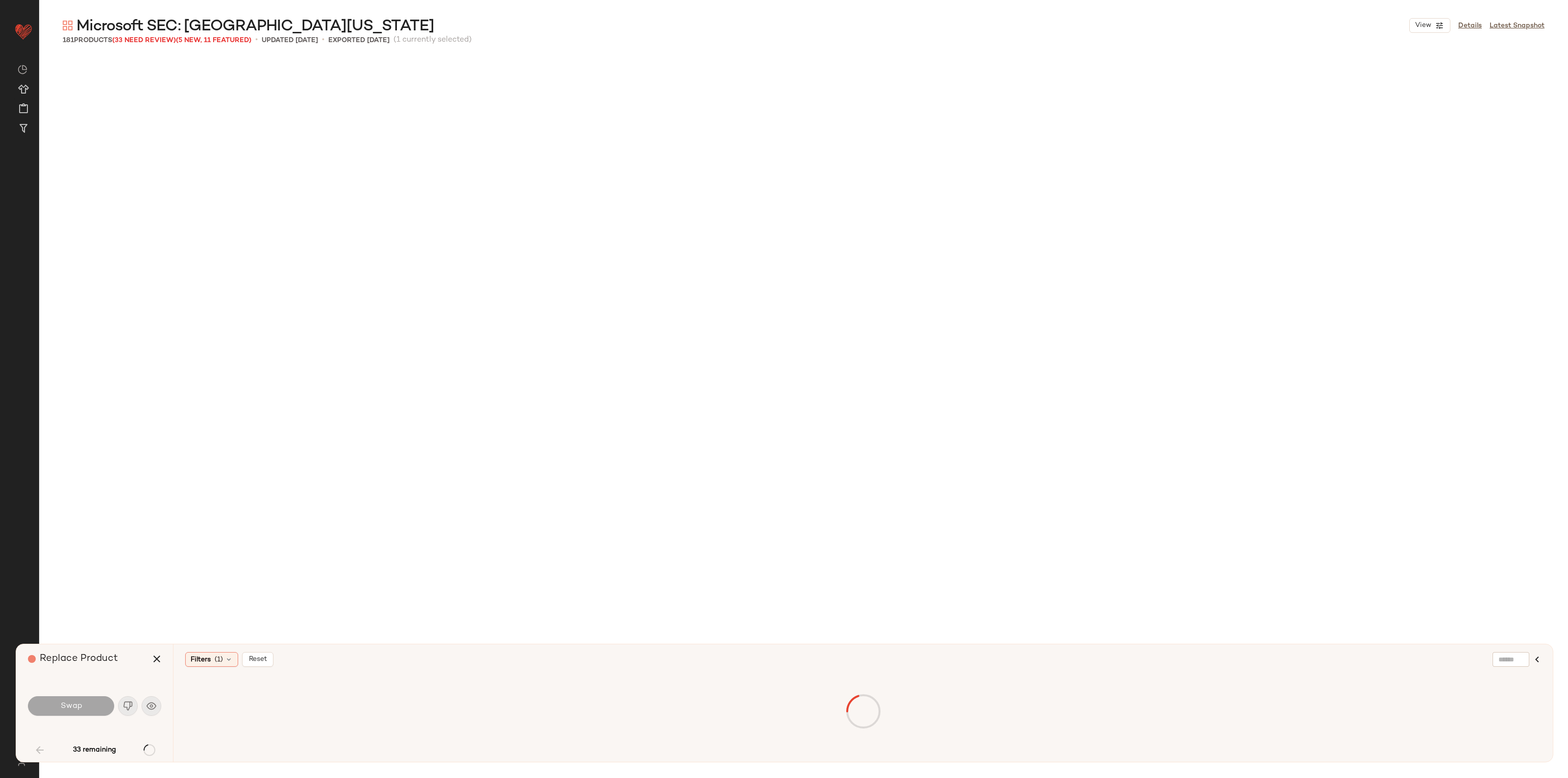
scroll to position [954, 0]
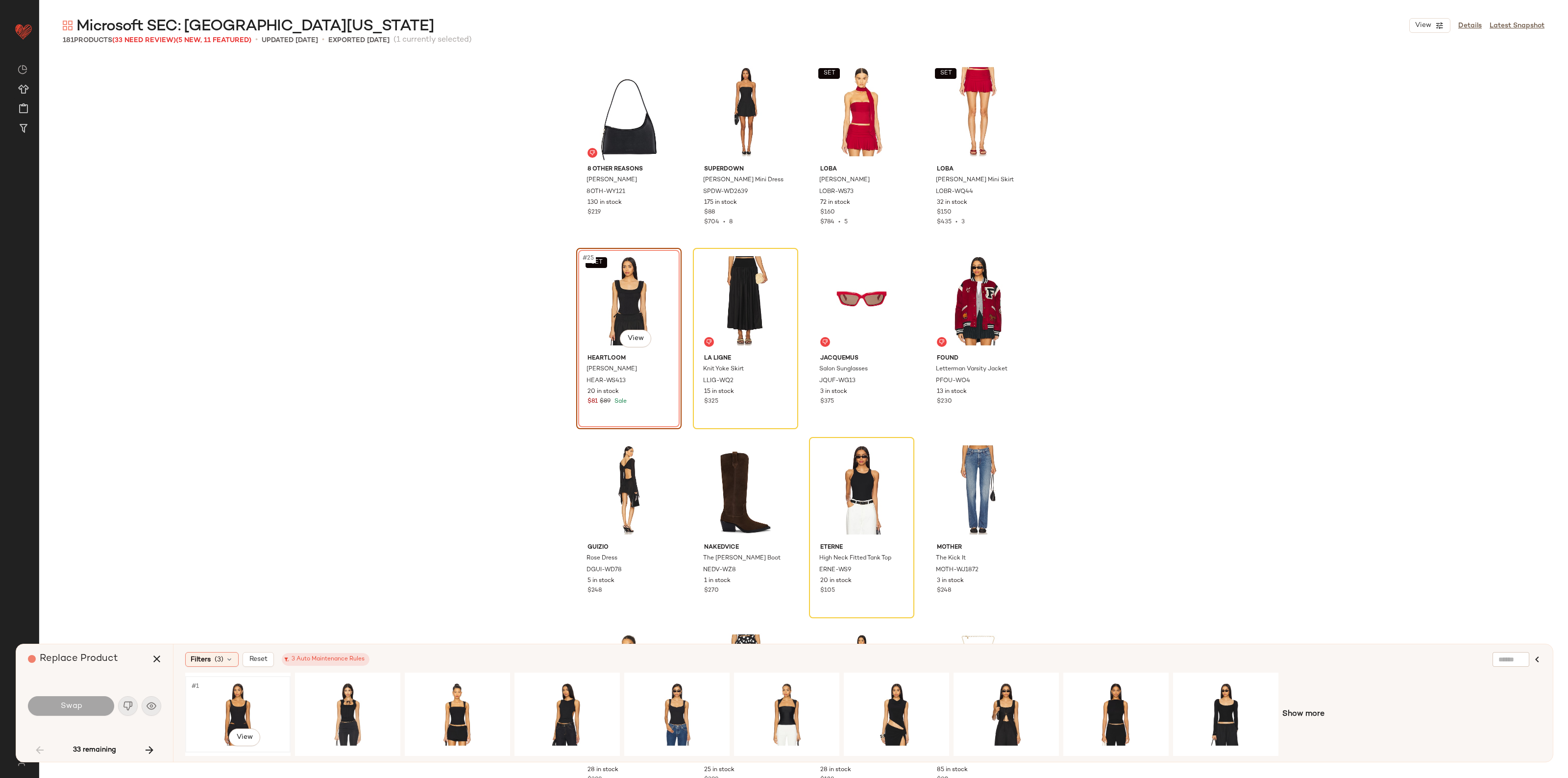
click at [219, 704] on div "#1 View" at bounding box center [238, 714] width 98 height 70
click at [77, 713] on button "Swap" at bounding box center [71, 706] width 86 height 20
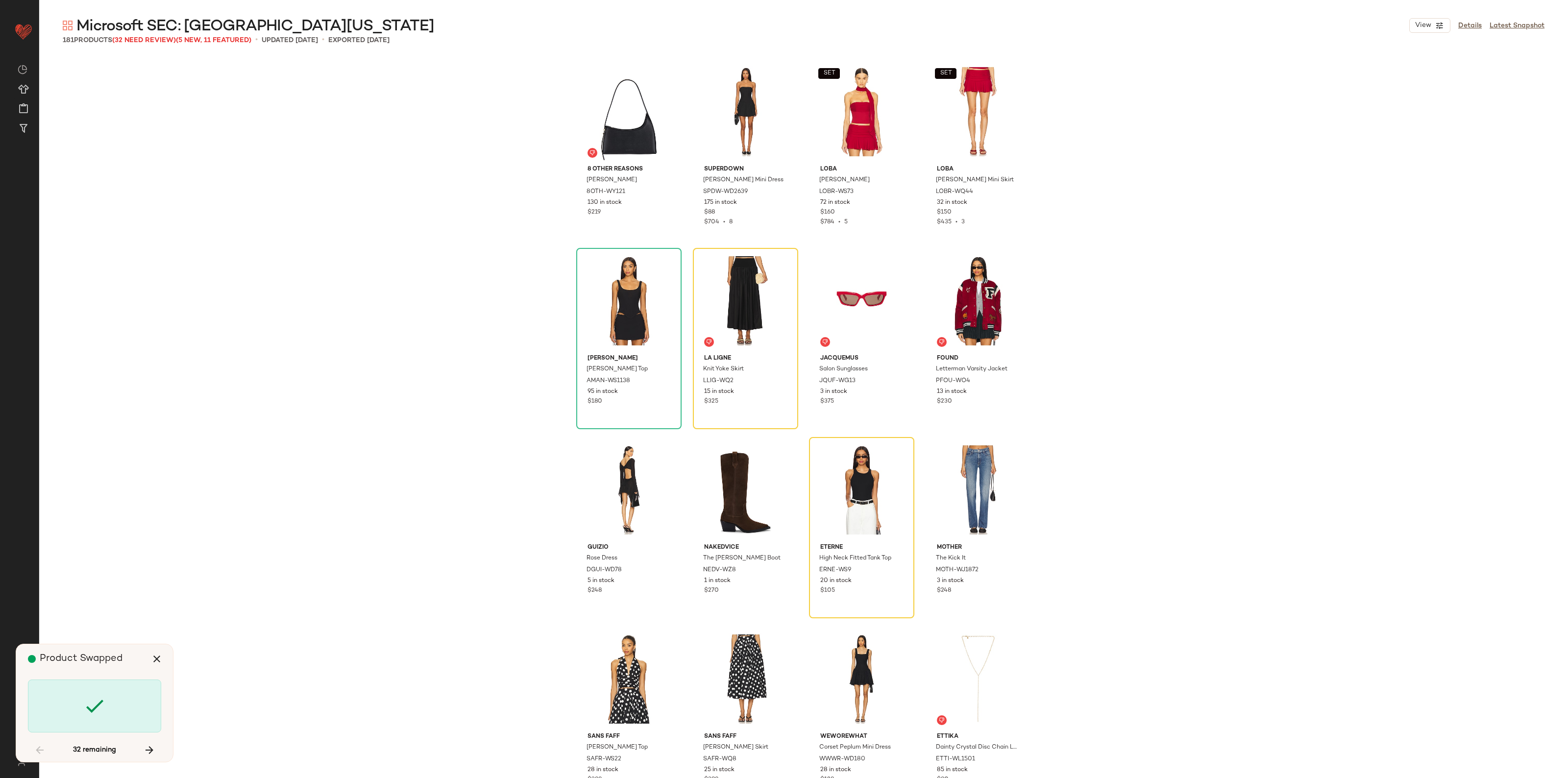
scroll to position [946, 0]
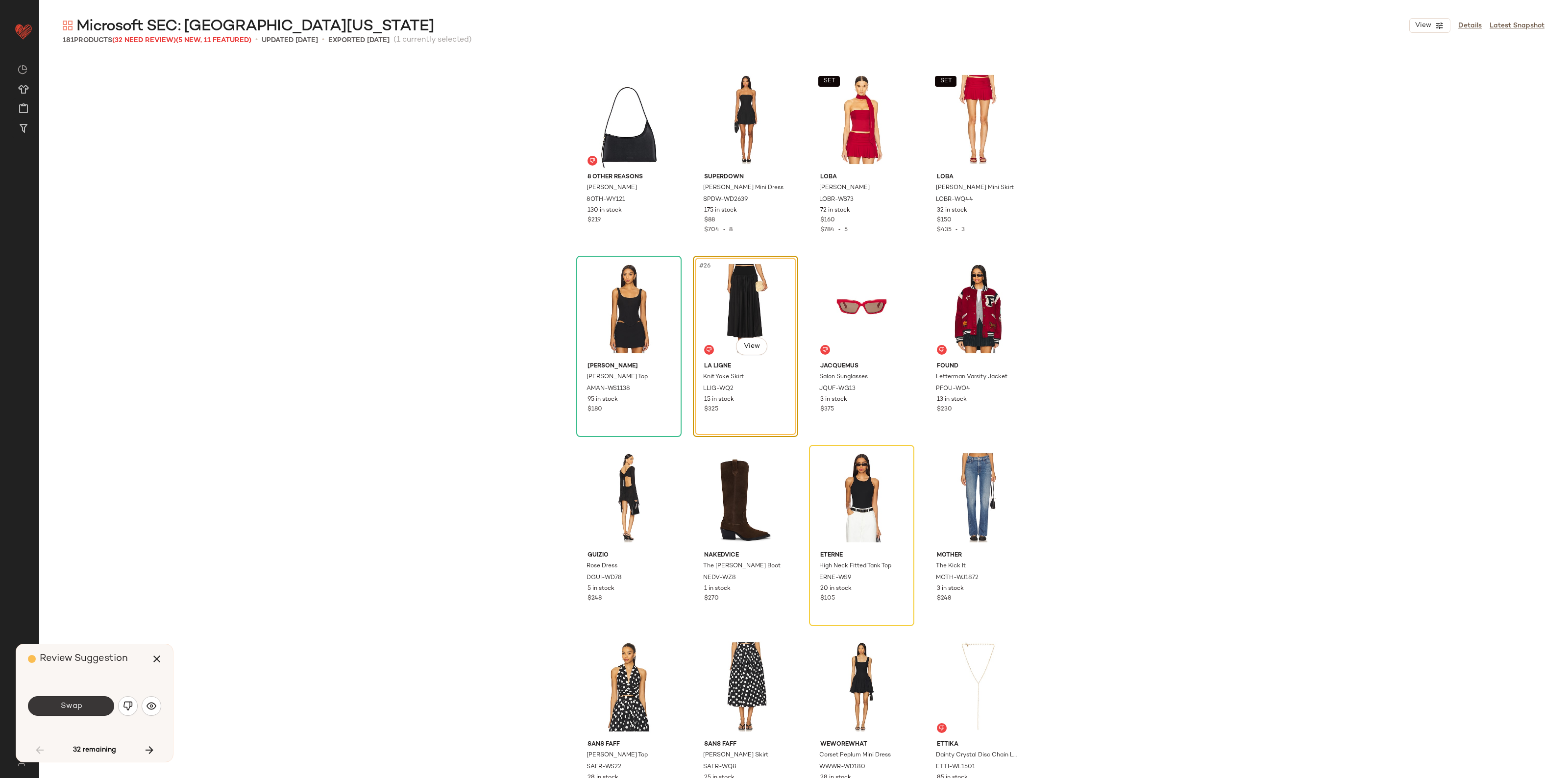
click at [88, 706] on button "Swap" at bounding box center [71, 706] width 86 height 20
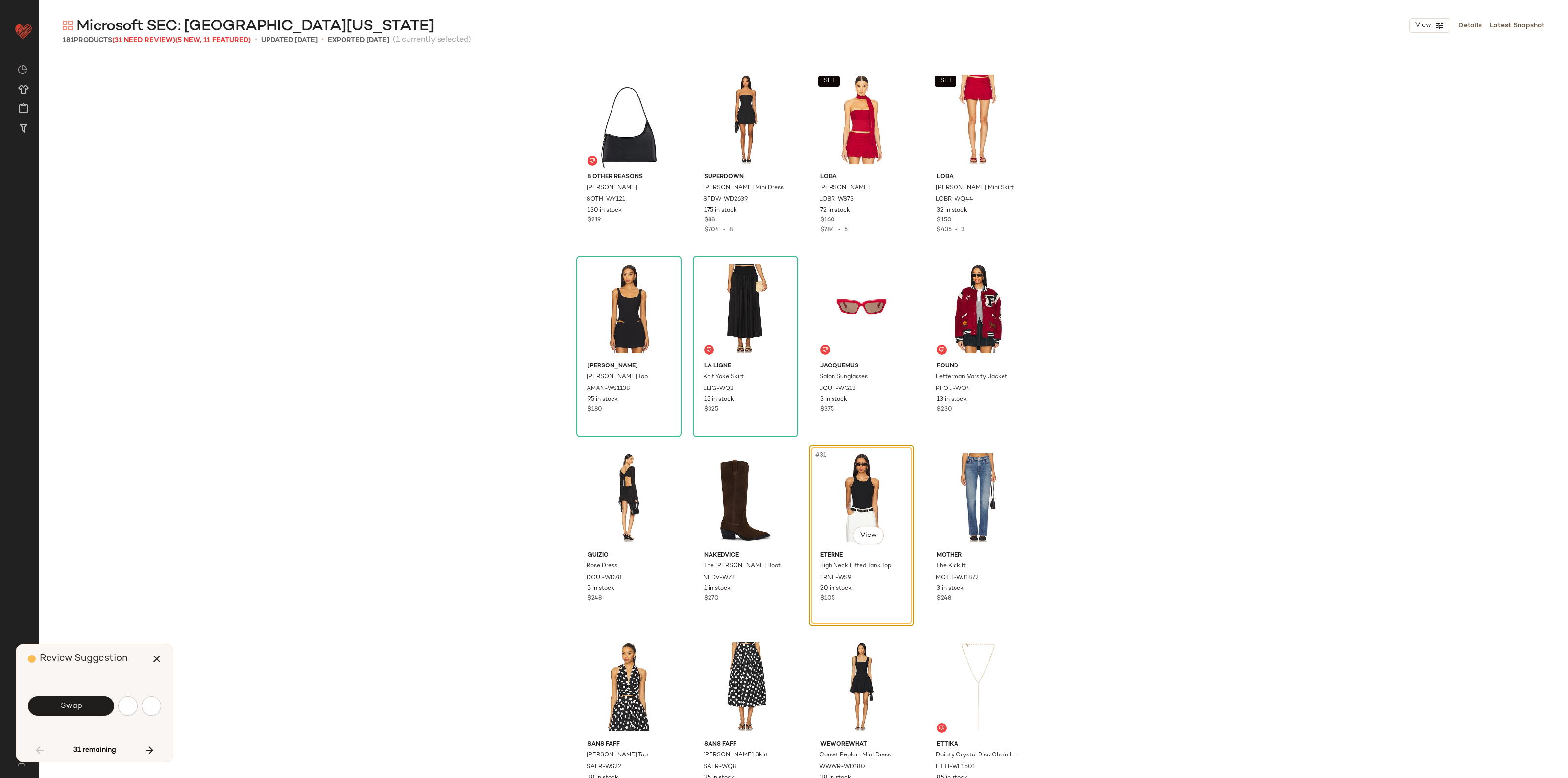
scroll to position [1136, 0]
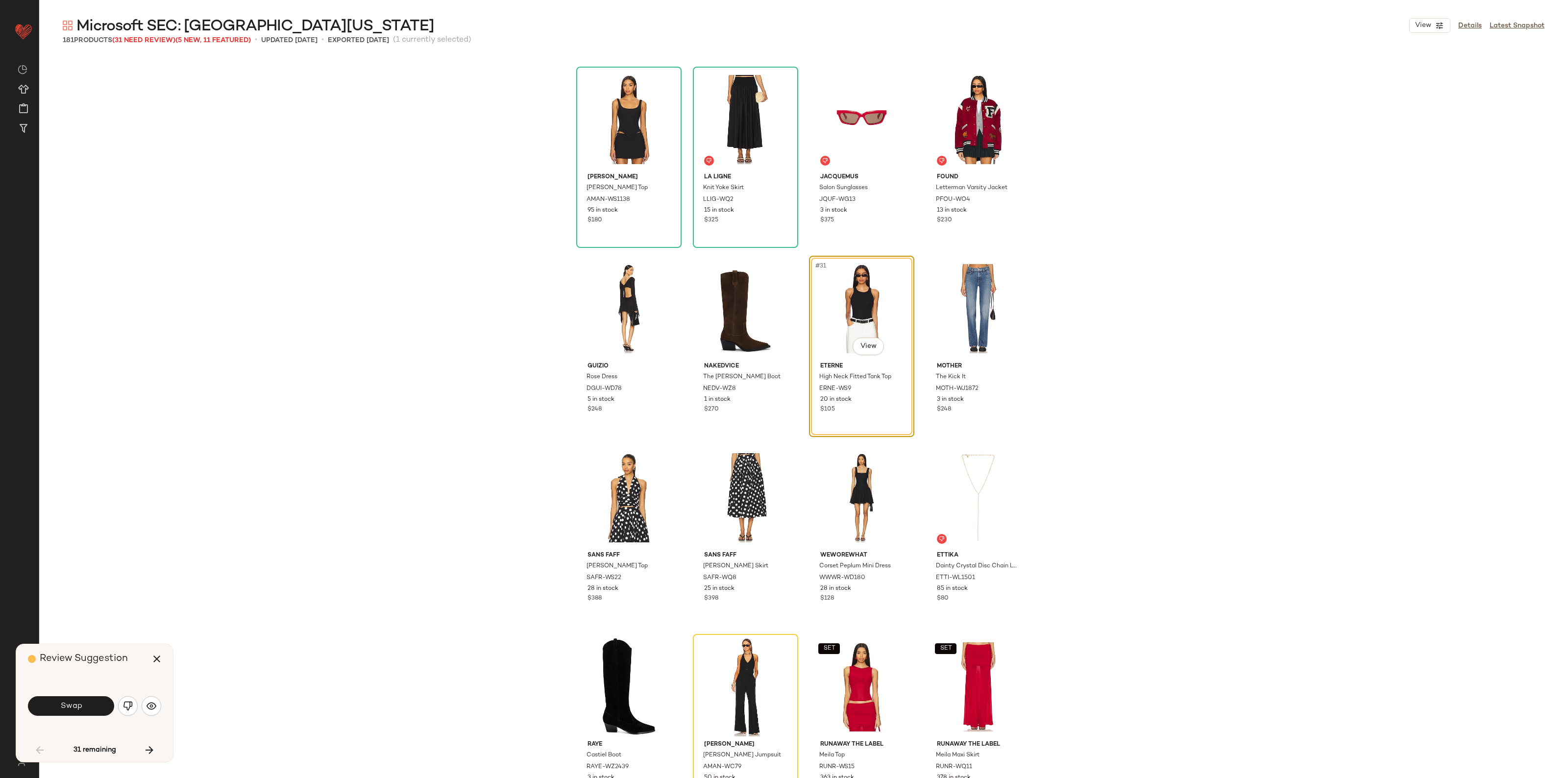
click at [74, 709] on span "Swap" at bounding box center [71, 705] width 22 height 9
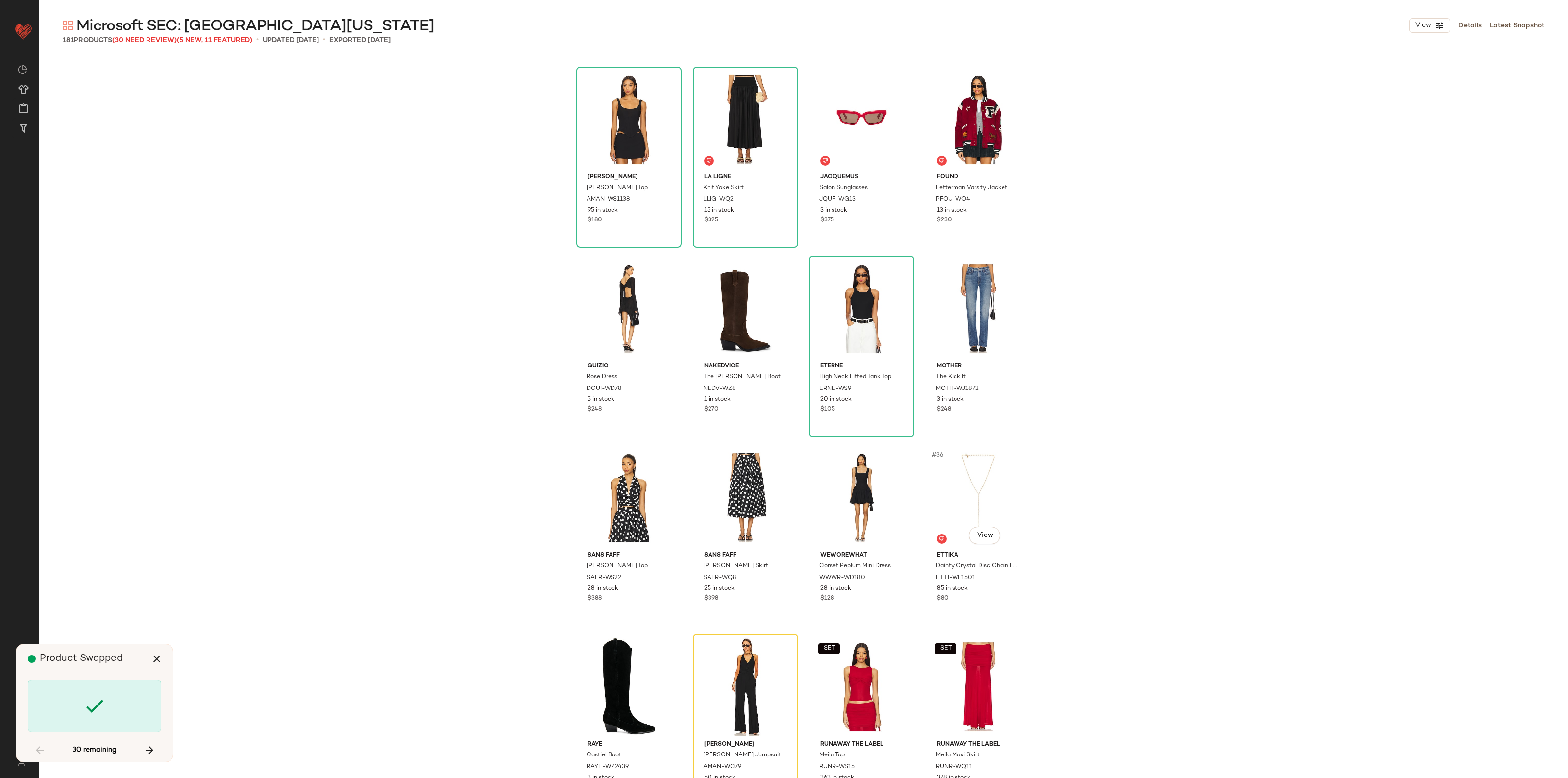
scroll to position [1513, 0]
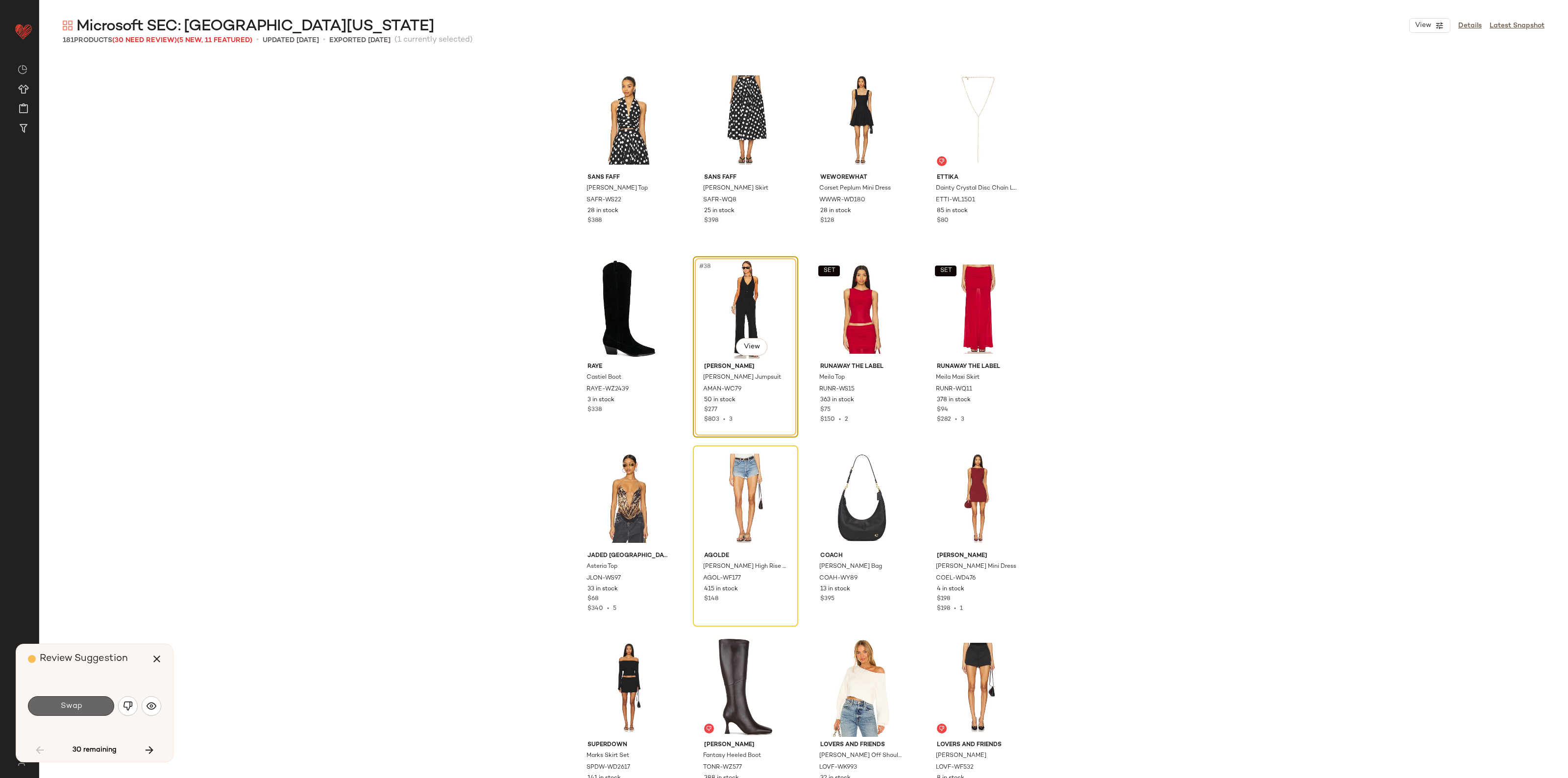
click at [72, 708] on span "Swap" at bounding box center [71, 705] width 22 height 9
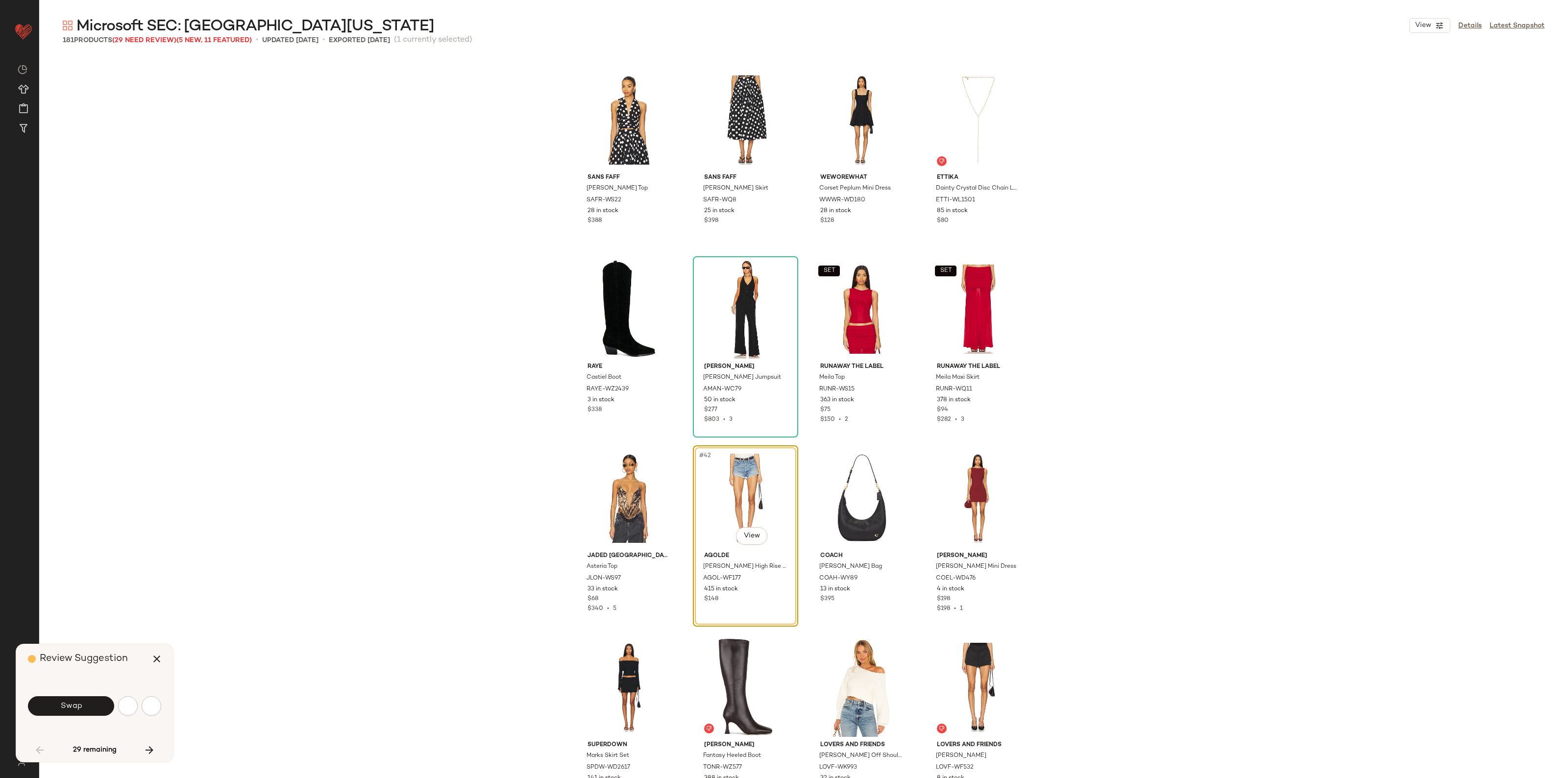
scroll to position [1702, 0]
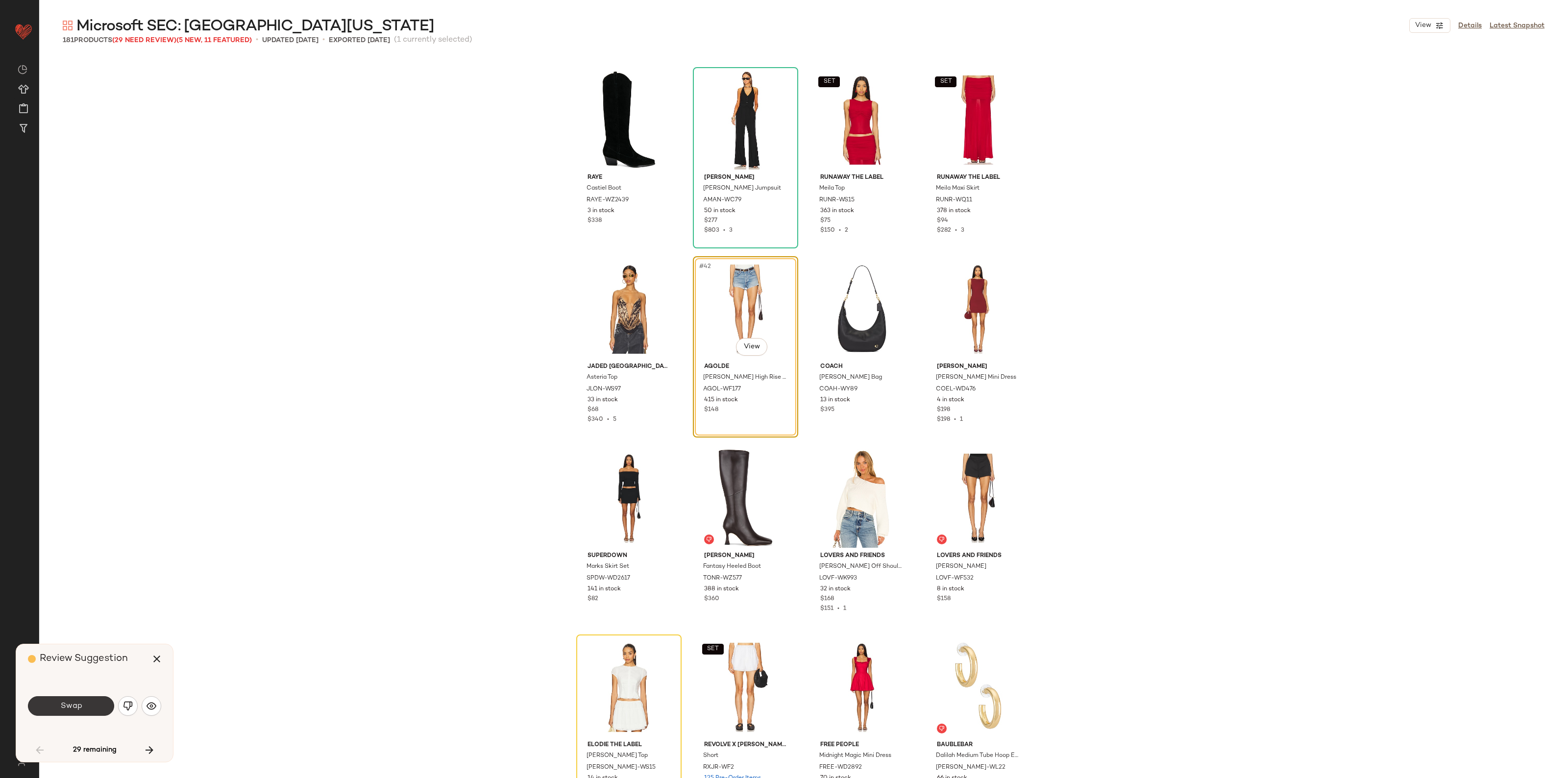
click at [62, 709] on span "Swap" at bounding box center [71, 705] width 22 height 9
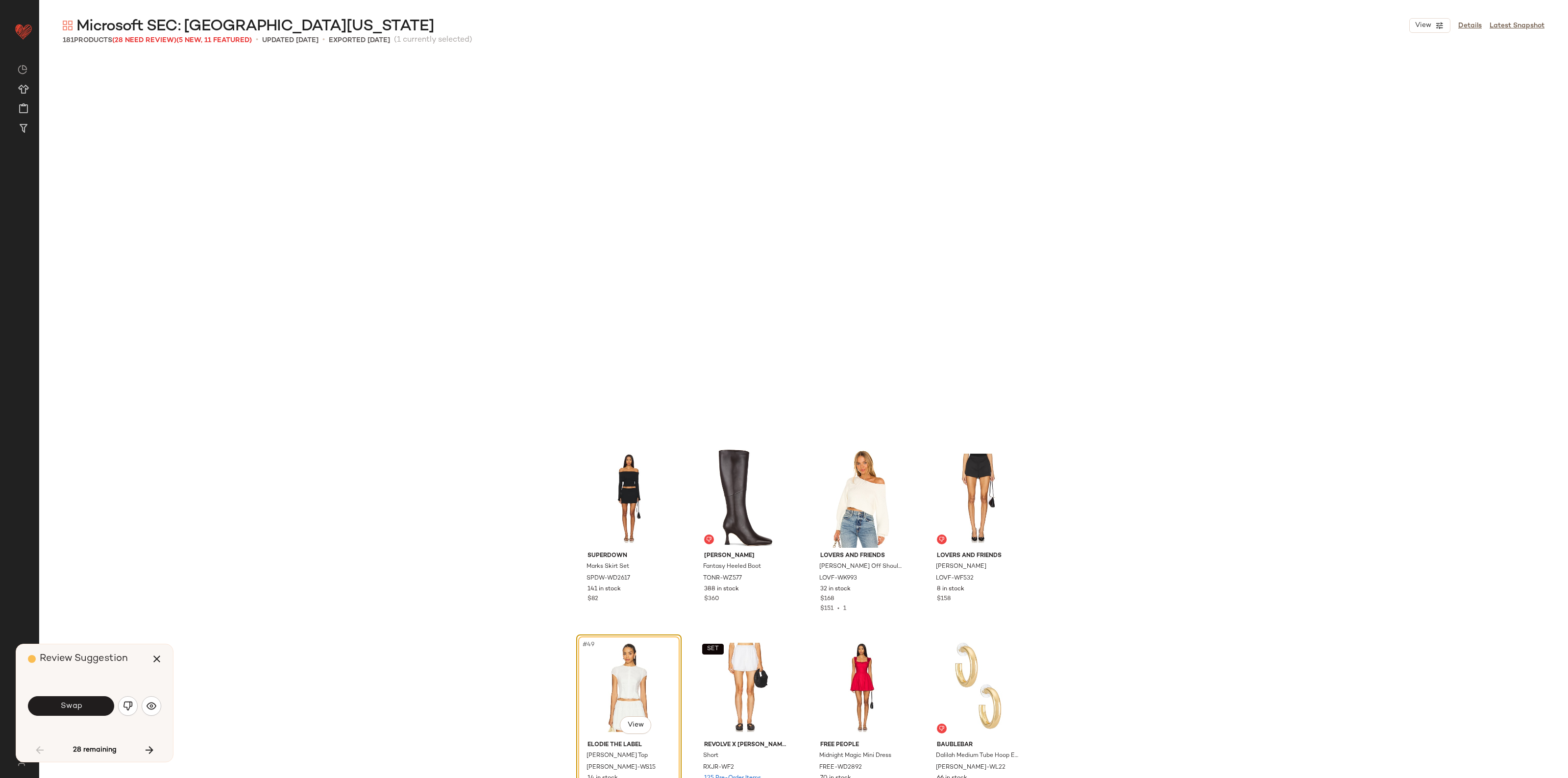
scroll to position [2081, 0]
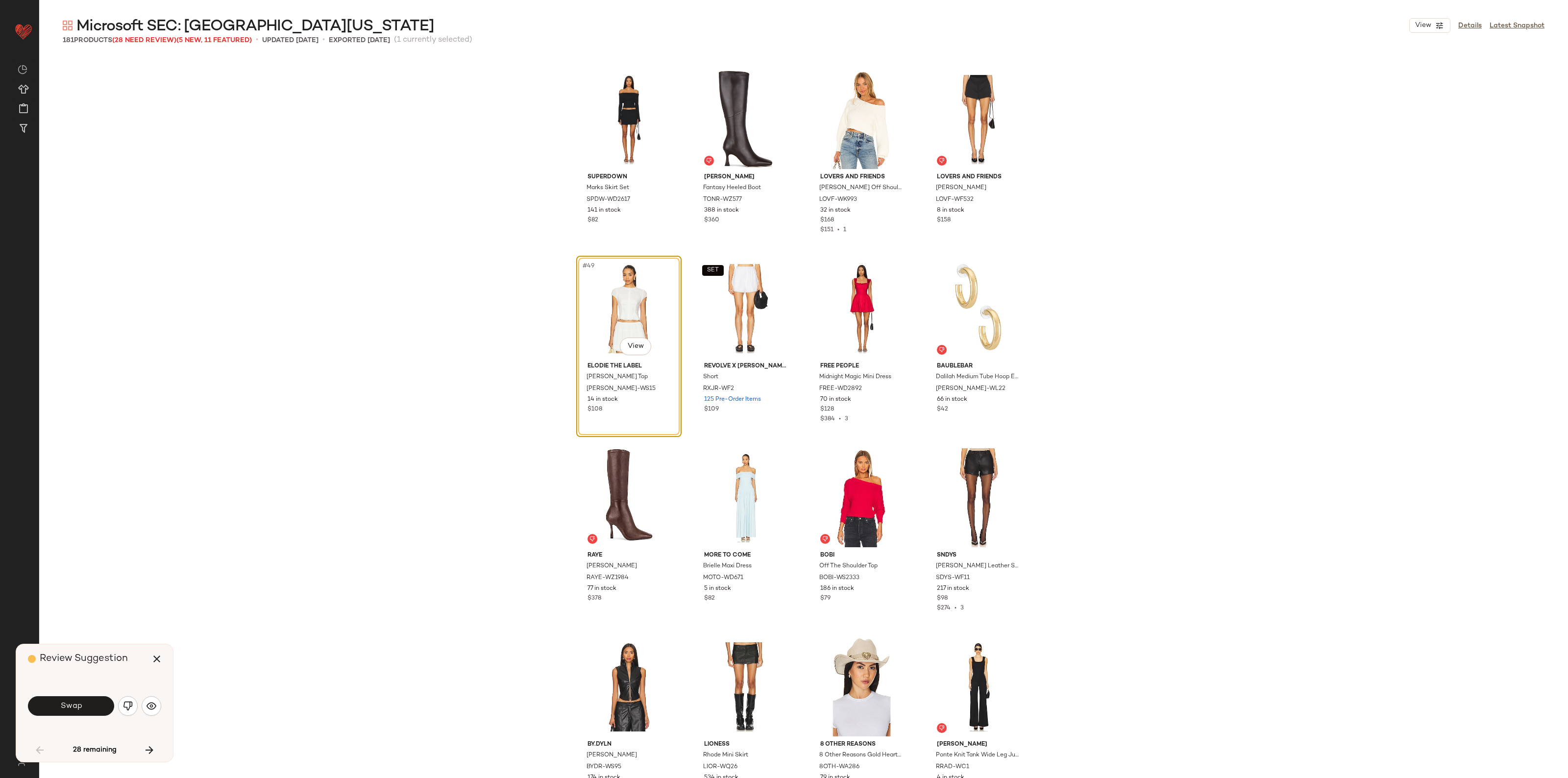
click at [77, 721] on div "Swap" at bounding box center [94, 706] width 134 height 53
click at [75, 714] on button "Swap" at bounding box center [71, 706] width 86 height 20
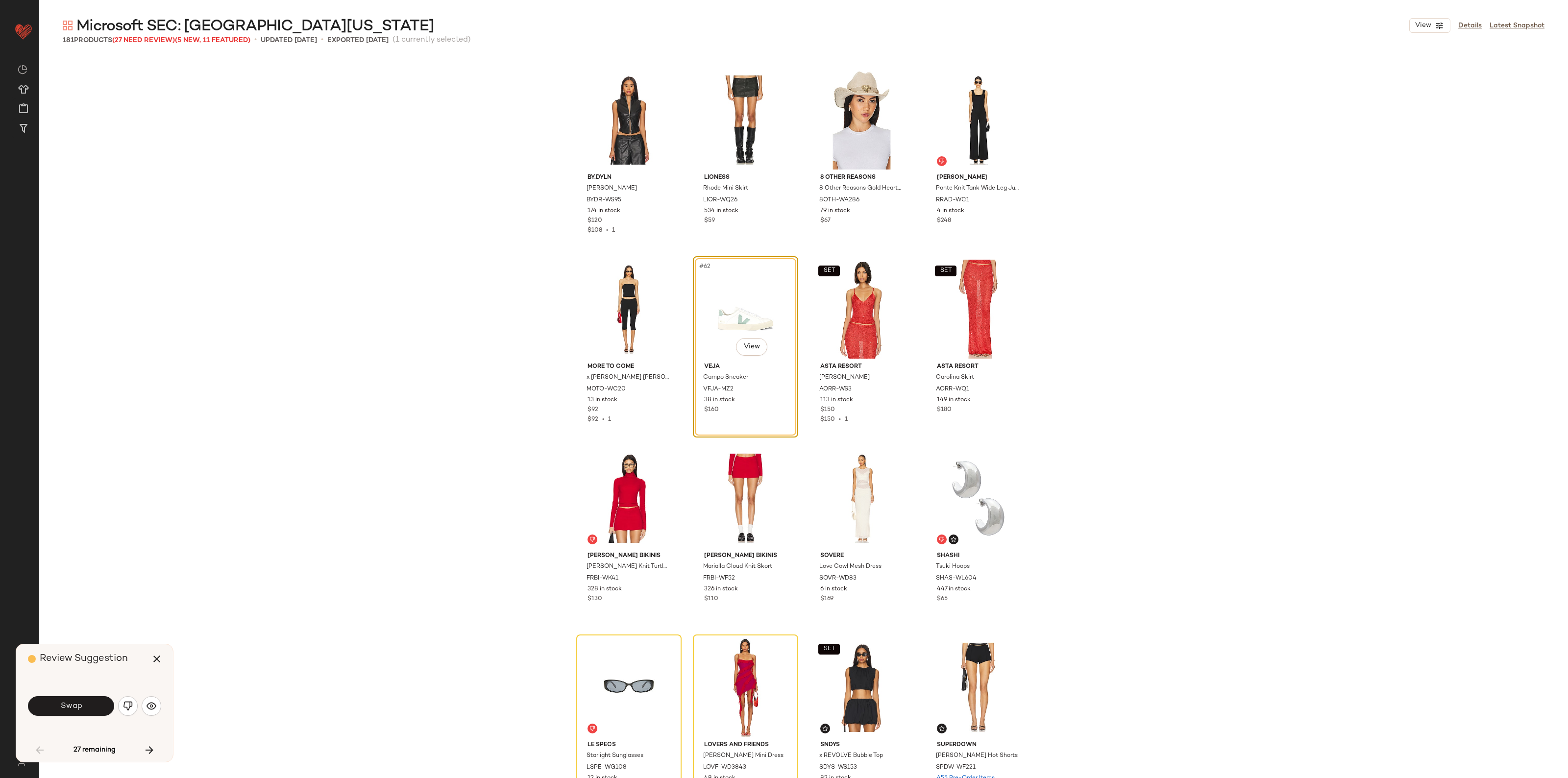
click at [82, 700] on button "Swap" at bounding box center [71, 706] width 86 height 20
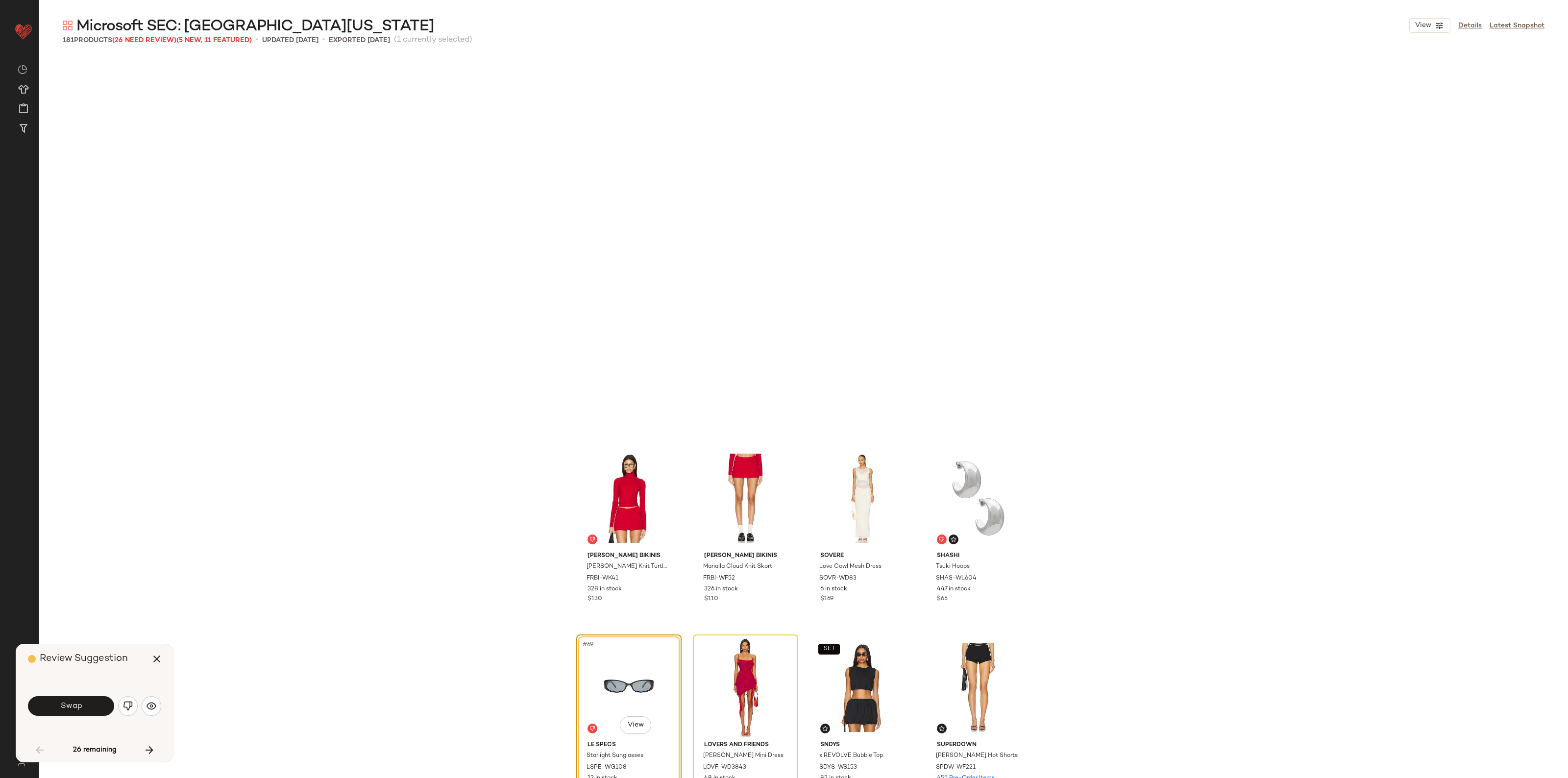
scroll to position [3027, 0]
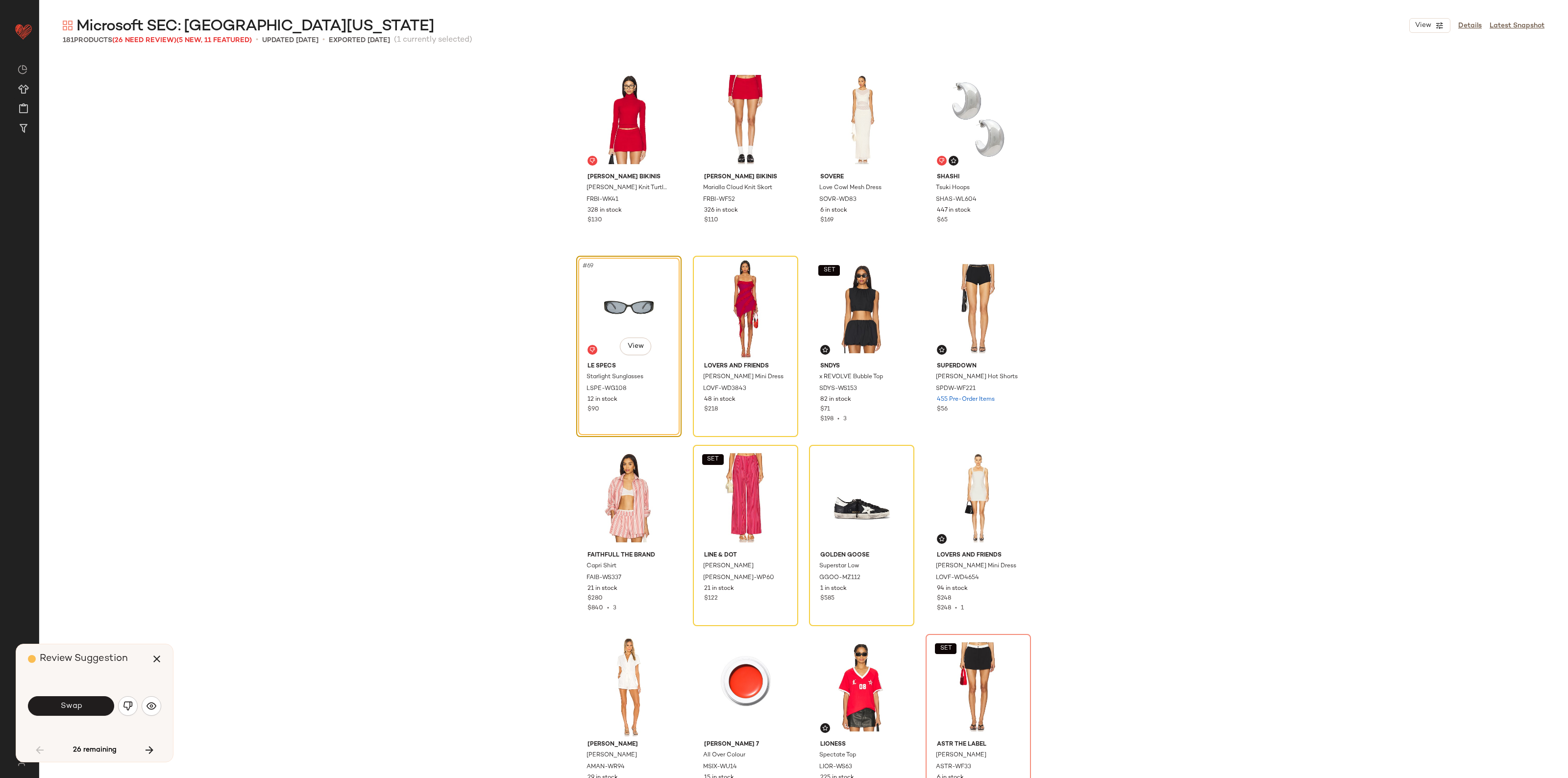
click at [58, 711] on button "Swap" at bounding box center [71, 706] width 86 height 20
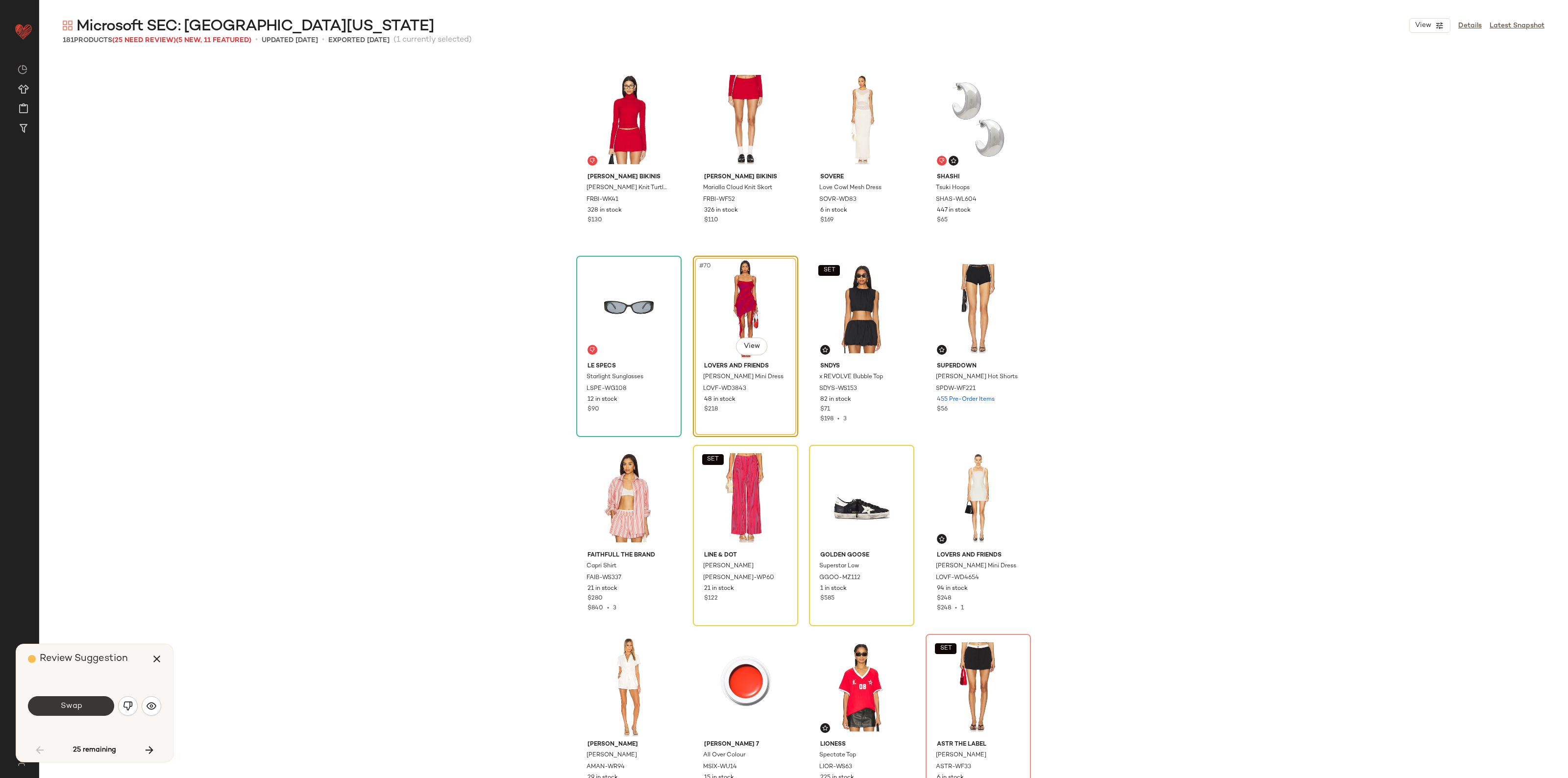
click at [73, 712] on button "Swap" at bounding box center [71, 706] width 86 height 20
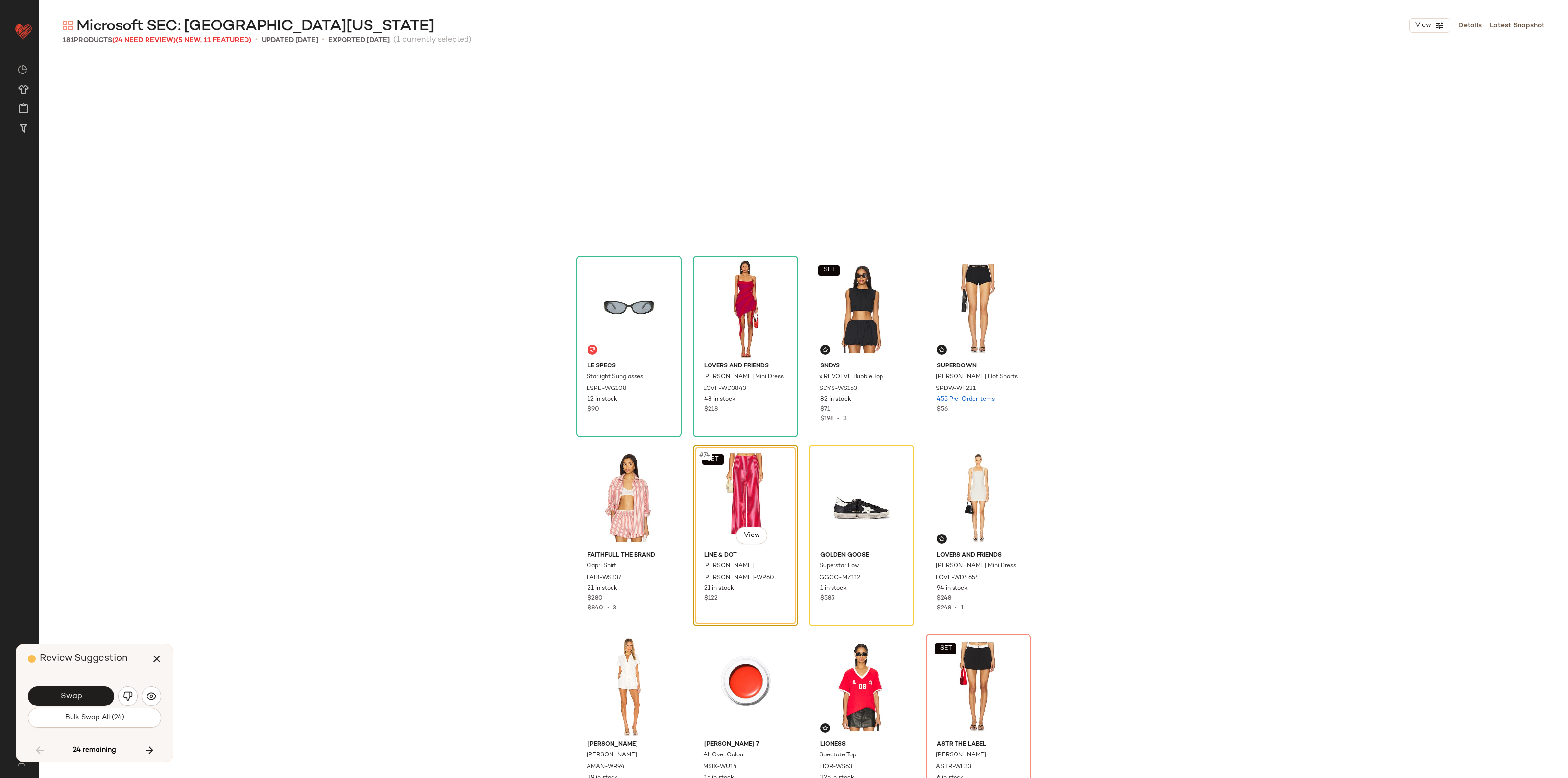
scroll to position [3216, 0]
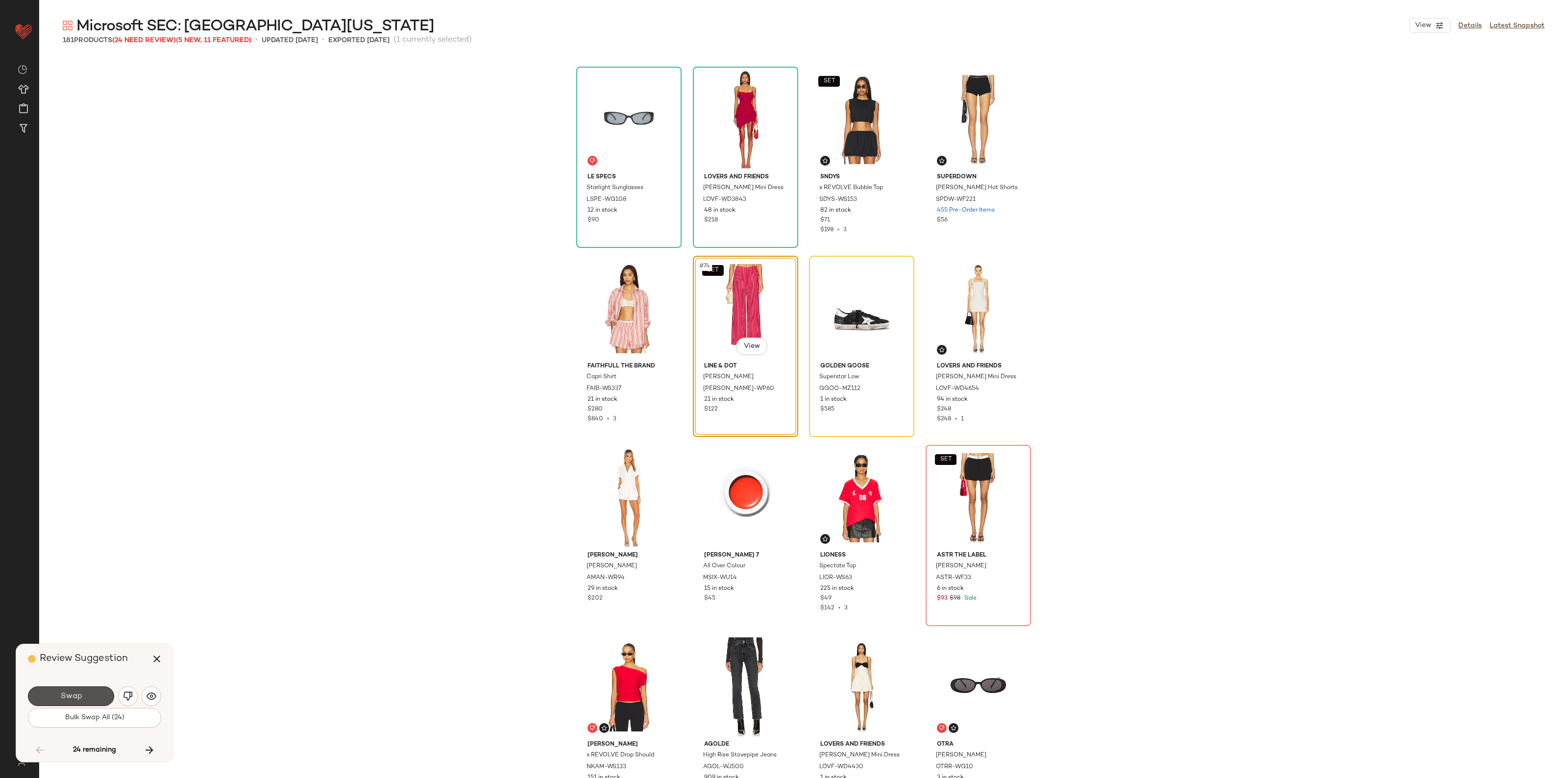
click at [84, 694] on button "Swap" at bounding box center [71, 696] width 86 height 20
click at [93, 721] on span "Bulk Swap All (24)" at bounding box center [94, 718] width 60 height 8
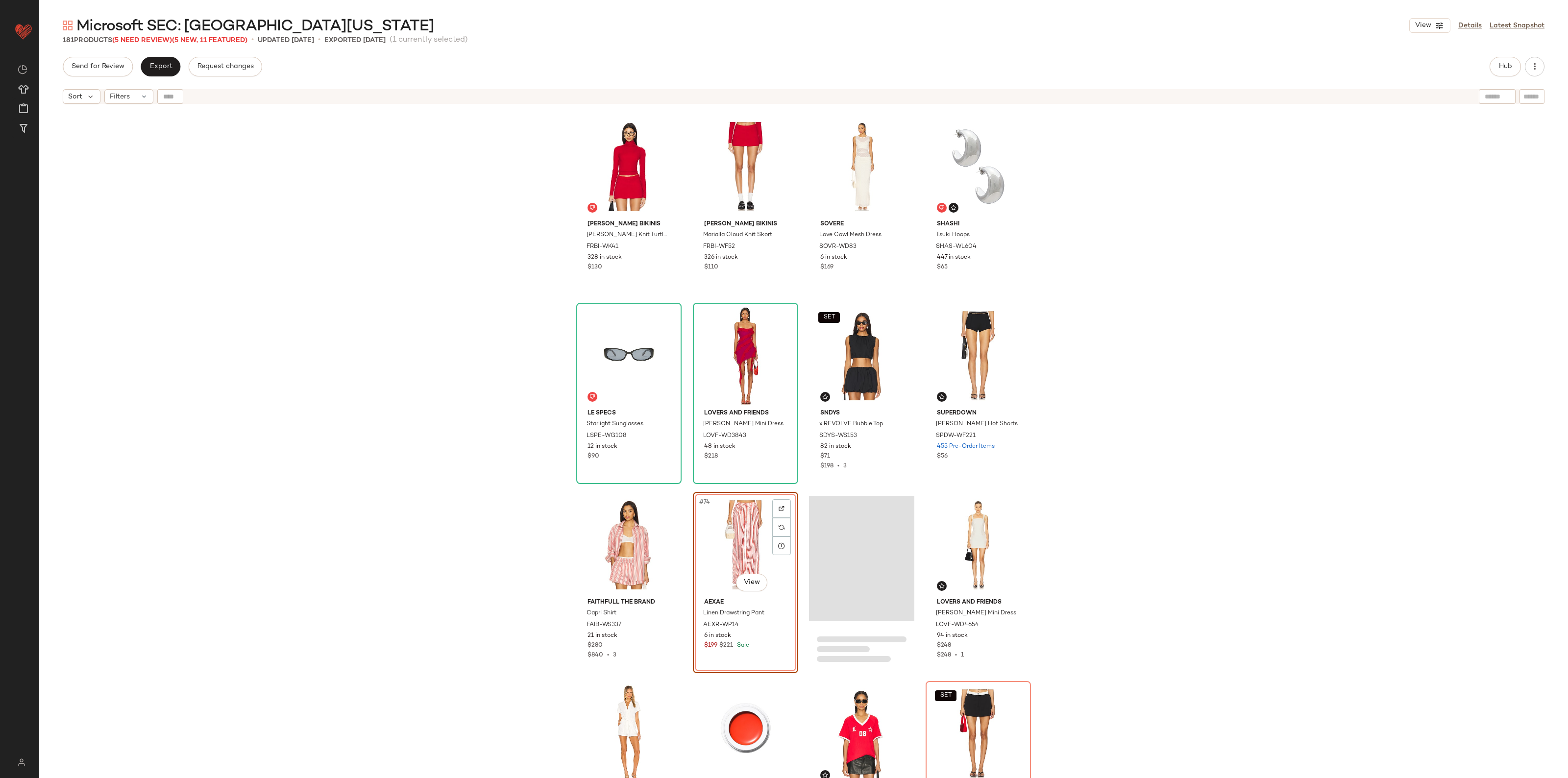
scroll to position [3032, 0]
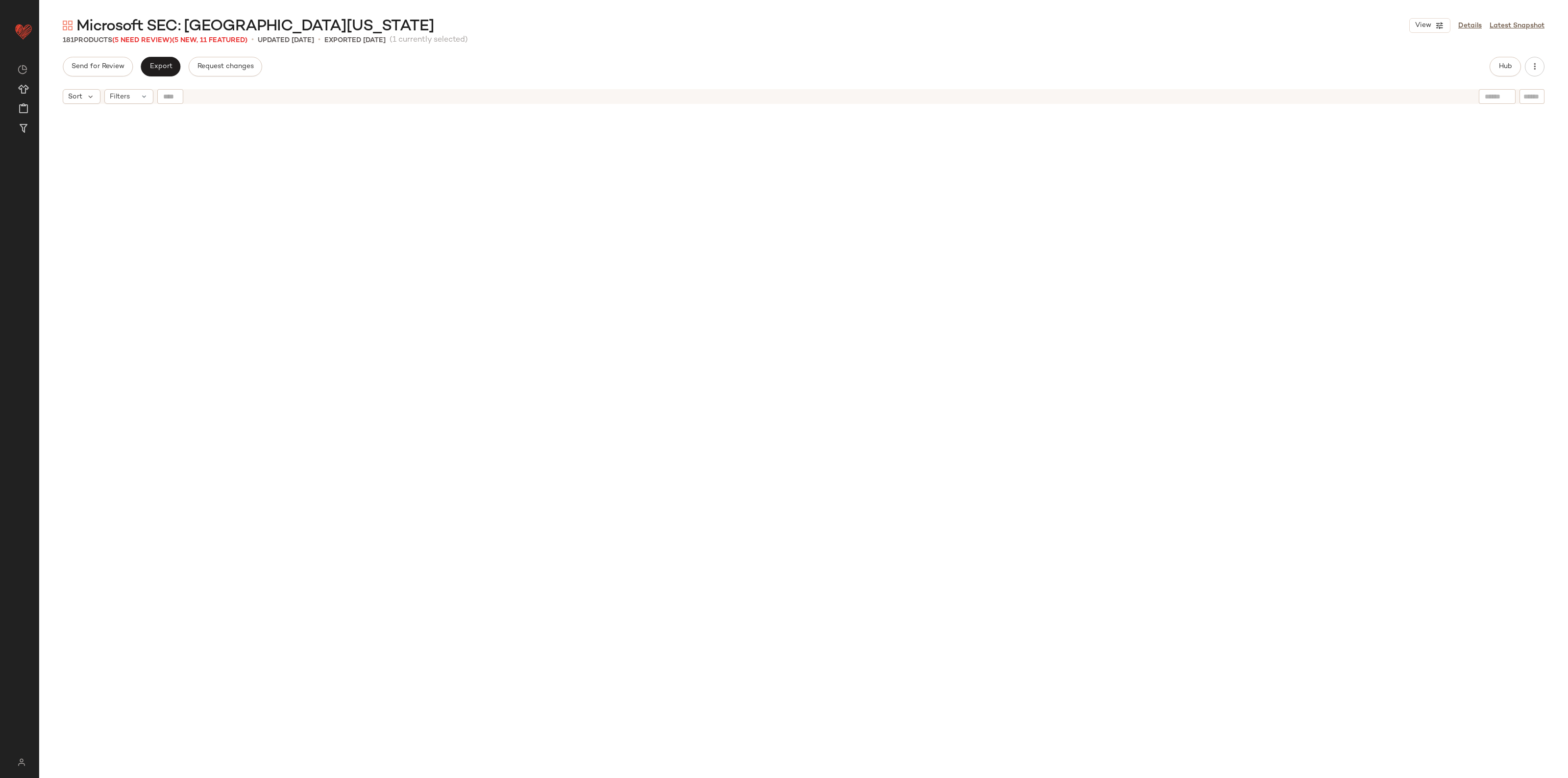
scroll to position [3032, 0]
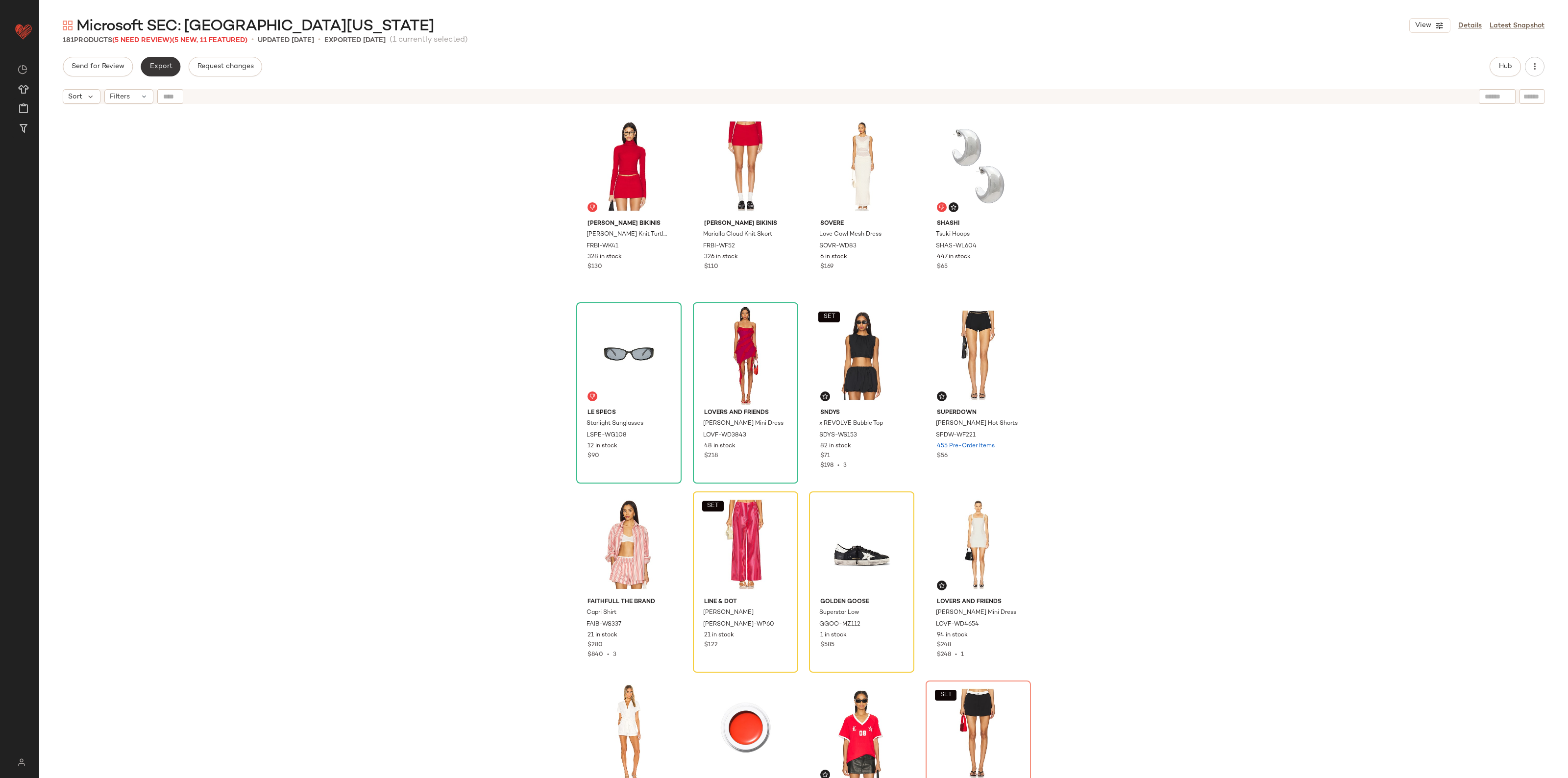
click at [141, 61] on button "Export" at bounding box center [160, 67] width 39 height 20
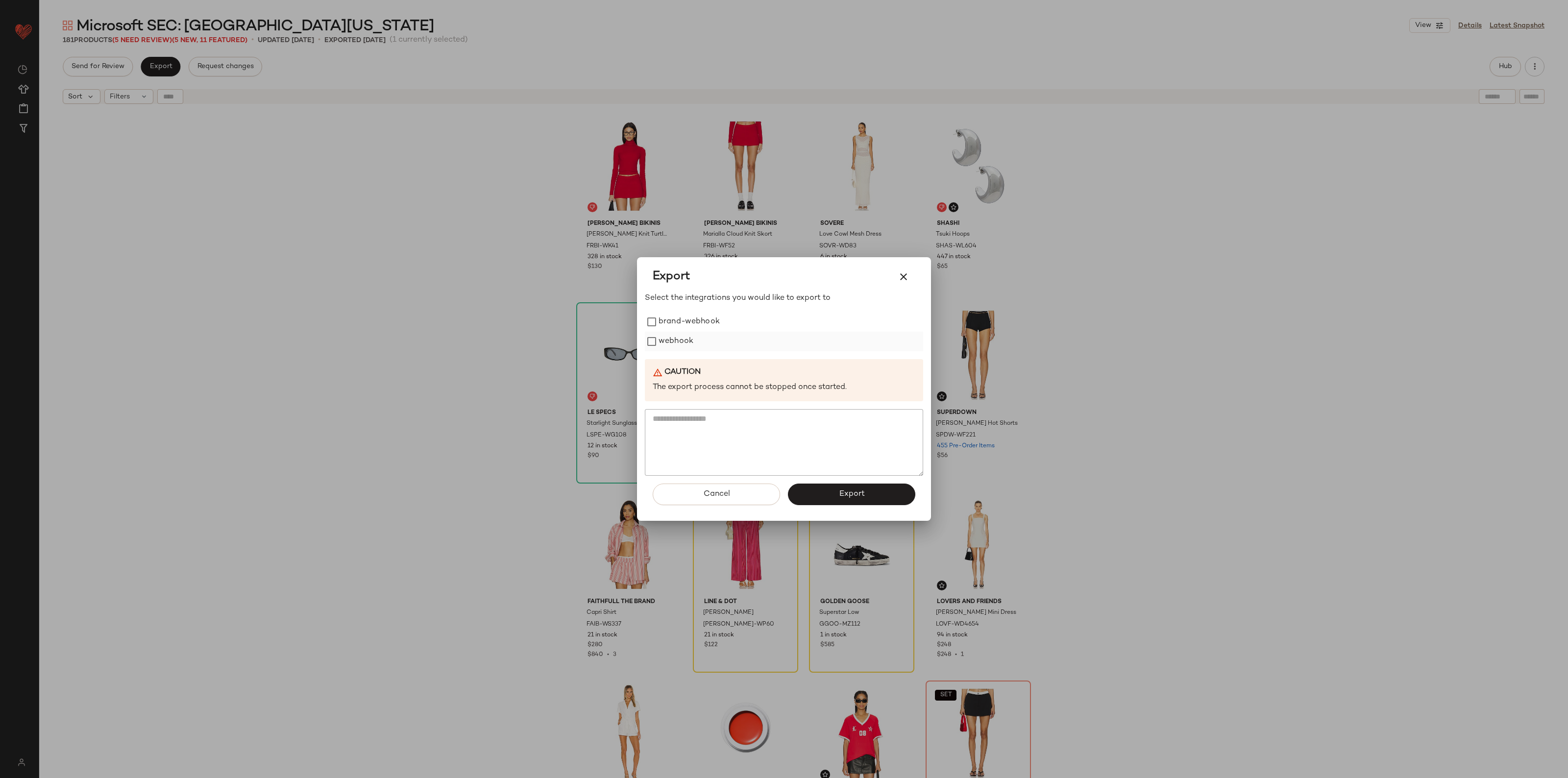
click at [667, 336] on label "webhook" at bounding box center [676, 342] width 34 height 20
click at [860, 499] on span "Export" at bounding box center [851, 493] width 26 height 9
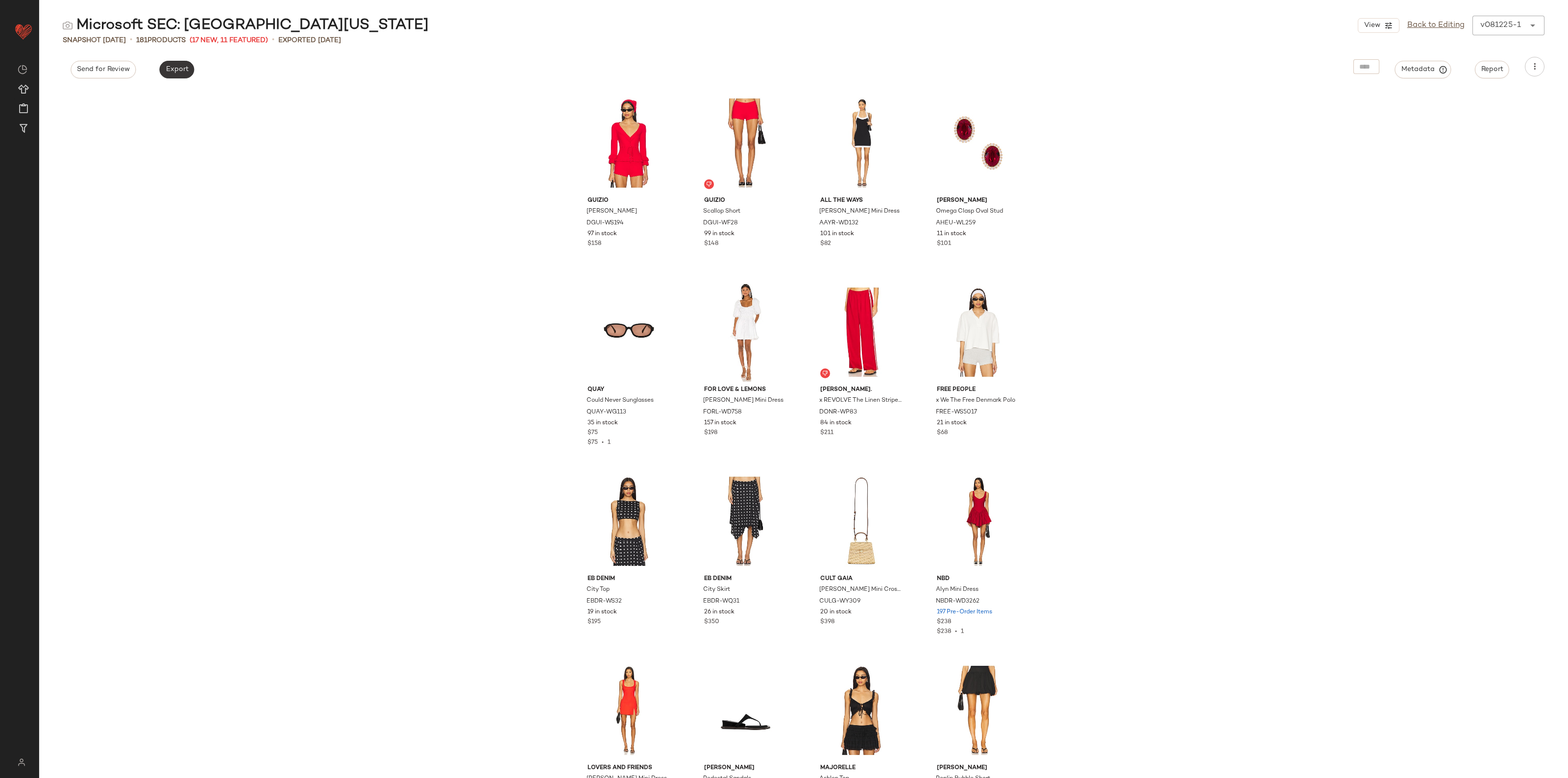
click at [161, 67] on button "Export" at bounding box center [176, 70] width 34 height 18
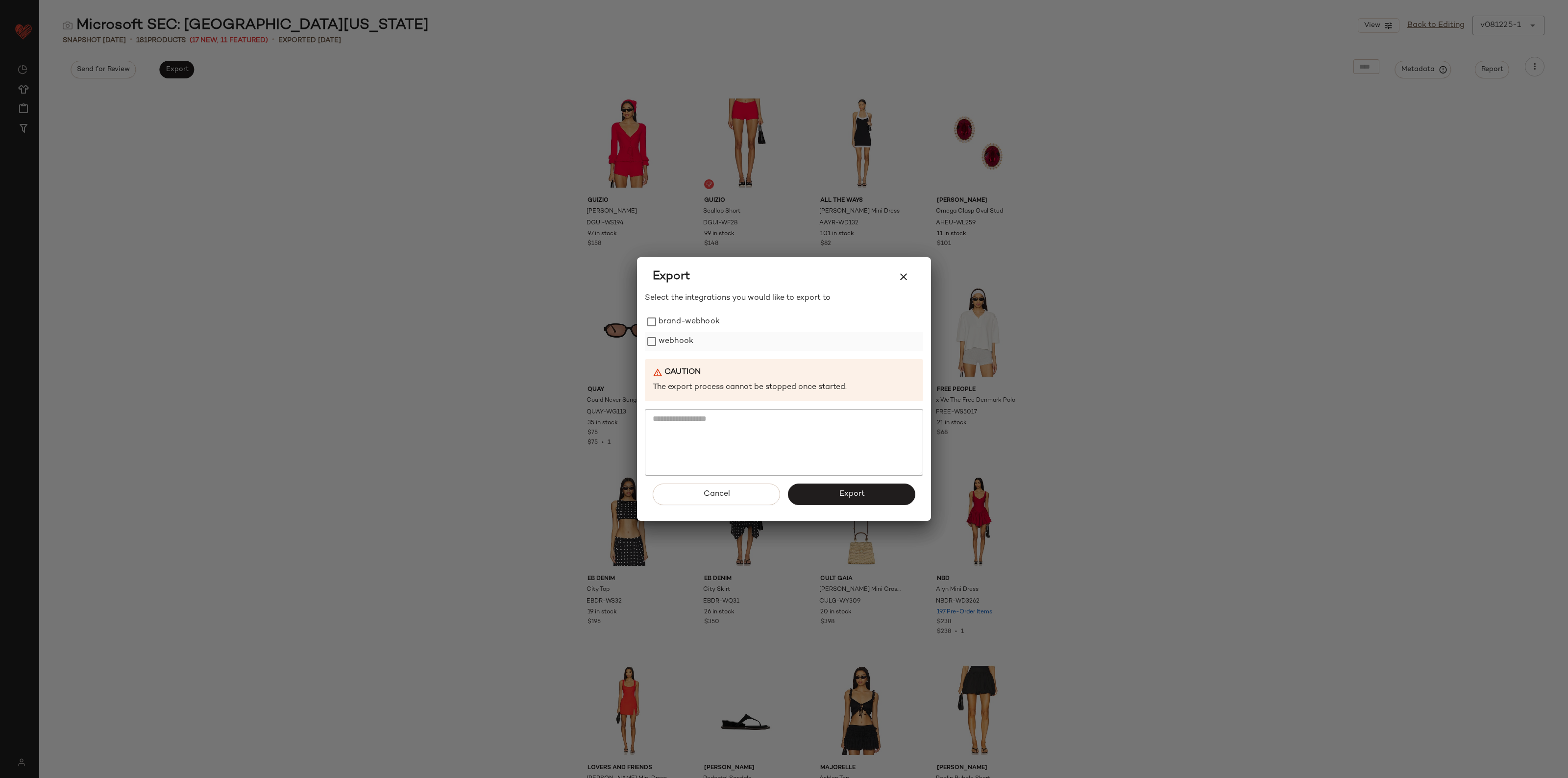
click at [675, 339] on label "webhook" at bounding box center [676, 342] width 34 height 20
click at [859, 495] on span "Export" at bounding box center [851, 493] width 26 height 9
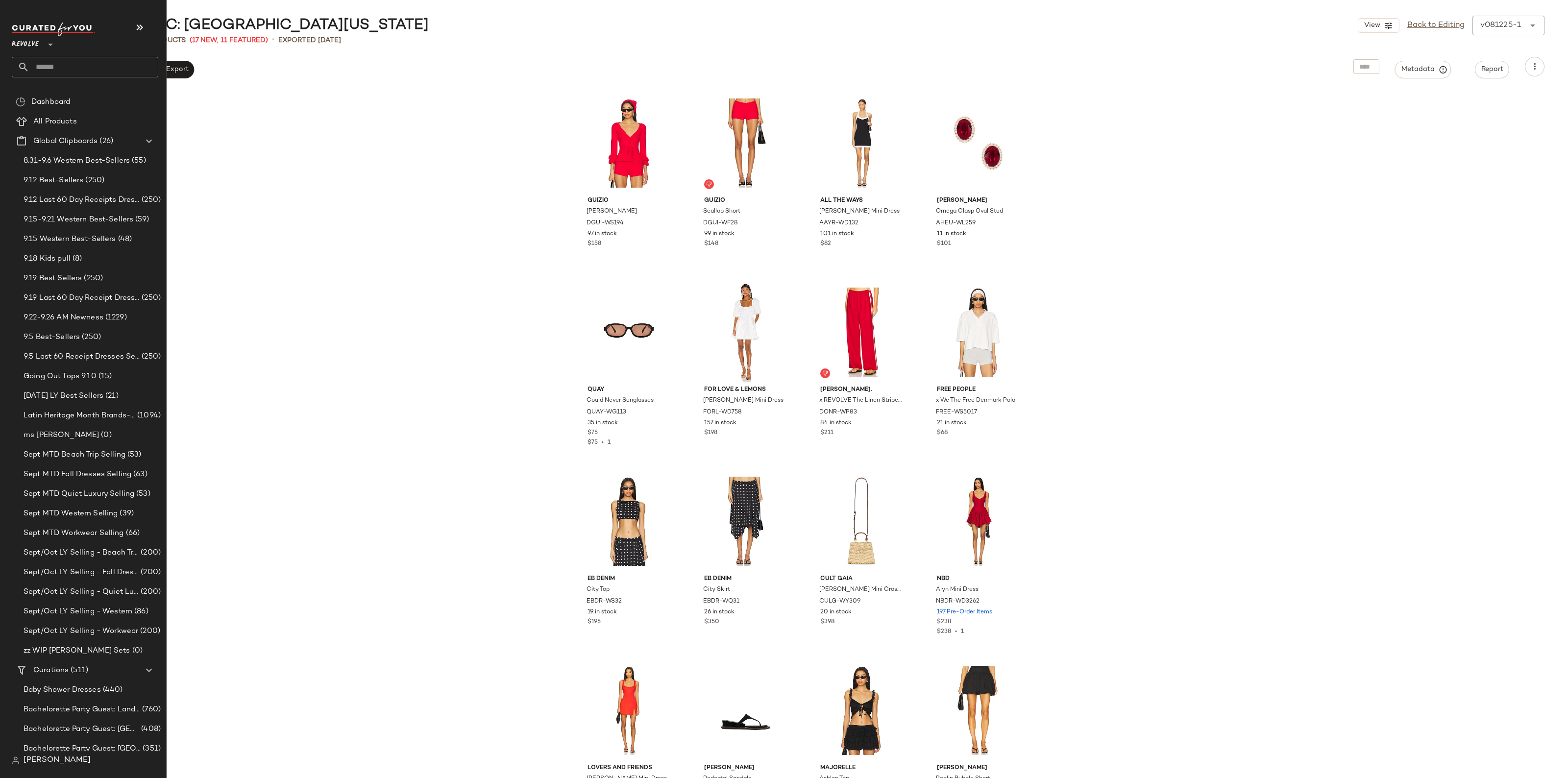
click at [43, 69] on input "text" at bounding box center [93, 67] width 129 height 21
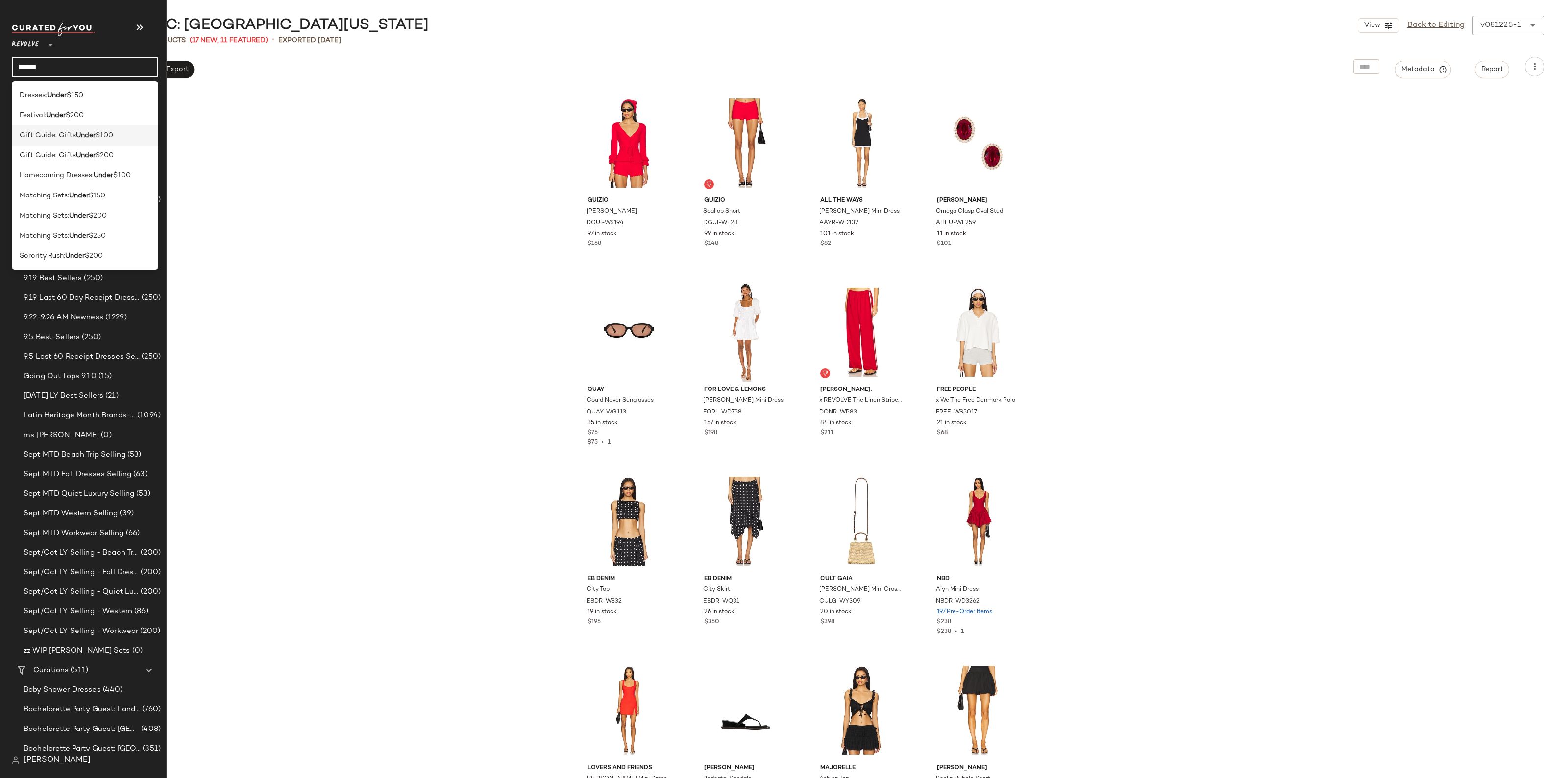
type input "*****"
click at [71, 142] on div "Gift Guide: Gifts Under $100" at bounding box center [84, 136] width 146 height 20
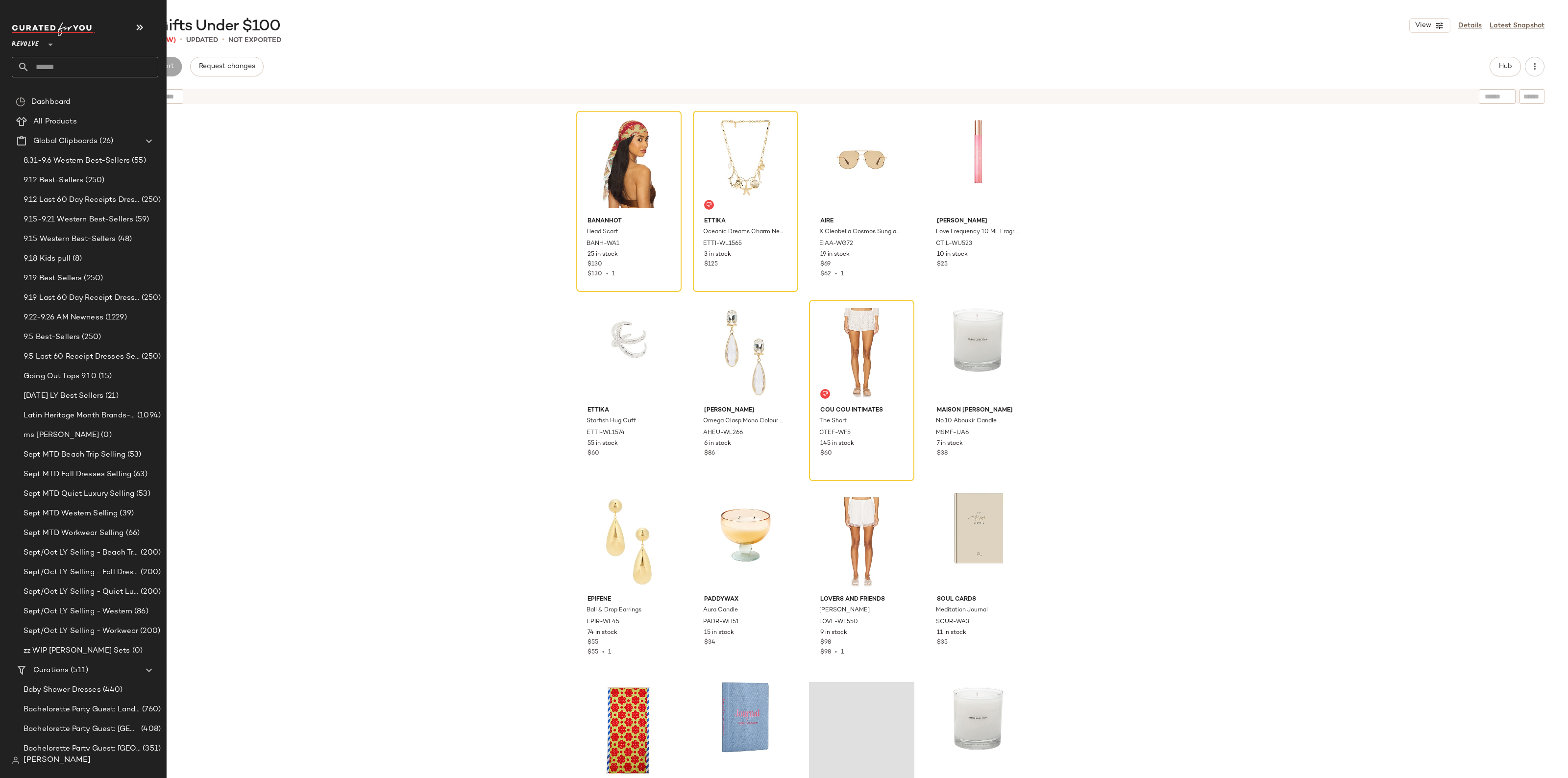
click at [68, 67] on input "text" at bounding box center [93, 67] width 129 height 21
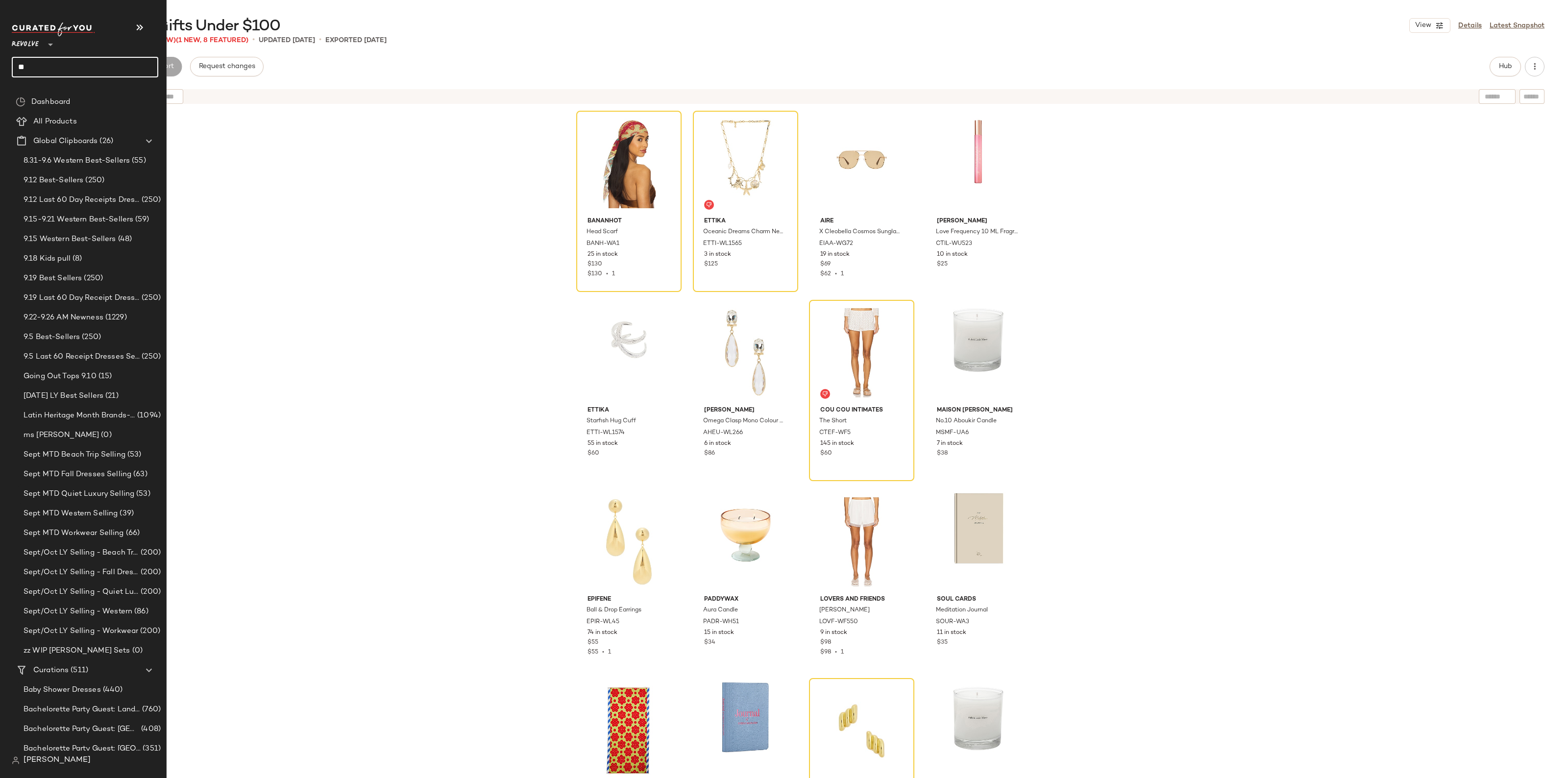
type input "*"
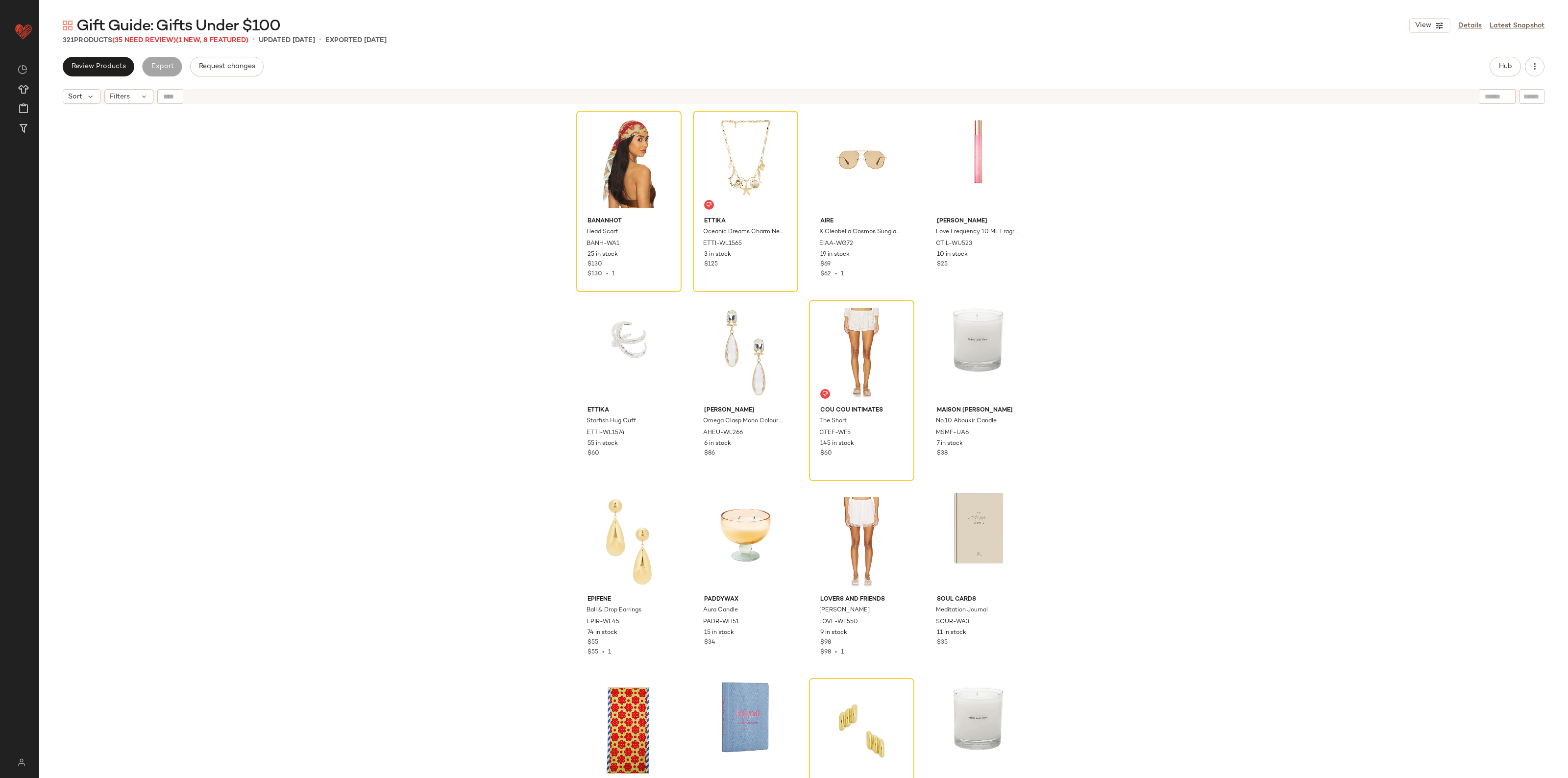
click at [305, 406] on div "Bananhot Head Scarf BANH-WA1 25 in stock $130 $130 • 1 Ettika Oceanic Dreams Ch…" at bounding box center [803, 456] width 1529 height 694
click at [94, 69] on span "Review Products" at bounding box center [98, 67] width 55 height 8
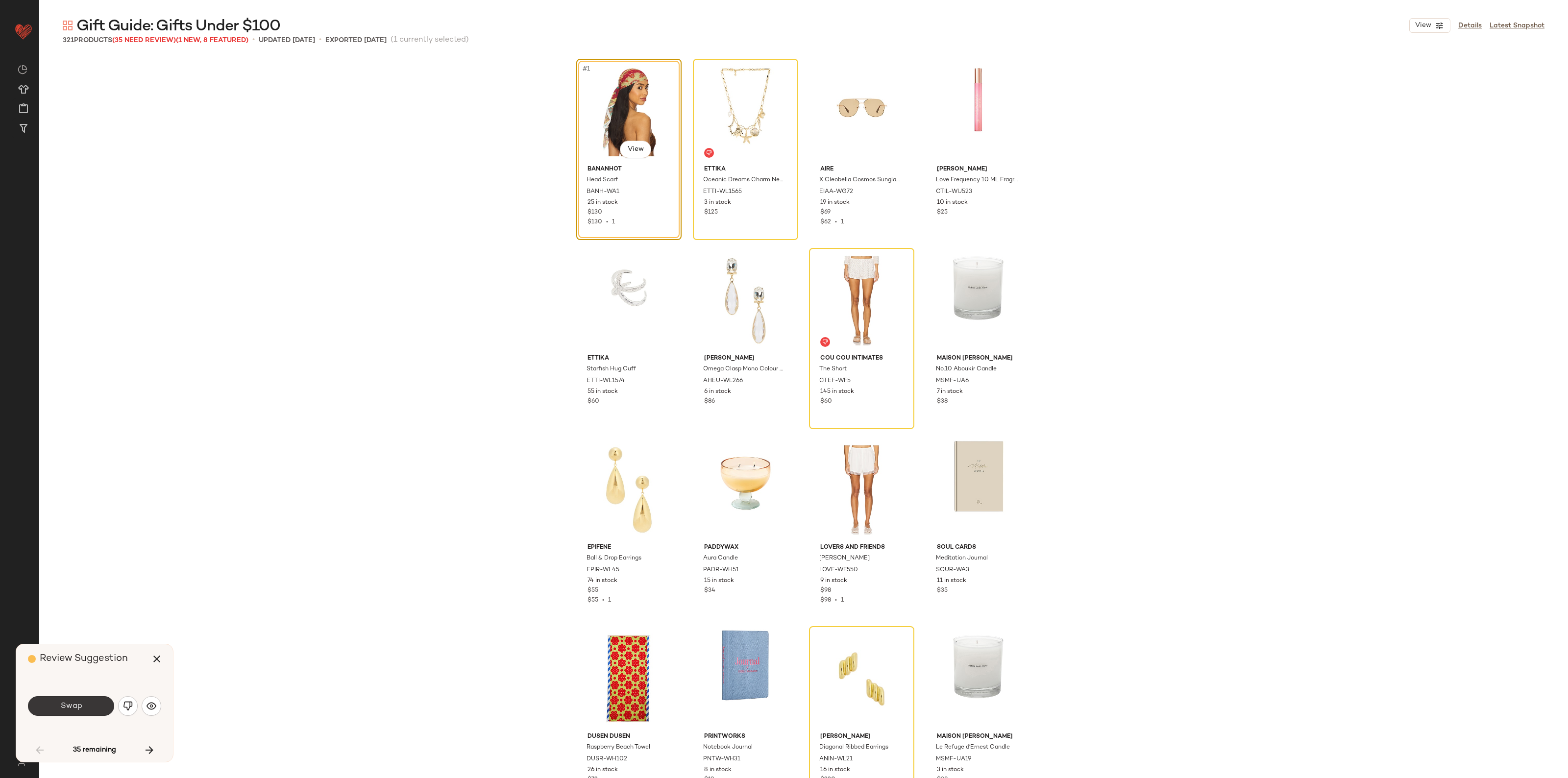
click at [84, 699] on button "Swap" at bounding box center [71, 706] width 86 height 20
drag, startPoint x: 172, startPoint y: 661, endPoint x: 167, endPoint y: 662, distance: 5.1
click at [172, 662] on div "Review Suggestion Swap 35 remaining" at bounding box center [94, 703] width 157 height 118
click at [163, 662] on button "button" at bounding box center [157, 659] width 24 height 24
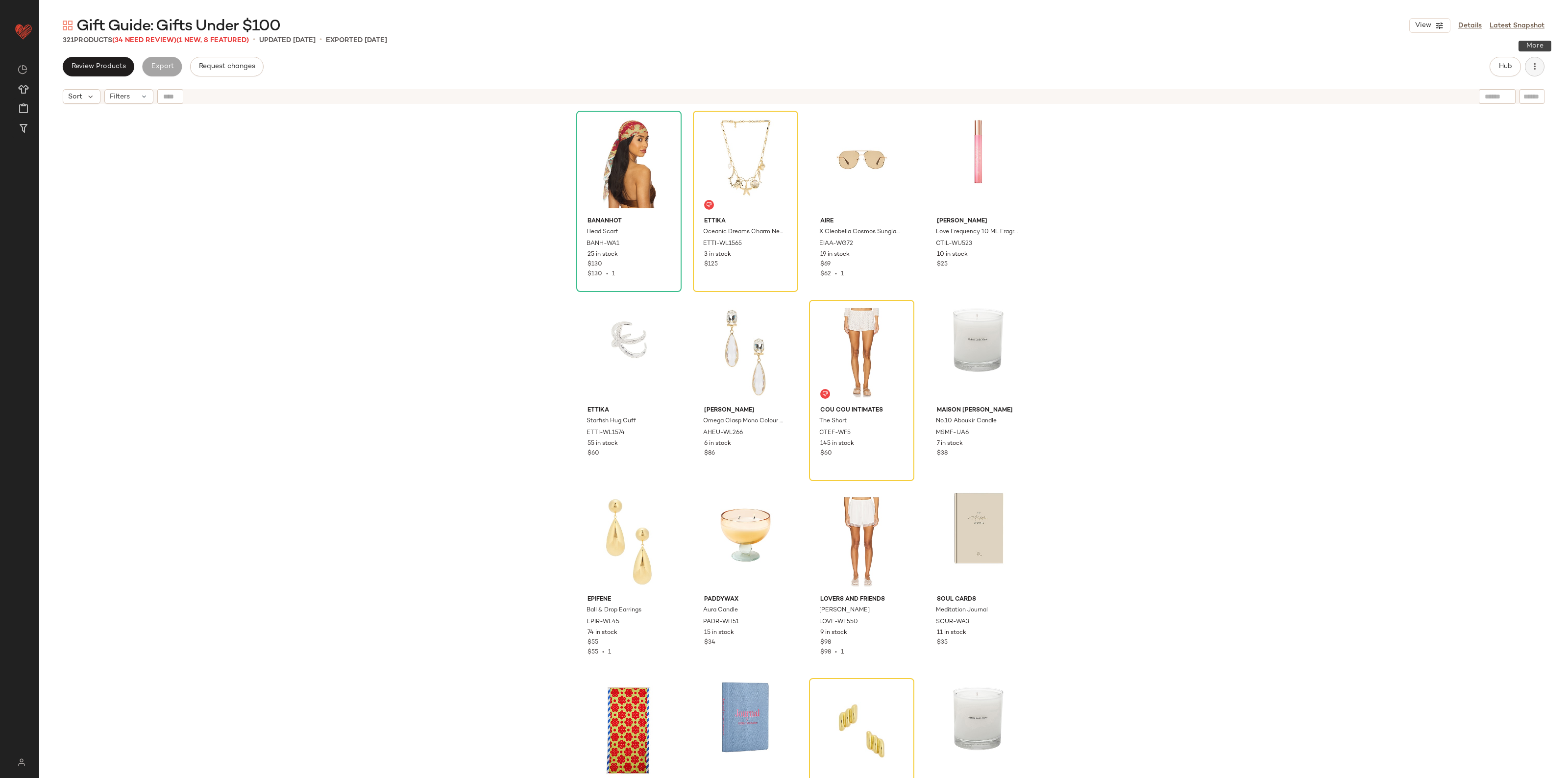
click at [1539, 68] on icon "button" at bounding box center [1535, 67] width 10 height 10
click at [1490, 171] on div "Clear Suggested Products" at bounding box center [1484, 165] width 122 height 24
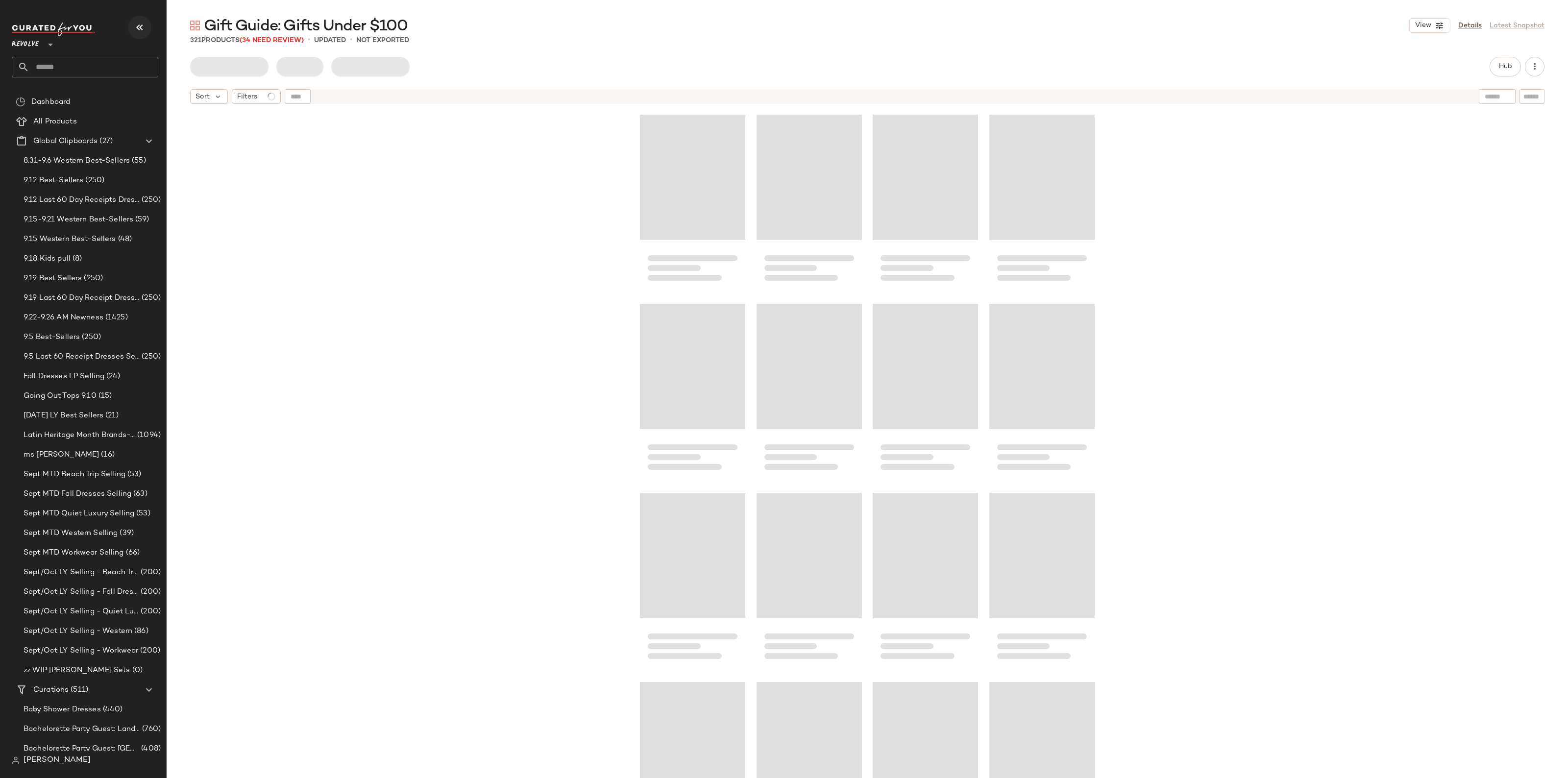
click at [143, 27] on icon "button" at bounding box center [139, 28] width 12 height 12
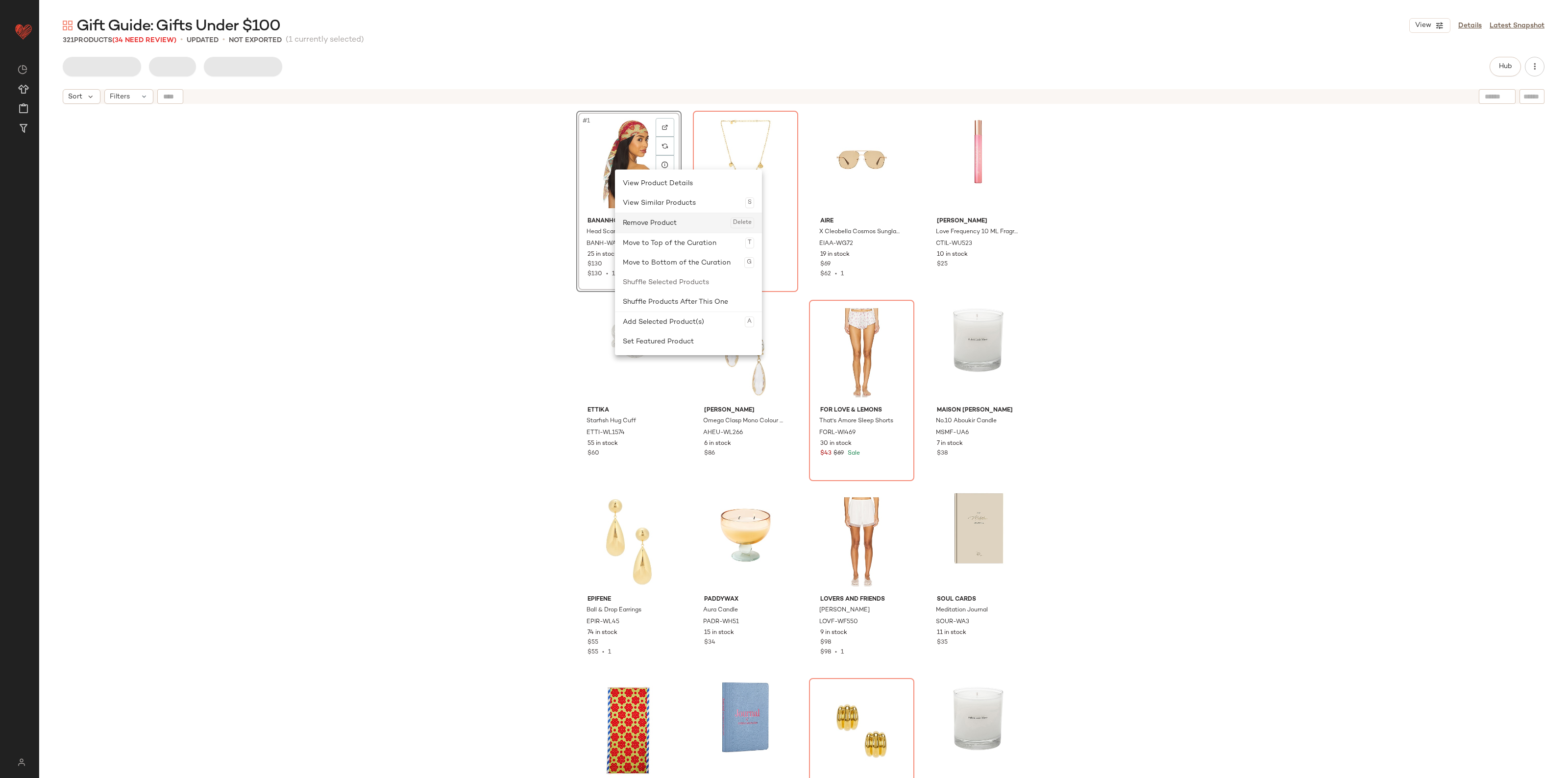
click at [669, 232] on div "Remove Product Delete" at bounding box center [688, 223] width 132 height 20
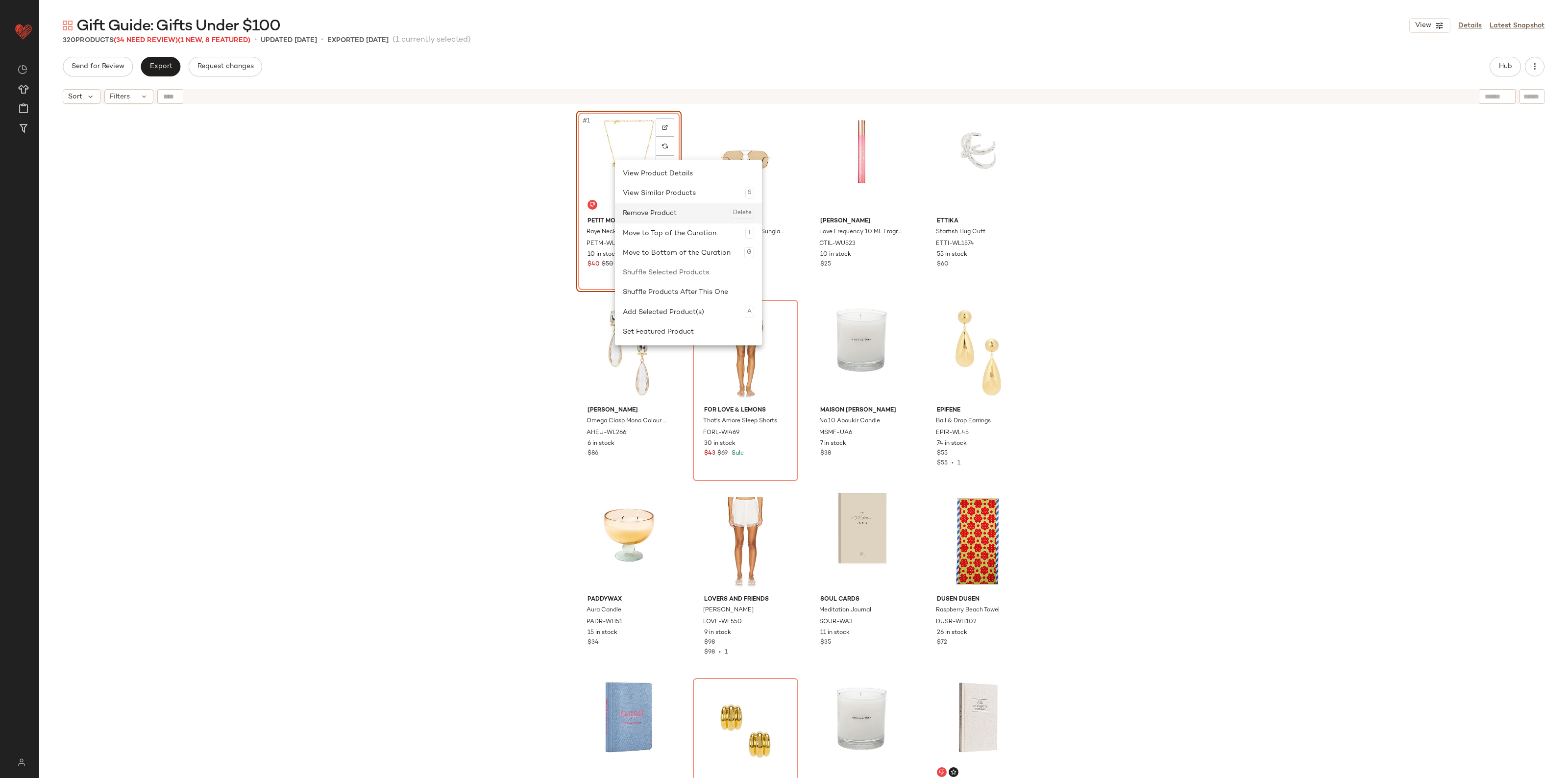
click at [658, 221] on div "Remove Product Delete" at bounding box center [688, 213] width 132 height 20
click at [662, 227] on div at bounding box center [693, 227] width 147 height 0
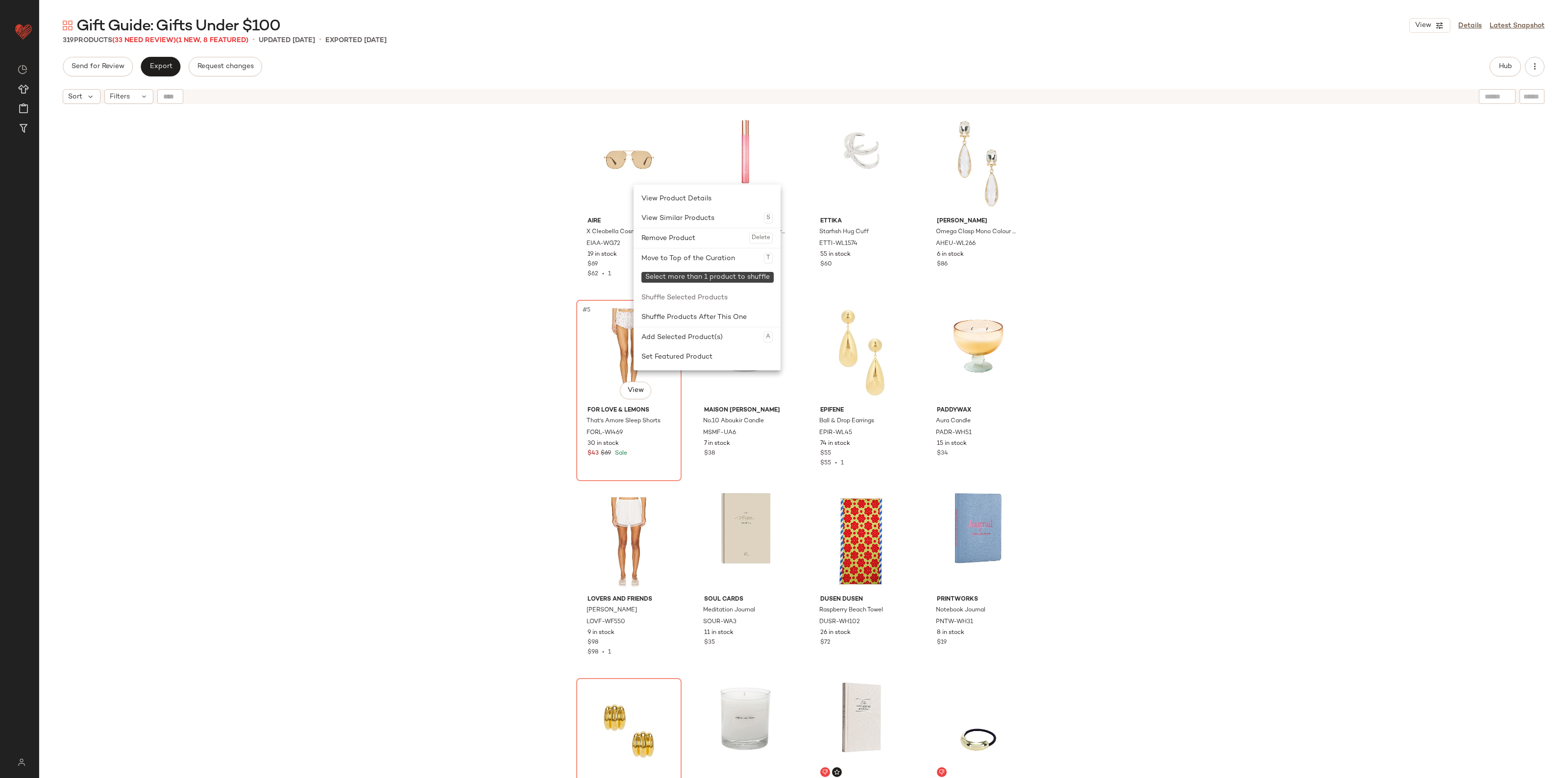
click at [471, 321] on div "AIRE X Cleobella Cosmos Sunglasses EIAA-WG72 19 in stock $69 $62 • 1 [PERSON_NA…" at bounding box center [803, 456] width 1529 height 694
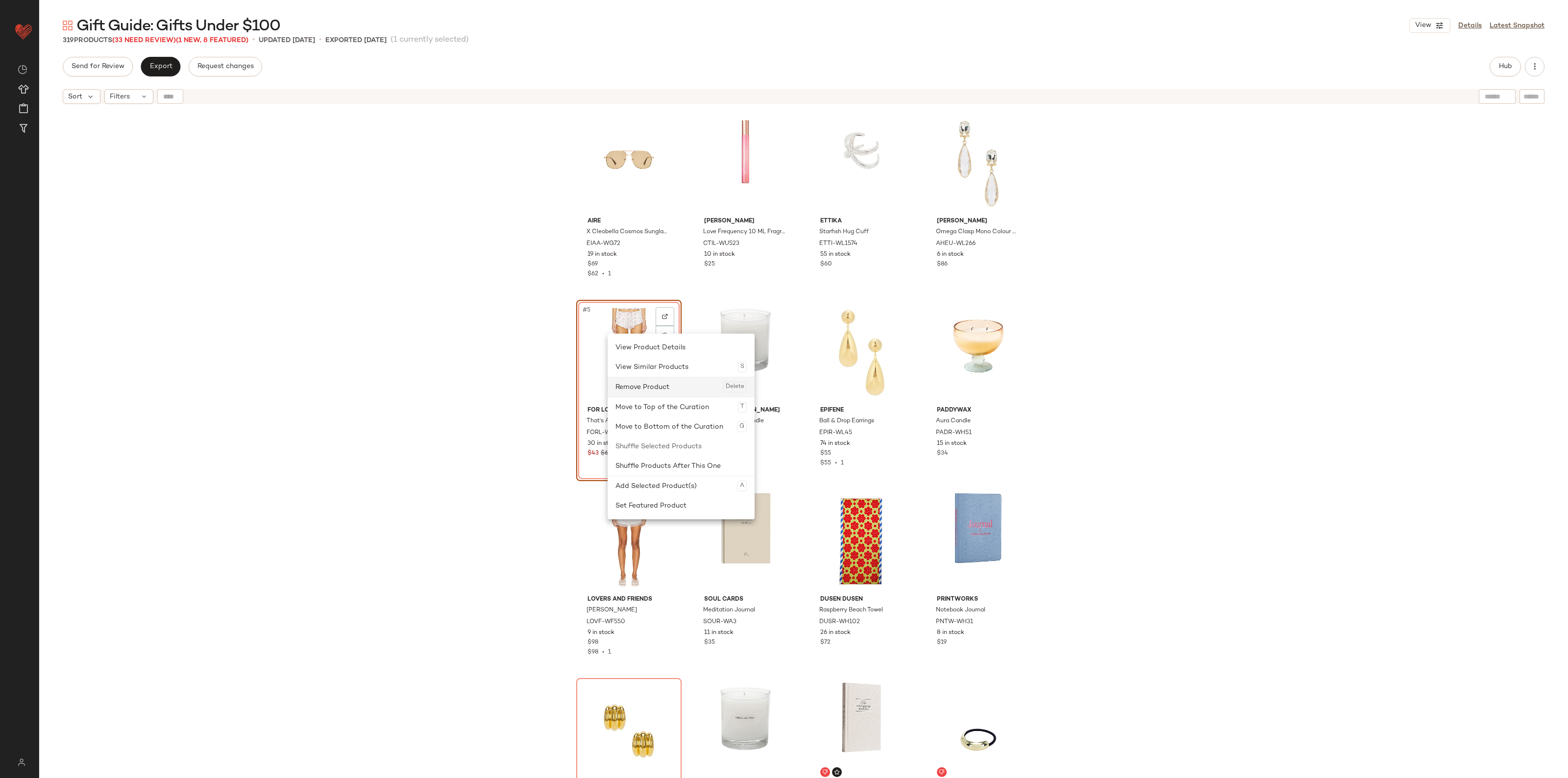
click at [645, 394] on div "Remove Product Delete" at bounding box center [681, 387] width 132 height 20
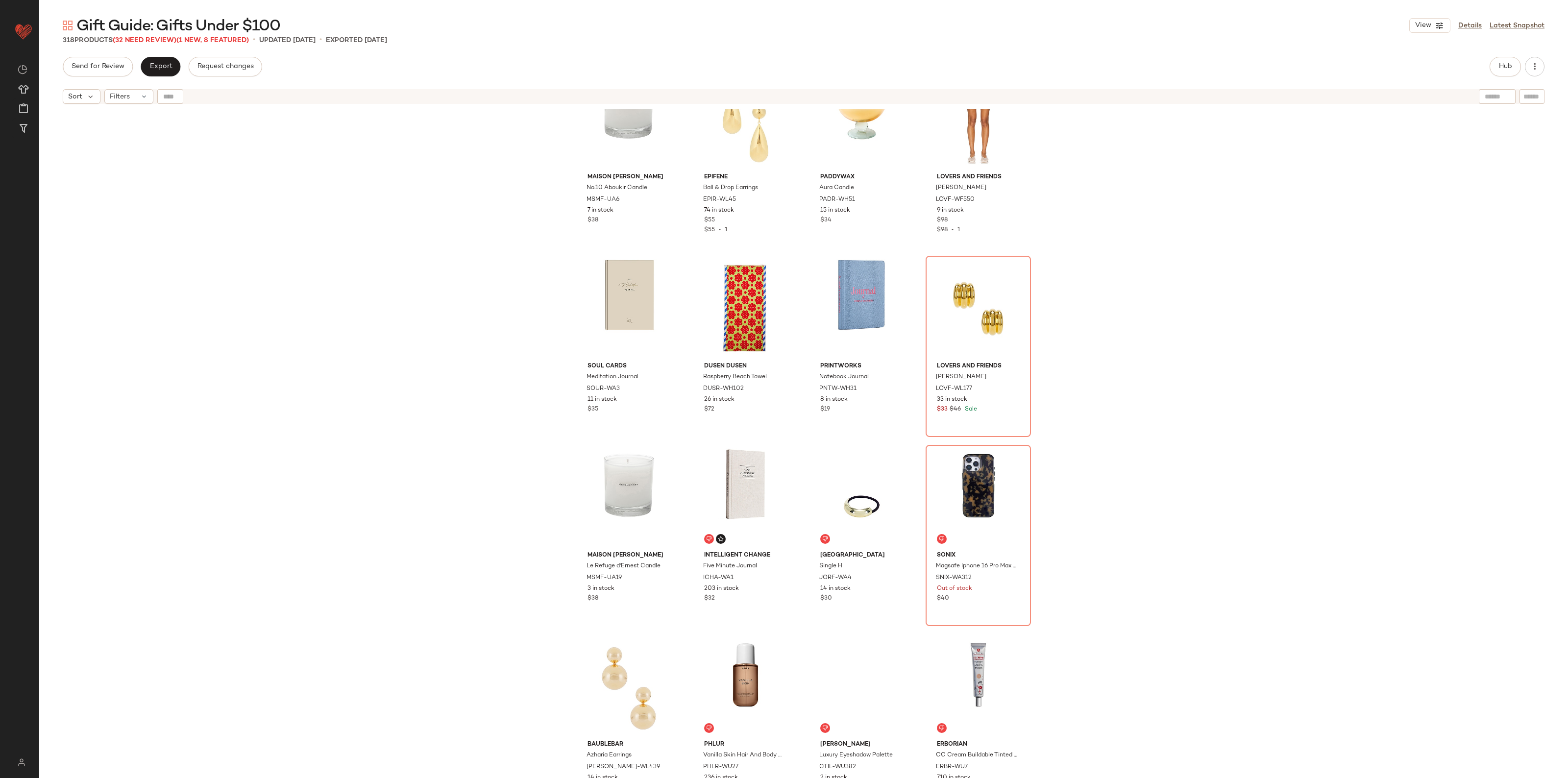
scroll to position [252, 0]
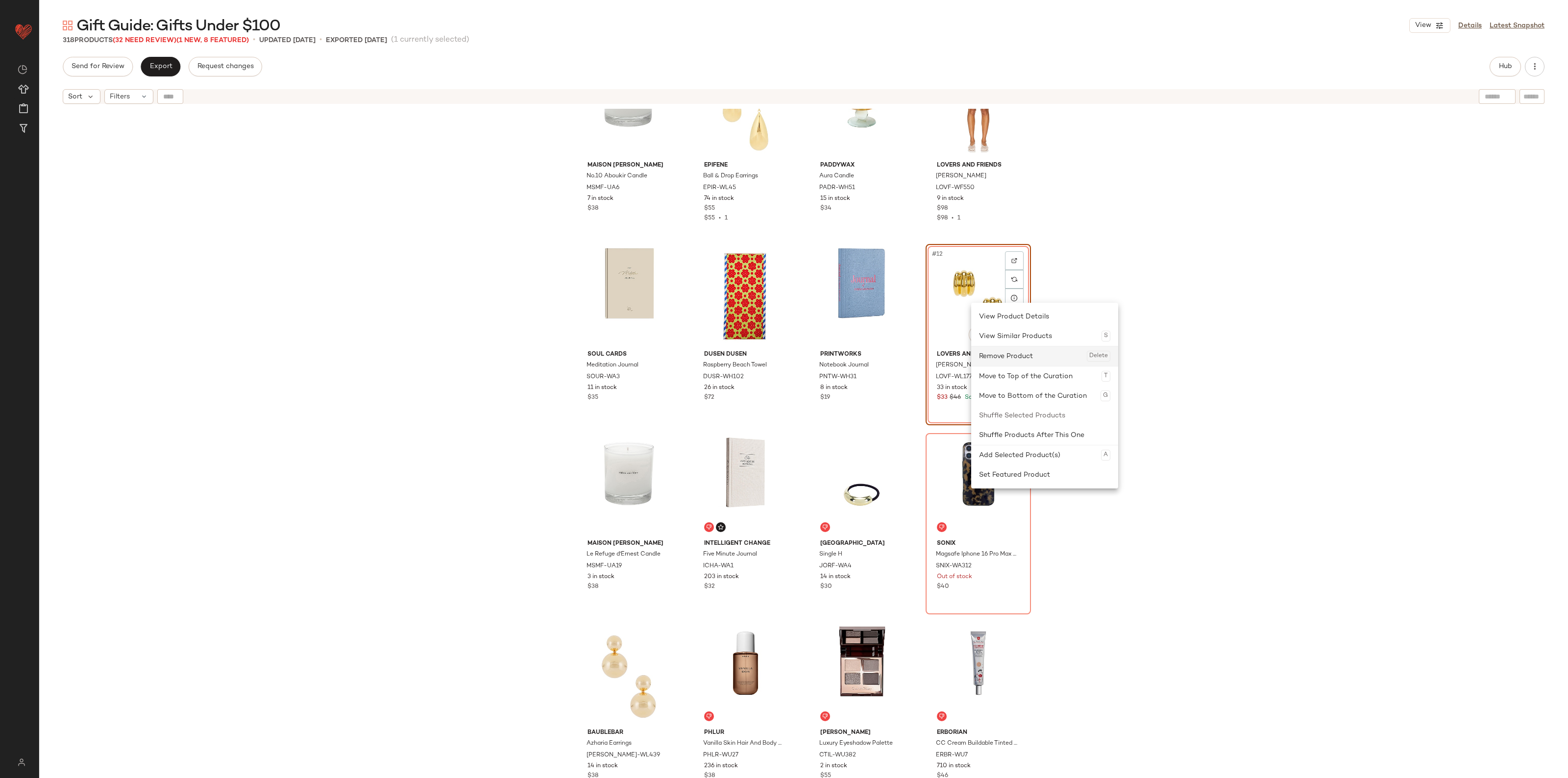
click at [1016, 357] on div "Remove Product Delete" at bounding box center [1045, 357] width 132 height 20
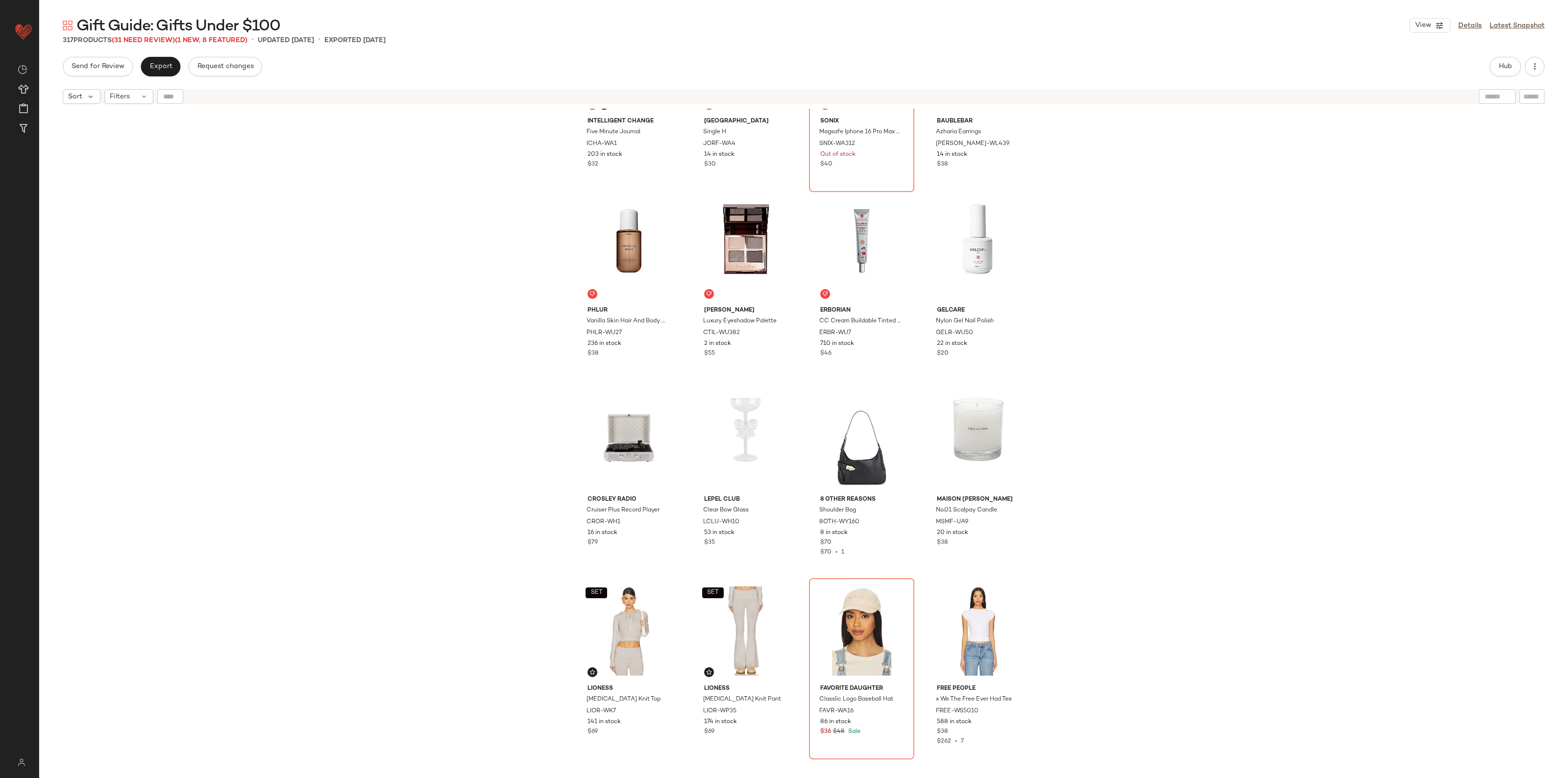
scroll to position [865, 0]
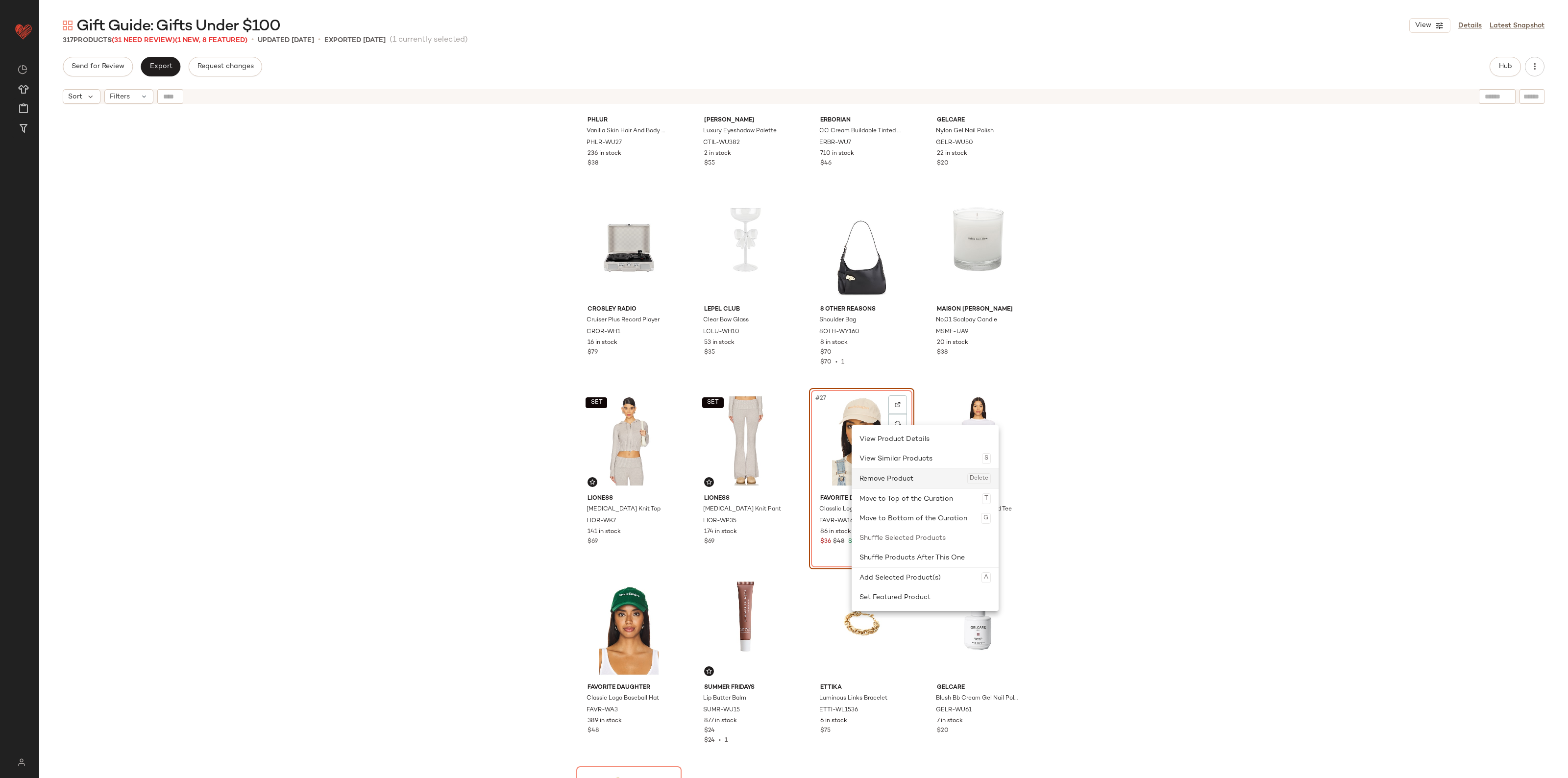
click at [889, 481] on div "Remove Product Delete" at bounding box center [925, 478] width 132 height 20
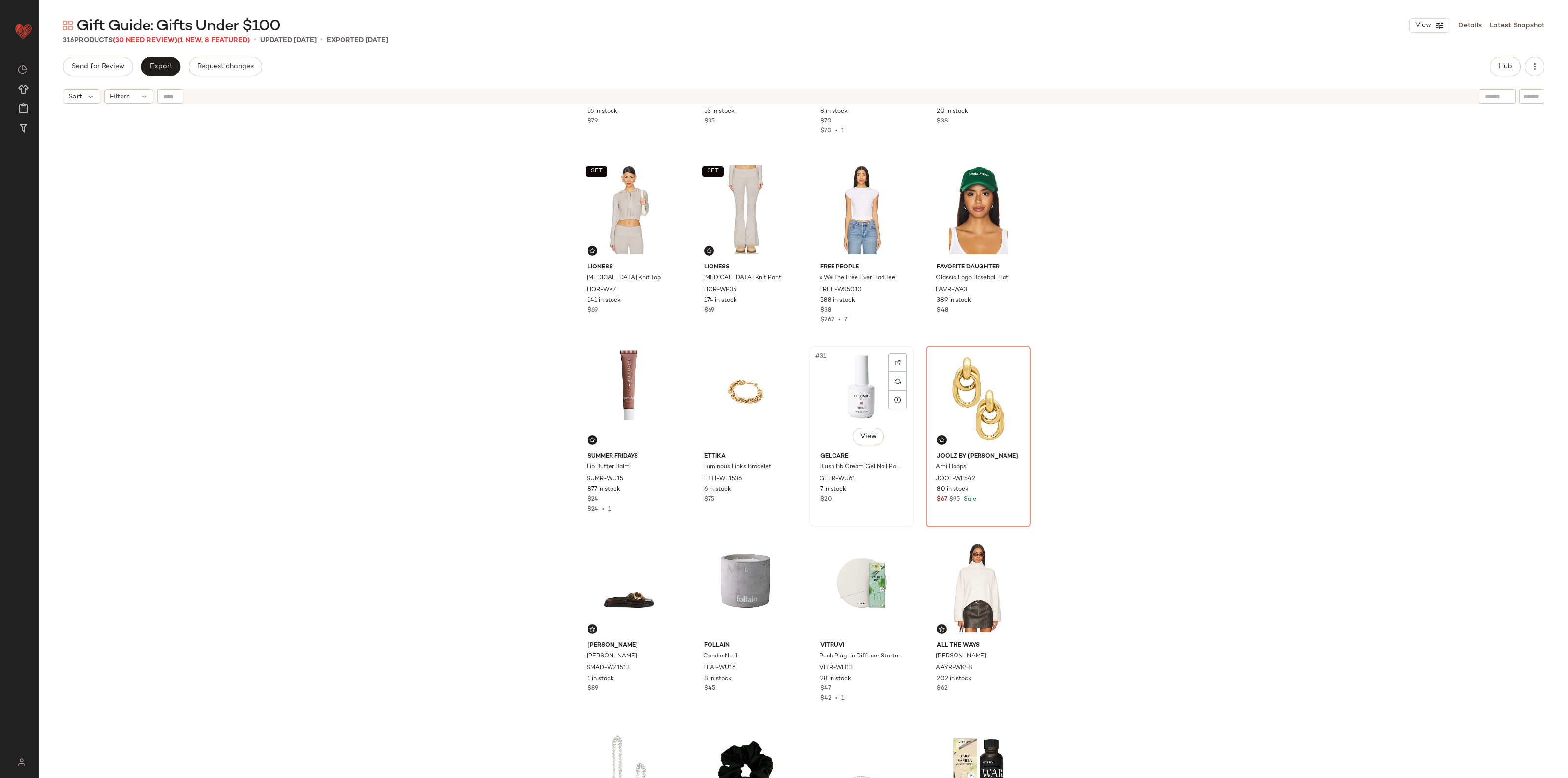
scroll to position [1111, 0]
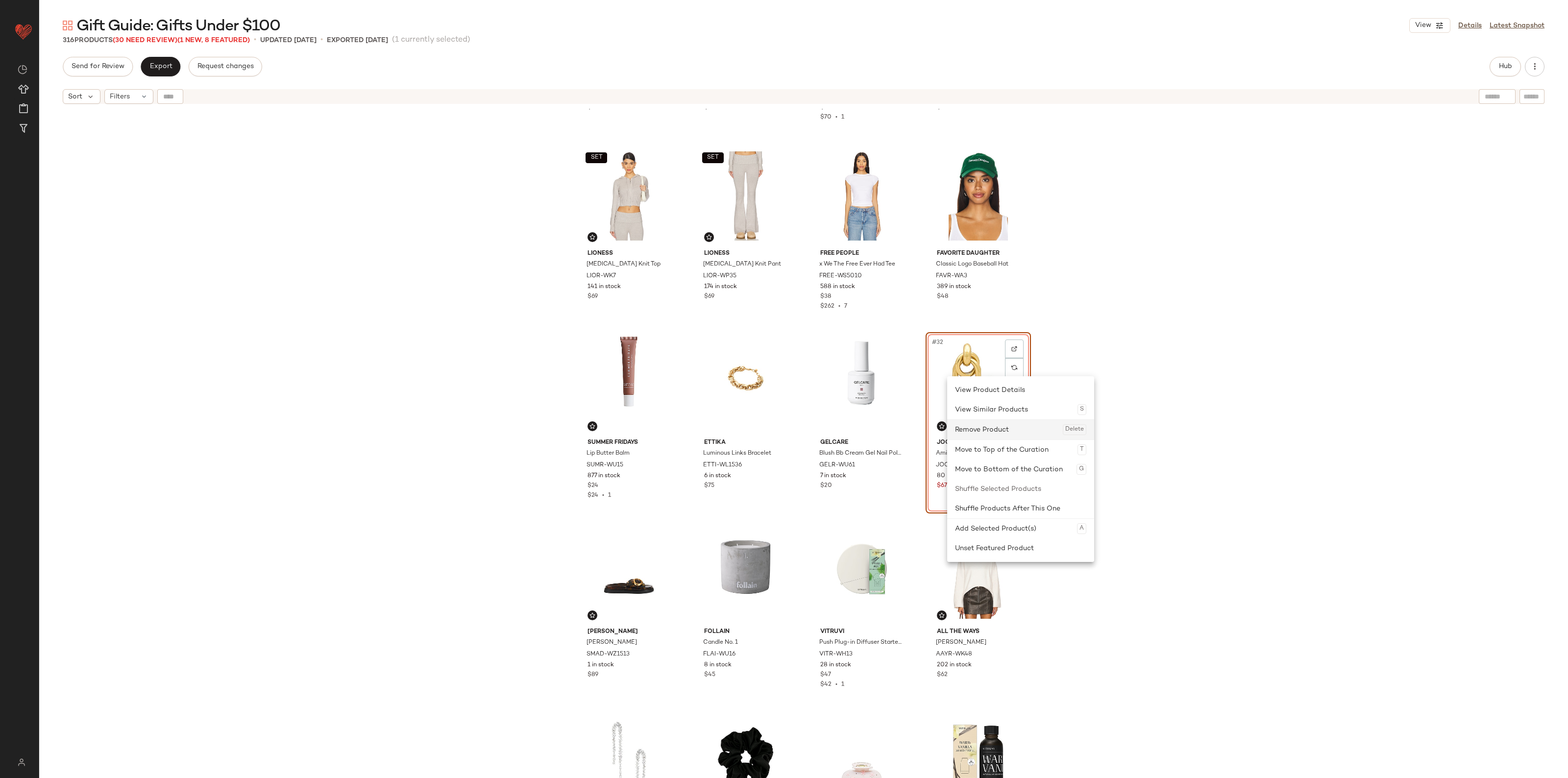
click at [986, 423] on div "Remove Product Delete" at bounding box center [1020, 430] width 132 height 20
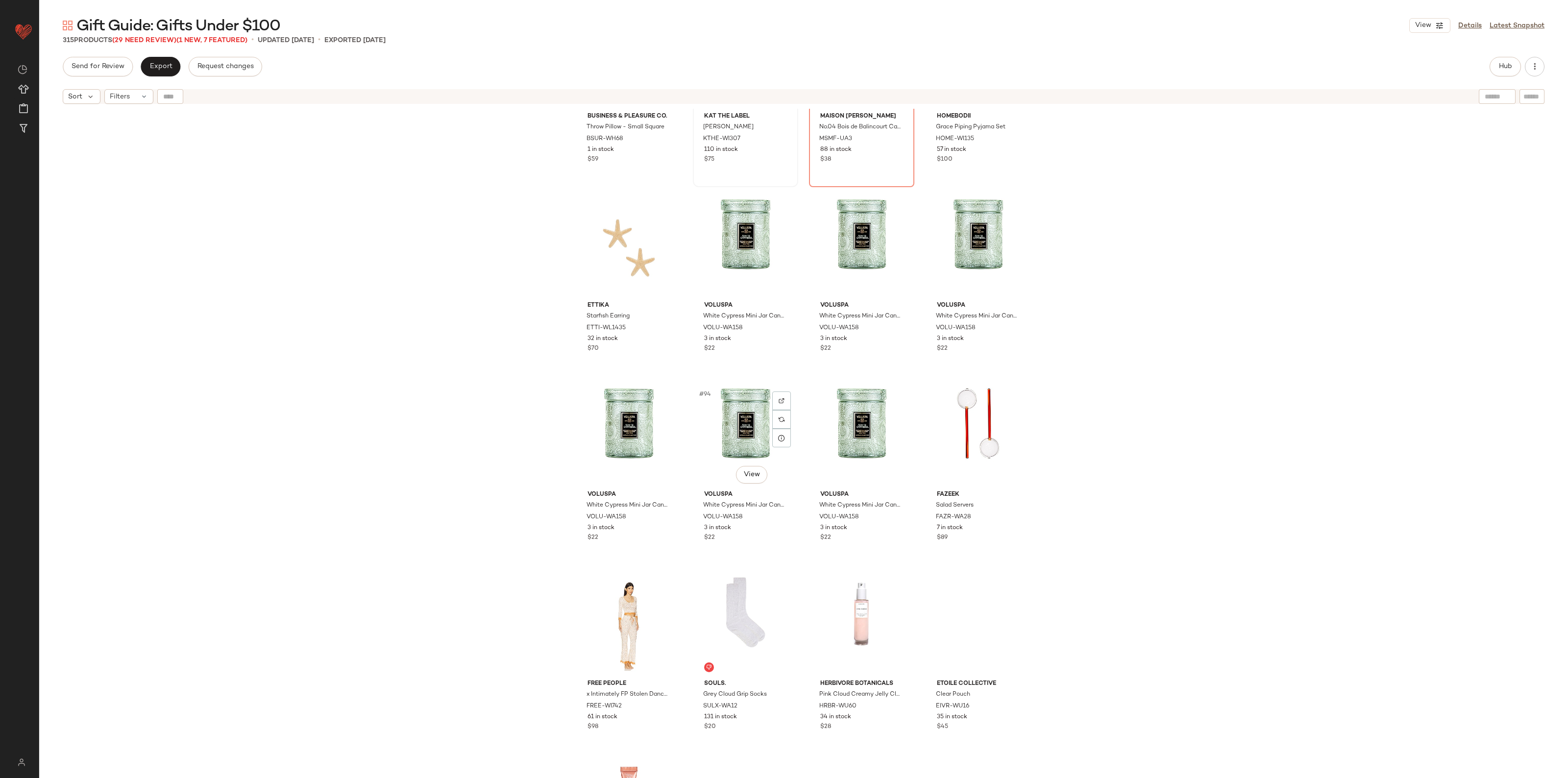
scroll to position [4297, 0]
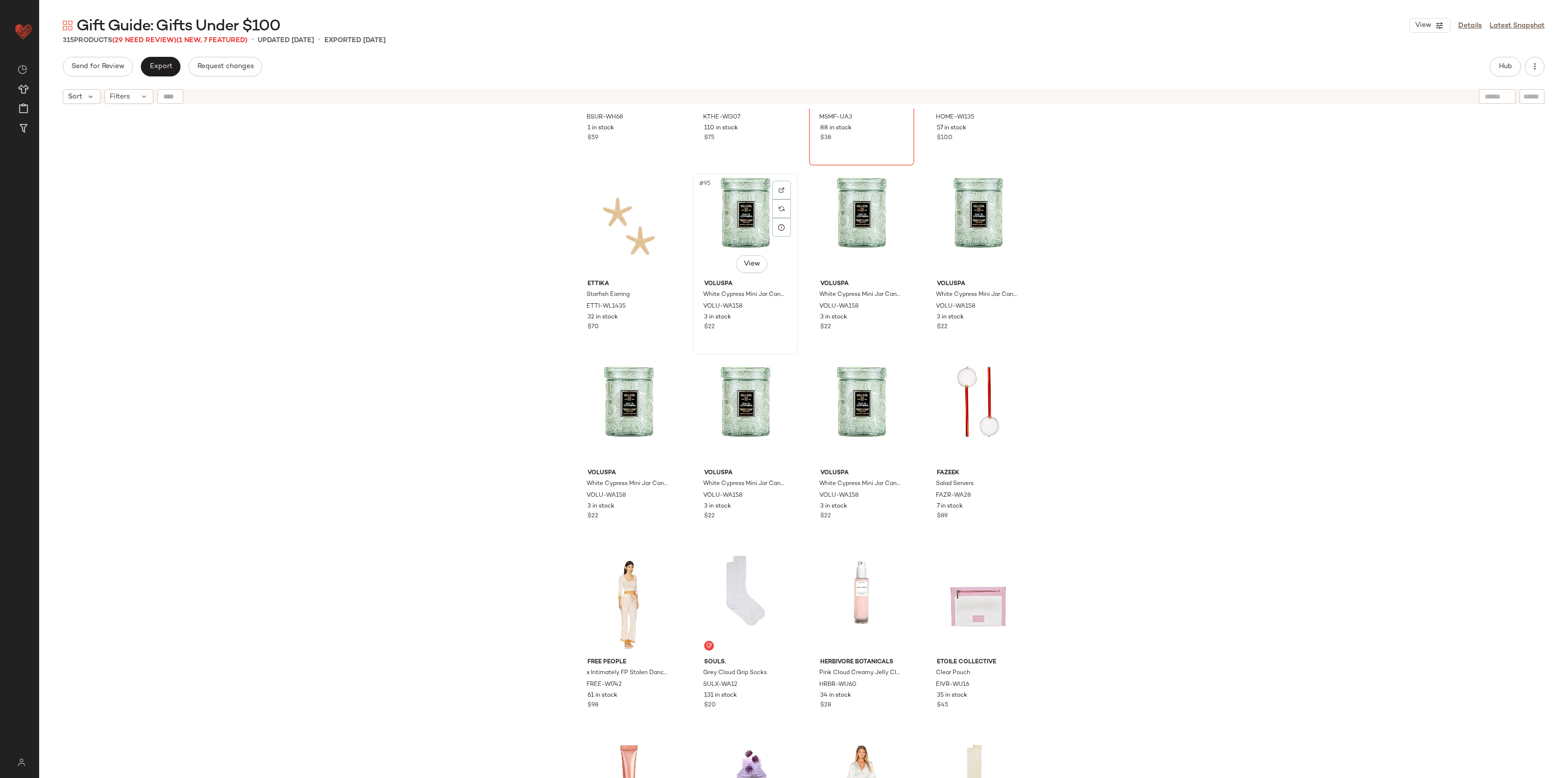
click at [732, 235] on div "#95 View" at bounding box center [745, 226] width 98 height 99
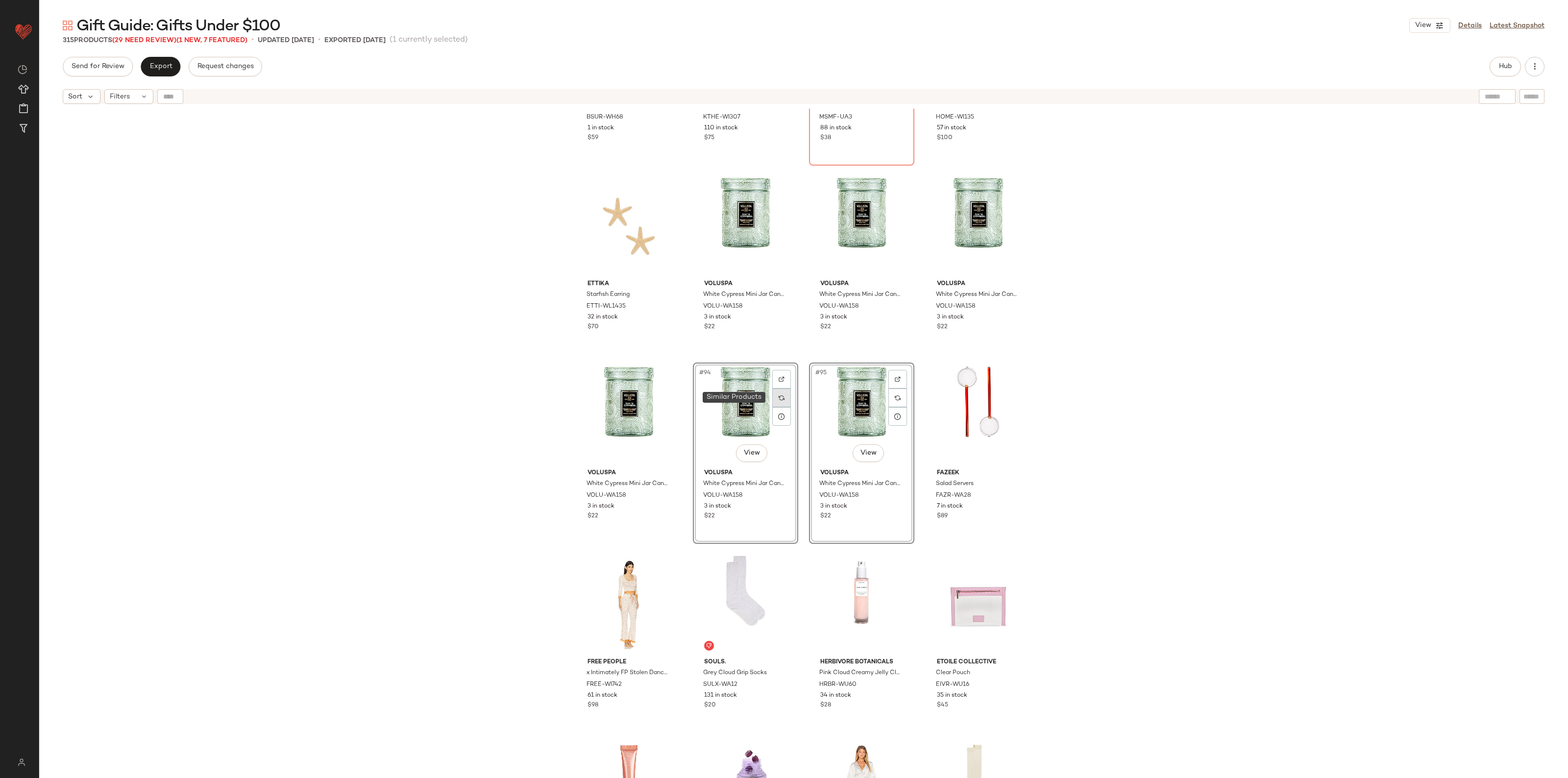
click at [772, 395] on div at bounding box center [781, 398] width 19 height 19
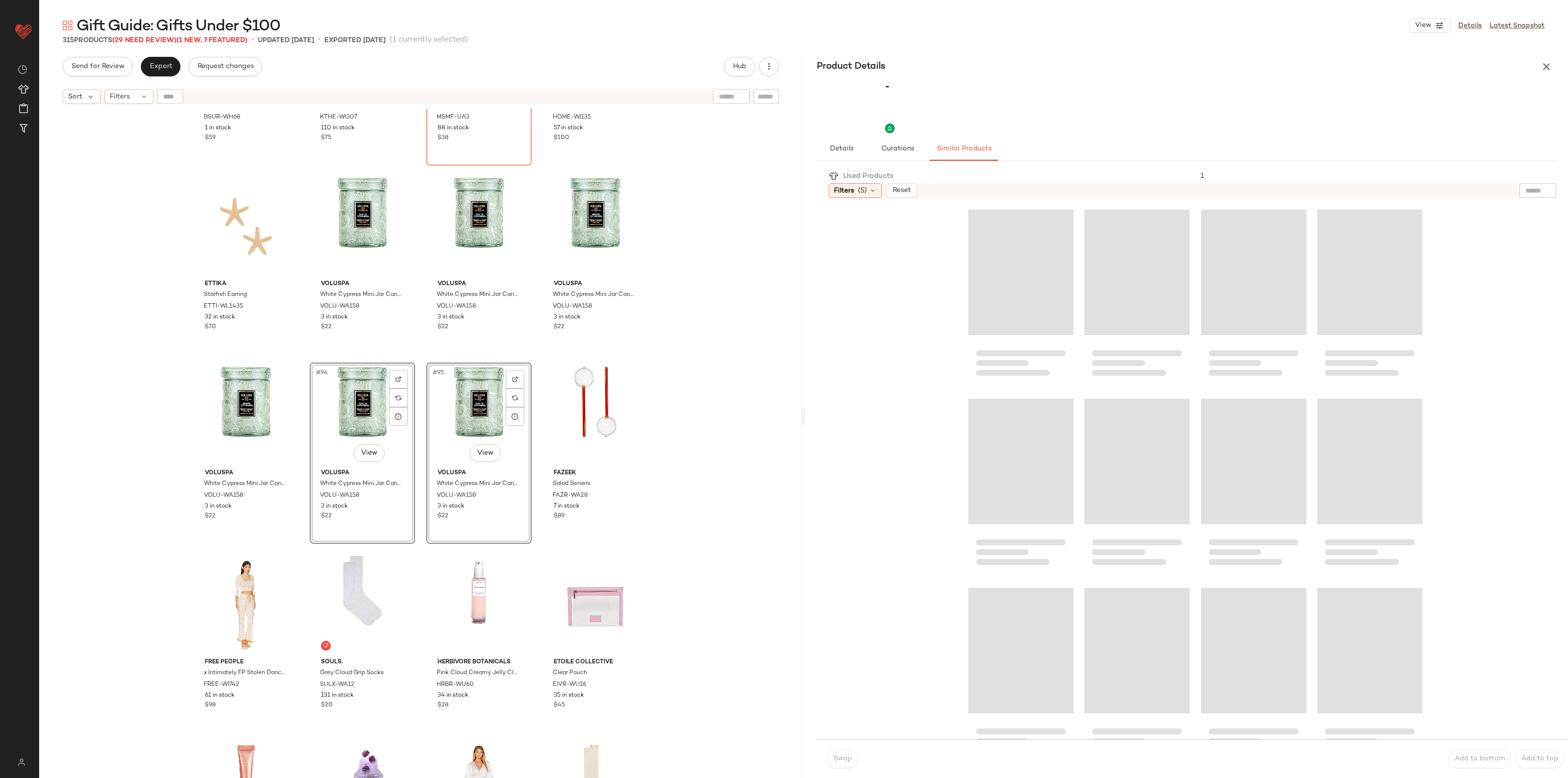
click at [1534, 62] on div "Product Details" at bounding box center [1186, 67] width 763 height 20
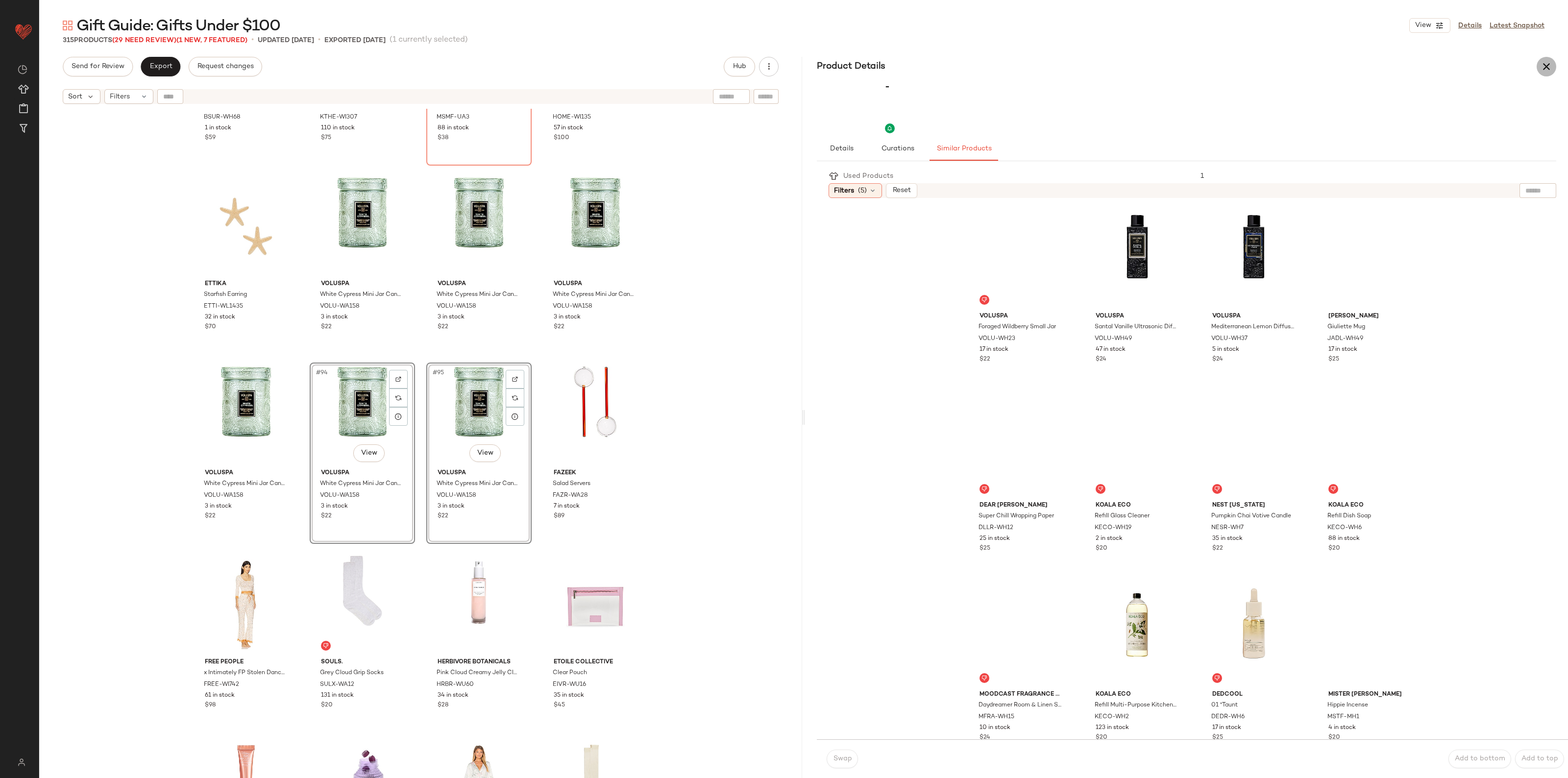
click at [1538, 67] on button "button" at bounding box center [1546, 67] width 20 height 20
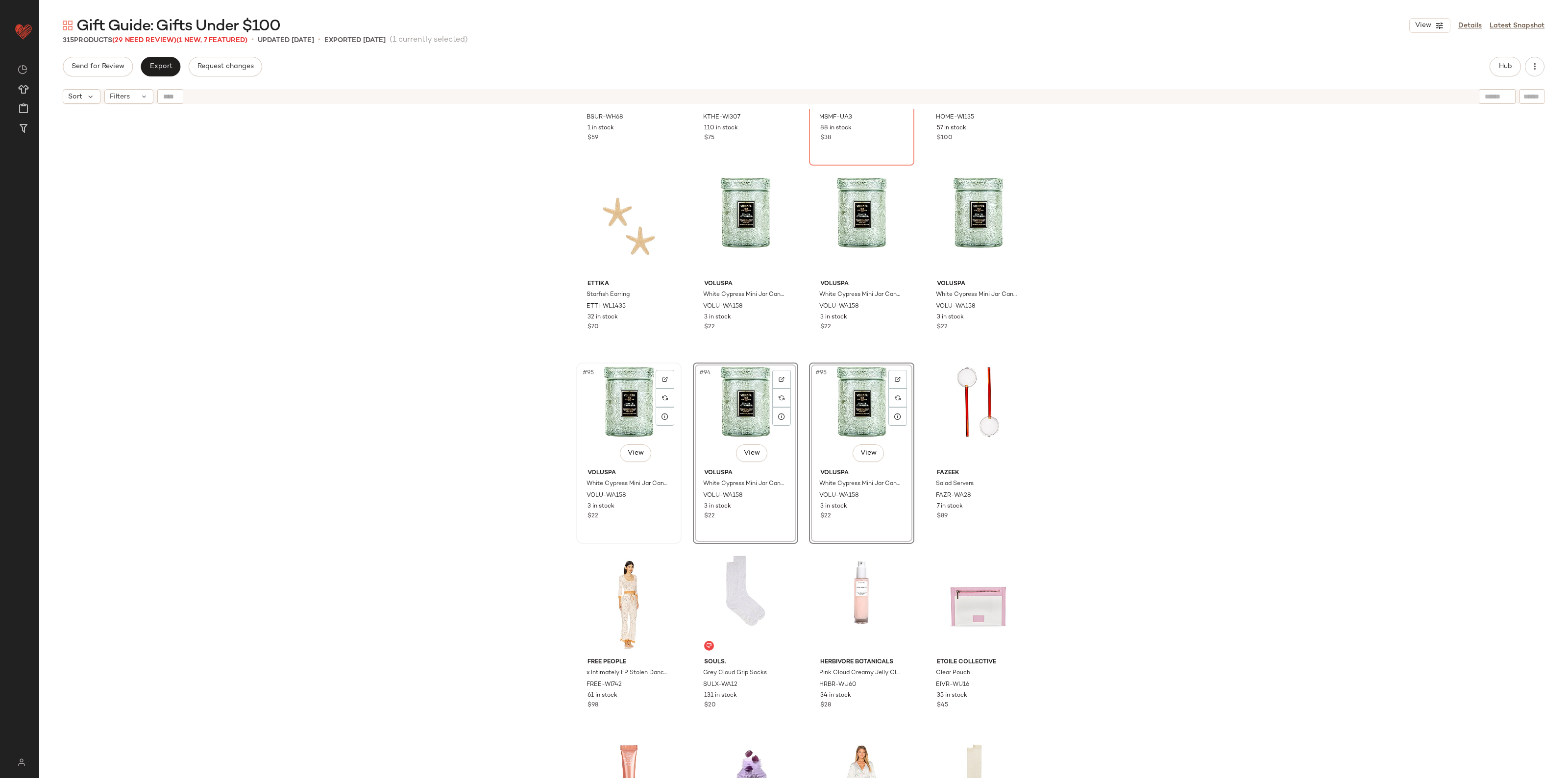
click at [622, 410] on div "#95 View" at bounding box center [628, 416] width 98 height 99
click at [761, 203] on div "#95 View" at bounding box center [745, 226] width 98 height 99
click at [861, 450] on body "Revolve ** Dashboard All Products Global Clipboards (27) Curations (511) [PERSO…" at bounding box center [784, 389] width 1568 height 778
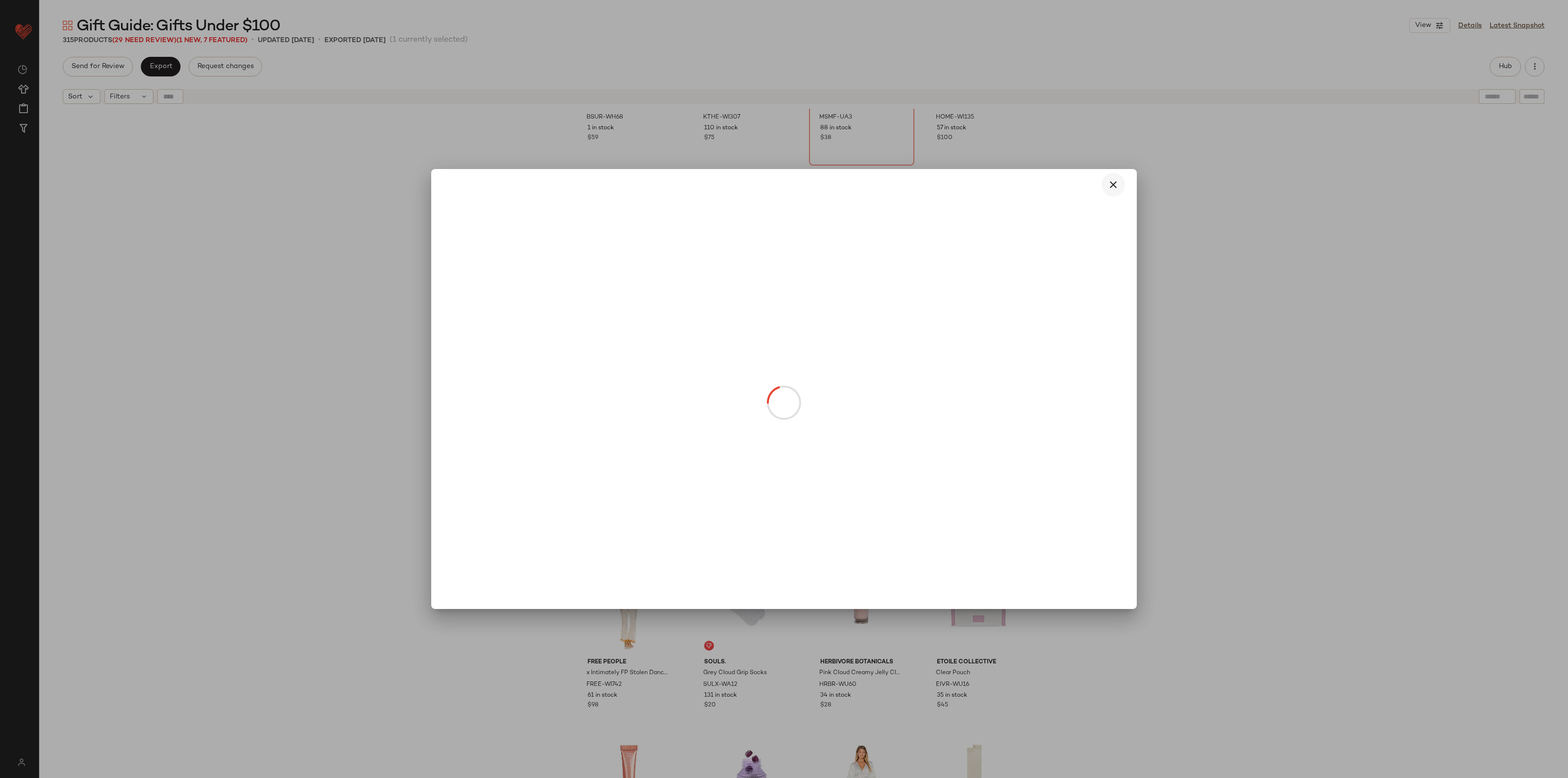
click at [1113, 184] on icon "button" at bounding box center [1113, 185] width 12 height 12
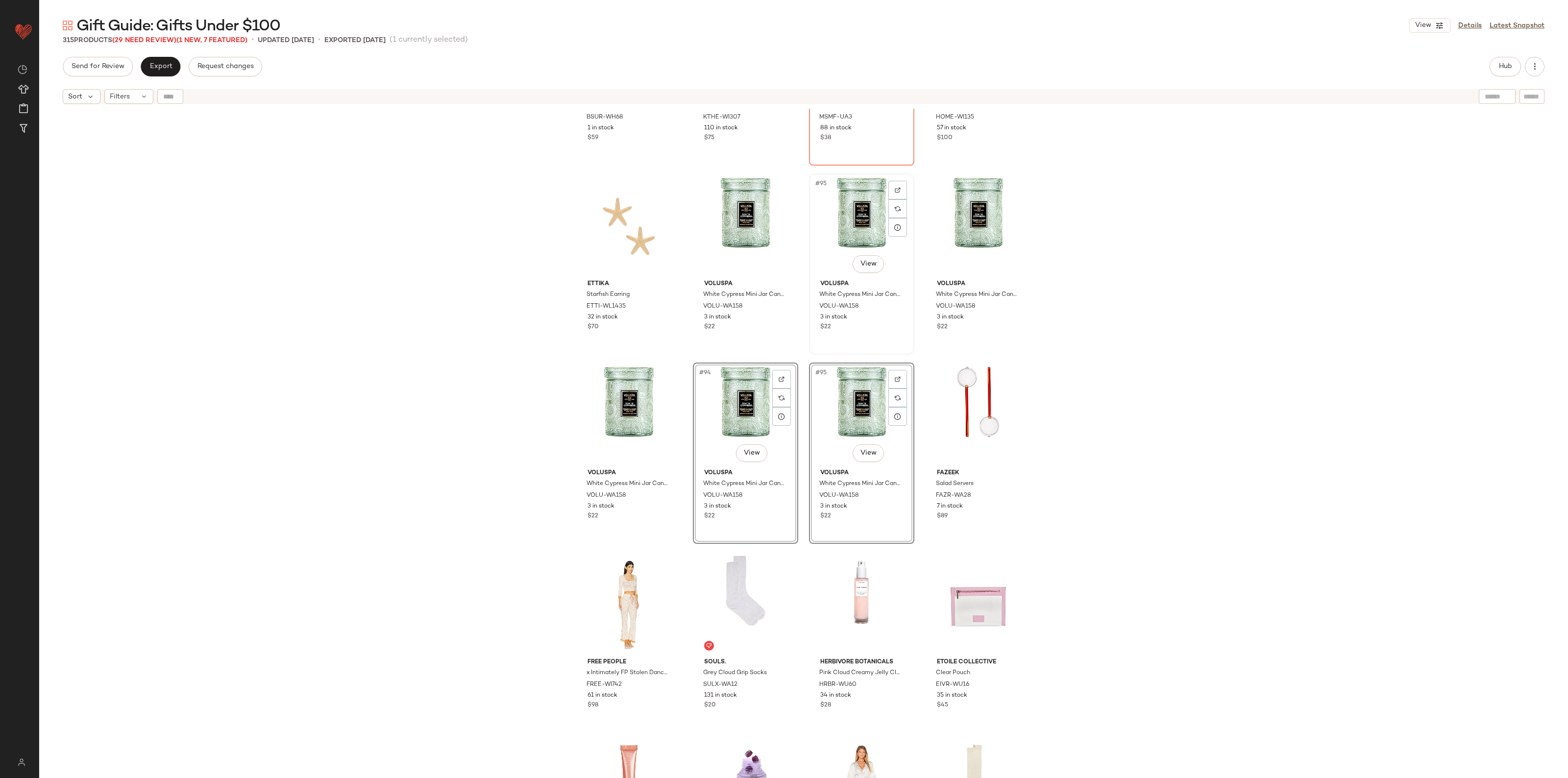
click at [860, 238] on div "#95 View" at bounding box center [861, 226] width 98 height 99
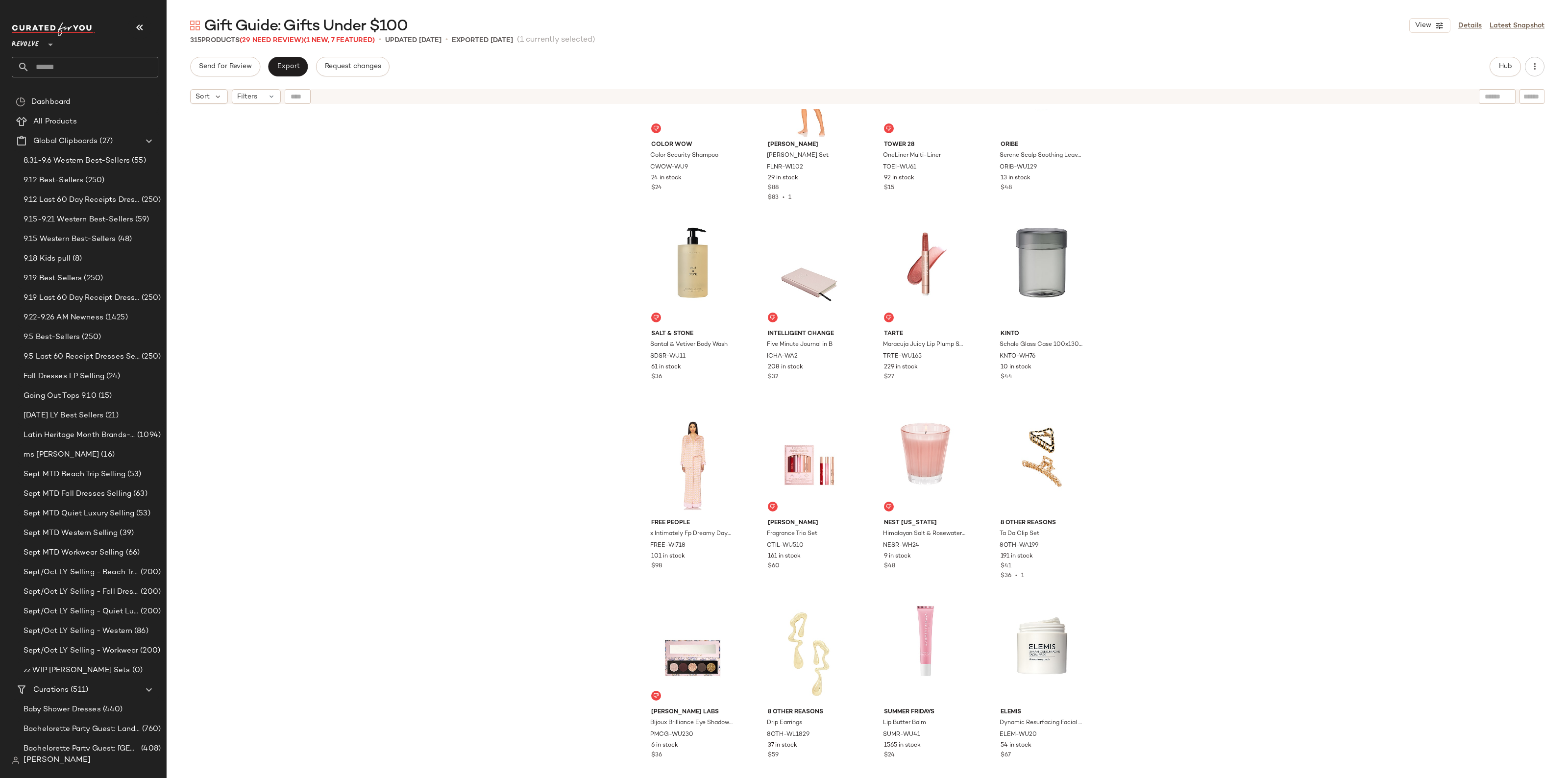
scroll to position [5571, 0]
click at [1540, 69] on button "button" at bounding box center [1535, 67] width 20 height 20
click at [1251, 260] on div "Color WOW Color Security Shampoo CWOW-WU9 24 in stock $24 [PERSON_NAME] [PERSON…" at bounding box center [867, 456] width 1401 height 694
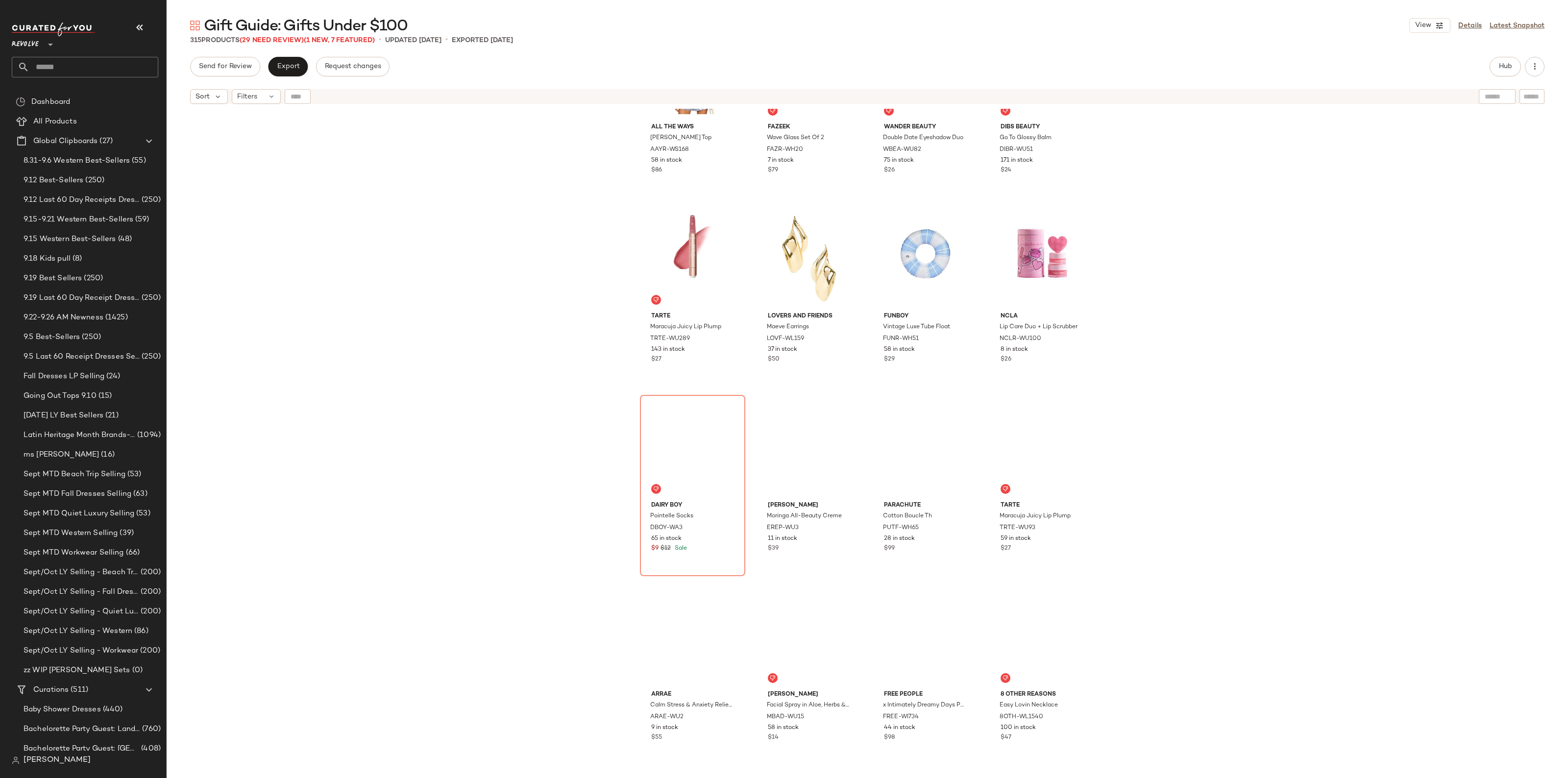
scroll to position [6551, 0]
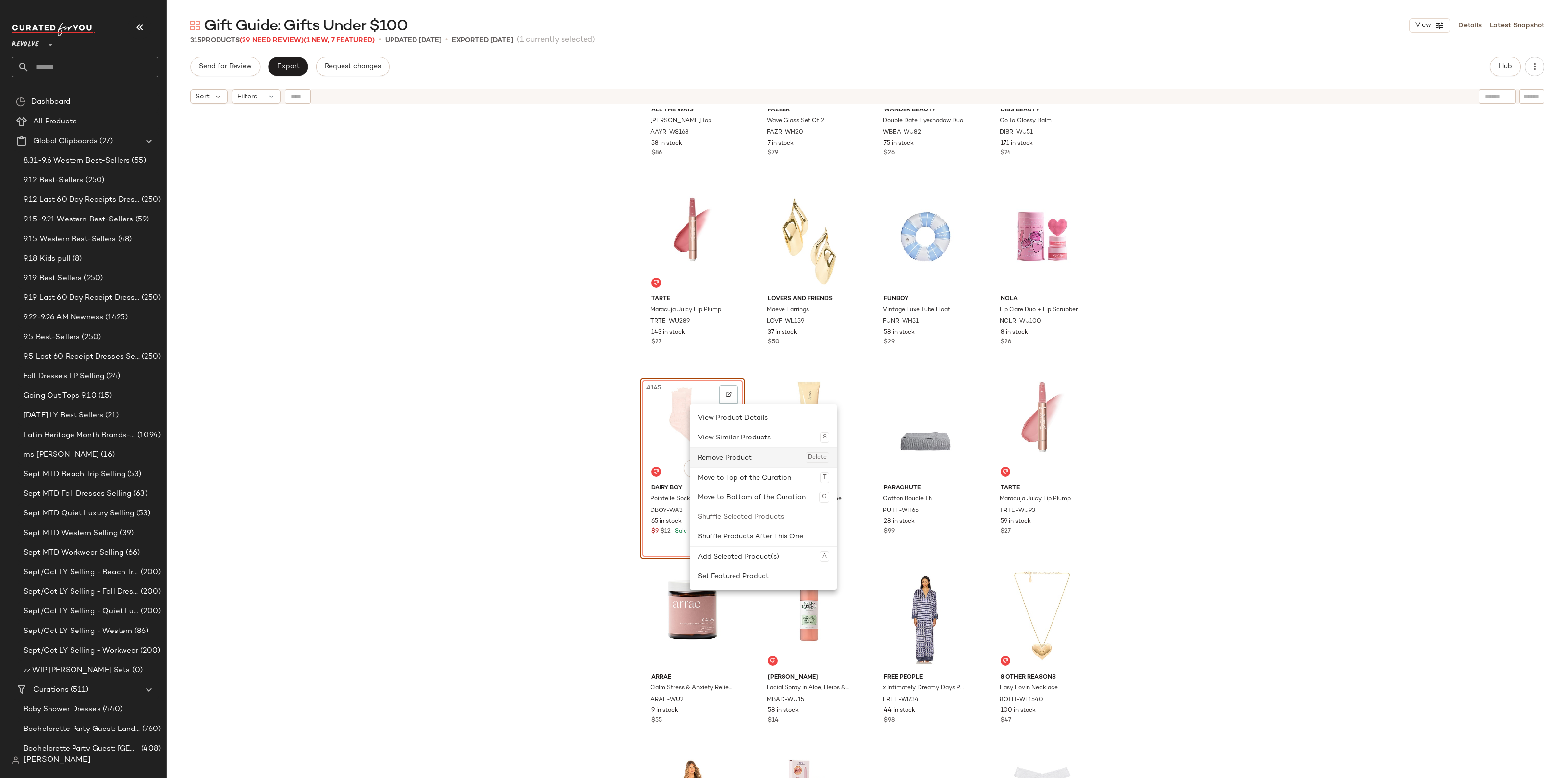
click at [725, 453] on div "Remove Product Delete" at bounding box center [763, 458] width 132 height 20
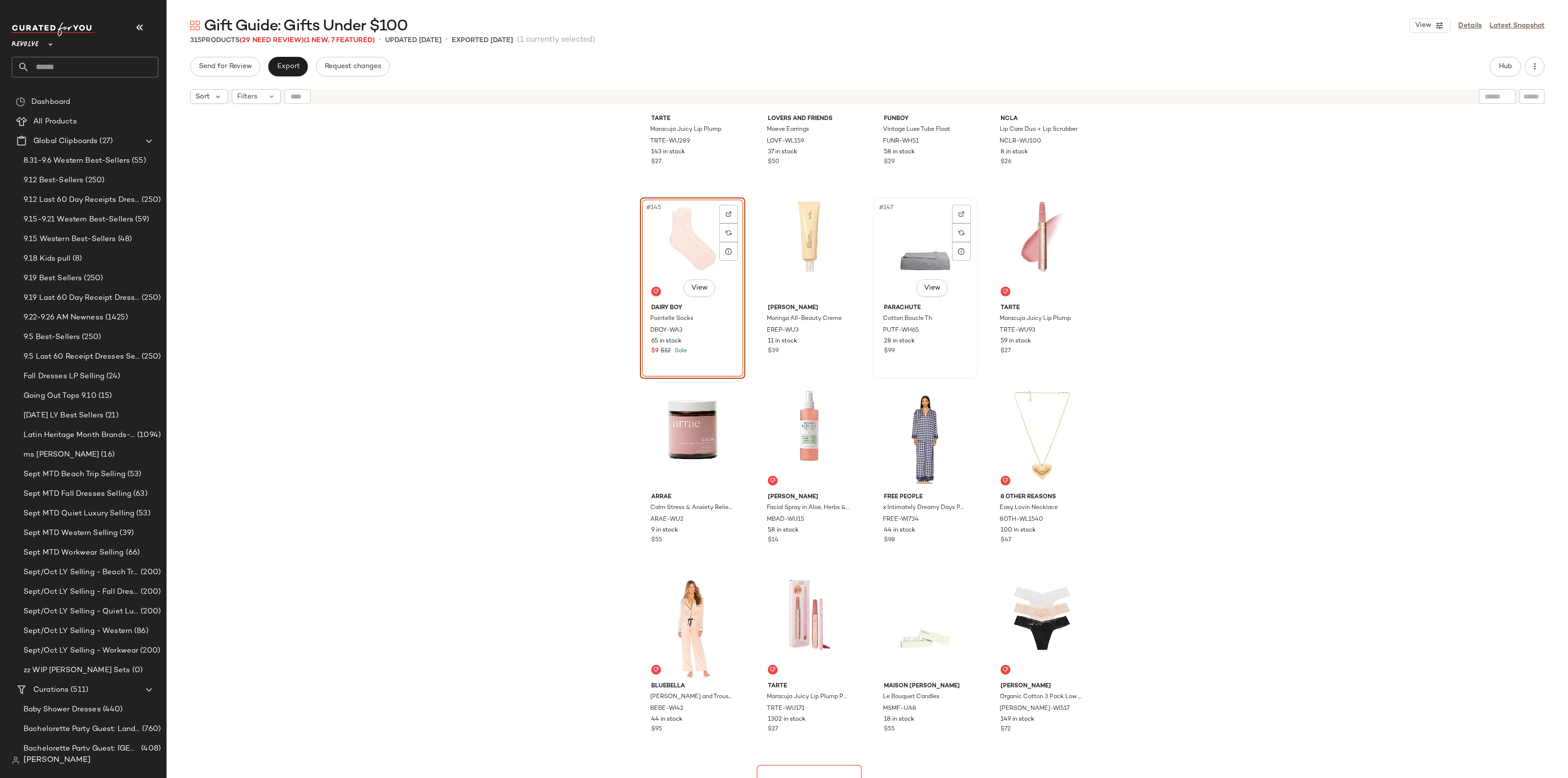
scroll to position [6735, 0]
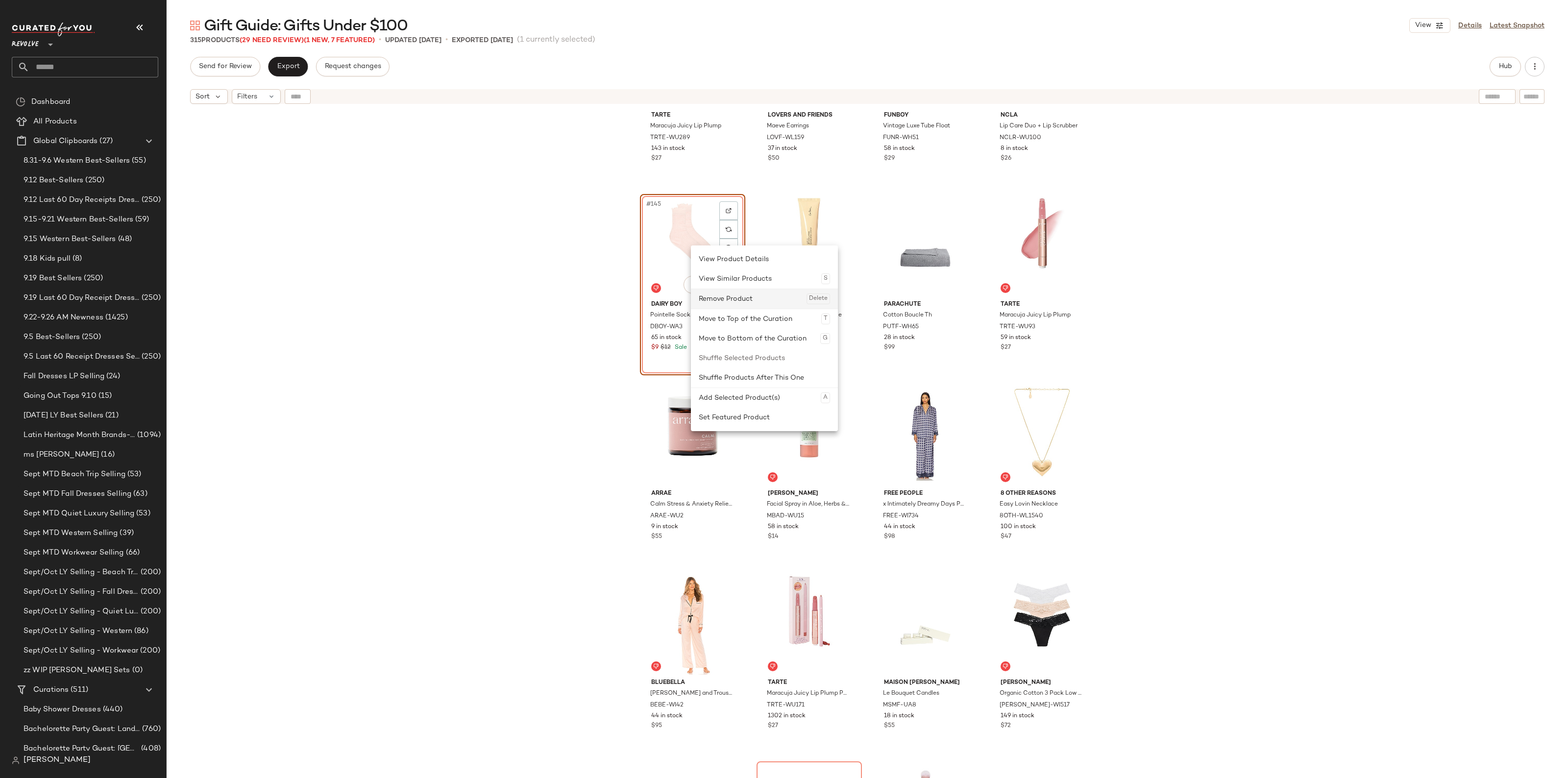
click at [726, 295] on div "Remove Product Delete" at bounding box center [764, 299] width 132 height 20
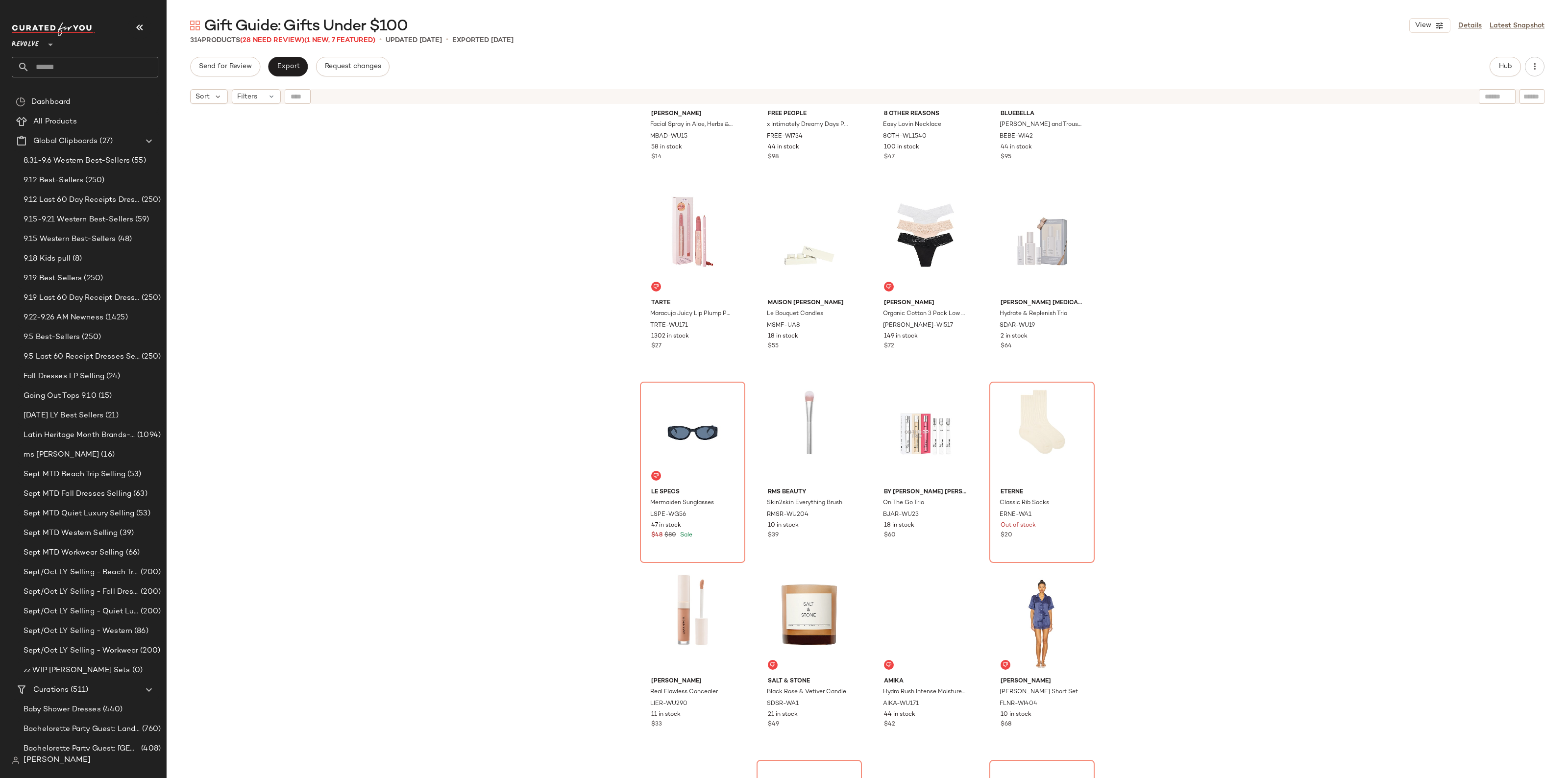
scroll to position [7164, 0]
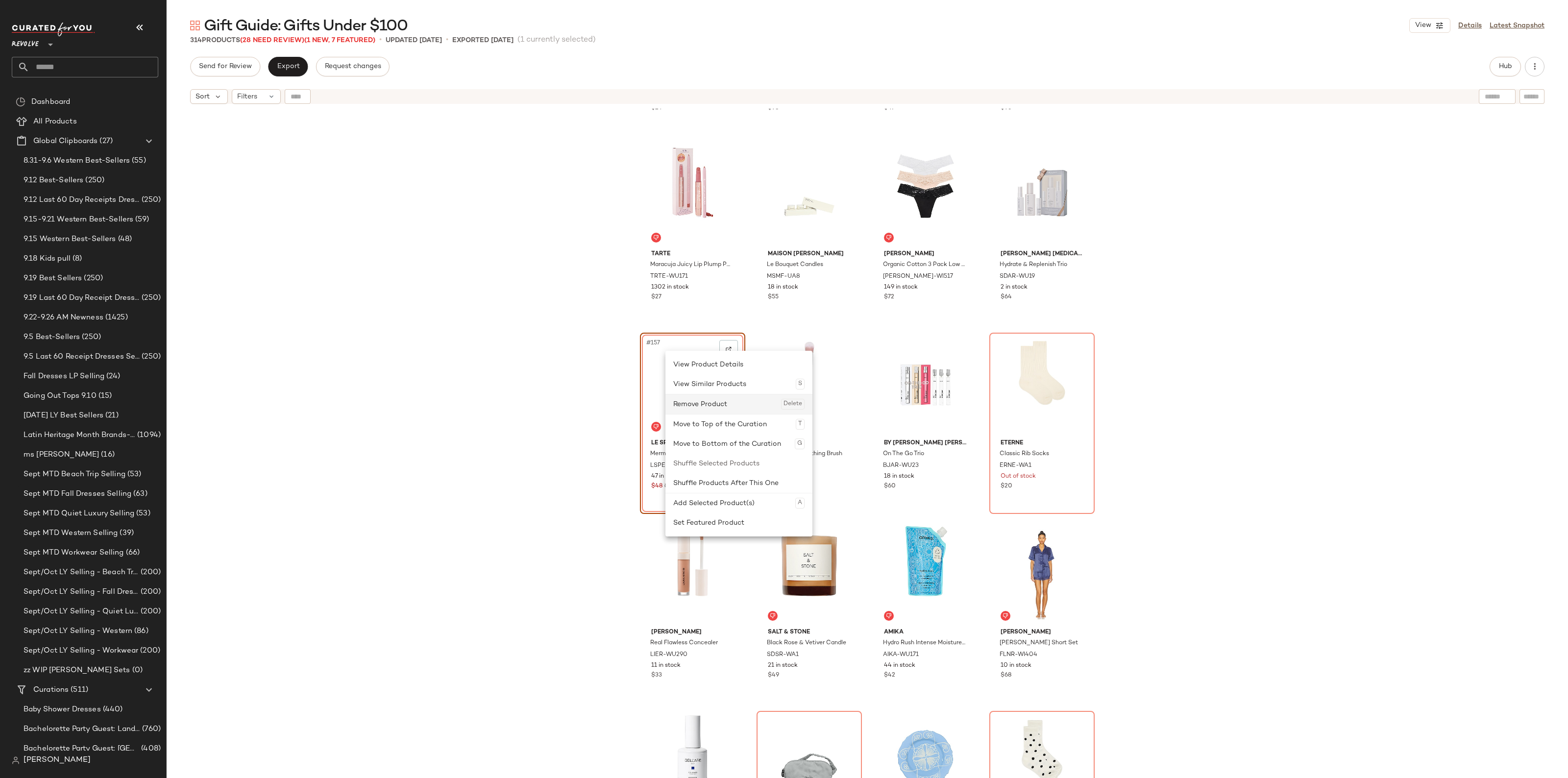
click at [726, 410] on div "Remove Product Delete" at bounding box center [739, 405] width 132 height 20
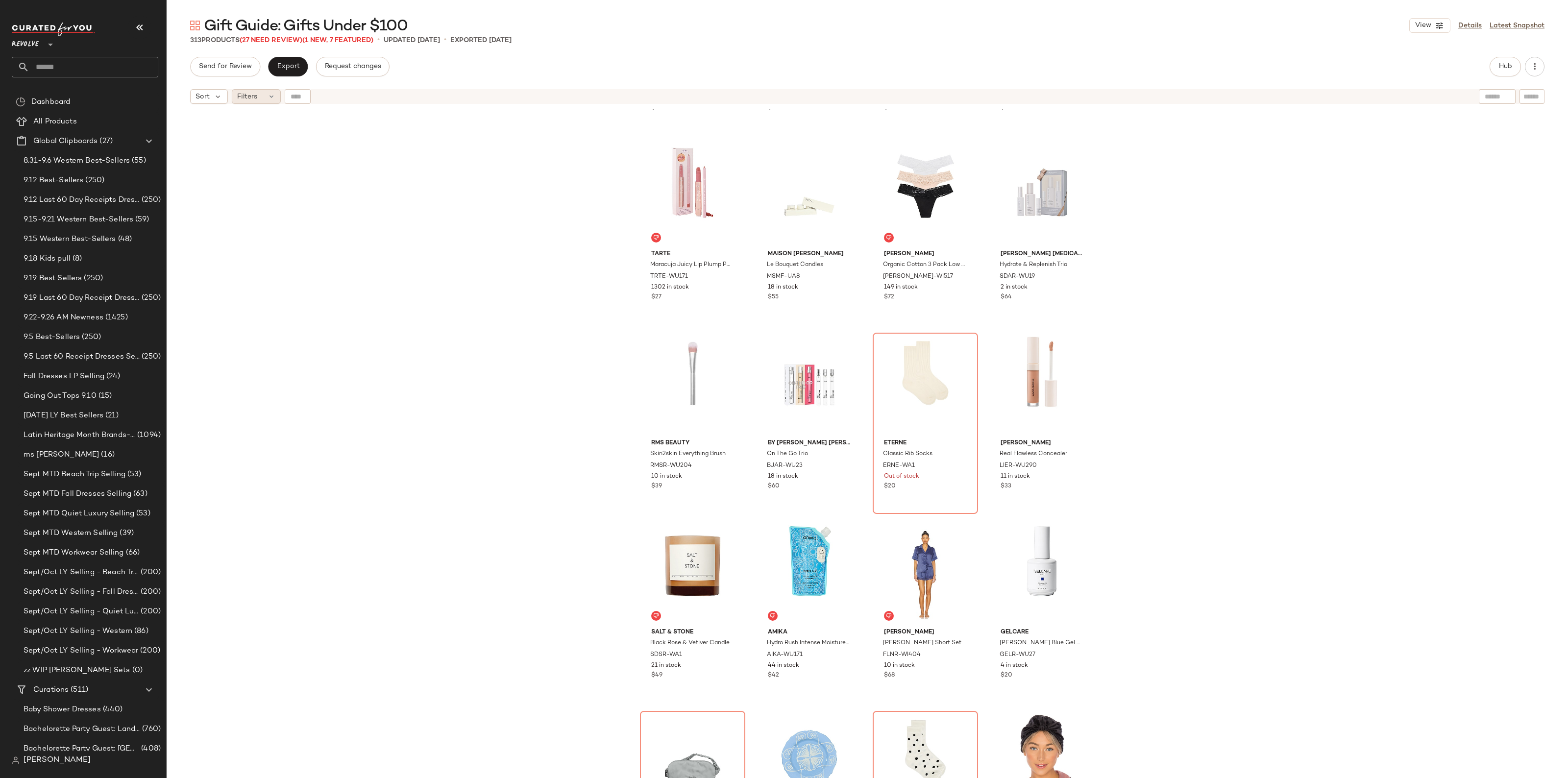
click at [256, 89] on div "Filters" at bounding box center [256, 96] width 49 height 15
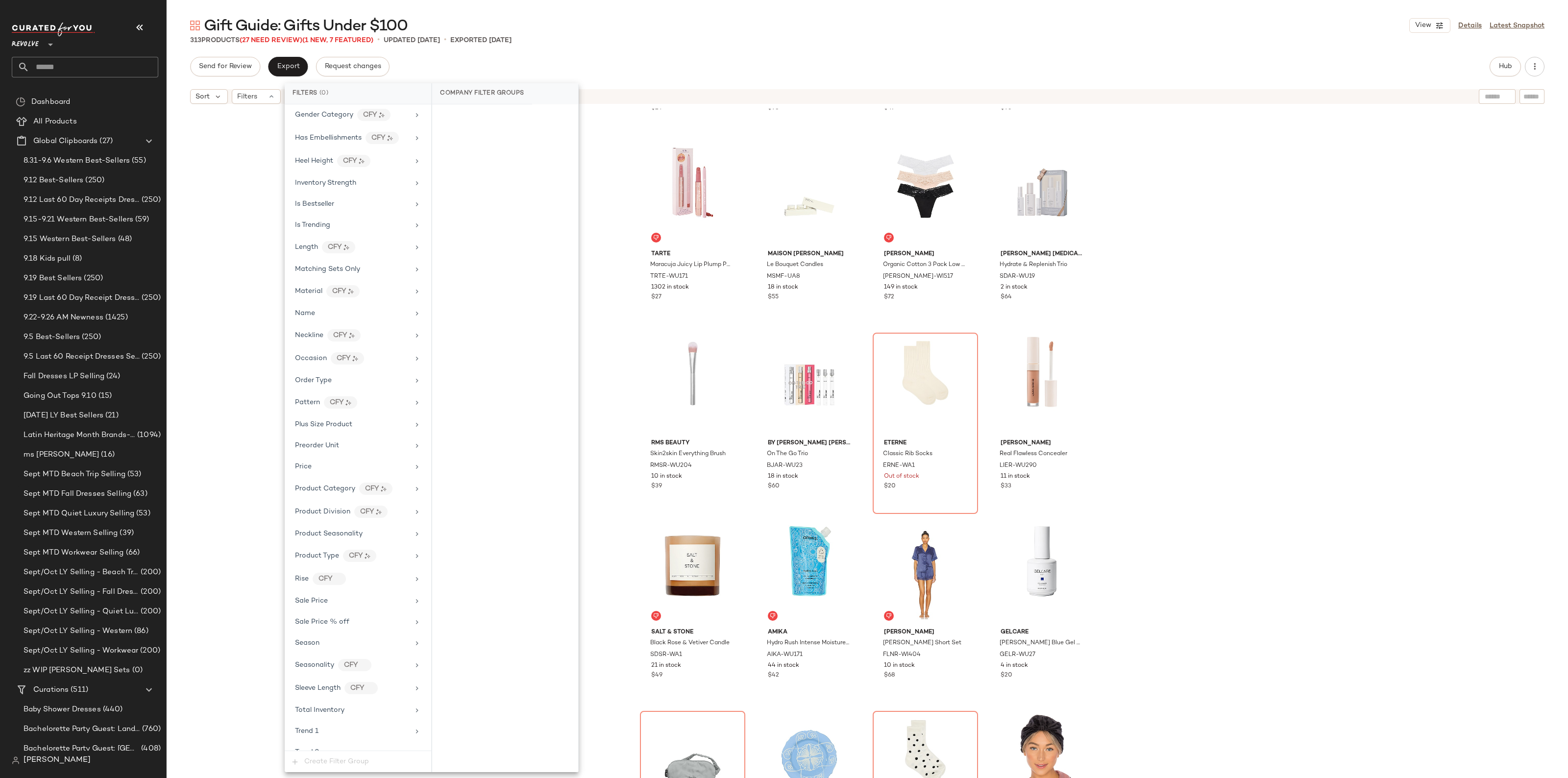
scroll to position [613, 0]
click at [342, 509] on div "Sale Price" at bounding box center [351, 504] width 114 height 10
click at [473, 116] on div "On sale" at bounding box center [505, 117] width 138 height 18
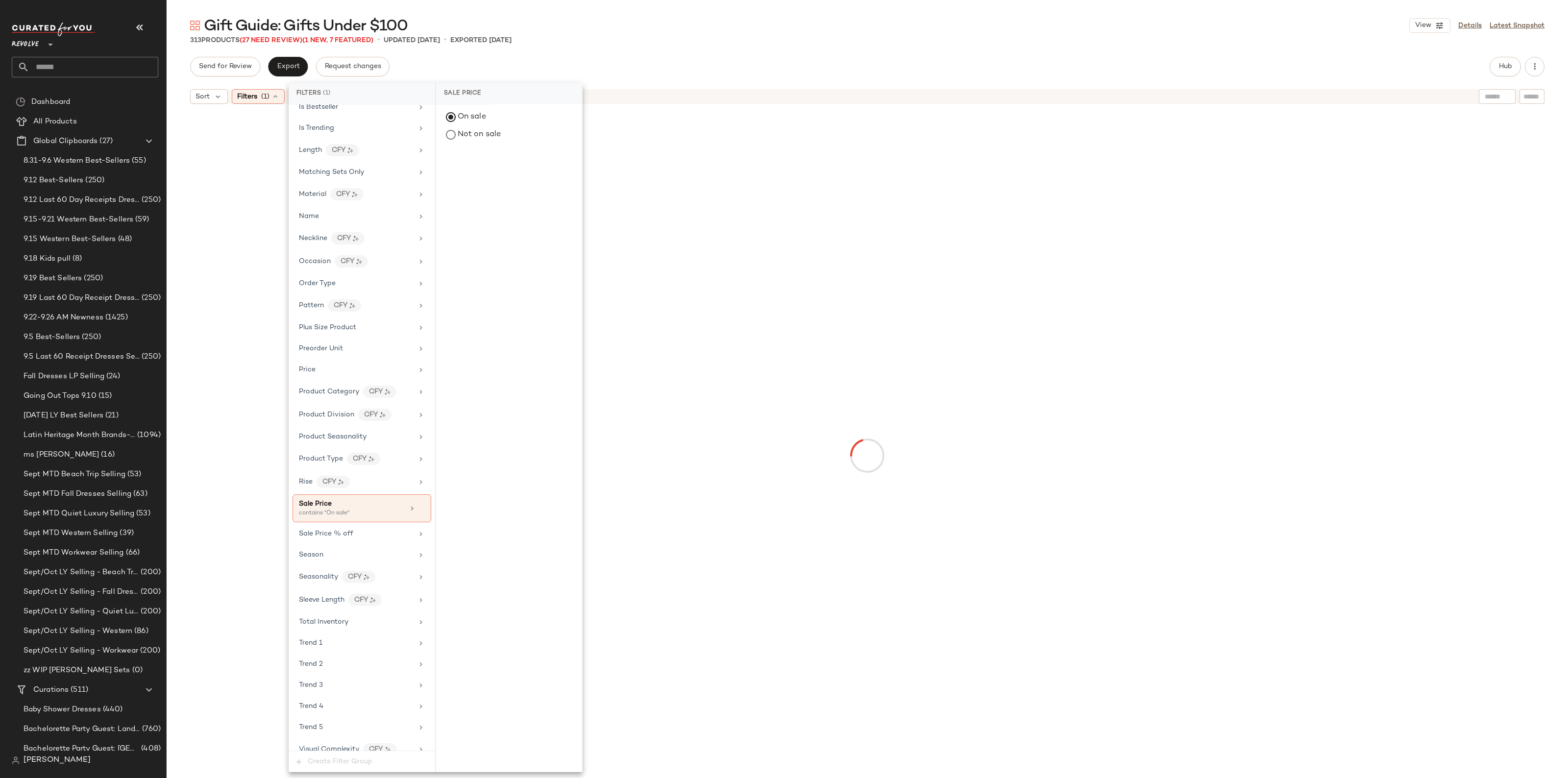
click at [1205, 374] on div at bounding box center [866, 456] width 1171 height 690
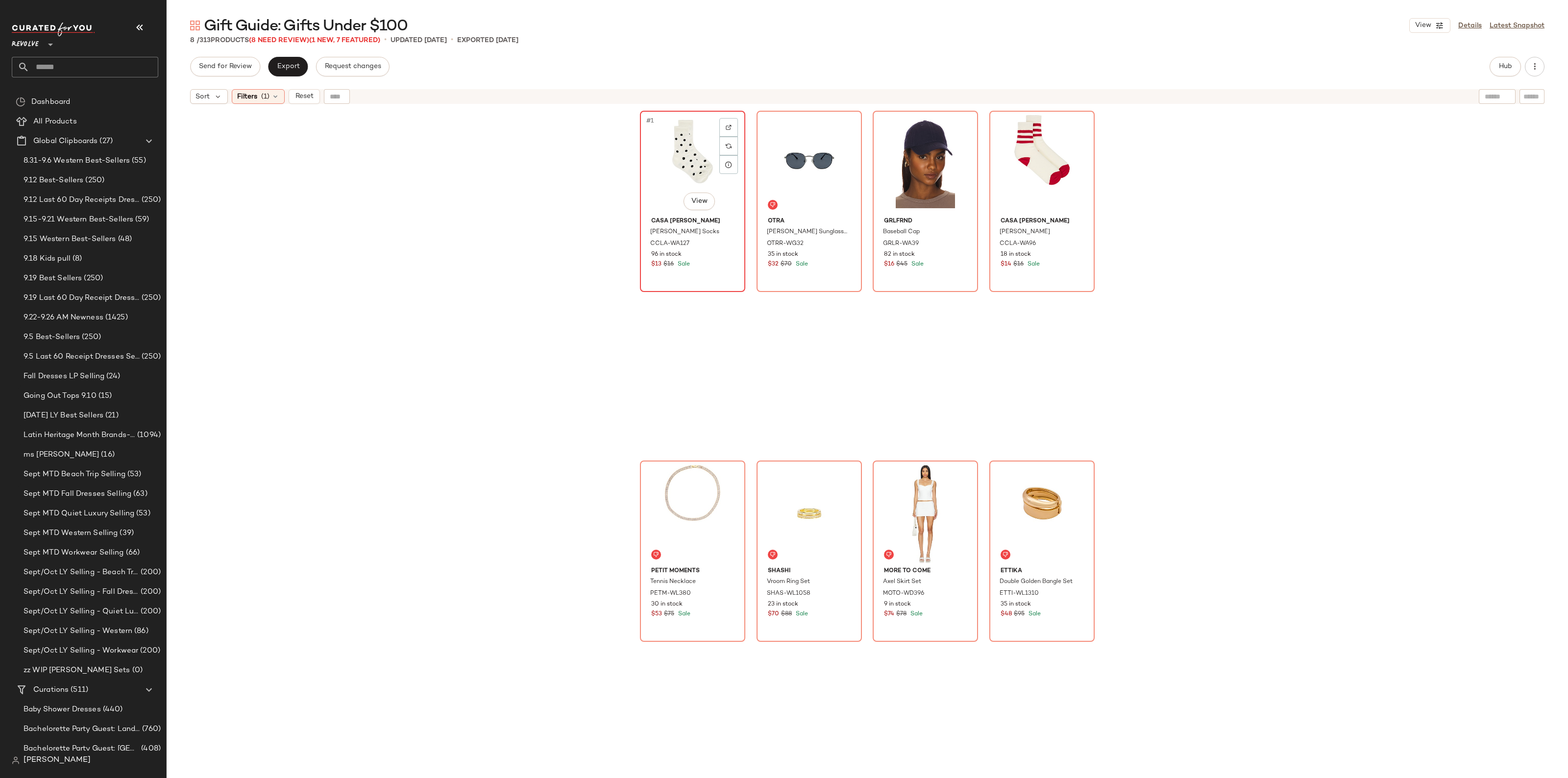
click at [682, 160] on div "#1 View" at bounding box center [692, 163] width 98 height 99
click at [1043, 483] on div "#8 View" at bounding box center [1042, 513] width 98 height 99
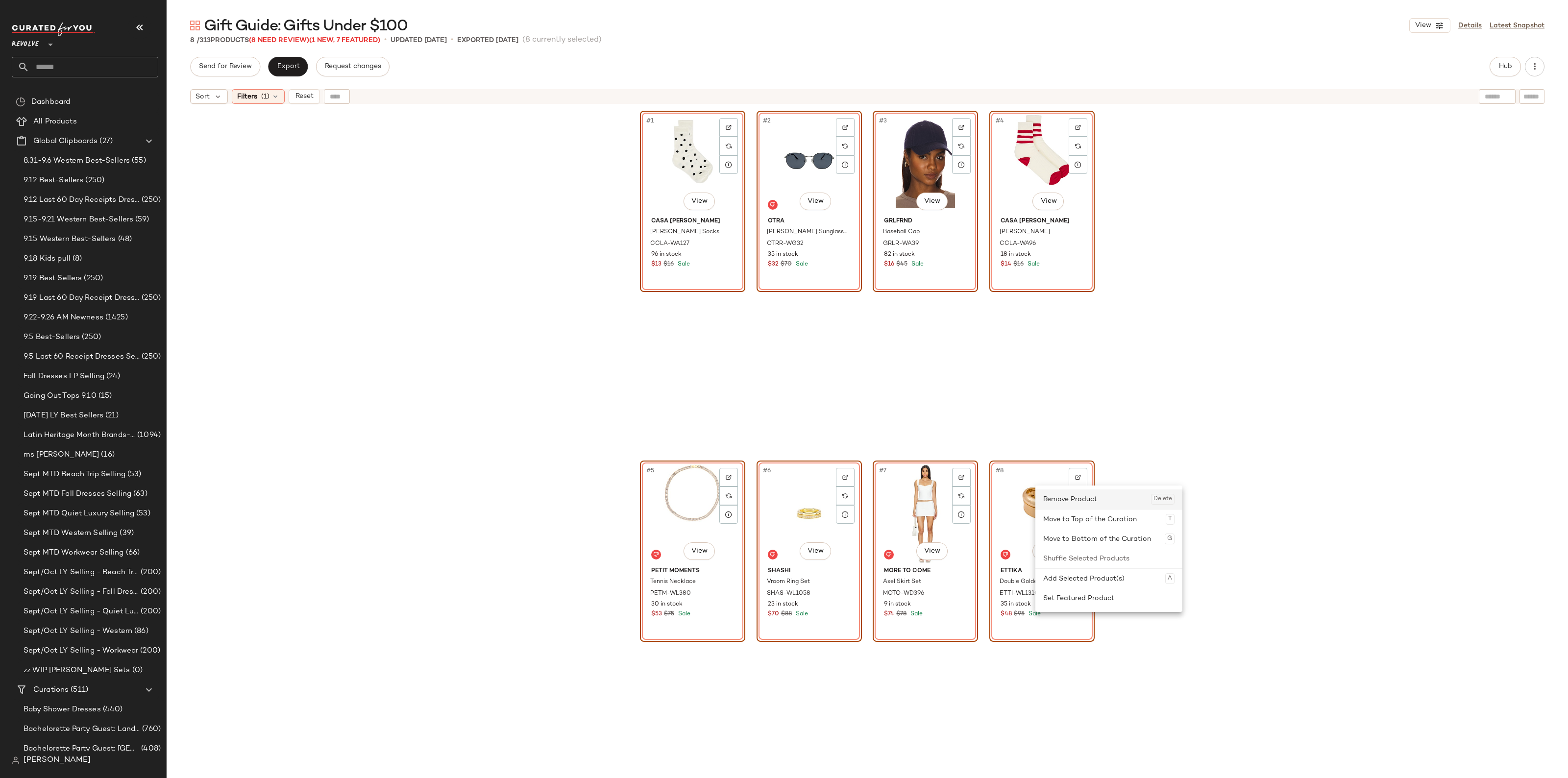
click at [1076, 496] on div "Remove Product Delete" at bounding box center [1108, 499] width 132 height 20
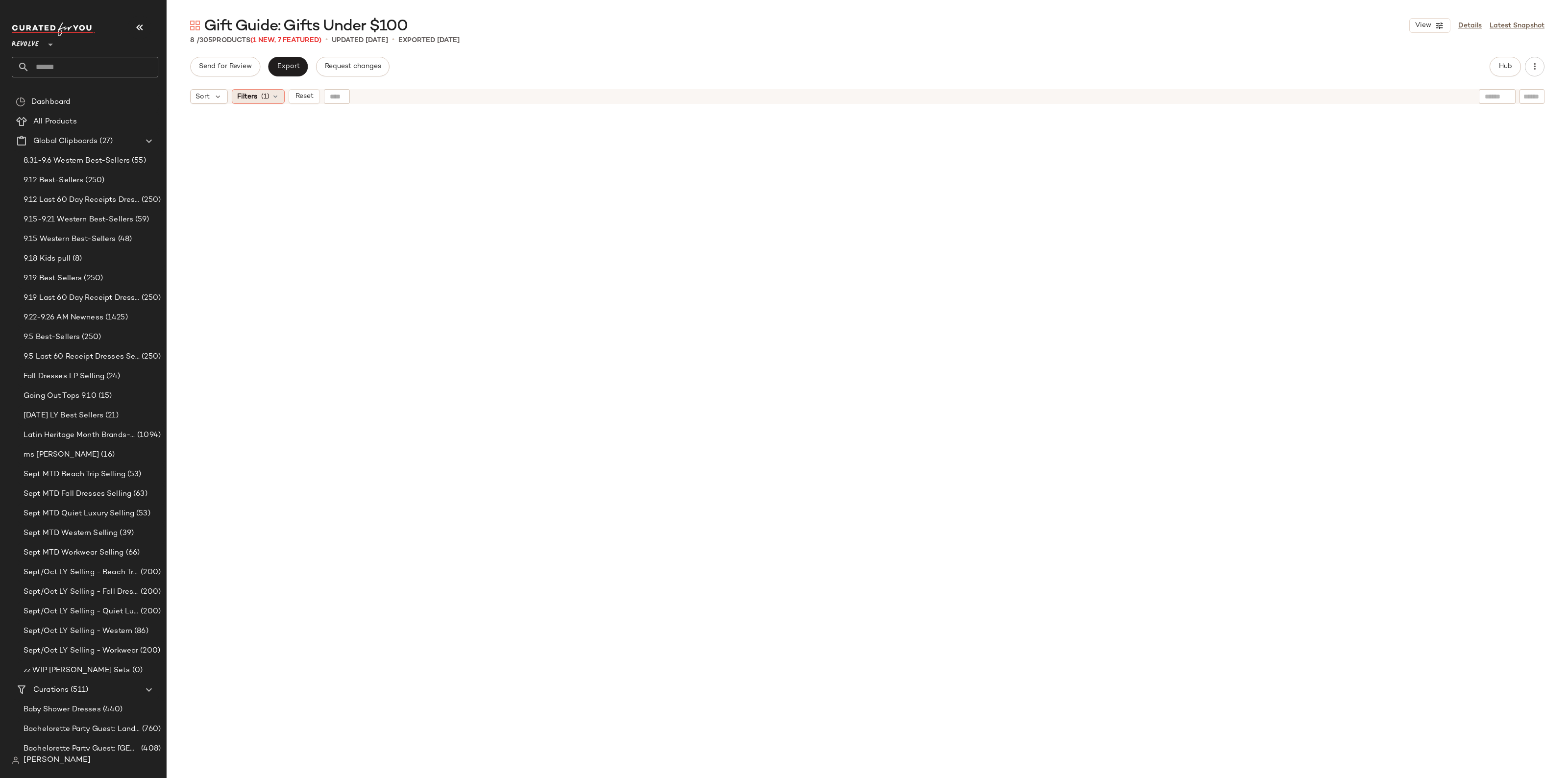
click at [274, 96] on icon at bounding box center [275, 96] width 8 height 8
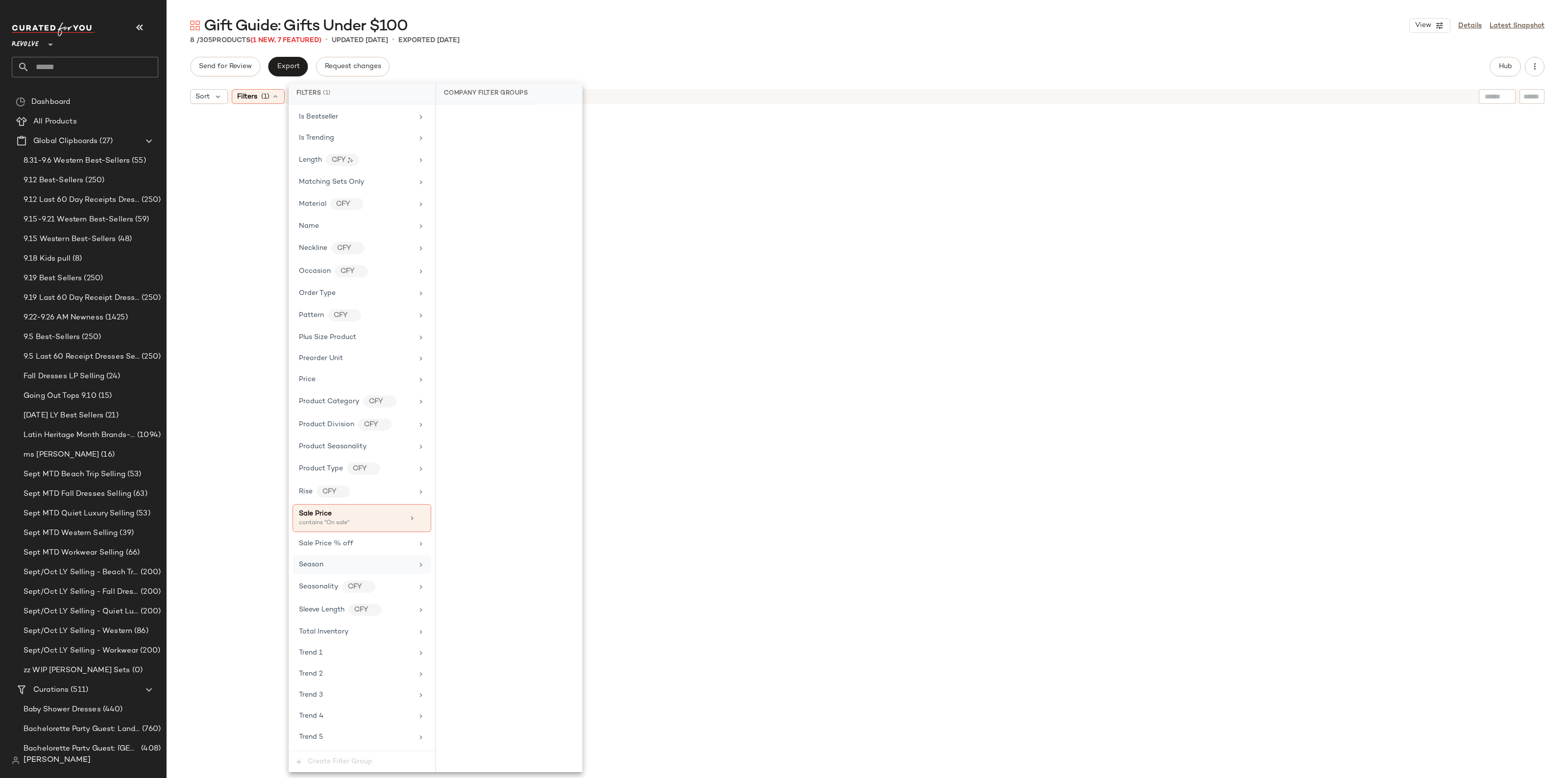
scroll to position [674, 0]
click at [417, 461] on div "Sale Price contains "On sale"" at bounding box center [361, 447] width 138 height 28
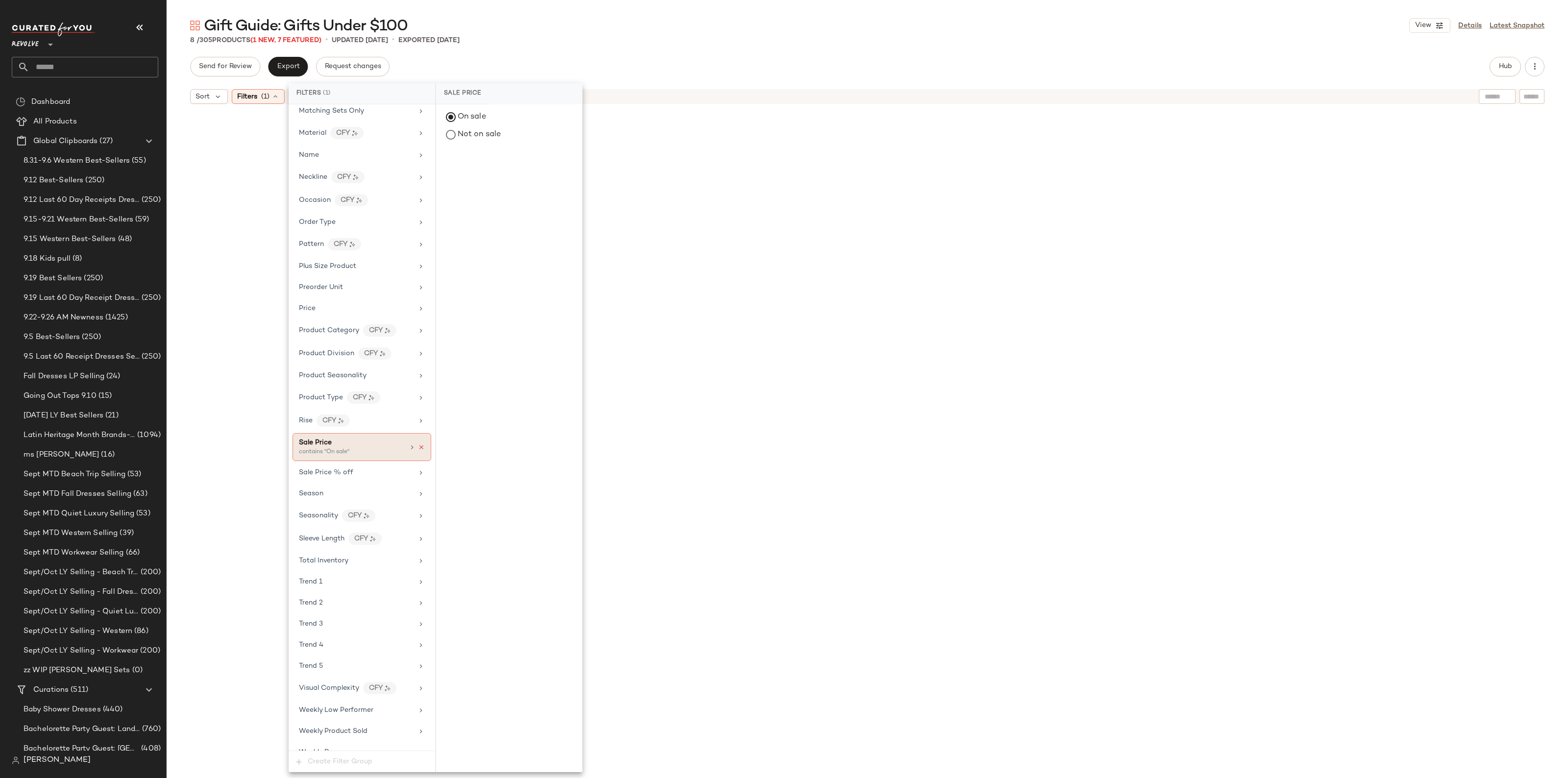
click at [419, 451] on icon at bounding box center [421, 447] width 7 height 7
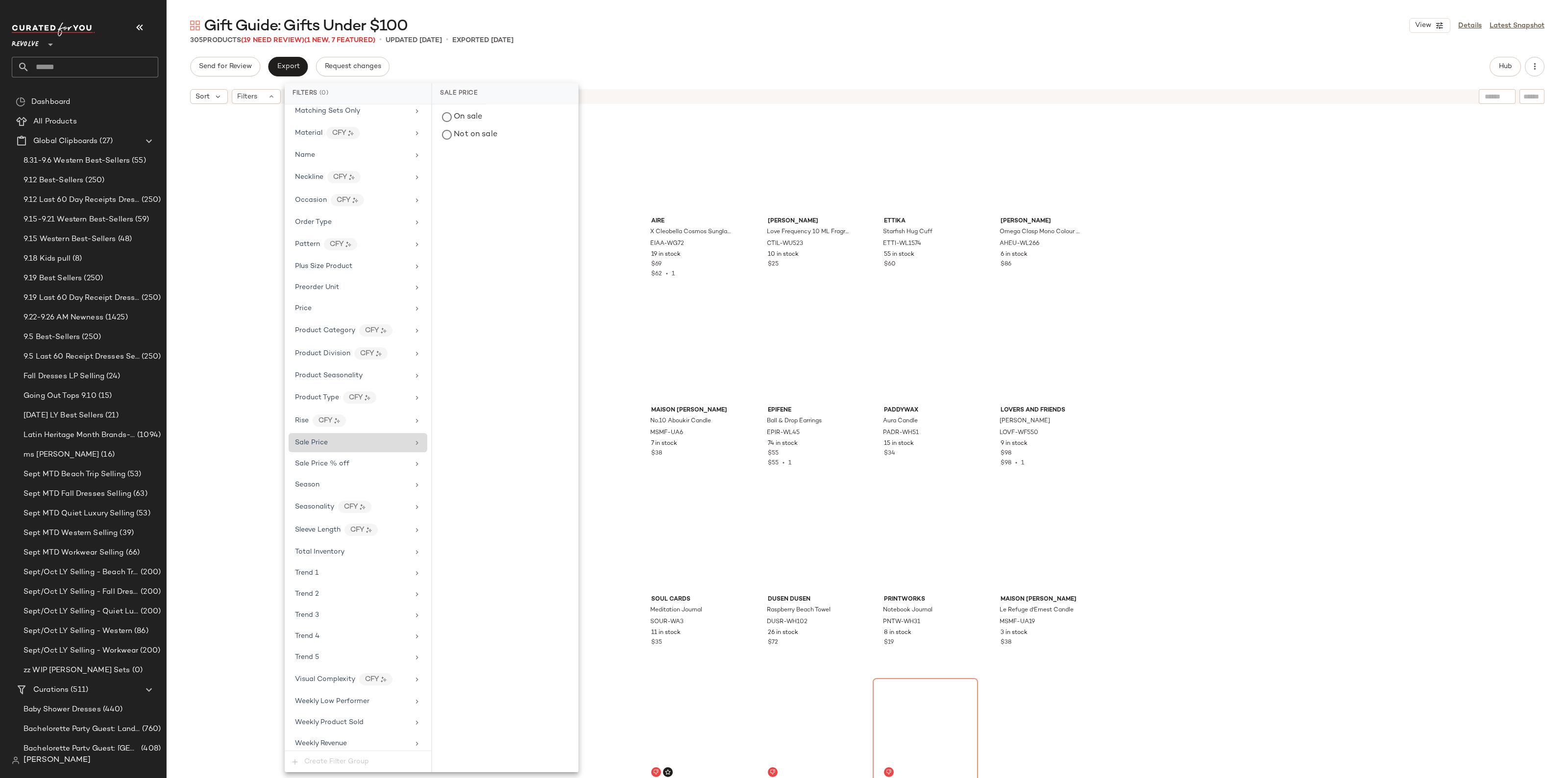
click at [1096, 505] on div "AIRE X Cleobella Cosmos Sunglasses EIAA-WG72 19 in stock $69 $62 • 1 [PERSON_NA…" at bounding box center [867, 456] width 1401 height 694
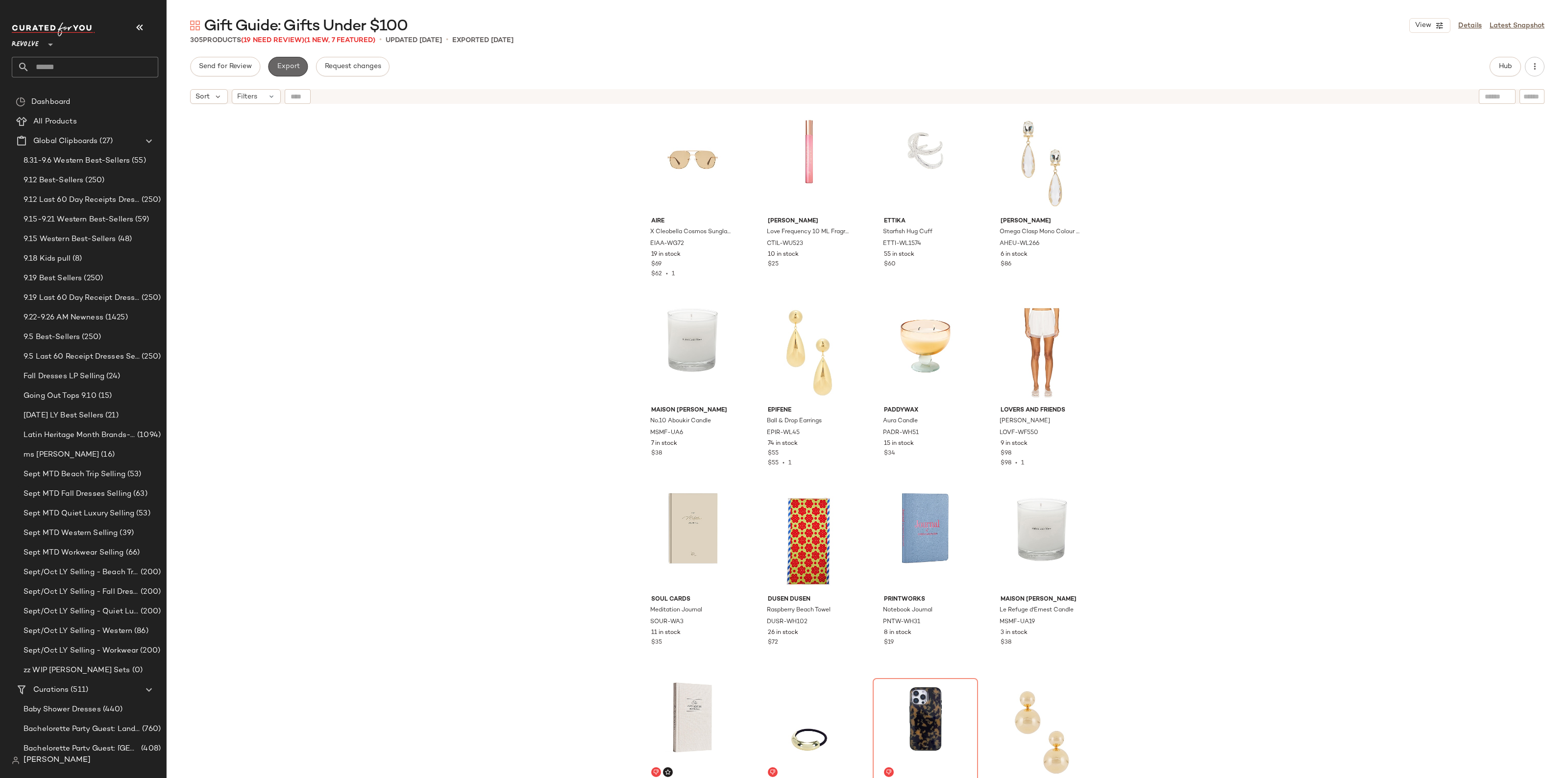
click at [275, 68] on button "Export" at bounding box center [288, 67] width 39 height 20
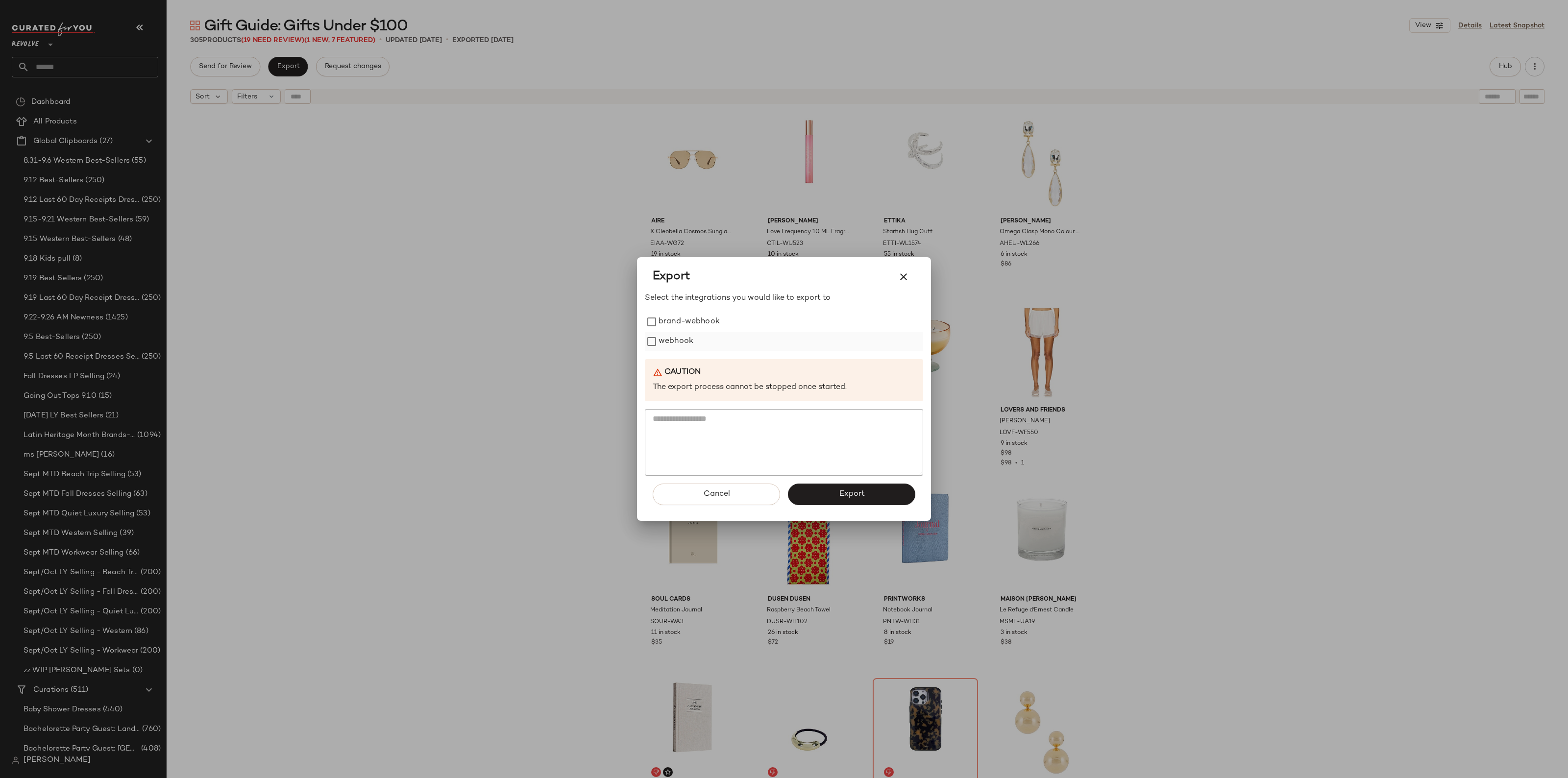
click at [700, 344] on div "webhook" at bounding box center [784, 342] width 278 height 20
click at [677, 344] on label "webhook" at bounding box center [676, 342] width 34 height 20
click at [840, 494] on span "Export" at bounding box center [851, 493] width 26 height 9
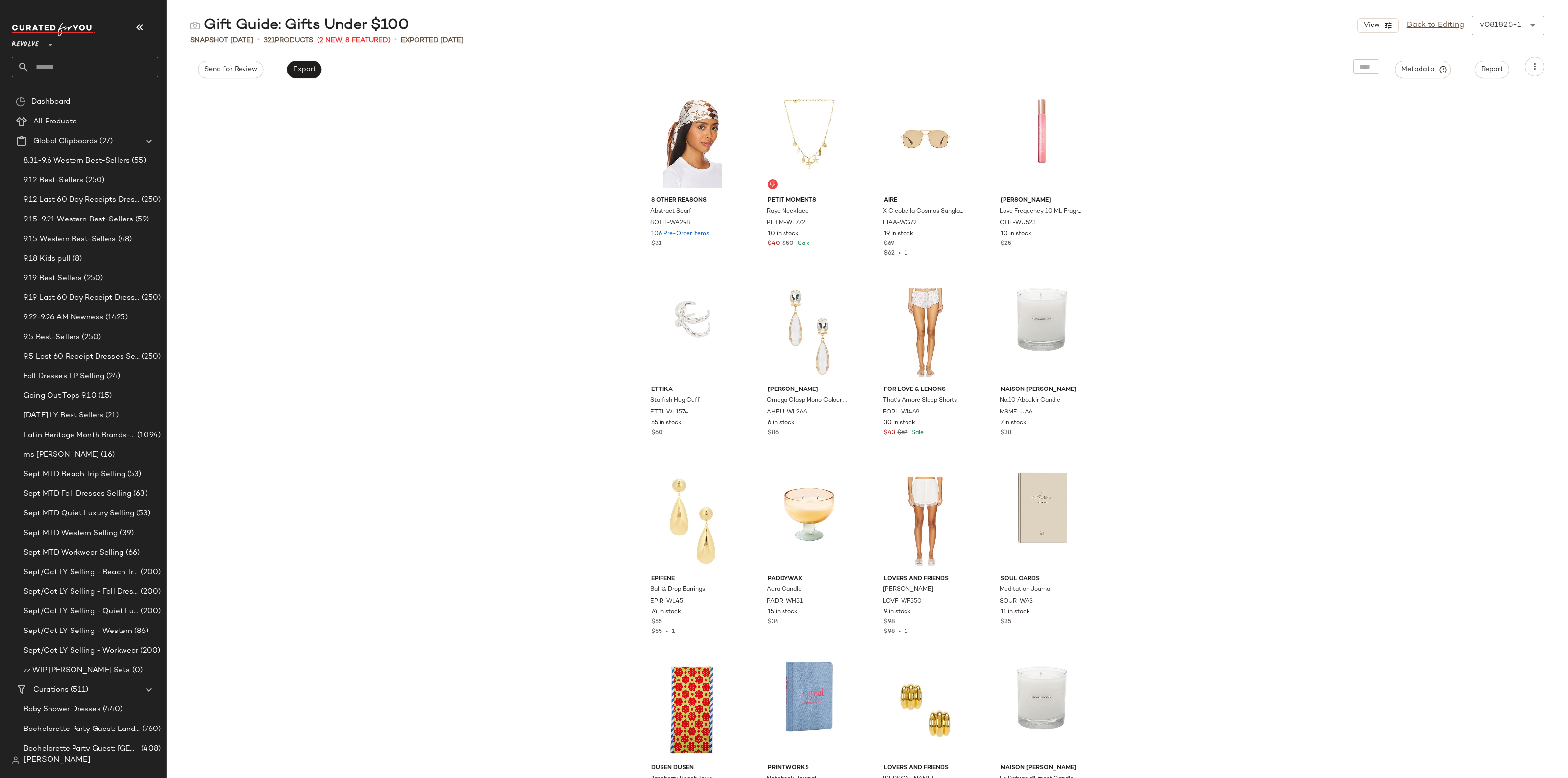
click at [44, 75] on input "text" at bounding box center [93, 67] width 129 height 21
type input "*******"
click at [60, 101] on div "Microsoft Landing Page: College Teams" at bounding box center [84, 95] width 146 height 20
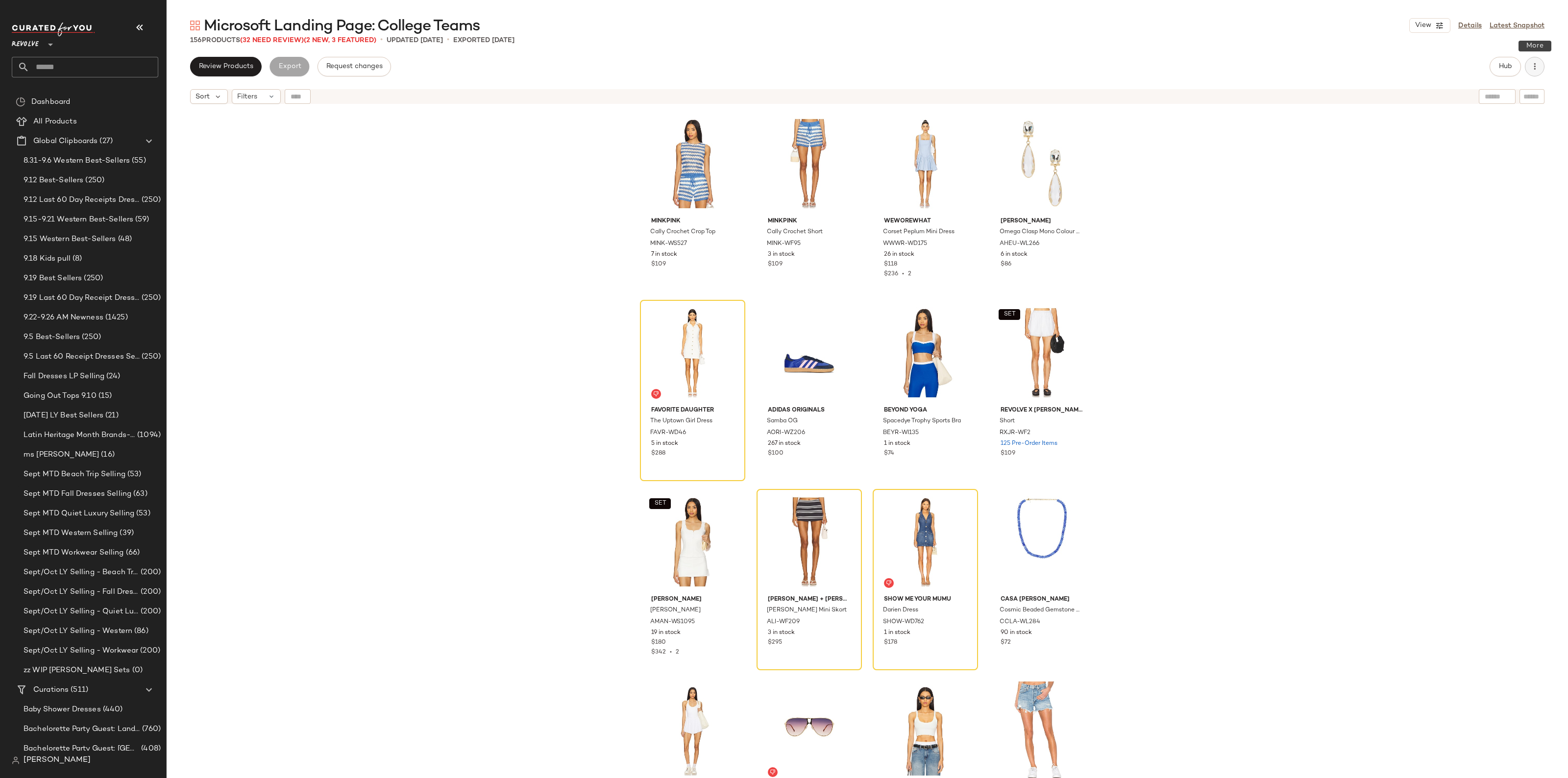
click at [1541, 64] on button "button" at bounding box center [1535, 67] width 20 height 20
click at [1477, 162] on span "Clear Suggested Products" at bounding box center [1490, 166] width 92 height 10
click at [1492, 68] on button "Hub" at bounding box center [1505, 67] width 31 height 20
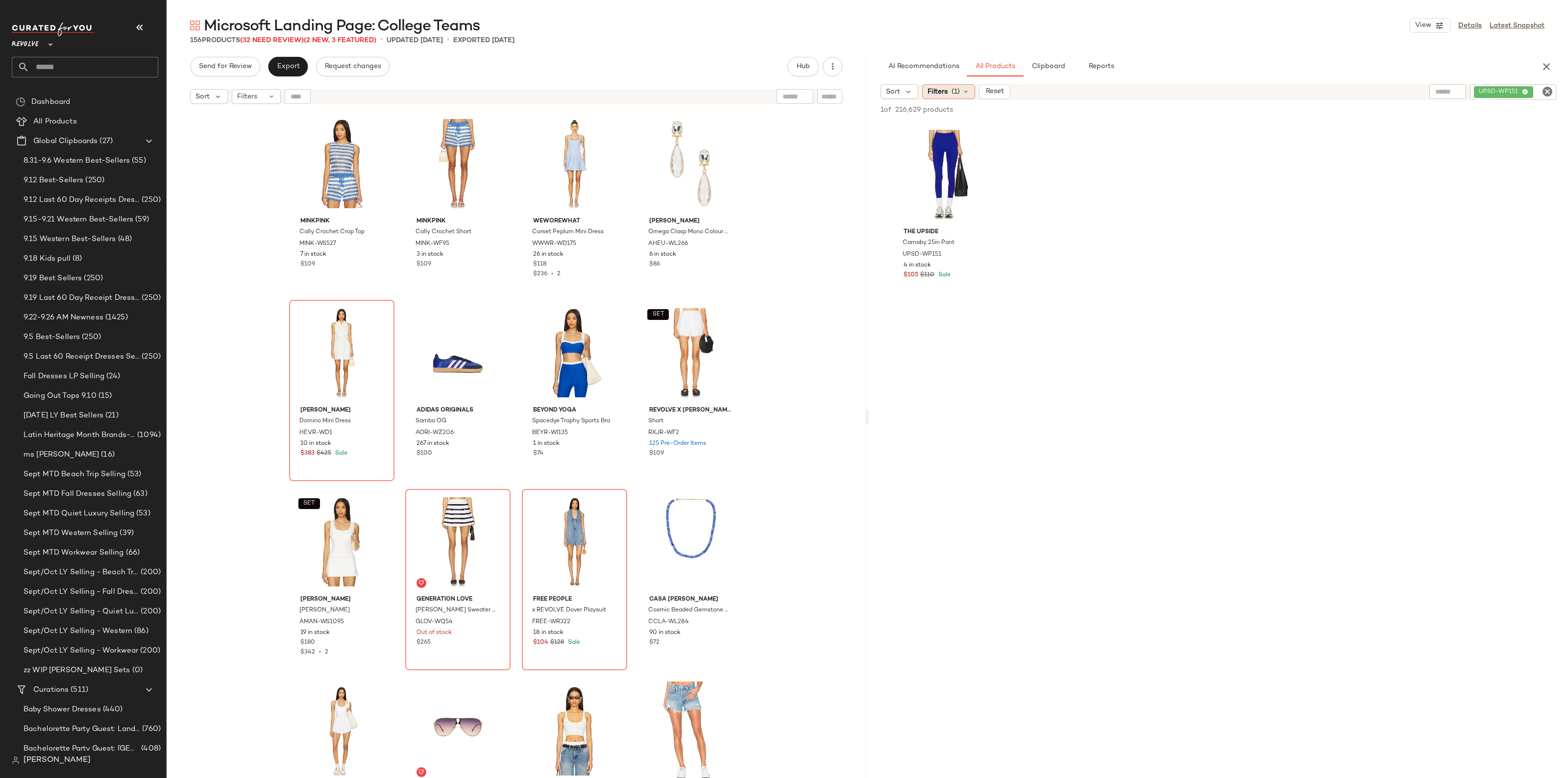
click at [970, 94] on div "Filters (1)" at bounding box center [948, 91] width 53 height 15
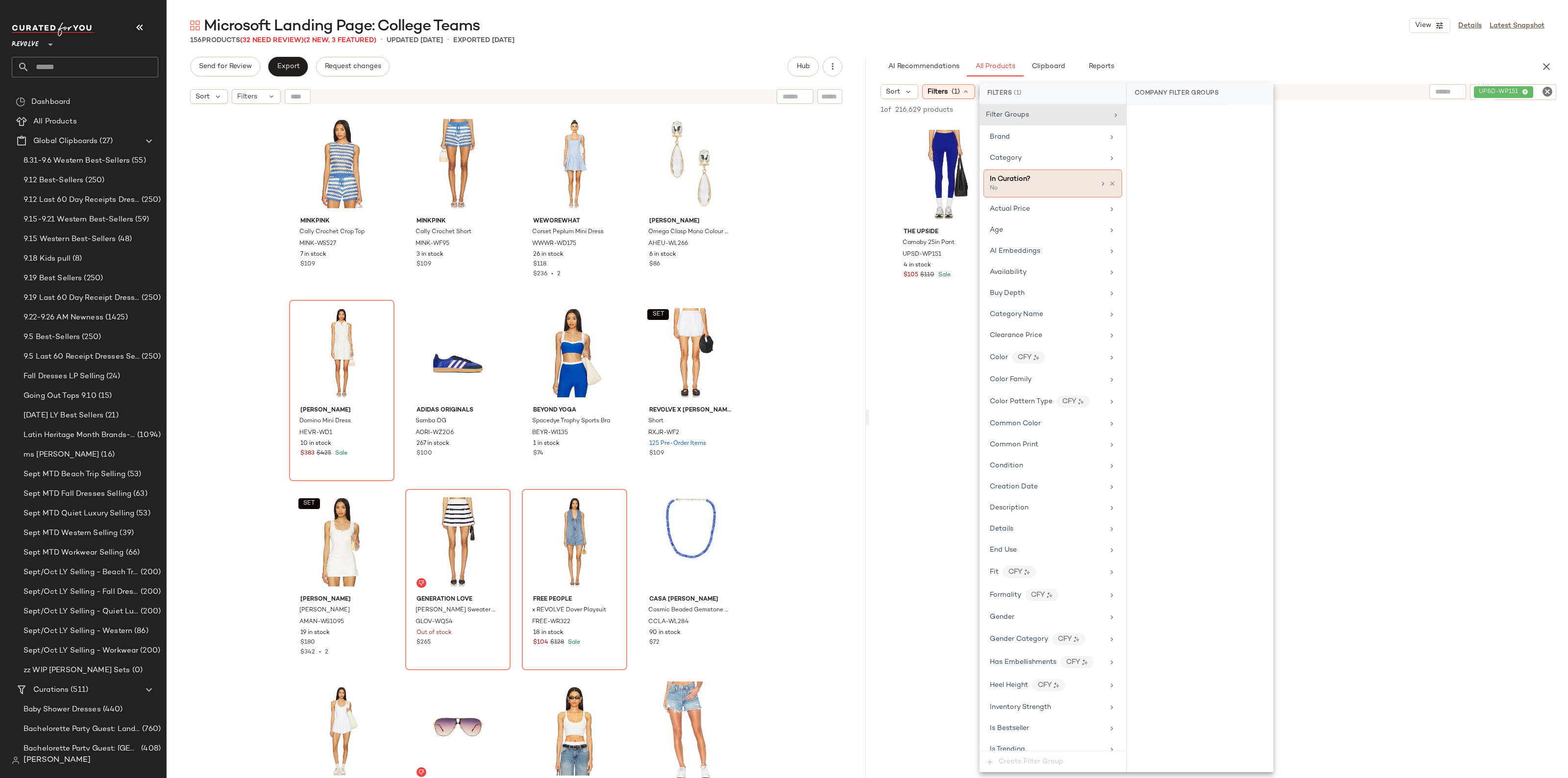
click at [1109, 180] on div at bounding box center [1107, 184] width 17 height 8
click at [1527, 124] on div "THE UPSIDE Carnaby 25in Pant UPSD-WP151 4 in stock $105 $110 Sale" at bounding box center [1218, 212] width 699 height 182
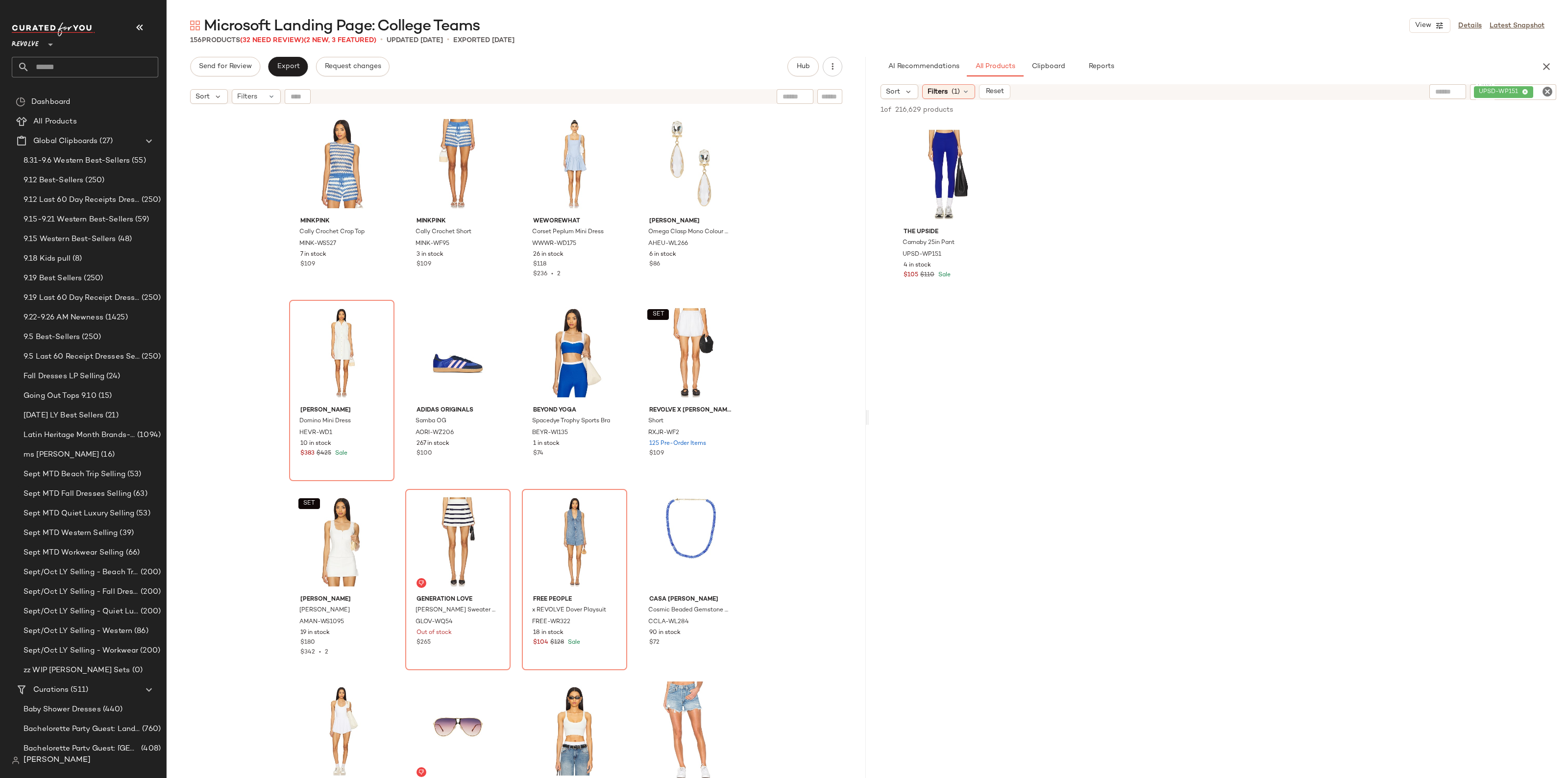
click at [1549, 93] on icon "Clear Filter" at bounding box center [1547, 91] width 12 height 12
click at [954, 91] on span "(1)" at bounding box center [955, 91] width 8 height 10
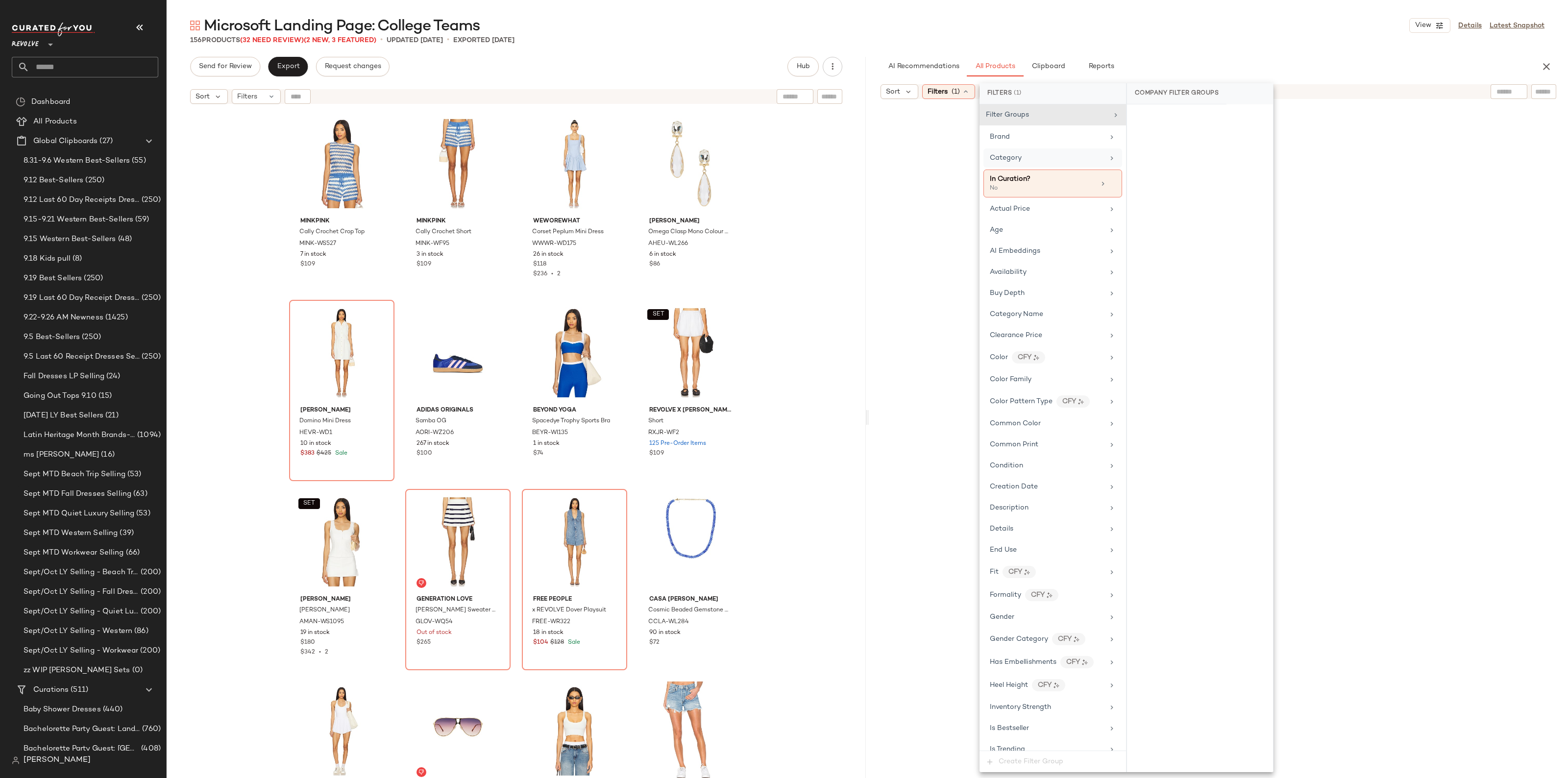
click at [1028, 156] on div "Category" at bounding box center [1047, 158] width 114 height 10
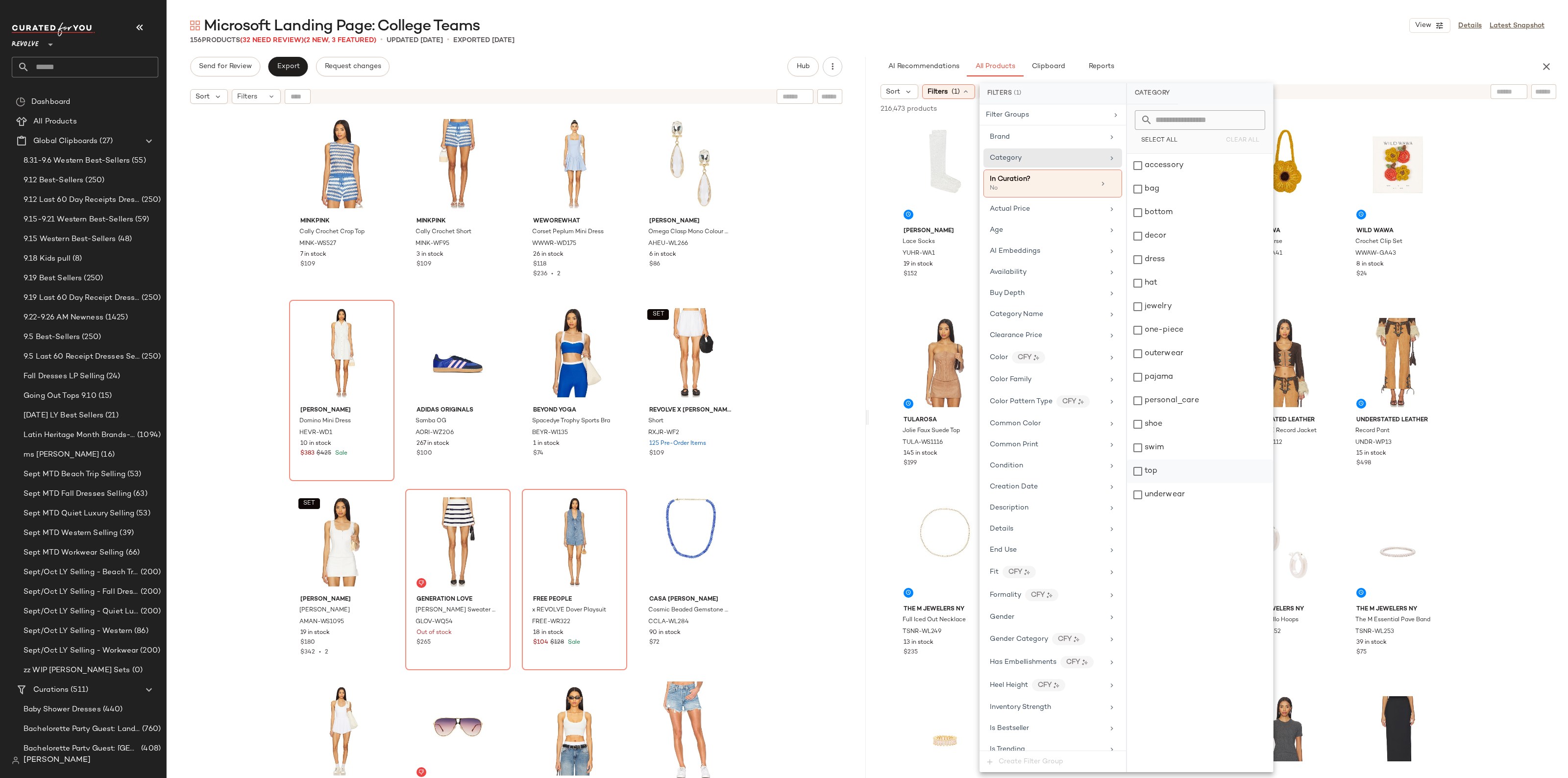
click at [1152, 474] on div "top" at bounding box center [1200, 472] width 146 height 24
click at [1163, 209] on div "bottom" at bounding box center [1200, 213] width 146 height 24
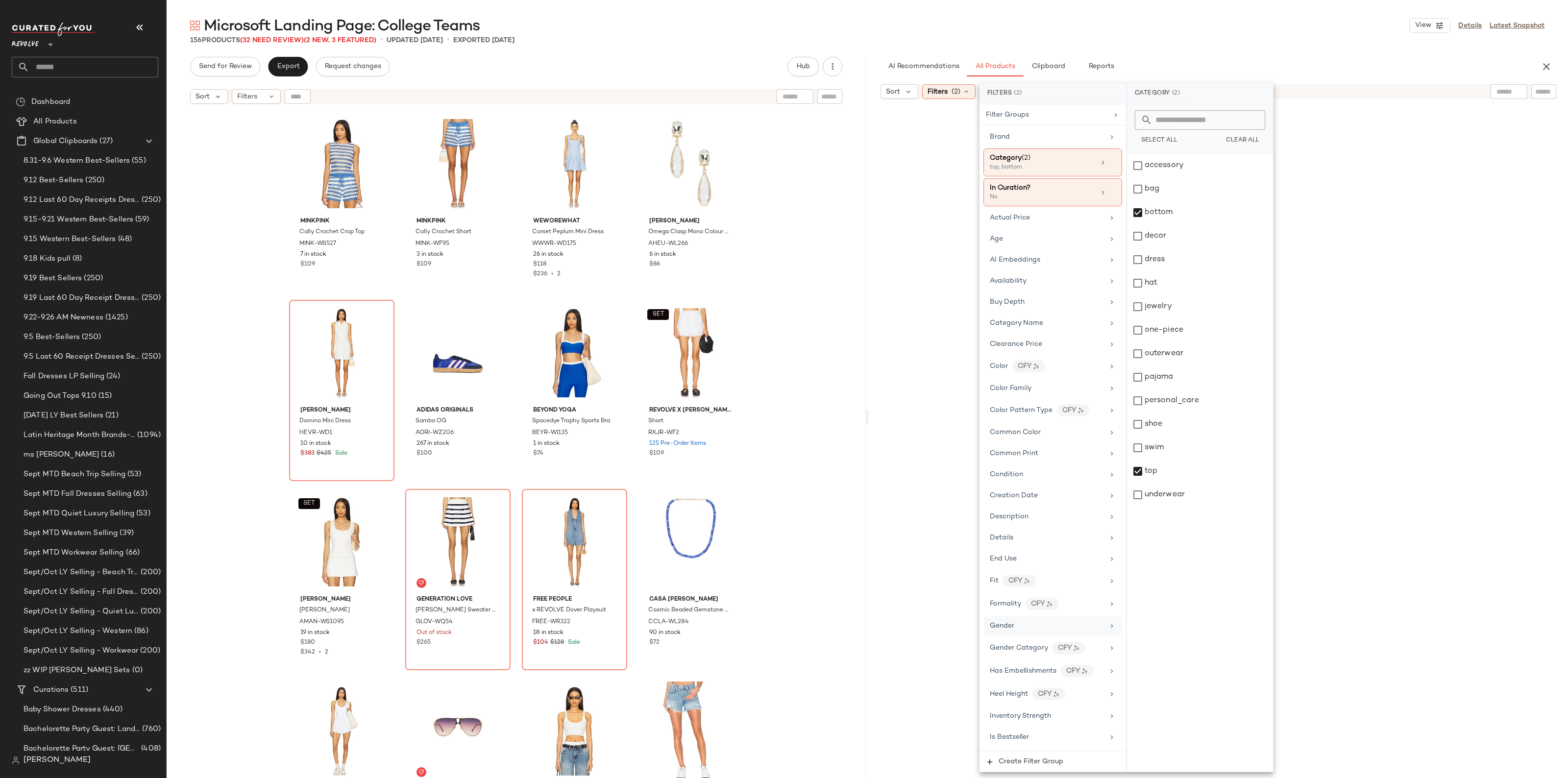
click at [1021, 632] on div "Gender" at bounding box center [1047, 626] width 114 height 10
click at [1160, 169] on div "[DEMOGRAPHIC_DATA]" at bounding box center [1200, 166] width 146 height 24
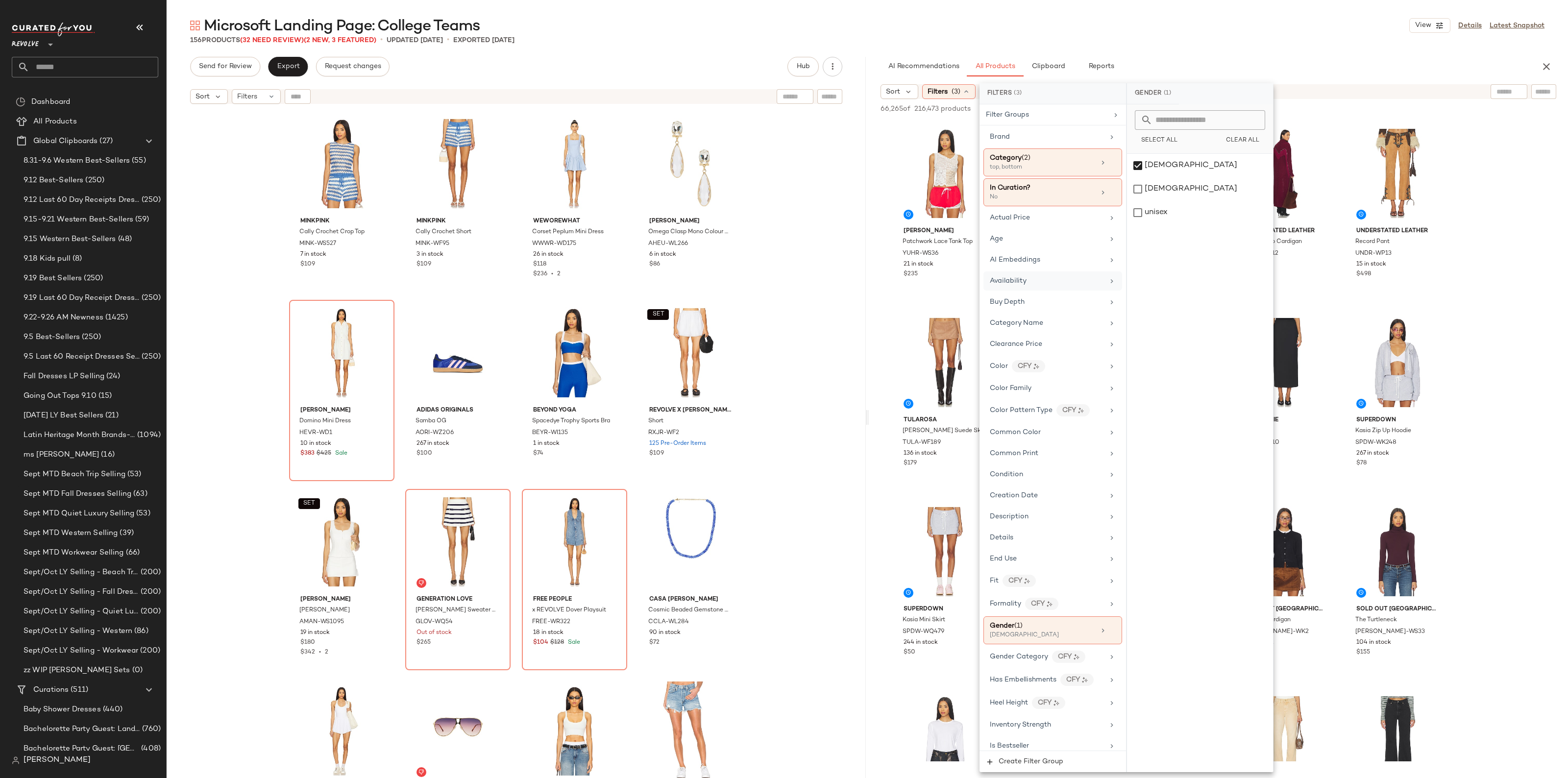
click at [1027, 285] on div "Availability" at bounding box center [1047, 281] width 114 height 10
click at [1166, 166] on div "in_stock" at bounding box center [1200, 166] width 146 height 24
click at [1172, 209] on div "pre_order" at bounding box center [1200, 213] width 146 height 24
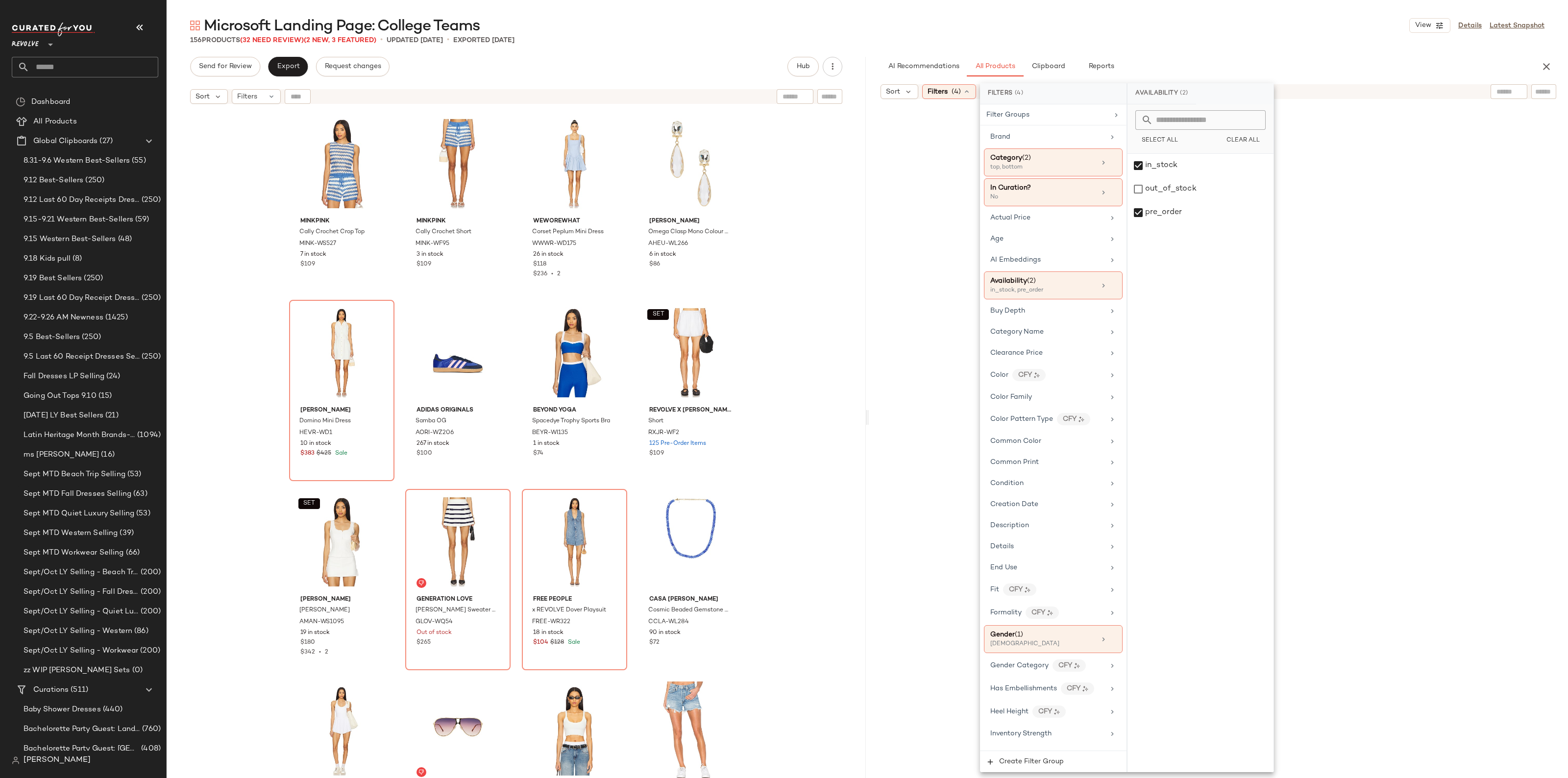
click at [1427, 414] on div at bounding box center [1218, 446] width 695 height 690
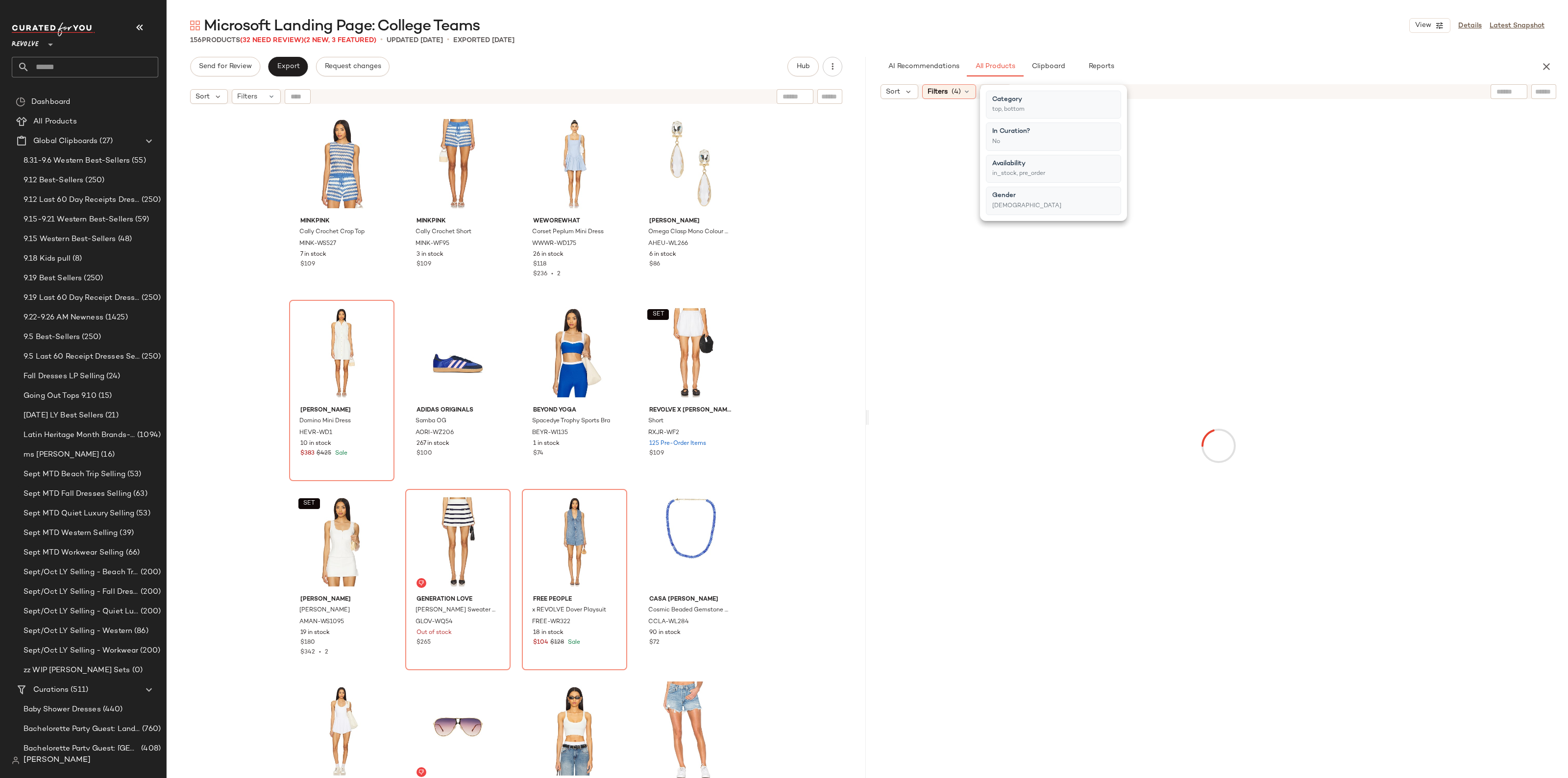
click at [1427, 415] on div at bounding box center [1218, 446] width 695 height 690
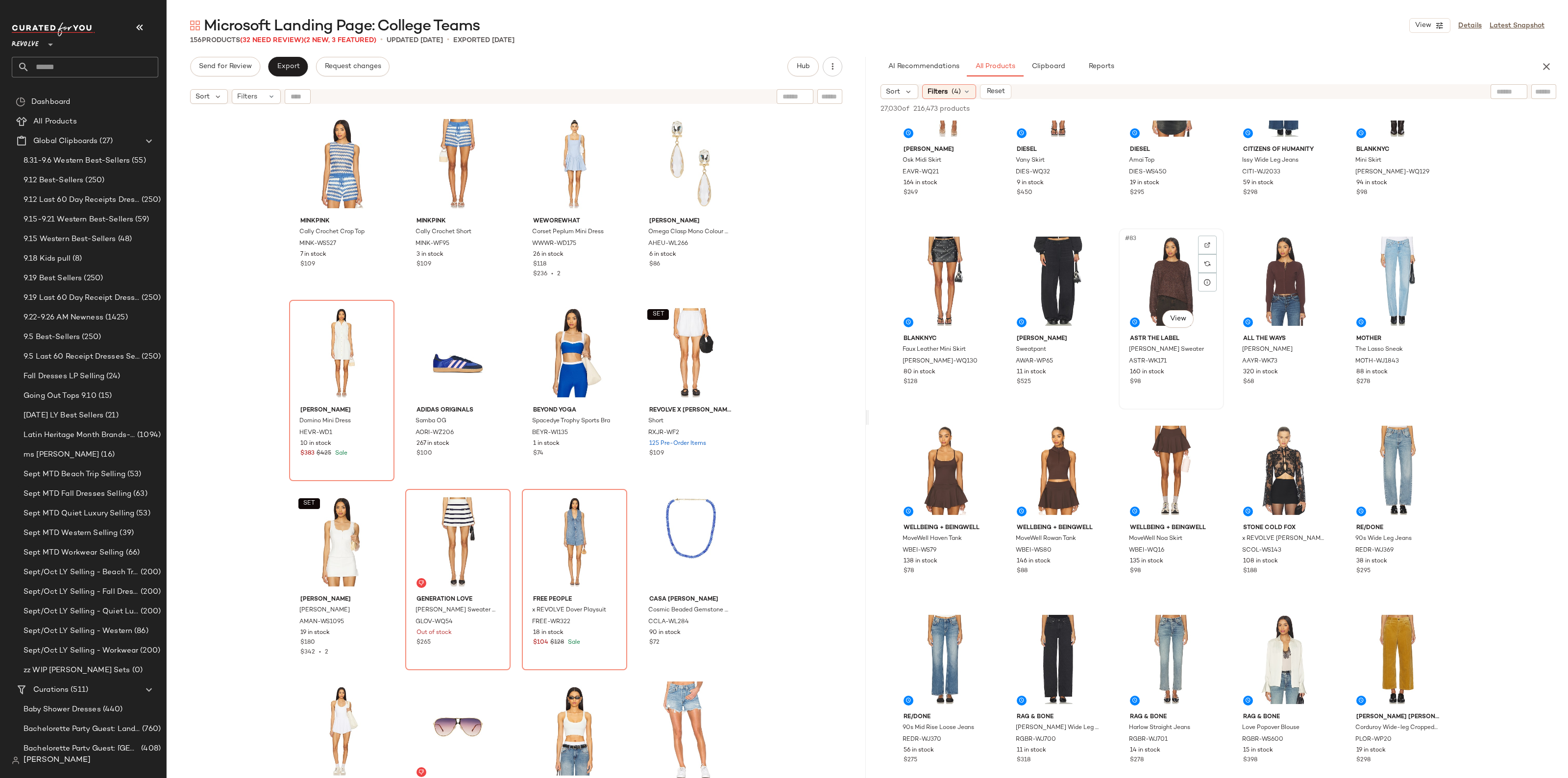
scroll to position [2941, 0]
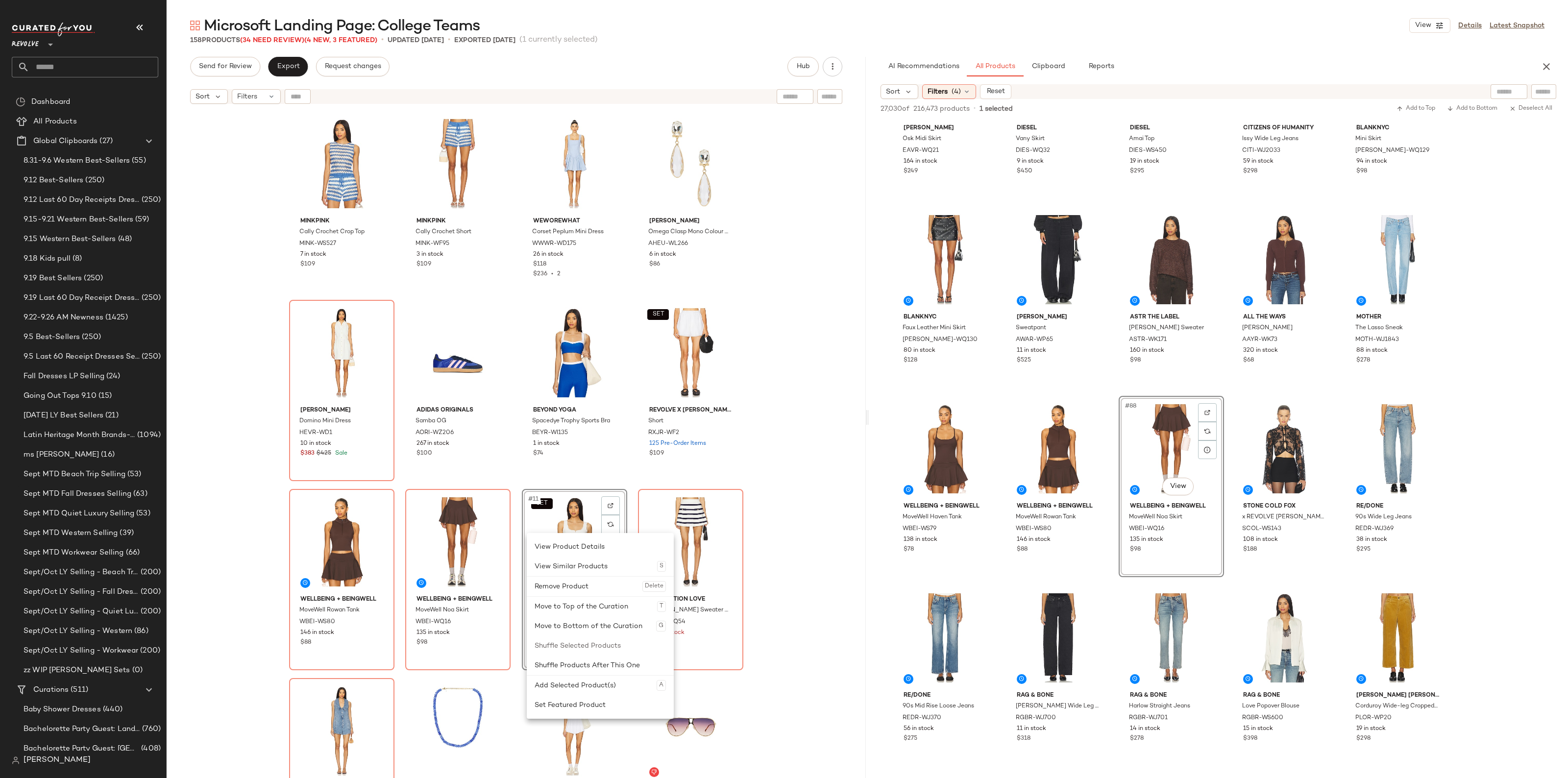
click at [560, 577] on div at bounding box center [600, 577] width 147 height 0
click at [571, 591] on div "Remove Product Delete" at bounding box center [619, 586] width 132 height 20
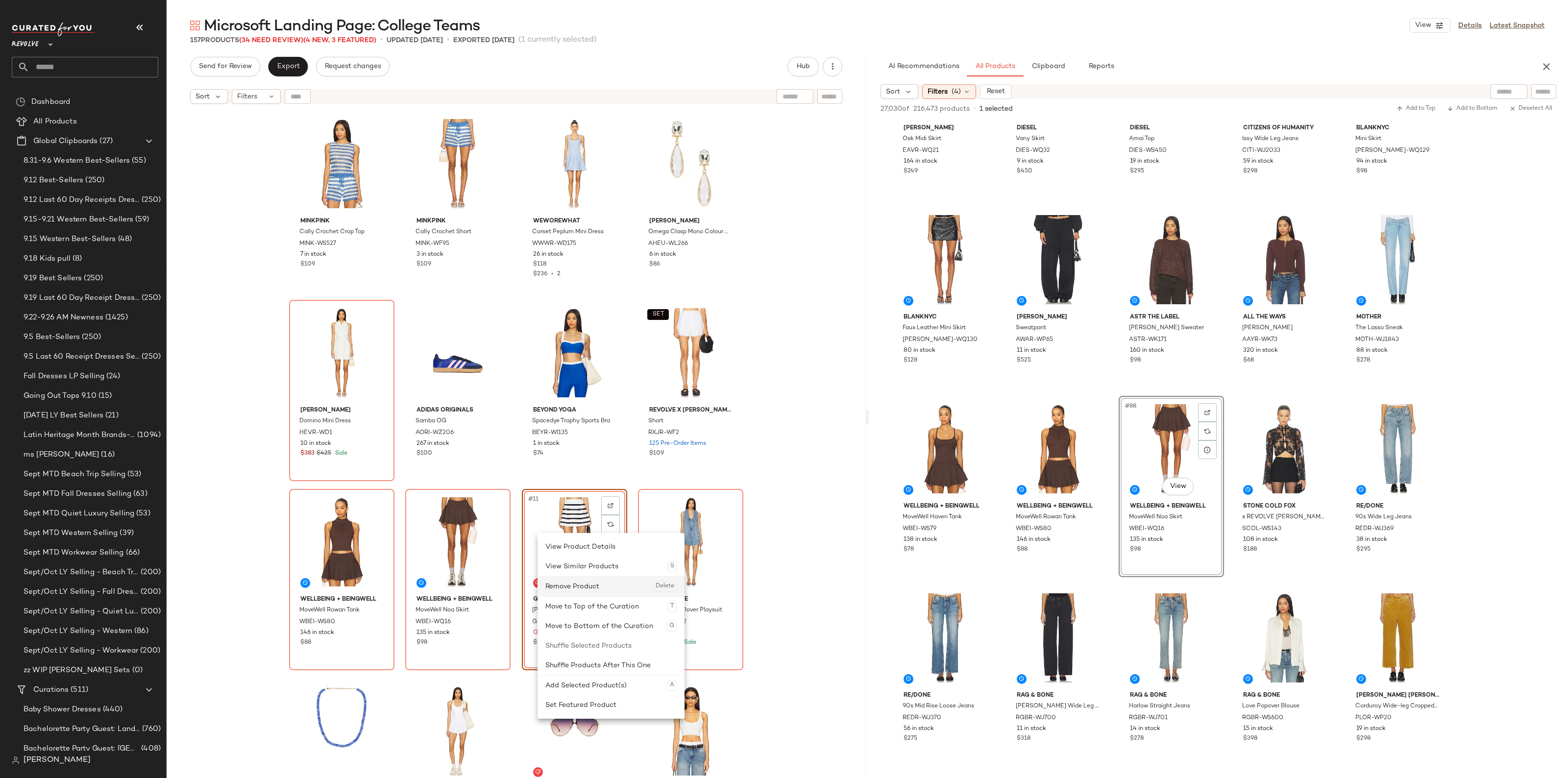
click at [612, 592] on div "Remove Product Delete" at bounding box center [611, 586] width 132 height 20
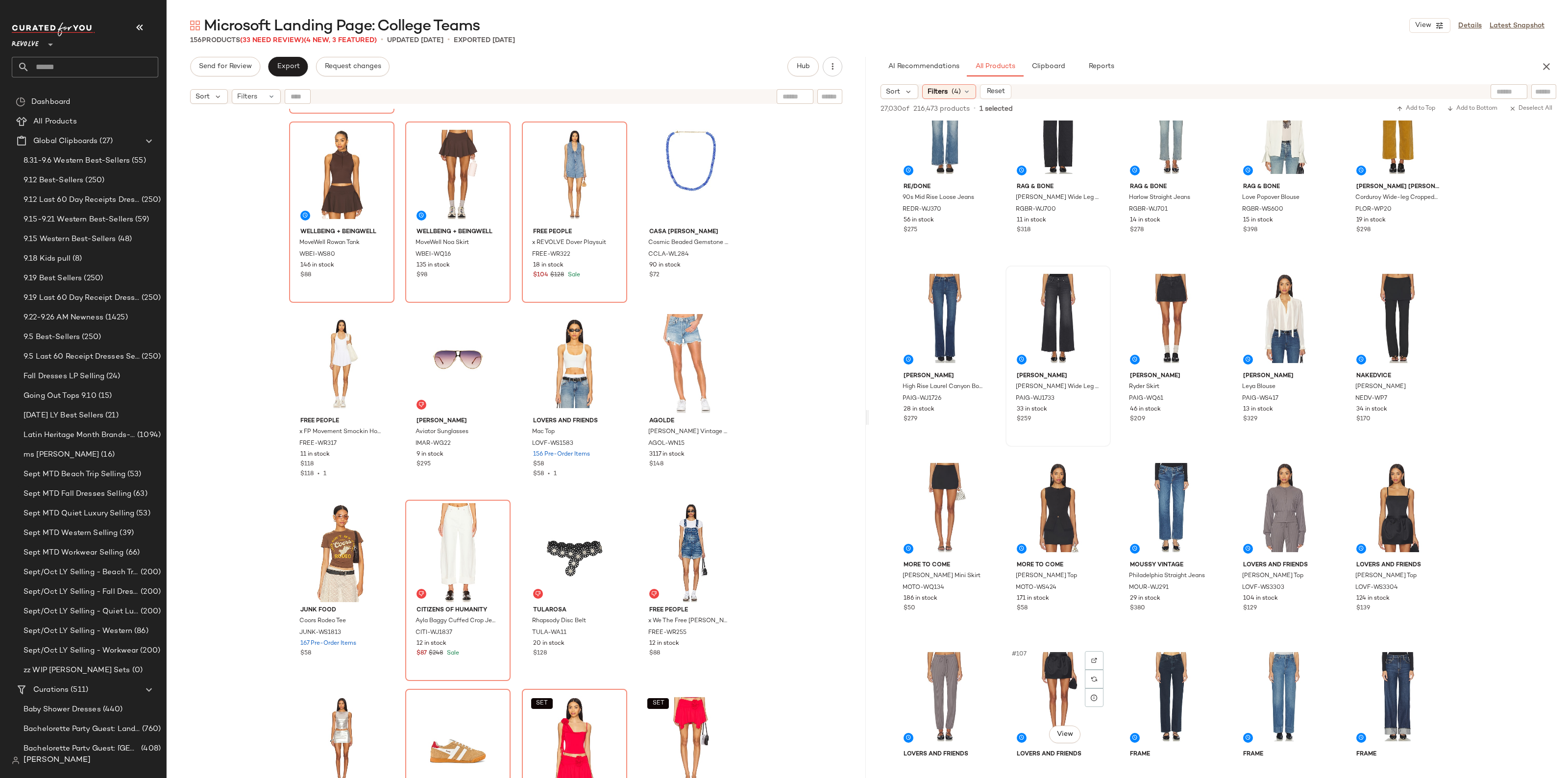
scroll to position [3737, 0]
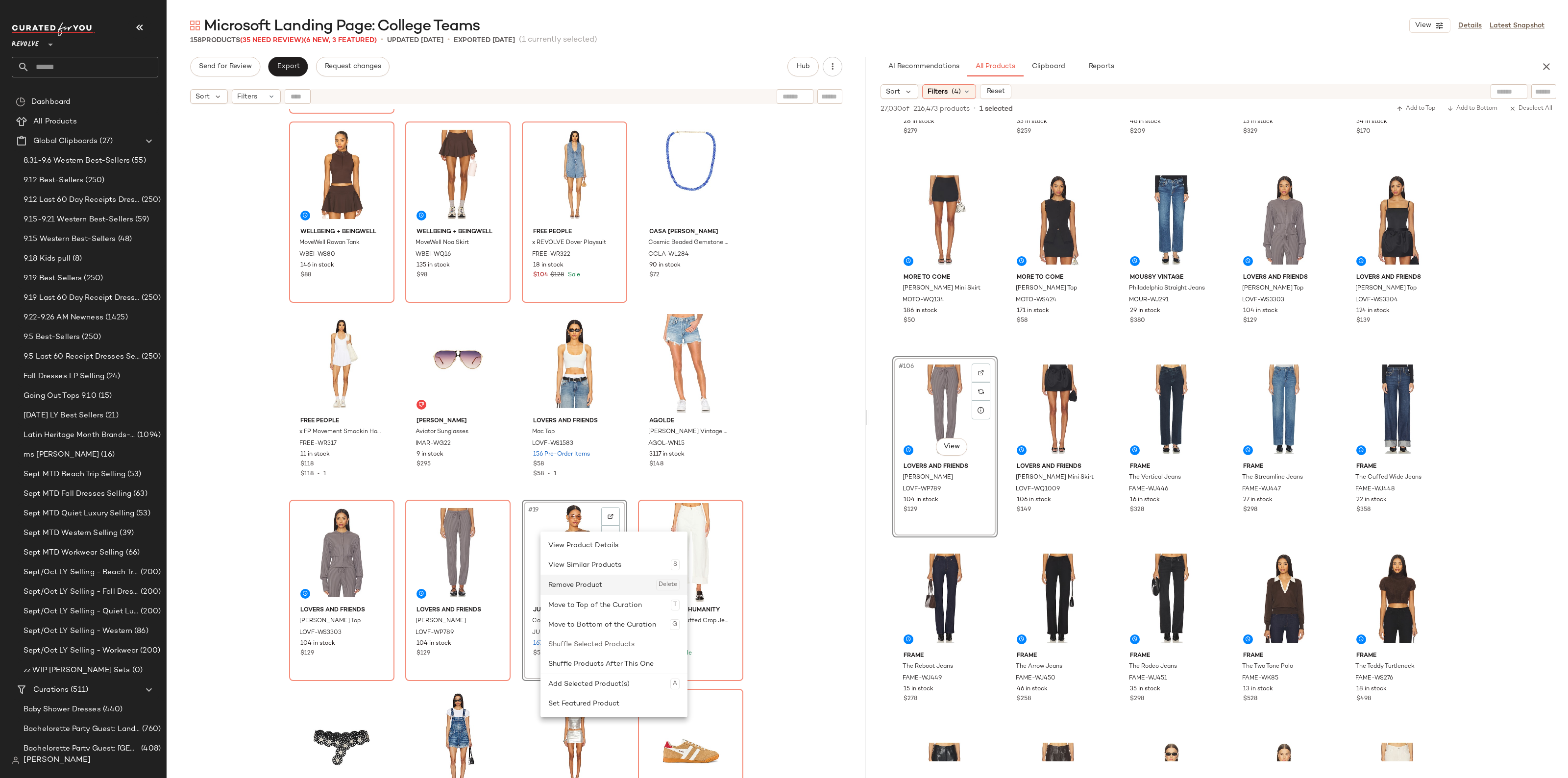
click at [588, 580] on div "Remove Product Delete" at bounding box center [614, 585] width 132 height 20
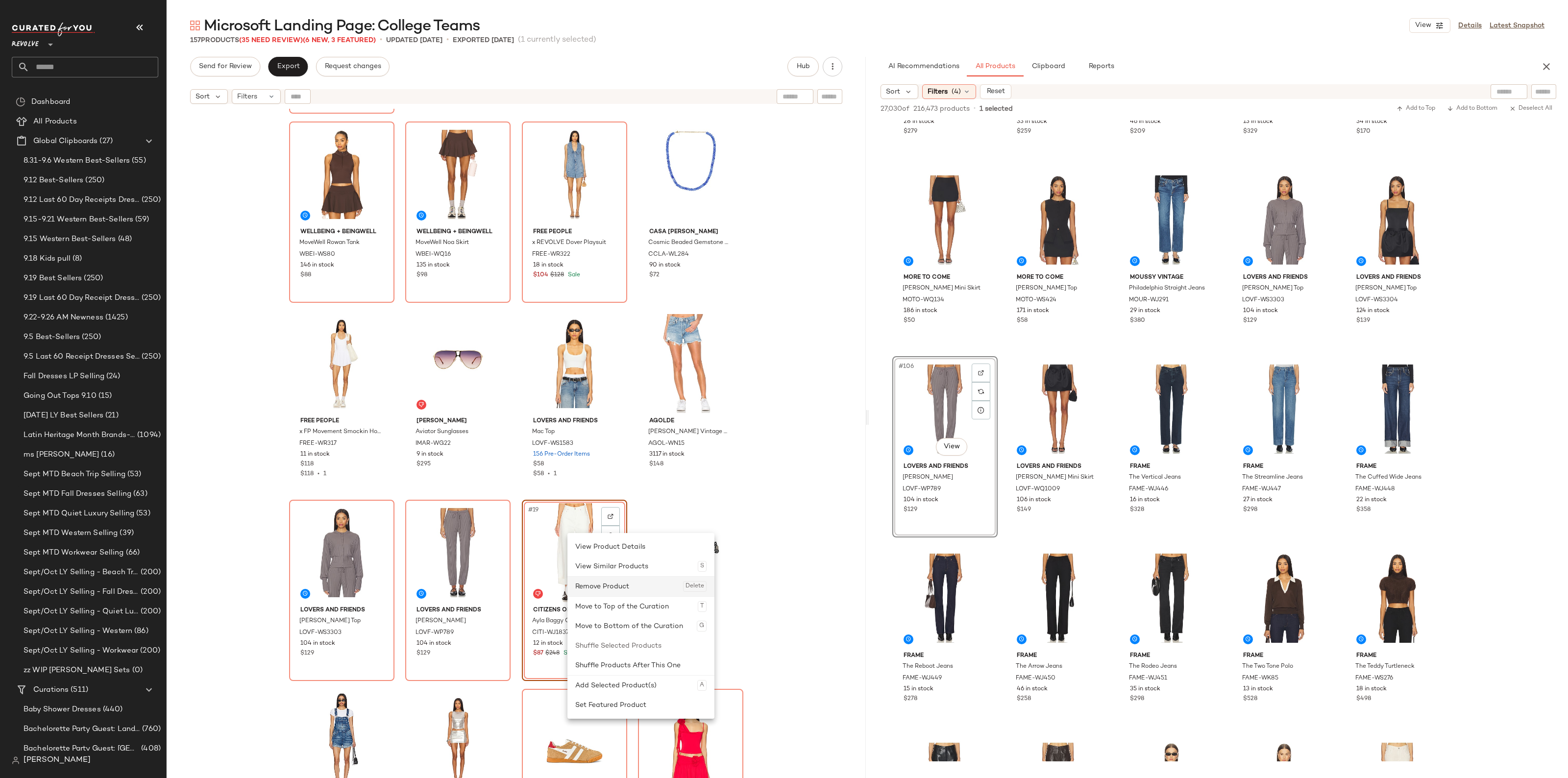
click at [581, 584] on div "Remove Product Delete" at bounding box center [641, 586] width 132 height 20
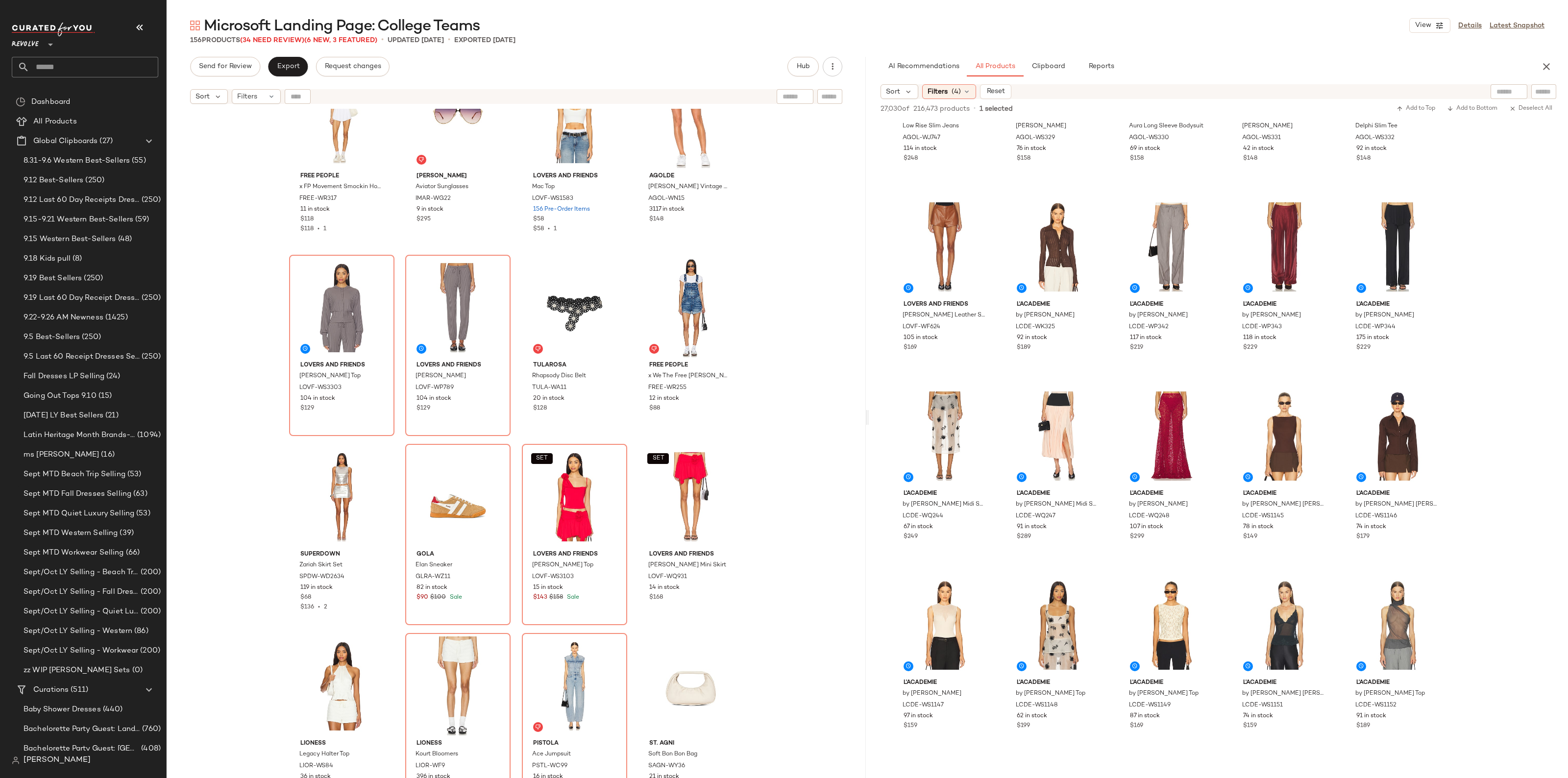
scroll to position [5024, 0]
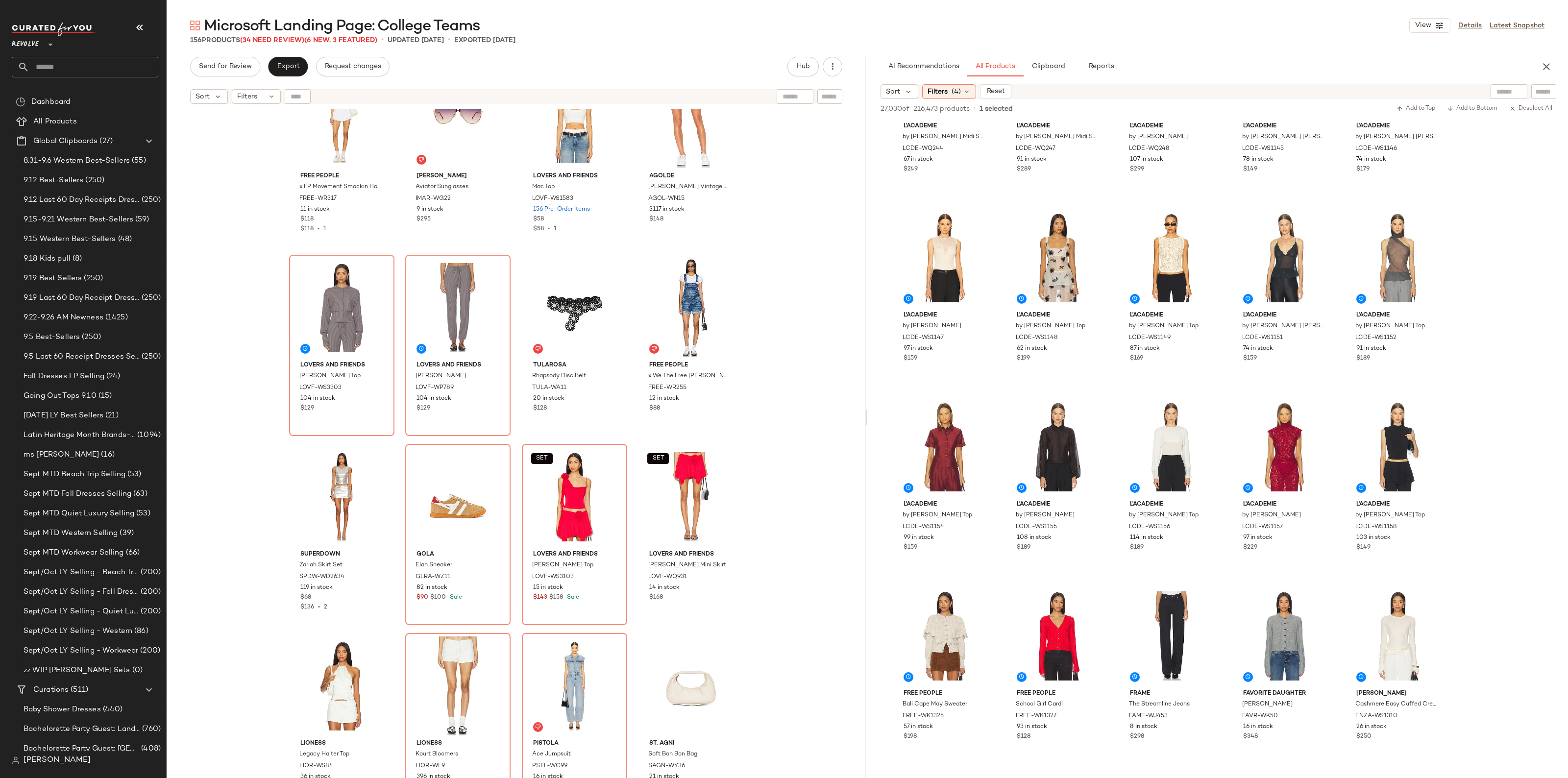
click at [1514, 94] on div at bounding box center [1508, 91] width 36 height 15
type input "********"
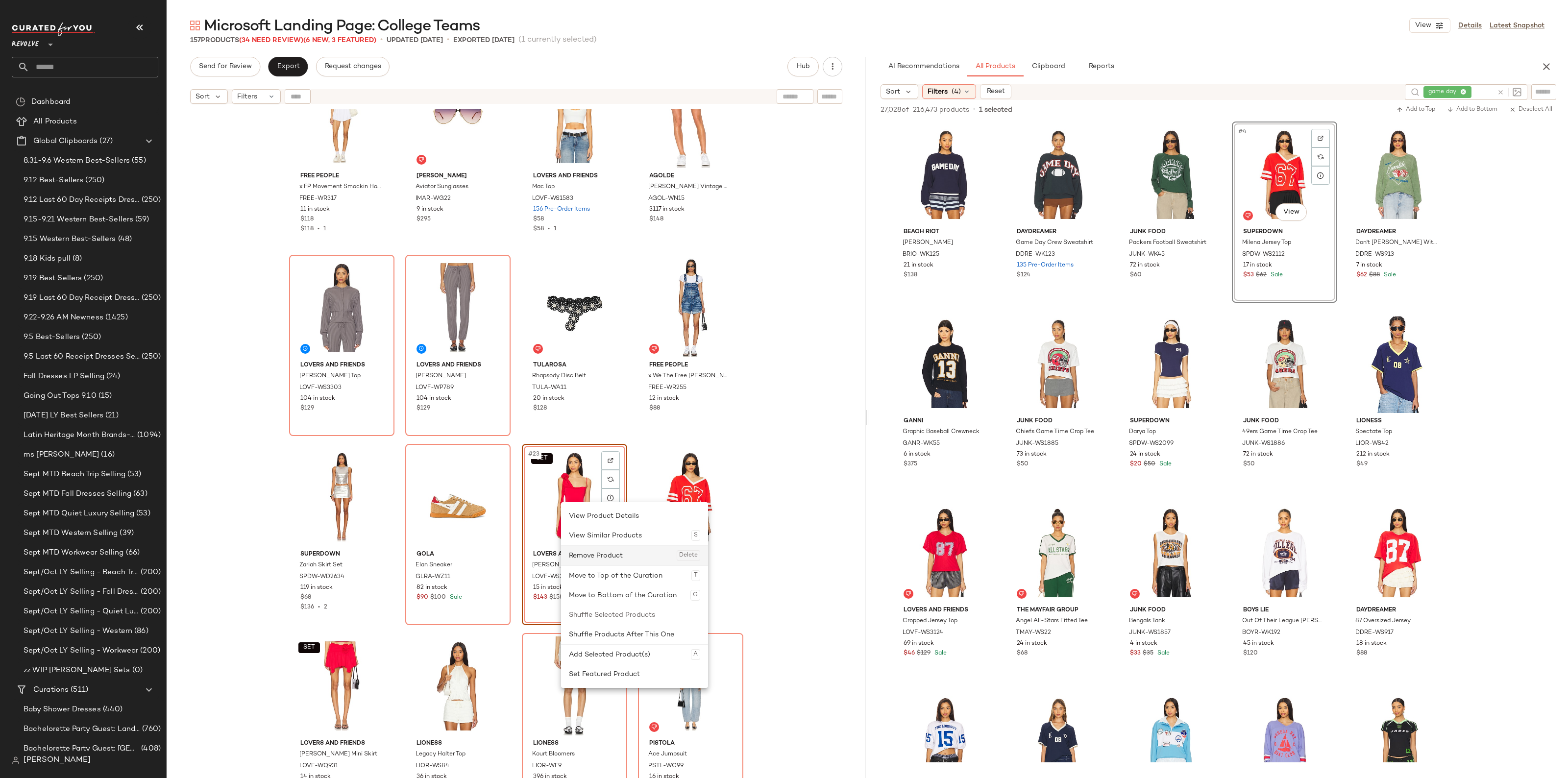
click at [613, 552] on div "Remove Product Delete" at bounding box center [634, 556] width 132 height 20
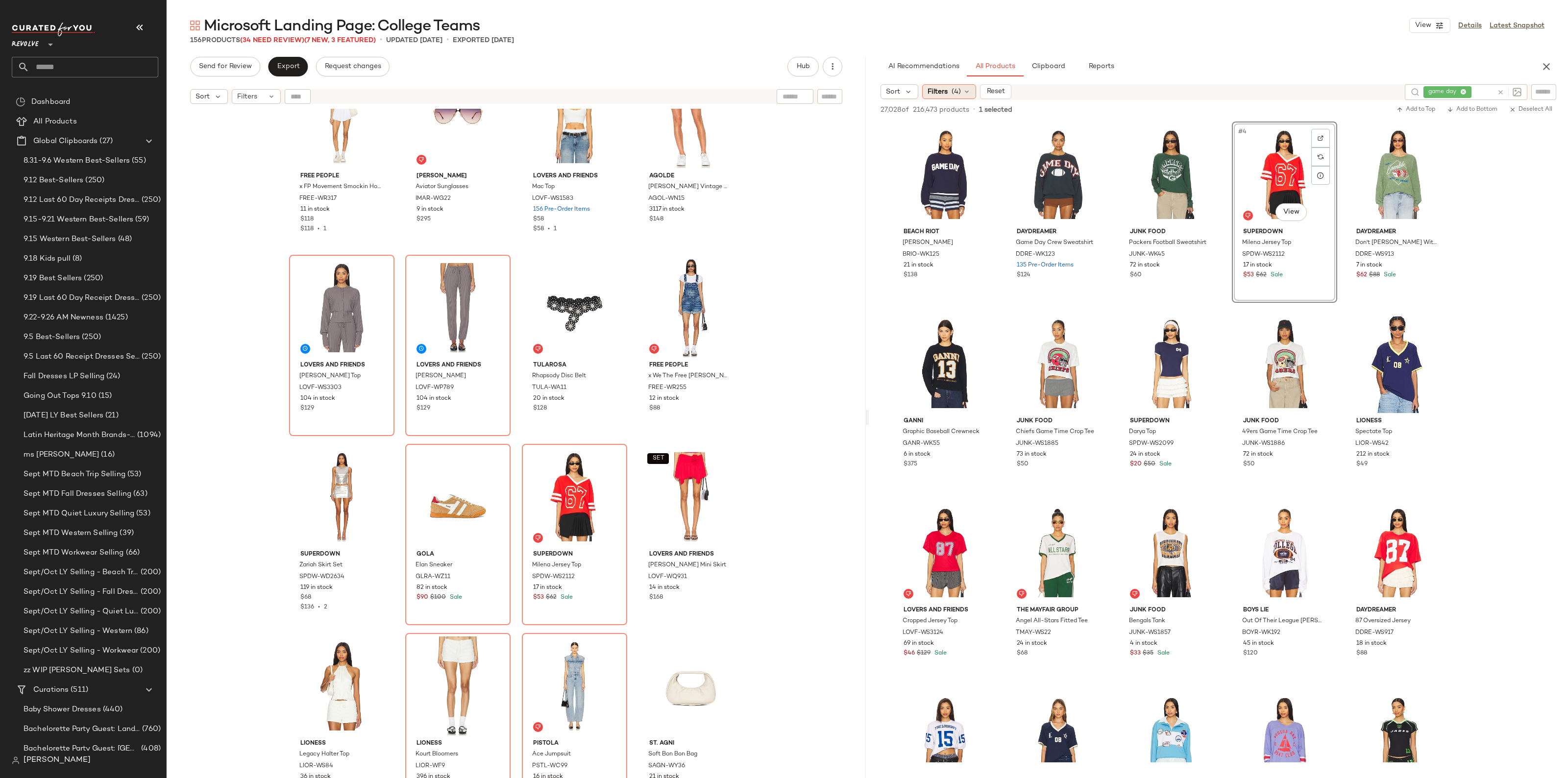
click at [958, 90] on span "(4)" at bounding box center [955, 91] width 9 height 10
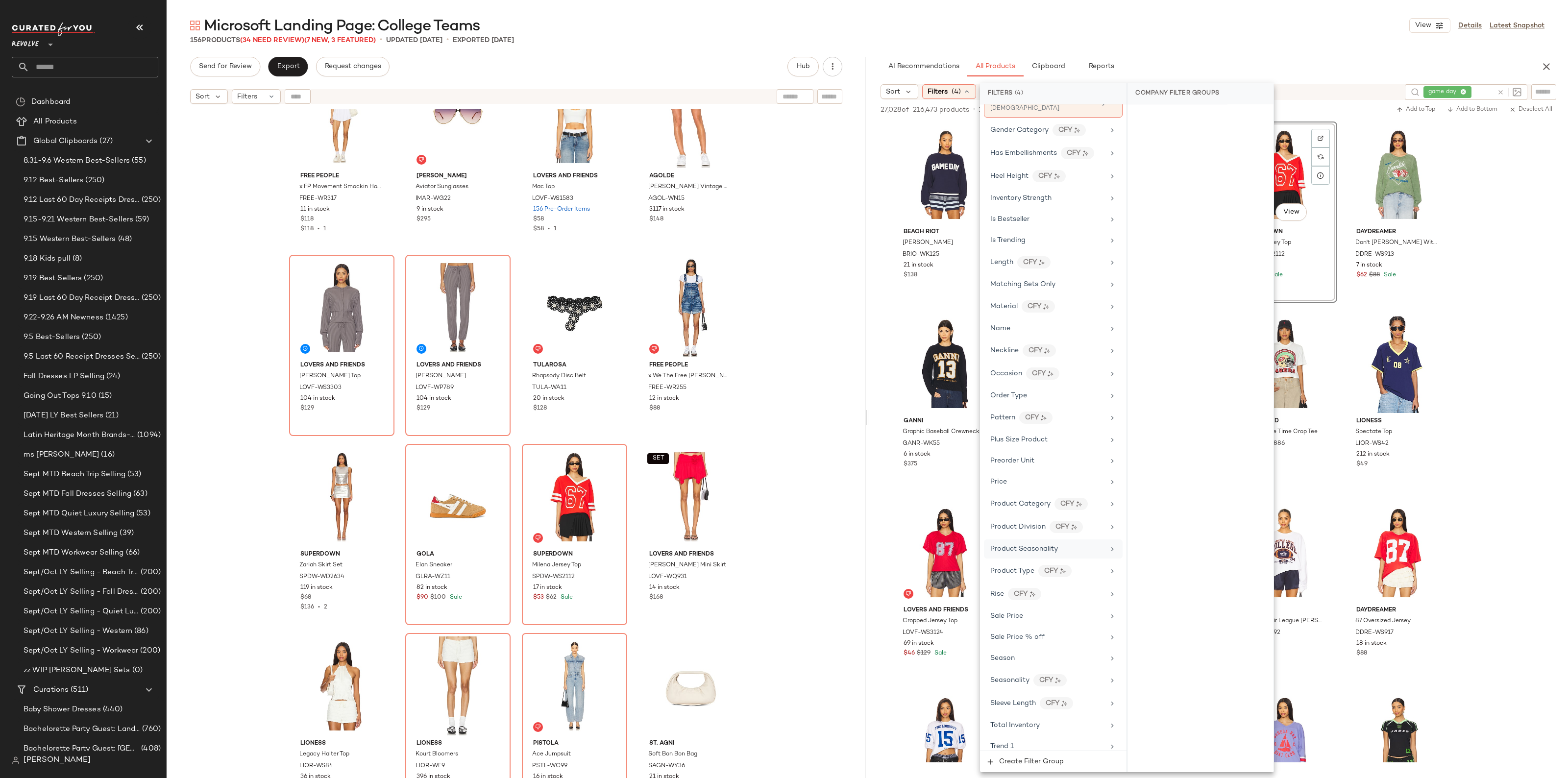
scroll to position [613, 0]
click at [1019, 544] on div "Sale Price" at bounding box center [1005, 539] width 32 height 10
click at [1177, 133] on div "Not on sale" at bounding box center [1200, 135] width 138 height 18
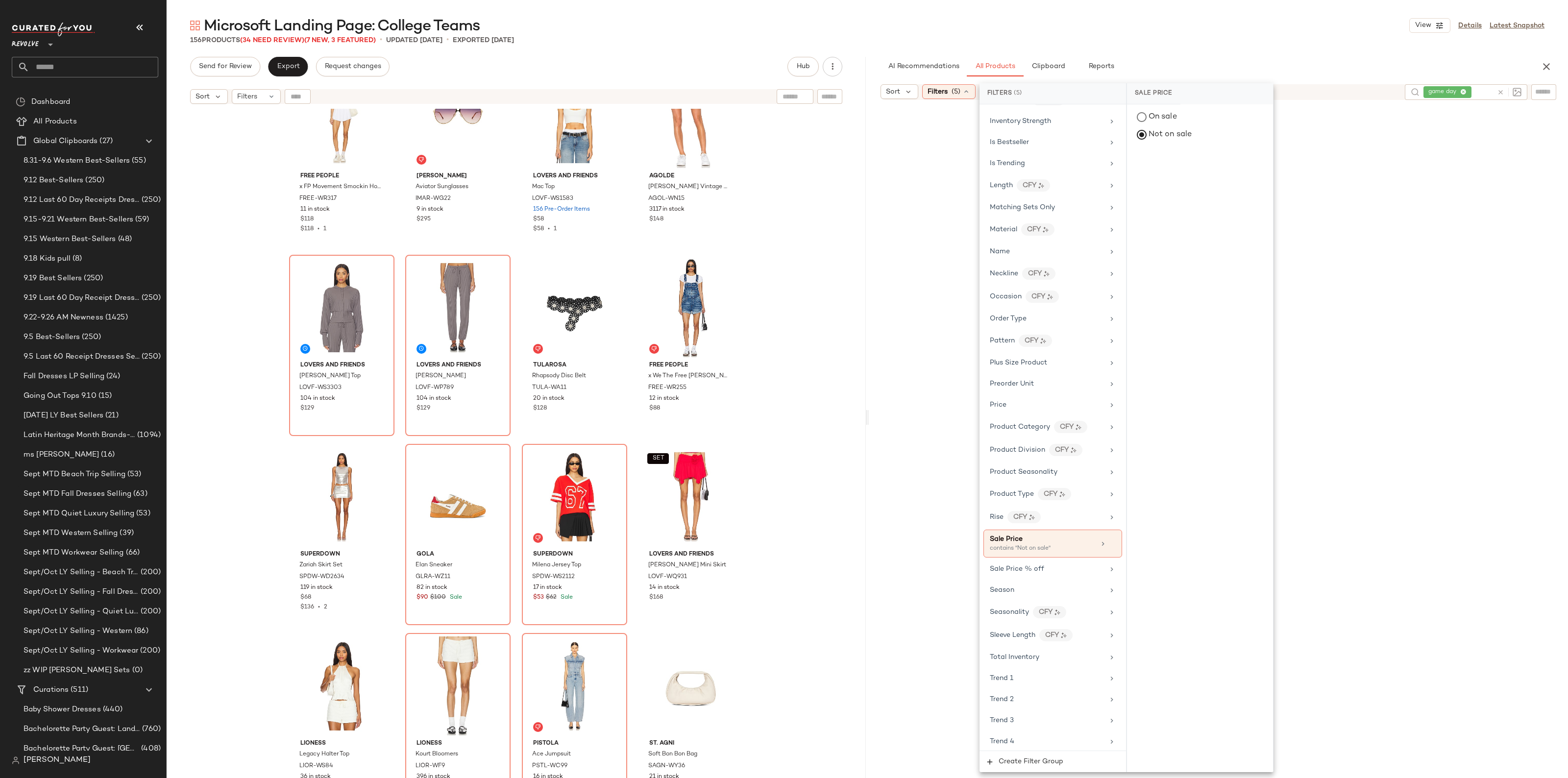
click at [1525, 448] on div at bounding box center [1218, 447] width 695 height 690
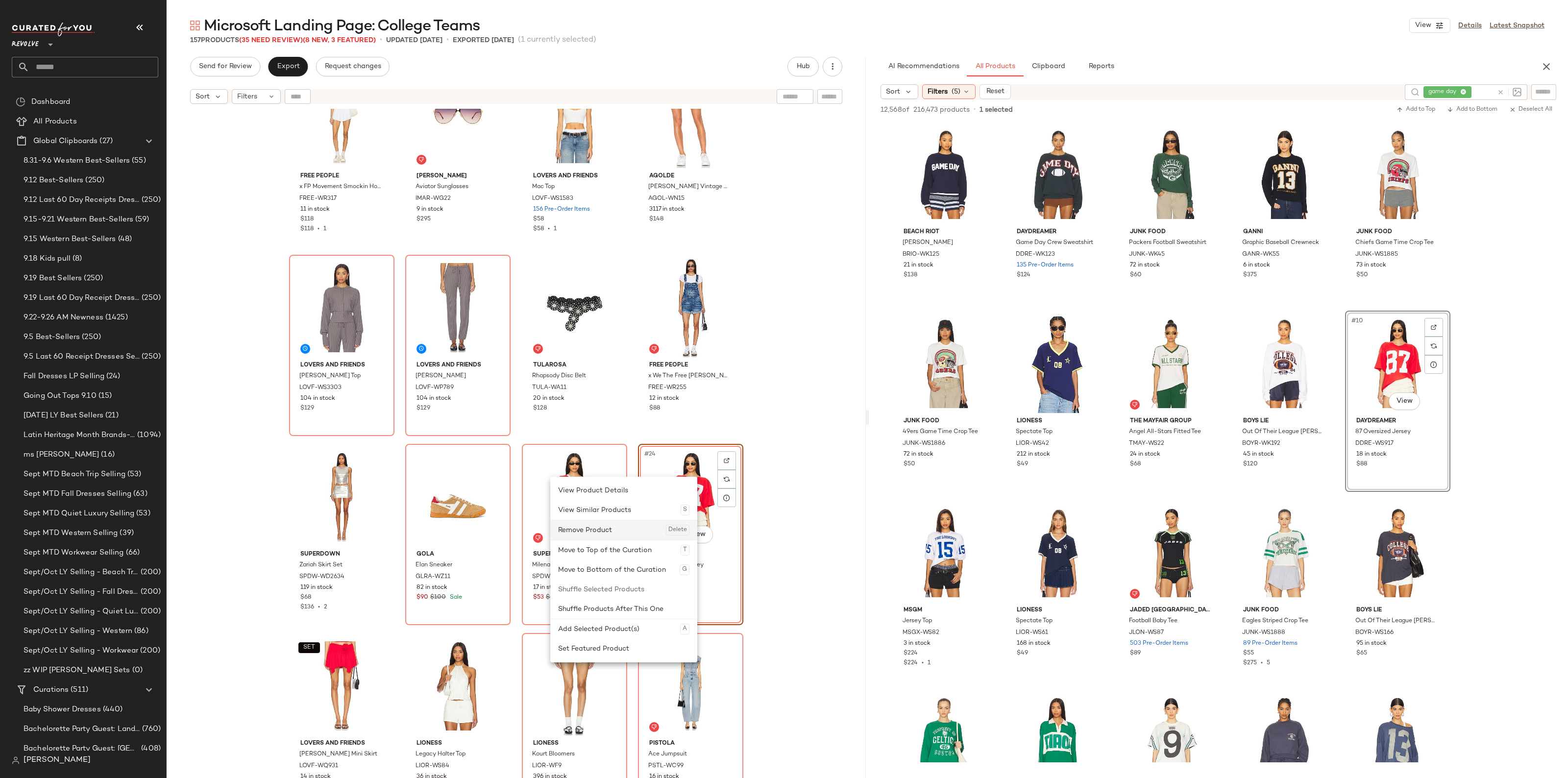
click at [603, 534] on div "Remove Product Delete" at bounding box center [623, 530] width 132 height 20
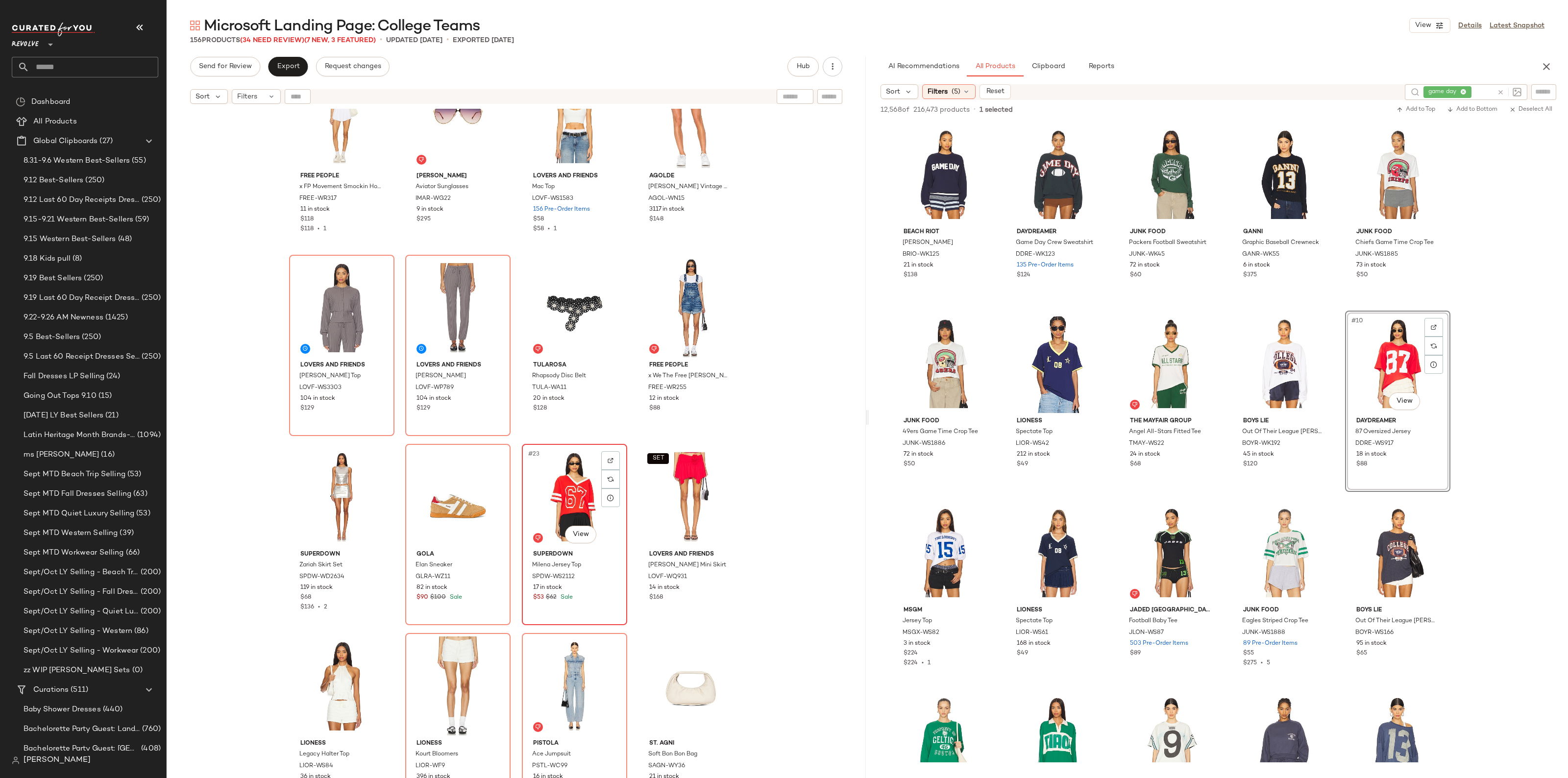
scroll to position [682, 0]
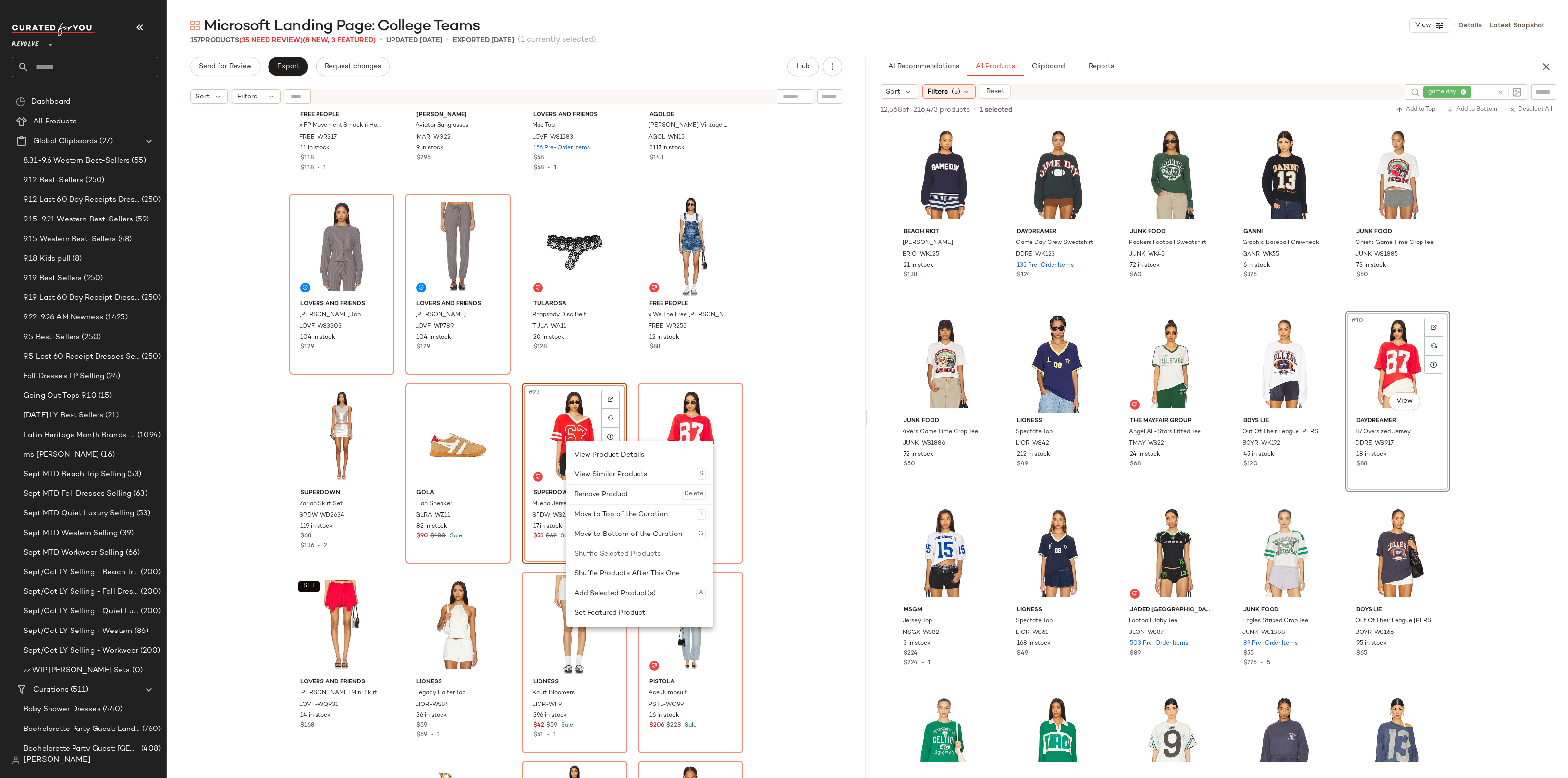
click at [598, 490] on div "Remove Product Delete" at bounding box center [640, 494] width 132 height 20
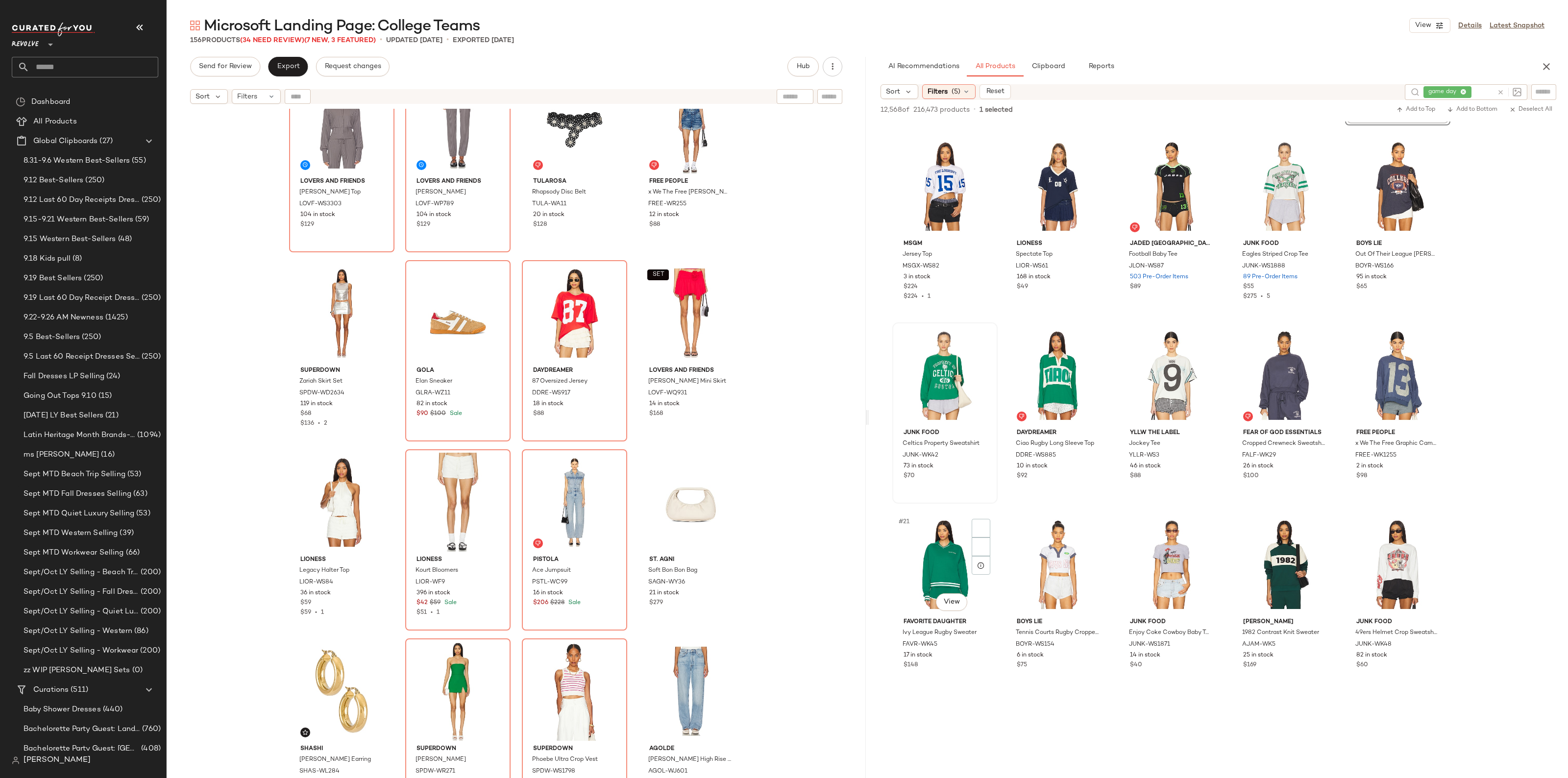
scroll to position [367, 0]
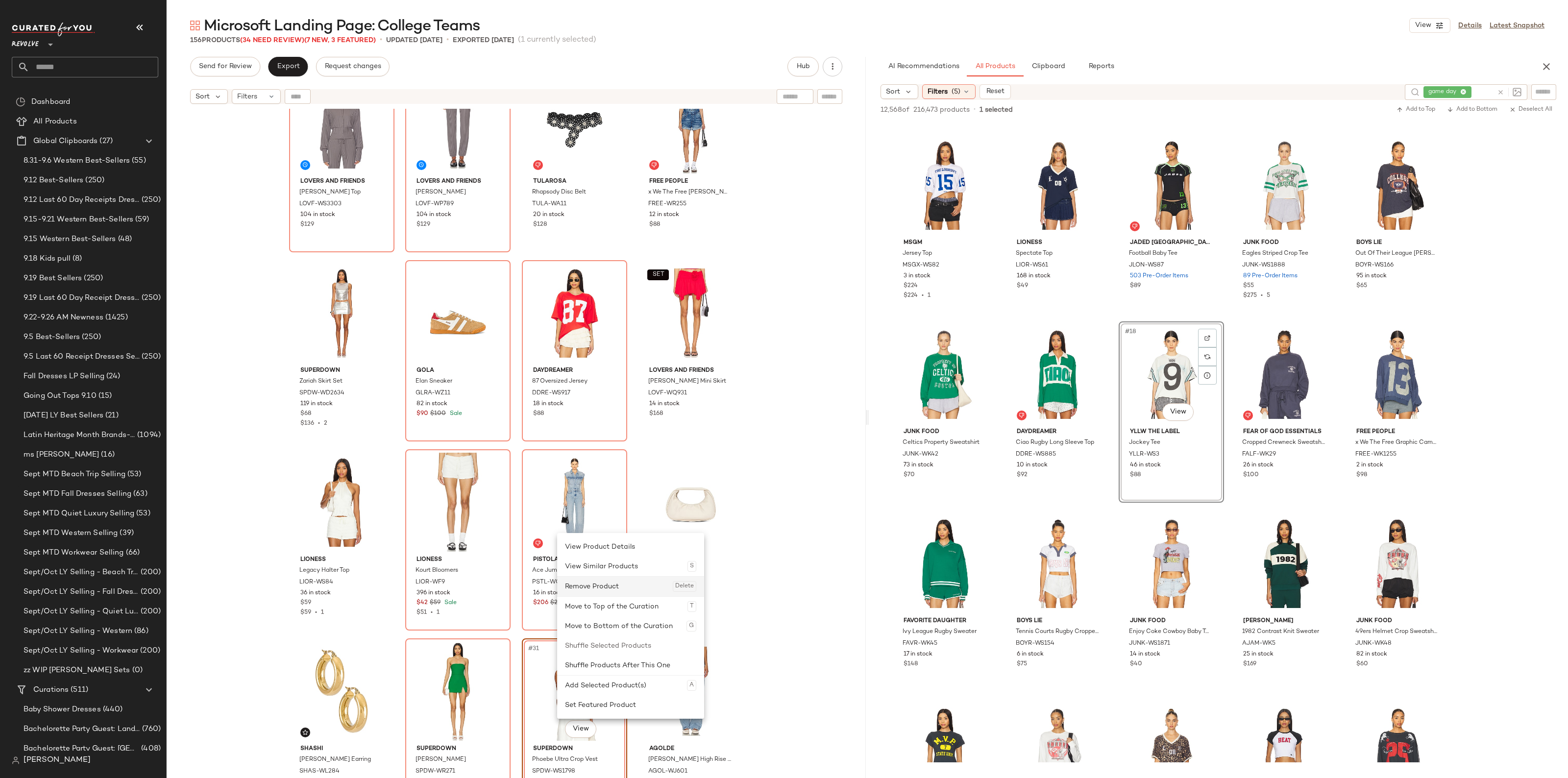
click at [603, 589] on div "Remove Product Delete" at bounding box center [630, 586] width 132 height 20
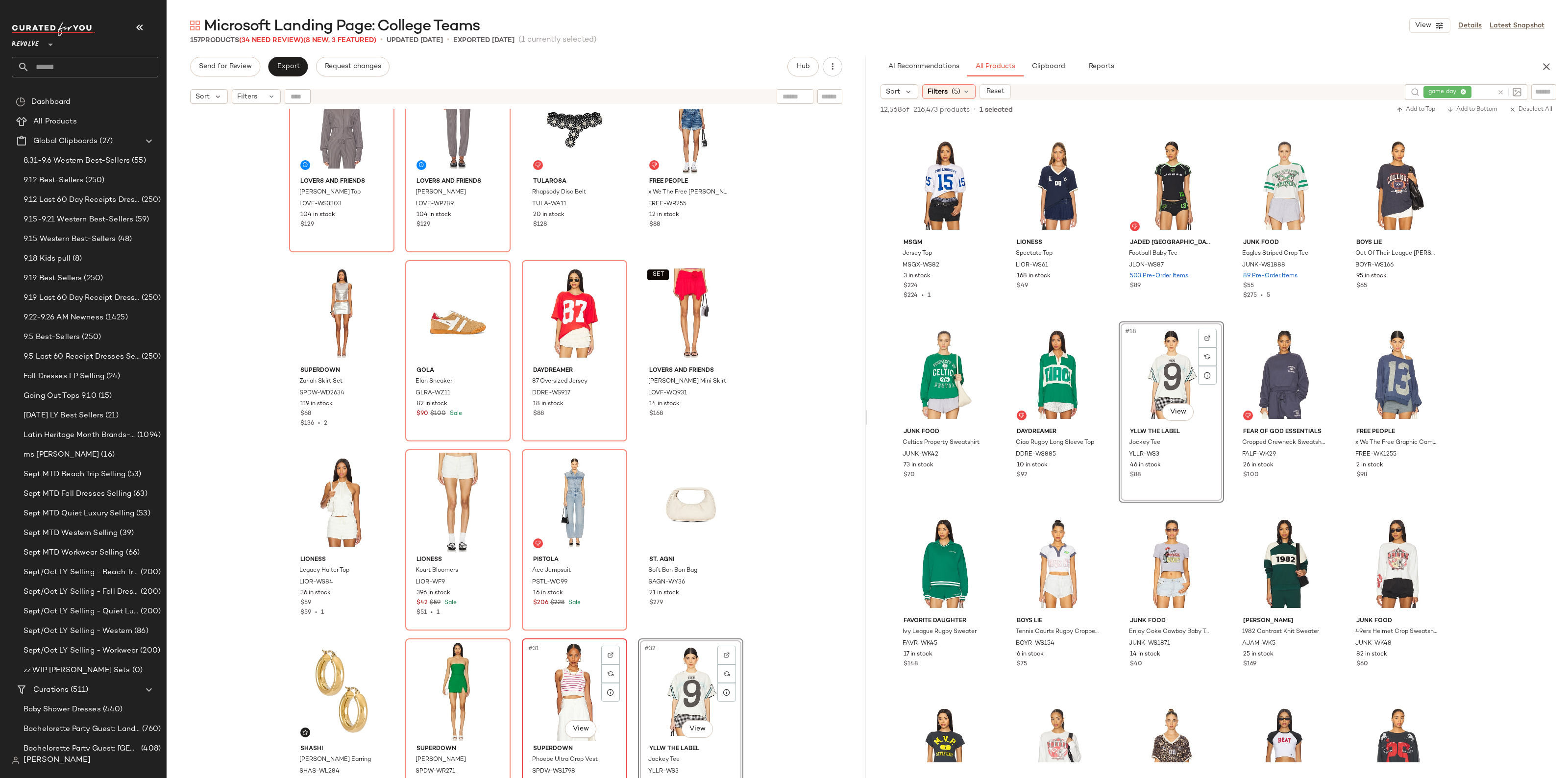
click at [571, 690] on div "#31 View" at bounding box center [574, 692] width 98 height 99
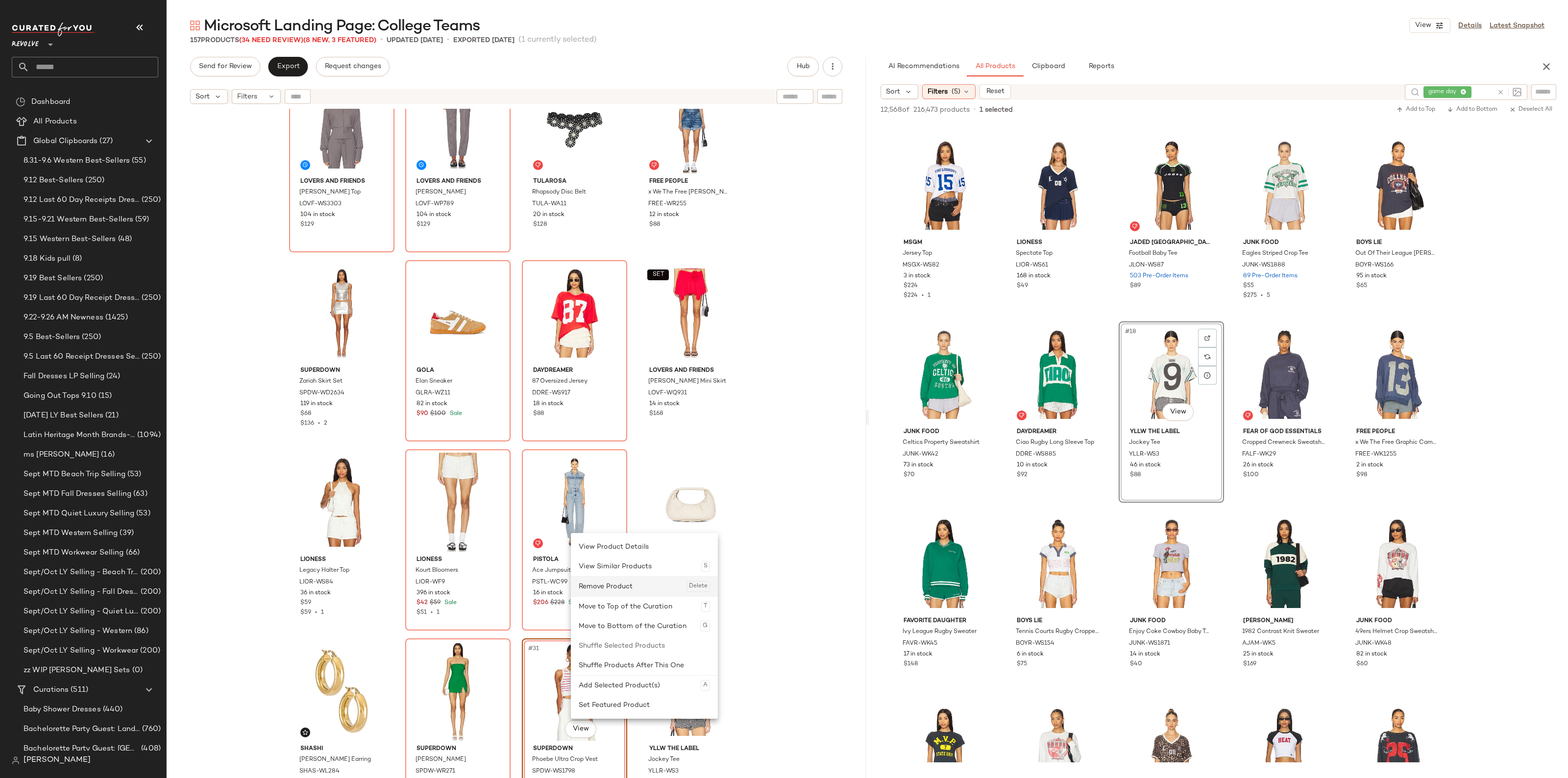
click at [593, 584] on div "Remove Product Delete" at bounding box center [644, 586] width 132 height 20
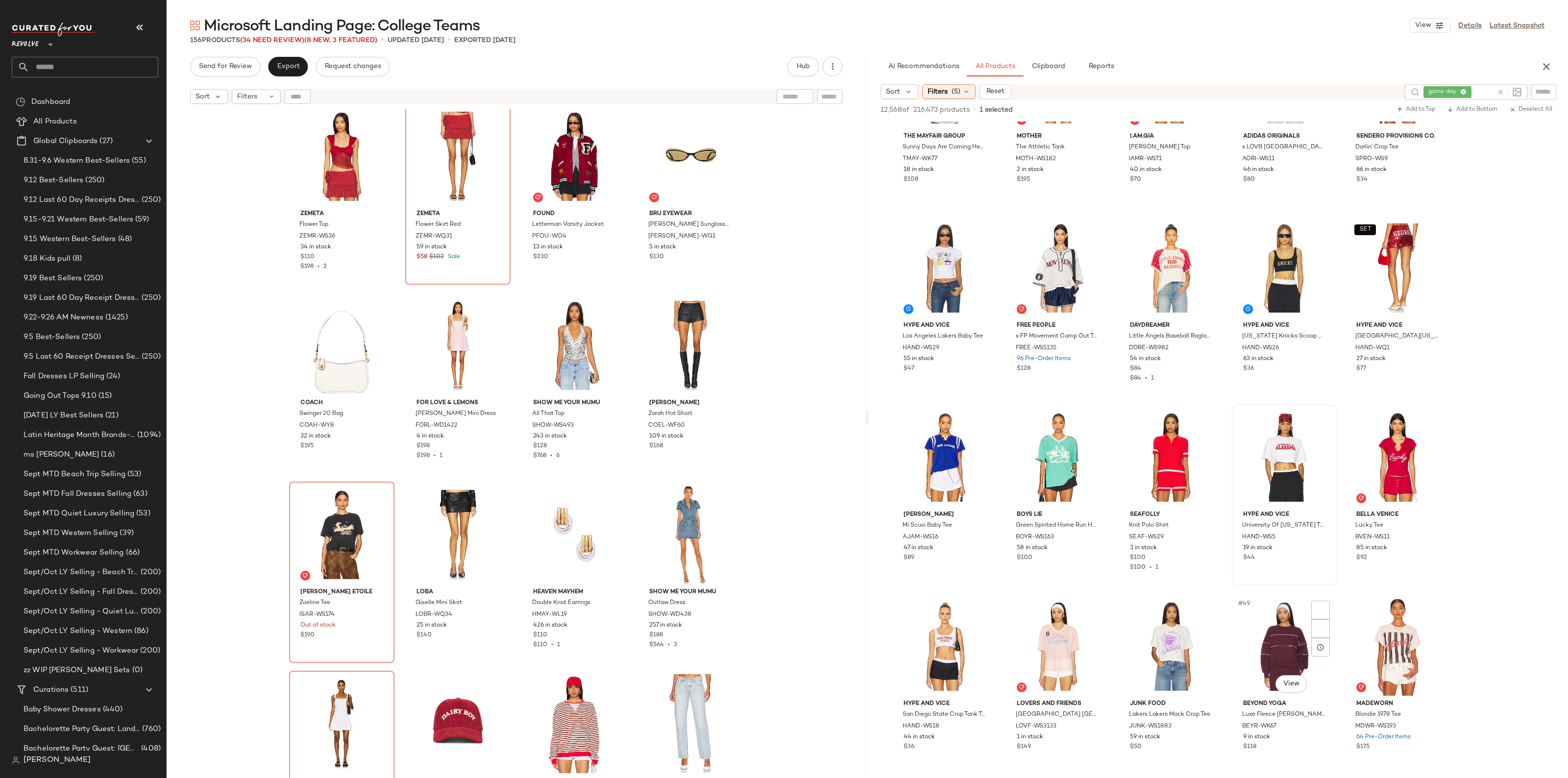
scroll to position [1348, 0]
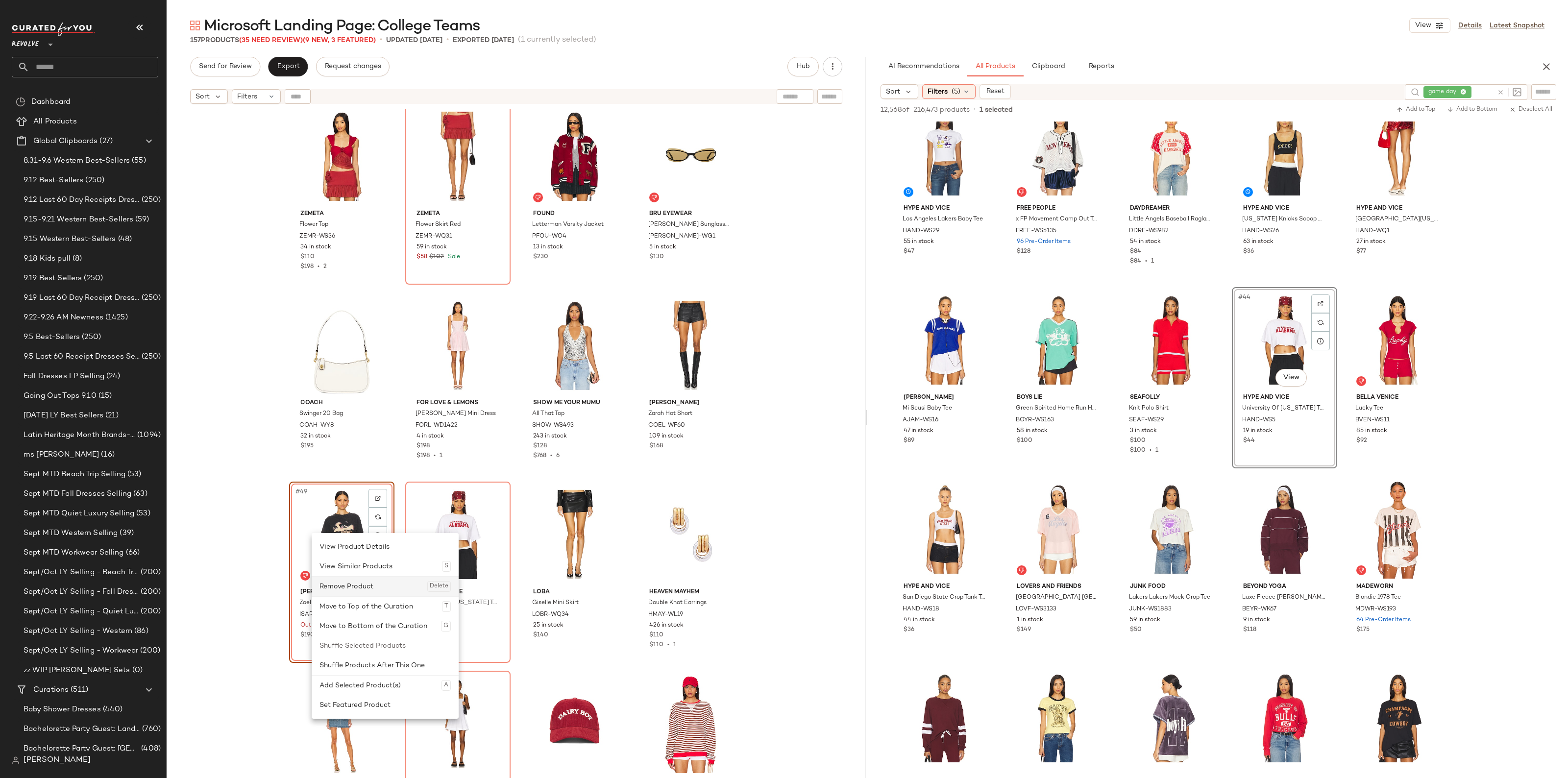
click at [351, 584] on div "Remove Product Delete" at bounding box center [385, 586] width 132 height 20
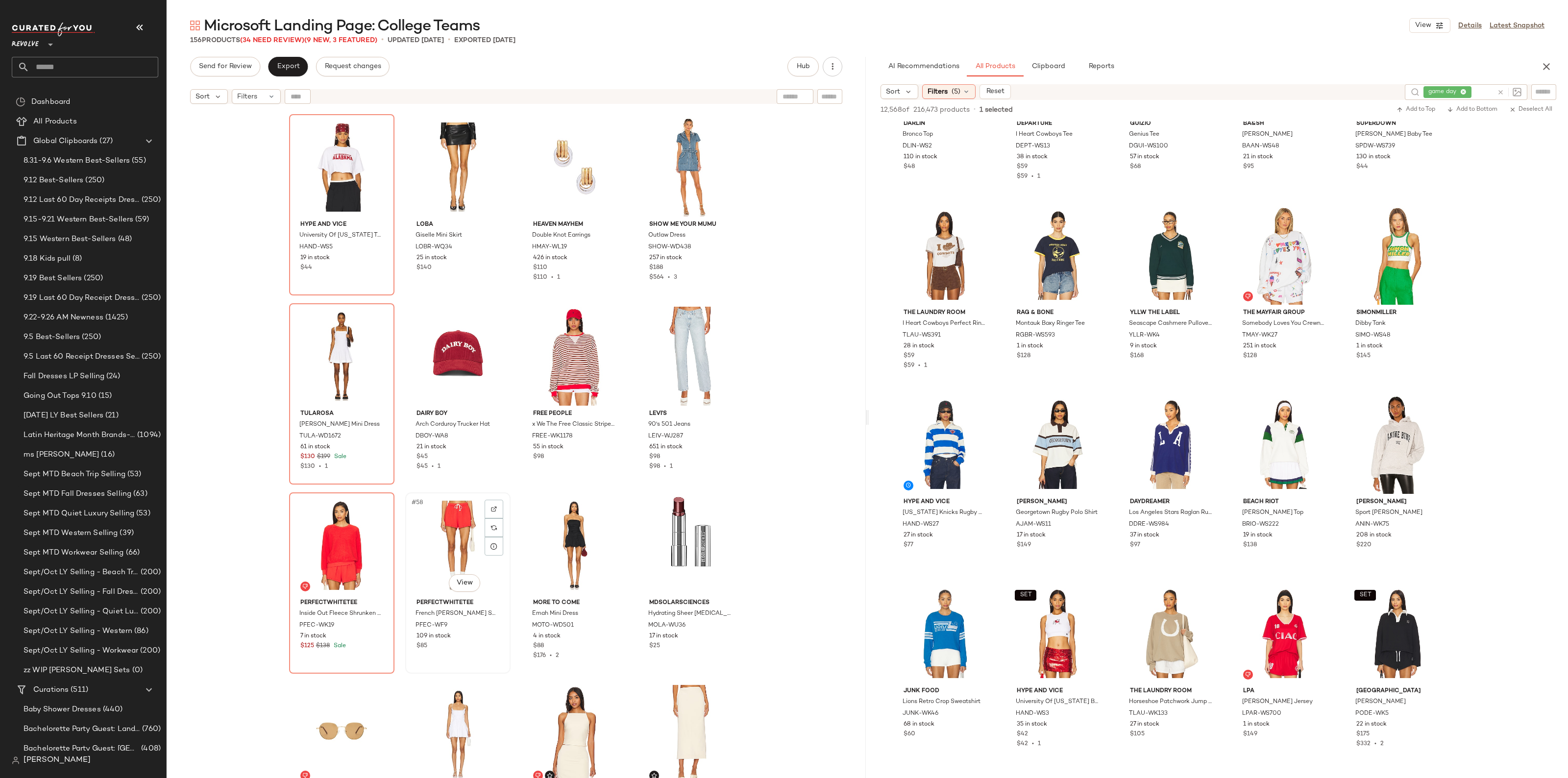
scroll to position [2213, 0]
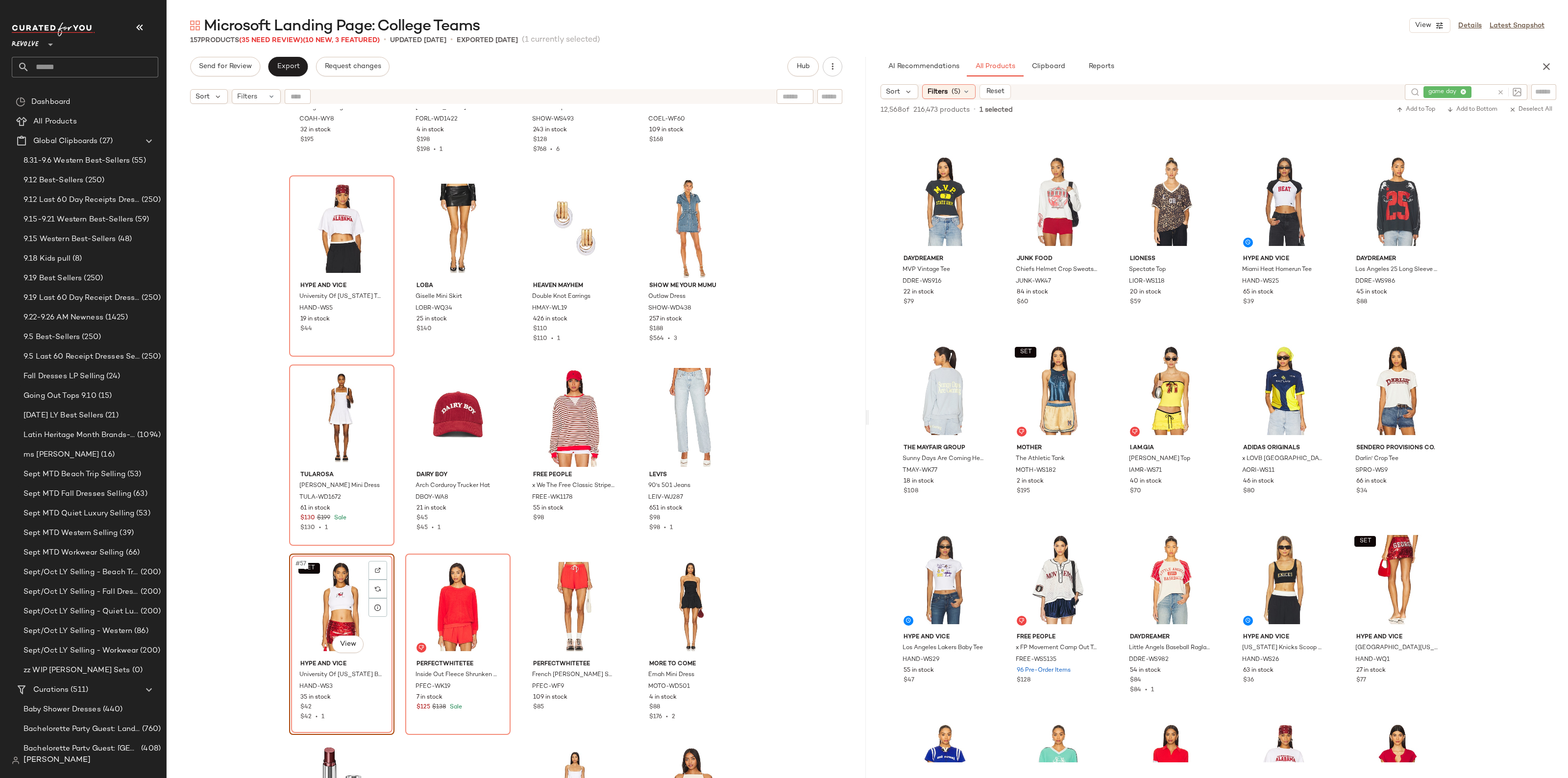
scroll to position [858, 0]
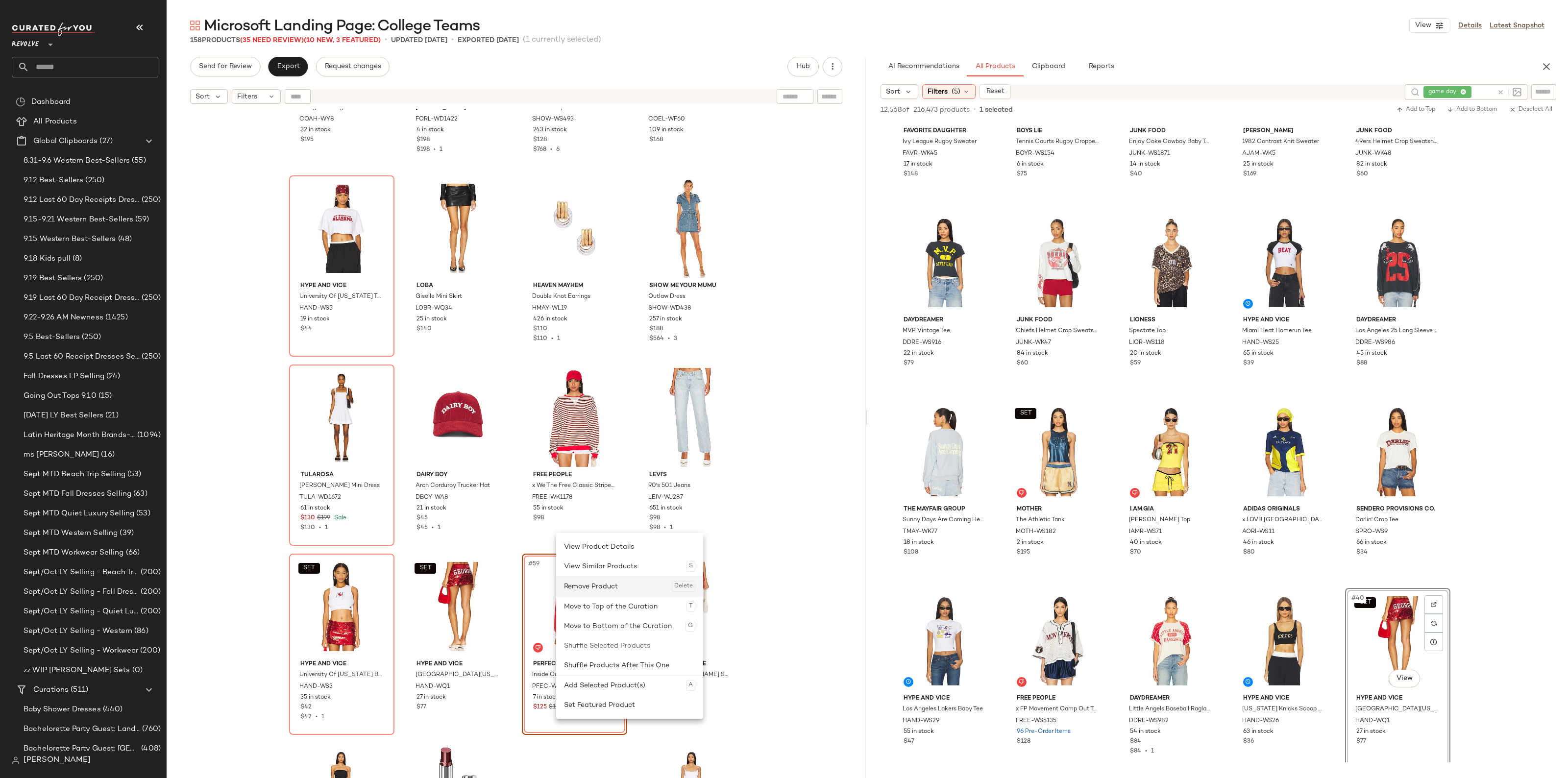
click at [589, 584] on div "Remove Product Delete" at bounding box center [629, 586] width 132 height 20
click at [591, 593] on div "Remove Product Delete" at bounding box center [635, 586] width 132 height 20
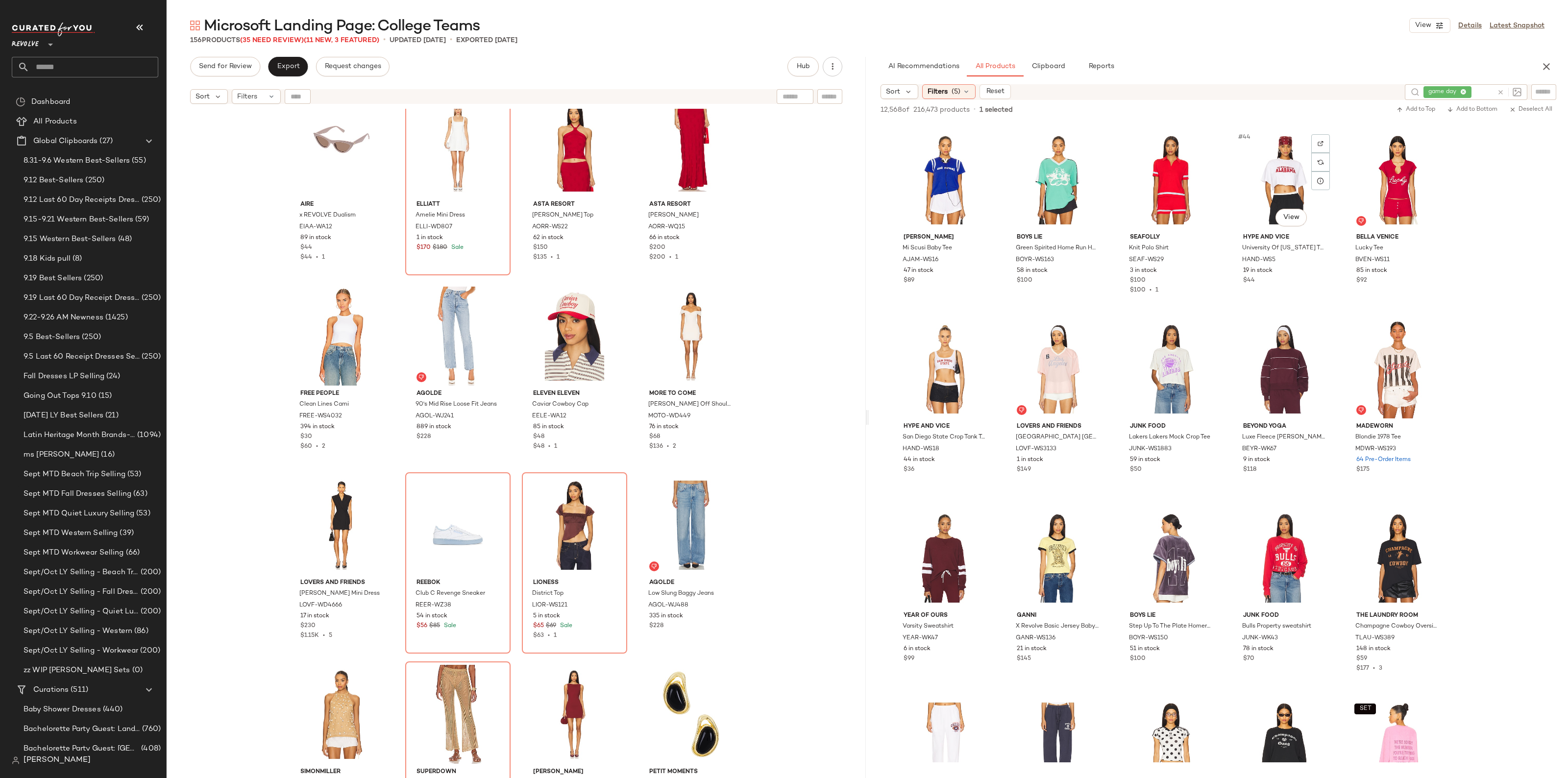
scroll to position [1531, 0]
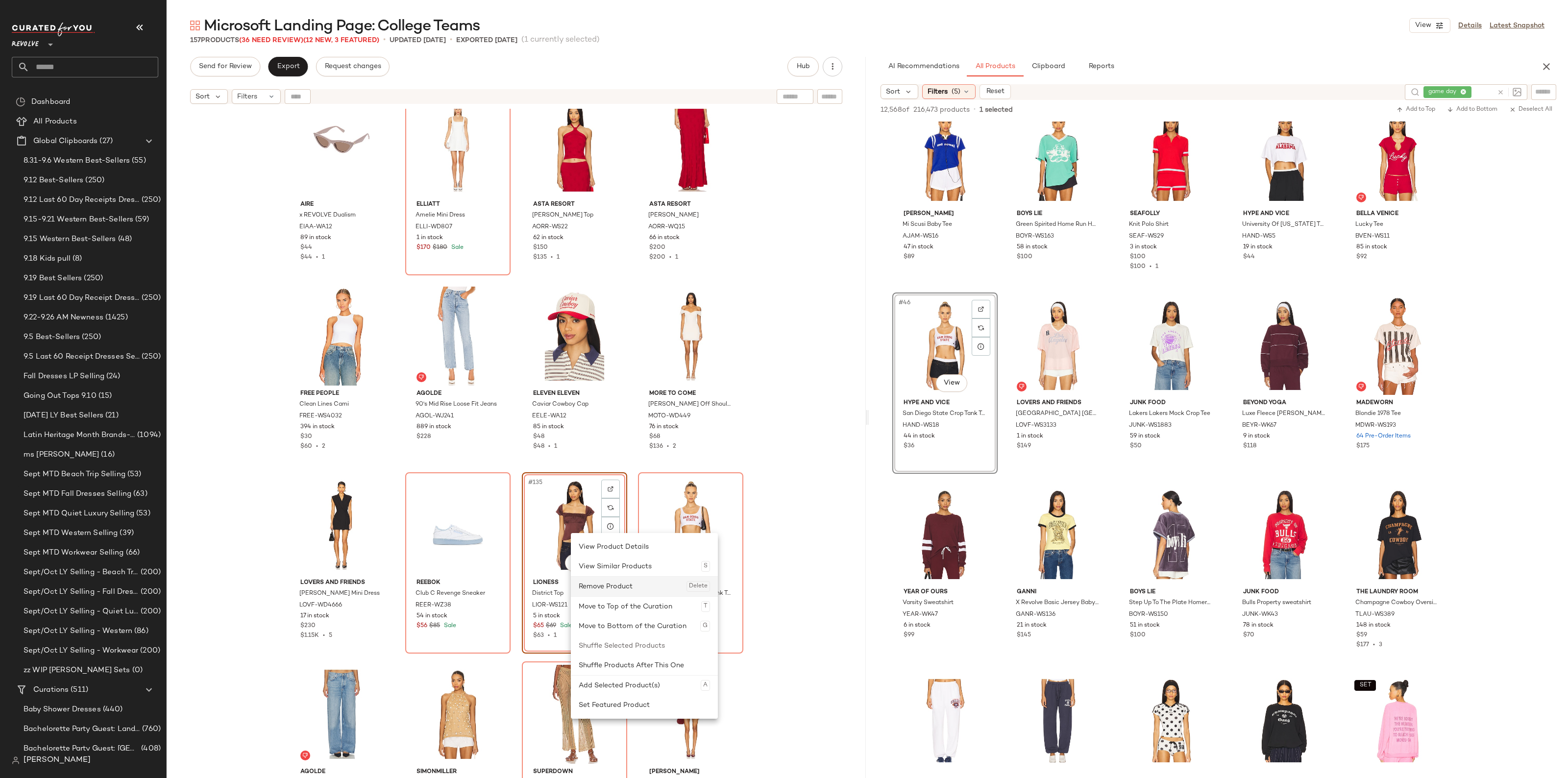
click at [602, 579] on div "Remove Product Delete" at bounding box center [644, 586] width 132 height 20
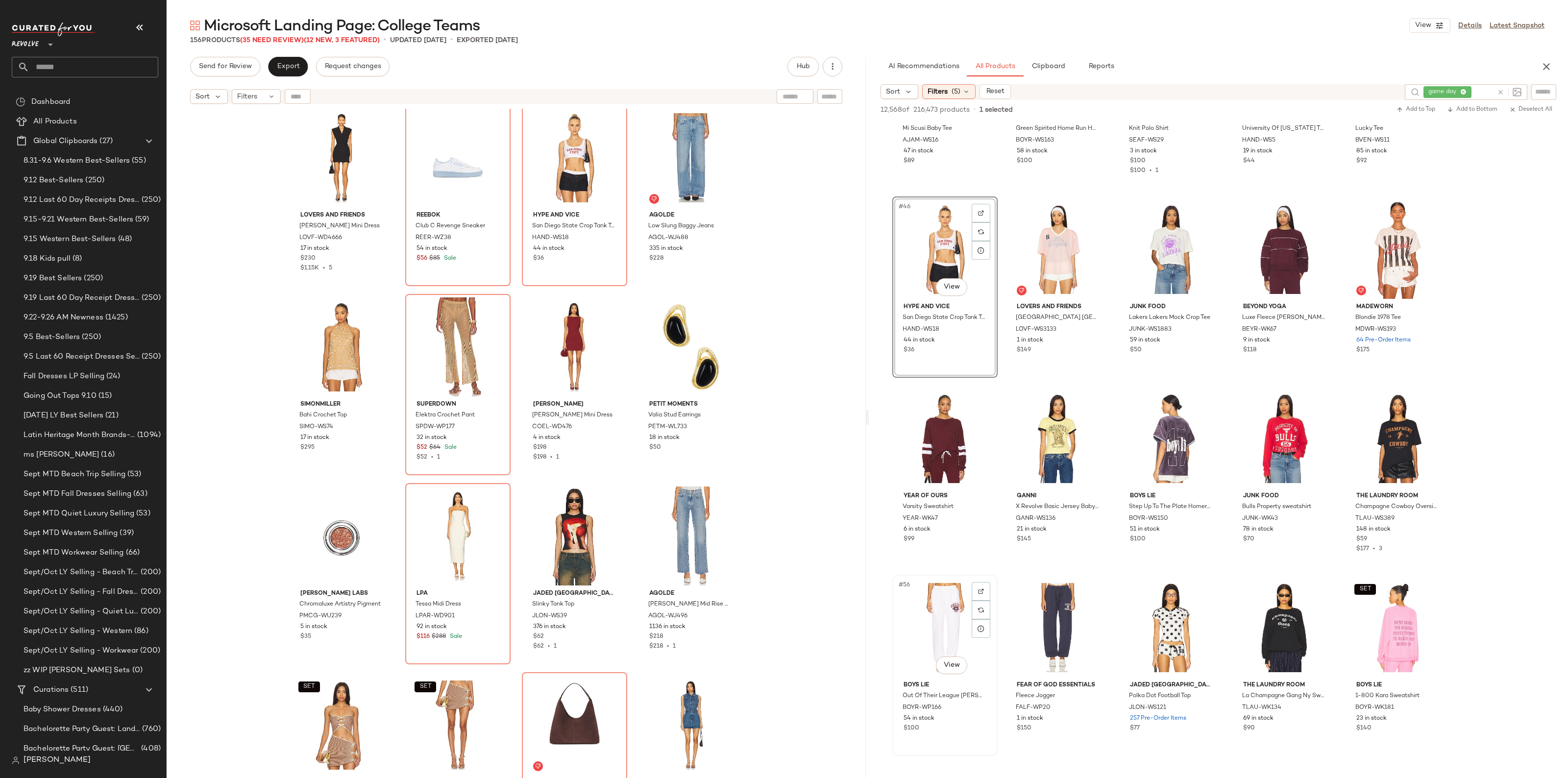
scroll to position [1715, 0]
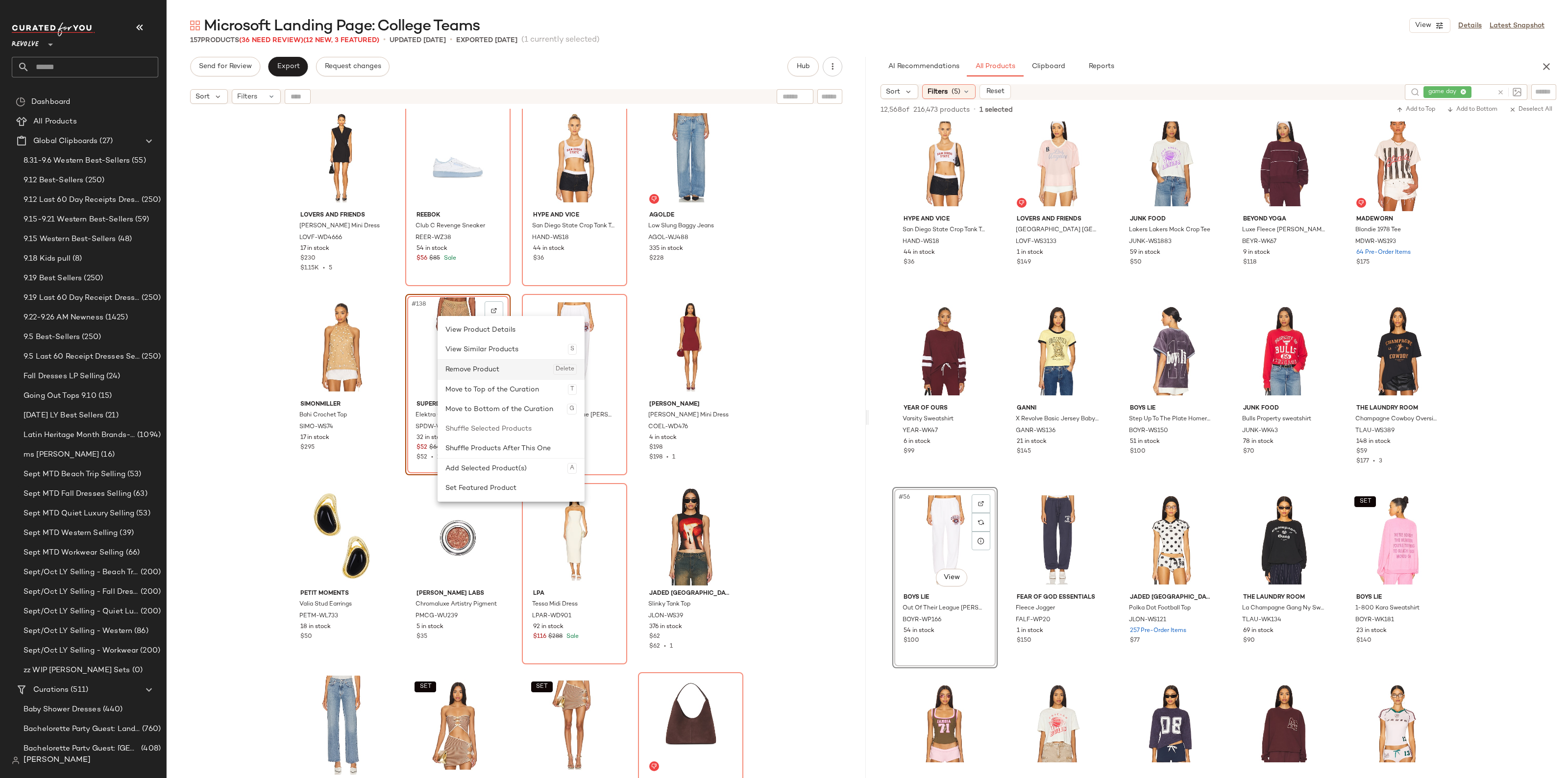
click at [481, 368] on div "Remove Product Delete" at bounding box center [512, 369] width 132 height 20
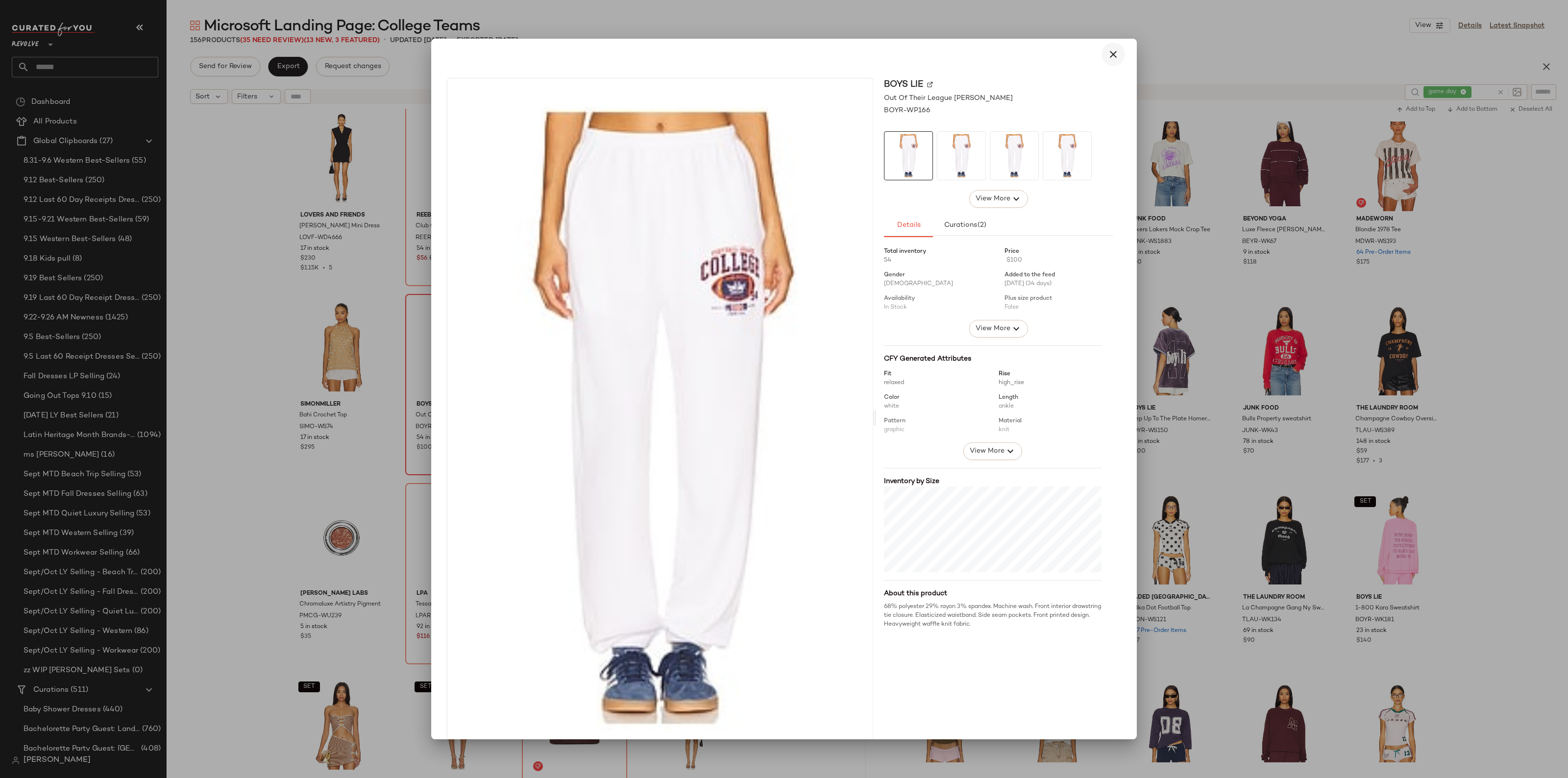
click at [1108, 58] on icon "button" at bounding box center [1113, 54] width 12 height 12
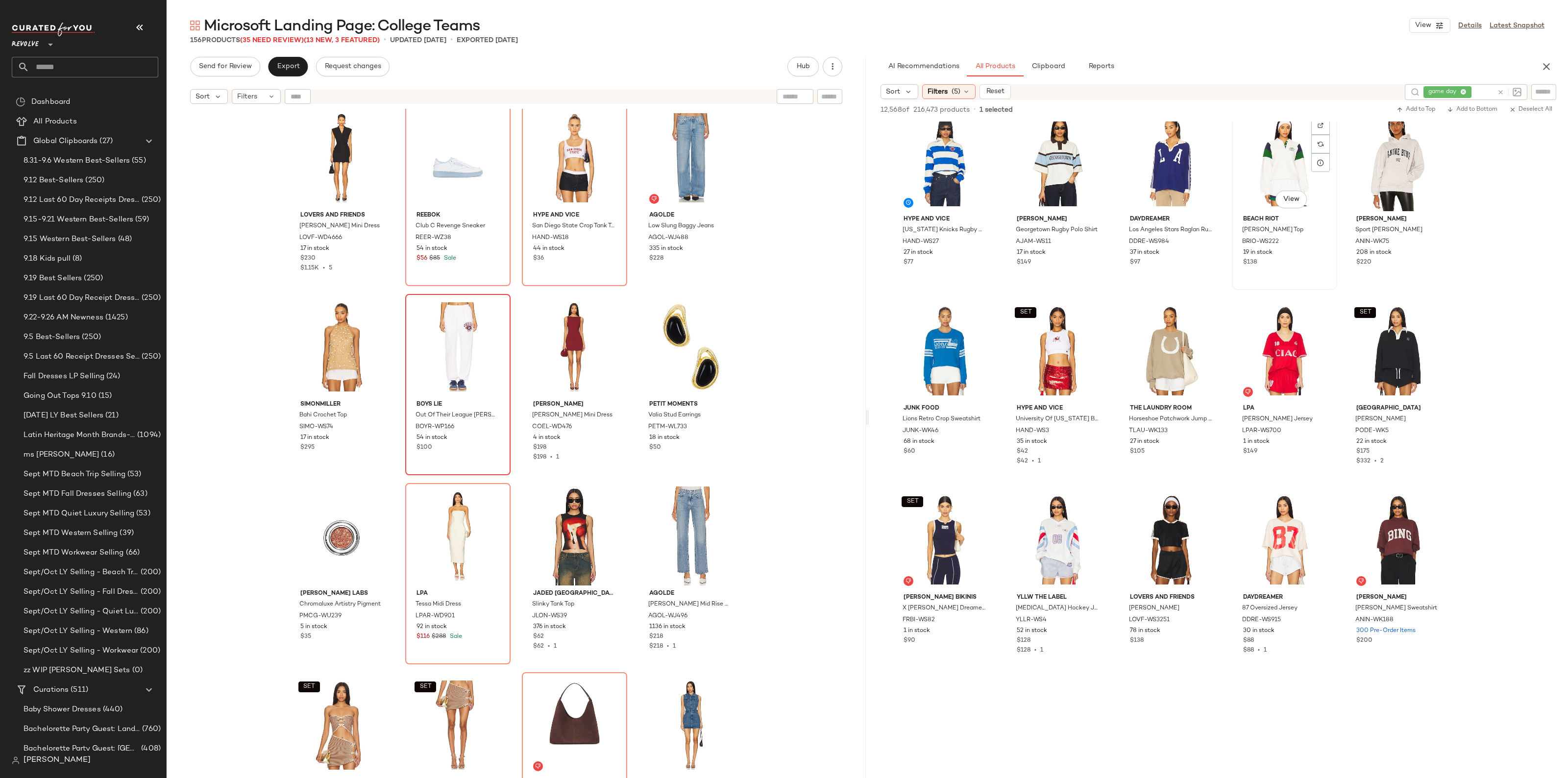
scroll to position [3125, 0]
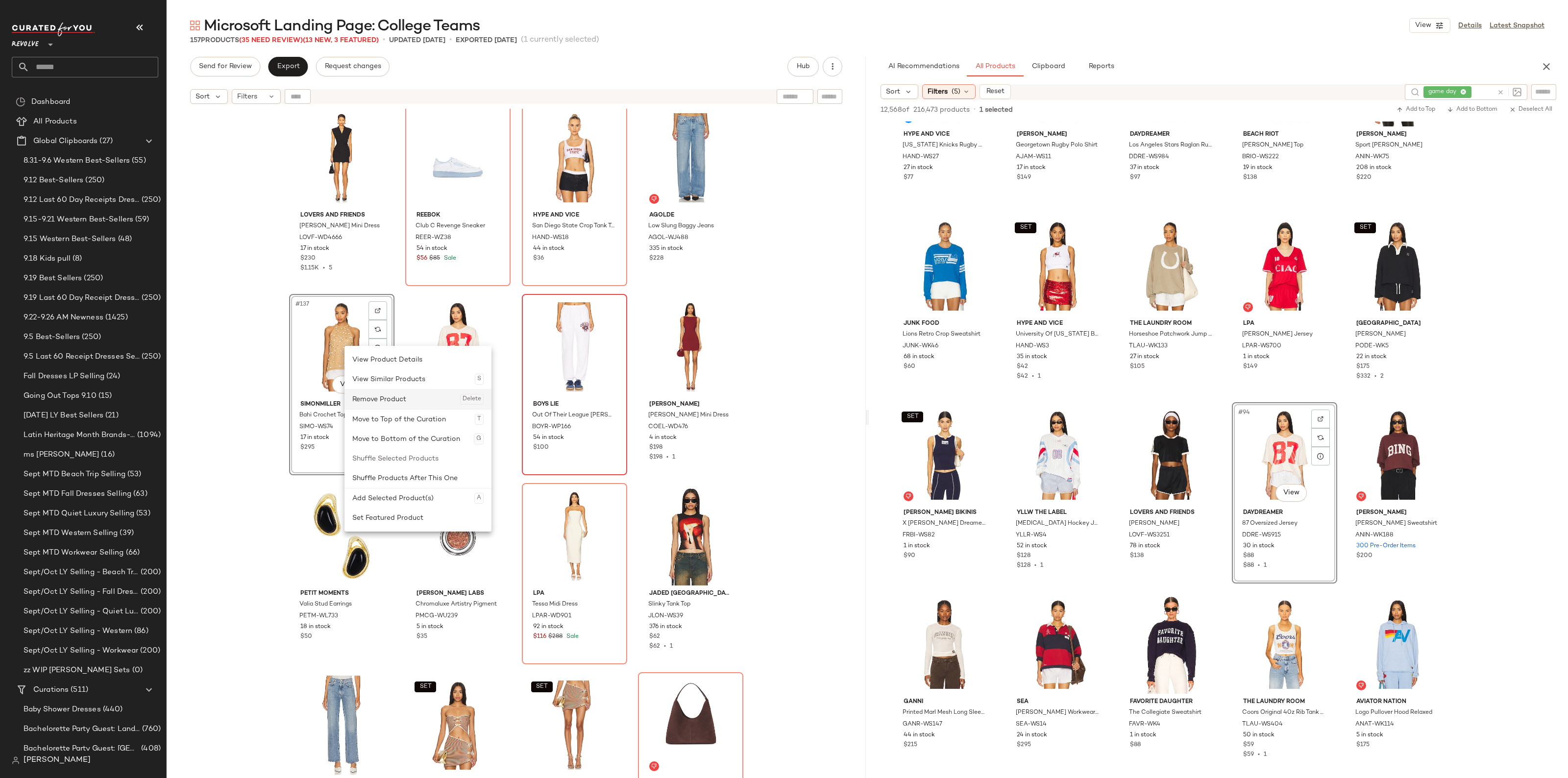
click at [373, 398] on div "Remove Product Delete" at bounding box center [418, 400] width 132 height 20
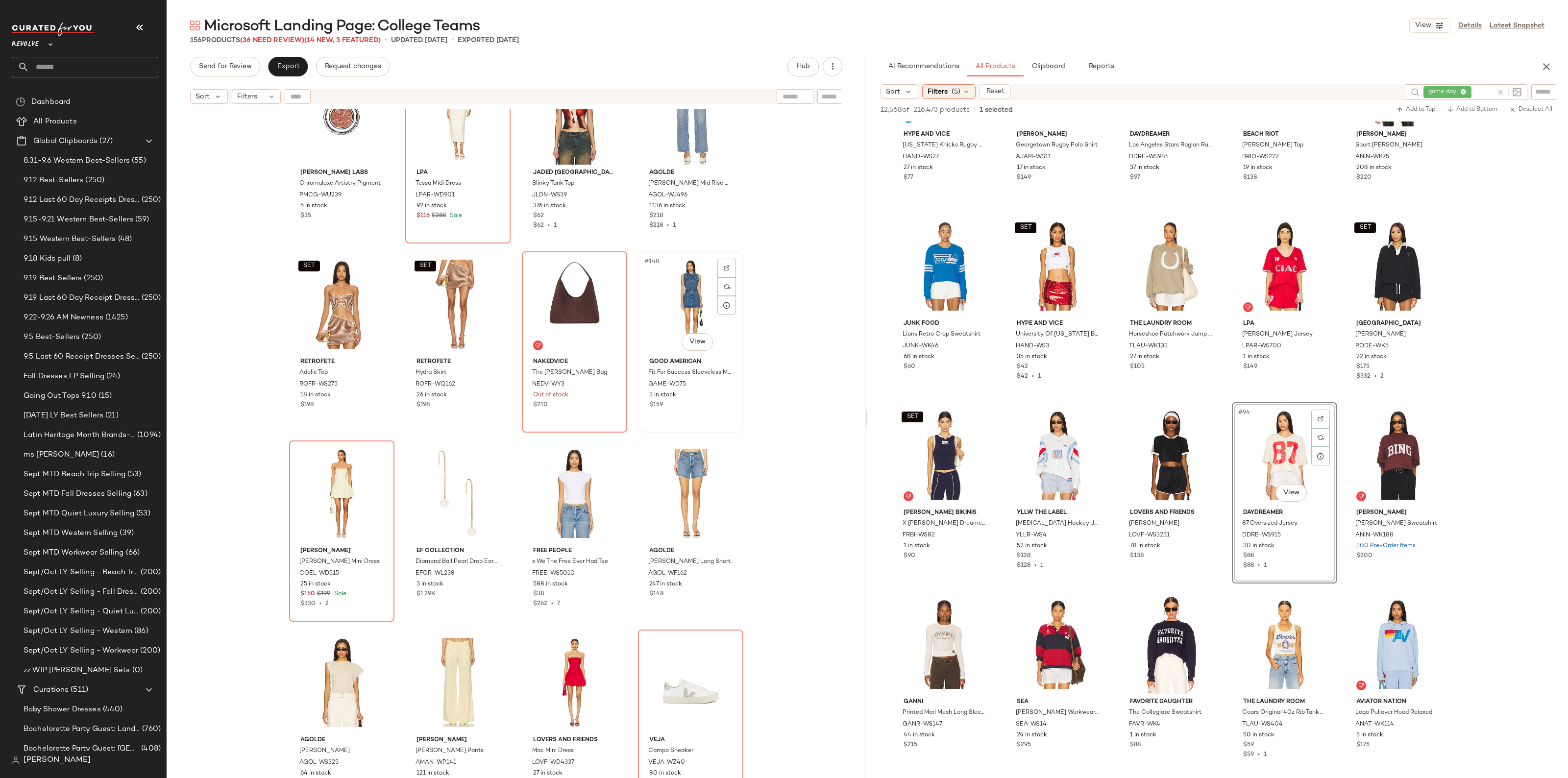
scroll to position [6686, 0]
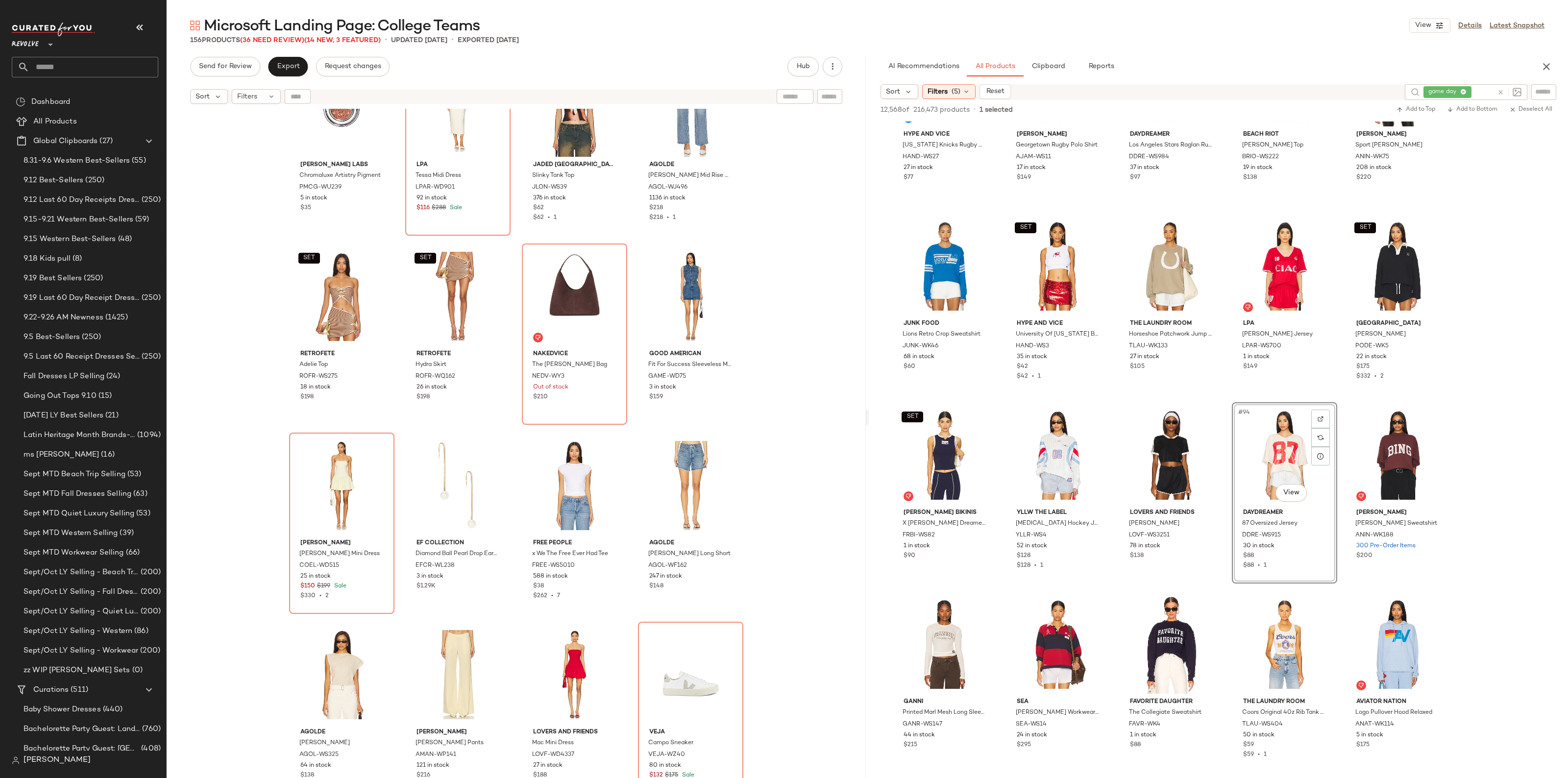
click at [243, 92] on span "Filters" at bounding box center [246, 96] width 20 height 10
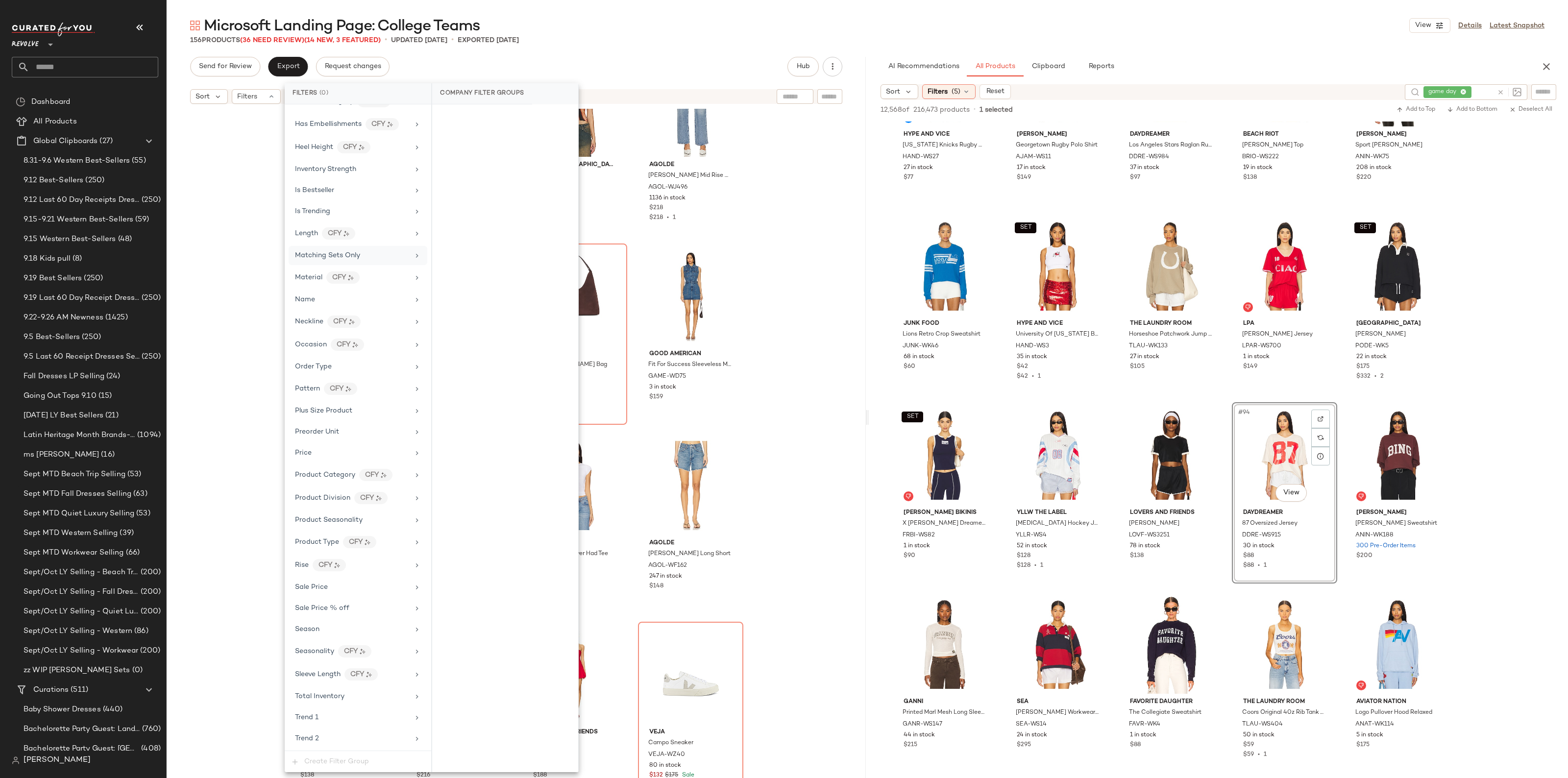
scroll to position [551, 0]
click at [330, 575] on div "Sale Price" at bounding box center [357, 565] width 138 height 19
click at [463, 125] on div "On sale" at bounding box center [505, 117] width 138 height 18
click at [136, 26] on icon "button" at bounding box center [139, 28] width 12 height 12
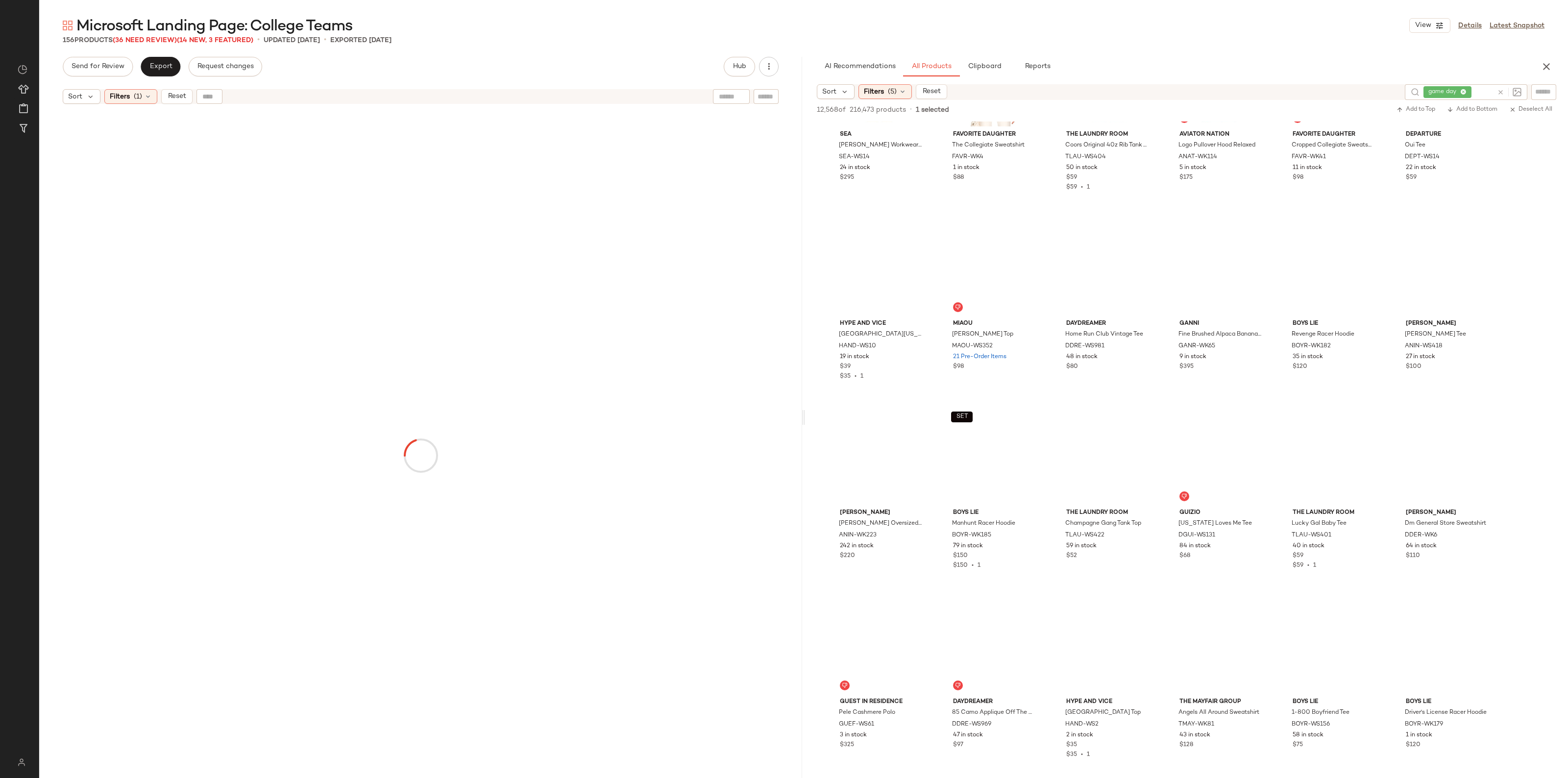
scroll to position [2556, 0]
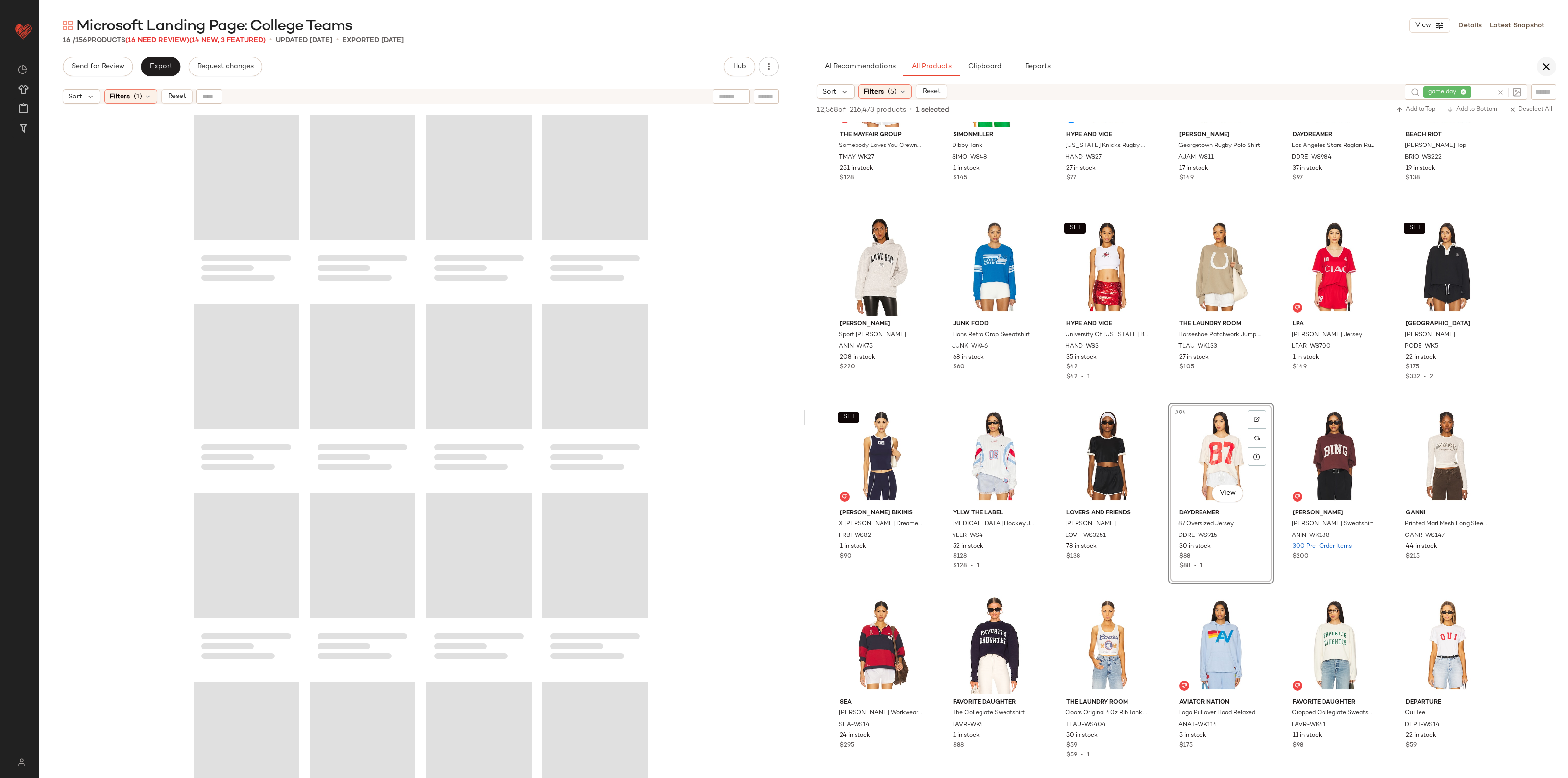
click at [1541, 66] on icon "button" at bounding box center [1546, 67] width 12 height 12
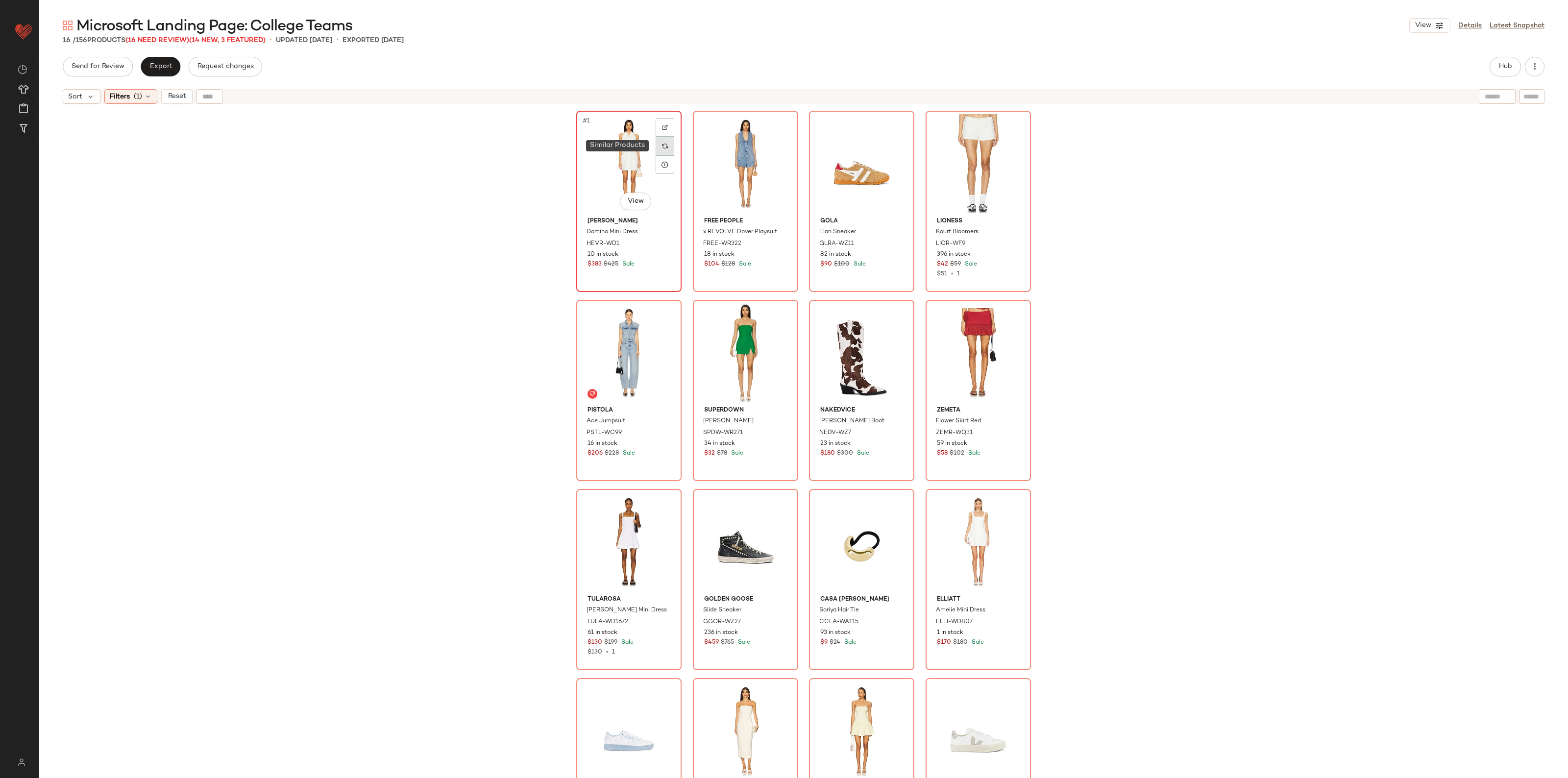
click at [657, 150] on div at bounding box center [665, 145] width 19 height 19
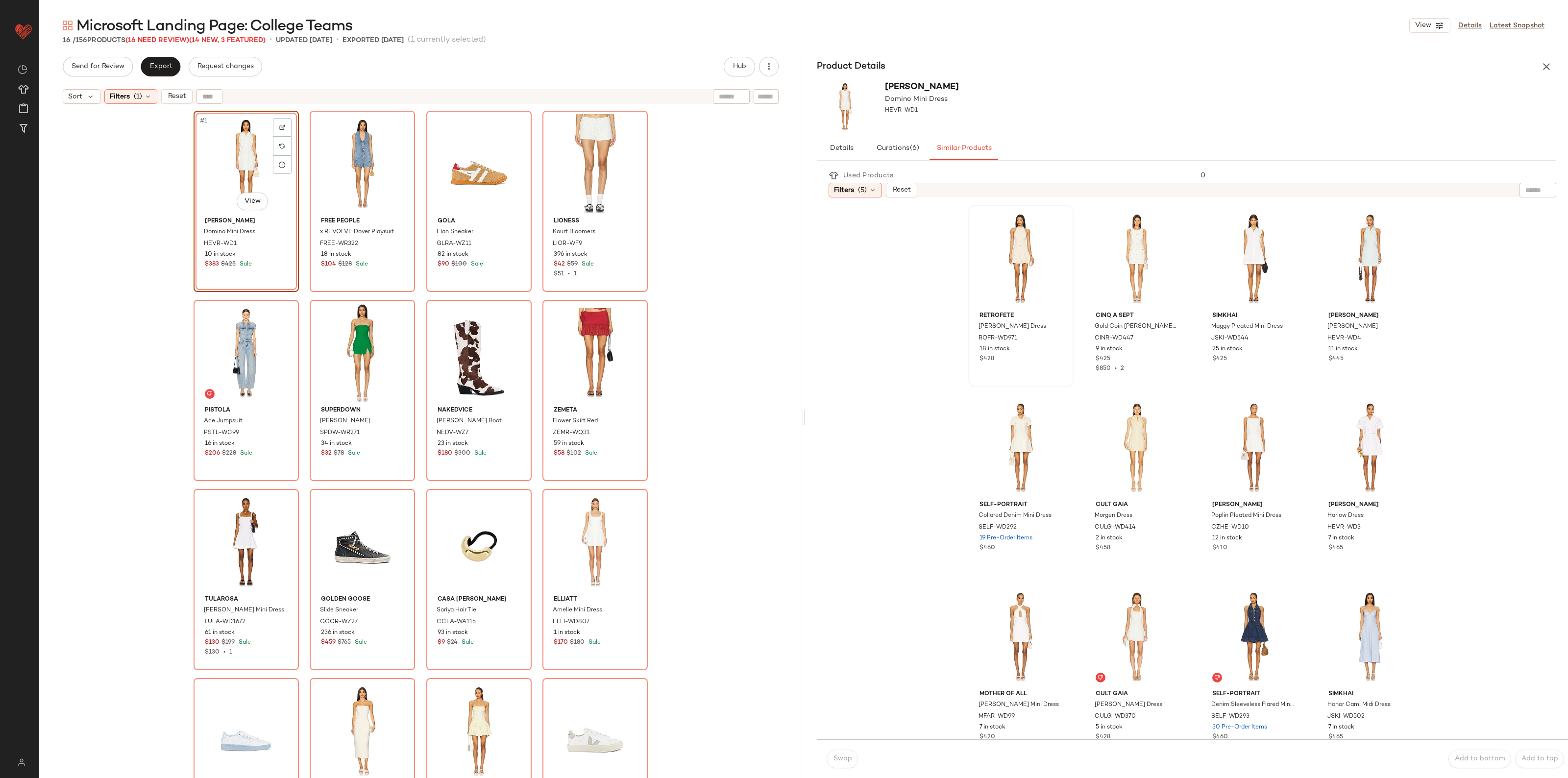
click at [983, 250] on div at bounding box center [1020, 258] width 98 height 99
click at [1004, 250] on div "#1 View" at bounding box center [1020, 258] width 98 height 99
click at [853, 762] on button "Swap" at bounding box center [842, 758] width 31 height 19
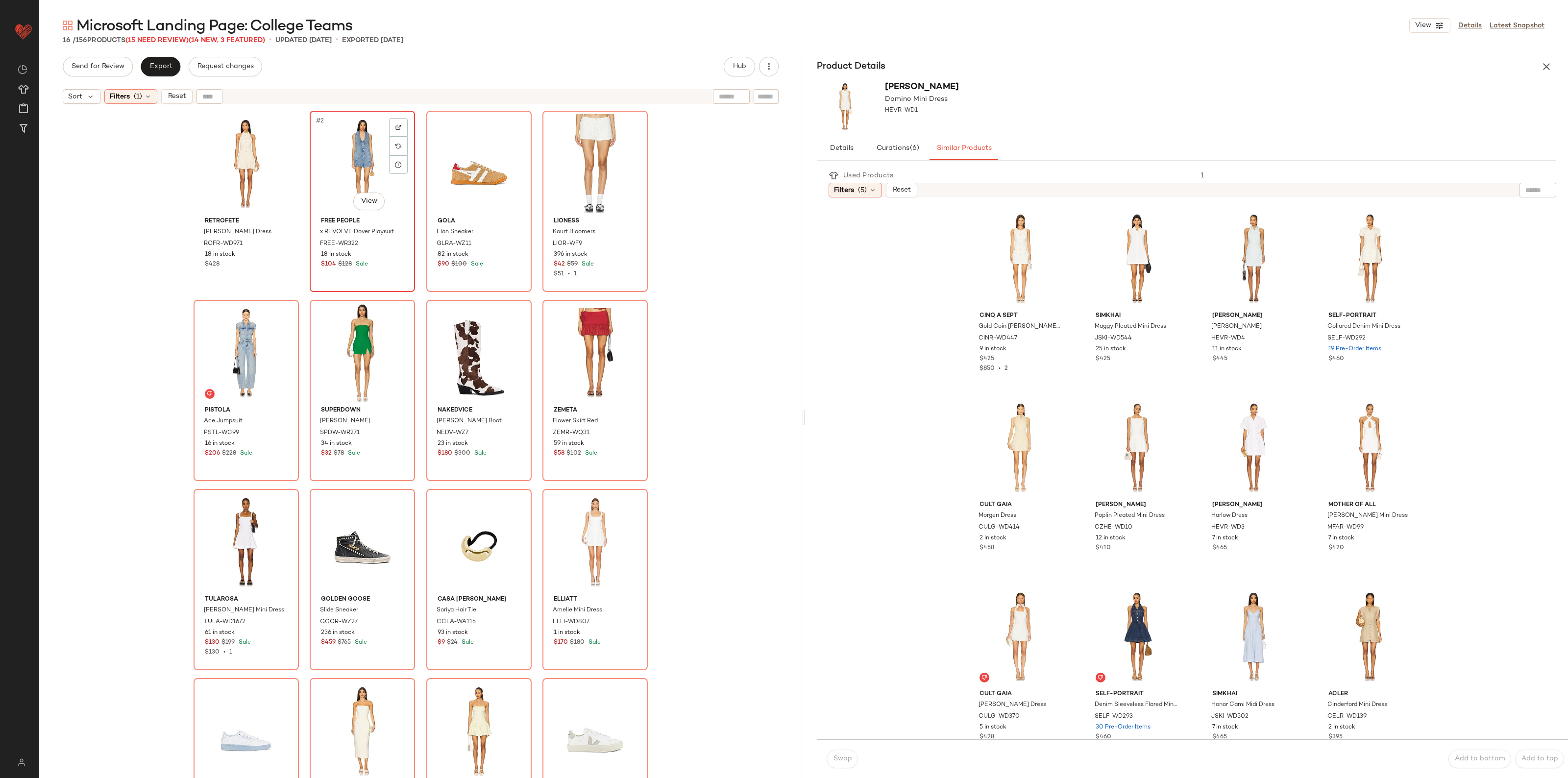
click at [343, 166] on div "#2 View" at bounding box center [362, 163] width 98 height 99
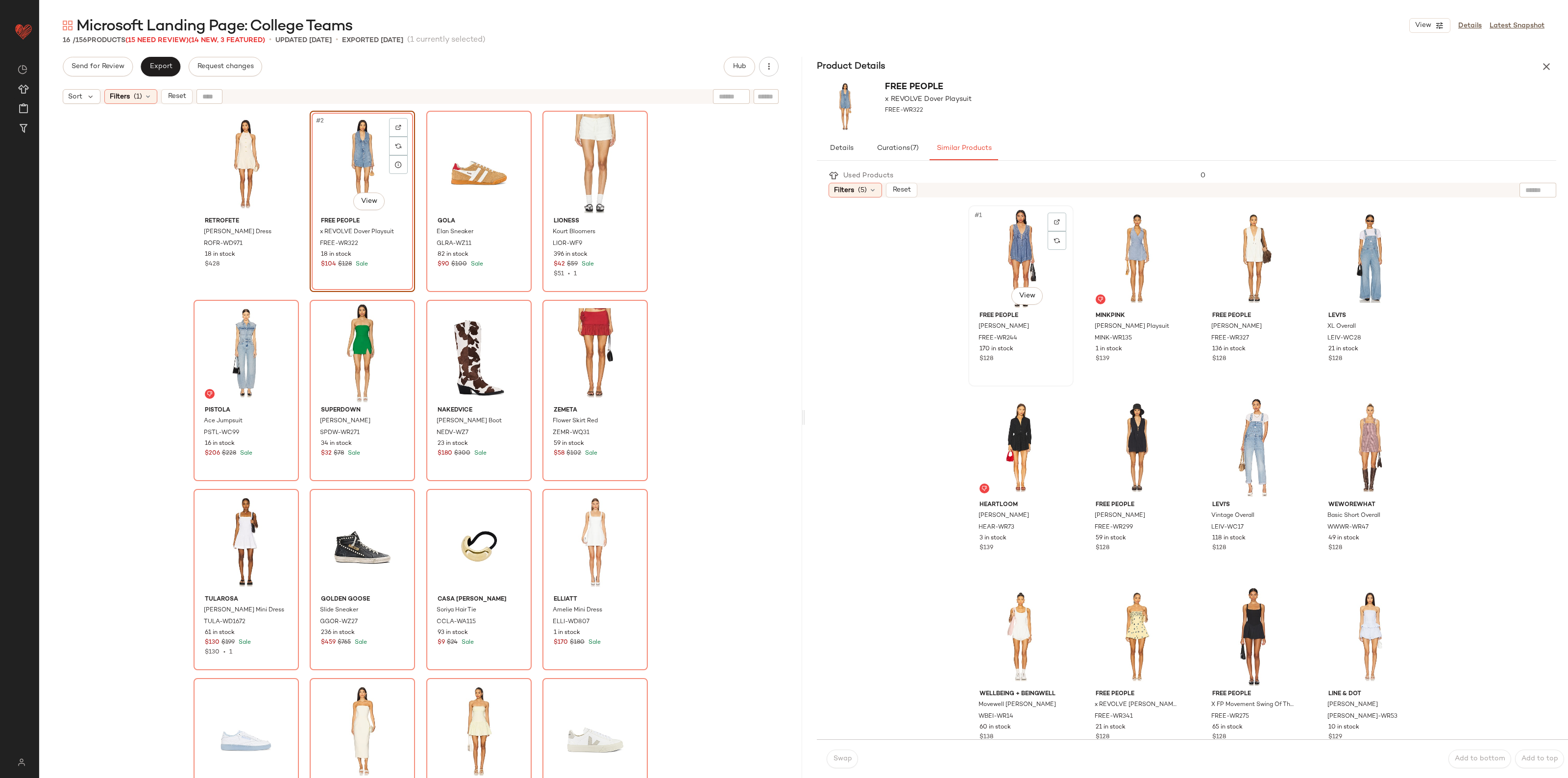
click at [1004, 252] on div "#1 View" at bounding box center [1020, 258] width 98 height 99
click at [831, 754] on button "Swap" at bounding box center [842, 758] width 31 height 19
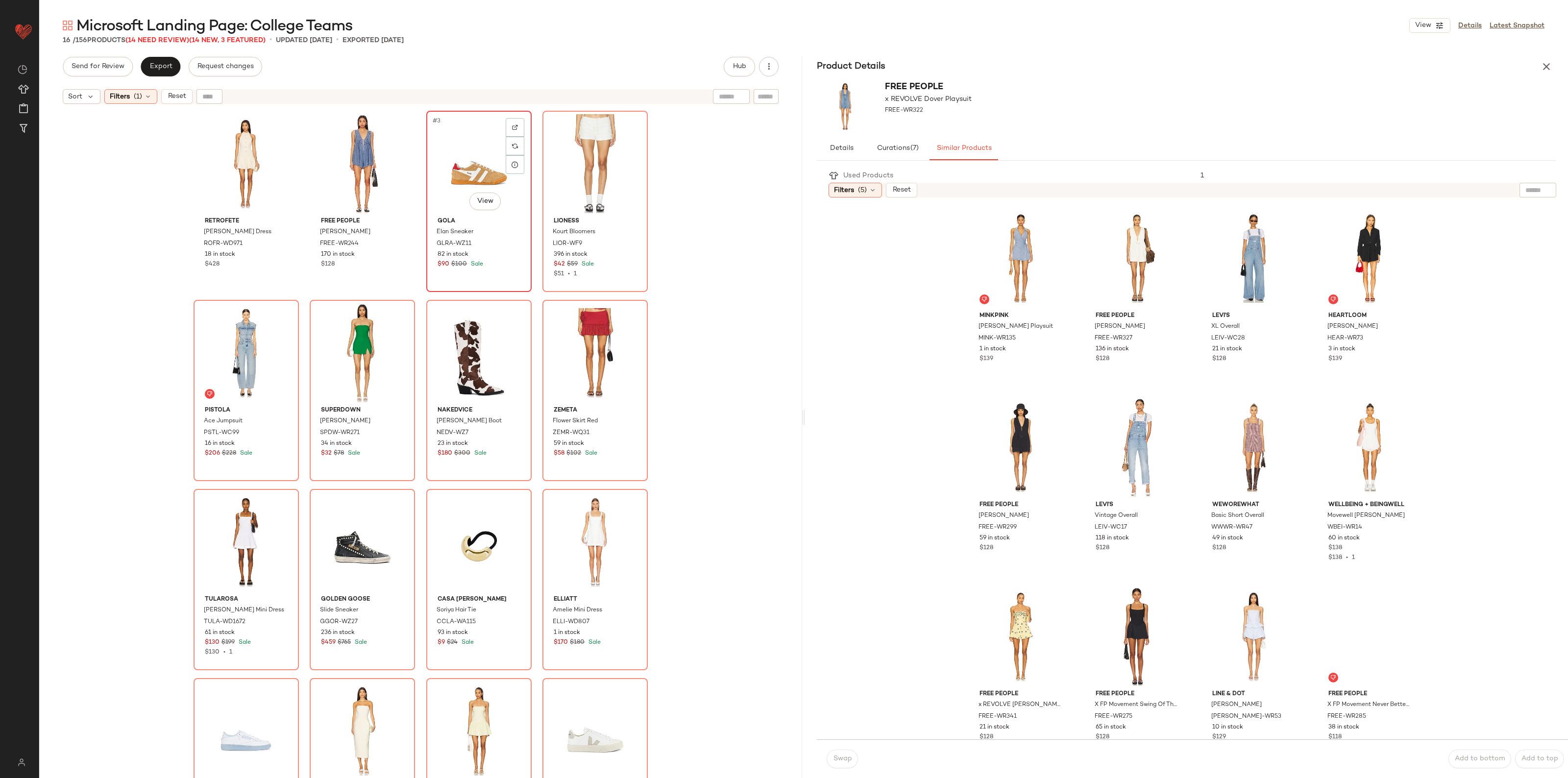
click at [454, 142] on div "#3 View" at bounding box center [479, 163] width 98 height 99
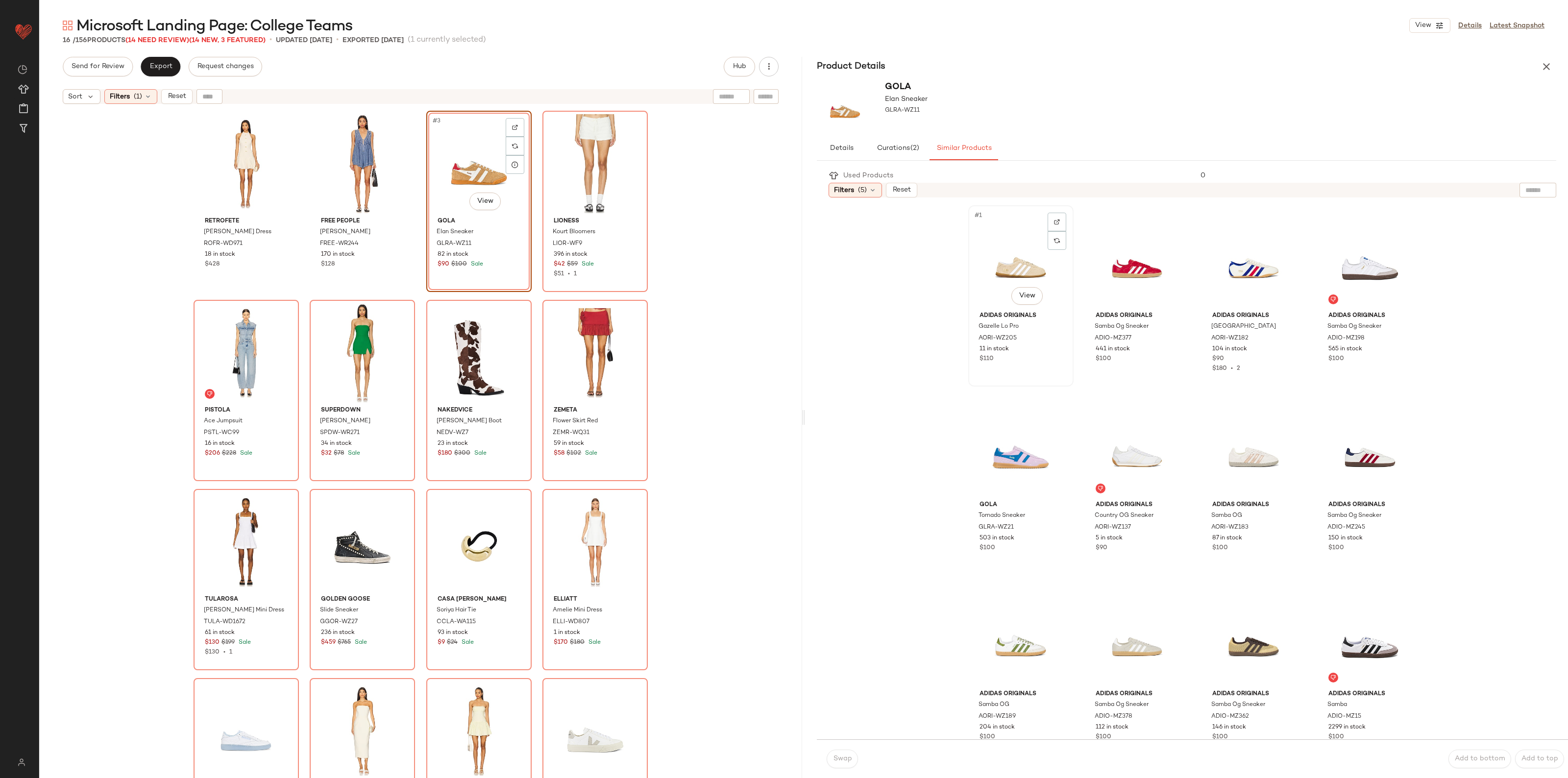
click at [1020, 256] on div "#1 View" at bounding box center [1020, 258] width 98 height 99
click at [838, 753] on button "Swap" at bounding box center [842, 758] width 31 height 19
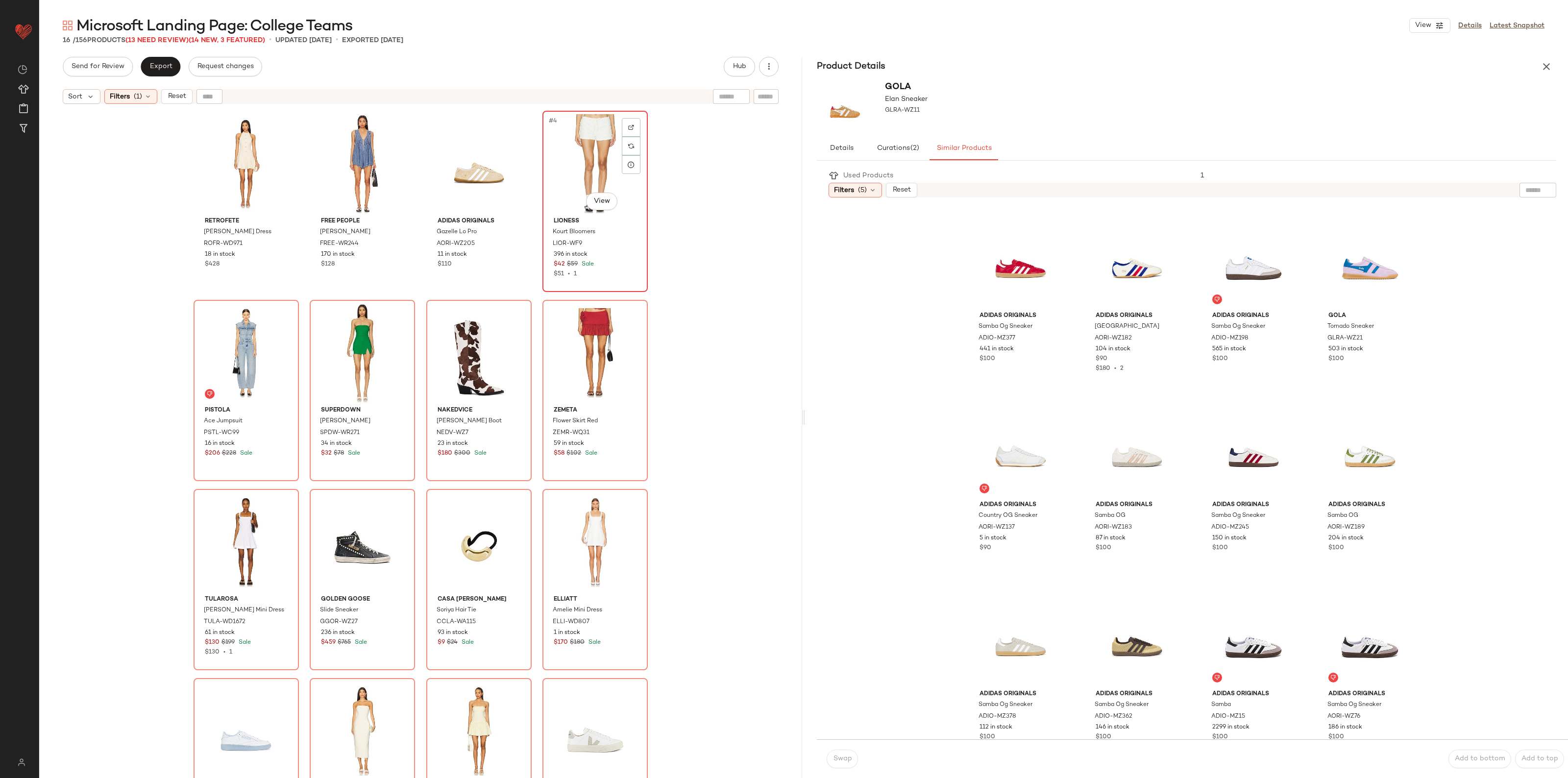
click at [579, 150] on div "#4 View" at bounding box center [595, 163] width 98 height 99
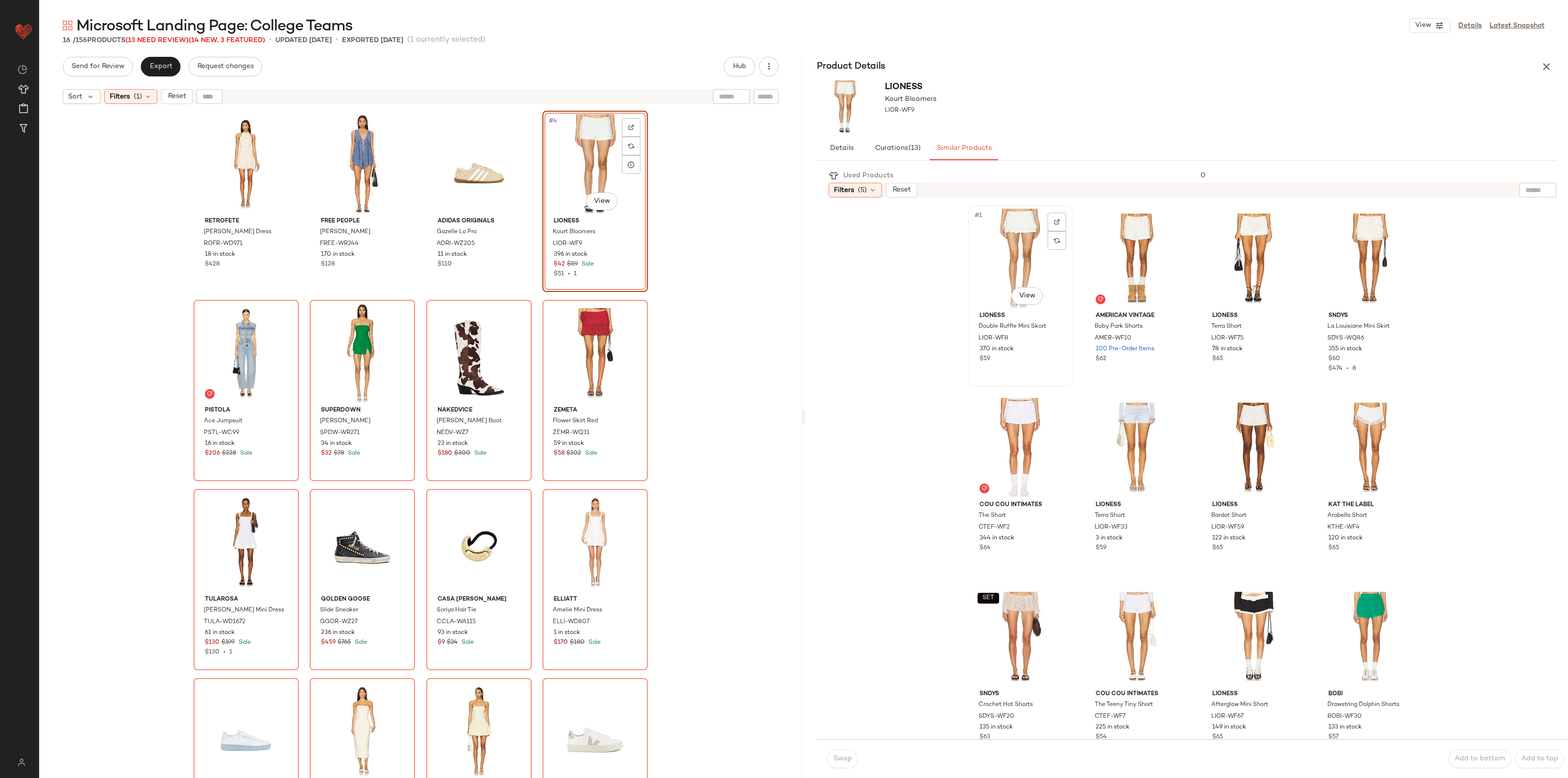
drag, startPoint x: 1005, startPoint y: 249, endPoint x: 990, endPoint y: 299, distance: 52.2
click at [1005, 249] on div "#1 View" at bounding box center [1020, 258] width 98 height 99
click at [841, 756] on span "Swap" at bounding box center [841, 759] width 19 height 8
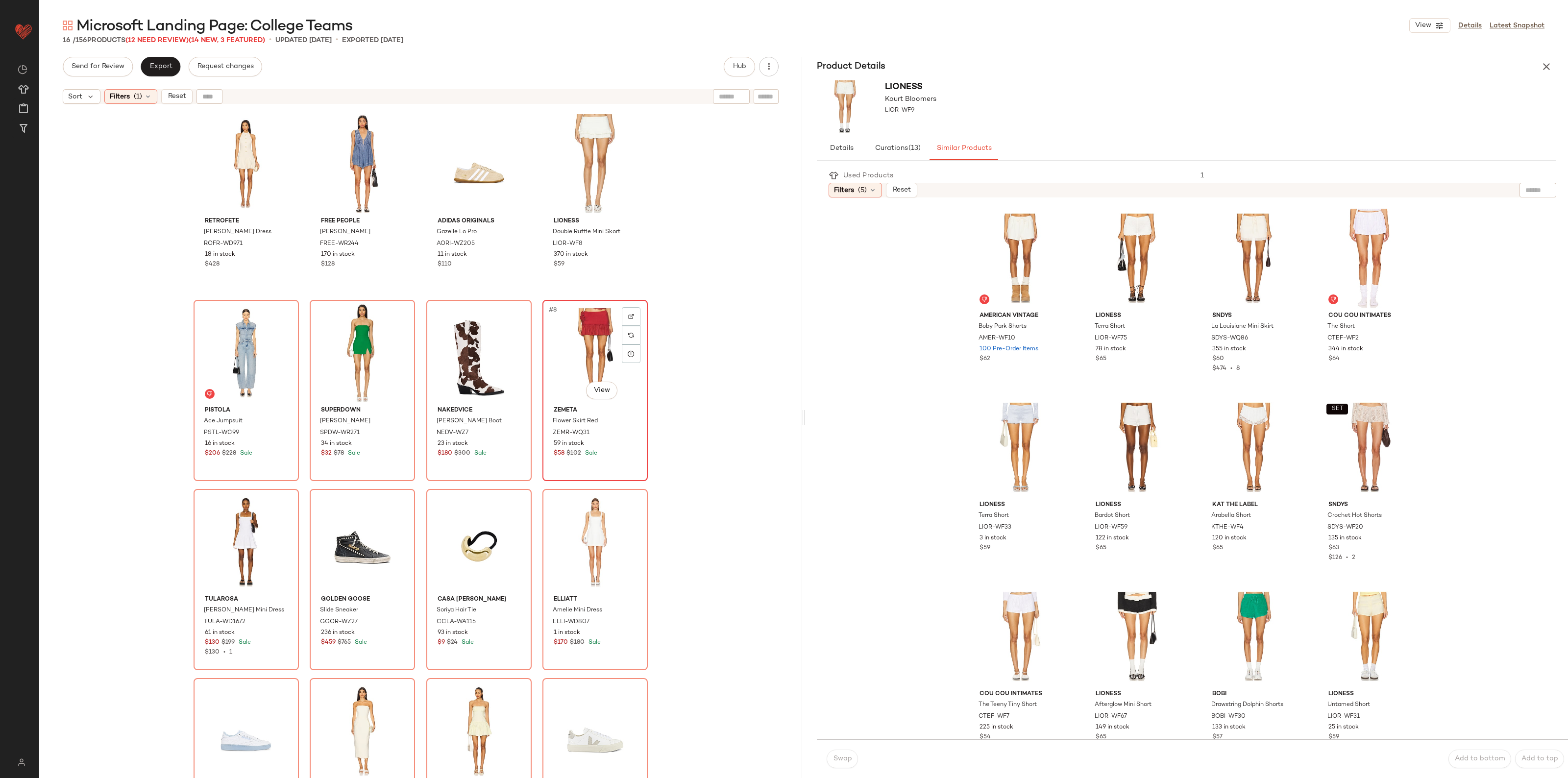
click at [571, 309] on div "#8 View" at bounding box center [595, 353] width 98 height 99
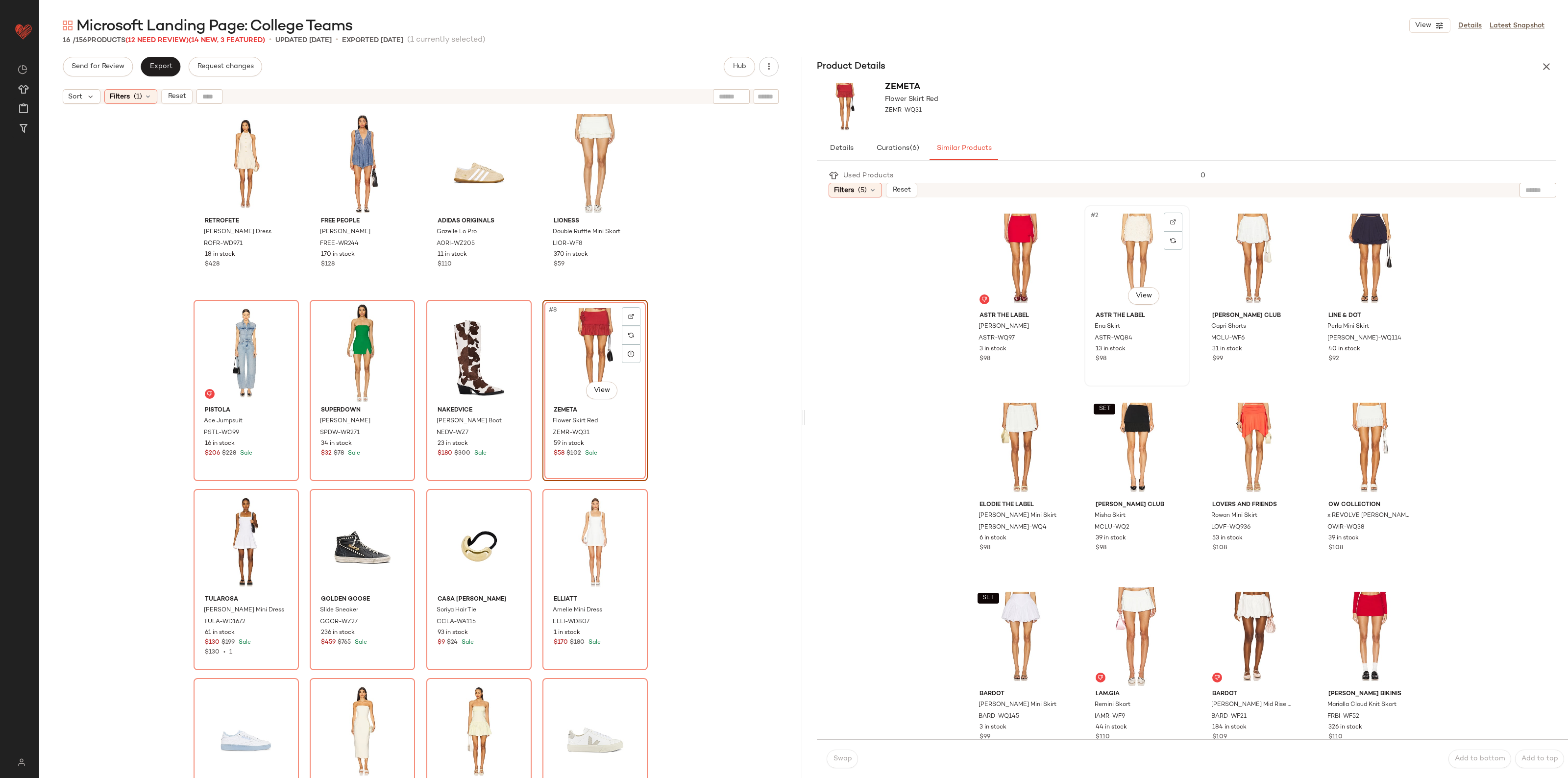
click at [1127, 241] on div "#2 View" at bounding box center [1137, 258] width 98 height 99
click at [841, 763] on button "Swap" at bounding box center [842, 758] width 31 height 19
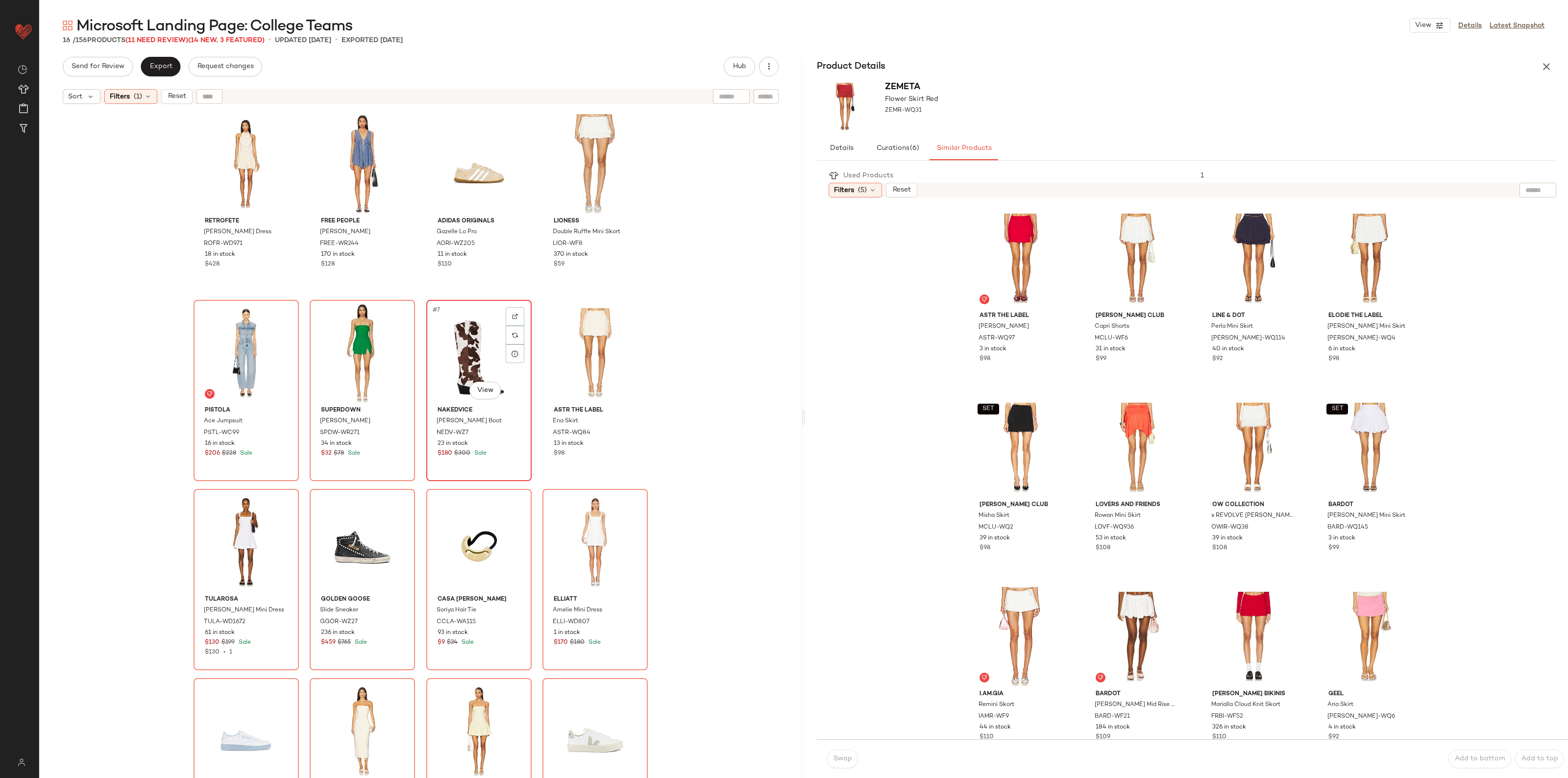
click at [475, 351] on div "#7 View" at bounding box center [479, 353] width 98 height 99
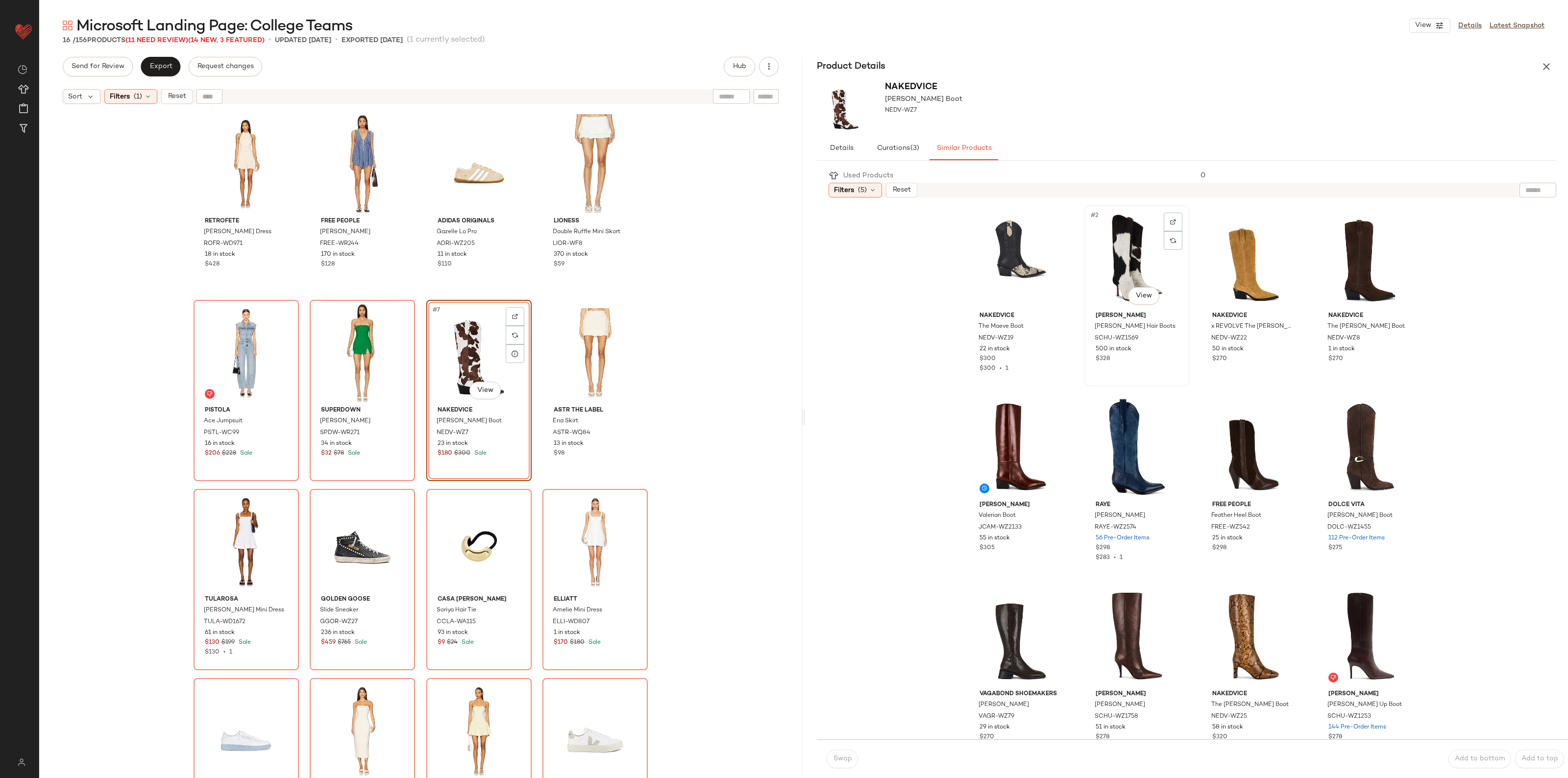
click at [1103, 247] on div "#2 View" at bounding box center [1137, 258] width 98 height 99
click at [840, 761] on span "Swap" at bounding box center [841, 759] width 19 height 8
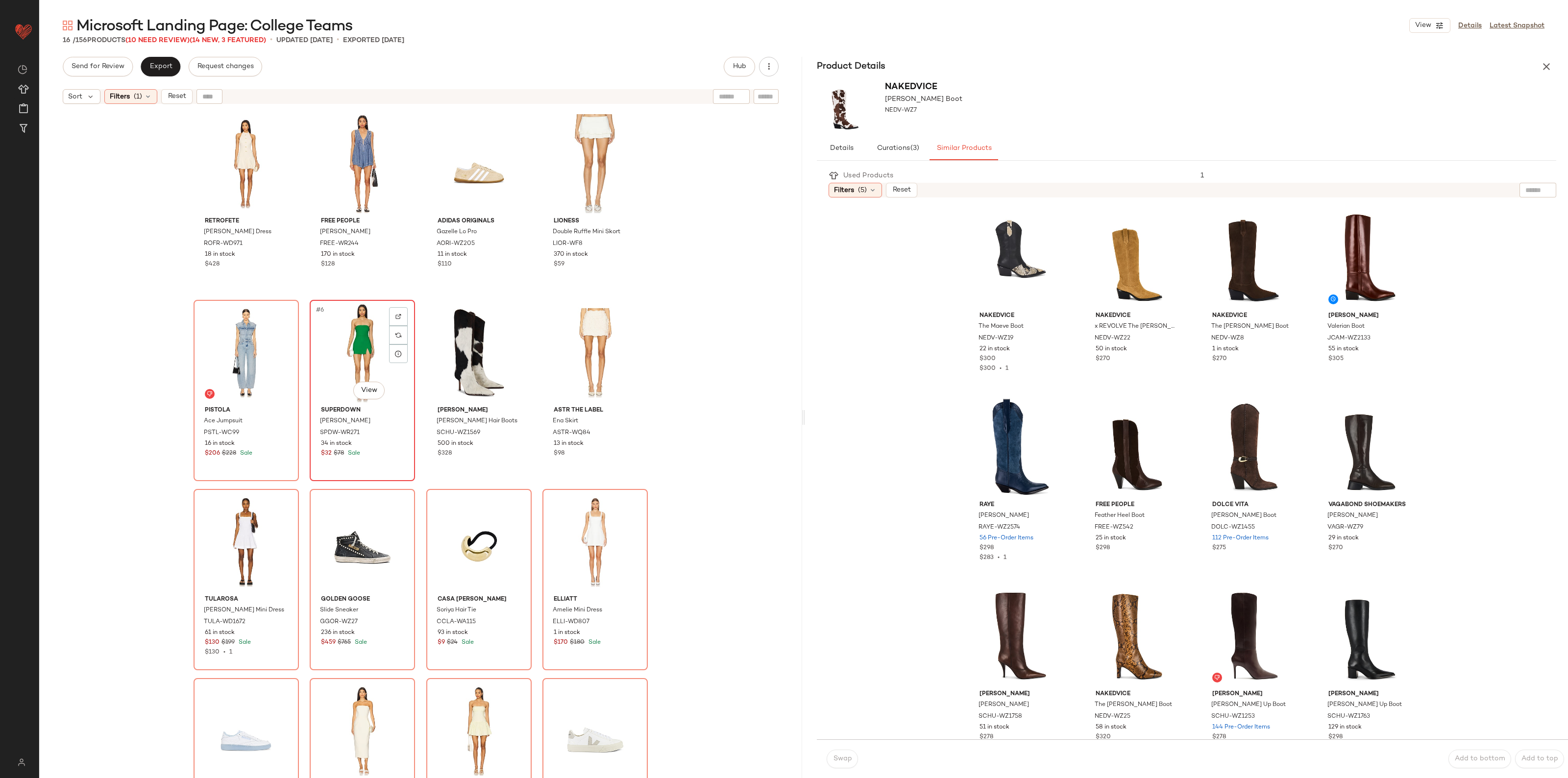
click at [359, 359] on div "#6 View" at bounding box center [362, 353] width 98 height 99
